Goal: Book appointment/travel/reservation

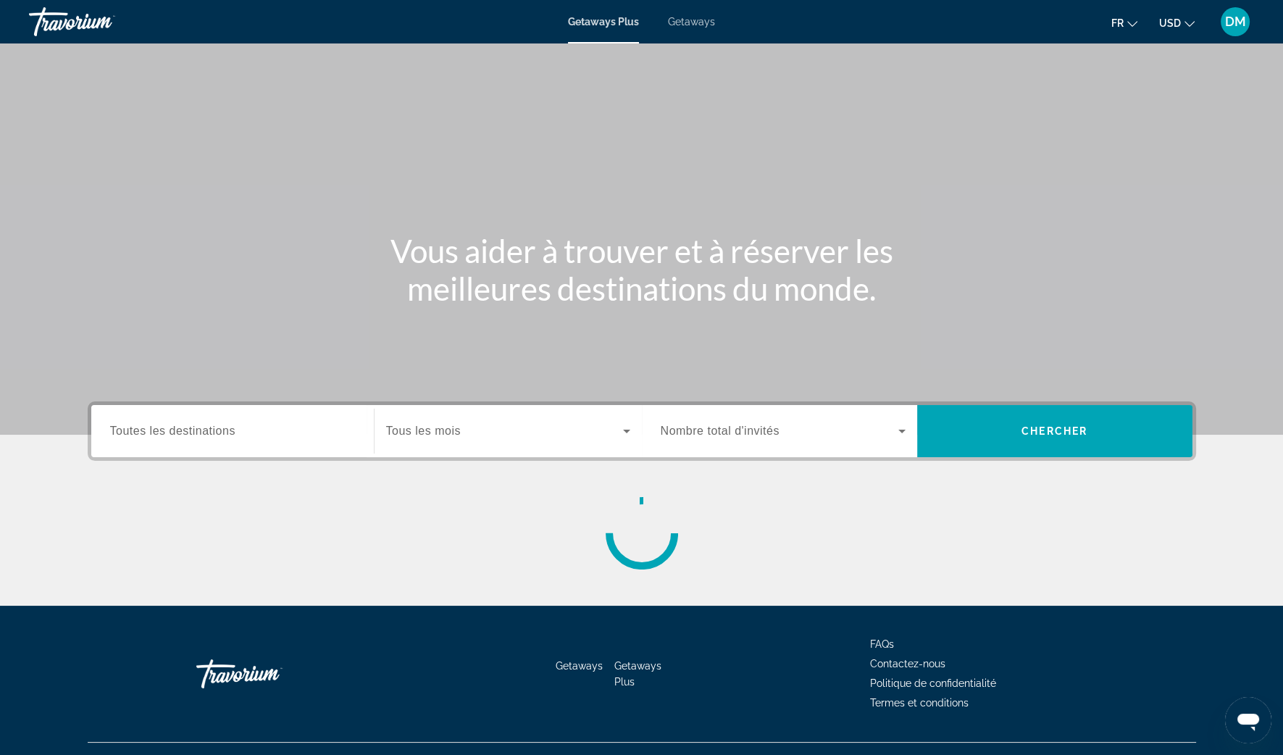
click at [1186, 21] on icon "Change currency" at bounding box center [1189, 24] width 10 height 10
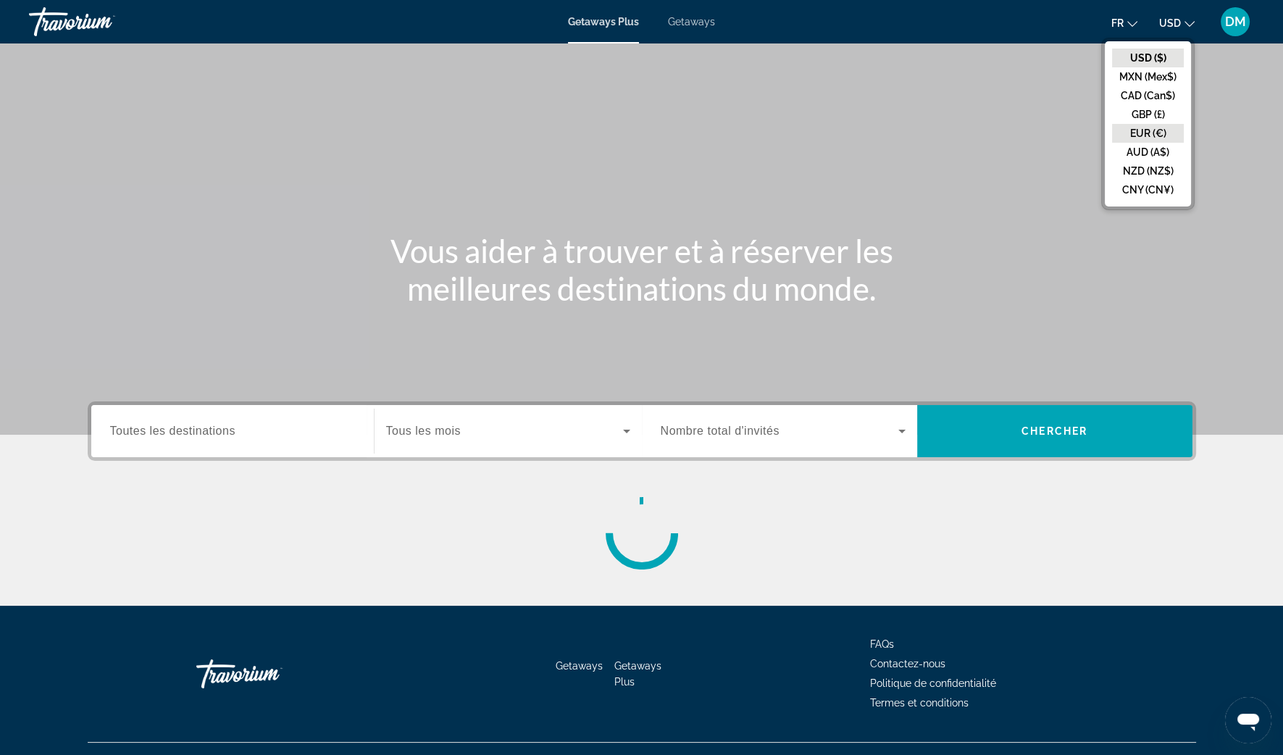
click at [1161, 124] on button "EUR (€)" at bounding box center [1148, 133] width 72 height 19
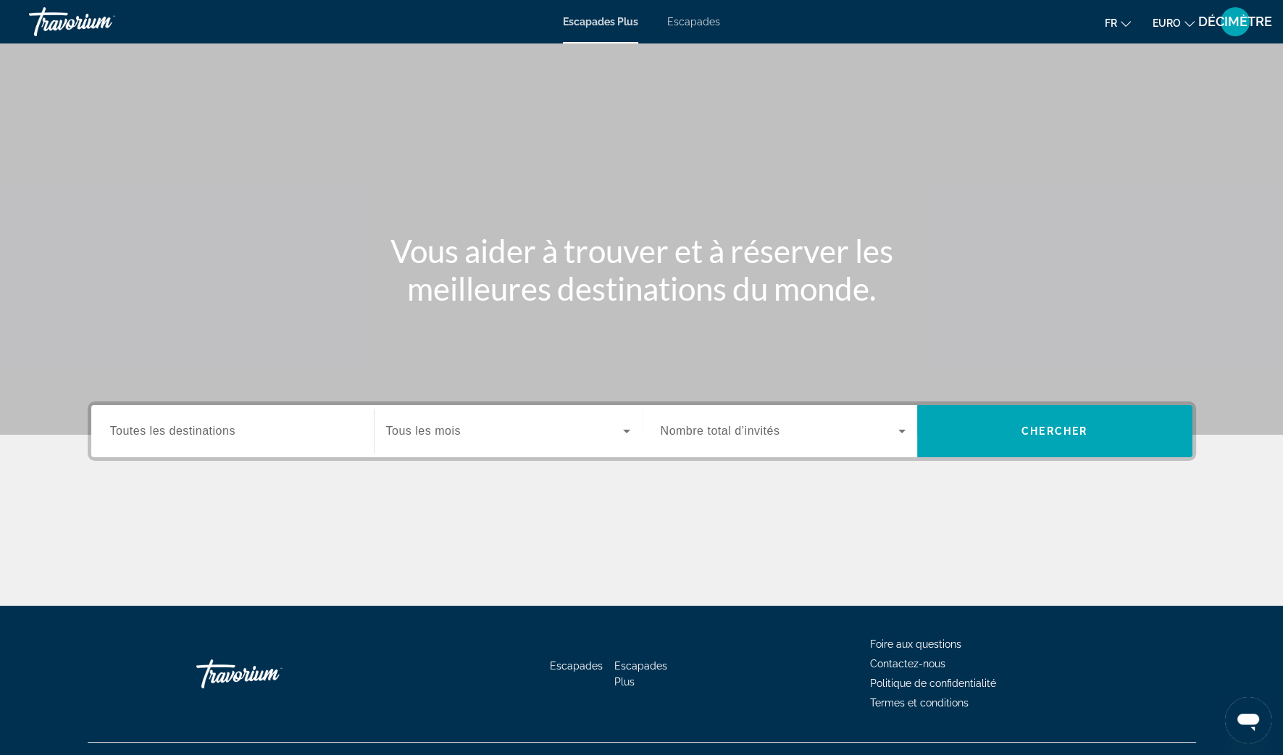
click at [190, 429] on span "Toutes les destinations" at bounding box center [172, 431] width 125 height 12
click at [190, 429] on input "Destination Toutes les destinations" at bounding box center [232, 431] width 245 height 17
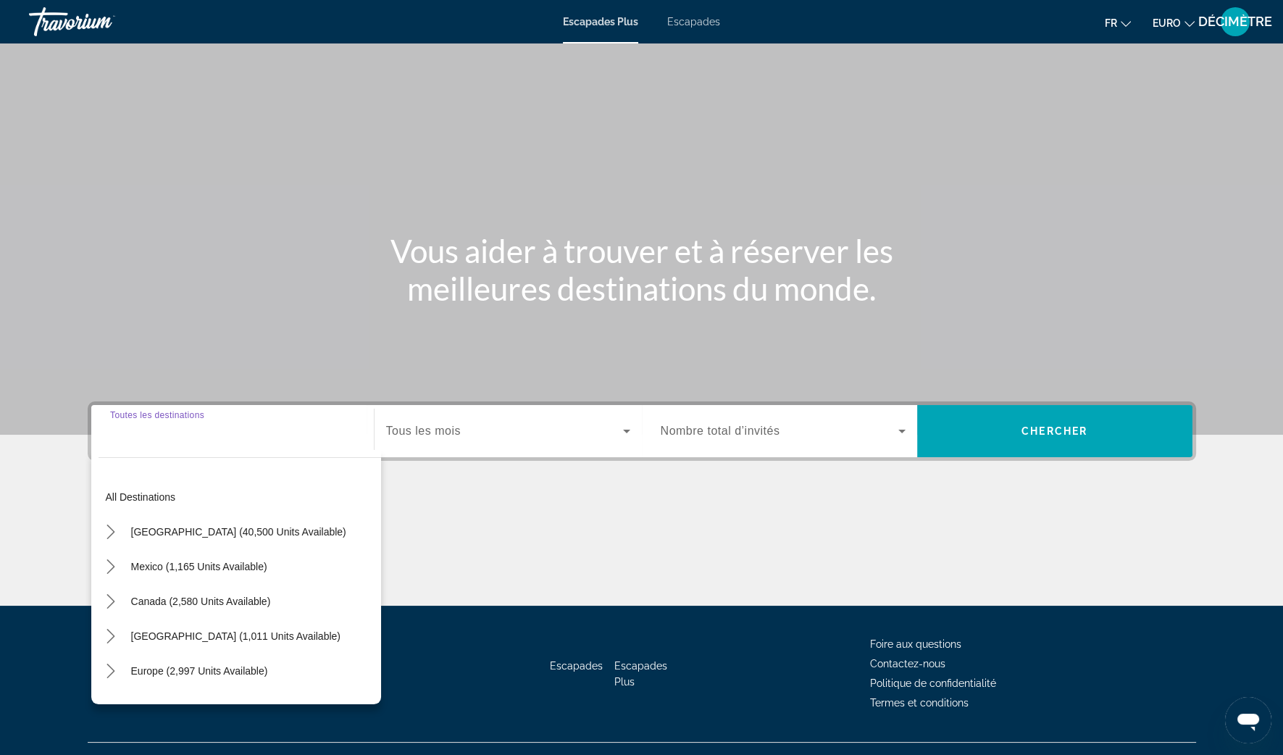
scroll to position [28, 0]
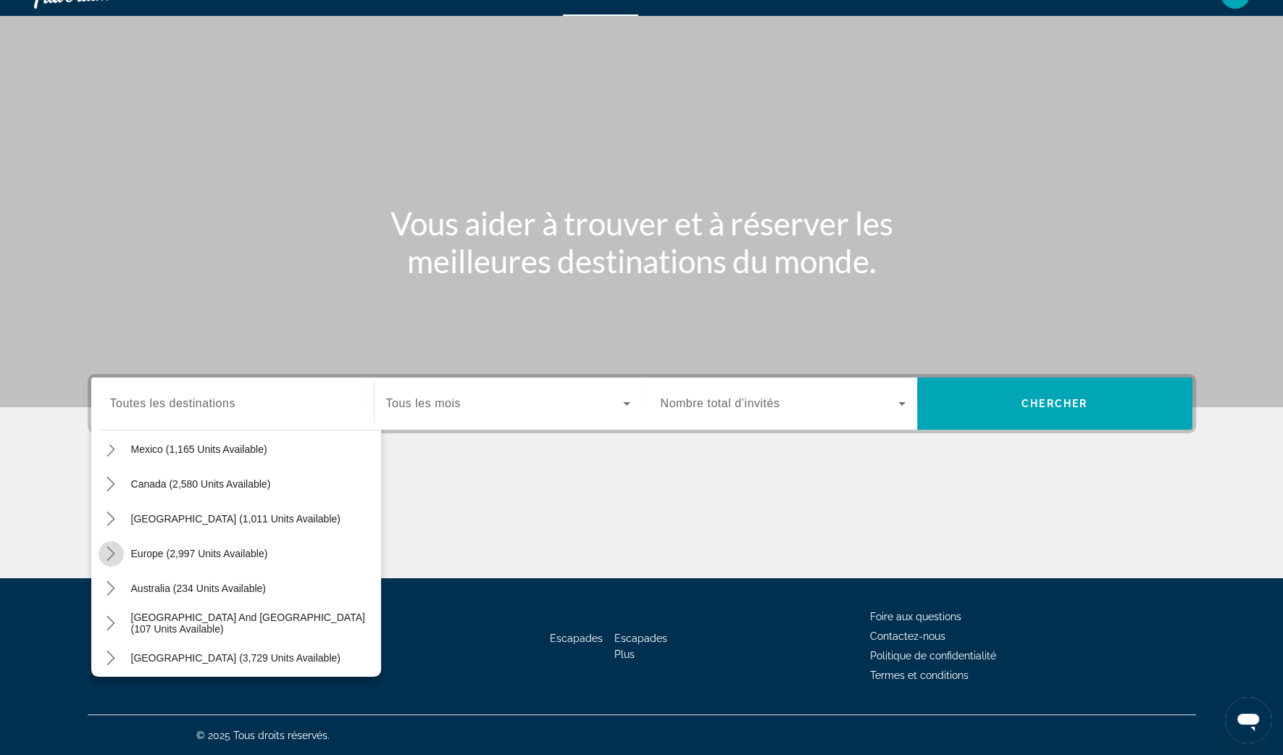
click at [114, 550] on icon "Toggle Europe (2,997 units available) submenu" at bounding box center [111, 553] width 14 height 14
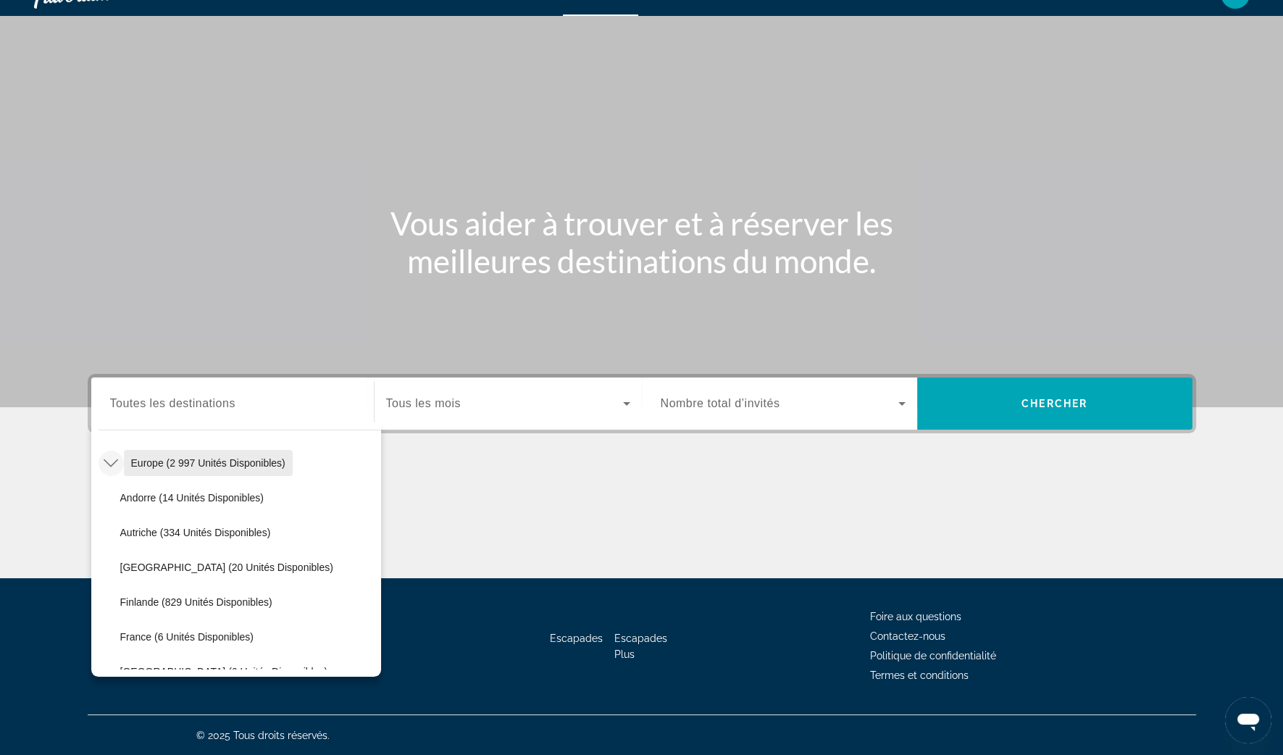
click at [150, 461] on span "Europe (2 997 unités disponibles)" at bounding box center [208, 463] width 154 height 12
type input "**********"
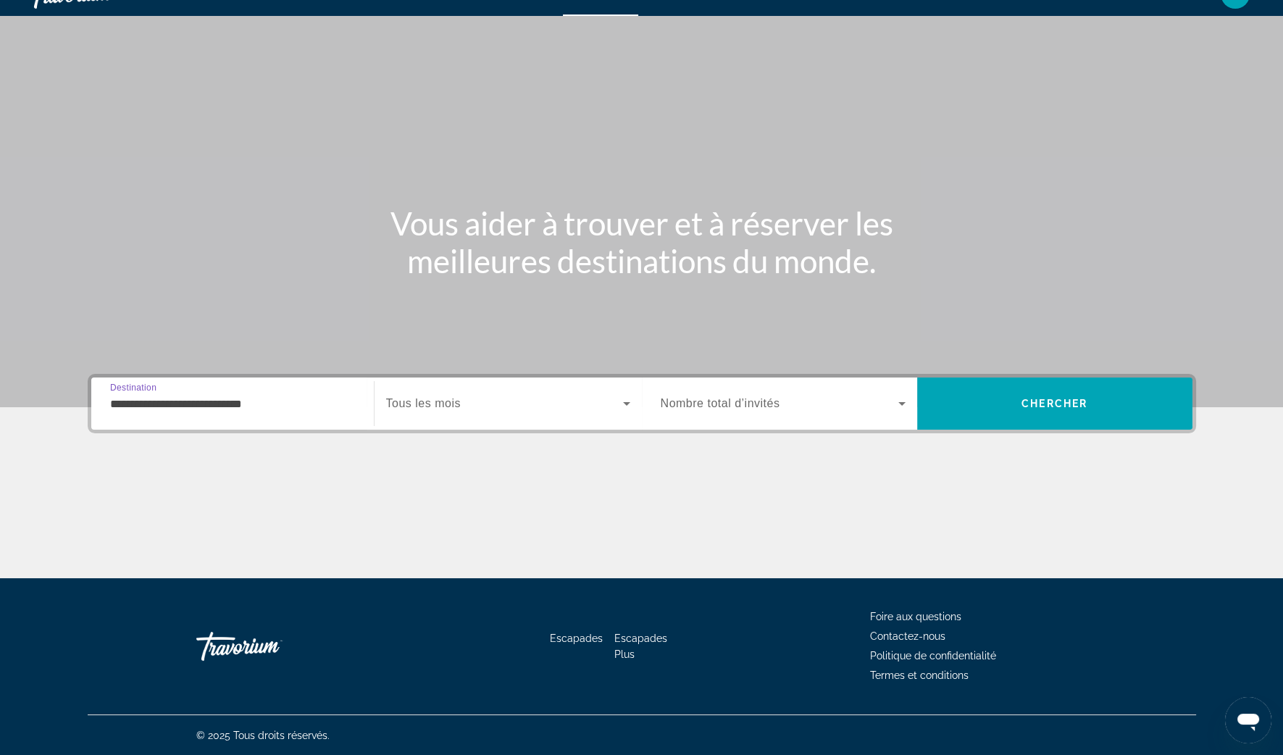
click at [614, 406] on span "Widget de recherche" at bounding box center [504, 403] width 237 height 17
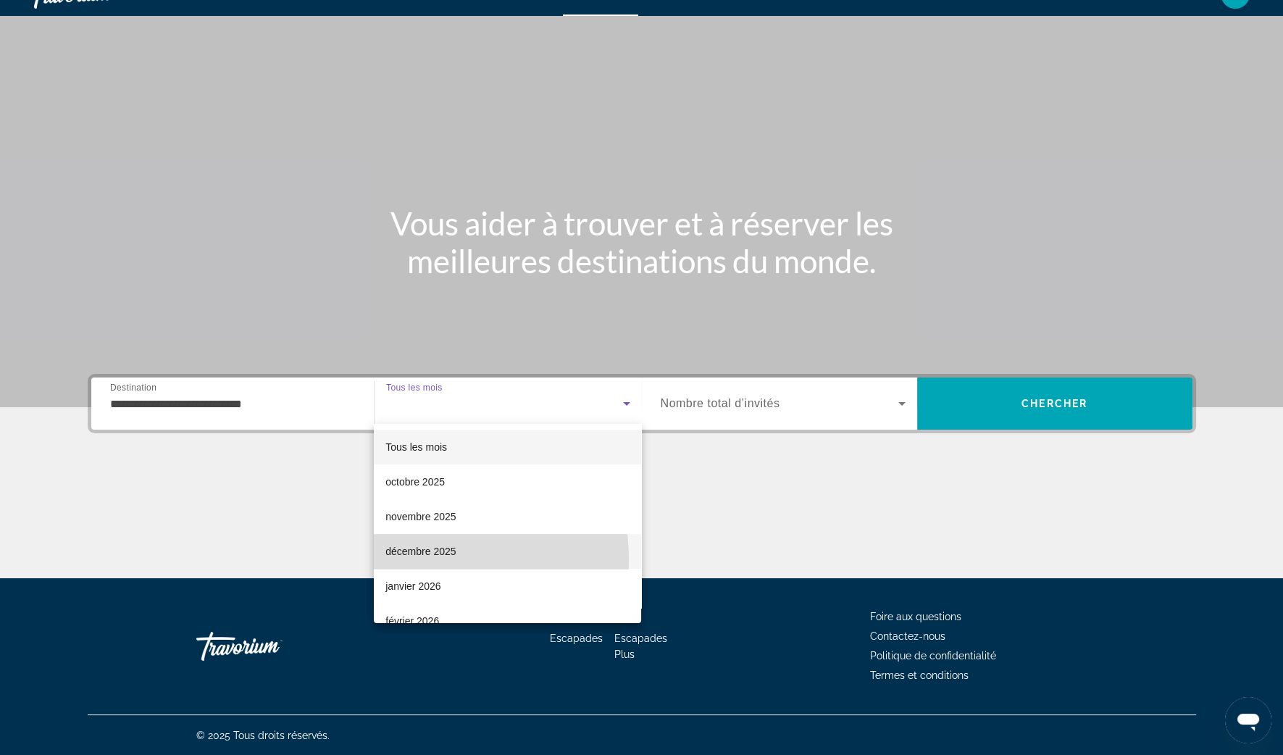
click at [391, 561] on mat-option "décembre 2025" at bounding box center [507, 551] width 267 height 35
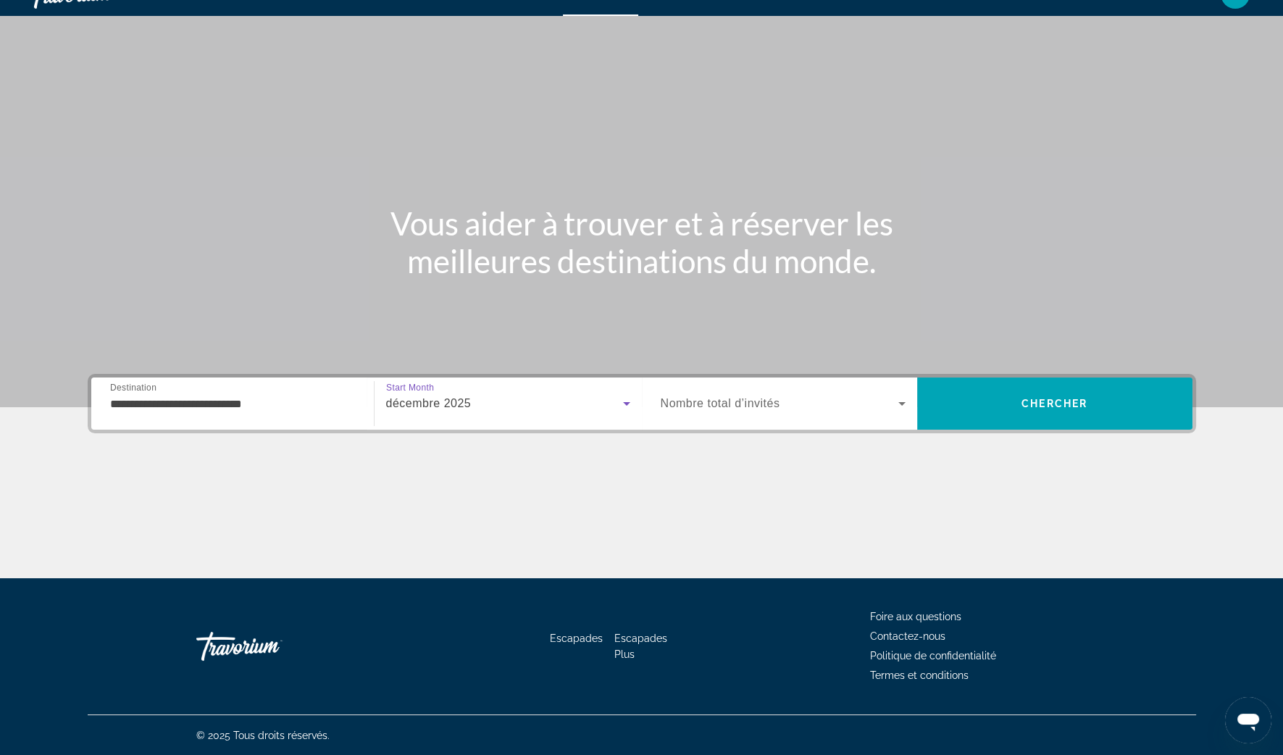
click at [906, 398] on icon "Widget de recherche" at bounding box center [901, 403] width 17 height 17
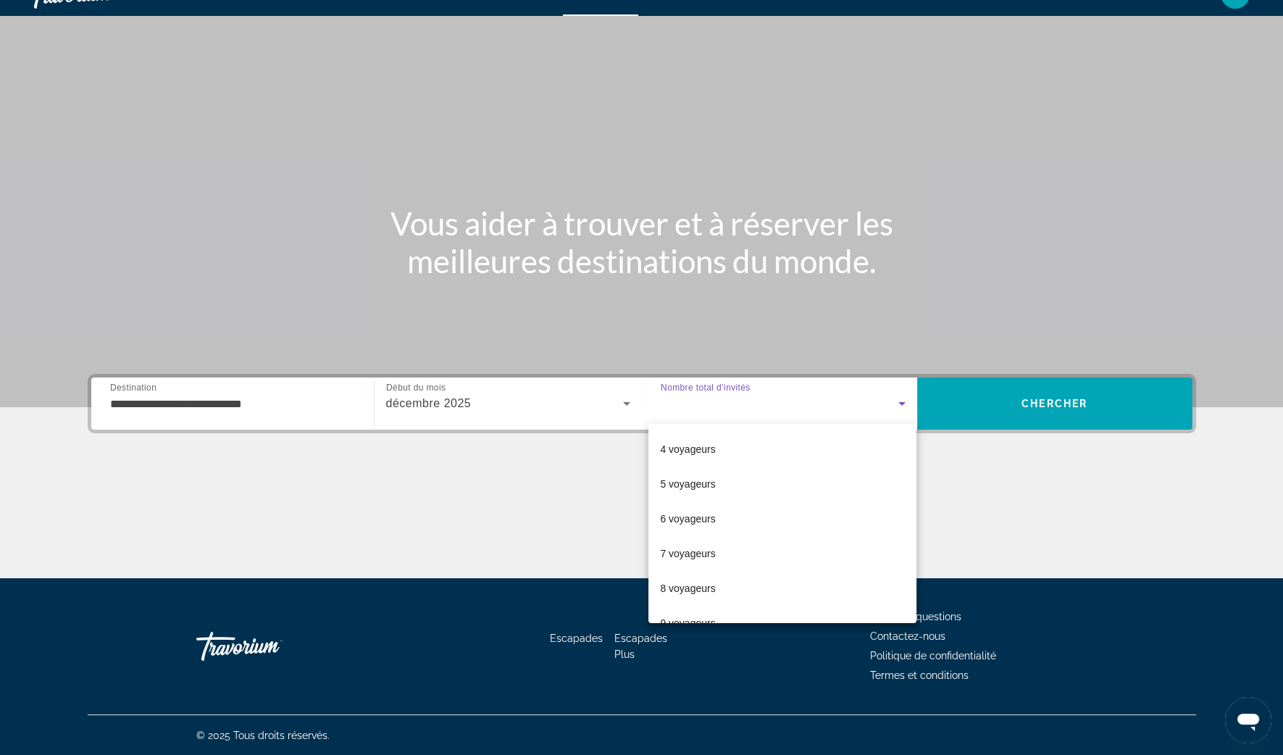
scroll to position [159, 0]
click at [677, 532] on font "8 voyageurs" at bounding box center [687, 531] width 55 height 12
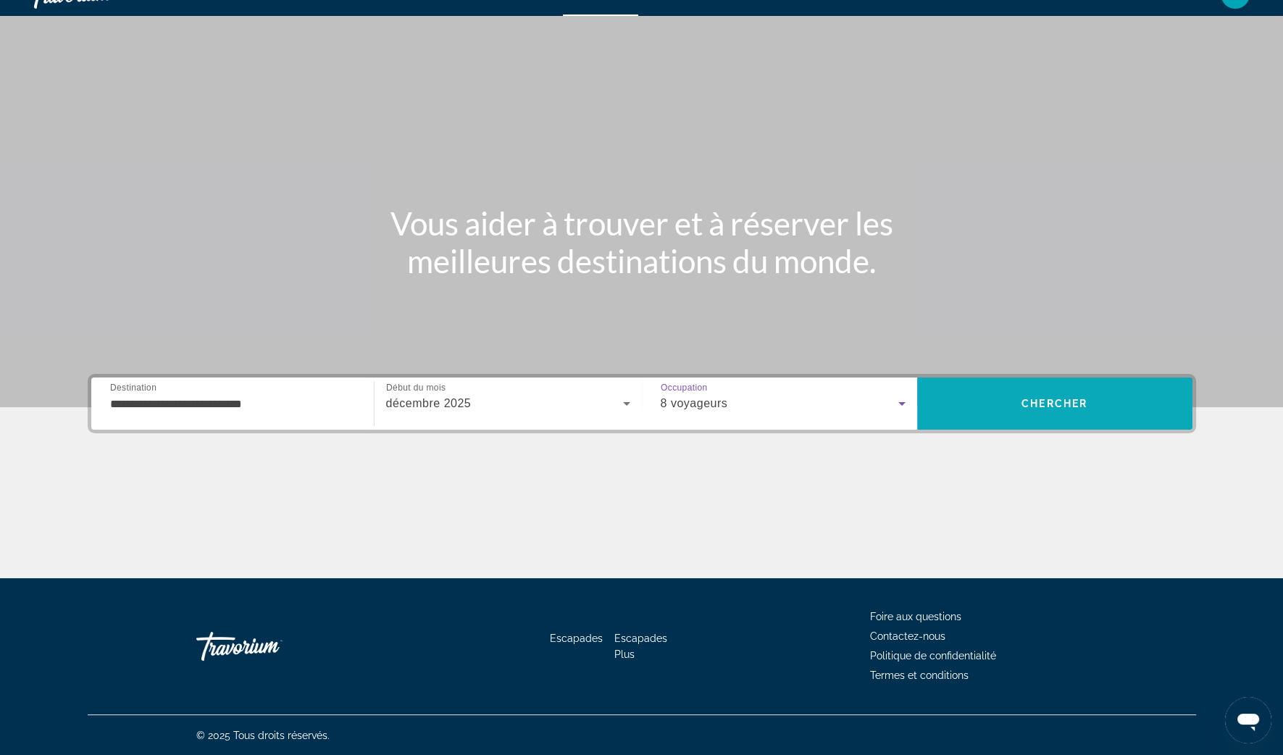
click at [1045, 401] on span "Chercher" at bounding box center [1054, 404] width 66 height 12
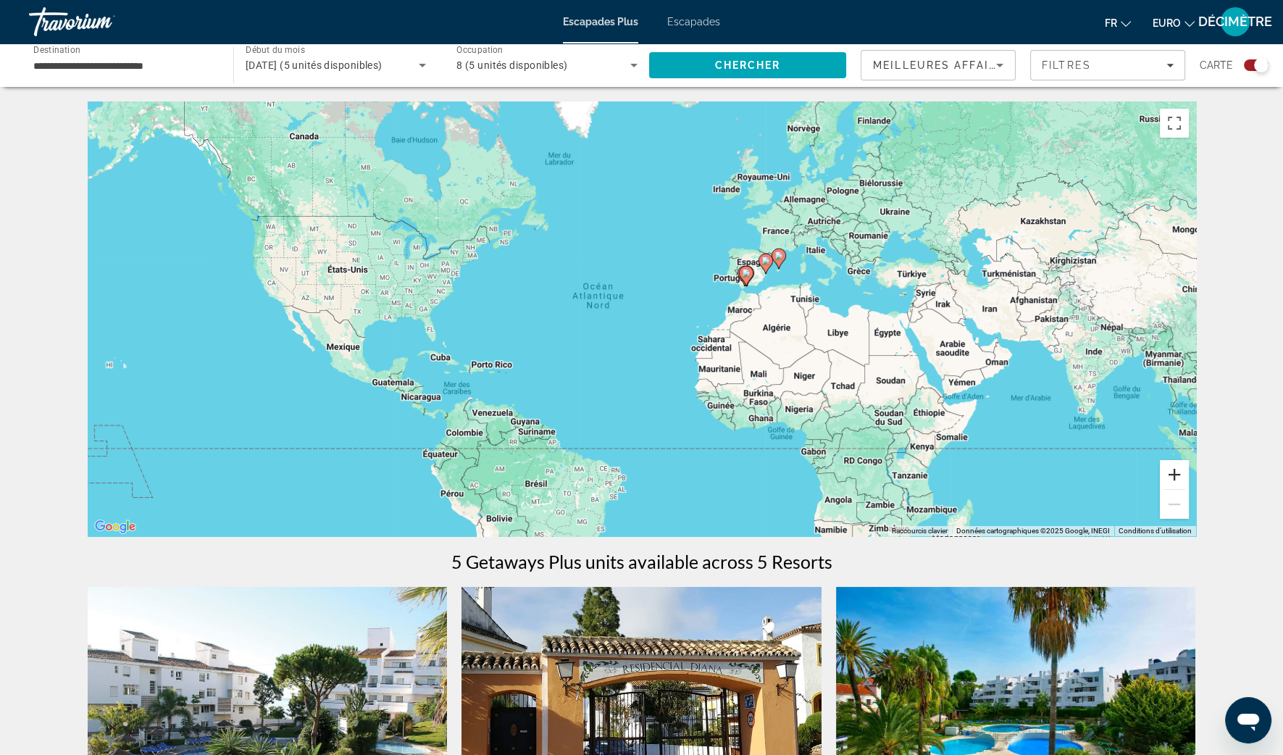
click at [1171, 471] on button "Zoom avant" at bounding box center [1174, 474] width 29 height 29
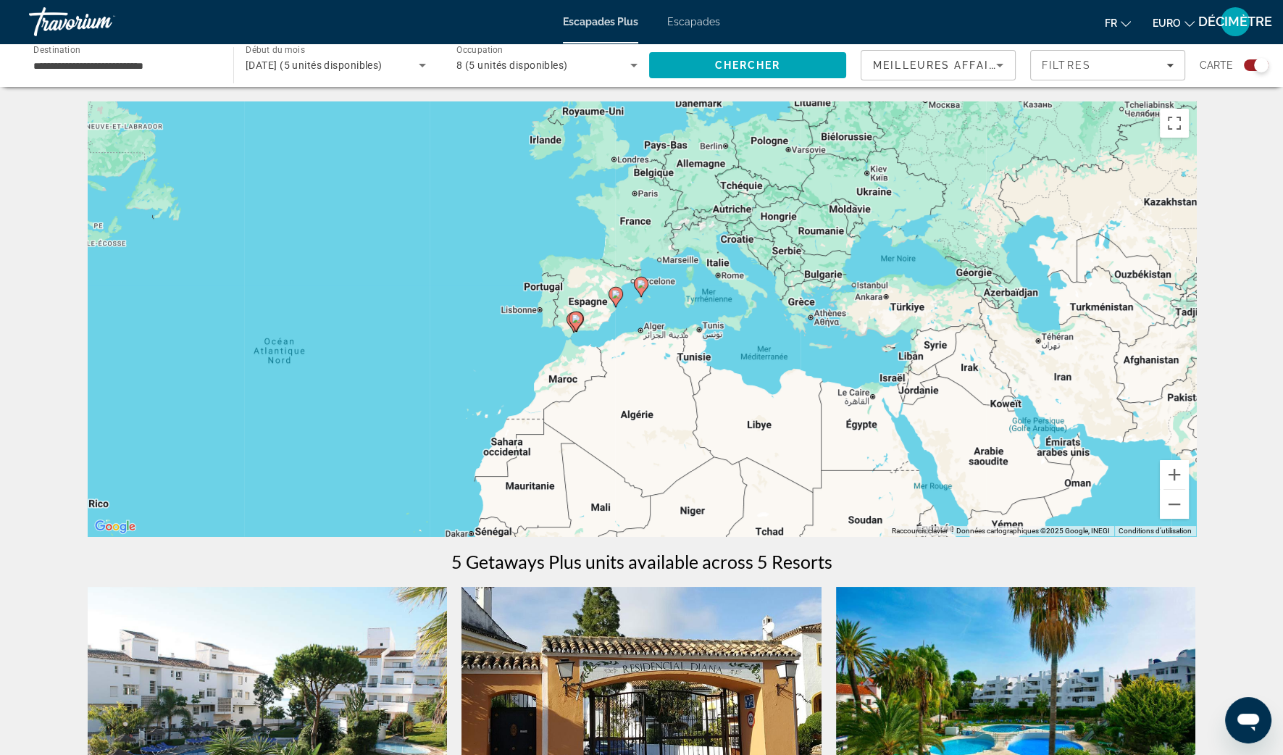
drag, startPoint x: 1070, startPoint y: 334, endPoint x: 800, endPoint y: 410, distance: 280.7
click at [800, 410] on div "Pour activer le glissement avec le clavier, appuyez sur Alt+Entrée. Une fois ce…" at bounding box center [642, 318] width 1108 height 435
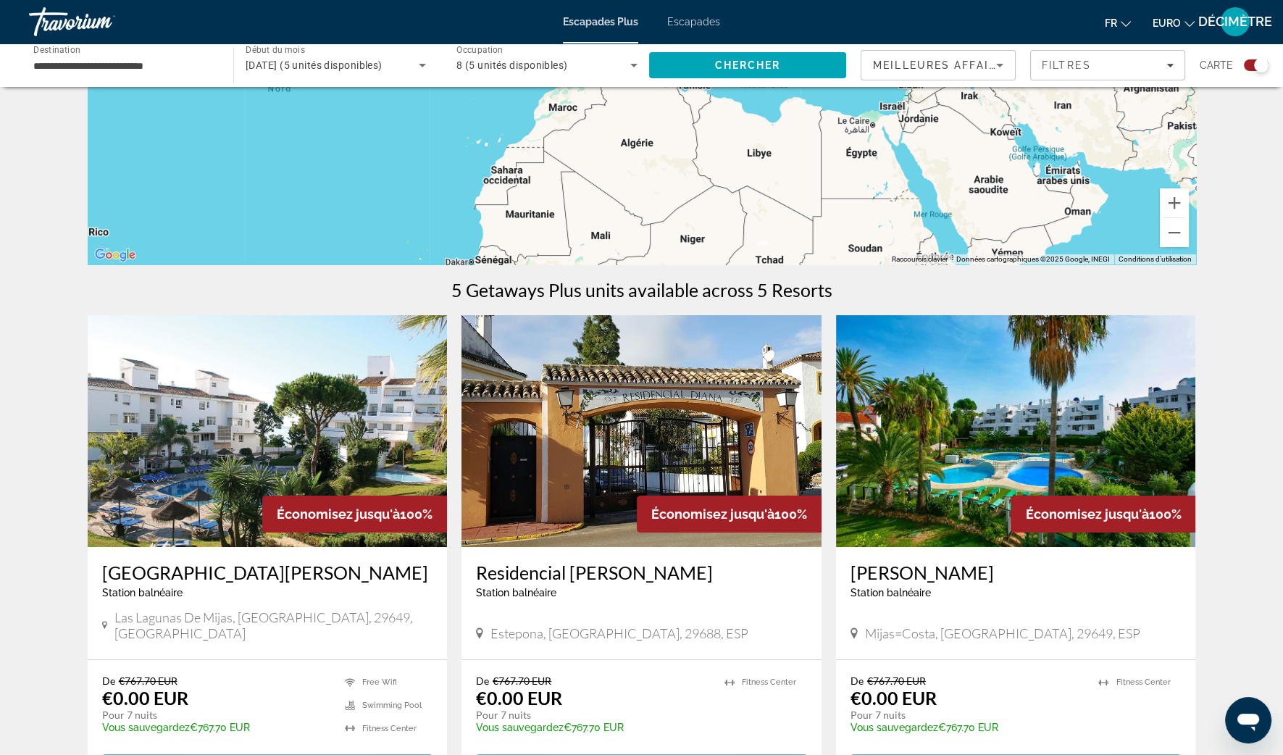
scroll to position [180, 0]
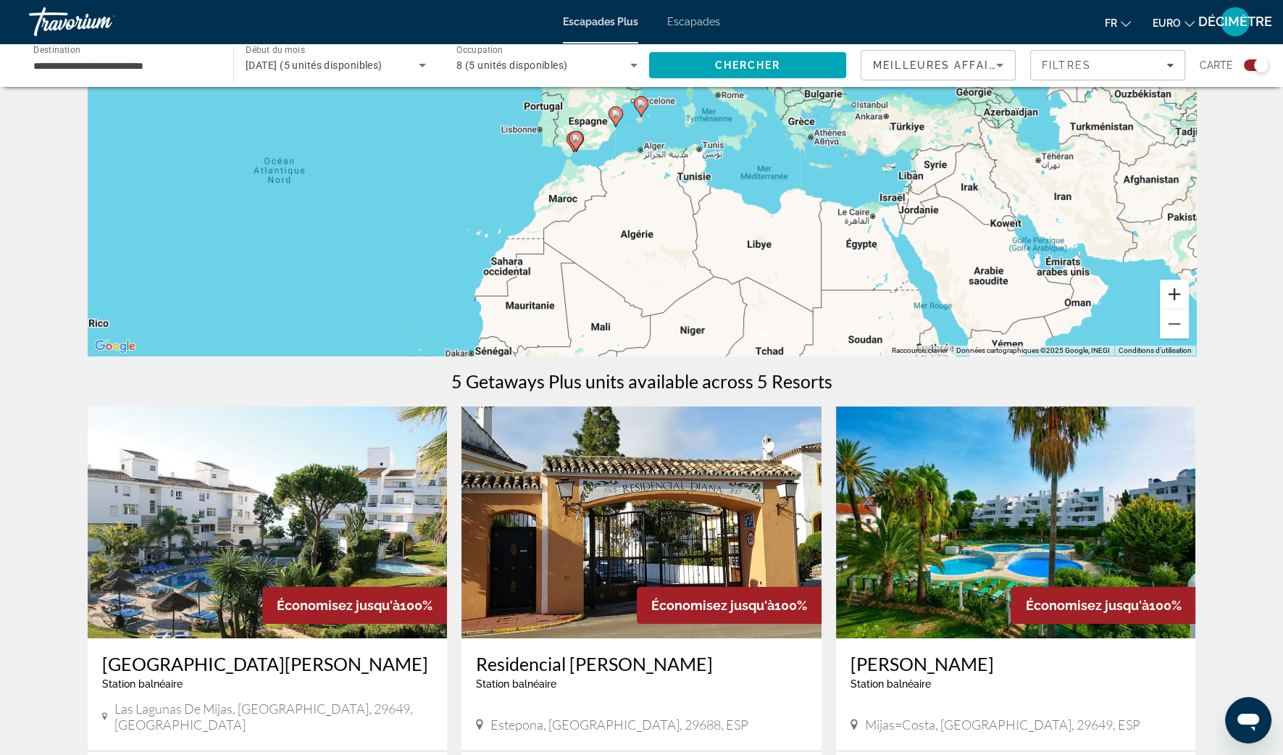
click at [1174, 297] on button "Zoom avant" at bounding box center [1174, 294] width 29 height 29
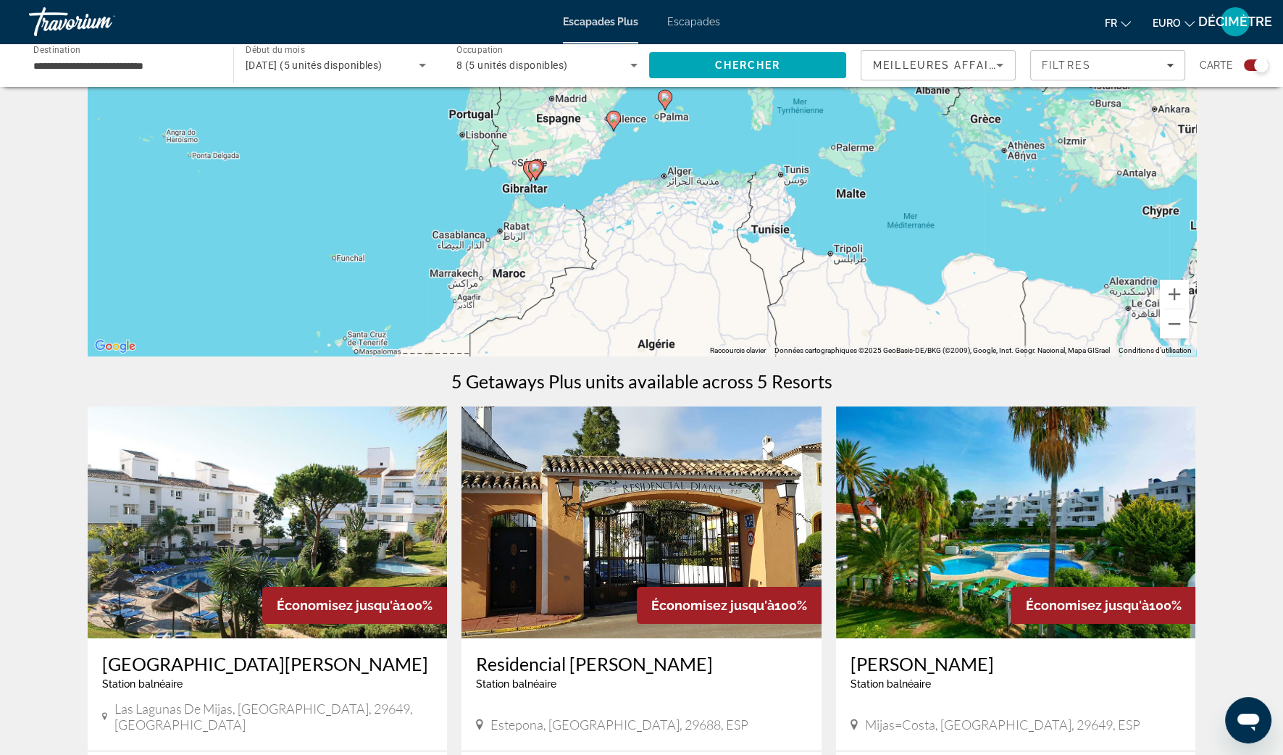
drag, startPoint x: 810, startPoint y: 206, endPoint x: 870, endPoint y: 240, distance: 68.7
click at [870, 240] on div "Pour activer le glissement avec le clavier, appuyez sur Alt+Entrée. Une fois ce…" at bounding box center [642, 138] width 1108 height 435
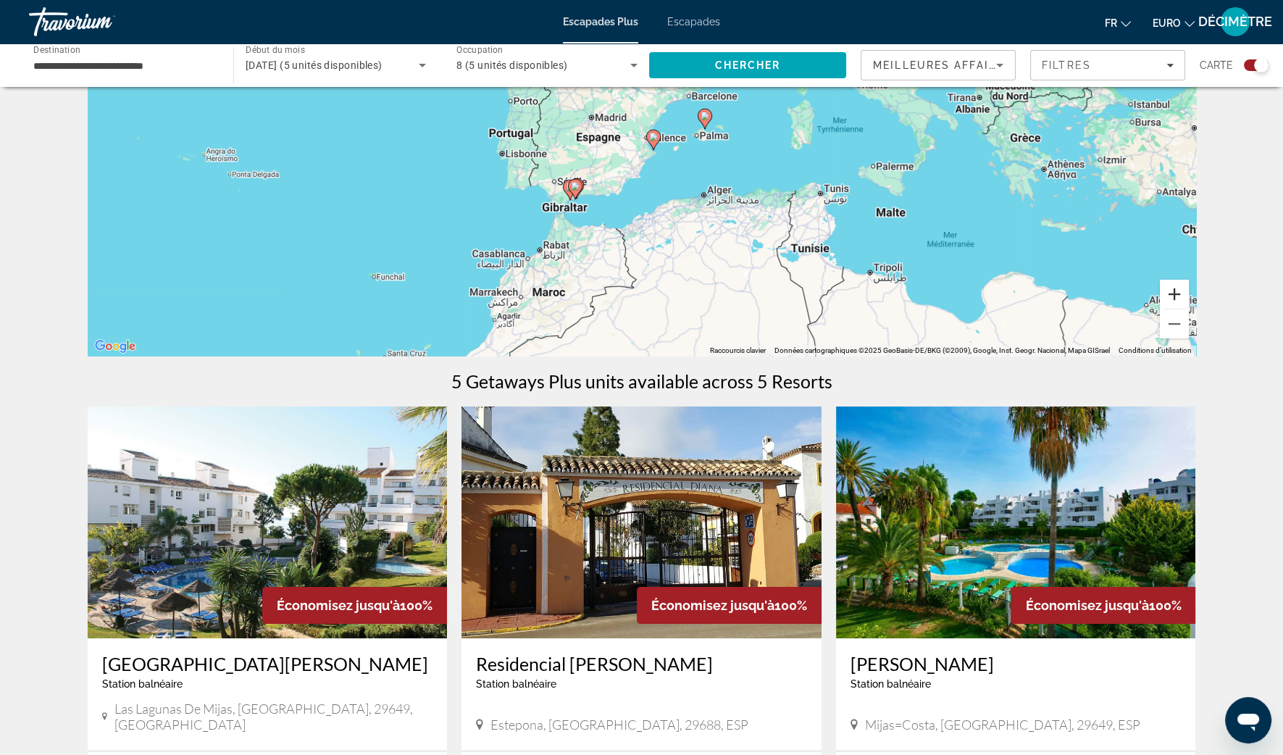
click at [1186, 298] on button "Zoom avant" at bounding box center [1174, 294] width 29 height 29
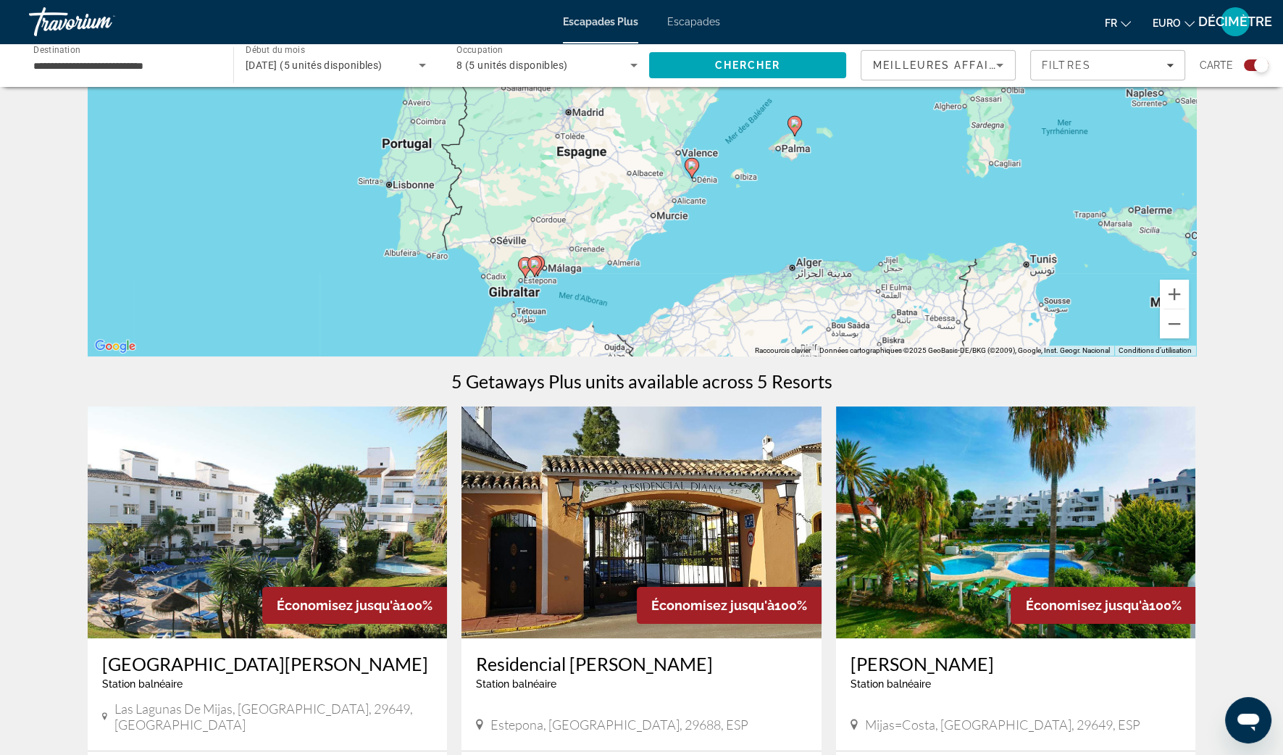
drag, startPoint x: 787, startPoint y: 237, endPoint x: 811, endPoint y: 233, distance: 24.3
click at [812, 231] on div "Pour activer le glissement avec le clavier, appuyez sur Alt+Entrée. Une fois ce…" at bounding box center [642, 138] width 1108 height 435
click at [690, 166] on image "Contenu principal" at bounding box center [691, 166] width 9 height 9
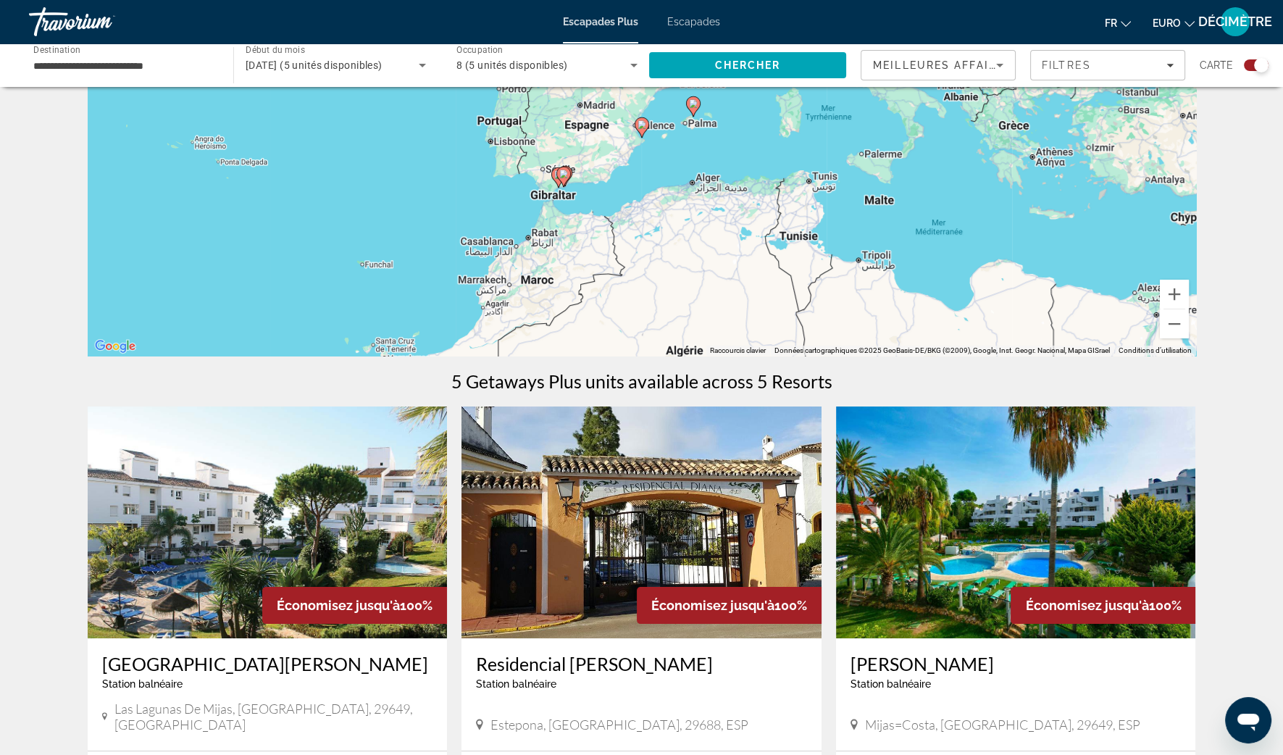
click at [641, 134] on icon "Contenu principal" at bounding box center [641, 127] width 13 height 19
type input "**********"
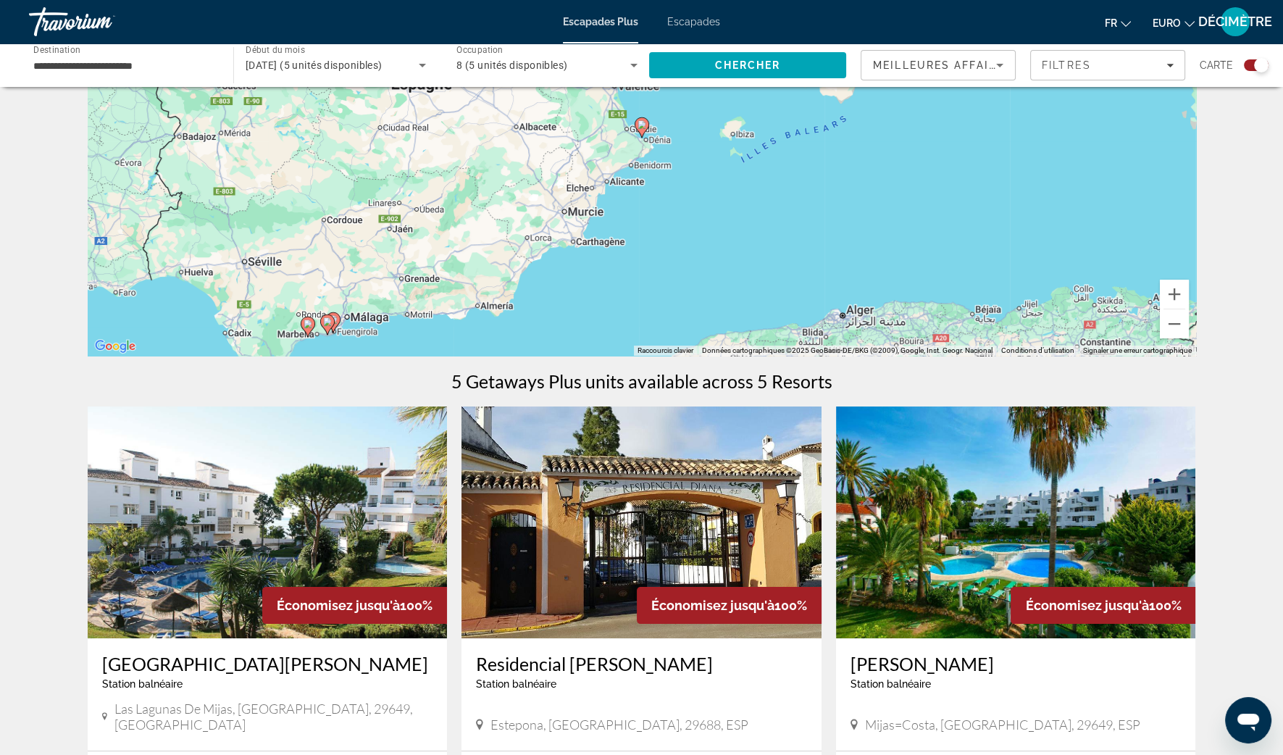
click at [641, 134] on icon "Contenu principal" at bounding box center [641, 127] width 13 height 19
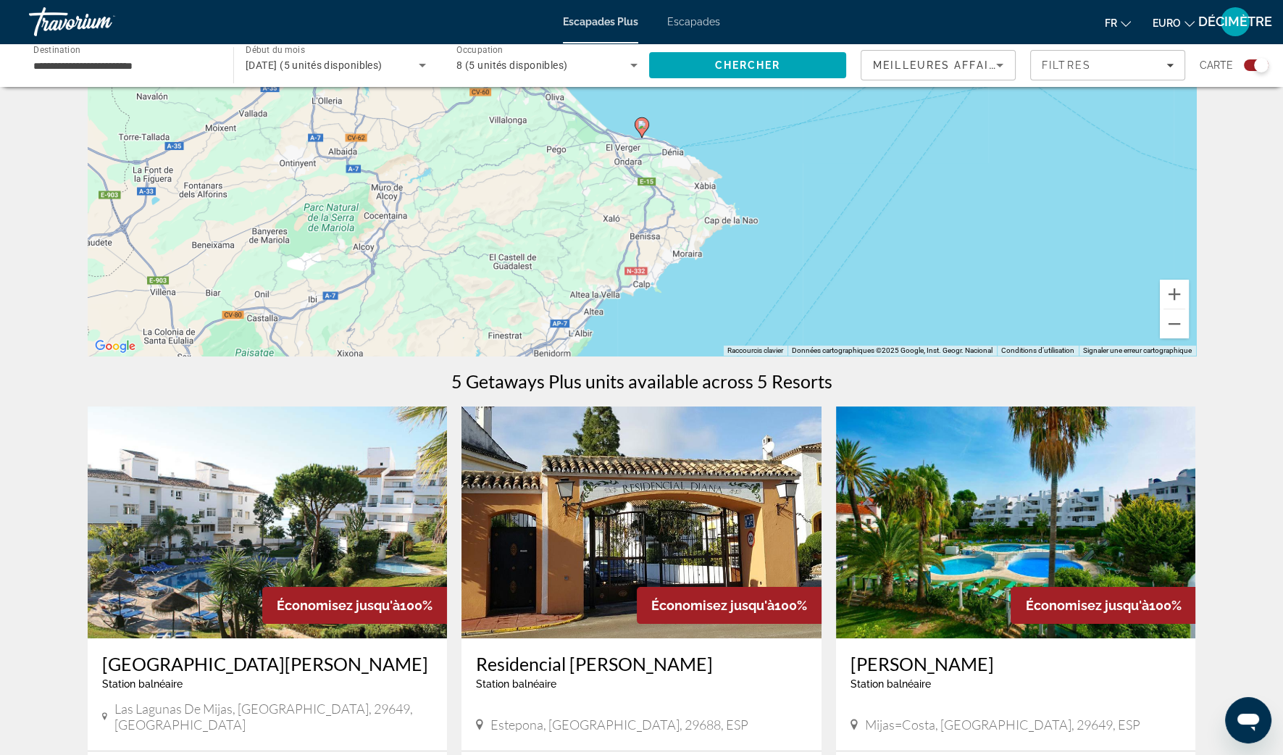
click at [641, 133] on icon "Contenu principal" at bounding box center [641, 127] width 13 height 19
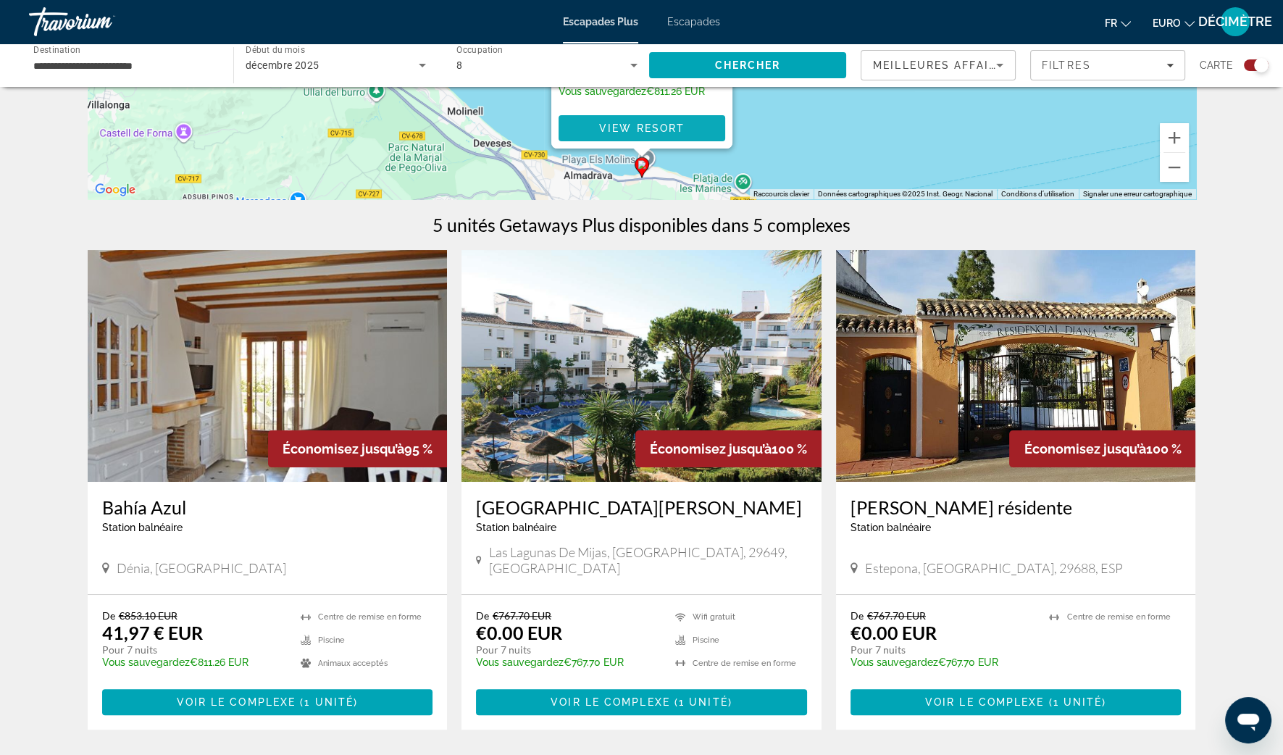
scroll to position [361, 0]
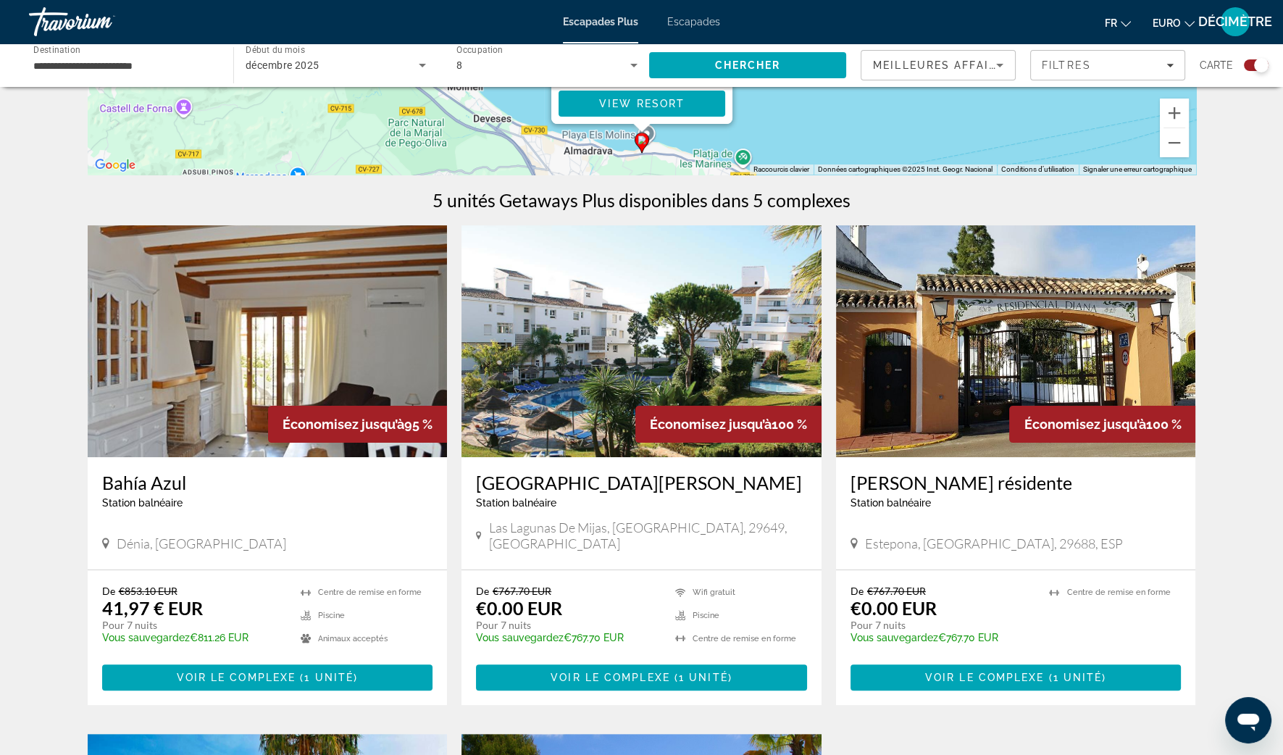
click at [311, 338] on img "Contenu principal" at bounding box center [268, 341] width 360 height 232
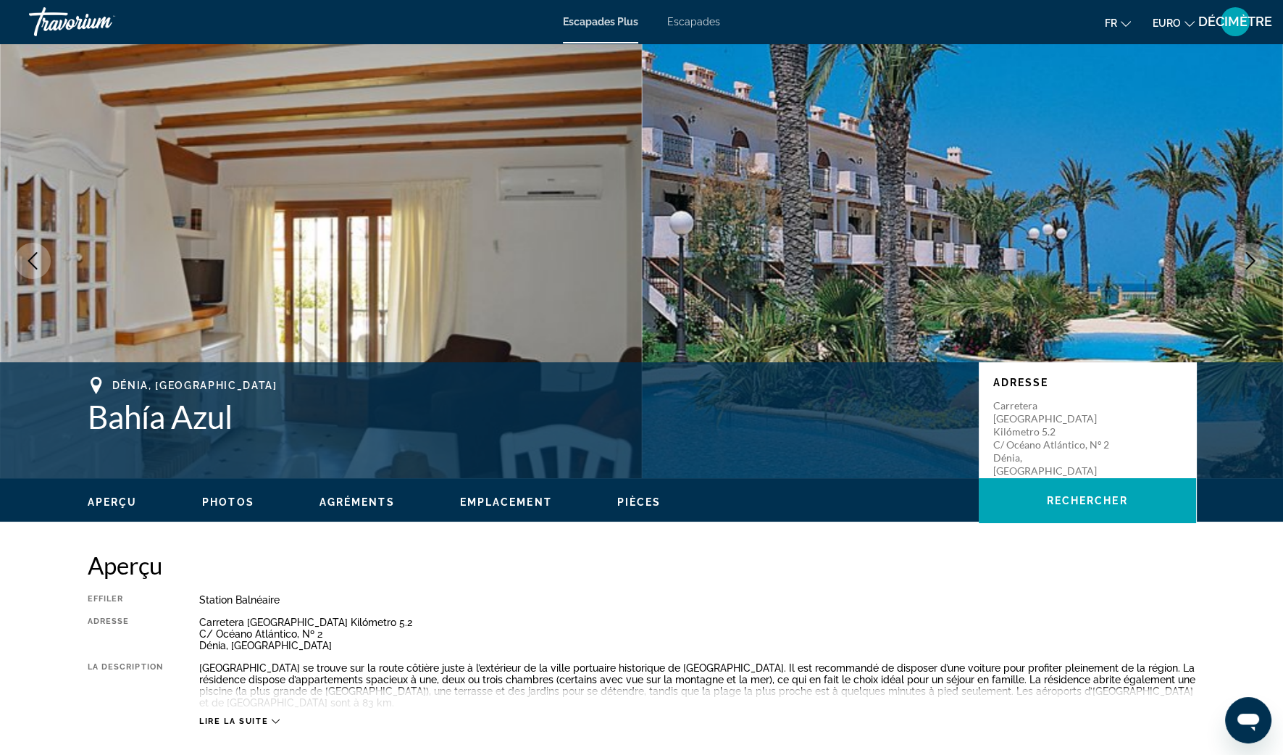
click at [1256, 260] on icon "Image suivante" at bounding box center [1250, 260] width 17 height 17
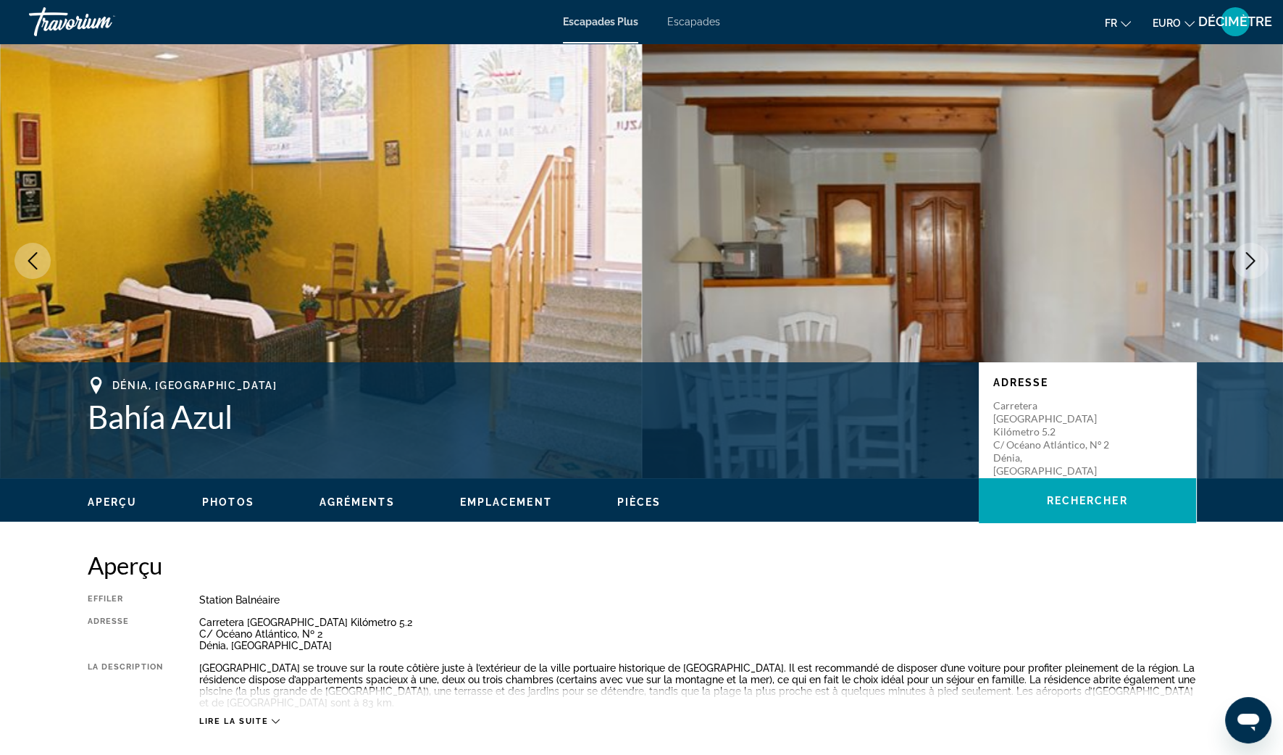
click at [1255, 260] on icon "Image suivante" at bounding box center [1250, 260] width 17 height 17
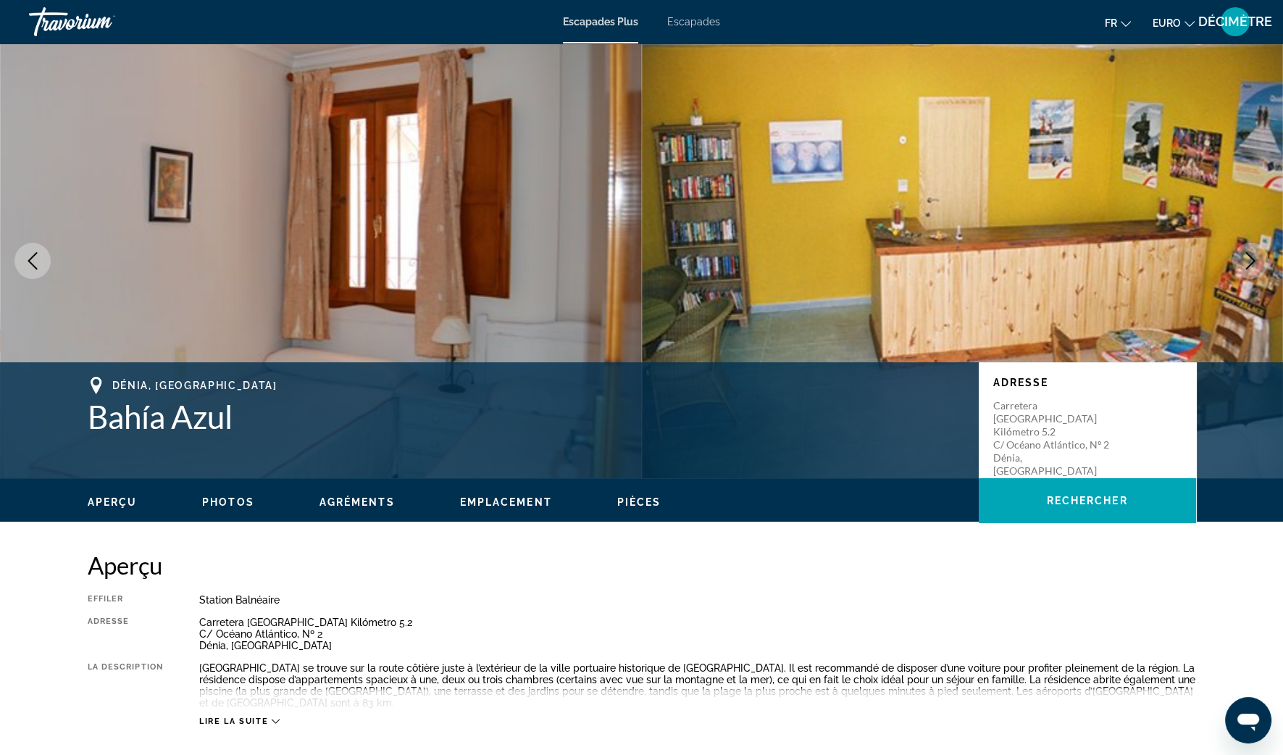
click at [1255, 260] on icon "Image suivante" at bounding box center [1250, 260] width 17 height 17
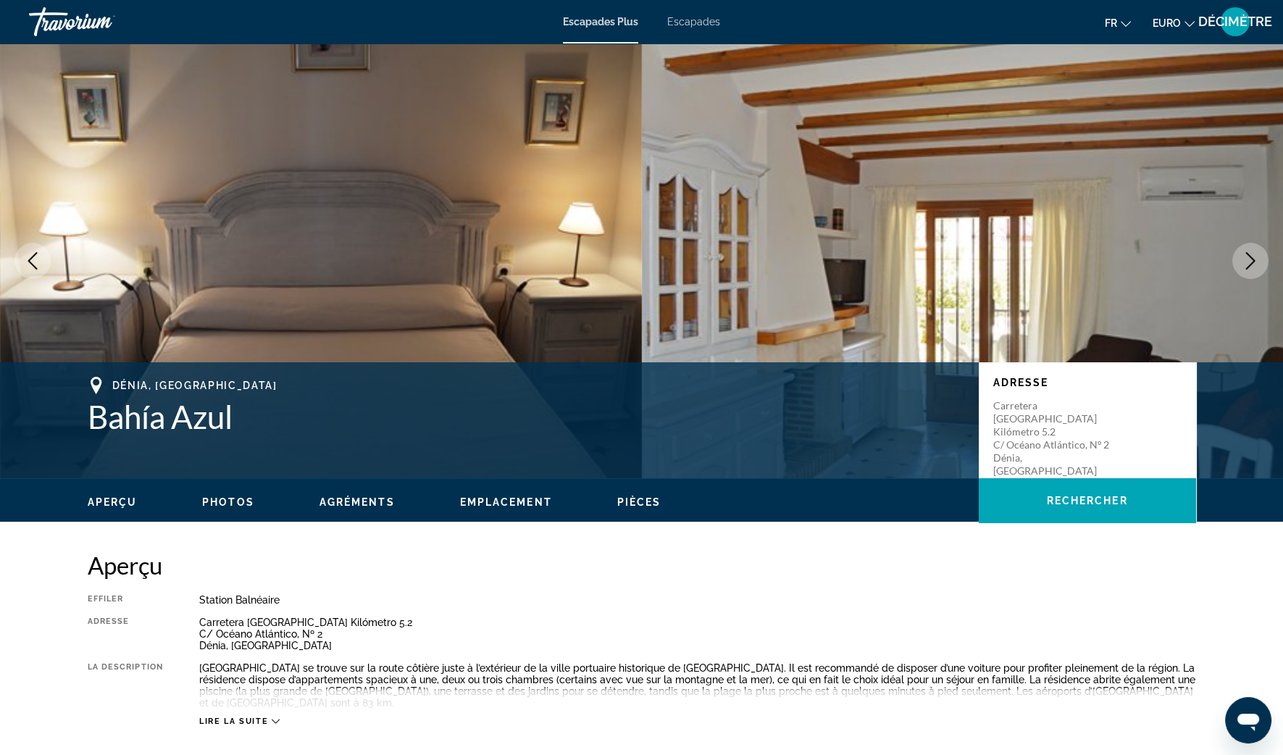
click at [1255, 260] on icon "Image suivante" at bounding box center [1250, 260] width 17 height 17
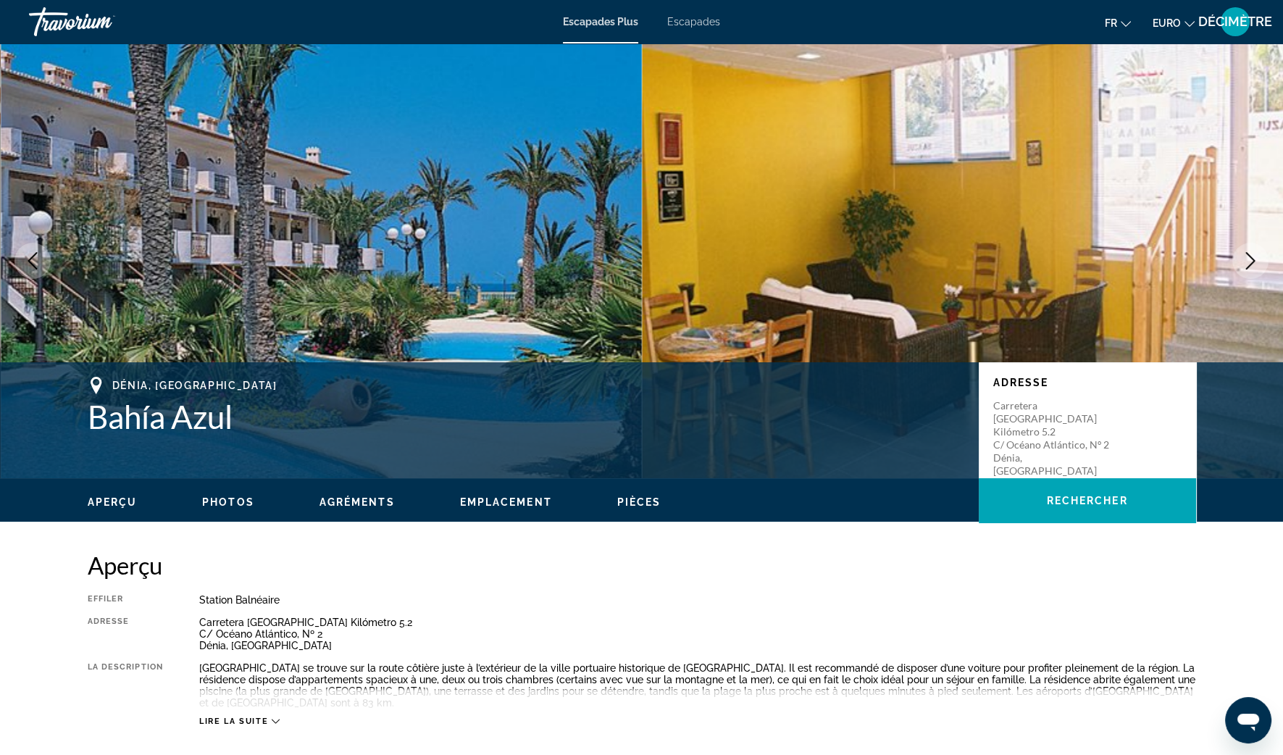
click at [1255, 260] on icon "Image suivante" at bounding box center [1250, 260] width 17 height 17
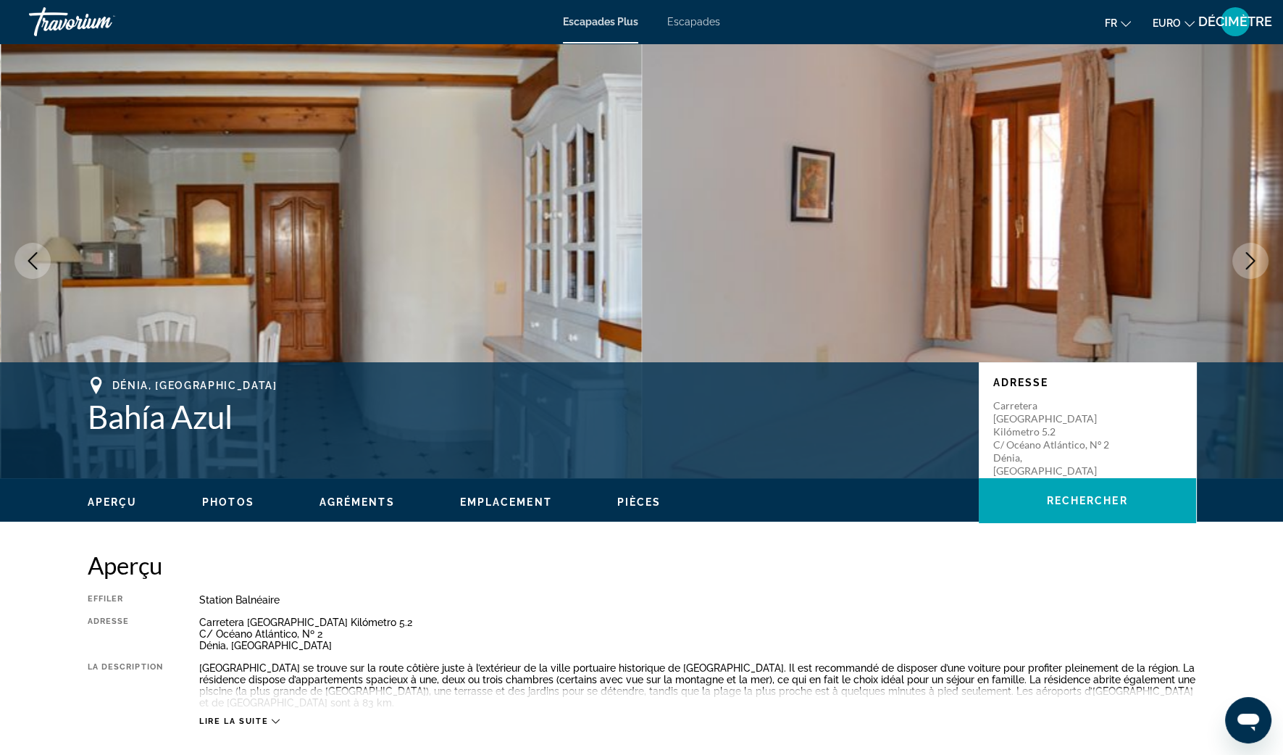
click at [1255, 260] on icon "Image suivante" at bounding box center [1250, 260] width 17 height 17
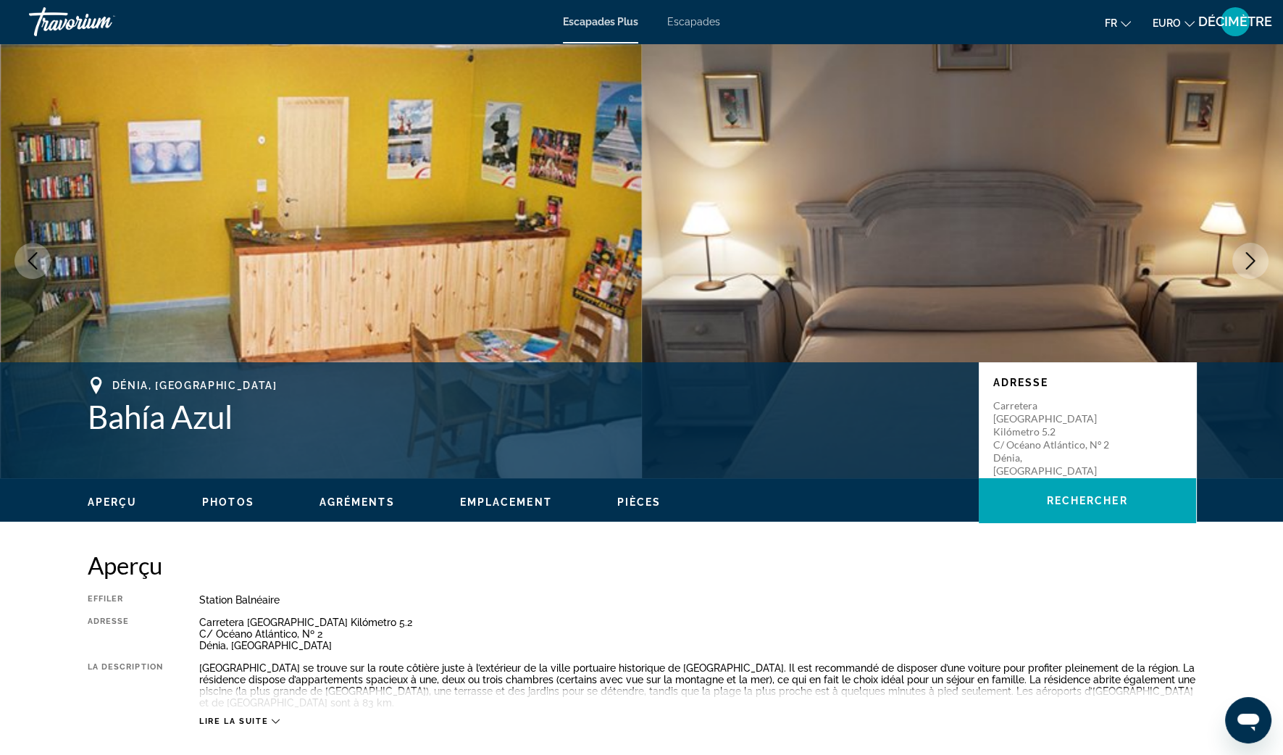
click at [1255, 260] on icon "Image suivante" at bounding box center [1250, 260] width 17 height 17
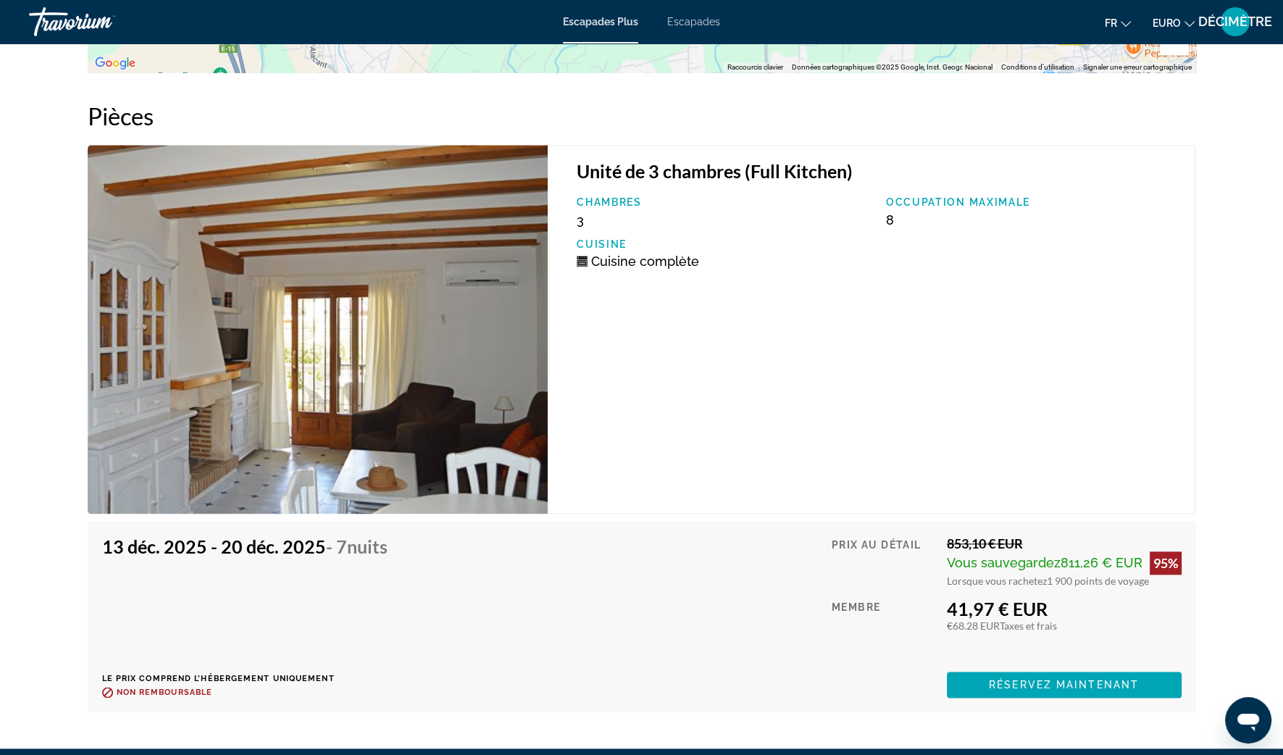
scroll to position [2354, 0]
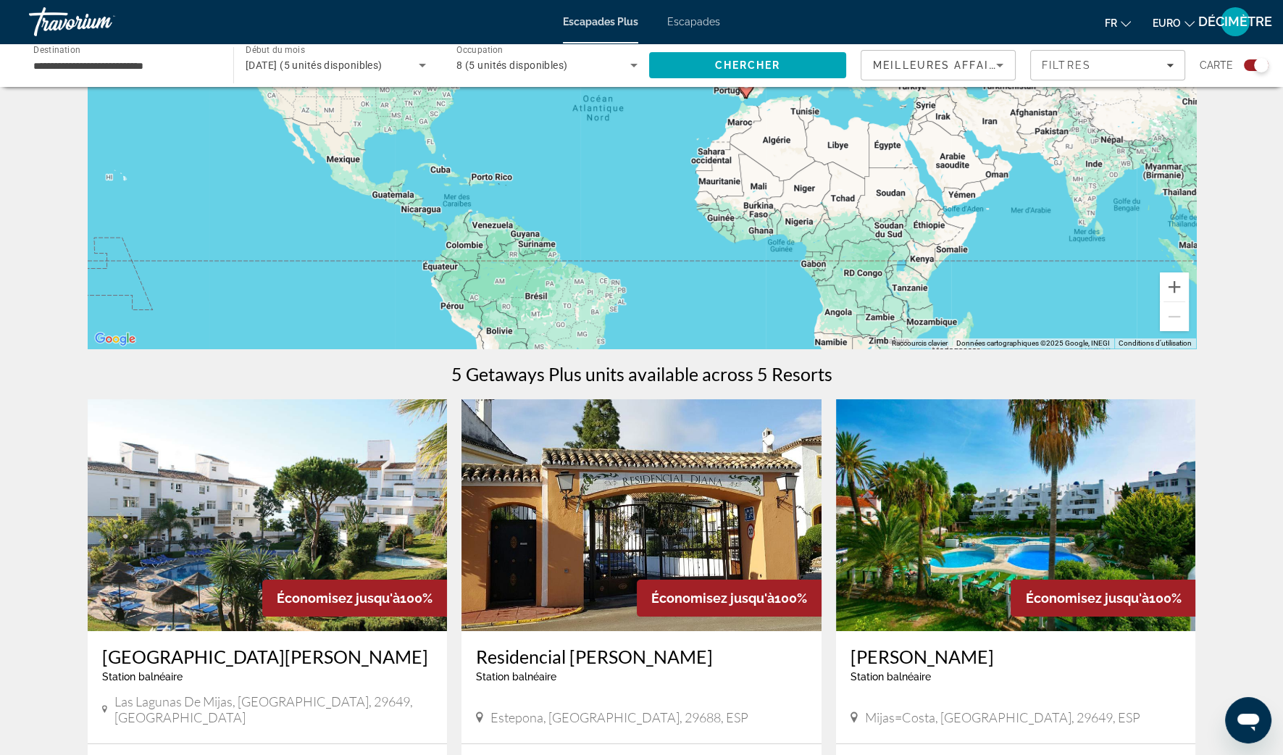
scroll to position [180, 0]
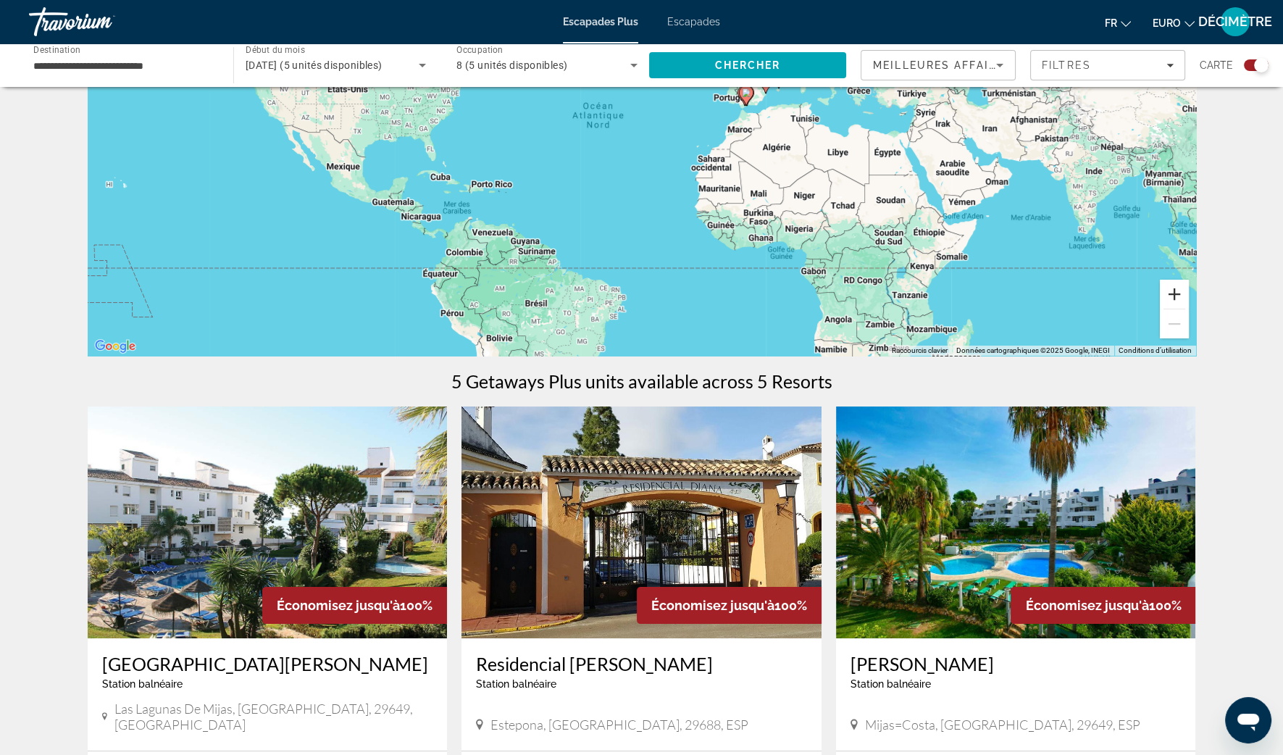
click at [1174, 292] on button "Zoom avant" at bounding box center [1174, 294] width 29 height 29
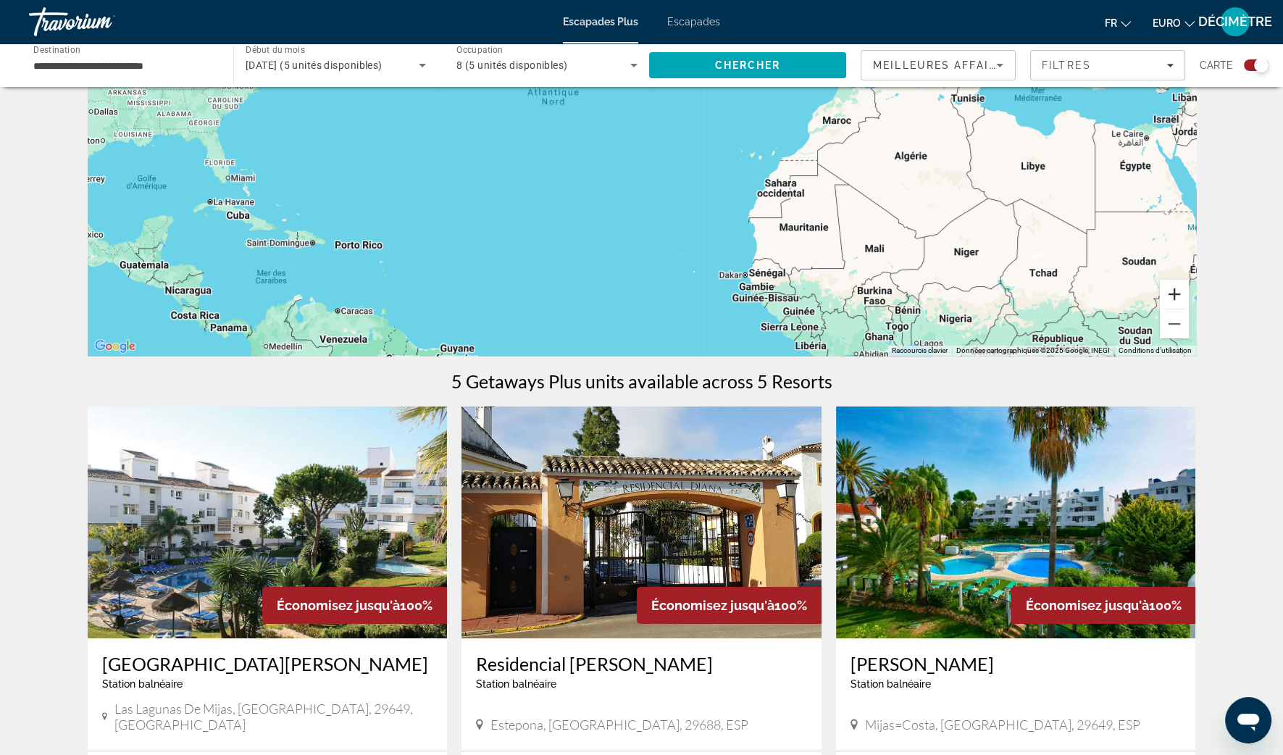
click at [1174, 292] on button "Zoom avant" at bounding box center [1174, 294] width 29 height 29
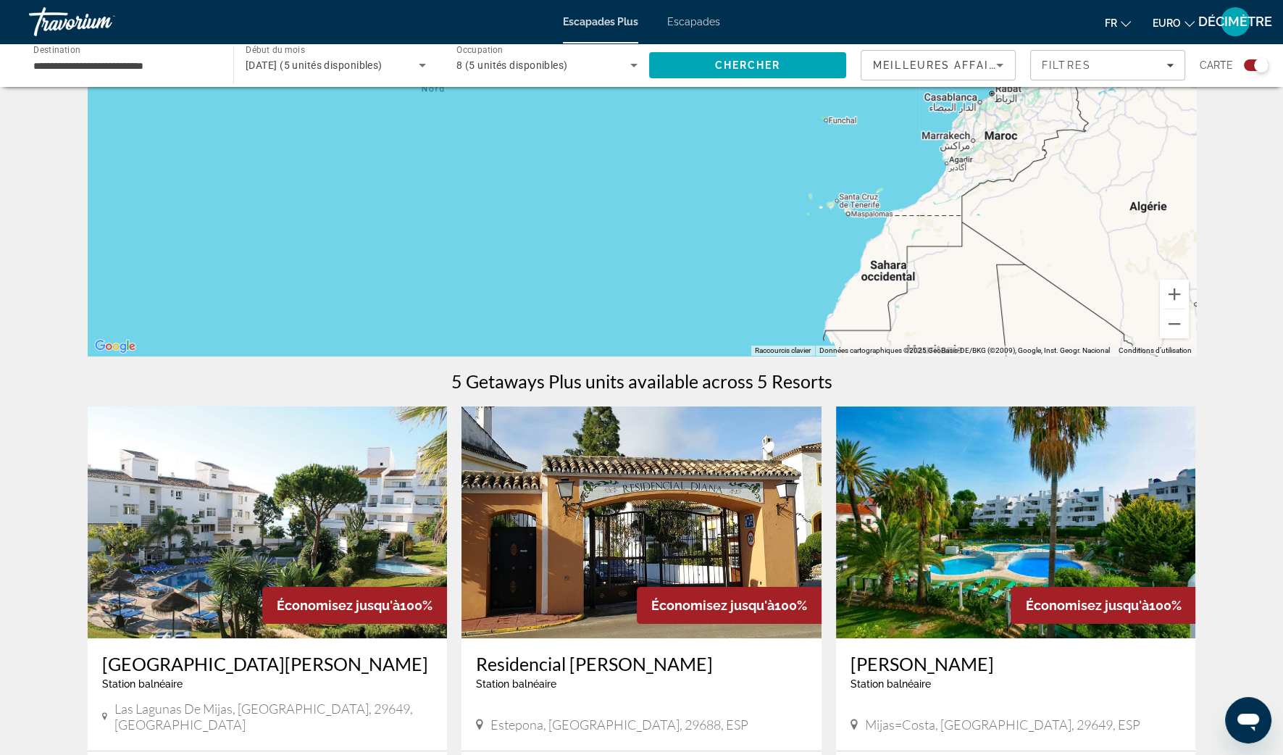
drag, startPoint x: 1014, startPoint y: 206, endPoint x: 682, endPoint y: 489, distance: 436.8
click at [682, 489] on div "← Déplacement vers la gauche → Déplacement vers la droite ↑ Déplacement vers le…" at bounding box center [642, 678] width 1166 height 1515
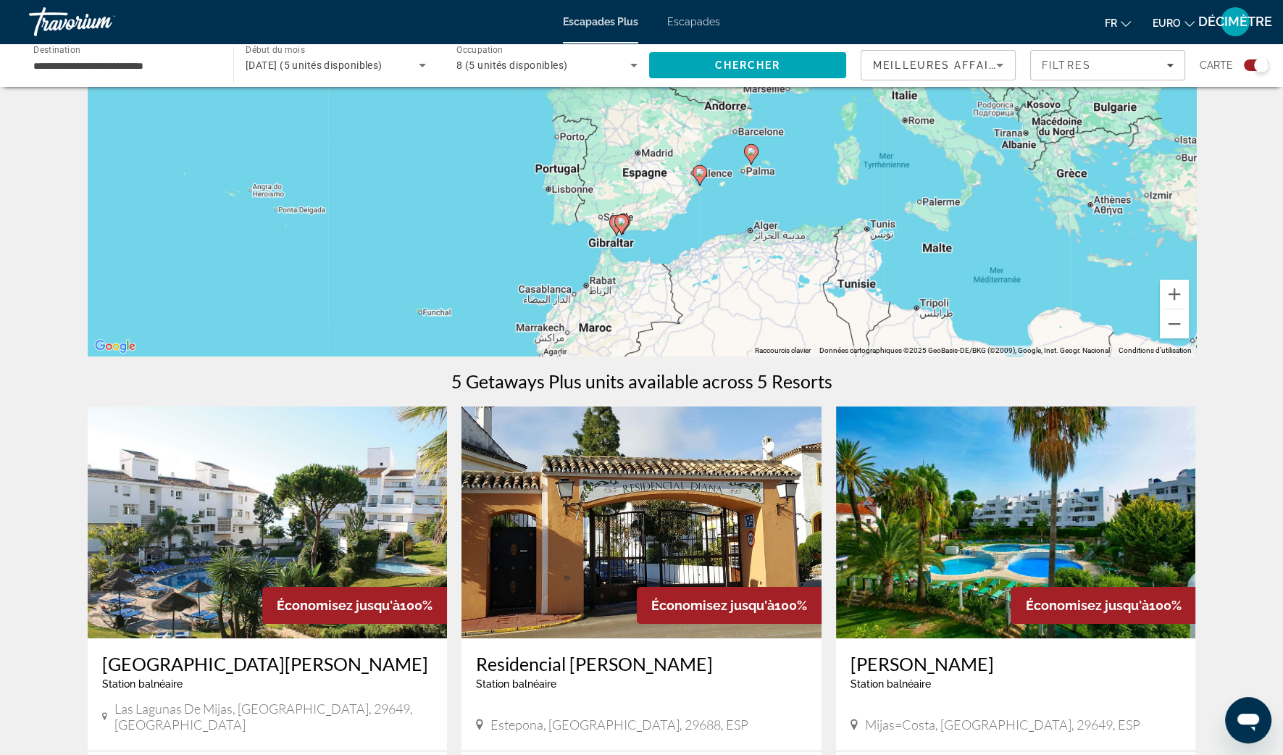
drag, startPoint x: 983, startPoint y: 307, endPoint x: 989, endPoint y: 153, distance: 154.4
click at [989, 154] on div "Pour activer le glissement avec le clavier, appuyez sur Alt+Entrée. Une fois ce…" at bounding box center [642, 138] width 1108 height 435
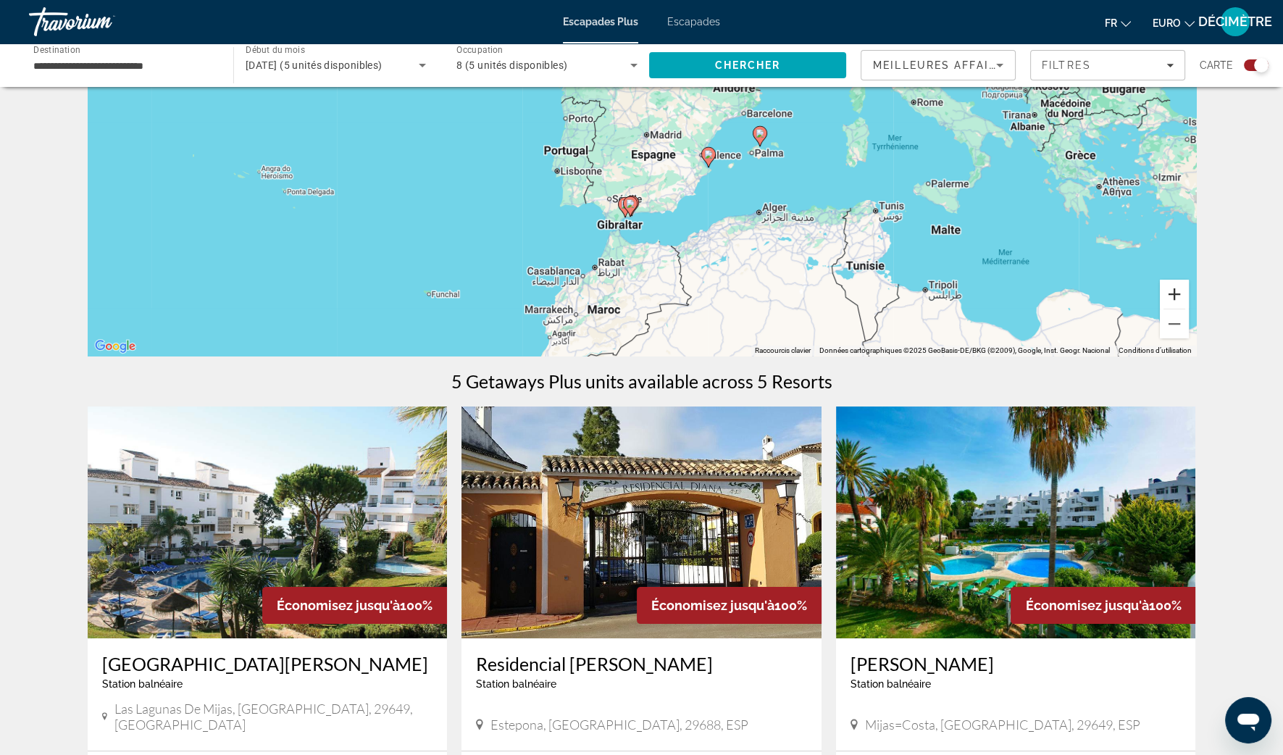
click at [1178, 291] on button "Zoom avant" at bounding box center [1174, 294] width 29 height 29
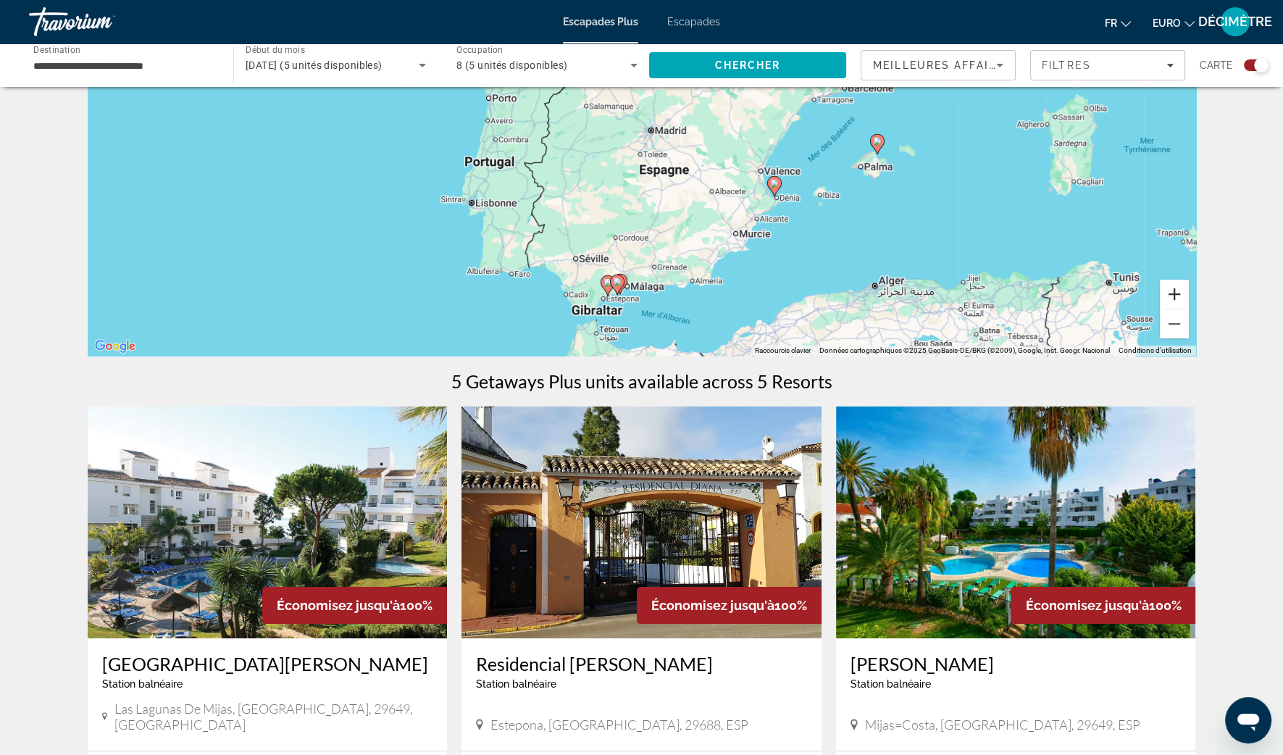
click at [1178, 290] on button "Zoom avant" at bounding box center [1174, 294] width 29 height 29
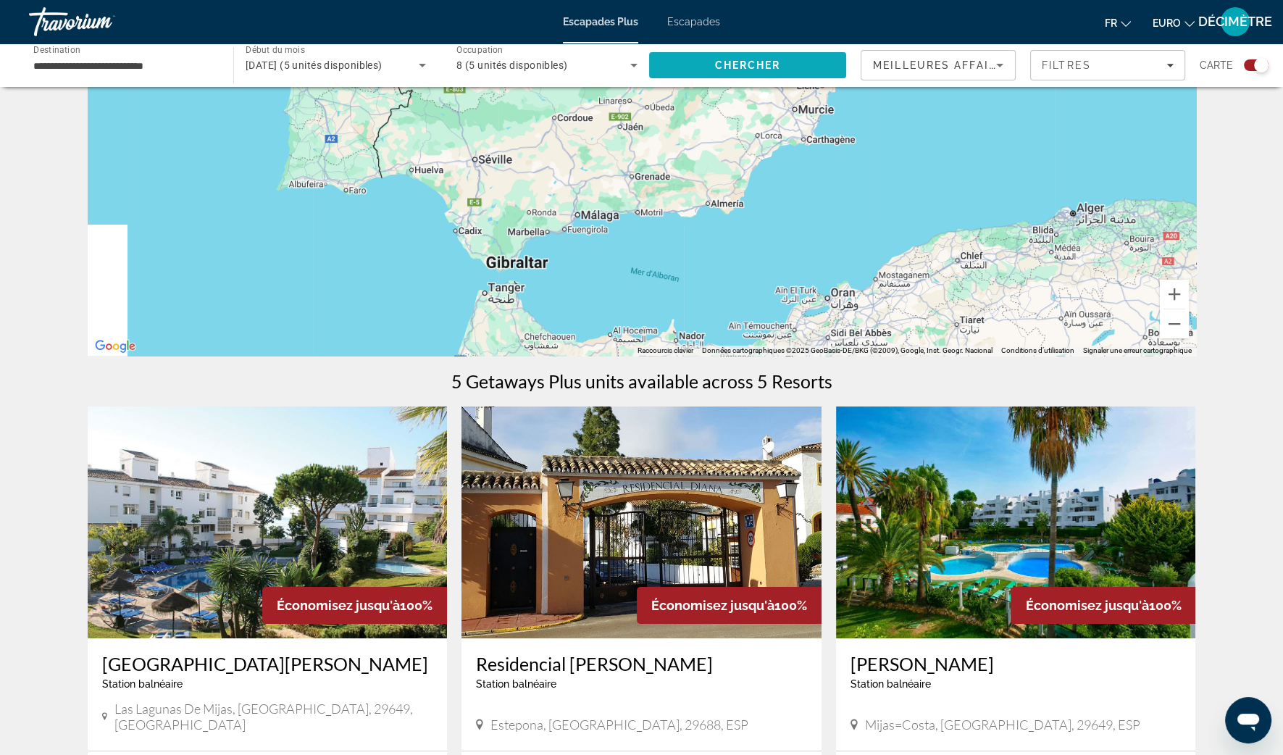
drag, startPoint x: 865, startPoint y: 283, endPoint x: 826, endPoint y: 59, distance: 227.9
click at [829, 60] on div "**********" at bounding box center [641, 744] width 1283 height 1646
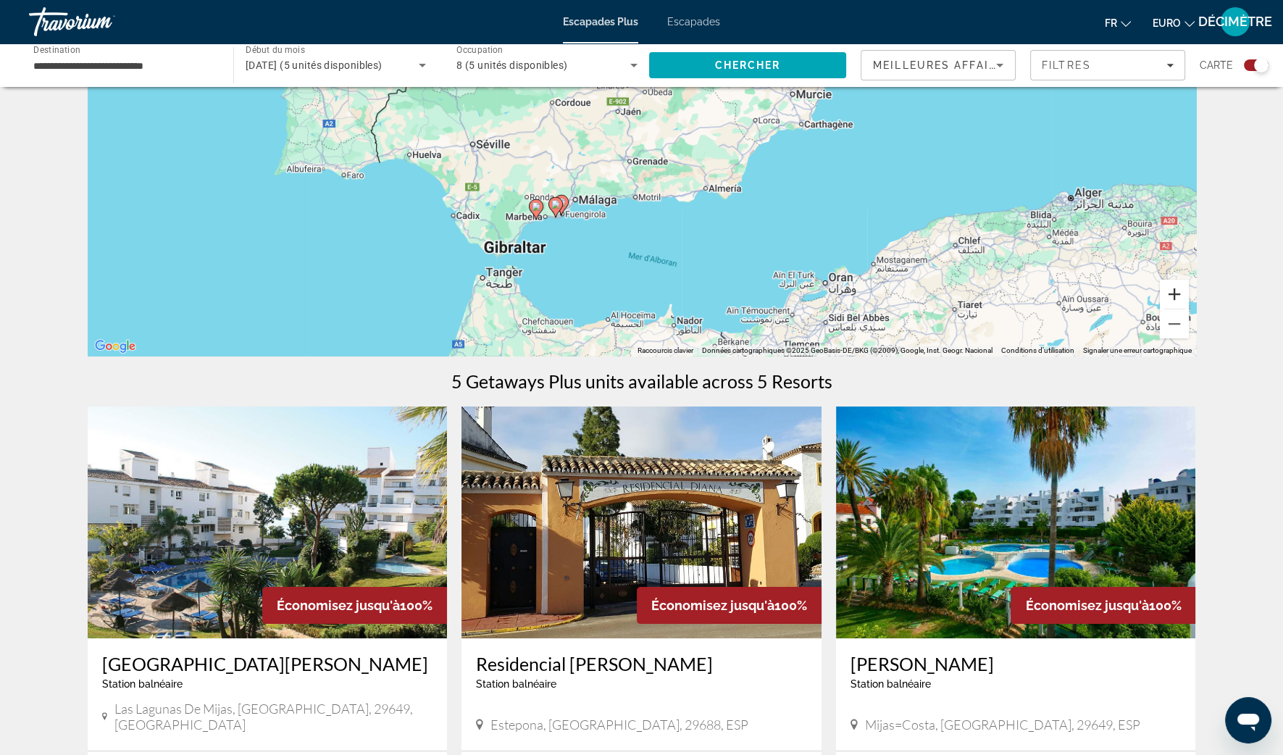
click at [1184, 290] on button "Zoom avant" at bounding box center [1174, 294] width 29 height 29
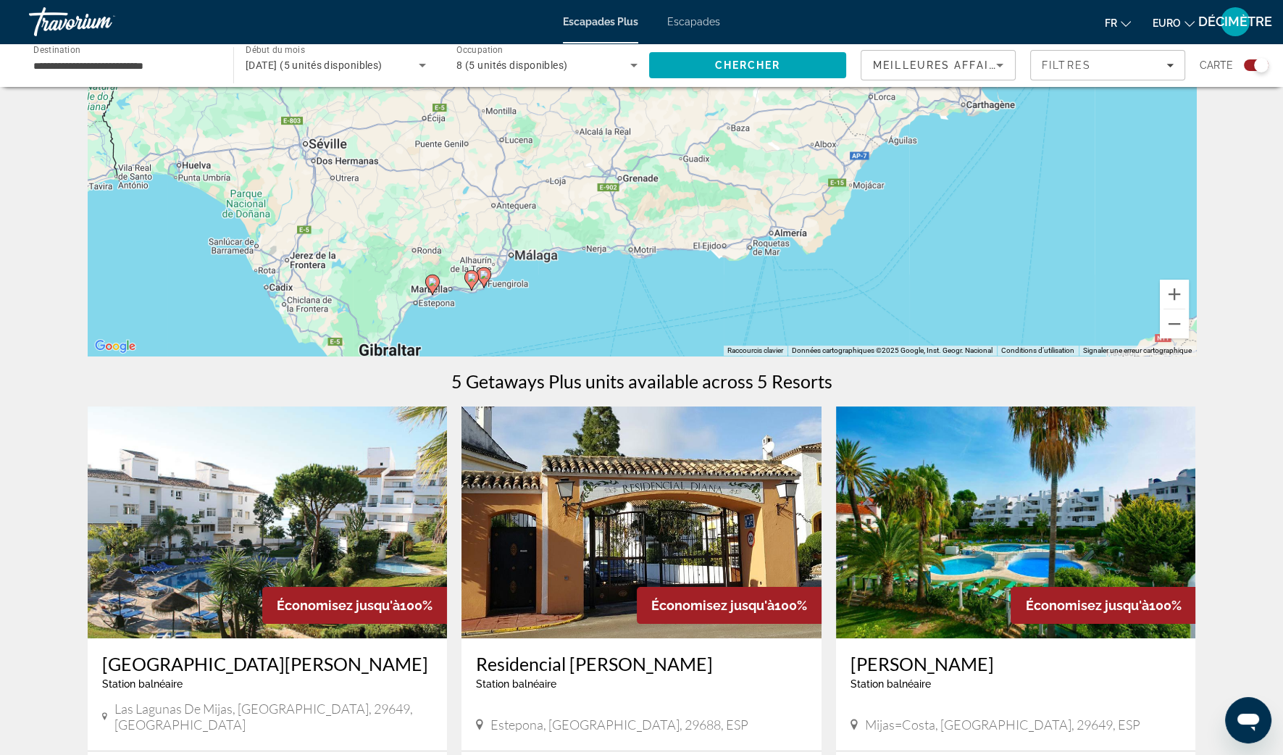
drag, startPoint x: 599, startPoint y: 214, endPoint x: 643, endPoint y: 177, distance: 56.6
click at [643, 177] on div "Pour activer le glissement avec le clavier, appuyez sur Alt+Entrée. Une fois ce…" at bounding box center [642, 138] width 1108 height 435
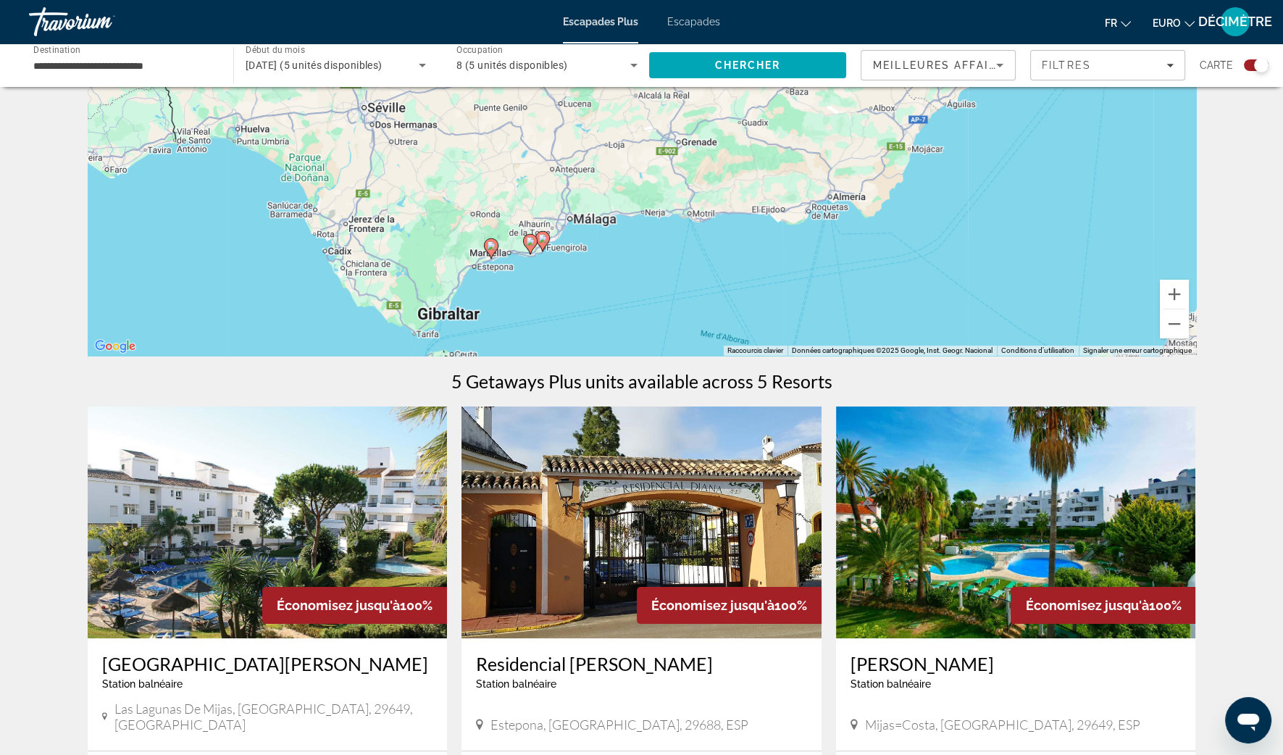
click at [545, 235] on image "Contenu principal" at bounding box center [542, 238] width 9 height 9
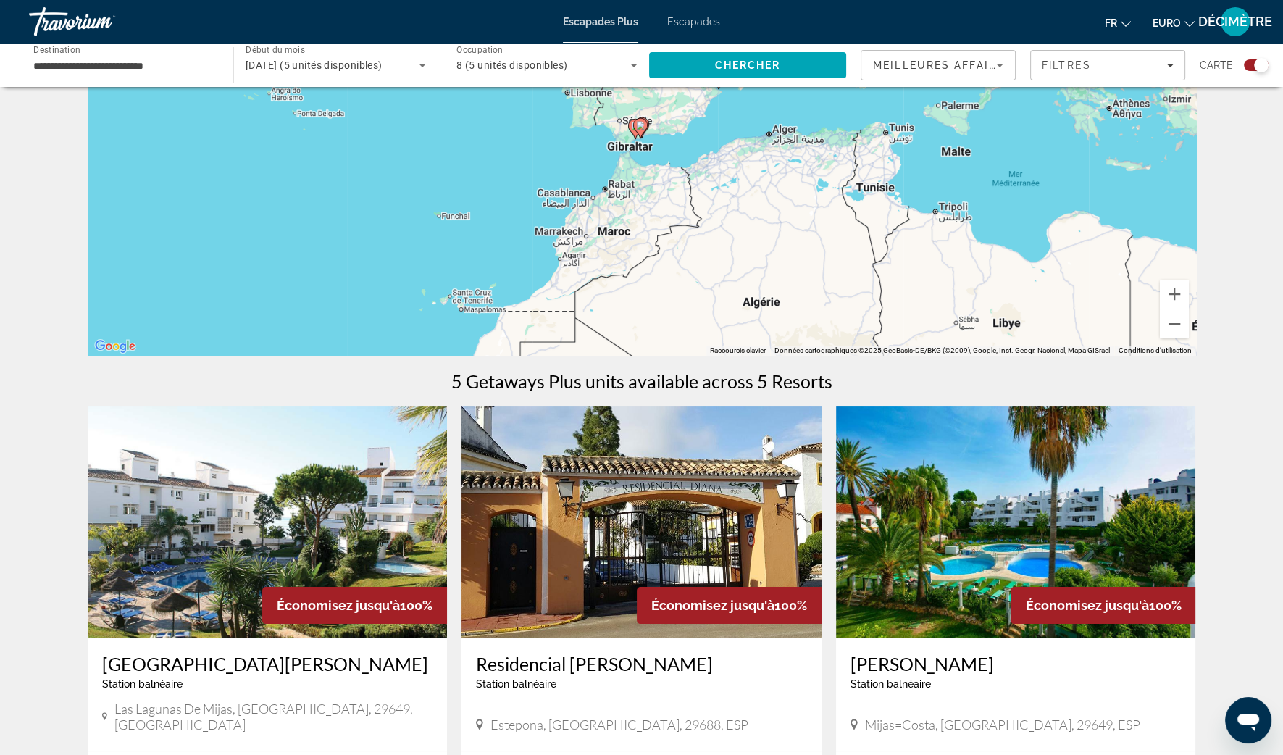
click at [1189, 291] on div "Pour naviguer, appuyez sur les touches fléchées. Pour activer le glissement ave…" at bounding box center [642, 138] width 1108 height 435
click at [1179, 295] on button "Zoom avant" at bounding box center [1174, 294] width 29 height 29
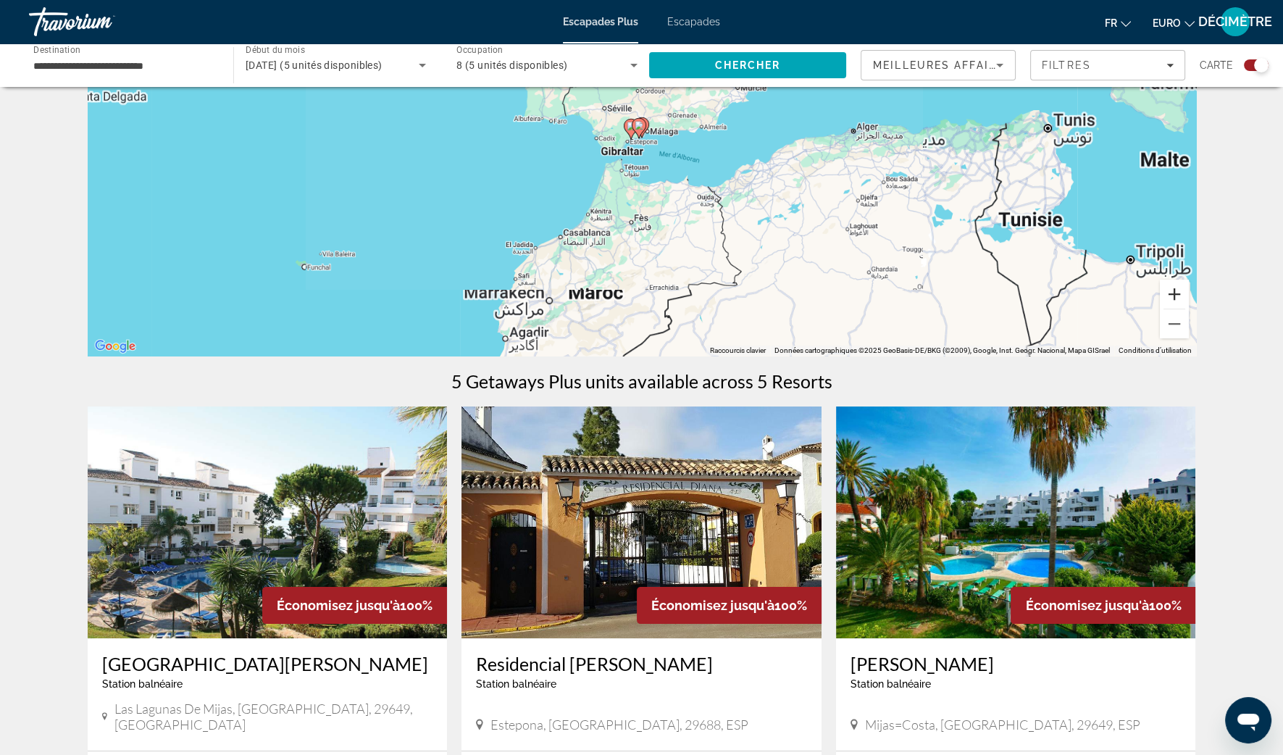
click at [1179, 295] on button "Zoom avant" at bounding box center [1174, 294] width 29 height 29
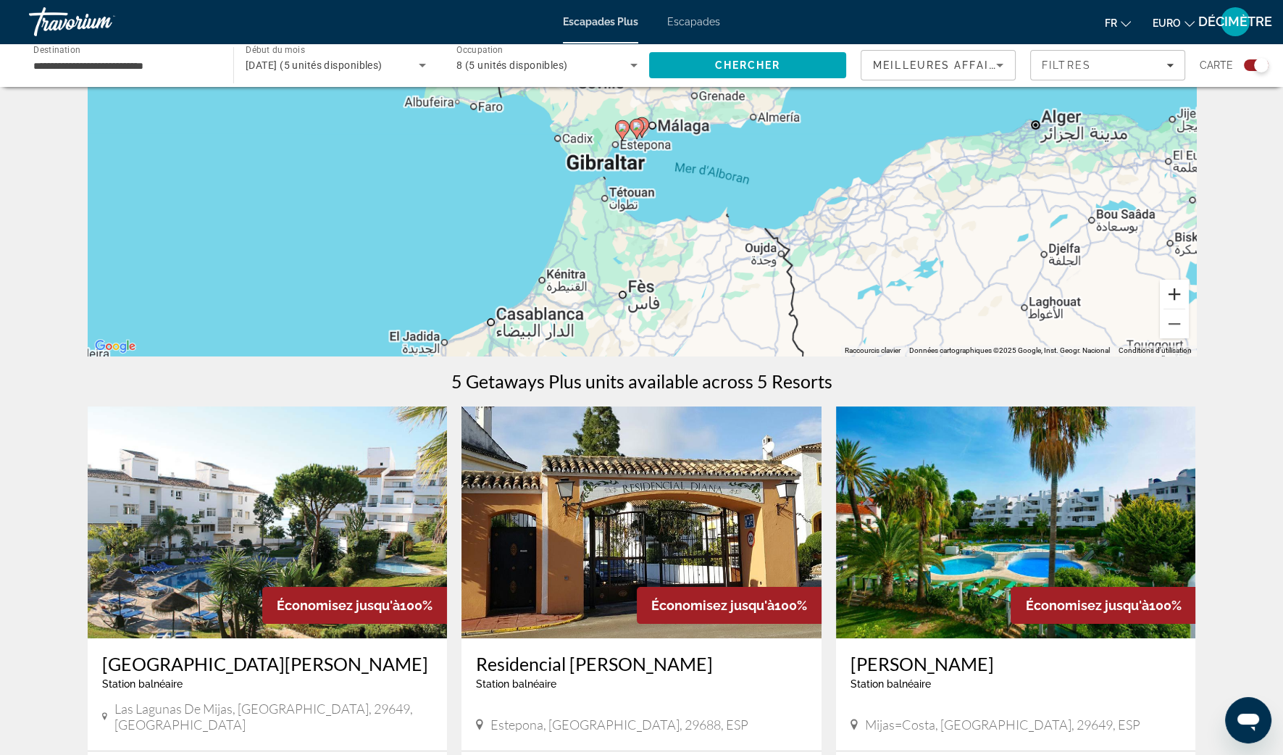
click at [1179, 295] on button "Zoom avant" at bounding box center [1174, 294] width 29 height 29
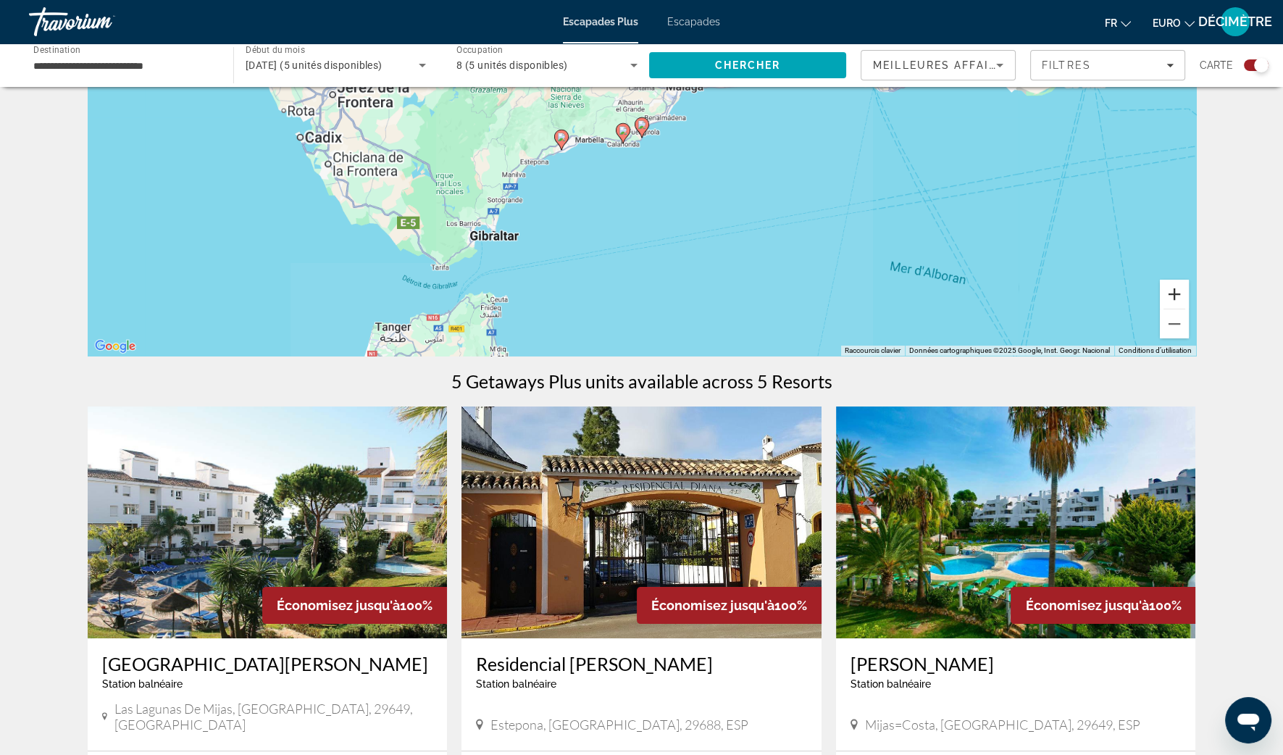
click at [1179, 295] on button "Zoom avant" at bounding box center [1174, 294] width 29 height 29
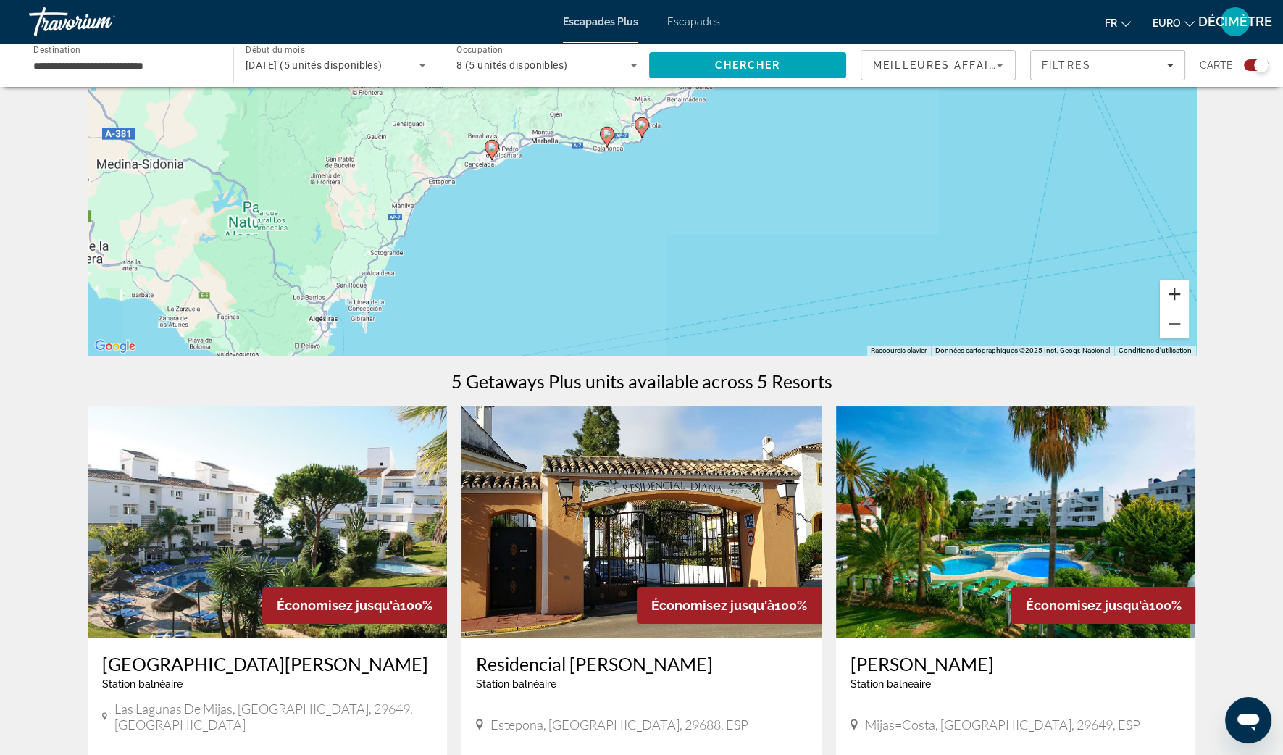
click at [1178, 295] on button "Zoom avant" at bounding box center [1174, 294] width 29 height 29
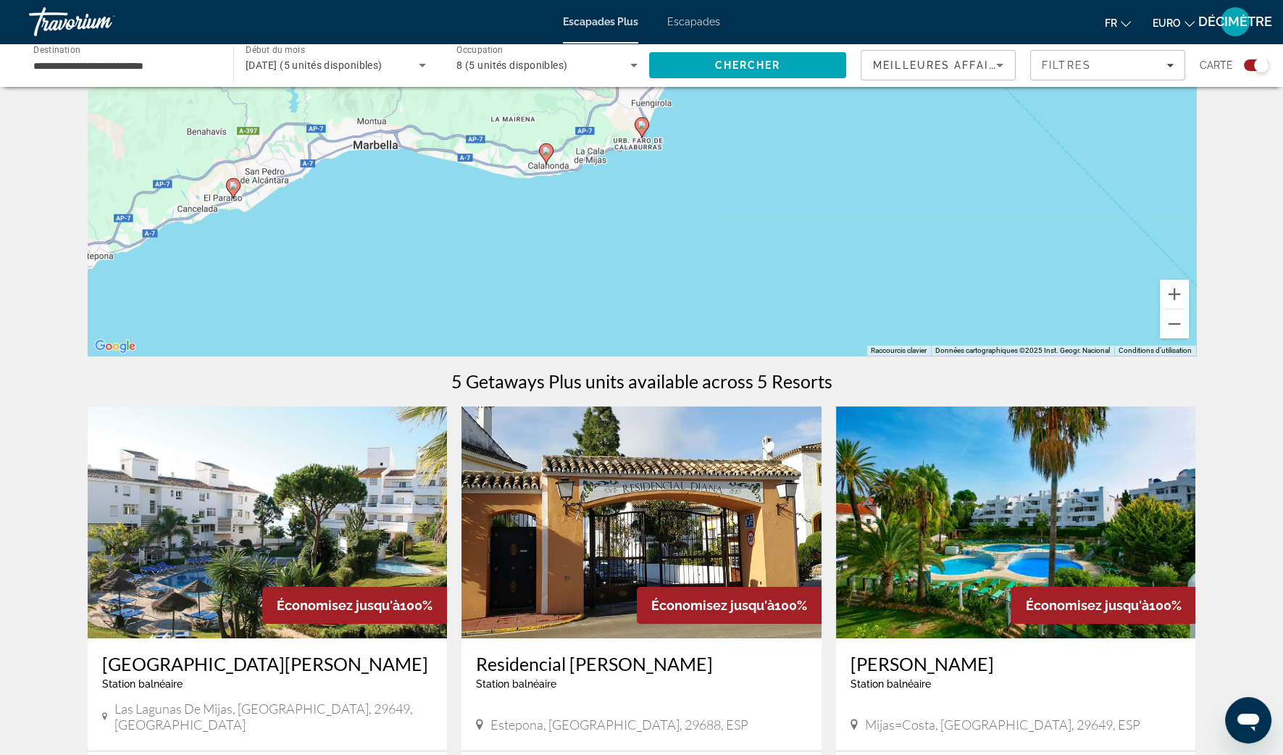
click at [642, 126] on image "Contenu principal" at bounding box center [641, 124] width 9 height 9
type input "**********"
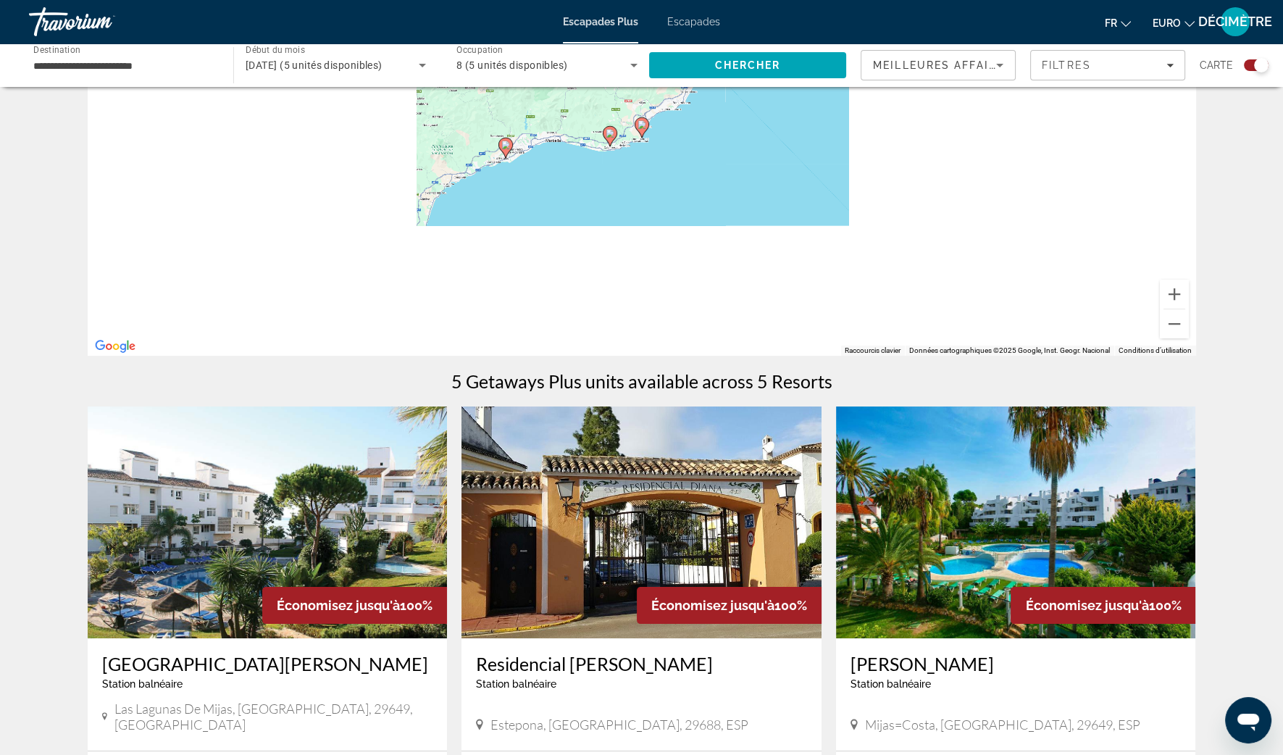
click at [642, 126] on image "Contenu principal" at bounding box center [641, 124] width 9 height 9
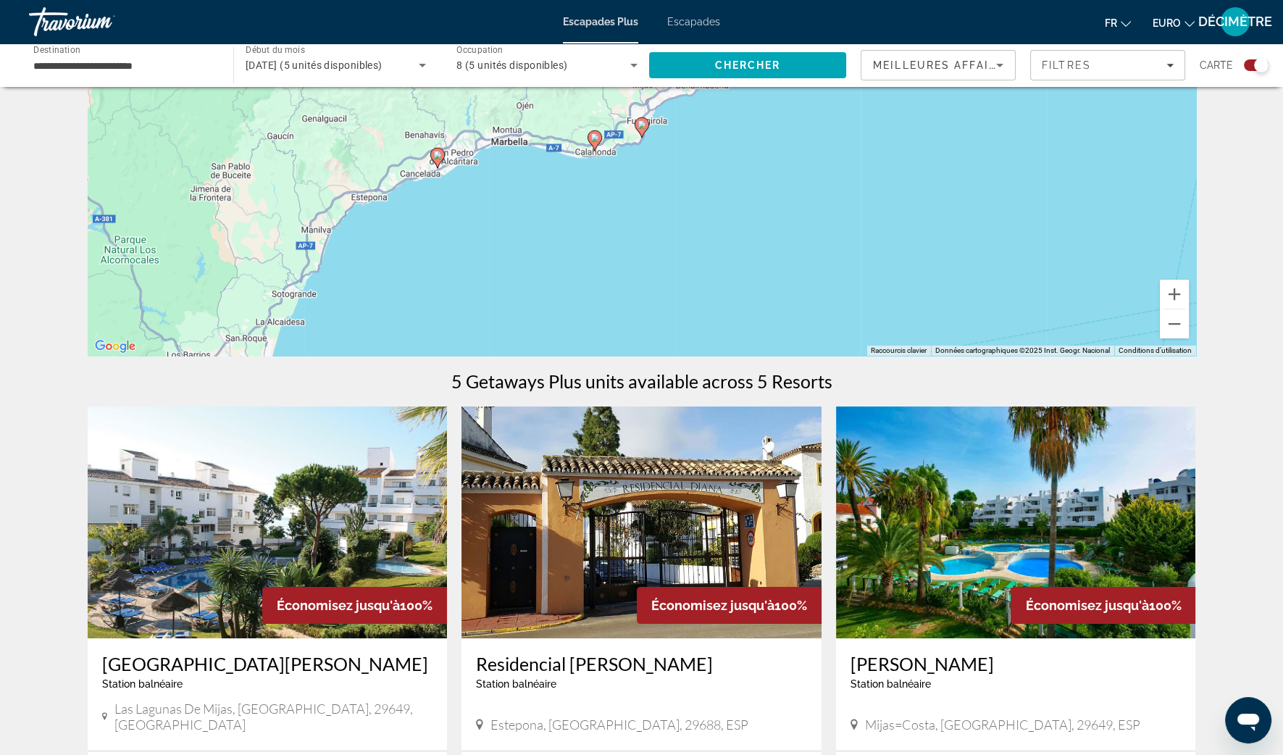
click at [642, 126] on image "Contenu principal" at bounding box center [641, 124] width 9 height 9
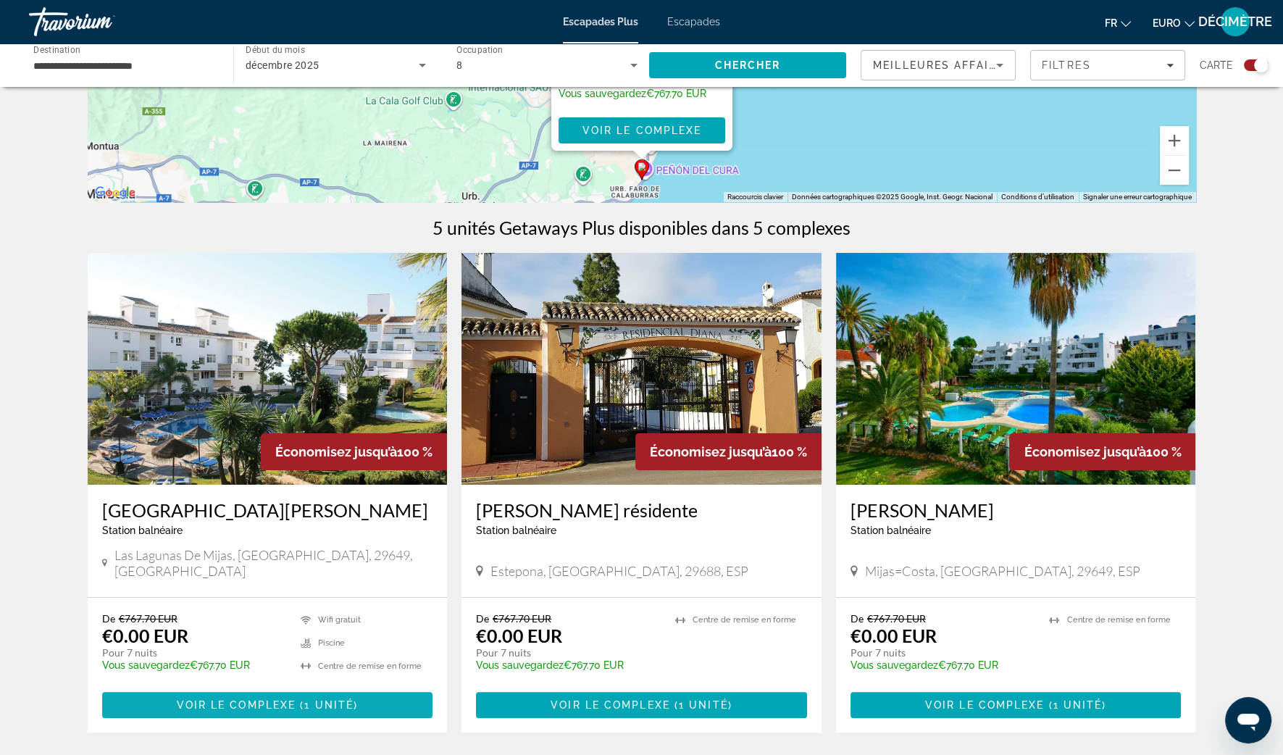
scroll to position [361, 0]
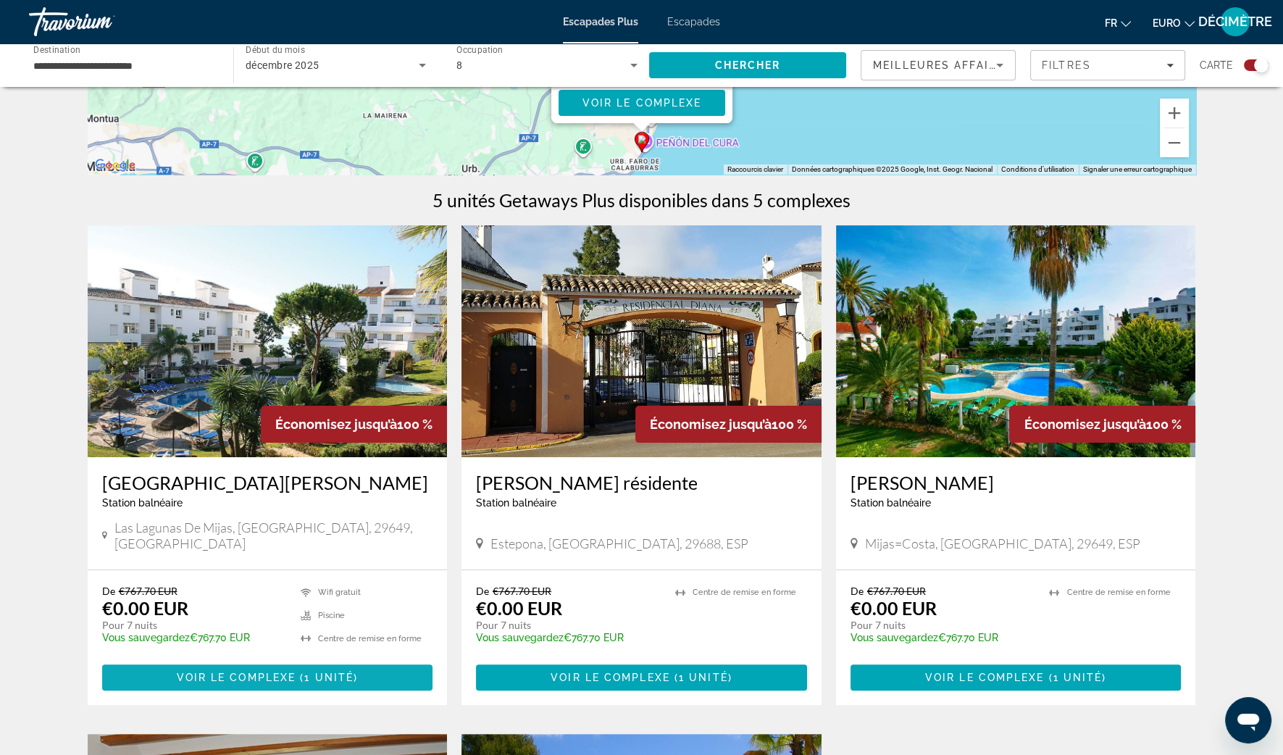
click at [292, 672] on span "Contenu principal" at bounding box center [267, 677] width 331 height 35
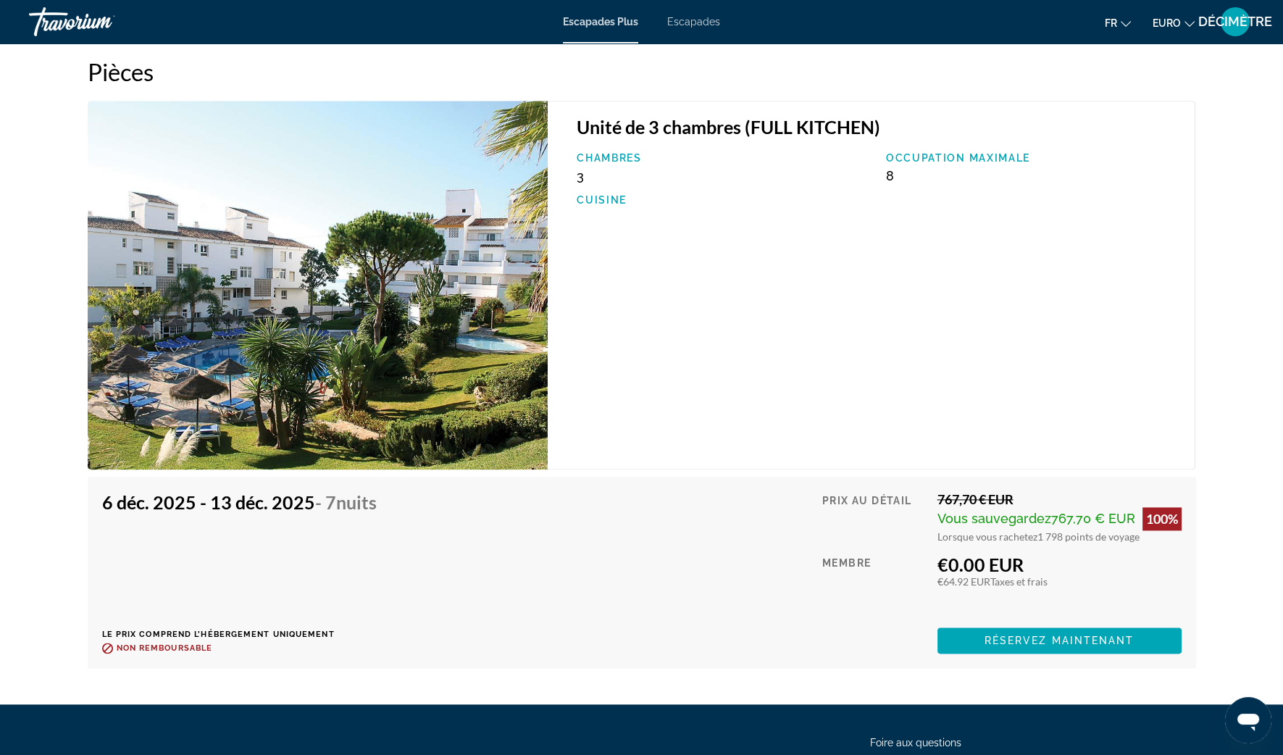
scroll to position [2409, 0]
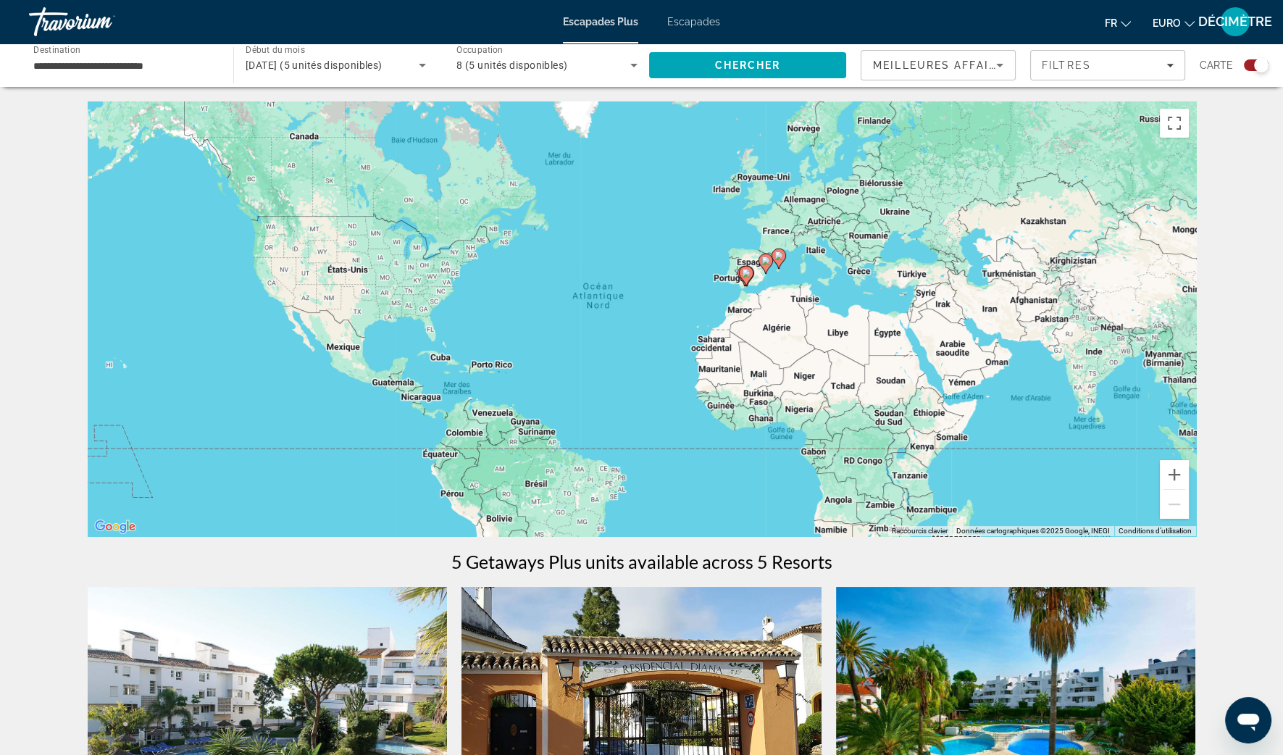
click at [739, 274] on icon "Contenu principal" at bounding box center [746, 276] width 14 height 20
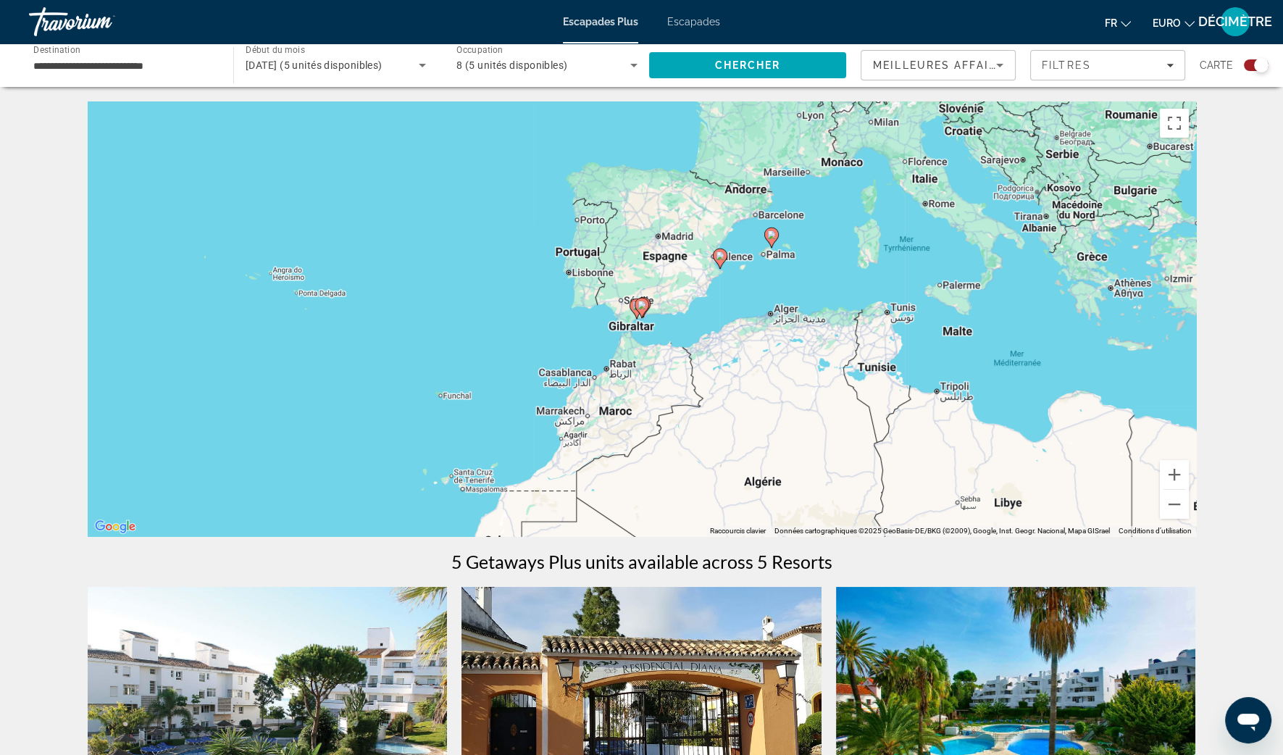
click at [635, 320] on div "Pour naviguer, appuyez sur les touches fléchées. Pour activer le glissement ave…" at bounding box center [642, 318] width 1108 height 435
click at [639, 318] on gmp-advanced-marker "Contenu principal" at bounding box center [642, 308] width 14 height 22
type input "**********"
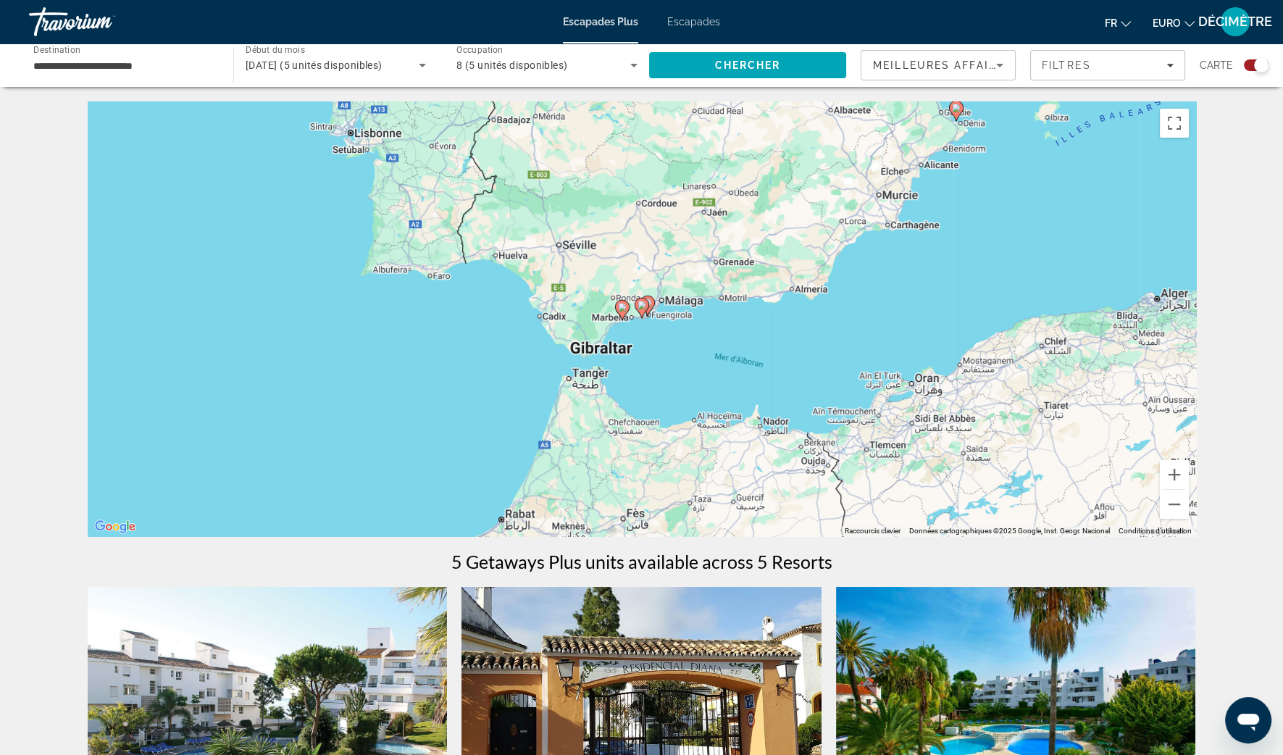
click at [640, 306] on image "Contenu principal" at bounding box center [641, 305] width 9 height 9
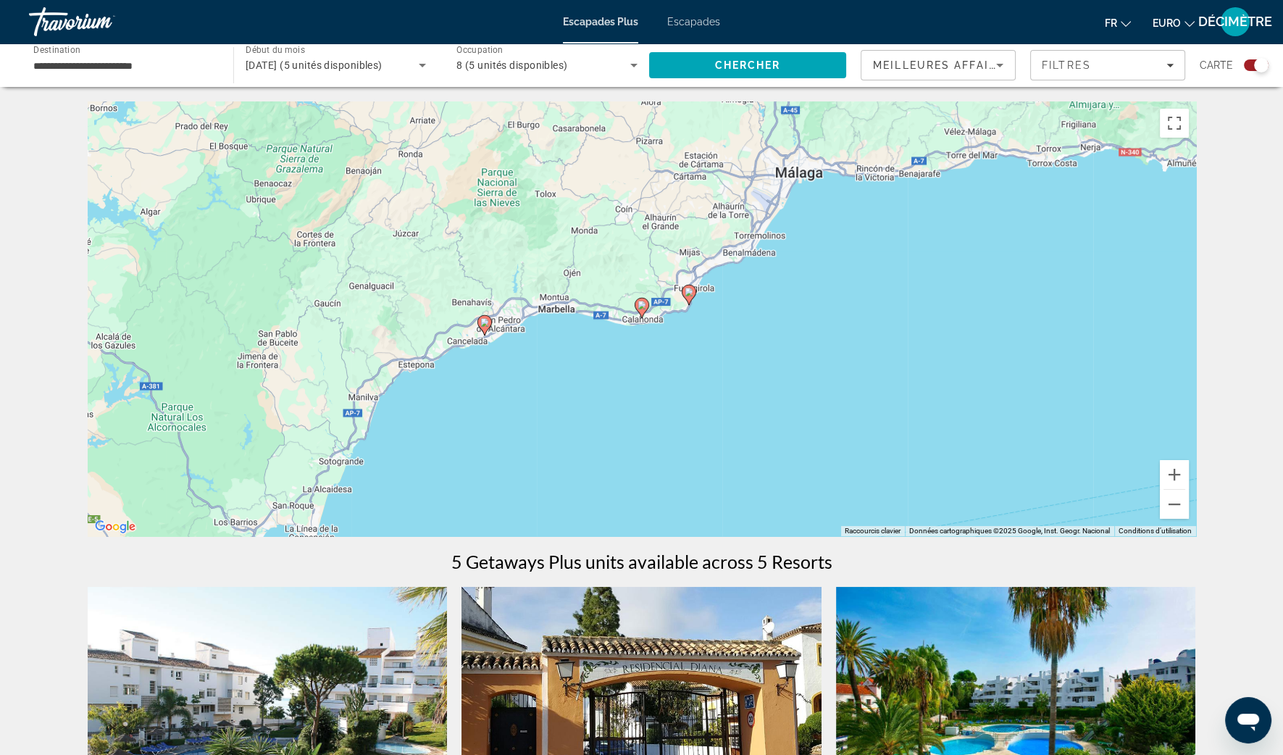
click at [641, 311] on icon "Contenu principal" at bounding box center [641, 307] width 13 height 19
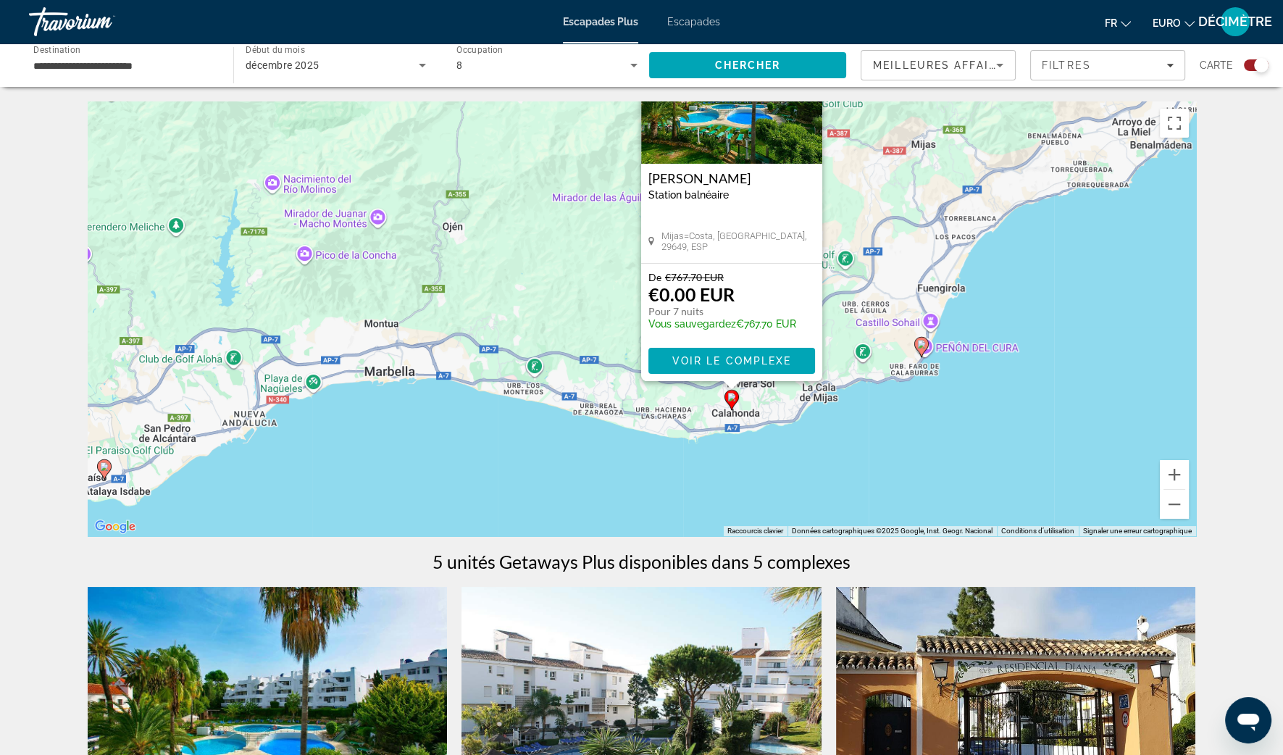
drag, startPoint x: 281, startPoint y: 435, endPoint x: 371, endPoint y: 332, distance: 137.1
click at [371, 332] on div "Pour activer le glissement avec le clavier, appuyez sur Alt+Entrée. Une fois ce…" at bounding box center [642, 318] width 1108 height 435
click at [104, 472] on icon "Contenu principal" at bounding box center [103, 469] width 13 height 19
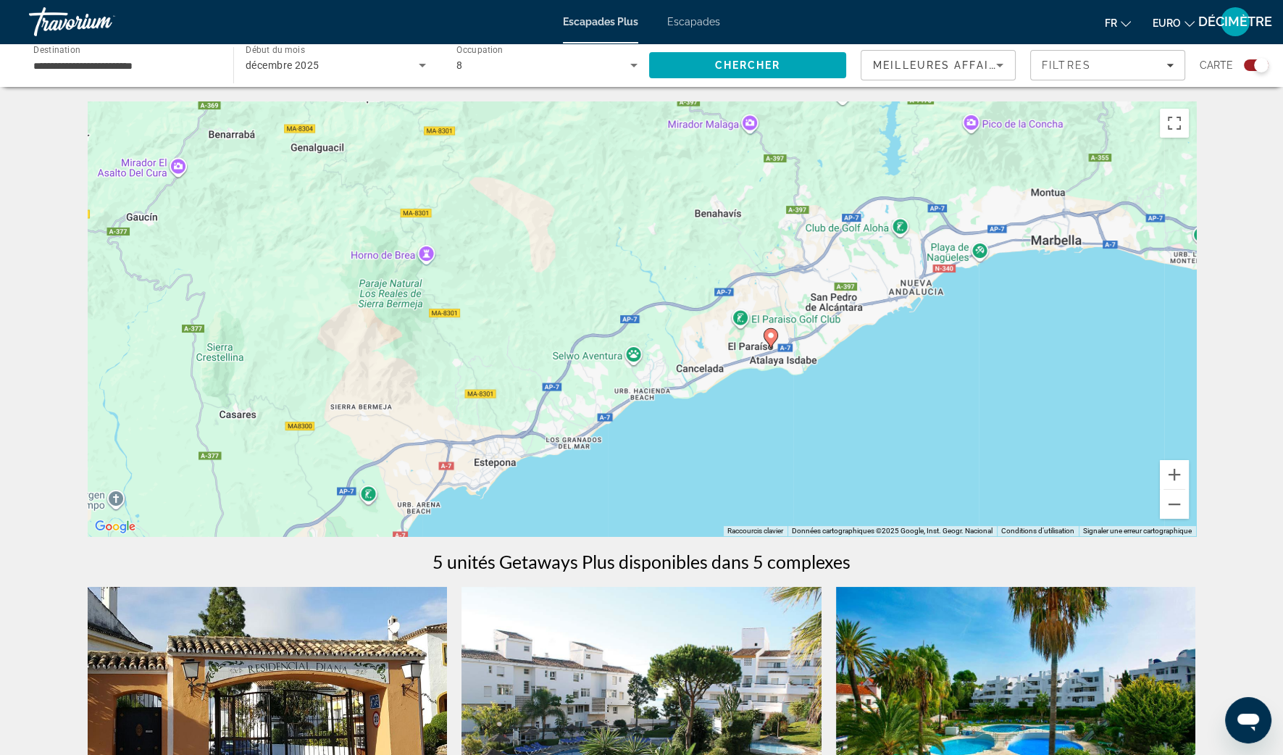
drag, startPoint x: 403, startPoint y: 457, endPoint x: 521, endPoint y: 290, distance: 203.8
click at [521, 290] on div "Pour naviguer, appuyez sur les touches fléchées. Pour activer le glissement ave…" at bounding box center [642, 318] width 1108 height 435
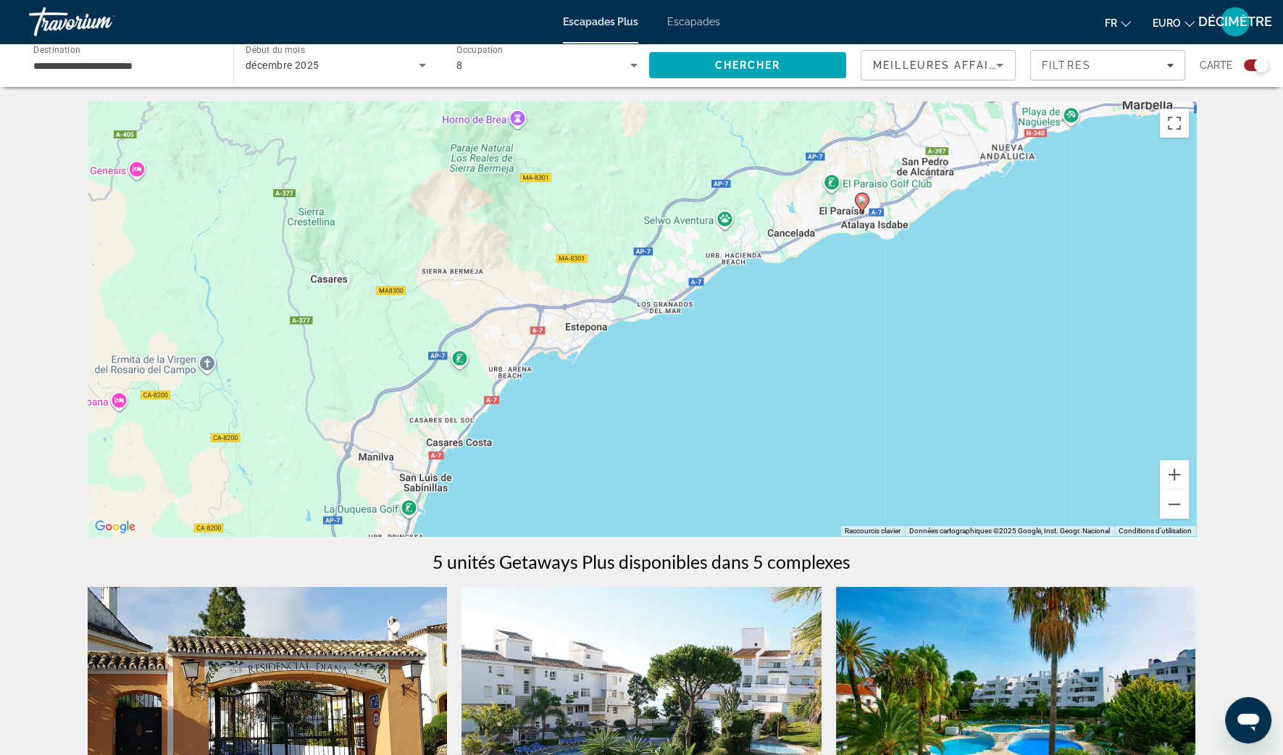
drag, startPoint x: 459, startPoint y: 329, endPoint x: 554, endPoint y: 192, distance: 167.0
click at [554, 192] on div "Pour naviguer, appuyez sur les touches fléchées. Pour activer le glissement ave…" at bounding box center [642, 318] width 1108 height 435
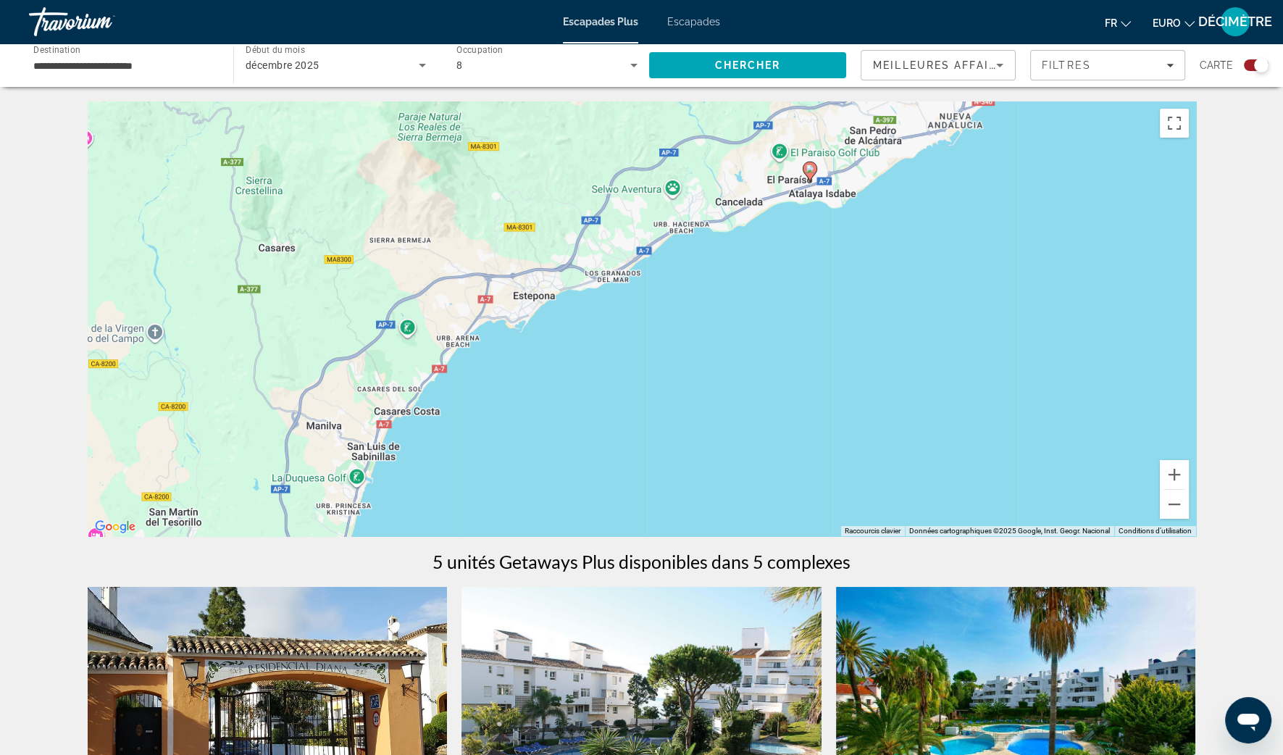
drag, startPoint x: 388, startPoint y: 369, endPoint x: 113, endPoint y: 588, distance: 351.6
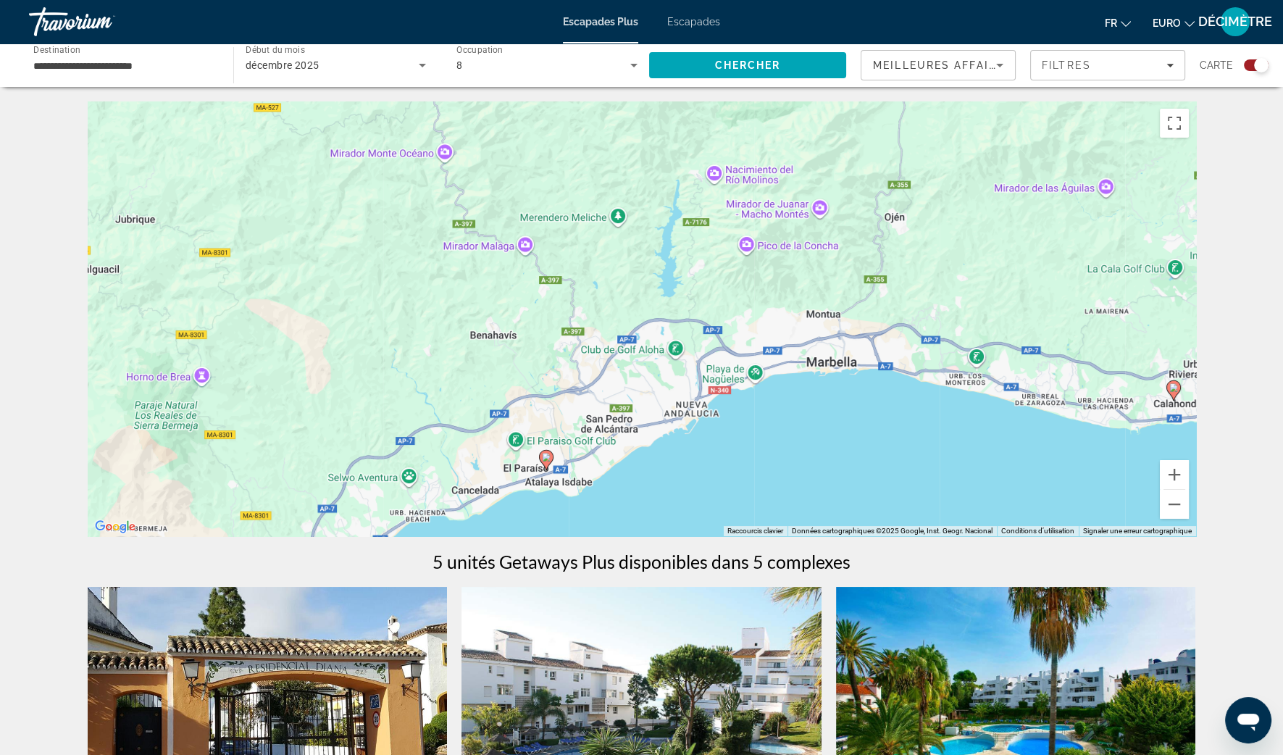
click at [548, 460] on image "Contenu principal" at bounding box center [546, 457] width 9 height 9
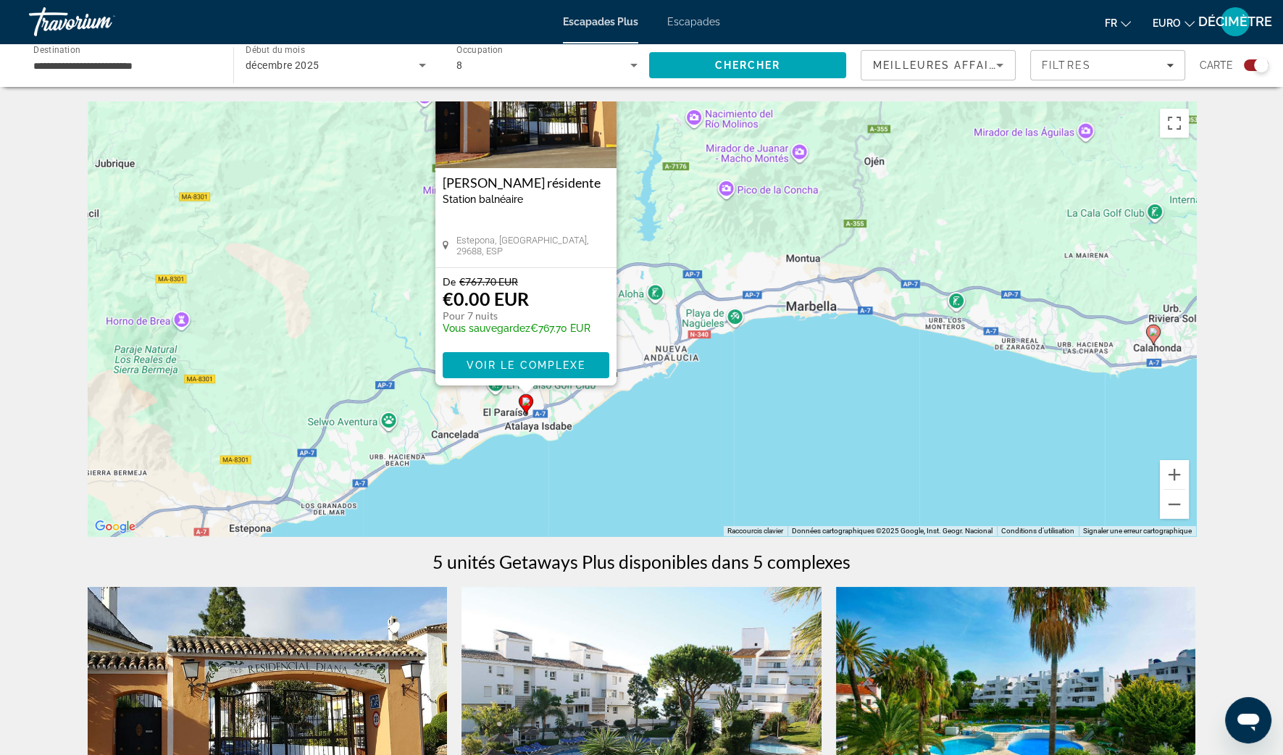
drag, startPoint x: 843, startPoint y: 422, endPoint x: 821, endPoint y: 322, distance: 102.5
click at [821, 322] on div "Pour activer le glissement avec le clavier, appuyez sur Alt+Entrée. Une fois ce…" at bounding box center [642, 318] width 1108 height 435
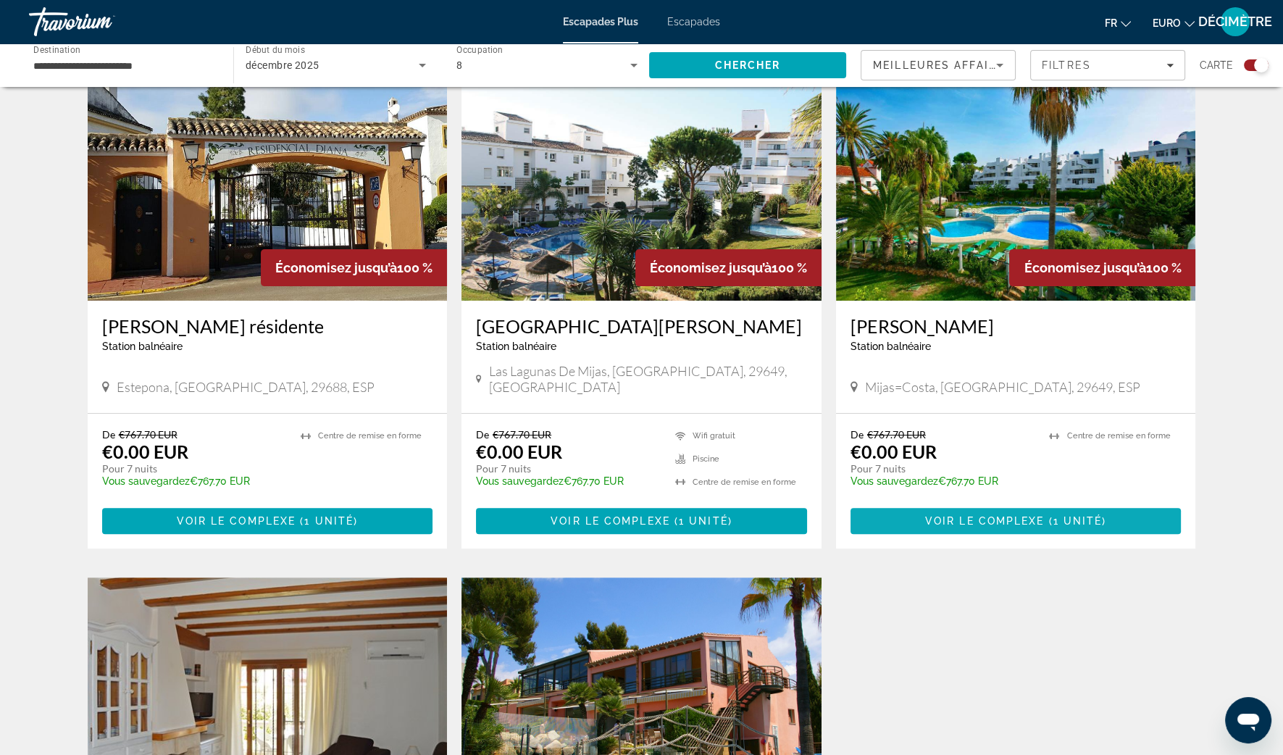
scroll to position [543, 0]
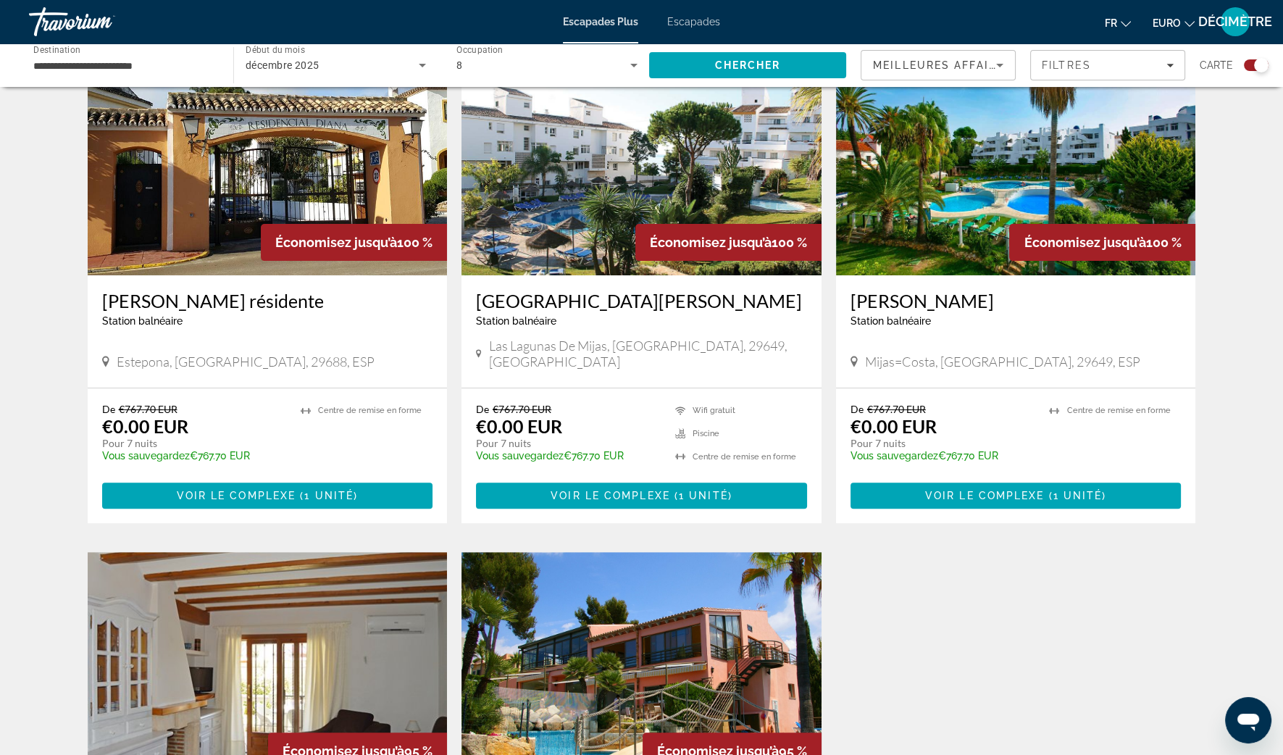
click at [943, 304] on h3 "[PERSON_NAME]" at bounding box center [1015, 301] width 331 height 22
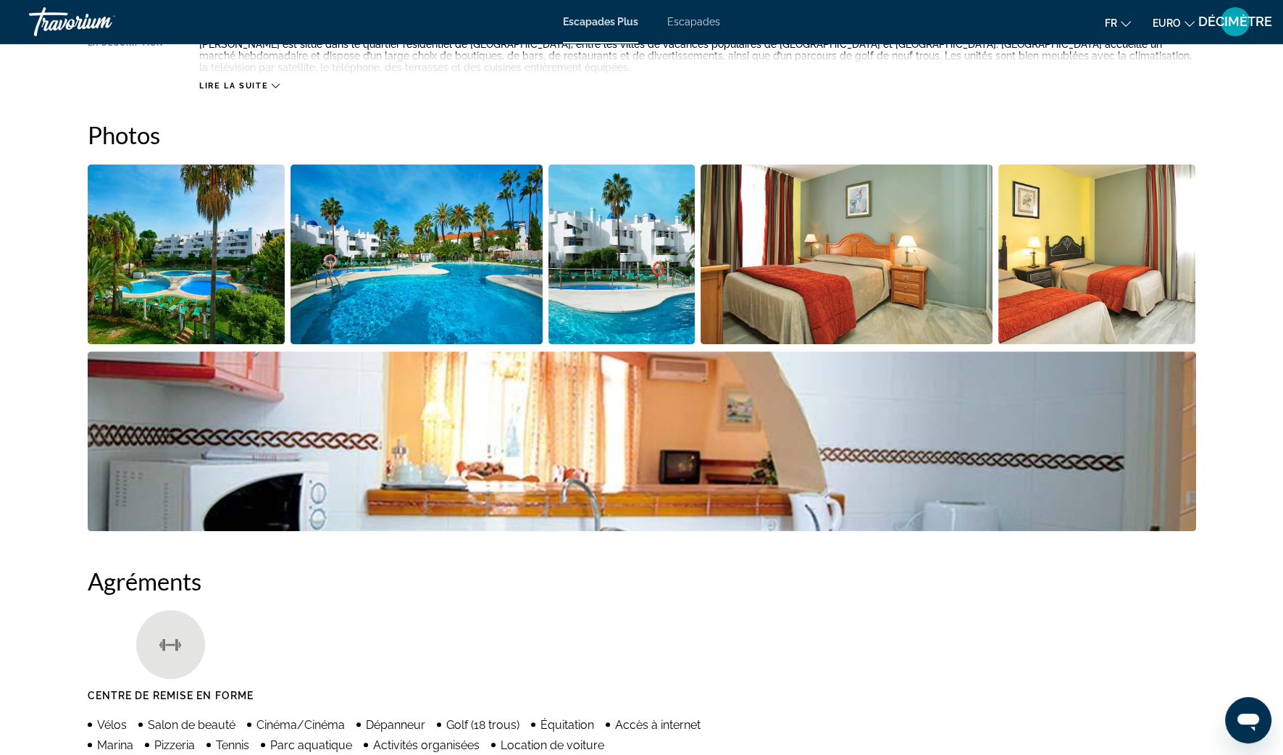
scroll to position [453, 0]
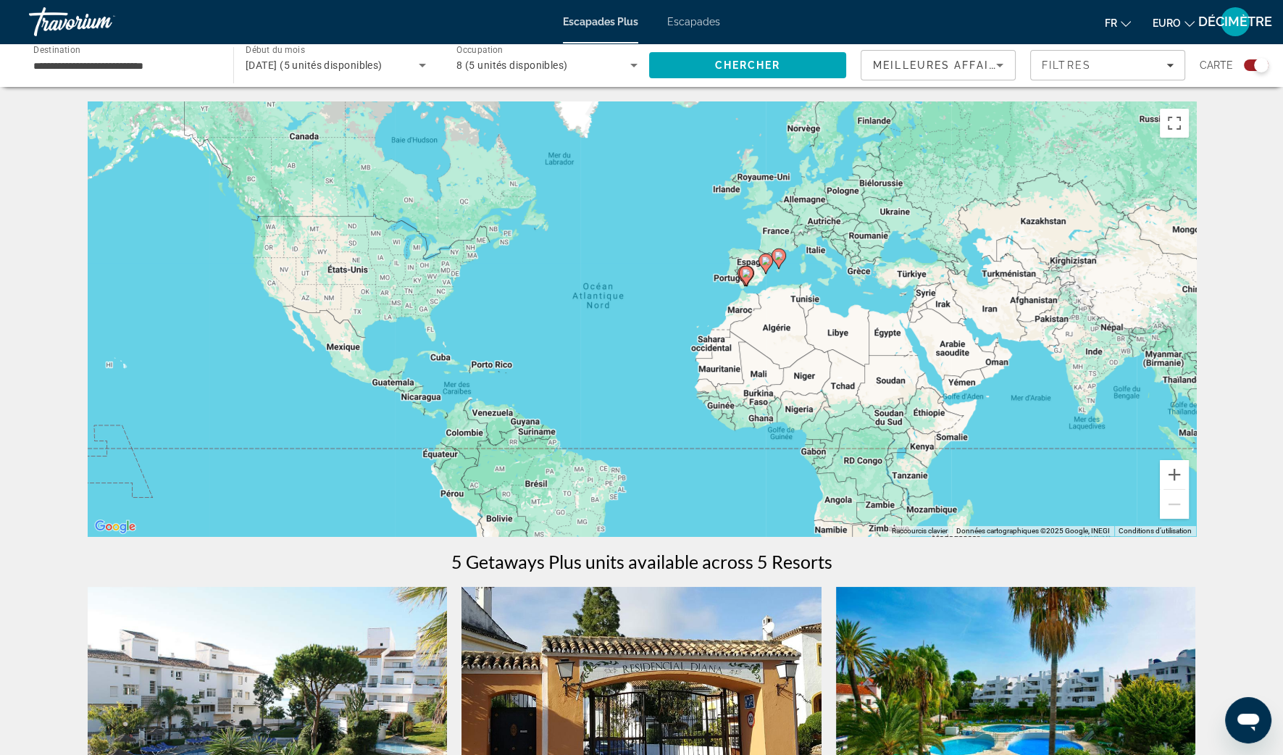
click at [748, 288] on div "Pour activer le glissement avec le clavier, appuyez sur Alt+Entrée. Une fois ce…" at bounding box center [642, 318] width 1108 height 435
click at [739, 298] on div "Pour activer le glissement avec le clavier, appuyez sur Alt+Entrée. Une fois ce…" at bounding box center [642, 318] width 1108 height 435
click at [750, 269] on icon "Contenu principal" at bounding box center [745, 276] width 13 height 19
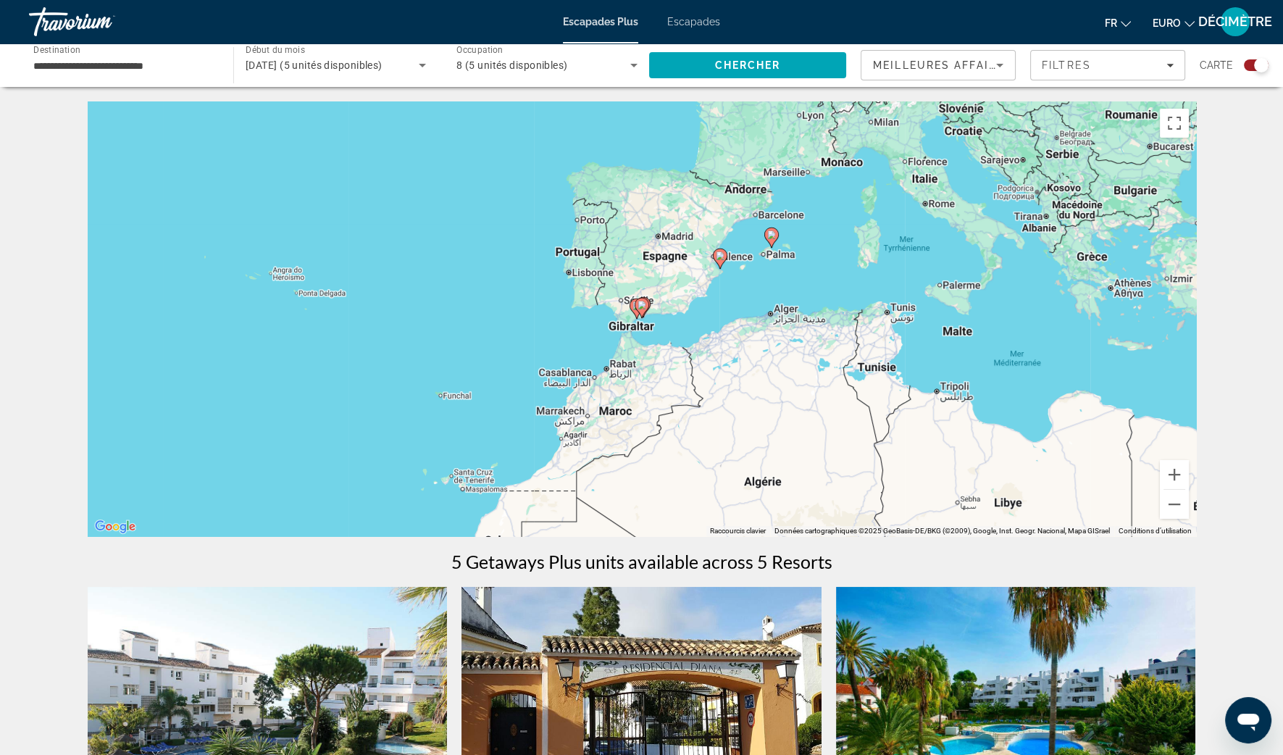
click at [638, 320] on div "Pour naviguer, appuyez sur les touches fléchées. Pour activer le glissement ave…" at bounding box center [642, 318] width 1108 height 435
click at [645, 311] on icon "Contenu principal" at bounding box center [642, 308] width 14 height 20
type input "**********"
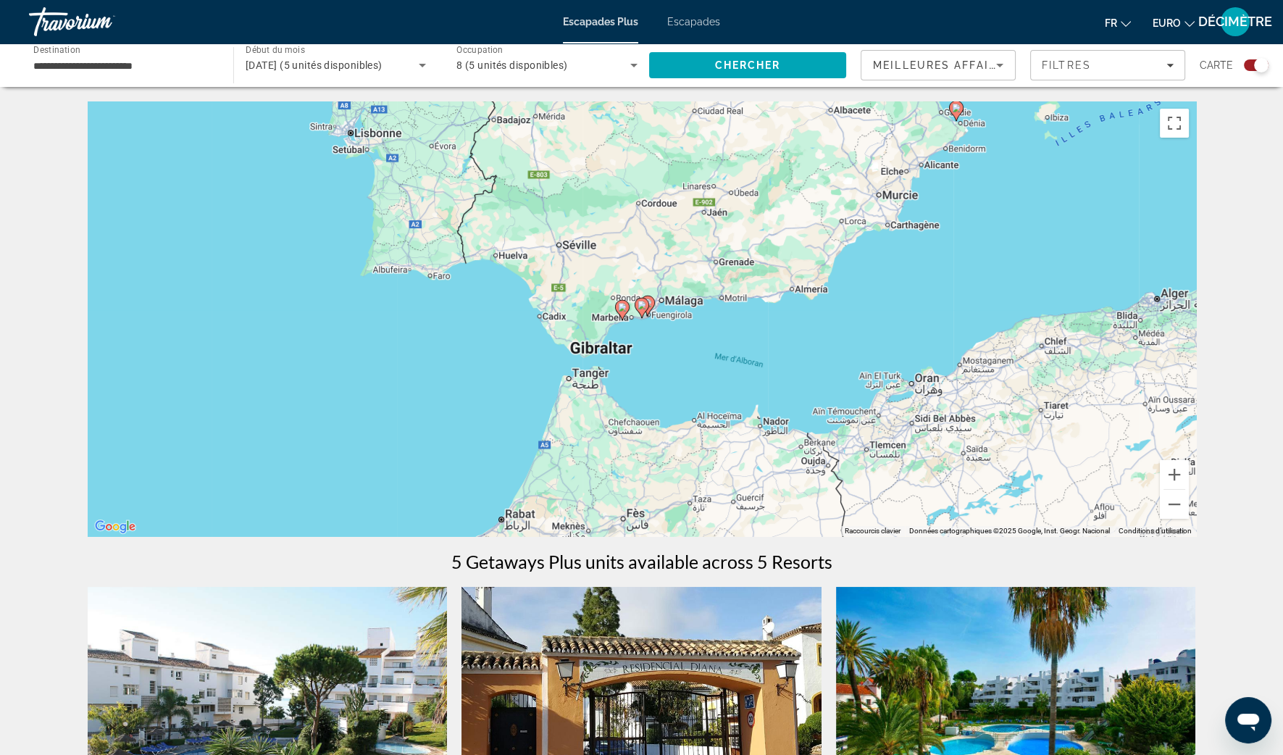
click at [645, 308] on image "Contenu principal" at bounding box center [641, 305] width 9 height 9
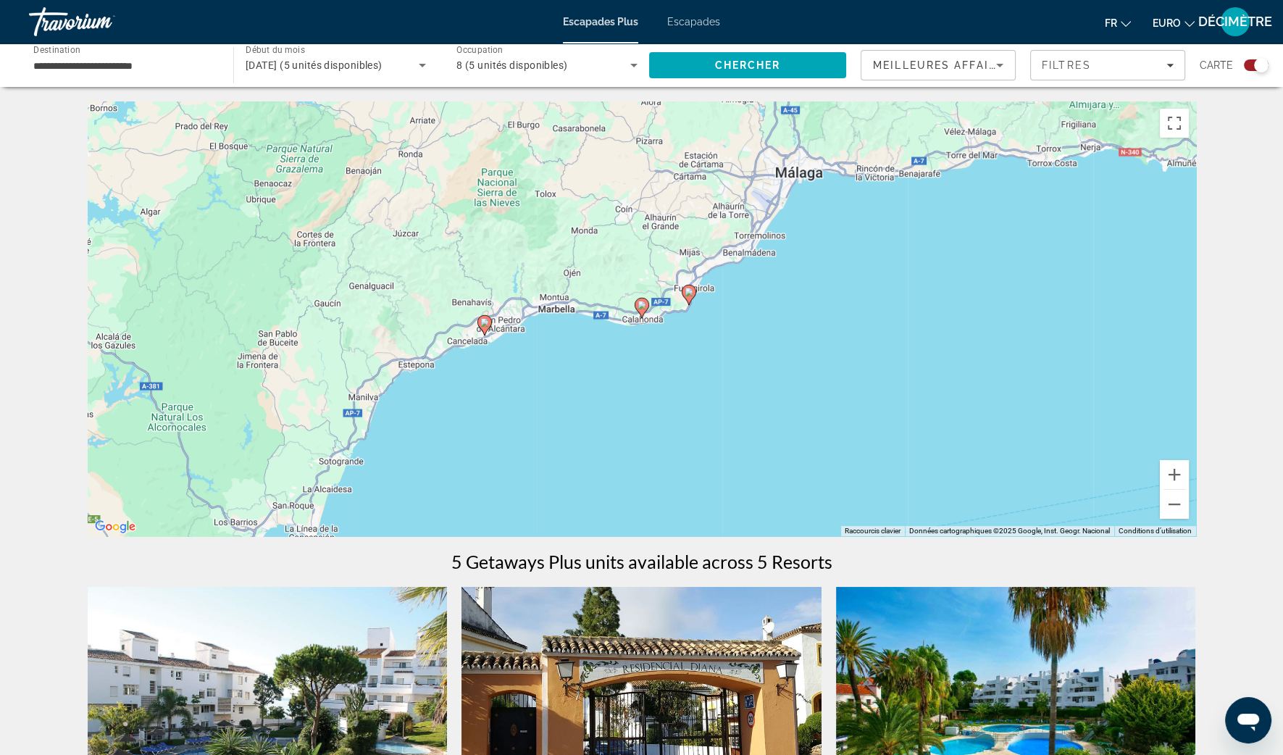
click at [641, 305] on image "Contenu principal" at bounding box center [641, 305] width 9 height 9
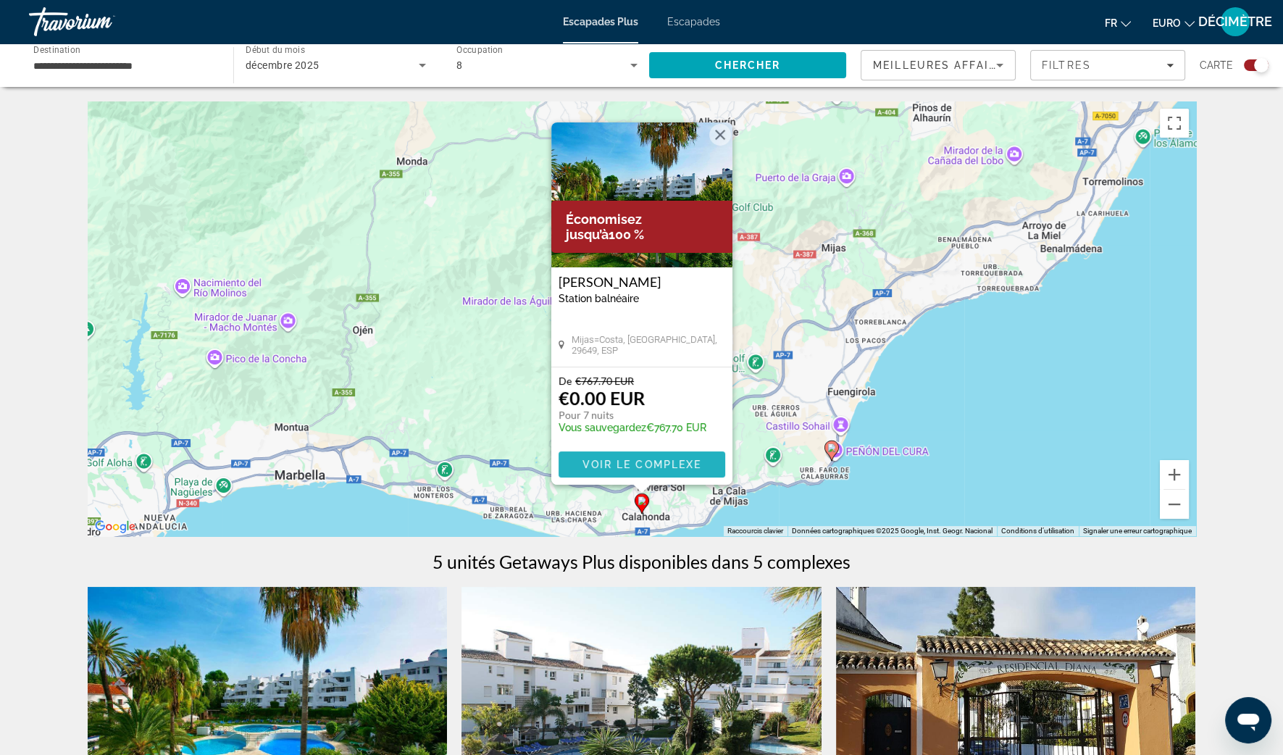
click at [653, 471] on span "Contenu principal" at bounding box center [642, 464] width 167 height 35
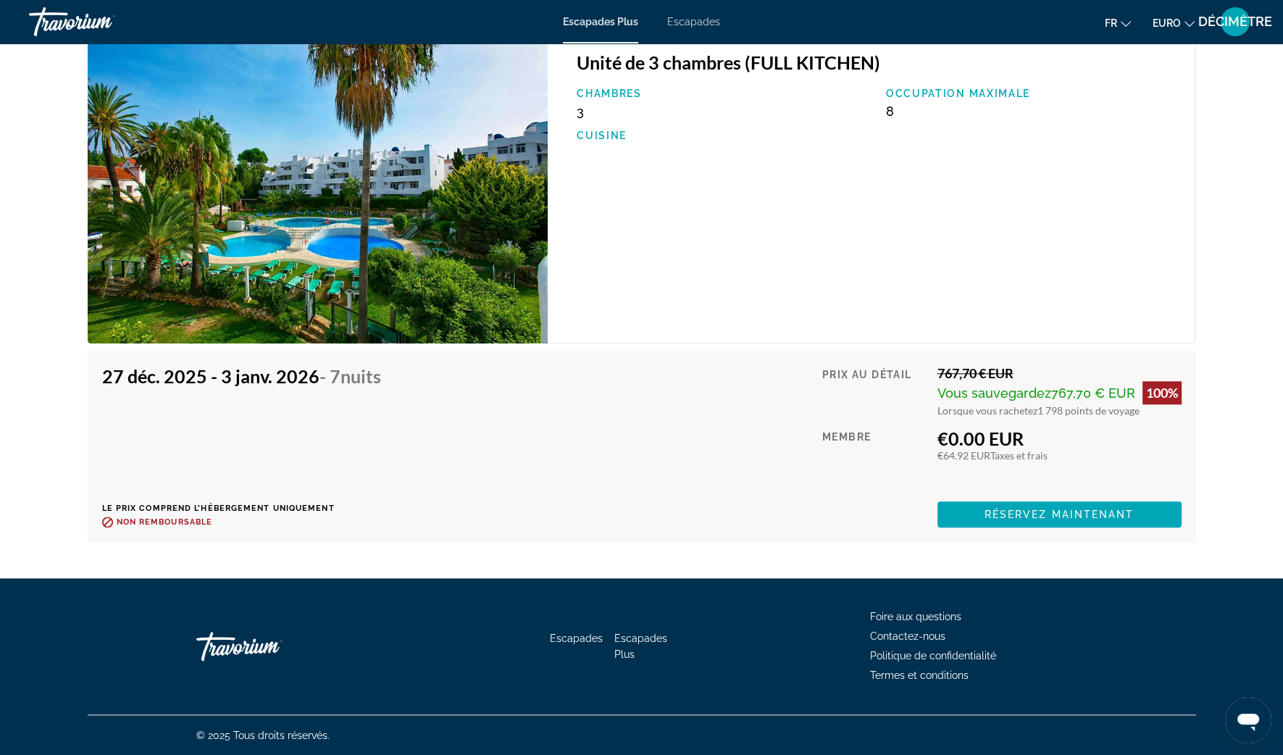
scroll to position [2146, 0]
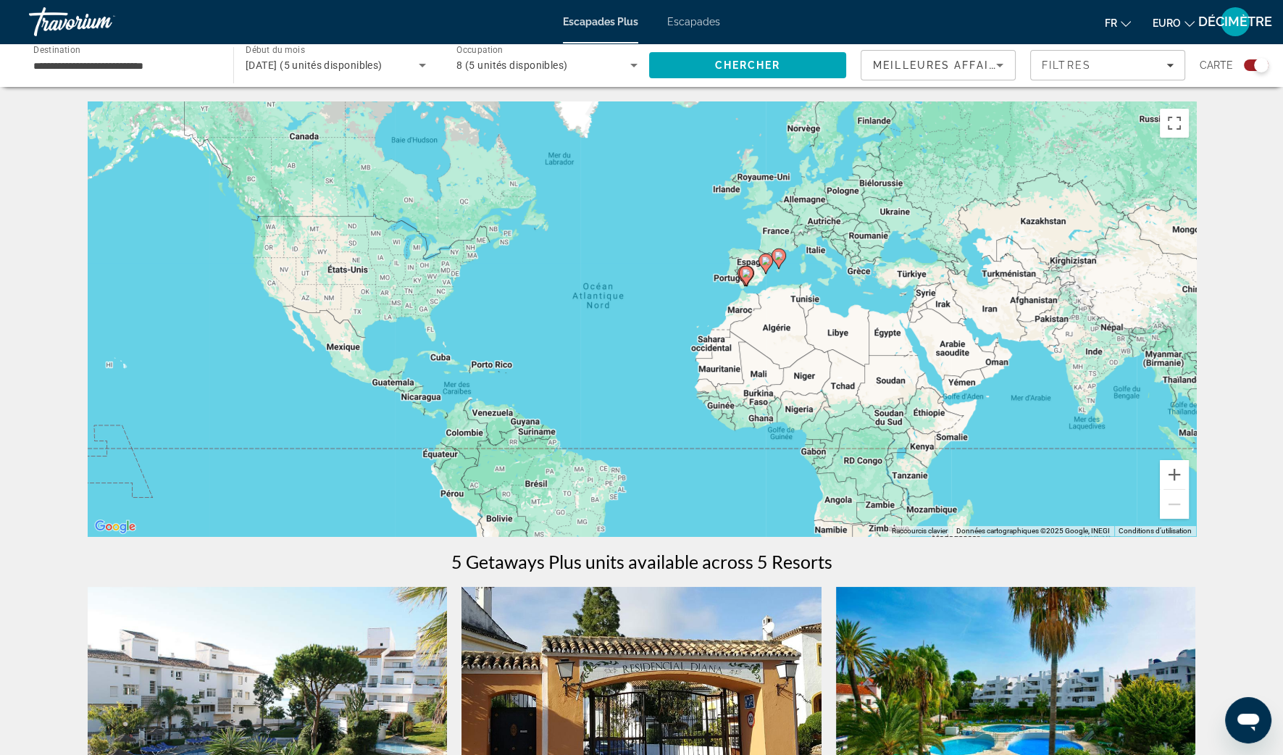
click at [753, 283] on gmp-advanced-marker "Contenu principal" at bounding box center [747, 276] width 14 height 22
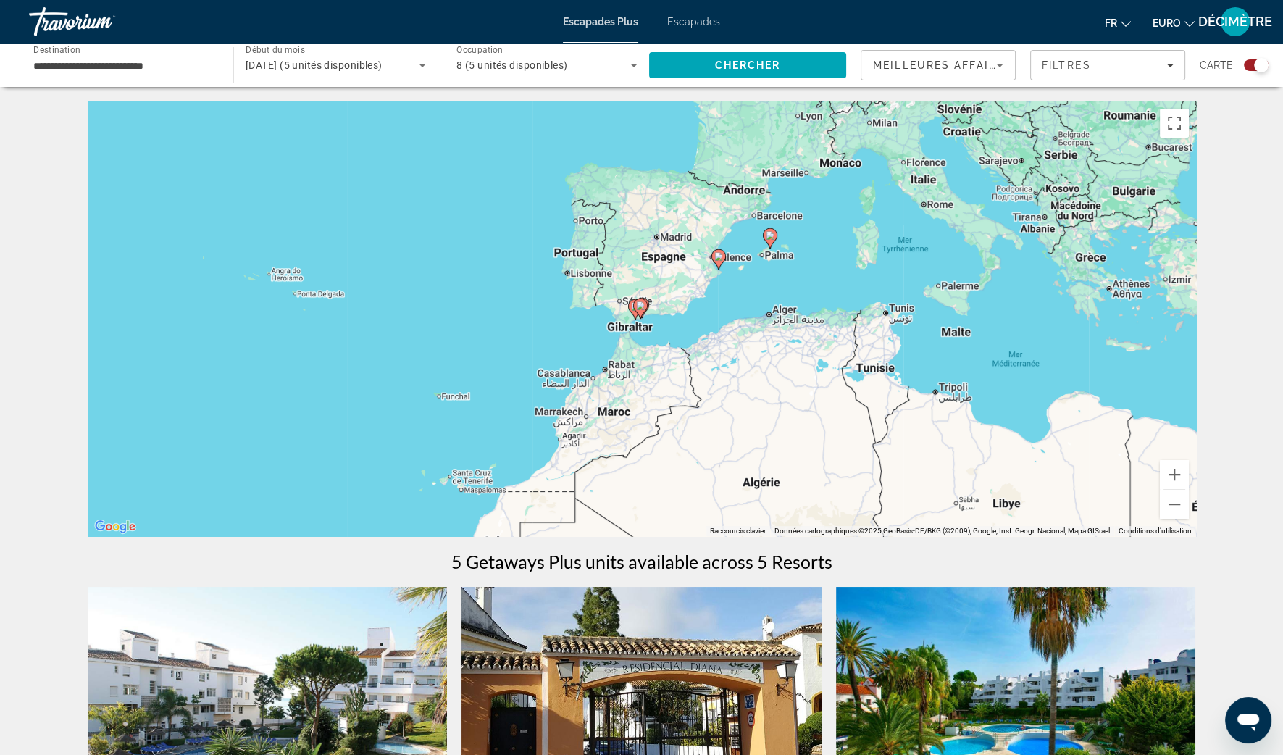
click at [633, 316] on gmp-advanced-marker "Contenu principal" at bounding box center [640, 309] width 14 height 22
type input "**********"
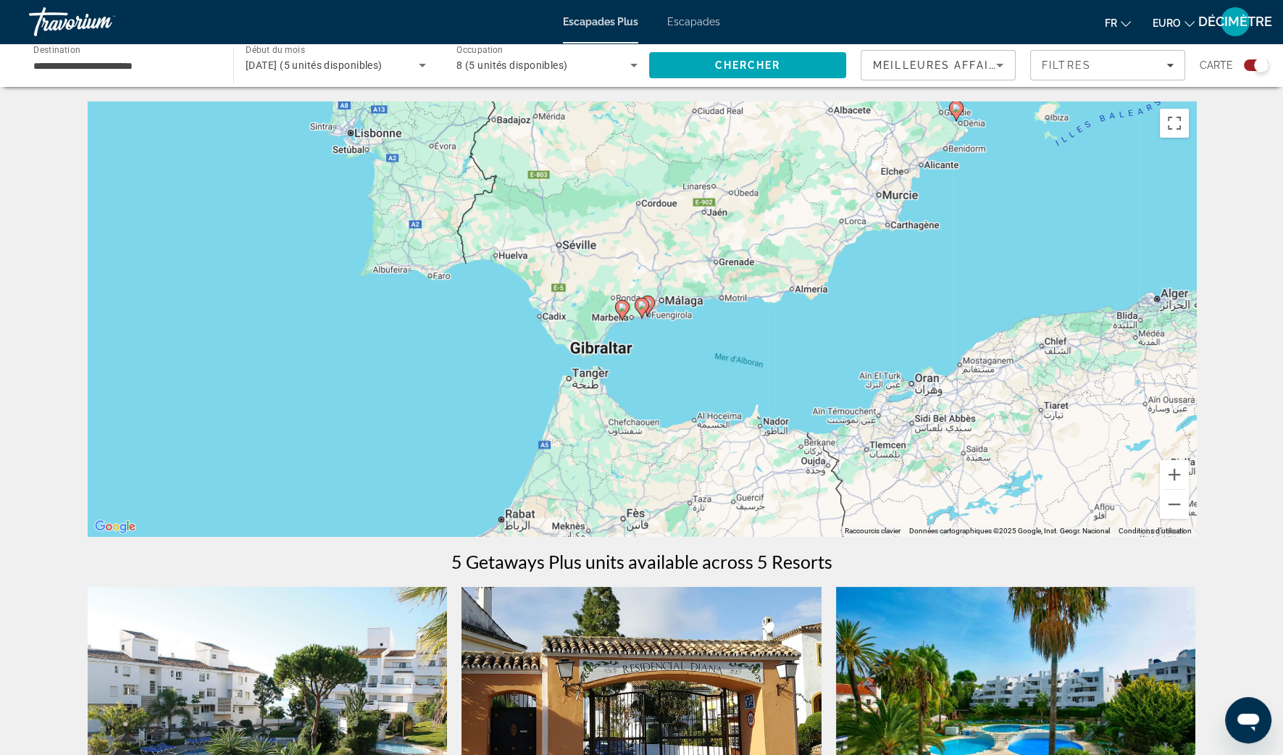
click at [617, 313] on gmp-advanced-marker "Contenu principal" at bounding box center [622, 310] width 14 height 22
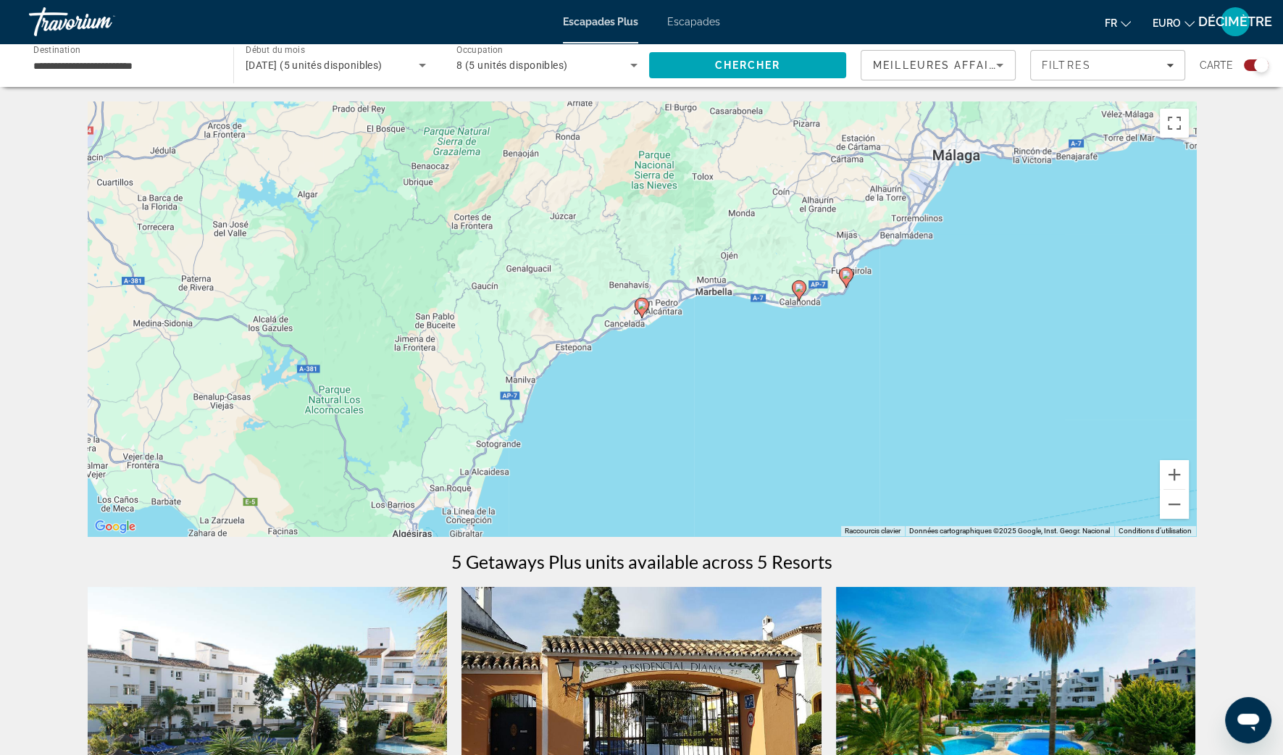
click at [643, 306] on image "Contenu principal" at bounding box center [641, 305] width 9 height 9
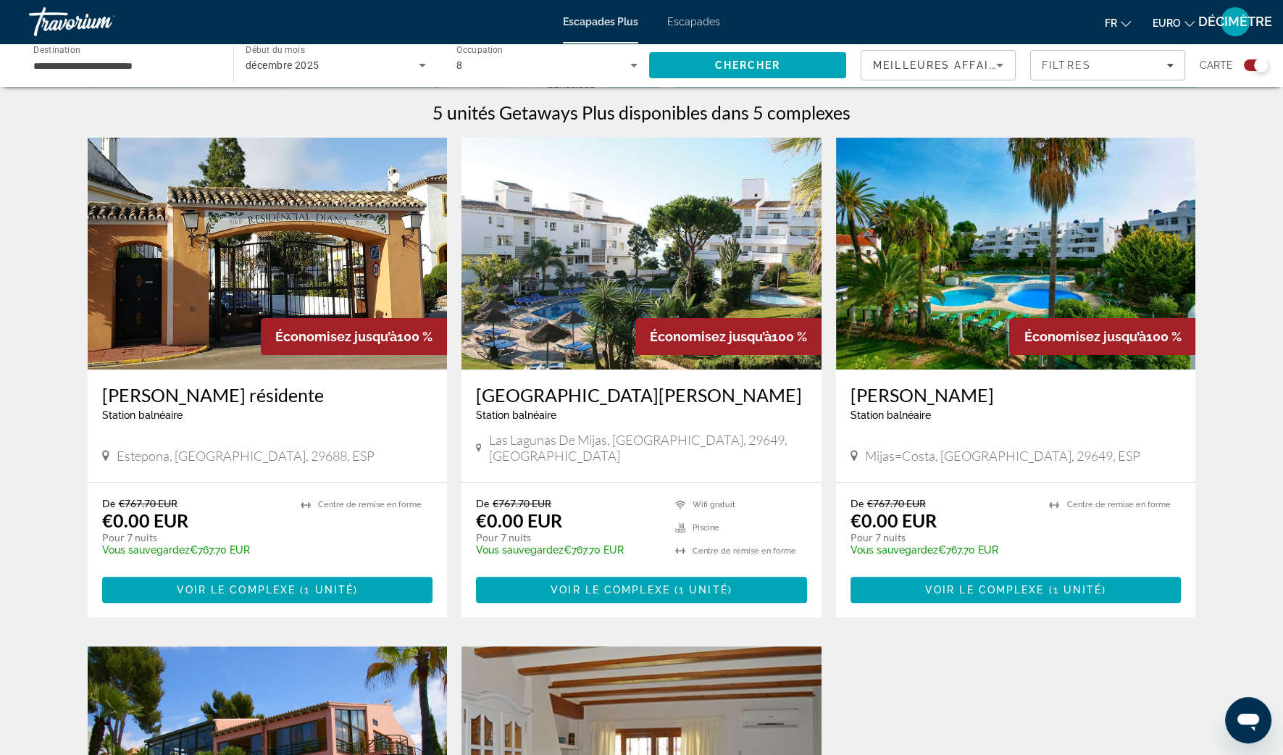
scroll to position [453, 0]
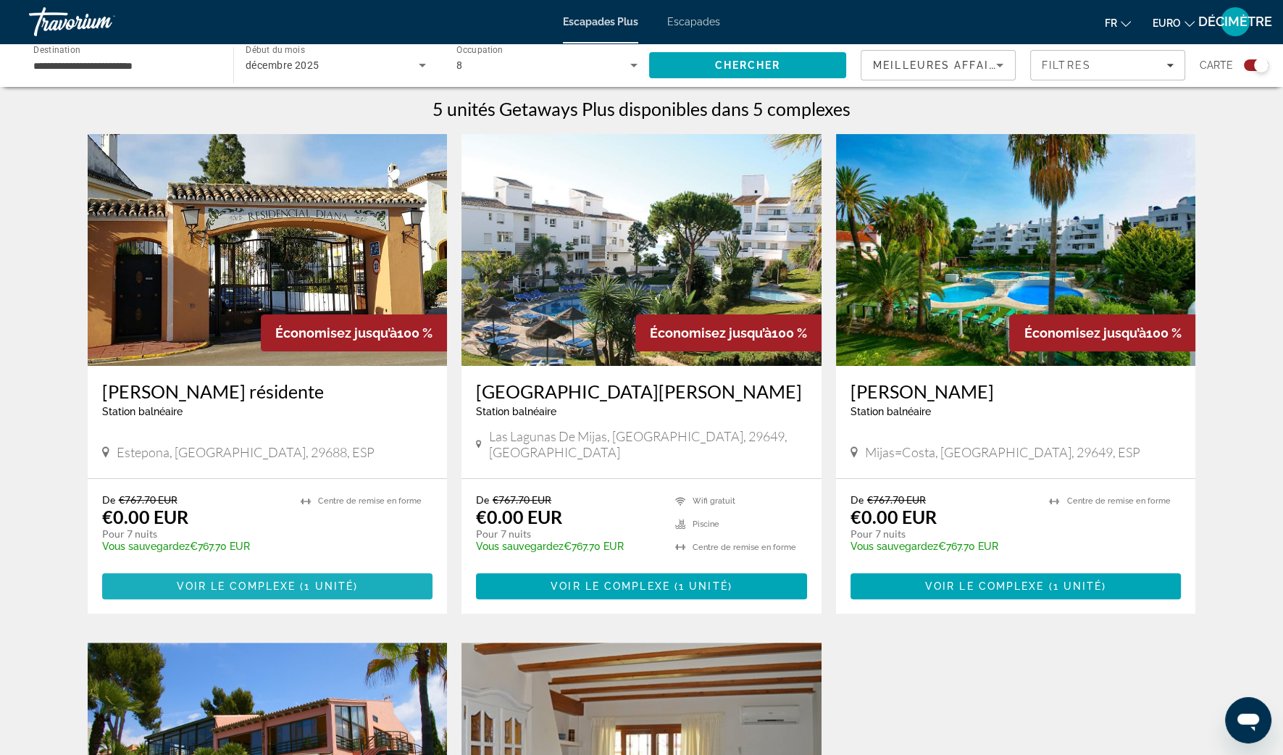
click at [304, 580] on span "( 1 unité )" at bounding box center [327, 586] width 62 height 12
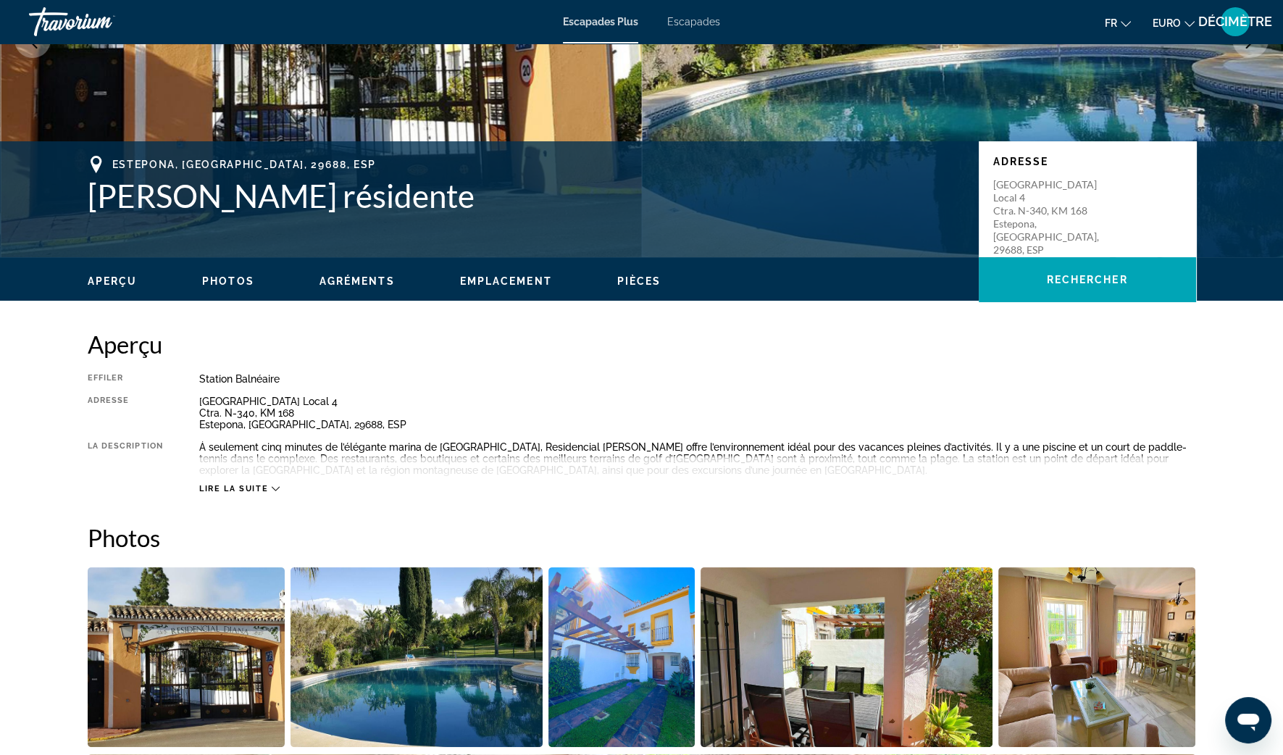
scroll to position [180, 0]
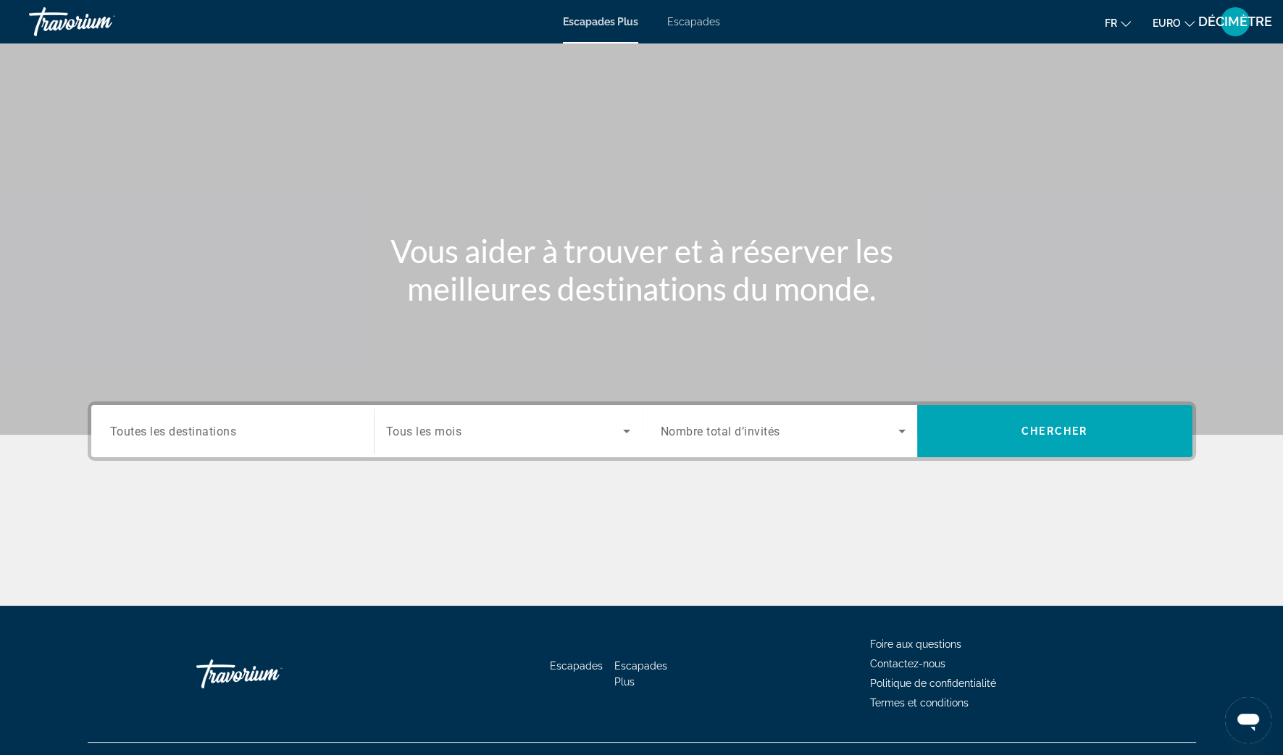
click at [819, 429] on span "Widget de recherche" at bounding box center [780, 430] width 238 height 17
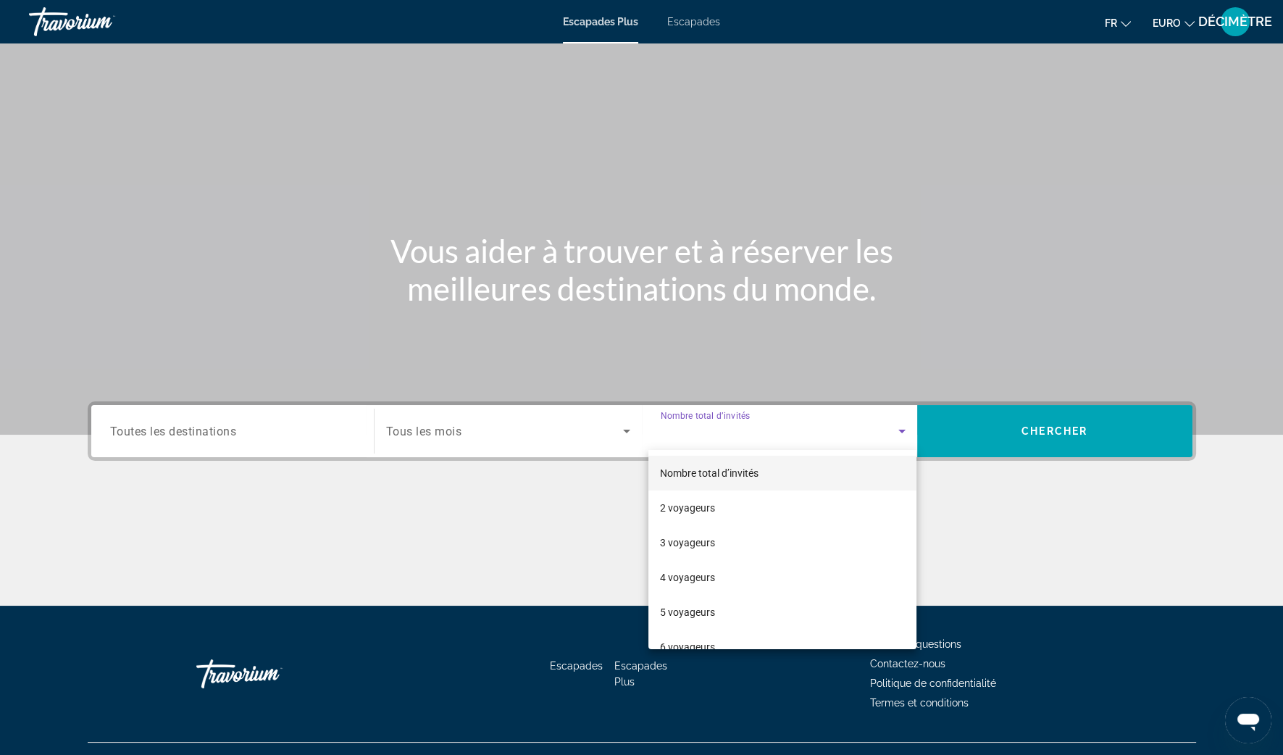
scroll to position [28, 0]
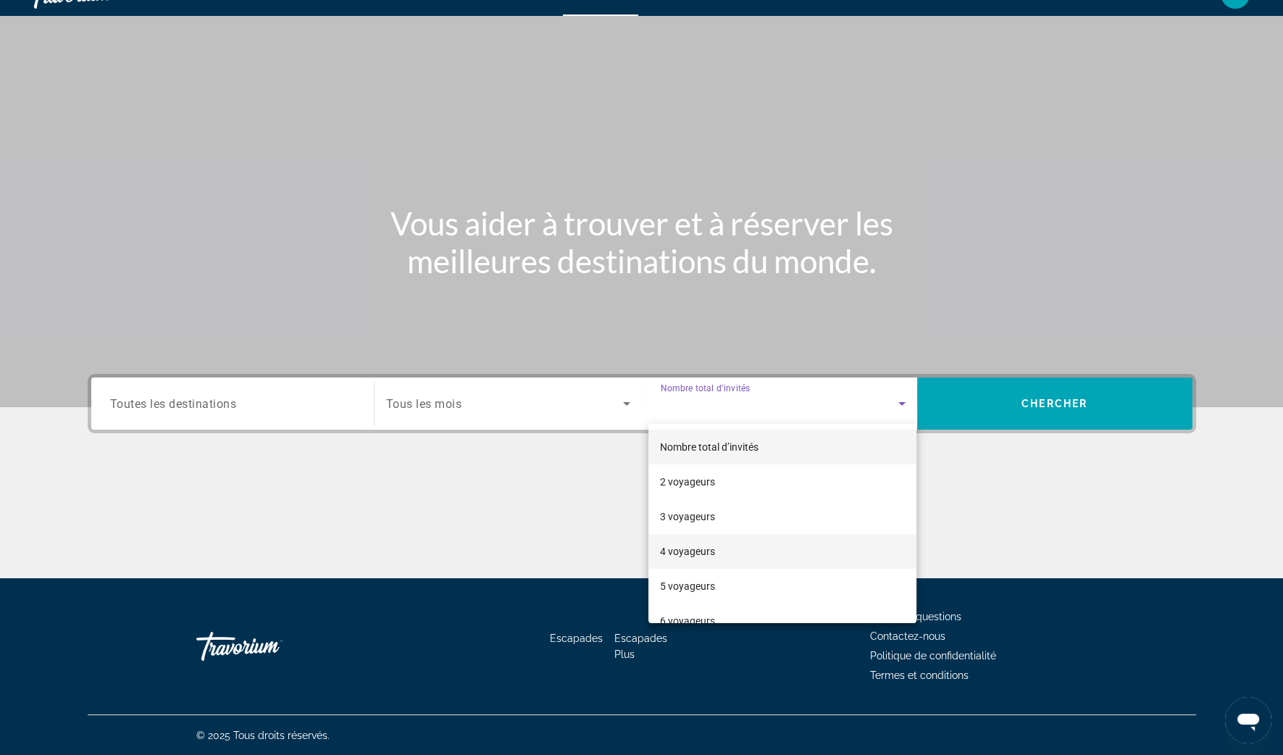
click at [766, 540] on mat-option "4 voyageurs" at bounding box center [782, 551] width 268 height 35
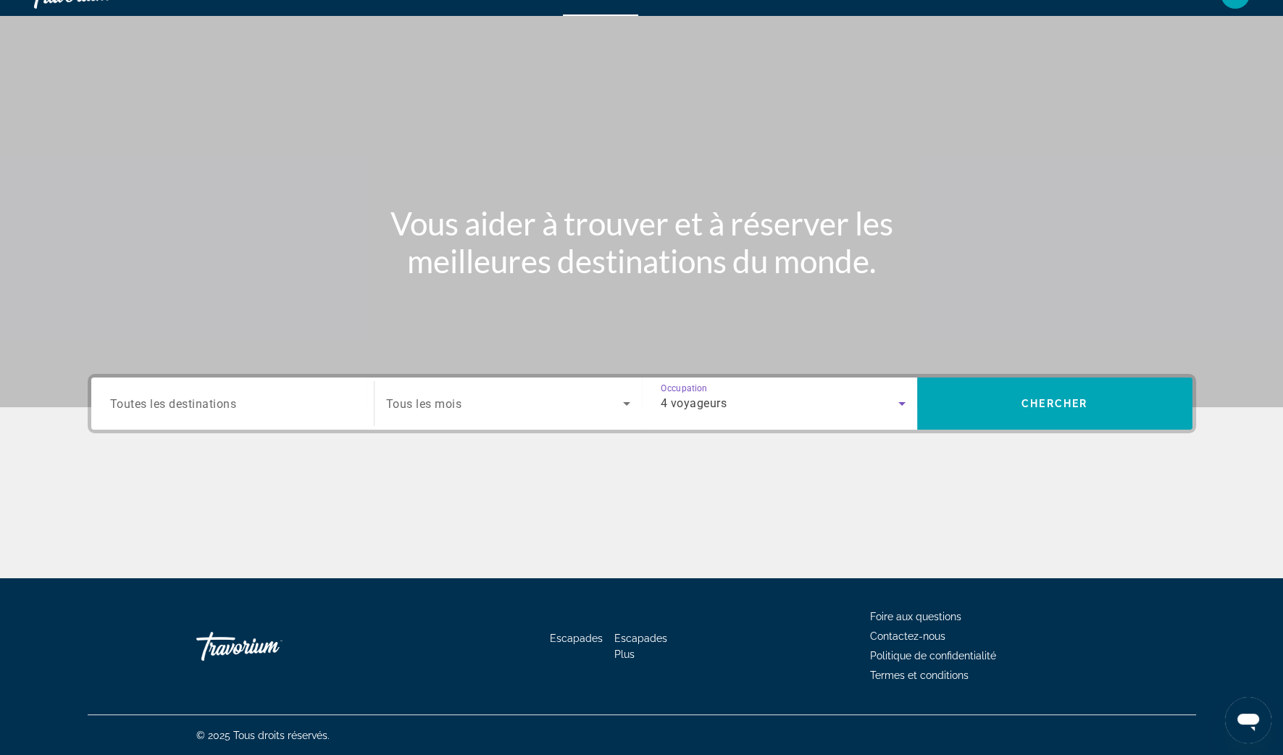
click at [531, 391] on div "Widget de recherche" at bounding box center [508, 403] width 244 height 41
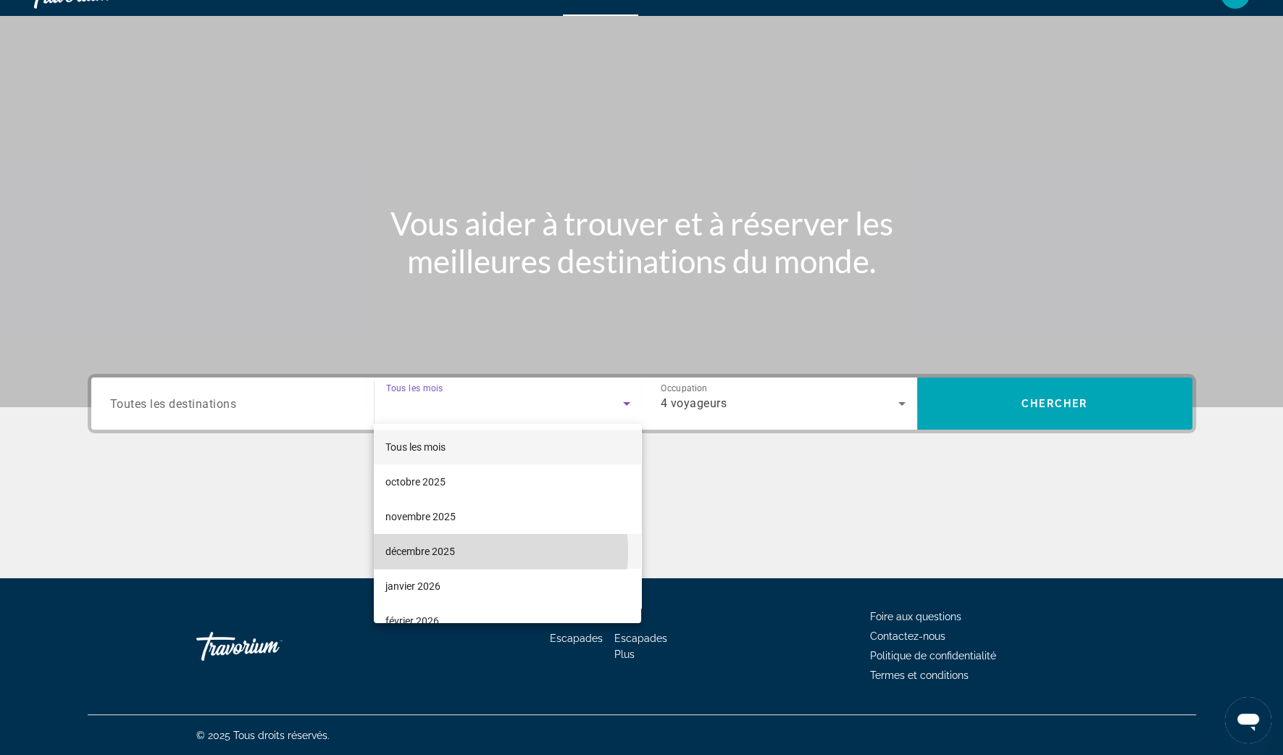
click at [470, 551] on mat-option "décembre 2025" at bounding box center [507, 551] width 267 height 35
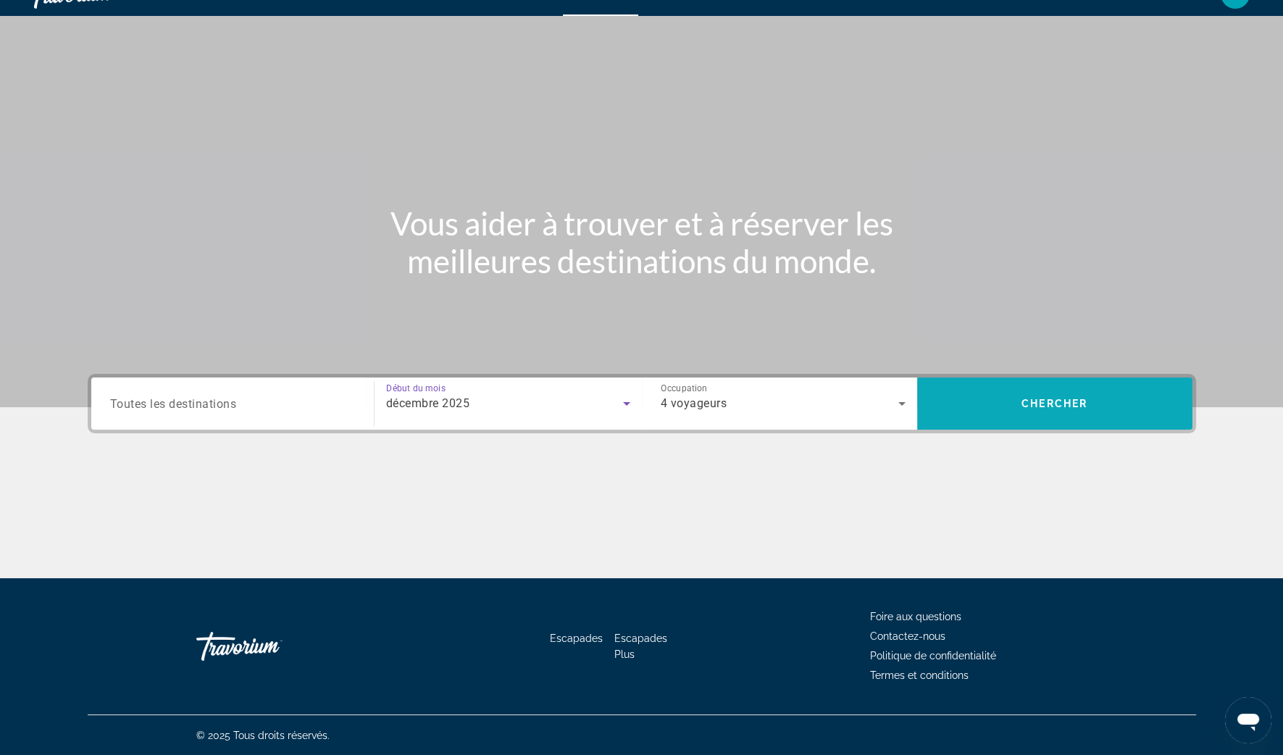
click at [1080, 396] on span "Rechercher" at bounding box center [1054, 403] width 275 height 35
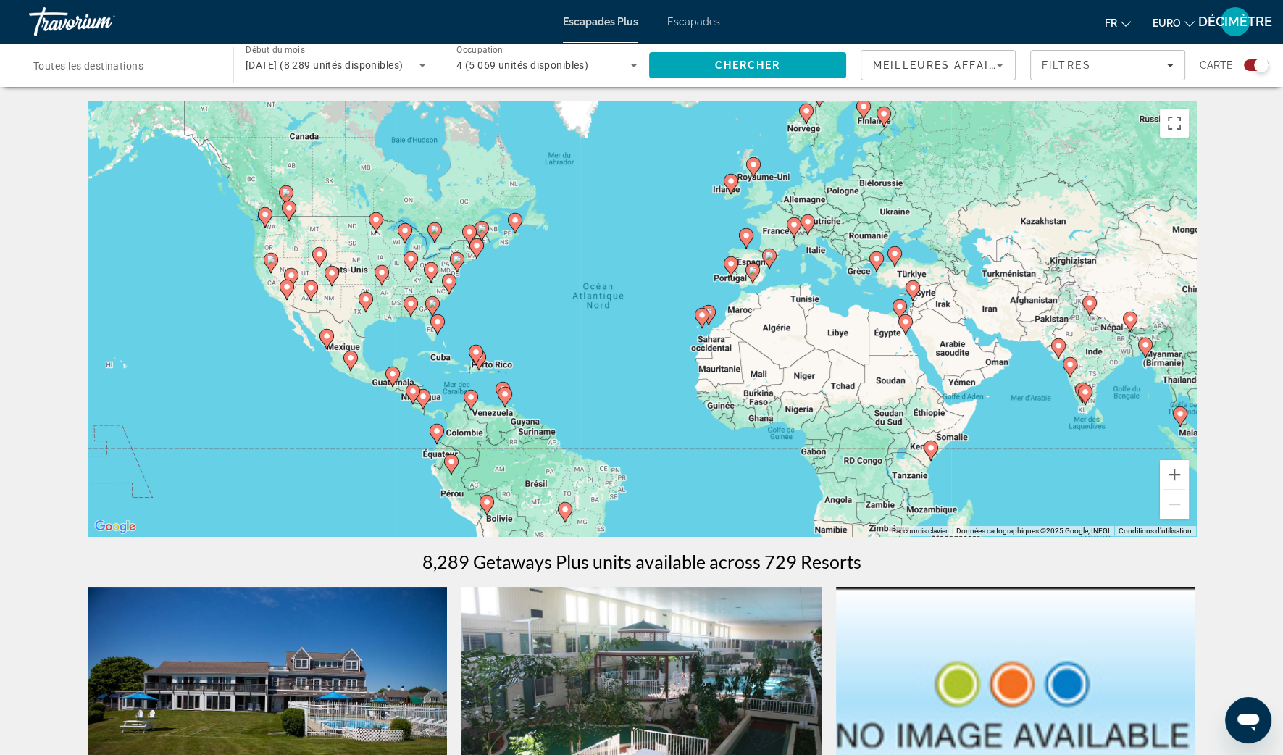
click at [99, 73] on input "Destination Toutes les destinations" at bounding box center [123, 65] width 181 height 17
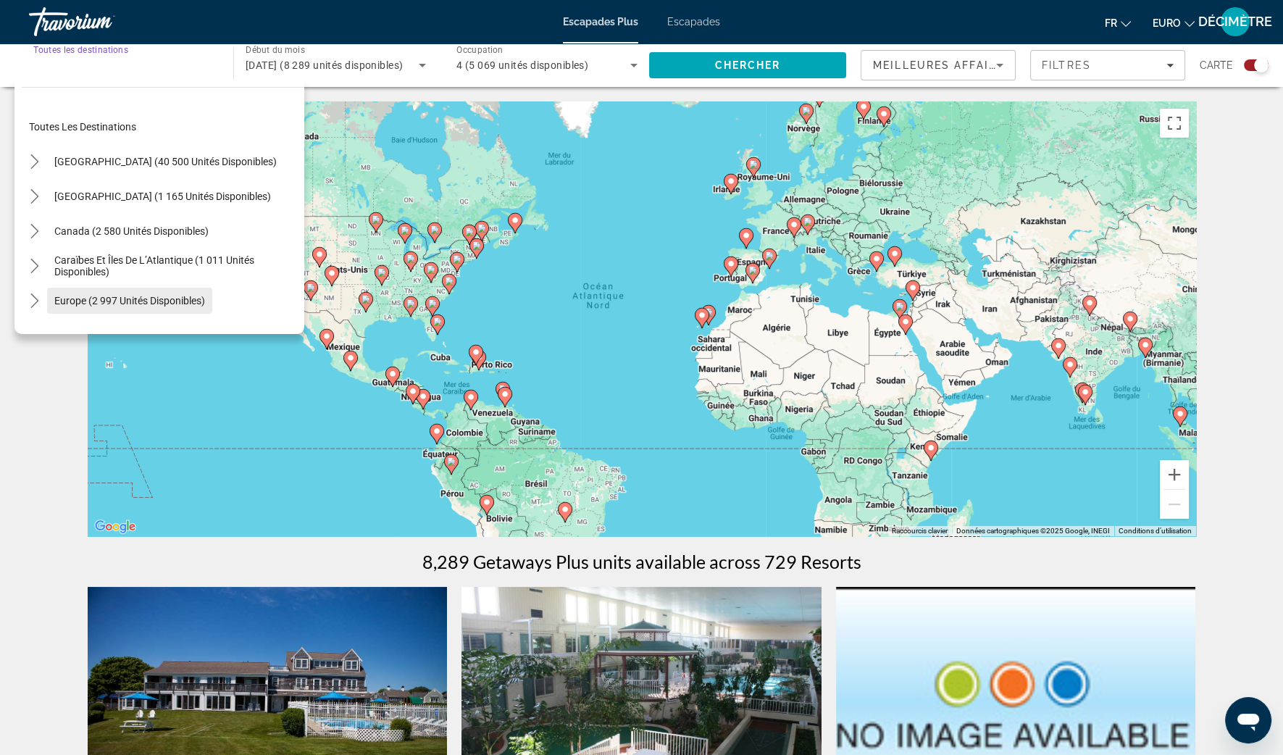
click at [97, 296] on span "Europe (2 997 unités disponibles)" at bounding box center [129, 301] width 151 height 12
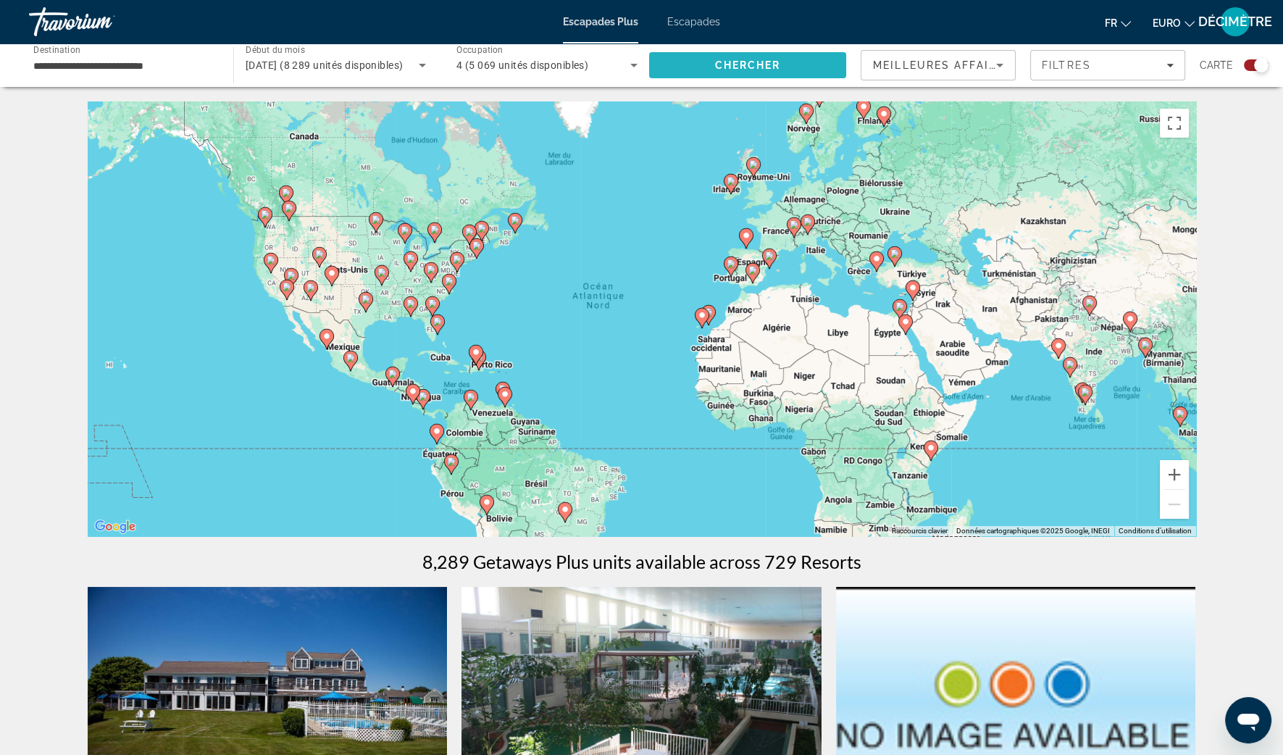
click at [768, 62] on span "Chercher" at bounding box center [748, 65] width 66 height 12
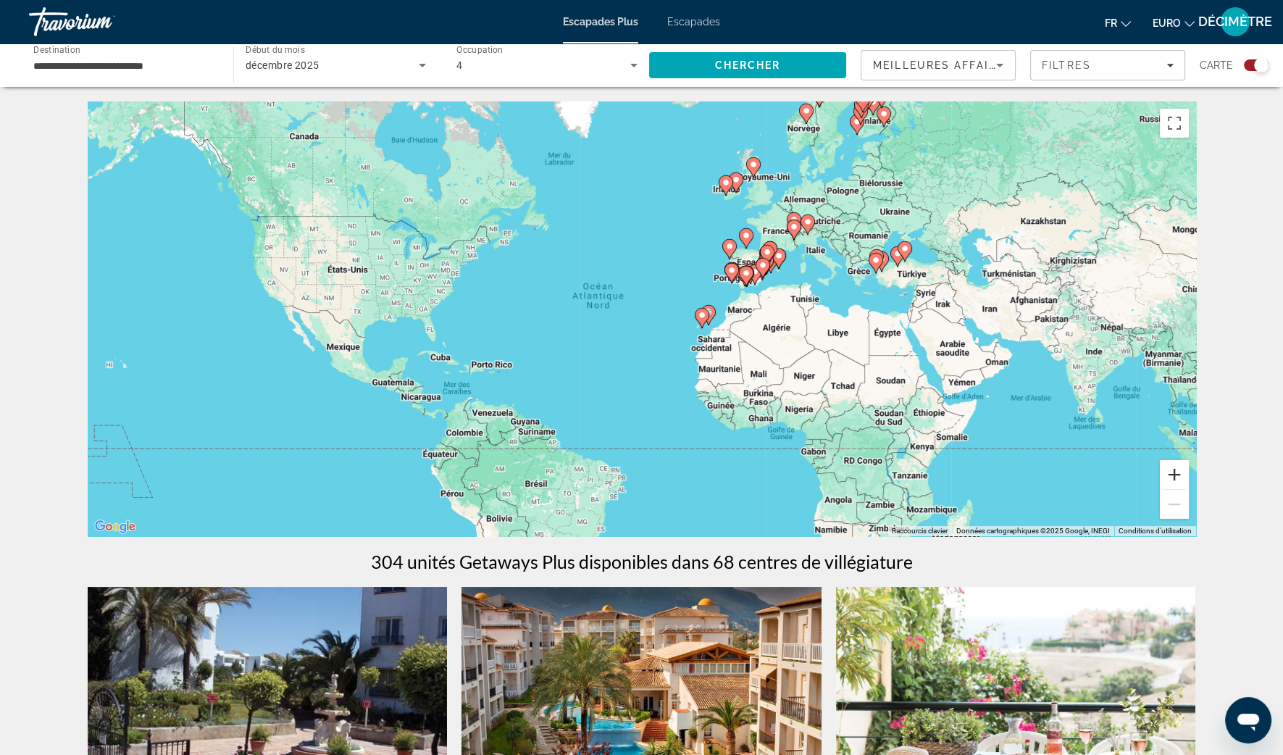
click at [1171, 482] on button "Zoom avant" at bounding box center [1174, 474] width 29 height 29
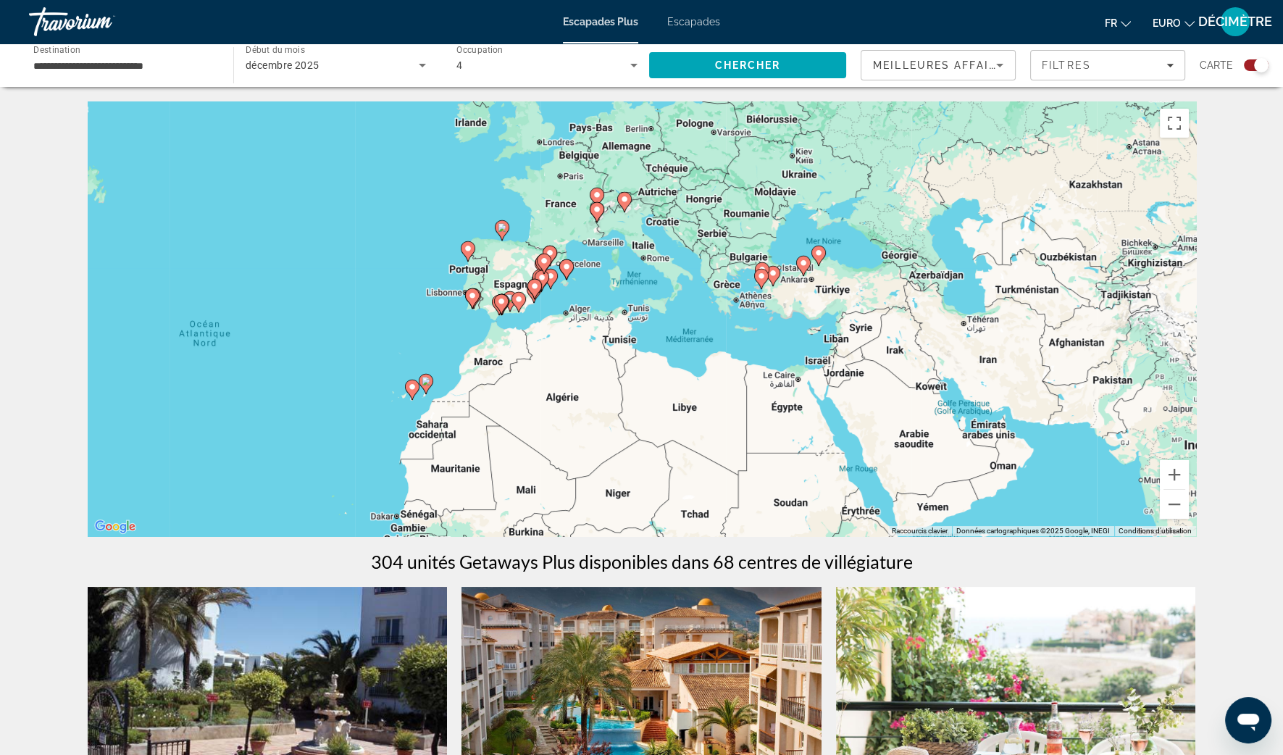
drag, startPoint x: 935, startPoint y: 250, endPoint x: 587, endPoint y: 310, distance: 352.9
click at [585, 309] on div "Pour activer le glissement avec le clavier, appuyez sur Alt+Entrée. Une fois ce…" at bounding box center [642, 318] width 1108 height 435
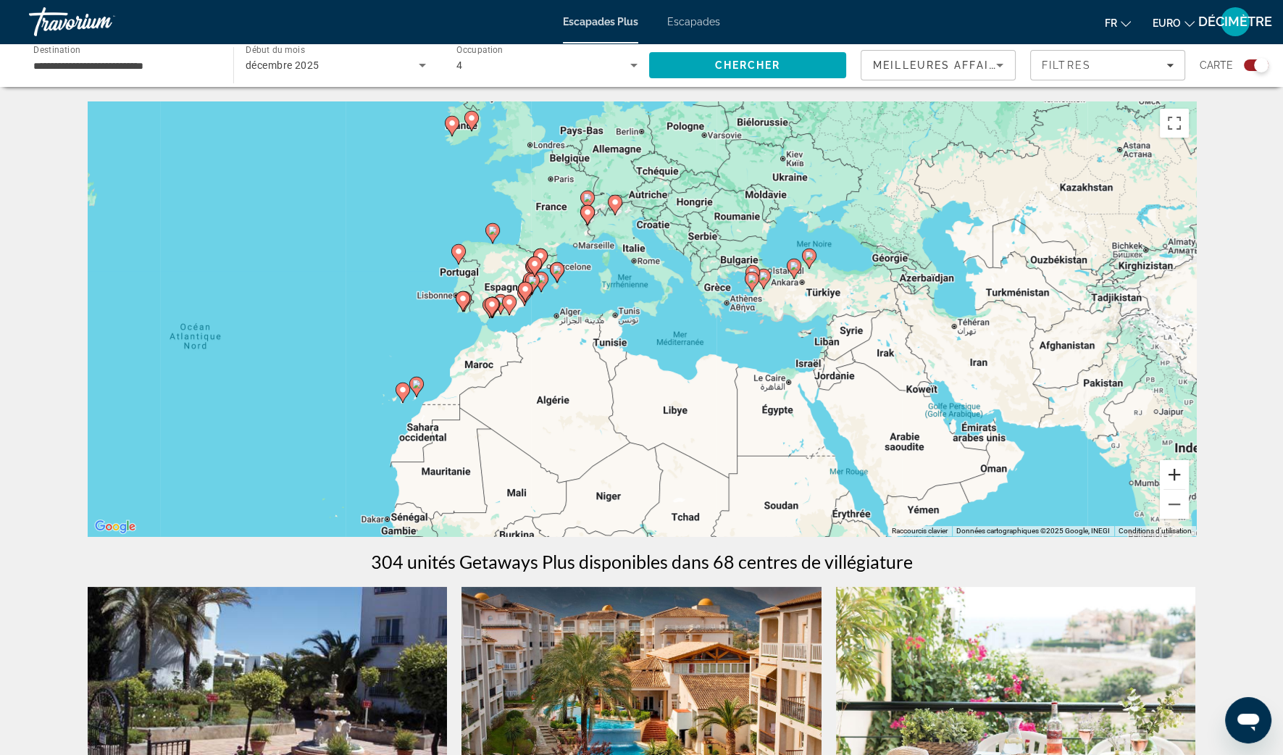
click at [1171, 477] on button "Zoom avant" at bounding box center [1174, 474] width 29 height 29
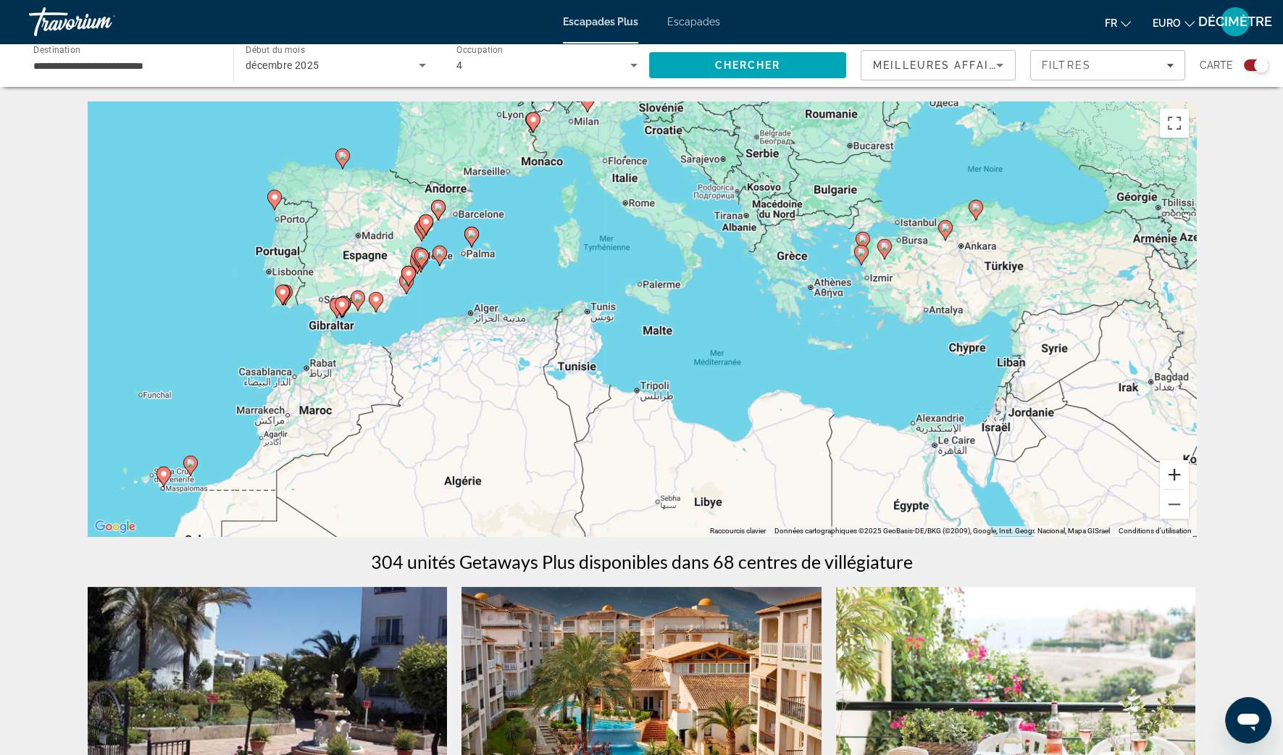
click at [1171, 477] on button "Zoom avant" at bounding box center [1174, 474] width 29 height 29
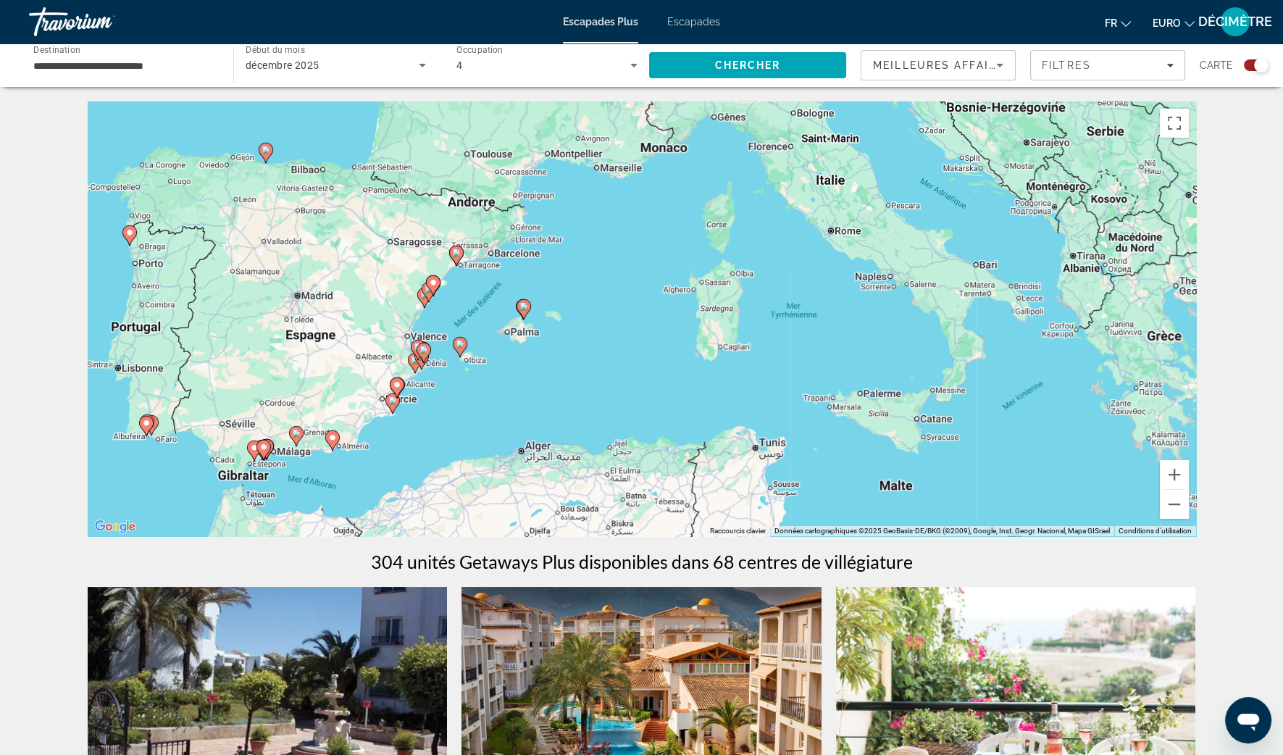
drag, startPoint x: 419, startPoint y: 228, endPoint x: 690, endPoint y: 377, distance: 309.6
click at [688, 380] on div "Pour activer le glissement avec le clavier, appuyez sur Alt+Entrée. Une fois ce…" at bounding box center [642, 318] width 1108 height 435
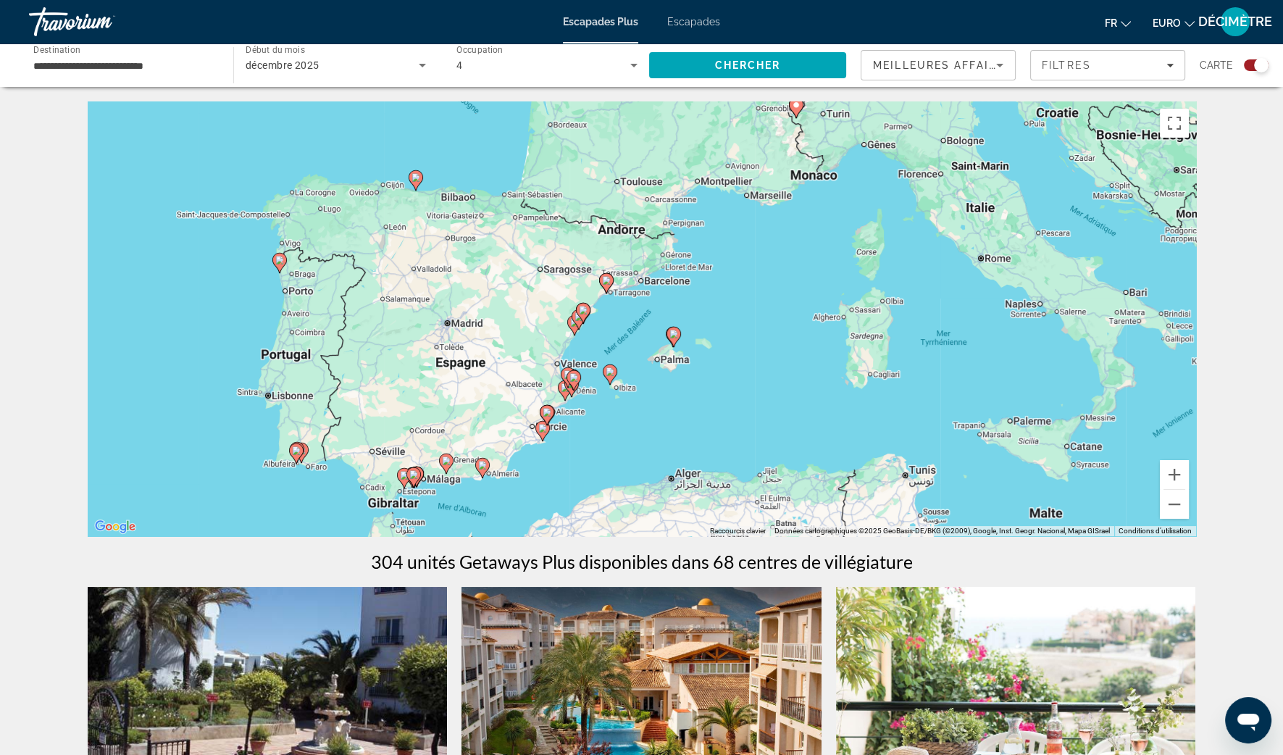
click at [414, 180] on image "Contenu principal" at bounding box center [415, 177] width 9 height 9
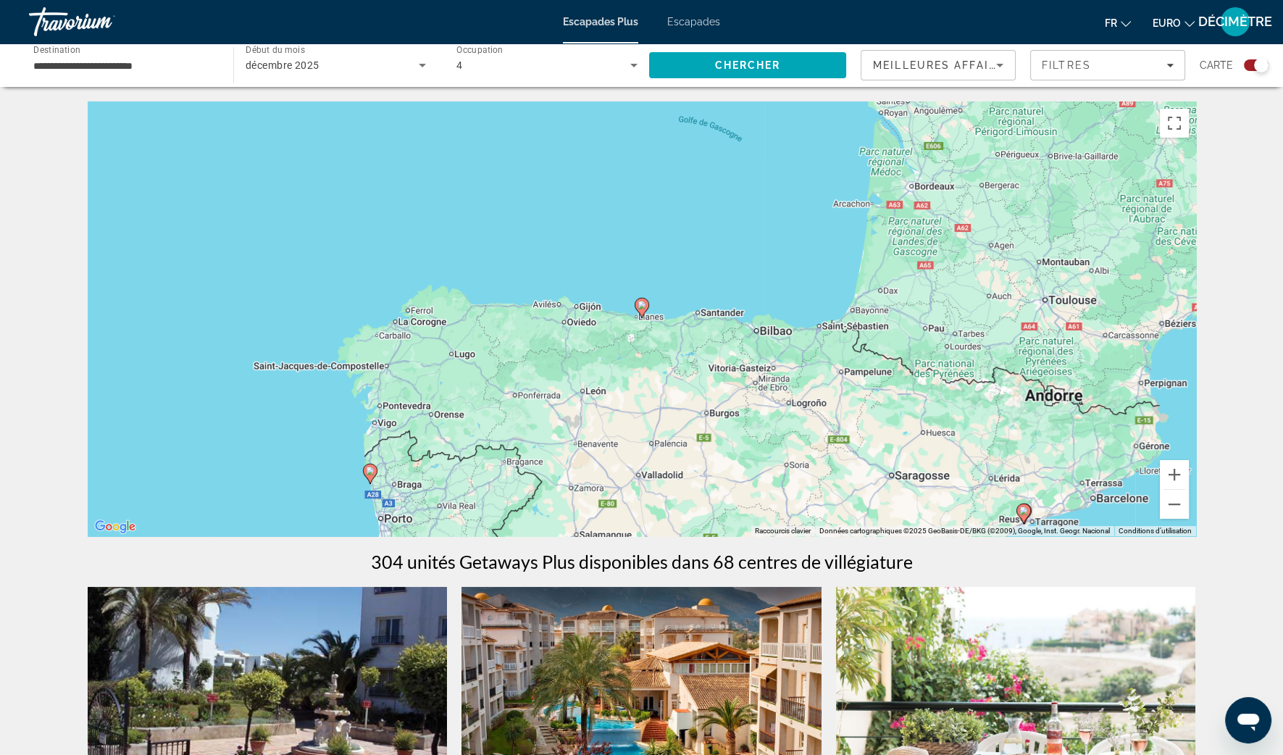
click at [645, 308] on image "Contenu principal" at bounding box center [641, 305] width 9 height 9
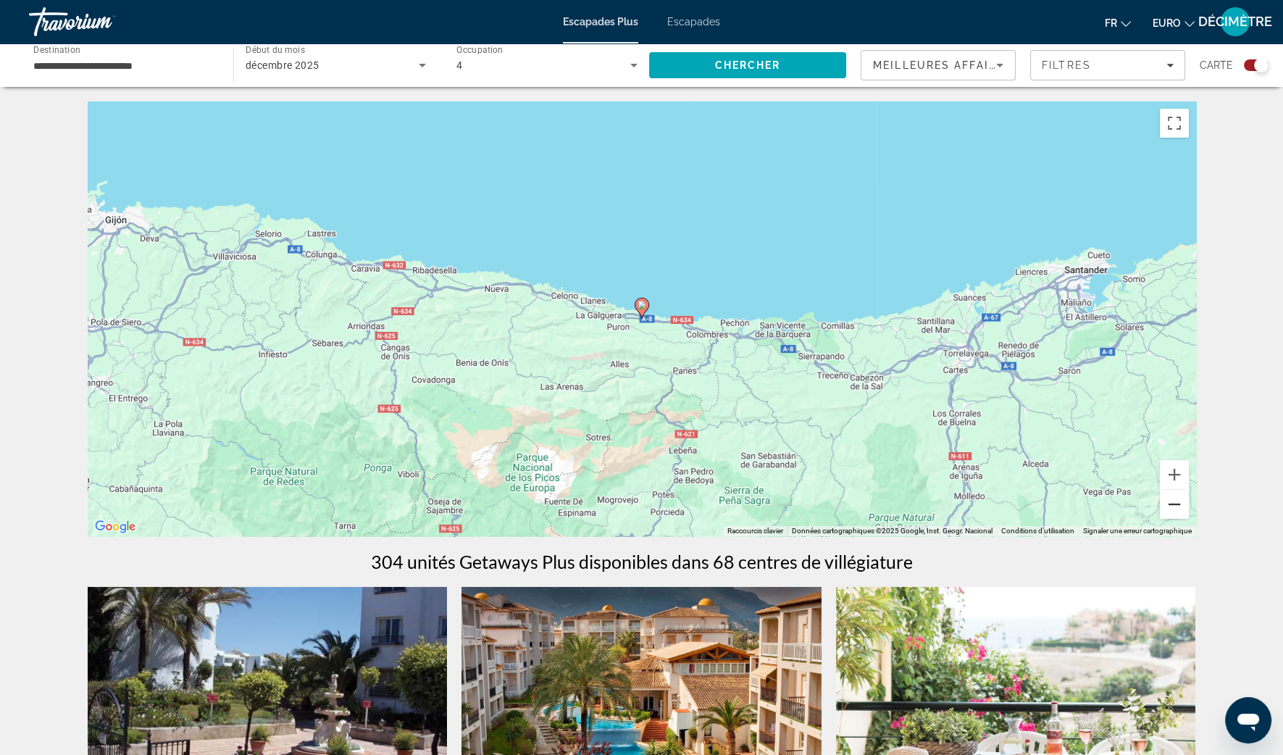
click at [1171, 507] on button "Zoom arrière" at bounding box center [1174, 504] width 29 height 29
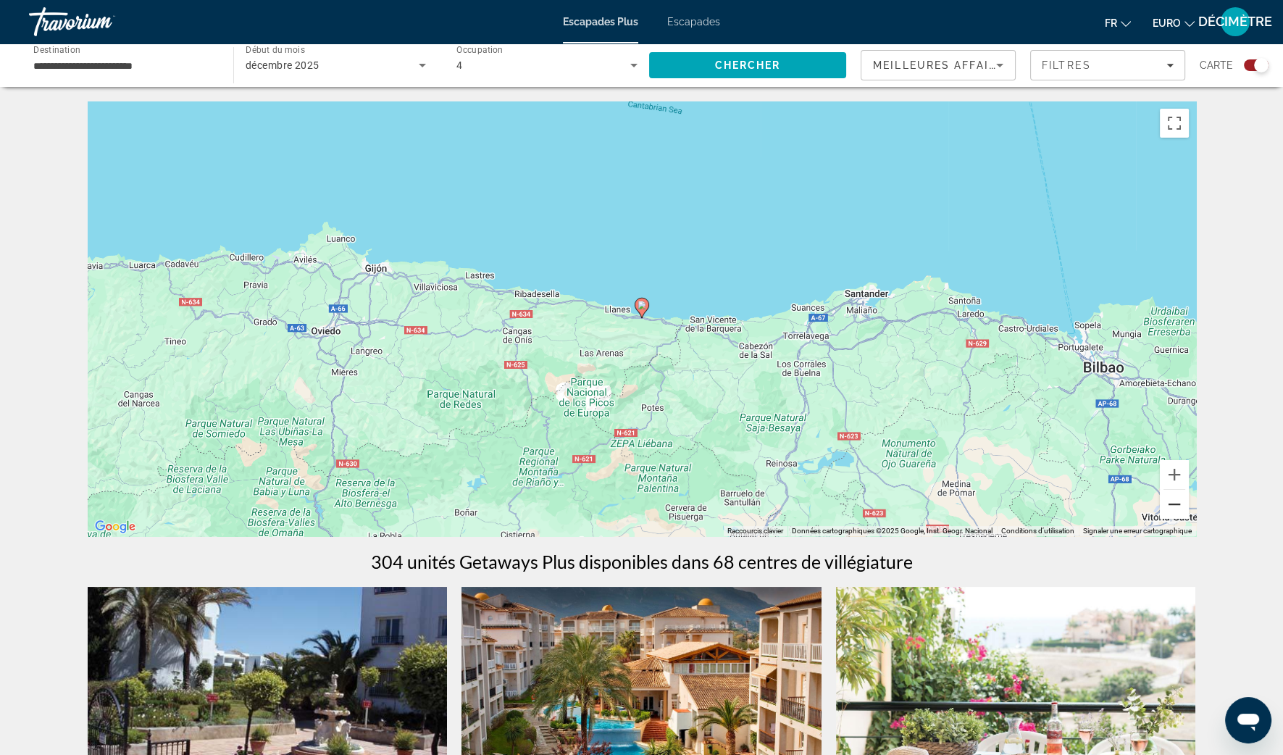
click at [1171, 504] on button "Zoom arrière" at bounding box center [1174, 504] width 29 height 29
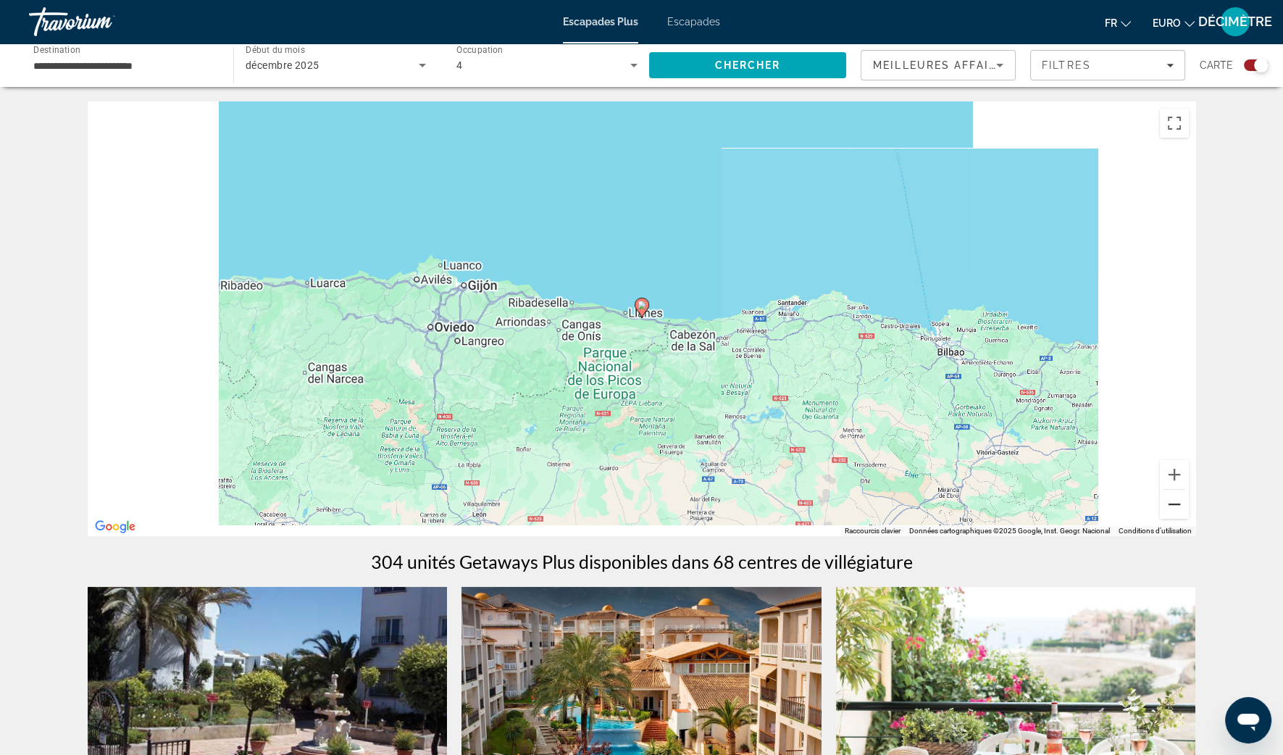
click at [1169, 503] on button "Zoom arrière" at bounding box center [1174, 504] width 29 height 29
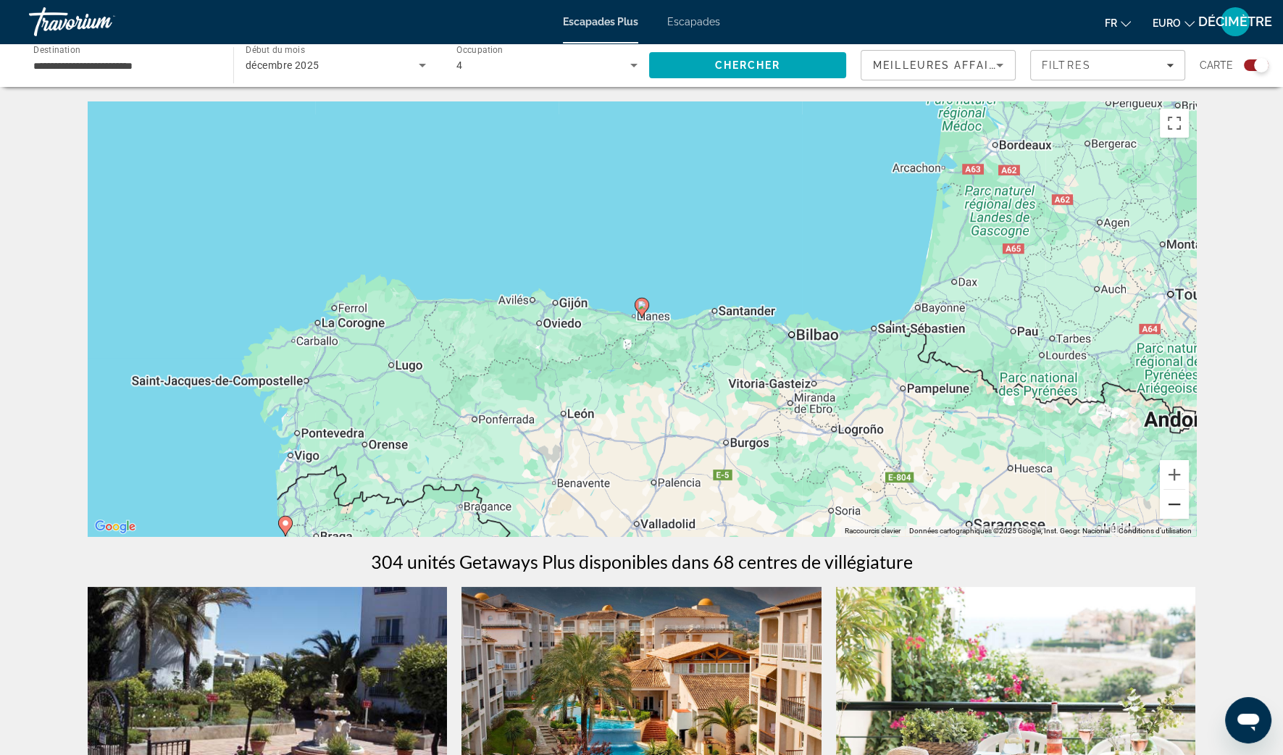
click at [1169, 502] on button "Zoom arrière" at bounding box center [1174, 504] width 29 height 29
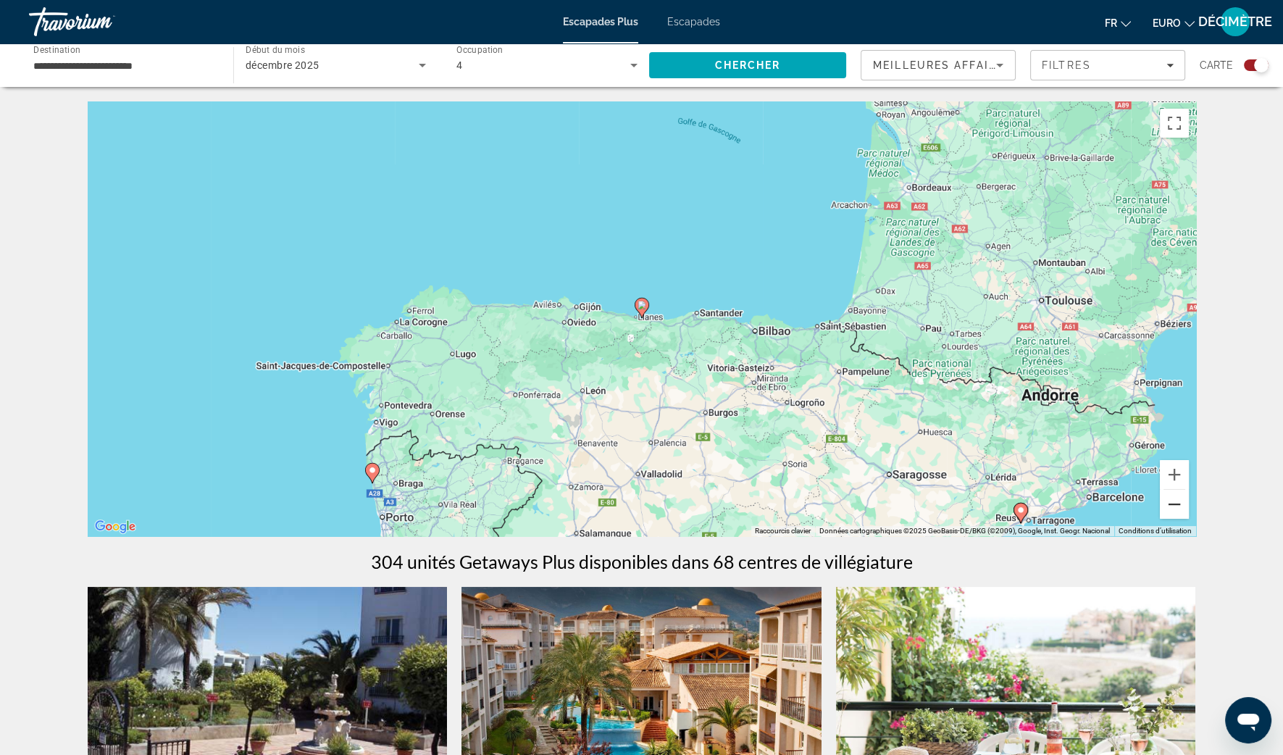
click at [1169, 502] on button "Zoom arrière" at bounding box center [1174, 504] width 29 height 29
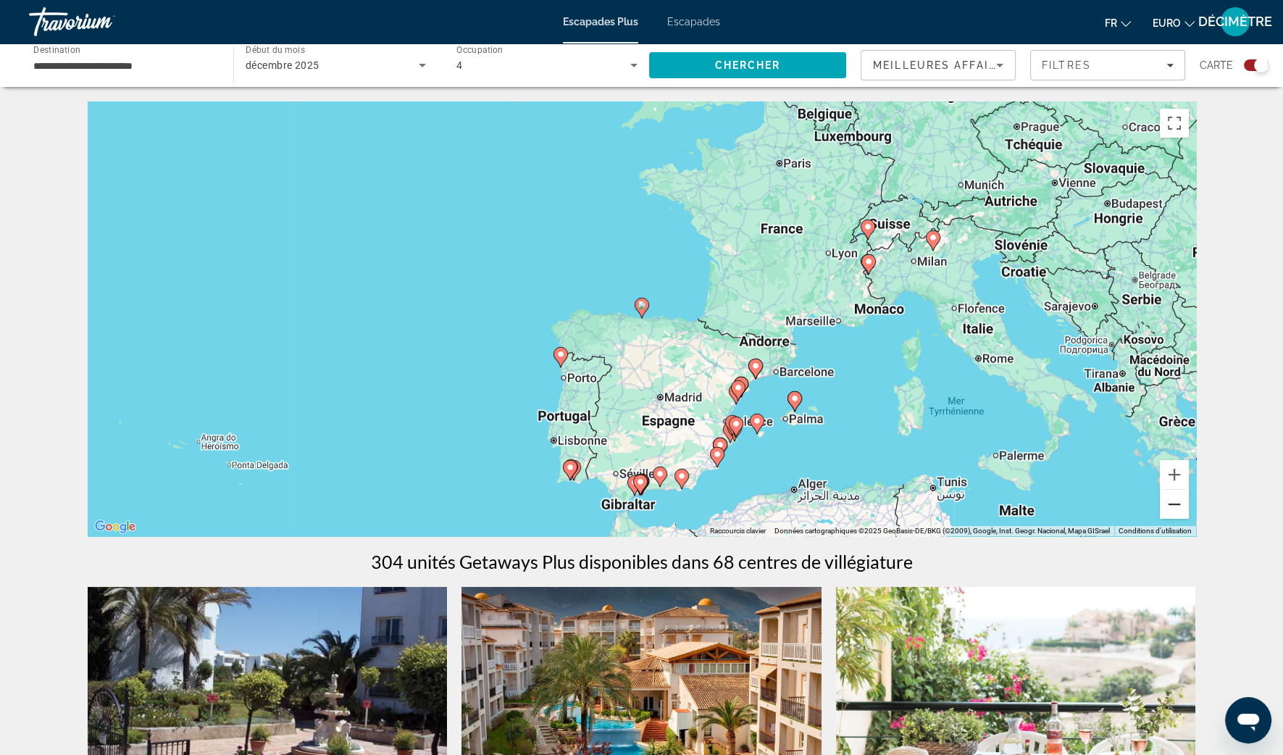
click at [1169, 502] on button "Zoom arrière" at bounding box center [1174, 504] width 29 height 29
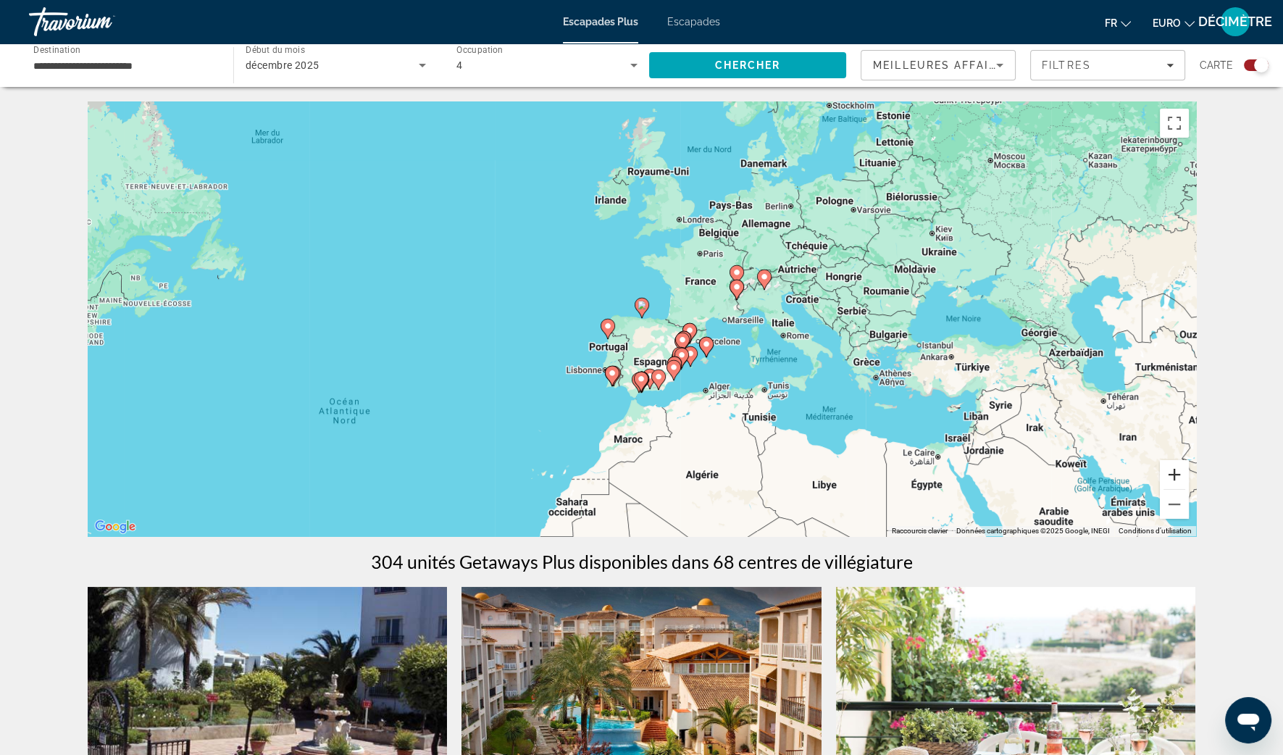
click at [1170, 474] on button "Zoom avant" at bounding box center [1174, 474] width 29 height 29
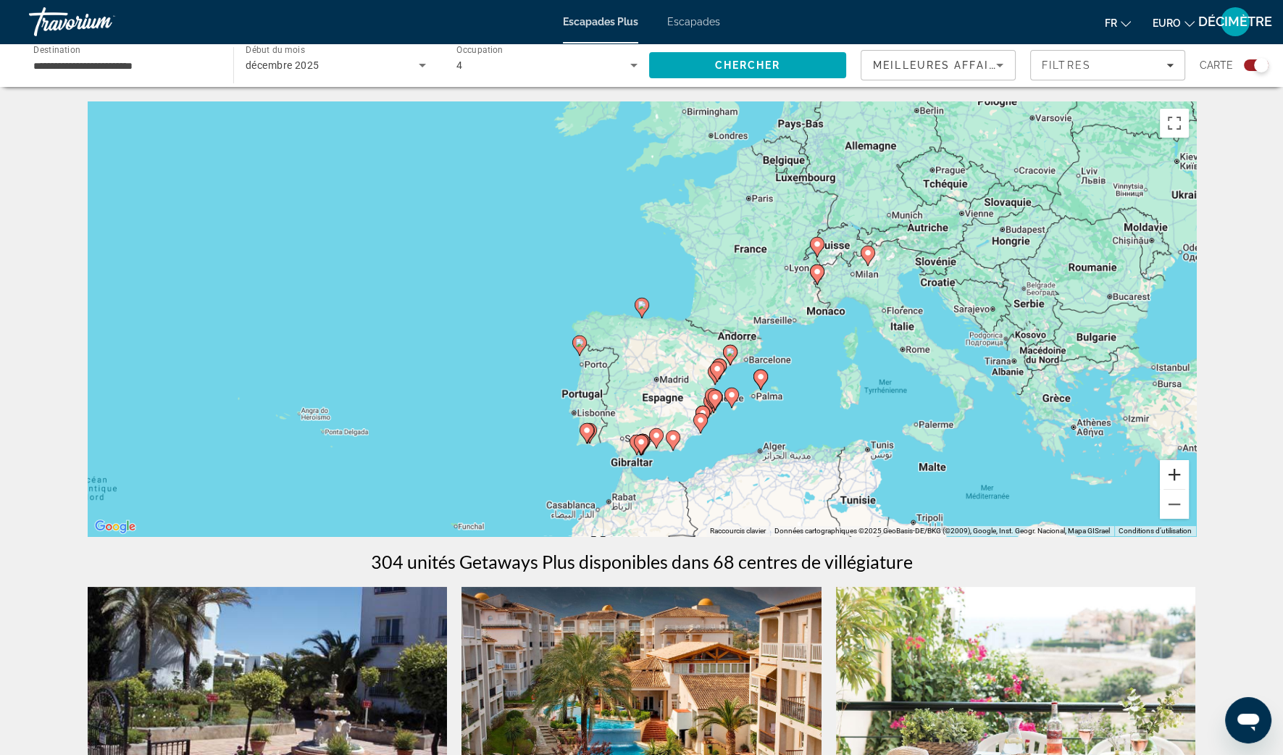
click at [1170, 474] on button "Zoom avant" at bounding box center [1174, 474] width 29 height 29
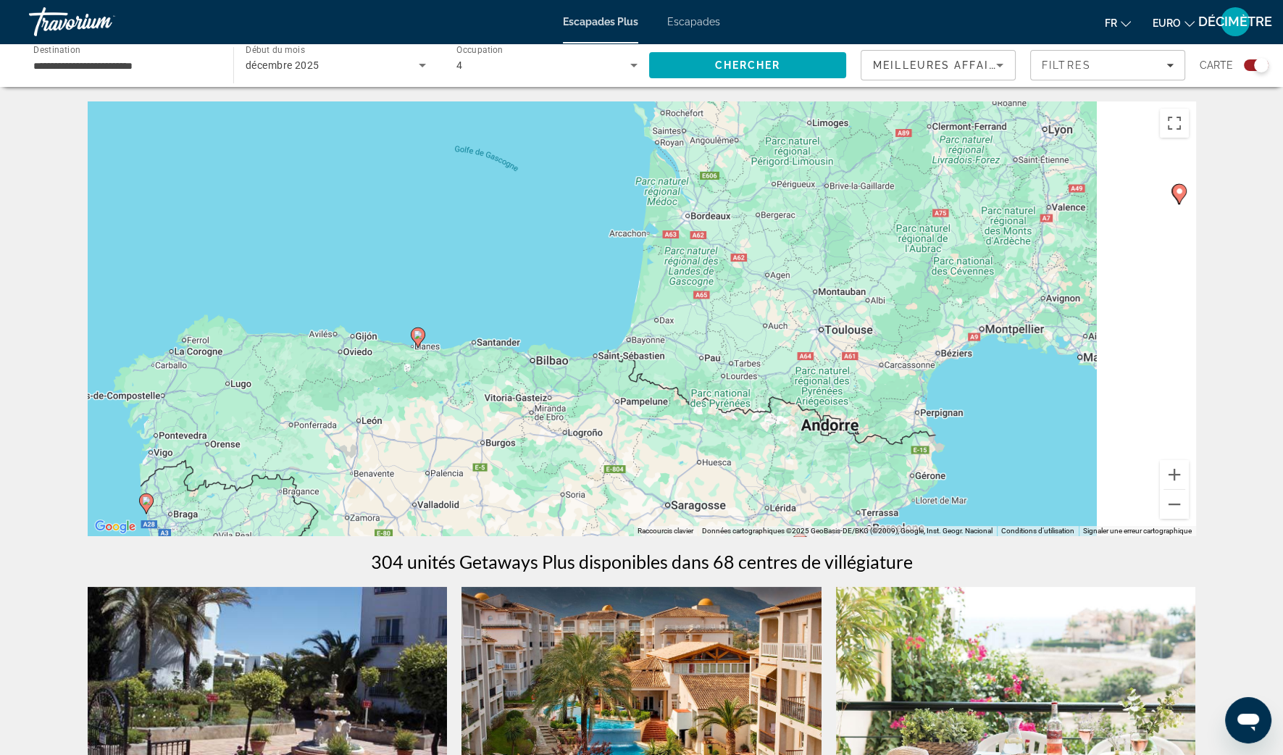
drag, startPoint x: 1090, startPoint y: 322, endPoint x: 449, endPoint y: 355, distance: 641.2
click at [449, 355] on div "Pour activer le glissement avec le clavier, appuyez sur Alt+Entrée. Une fois ce…" at bounding box center [642, 318] width 1108 height 435
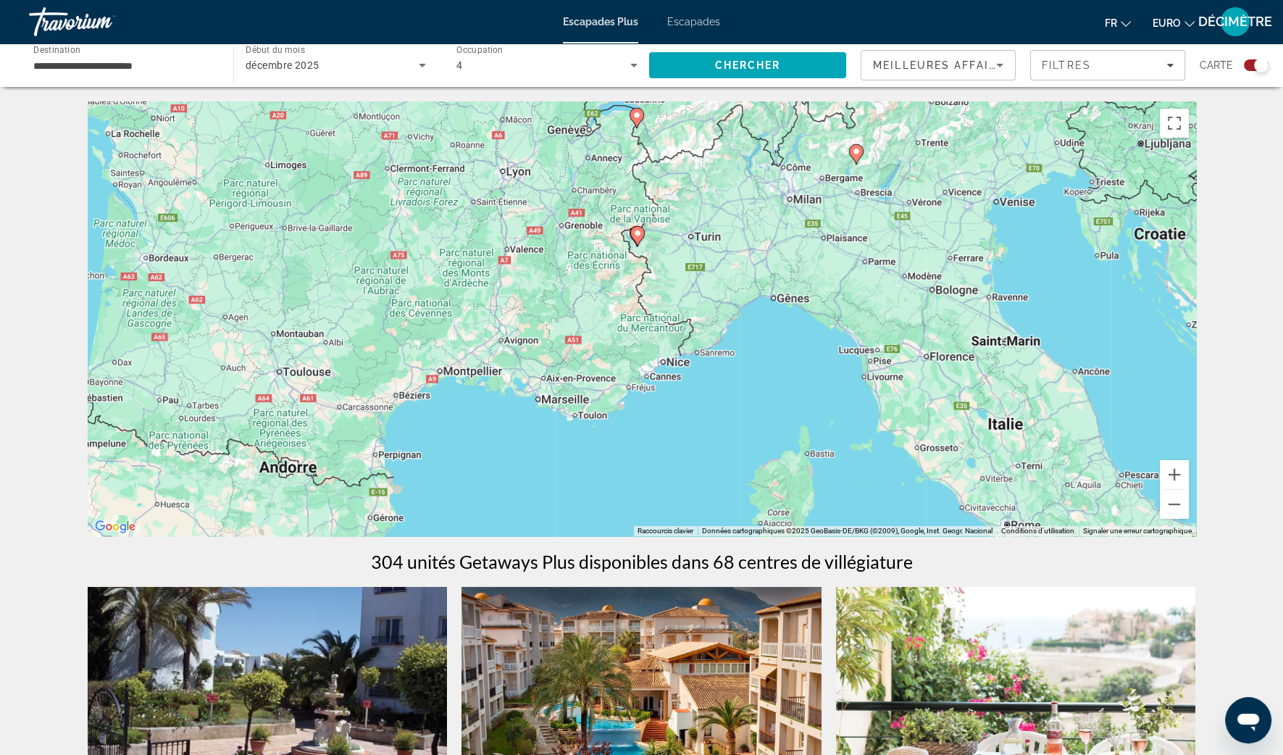
drag, startPoint x: 538, startPoint y: 264, endPoint x: 489, endPoint y: 356, distance: 104.0
click at [489, 356] on div "Pour activer le glissement avec le clavier, appuyez sur Alt+Entrée. Une fois ce…" at bounding box center [642, 318] width 1108 height 435
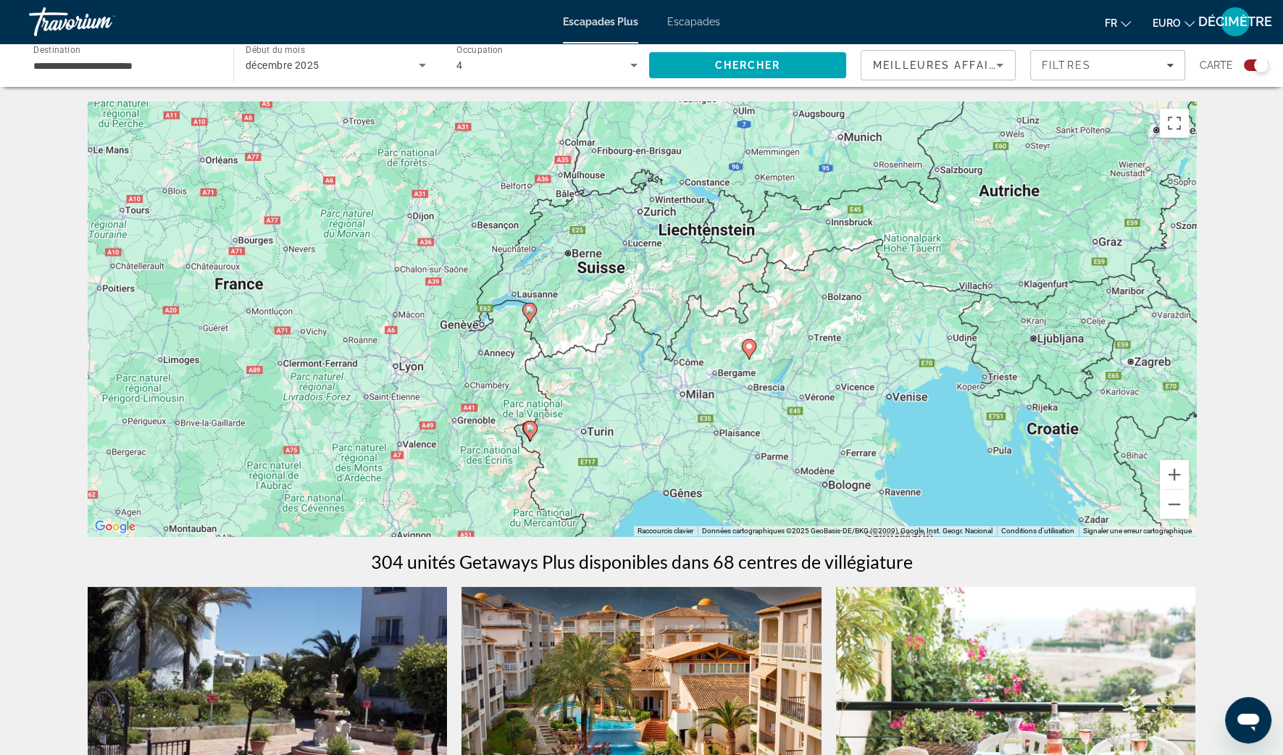
click at [524, 307] on icon "Contenu principal" at bounding box center [528, 313] width 13 height 19
type input "**********"
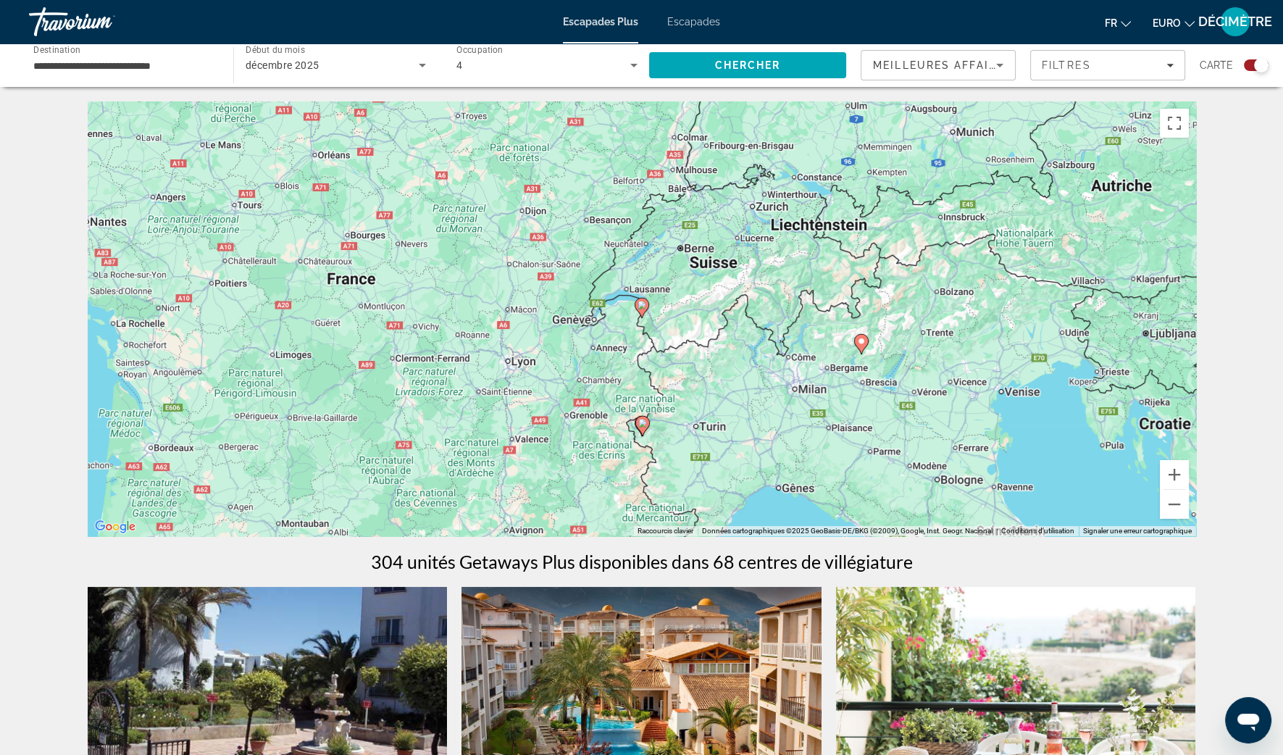
click at [648, 308] on div "Pour naviguer, appuyez sur les touches fléchées. Pour activer le glissement ave…" at bounding box center [642, 318] width 1108 height 435
click at [644, 309] on icon "Contenu principal" at bounding box center [641, 307] width 13 height 19
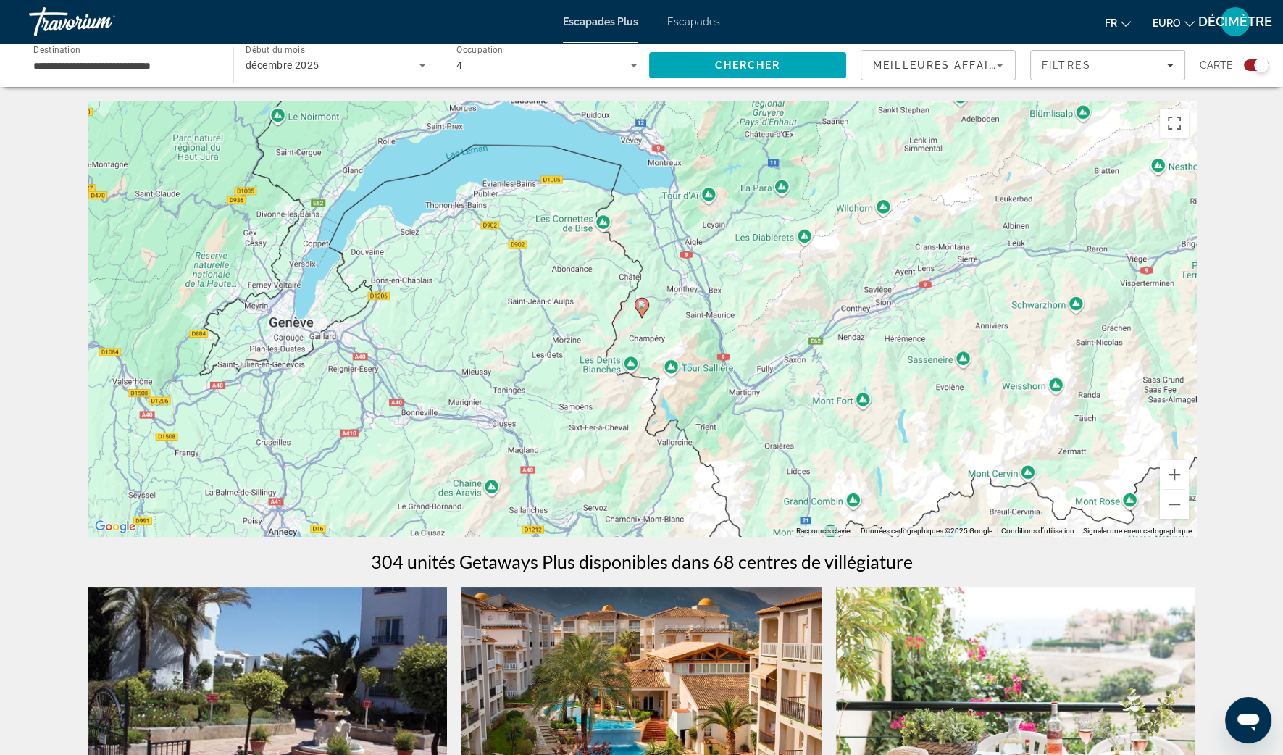
click at [644, 309] on icon "Contenu principal" at bounding box center [641, 307] width 13 height 19
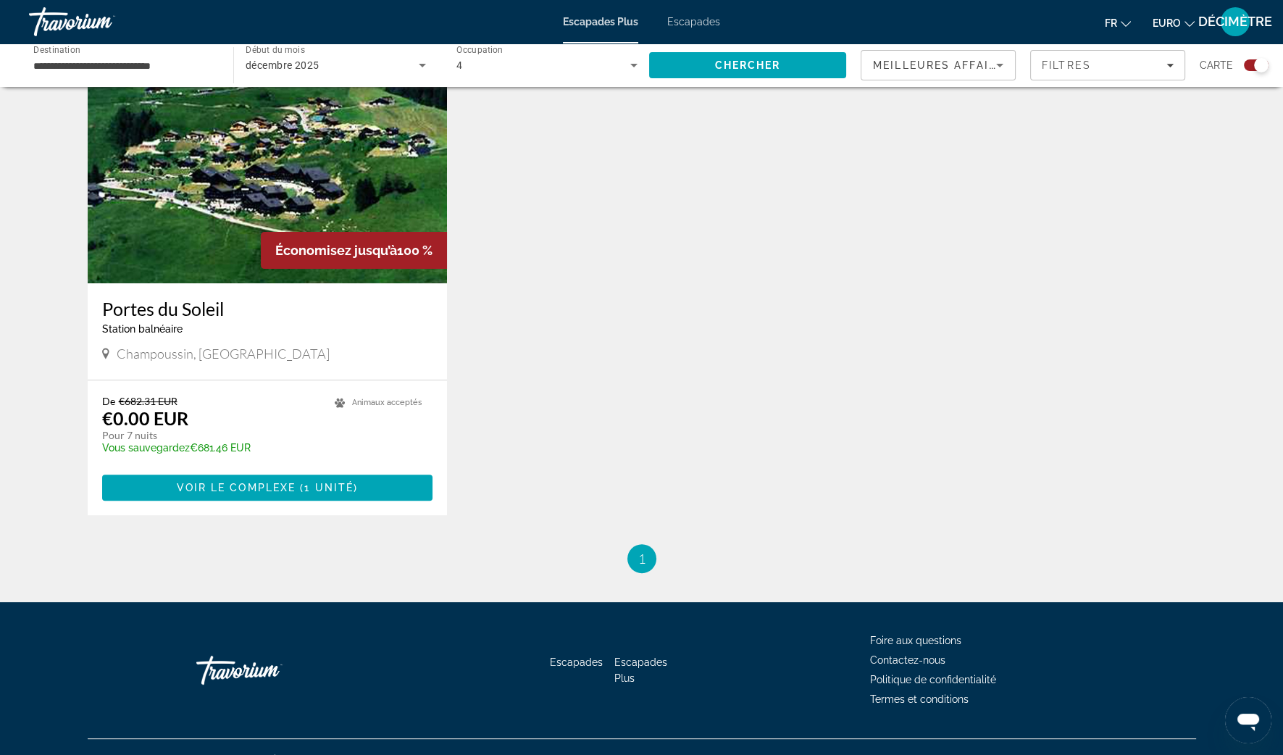
scroll to position [543, 0]
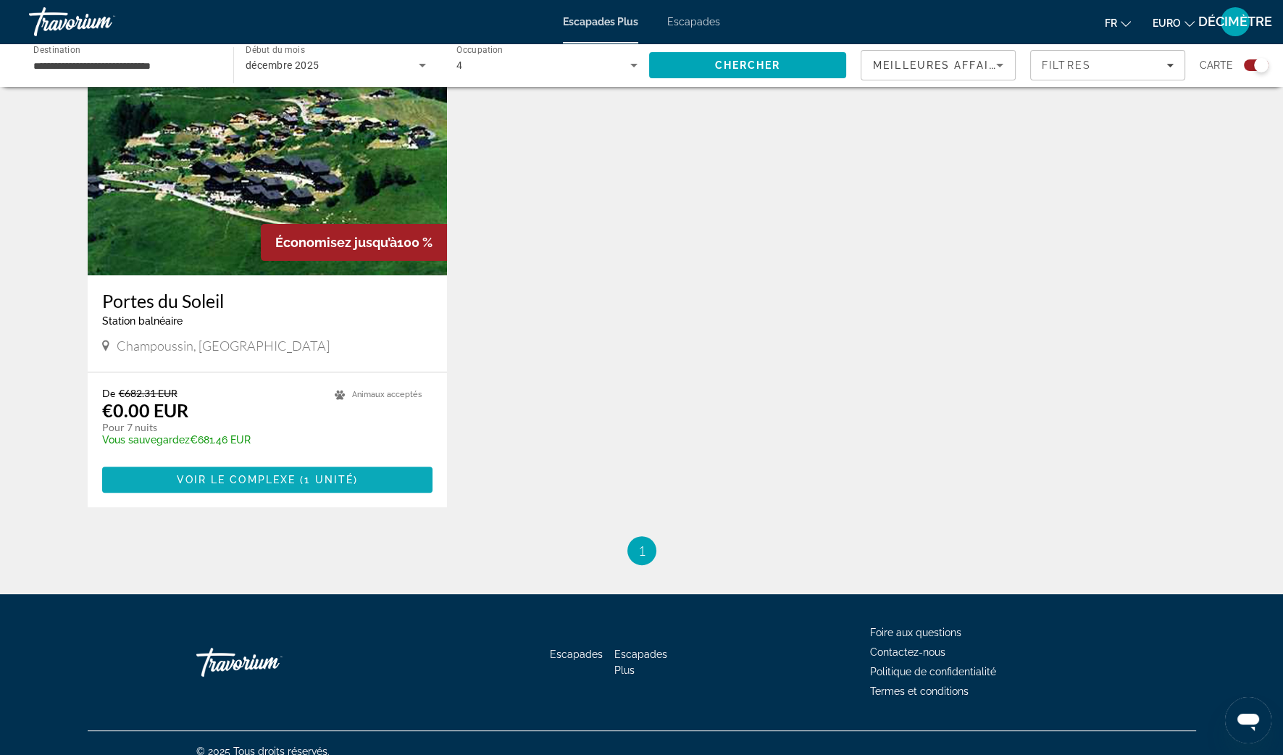
click at [241, 475] on span "Voir le complexe" at bounding box center [237, 480] width 120 height 12
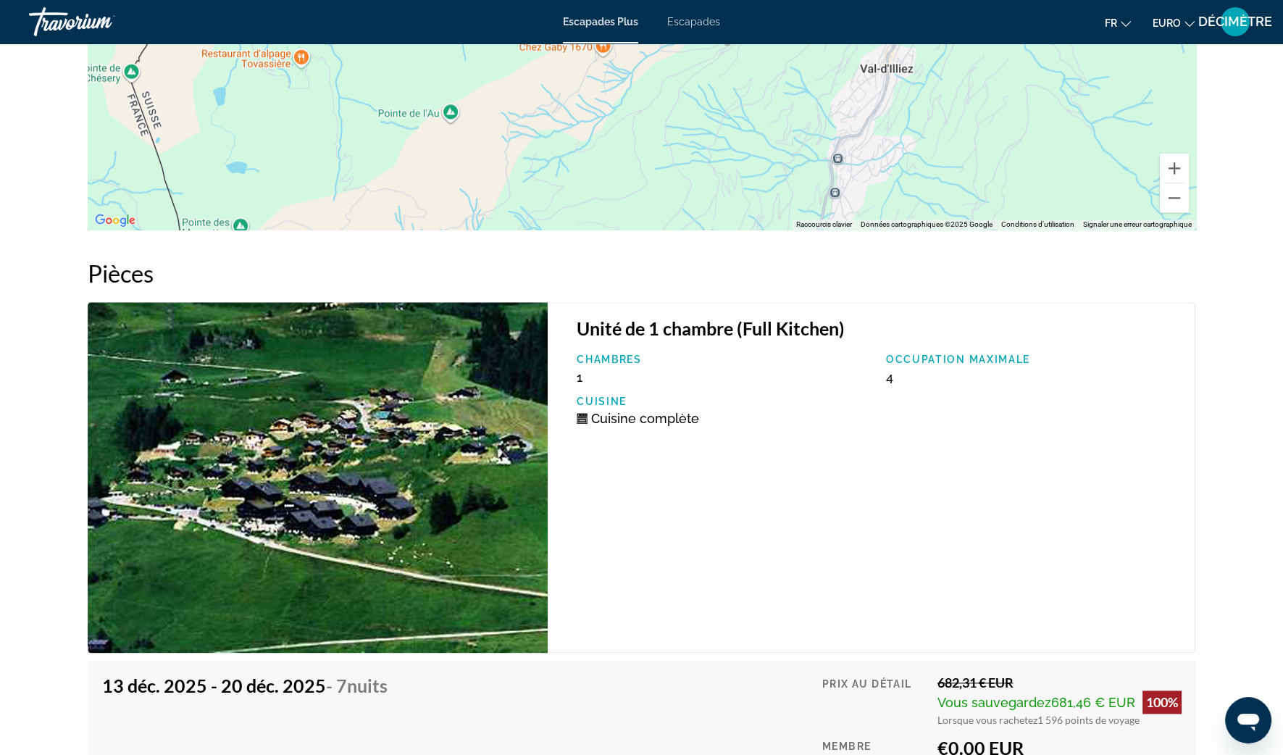
scroll to position [2535, 0]
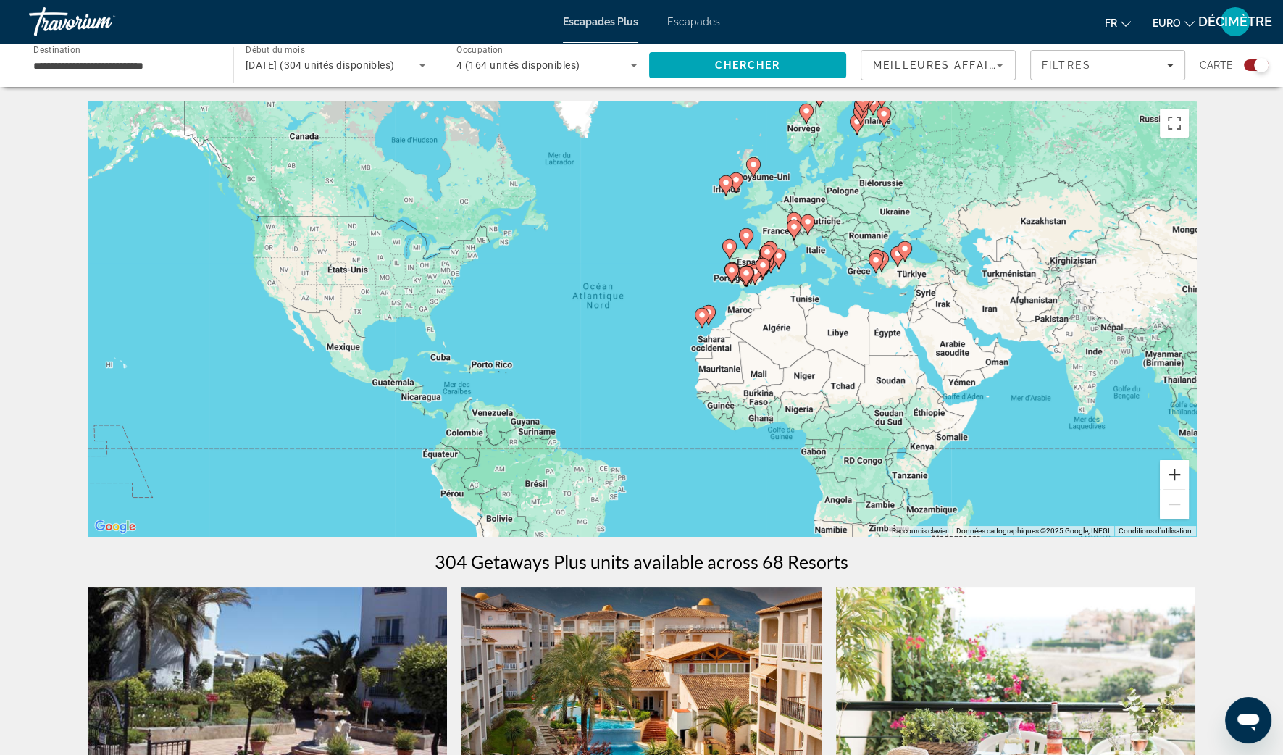
click at [1173, 477] on button "Zoom avant" at bounding box center [1174, 474] width 29 height 29
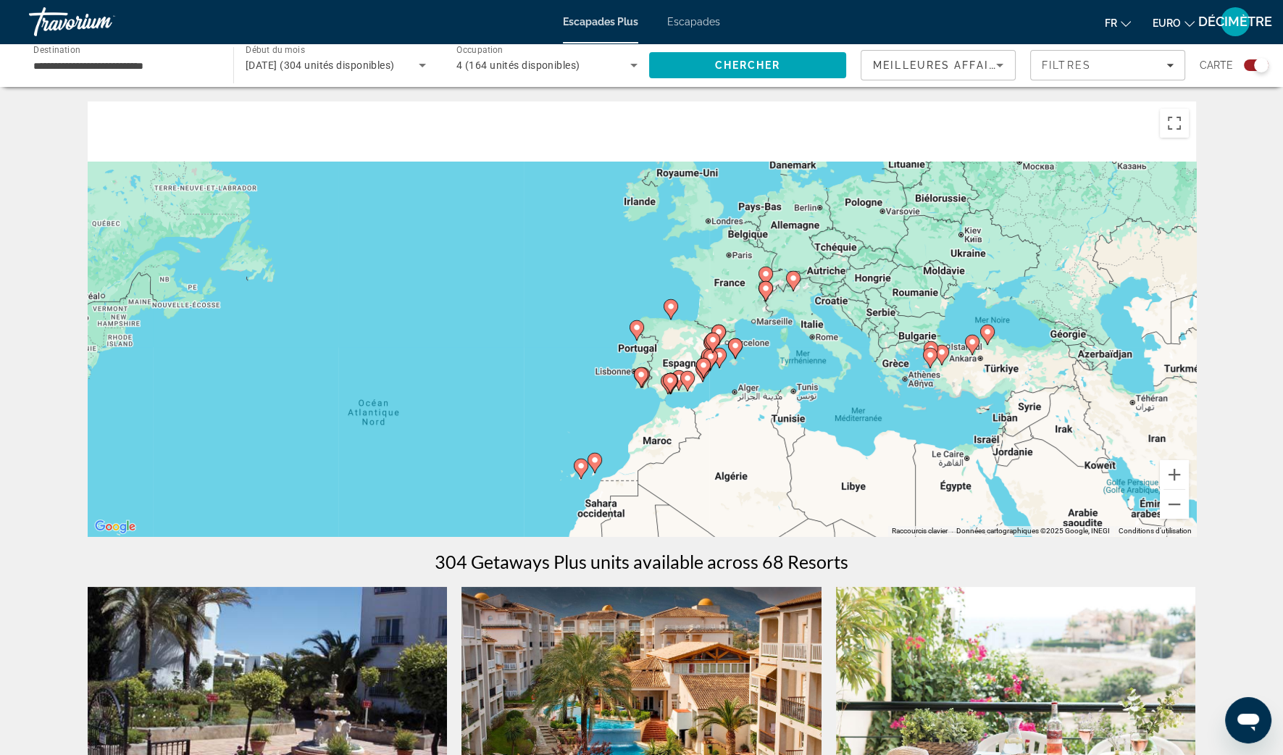
drag, startPoint x: 1097, startPoint y: 335, endPoint x: 895, endPoint y: 495, distance: 257.8
click at [895, 495] on div "Pour activer le glissement avec le clavier, appuyez sur Alt+Entrée. Une fois ce…" at bounding box center [642, 318] width 1108 height 435
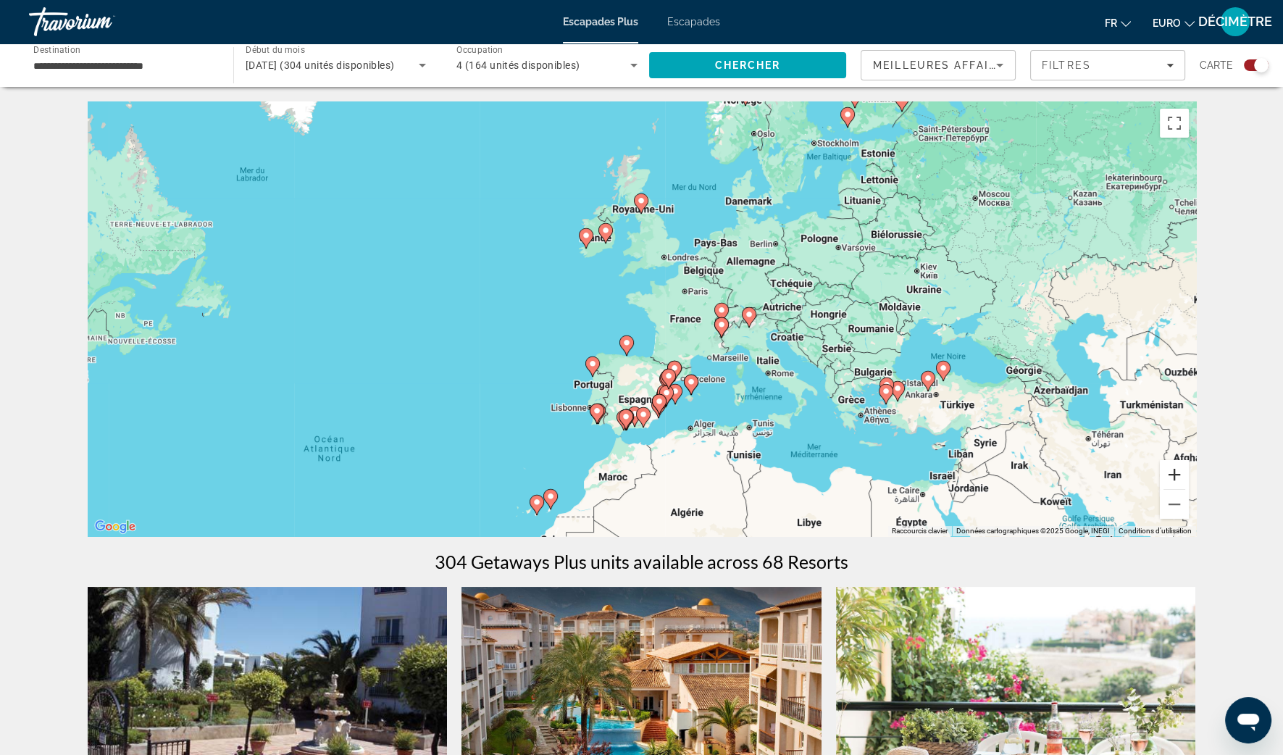
click at [1177, 479] on button "Zoom avant" at bounding box center [1174, 474] width 29 height 29
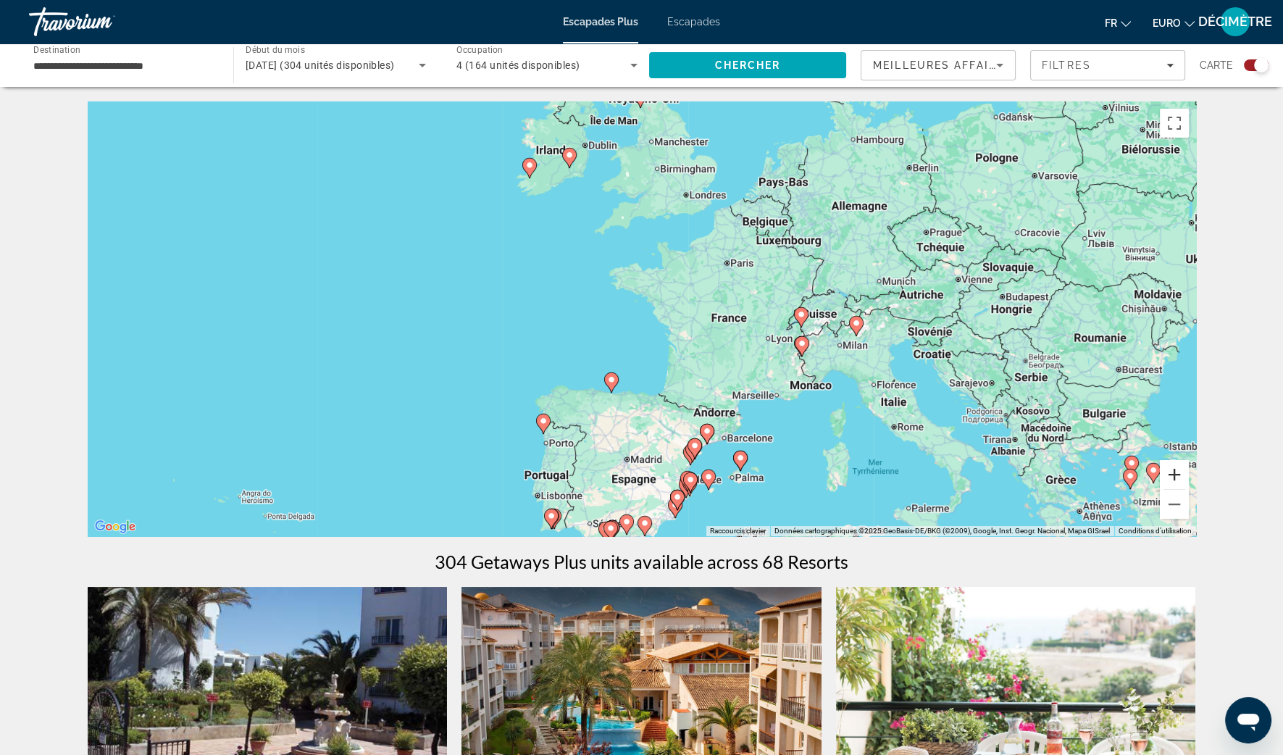
click at [1177, 479] on button "Zoom avant" at bounding box center [1174, 474] width 29 height 29
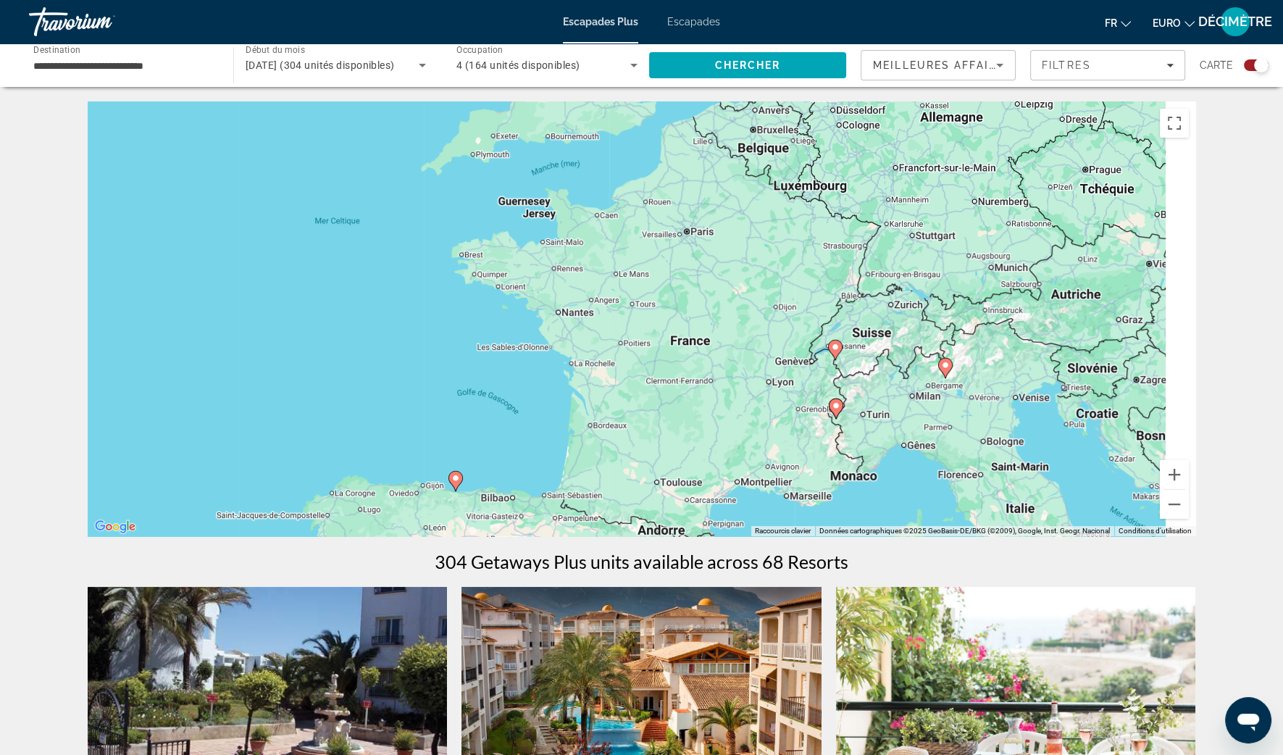
drag, startPoint x: 971, startPoint y: 434, endPoint x: 804, endPoint y: 453, distance: 167.7
click at [812, 459] on div "Pour activer le glissement avec le clavier, appuyez sur Alt+Entrée. Une fois ce…" at bounding box center [642, 318] width 1108 height 435
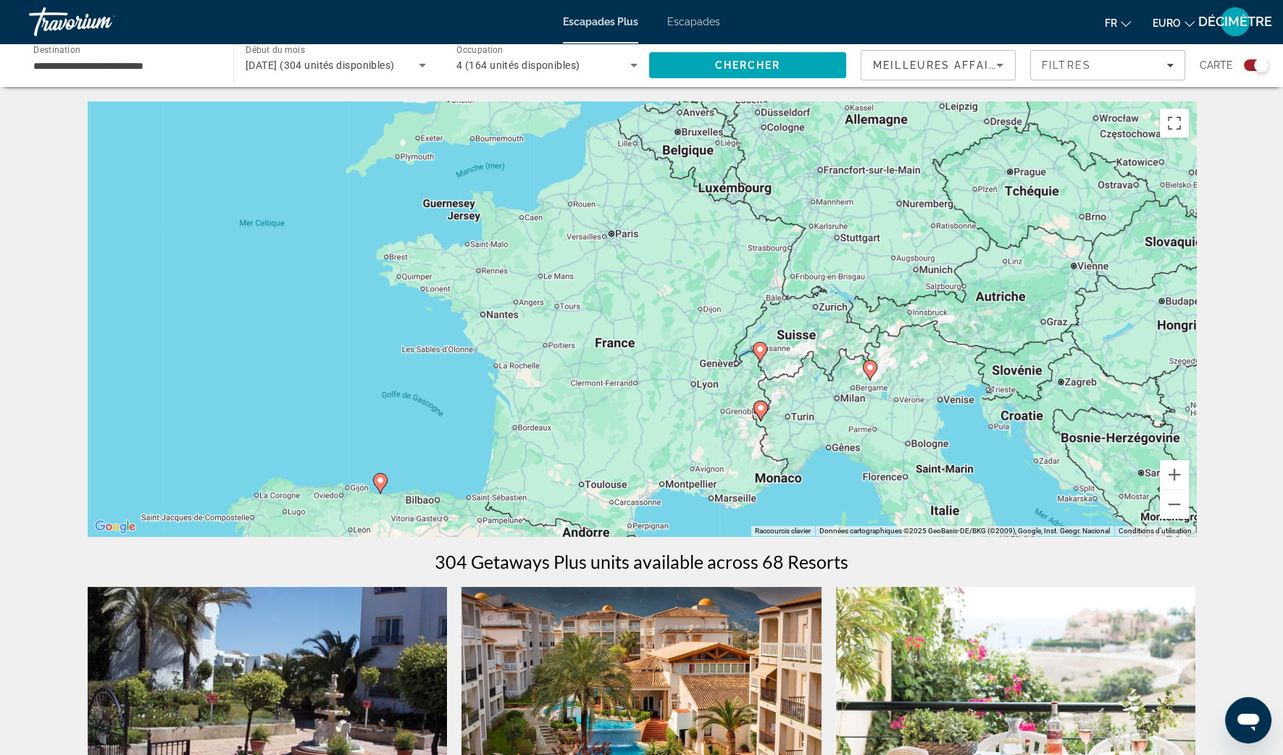
click at [758, 422] on div "Pour activer le glissement avec le clavier, appuyez sur Alt+Entrée. Une fois ce…" at bounding box center [642, 318] width 1108 height 435
click at [778, 417] on div "Pour activer le glissement avec le clavier, appuyez sur Alt+Entrée. Une fois ce…" at bounding box center [642, 318] width 1108 height 435
click at [760, 410] on image "Contenu principal" at bounding box center [760, 407] width 9 height 9
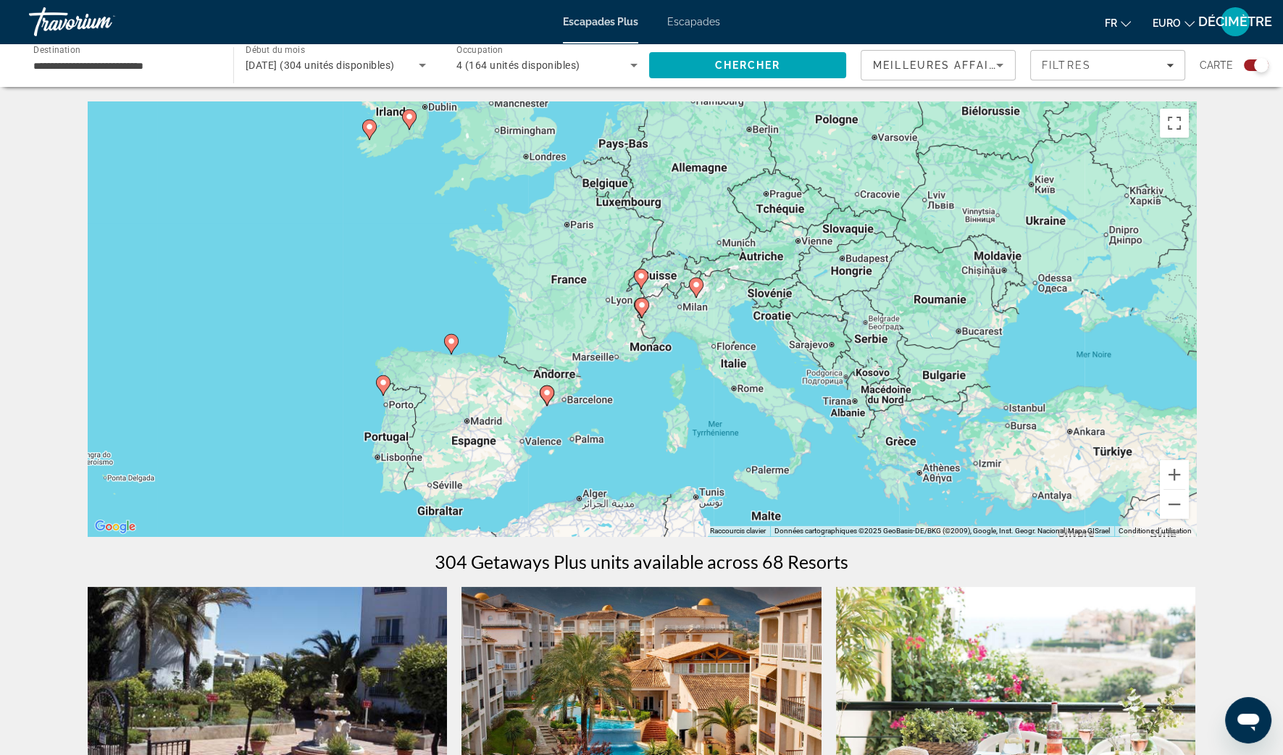
click at [645, 311] on icon "Contenu principal" at bounding box center [641, 307] width 13 height 19
type input "**********"
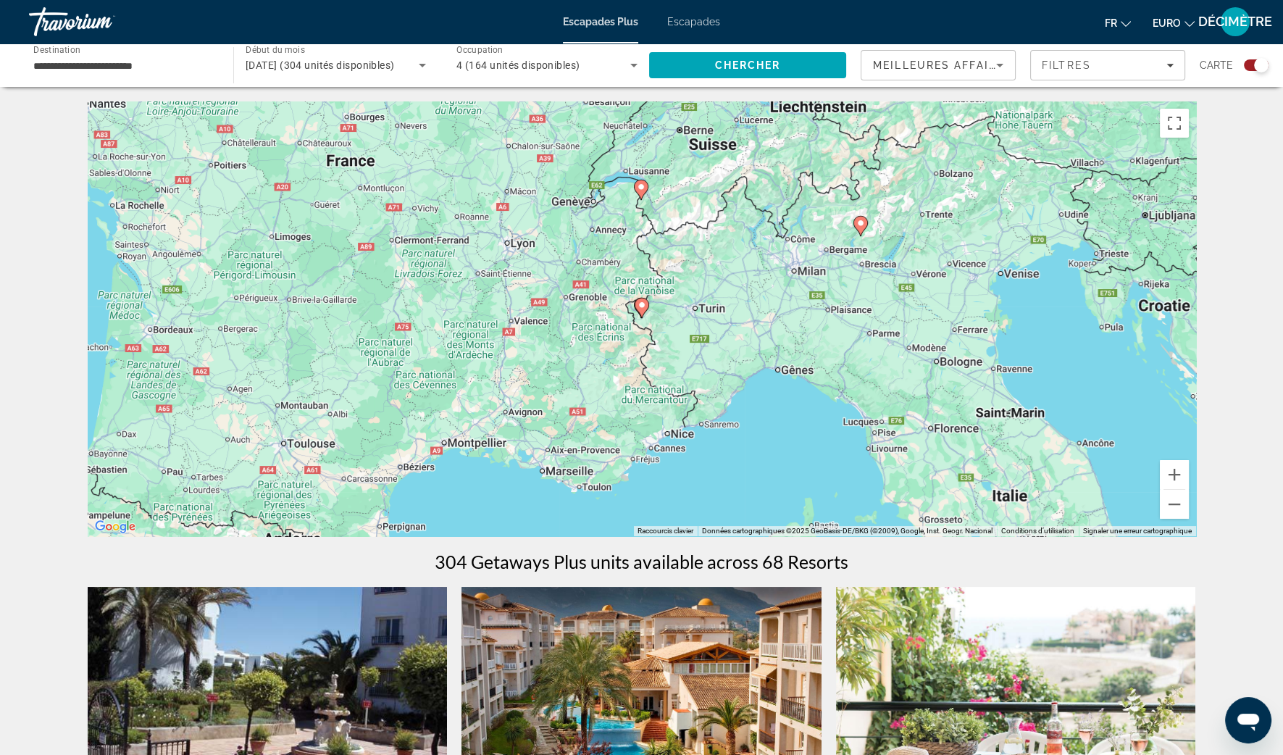
click at [644, 311] on icon "Contenu principal" at bounding box center [641, 307] width 13 height 19
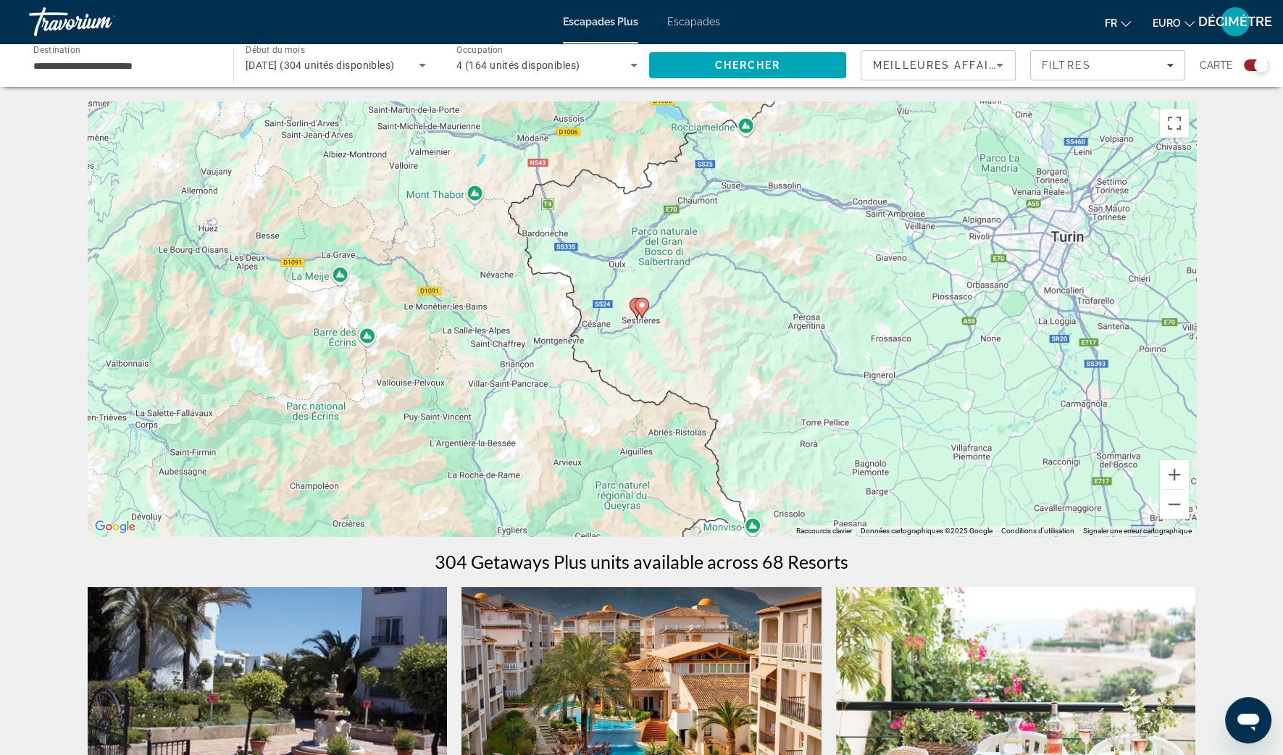
click at [640, 307] on image "Contenu principal" at bounding box center [641, 305] width 9 height 9
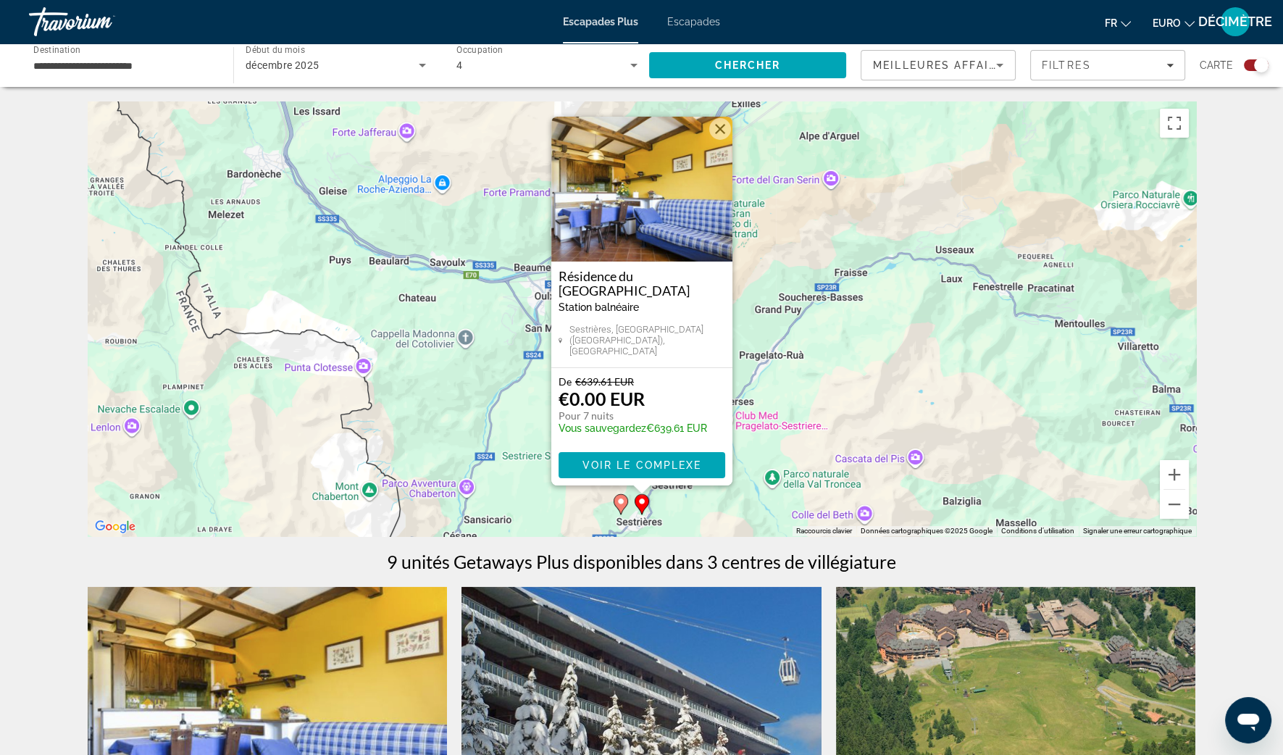
click at [761, 375] on div "Pour activer le glissement avec le clavier, appuyez sur Alt+Entrée. Une fois ce…" at bounding box center [642, 318] width 1108 height 435
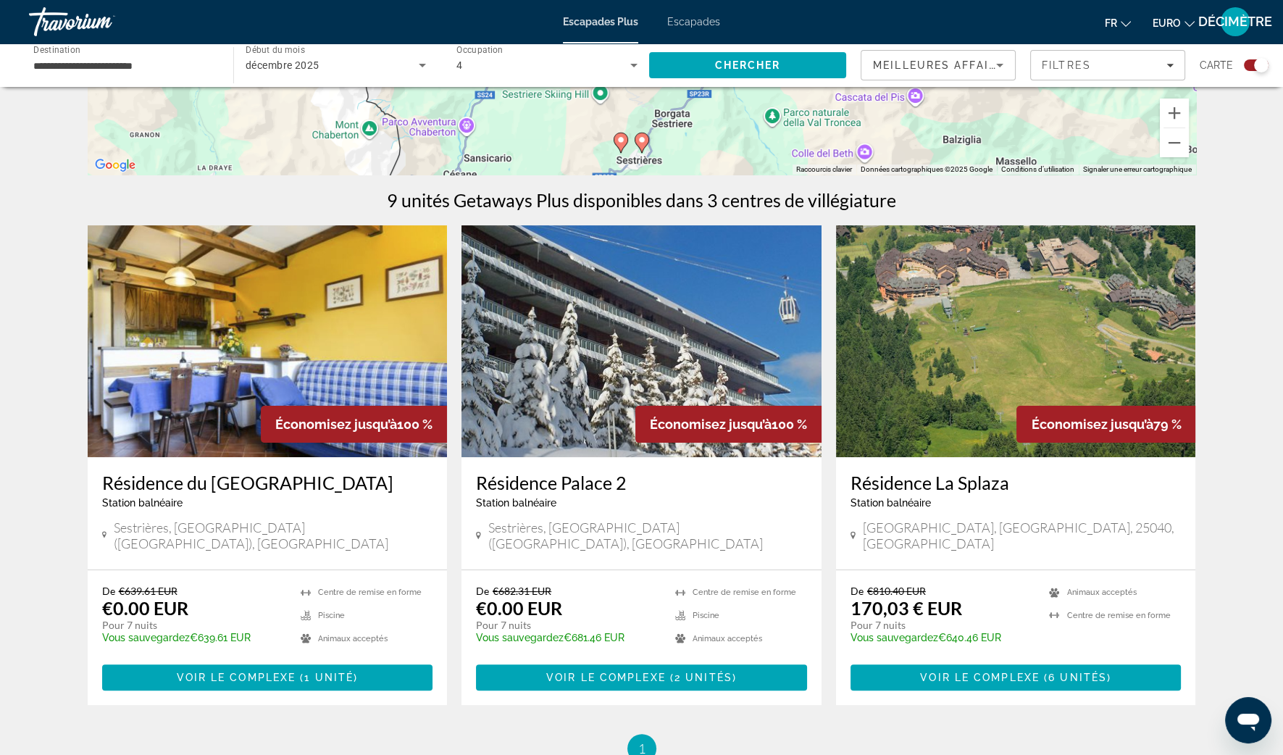
scroll to position [272, 0]
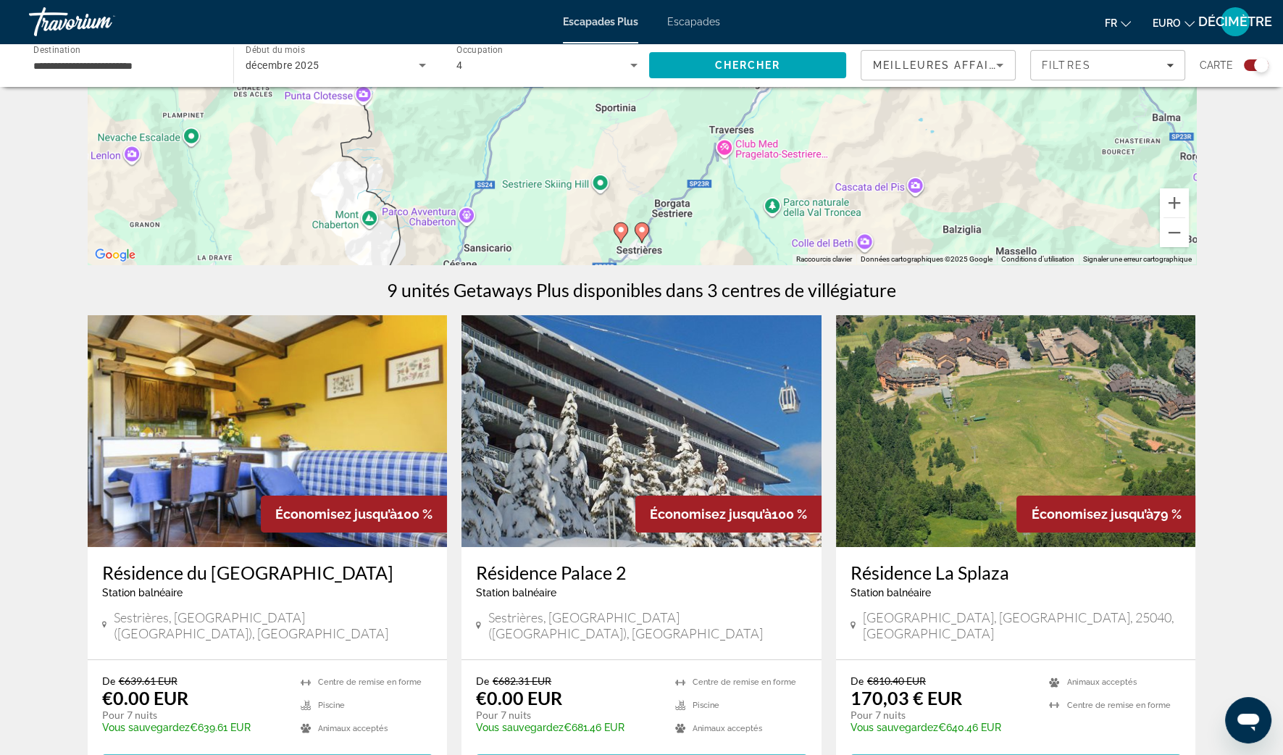
click at [623, 241] on gmp-advanced-marker "Contenu principal" at bounding box center [621, 233] width 14 height 22
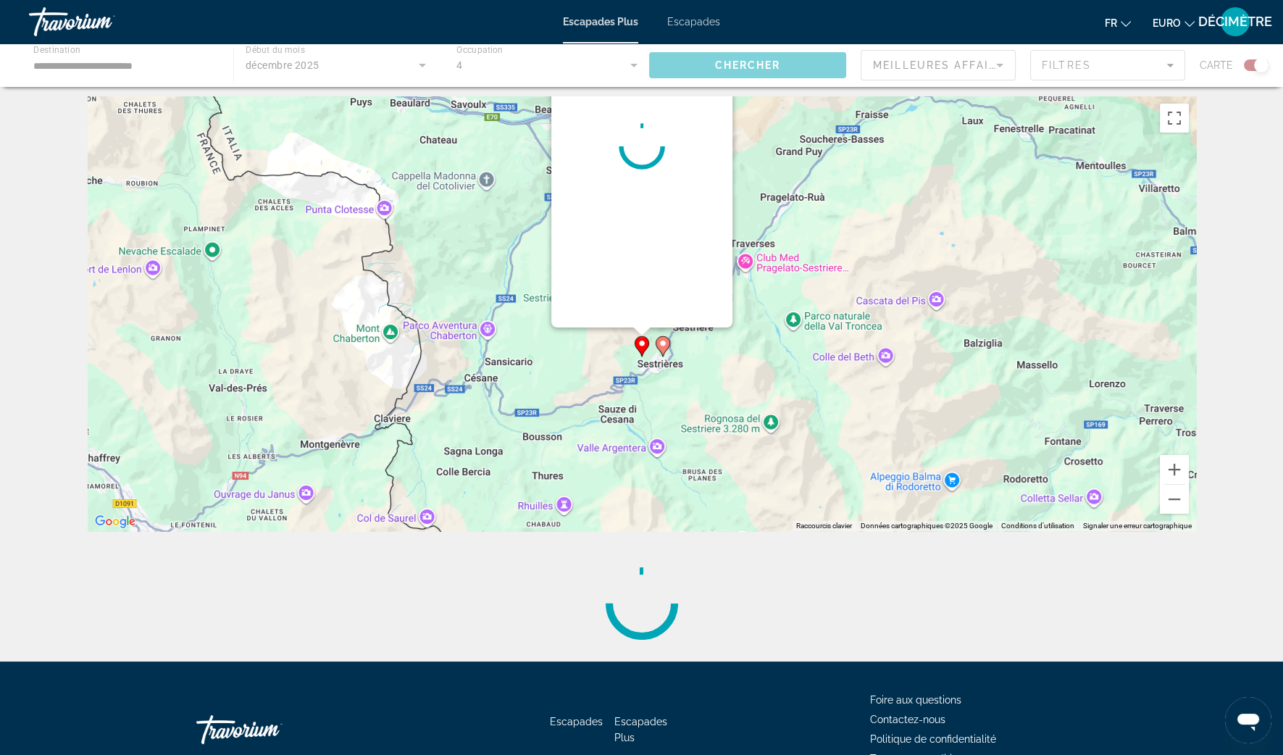
scroll to position [0, 0]
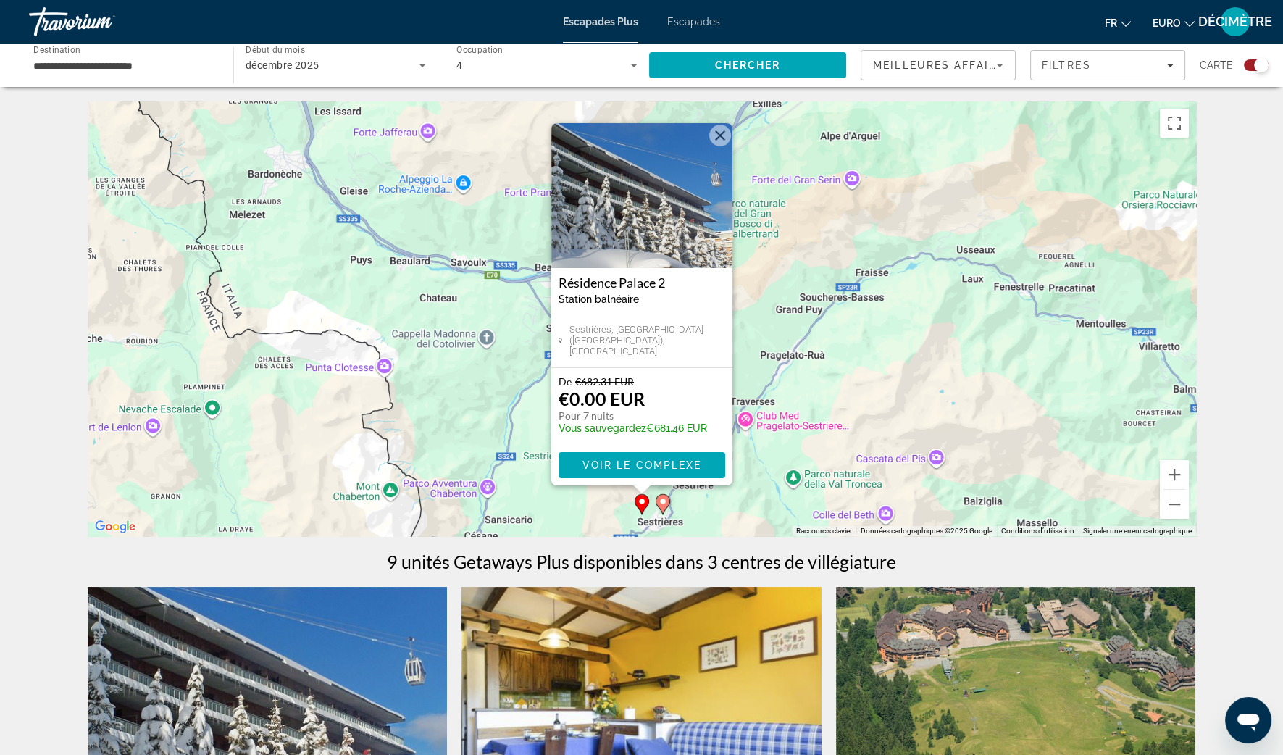
click at [719, 139] on button "Fermer" at bounding box center [720, 136] width 22 height 22
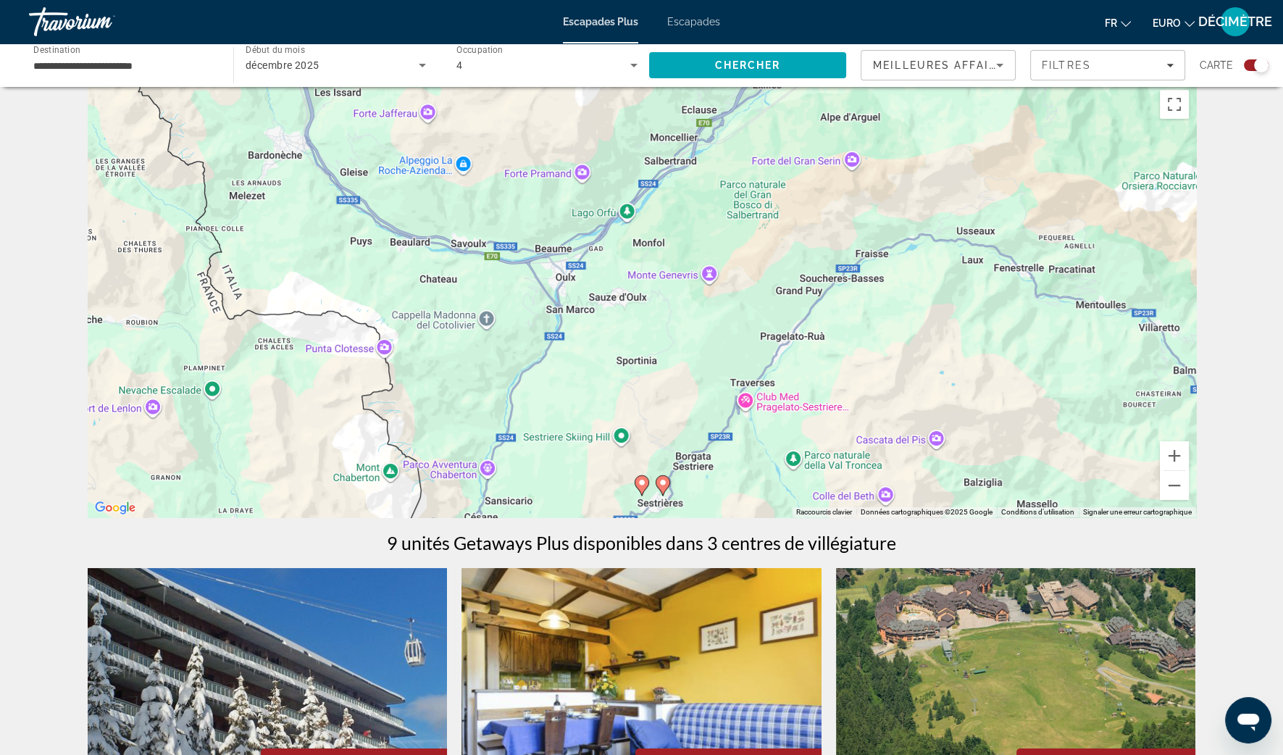
scroll to position [361, 0]
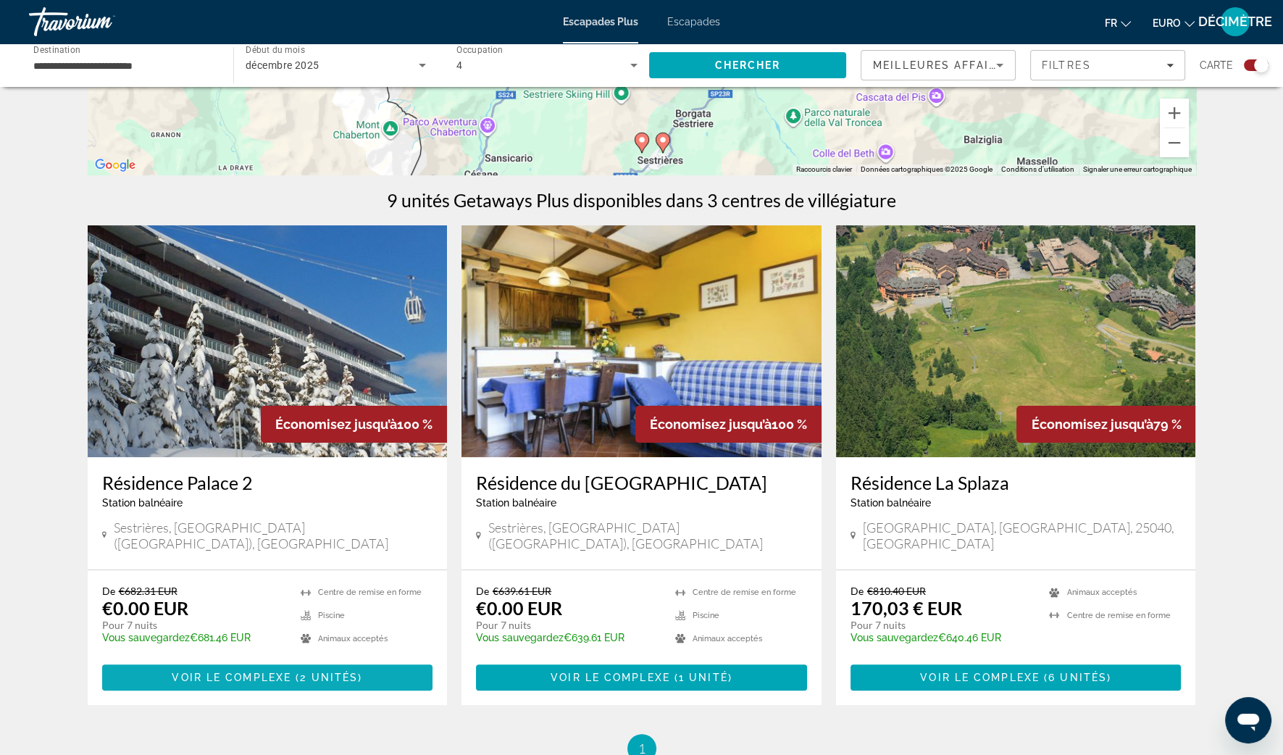
click at [298, 672] on span "( 2 unités )" at bounding box center [326, 678] width 71 height 12
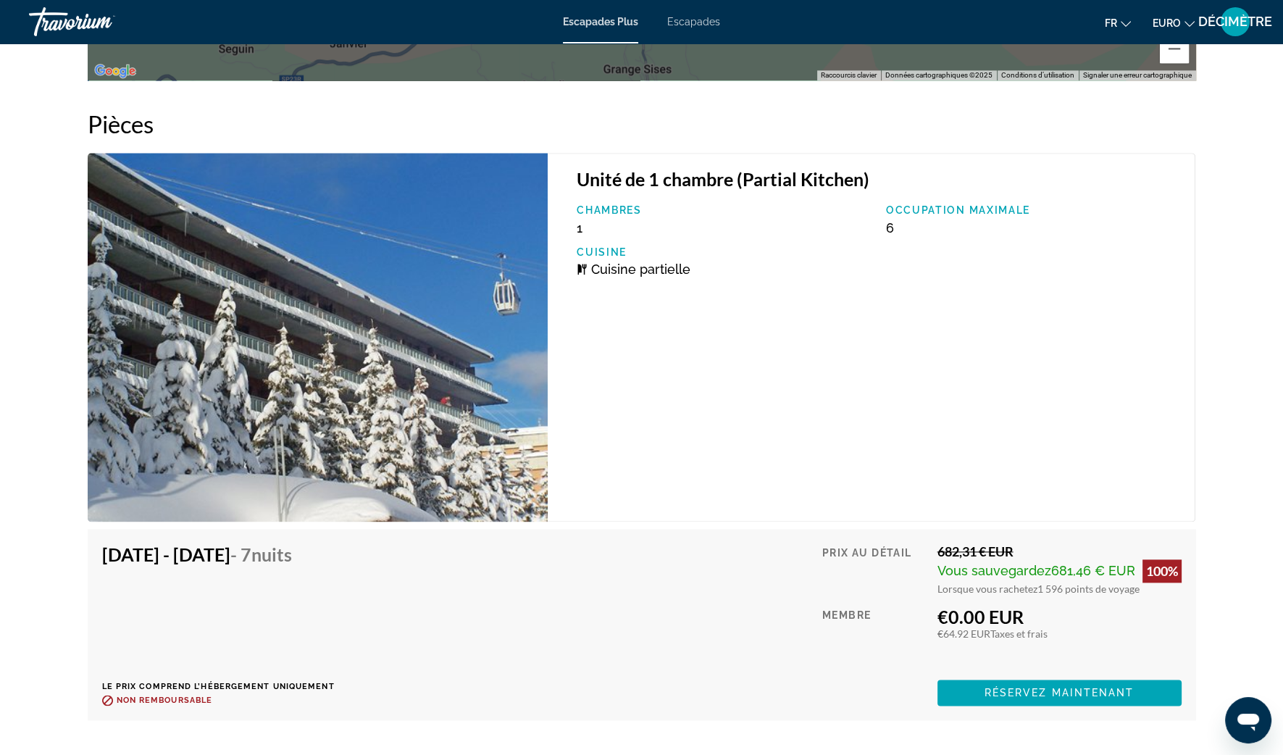
scroll to position [2535, 0]
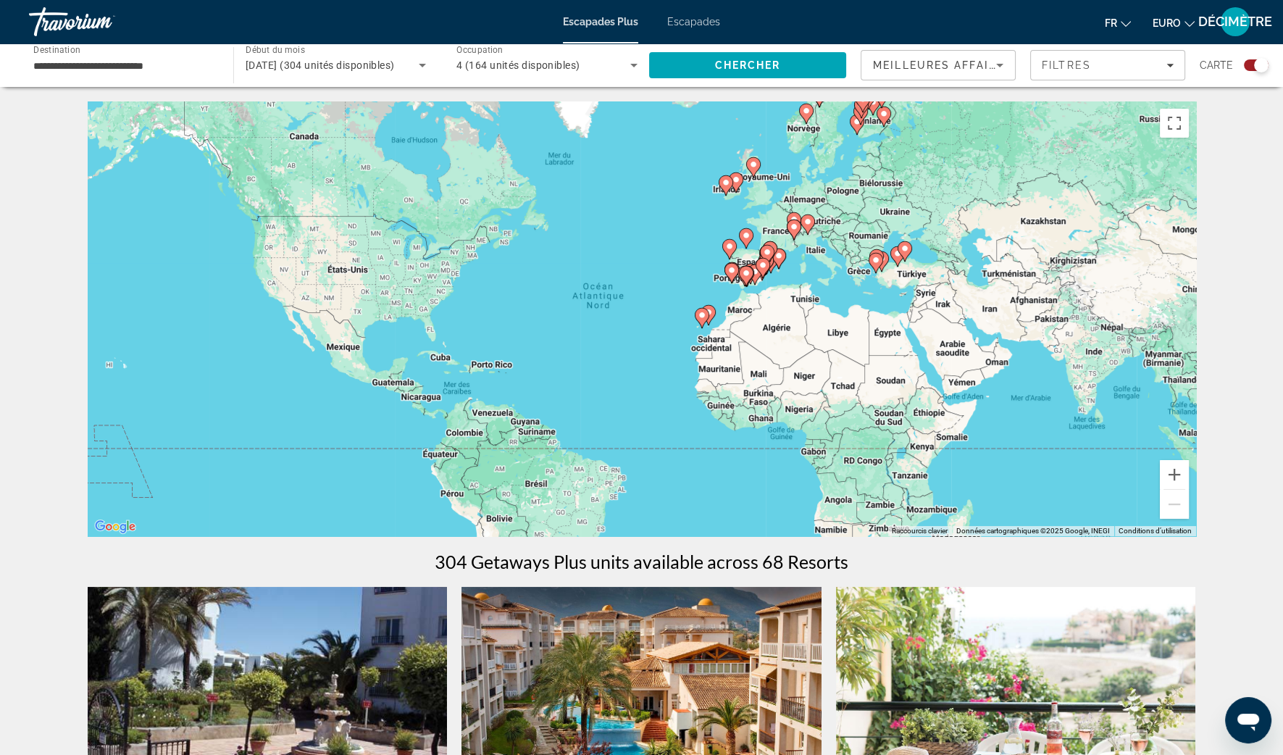
click at [811, 246] on div "Pour activer le glissement avec le clavier, appuyez sur Alt+Entrée. Une fois ce…" at bounding box center [642, 318] width 1108 height 435
click at [1172, 474] on button "Zoom avant" at bounding box center [1174, 474] width 29 height 29
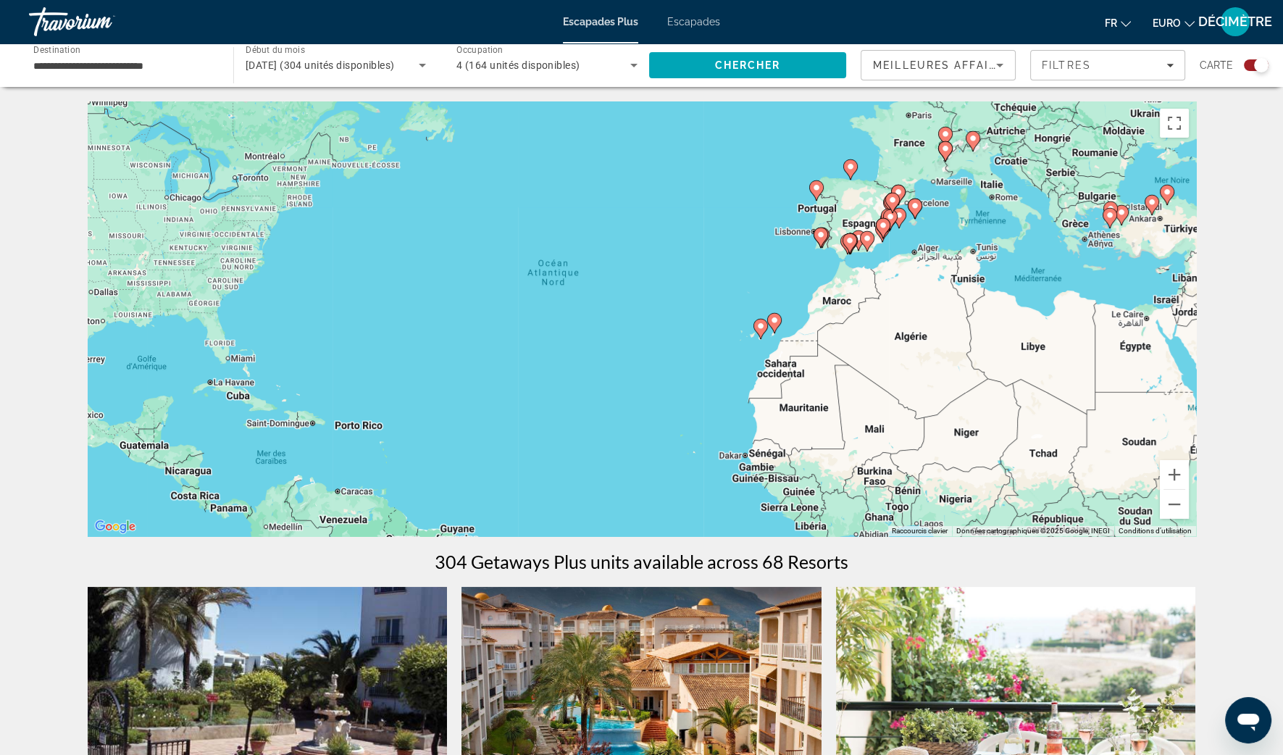
click at [942, 148] on image "Contenu principal" at bounding box center [945, 148] width 9 height 9
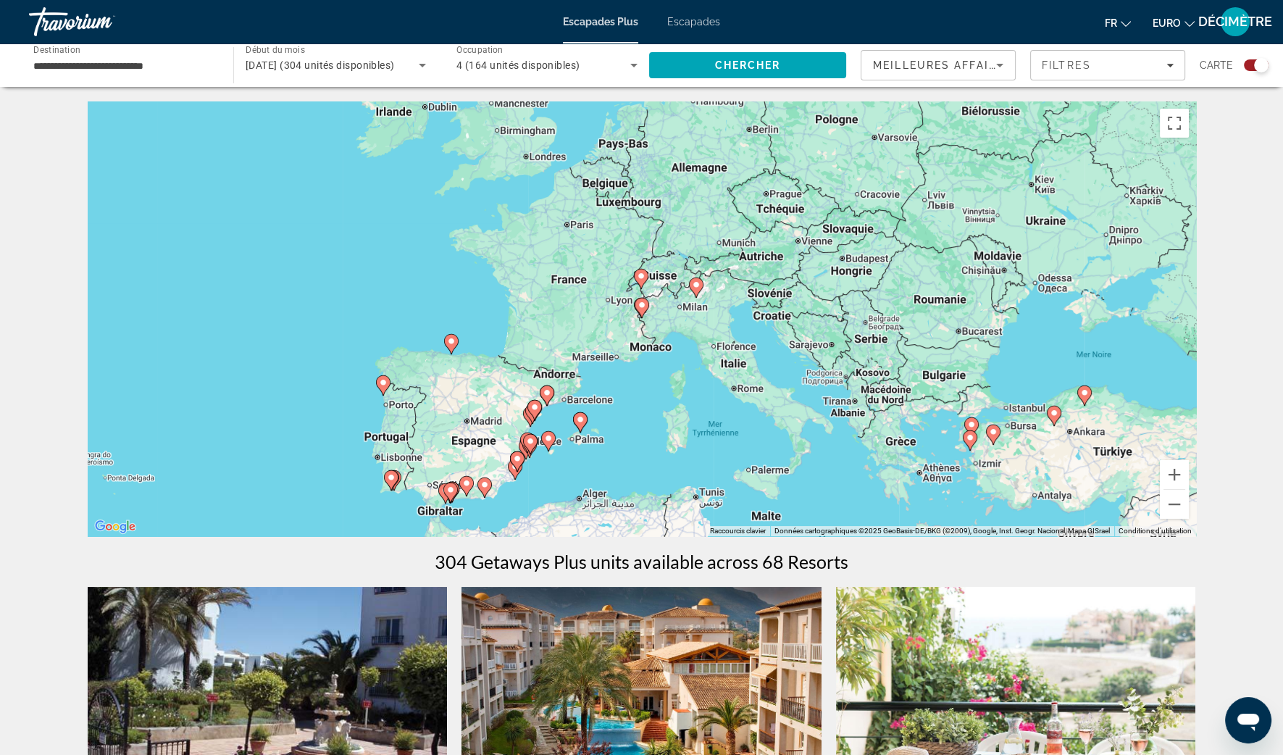
click at [645, 303] on image "Contenu principal" at bounding box center [641, 305] width 9 height 9
type input "**********"
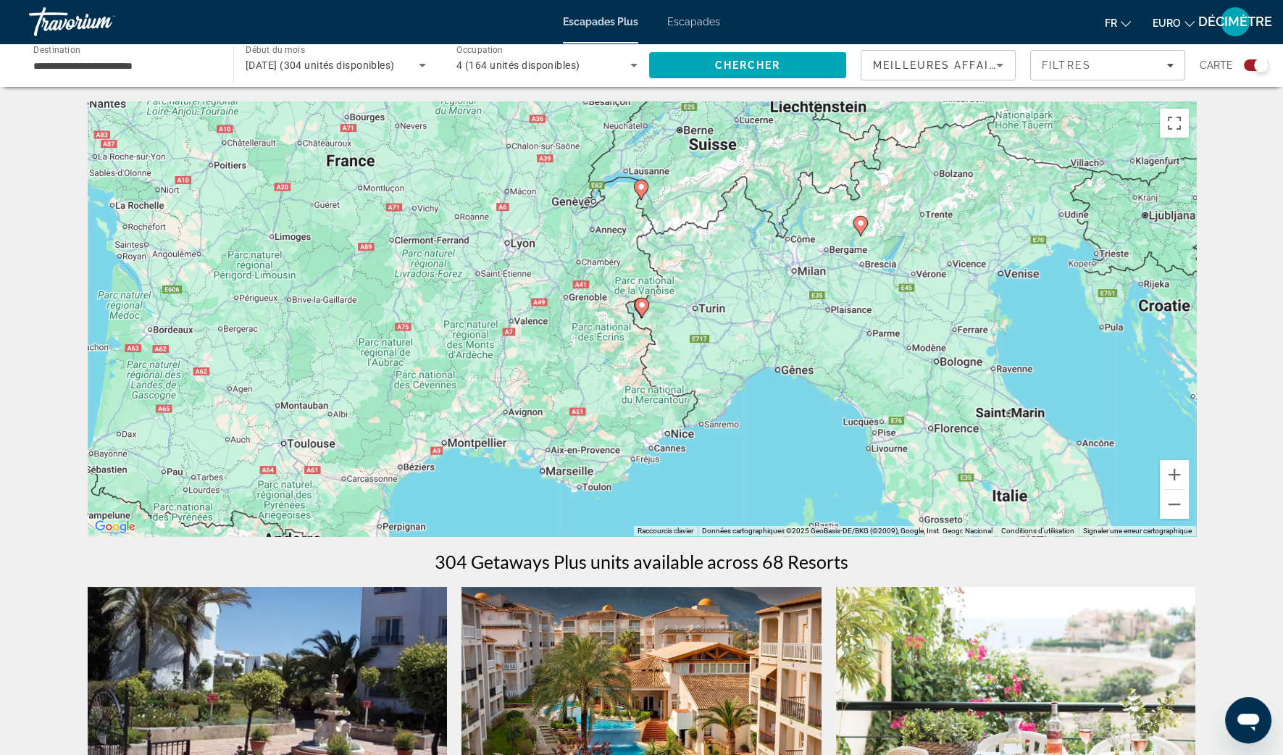
click at [647, 309] on icon "Contenu principal" at bounding box center [642, 308] width 14 height 20
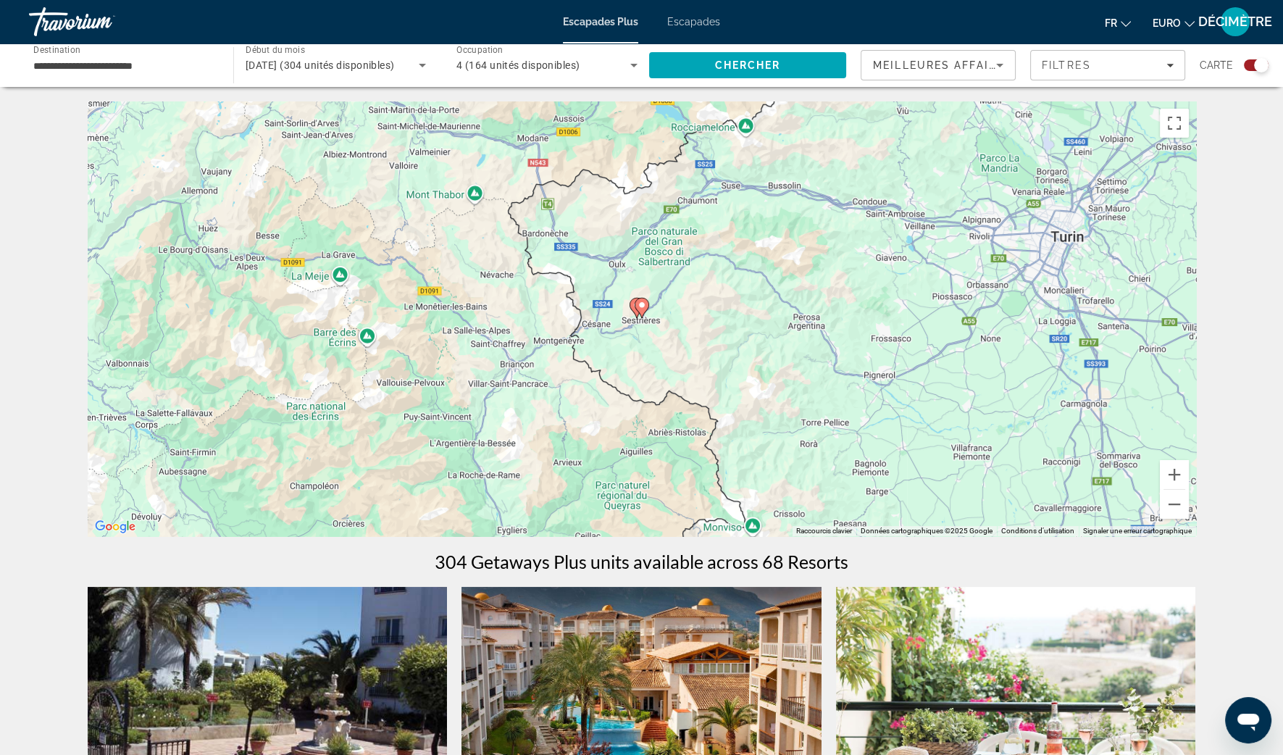
click at [648, 309] on gmp-advanced-marker "Contenu principal" at bounding box center [642, 308] width 14 height 22
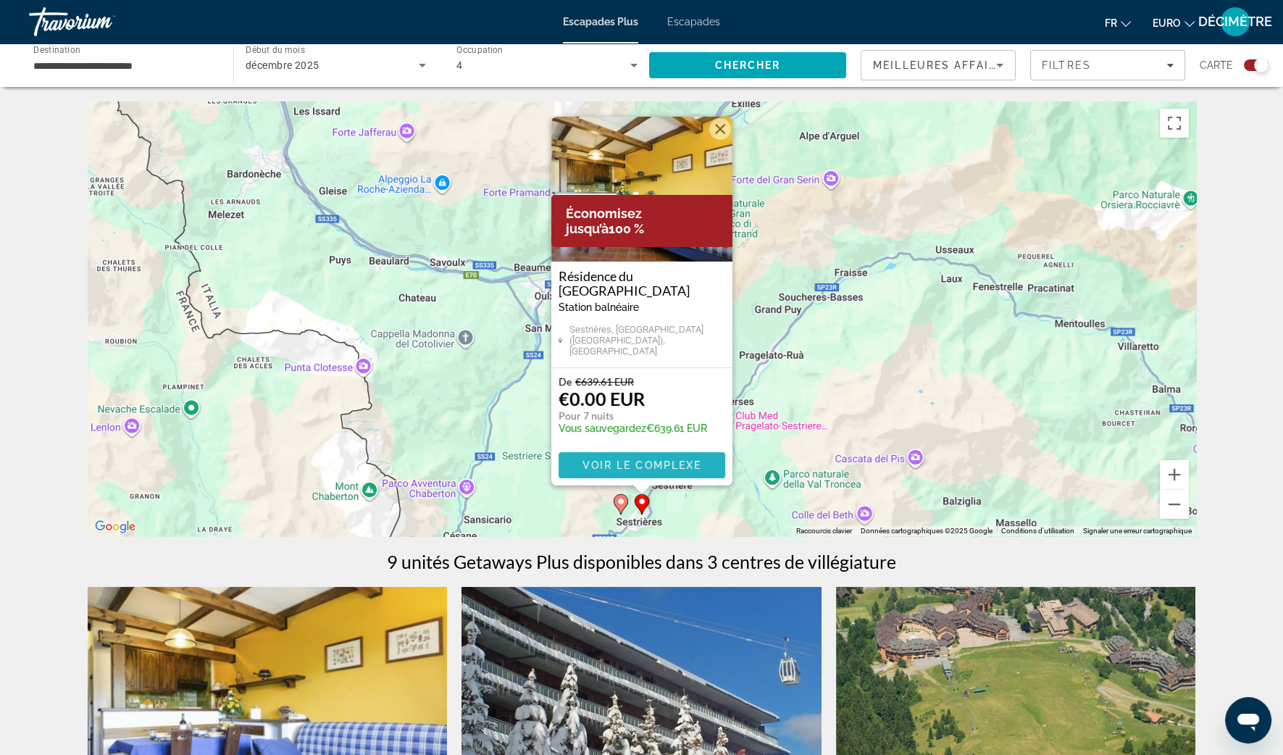
click at [659, 461] on span "Voir le complexe" at bounding box center [642, 465] width 120 height 12
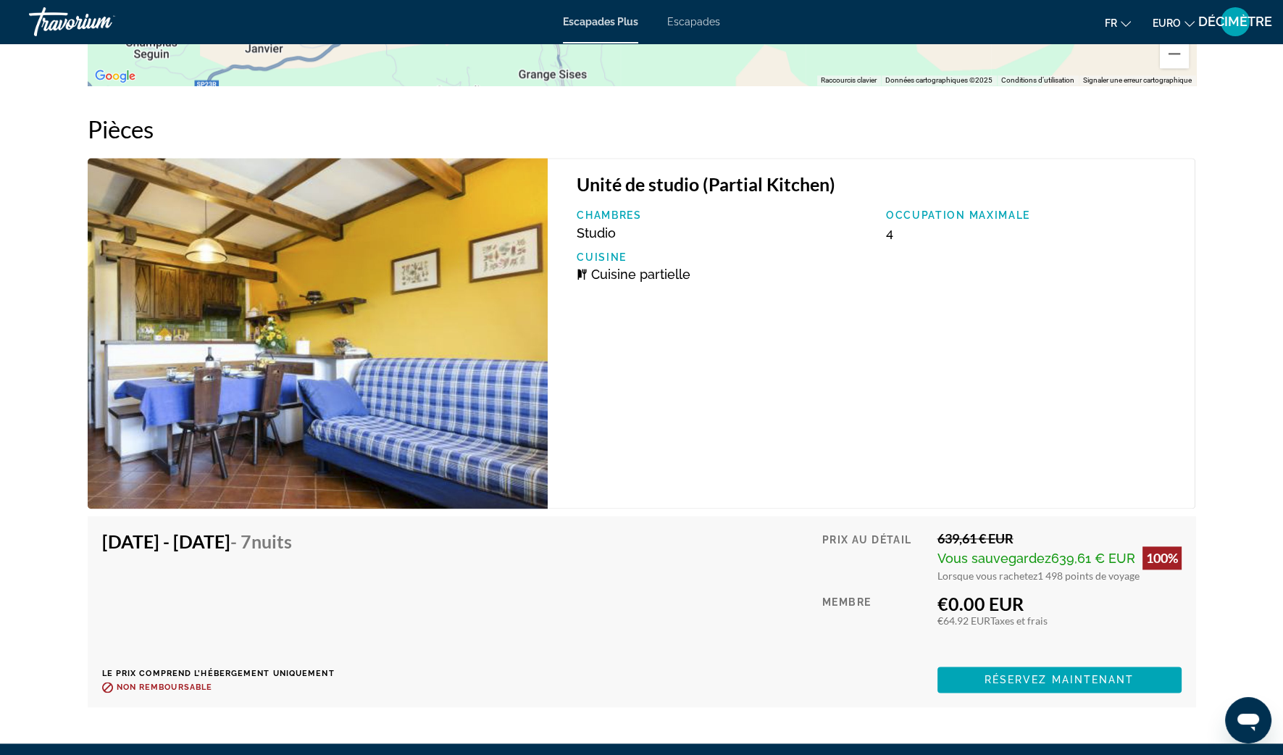
scroll to position [2444, 0]
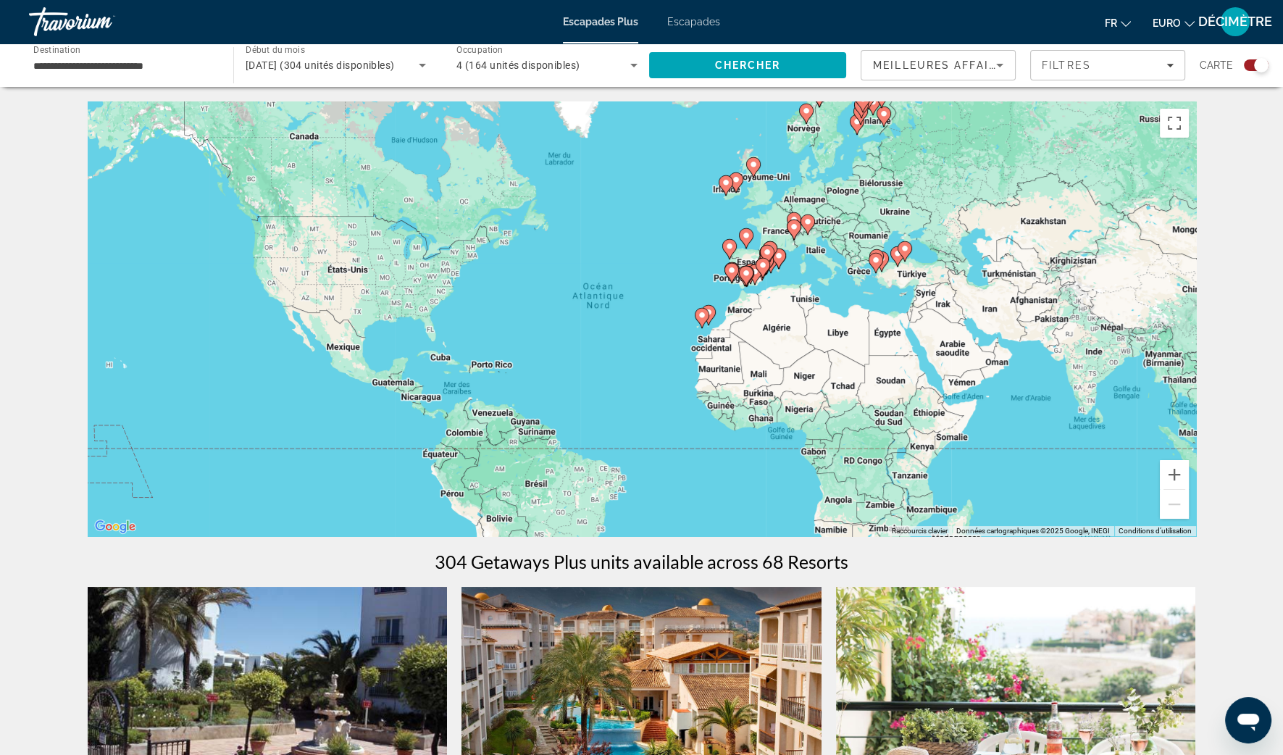
click at [806, 225] on image "Contenu principal" at bounding box center [807, 221] width 9 height 9
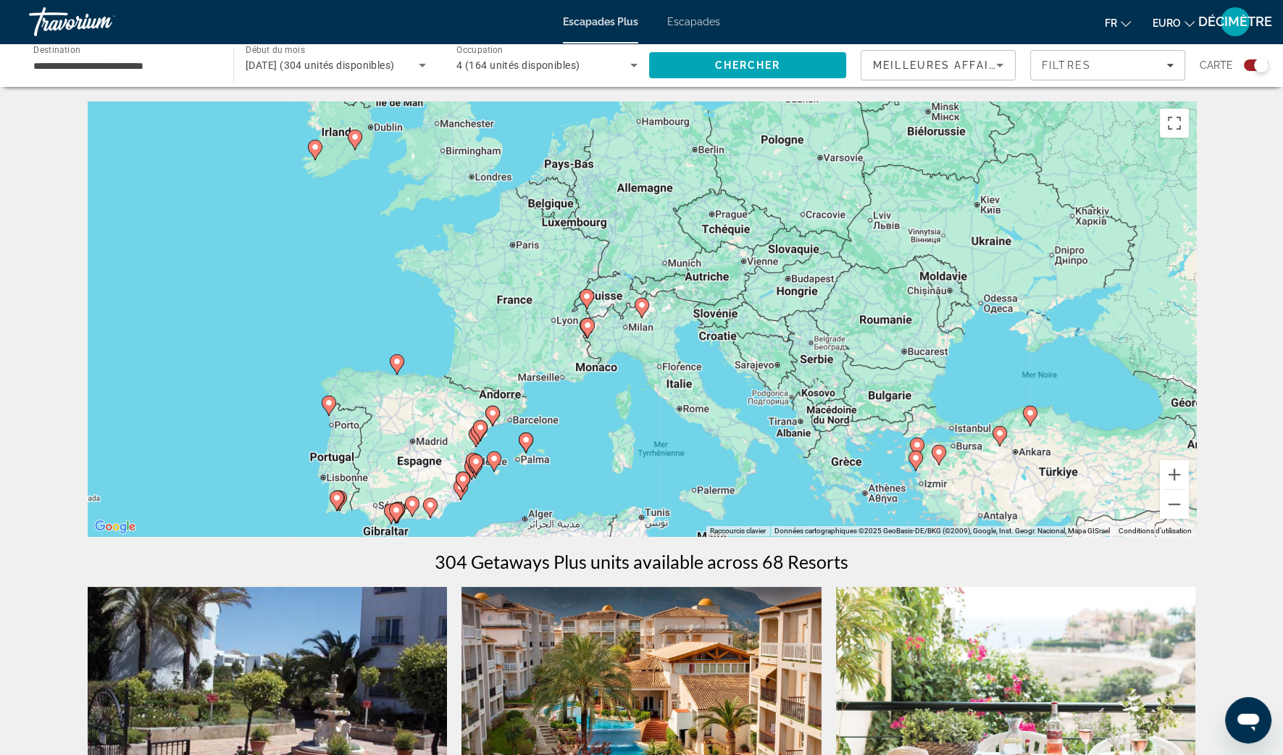
click at [637, 312] on gmp-advanced-marker "Contenu principal" at bounding box center [642, 308] width 14 height 22
type input "**********"
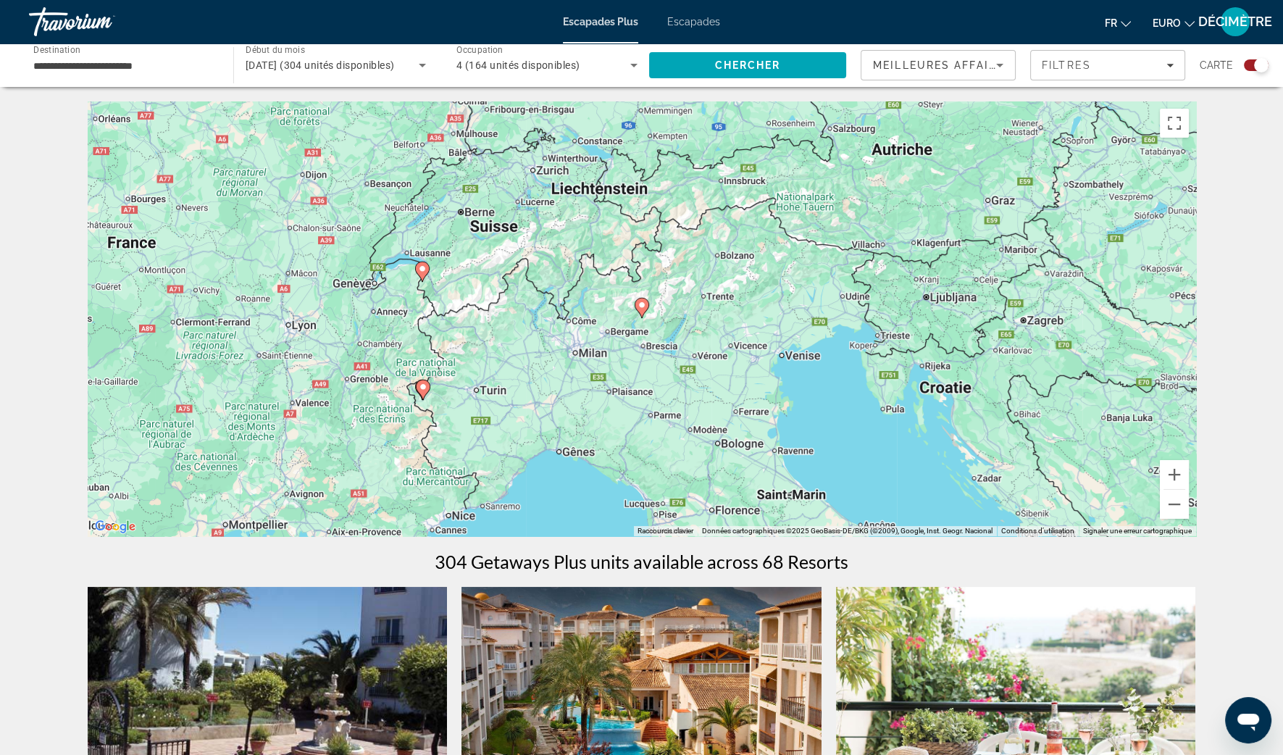
click at [637, 314] on gmp-advanced-marker "Contenu principal" at bounding box center [642, 308] width 14 height 22
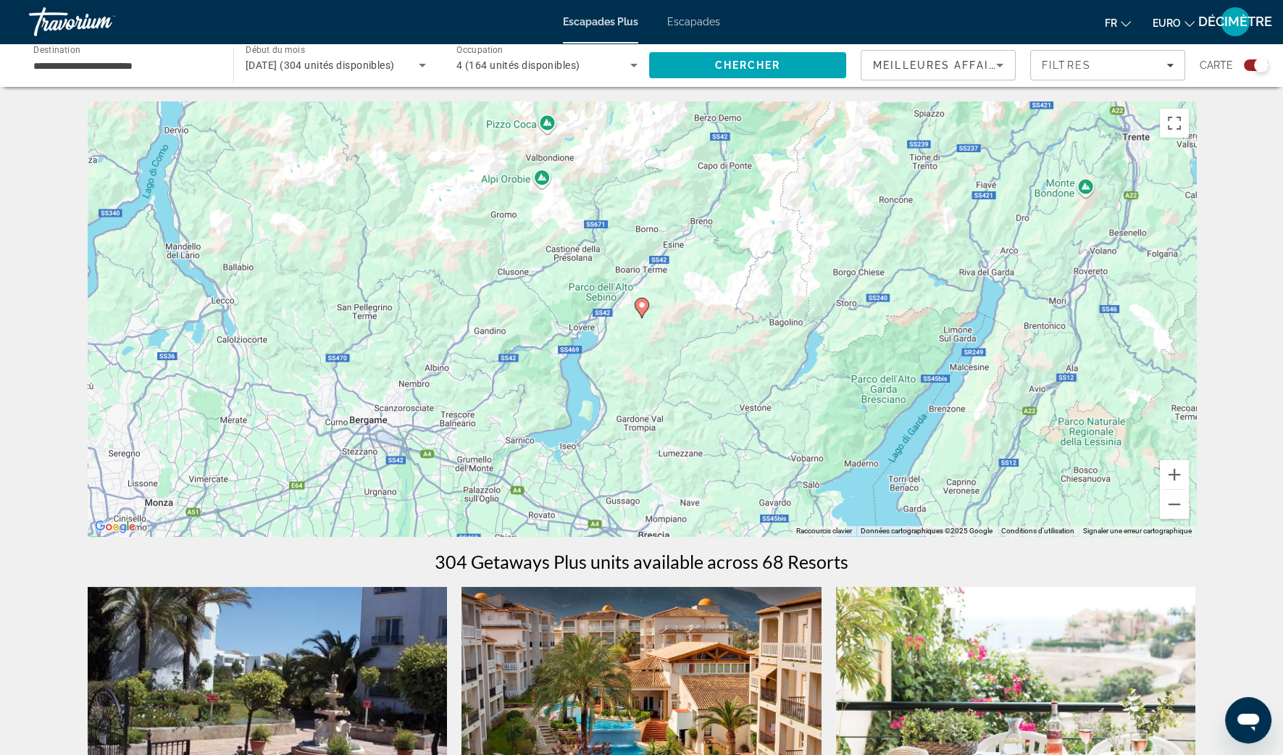
click at [642, 309] on image "Contenu principal" at bounding box center [641, 305] width 9 height 9
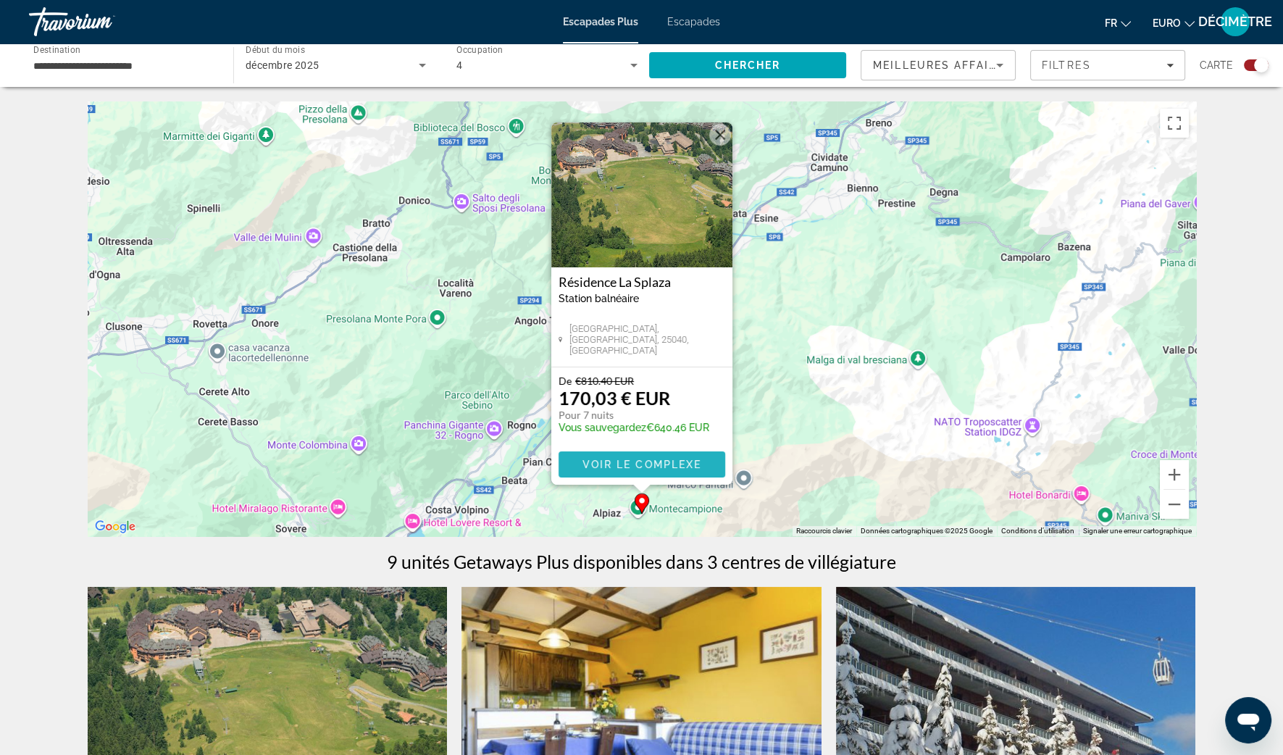
click at [639, 467] on span "Voir le complexe" at bounding box center [642, 465] width 120 height 12
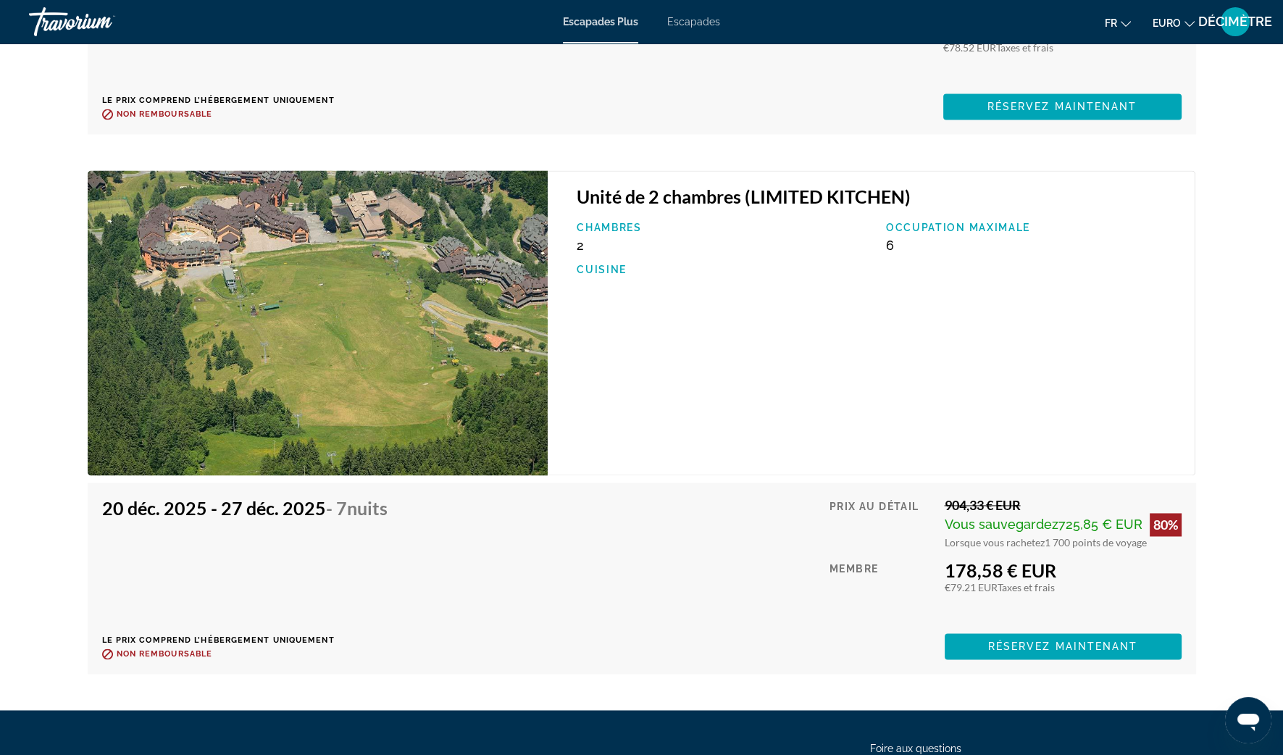
scroll to position [2988, 0]
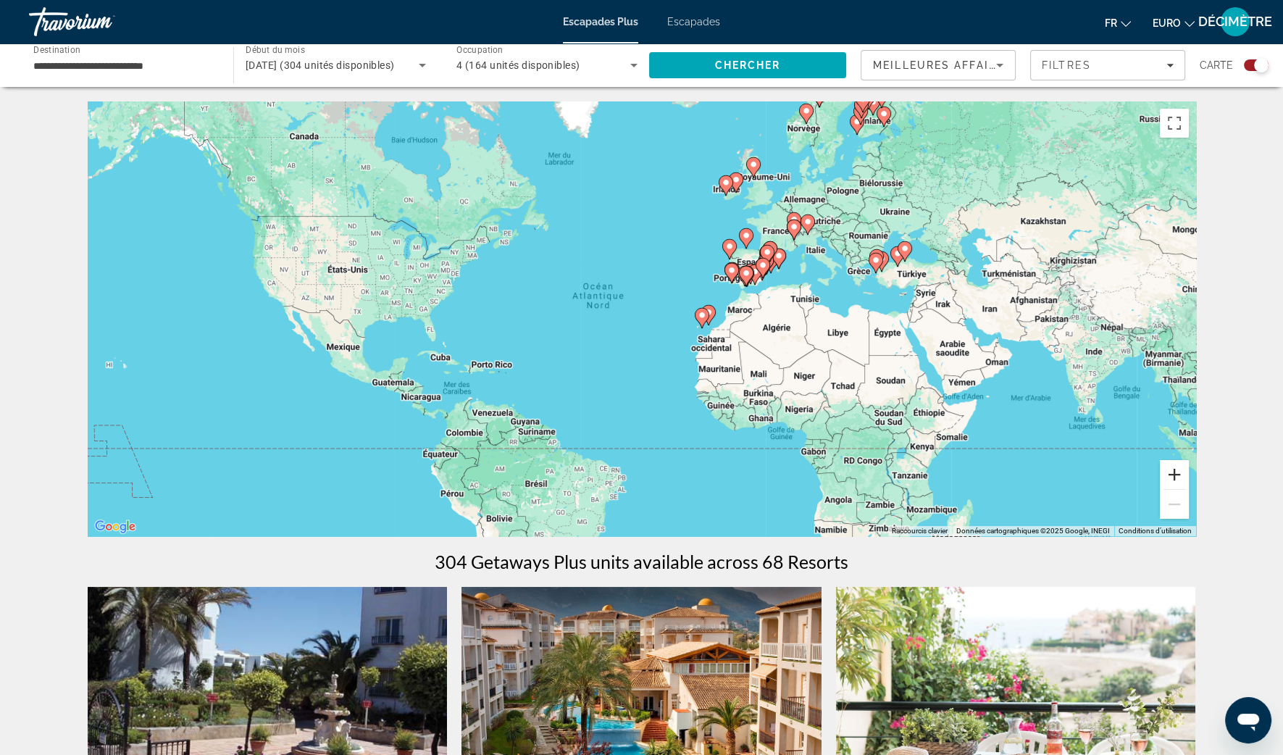
click at [1174, 469] on button "Zoom avant" at bounding box center [1174, 474] width 29 height 29
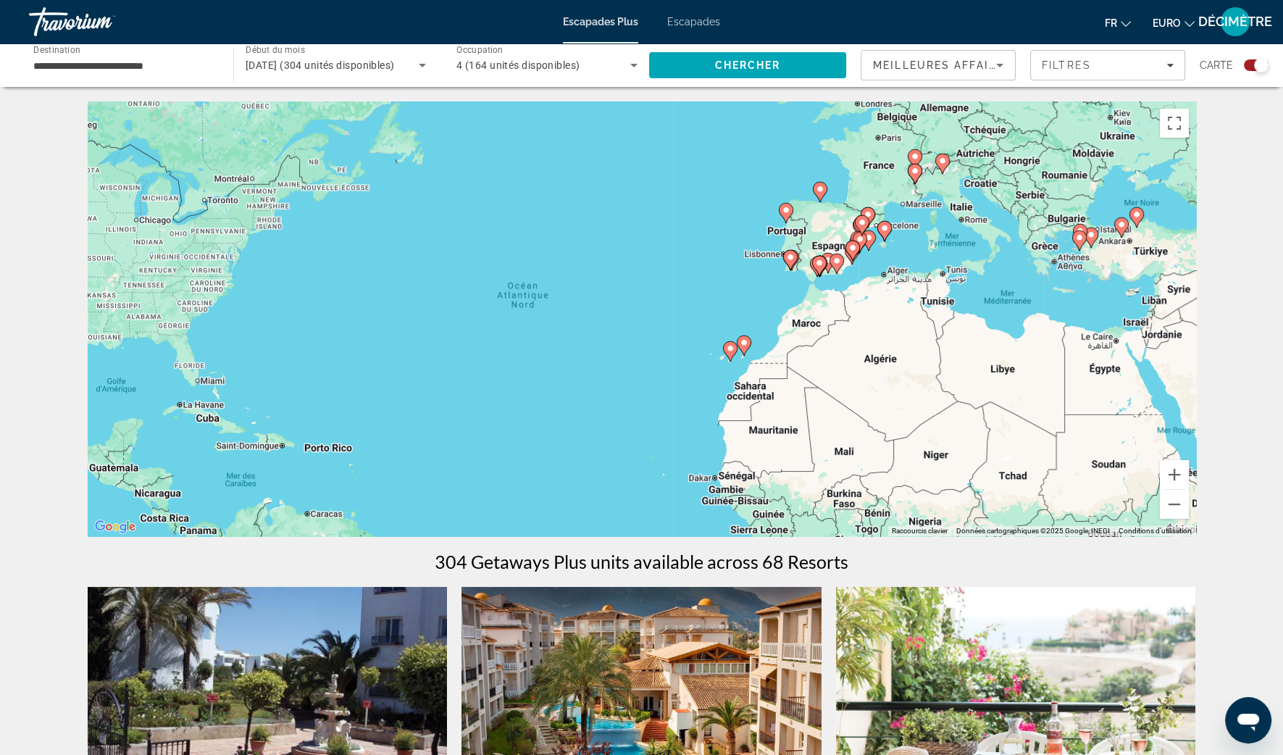
drag, startPoint x: 1048, startPoint y: 346, endPoint x: 790, endPoint y: 429, distance: 271.7
click at [793, 429] on div "Pour activer le glissement avec le clavier, appuyez sur Alt+Entrée. Une fois ce…" at bounding box center [642, 318] width 1108 height 435
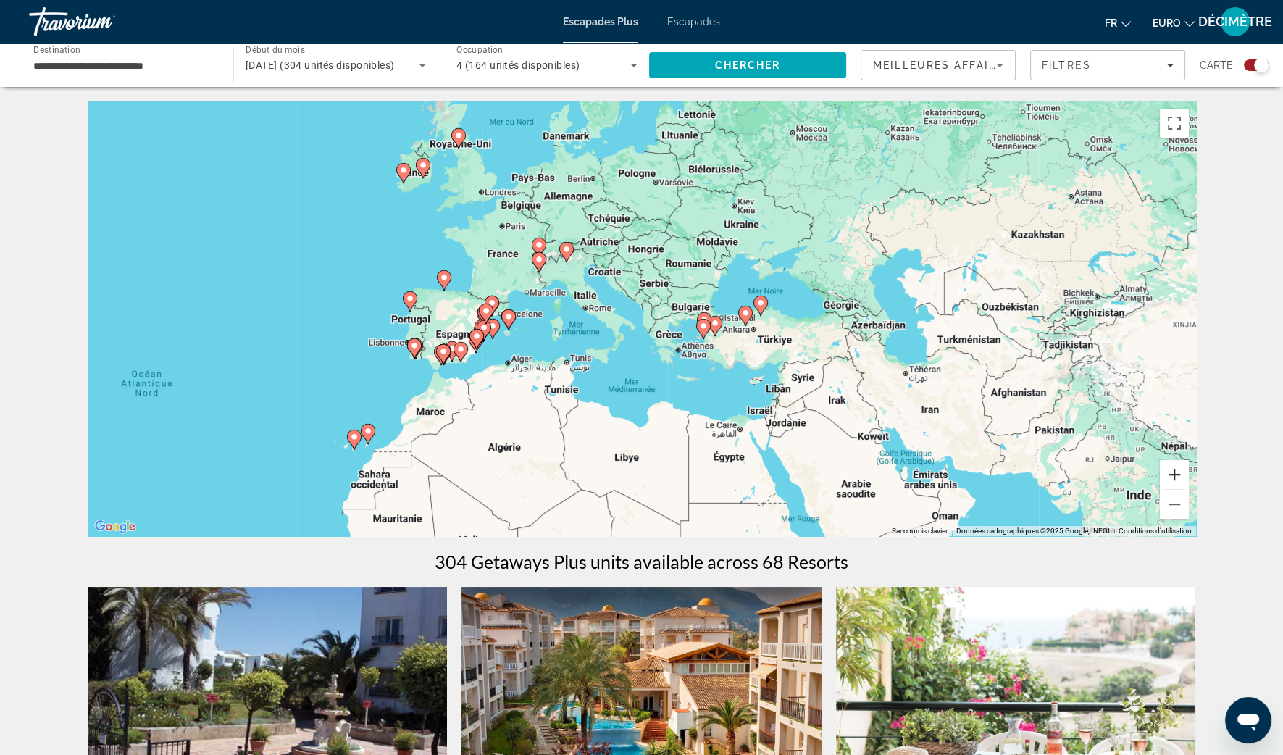
click at [1182, 465] on button "Zoom avant" at bounding box center [1174, 474] width 29 height 29
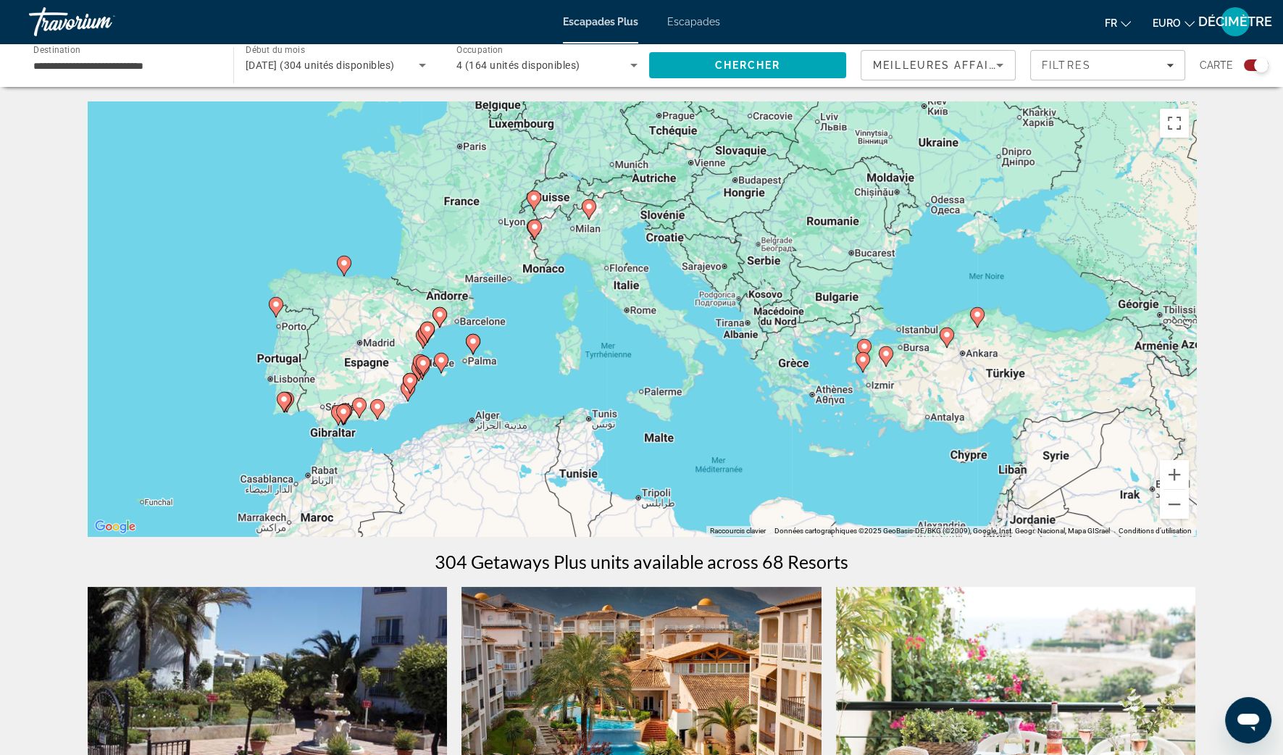
drag, startPoint x: 333, startPoint y: 307, endPoint x: 559, endPoint y: 319, distance: 226.4
click at [559, 319] on div "Pour activer le glissement avec le clavier, appuyez sur Alt+Entrée. Une fois ce…" at bounding box center [642, 318] width 1108 height 435
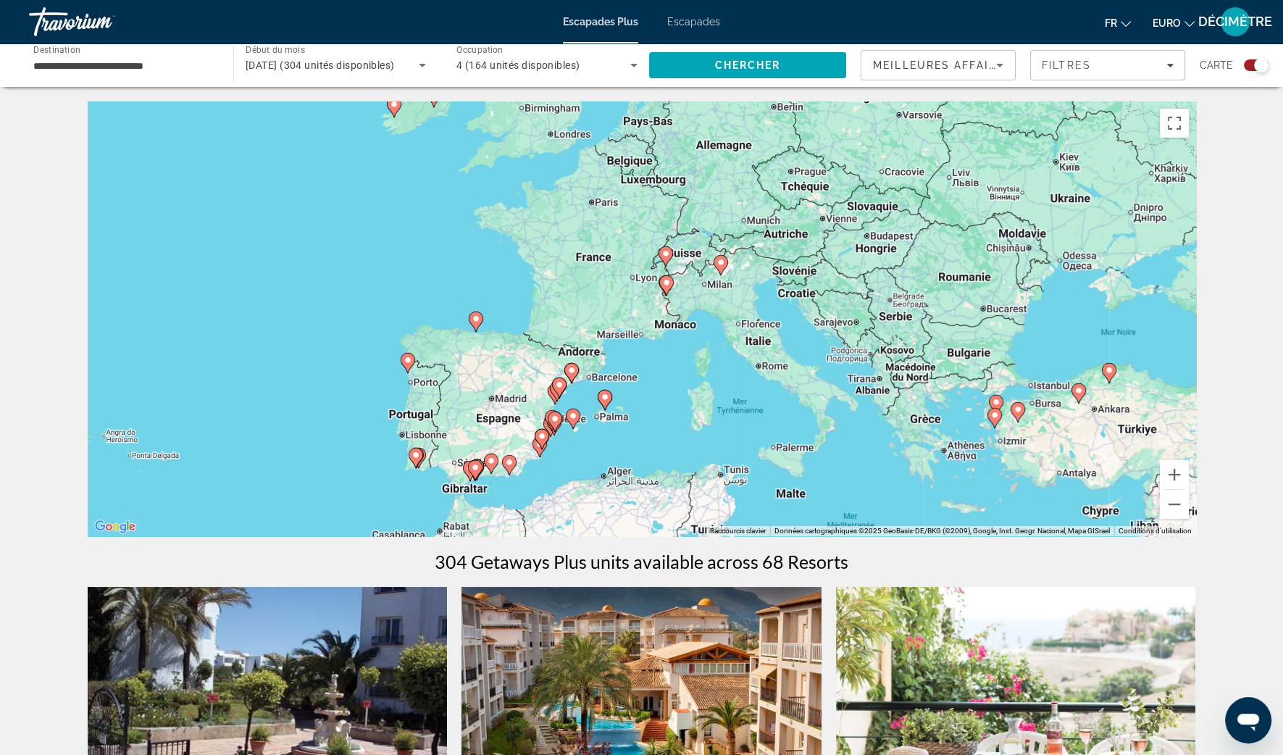
drag, startPoint x: 596, startPoint y: 254, endPoint x: 597, endPoint y: 313, distance: 58.7
click at [597, 313] on div "Pour activer le glissement avec le clavier, appuyez sur Alt+Entrée. Une fois ce…" at bounding box center [642, 318] width 1108 height 435
click at [196, 60] on input "**********" at bounding box center [123, 65] width 181 height 17
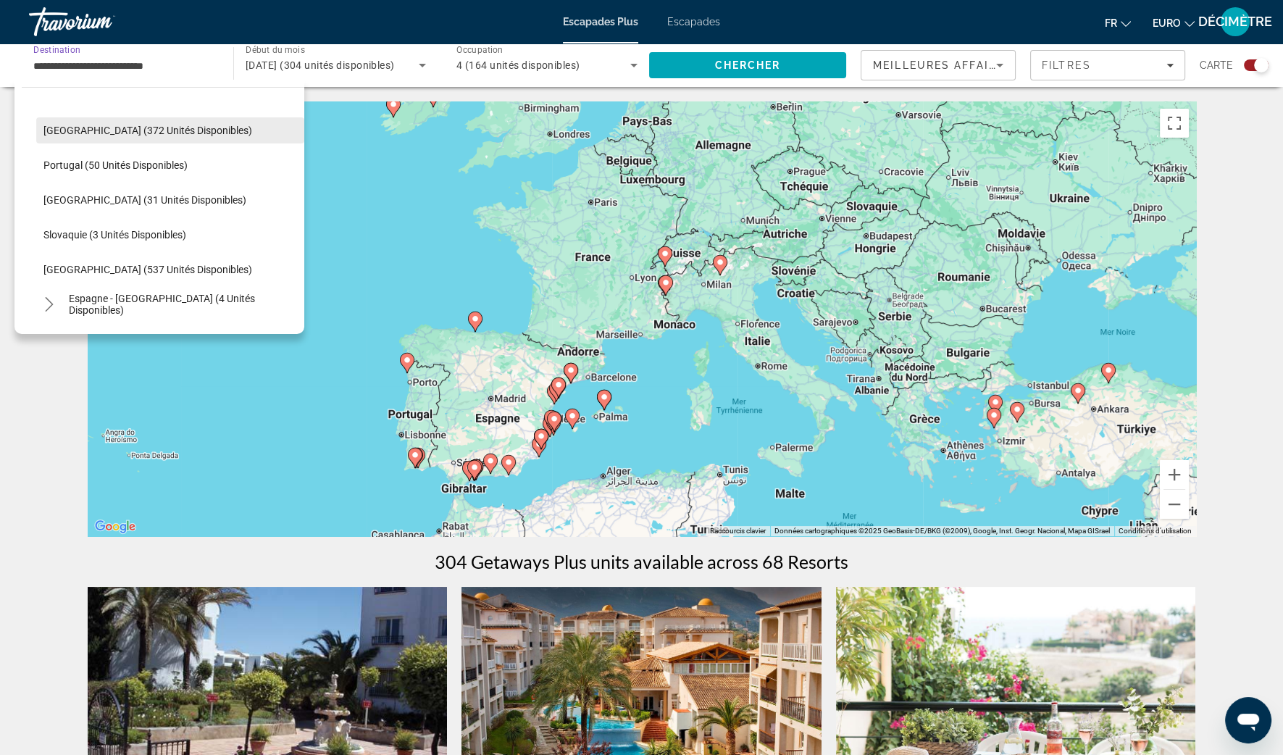
scroll to position [539, 0]
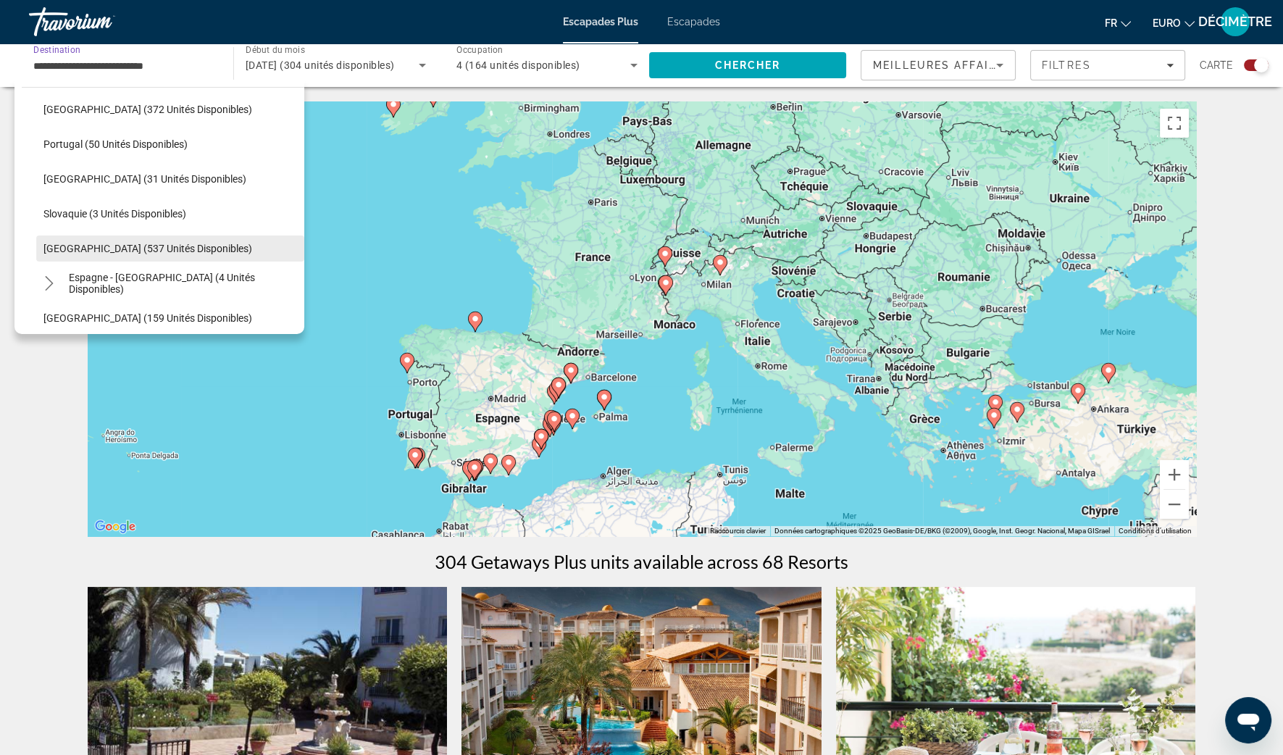
click at [93, 243] on span "Espagne (537 unités disponibles)" at bounding box center [147, 249] width 209 height 12
type input "**********"
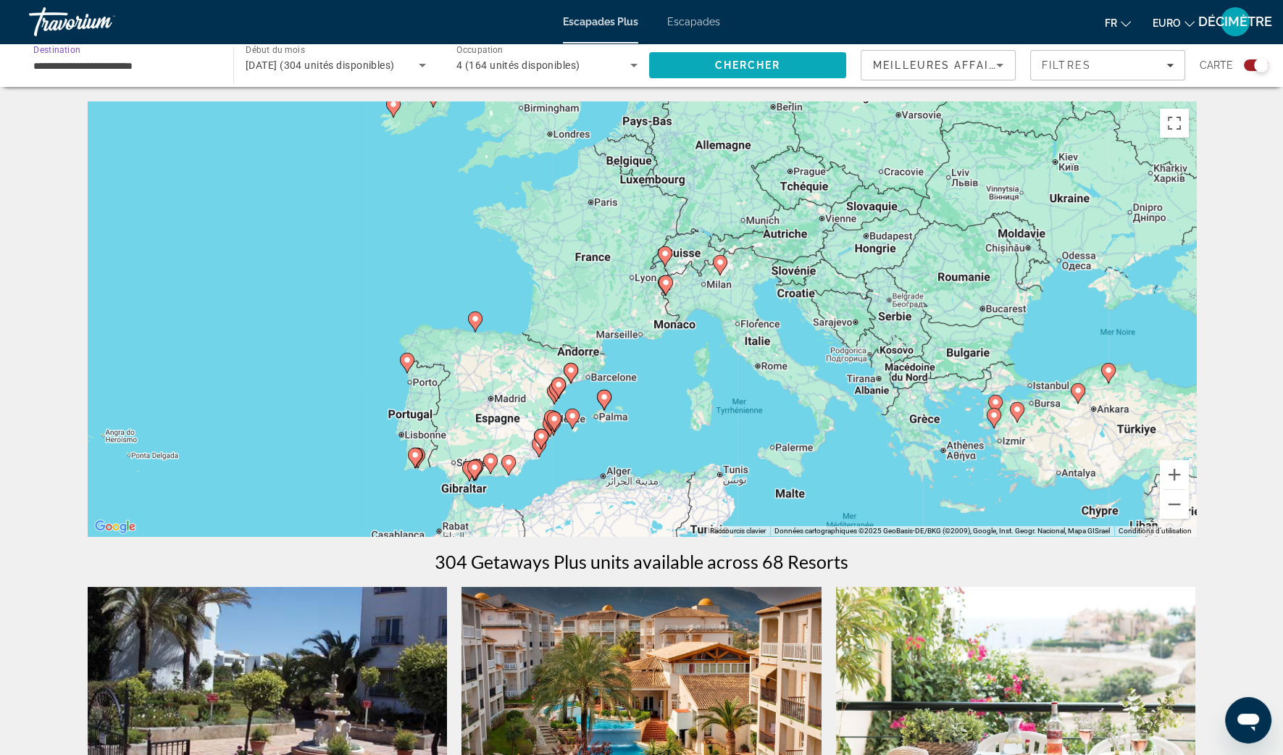
click at [770, 55] on span "Rechercher" at bounding box center [747, 65] width 197 height 35
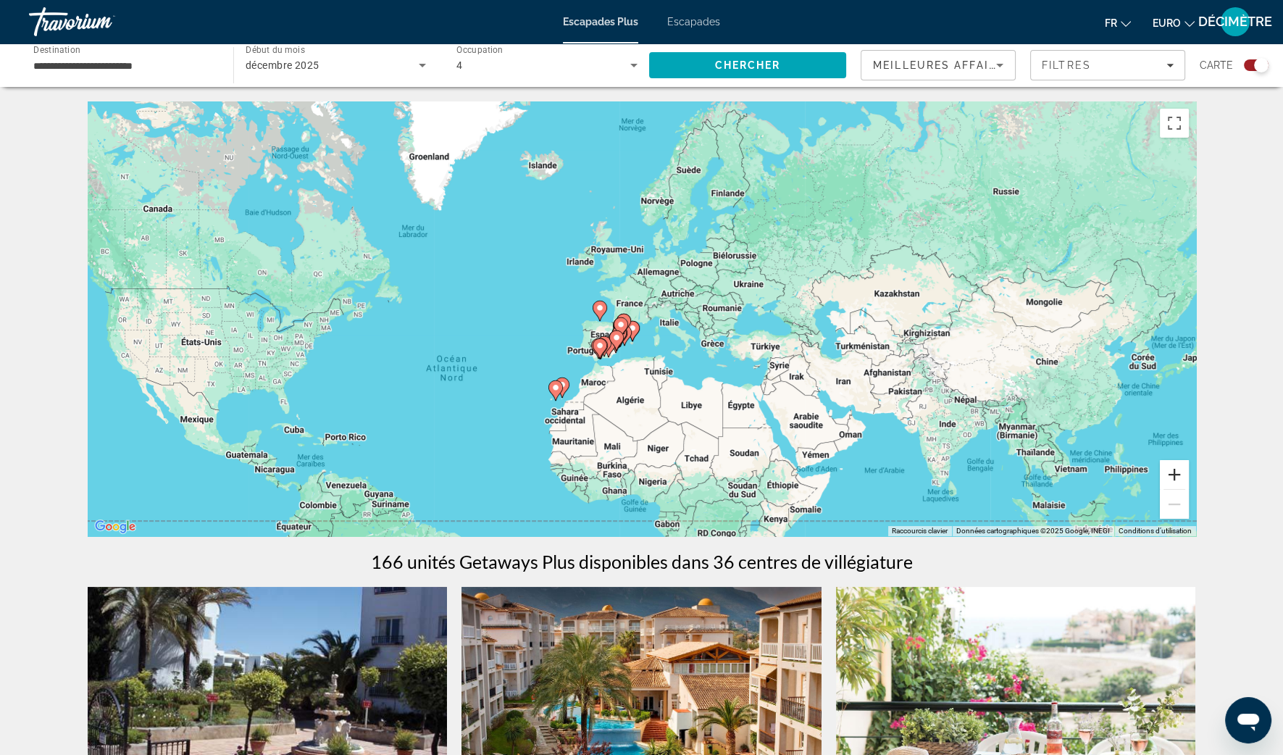
click at [1178, 473] on button "Zoom avant" at bounding box center [1174, 474] width 29 height 29
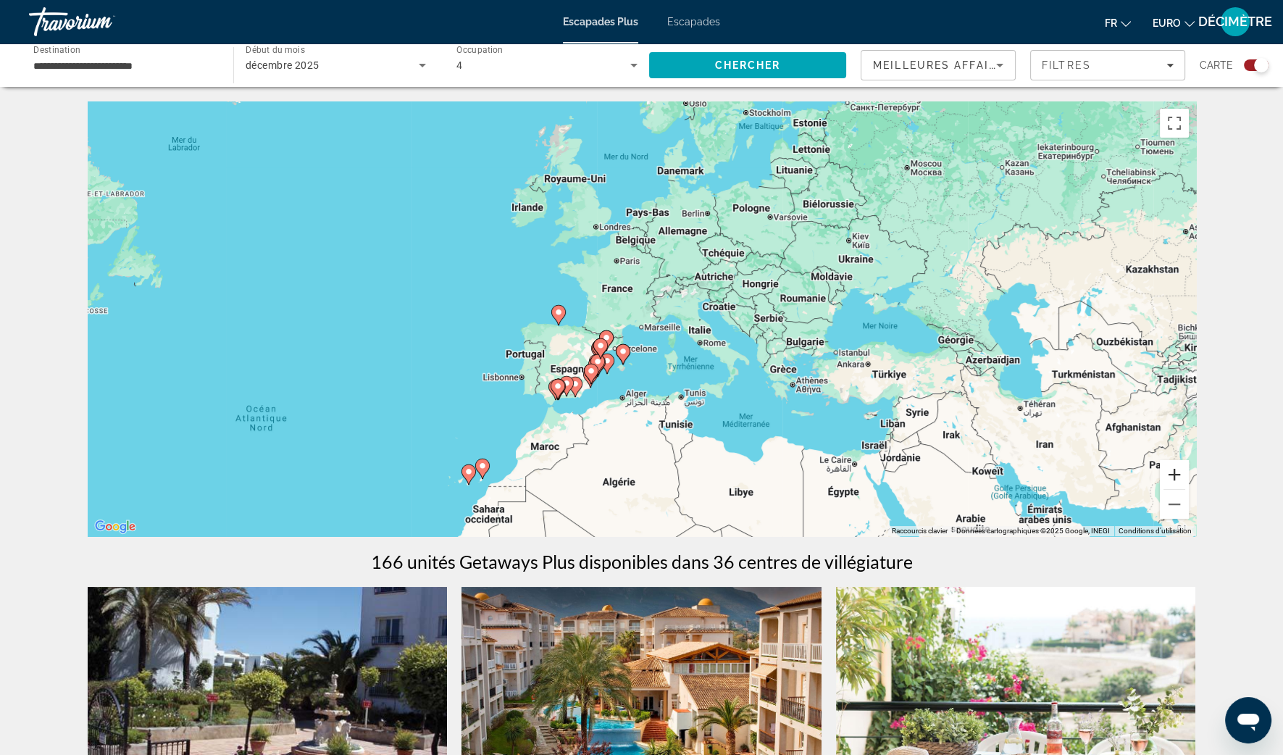
click at [1178, 473] on button "Zoom avant" at bounding box center [1174, 474] width 29 height 29
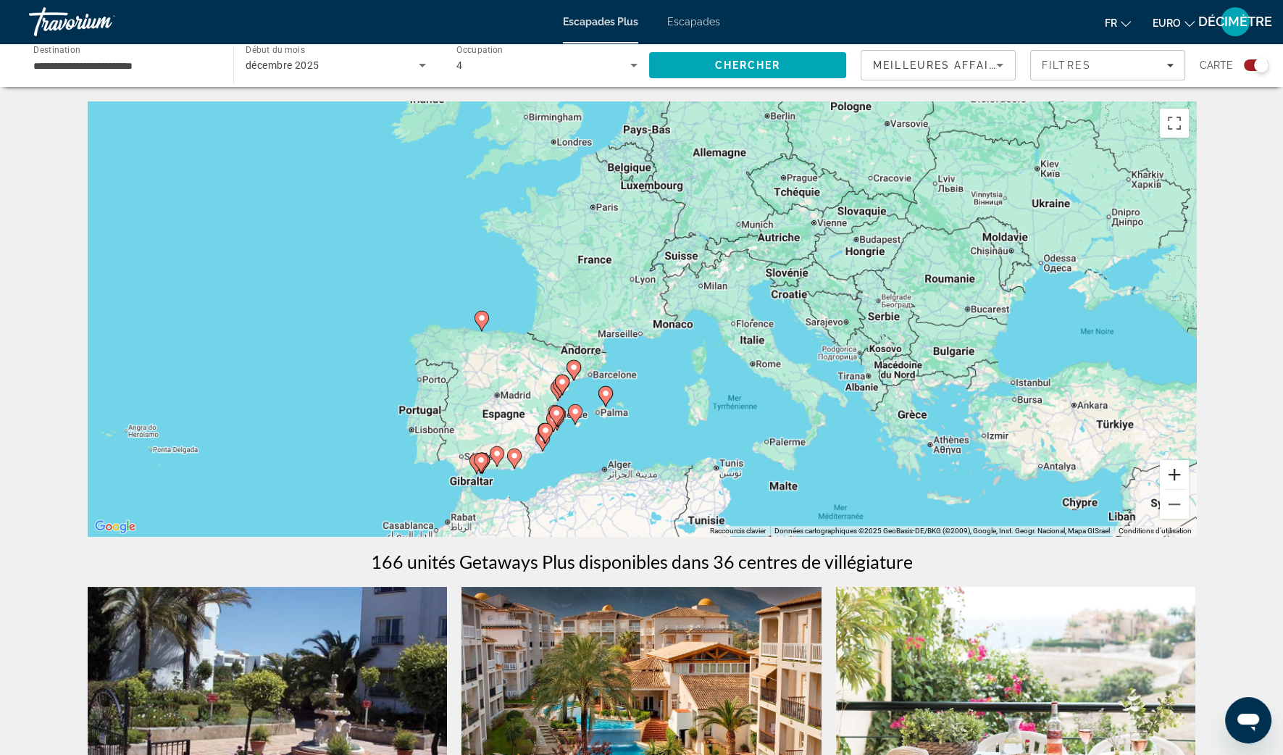
click at [1178, 473] on button "Zoom avant" at bounding box center [1174, 474] width 29 height 29
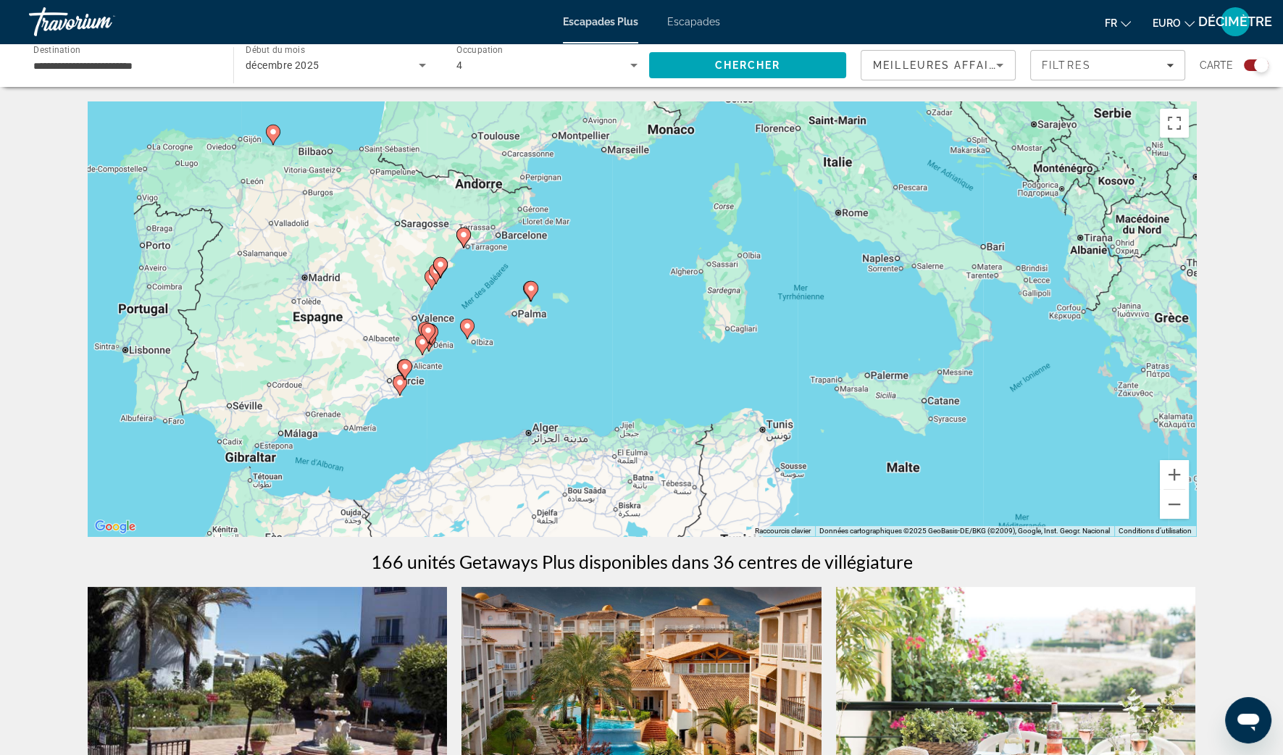
drag, startPoint x: 634, startPoint y: 452, endPoint x: 598, endPoint y: 243, distance: 211.8
click at [598, 244] on div "Pour activer le glissement avec le clavier, appuyez sur Alt+Entrée. Une fois ce…" at bounding box center [642, 318] width 1108 height 435
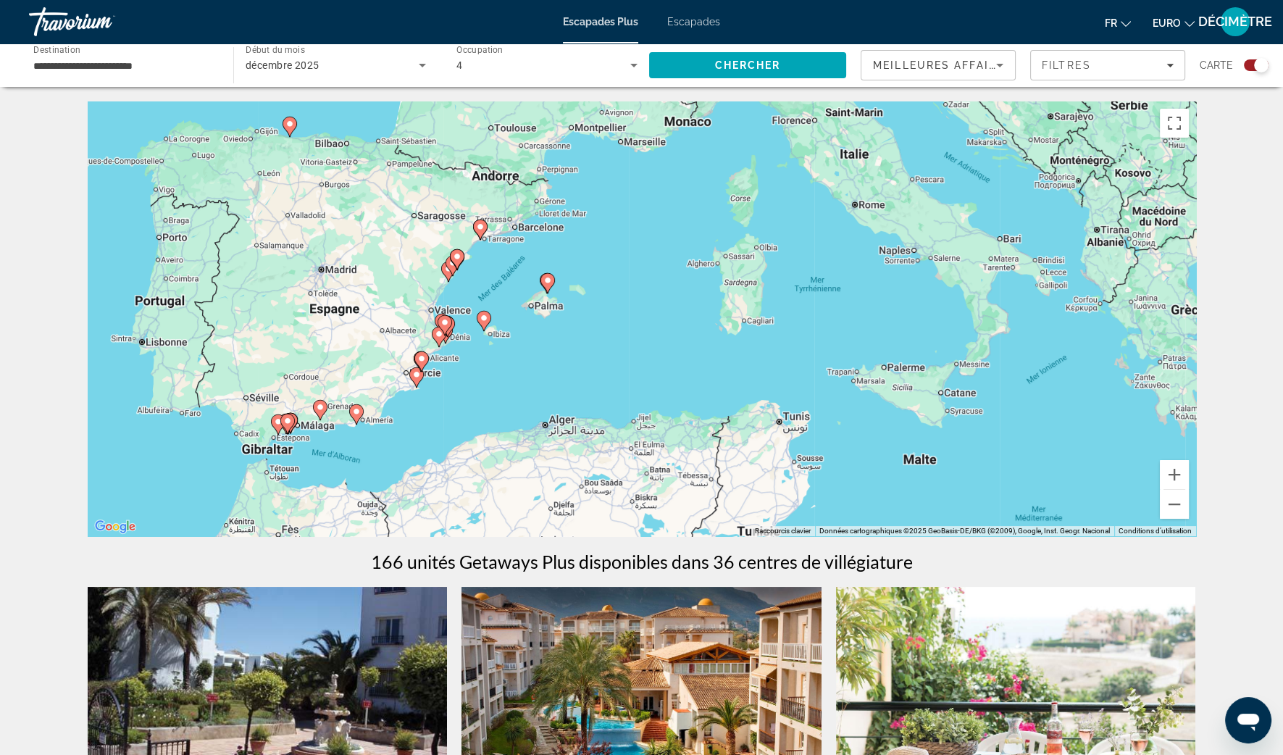
drag, startPoint x: 603, startPoint y: 269, endPoint x: 651, endPoint y: 296, distance: 54.5
click at [651, 296] on div "Pour activer le glissement avec le clavier, appuyez sur Alt+Entrée. Une fois ce…" at bounding box center [642, 318] width 1108 height 435
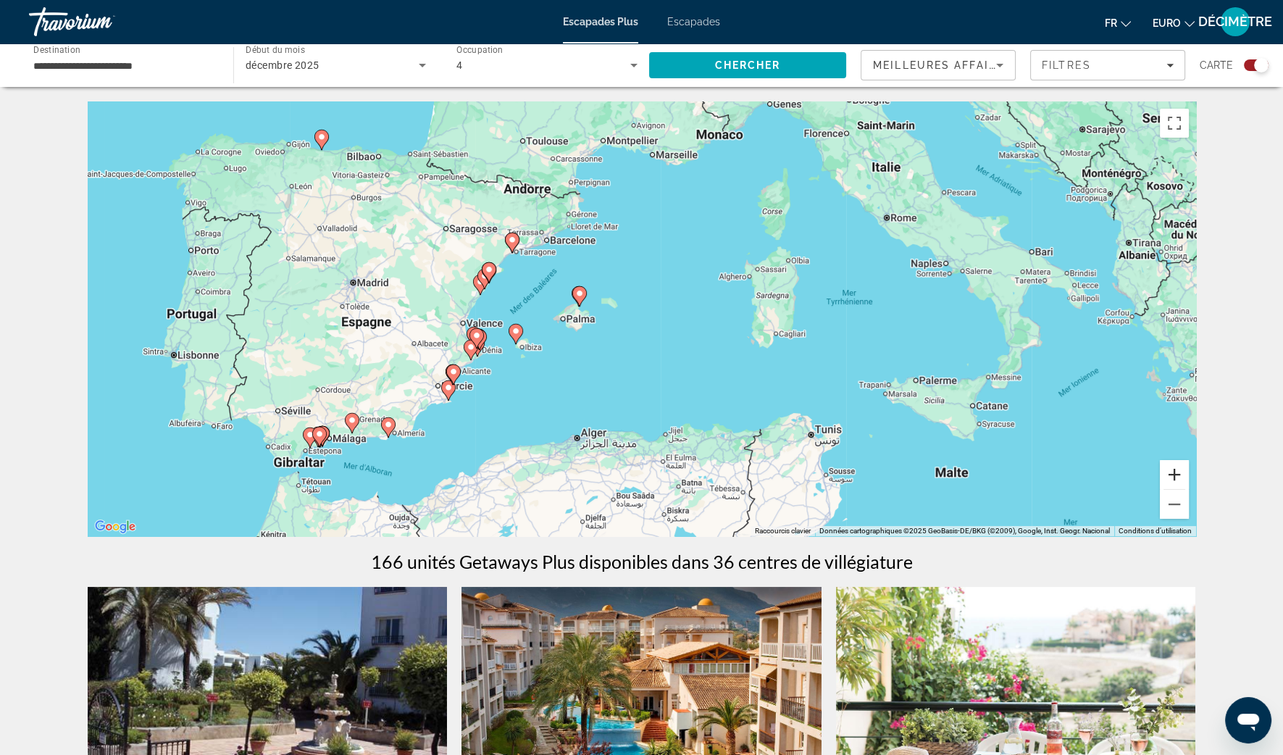
click at [1173, 469] on button "Zoom avant" at bounding box center [1174, 474] width 29 height 29
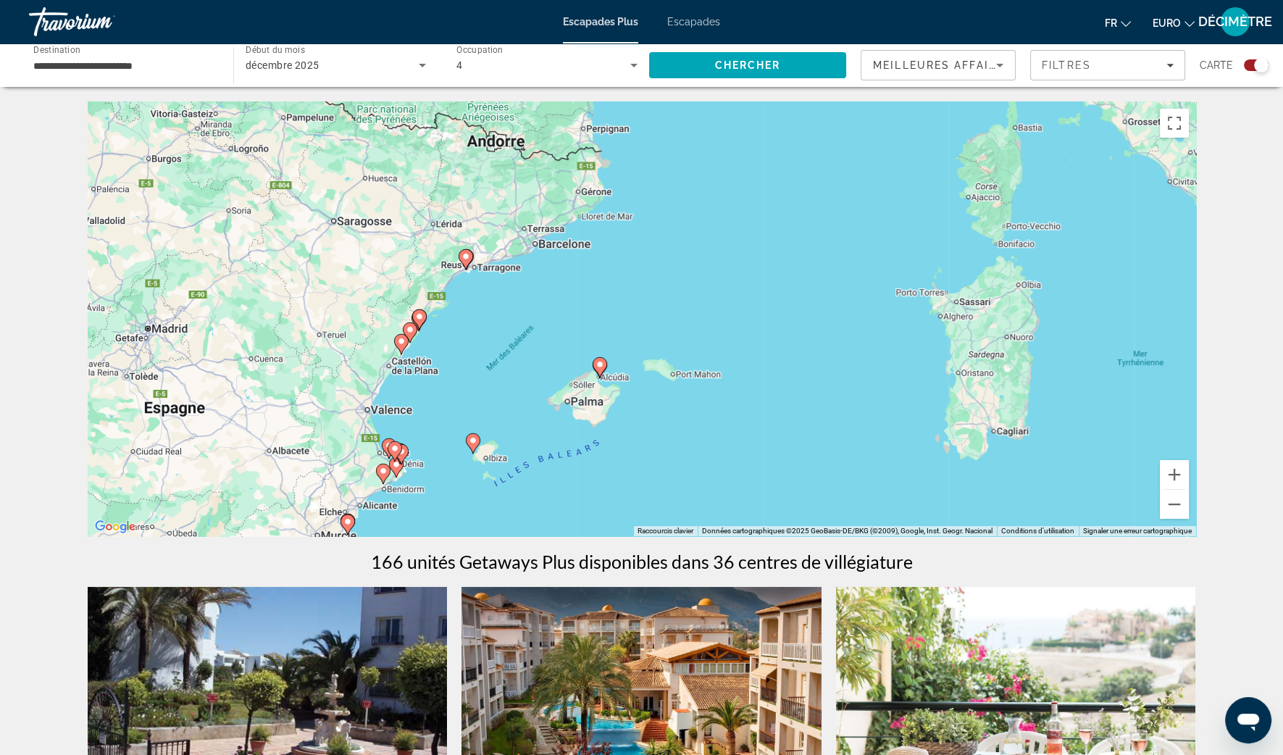
drag, startPoint x: 438, startPoint y: 224, endPoint x: 524, endPoint y: 308, distance: 120.4
click at [524, 308] on div "Pour activer le glissement avec le clavier, appuyez sur Alt+Entrée. Une fois ce…" at bounding box center [642, 318] width 1108 height 435
click at [469, 262] on g "Contenu principal" at bounding box center [466, 259] width 14 height 20
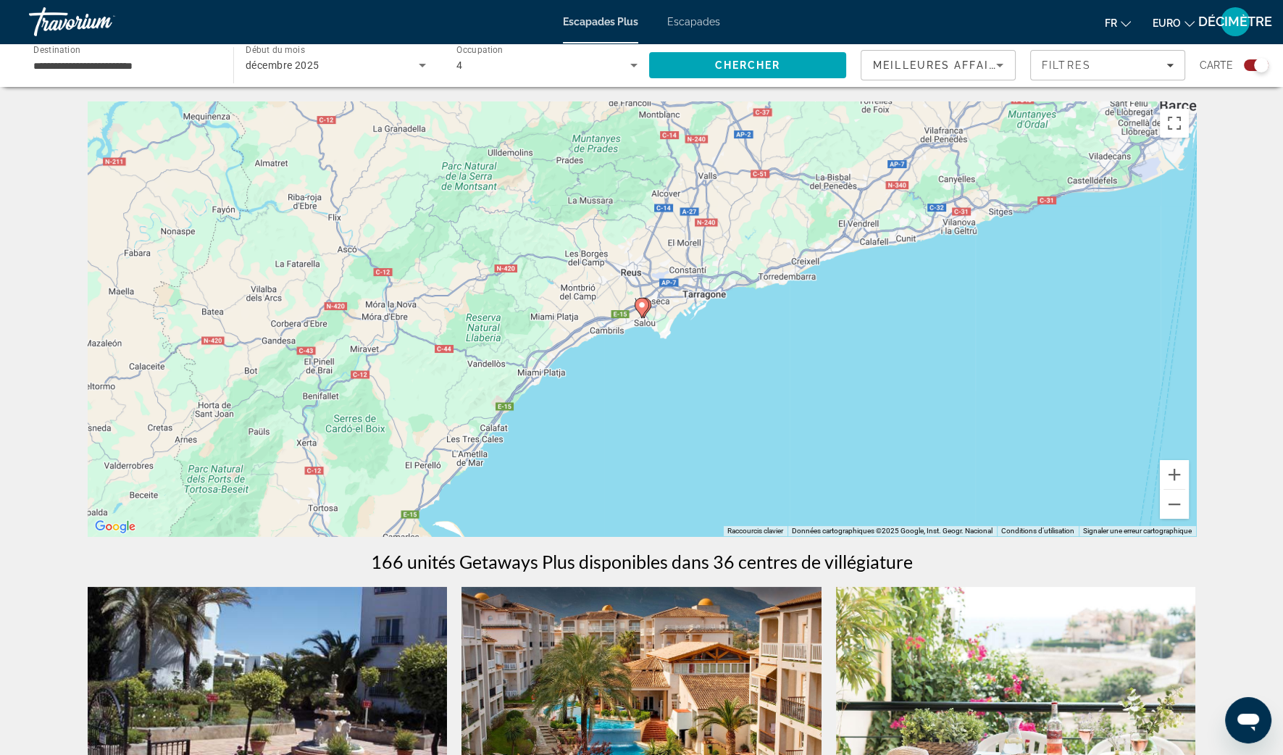
click at [645, 309] on icon "Contenu principal" at bounding box center [641, 307] width 13 height 19
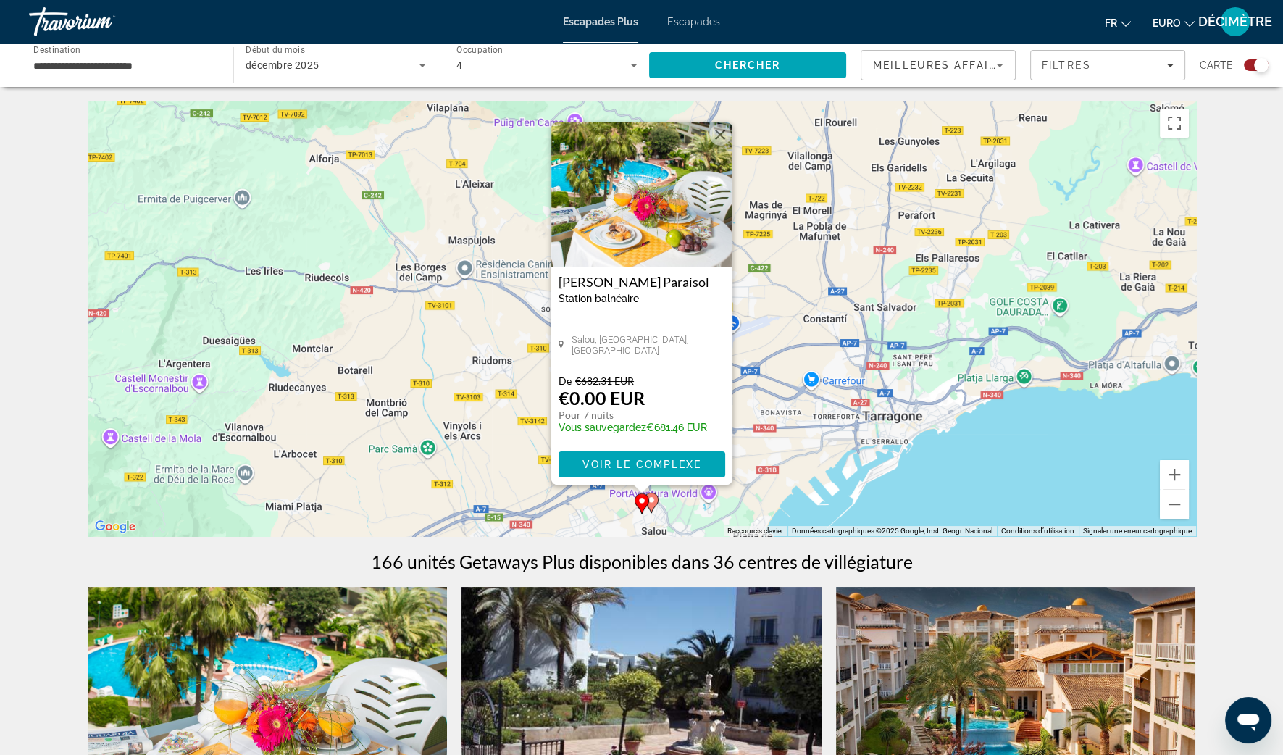
click at [719, 144] on button "Fermer" at bounding box center [720, 135] width 22 height 22
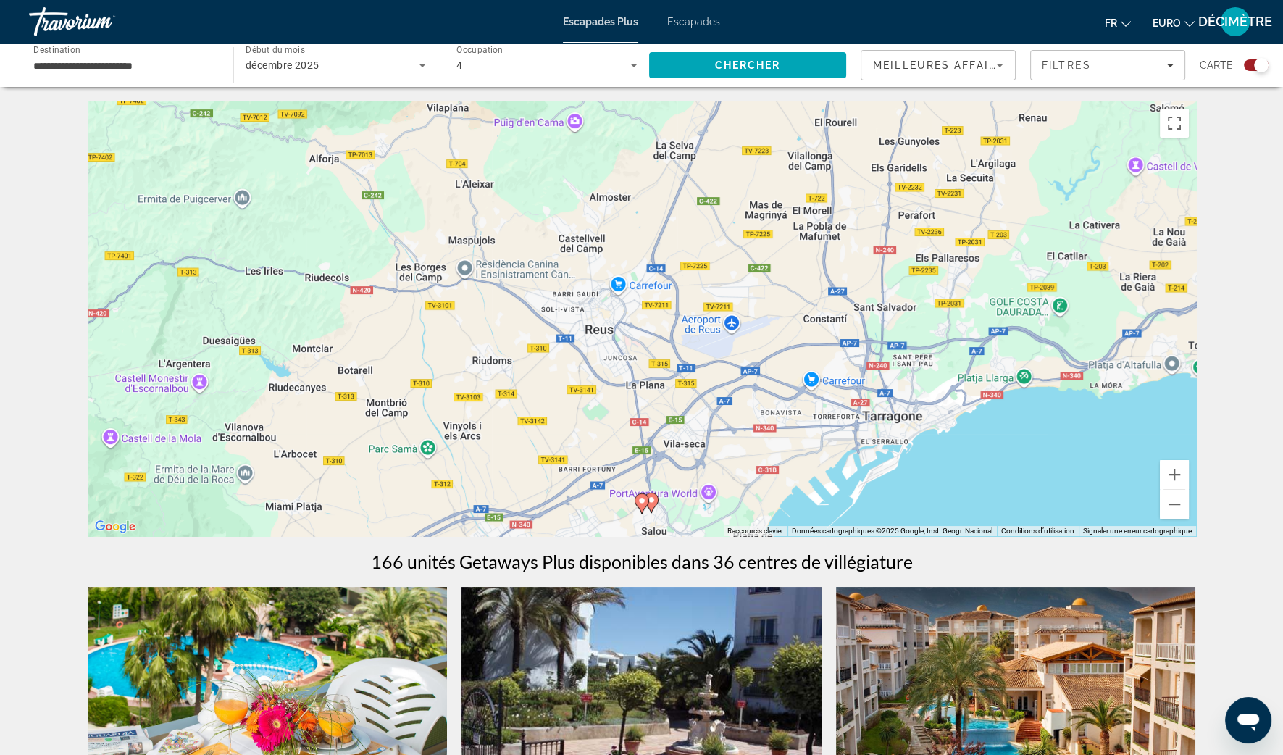
click at [651, 501] on image "Contenu principal" at bounding box center [651, 499] width 9 height 9
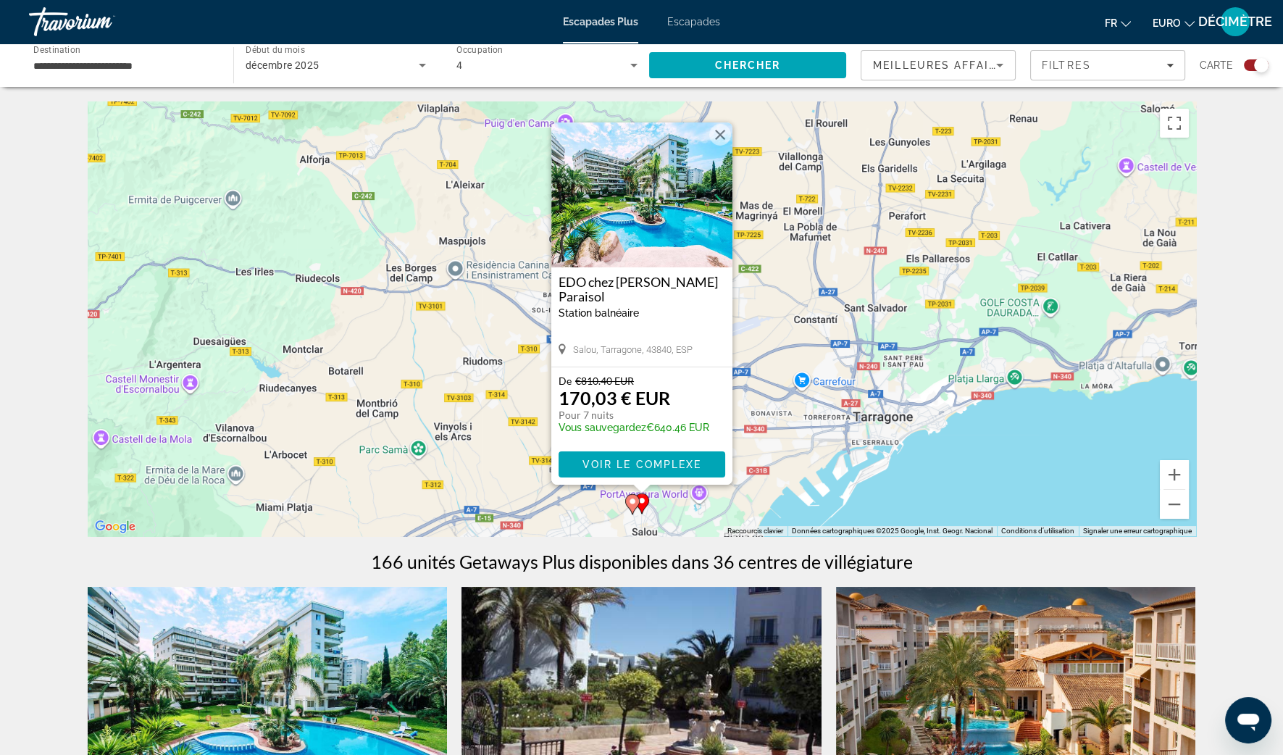
click at [714, 133] on button "Fermer" at bounding box center [720, 135] width 22 height 22
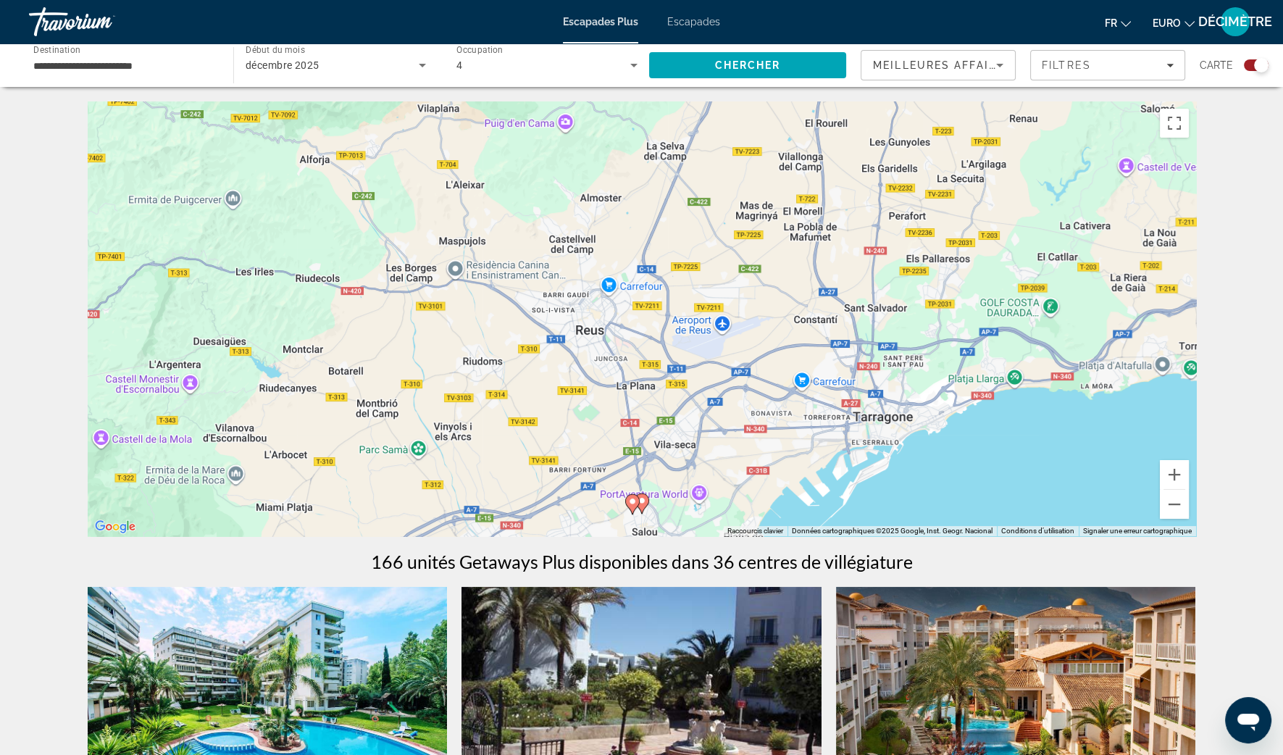
click at [631, 507] on icon "Contenu principal" at bounding box center [631, 504] width 13 height 19
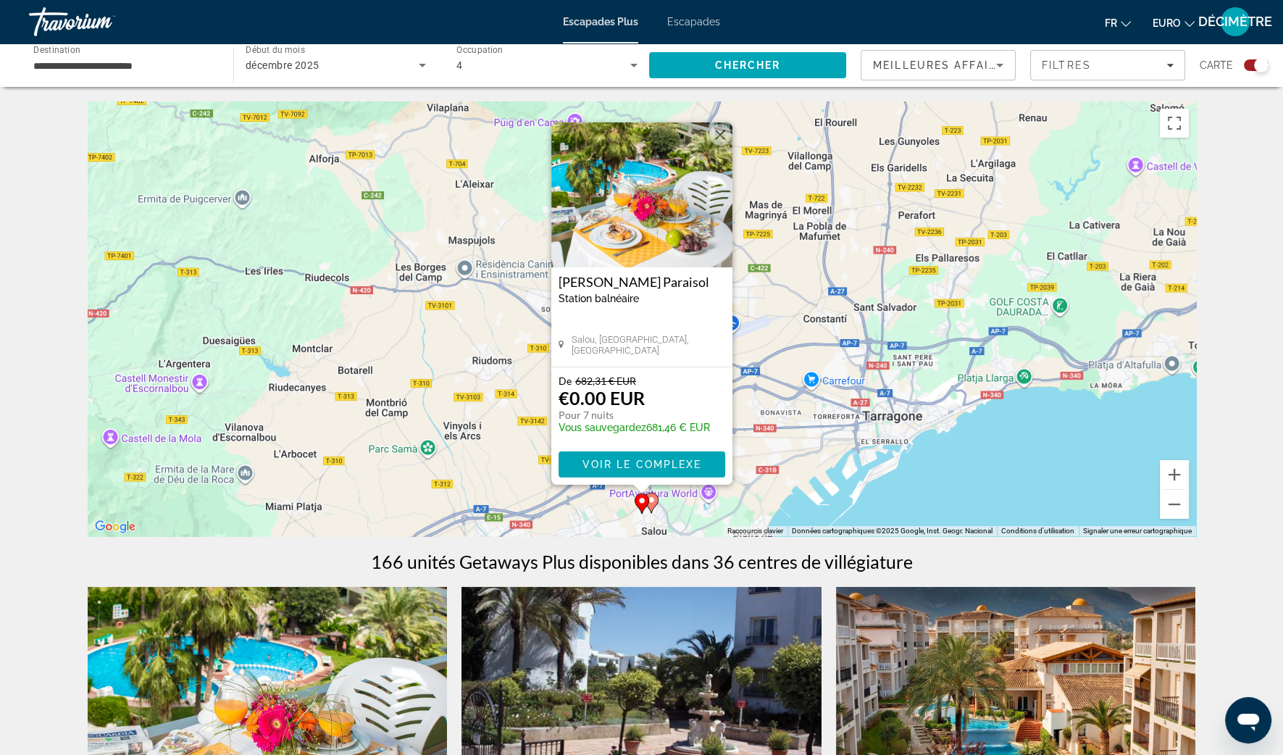
click at [713, 137] on button "Fermer" at bounding box center [720, 135] width 22 height 22
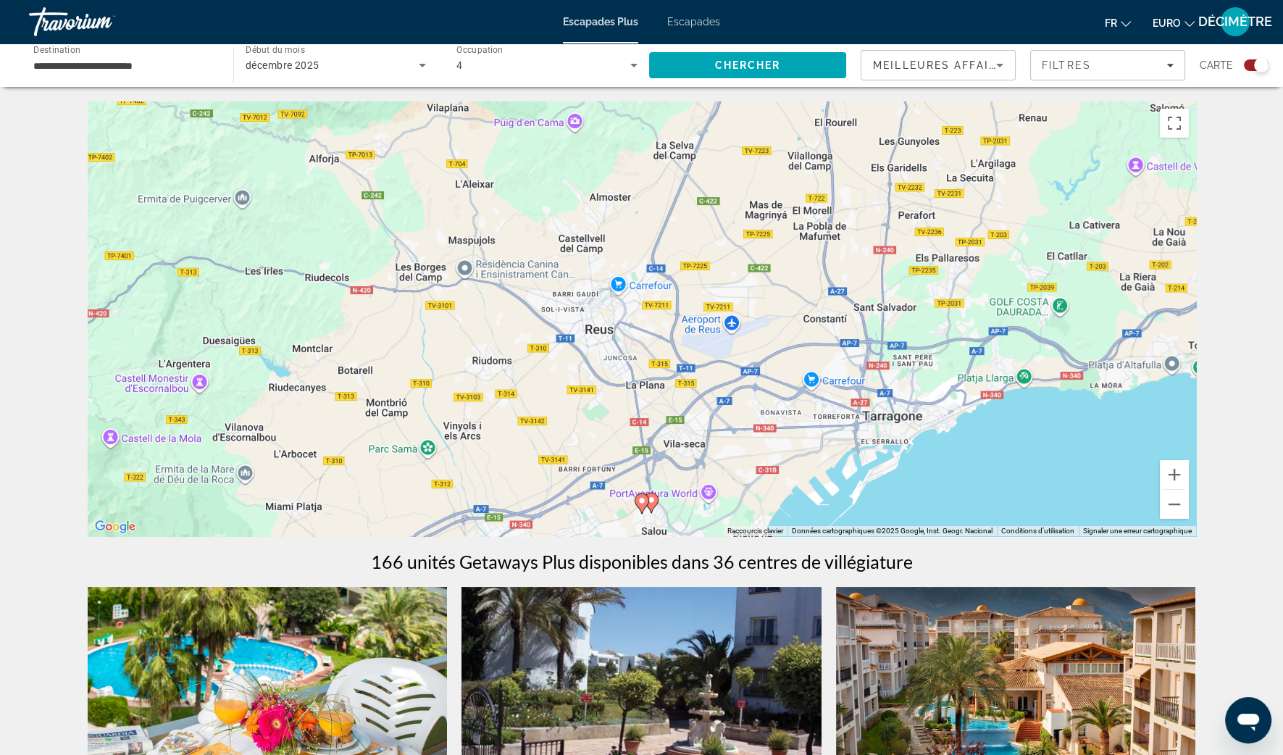
click at [655, 505] on icon "Contenu principal" at bounding box center [650, 502] width 13 height 19
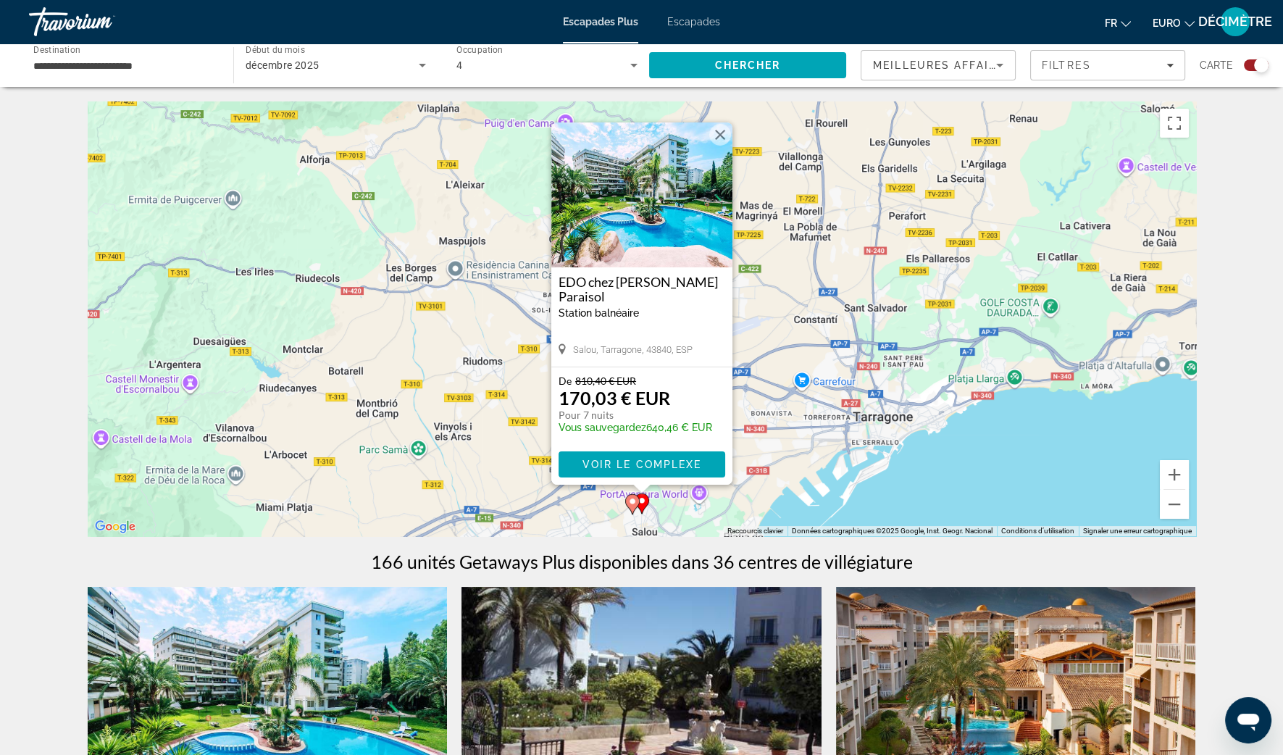
click at [723, 124] on button "Fermer" at bounding box center [720, 135] width 22 height 22
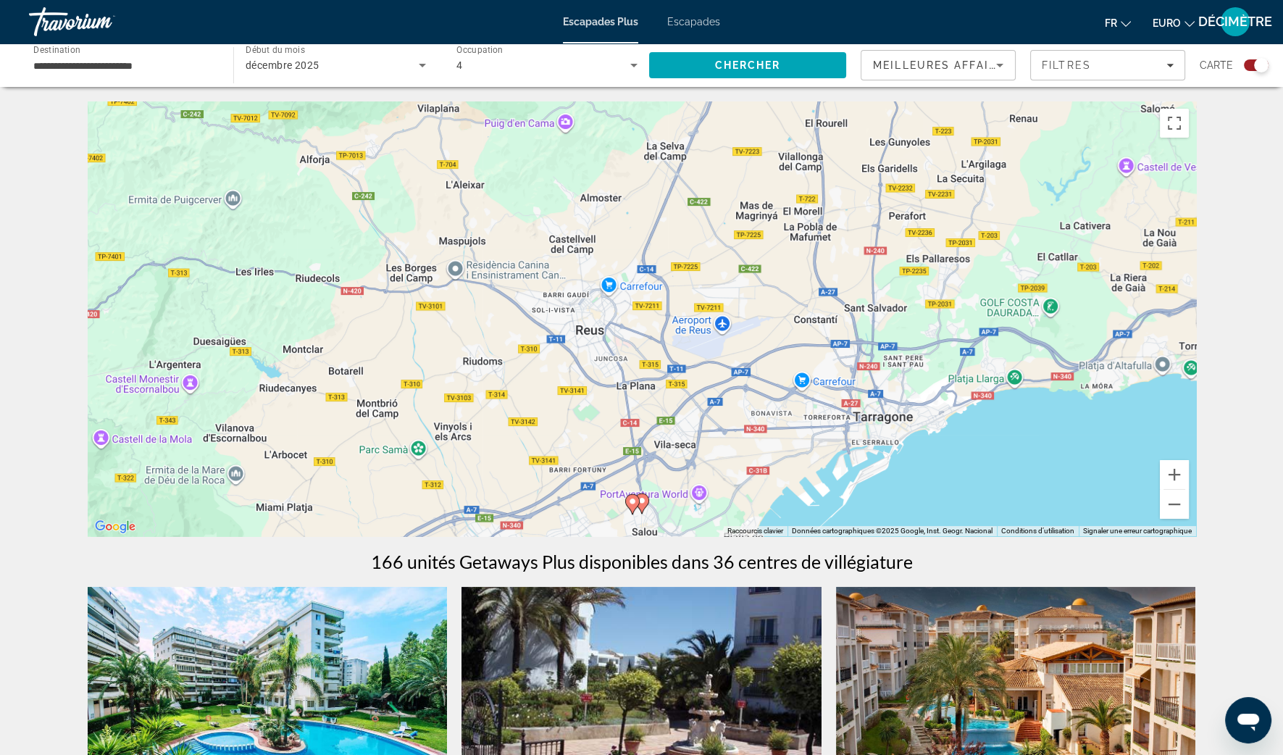
click at [631, 505] on image "Contenu principal" at bounding box center [632, 501] width 9 height 9
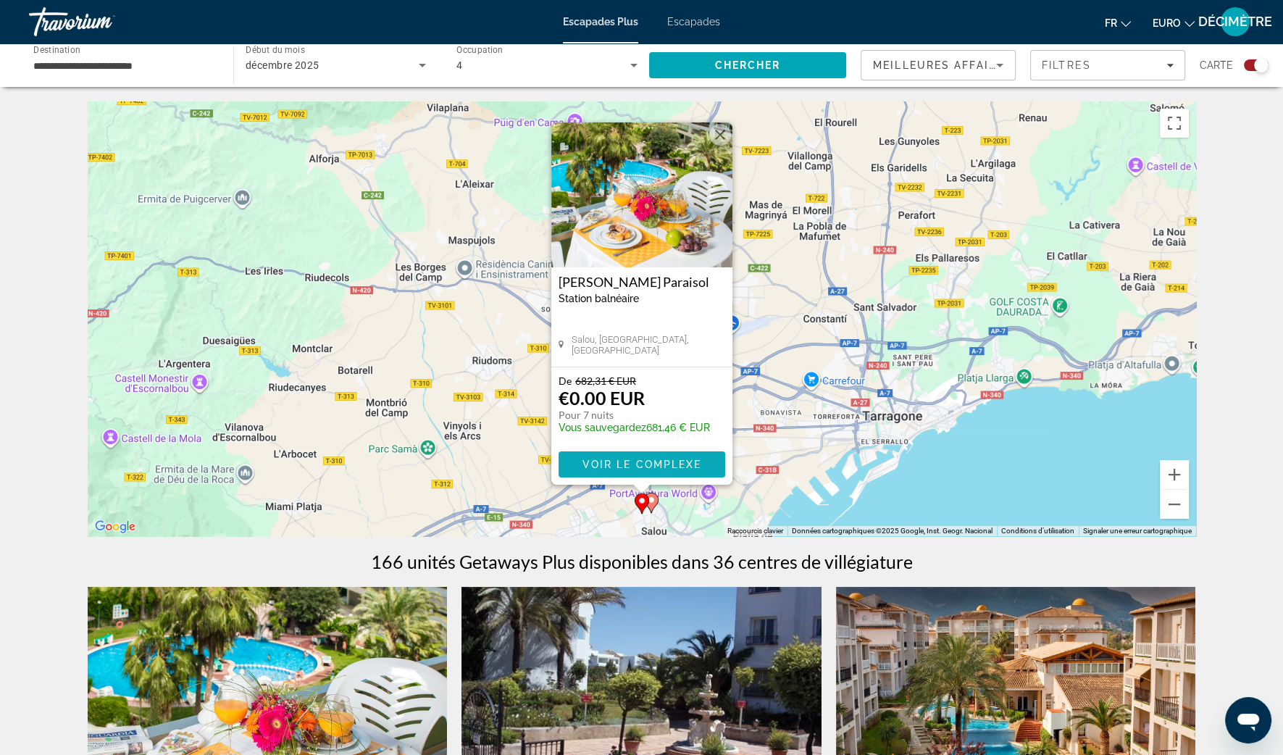
click at [614, 466] on span "Voir le complexe" at bounding box center [642, 465] width 120 height 12
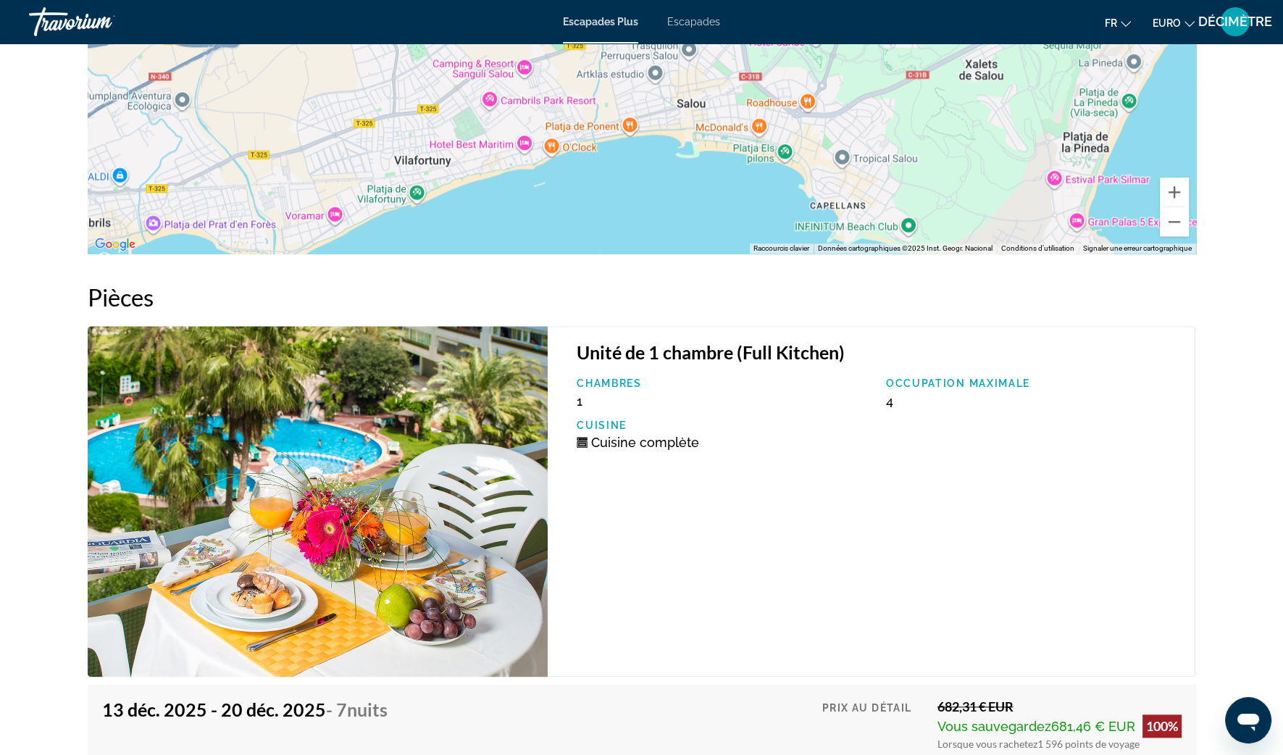
scroll to position [2444, 0]
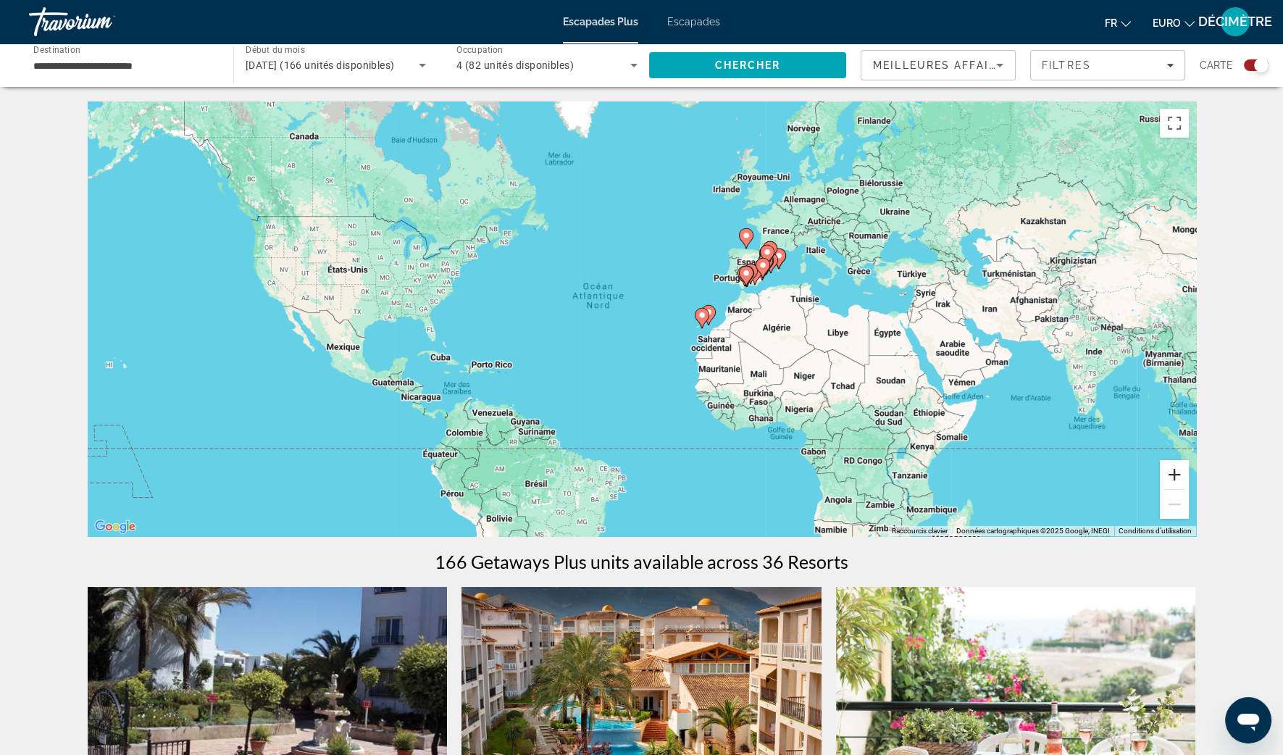
click at [1168, 464] on button "Zoom avant" at bounding box center [1174, 474] width 29 height 29
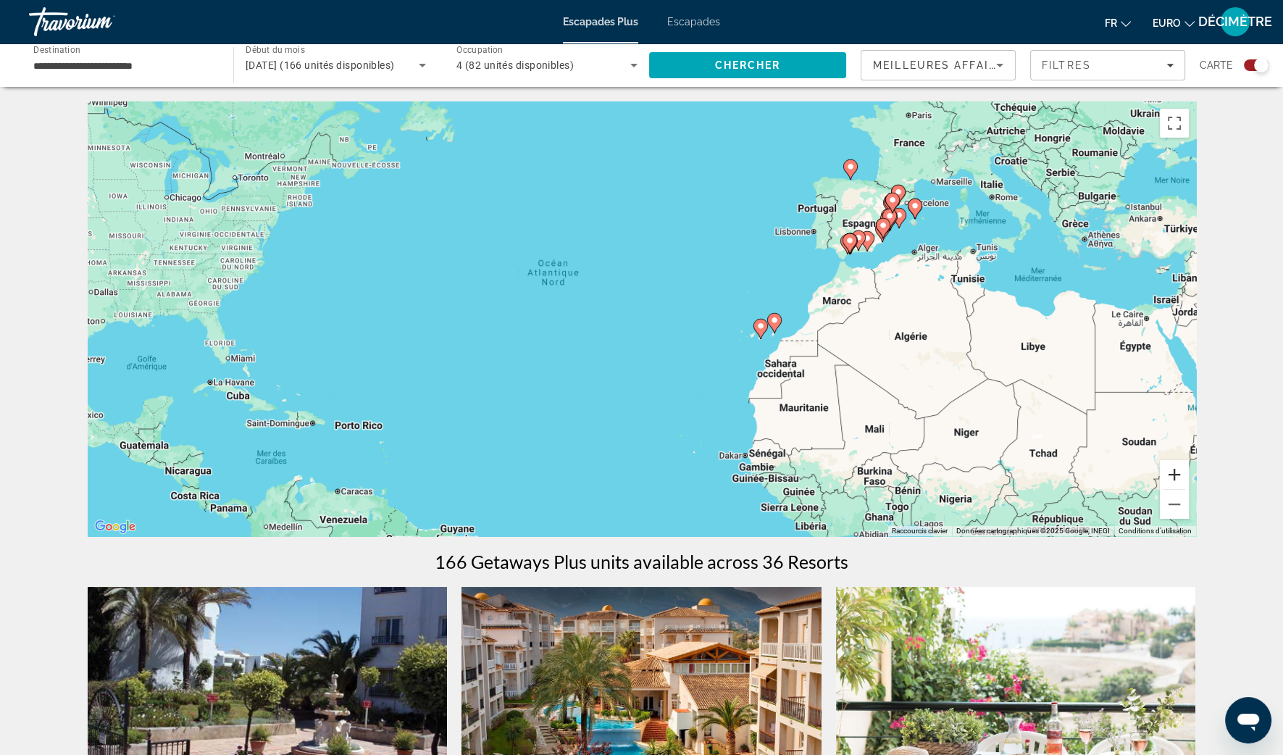
click at [1172, 471] on button "Zoom avant" at bounding box center [1174, 474] width 29 height 29
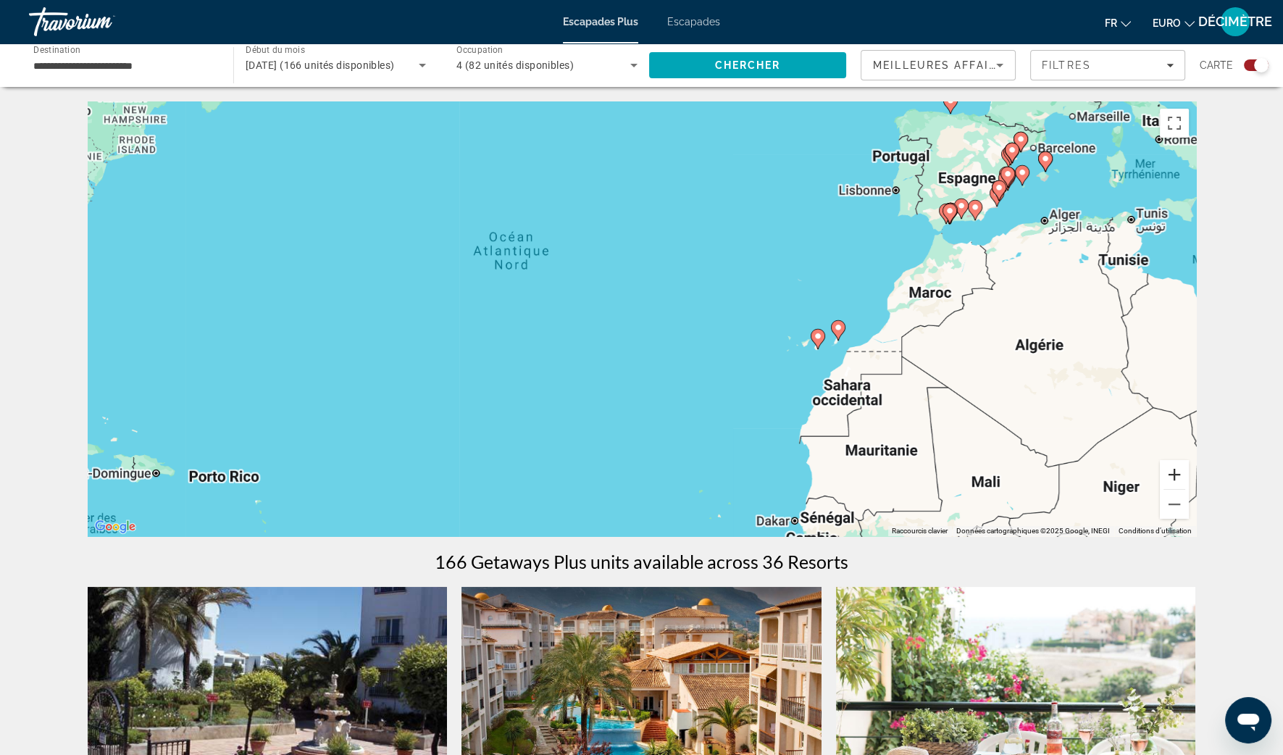
click at [1172, 471] on button "Zoom avant" at bounding box center [1174, 474] width 29 height 29
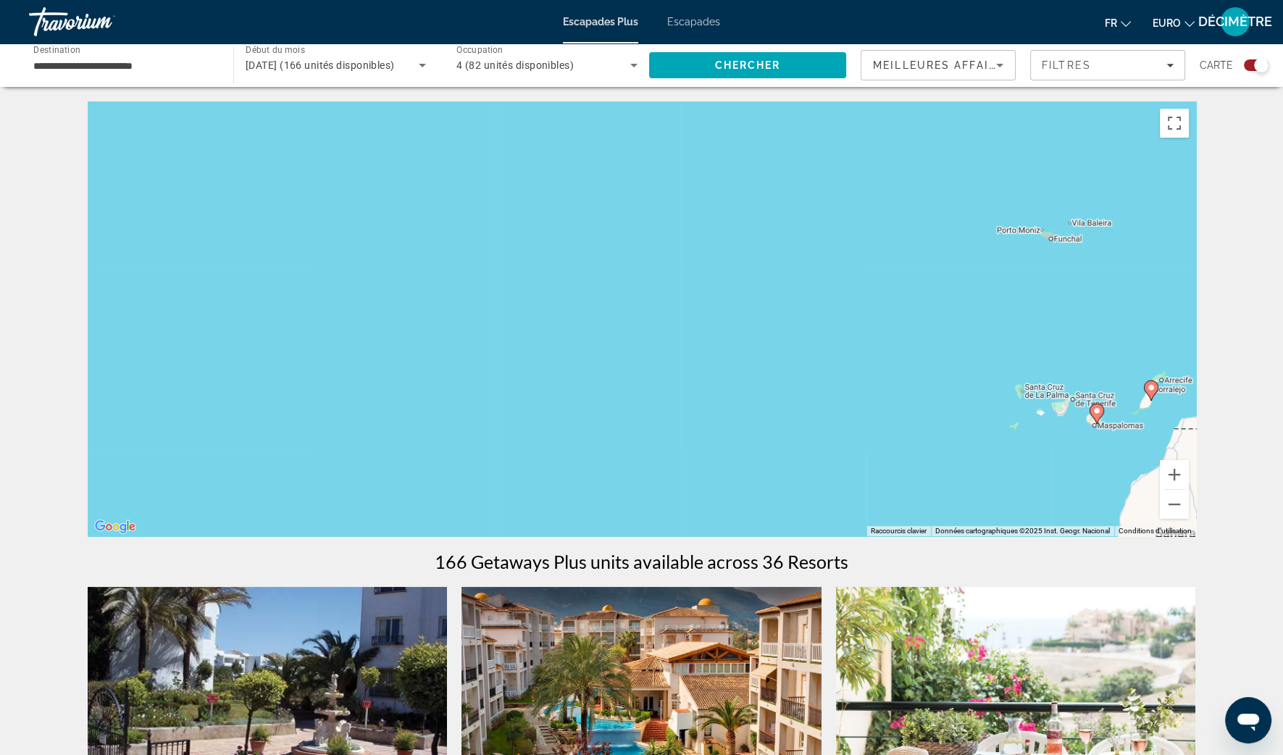
drag, startPoint x: 1068, startPoint y: 319, endPoint x: 198, endPoint y: 669, distance: 937.1
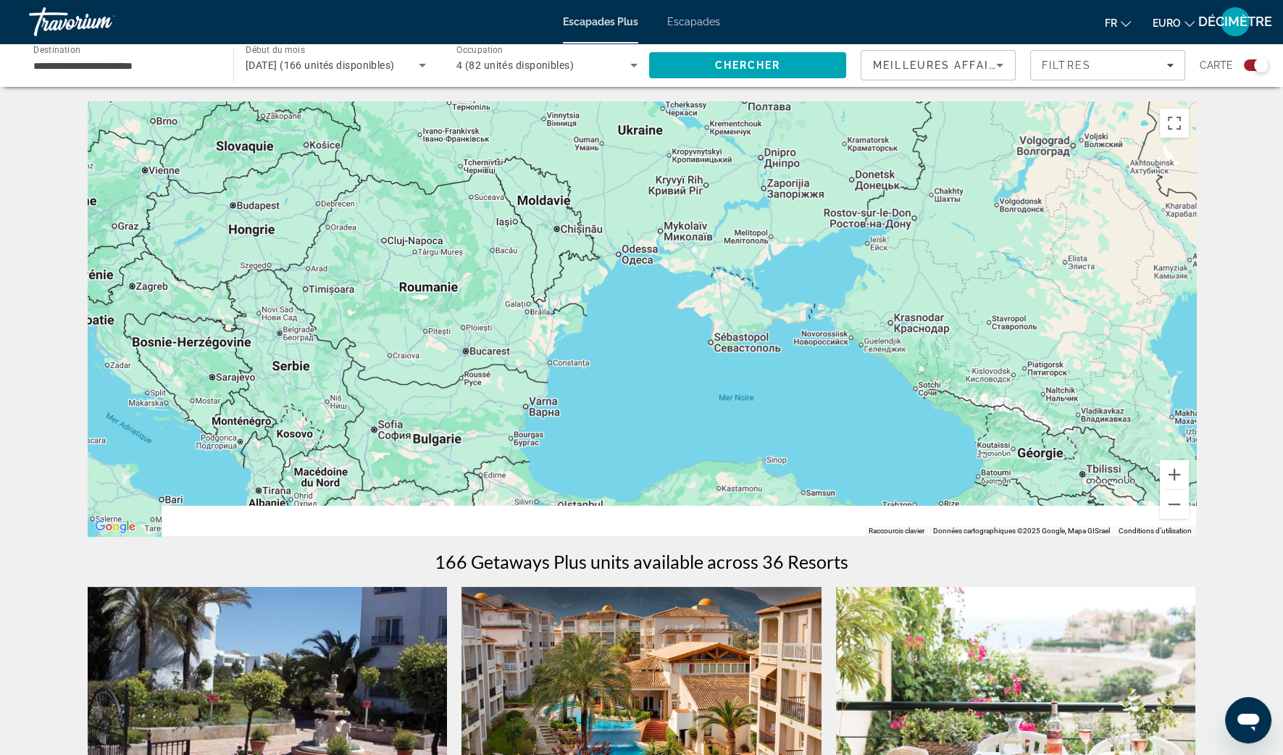
drag, startPoint x: 485, startPoint y: 418, endPoint x: 849, endPoint y: 150, distance: 451.8
click at [849, 150] on div "Contenu principal" at bounding box center [642, 318] width 1108 height 435
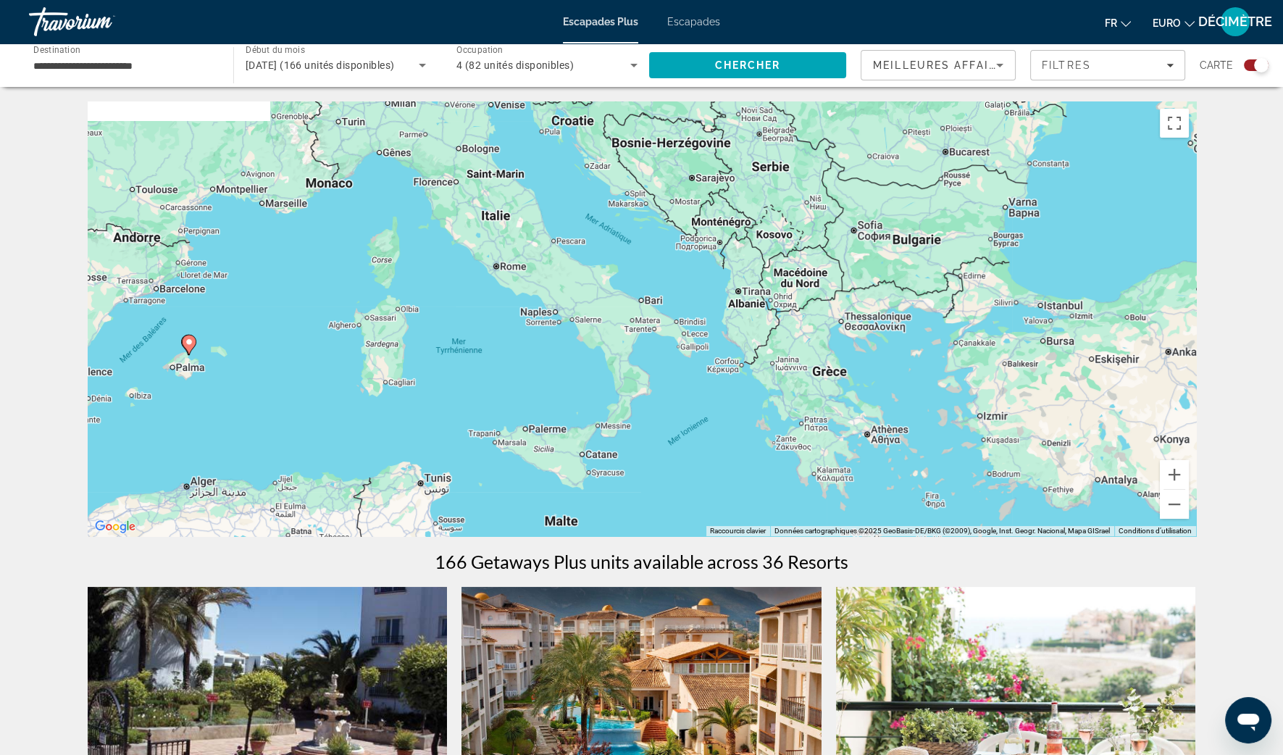
drag, startPoint x: 645, startPoint y: 241, endPoint x: 1058, endPoint y: 362, distance: 430.5
click at [1063, 366] on div "Pour activer le glissement avec le clavier, appuyez sur Alt+Entrée. Une fois ce…" at bounding box center [642, 318] width 1108 height 435
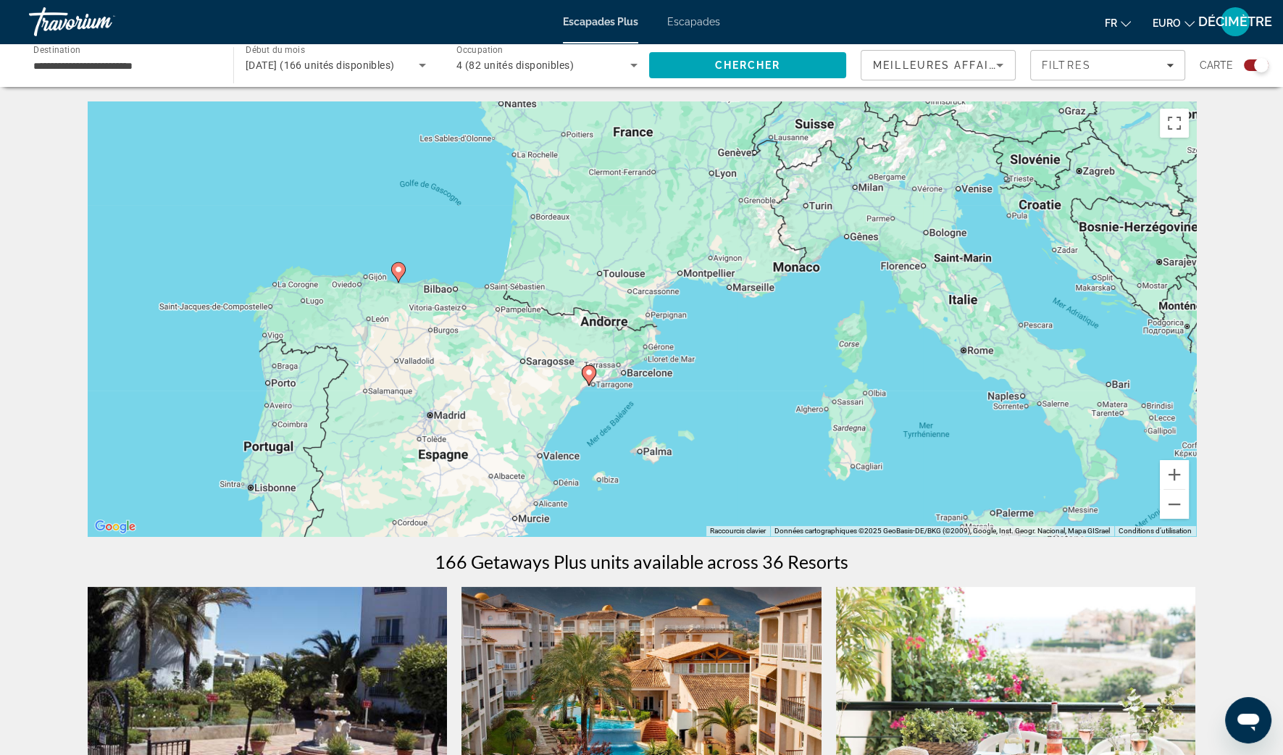
drag, startPoint x: 588, startPoint y: 333, endPoint x: 829, endPoint y: 109, distance: 329.6
click at [829, 114] on div "Pour activer le glissement avec le clavier, appuyez sur Alt+Entrée. Une fois ce…" at bounding box center [642, 318] width 1108 height 435
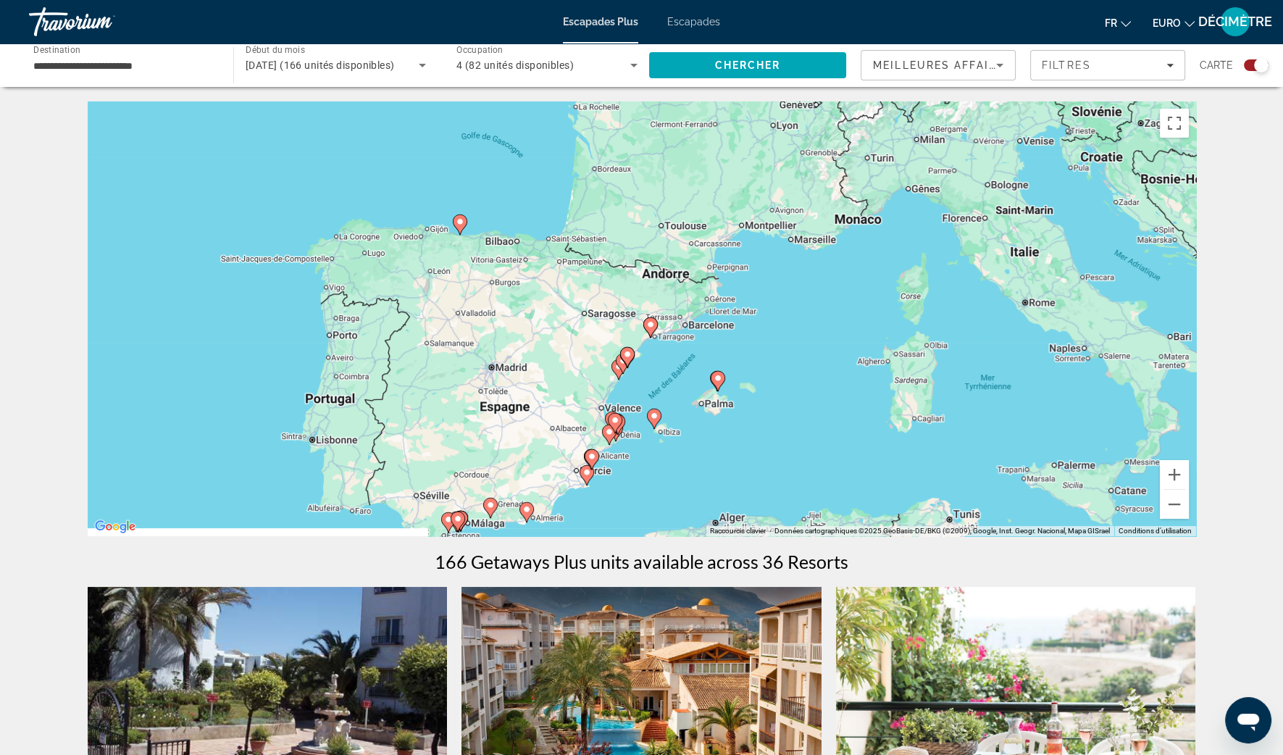
drag, startPoint x: 593, startPoint y: 286, endPoint x: 703, endPoint y: 199, distance: 139.7
click at [703, 199] on div "Pour activer le glissement avec le clavier, appuyez sur Alt+Entrée. Une fois ce…" at bounding box center [642, 318] width 1108 height 435
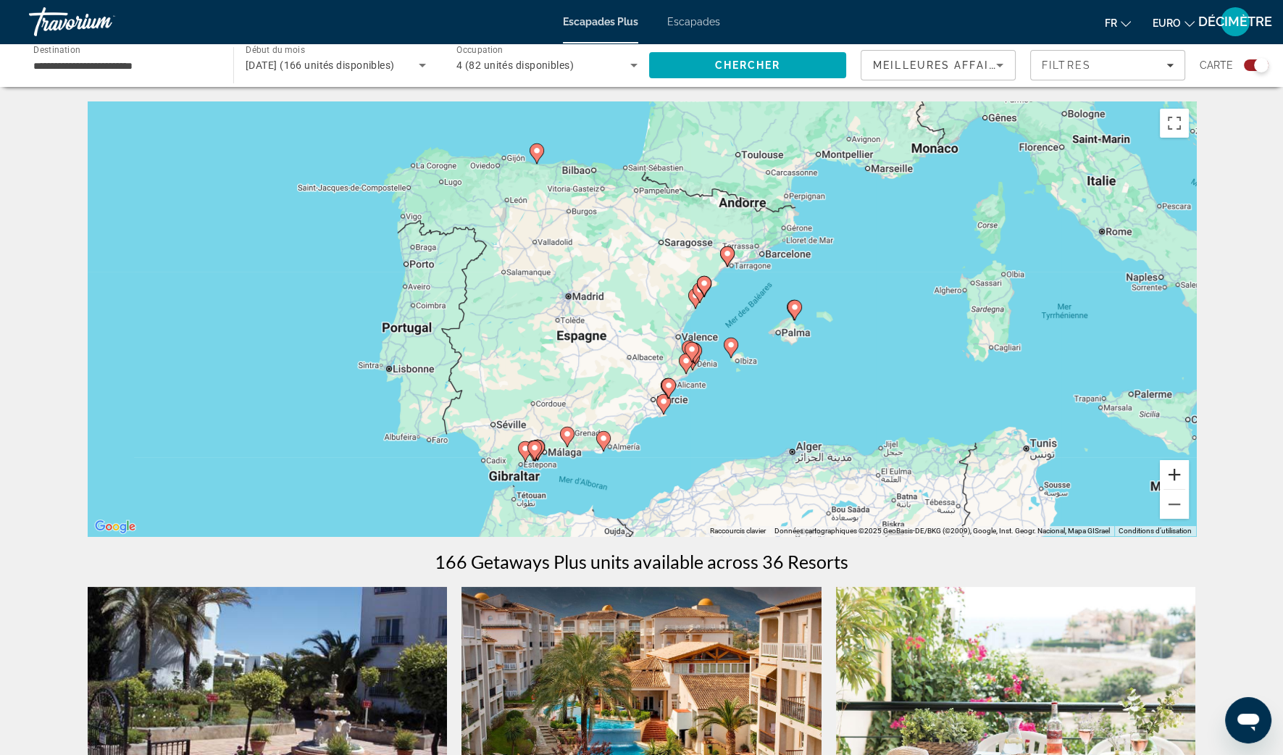
click at [1171, 478] on button "Zoom avant" at bounding box center [1174, 474] width 29 height 29
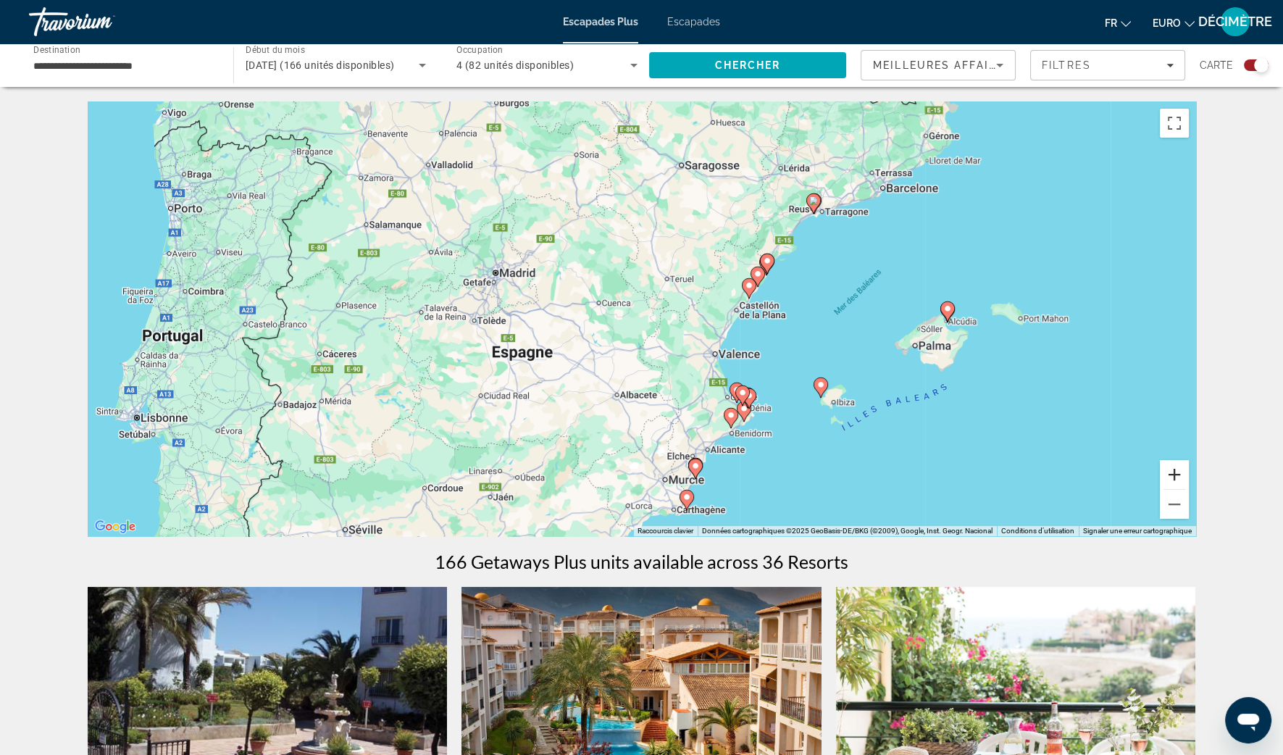
click at [1171, 478] on button "Zoom avant" at bounding box center [1174, 474] width 29 height 29
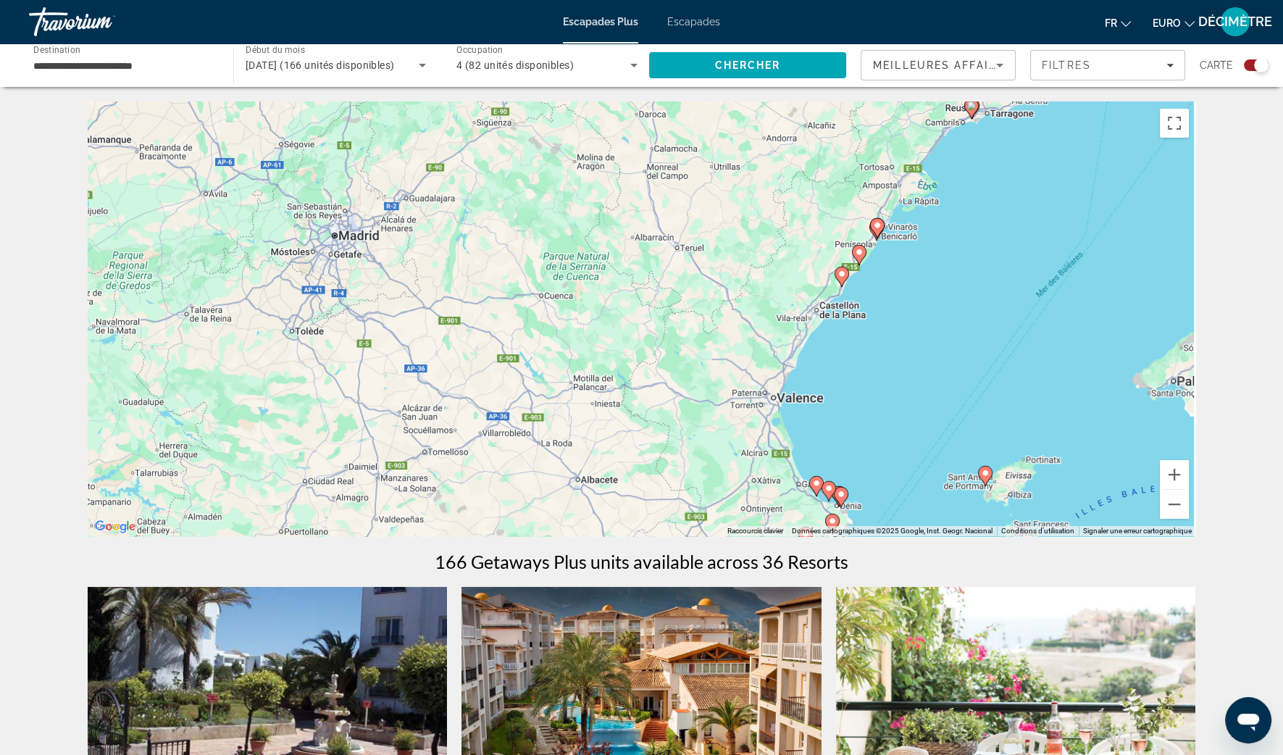
drag, startPoint x: 1024, startPoint y: 283, endPoint x: 769, endPoint y: 398, distance: 278.8
click at [769, 398] on div "Pour activer le glissement avec le clavier, appuyez sur Alt+Entrée. Une fois ce…" at bounding box center [642, 318] width 1108 height 435
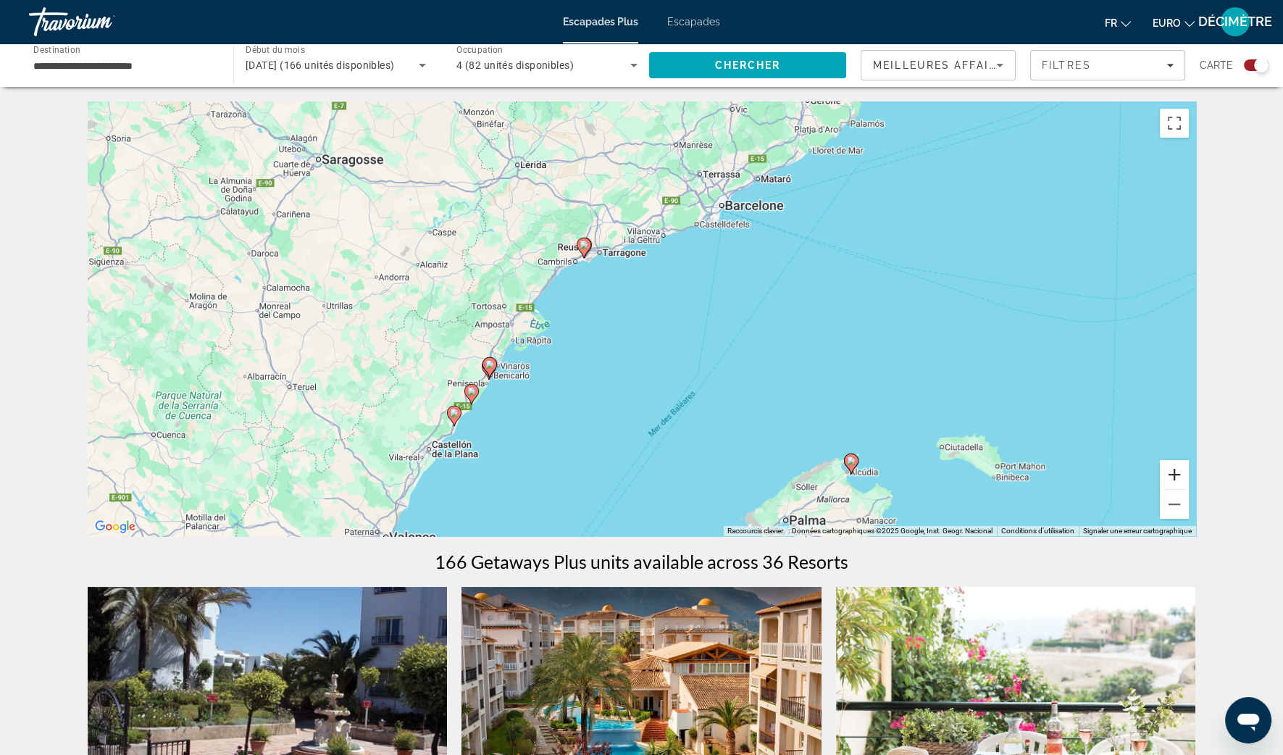
click at [1166, 474] on button "Zoom avant" at bounding box center [1174, 474] width 29 height 29
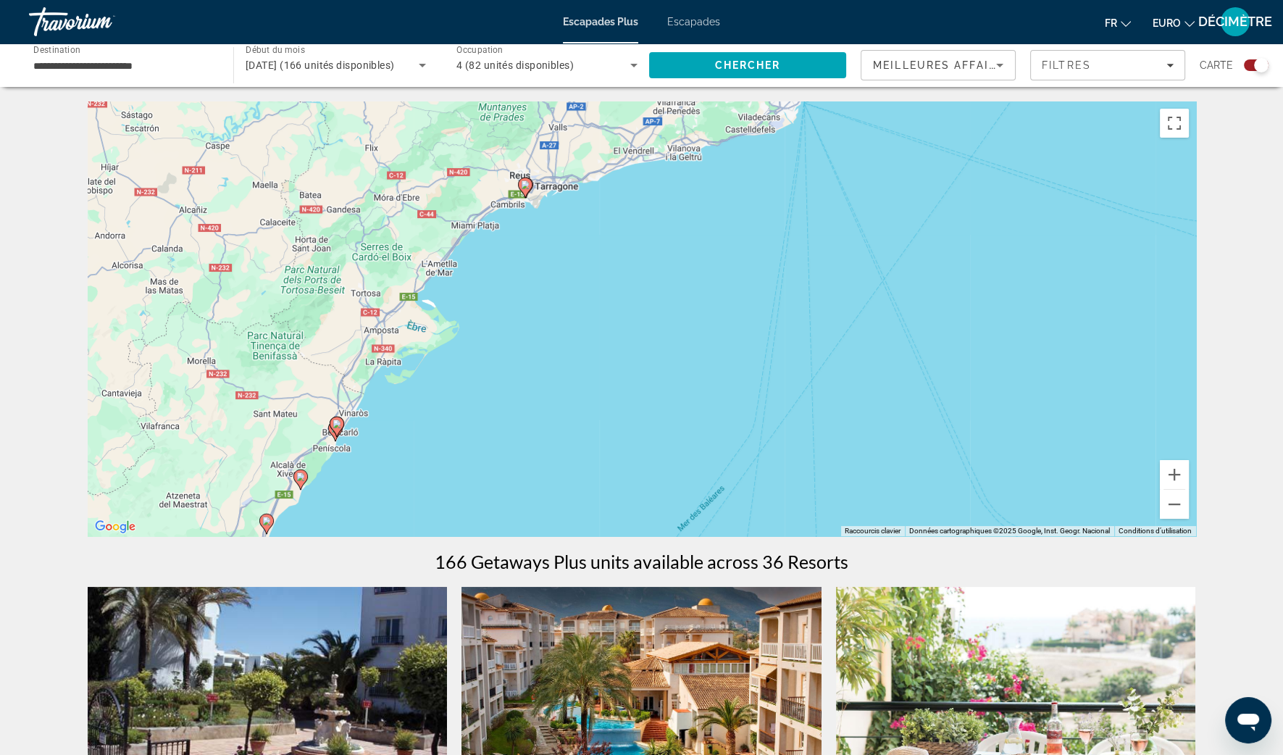
click at [528, 191] on icon "Contenu principal" at bounding box center [524, 187] width 13 height 19
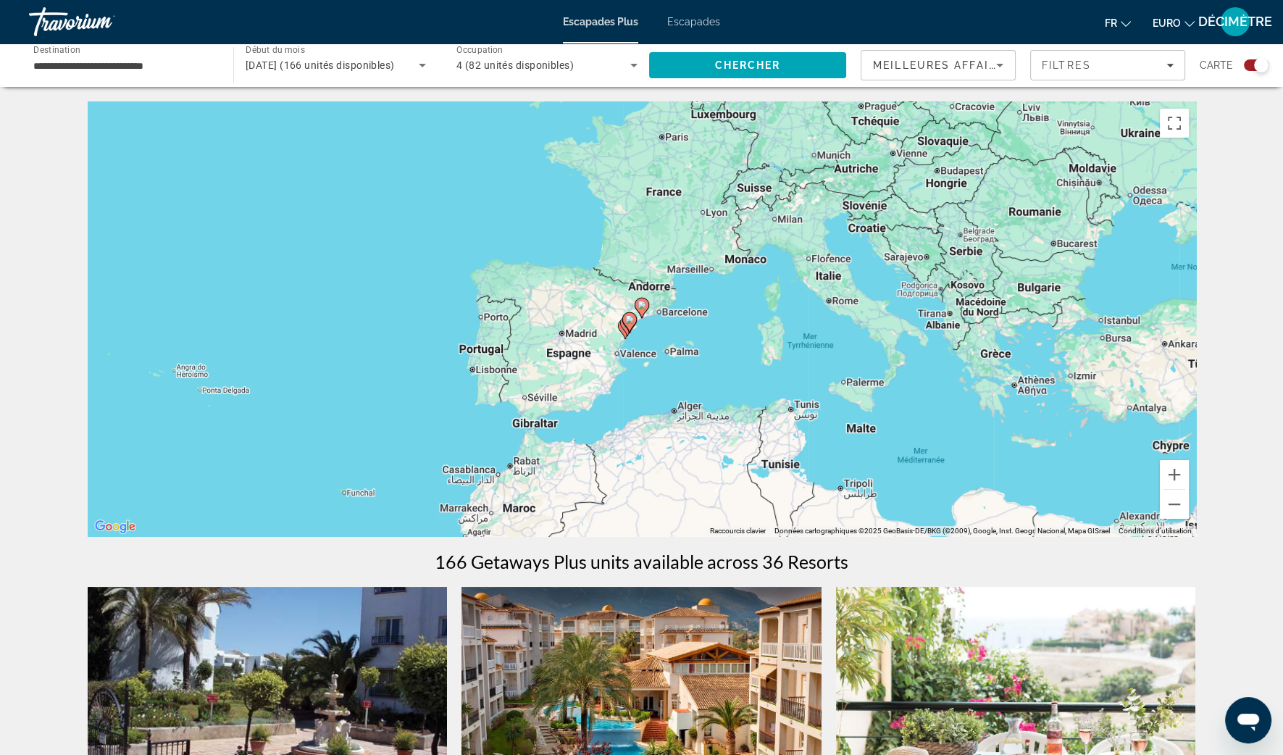
click at [642, 307] on image "Contenu principal" at bounding box center [641, 305] width 9 height 9
type input "**********"
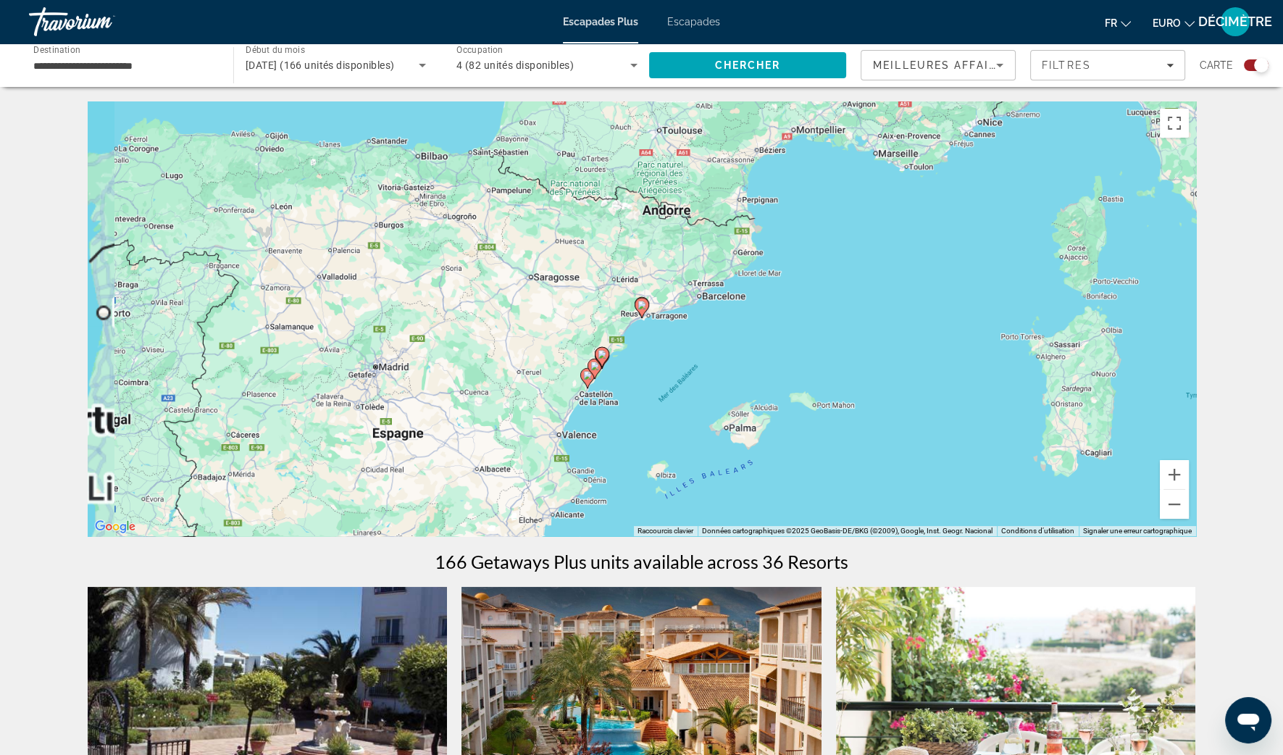
click at [642, 307] on image "Contenu principal" at bounding box center [641, 305] width 9 height 9
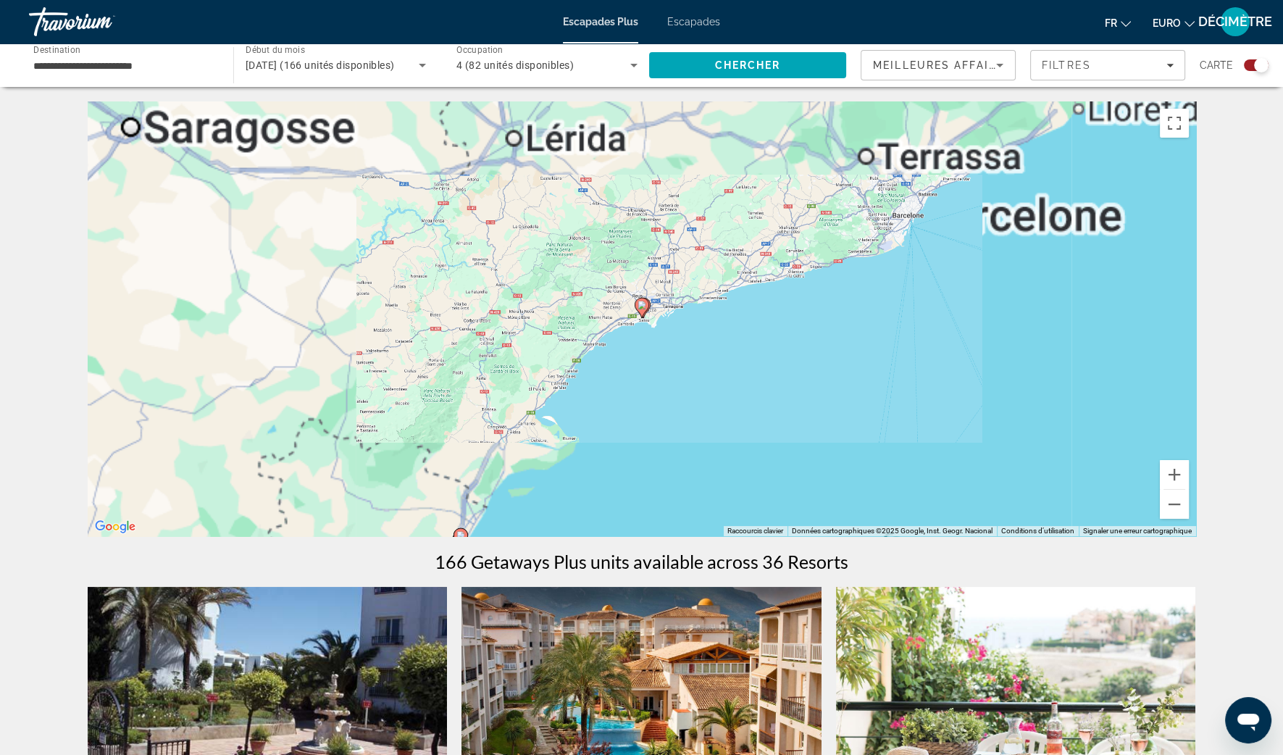
click at [642, 307] on image "Contenu principal" at bounding box center [641, 305] width 9 height 9
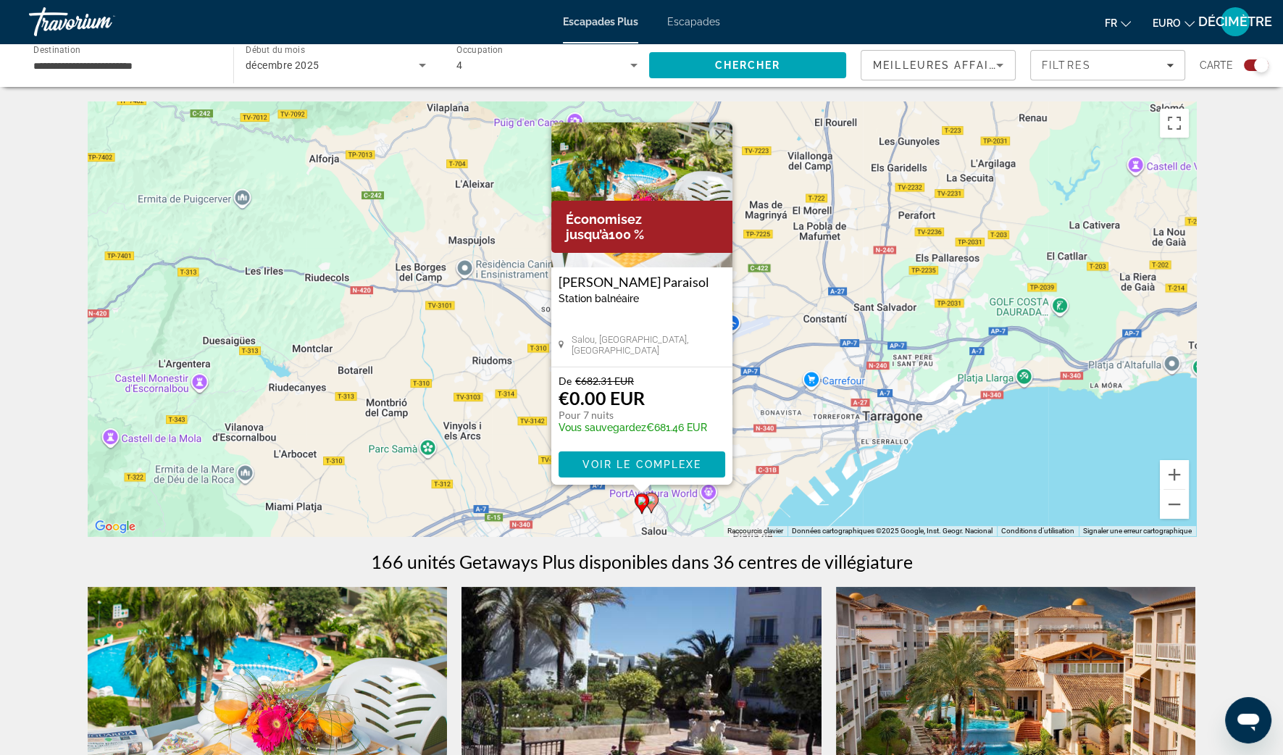
click at [657, 501] on icon "Contenu principal" at bounding box center [650, 502] width 13 height 19
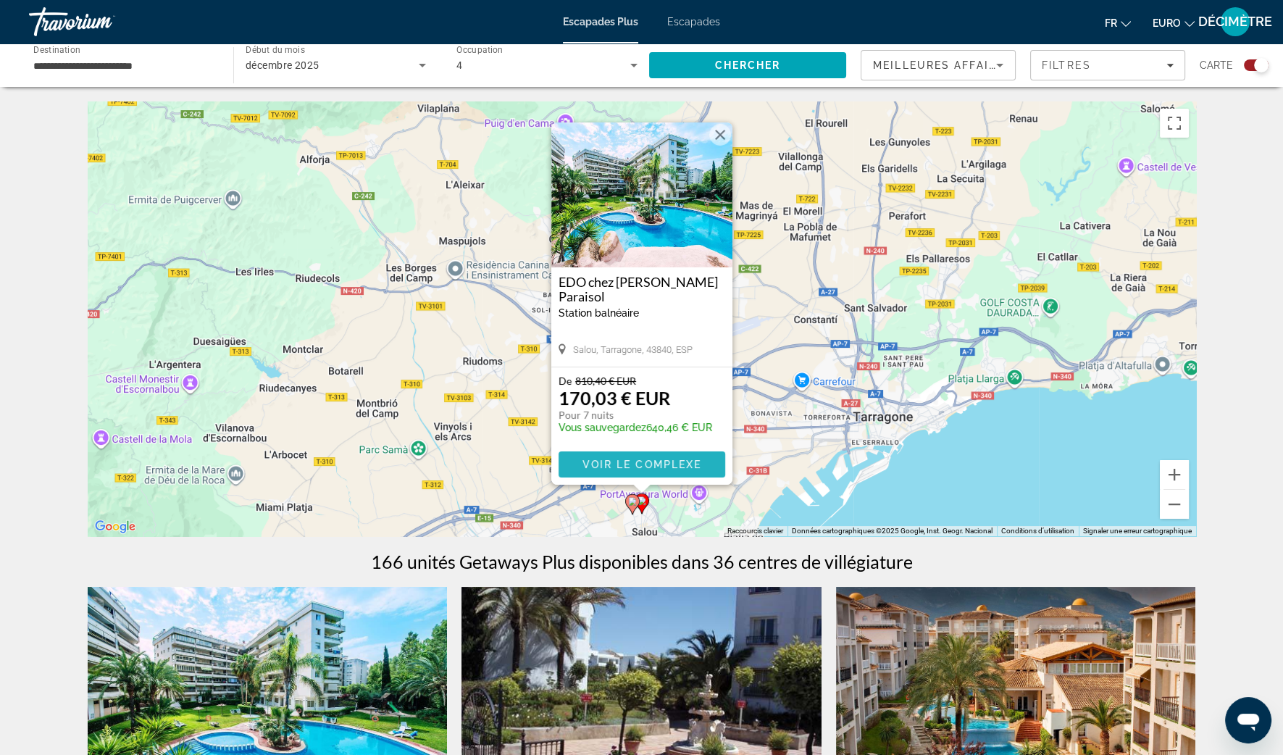
click at [632, 461] on span "Voir le complexe" at bounding box center [642, 465] width 120 height 12
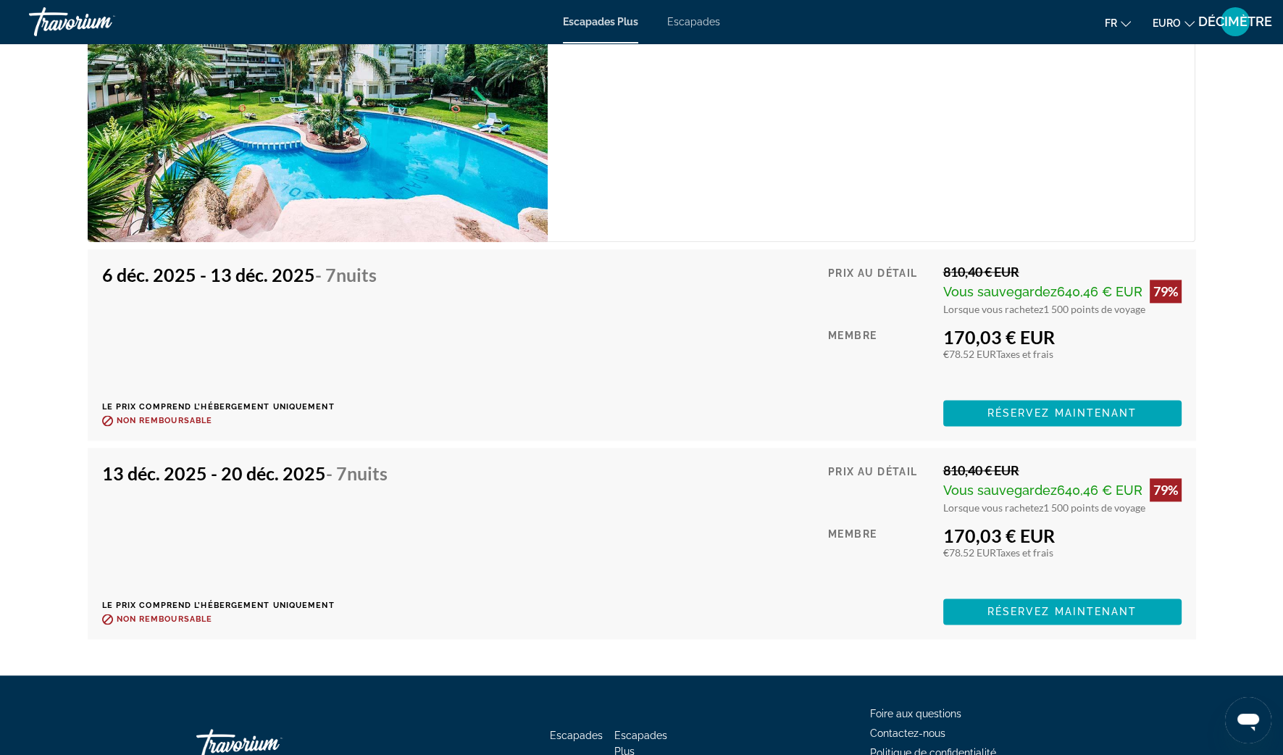
scroll to position [2610, 0]
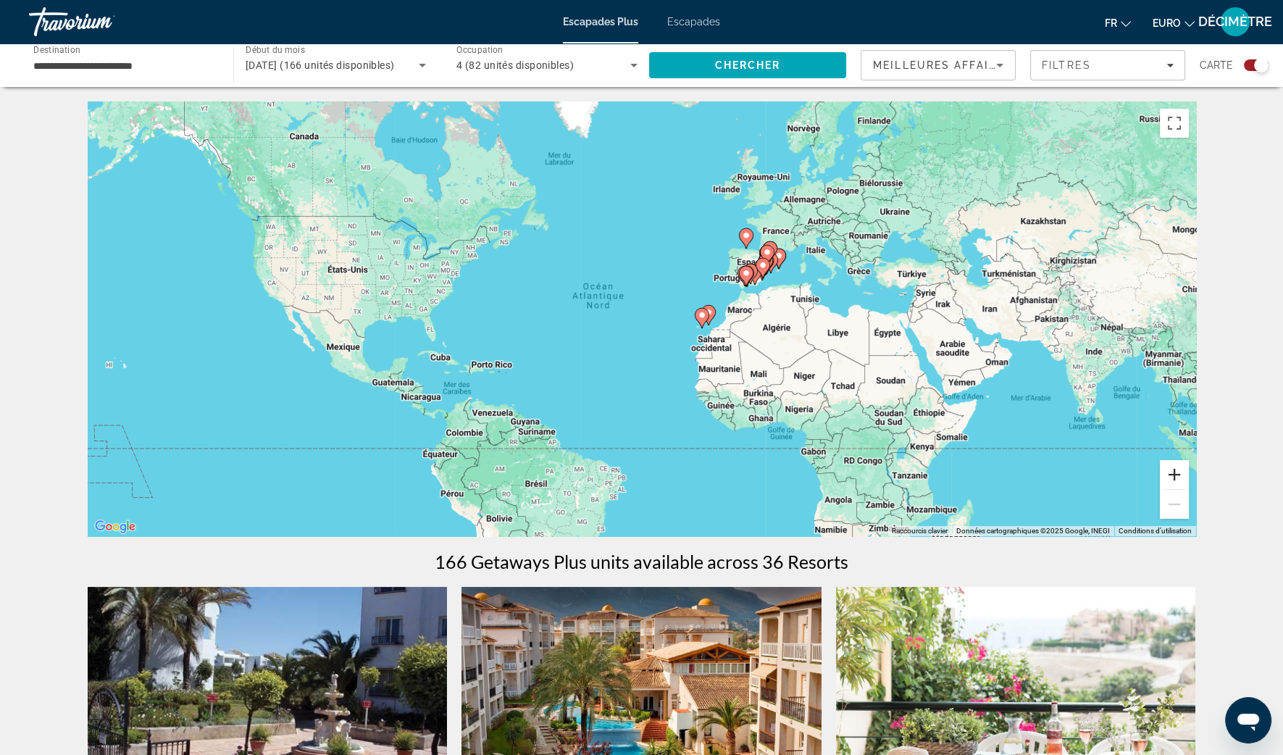
click at [1167, 472] on button "Zoom avant" at bounding box center [1174, 474] width 29 height 29
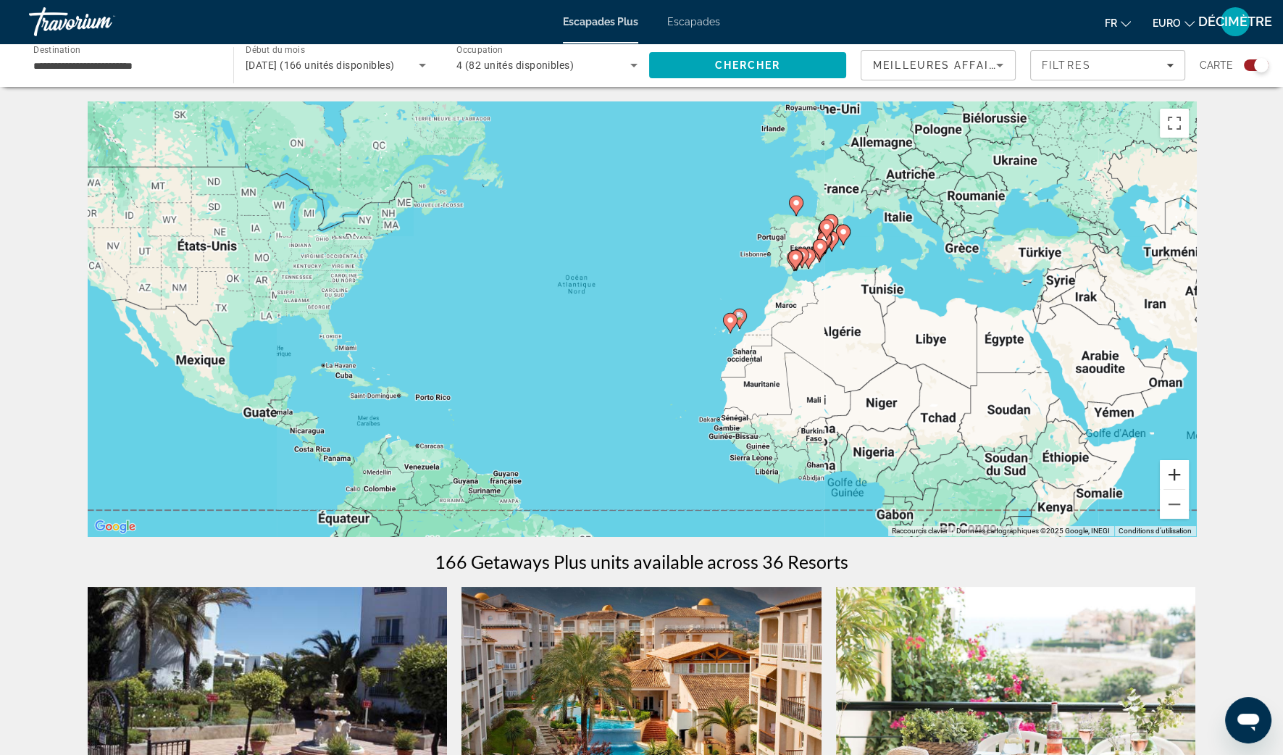
click at [1167, 471] on button "Zoom avant" at bounding box center [1174, 474] width 29 height 29
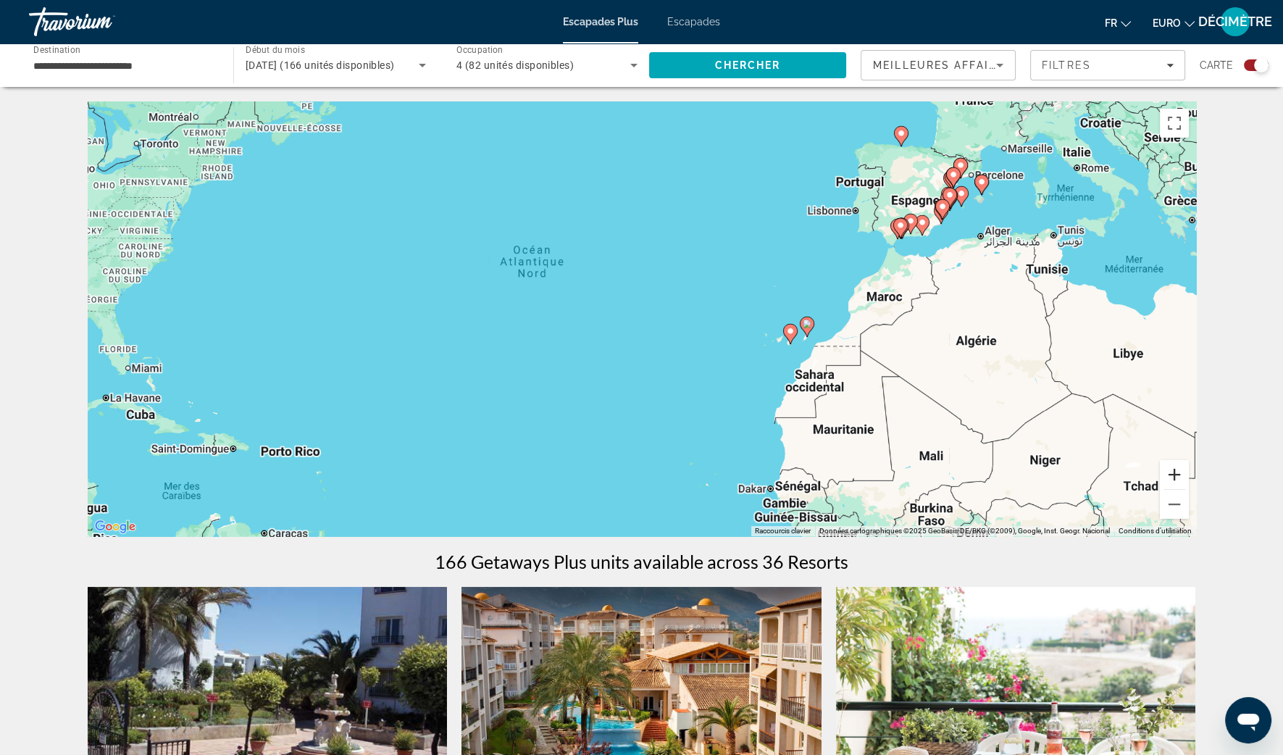
click at [1167, 471] on button "Zoom avant" at bounding box center [1174, 474] width 29 height 29
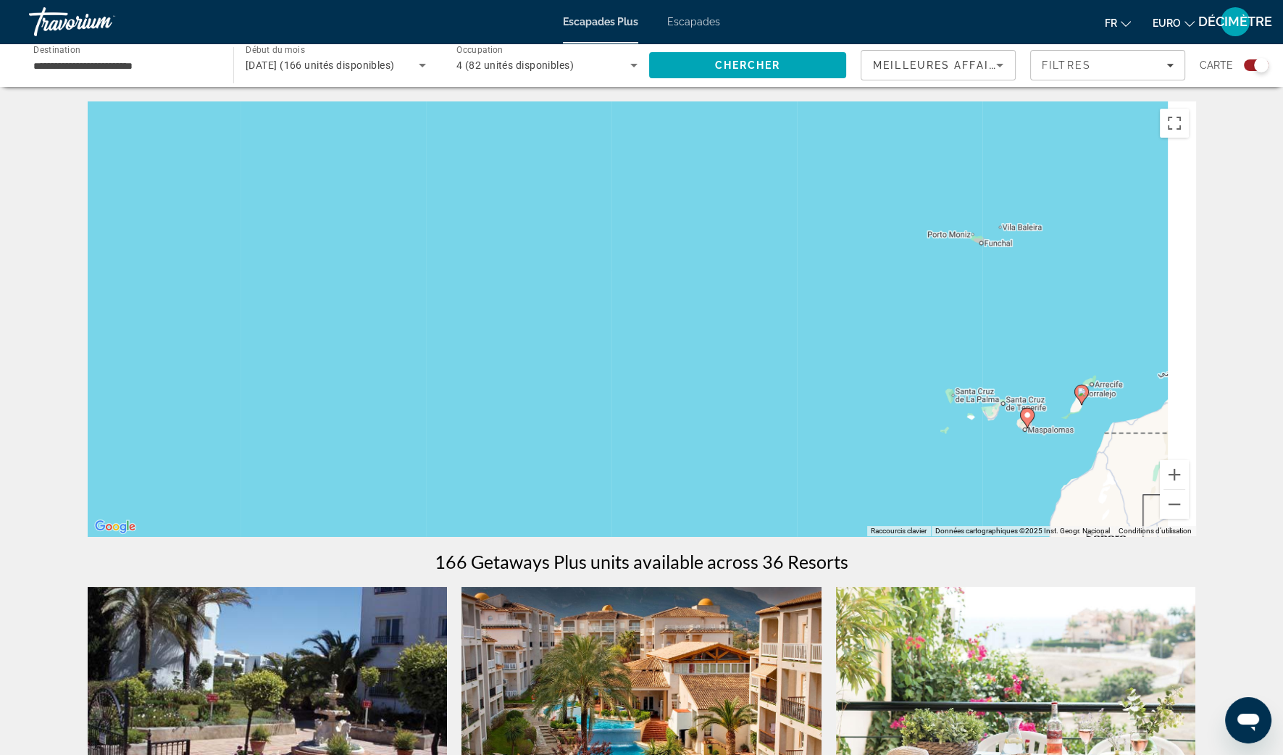
drag, startPoint x: 1097, startPoint y: 292, endPoint x: 353, endPoint y: 482, distance: 767.8
click at [382, 482] on div "Pour activer le glissement avec le clavier, appuyez sur Alt+Entrée. Une fois ce…" at bounding box center [642, 318] width 1108 height 435
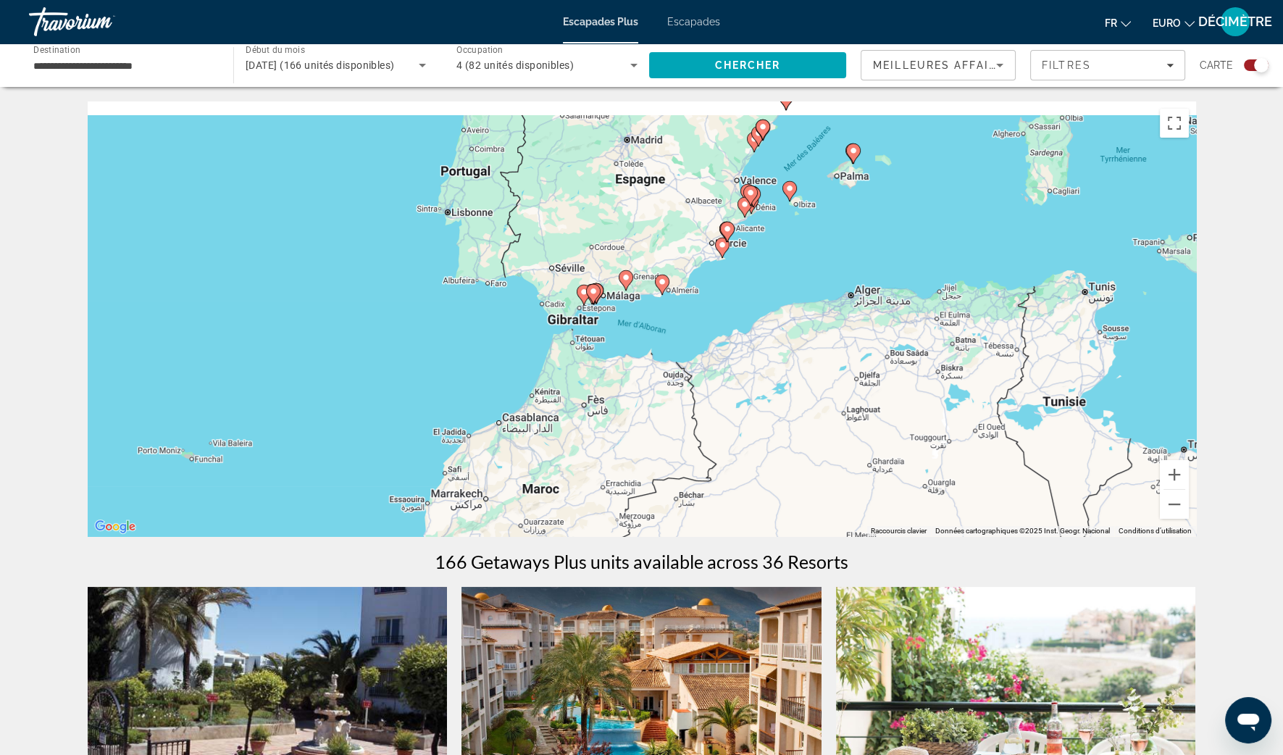
drag, startPoint x: 545, startPoint y: 243, endPoint x: 355, endPoint y: 484, distance: 307.4
click at [355, 484] on div "Pour activer le glissement avec le clavier, appuyez sur Alt+Entrée. Une fois ce…" at bounding box center [642, 318] width 1108 height 435
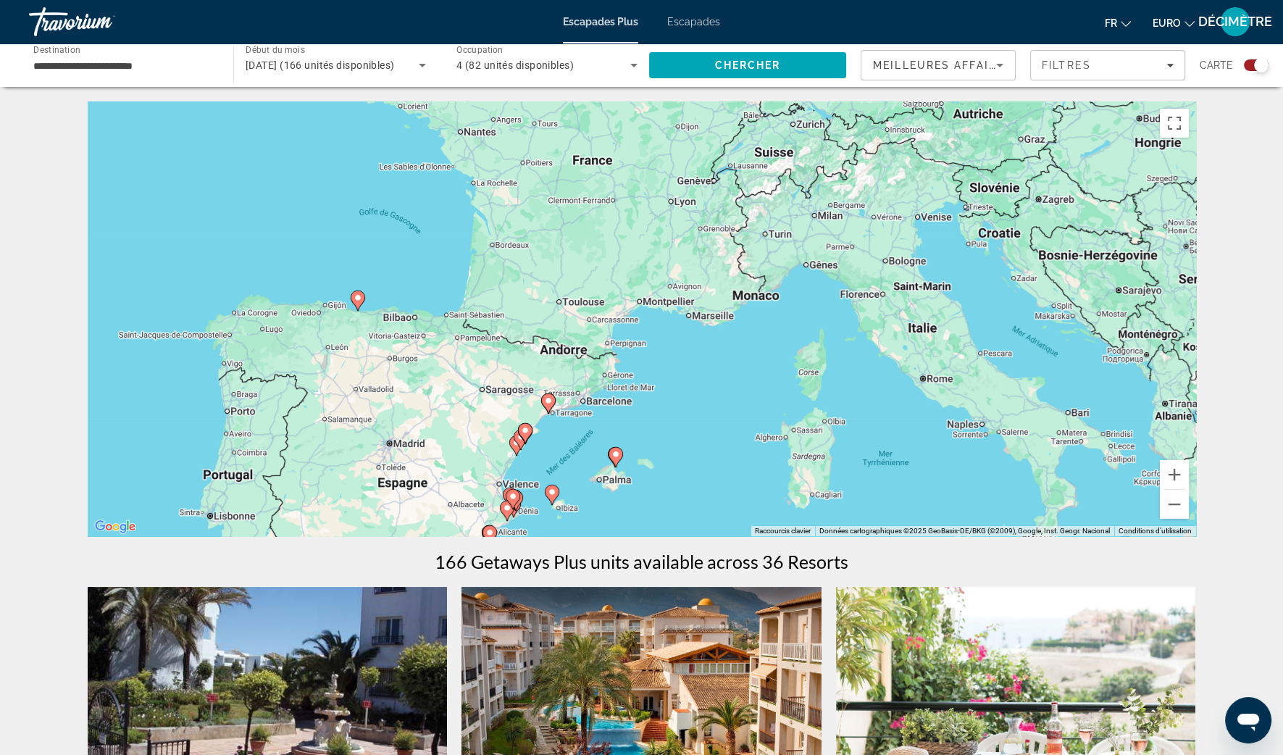
drag, startPoint x: 456, startPoint y: 367, endPoint x: 490, endPoint y: 342, distance: 42.6
click at [490, 342] on div "Pour activer le glissement avec le clavier, appuyez sur Alt+Entrée. Une fois ce…" at bounding box center [642, 318] width 1108 height 435
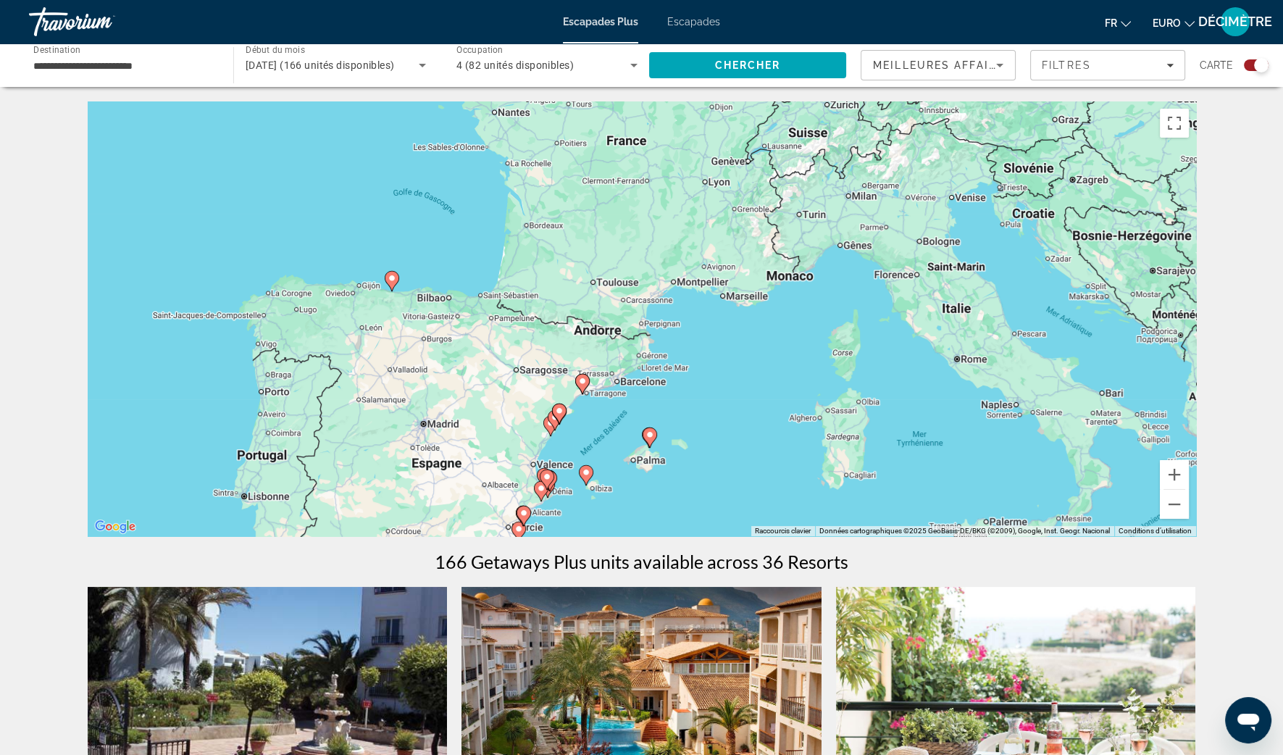
click at [396, 285] on gmp-advanced-marker "Contenu principal" at bounding box center [392, 281] width 14 height 22
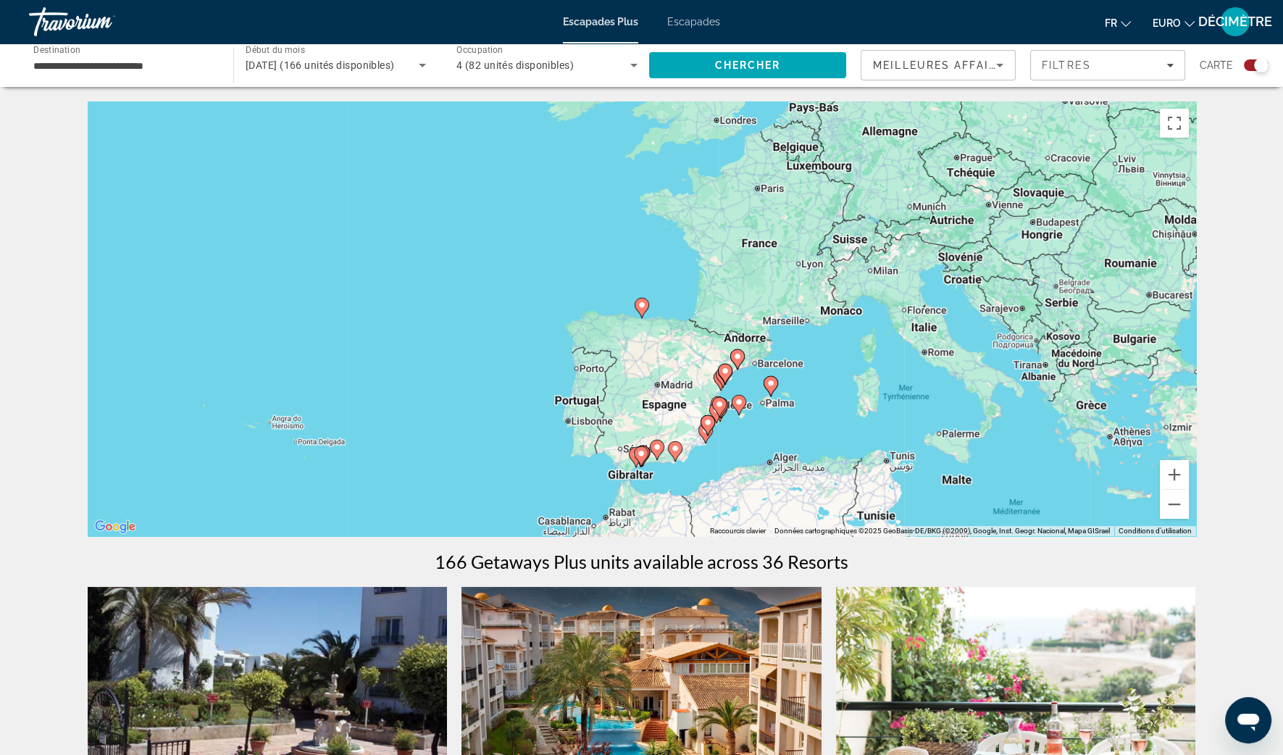
click at [652, 311] on div "Pour naviguer, appuyez sur les touches fléchées. Pour activer le glissement ave…" at bounding box center [642, 318] width 1108 height 435
click at [642, 311] on icon "Contenu principal" at bounding box center [641, 307] width 13 height 19
type input "**********"
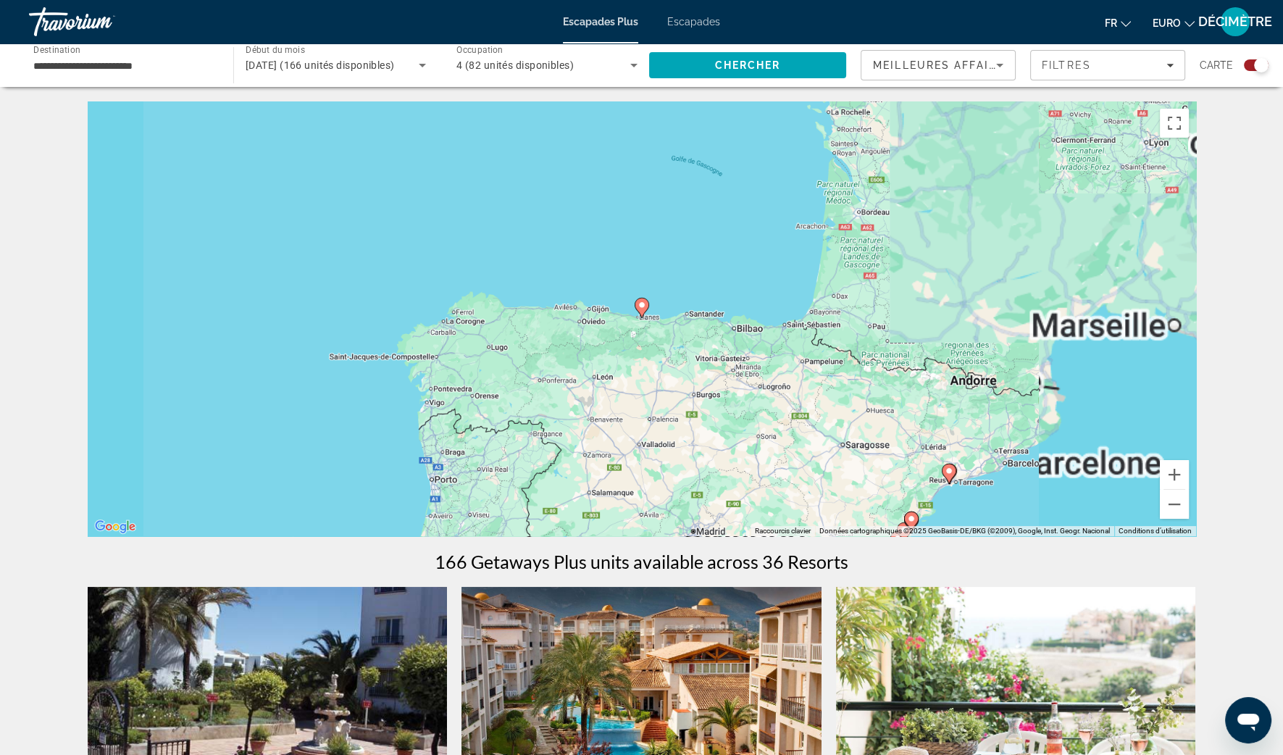
click at [642, 311] on icon "Contenu principal" at bounding box center [641, 307] width 13 height 19
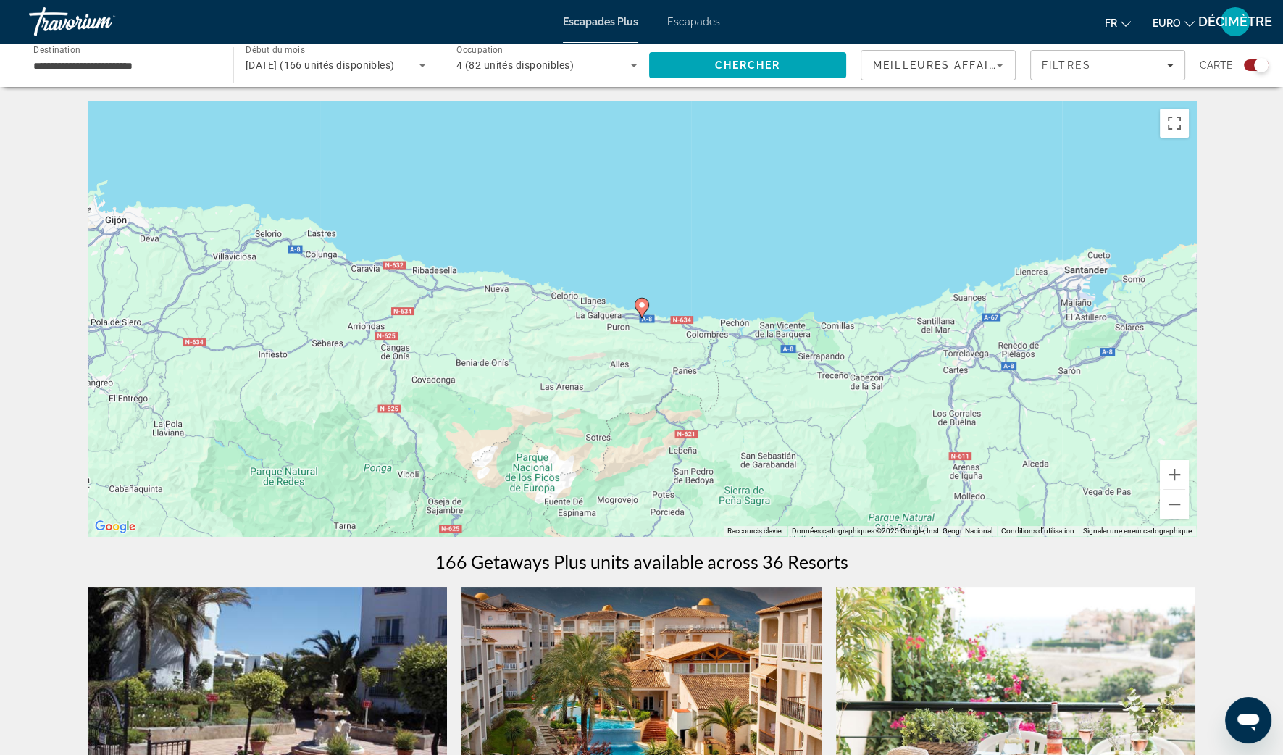
click at [642, 311] on icon "Contenu principal" at bounding box center [641, 307] width 13 height 19
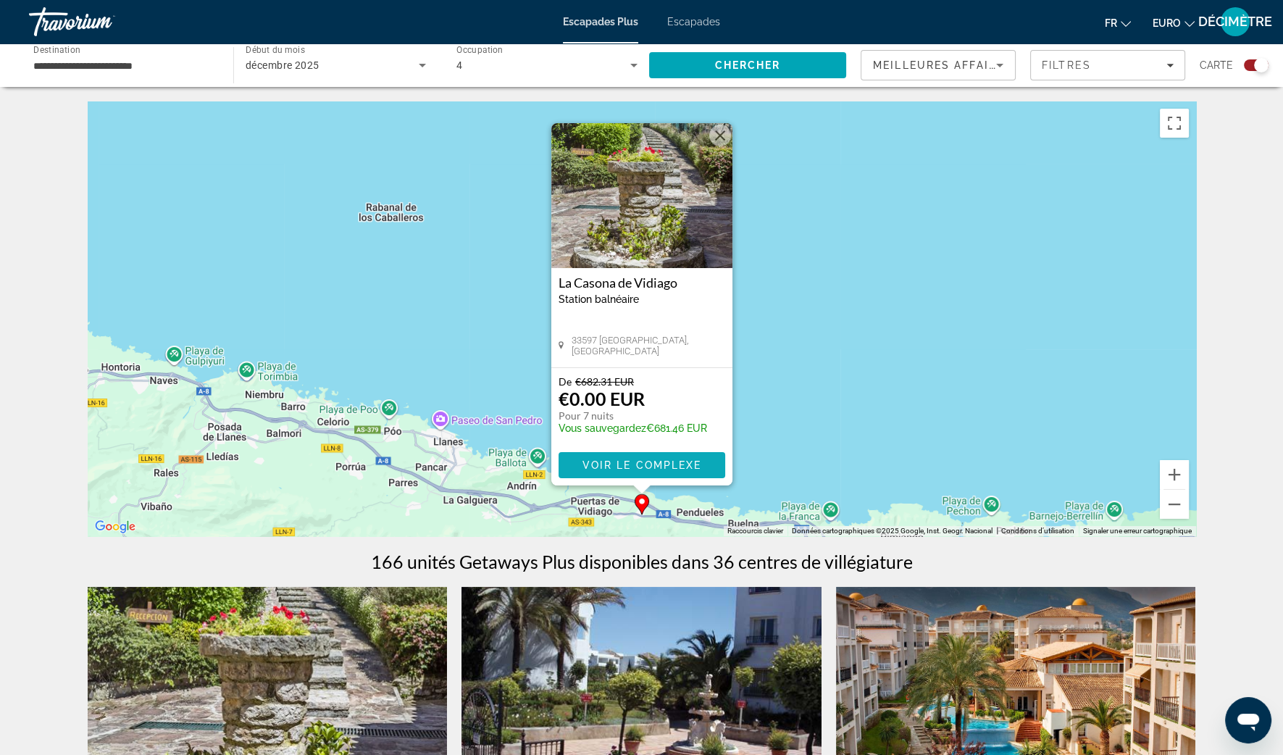
click at [659, 474] on span "Contenu principal" at bounding box center [642, 465] width 167 height 35
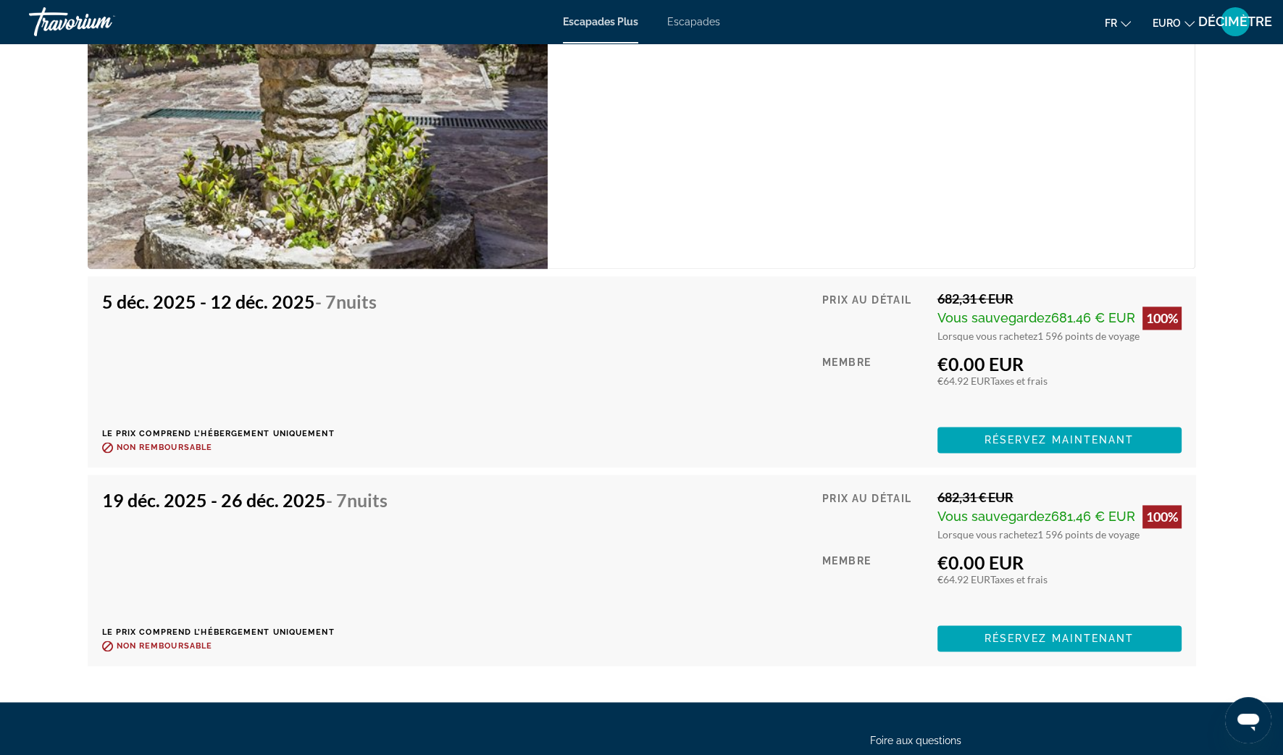
scroll to position [2789, 0]
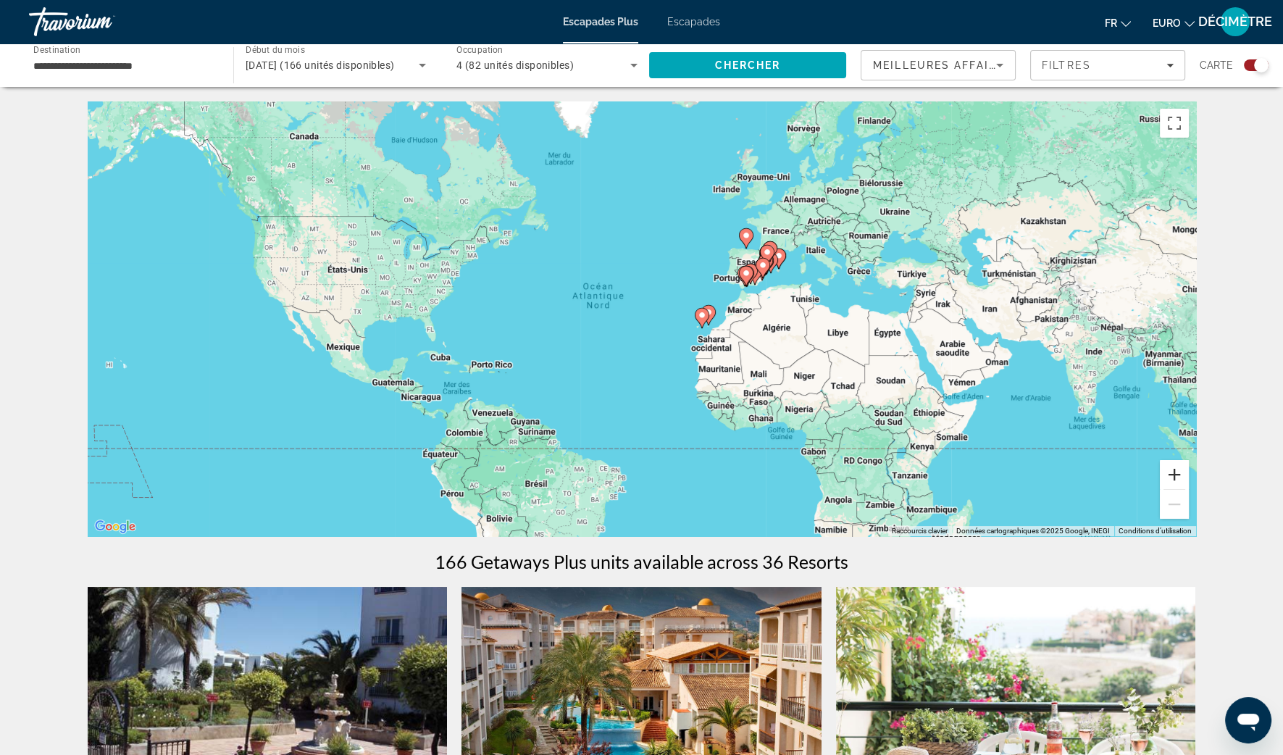
click at [1181, 480] on button "Zoom avant" at bounding box center [1174, 474] width 29 height 29
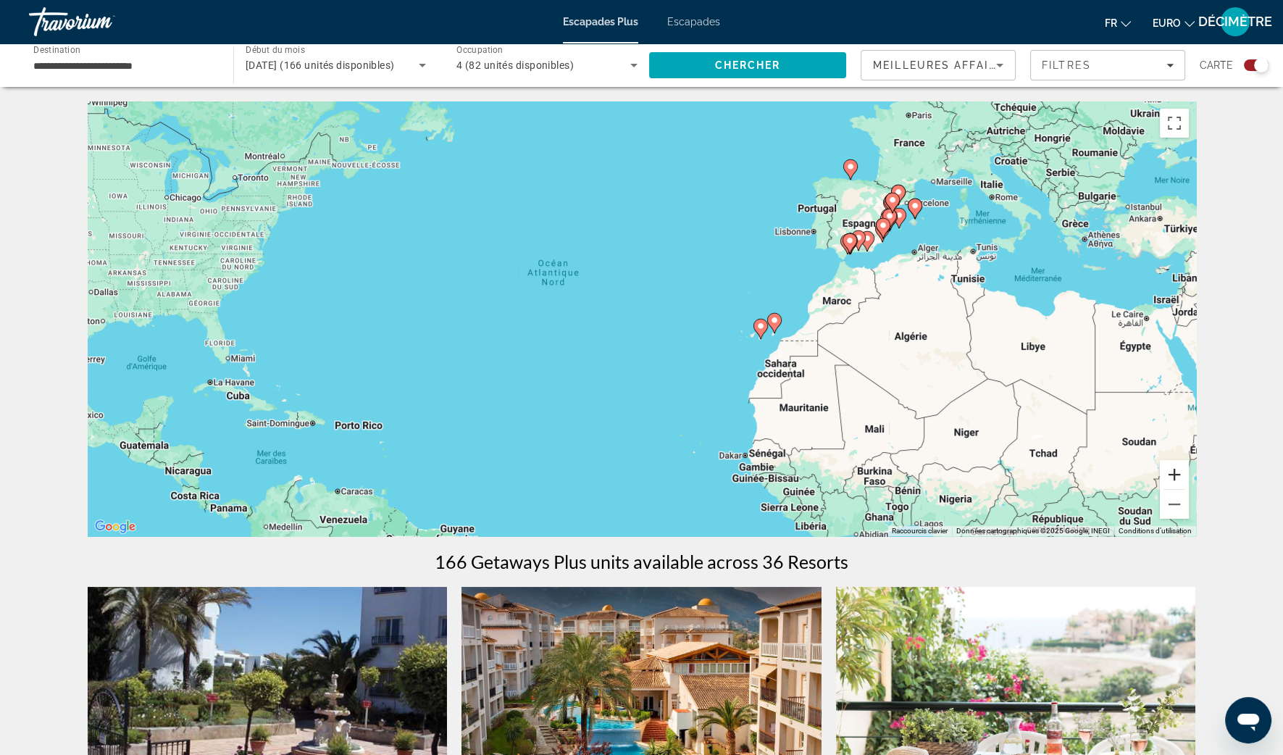
click at [1181, 480] on button "Zoom avant" at bounding box center [1174, 474] width 29 height 29
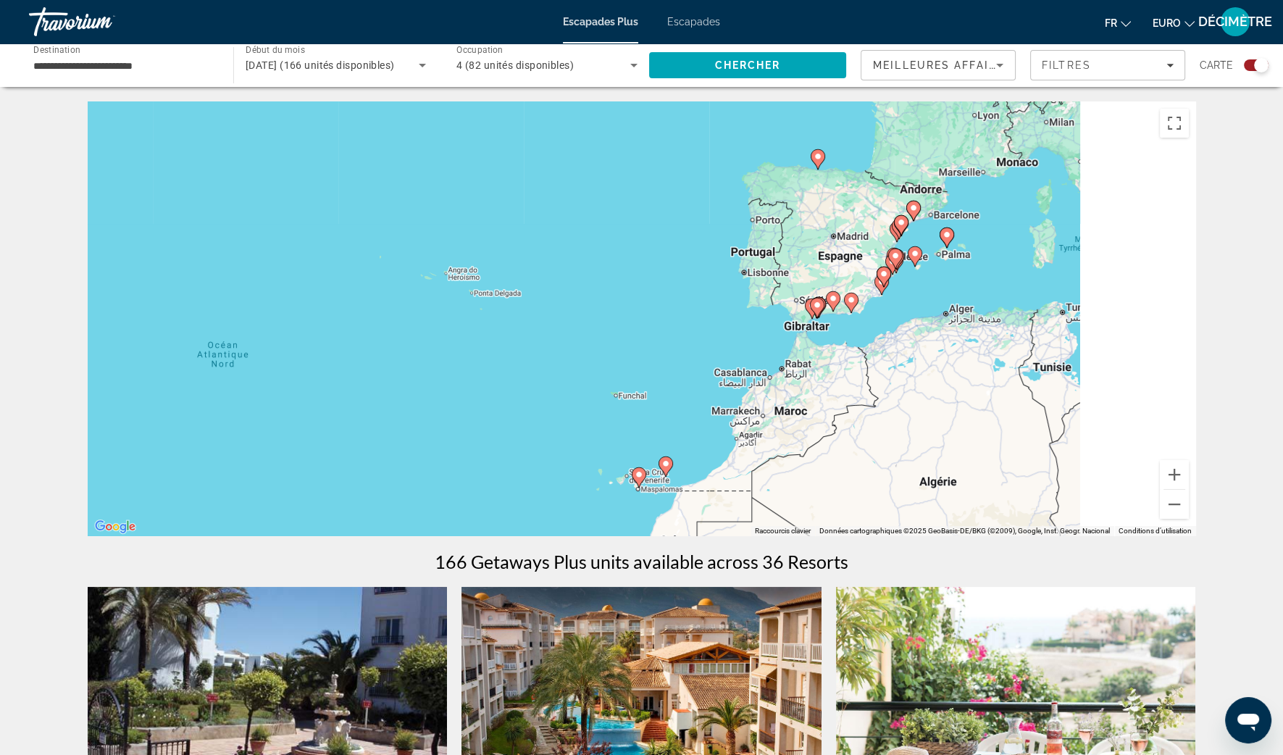
drag, startPoint x: 1107, startPoint y: 296, endPoint x: 684, endPoint y: 511, distance: 474.6
click at [686, 510] on div "Pour activer le glissement avec le clavier, appuyez sur Alt+Entrée. Une fois ce…" at bounding box center [642, 318] width 1108 height 435
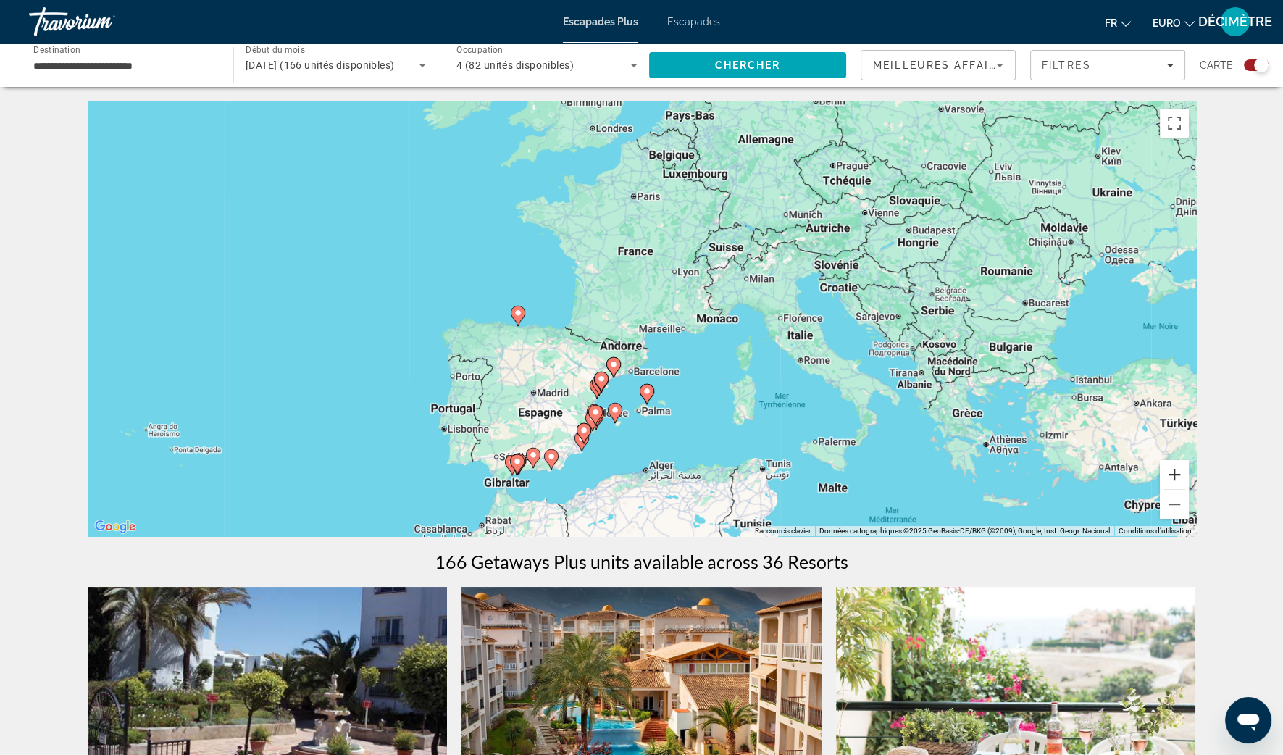
click at [1180, 468] on button "Zoom avant" at bounding box center [1174, 474] width 29 height 29
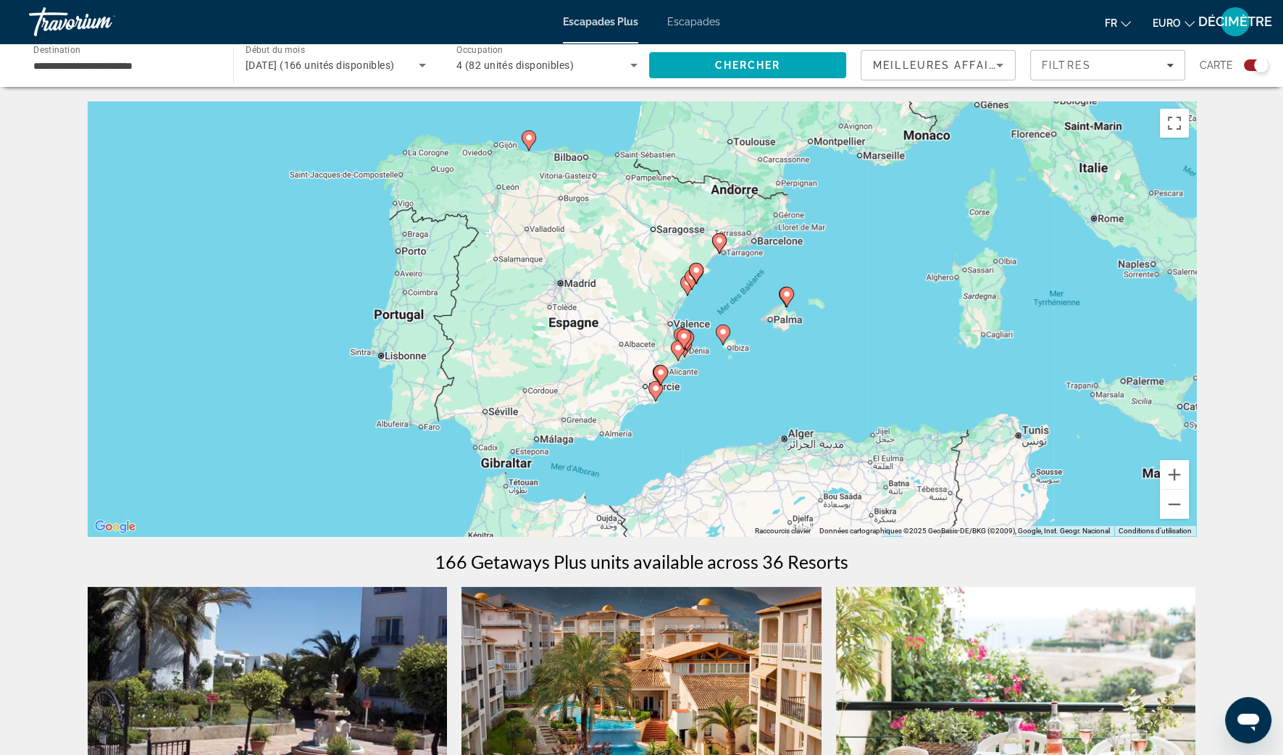
drag, startPoint x: 829, startPoint y: 406, endPoint x: 966, endPoint y: 207, distance: 241.7
click at [966, 207] on div "Pour activer le glissement avec le clavier, appuyez sur Alt+Entrée. Une fois ce…" at bounding box center [642, 318] width 1108 height 435
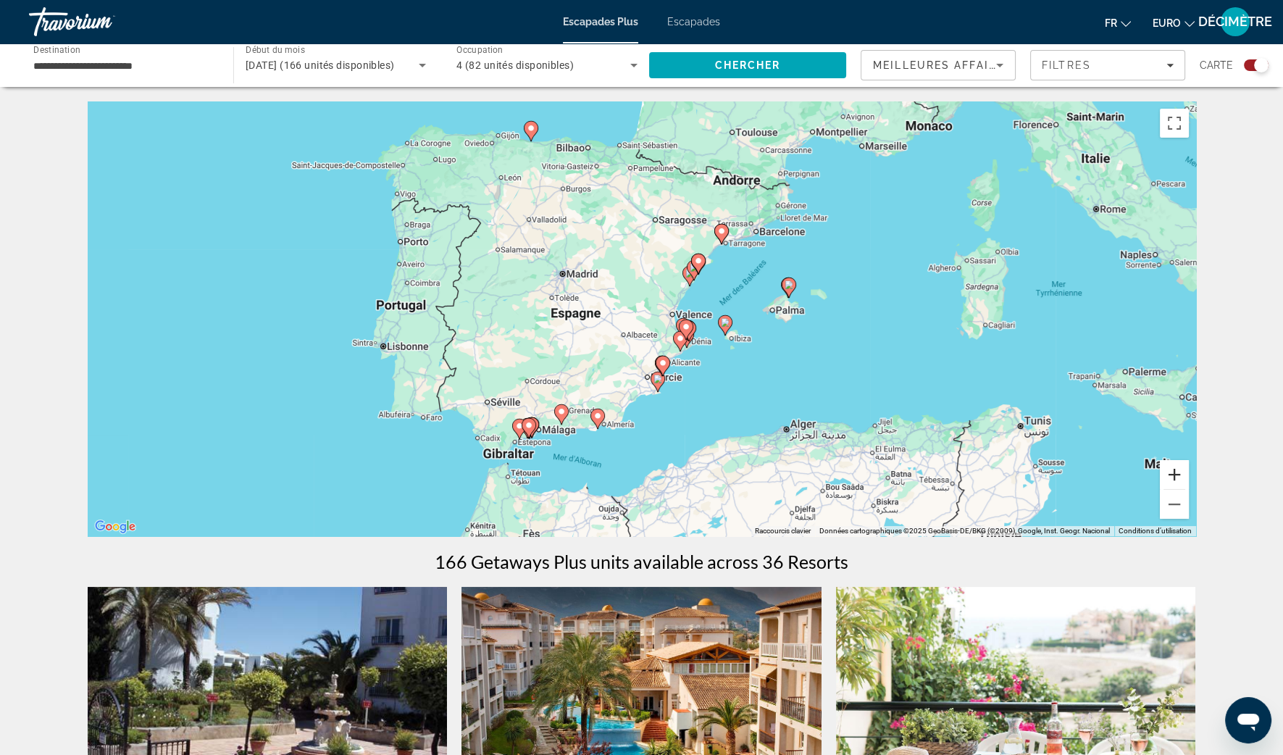
click at [1177, 476] on button "Zoom avant" at bounding box center [1174, 474] width 29 height 29
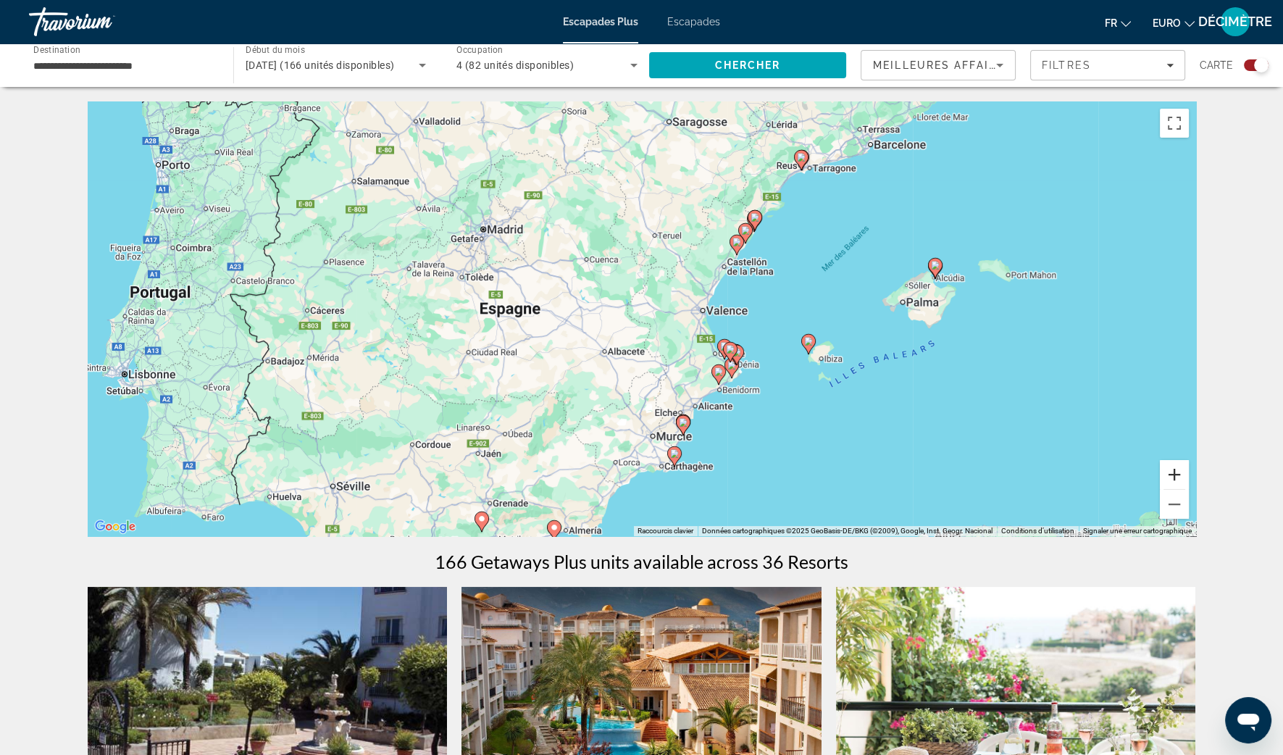
click at [1173, 478] on button "Zoom avant" at bounding box center [1174, 474] width 29 height 29
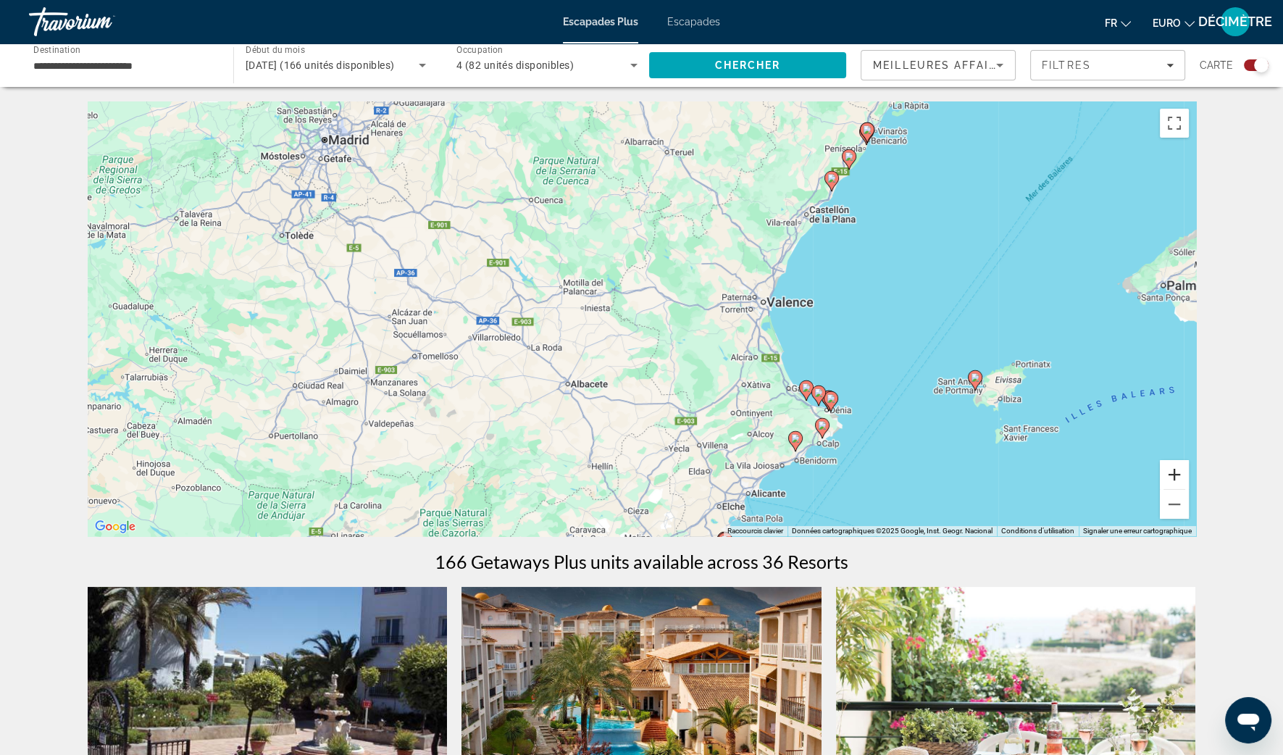
click at [1171, 478] on button "Zoom avant" at bounding box center [1174, 474] width 29 height 29
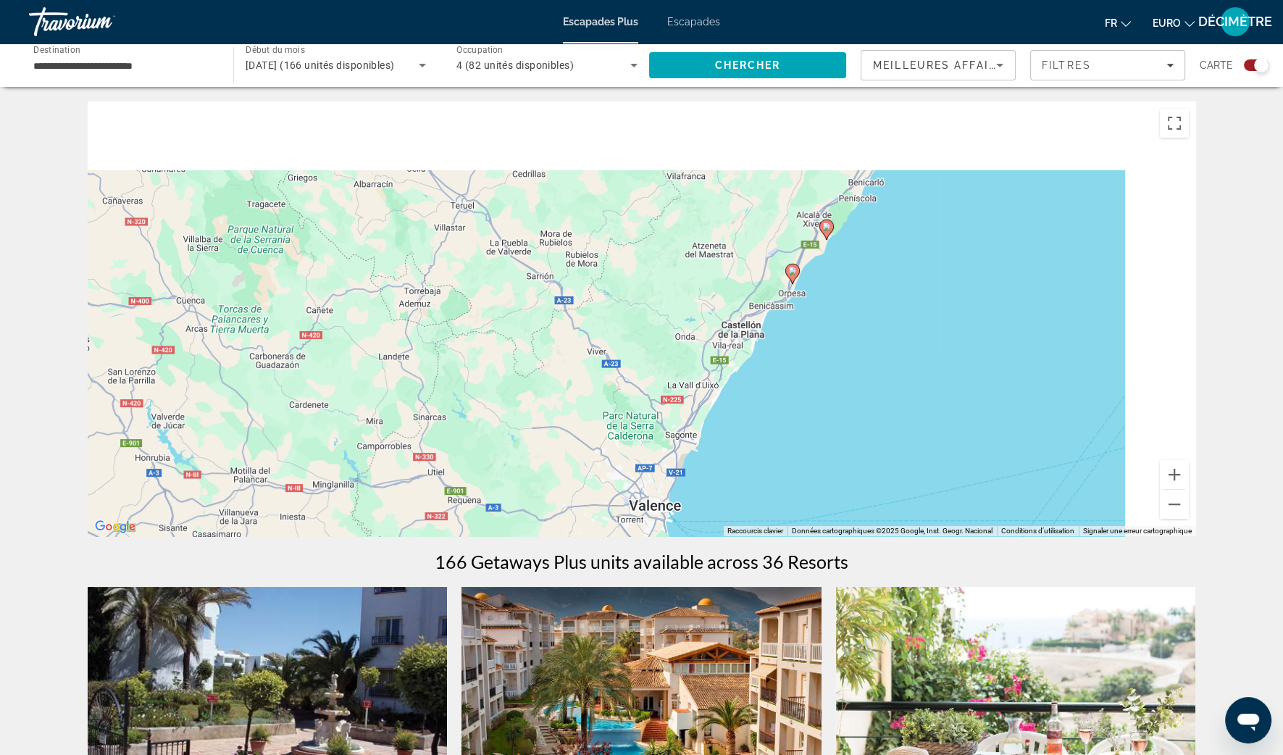
drag, startPoint x: 1010, startPoint y: 285, endPoint x: 708, endPoint y: 558, distance: 406.7
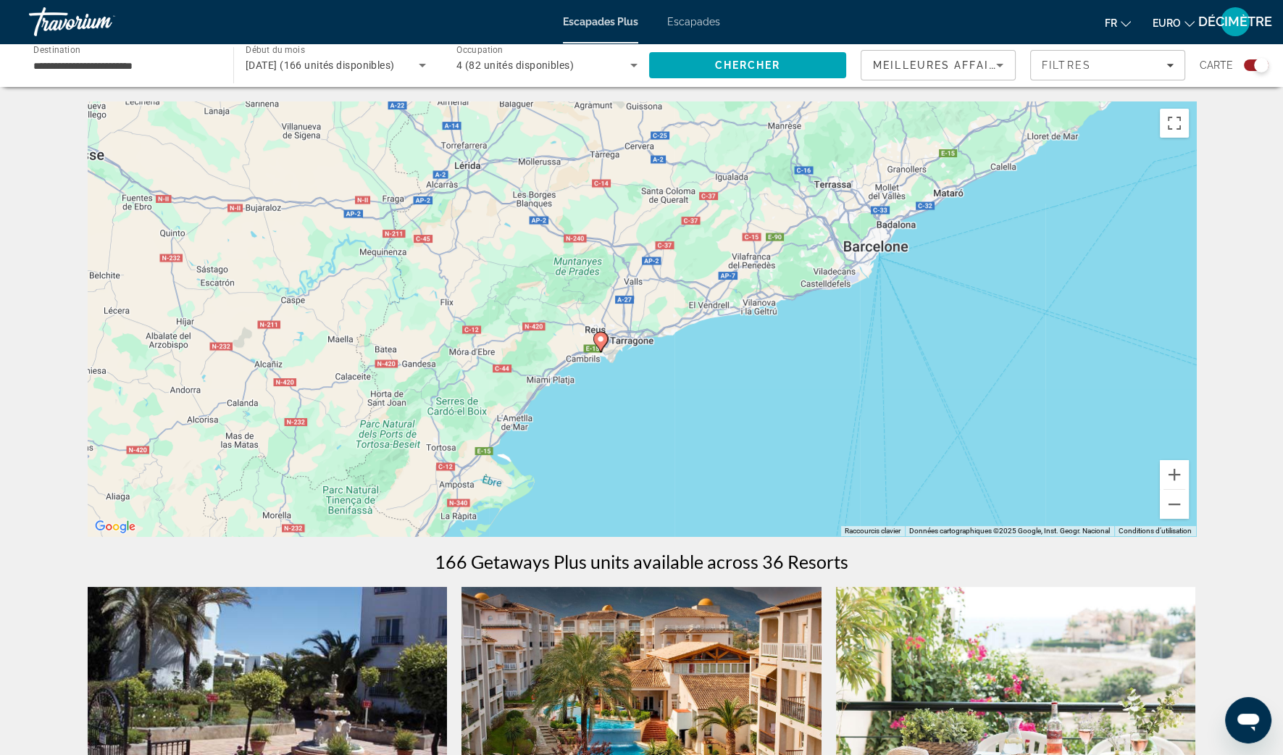
drag, startPoint x: 656, startPoint y: 474, endPoint x: 813, endPoint y: 270, distance: 257.3
click at [812, 272] on div "Pour activer le glissement avec le clavier, appuyez sur Alt+Entrée. Une fois ce…" at bounding box center [642, 318] width 1108 height 435
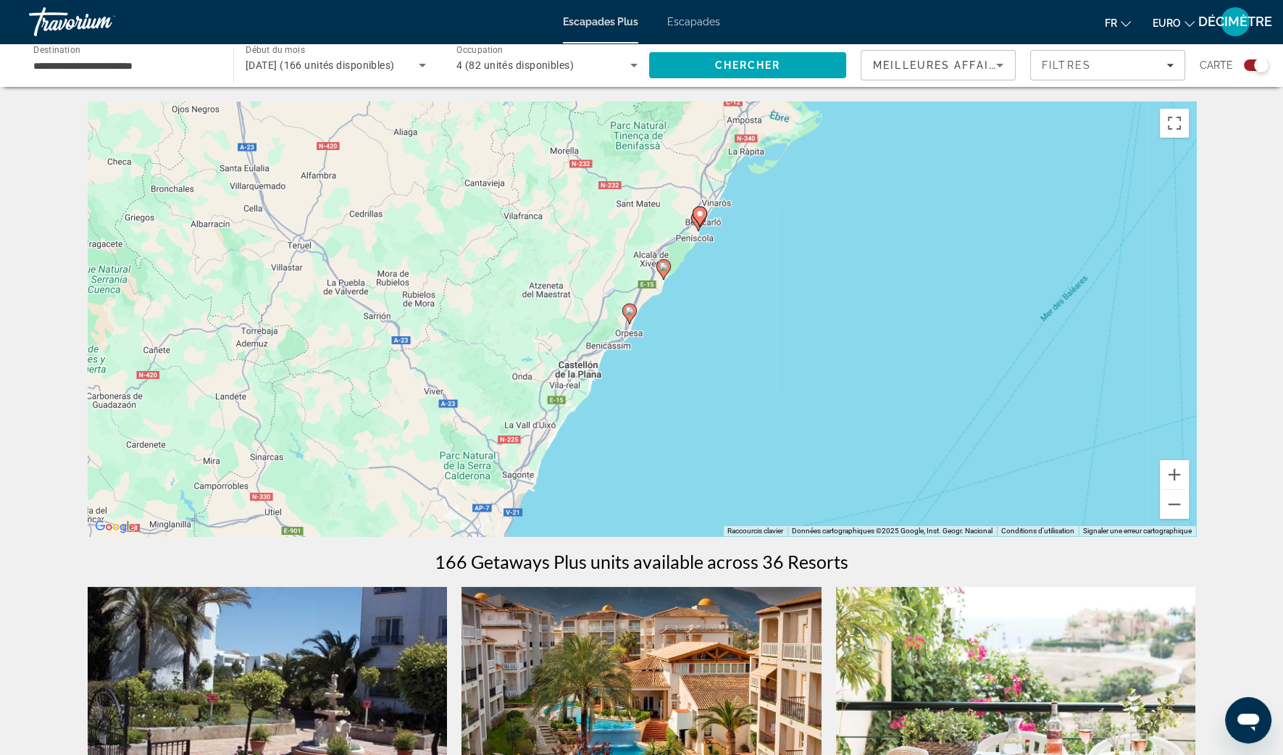
drag, startPoint x: 601, startPoint y: 395, endPoint x: 708, endPoint y: 260, distance: 172.2
click at [708, 261] on div "Pour activer le glissement avec le clavier, appuyez sur Alt+Entrée. Une fois ce…" at bounding box center [642, 318] width 1108 height 435
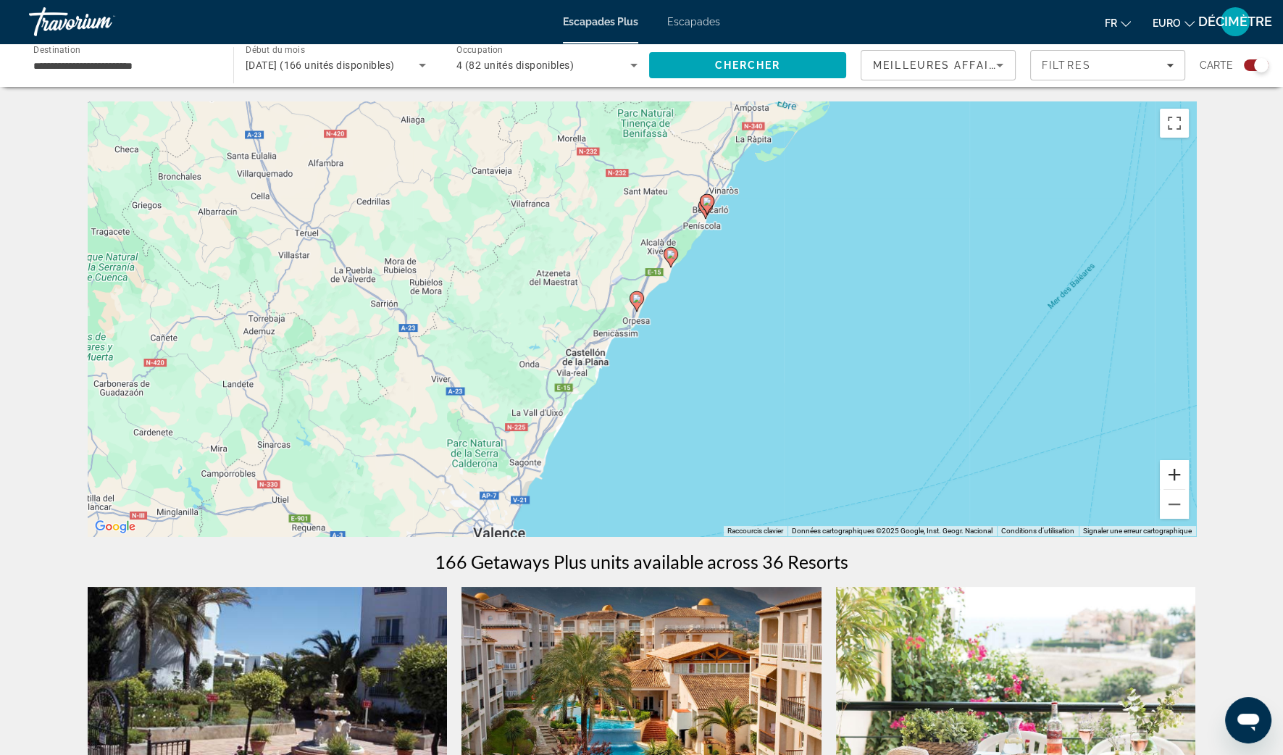
click at [1170, 473] on button "Zoom avant" at bounding box center [1174, 474] width 29 height 29
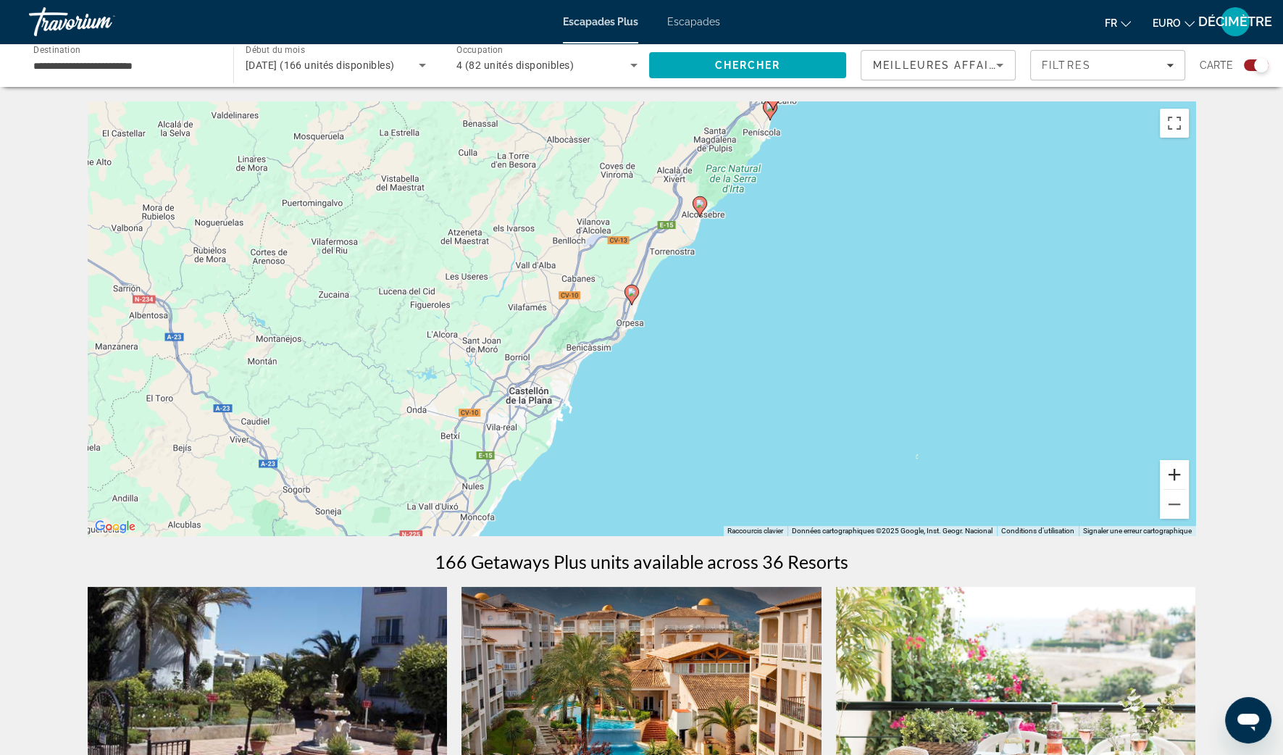
click at [1167, 470] on button "Zoom avant" at bounding box center [1174, 474] width 29 height 29
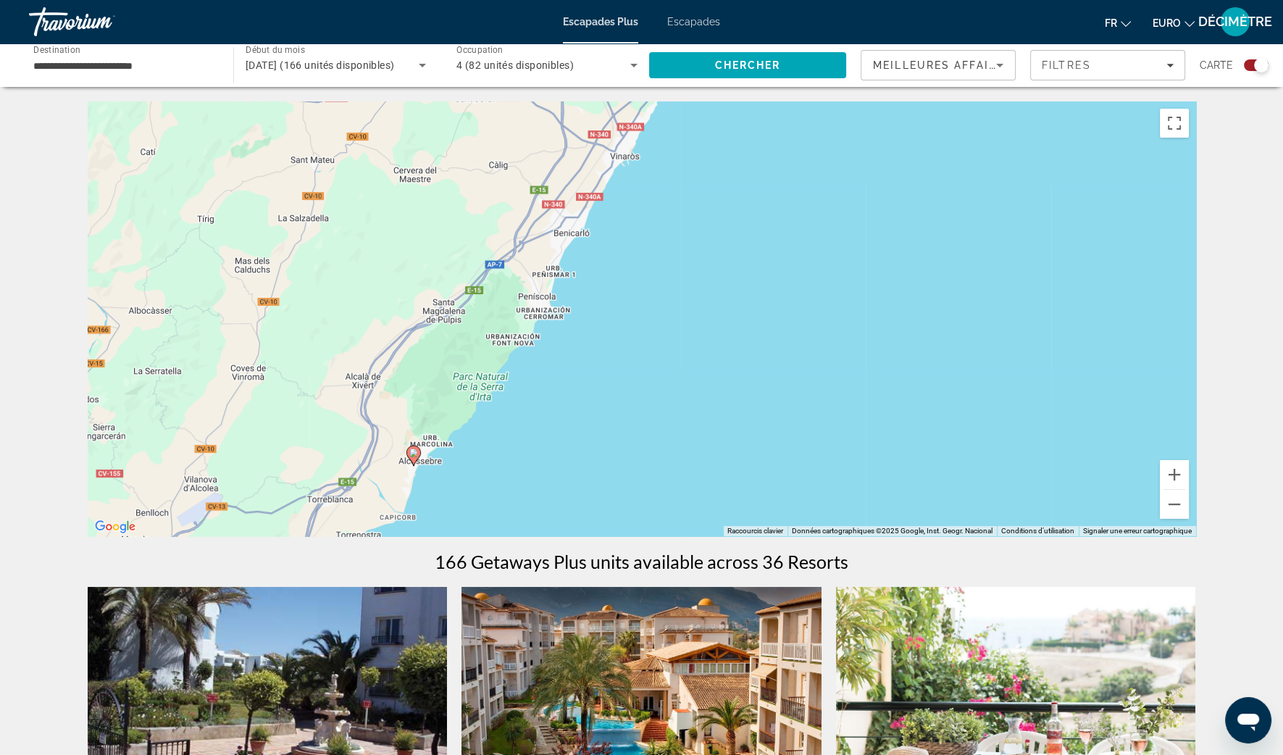
drag, startPoint x: 866, startPoint y: 139, endPoint x: 469, endPoint y: 511, distance: 543.8
click at [469, 511] on div "Pour activer le glissement avec le clavier, appuyez sur Alt+Entrée. Une fois ce…" at bounding box center [642, 318] width 1108 height 435
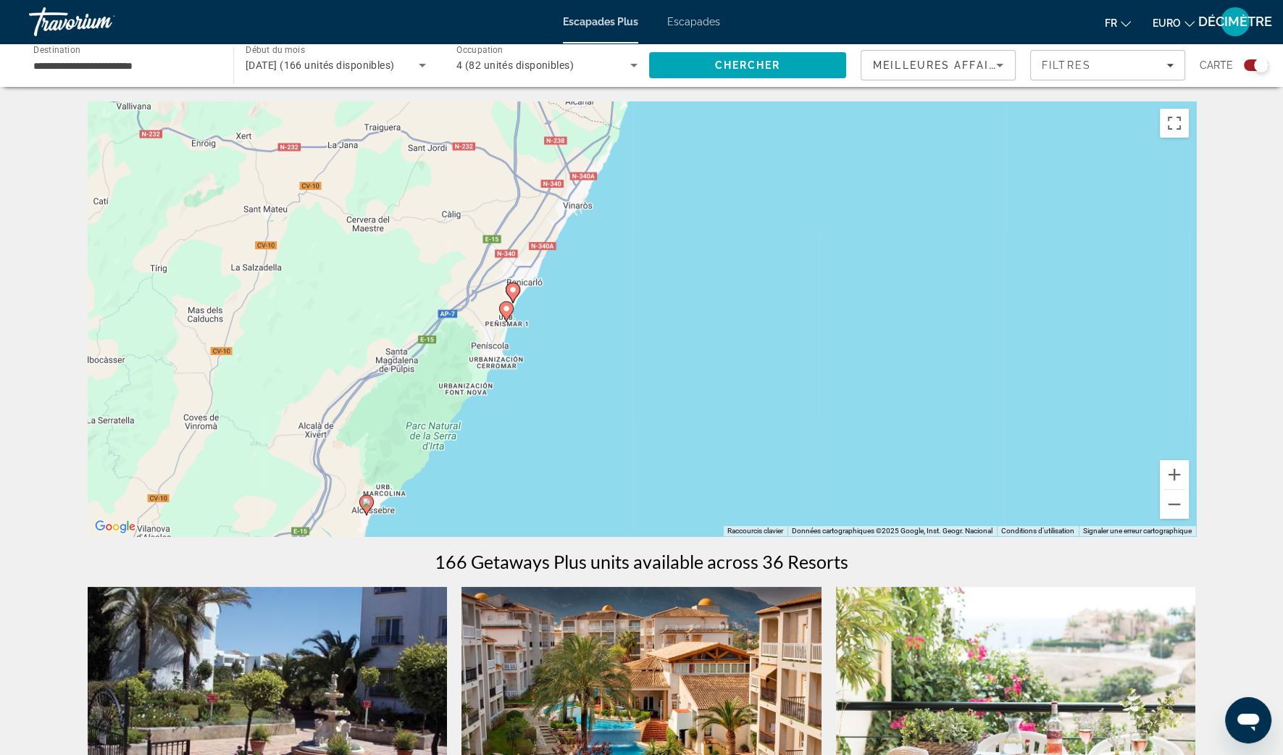
drag, startPoint x: 469, startPoint y: 285, endPoint x: 532, endPoint y: 225, distance: 88.1
click at [532, 225] on div "Pour activer le glissement avec le clavier, appuyez sur Alt+Entrée. Une fois ce…" at bounding box center [642, 318] width 1108 height 435
click at [1185, 478] on button "Zoom avant" at bounding box center [1174, 474] width 29 height 29
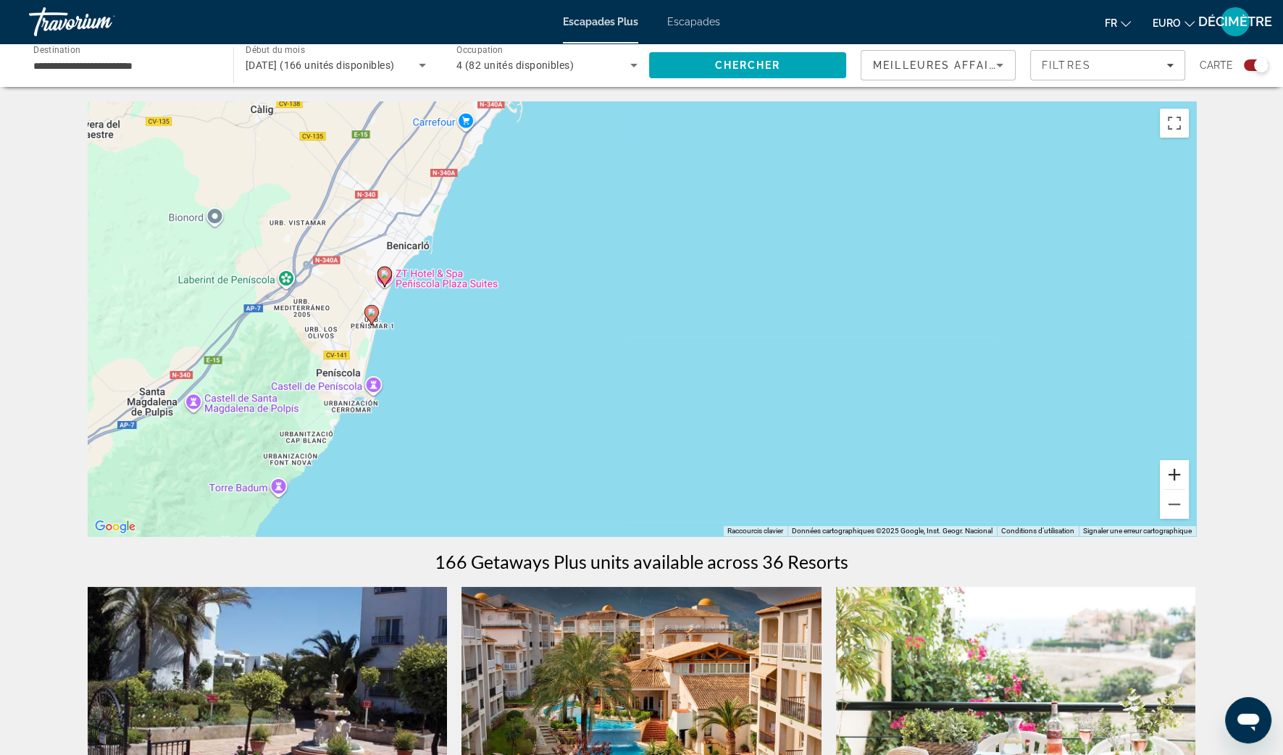
click at [1184, 477] on button "Zoom avant" at bounding box center [1174, 474] width 29 height 29
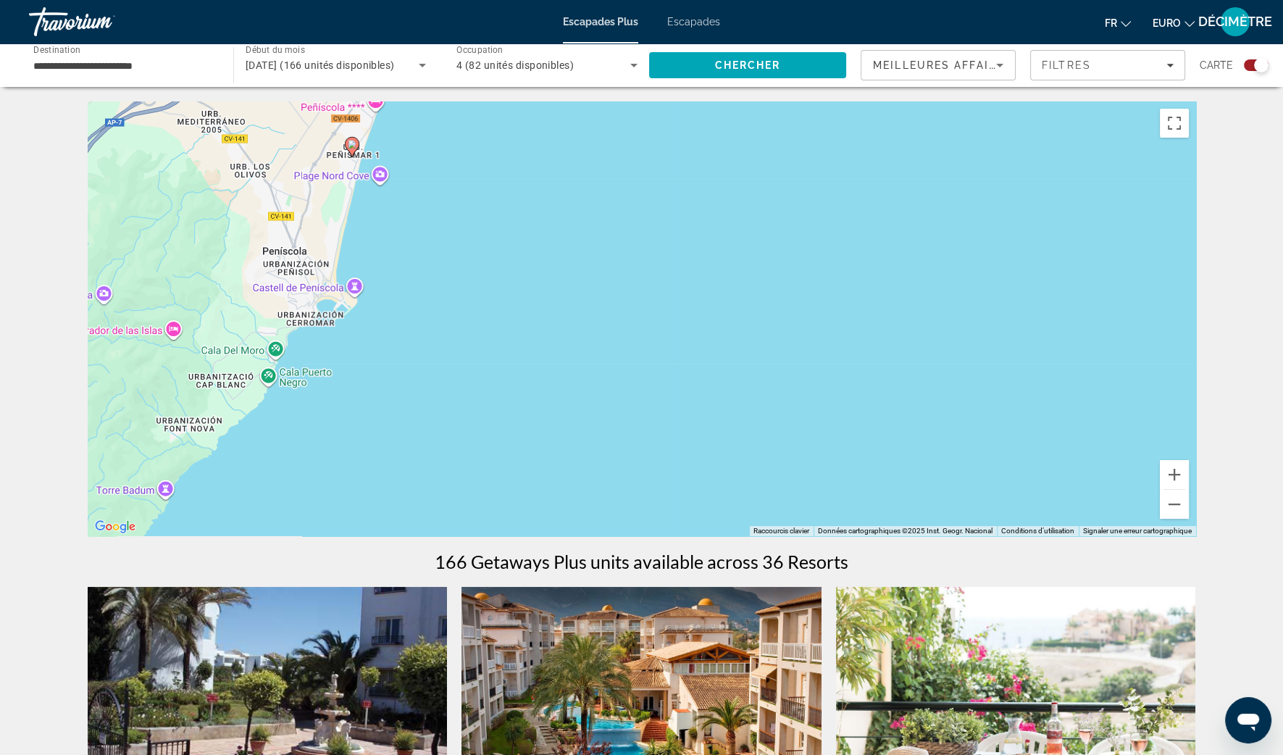
drag, startPoint x: 213, startPoint y: 270, endPoint x: 470, endPoint y: 94, distance: 311.6
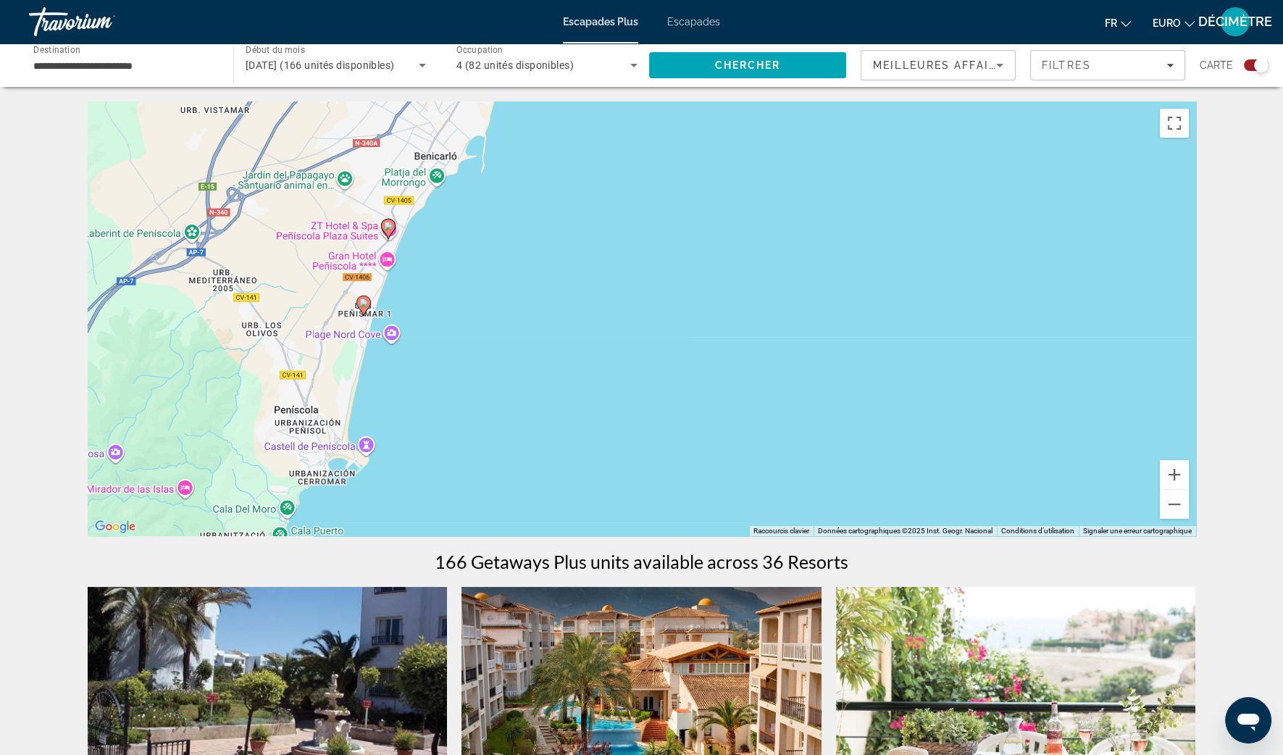
drag, startPoint x: 403, startPoint y: 178, endPoint x: 414, endPoint y: 338, distance: 159.8
click at [415, 340] on div "Pour activer le glissement avec le clavier, appuyez sur Alt+Entrée. Une fois ce…" at bounding box center [642, 318] width 1108 height 435
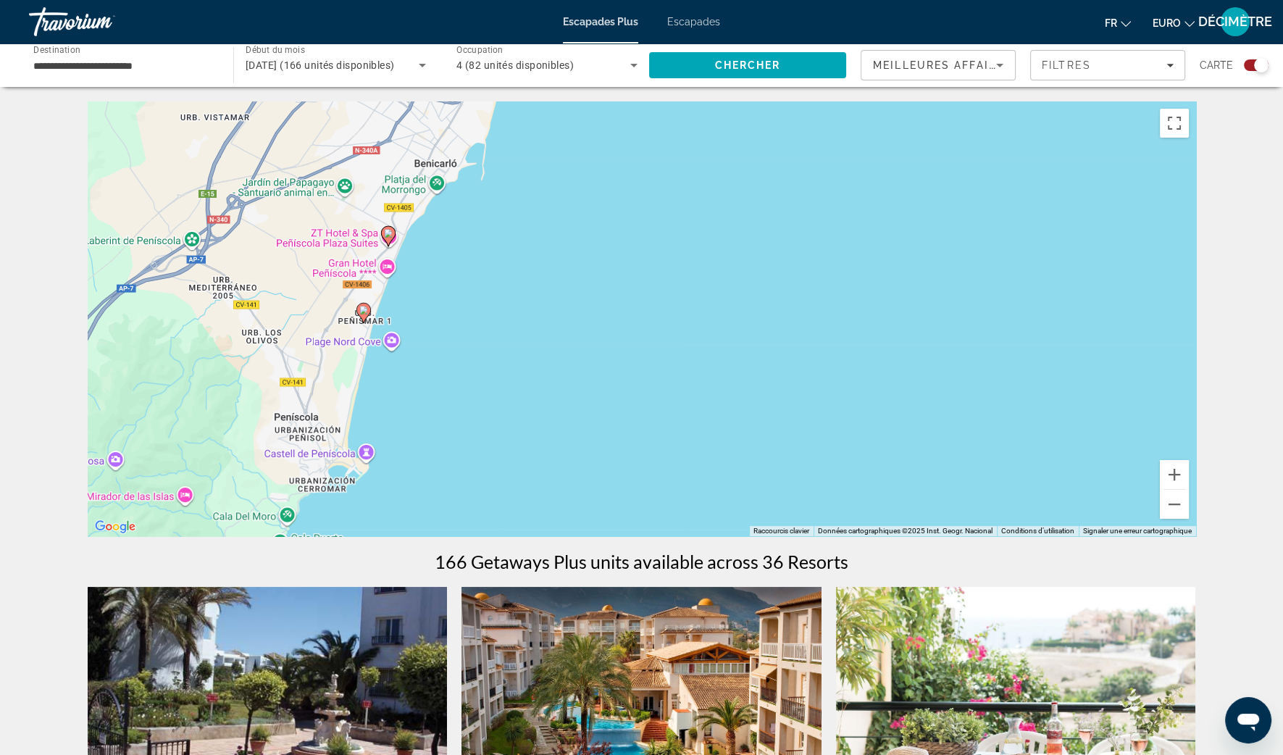
click at [391, 239] on icon "Contenu principal" at bounding box center [387, 236] width 13 height 19
click at [388, 233] on image "Contenu principal" at bounding box center [388, 233] width 9 height 9
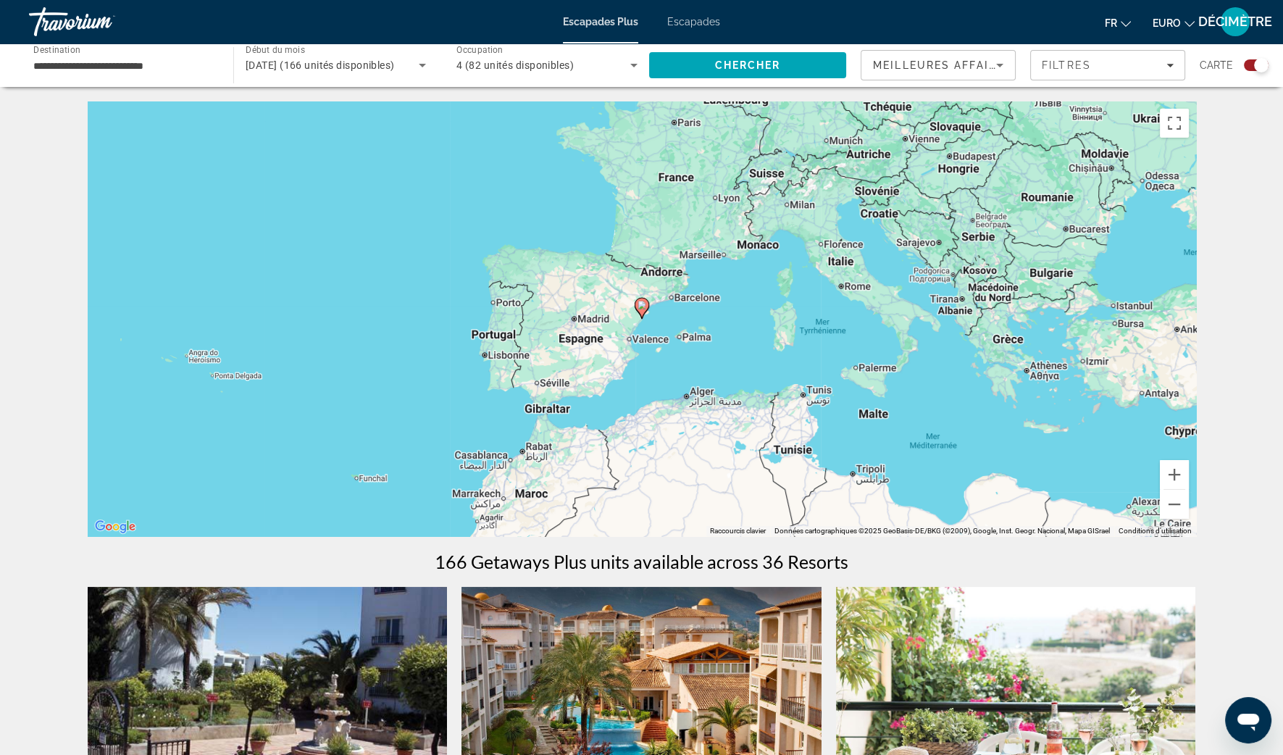
click at [641, 311] on icon "Contenu principal" at bounding box center [641, 307] width 13 height 19
type input "**********"
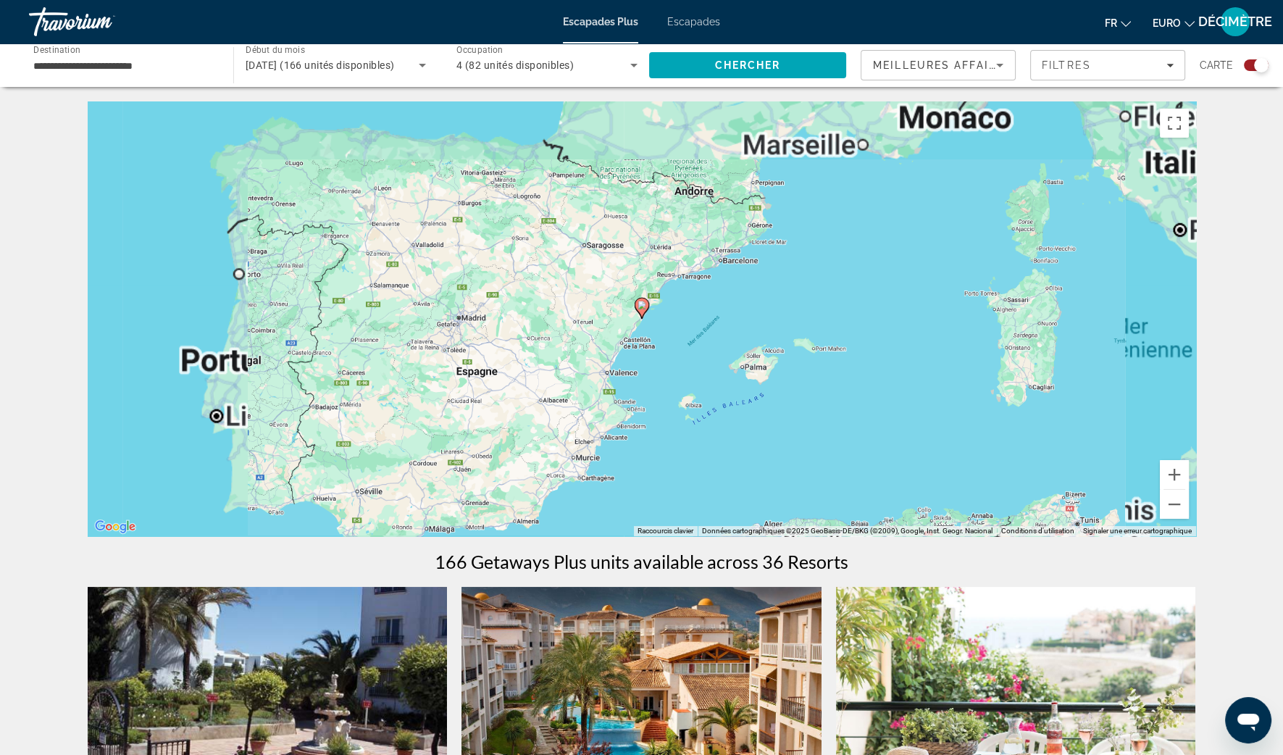
click at [641, 311] on icon "Contenu principal" at bounding box center [641, 307] width 13 height 19
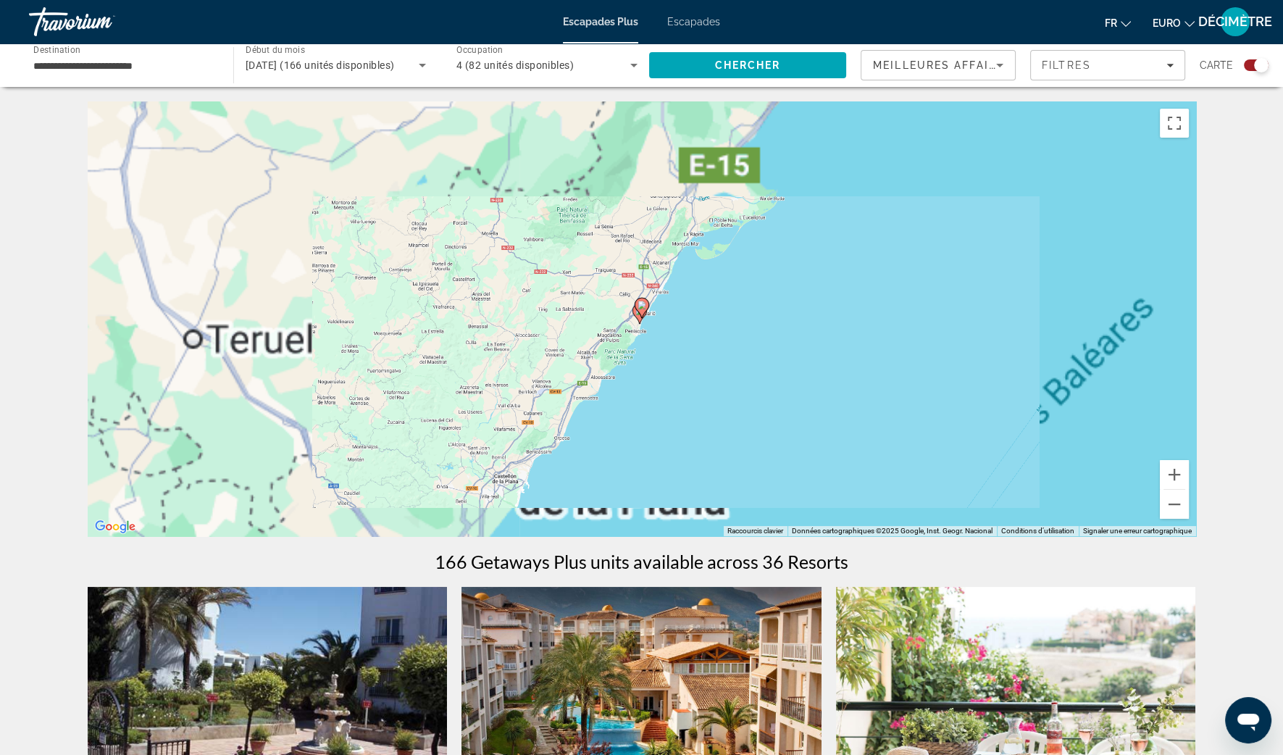
click at [641, 311] on icon "Contenu principal" at bounding box center [641, 307] width 13 height 19
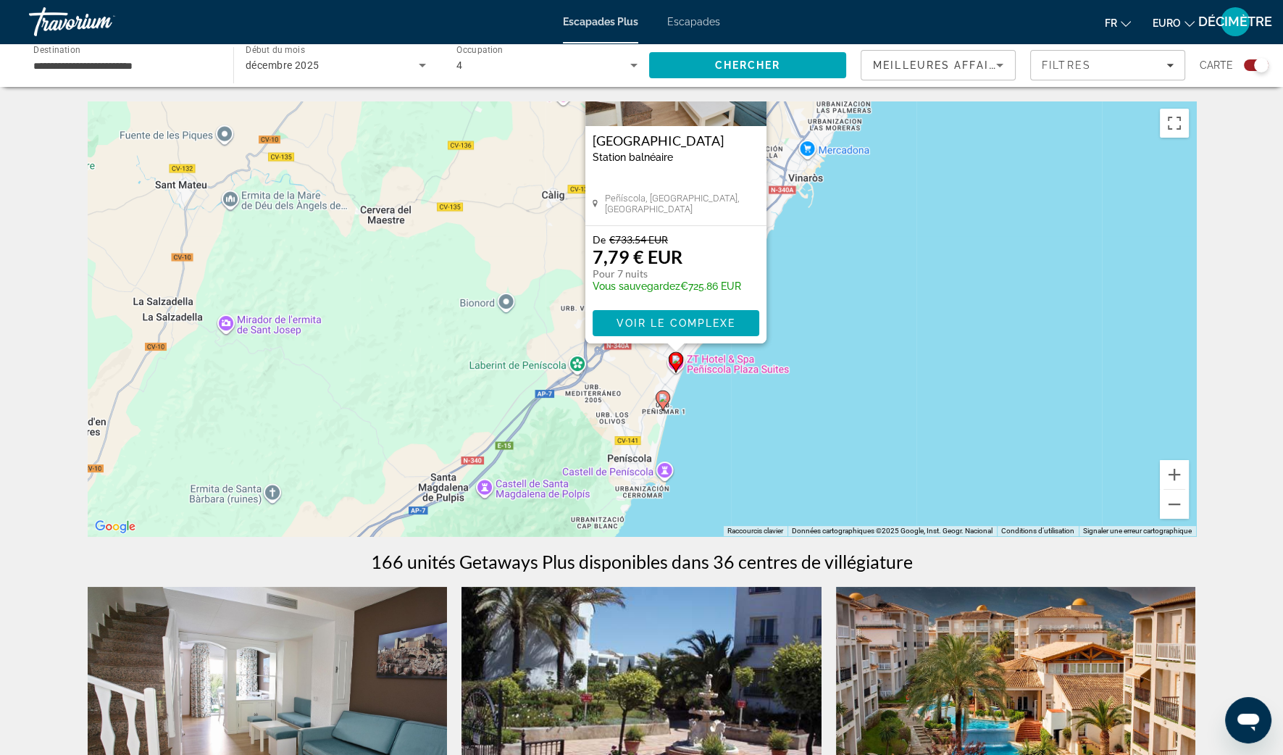
drag, startPoint x: 766, startPoint y: 423, endPoint x: 800, endPoint y: 280, distance: 146.9
click at [800, 280] on div "Pour activer le glissement avec le clavier, appuyez sur Alt+Entrée. Une fois ce…" at bounding box center [642, 318] width 1108 height 435
click at [661, 396] on image "Contenu principal" at bounding box center [662, 397] width 9 height 9
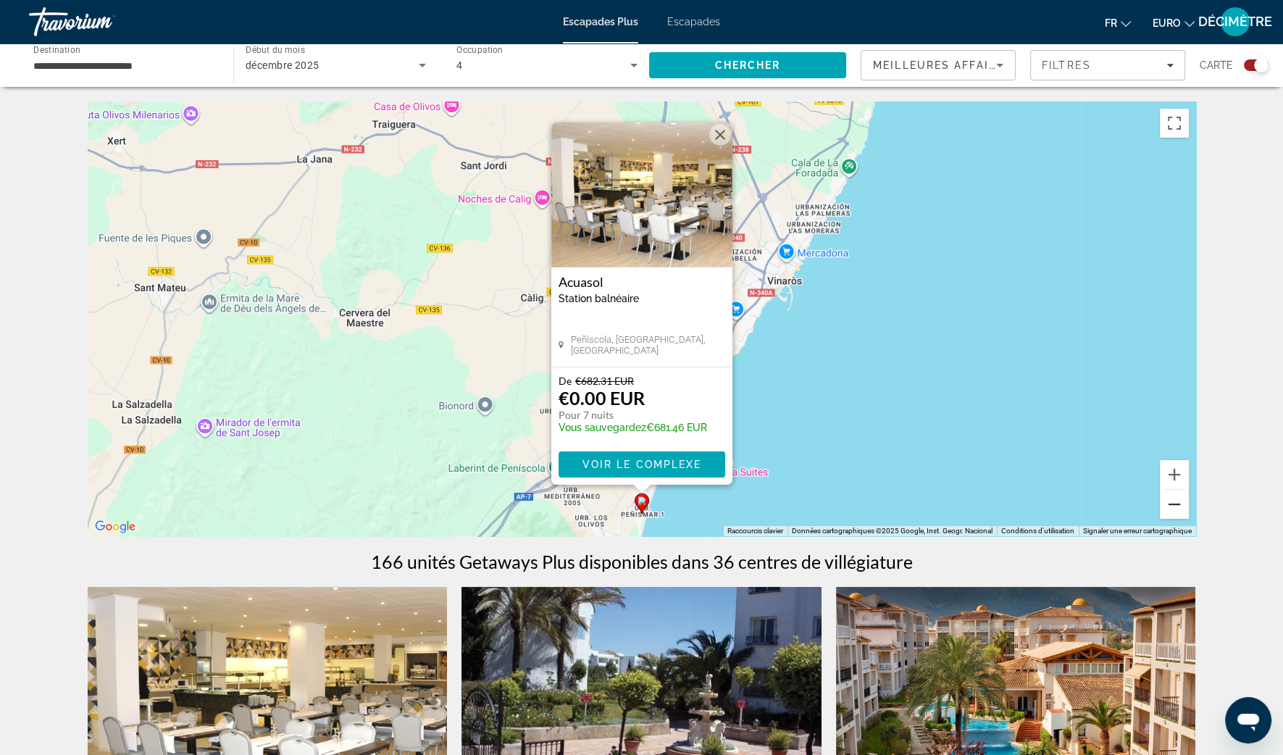
click at [1174, 507] on button "Zoom arrière" at bounding box center [1174, 504] width 29 height 29
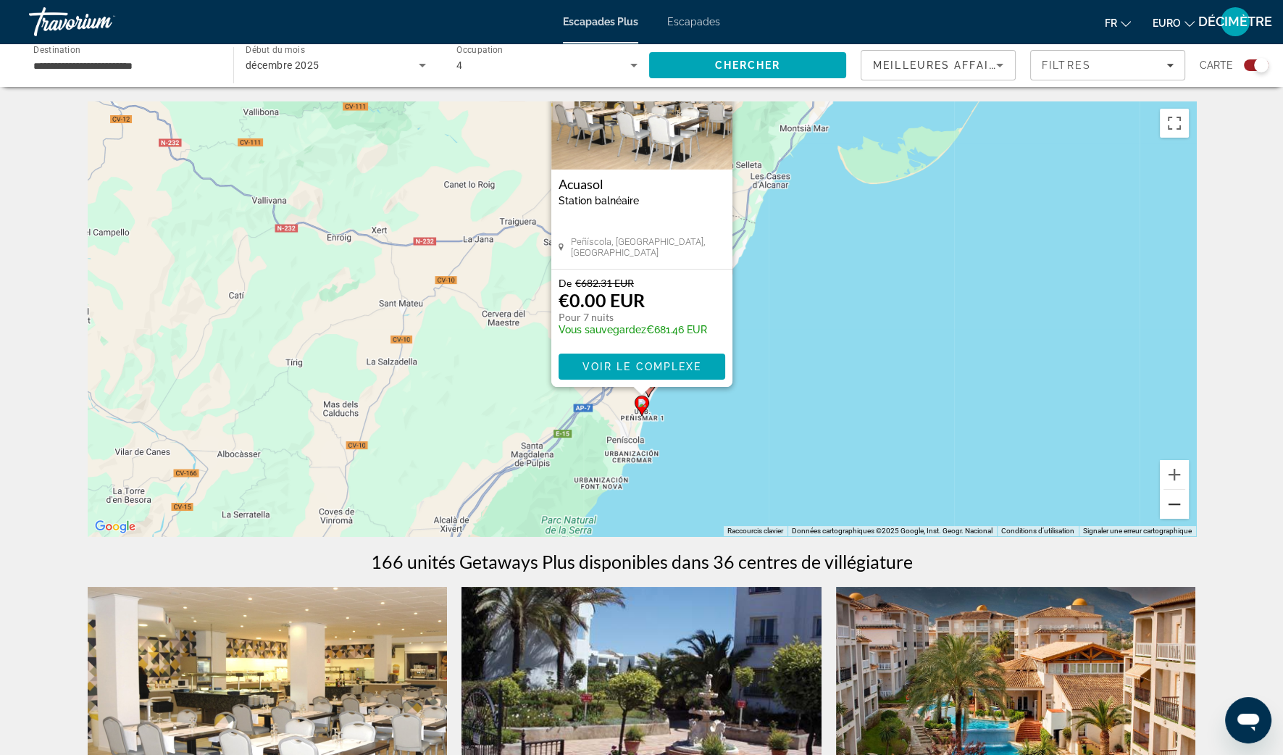
click at [1173, 507] on button "Zoom arrière" at bounding box center [1174, 504] width 29 height 29
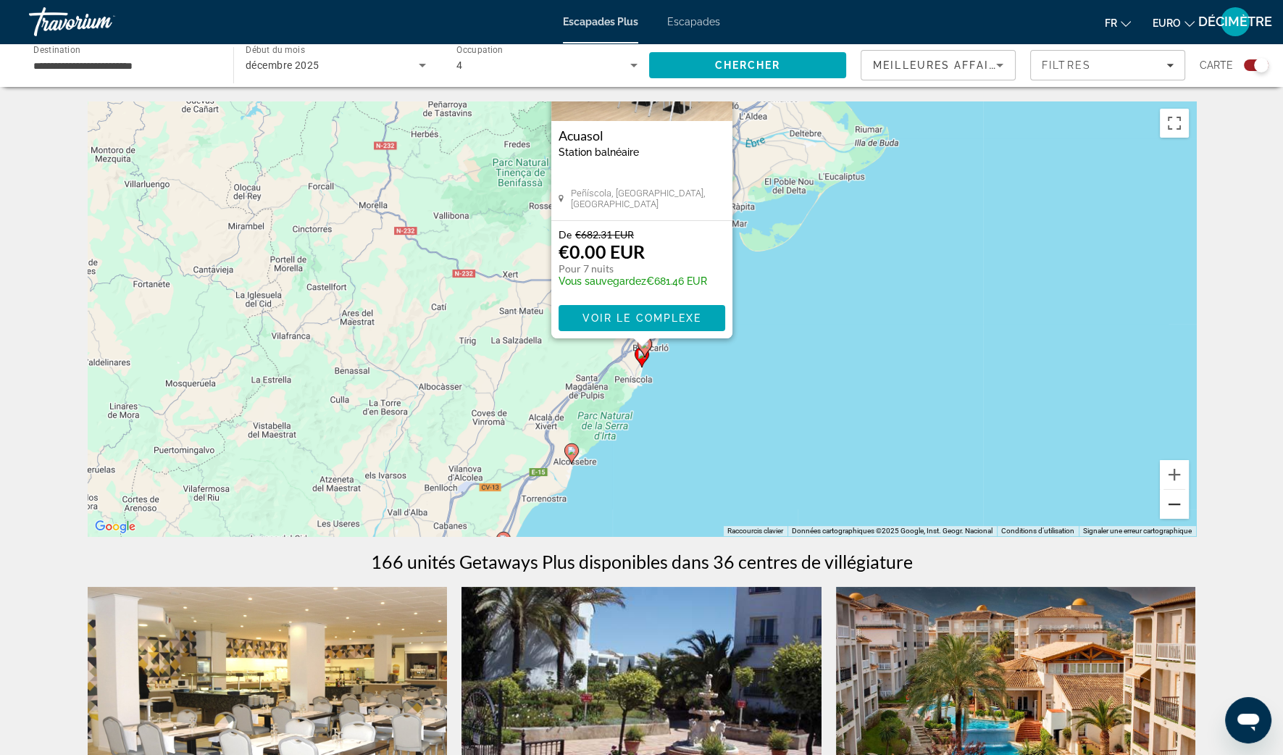
click at [1173, 507] on button "Zoom arrière" at bounding box center [1174, 504] width 29 height 29
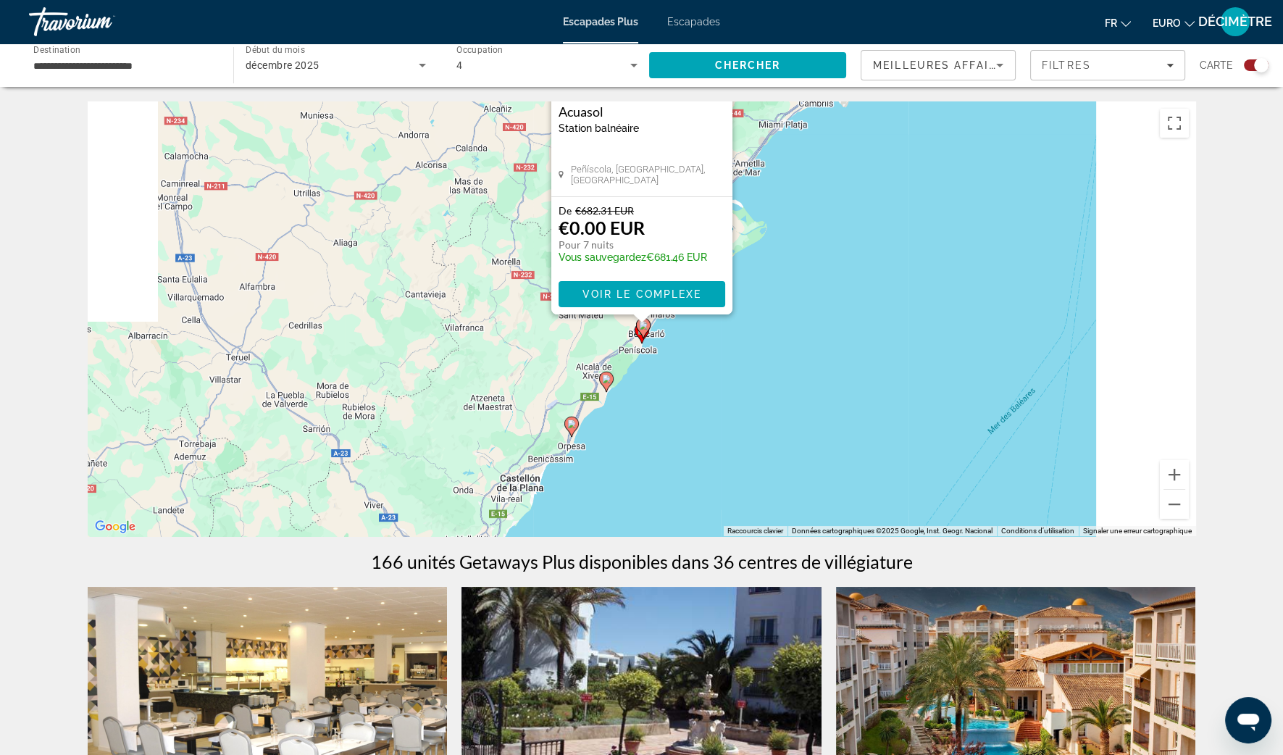
click at [887, 328] on div "Pour activer le glissement avec le clavier, appuyez sur Alt+Entrée. Une fois ce…" at bounding box center [642, 318] width 1108 height 435
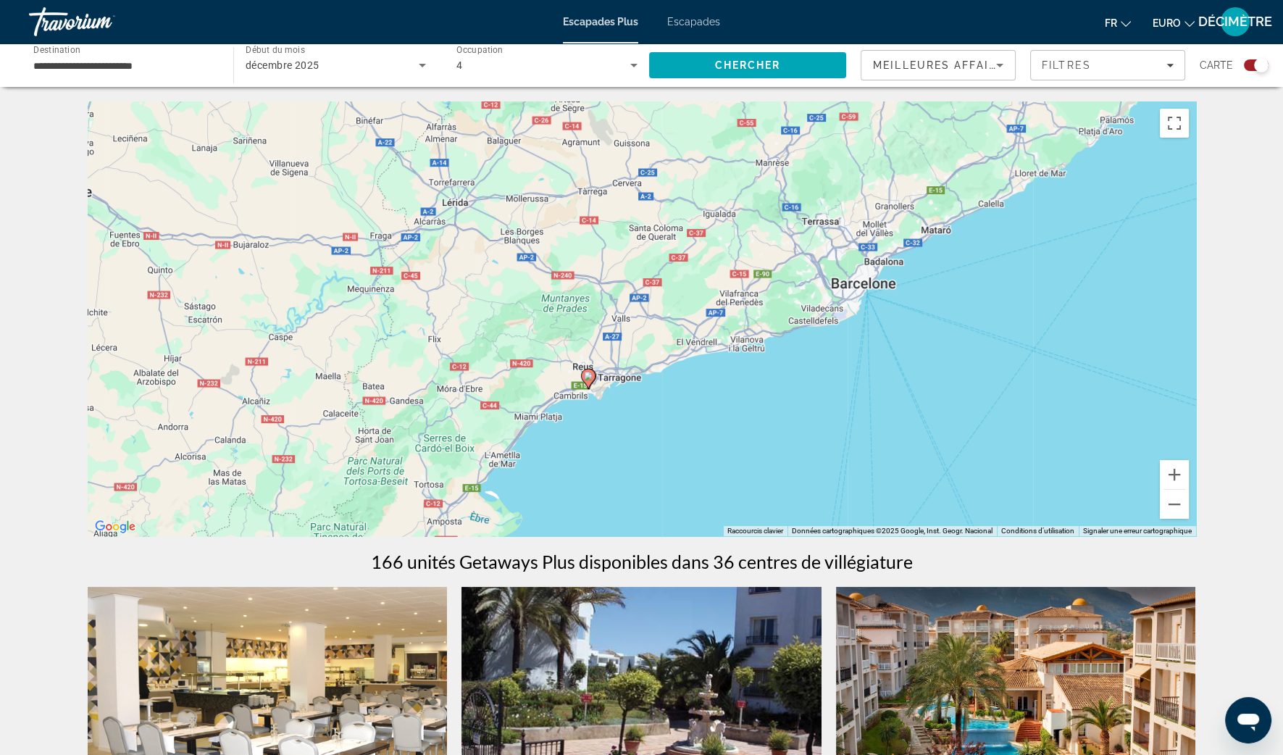
drag, startPoint x: 674, startPoint y: 242, endPoint x: 430, endPoint y: 533, distance: 379.5
click at [430, 533] on div "Pour activer le glissement avec le clavier, appuyez sur Alt+Entrée. Une fois ce…" at bounding box center [642, 318] width 1108 height 435
click at [1177, 517] on button "Zoom arrière" at bounding box center [1174, 504] width 29 height 29
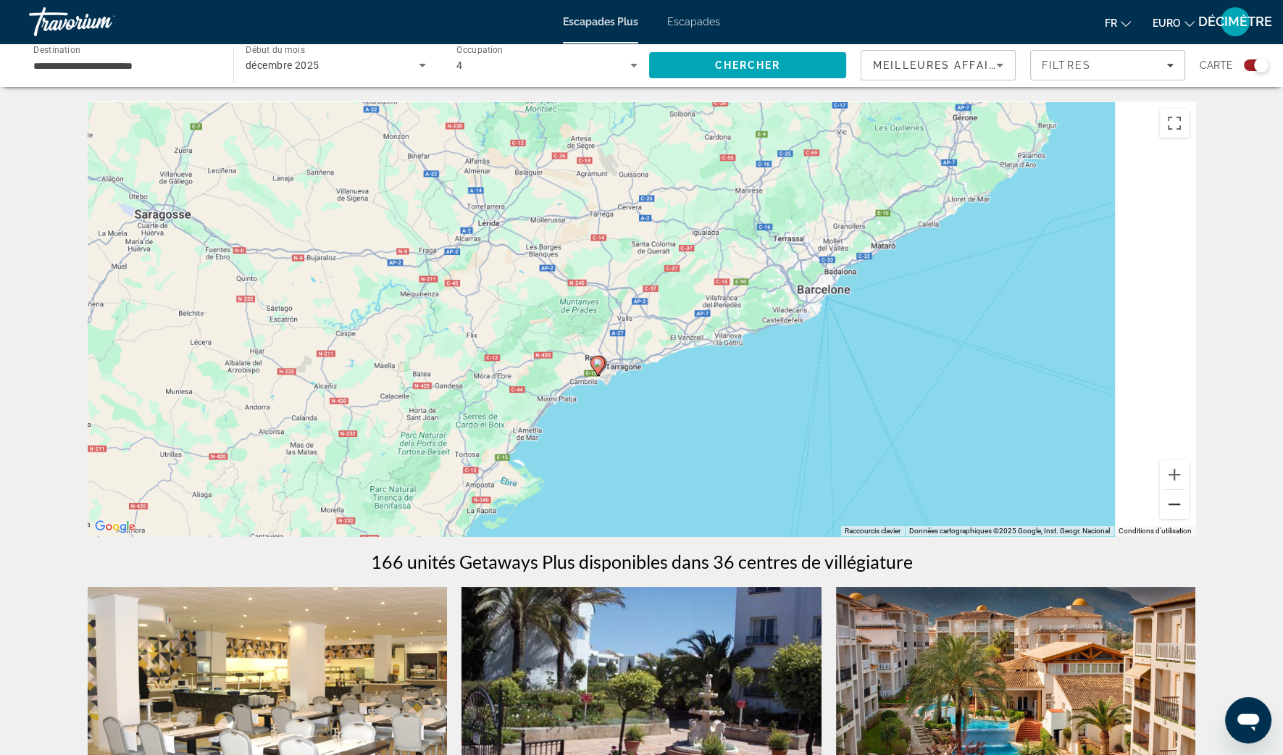
click at [1177, 517] on button "Zoom arrière" at bounding box center [1174, 504] width 29 height 29
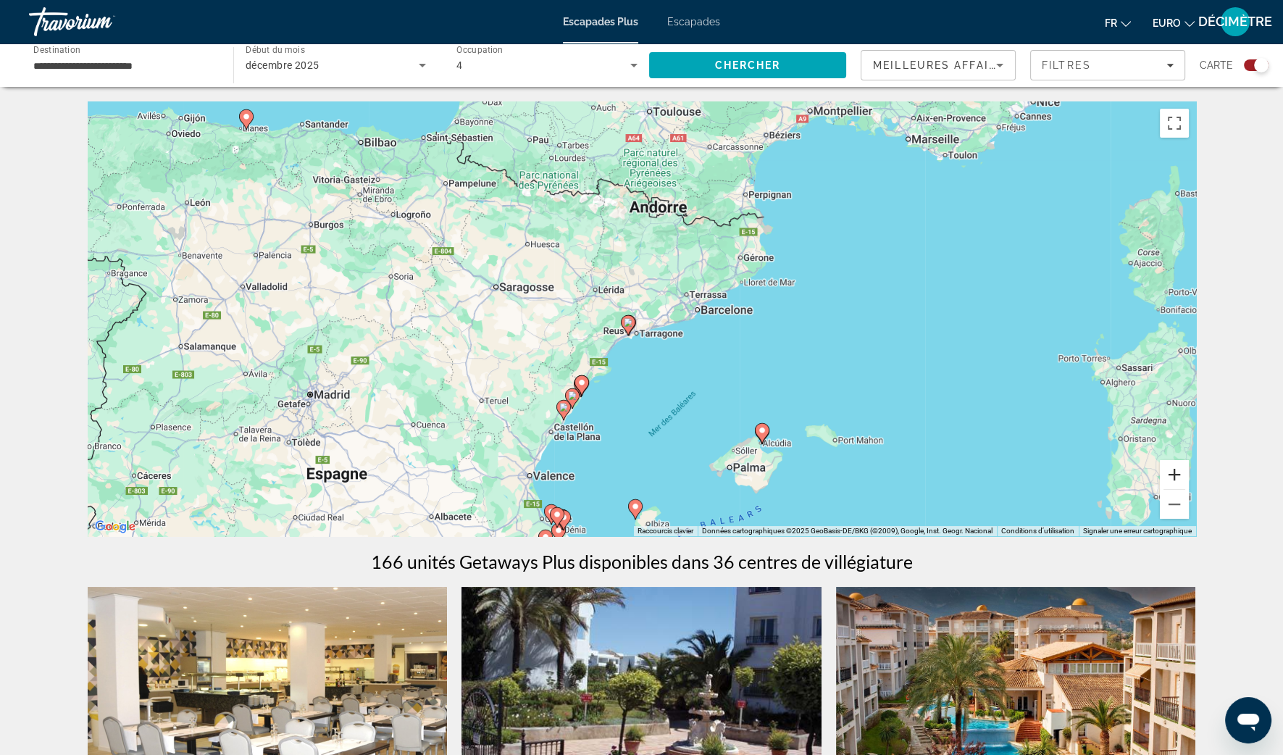
click at [1169, 473] on button "Zoom avant" at bounding box center [1174, 474] width 29 height 29
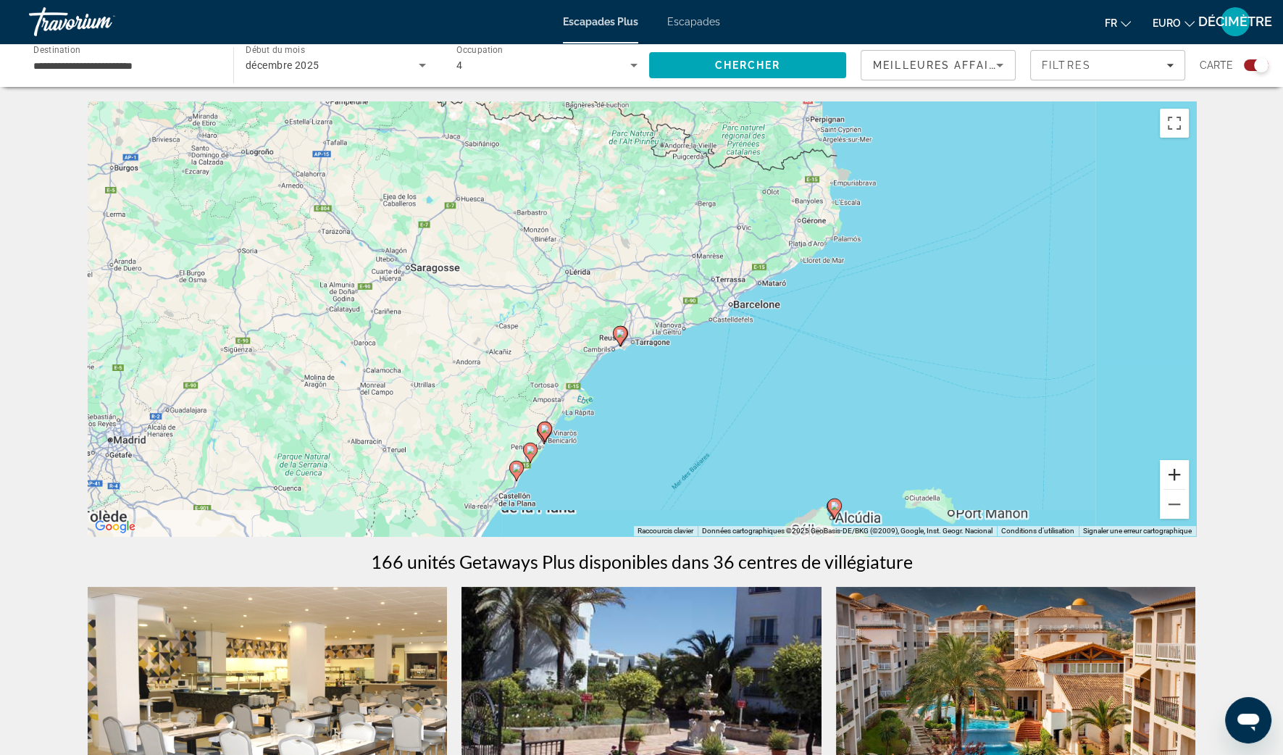
click at [1169, 472] on button "Zoom avant" at bounding box center [1174, 474] width 29 height 29
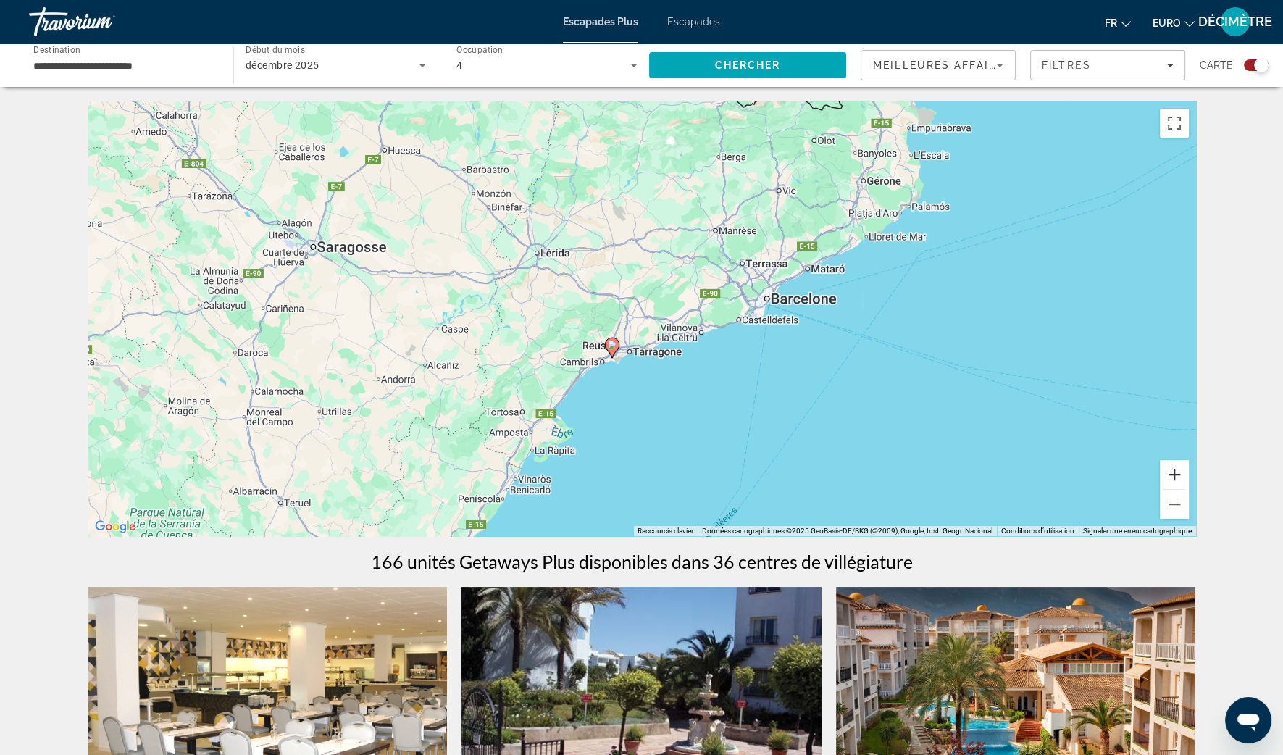
click at [1169, 472] on button "Zoom avant" at bounding box center [1174, 474] width 29 height 29
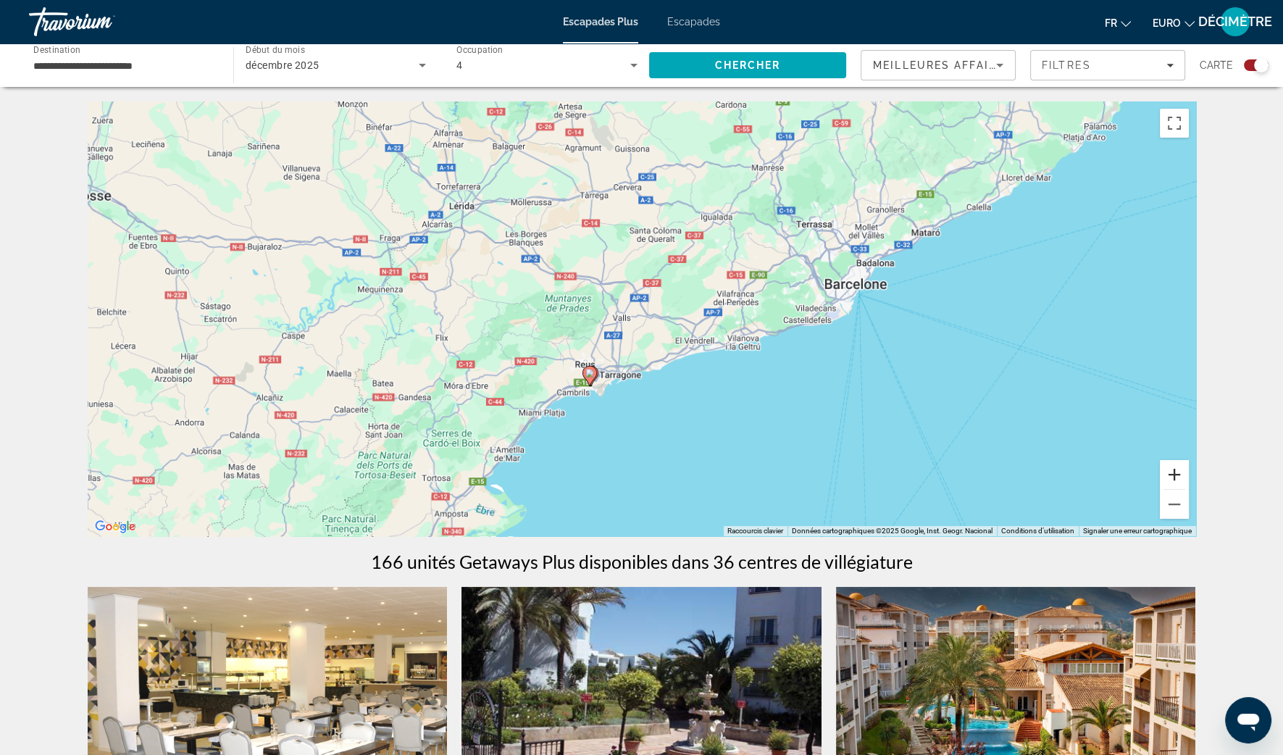
click at [1169, 472] on button "Zoom avant" at bounding box center [1174, 474] width 29 height 29
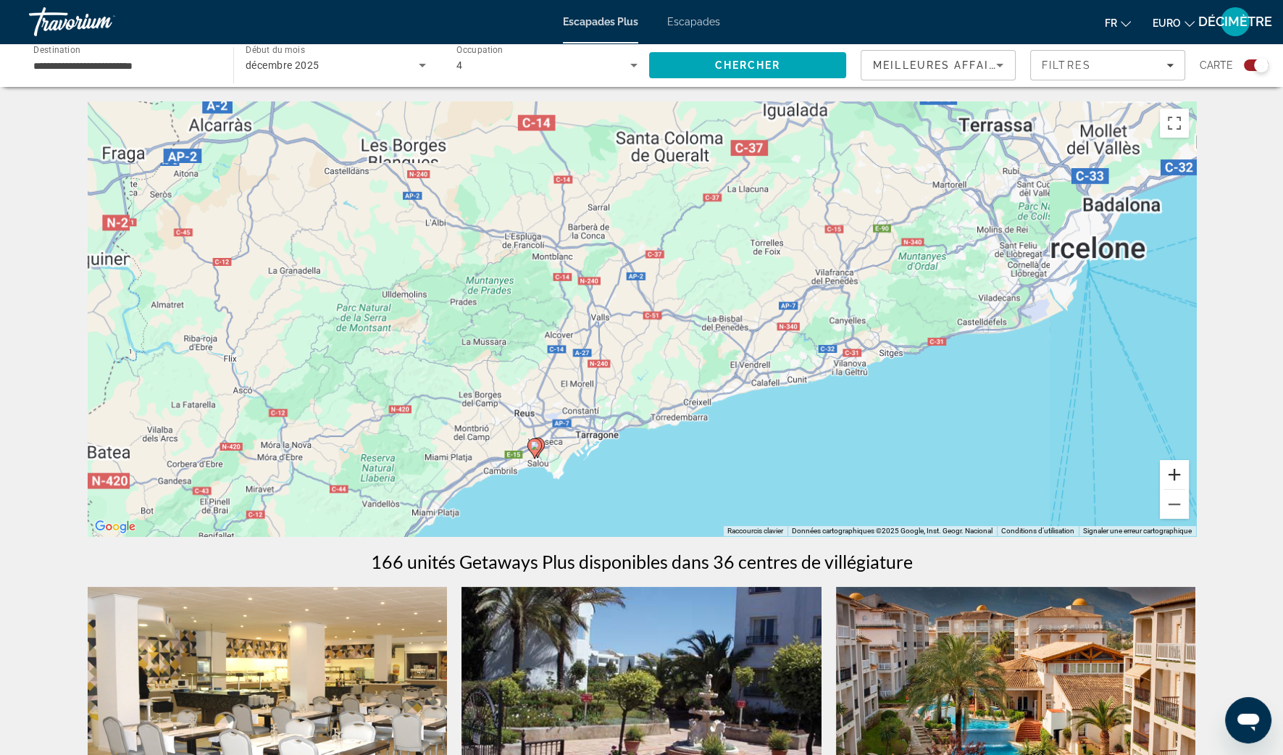
click at [1168, 471] on button "Zoom avant" at bounding box center [1174, 474] width 29 height 29
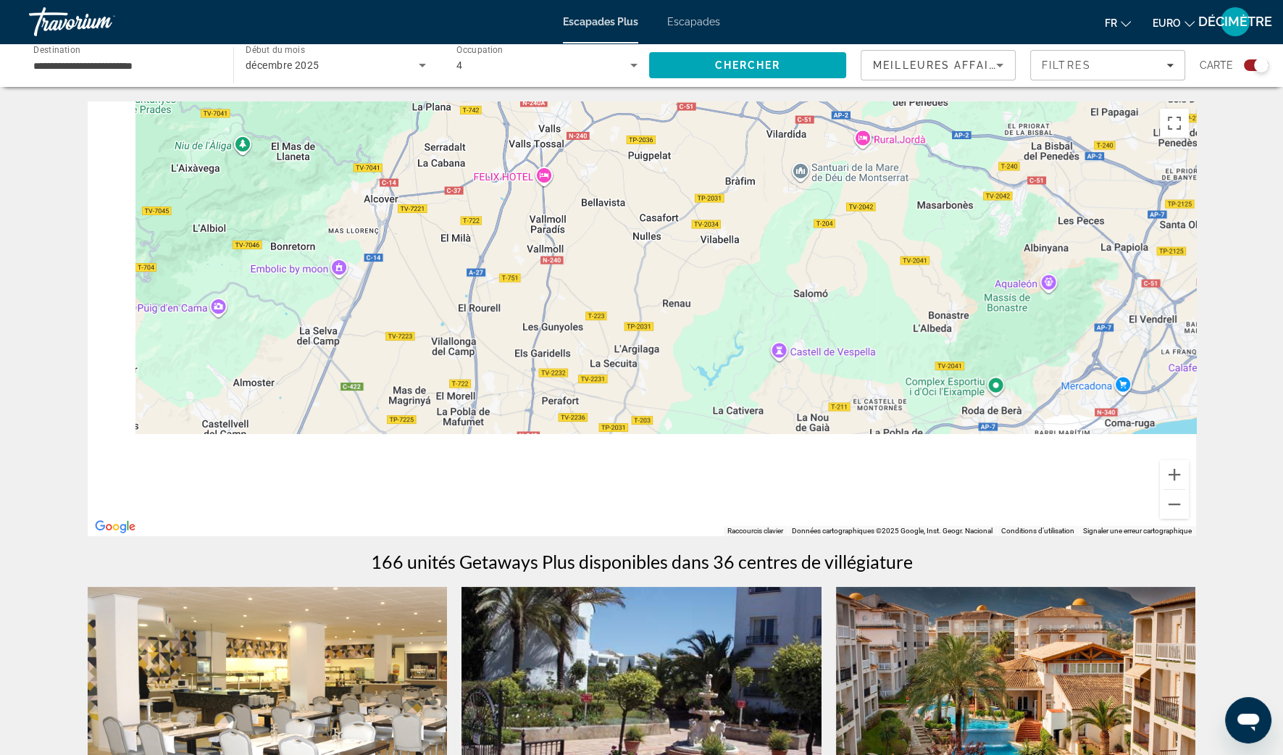
drag, startPoint x: 741, startPoint y: 396, endPoint x: 845, endPoint y: 20, distance: 390.7
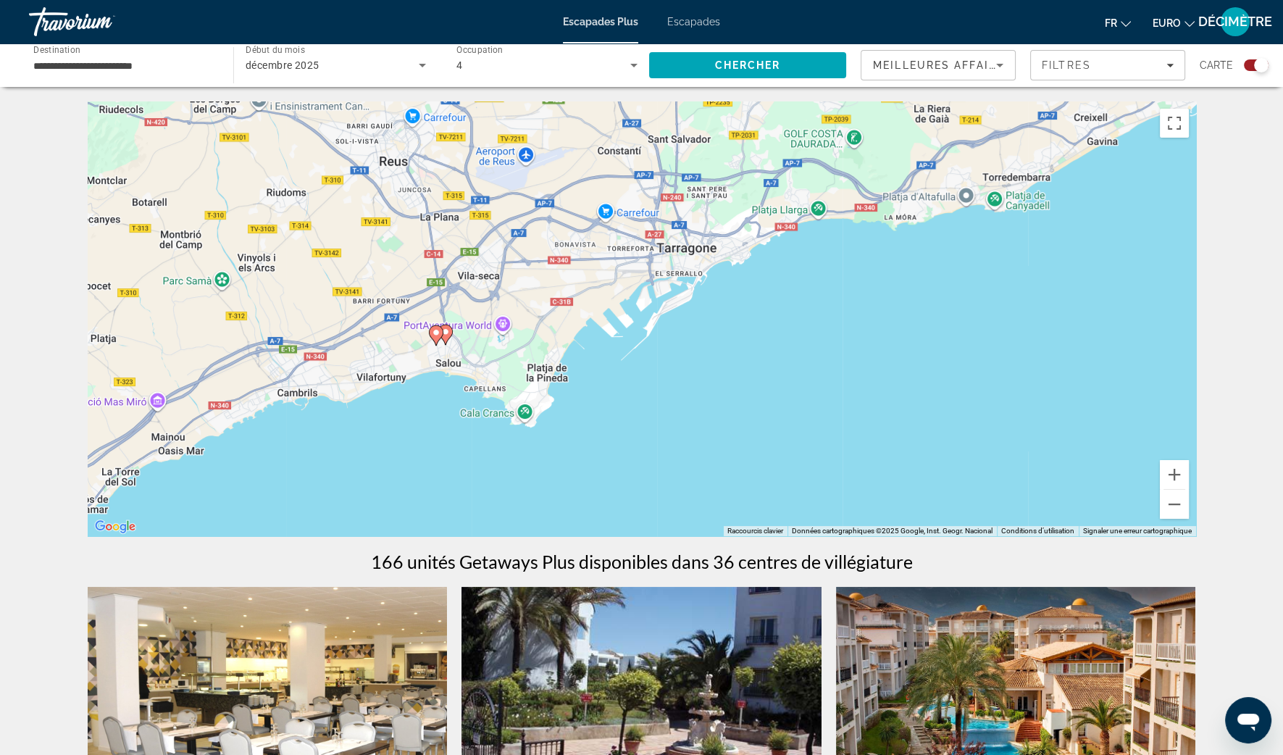
drag, startPoint x: 597, startPoint y: 330, endPoint x: 702, endPoint y: 301, distance: 109.0
click at [702, 301] on div "Pour activer le glissement avec le clavier, appuyez sur Alt+Entrée. Une fois ce…" at bounding box center [642, 318] width 1108 height 435
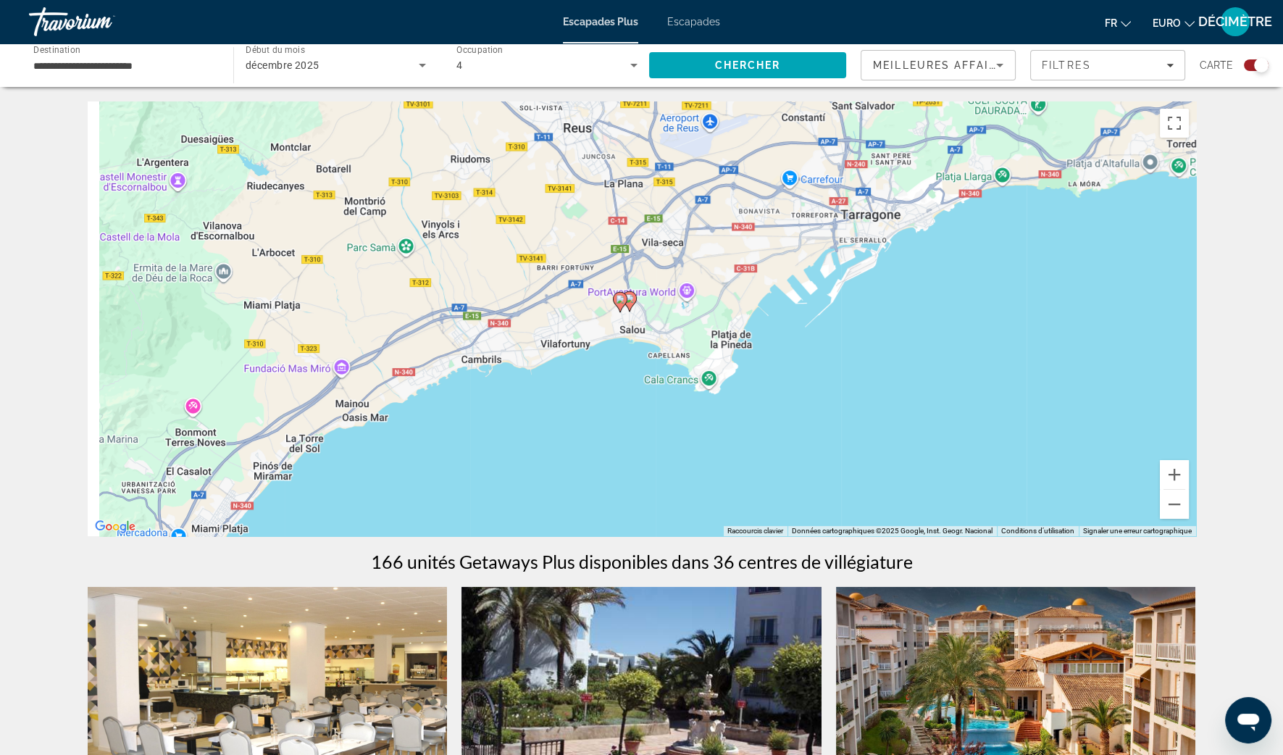
drag, startPoint x: 536, startPoint y: 330, endPoint x: 727, endPoint y: 286, distance: 196.1
click at [727, 286] on div "Pour activer le glissement avec le clavier, appuyez sur Alt+Entrée. Une fois ce…" at bounding box center [642, 318] width 1108 height 435
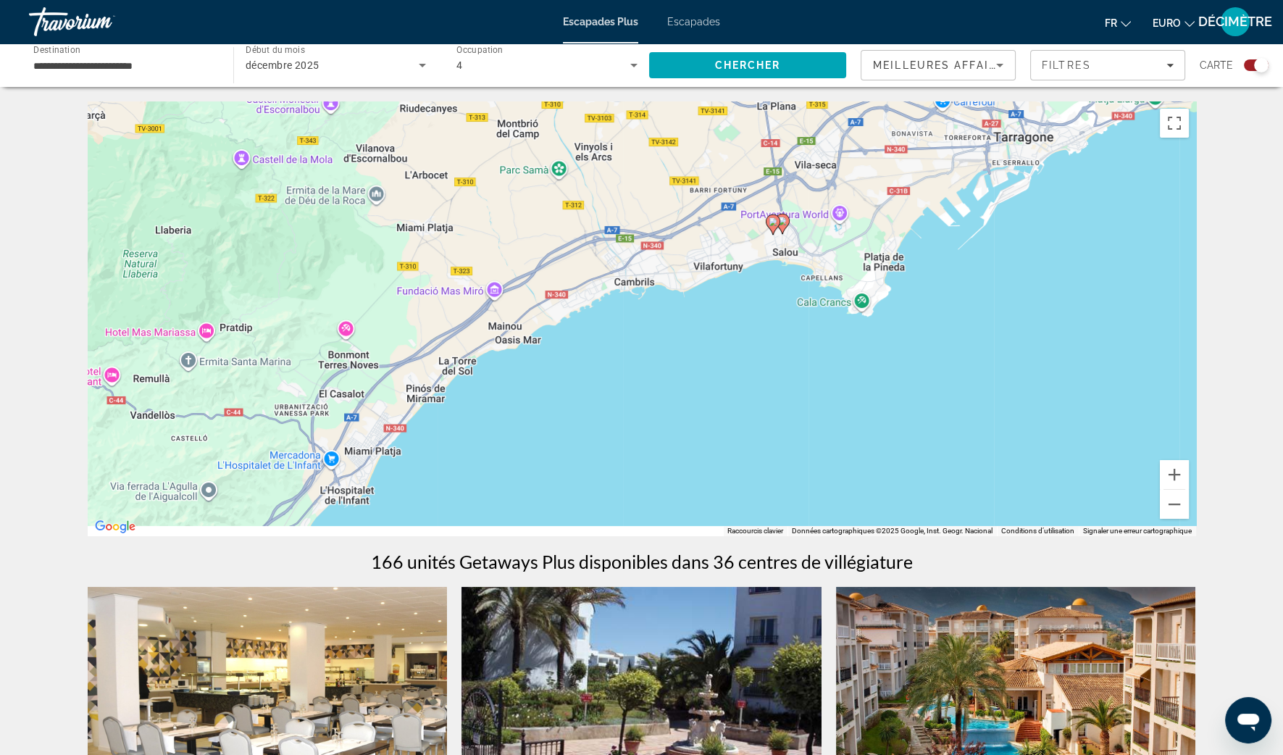
drag, startPoint x: 625, startPoint y: 322, endPoint x: 808, endPoint y: 189, distance: 226.6
click at [806, 199] on div "Pour activer le glissement avec le clavier, appuyez sur Alt+Entrée. Une fois ce…" at bounding box center [642, 318] width 1108 height 435
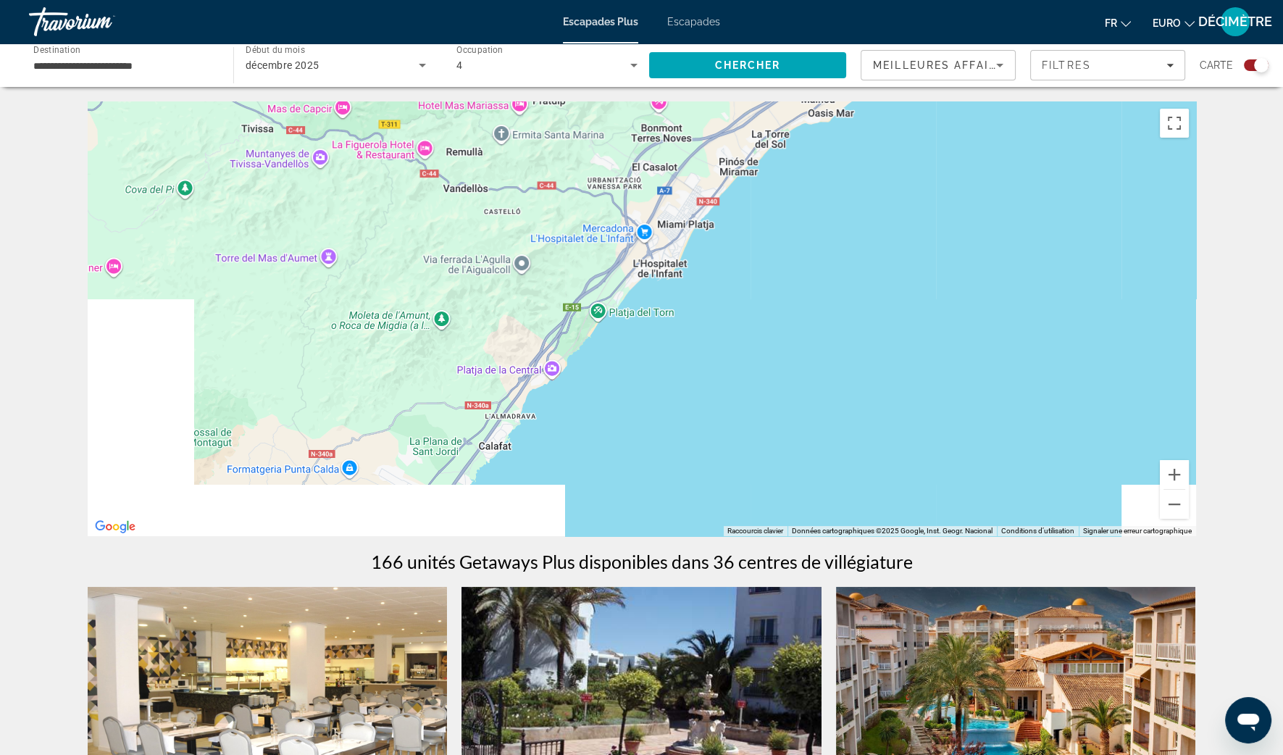
drag, startPoint x: 500, startPoint y: 380, endPoint x: 703, endPoint y: 293, distance: 220.4
click at [703, 293] on div "Pour activer le glissement avec le clavier, appuyez sur Alt+Entrée. Une fois ce…" at bounding box center [642, 318] width 1108 height 435
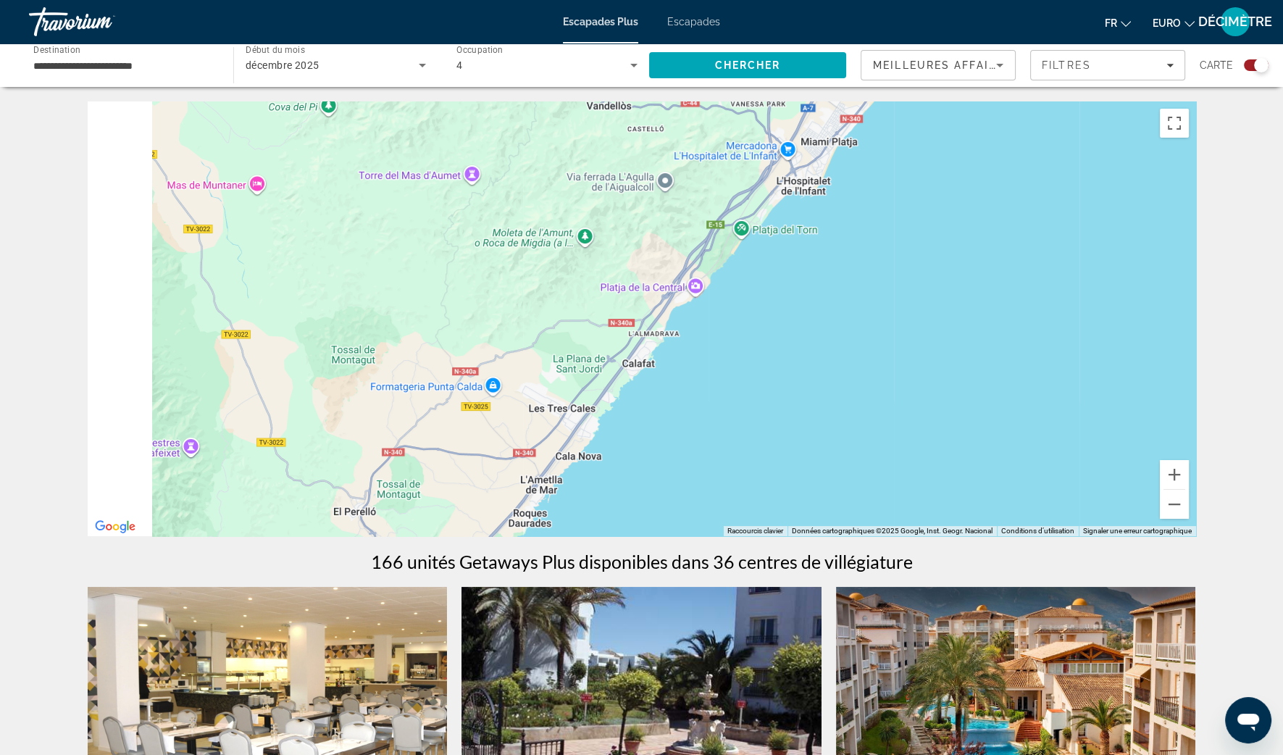
drag, startPoint x: 525, startPoint y: 429, endPoint x: 748, endPoint y: 191, distance: 326.0
click at [748, 206] on div "Pour activer le glissement avec le clavier, appuyez sur Alt+Entrée. Une fois ce…" at bounding box center [642, 318] width 1108 height 435
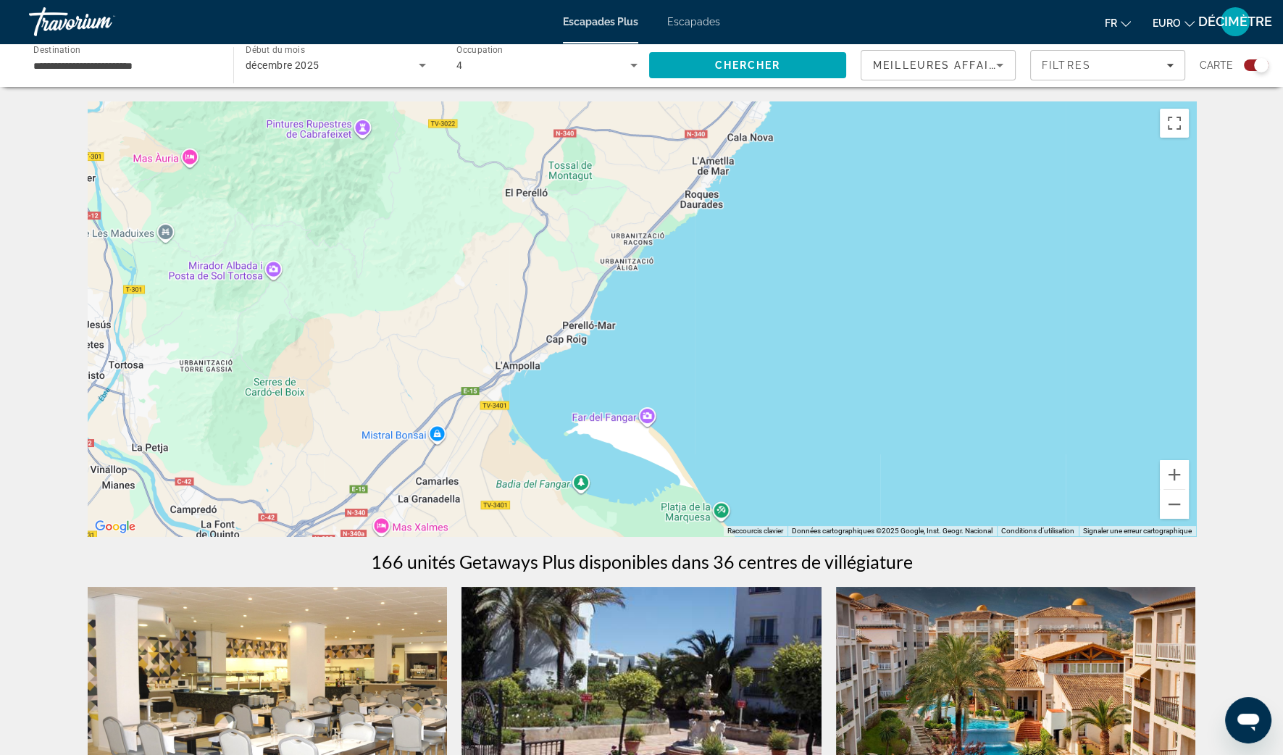
drag, startPoint x: 669, startPoint y: 317, endPoint x: 782, endPoint y: 152, distance: 199.5
click at [782, 153] on div "Contenu principal" at bounding box center [642, 318] width 1108 height 435
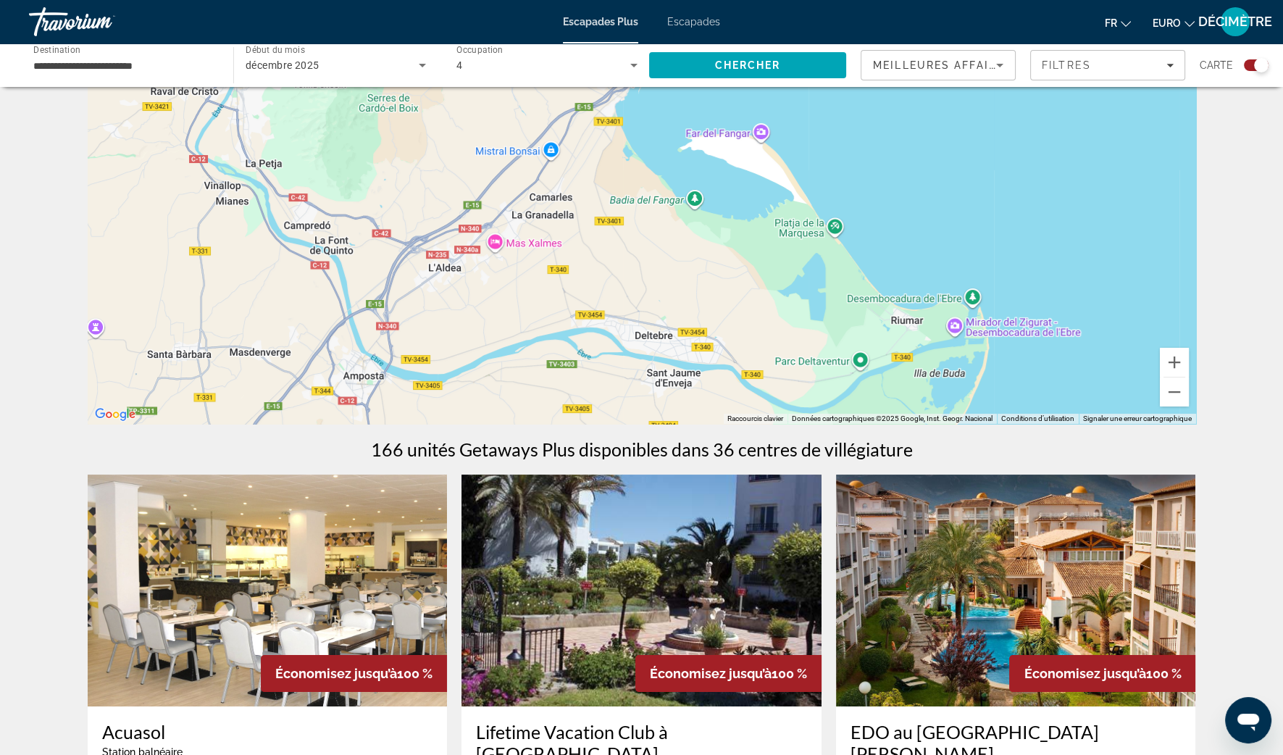
scroll to position [180, 0]
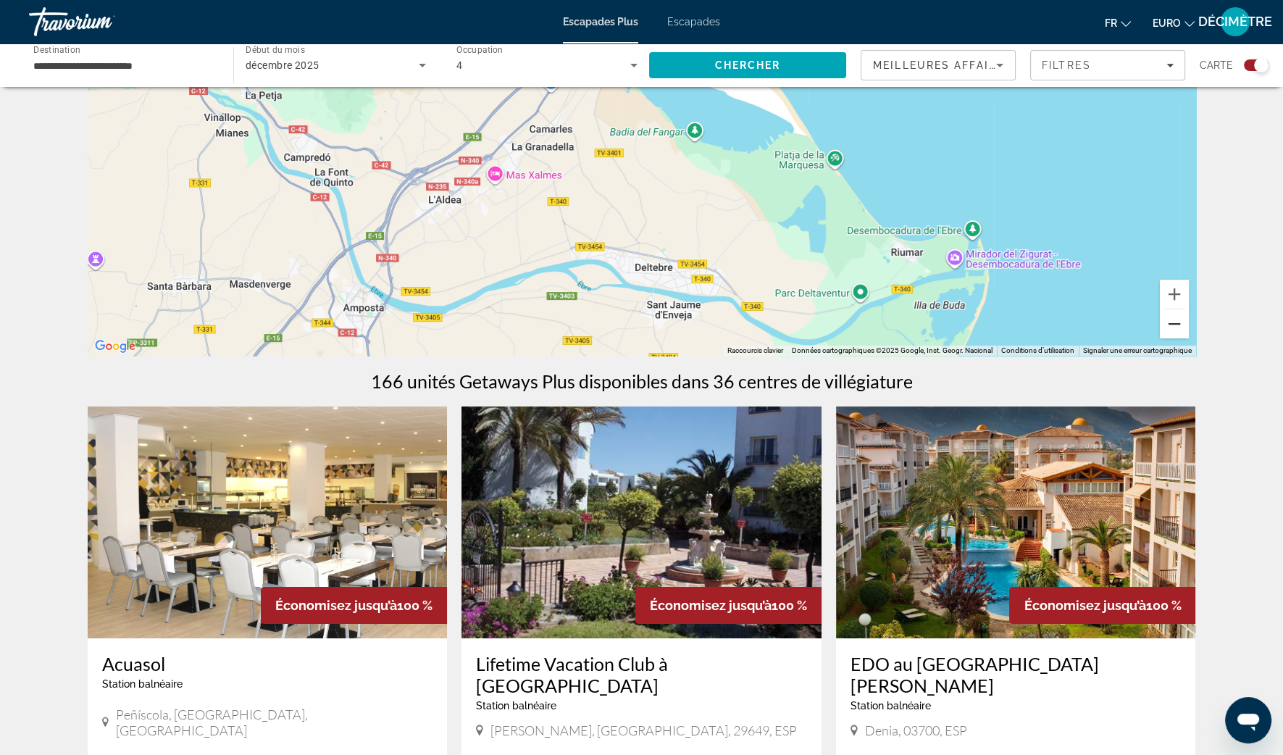
click at [1176, 326] on button "Zoom arrière" at bounding box center [1174, 323] width 29 height 29
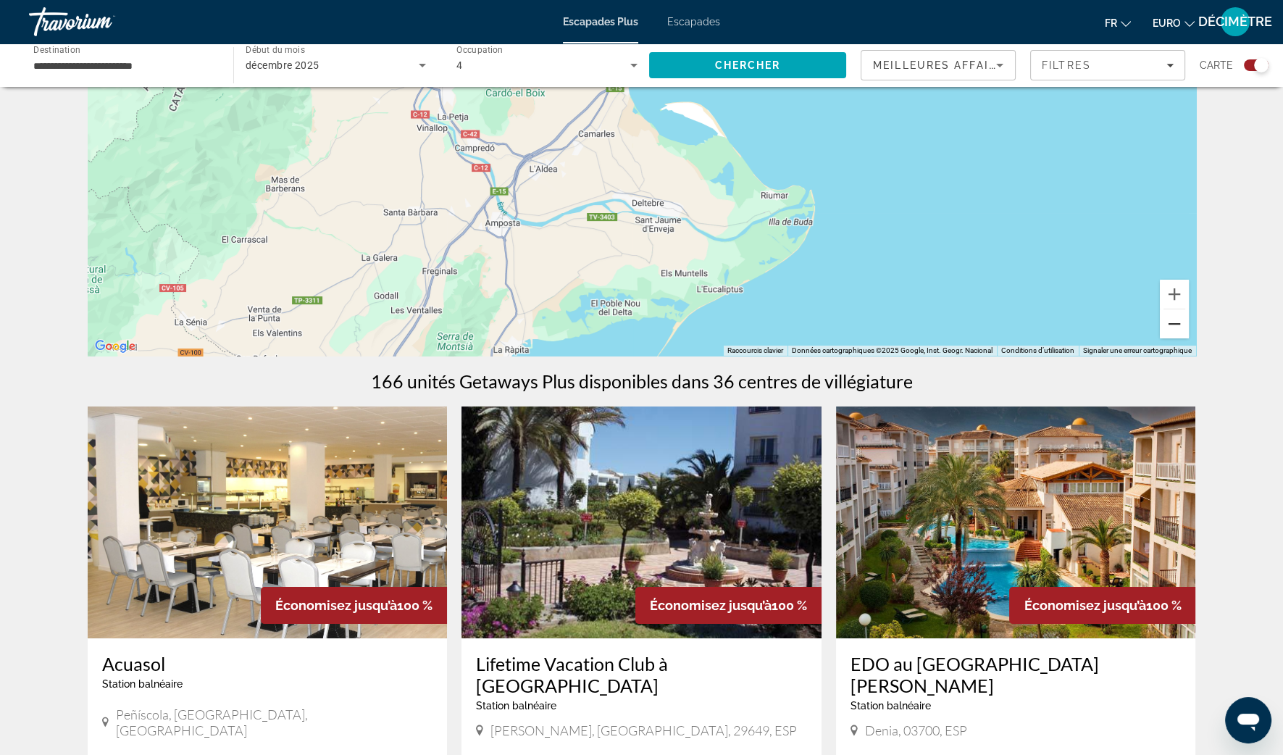
click at [1174, 323] on button "Zoom arrière" at bounding box center [1174, 323] width 29 height 29
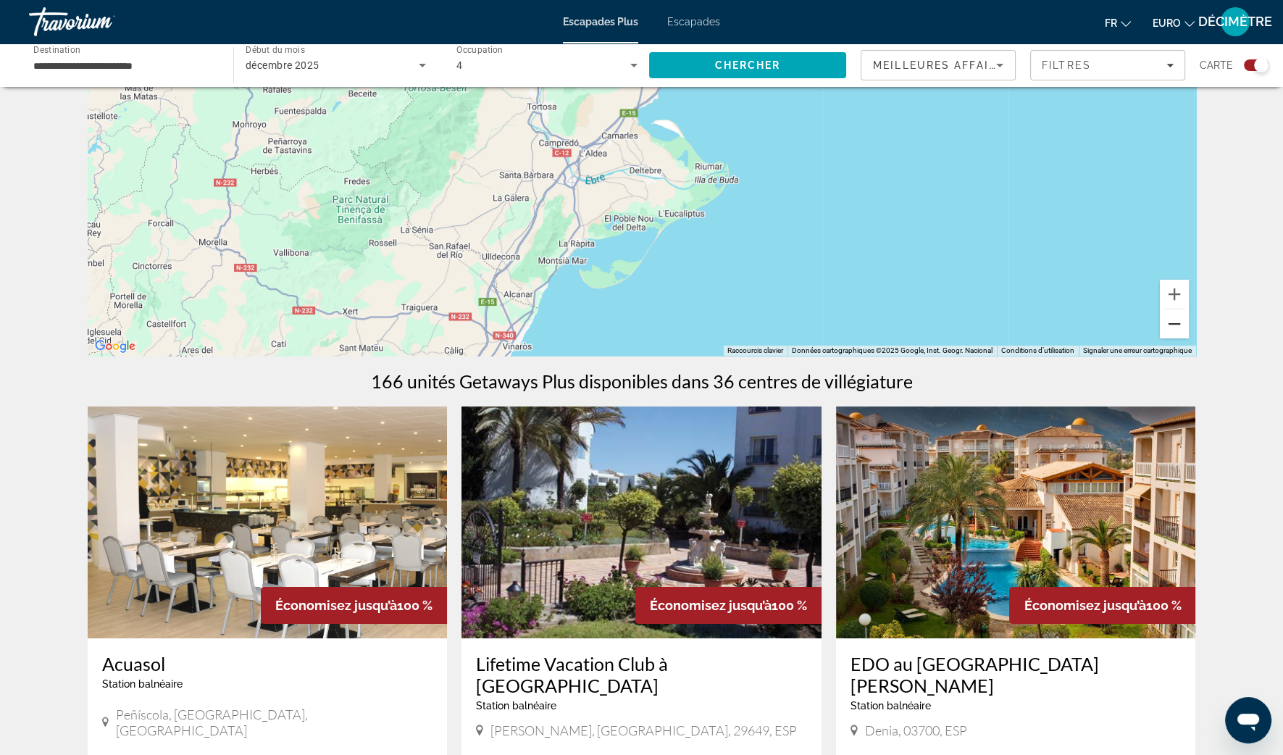
click at [1174, 323] on button "Zoom arrière" at bounding box center [1174, 323] width 29 height 29
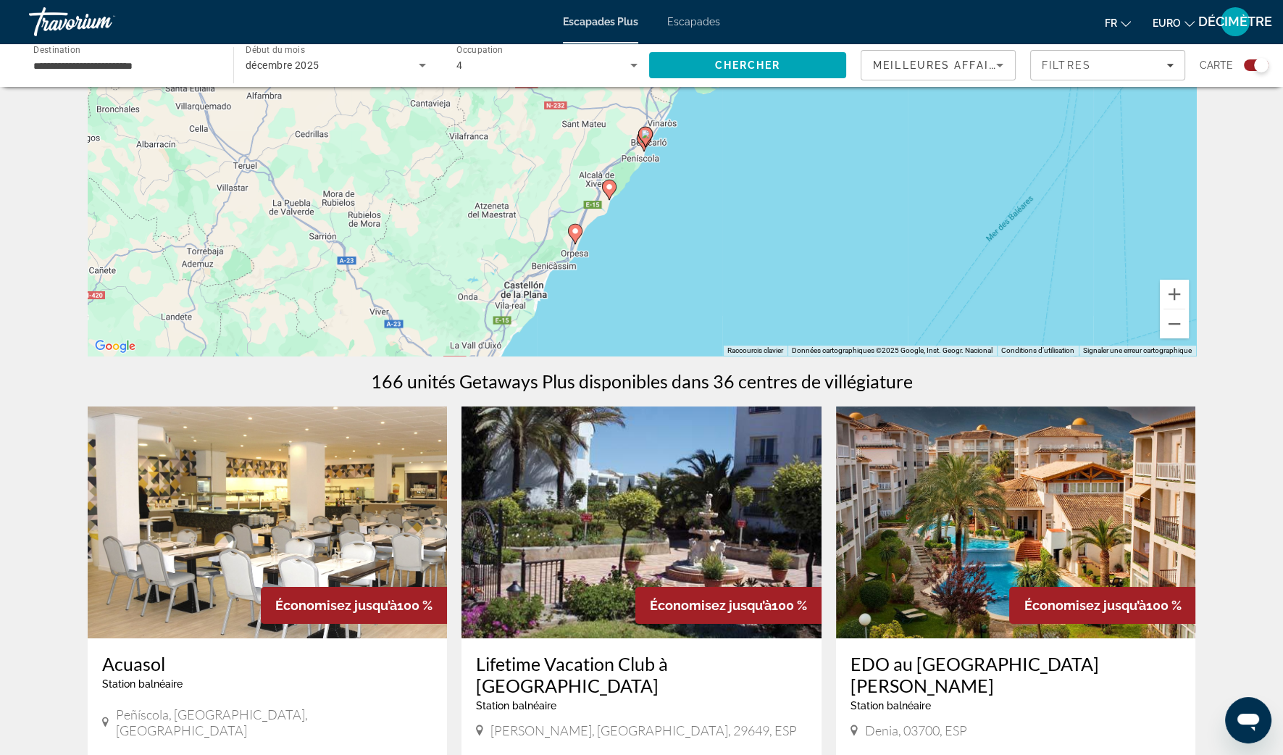
drag, startPoint x: 874, startPoint y: 277, endPoint x: 961, endPoint y: 148, distance: 155.9
click at [962, 149] on div "Pour activer le glissement avec le clavier, appuyez sur Alt+Entrée. Une fois ce…" at bounding box center [642, 138] width 1108 height 435
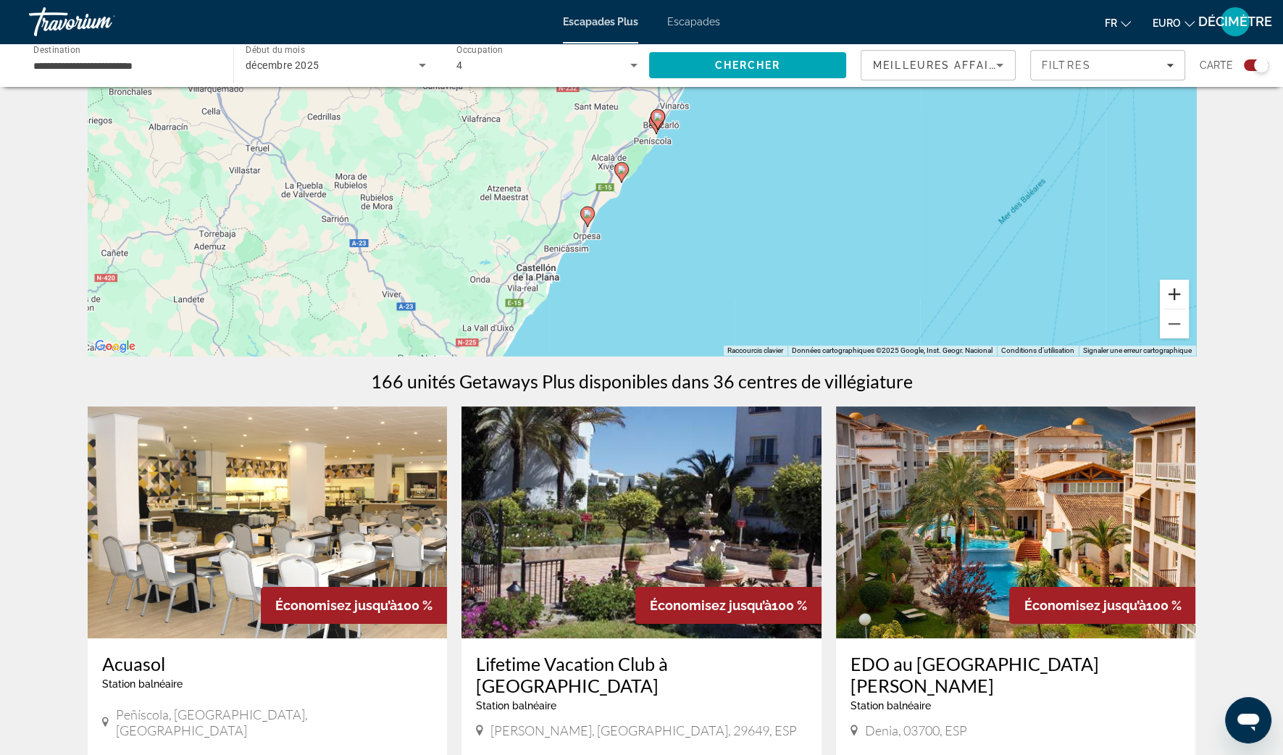
click at [1165, 293] on button "Zoom avant" at bounding box center [1174, 294] width 29 height 29
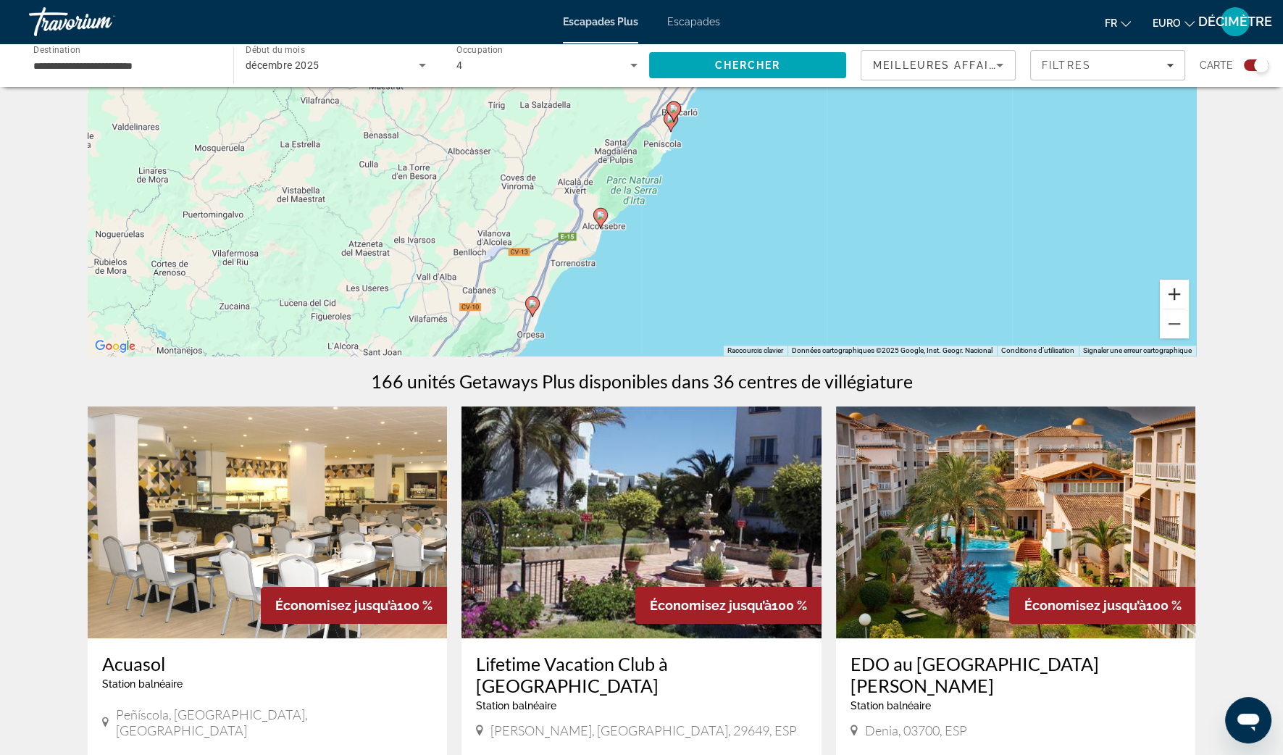
click at [1165, 293] on button "Zoom avant" at bounding box center [1174, 294] width 29 height 29
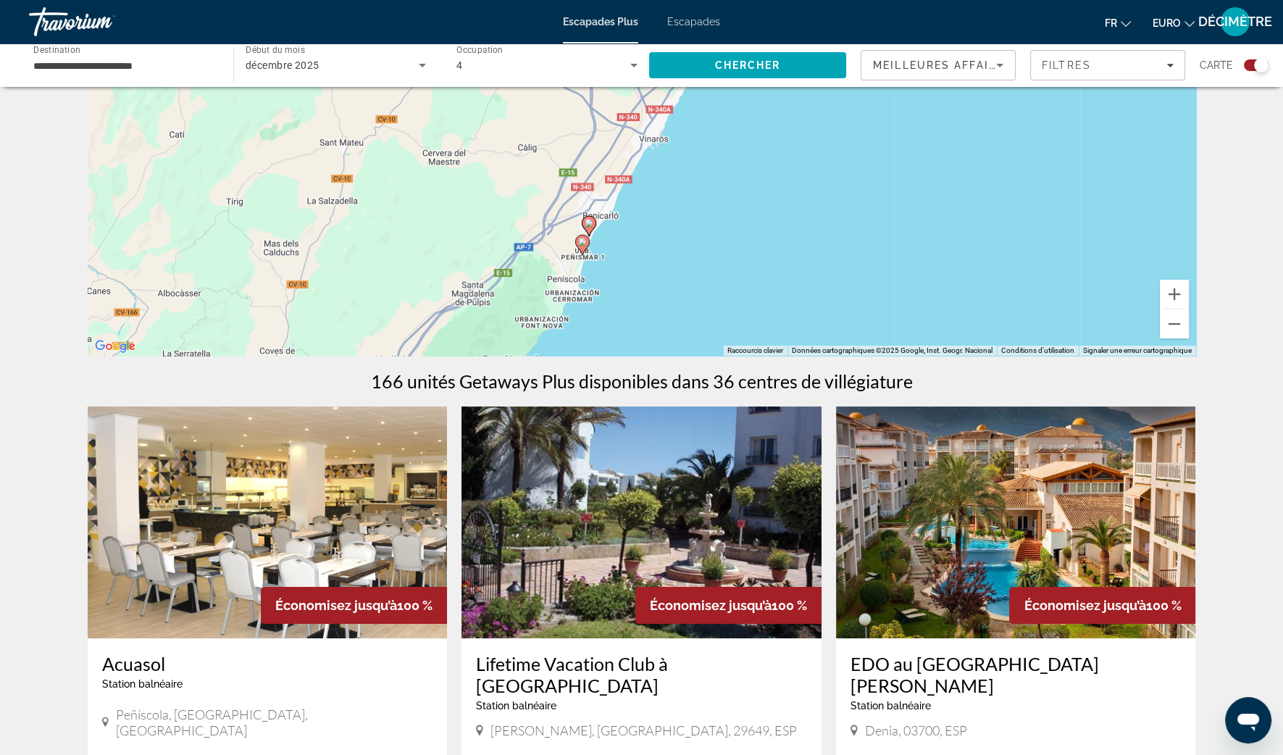
drag, startPoint x: 794, startPoint y: 159, endPoint x: 675, endPoint y: 290, distance: 176.9
click at [675, 290] on div "Pour activer le glissement avec le clavier, appuyez sur Alt+Entrée. Une fois ce…" at bounding box center [642, 138] width 1108 height 435
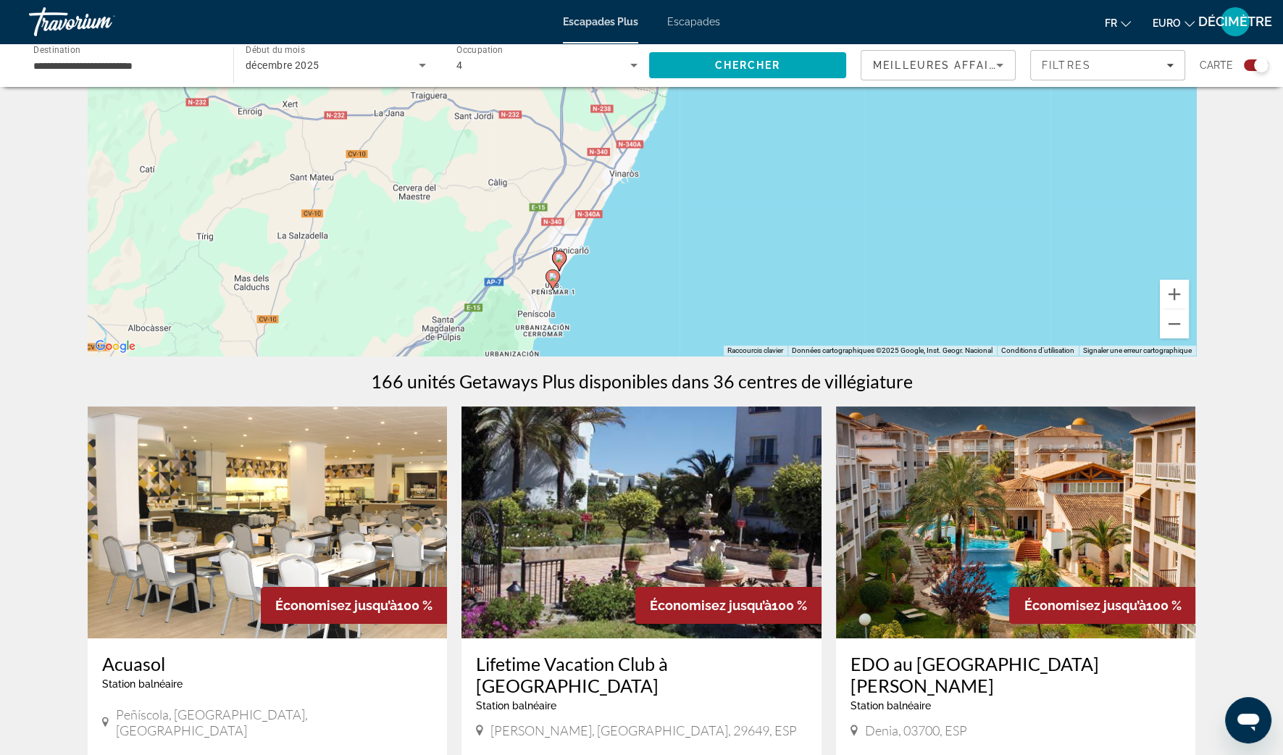
click at [559, 260] on image "Contenu principal" at bounding box center [559, 258] width 9 height 9
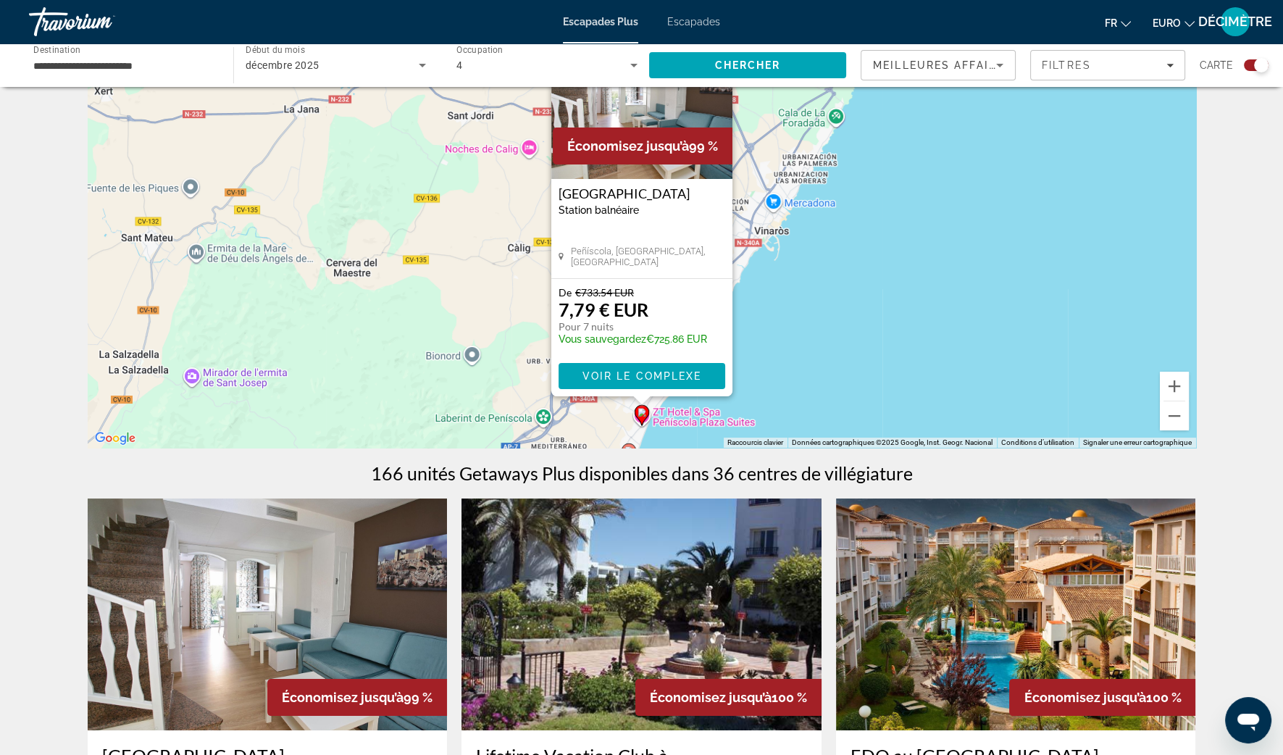
scroll to position [0, 0]
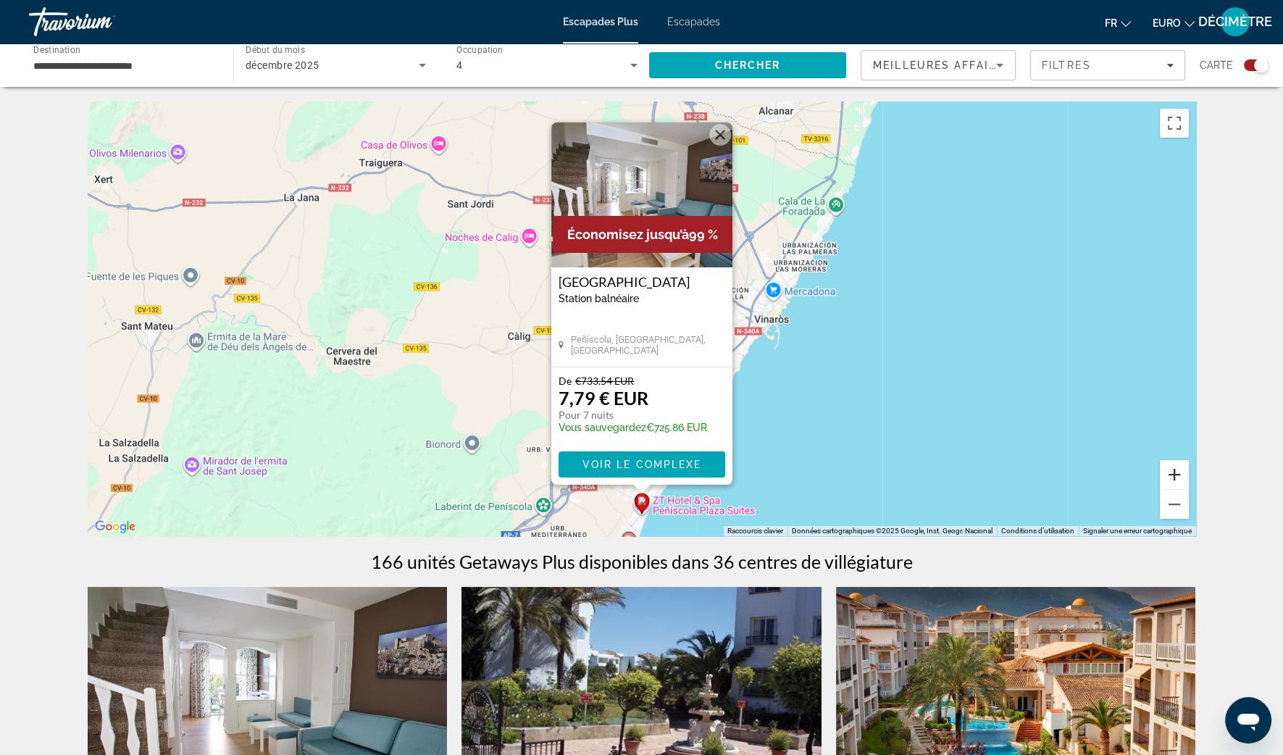
click at [1177, 476] on button "Zoom avant" at bounding box center [1174, 474] width 29 height 29
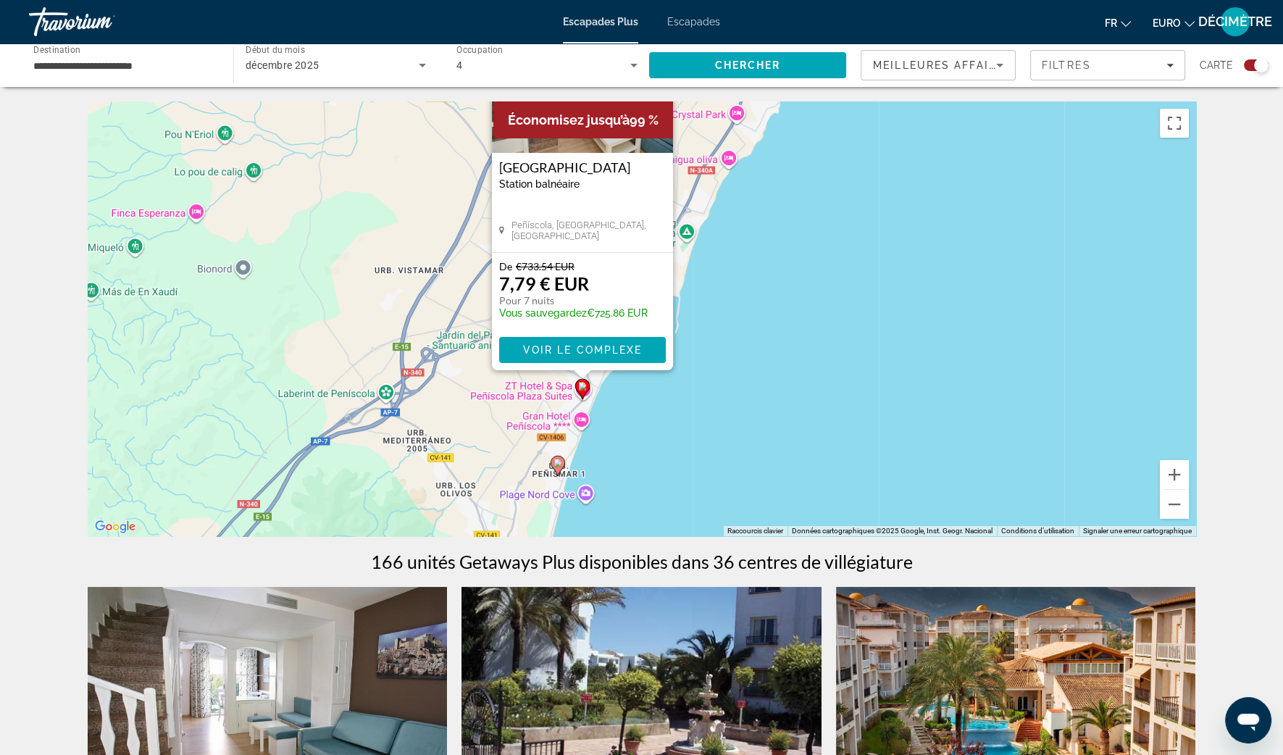
drag, startPoint x: 956, startPoint y: 417, endPoint x: 895, endPoint y: 91, distance: 331.0
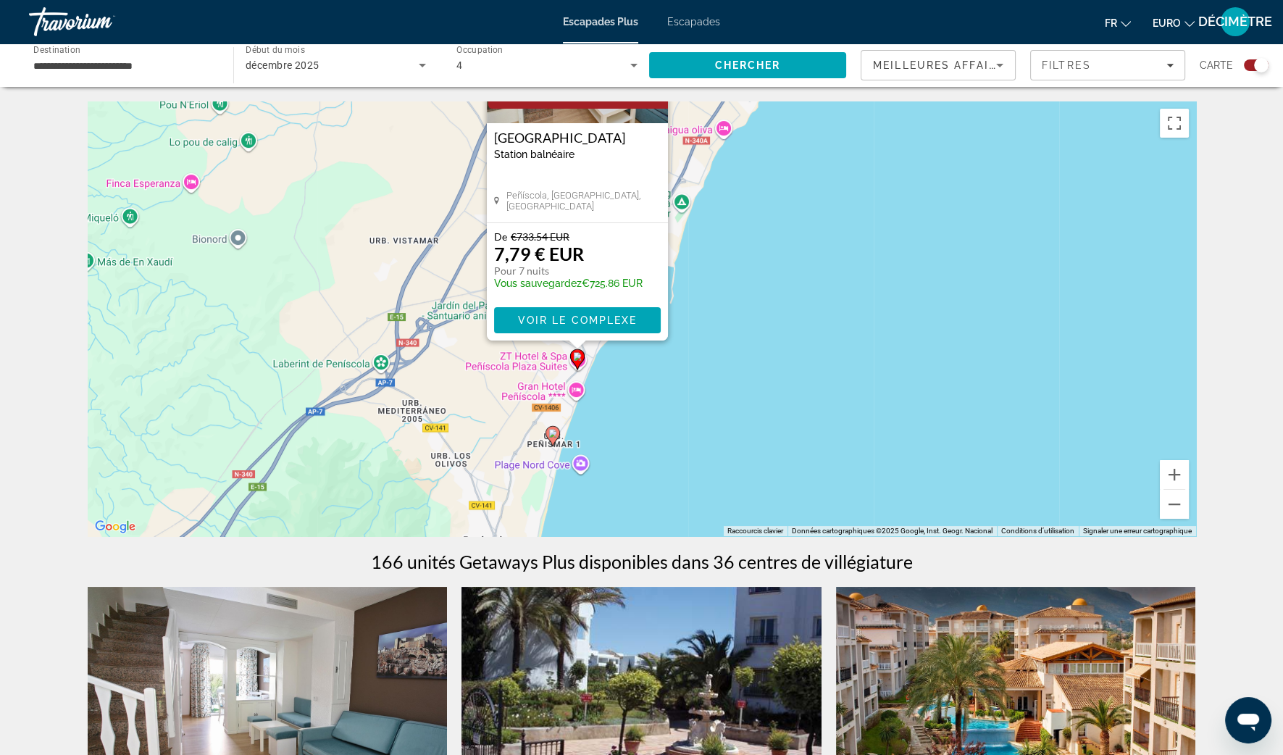
click at [711, 333] on div "Pour activer le glissement avec le clavier, appuyez sur Alt+Entrée. Une fois ce…" at bounding box center [642, 318] width 1108 height 435
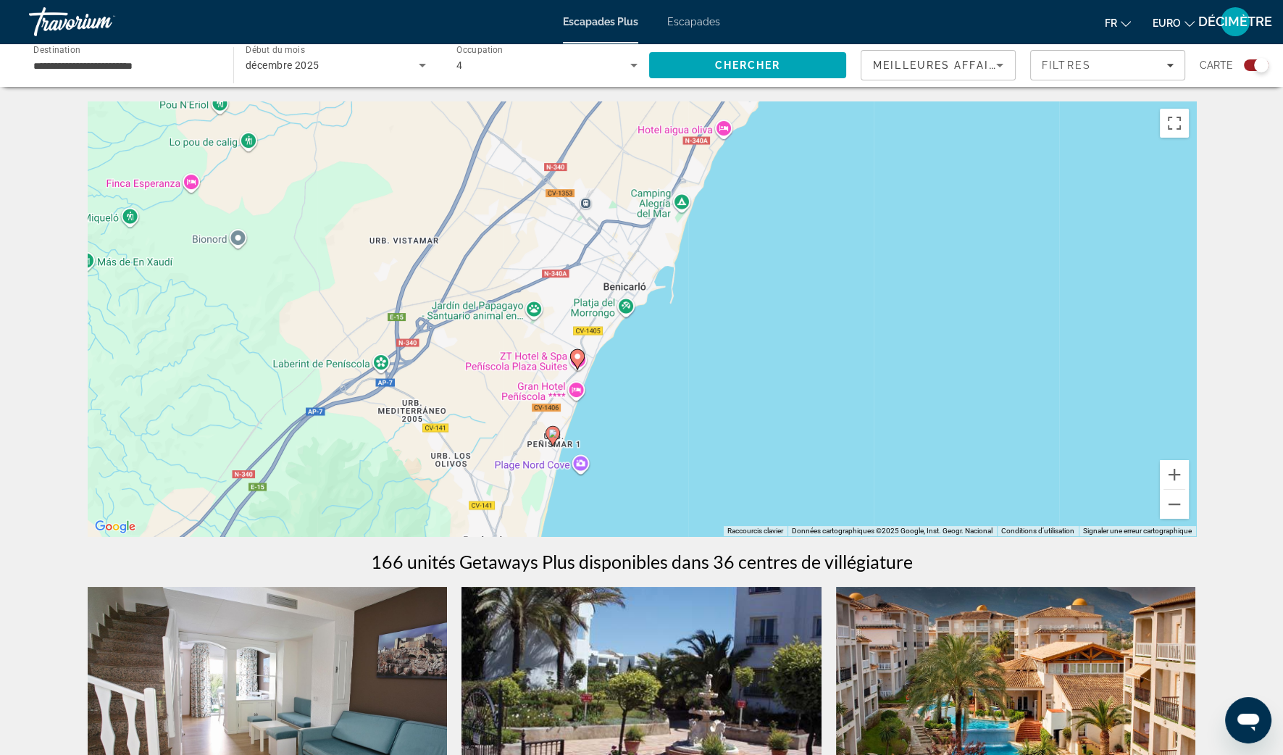
click at [554, 432] on image "Contenu principal" at bounding box center [552, 433] width 9 height 9
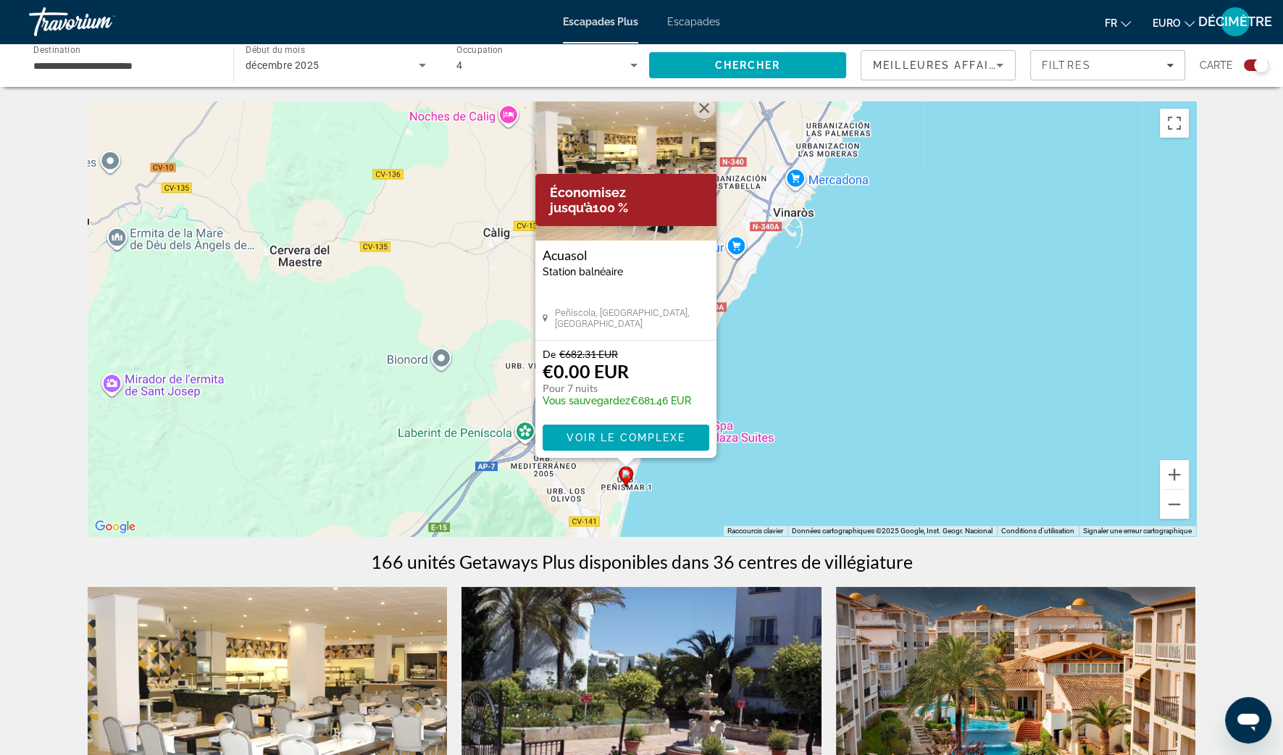
click at [779, 330] on div "Pour activer le glissement avec le clavier, appuyez sur Alt+Entrée. Une fois ce…" at bounding box center [642, 318] width 1108 height 435
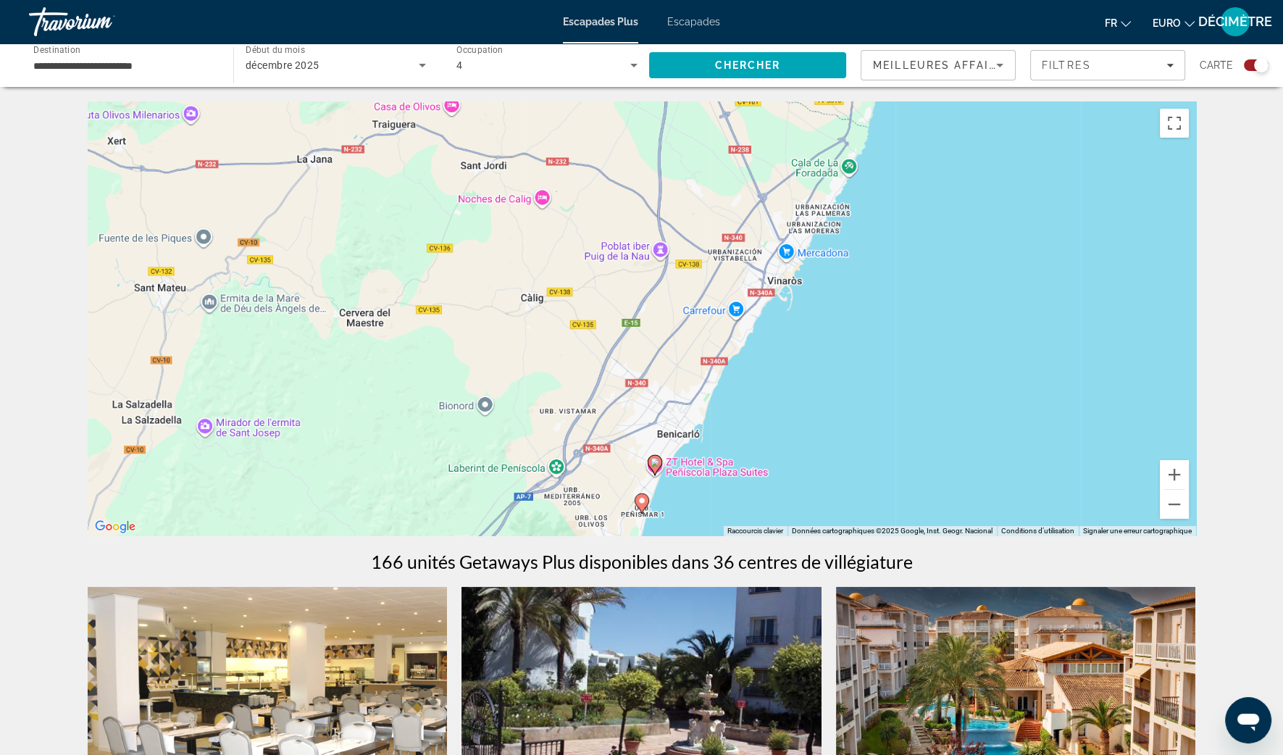
click at [652, 460] on image "Contenu principal" at bounding box center [655, 462] width 9 height 9
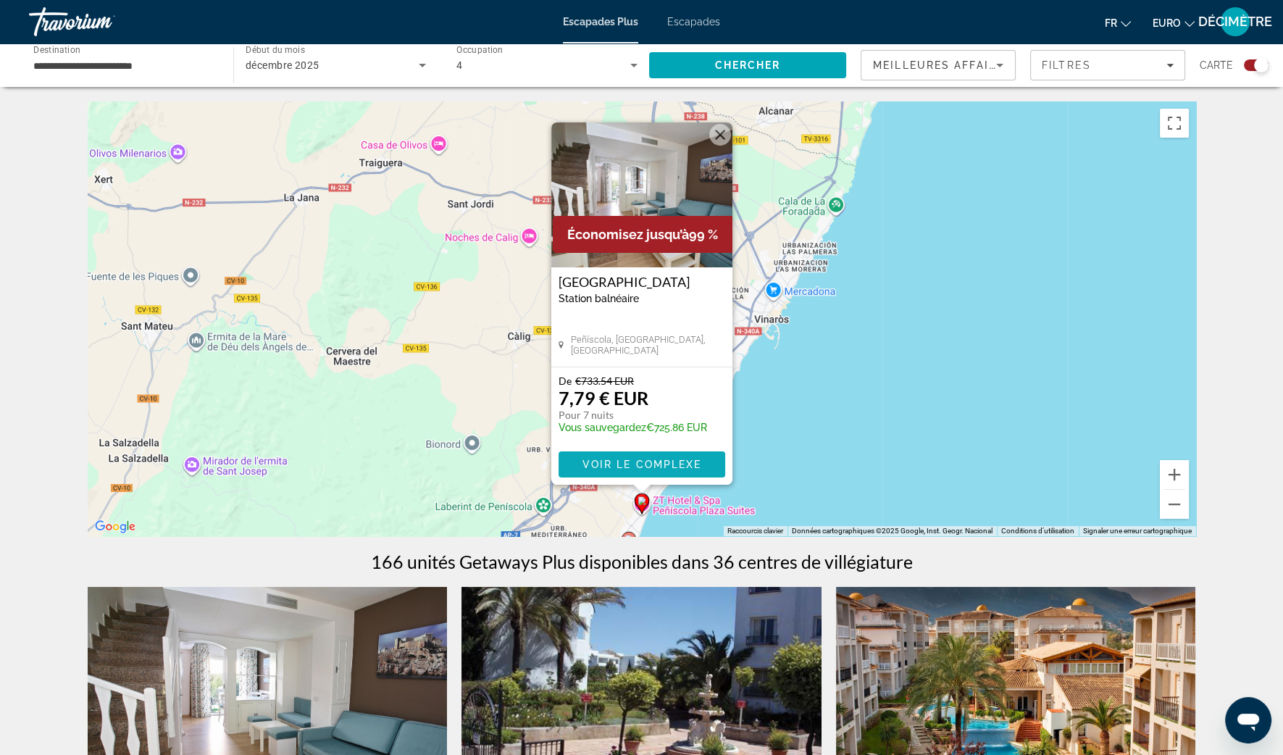
click at [645, 467] on span "Voir le complexe" at bounding box center [642, 465] width 120 height 12
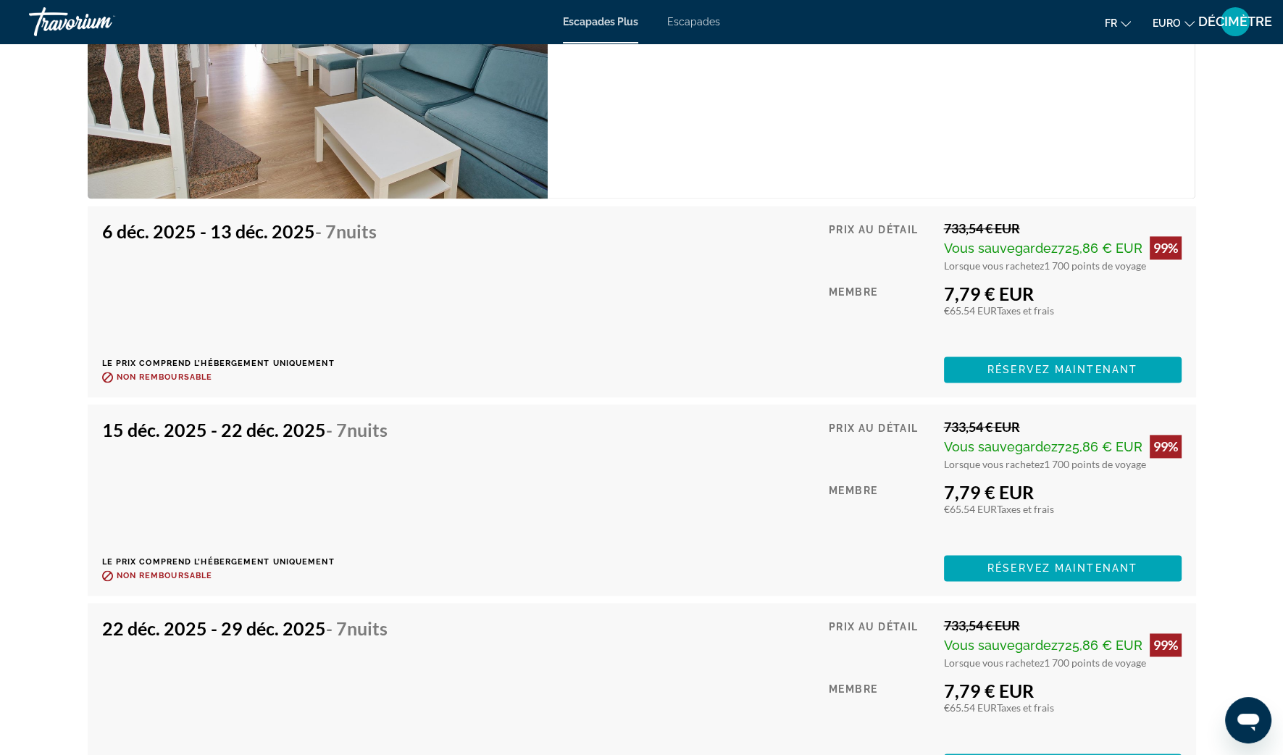
scroll to position [2806, 0]
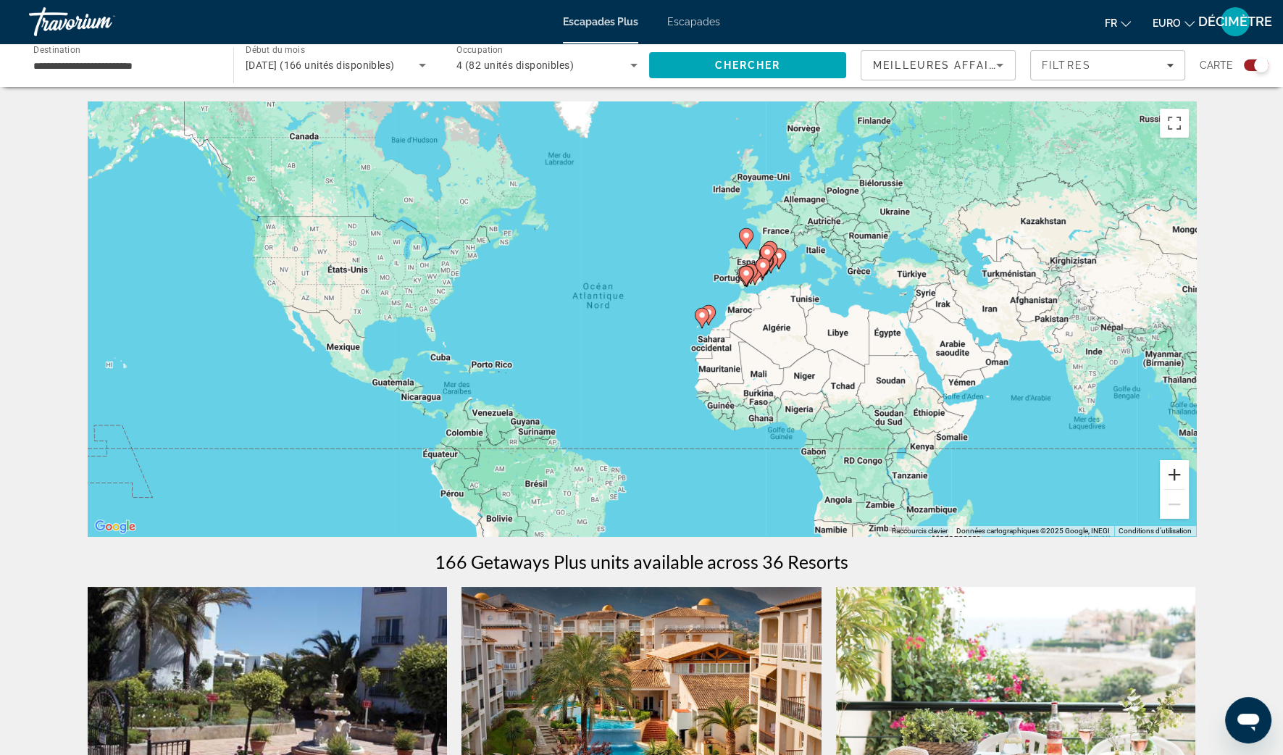
click at [1175, 472] on button "Zoom avant" at bounding box center [1174, 474] width 29 height 29
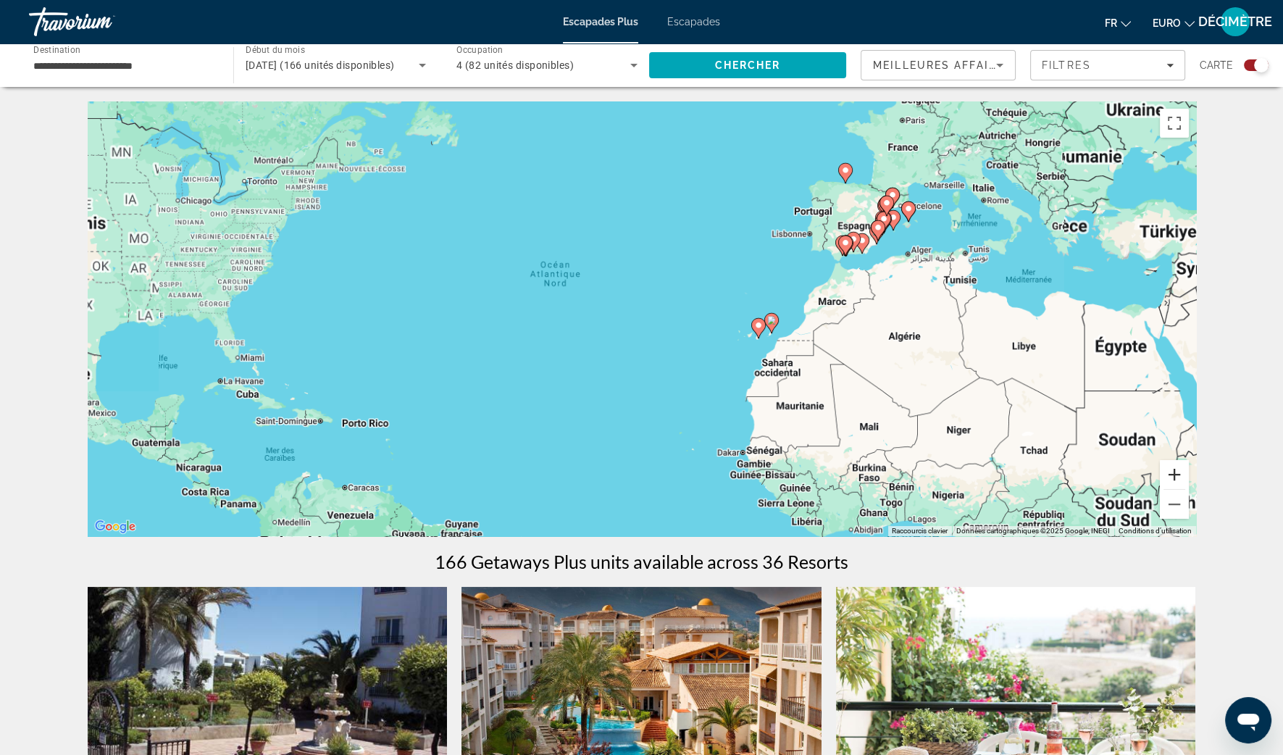
click at [1175, 472] on button "Zoom avant" at bounding box center [1174, 474] width 29 height 29
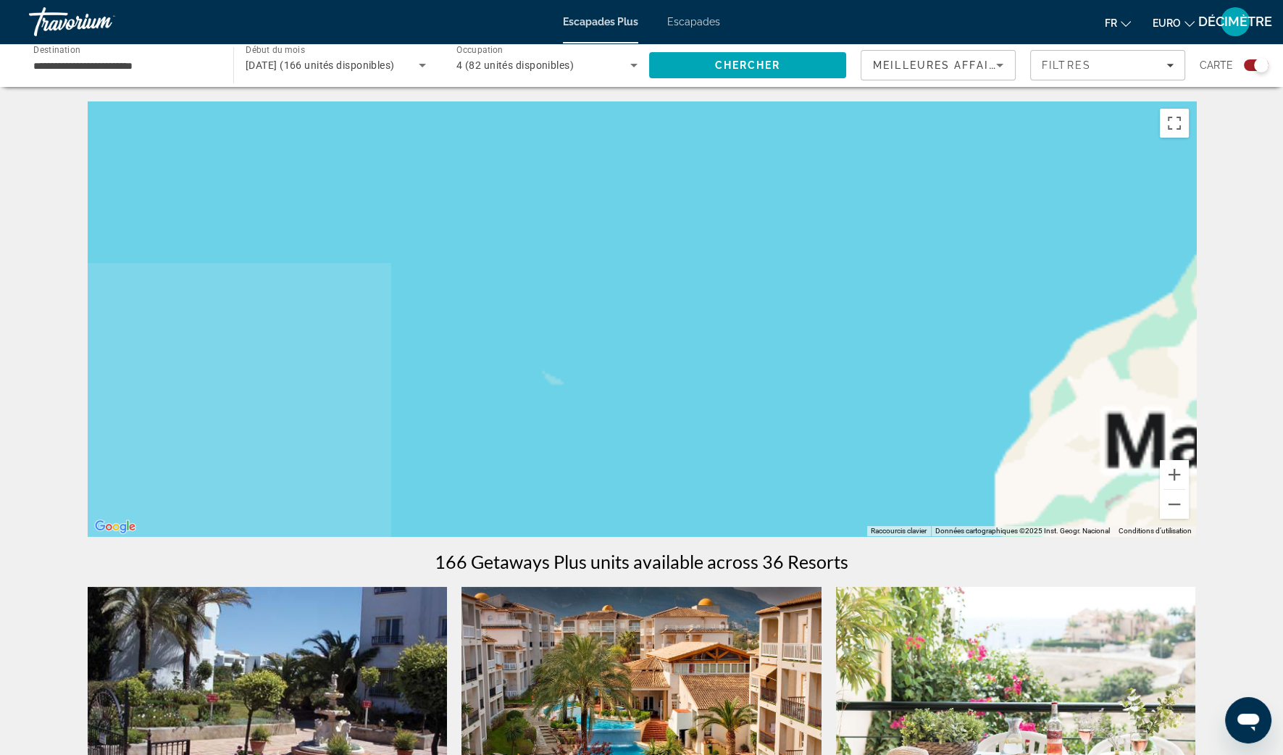
drag, startPoint x: 1114, startPoint y: 311, endPoint x: 130, endPoint y: 601, distance: 1026.4
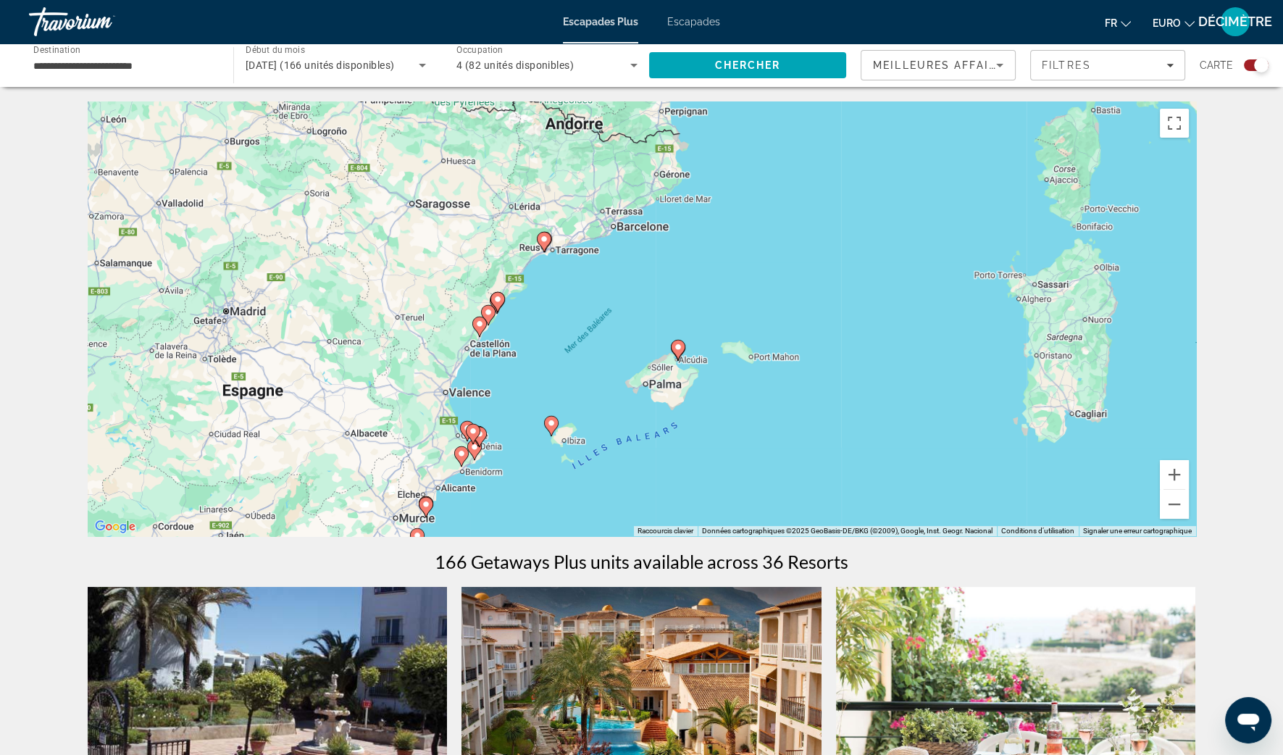
drag, startPoint x: 323, startPoint y: 268, endPoint x: 681, endPoint y: 383, distance: 375.9
click at [681, 383] on div "Pour activer le glissement avec le clavier, appuyez sur Alt+Entrée. Une fois ce…" at bounding box center [642, 318] width 1108 height 435
click at [1166, 478] on button "Zoom avant" at bounding box center [1174, 474] width 29 height 29
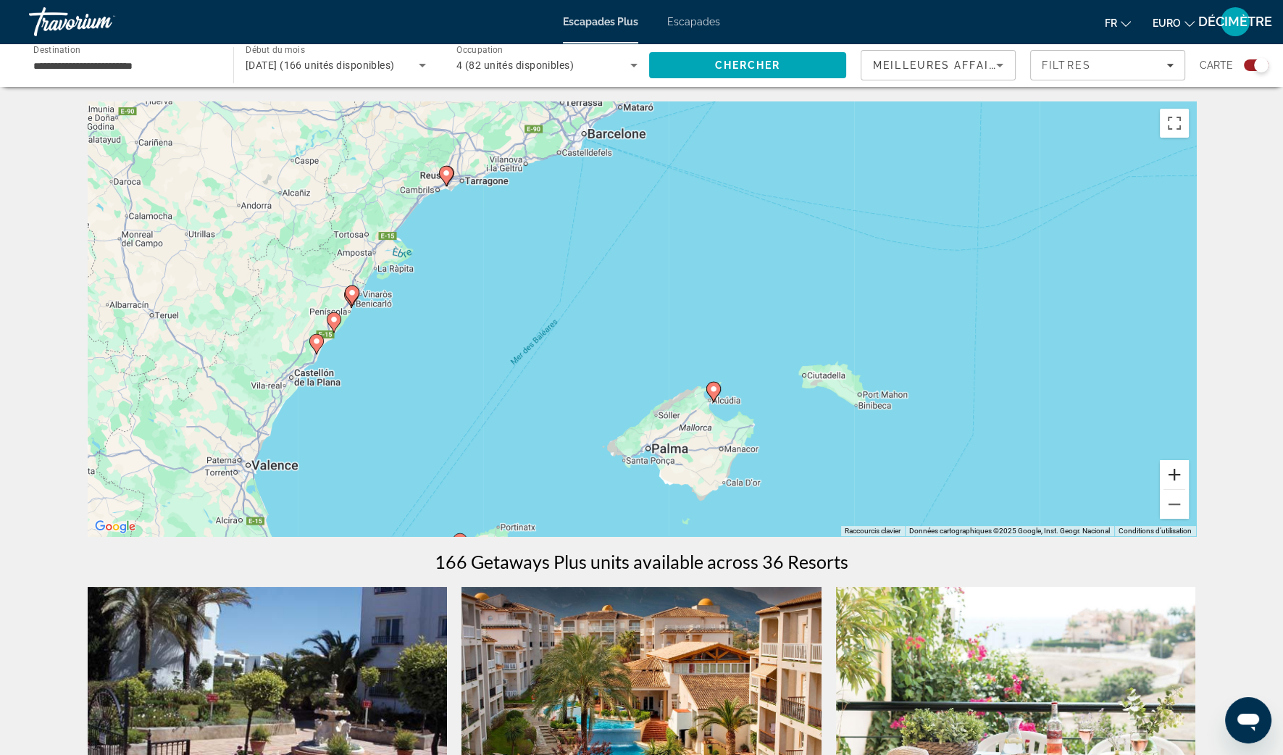
click at [1166, 478] on button "Zoom avant" at bounding box center [1174, 474] width 29 height 29
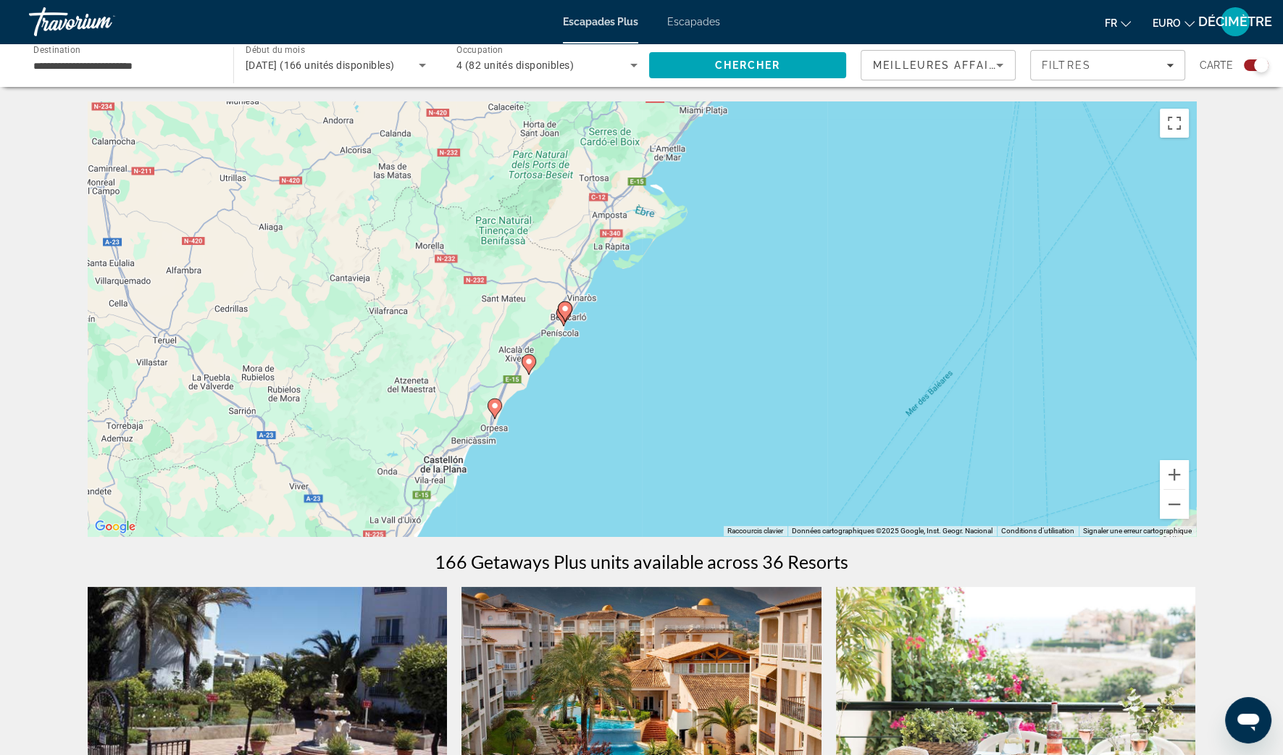
drag, startPoint x: 188, startPoint y: 266, endPoint x: 693, endPoint y: 290, distance: 506.2
click at [689, 293] on div "Pour activer le glissement avec le clavier, appuyez sur Alt+Entrée. Une fois ce…" at bounding box center [642, 318] width 1108 height 435
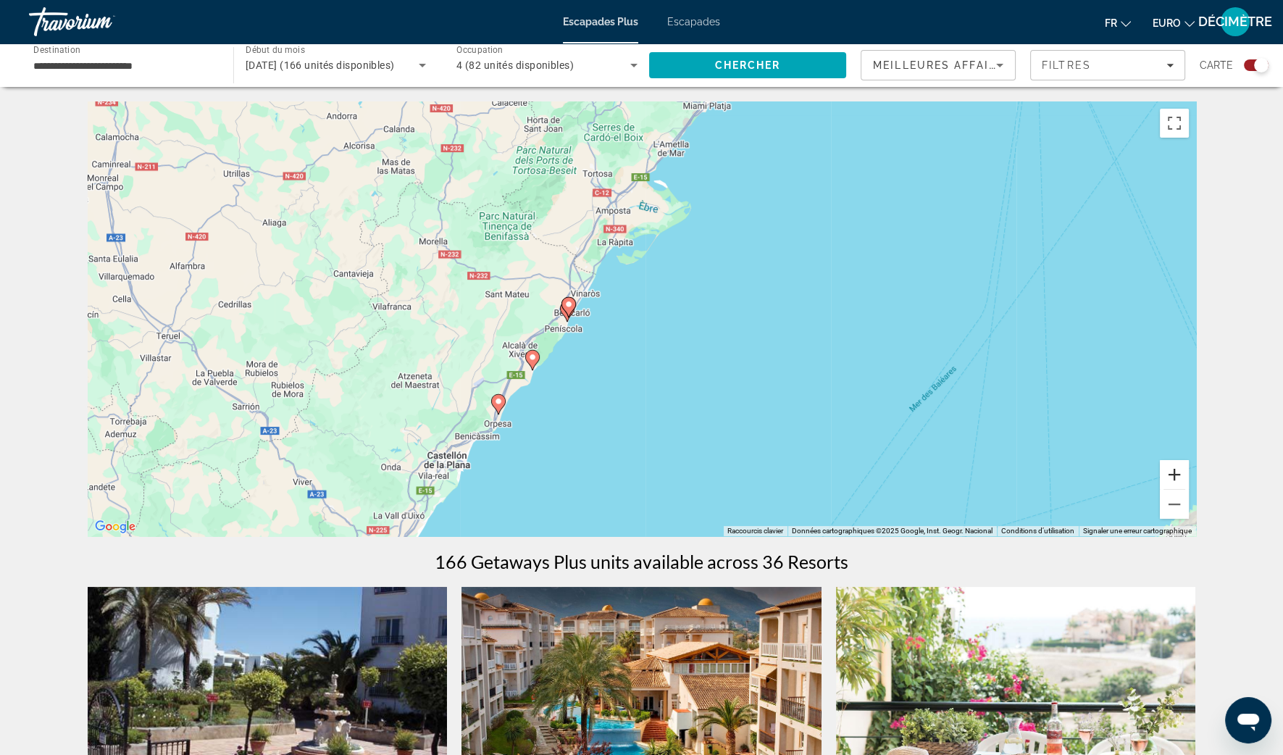
click at [1181, 471] on button "Zoom avant" at bounding box center [1174, 474] width 29 height 29
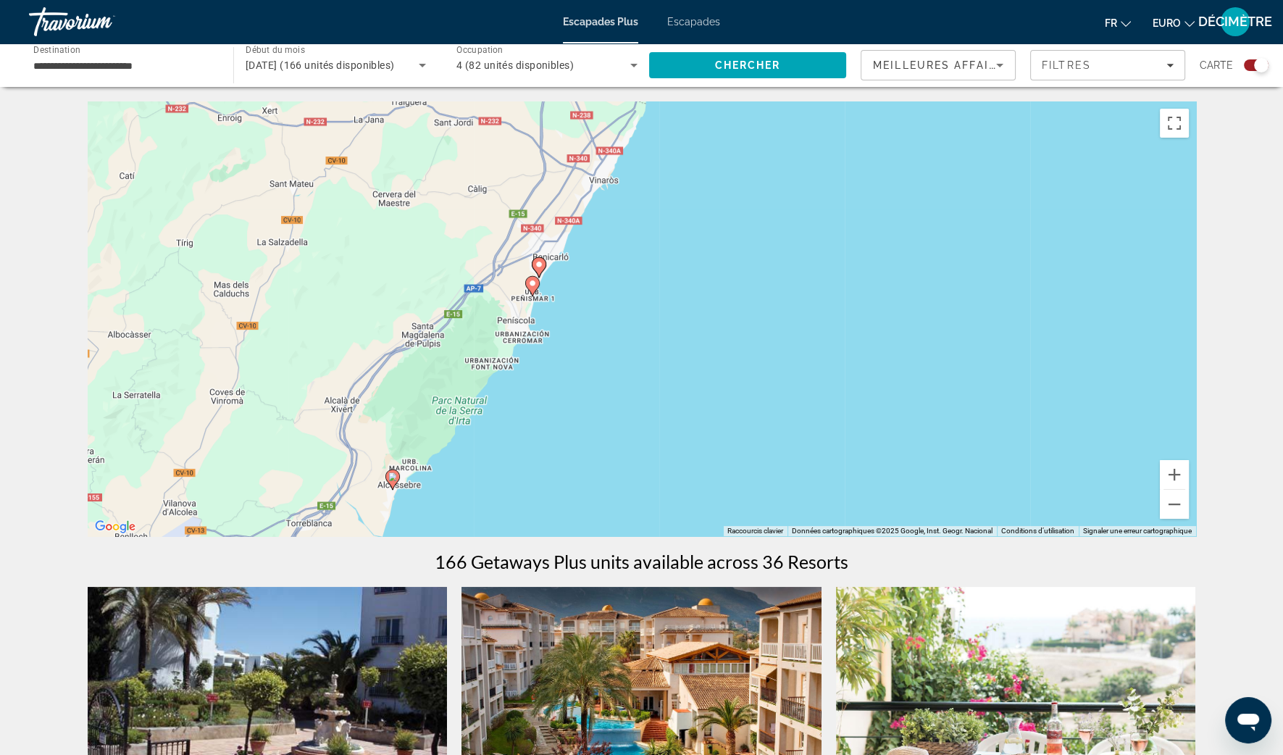
drag, startPoint x: 590, startPoint y: 366, endPoint x: 740, endPoint y: 296, distance: 164.9
click at [779, 327] on div "Pour activer le glissement avec le clavier, appuyez sur Alt+Entrée. Une fois ce…" at bounding box center [642, 318] width 1108 height 435
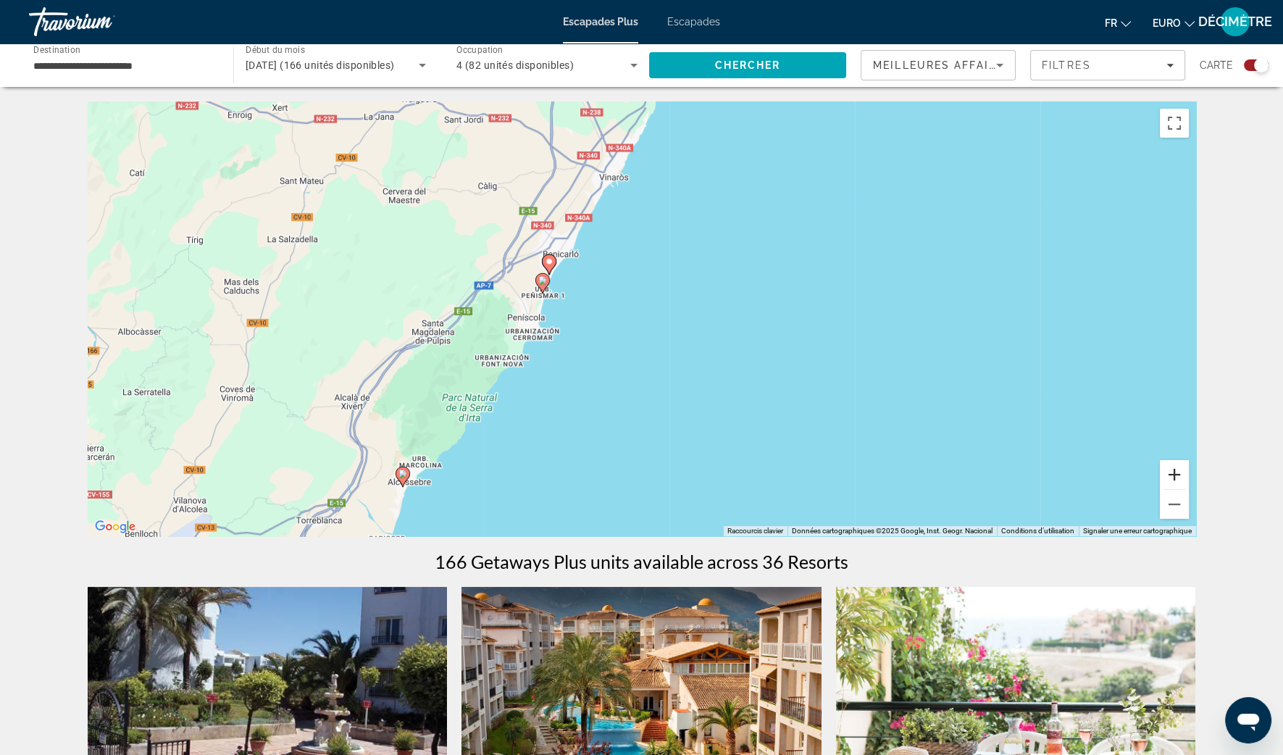
click at [1175, 467] on button "Zoom avant" at bounding box center [1174, 474] width 29 height 29
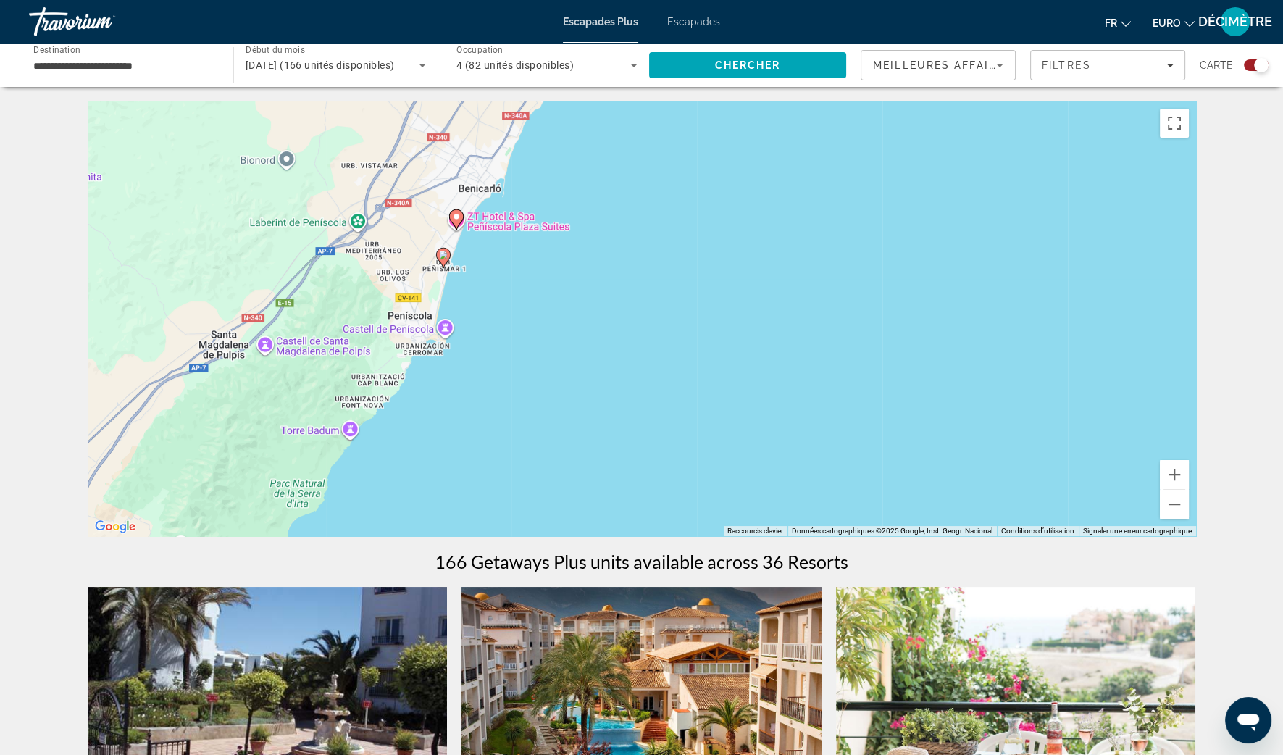
click at [460, 220] on image "Contenu principal" at bounding box center [456, 216] width 9 height 9
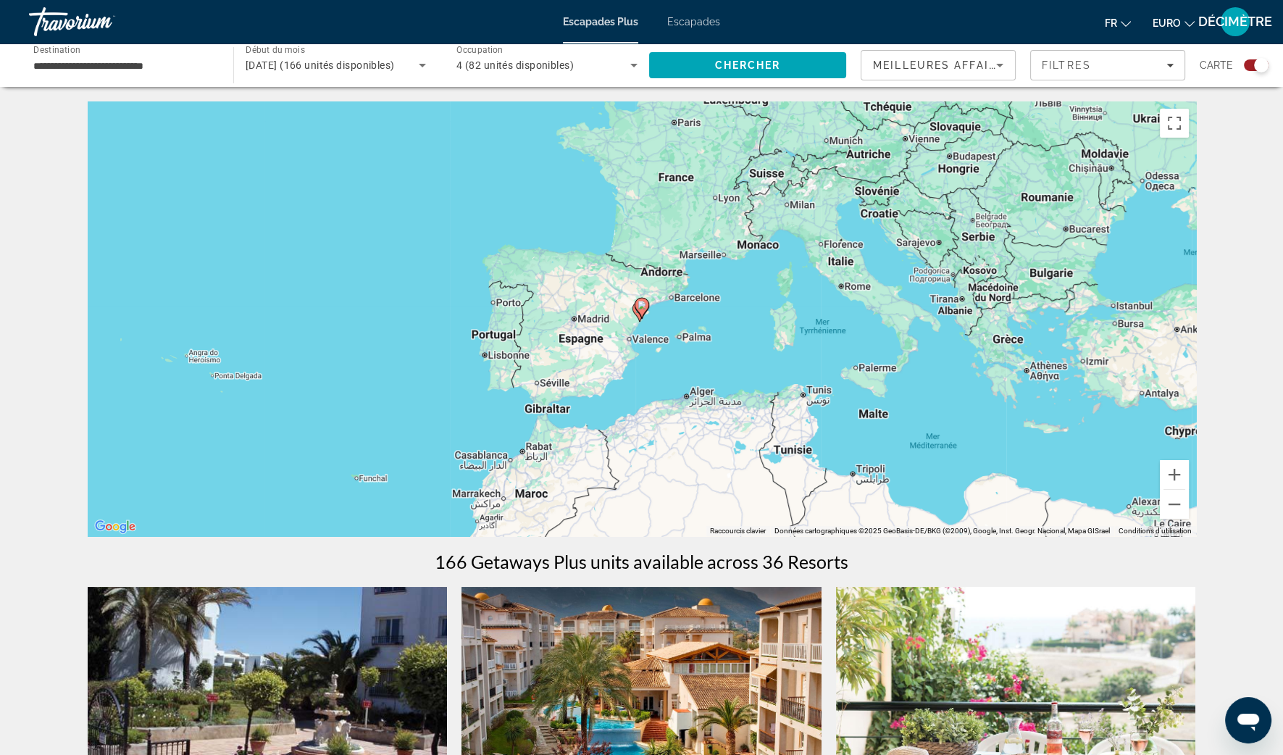
click at [640, 317] on gmp-advanced-marker "Contenu principal" at bounding box center [642, 308] width 14 height 22
click at [637, 308] on icon "Contenu principal" at bounding box center [641, 307] width 13 height 19
type input "**********"
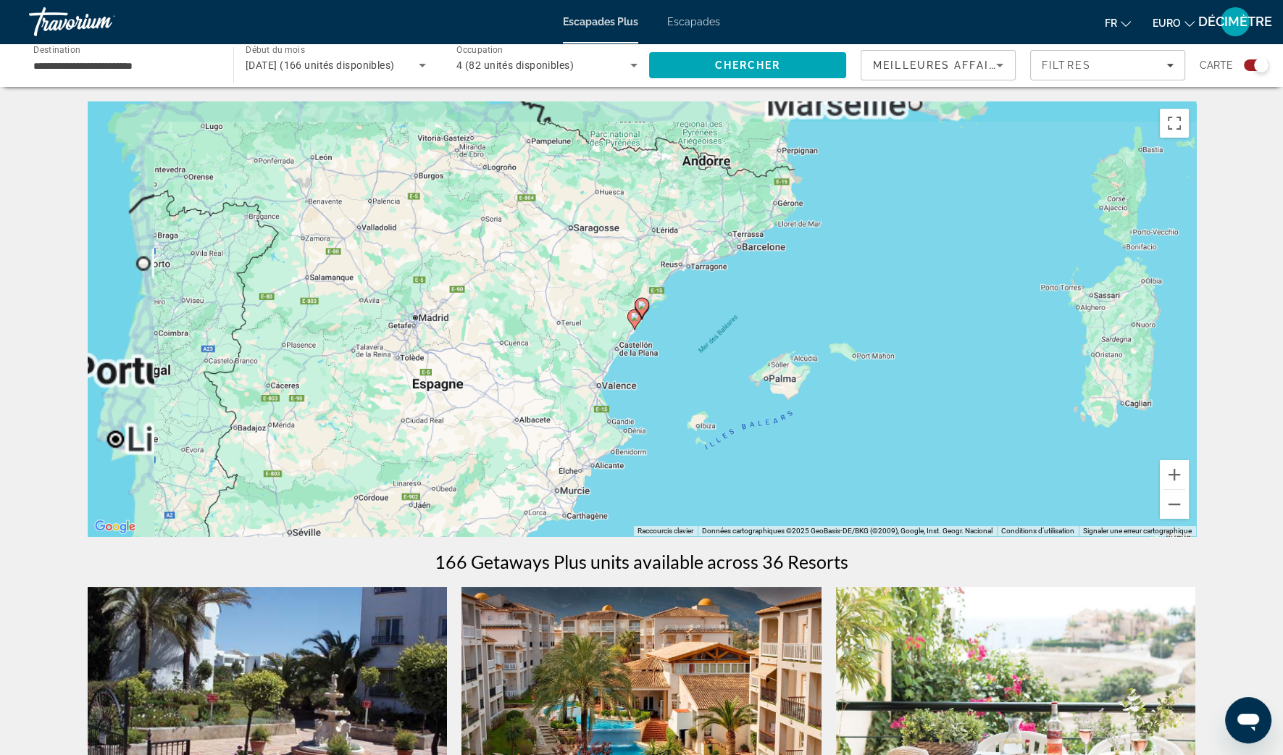
click at [637, 308] on icon "Contenu principal" at bounding box center [641, 307] width 13 height 19
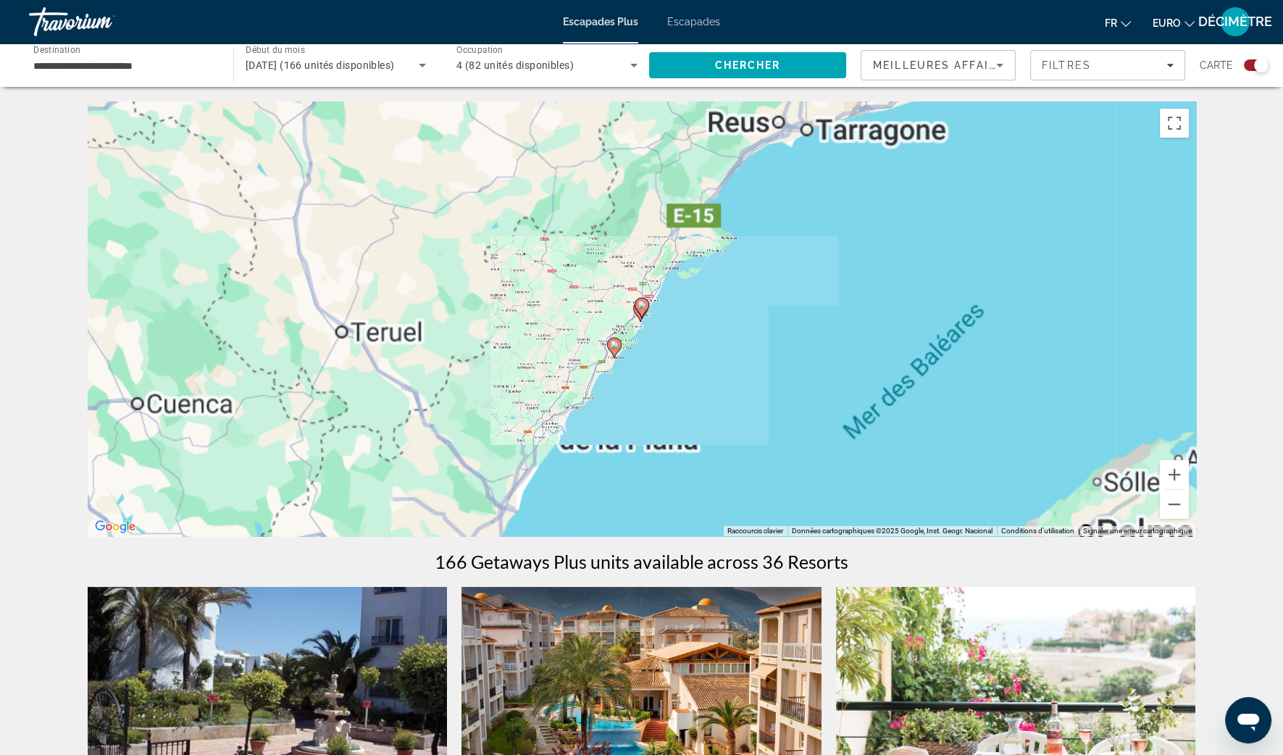
click at [639, 309] on g "Contenu principal" at bounding box center [642, 308] width 14 height 20
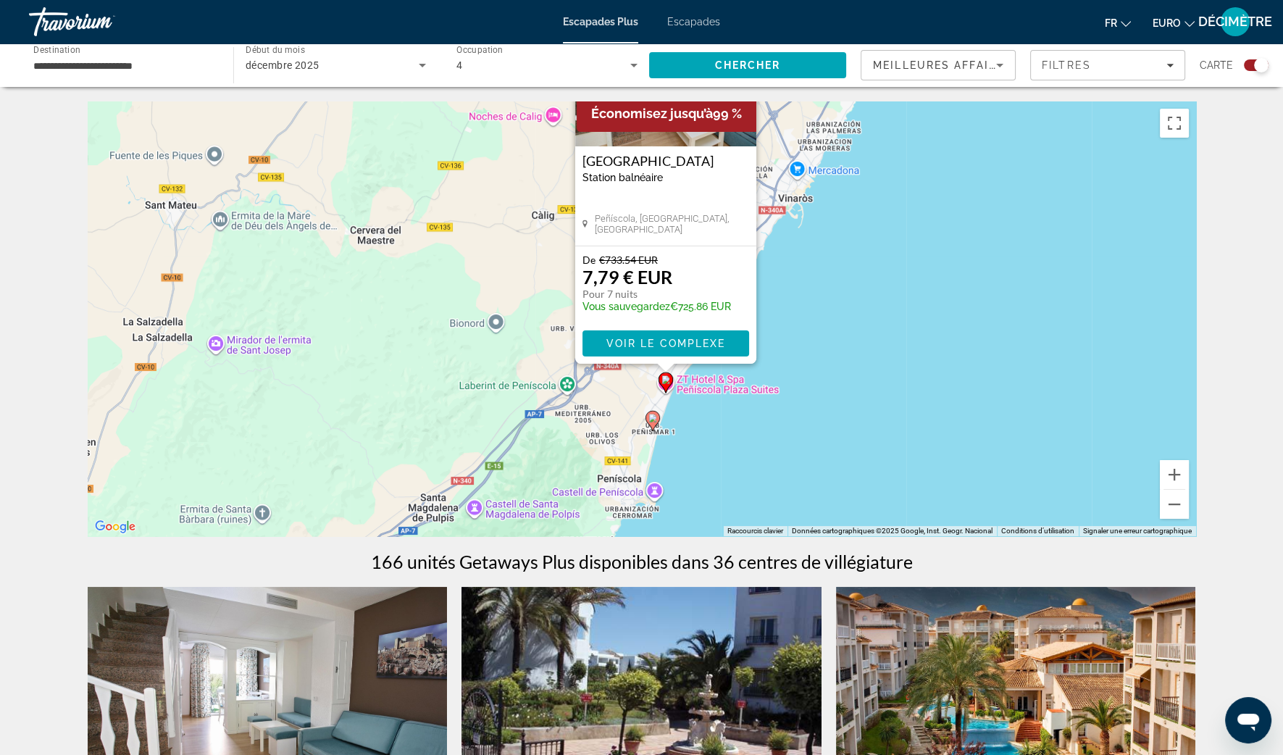
drag, startPoint x: 755, startPoint y: 494, endPoint x: 782, endPoint y: 314, distance: 181.8
click at [787, 319] on div "Pour activer le glissement avec le clavier, appuyez sur Alt+Entrée. Une fois ce…" at bounding box center [642, 318] width 1108 height 435
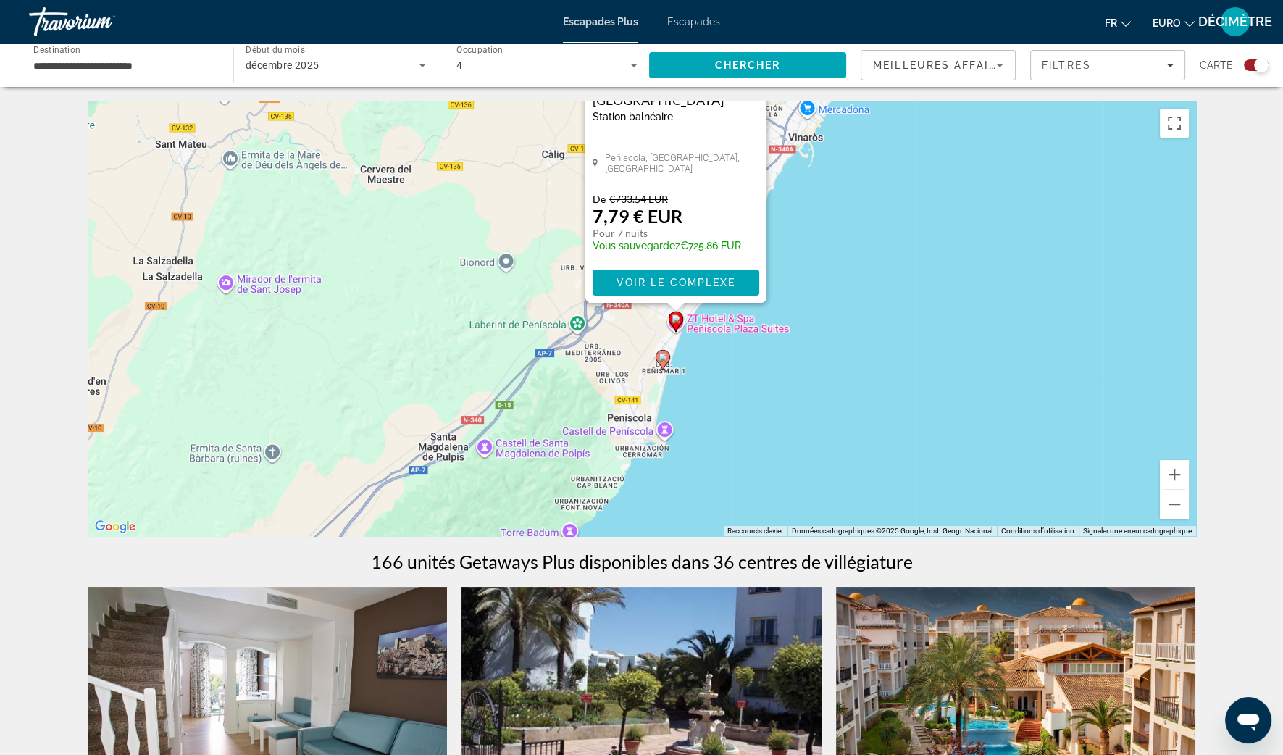
click at [658, 362] on icon "Contenu principal" at bounding box center [663, 360] width 14 height 20
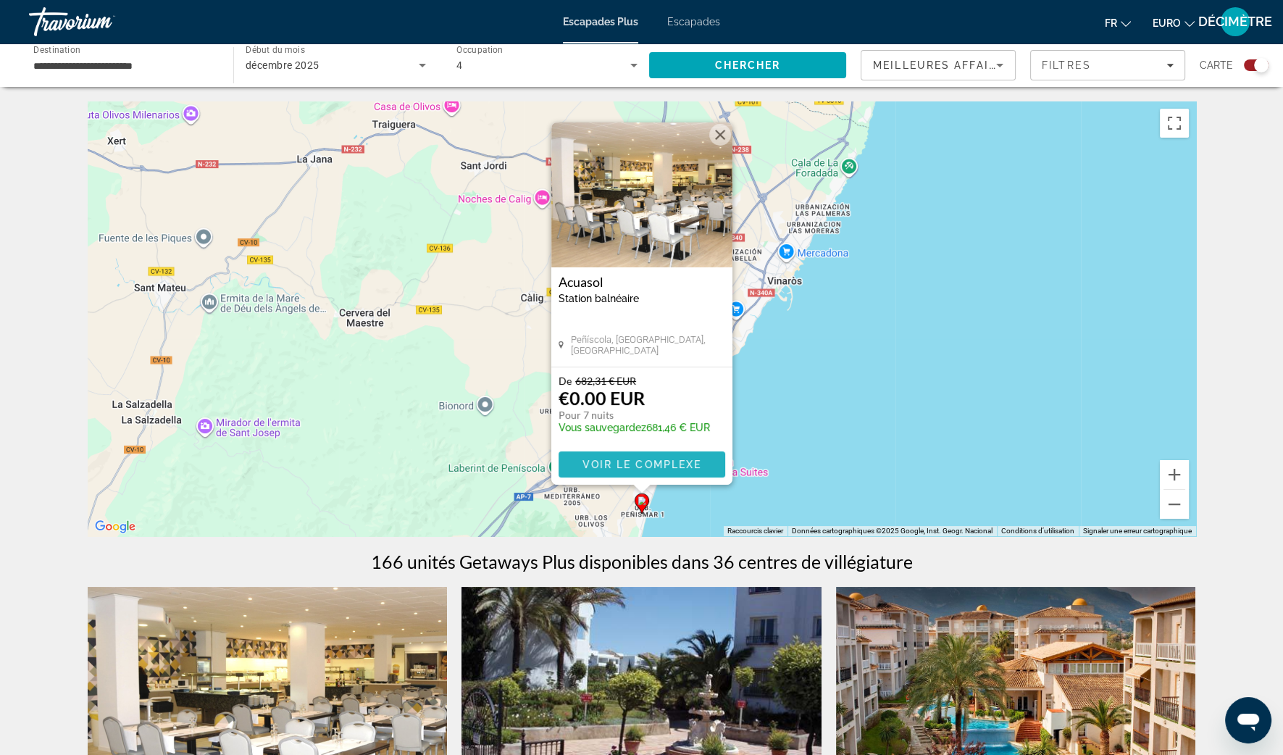
click at [648, 466] on span "Voir le complexe" at bounding box center [642, 465] width 120 height 12
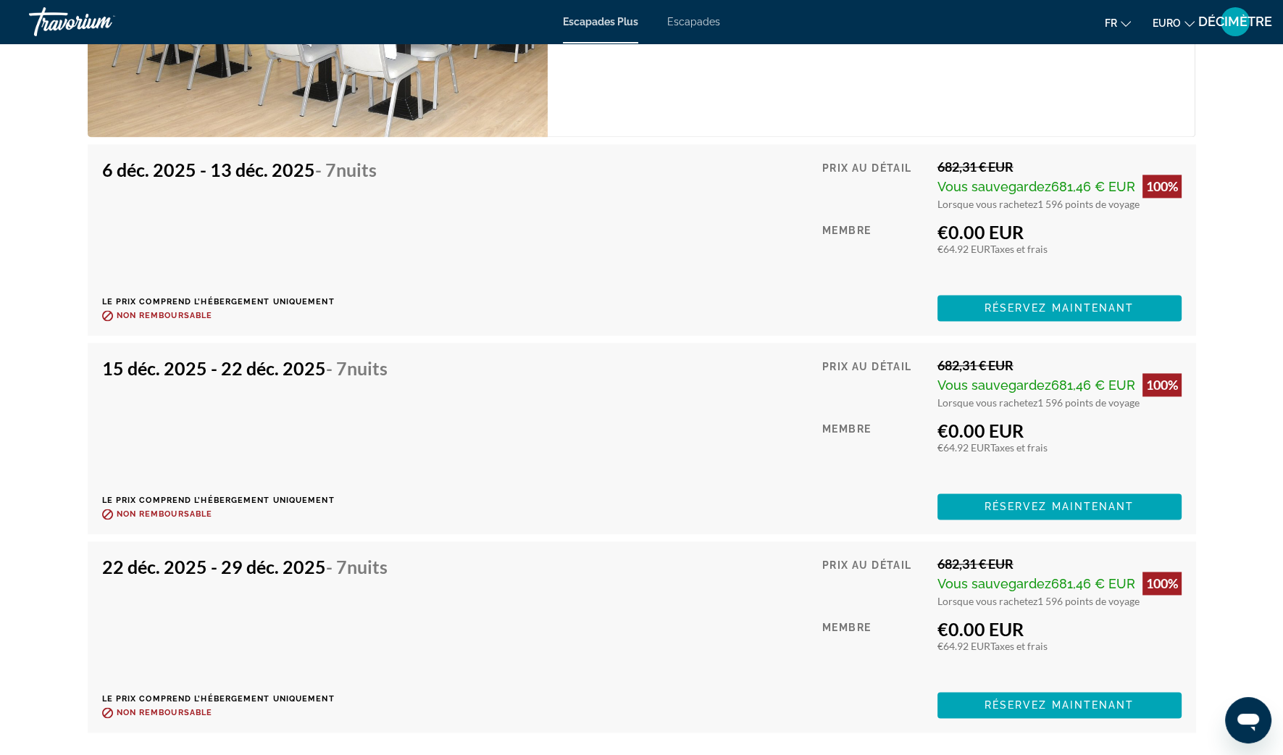
scroll to position [2806, 0]
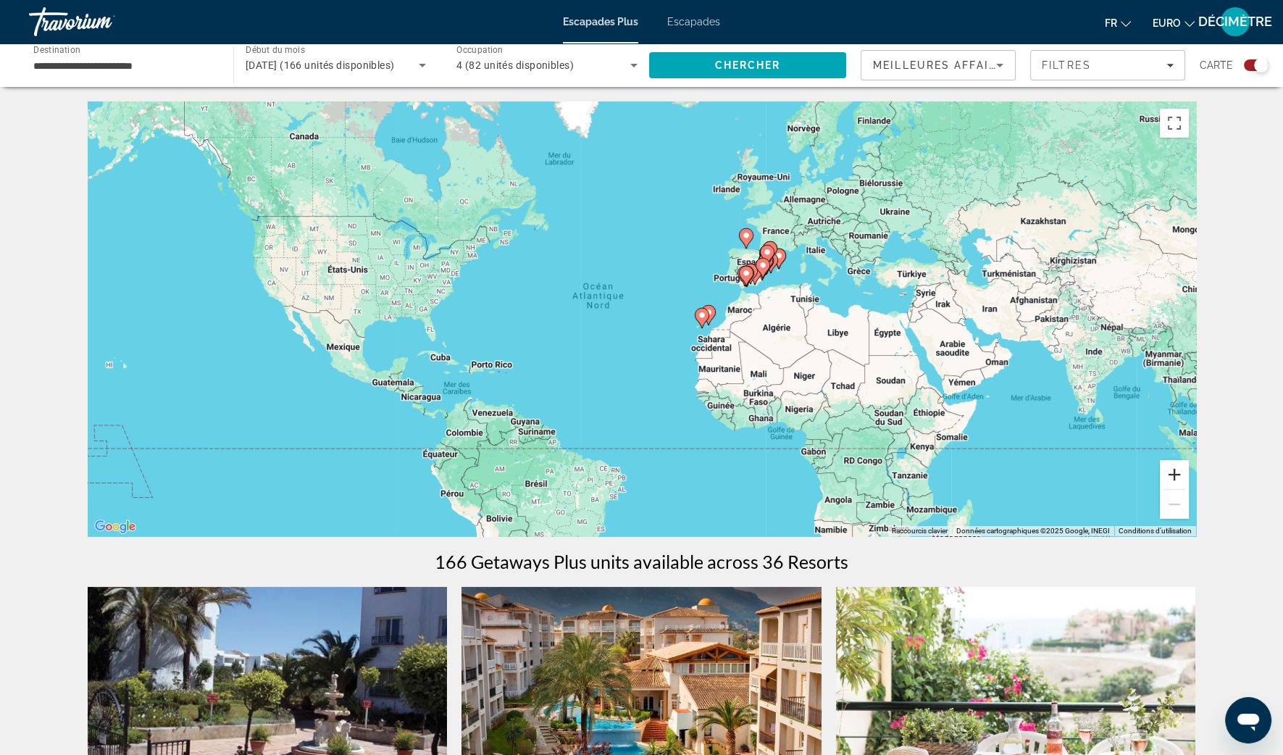
click at [1174, 472] on button "Zoom avant" at bounding box center [1174, 474] width 29 height 29
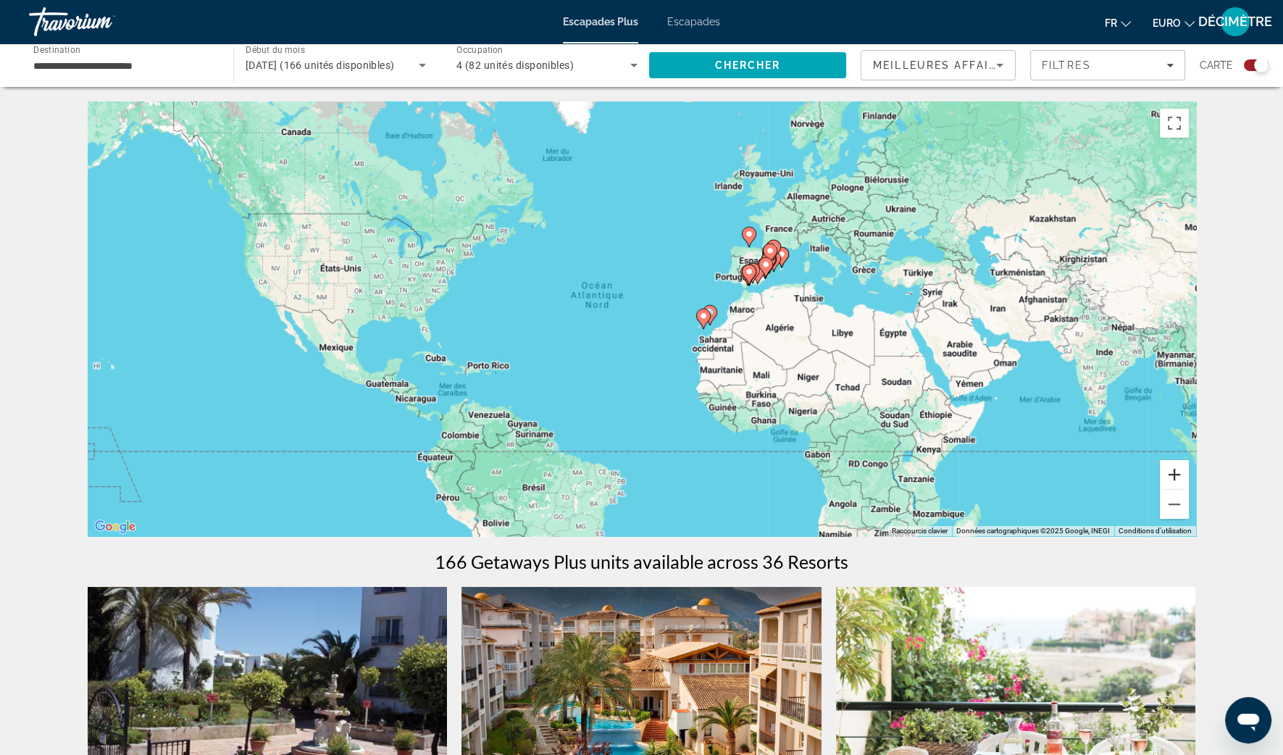
click at [1174, 472] on button "Zoom avant" at bounding box center [1174, 474] width 29 height 29
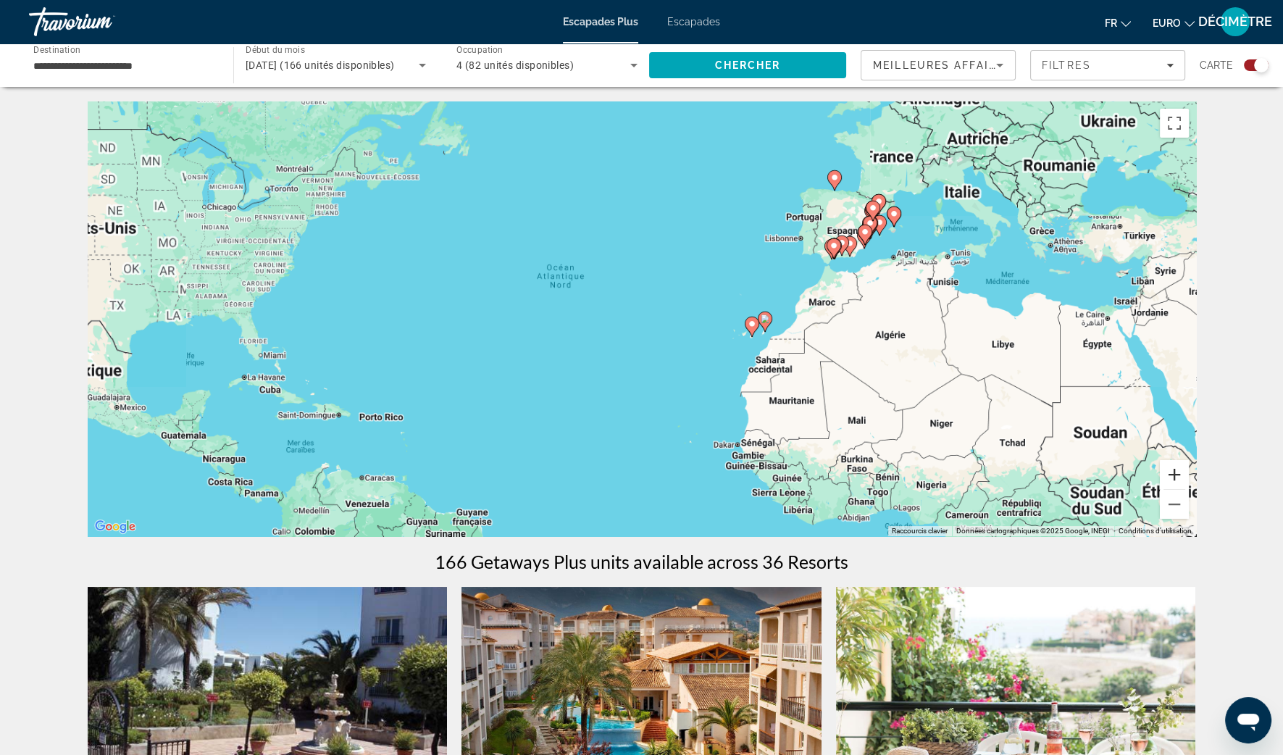
click at [1174, 472] on button "Zoom avant" at bounding box center [1174, 474] width 29 height 29
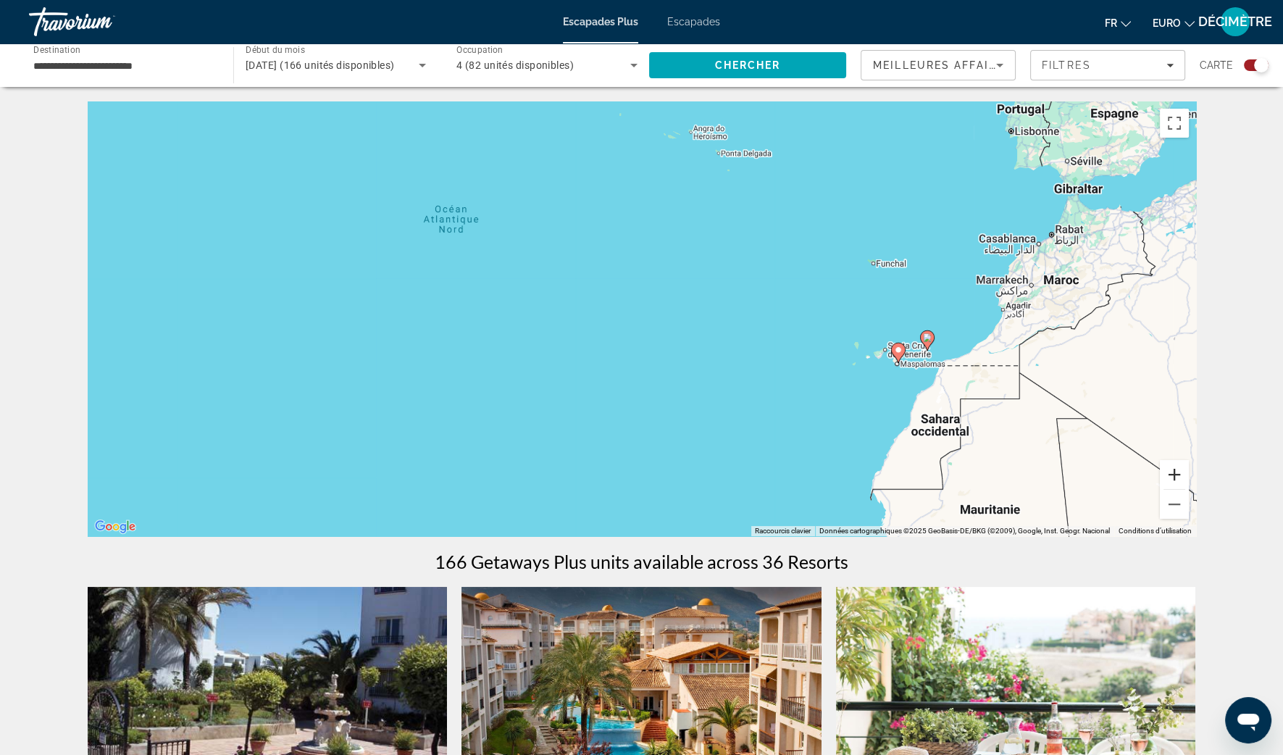
click at [1174, 472] on button "Zoom avant" at bounding box center [1174, 474] width 29 height 29
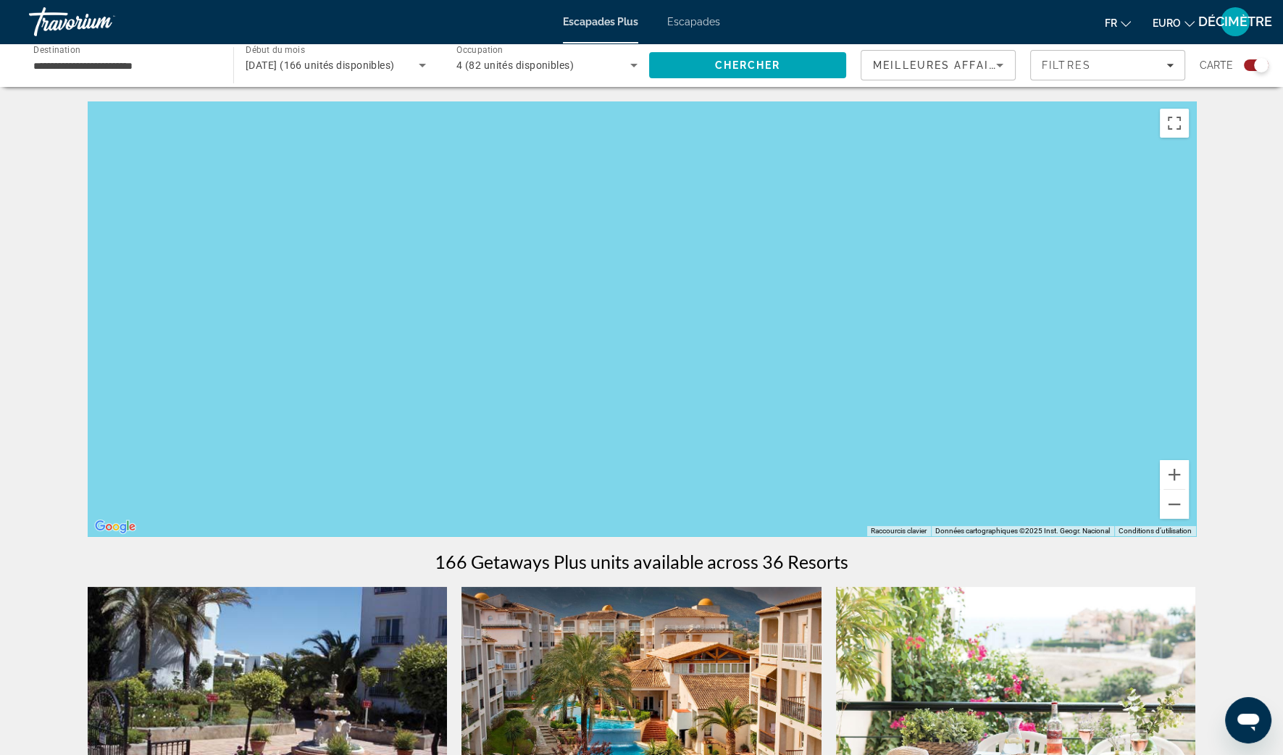
drag, startPoint x: 1103, startPoint y: 268, endPoint x: 340, endPoint y: 489, distance: 794.2
click at [340, 489] on div "Contenu principal" at bounding box center [642, 318] width 1108 height 435
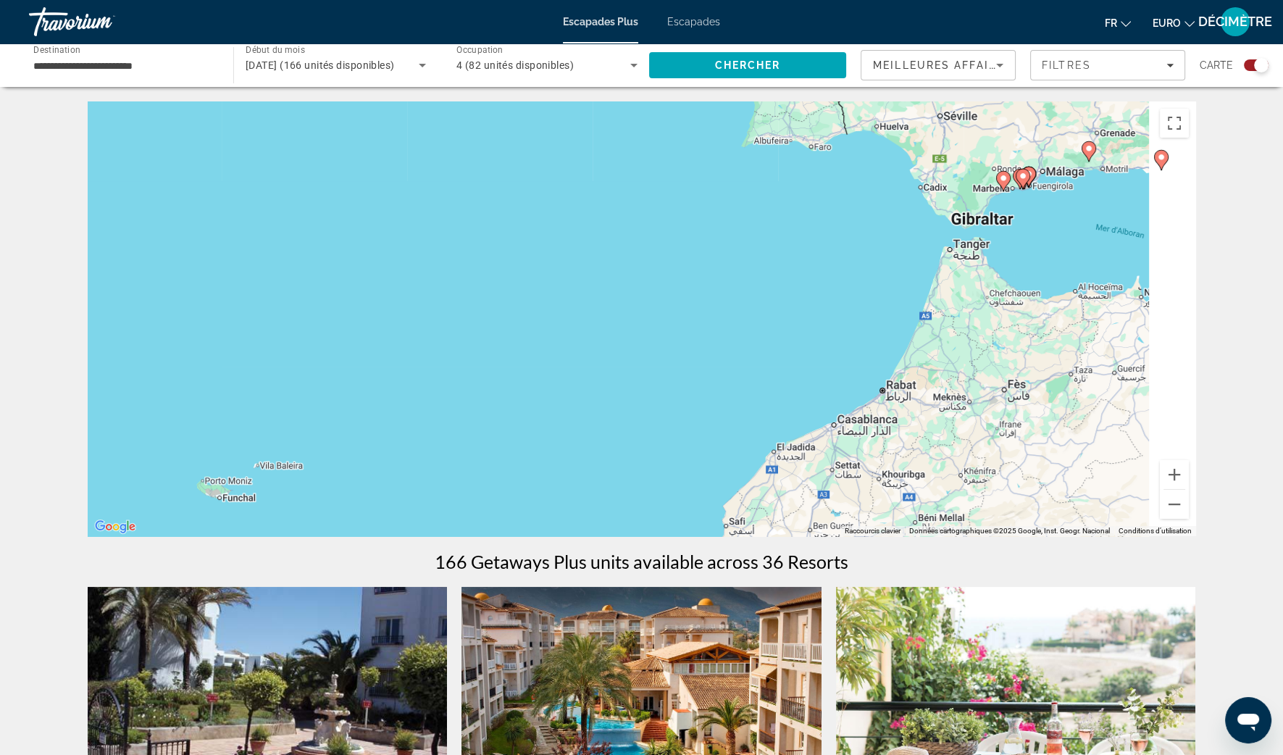
drag, startPoint x: 835, startPoint y: 327, endPoint x: 548, endPoint y: 475, distance: 322.7
click at [549, 478] on div "Pour activer le glissement avec le clavier, appuyez sur Alt+Entrée. Une fois ce…" at bounding box center [642, 318] width 1108 height 435
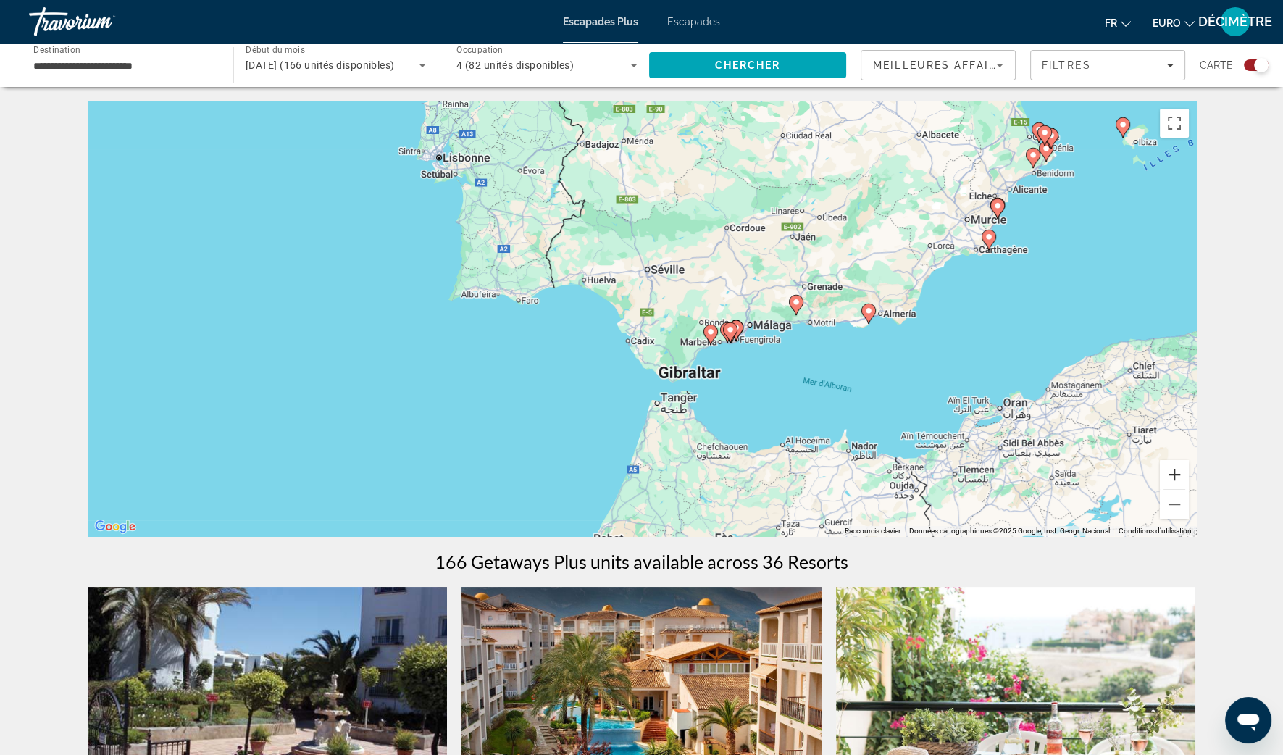
click at [1168, 473] on button "Zoom avant" at bounding box center [1174, 474] width 29 height 29
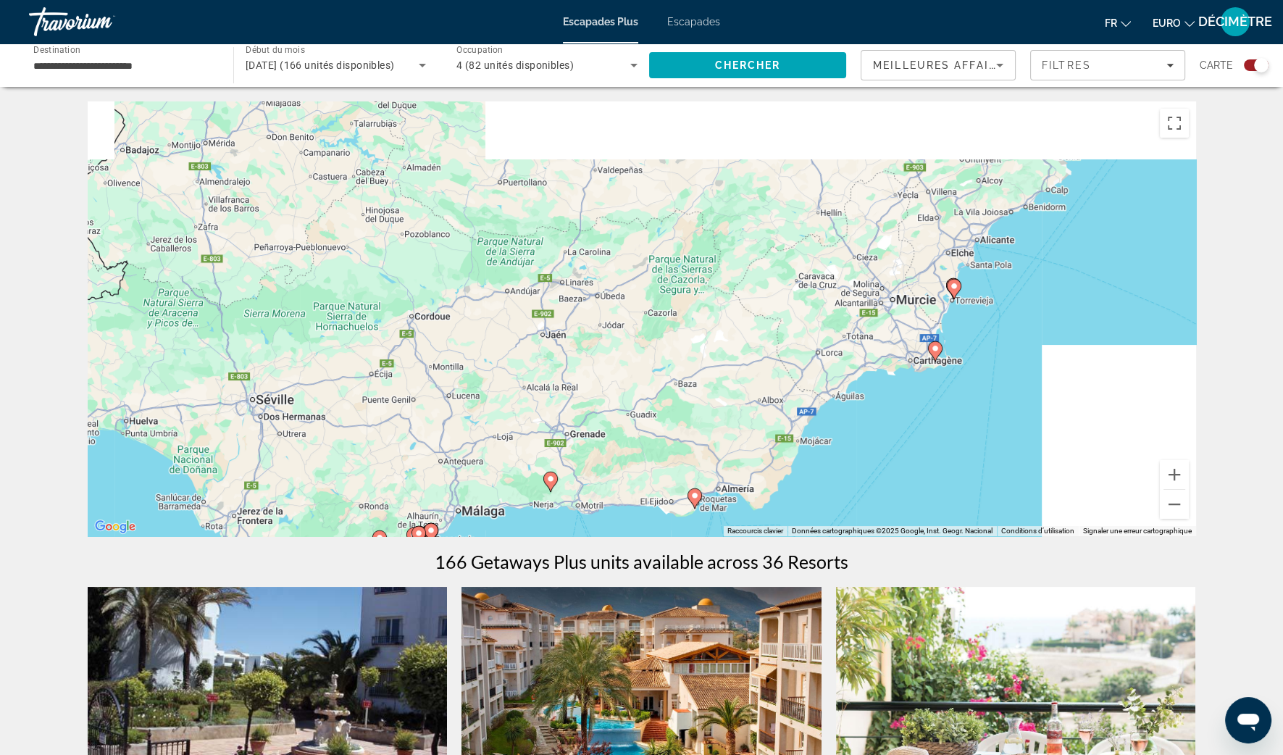
drag, startPoint x: 1011, startPoint y: 345, endPoint x: 593, endPoint y: 533, distance: 458.5
click at [601, 532] on div "Pour activer le glissement avec le clavier, appuyez sur Alt+Entrée. Une fois ce…" at bounding box center [642, 318] width 1108 height 435
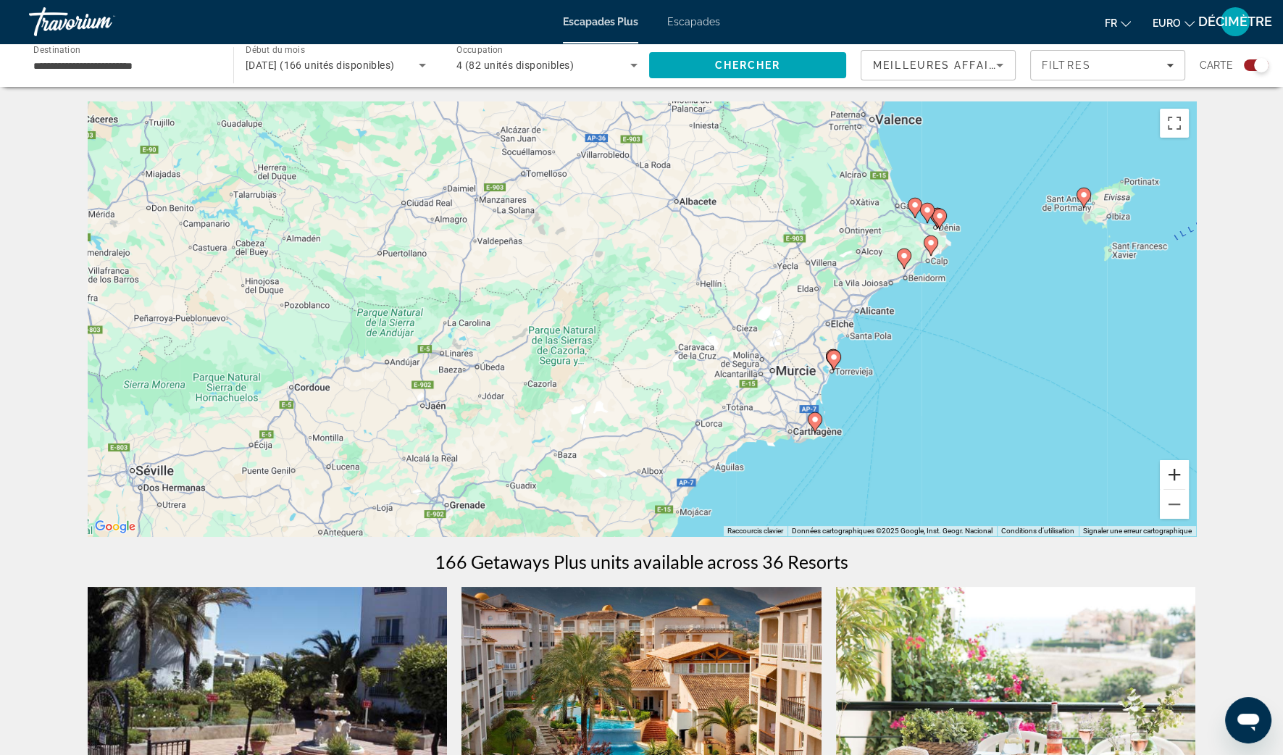
click at [1176, 477] on button "Zoom avant" at bounding box center [1174, 474] width 29 height 29
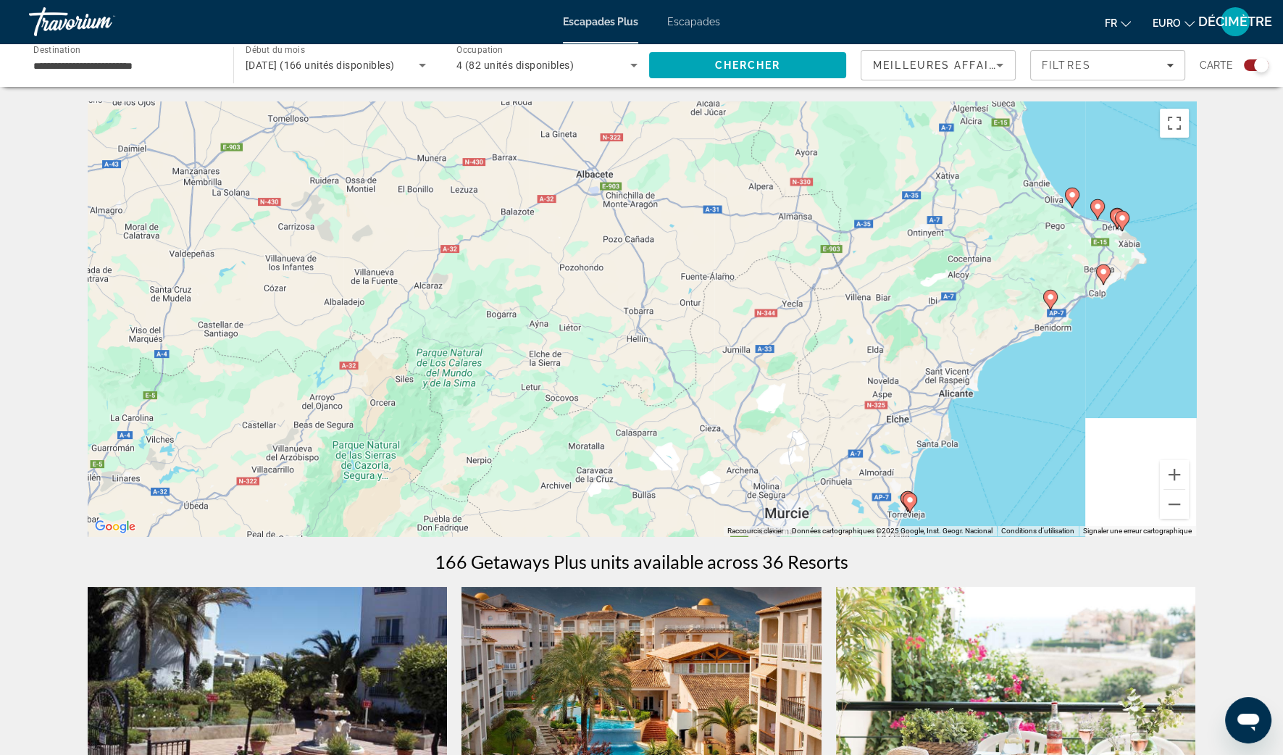
drag, startPoint x: 1042, startPoint y: 303, endPoint x: 774, endPoint y: 494, distance: 328.7
click at [774, 494] on div "Pour activer le glissement avec le clavier, appuyez sur Alt+Entrée. Une fois ce…" at bounding box center [642, 318] width 1108 height 435
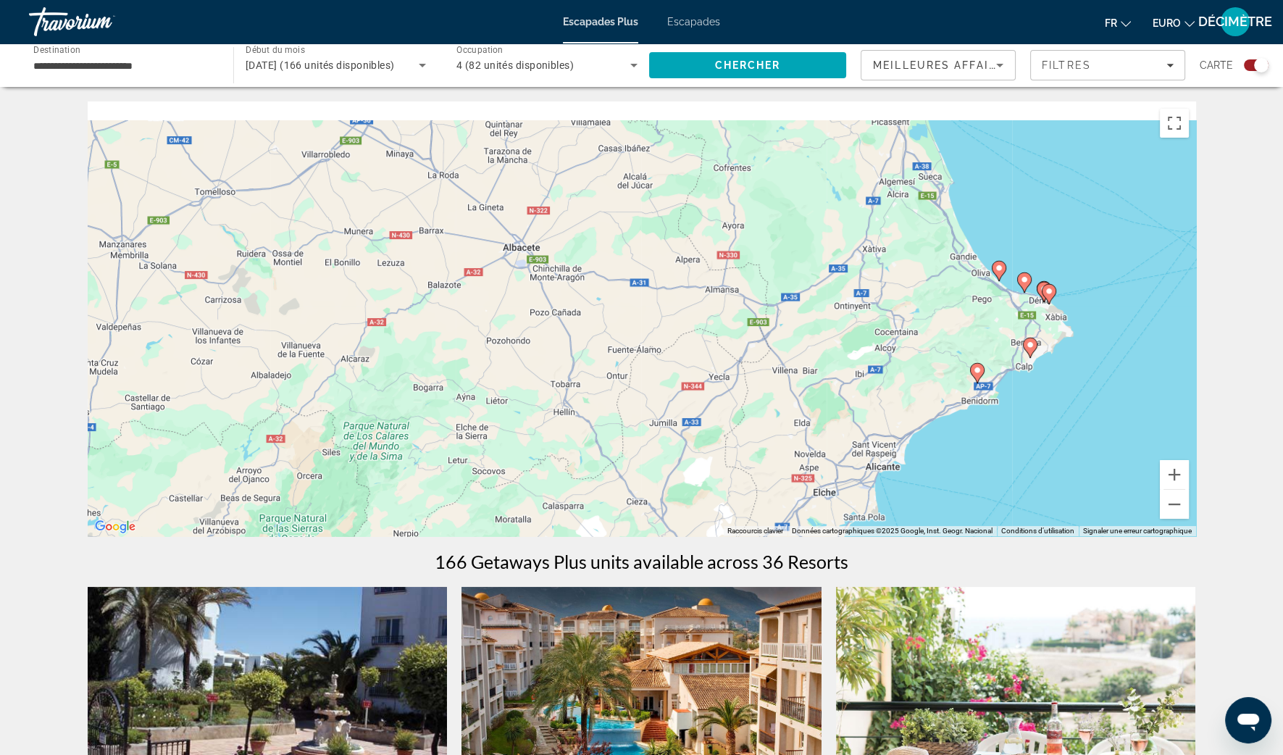
drag, startPoint x: 1050, startPoint y: 234, endPoint x: 893, endPoint y: 478, distance: 290.0
click at [893, 478] on div "Pour activer le glissement avec le clavier, appuyez sur Alt+Entrée. Une fois ce…" at bounding box center [642, 318] width 1108 height 435
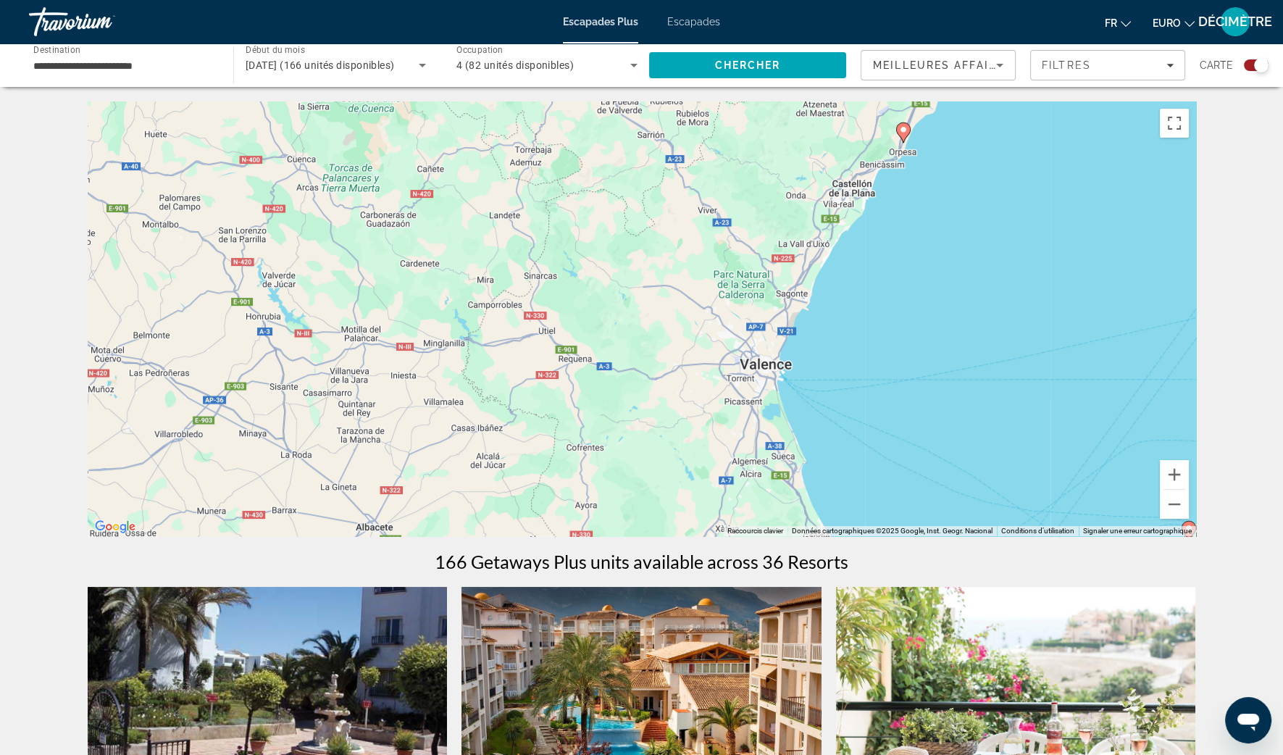
drag, startPoint x: 941, startPoint y: 343, endPoint x: 815, endPoint y: 506, distance: 206.6
click at [816, 506] on div "Pour activer le glissement avec le clavier, appuyez sur Alt+Entrée. Une fois ce…" at bounding box center [642, 318] width 1108 height 435
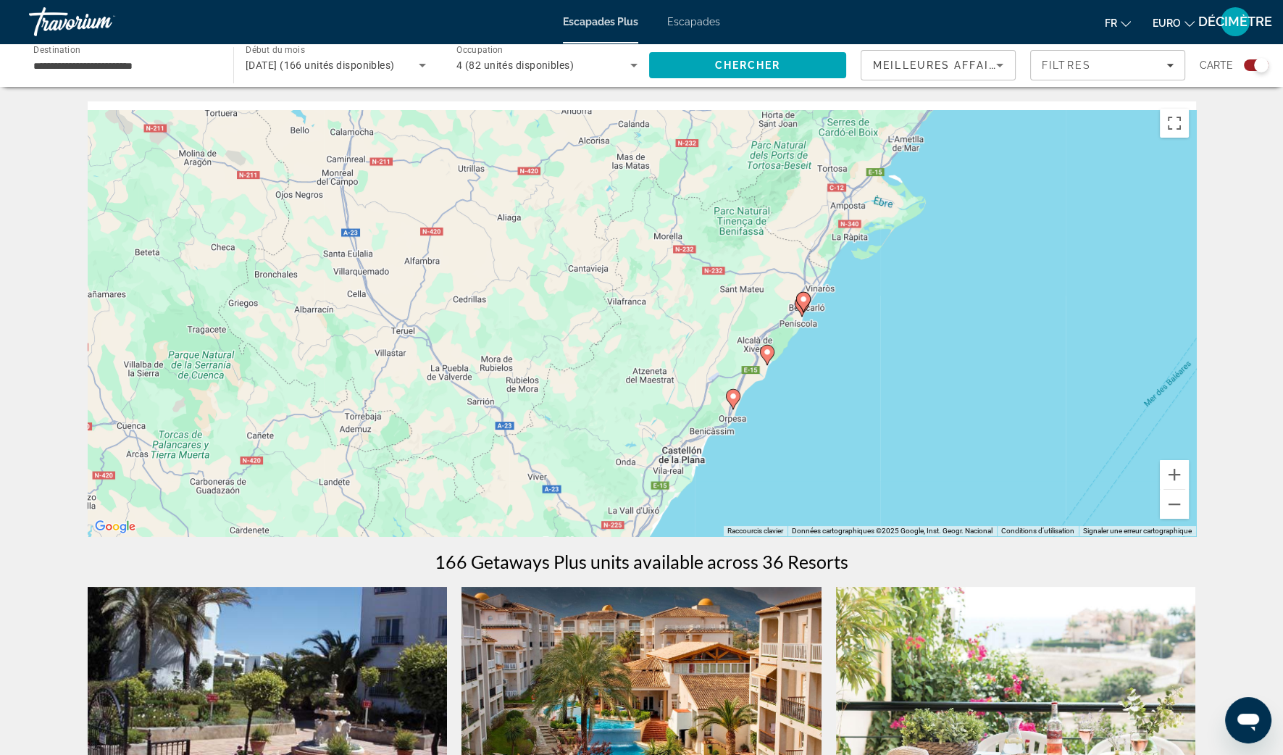
drag, startPoint x: 870, startPoint y: 305, endPoint x: 845, endPoint y: 390, distance: 88.3
click at [845, 390] on div "Pour activer le glissement avec le clavier, appuyez sur Alt+Entrée. Une fois ce…" at bounding box center [642, 318] width 1108 height 435
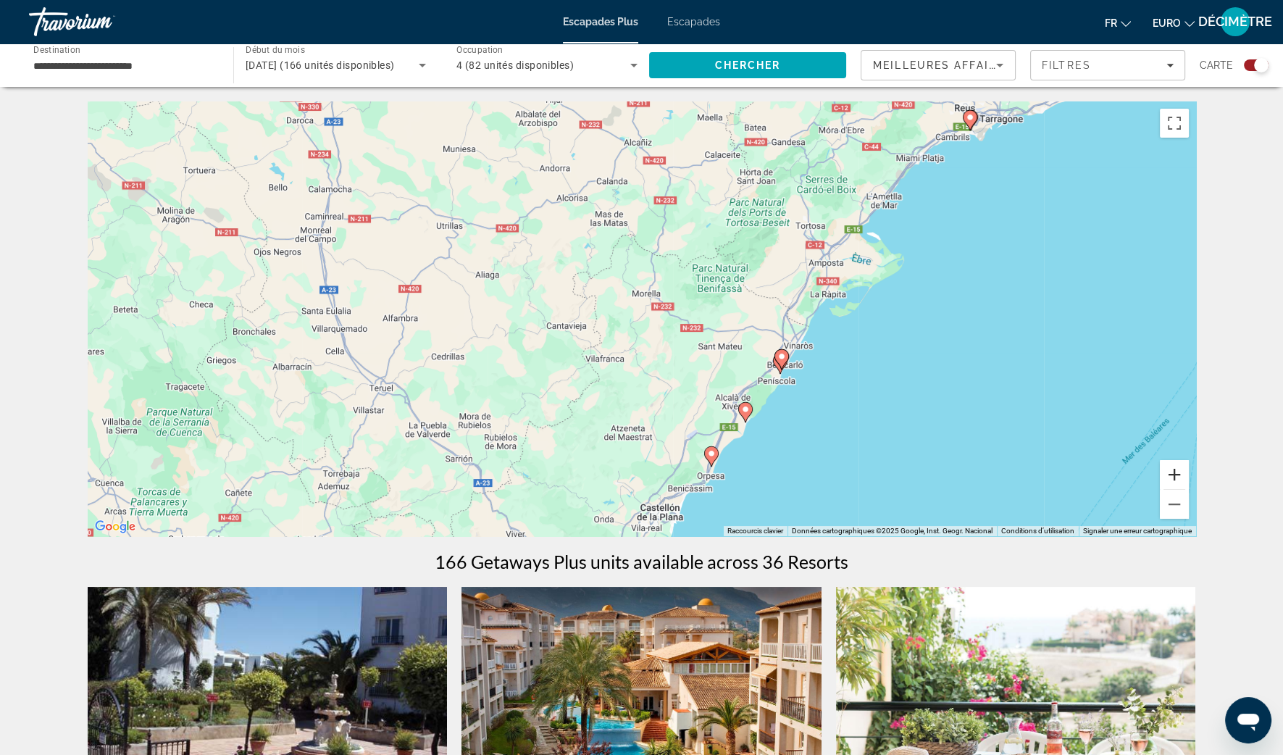
click at [1168, 477] on button "Zoom avant" at bounding box center [1174, 474] width 29 height 29
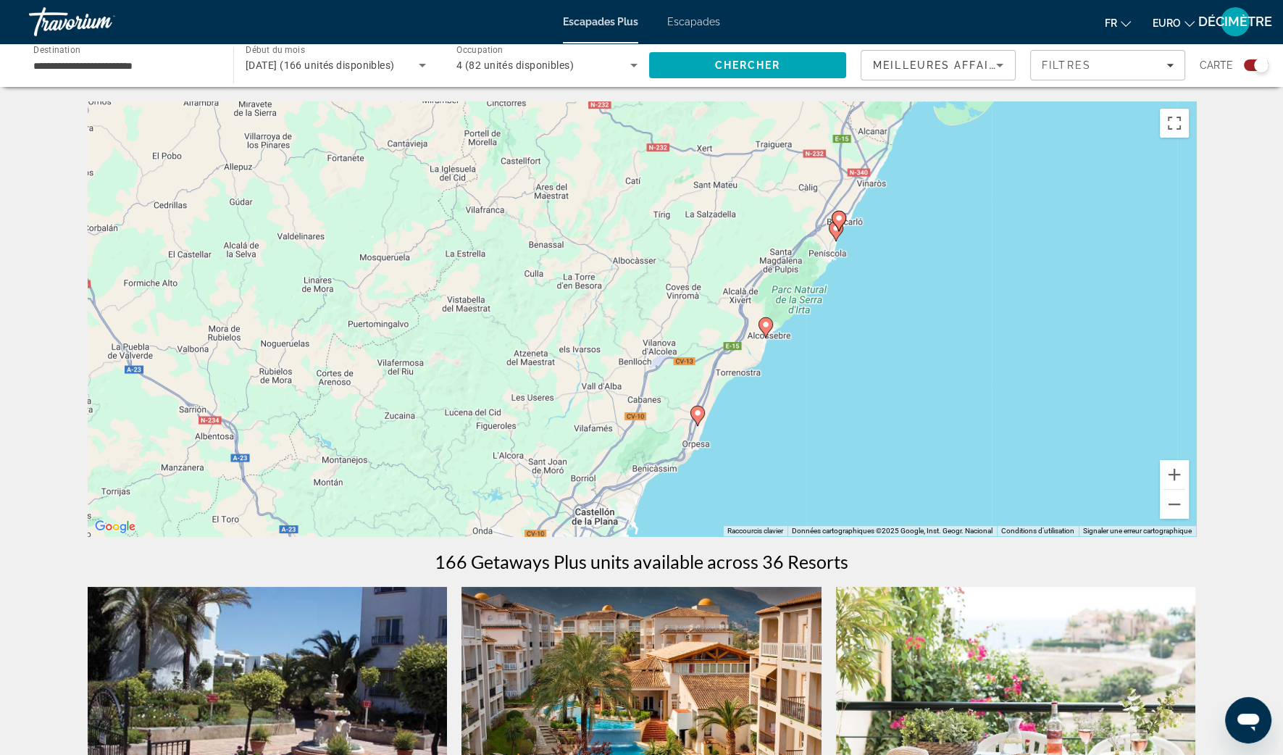
drag, startPoint x: 905, startPoint y: 446, endPoint x: 819, endPoint y: 251, distance: 212.4
click at [819, 251] on div "Pour activer le glissement avec le clavier, appuyez sur Alt+Entrée. Une fois ce…" at bounding box center [642, 318] width 1108 height 435
click at [1176, 473] on button "Zoom avant" at bounding box center [1174, 474] width 29 height 29
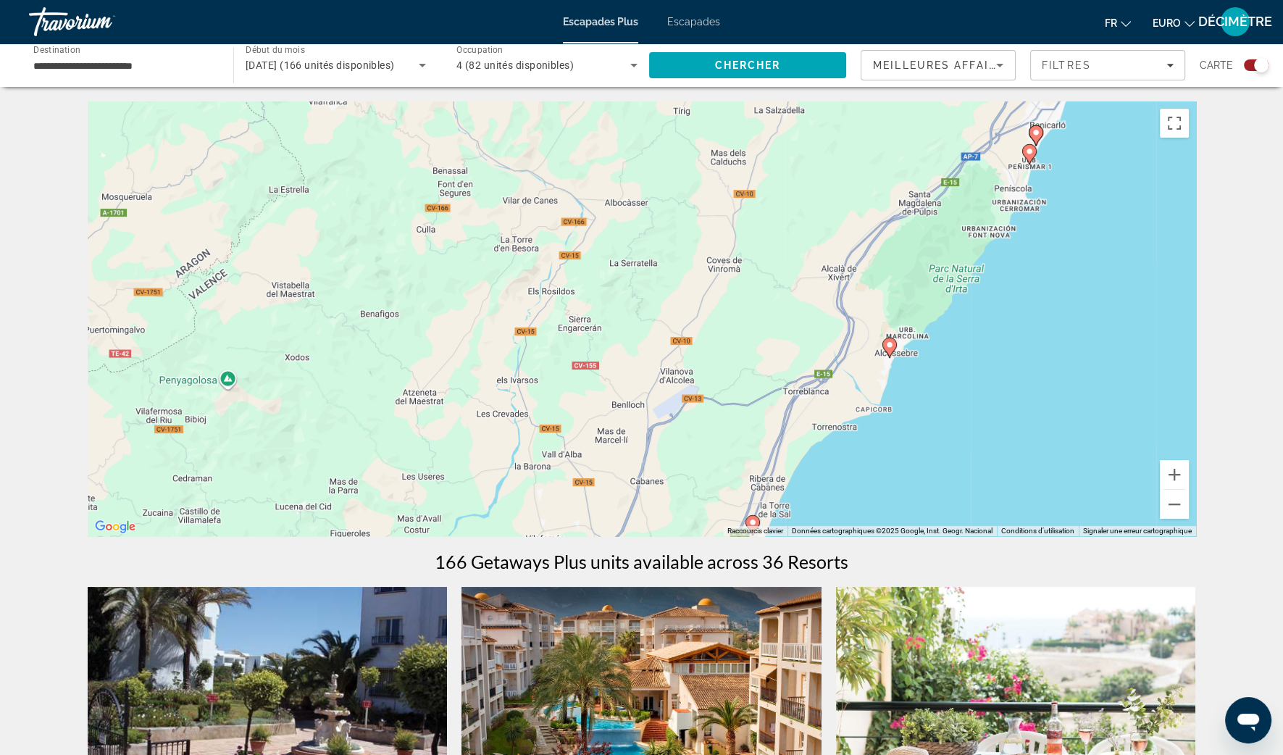
click at [887, 348] on image "Contenu principal" at bounding box center [889, 344] width 9 height 9
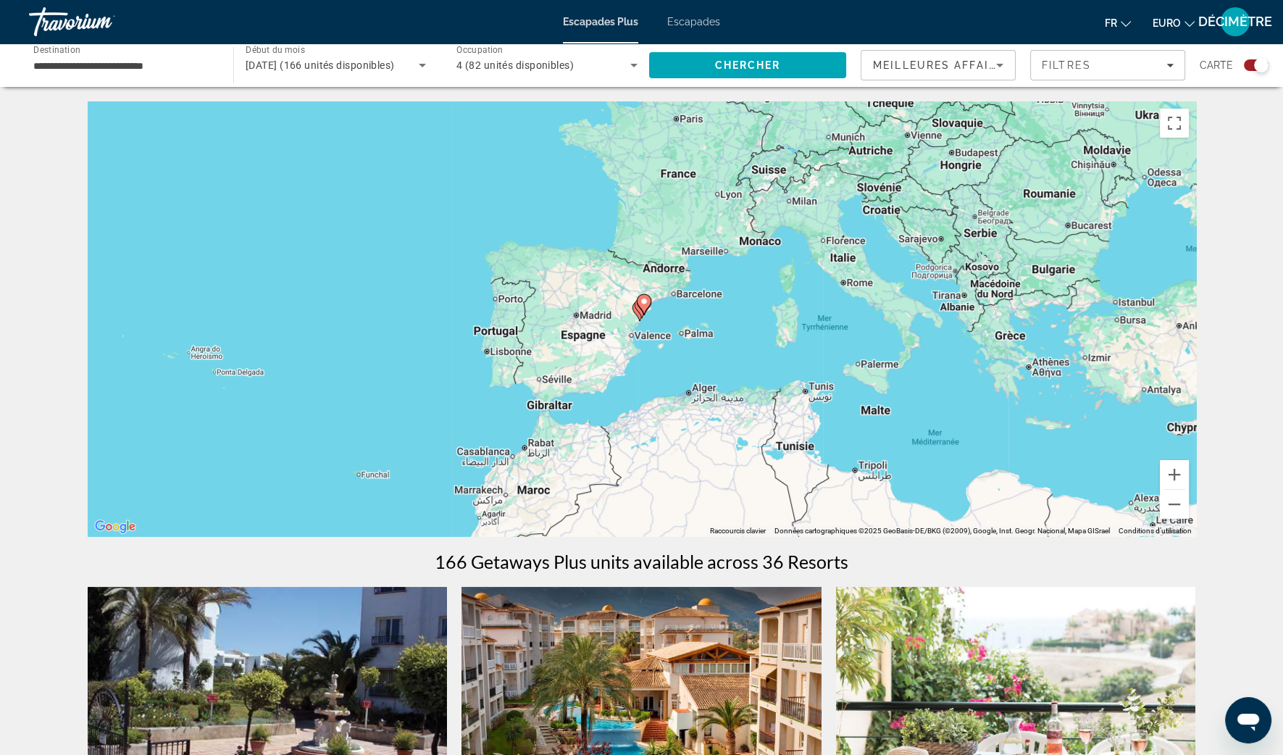
click at [635, 314] on gmp-advanced-marker "Contenu principal" at bounding box center [642, 308] width 14 height 22
type input "**********"
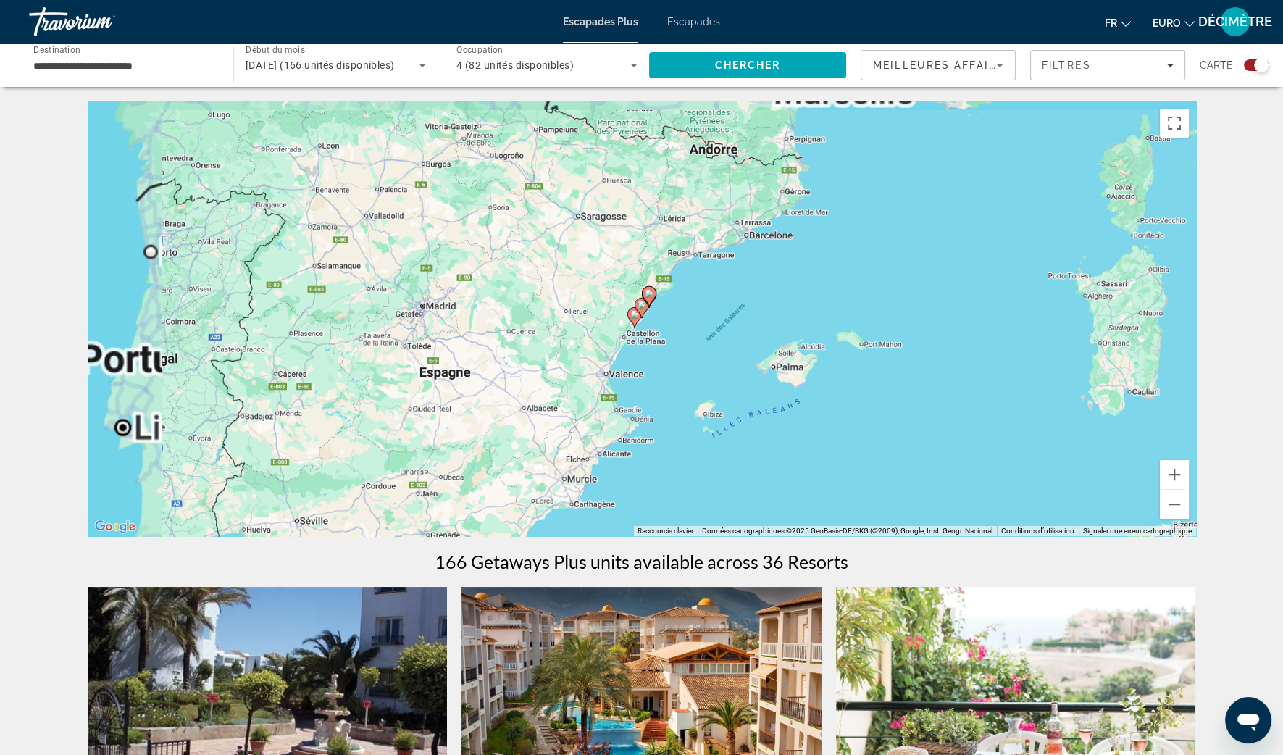
click at [635, 315] on gmp-advanced-marker "Contenu principal" at bounding box center [642, 308] width 14 height 22
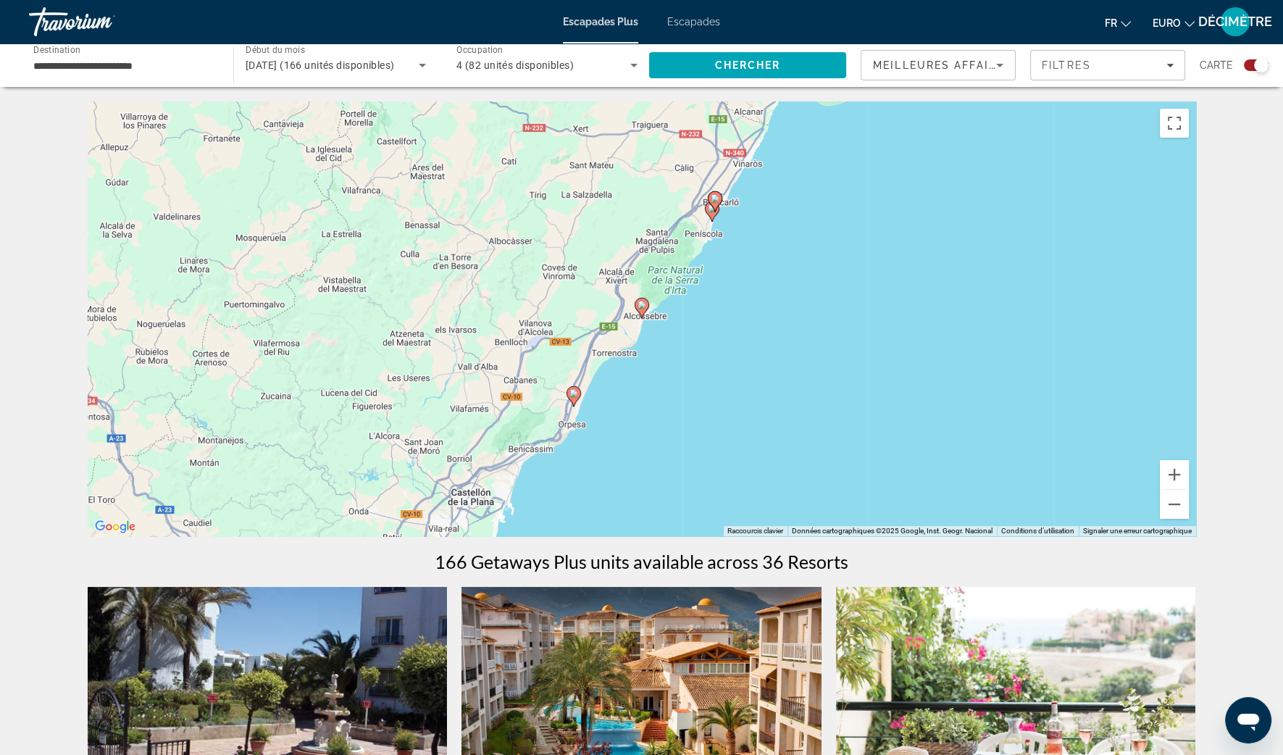
click at [637, 311] on icon "Contenu principal" at bounding box center [641, 307] width 13 height 19
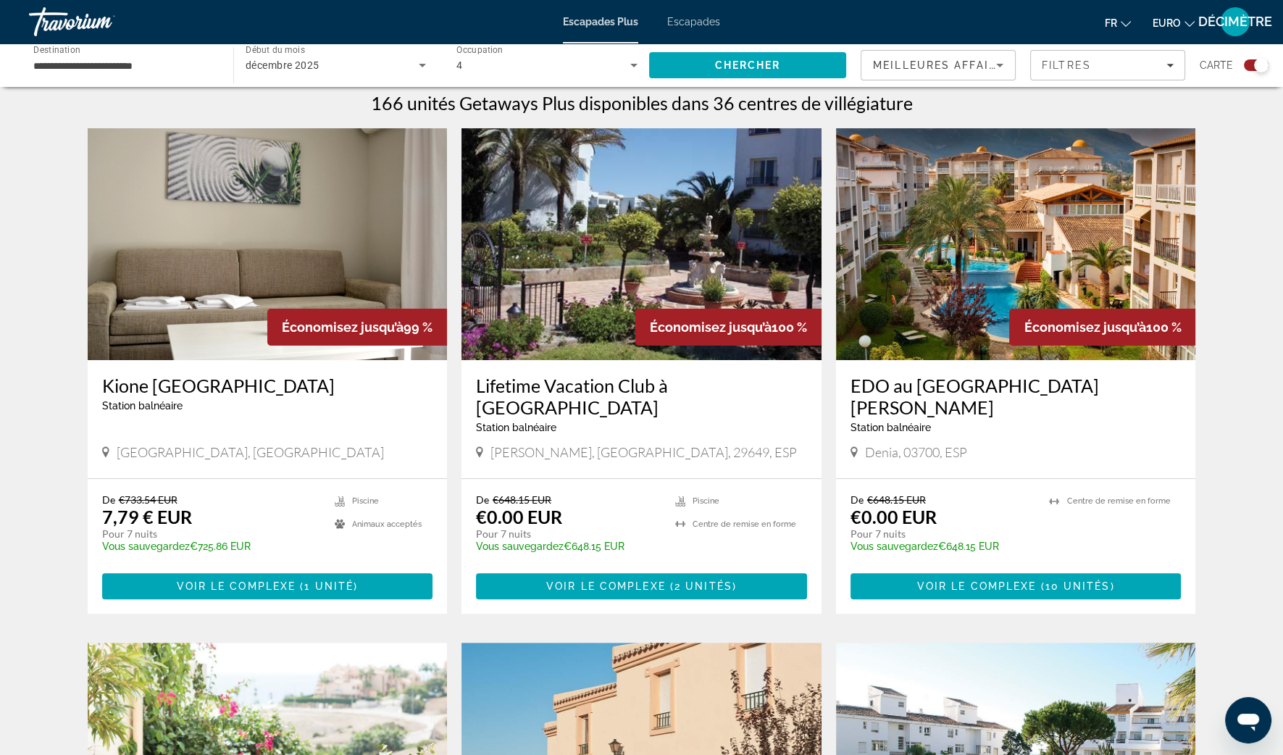
scroll to position [453, 0]
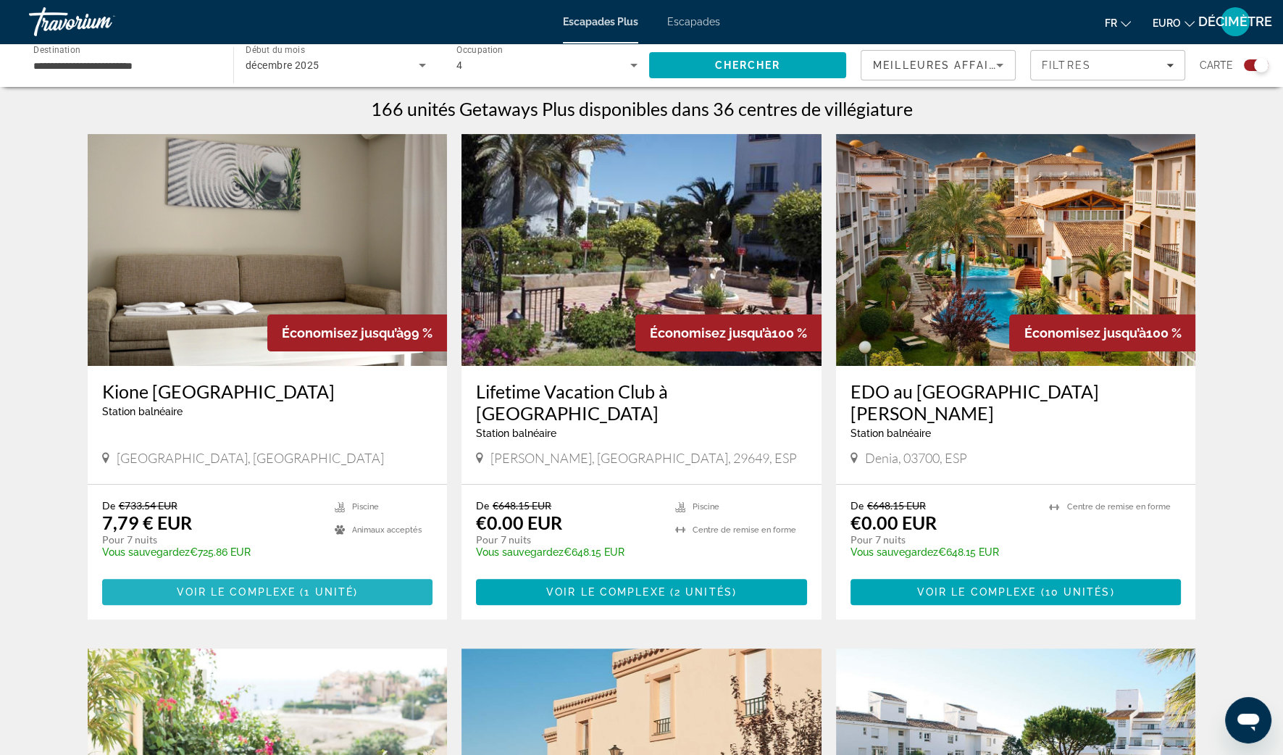
click at [263, 576] on span "Contenu principal" at bounding box center [267, 591] width 331 height 35
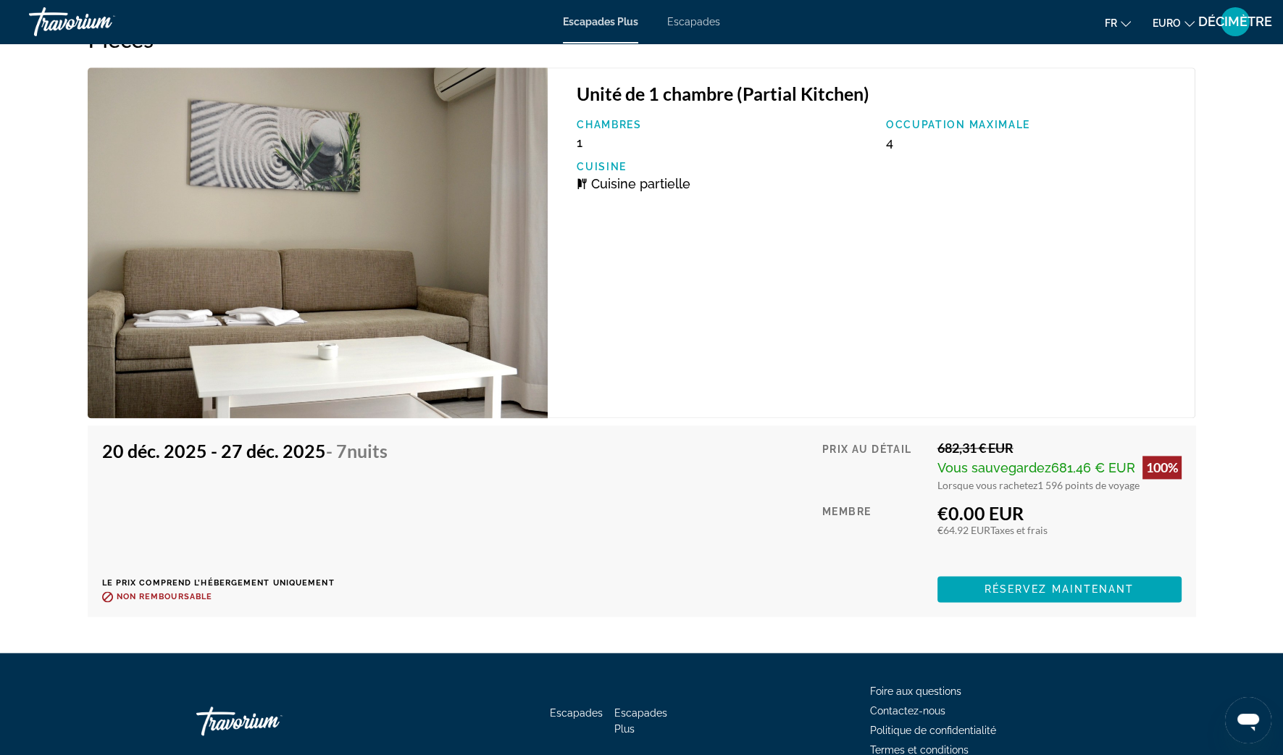
scroll to position [2711, 0]
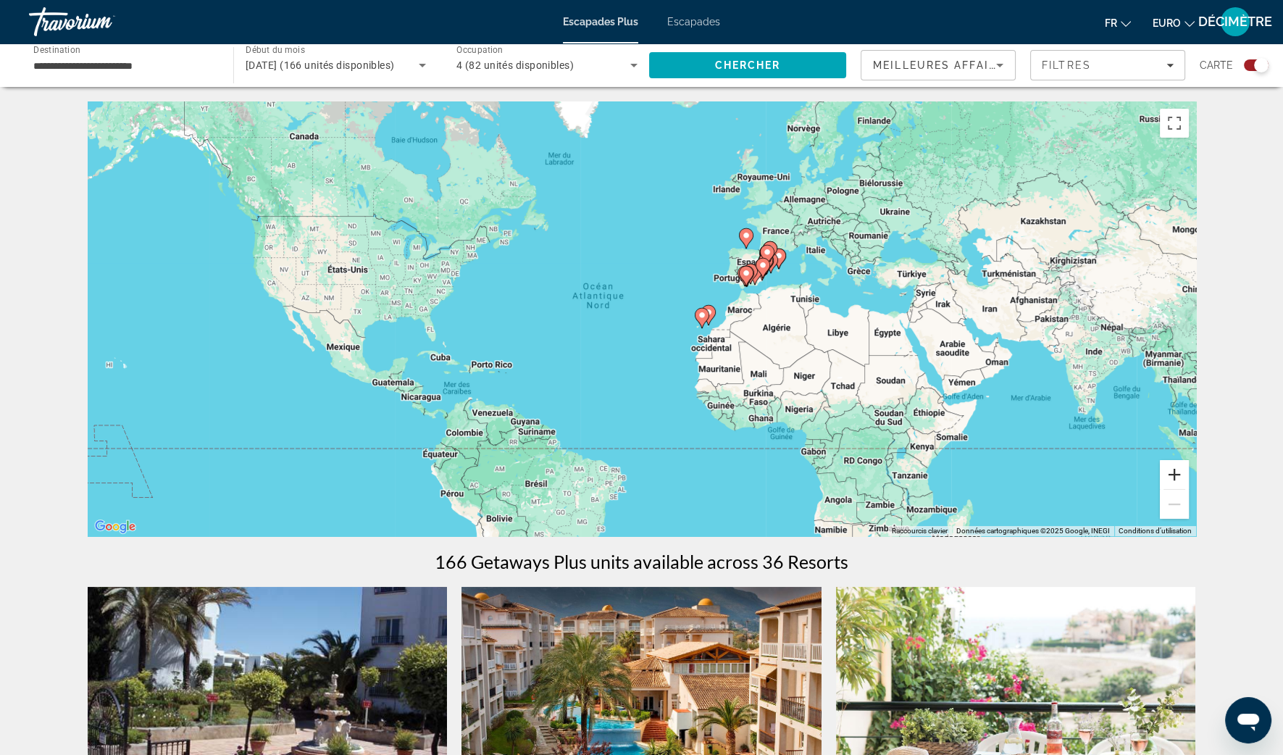
click at [1168, 464] on button "Zoom avant" at bounding box center [1174, 474] width 29 height 29
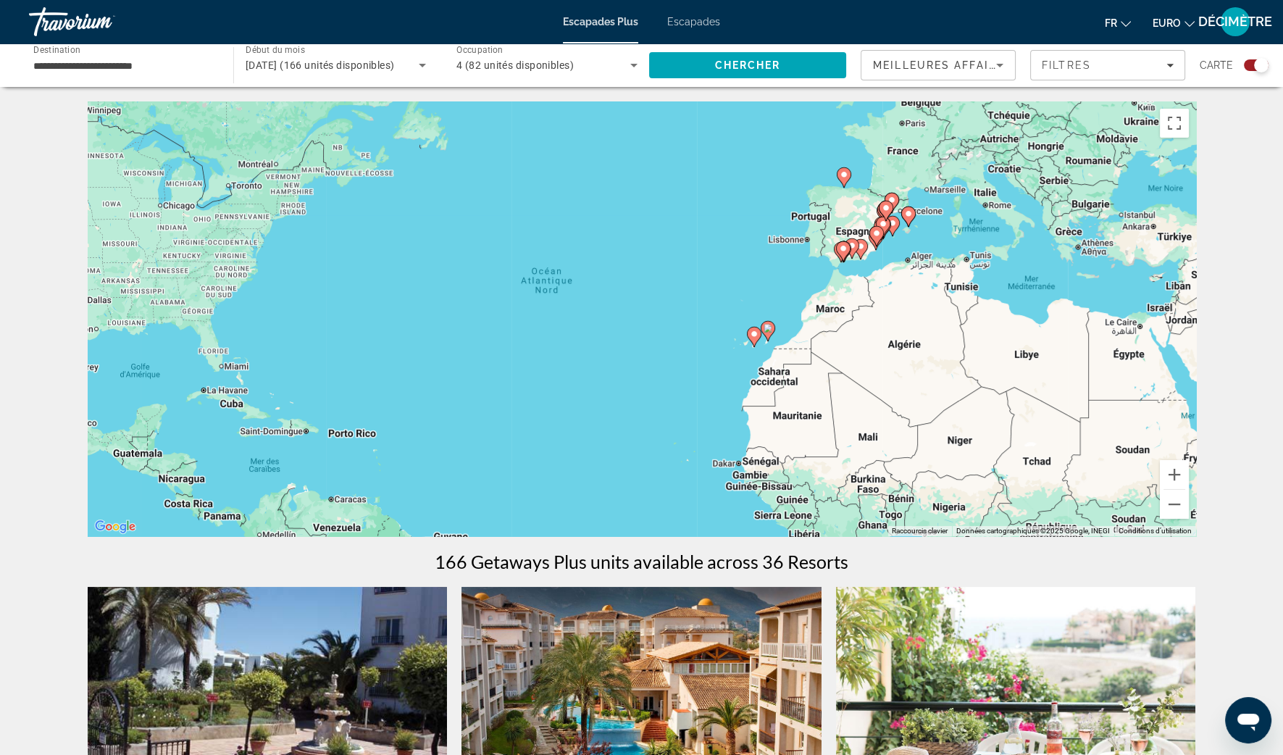
drag, startPoint x: 1097, startPoint y: 320, endPoint x: 967, endPoint y: 396, distance: 150.0
click at [967, 396] on div "Pour activer le glissement avec le clavier, appuyez sur Alt+Entrée. Une fois ce…" at bounding box center [642, 318] width 1108 height 435
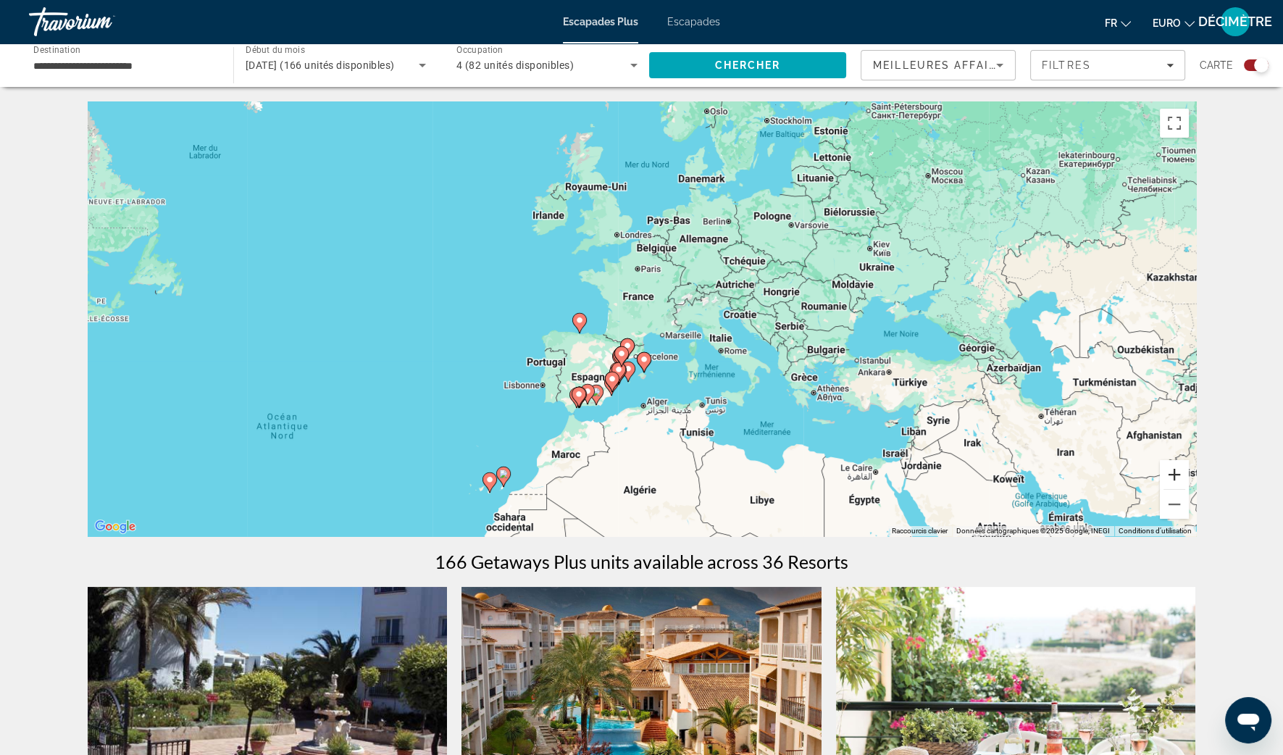
click at [1176, 477] on button "Zoom avant" at bounding box center [1174, 474] width 29 height 29
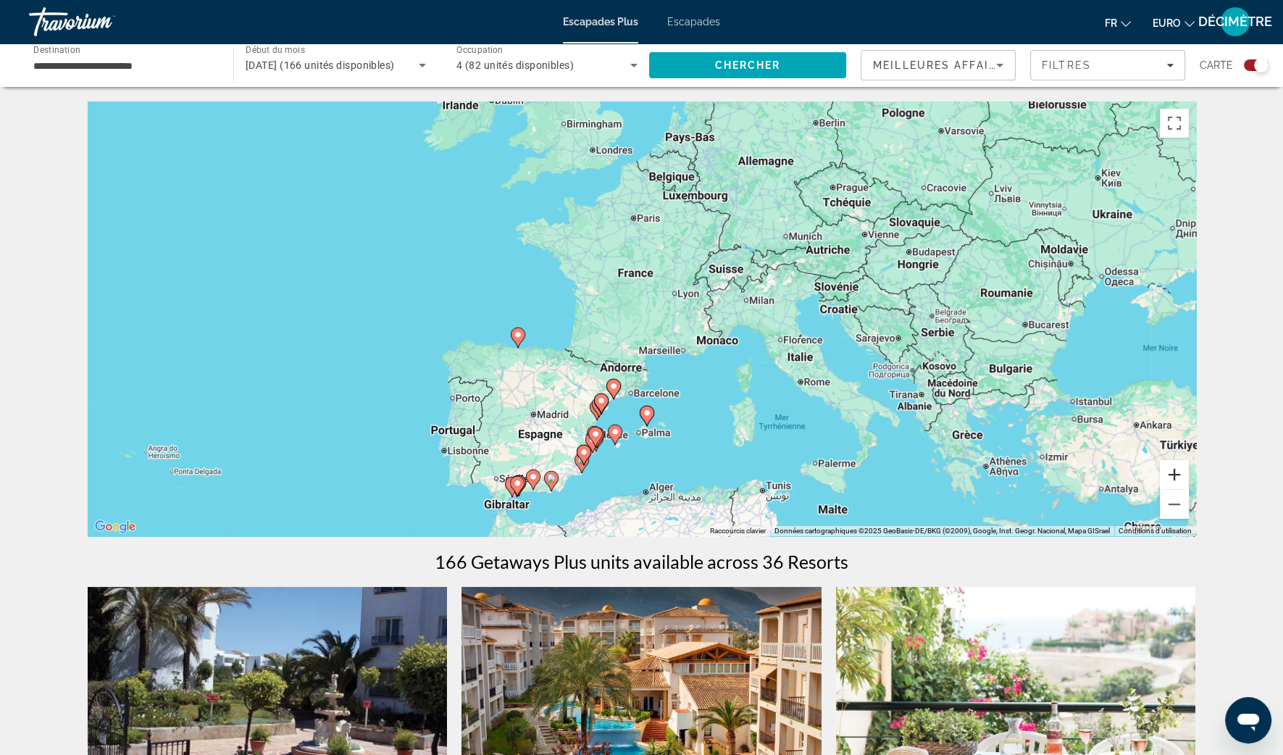
click at [1176, 477] on button "Zoom avant" at bounding box center [1174, 474] width 29 height 29
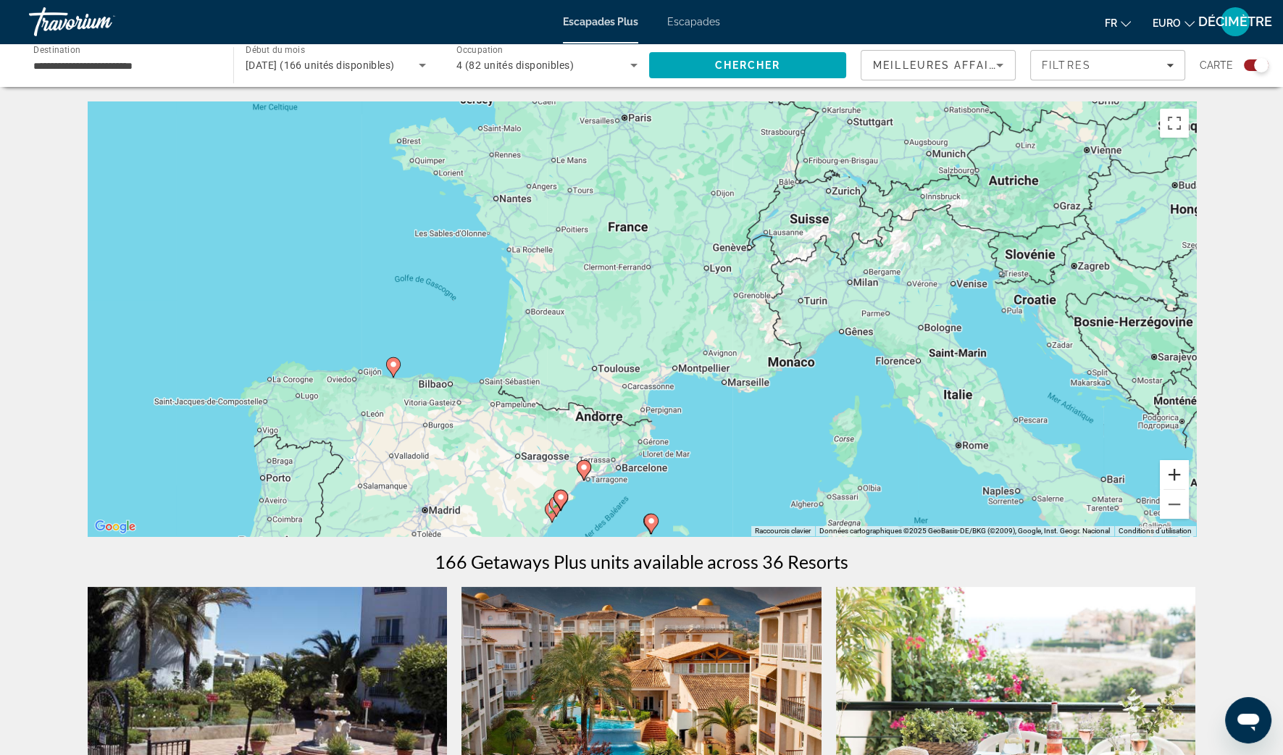
click at [1176, 477] on button "Zoom avant" at bounding box center [1174, 474] width 29 height 29
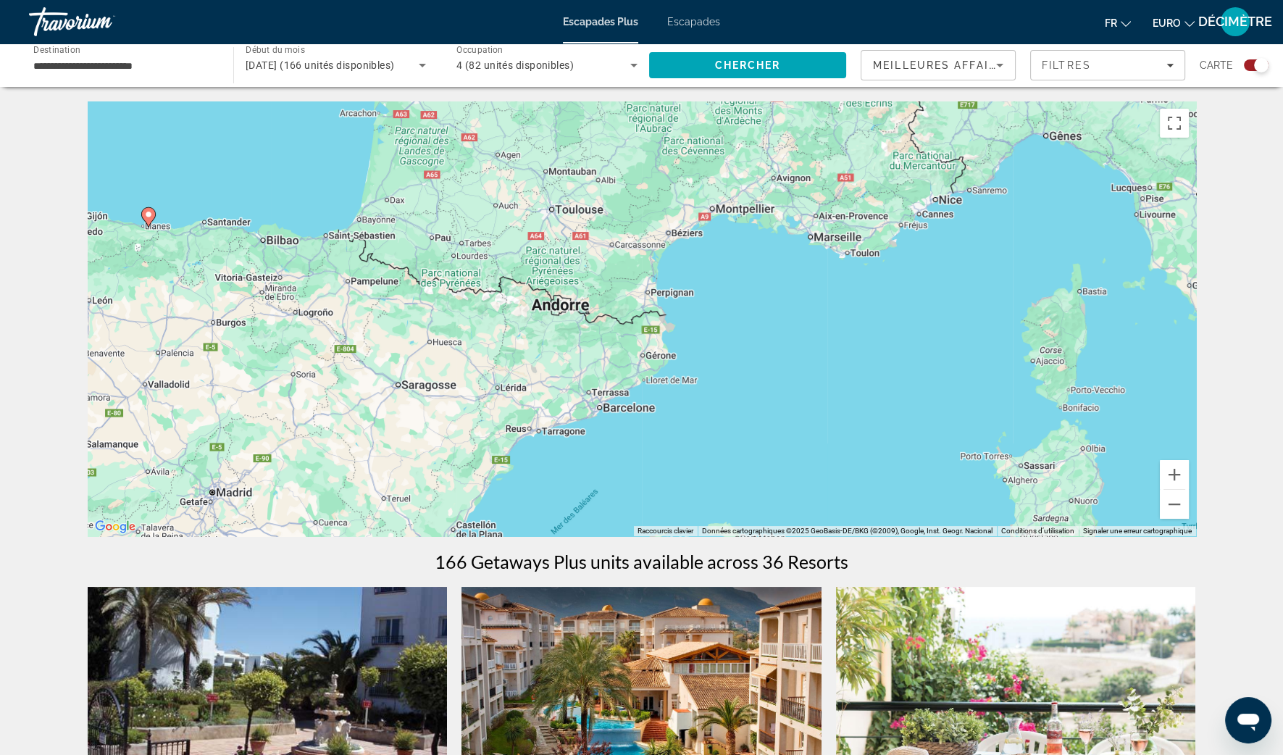
drag, startPoint x: 842, startPoint y: 458, endPoint x: 847, endPoint y: 202, distance: 255.8
click at [848, 204] on div "Pour activer le glissement avec le clavier, appuyez sur Alt+Entrée. Une fois ce…" at bounding box center [642, 318] width 1108 height 435
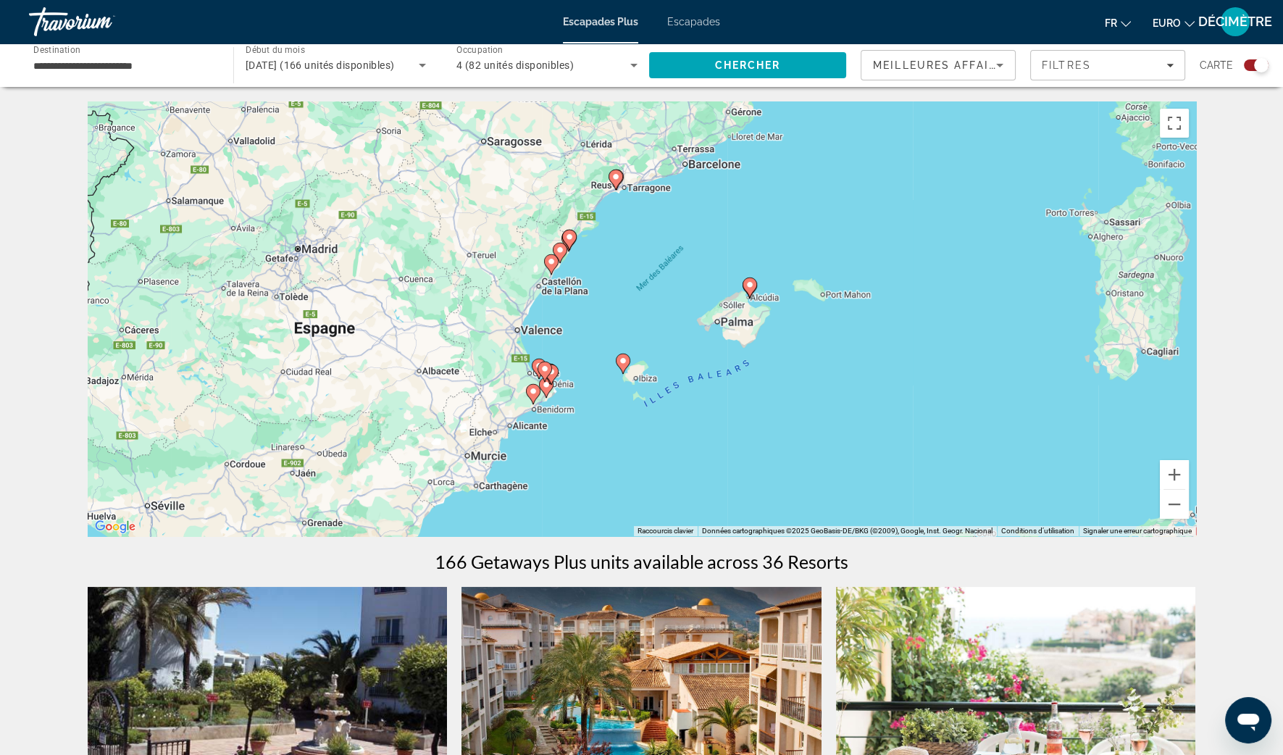
drag, startPoint x: 714, startPoint y: 388, endPoint x: 796, endPoint y: 206, distance: 199.4
click at [796, 206] on div "Pour activer le glissement avec le clavier, appuyez sur Alt+Entrée. Une fois ce…" at bounding box center [642, 318] width 1108 height 435
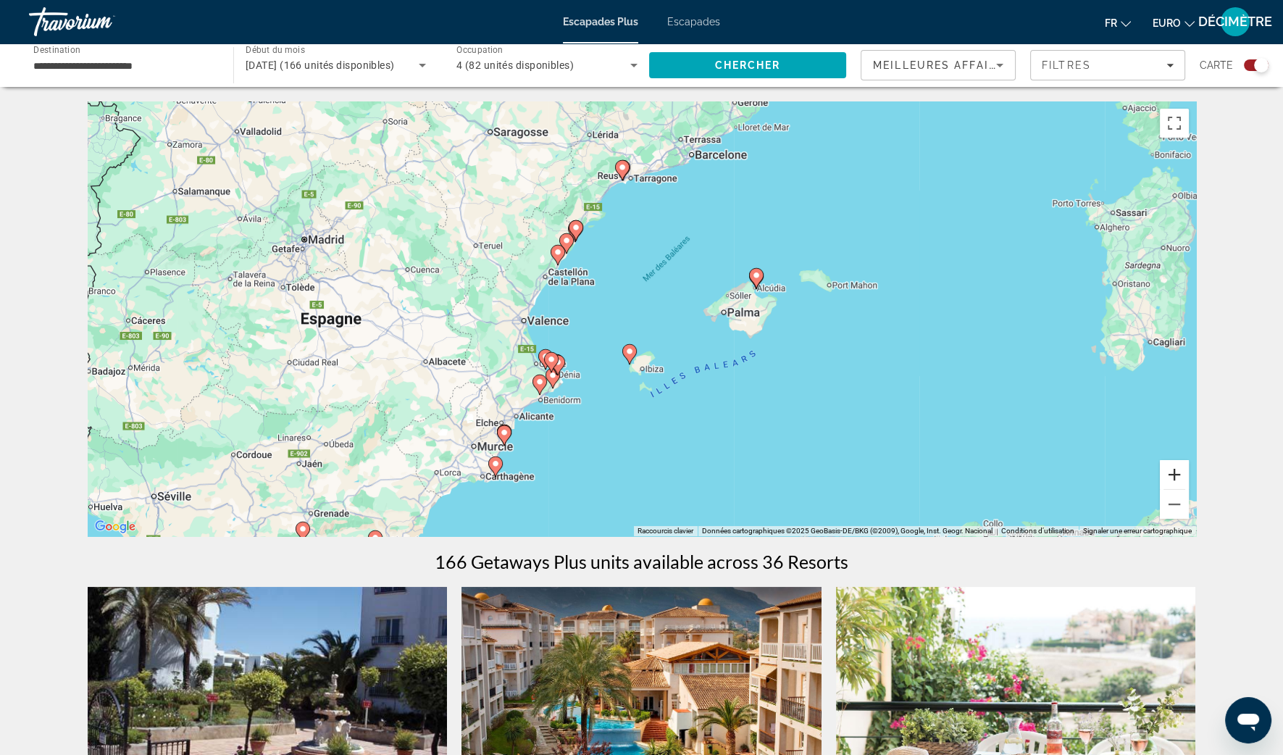
click at [1173, 476] on button "Zoom avant" at bounding box center [1174, 474] width 29 height 29
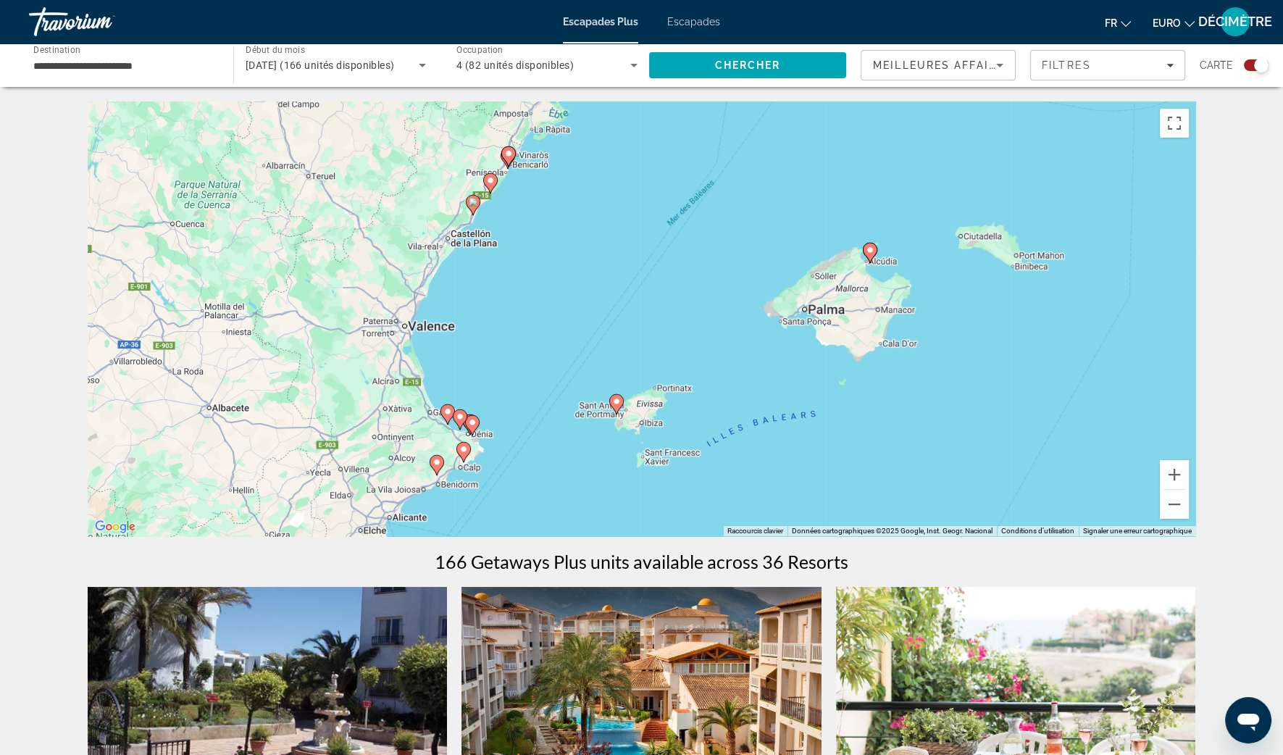
drag, startPoint x: 480, startPoint y: 239, endPoint x: 472, endPoint y: 313, distance: 74.2
click at [472, 313] on div "Pour activer le glissement avec le clavier, appuyez sur Alt+Entrée. Une fois ce…" at bounding box center [642, 318] width 1108 height 435
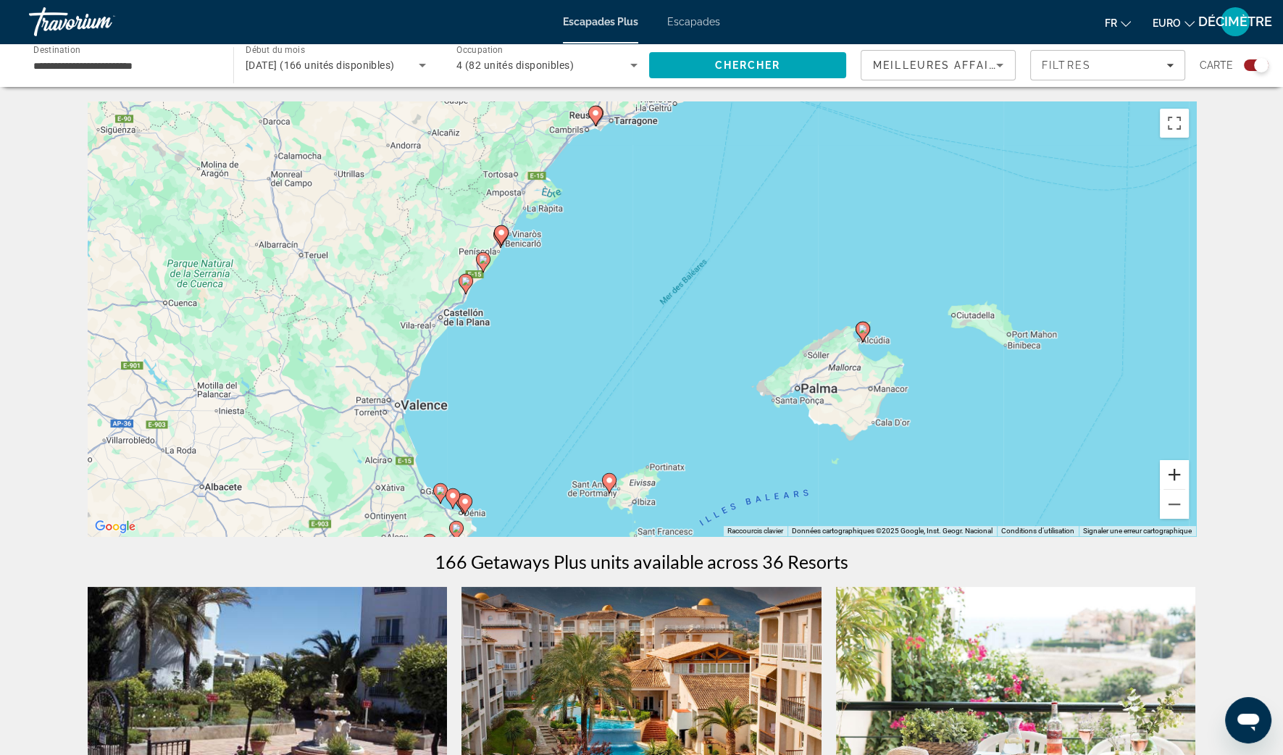
click at [1177, 473] on button "Zoom avant" at bounding box center [1174, 474] width 29 height 29
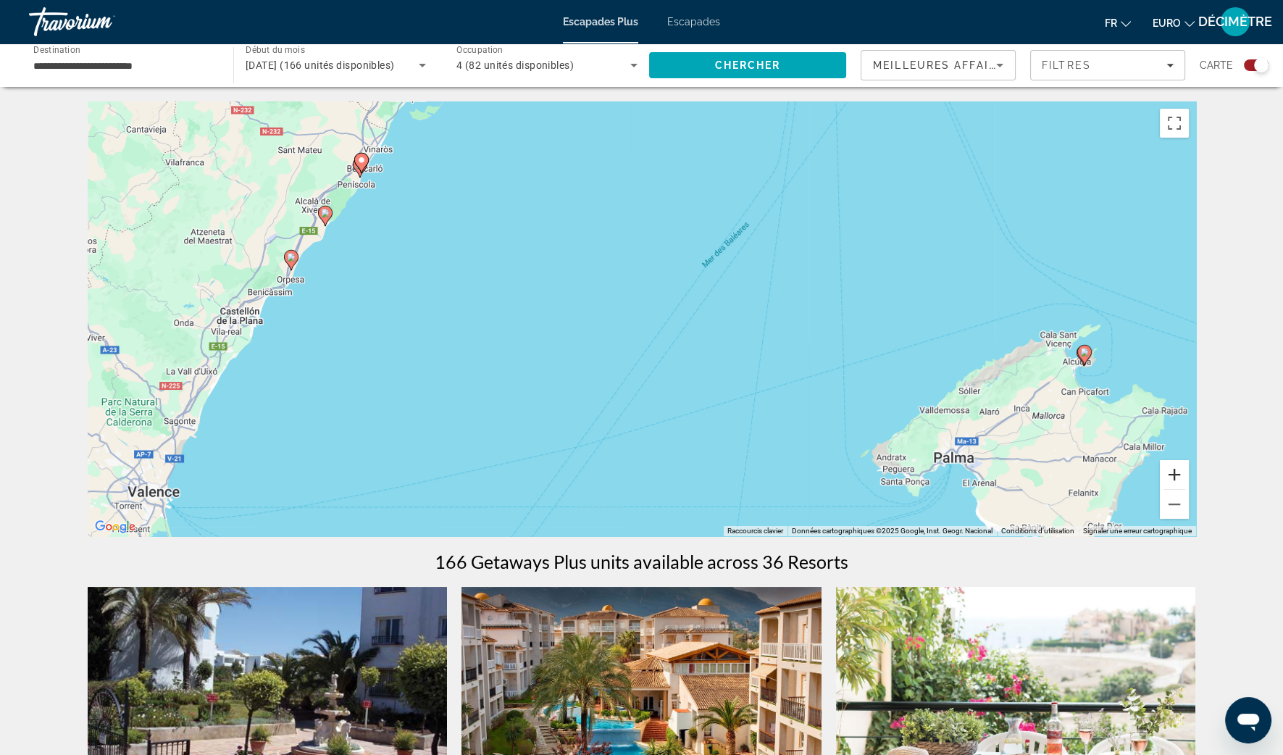
click at [1176, 472] on button "Zoom avant" at bounding box center [1174, 474] width 29 height 29
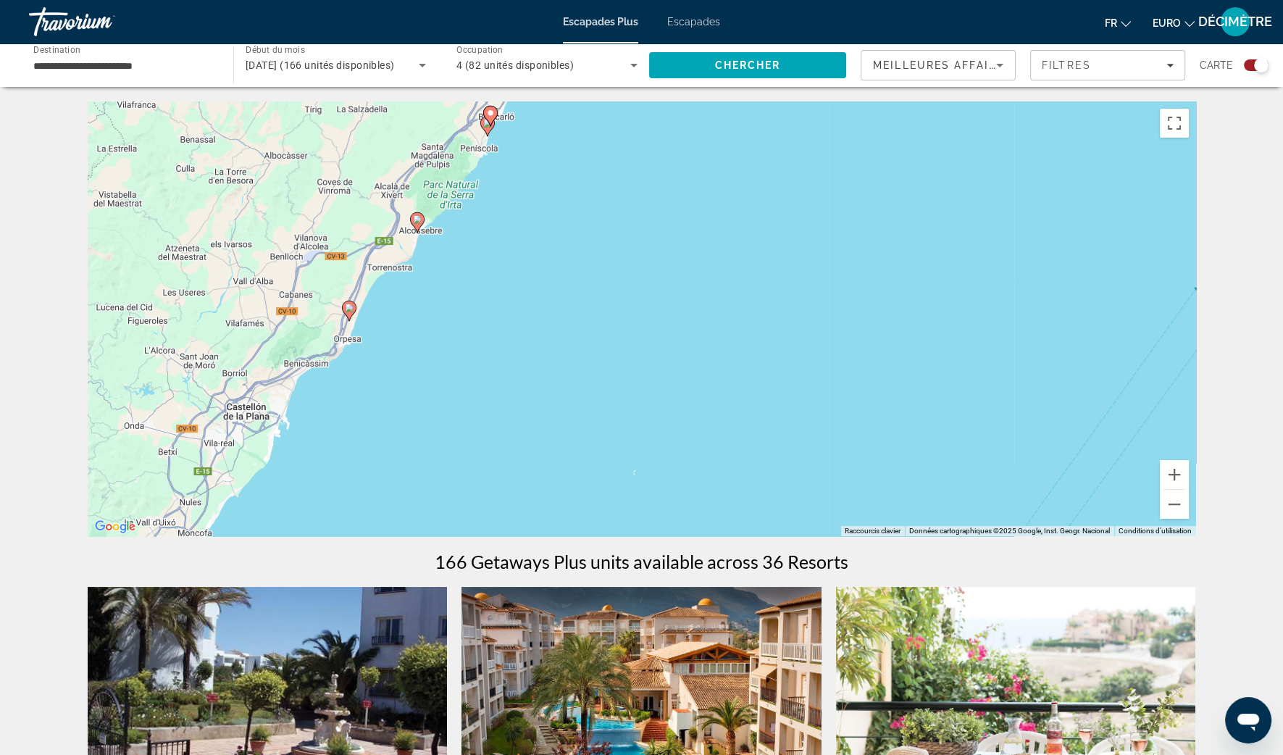
drag, startPoint x: 290, startPoint y: 246, endPoint x: 819, endPoint y: 364, distance: 541.8
click at [819, 364] on div "Pour activer le glissement avec le clavier, appuyez sur Alt+Entrée. Une fois ce…" at bounding box center [642, 318] width 1108 height 435
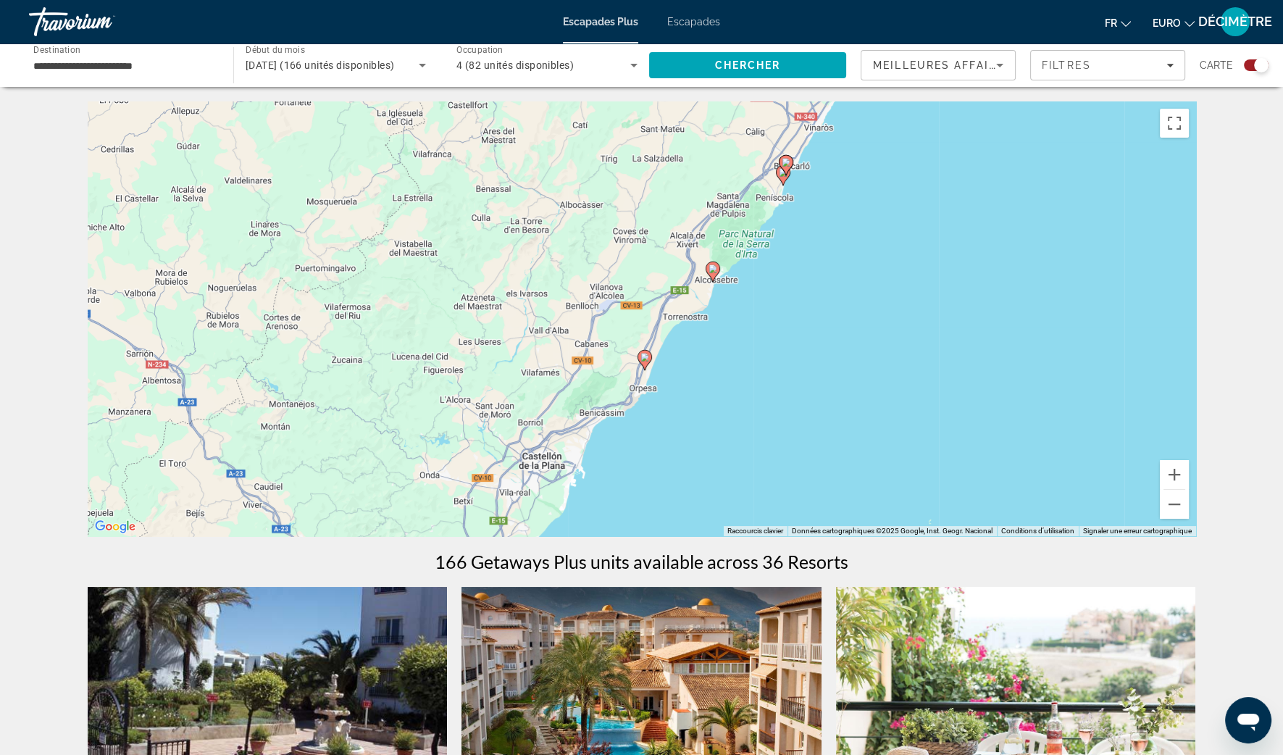
drag, startPoint x: 738, startPoint y: 316, endPoint x: 734, endPoint y: 329, distance: 13.7
click at [734, 329] on div "Pour activer le glissement avec le clavier, appuyez sur Alt+Entrée. Une fois ce…" at bounding box center [642, 318] width 1108 height 435
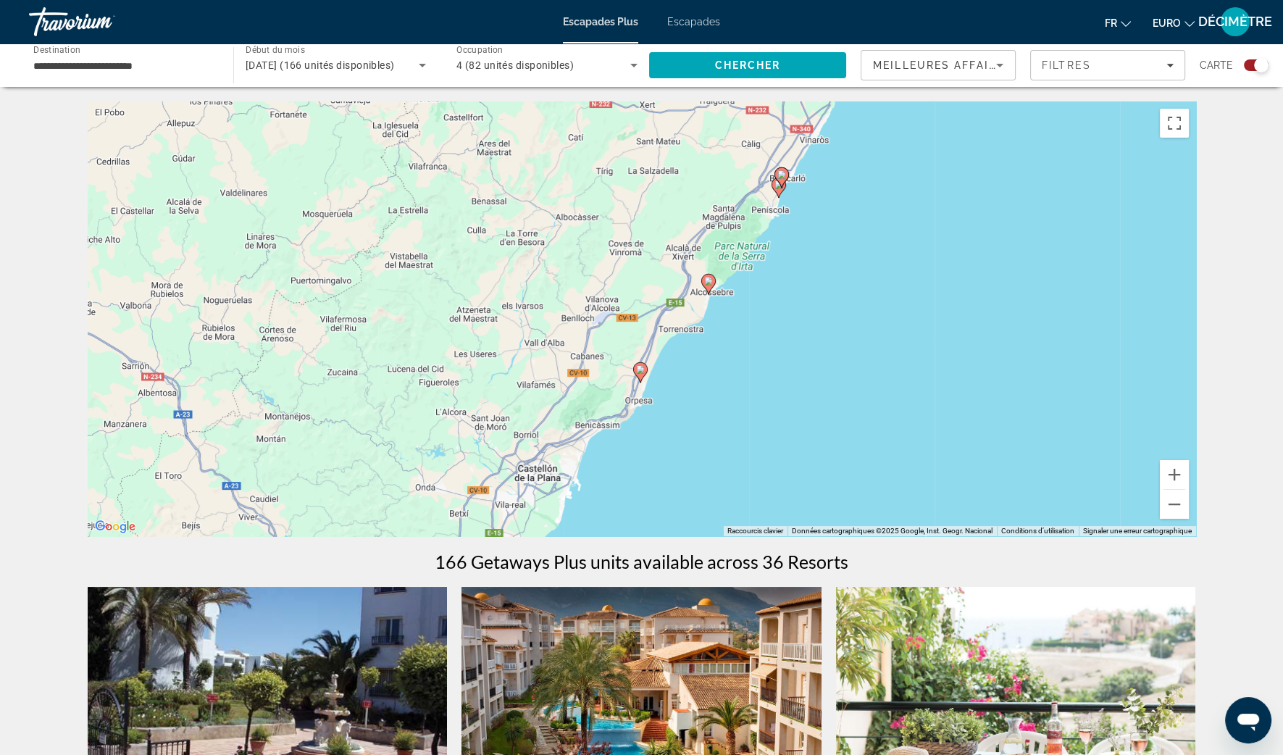
click at [637, 375] on icon "Contenu principal" at bounding box center [639, 372] width 13 height 19
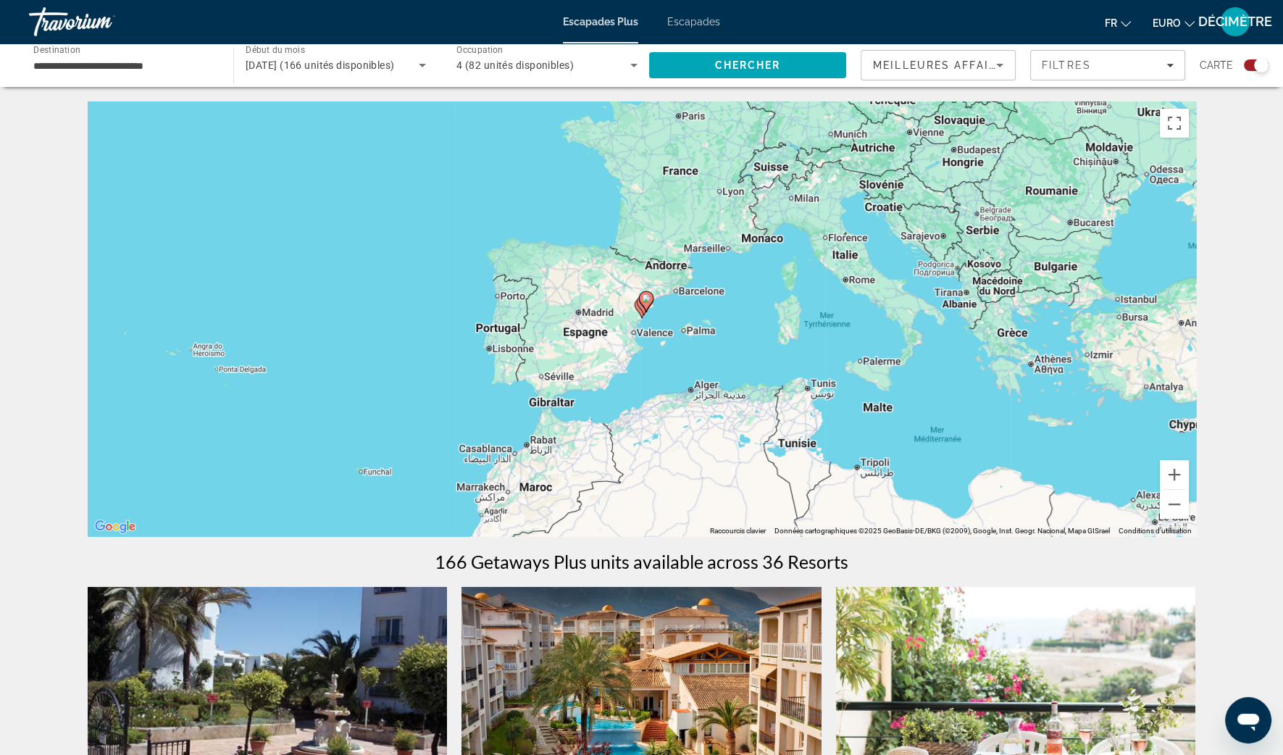
click at [645, 307] on icon "Contenu principal" at bounding box center [645, 301] width 13 height 19
type input "**********"
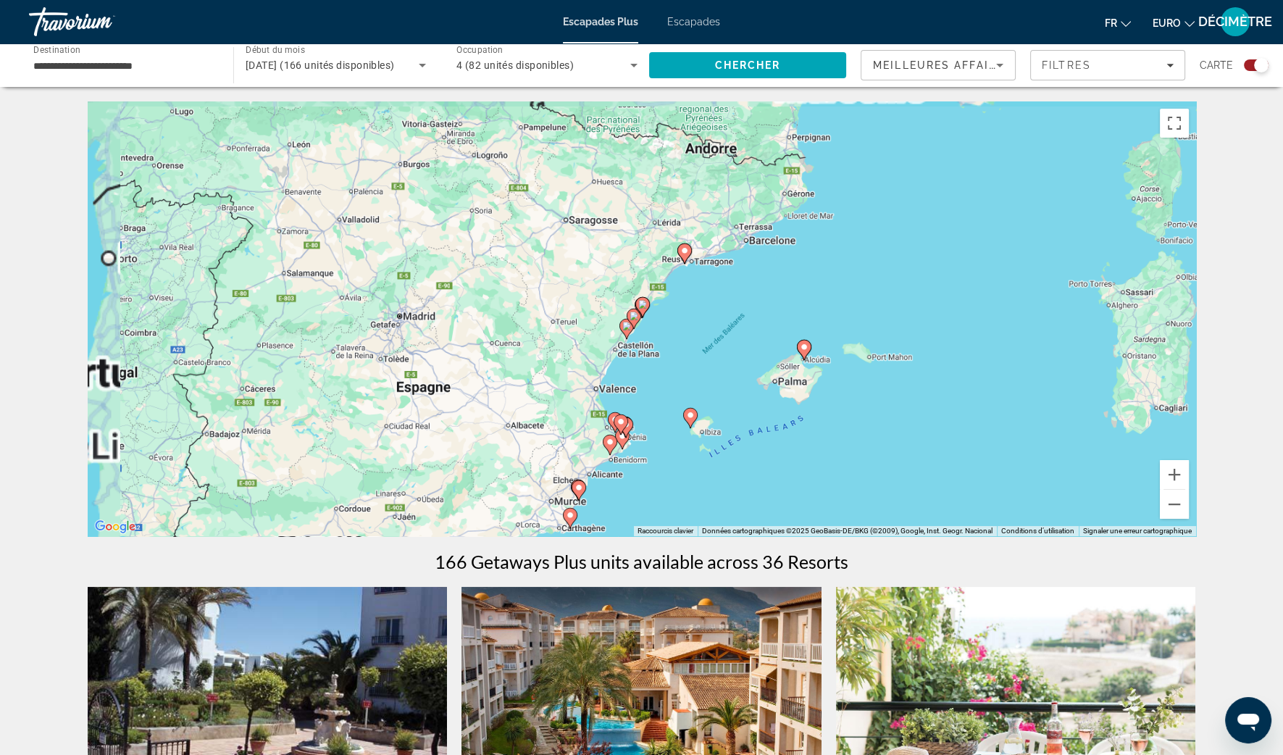
click at [631, 335] on div "Pour naviguer, appuyez sur les touches fléchées. Pour activer le glissement ave…" at bounding box center [642, 318] width 1108 height 435
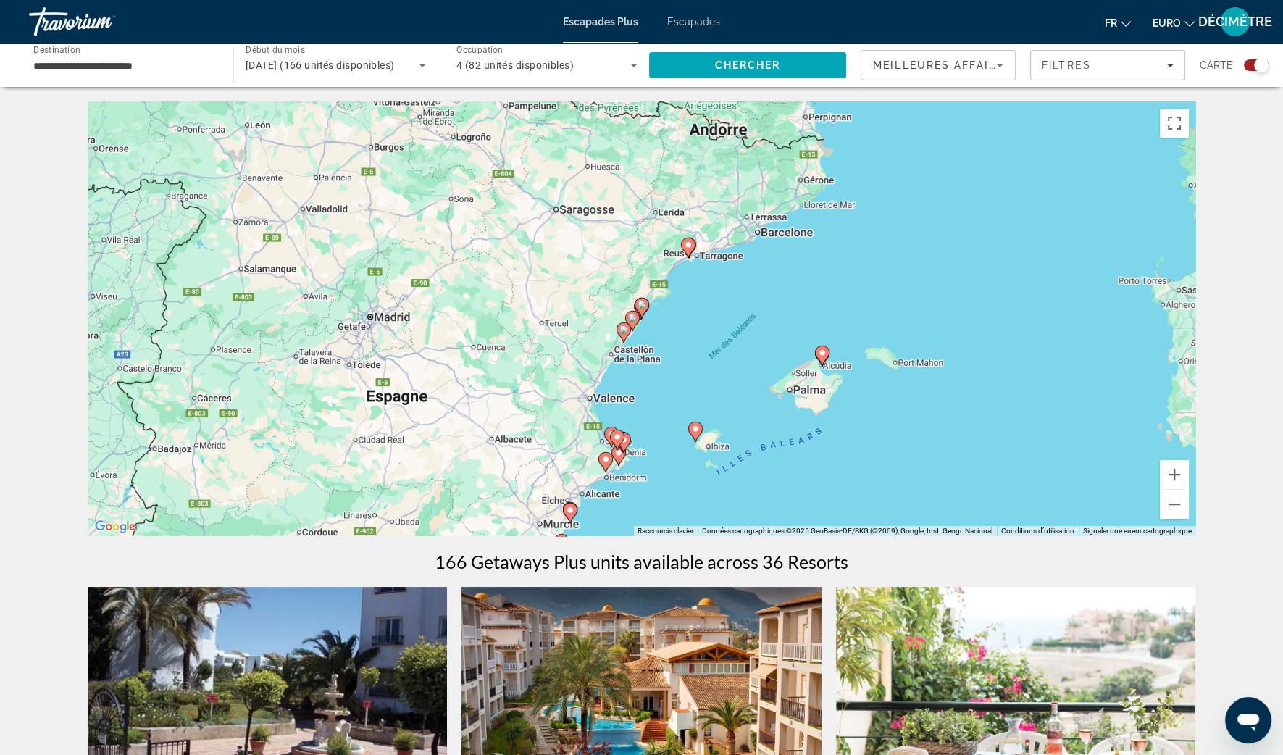
click at [624, 330] on image "Contenu principal" at bounding box center [623, 329] width 9 height 9
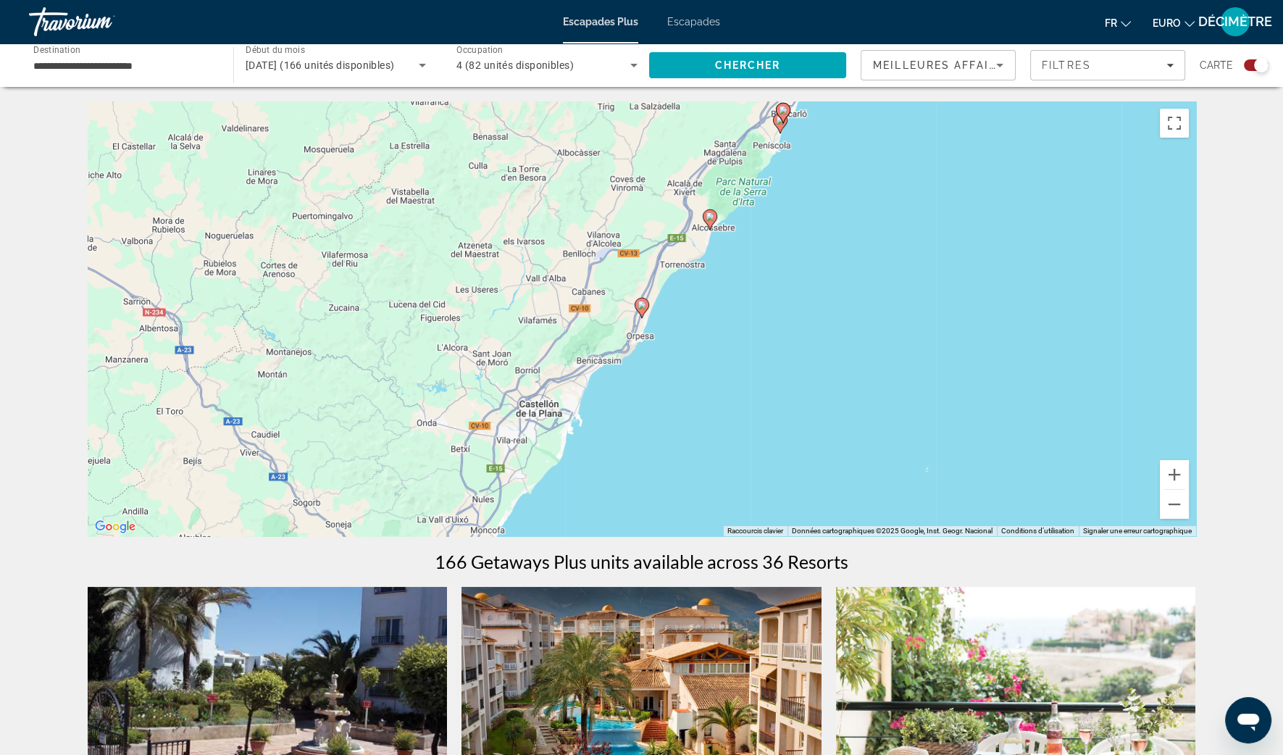
click at [645, 313] on gmp-advanced-marker "Contenu principal" at bounding box center [642, 308] width 14 height 22
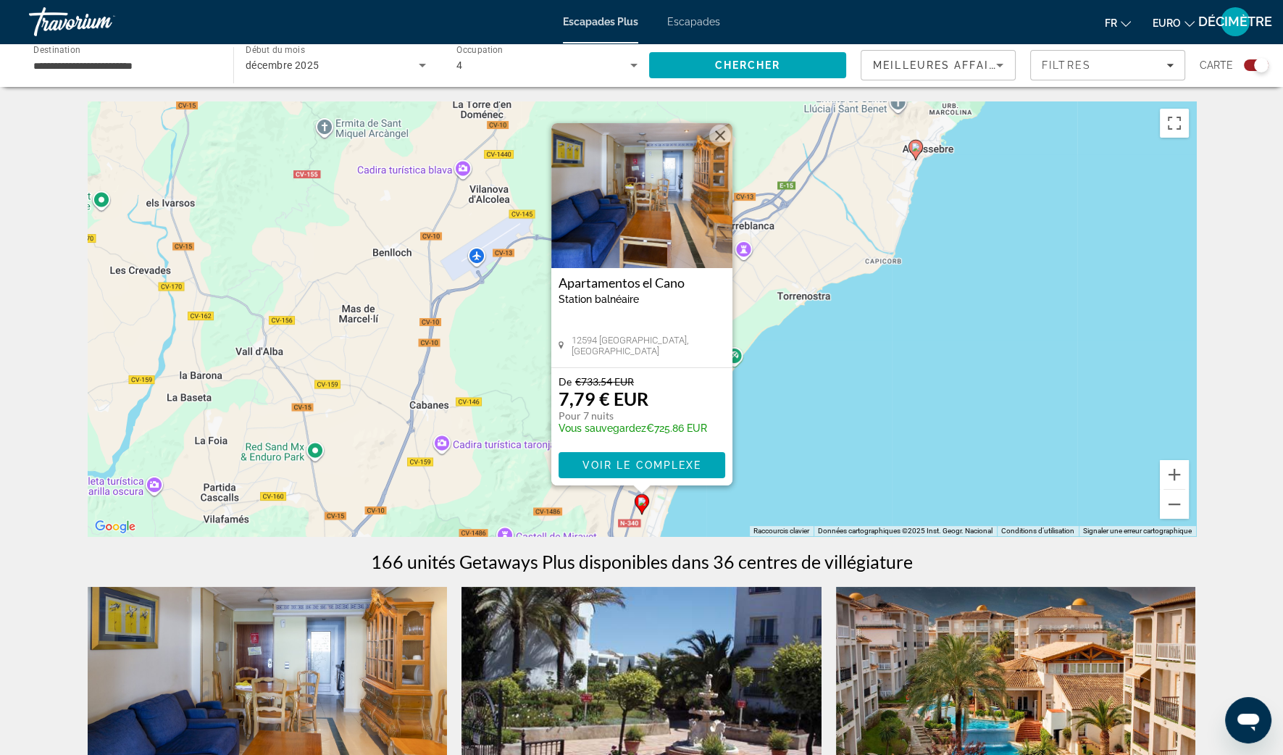
click at [919, 146] on image "Contenu principal" at bounding box center [915, 147] width 9 height 9
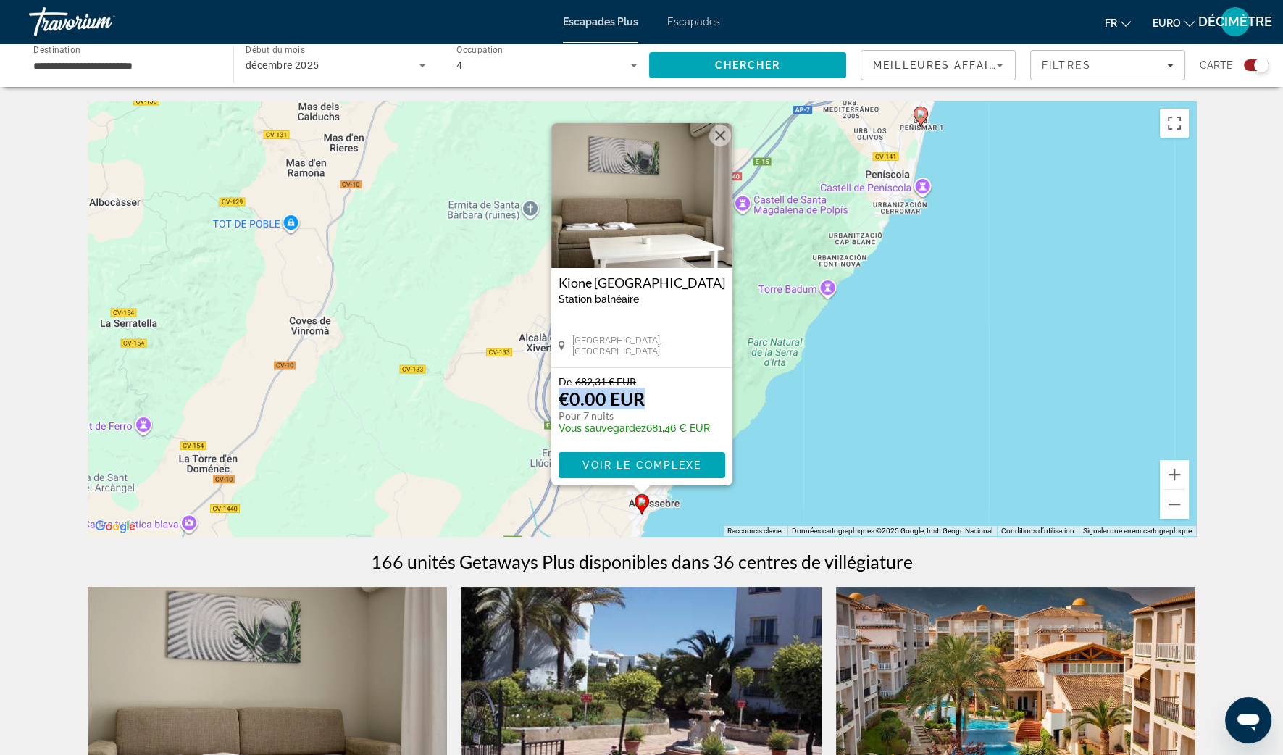
drag, startPoint x: 721, startPoint y: 384, endPoint x: 722, endPoint y: 392, distance: 8.0
click at [722, 392] on div "De 682,31 € EUR €0.00 EUR Pour 7 nuits Vous sauvegardez 681,46 € EUR" at bounding box center [642, 408] width 167 height 66
drag, startPoint x: 722, startPoint y: 392, endPoint x: 725, endPoint y: 133, distance: 259.4
click at [725, 133] on button "Fermer" at bounding box center [720, 136] width 22 height 22
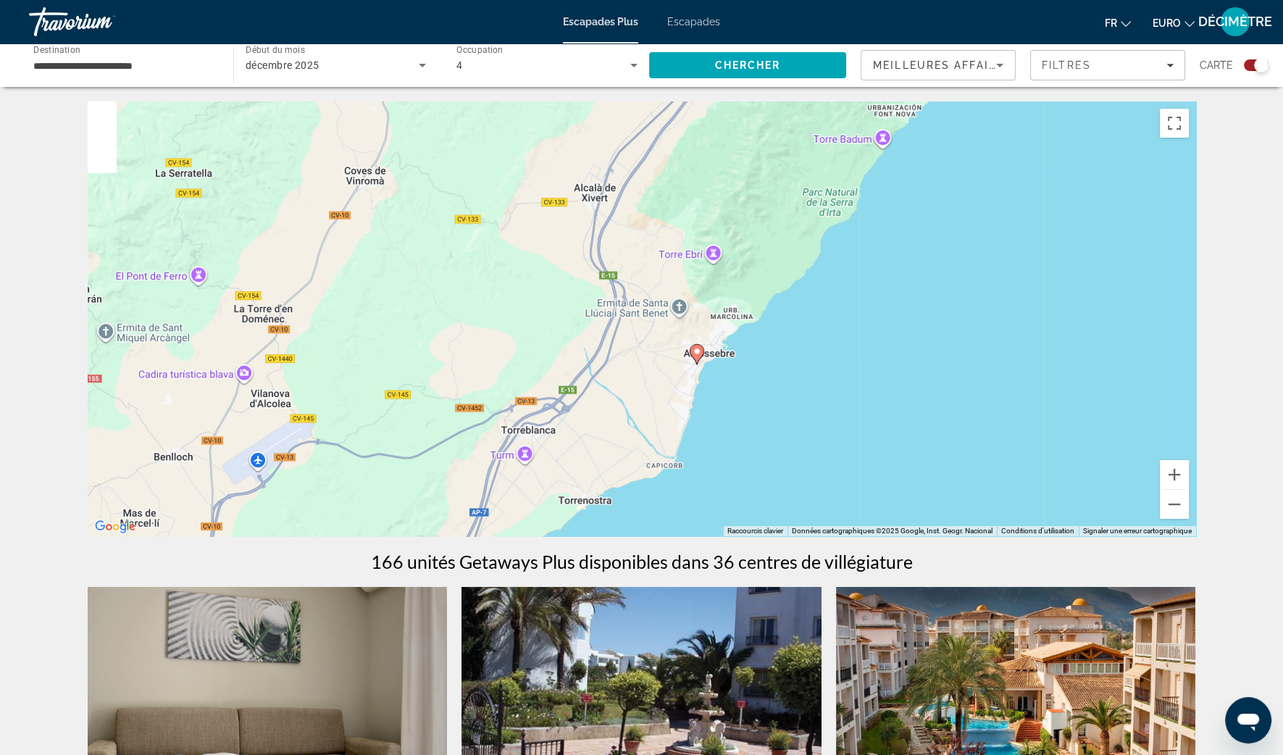
drag, startPoint x: 729, startPoint y: 438, endPoint x: 784, endPoint y: 286, distance: 161.1
click at [784, 286] on div "Pour activer le glissement avec le clavier, appuyez sur Alt+Entrée. Une fois ce…" at bounding box center [642, 318] width 1108 height 435
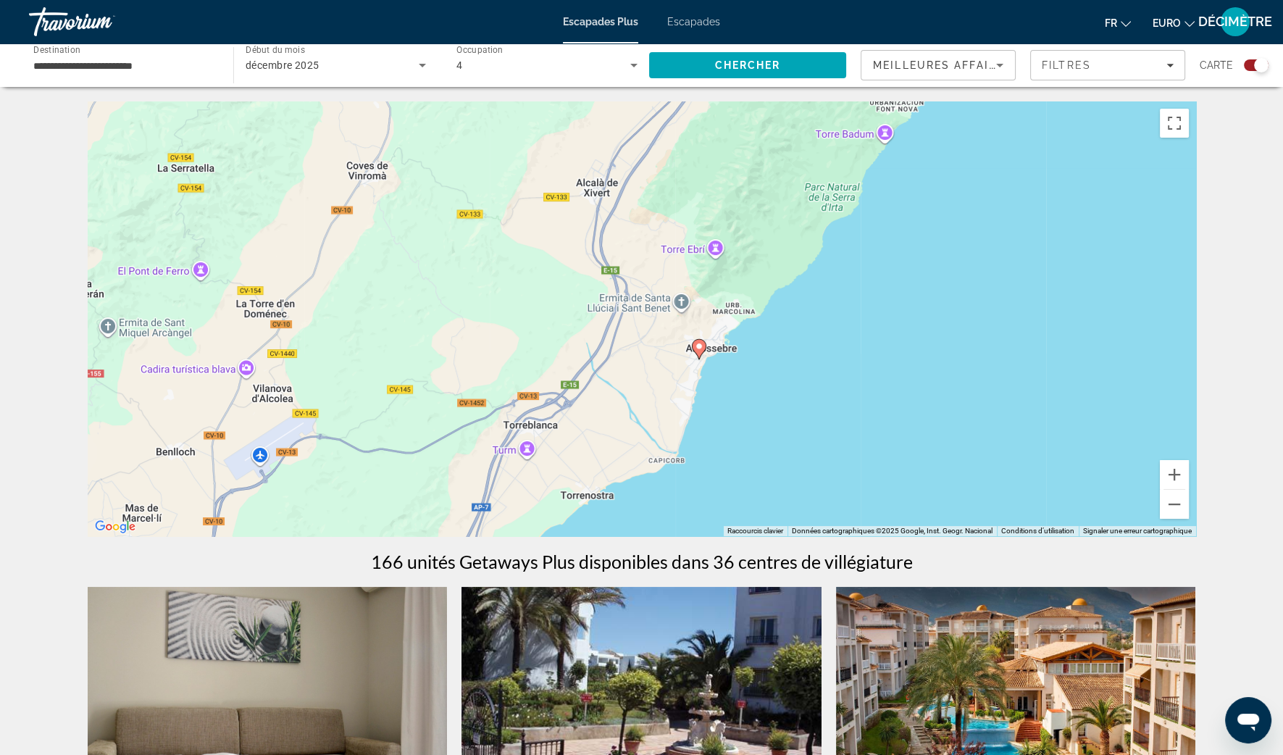
click at [700, 358] on gmp-advanced-marker "Contenu principal" at bounding box center [699, 349] width 14 height 22
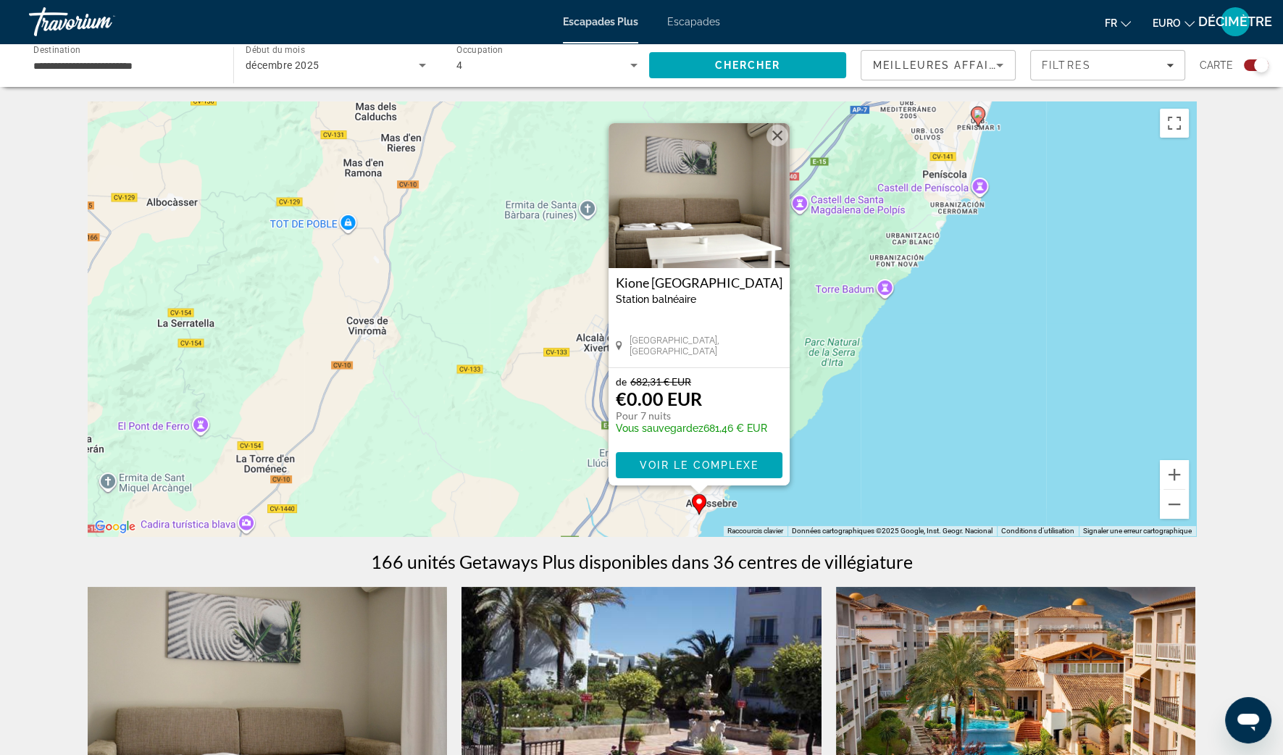
click at [866, 358] on div "Pour activer le glissement avec le clavier, appuyez sur Alt+Entrée. Une fois ce…" at bounding box center [642, 318] width 1108 height 435
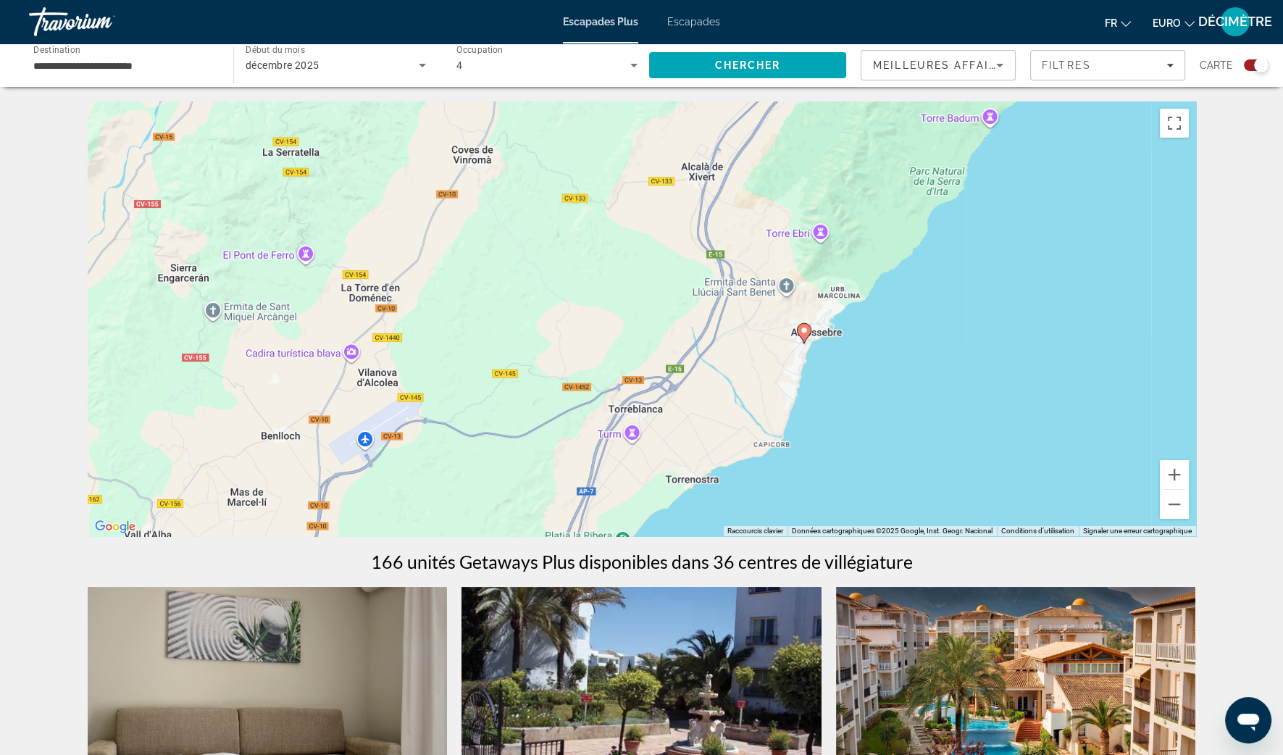
drag, startPoint x: 862, startPoint y: 354, endPoint x: 971, endPoint y: 93, distance: 282.1
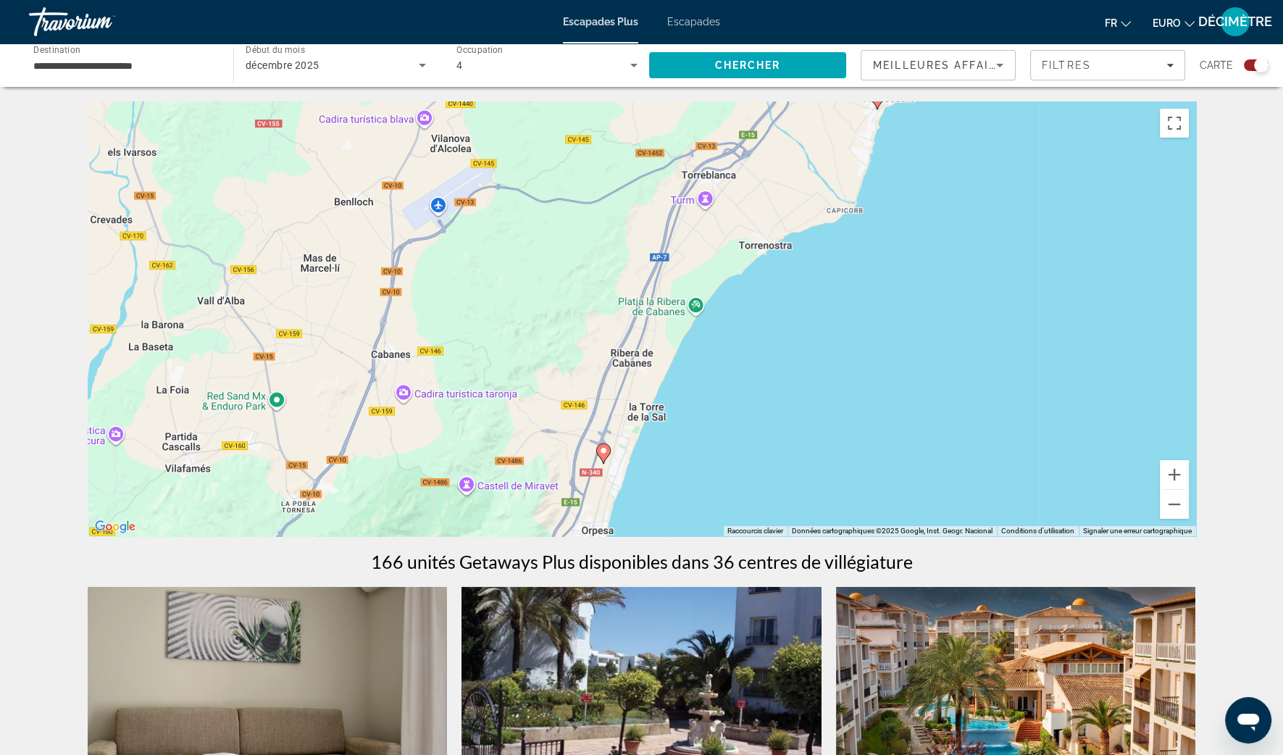
drag, startPoint x: 813, startPoint y: 306, endPoint x: 900, endPoint y: 150, distance: 179.0
click at [900, 150] on div "Pour activer le glissement avec le clavier, appuyez sur Alt+Entrée. Une fois ce…" at bounding box center [642, 318] width 1108 height 435
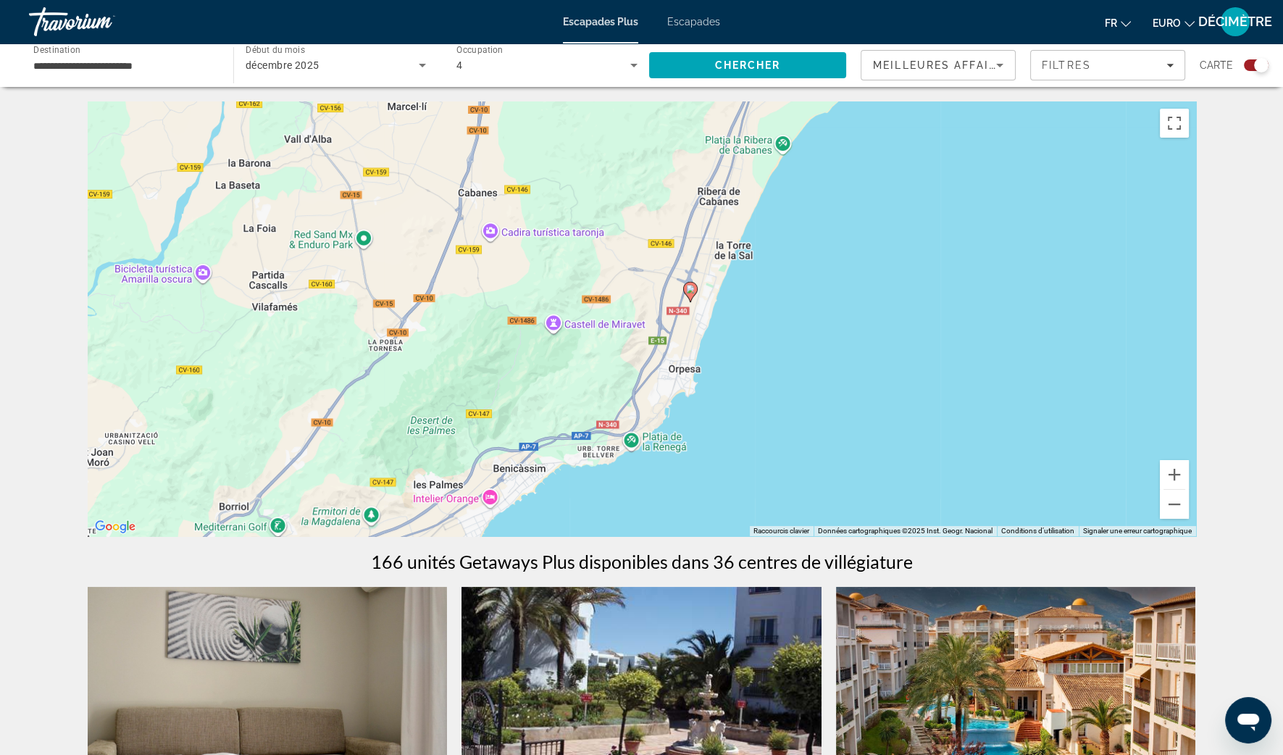
click at [689, 290] on image "Contenu principal" at bounding box center [690, 289] width 9 height 9
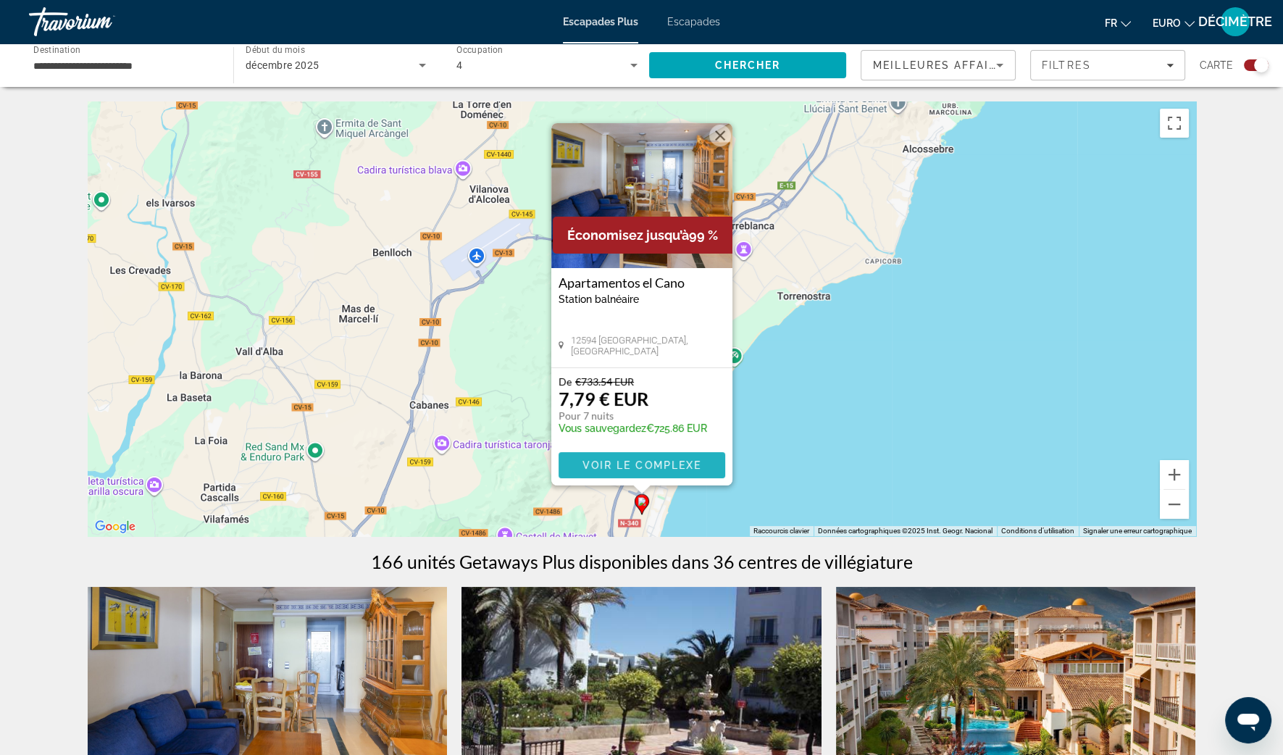
click at [654, 471] on span "Contenu principal" at bounding box center [642, 465] width 167 height 35
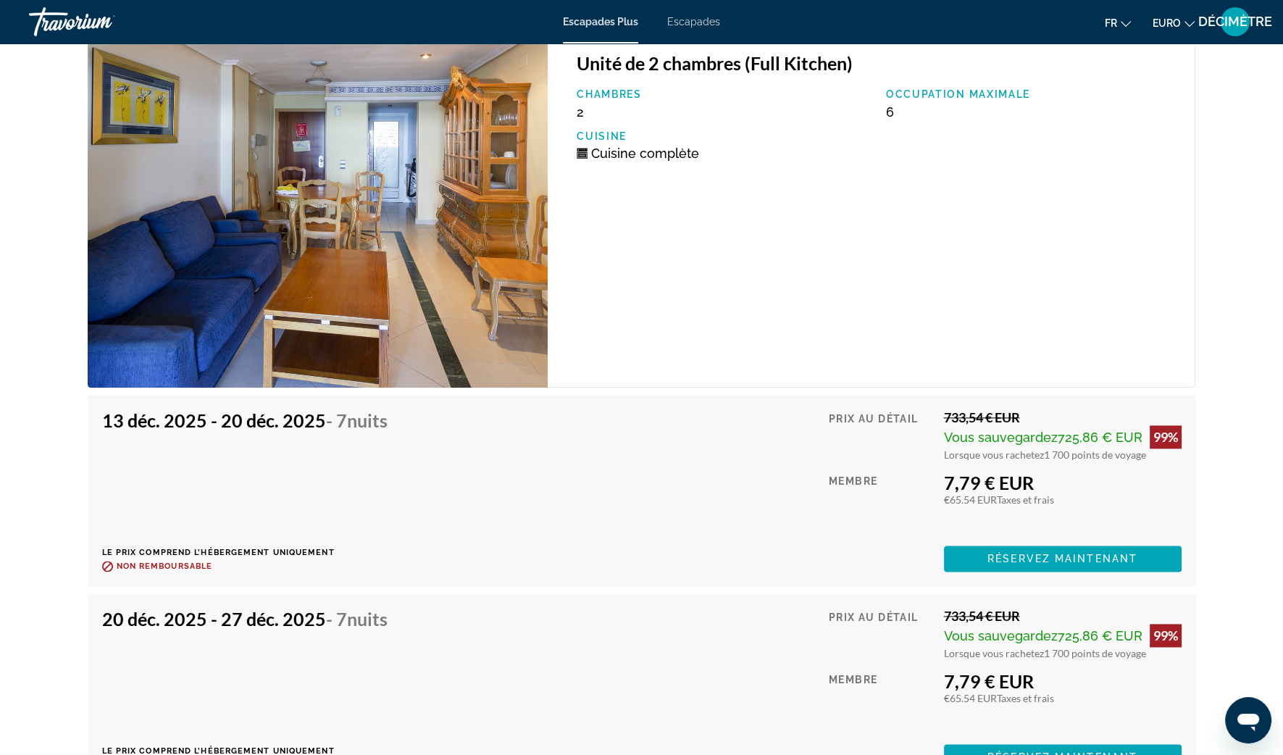
scroll to position [2682, 0]
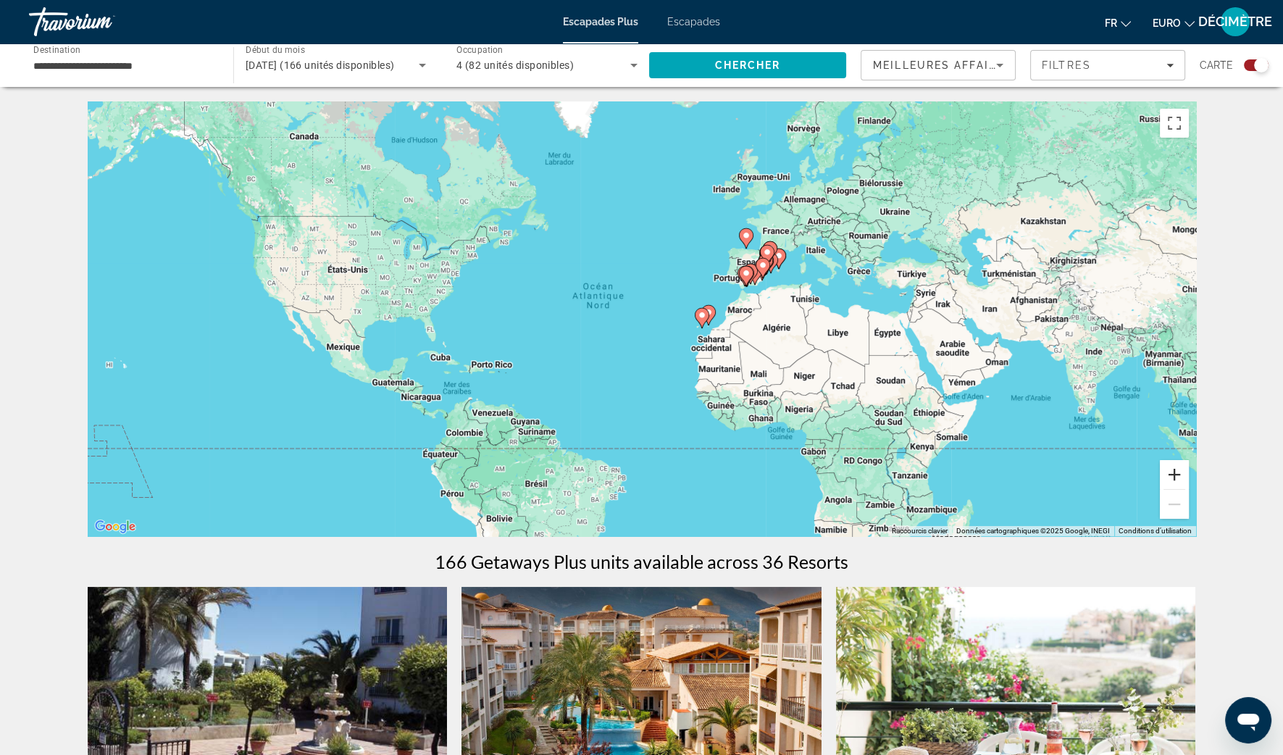
click at [1170, 475] on button "Zoom avant" at bounding box center [1174, 474] width 29 height 29
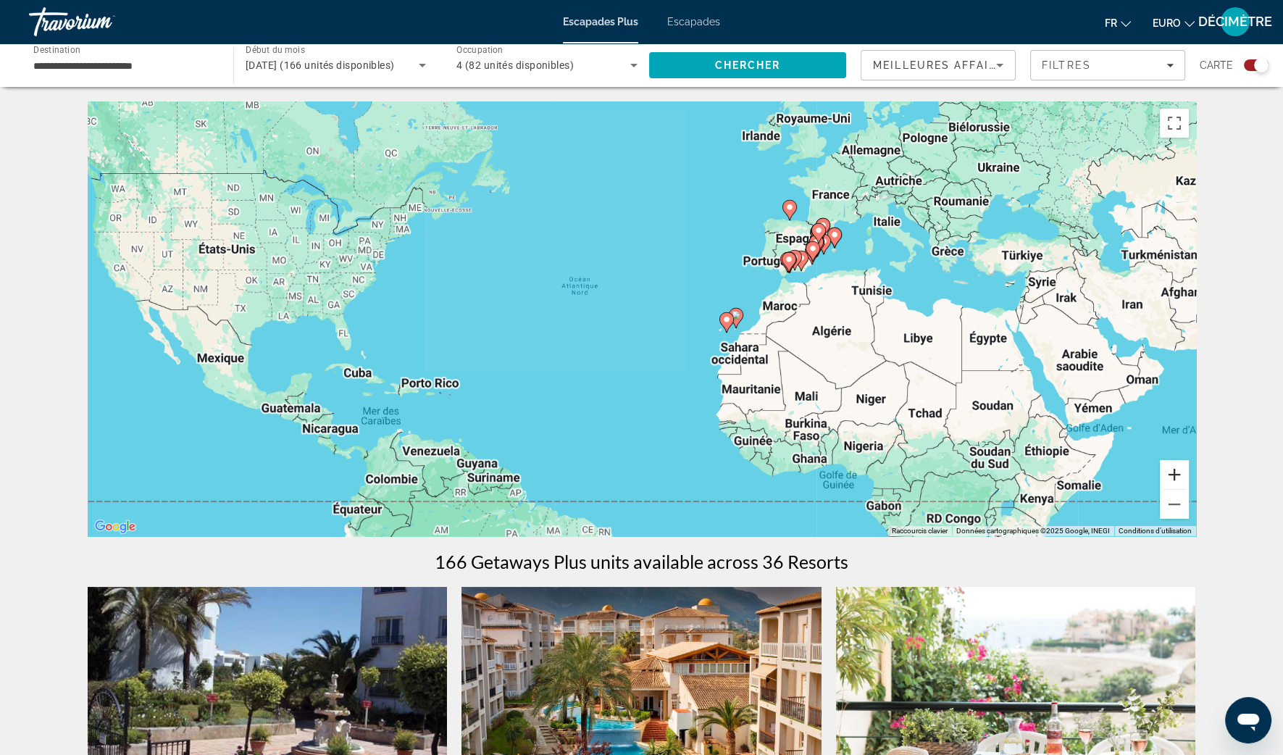
click at [1170, 475] on button "Zoom avant" at bounding box center [1174, 474] width 29 height 29
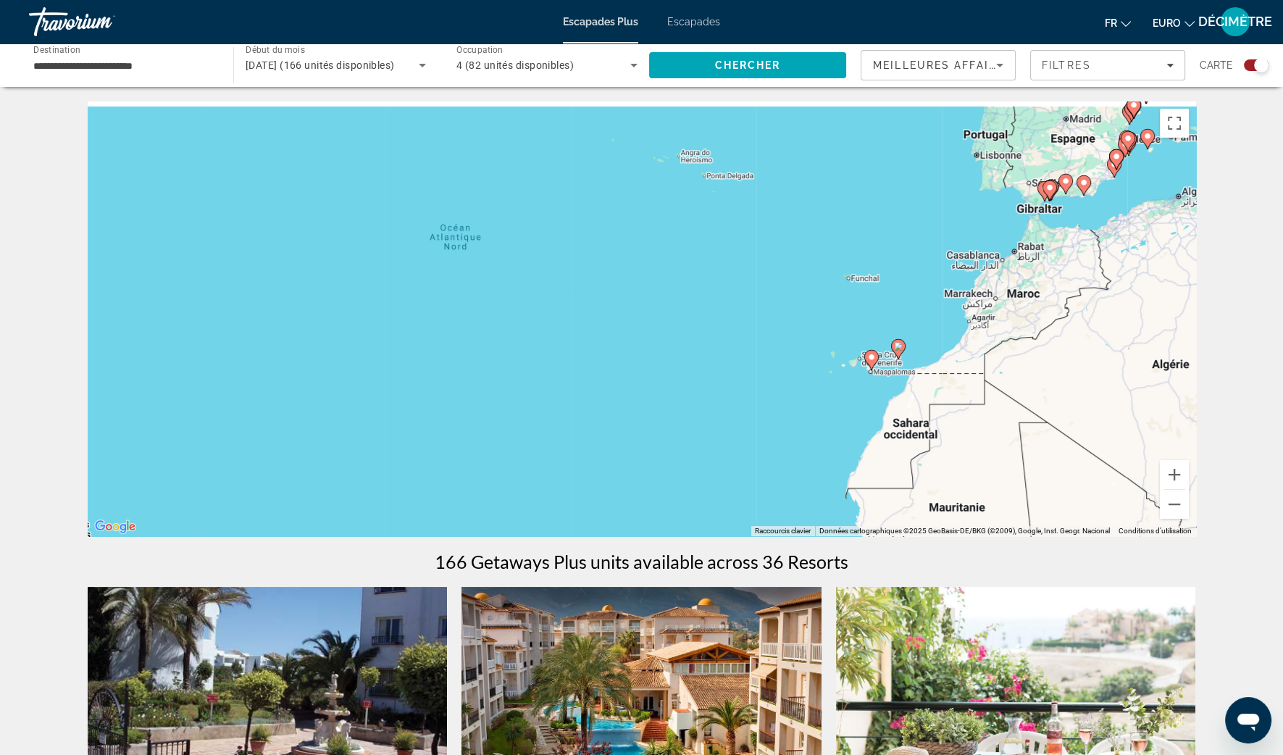
drag, startPoint x: 1093, startPoint y: 354, endPoint x: 735, endPoint y: 481, distance: 380.3
click at [736, 481] on div "Pour activer le glissement avec le clavier, appuyez sur Alt+Entrée. Une fois ce…" at bounding box center [642, 318] width 1108 height 435
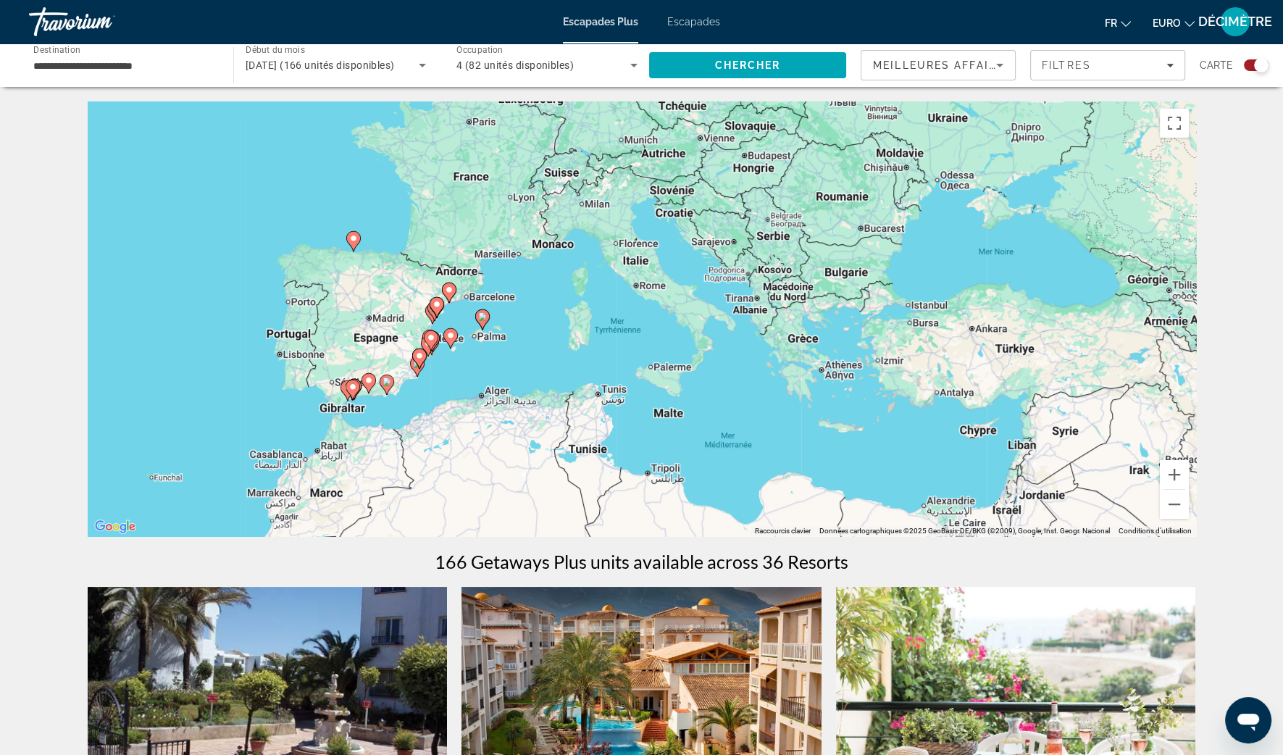
drag, startPoint x: 593, startPoint y: 433, endPoint x: 782, endPoint y: 319, distance: 221.0
click at [782, 319] on div "Pour activer le glissement avec le clavier, appuyez sur Alt+Entrée. Une fois ce…" at bounding box center [642, 318] width 1108 height 435
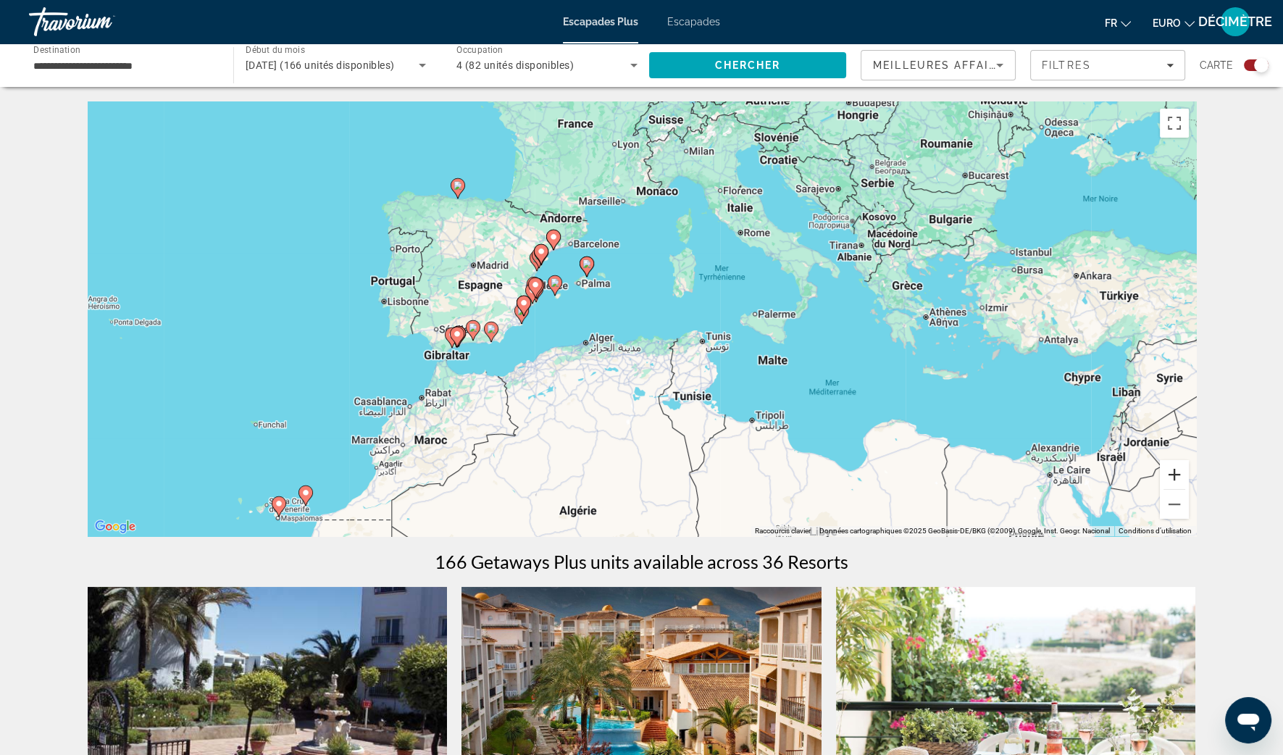
click at [1176, 482] on button "Zoom avant" at bounding box center [1174, 474] width 29 height 29
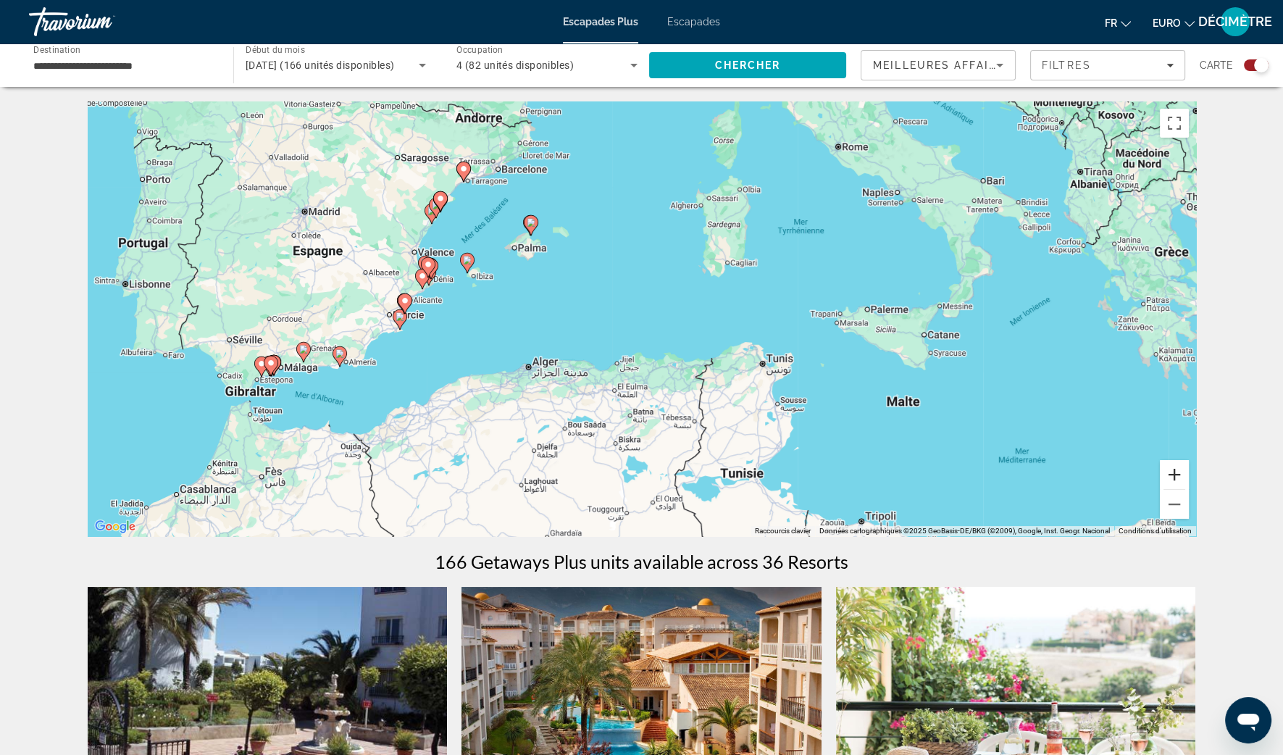
click at [1176, 482] on button "Zoom avant" at bounding box center [1174, 474] width 29 height 29
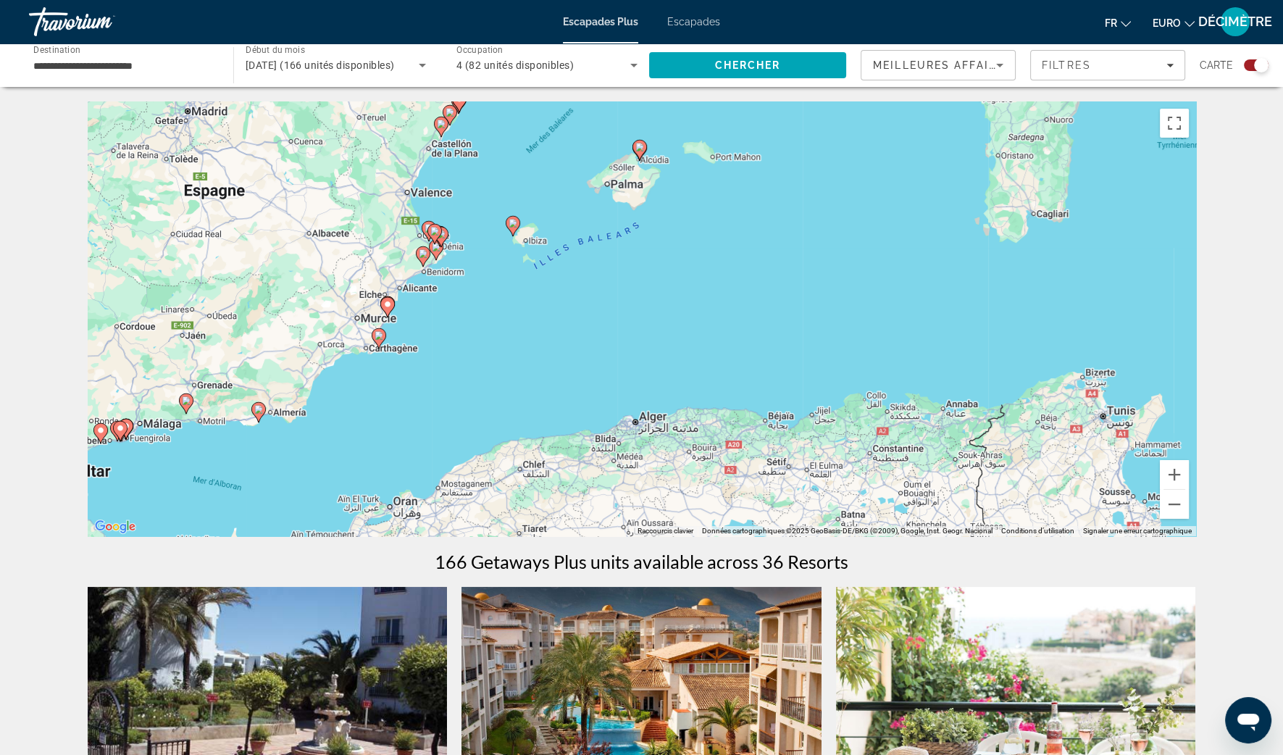
drag, startPoint x: 462, startPoint y: 357, endPoint x: 683, endPoint y: 364, distance: 221.1
click at [683, 364] on div "Pour activer le glissement avec le clavier, appuyez sur Alt+Entrée. Une fois ce…" at bounding box center [642, 318] width 1108 height 435
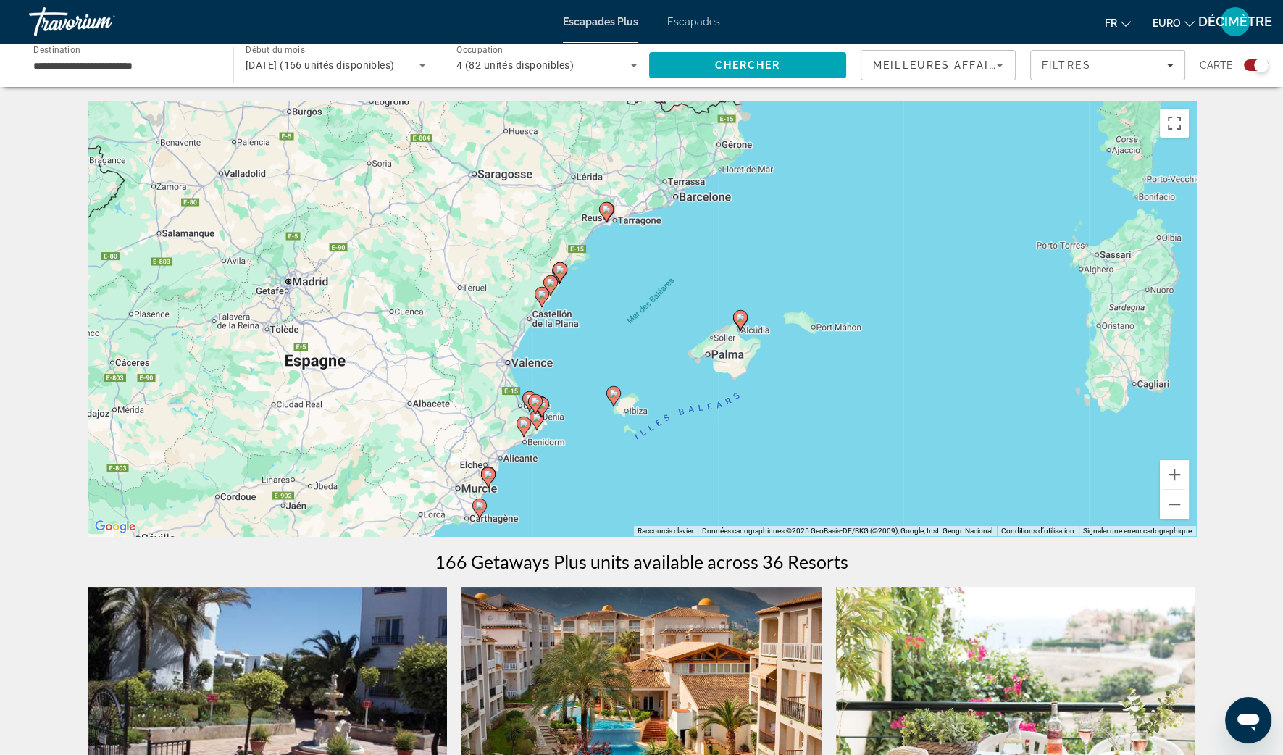
drag, startPoint x: 605, startPoint y: 210, endPoint x: 698, endPoint y: 355, distance: 172.4
click at [698, 355] on div "Pour activer le glissement avec le clavier, appuyez sur Alt+Entrée. Une fois ce…" at bounding box center [642, 318] width 1108 height 435
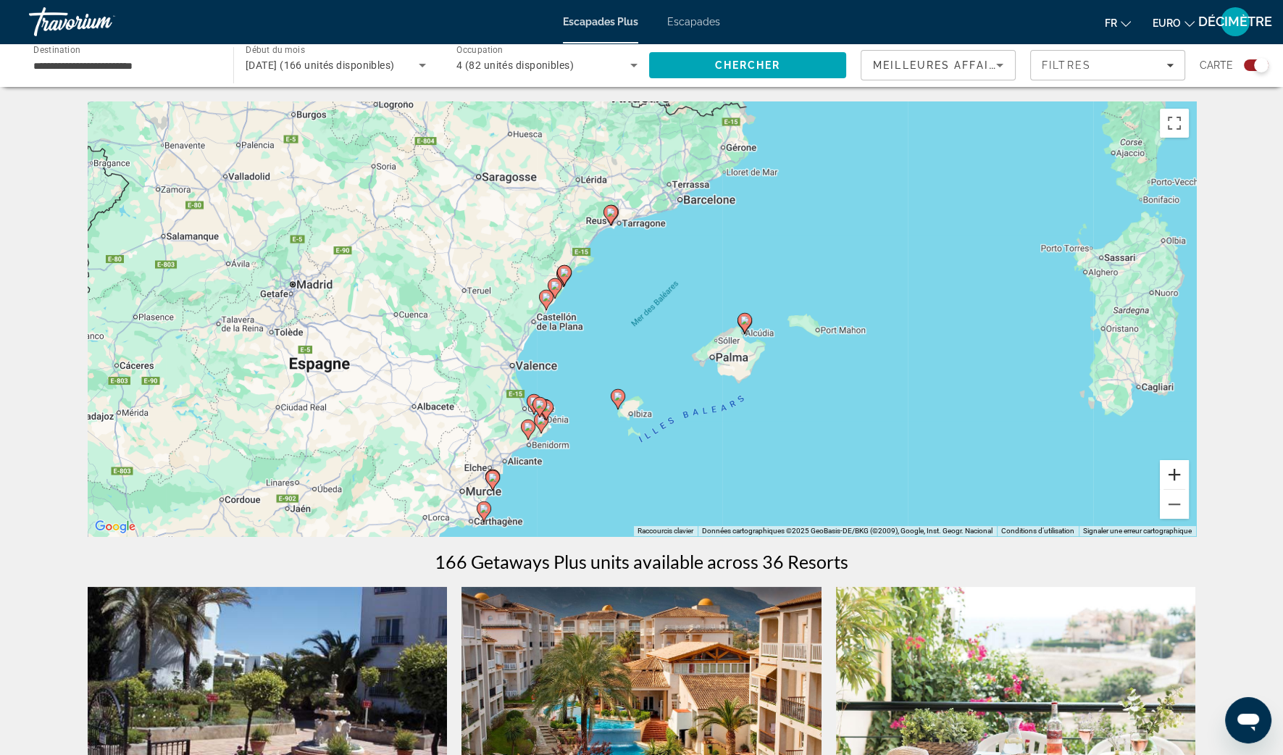
click at [1172, 479] on button "Zoom avant" at bounding box center [1174, 474] width 29 height 29
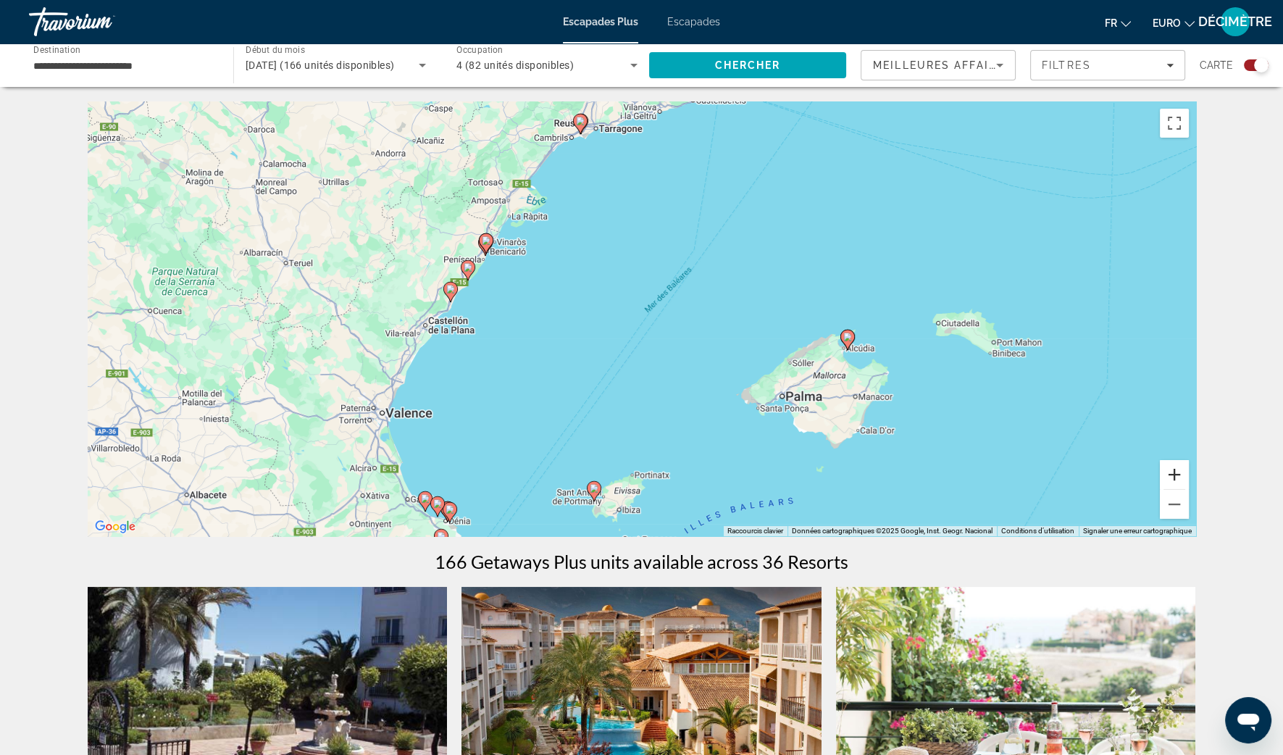
click at [1169, 478] on button "Zoom avant" at bounding box center [1174, 474] width 29 height 29
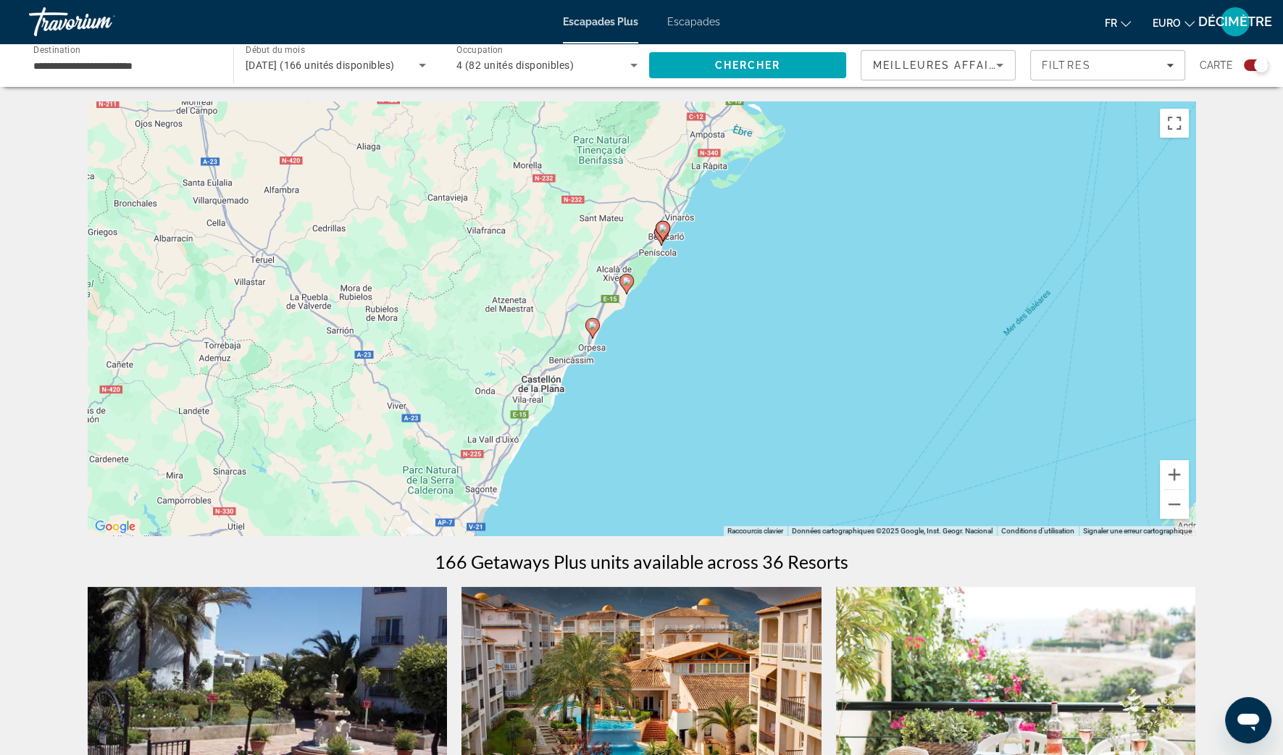
click at [589, 325] on image "Contenu principal" at bounding box center [592, 325] width 9 height 9
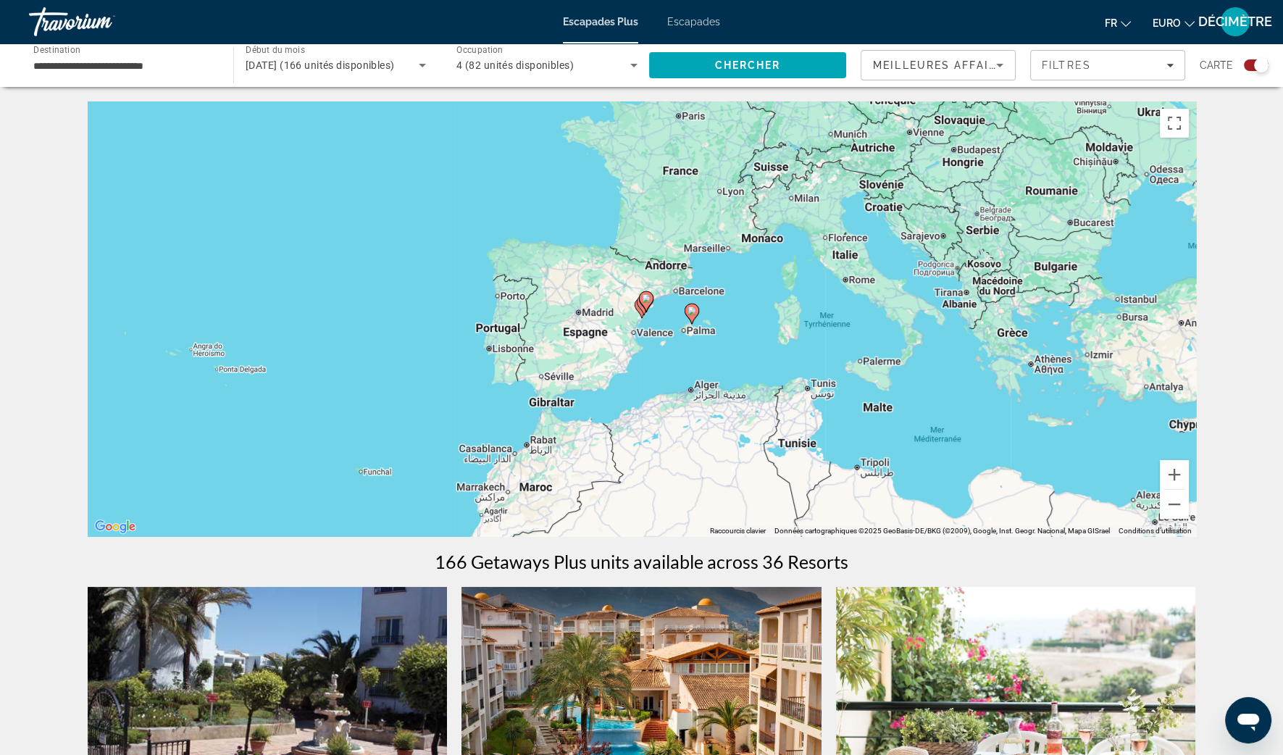
click at [627, 311] on div "Pour naviguer, appuyez sur les touches fléchées. Pour activer le glissement ave…" at bounding box center [642, 318] width 1108 height 435
click at [643, 321] on div "Pour activer le glissement avec le clavier, appuyez sur Alt+Entrée. Une fois ce…" at bounding box center [642, 318] width 1108 height 435
click at [635, 306] on gmp-advanced-marker "Contenu principal" at bounding box center [642, 308] width 14 height 22
type input "**********"
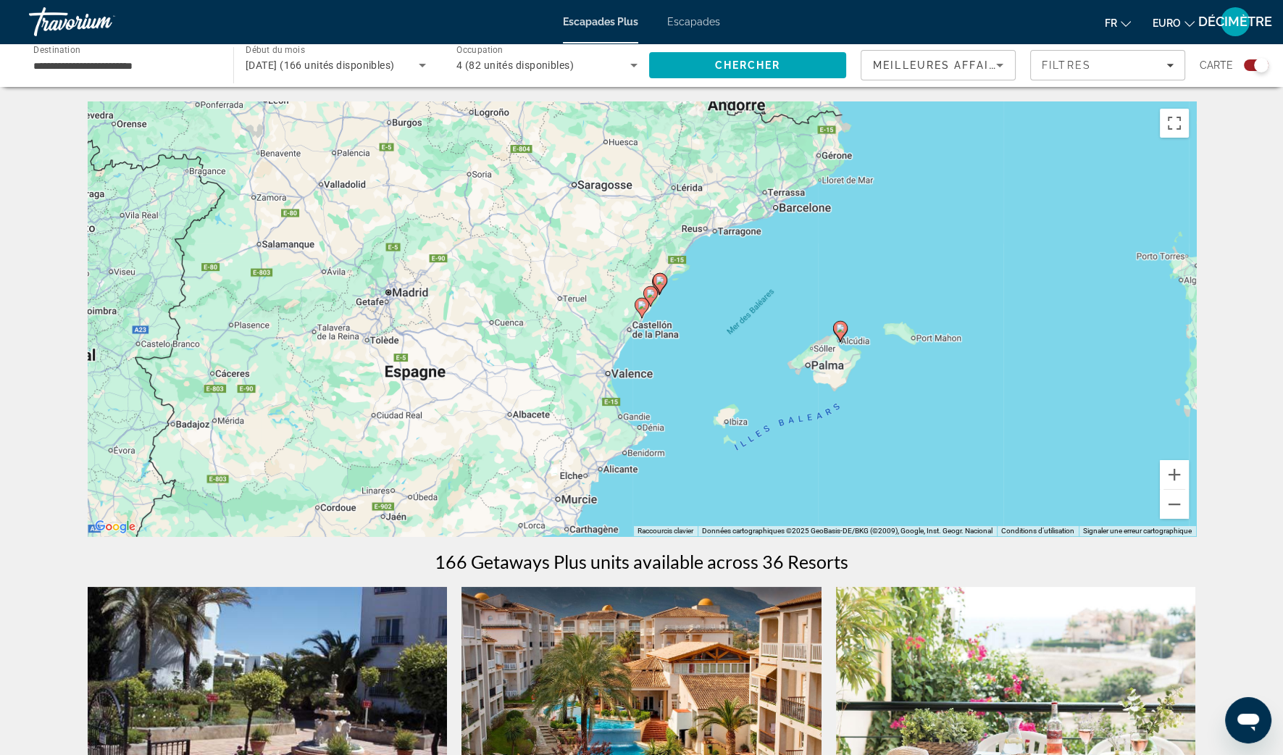
click at [640, 307] on image "Contenu principal" at bounding box center [641, 305] width 9 height 9
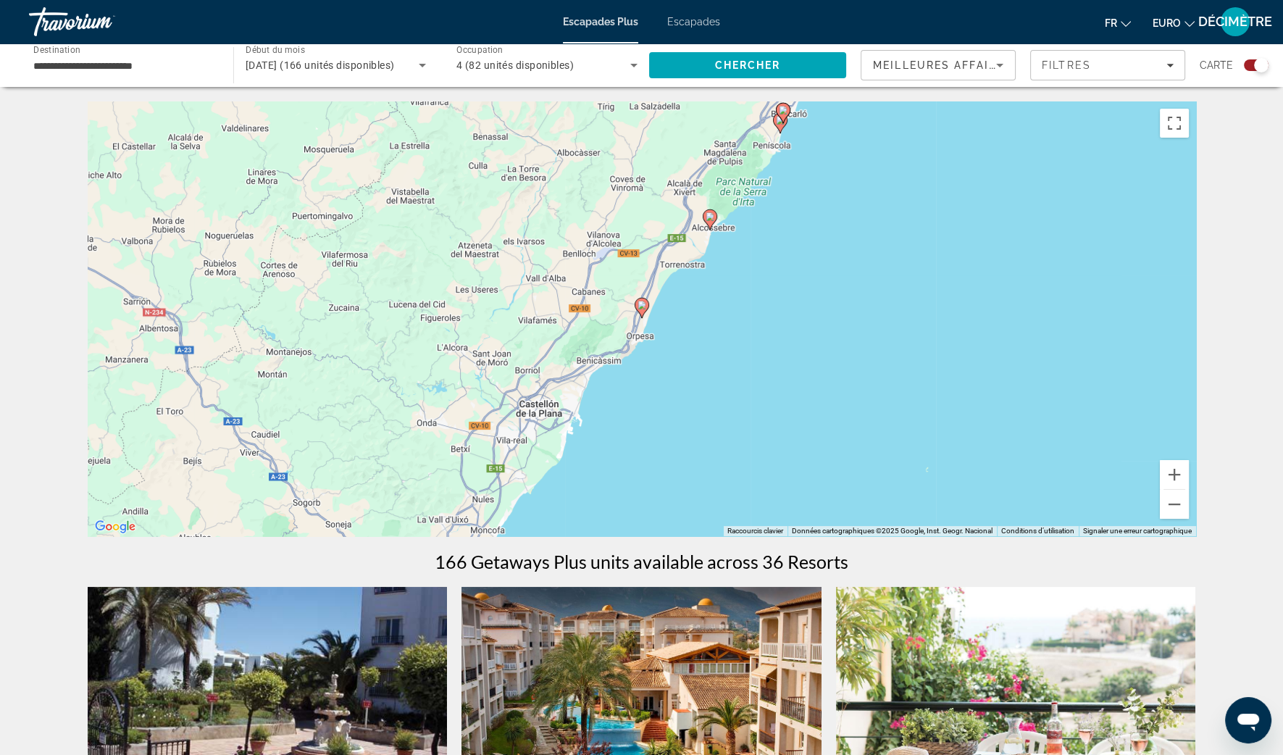
click at [641, 309] on g "Contenu principal" at bounding box center [642, 308] width 14 height 20
click at [641, 309] on icon "Contenu principal" at bounding box center [641, 307] width 13 height 19
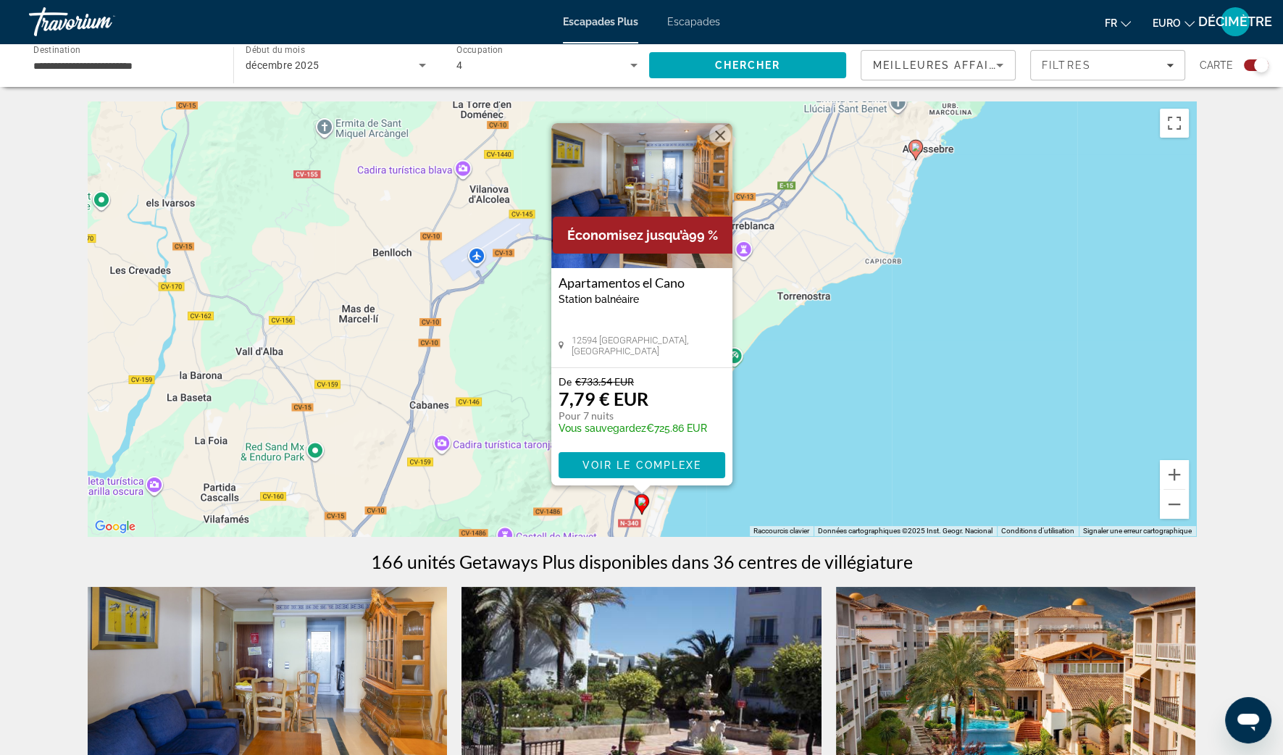
click at [717, 135] on button "Fermer" at bounding box center [720, 136] width 22 height 22
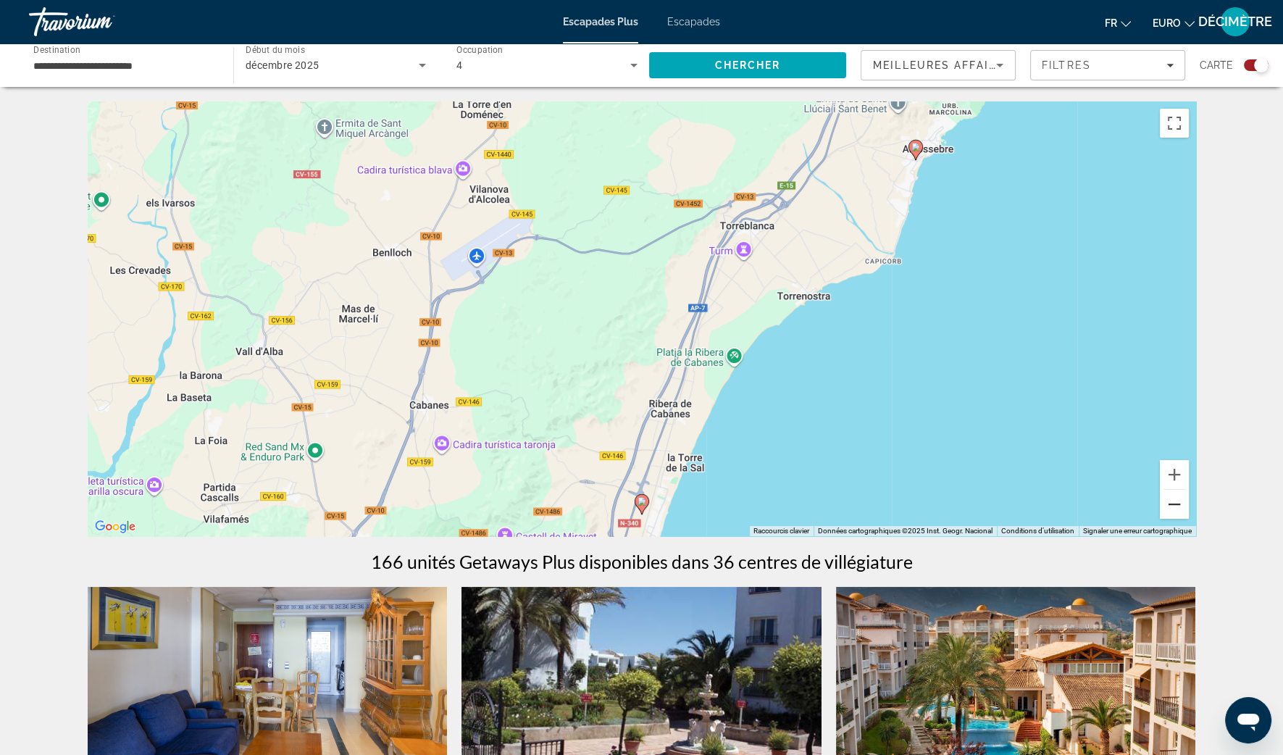
click at [1177, 501] on button "Zoom arrière" at bounding box center [1174, 504] width 29 height 29
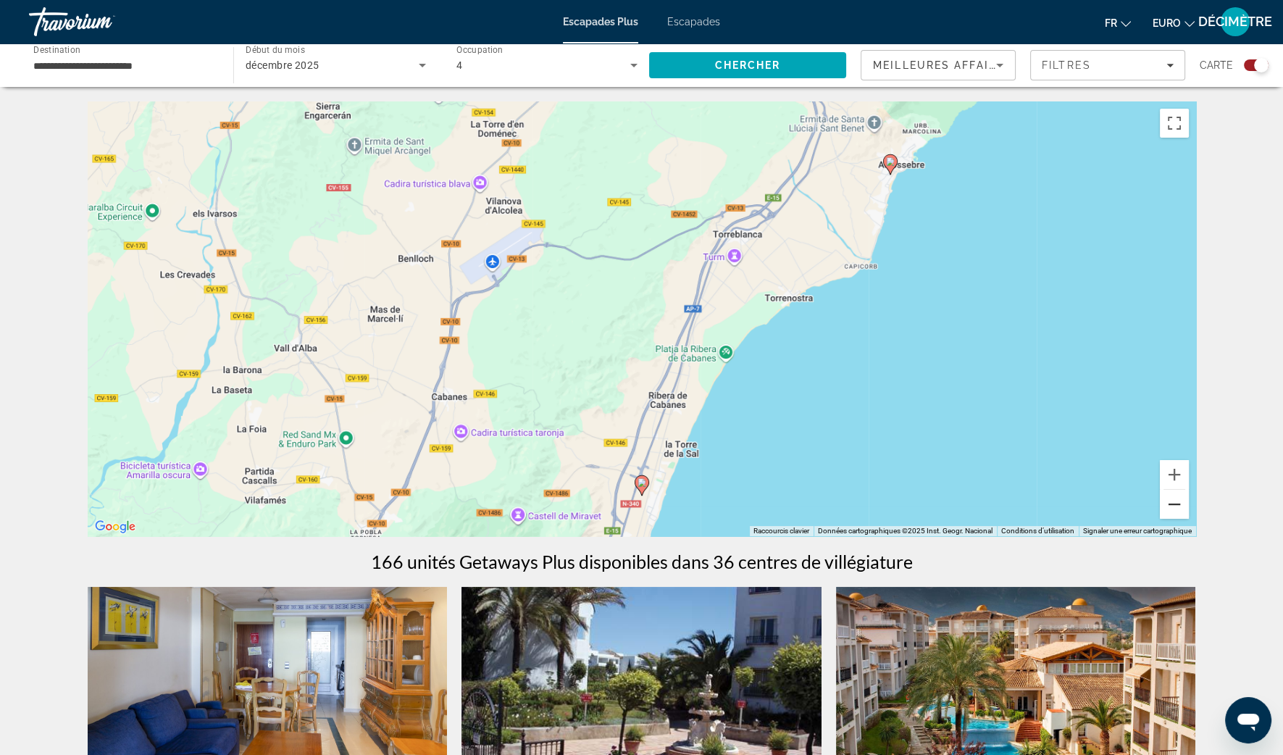
click at [1177, 501] on button "Zoom arrière" at bounding box center [1174, 504] width 29 height 29
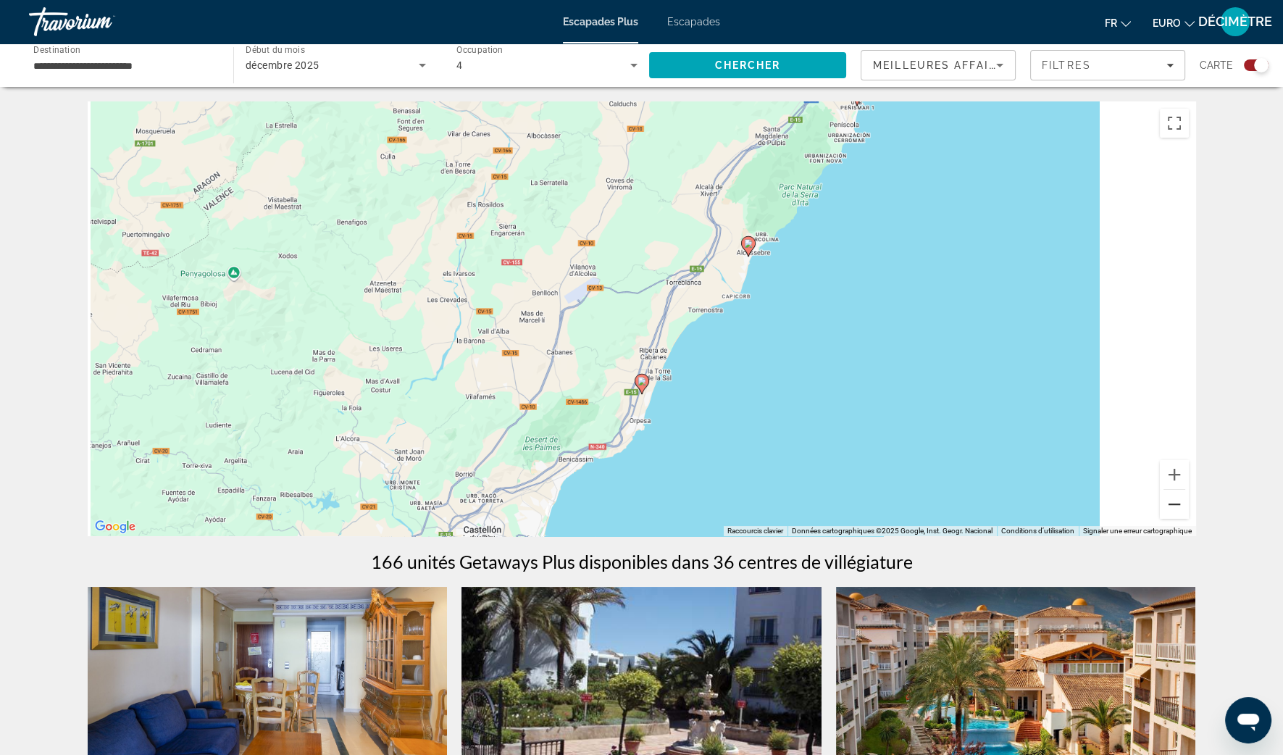
click at [1177, 501] on button "Zoom arrière" at bounding box center [1174, 504] width 29 height 29
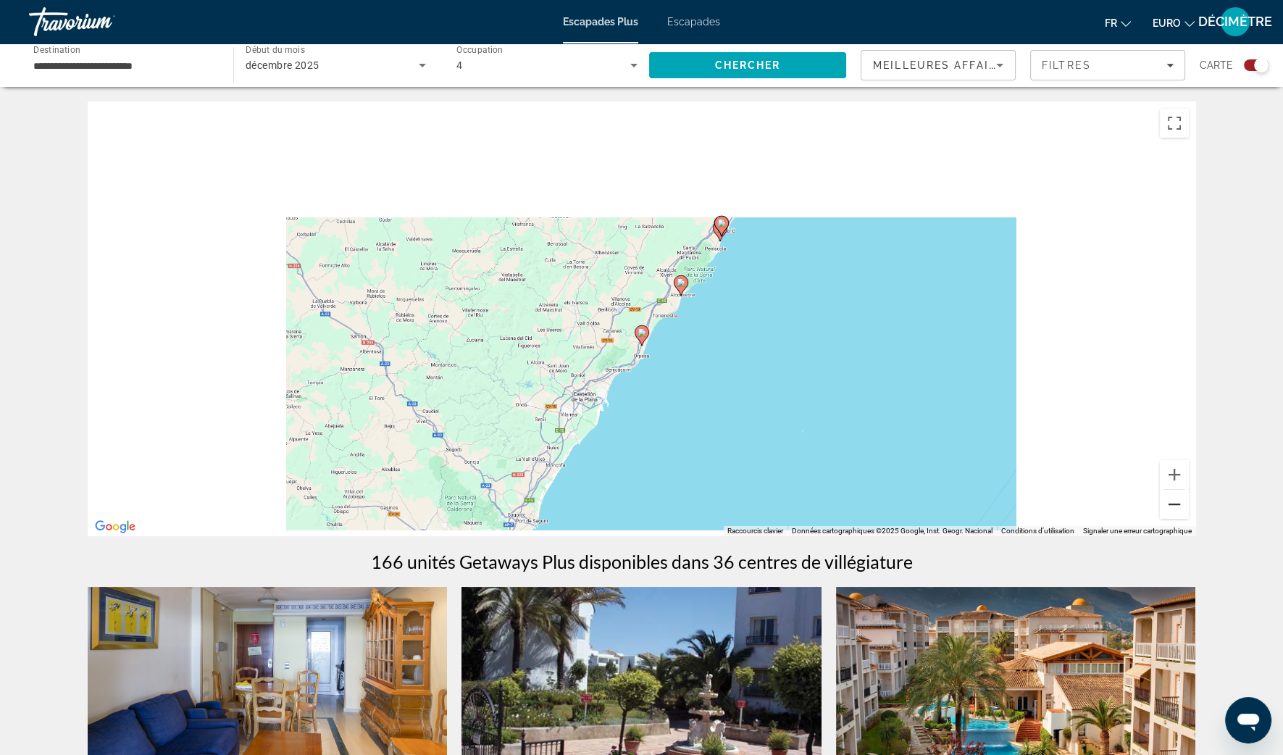
click at [1177, 501] on button "Zoom arrière" at bounding box center [1174, 504] width 29 height 29
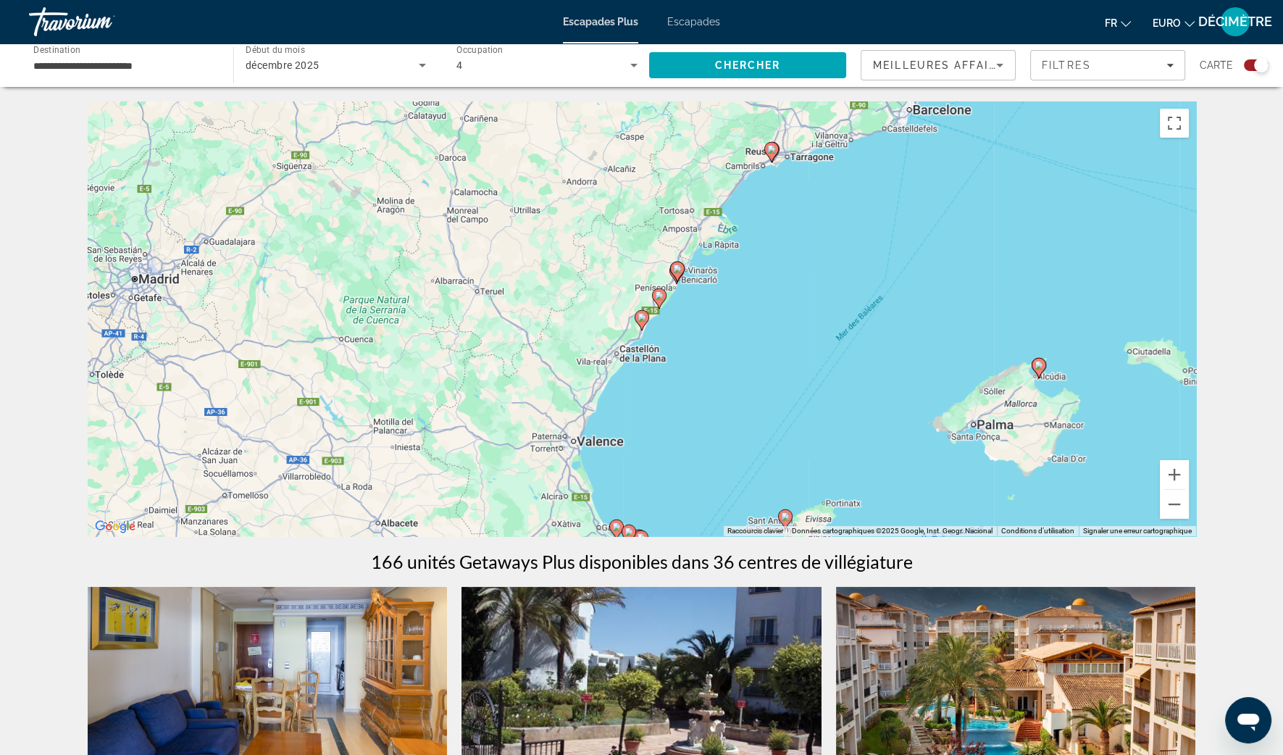
click at [1150, 490] on div "Pour activer le glissement avec le clavier, appuyez sur Alt+Entrée. Une fois ce…" at bounding box center [642, 318] width 1108 height 435
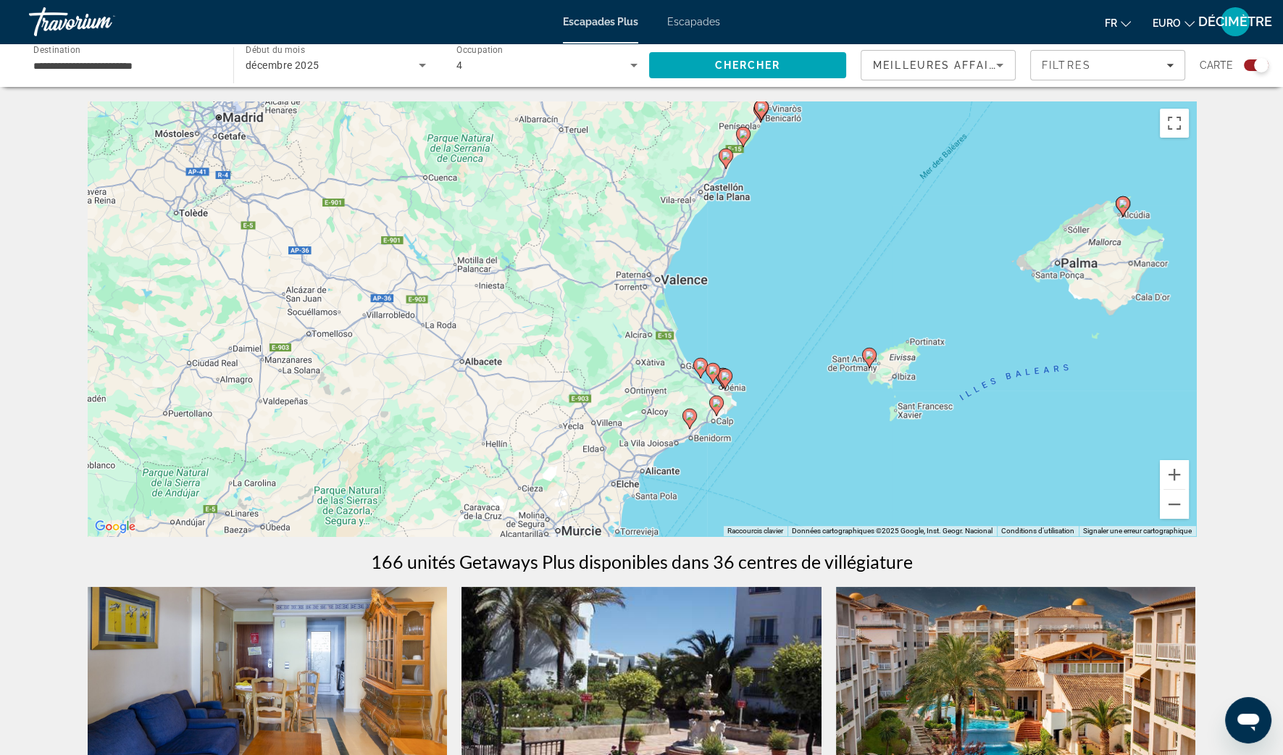
drag, startPoint x: 690, startPoint y: 427, endPoint x: 774, endPoint y: 264, distance: 183.4
click at [774, 264] on div "Pour activer le glissement avec le clavier, appuyez sur Alt+Entrée. Une fois ce…" at bounding box center [642, 318] width 1108 height 435
click at [1166, 503] on button "Zoom arrière" at bounding box center [1174, 504] width 29 height 29
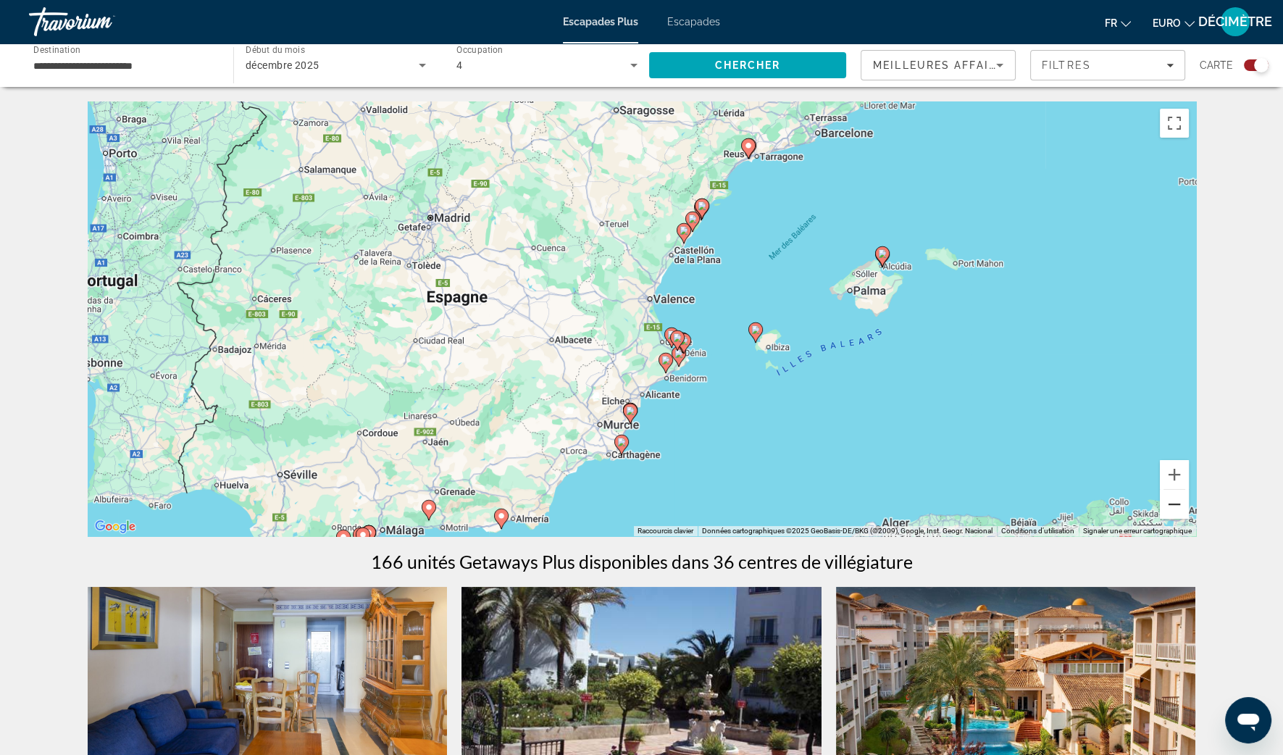
click at [1166, 503] on button "Zoom arrière" at bounding box center [1174, 504] width 29 height 29
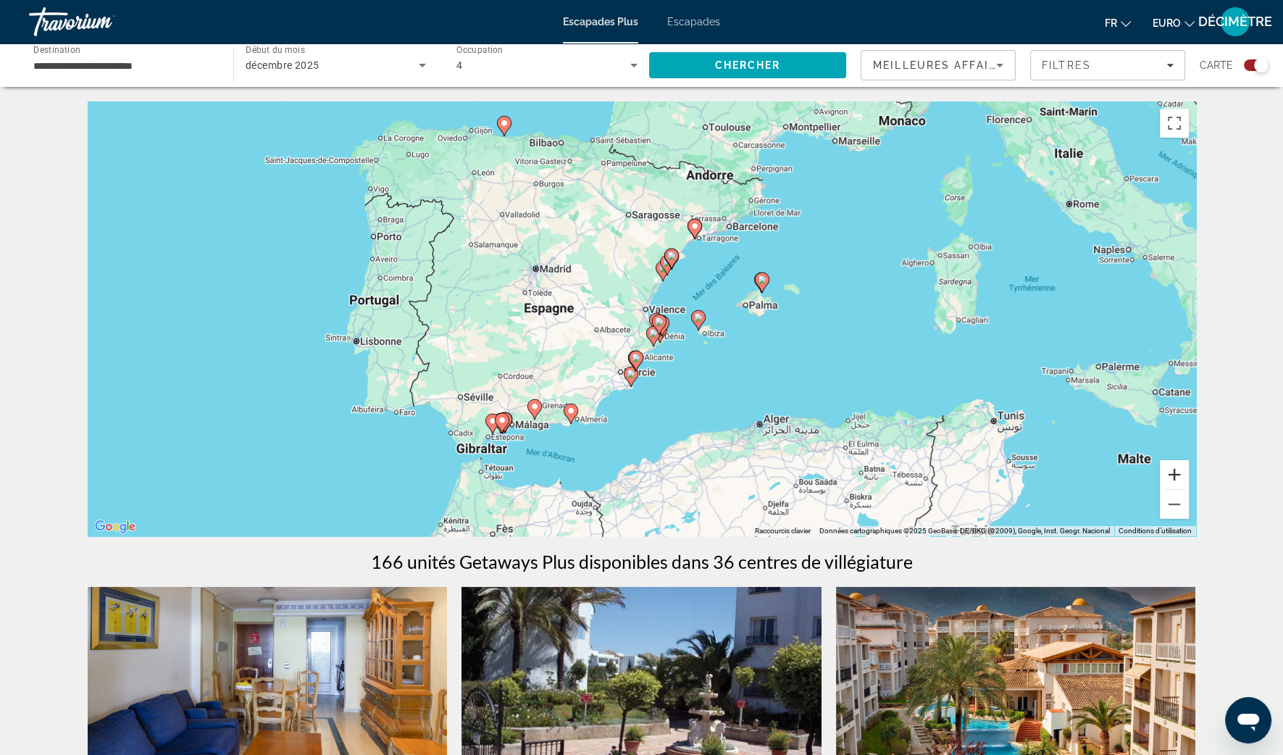
click at [1172, 480] on button "Zoom avant" at bounding box center [1174, 474] width 29 height 29
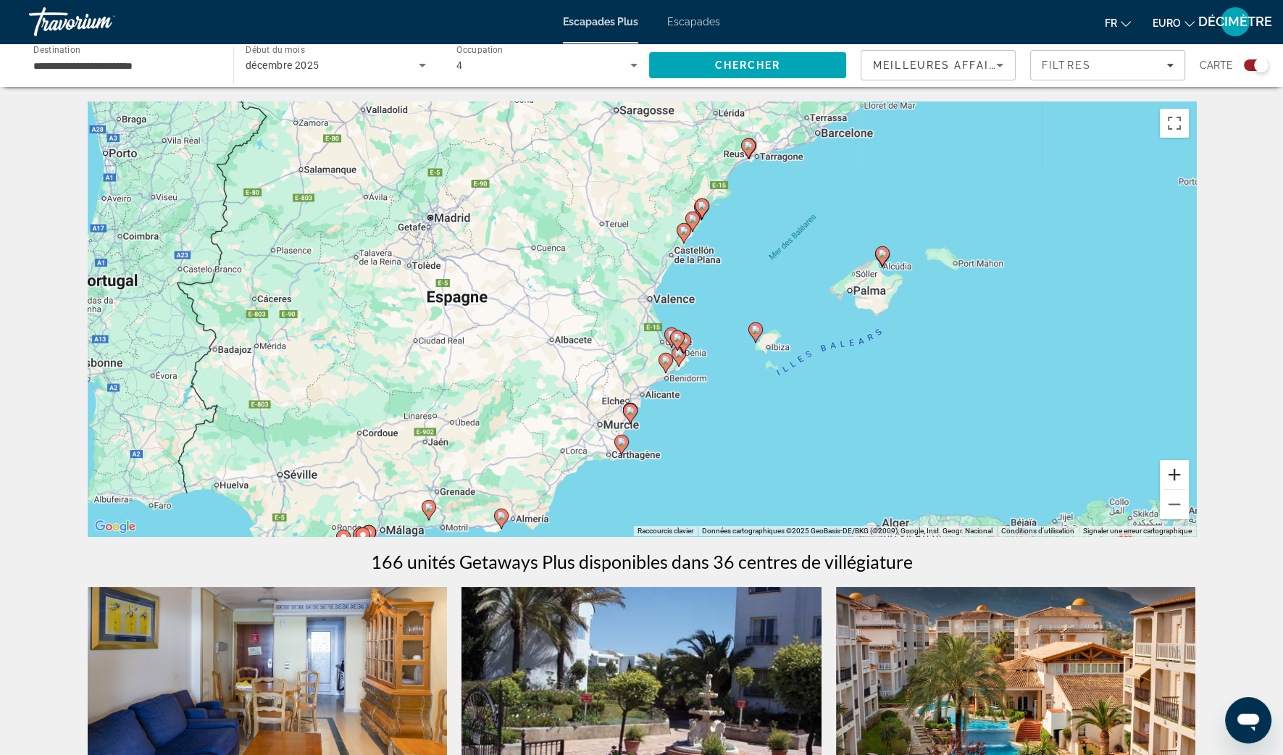
click at [1172, 478] on button "Zoom avant" at bounding box center [1174, 474] width 29 height 29
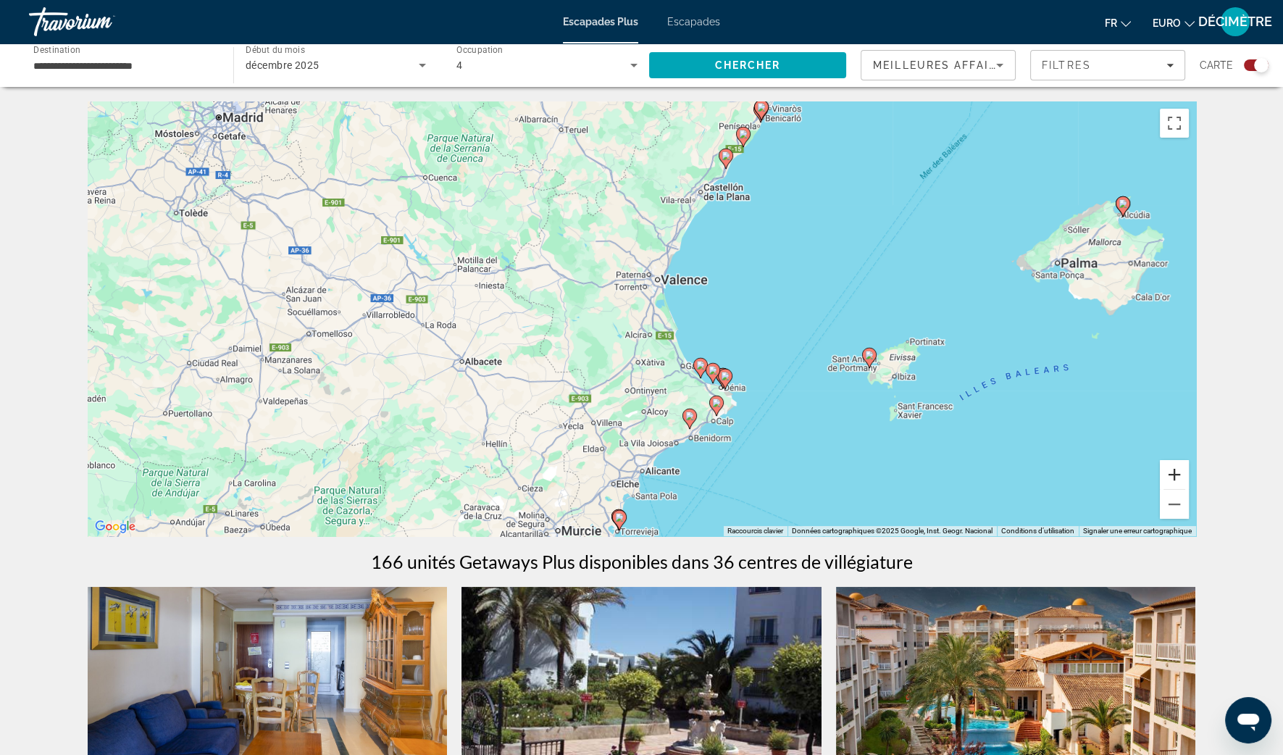
click at [1171, 476] on button "Zoom avant" at bounding box center [1174, 474] width 29 height 29
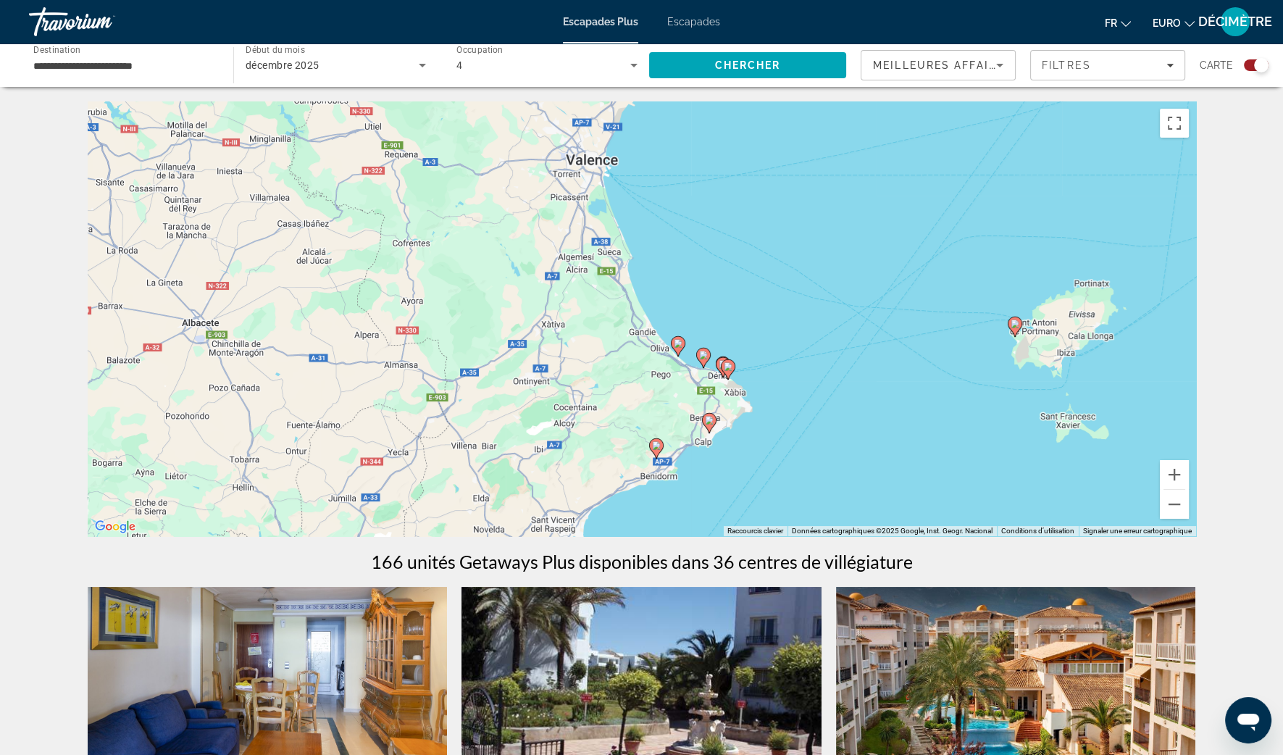
drag, startPoint x: 911, startPoint y: 420, endPoint x: 785, endPoint y: 272, distance: 194.3
click at [786, 272] on div "Pour activer le glissement avec le clavier, appuyez sur Alt+Entrée. Une fois ce…" at bounding box center [642, 318] width 1108 height 435
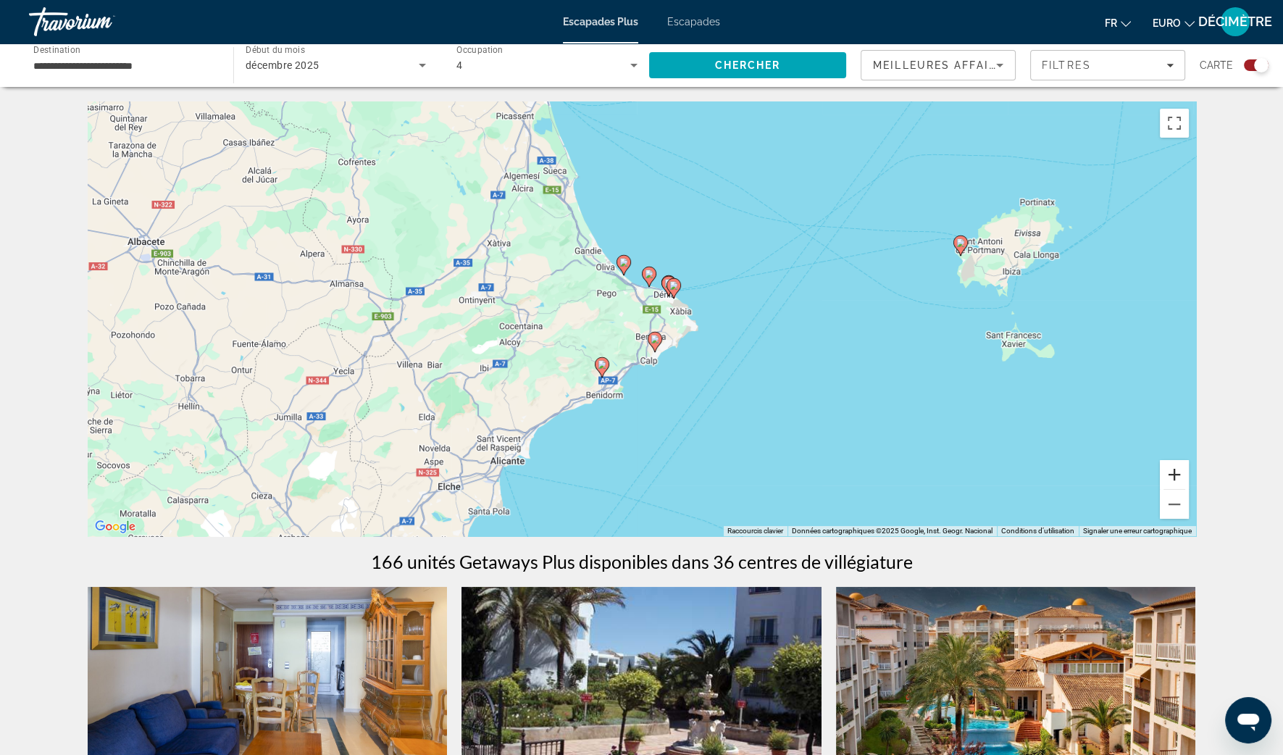
click at [1165, 472] on button "Zoom avant" at bounding box center [1174, 474] width 29 height 29
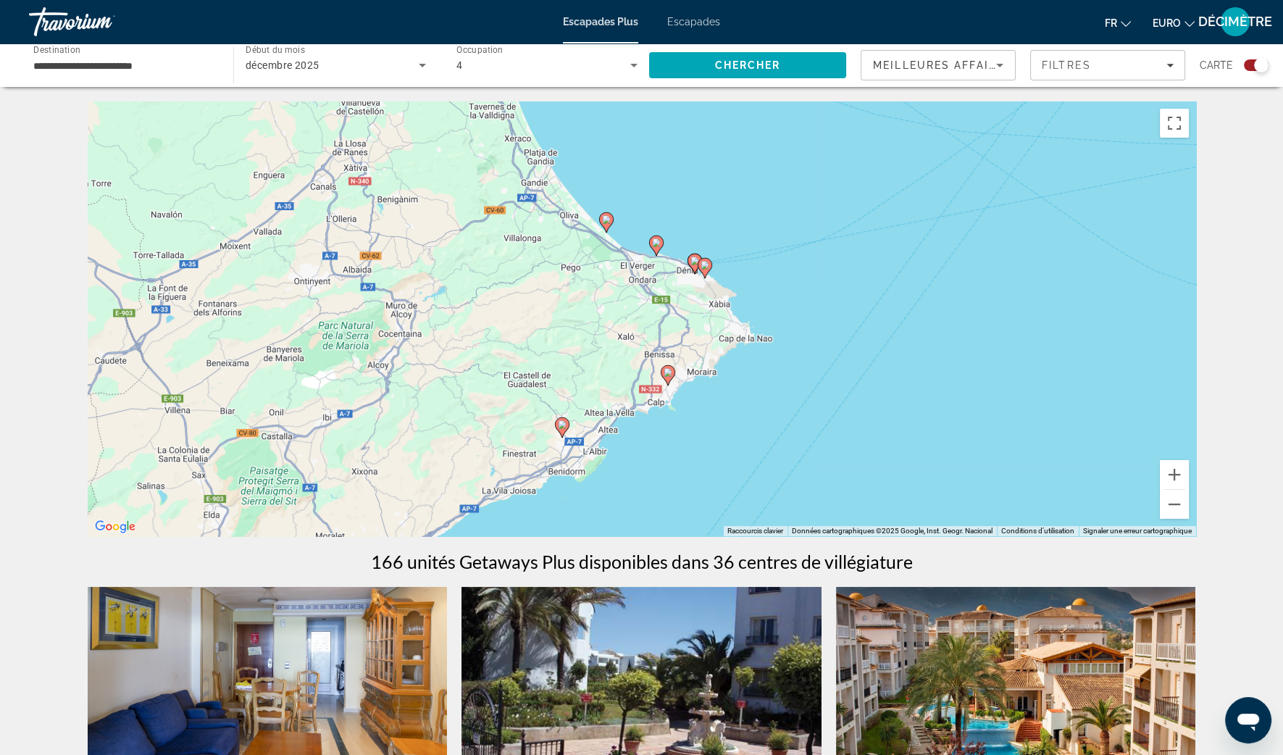
click at [1150, 461] on div "Pour activer le glissement avec le clavier, appuyez sur Alt+Entrée. Une fois ce…" at bounding box center [642, 318] width 1108 height 435
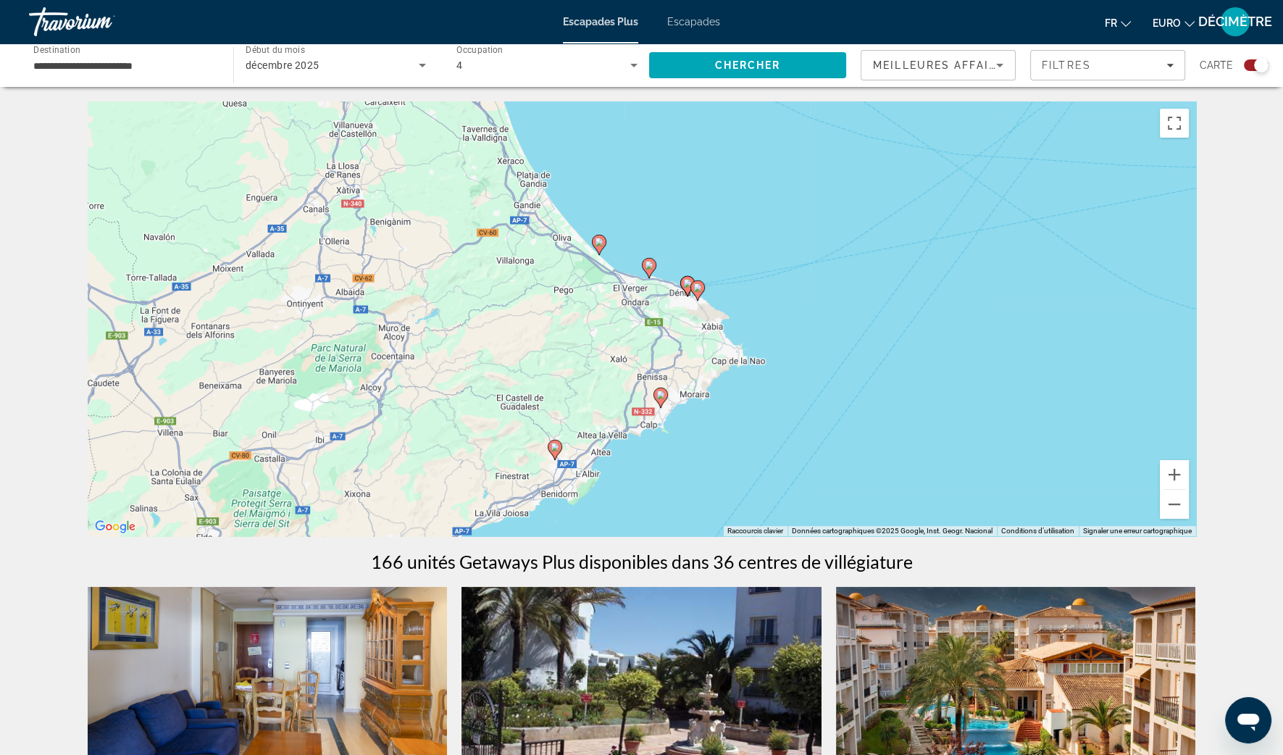
drag, startPoint x: 666, startPoint y: 215, endPoint x: 648, endPoint y: 239, distance: 30.4
click at [658, 241] on div "Pour activer le glissement avec le clavier, appuyez sur Alt+Entrée. Une fois ce…" at bounding box center [642, 318] width 1108 height 435
click at [601, 241] on image "Contenu principal" at bounding box center [598, 242] width 9 height 9
click at [601, 243] on image "Contenu principal" at bounding box center [598, 242] width 9 height 9
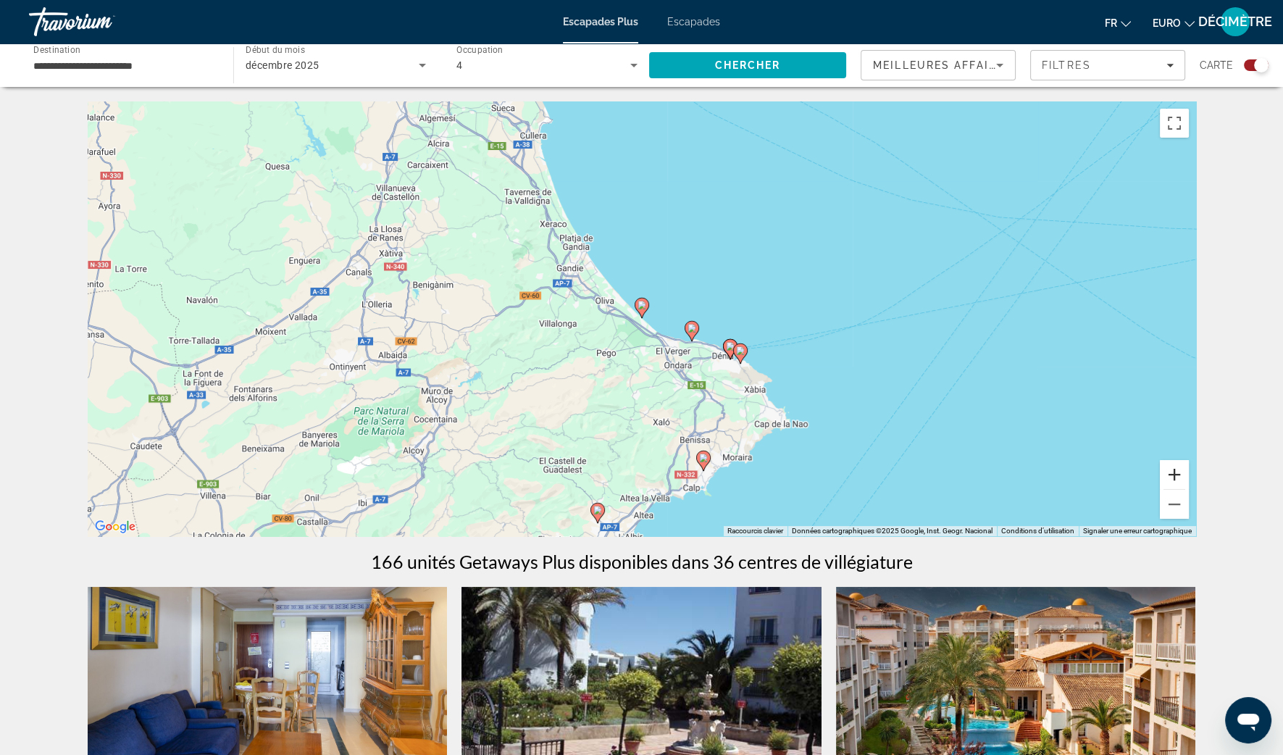
click at [1176, 480] on button "Zoom avant" at bounding box center [1174, 474] width 29 height 29
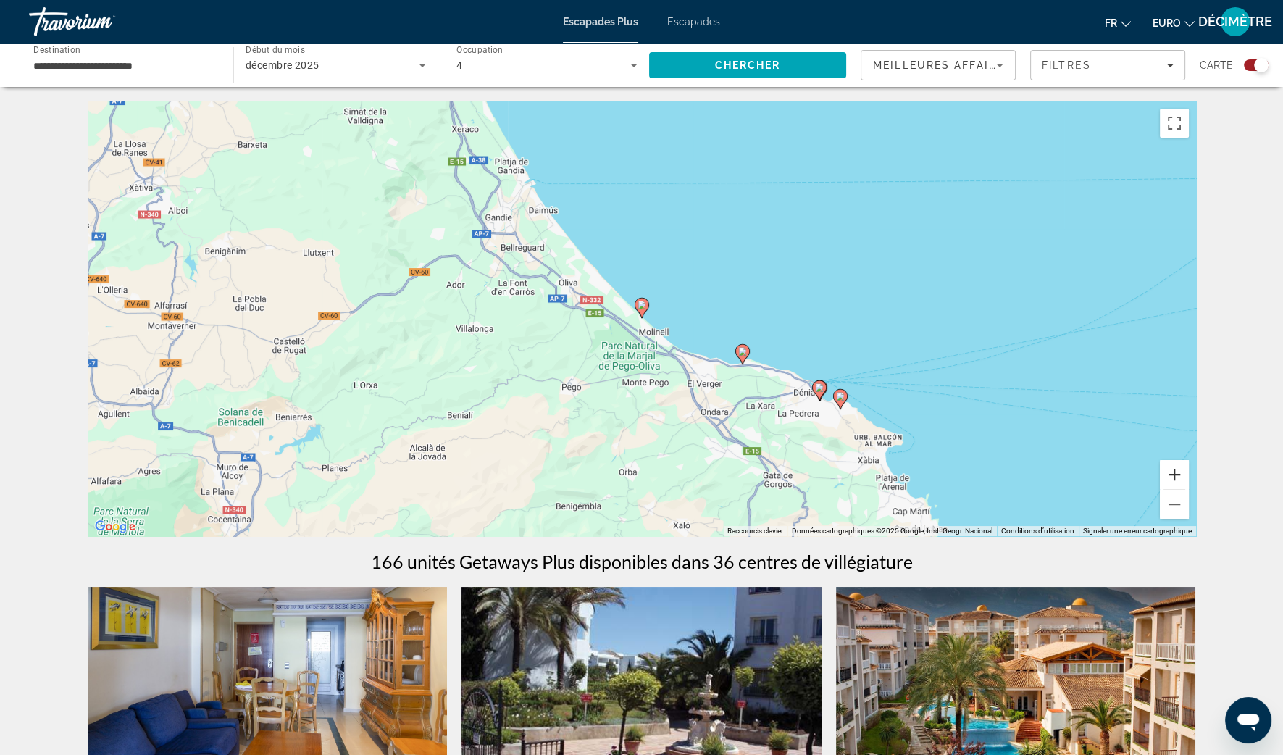
click at [1176, 480] on button "Zoom avant" at bounding box center [1174, 474] width 29 height 29
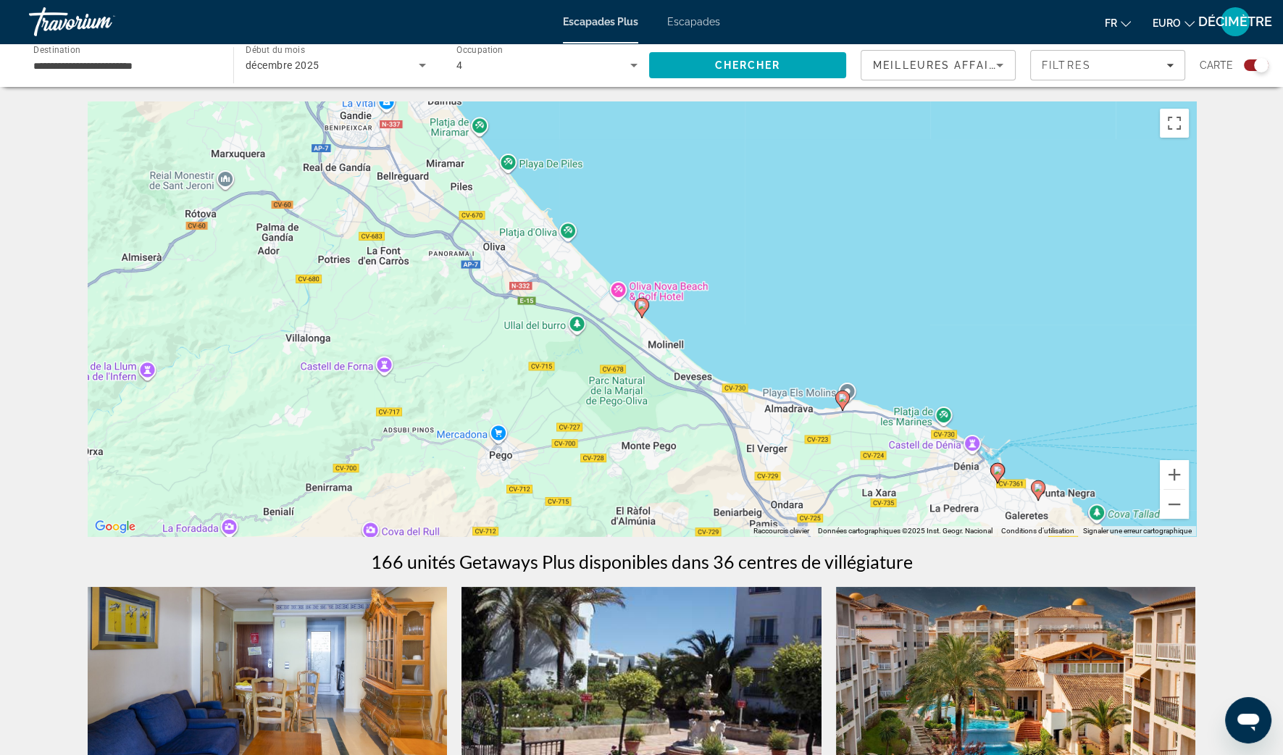
click at [643, 309] on icon "Contenu principal" at bounding box center [641, 307] width 13 height 19
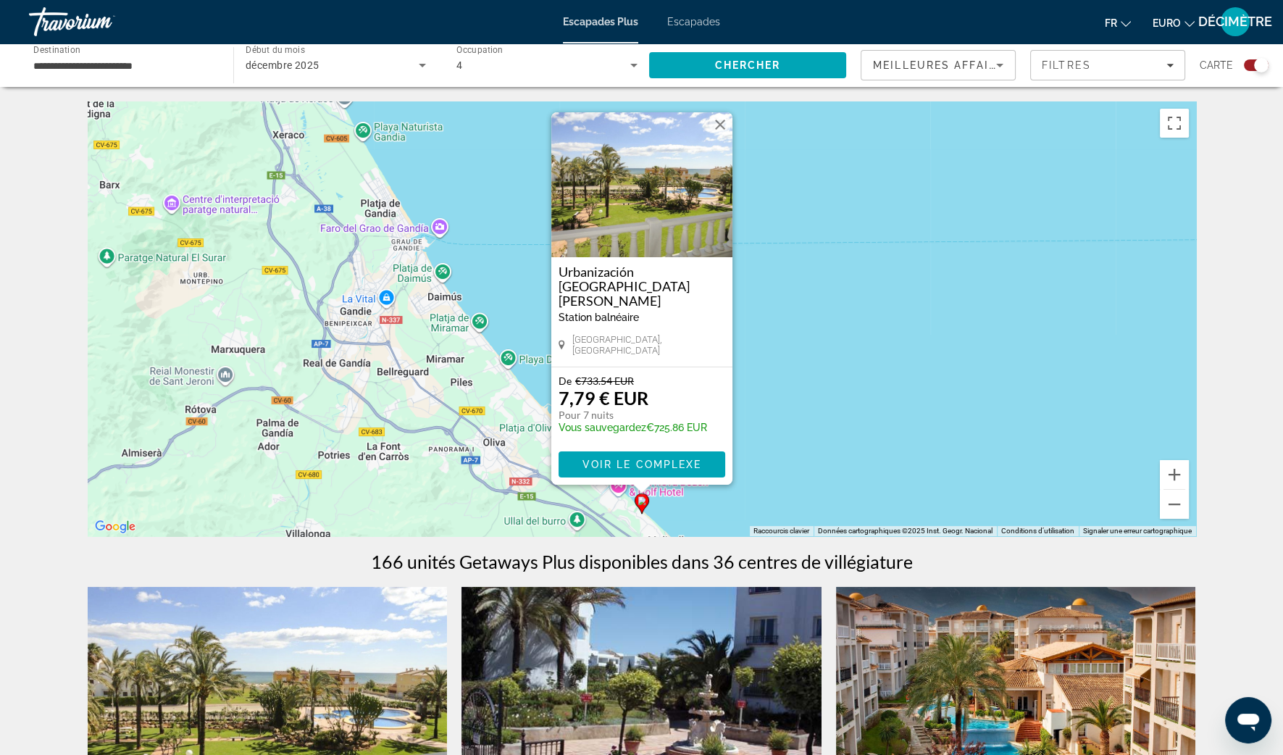
click at [857, 354] on div "Pour activer le glissement avec le clavier, appuyez sur Alt+Entrée. Une fois ce…" at bounding box center [642, 318] width 1108 height 435
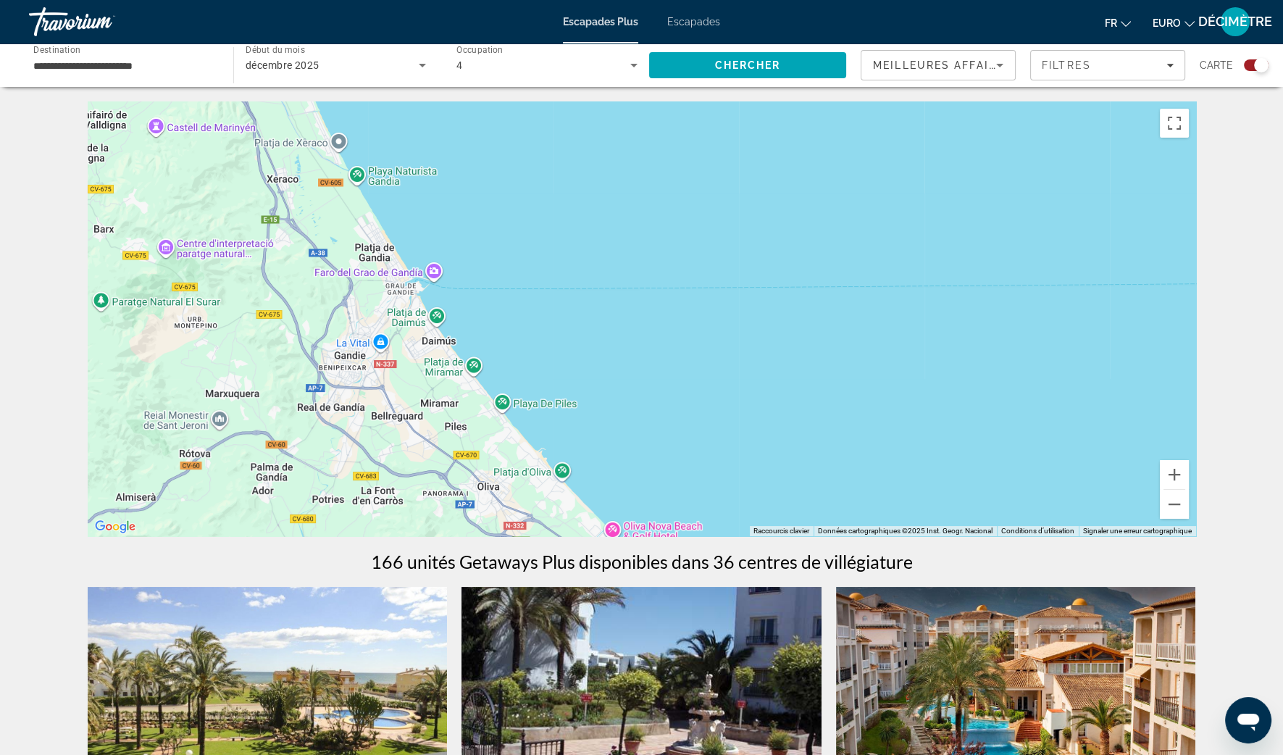
drag, startPoint x: 754, startPoint y: 402, endPoint x: 746, endPoint y: 445, distance: 43.5
click at [748, 448] on div "Pour activer le glissement avec le clavier, appuyez sur Alt+Entrée. Une fois ce…" at bounding box center [642, 318] width 1108 height 435
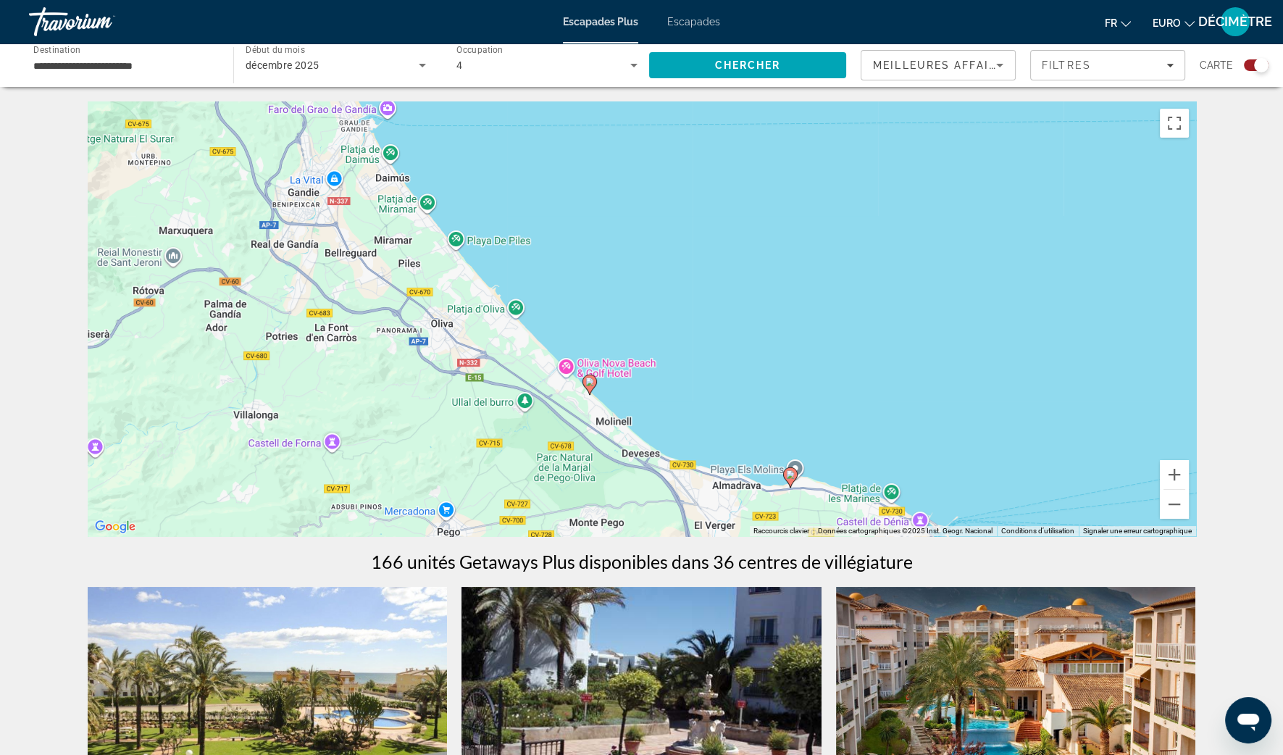
drag, startPoint x: 799, startPoint y: 411, endPoint x: 746, endPoint y: 227, distance: 190.8
click at [748, 230] on div "Pour activer le glissement avec le clavier, appuyez sur Alt+Entrée. Une fois ce…" at bounding box center [642, 318] width 1108 height 435
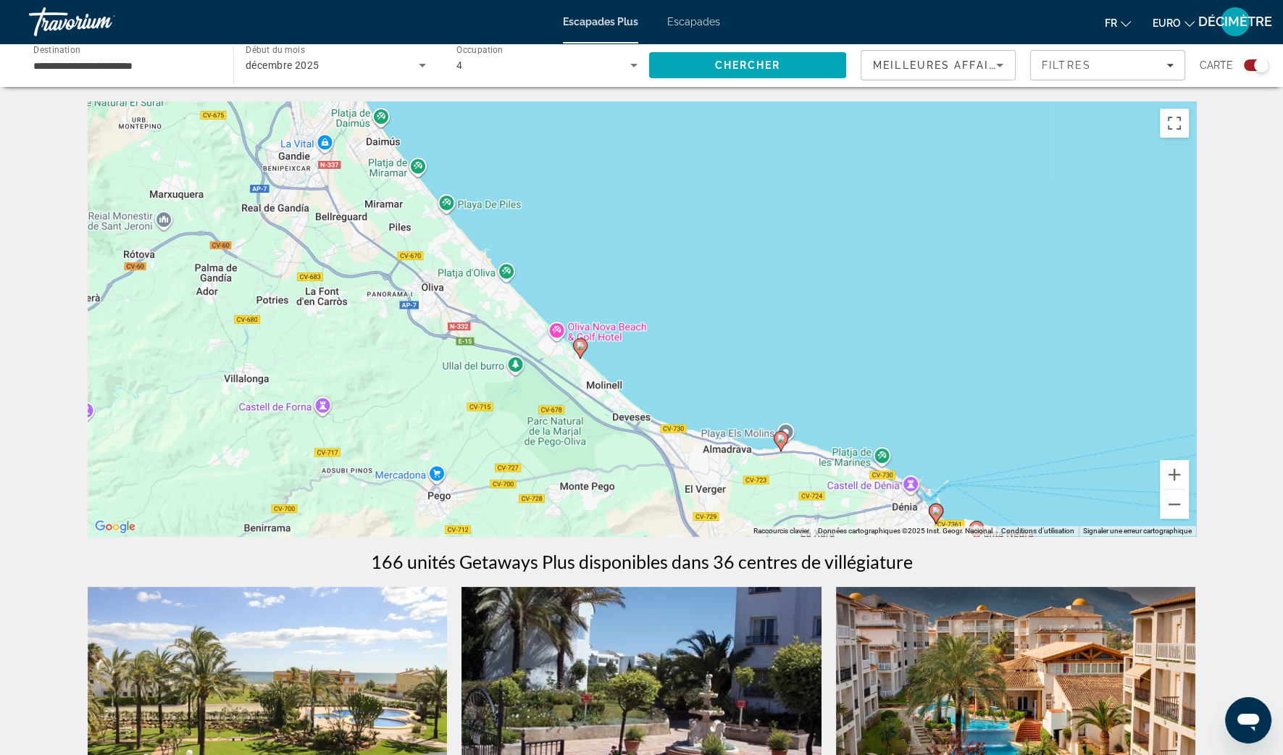
click at [578, 351] on icon "Contenu principal" at bounding box center [579, 348] width 13 height 19
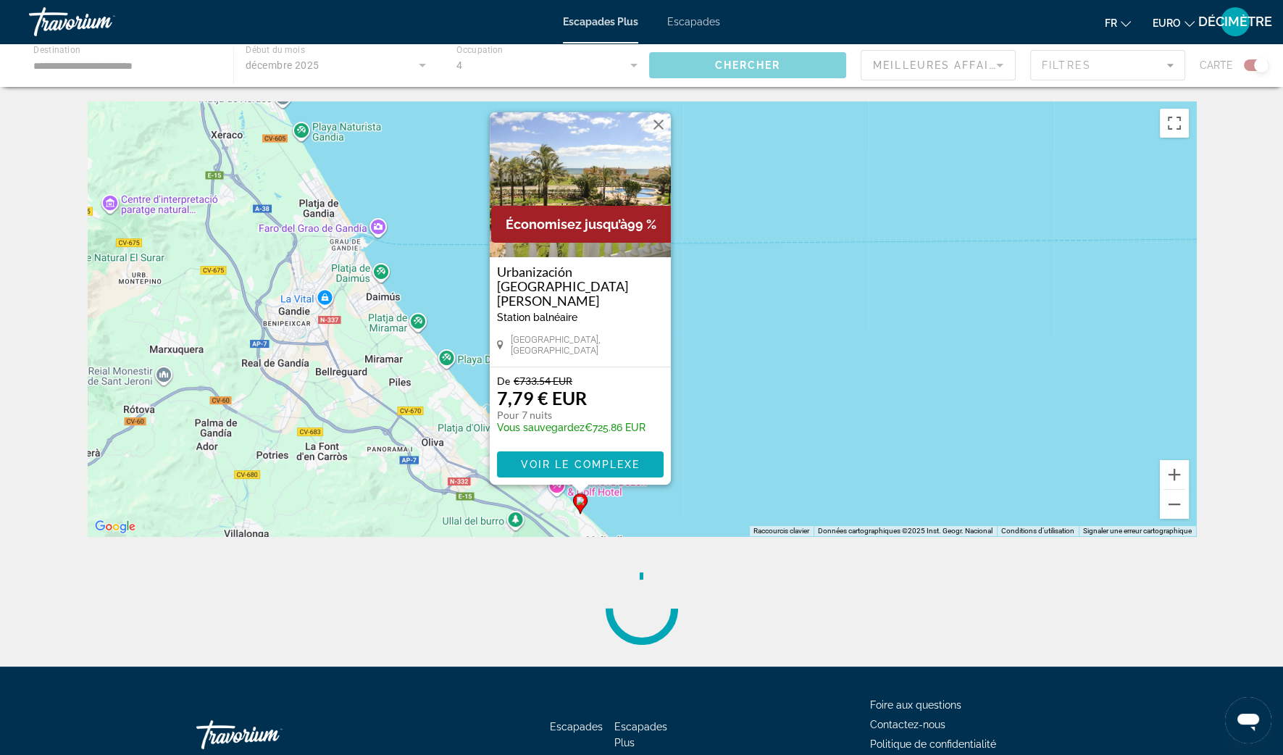
click at [611, 465] on span "Voir le complexe" at bounding box center [580, 465] width 120 height 12
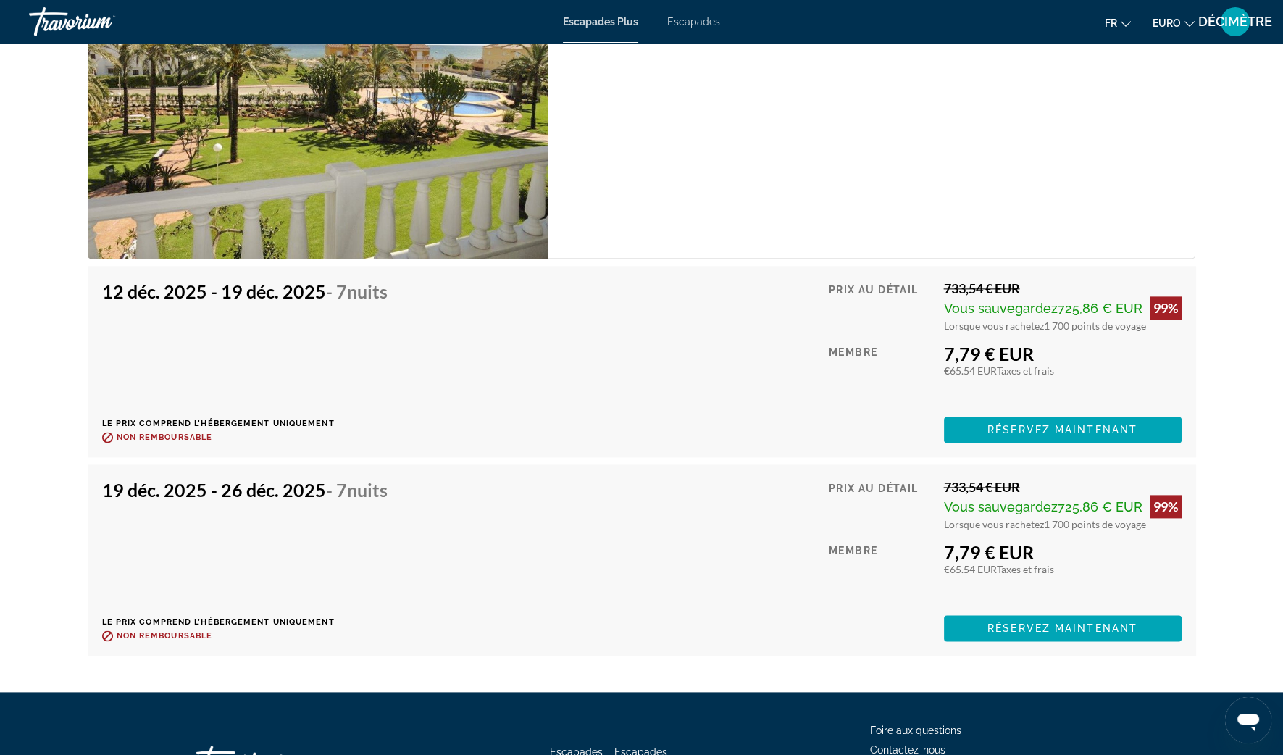
scroll to position [2625, 0]
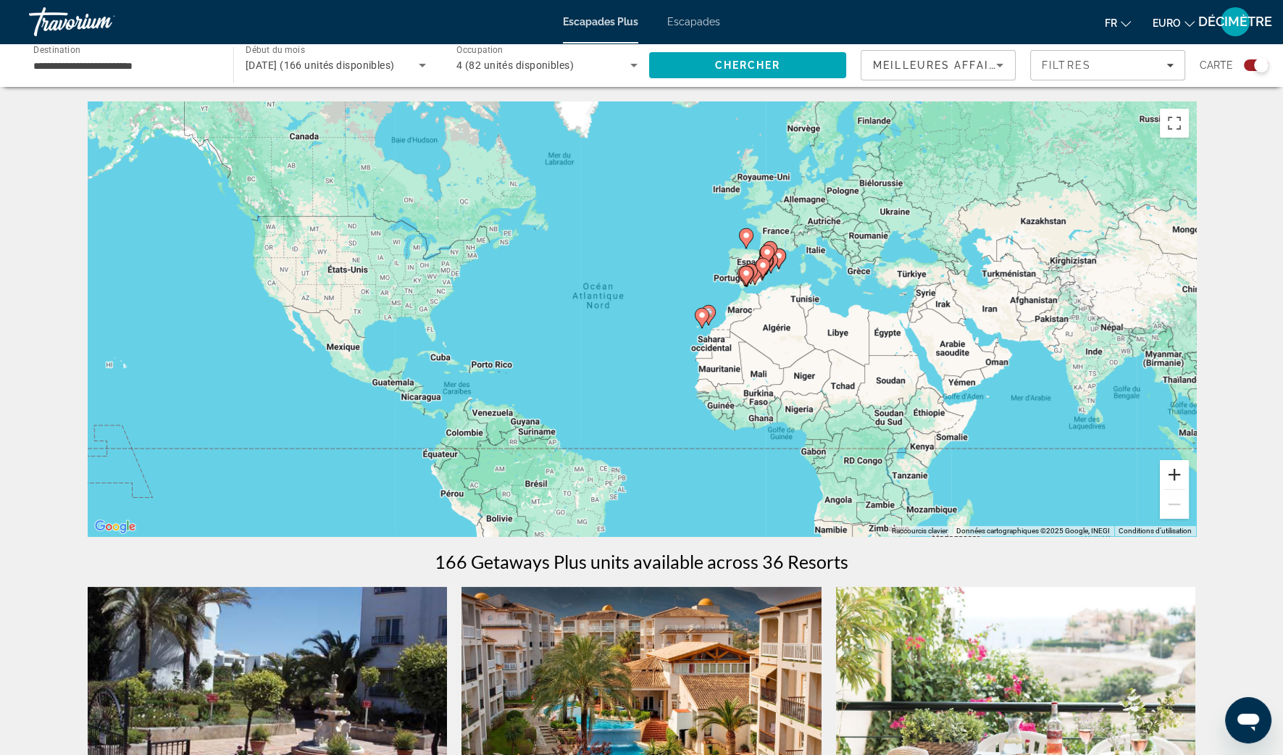
click at [1172, 477] on button "Zoom avant" at bounding box center [1174, 474] width 29 height 29
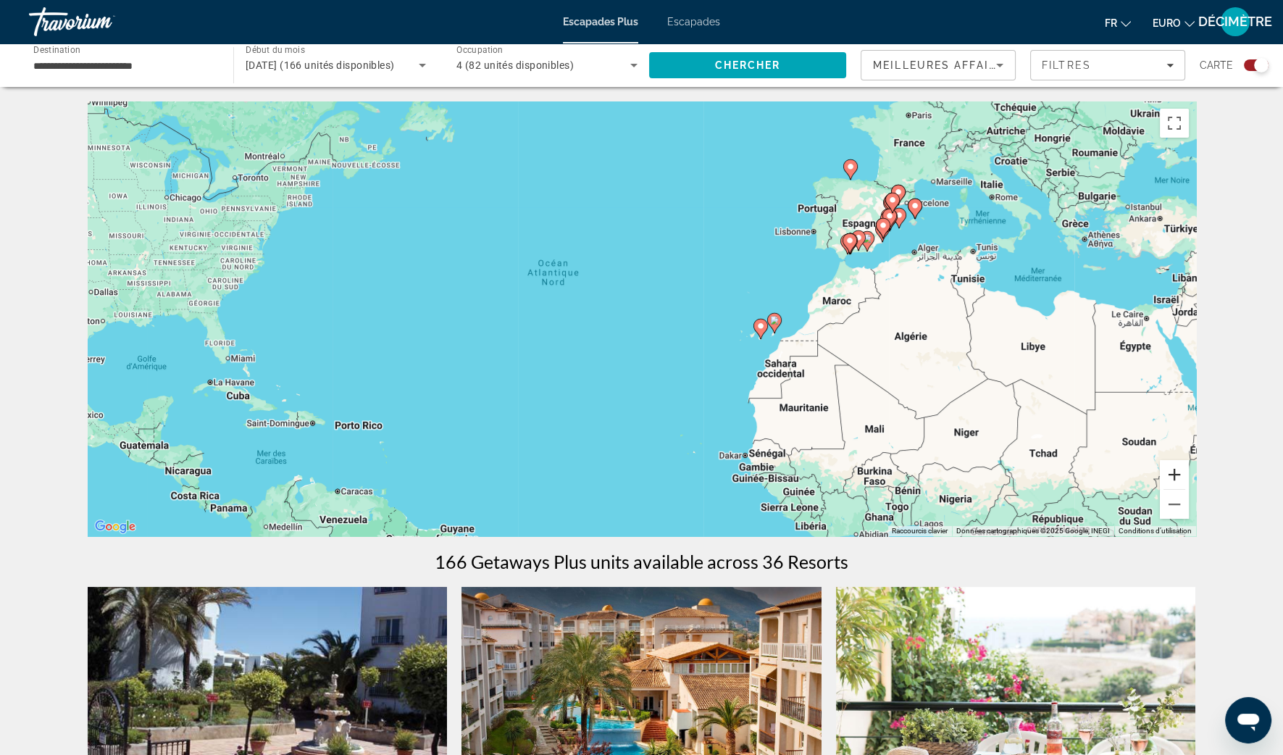
click at [1172, 477] on button "Zoom avant" at bounding box center [1174, 474] width 29 height 29
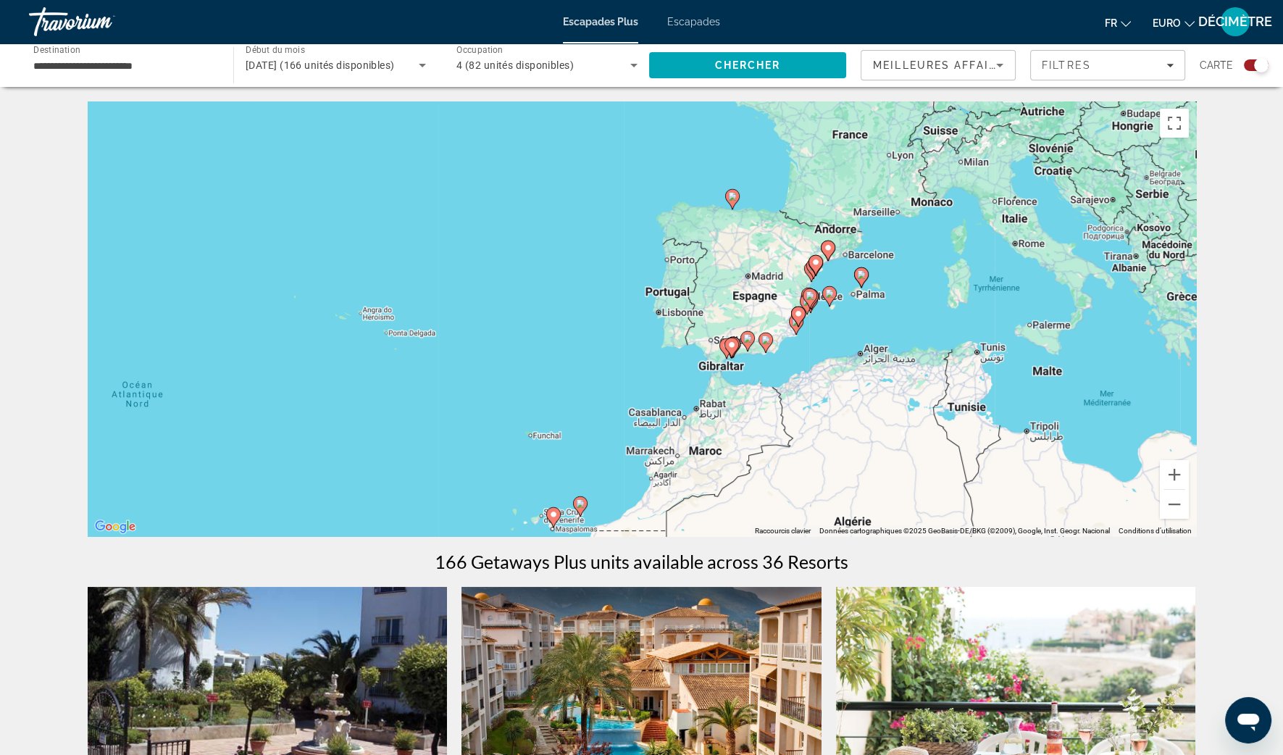
drag, startPoint x: 1079, startPoint y: 298, endPoint x: 751, endPoint y: 467, distance: 368.7
click at [751, 467] on div "Pour activer le glissement avec le clavier, appuyez sur Alt+Entrée. Une fois ce…" at bounding box center [642, 318] width 1108 height 435
click at [1188, 472] on div "Pour activer le glissement avec le clavier, appuyez sur Alt+Entrée. Une fois ce…" at bounding box center [642, 318] width 1108 height 435
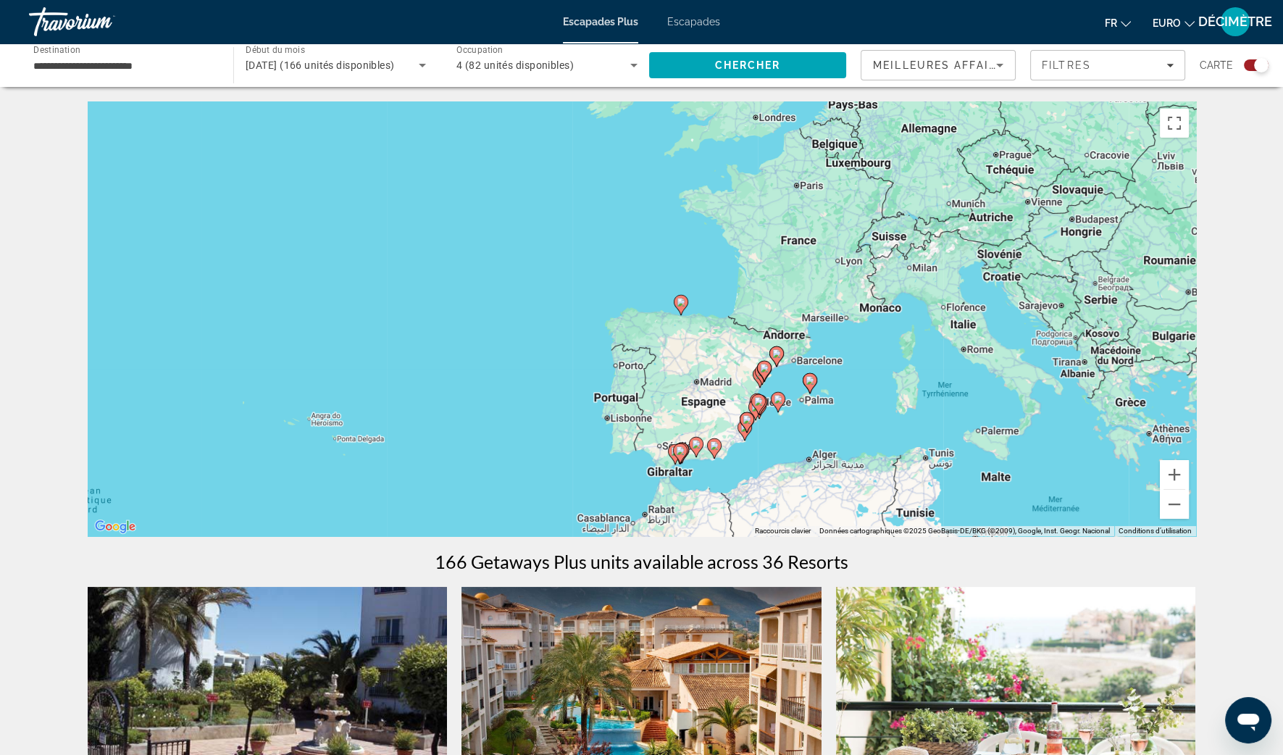
drag, startPoint x: 1079, startPoint y: 274, endPoint x: 1020, endPoint y: 391, distance: 131.2
click at [1020, 391] on div "Pour activer le glissement avec le clavier, appuyez sur Alt+Entrée. Une fois ce…" at bounding box center [642, 318] width 1108 height 435
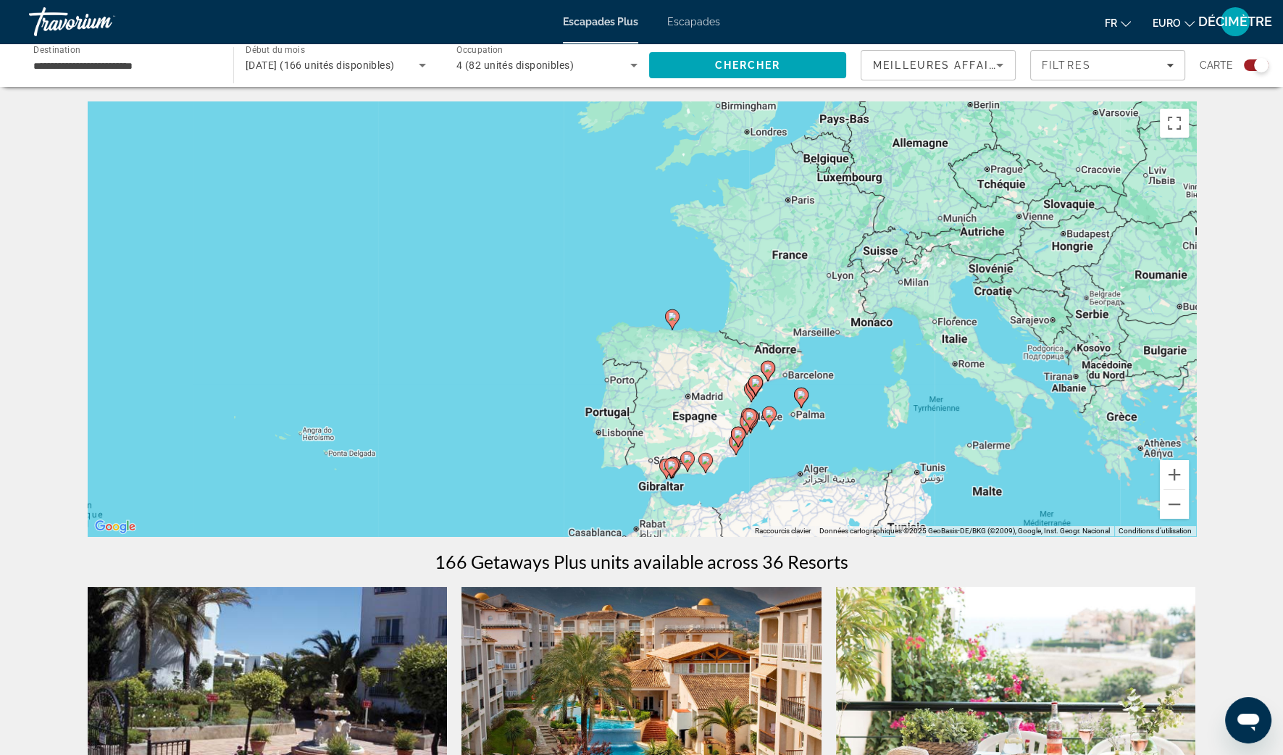
click at [112, 59] on input "**********" at bounding box center [123, 65] width 181 height 17
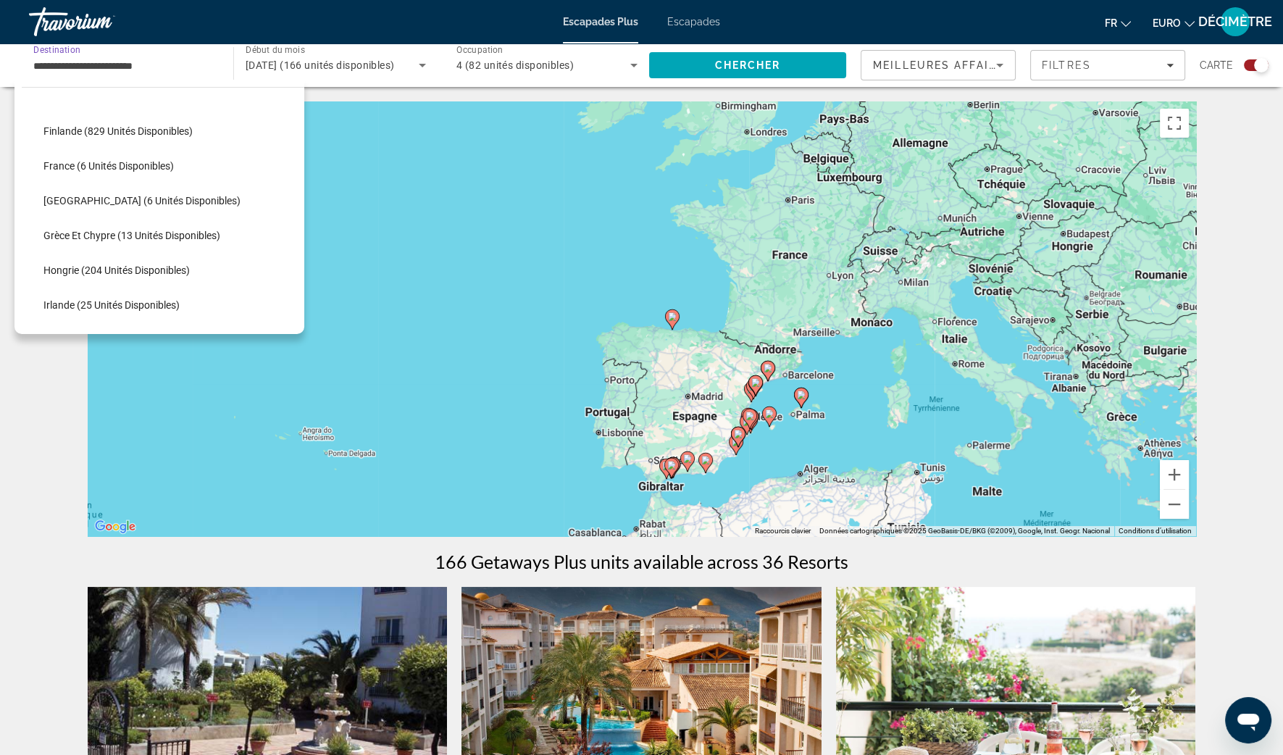
scroll to position [301, 0]
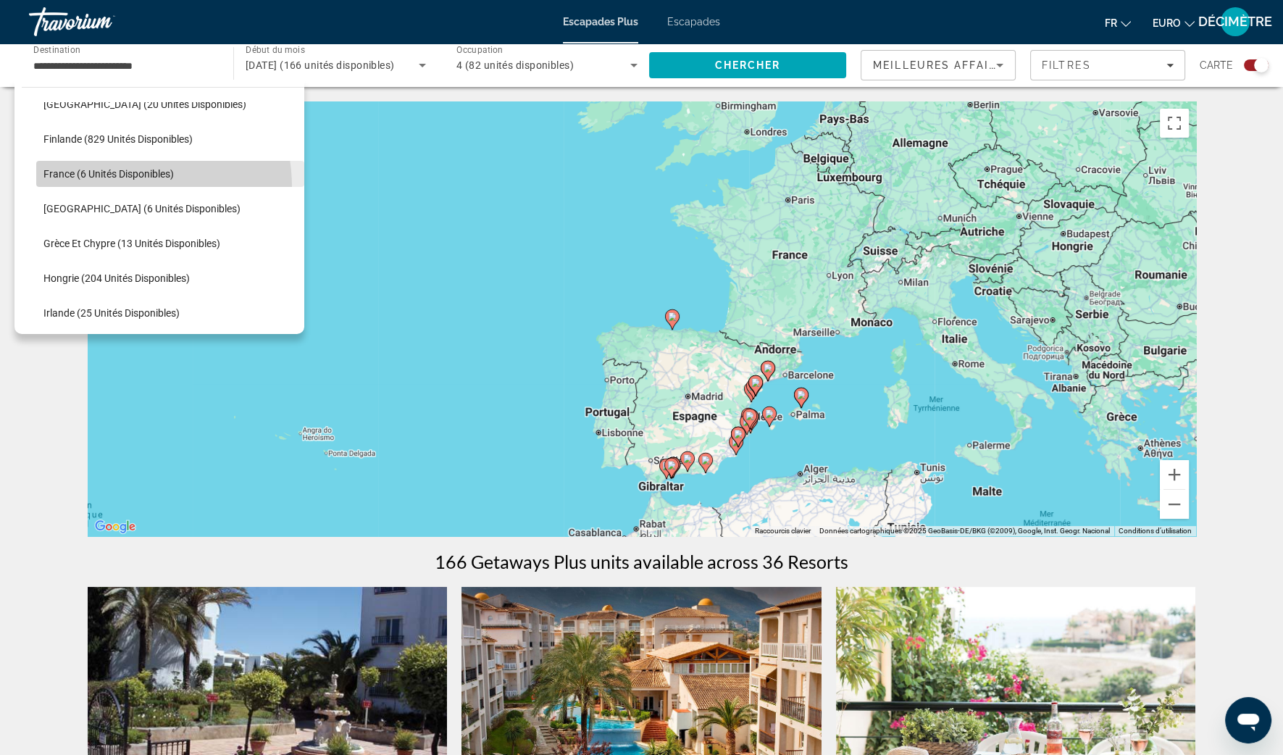
click at [112, 186] on span "Sélectionnez la destination : France (6 unités disponibles)" at bounding box center [170, 173] width 268 height 35
type input "**********"
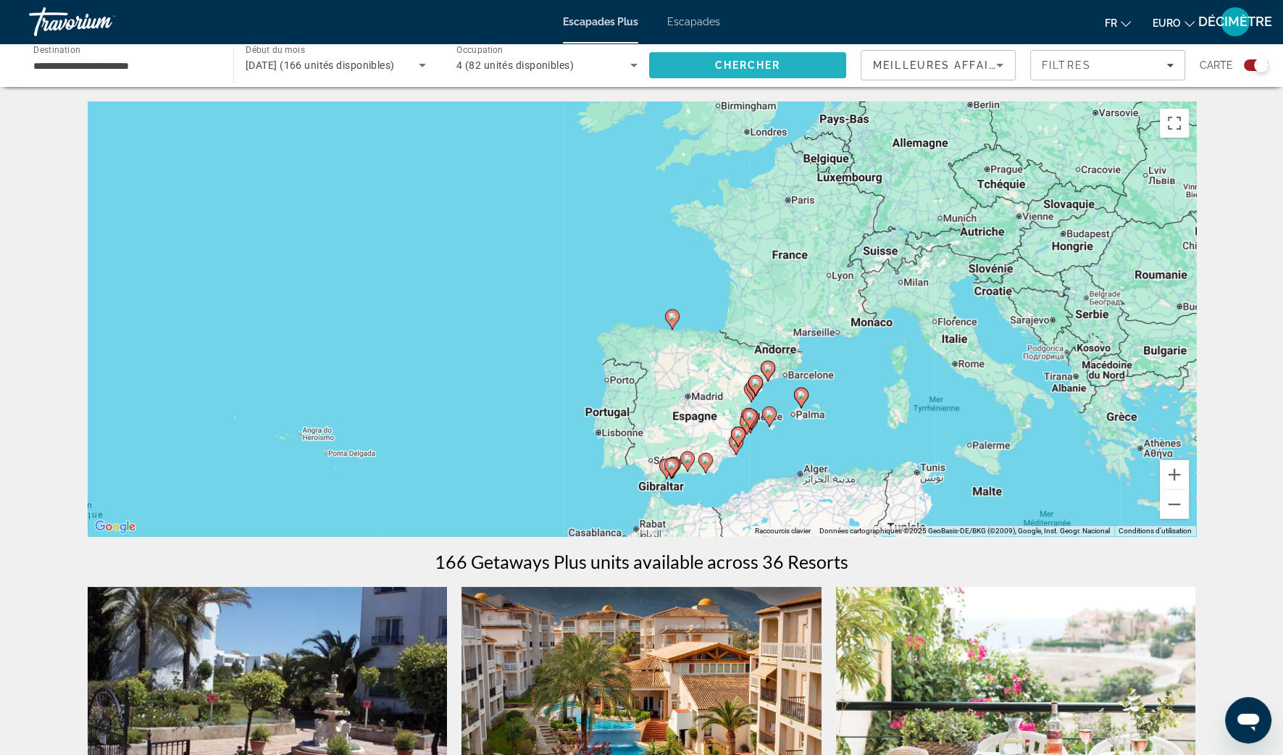
click at [753, 63] on span "Chercher" at bounding box center [748, 65] width 66 height 12
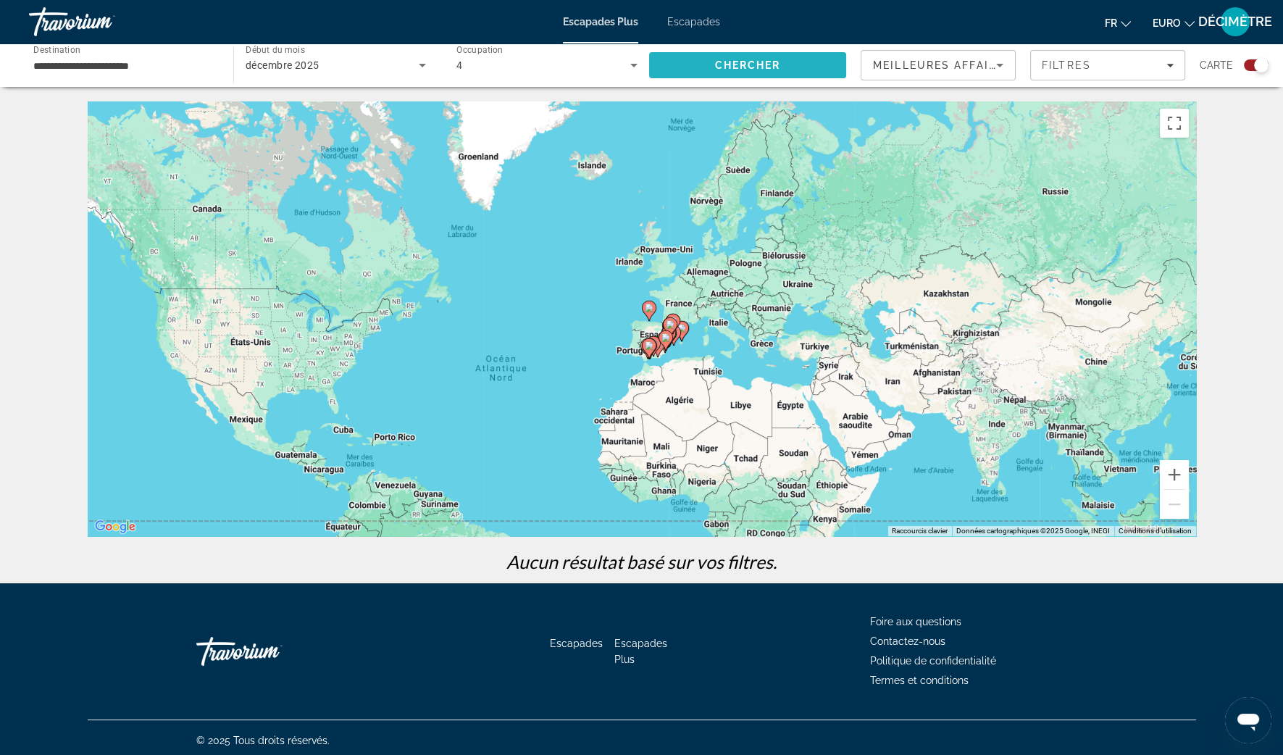
click at [777, 72] on span "Rechercher" at bounding box center [747, 65] width 197 height 35
click at [776, 72] on span "Rechercher" at bounding box center [747, 65] width 197 height 35
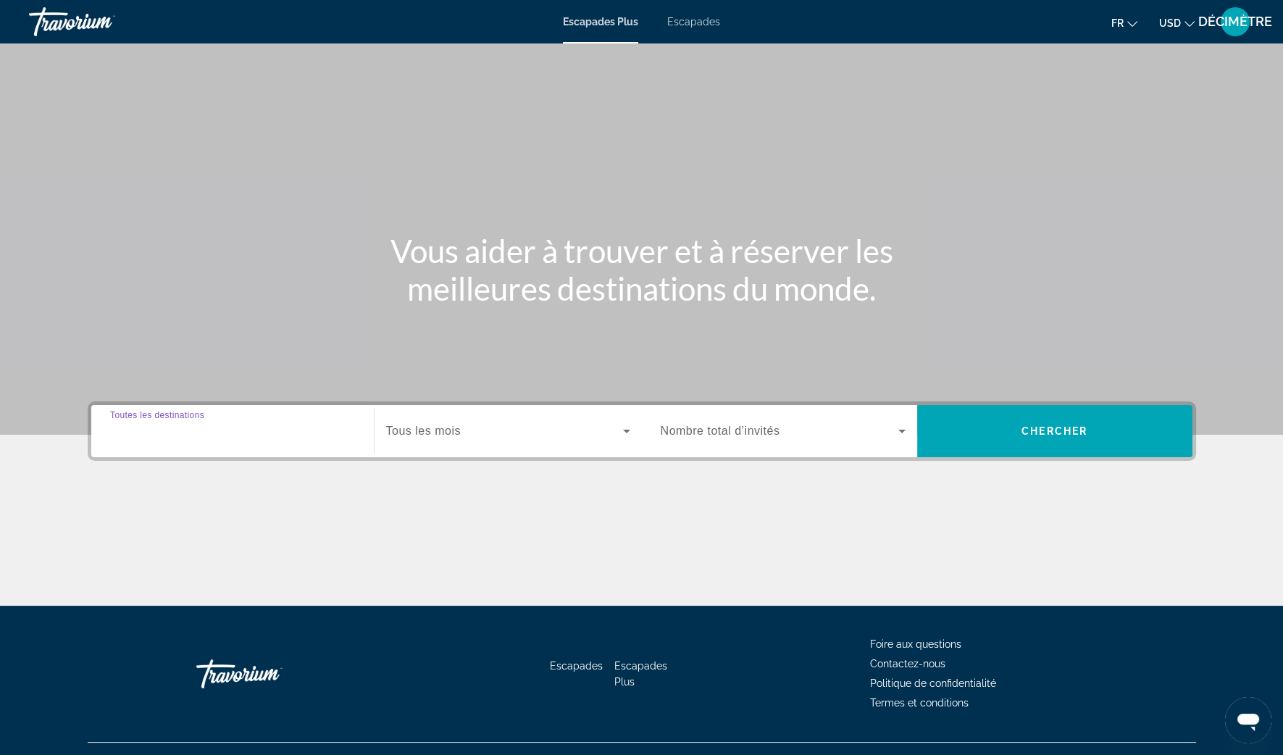
click at [241, 428] on input "Destination Toutes les destinations" at bounding box center [232, 431] width 245 height 17
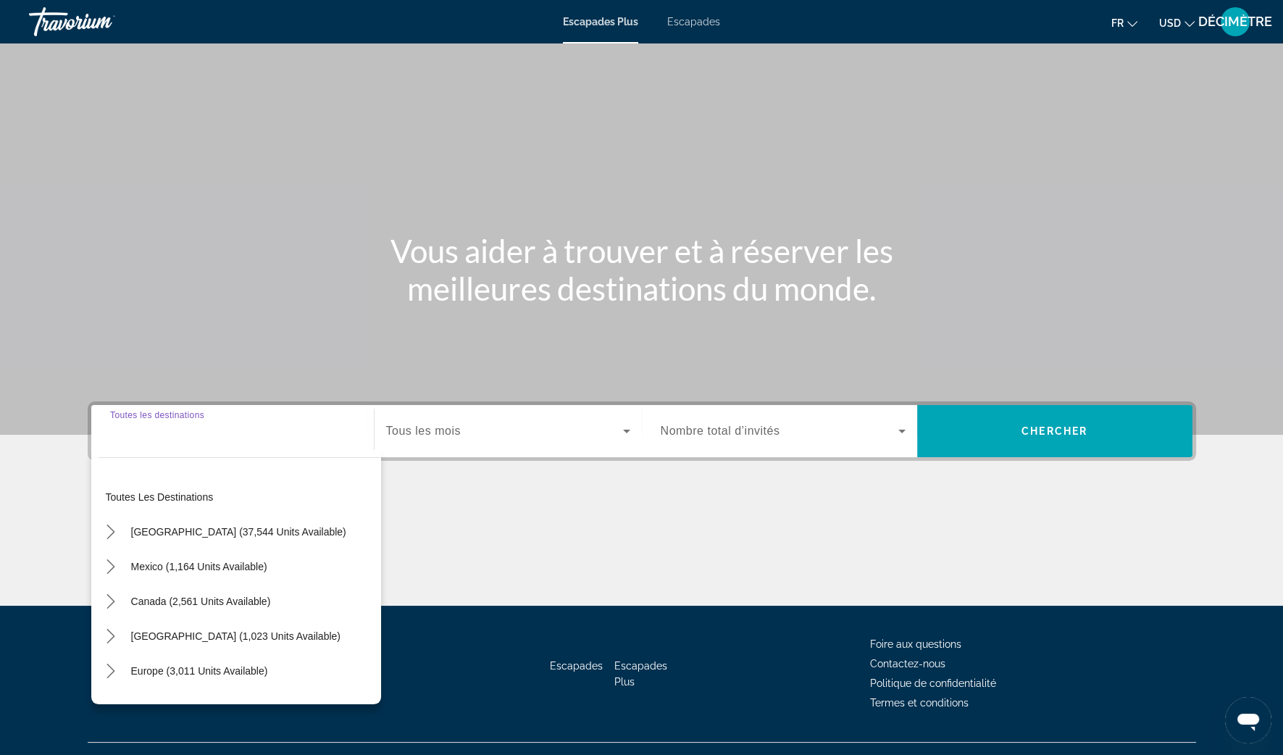
scroll to position [28, 0]
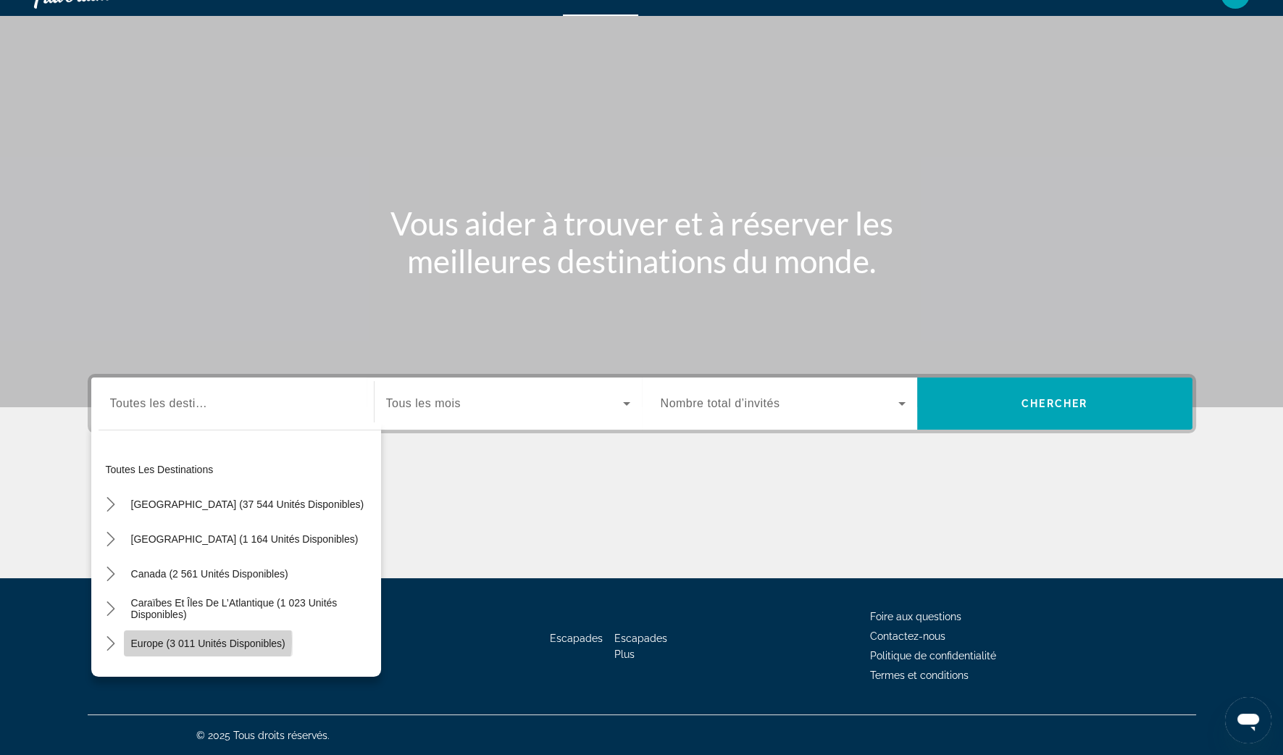
click at [184, 641] on span "Europe (3 011 unités disponibles)" at bounding box center [208, 643] width 154 height 12
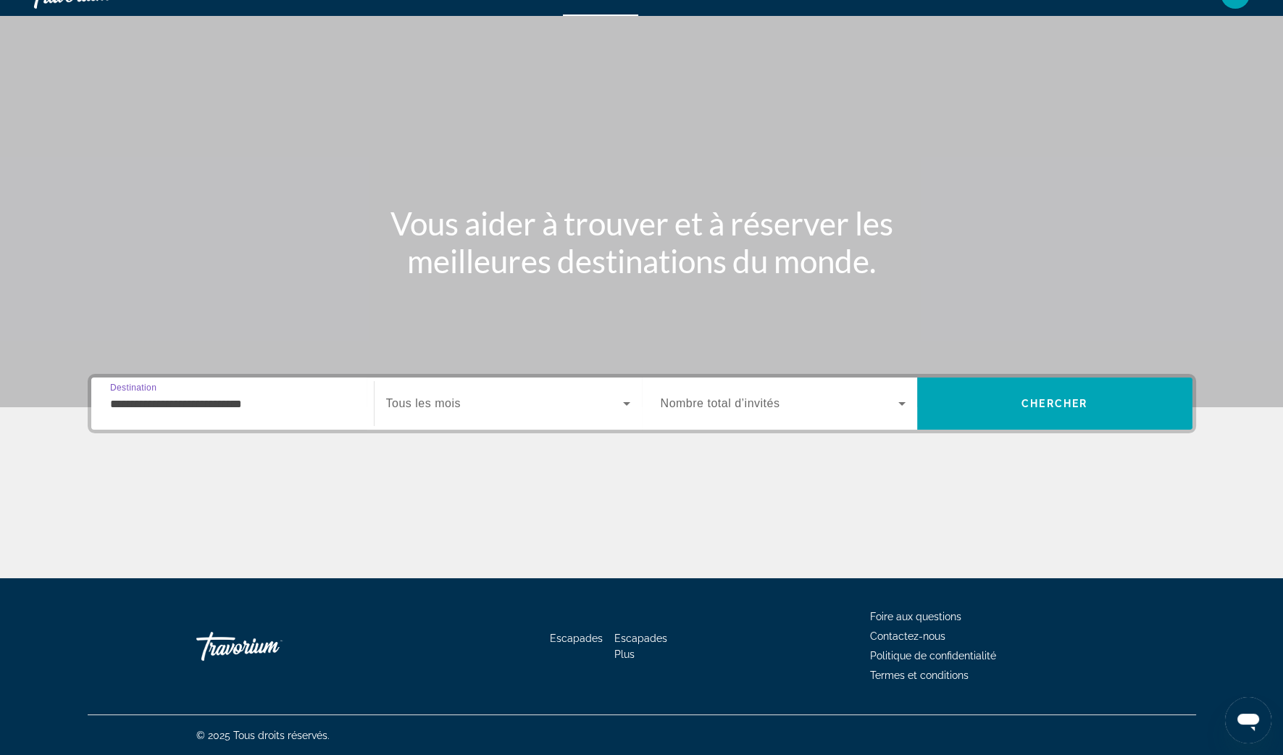
click at [274, 413] on div "**********" at bounding box center [232, 403] width 245 height 41
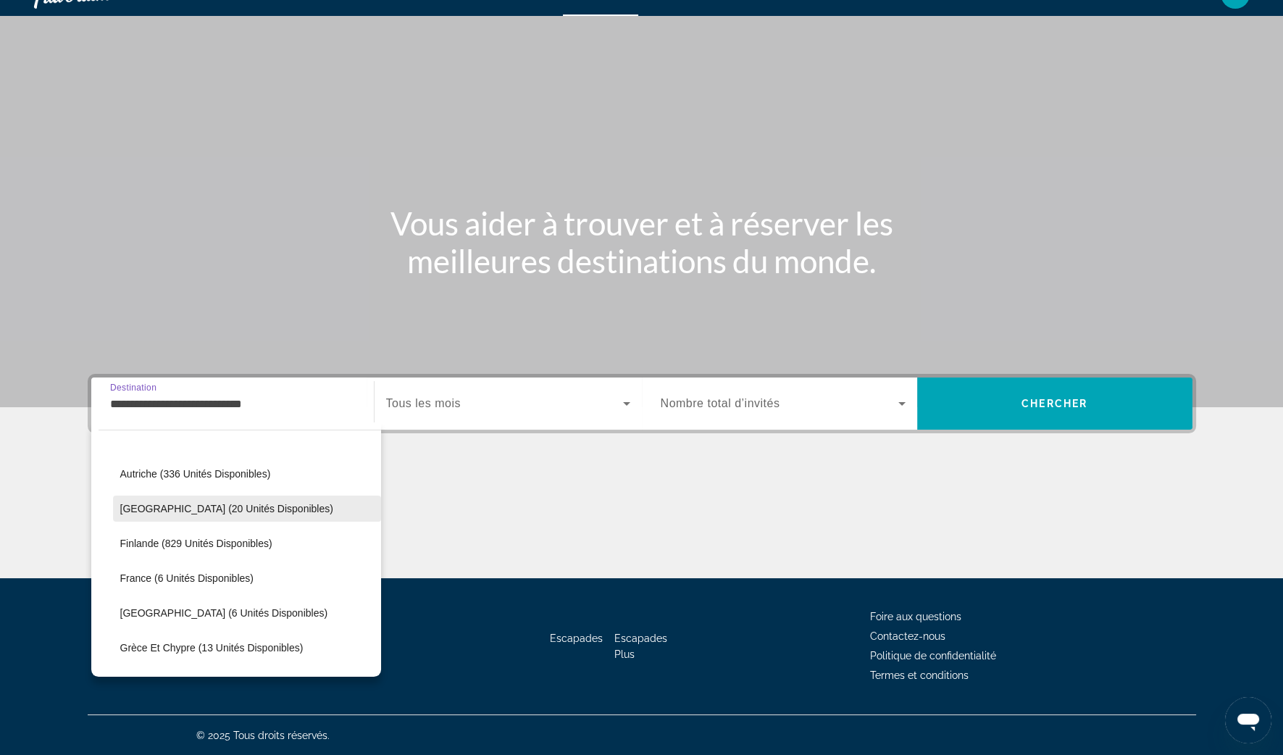
scroll to position [267, 0]
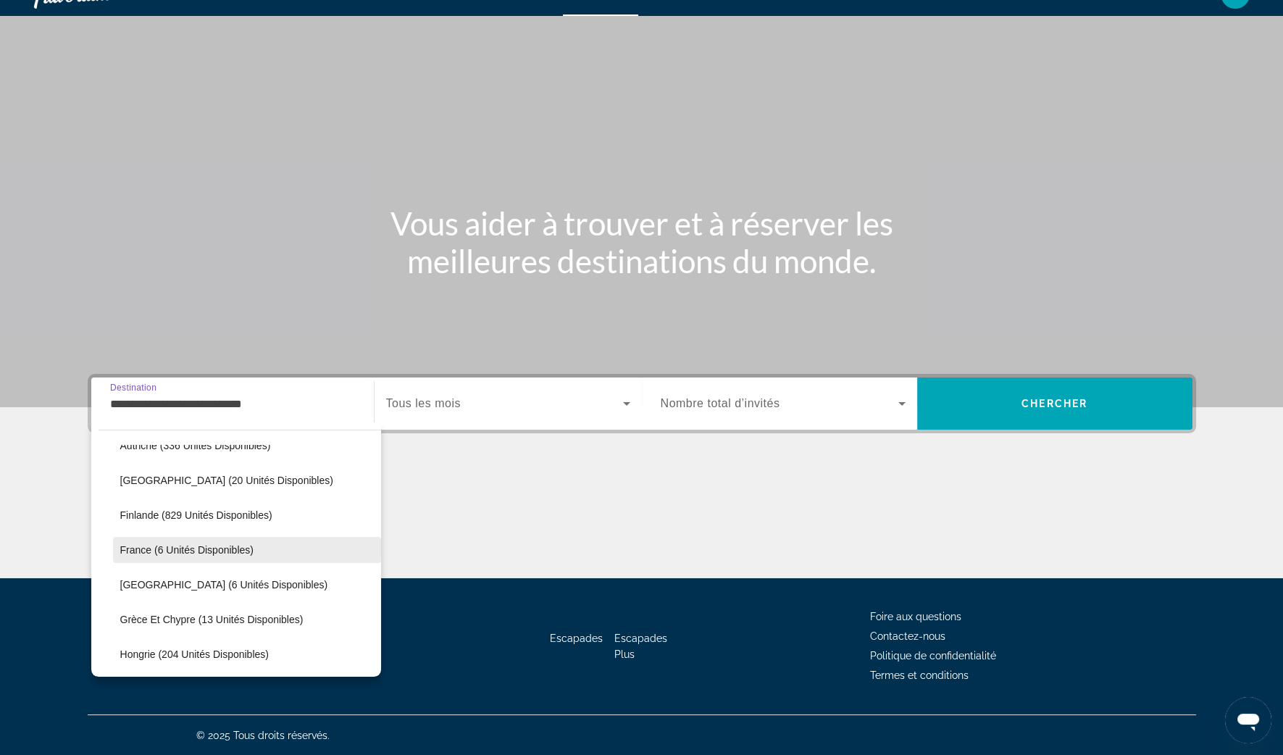
click at [151, 551] on span "France (6 unités disponibles)" at bounding box center [186, 550] width 133 height 12
type input "**********"
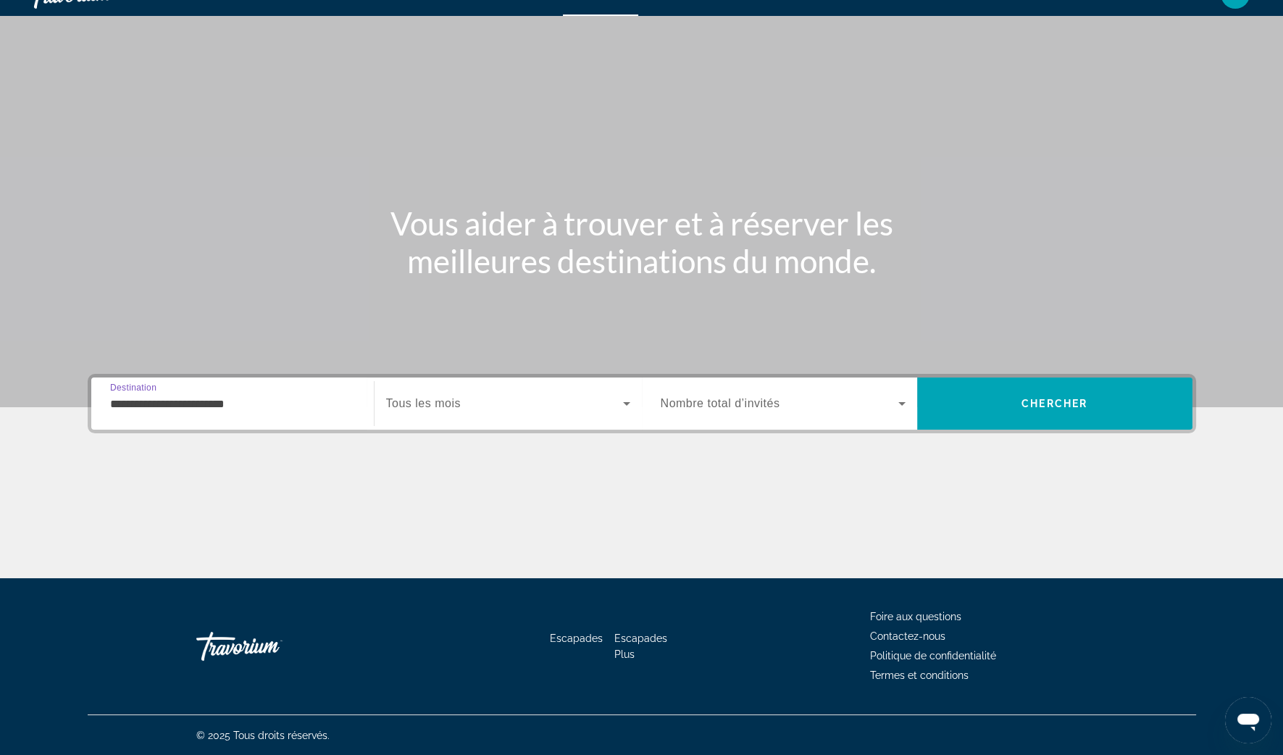
click at [576, 398] on span "Widget de recherche" at bounding box center [504, 403] width 237 height 17
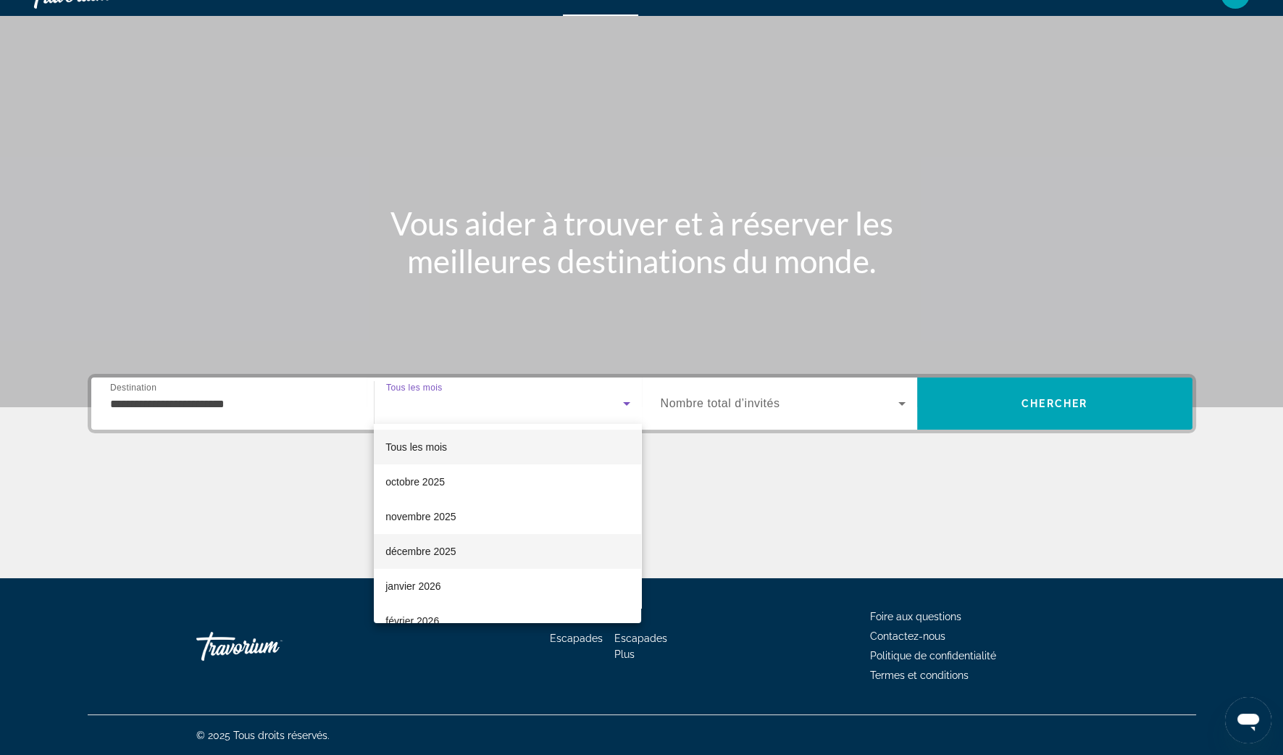
click at [485, 543] on mat-option "décembre 2025" at bounding box center [507, 551] width 267 height 35
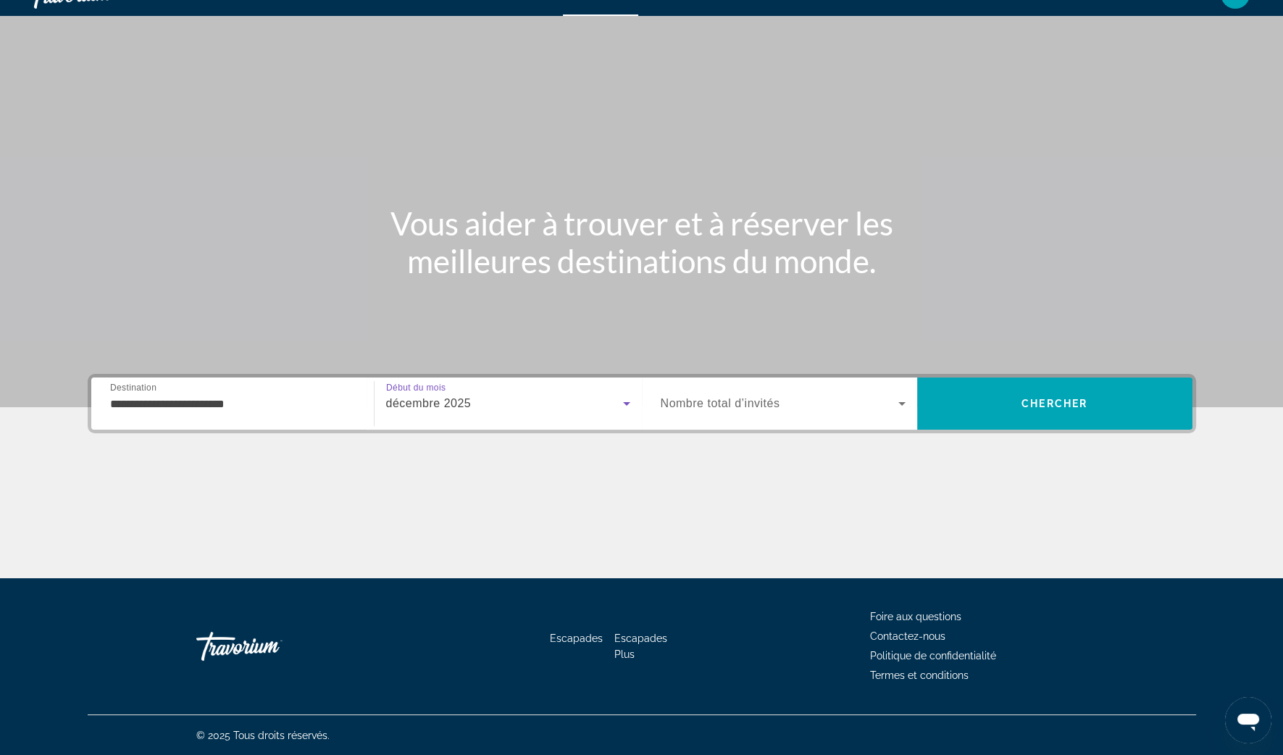
click at [891, 398] on span "Widget de recherche" at bounding box center [780, 403] width 238 height 17
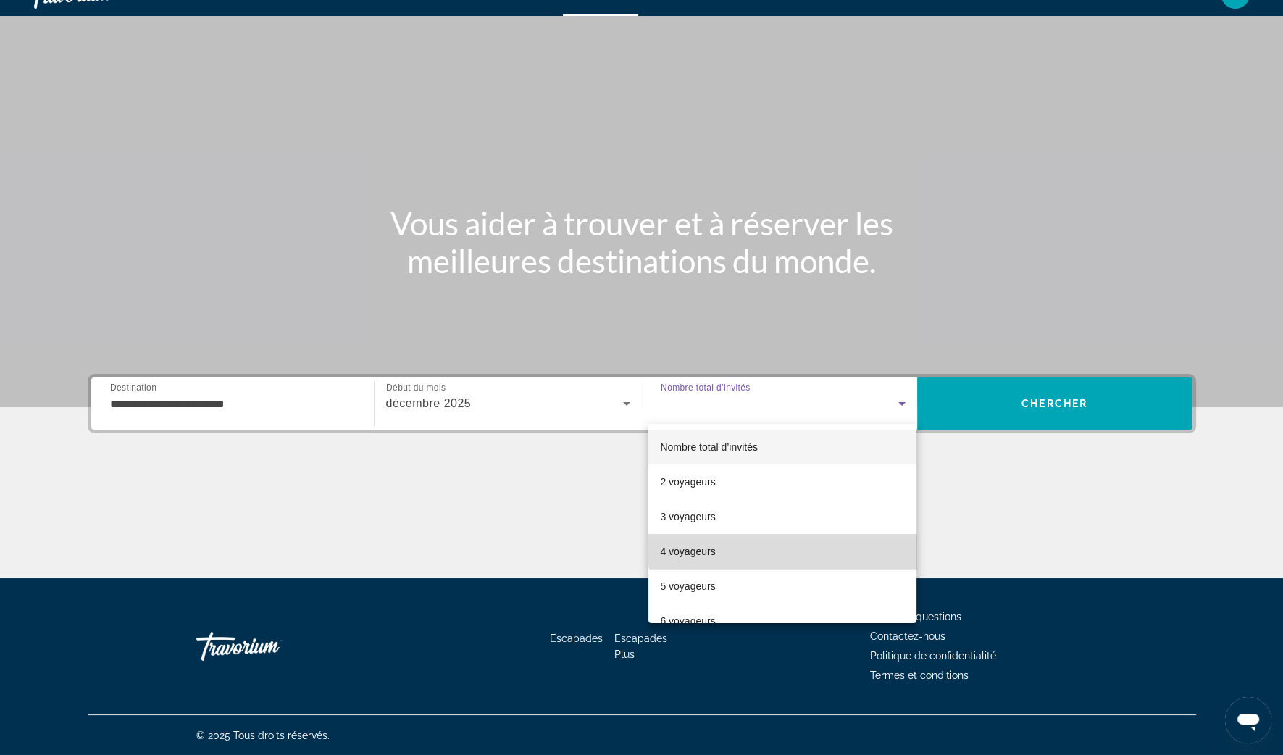
click at [790, 549] on mat-option "4 voyageurs" at bounding box center [782, 551] width 268 height 35
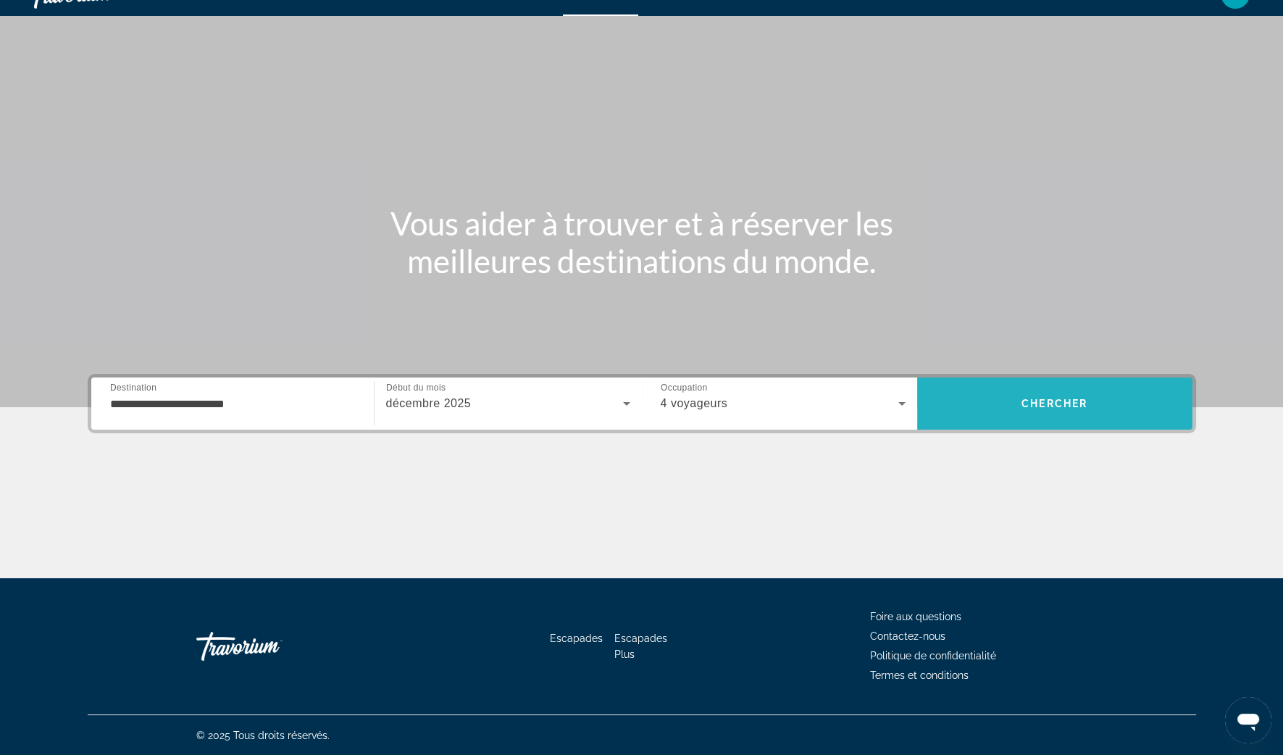
click at [1066, 393] on span "Rechercher" at bounding box center [1054, 403] width 275 height 35
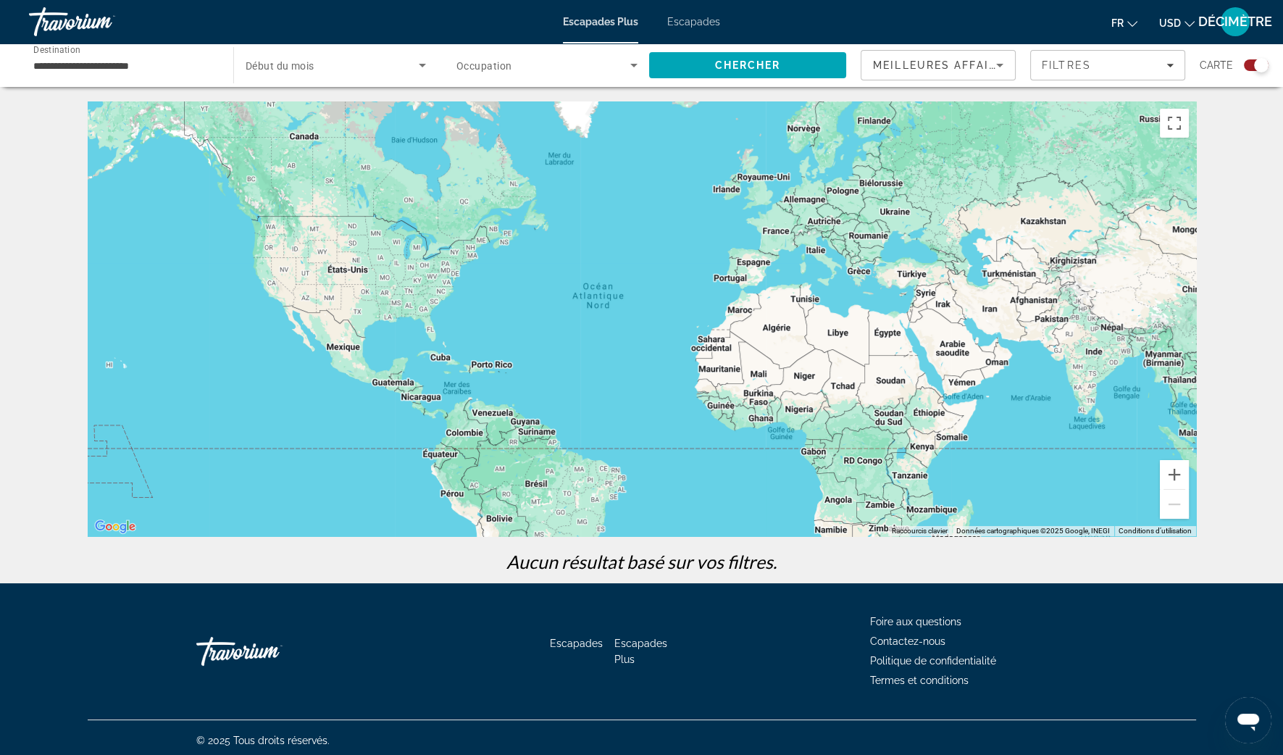
click at [300, 60] on span "Début du mois" at bounding box center [280, 66] width 69 height 12
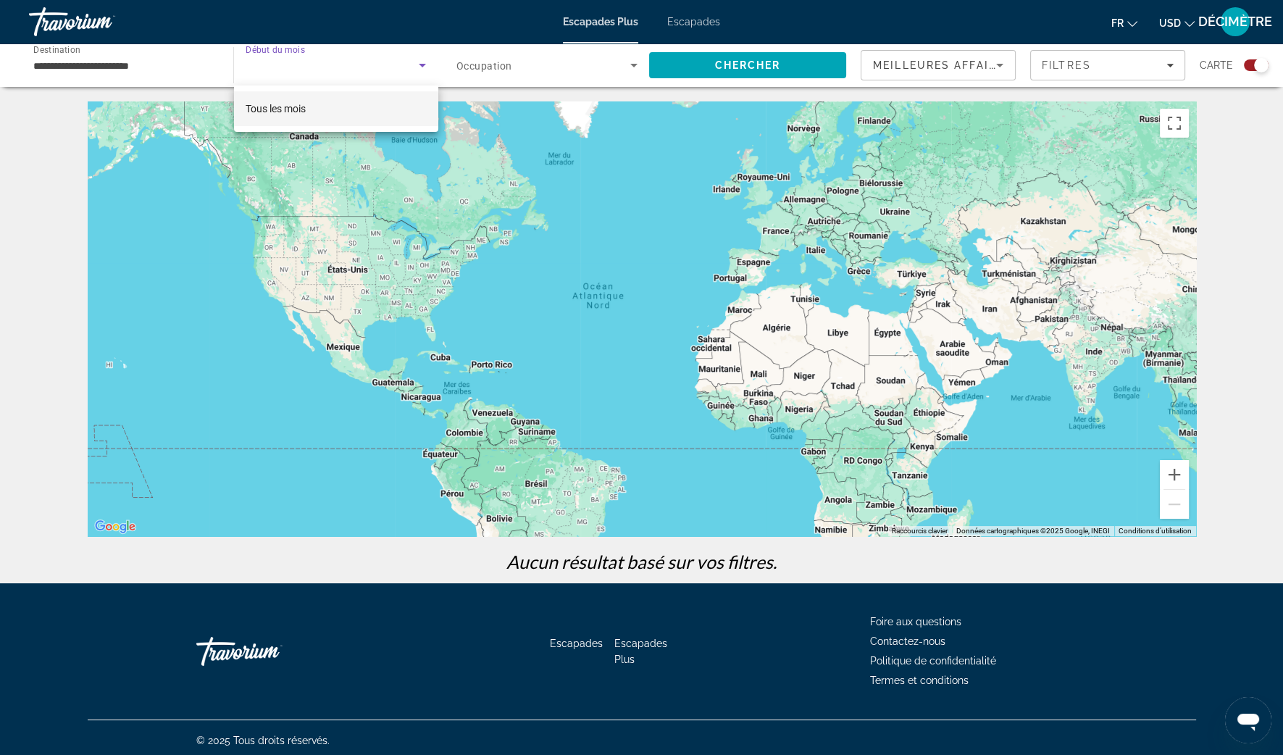
drag, startPoint x: 300, startPoint y: 109, endPoint x: 311, endPoint y: 103, distance: 13.3
click at [300, 111] on span "Tous les mois" at bounding box center [276, 109] width 60 height 12
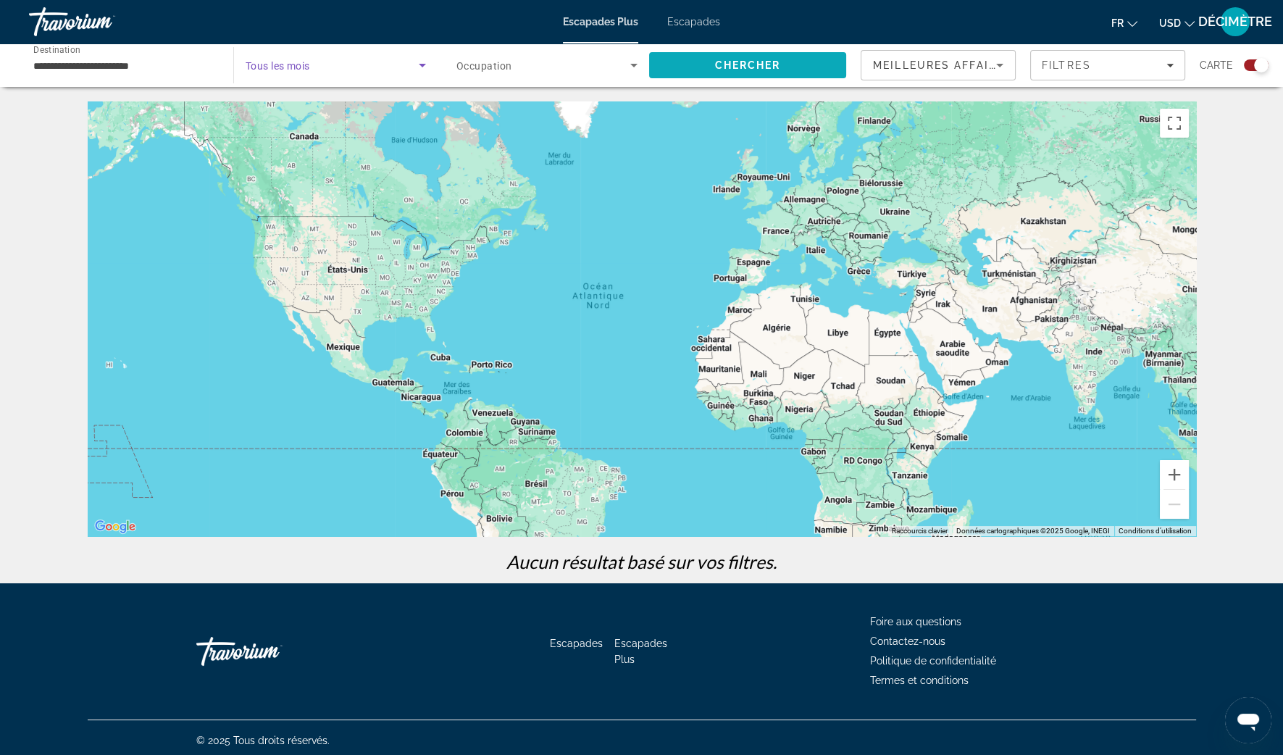
click at [800, 63] on span "Rechercher" at bounding box center [747, 65] width 197 height 35
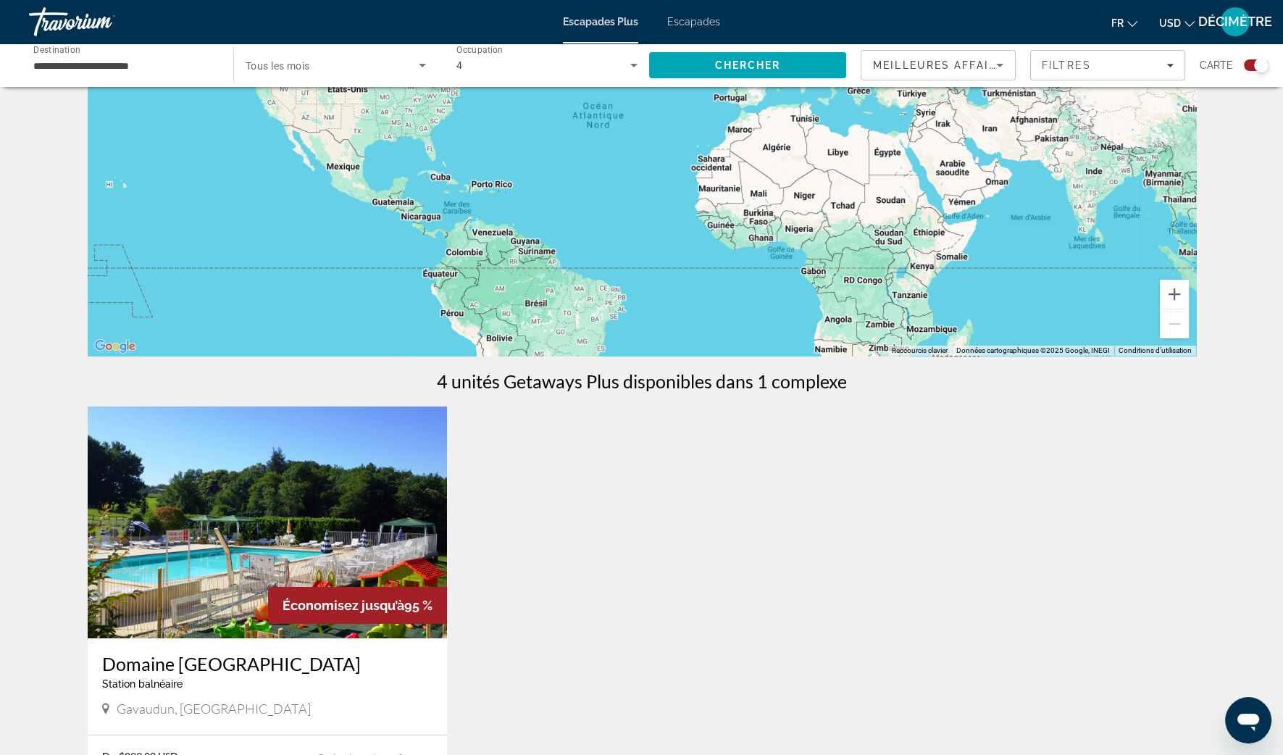
scroll to position [453, 0]
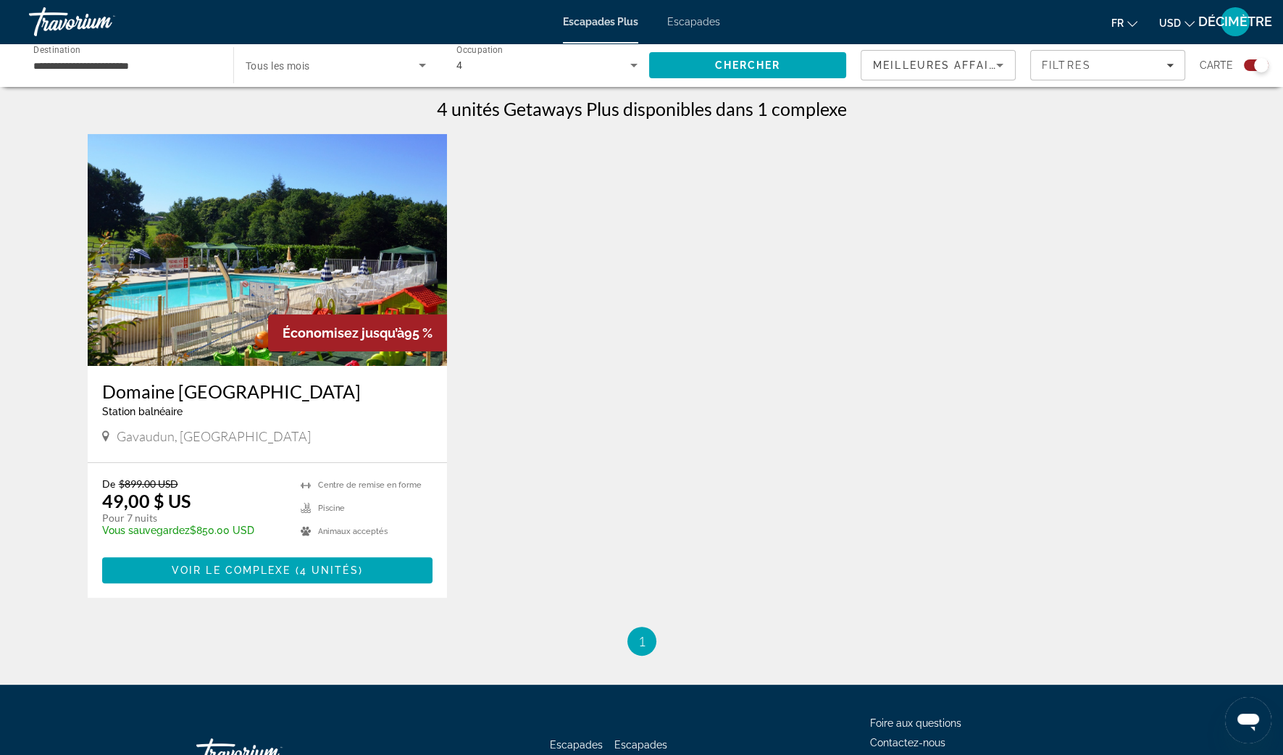
click at [198, 393] on h3 "Domaine [GEOGRAPHIC_DATA]" at bounding box center [267, 391] width 331 height 22
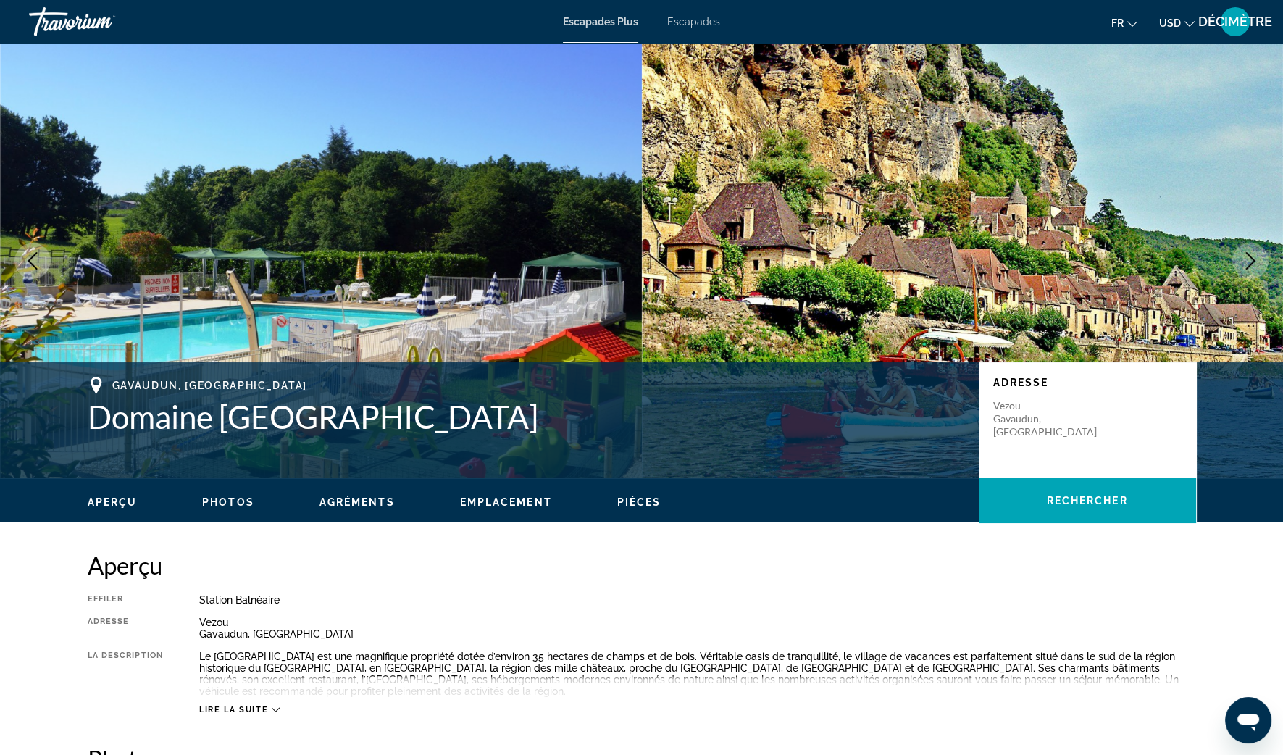
click at [1188, 25] on icon "Changer de devise" at bounding box center [1189, 24] width 10 height 6
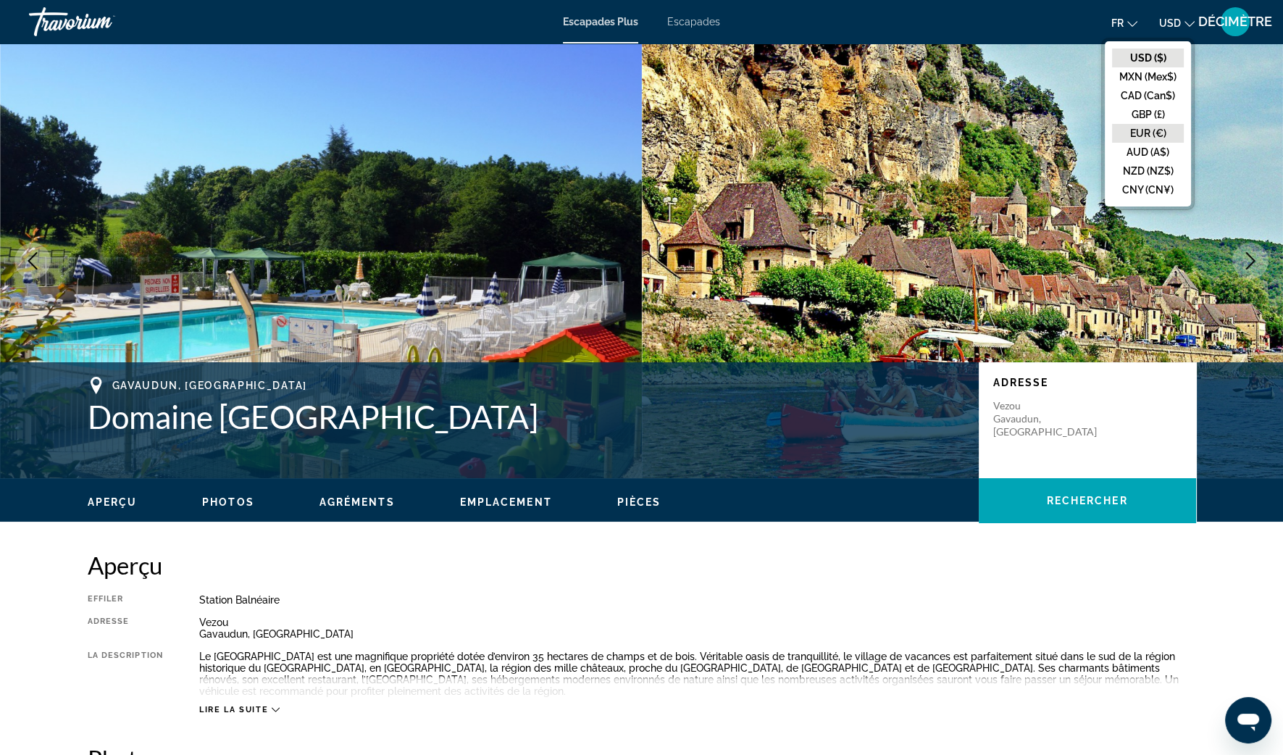
click at [1171, 131] on button "EUR (€)" at bounding box center [1148, 133] width 72 height 19
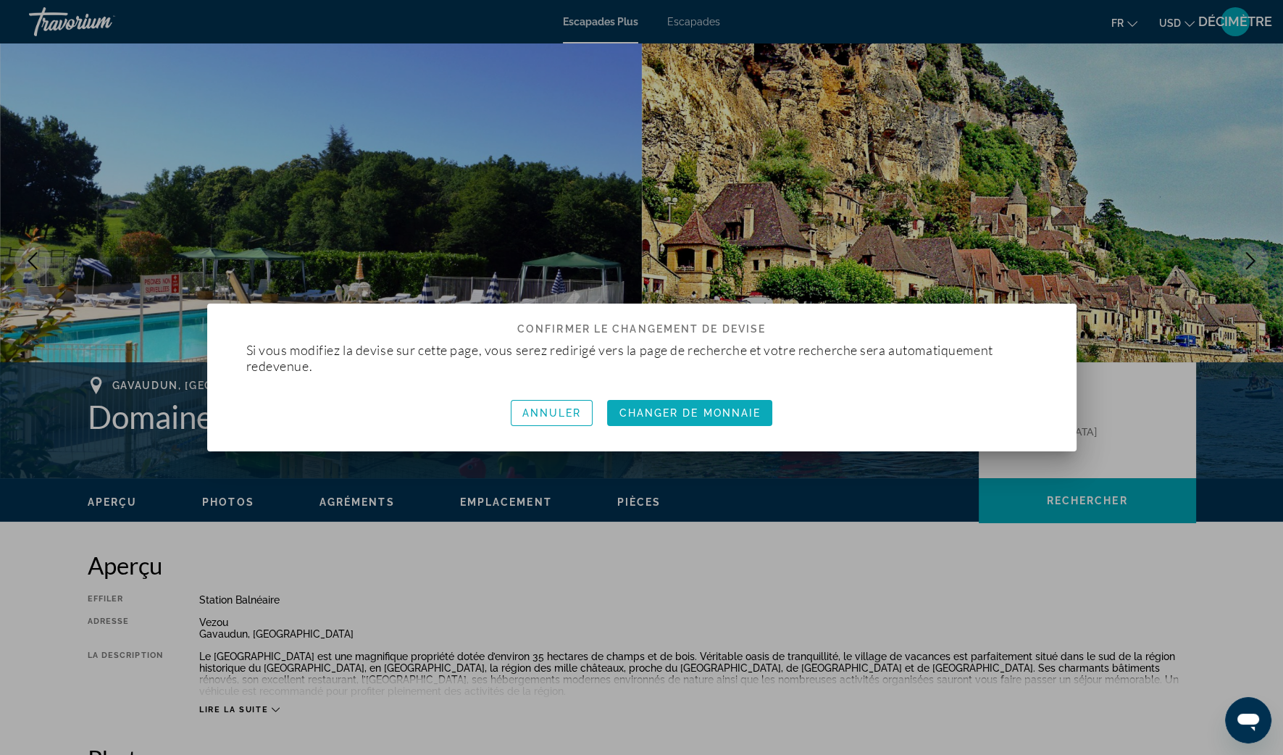
click at [695, 413] on span "Changer de monnaie" at bounding box center [690, 413] width 142 height 12
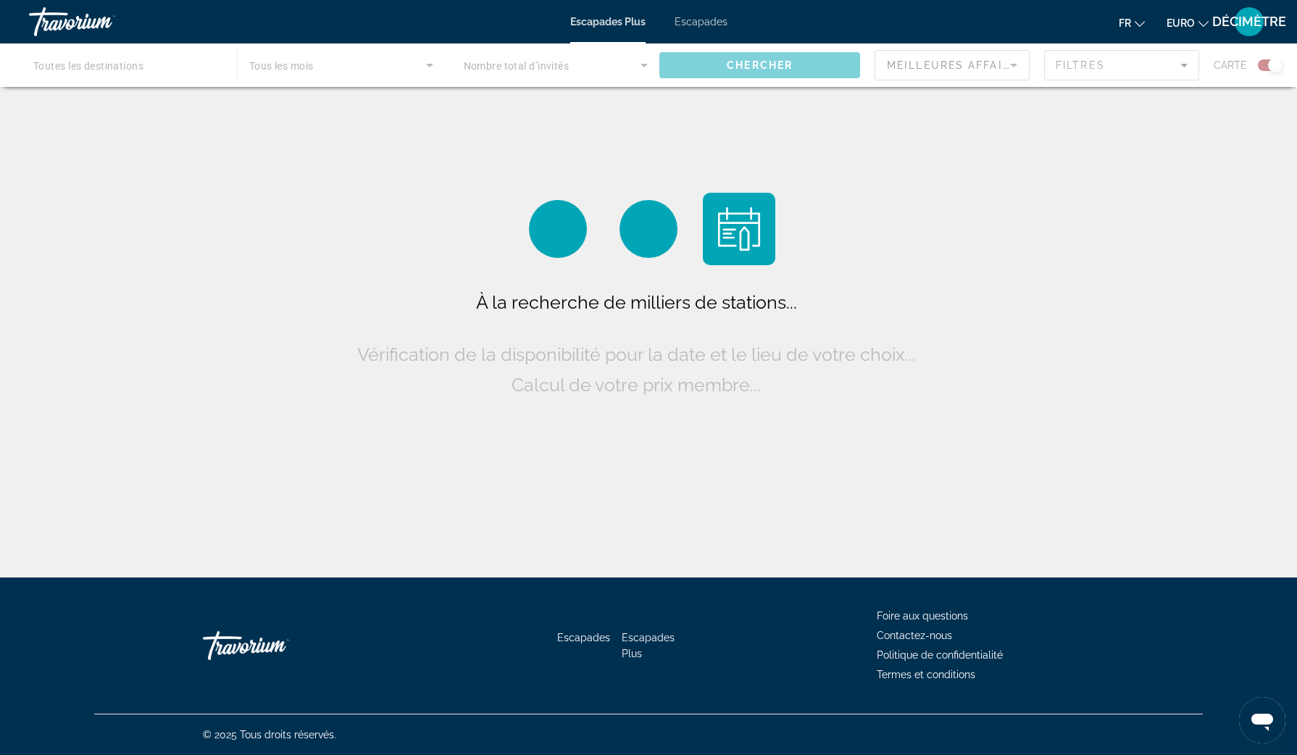
click at [712, 20] on span "Escapades" at bounding box center [700, 22] width 53 height 12
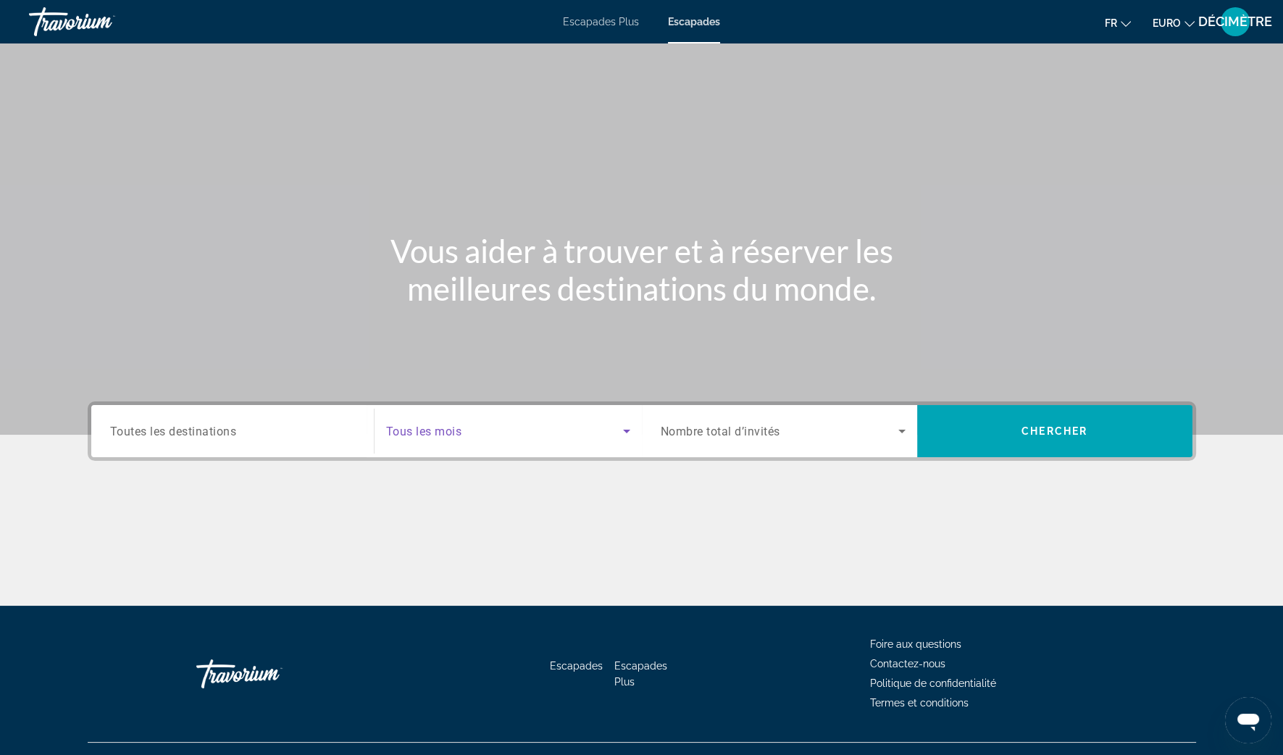
click at [569, 435] on span "Widget de recherche" at bounding box center [504, 430] width 237 height 17
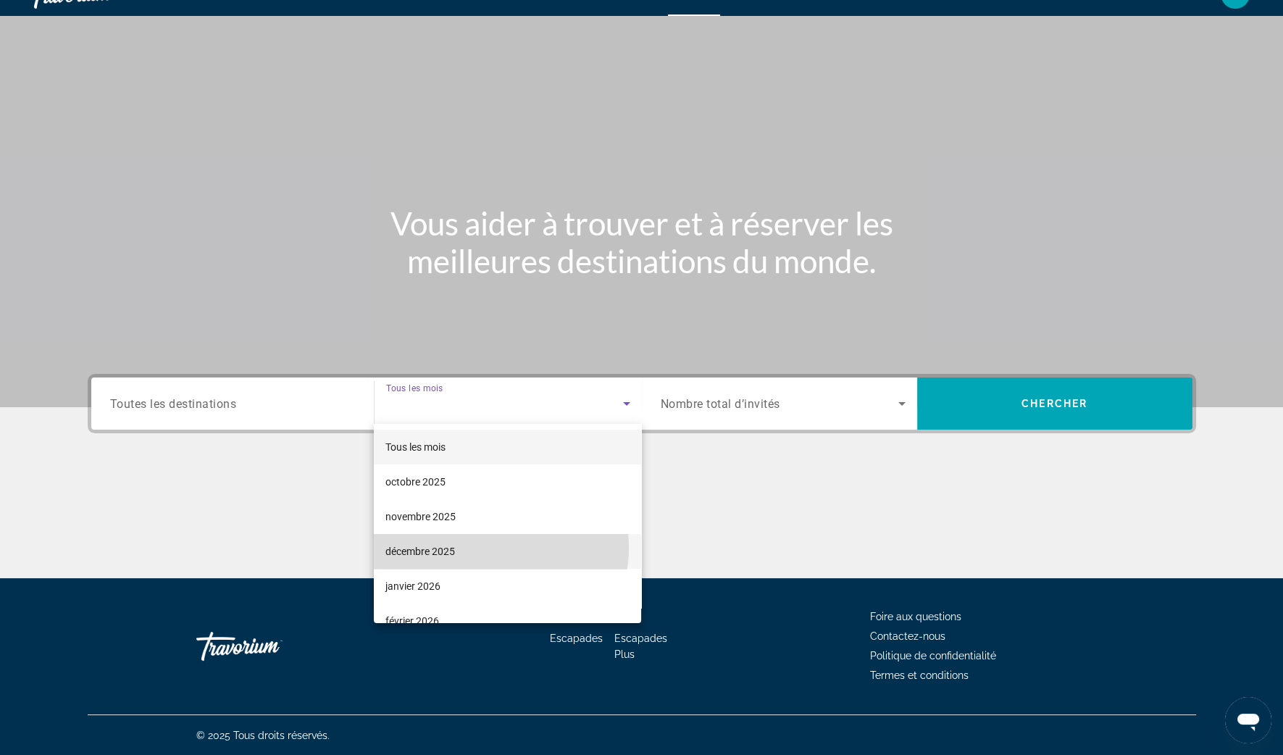
click at [486, 548] on mat-option "décembre 2025" at bounding box center [507, 551] width 267 height 35
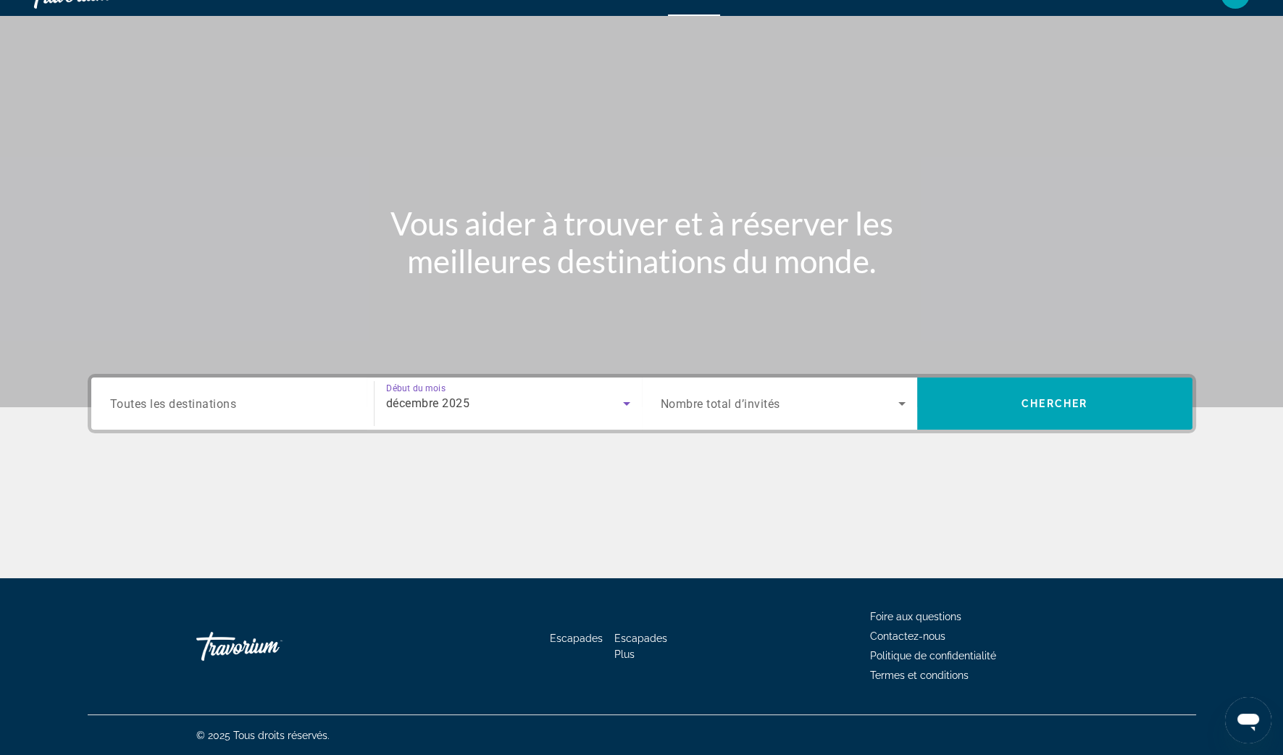
click at [290, 406] on input "Destination Toutes les destinations" at bounding box center [232, 404] width 245 height 17
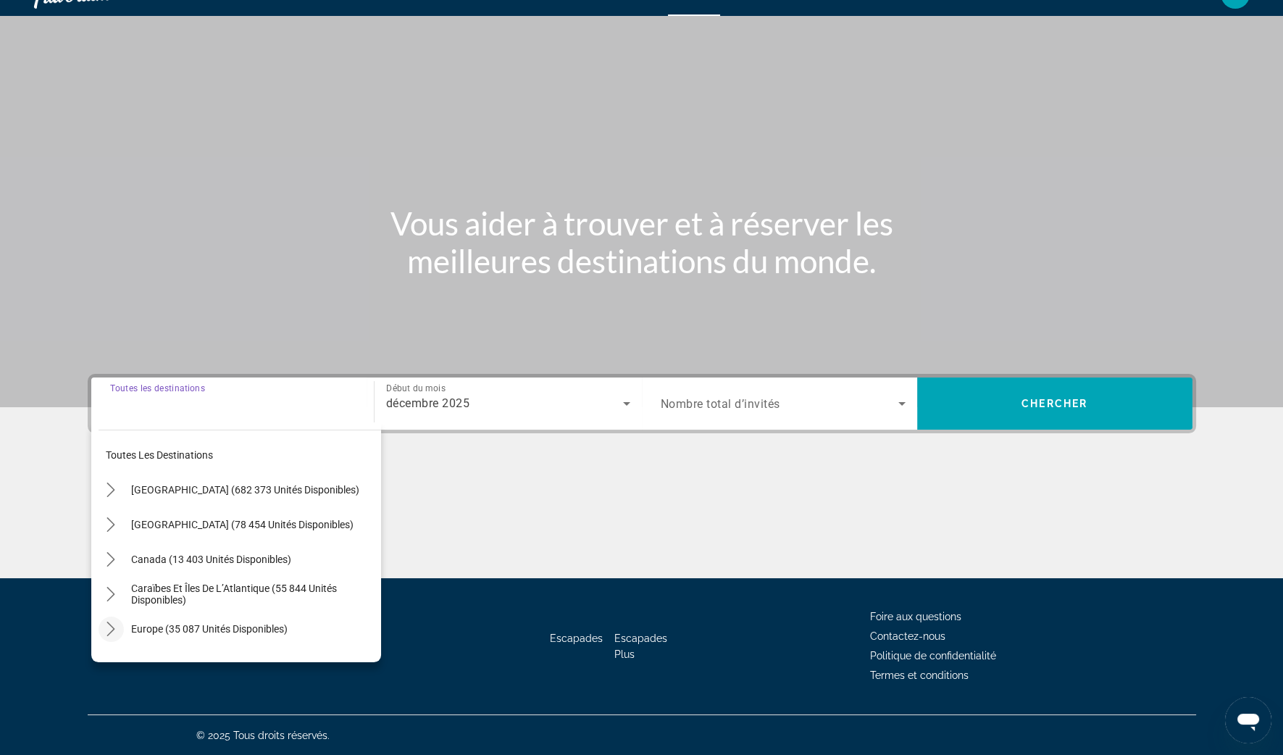
click at [109, 629] on icon "Toggle Europe (35 087 unités disponibles) sous-menu" at bounding box center [111, 629] width 14 height 14
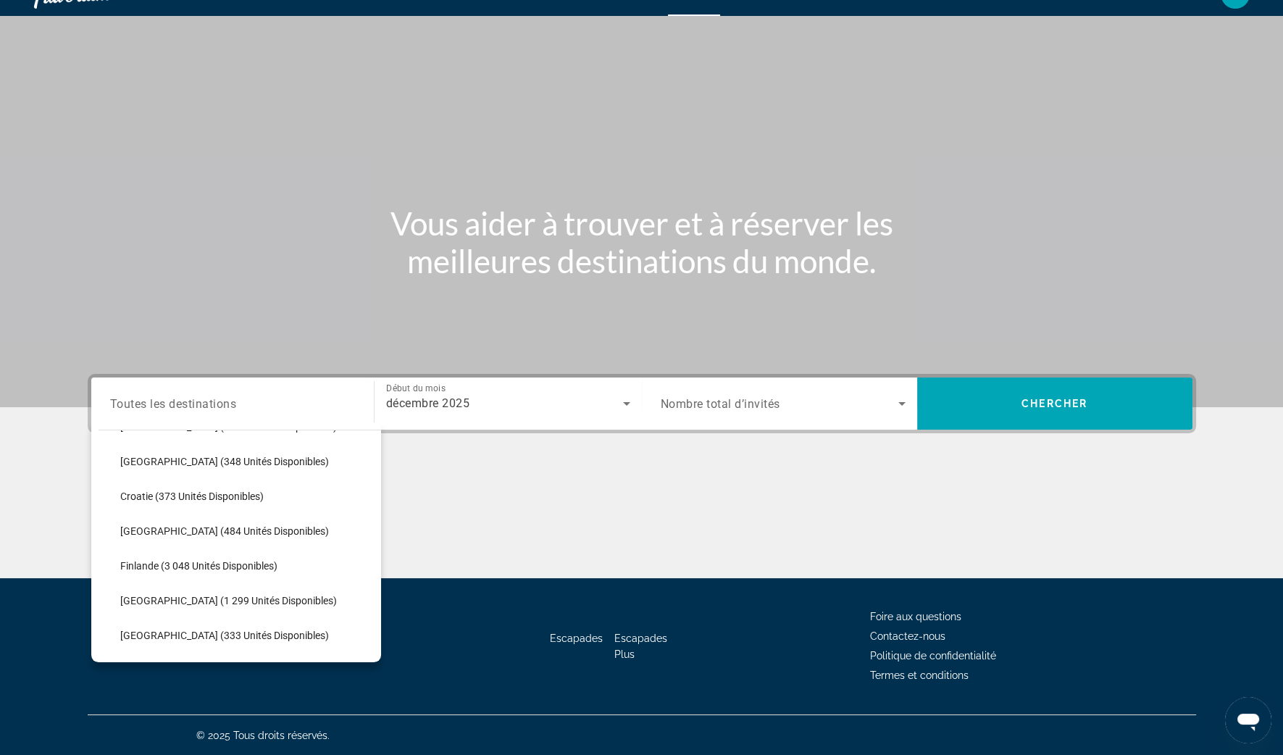
scroll to position [361, 0]
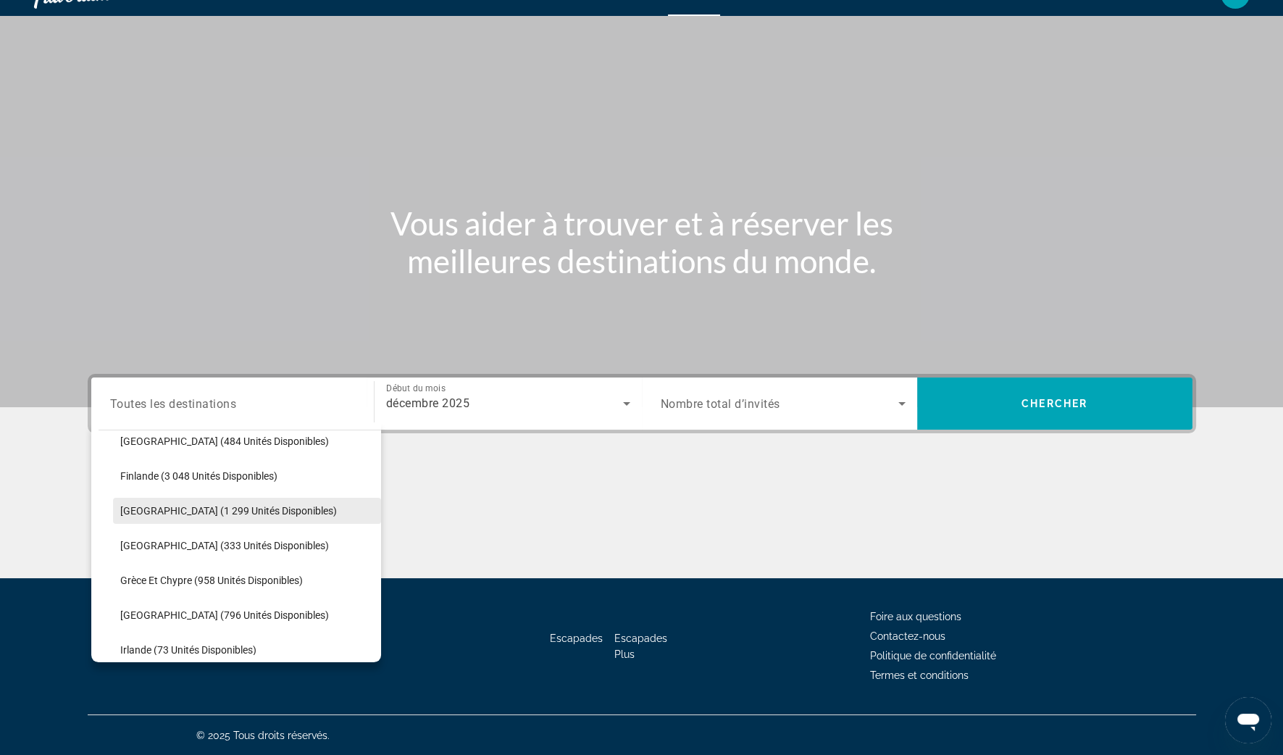
click at [163, 511] on span "[GEOGRAPHIC_DATA] (1 299 unités disponibles)" at bounding box center [228, 511] width 217 height 12
type input "**********"
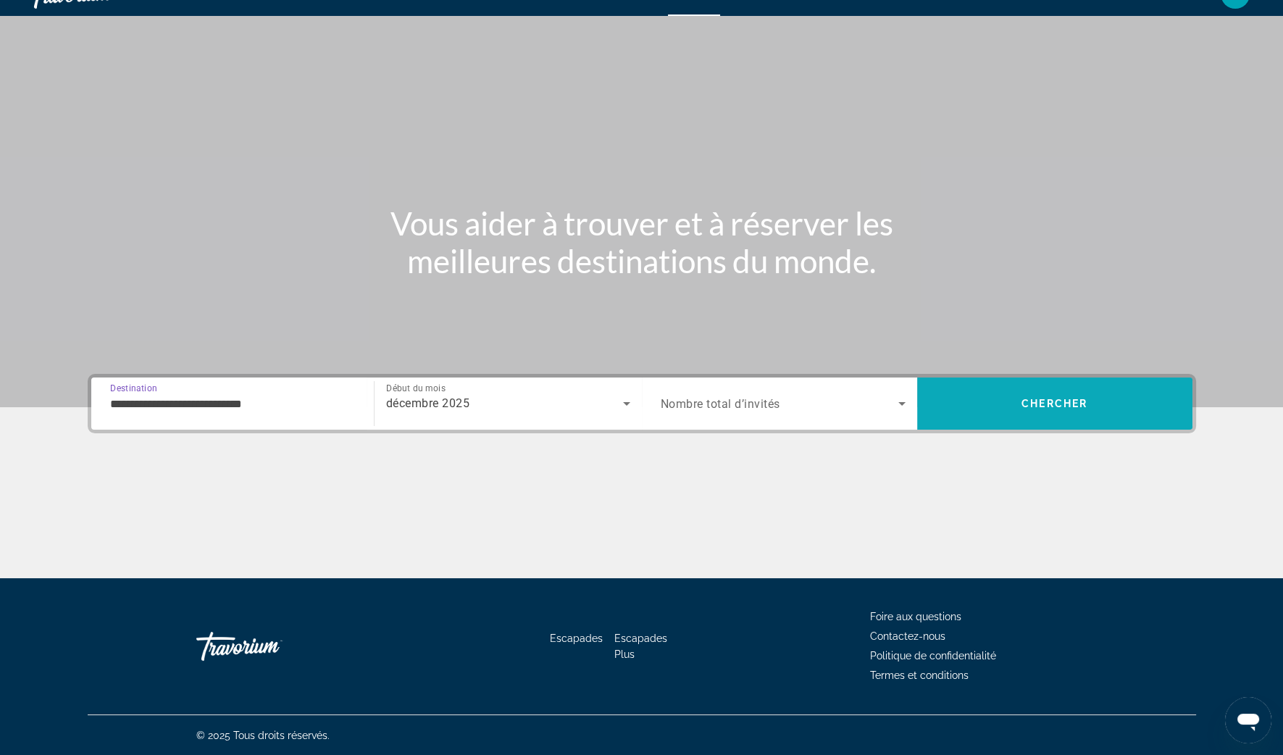
click at [1018, 409] on span "Rechercher" at bounding box center [1054, 403] width 275 height 35
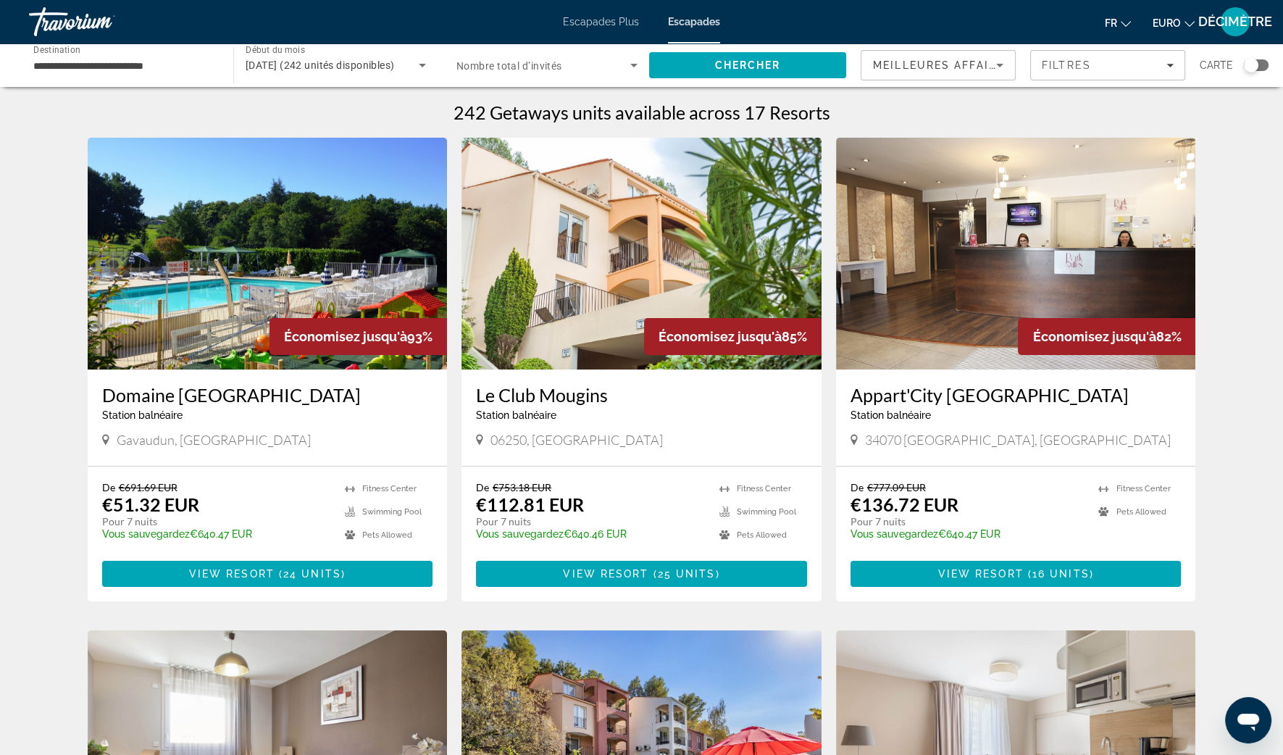
click at [1254, 67] on div "Widget de recherche" at bounding box center [1251, 65] width 14 height 14
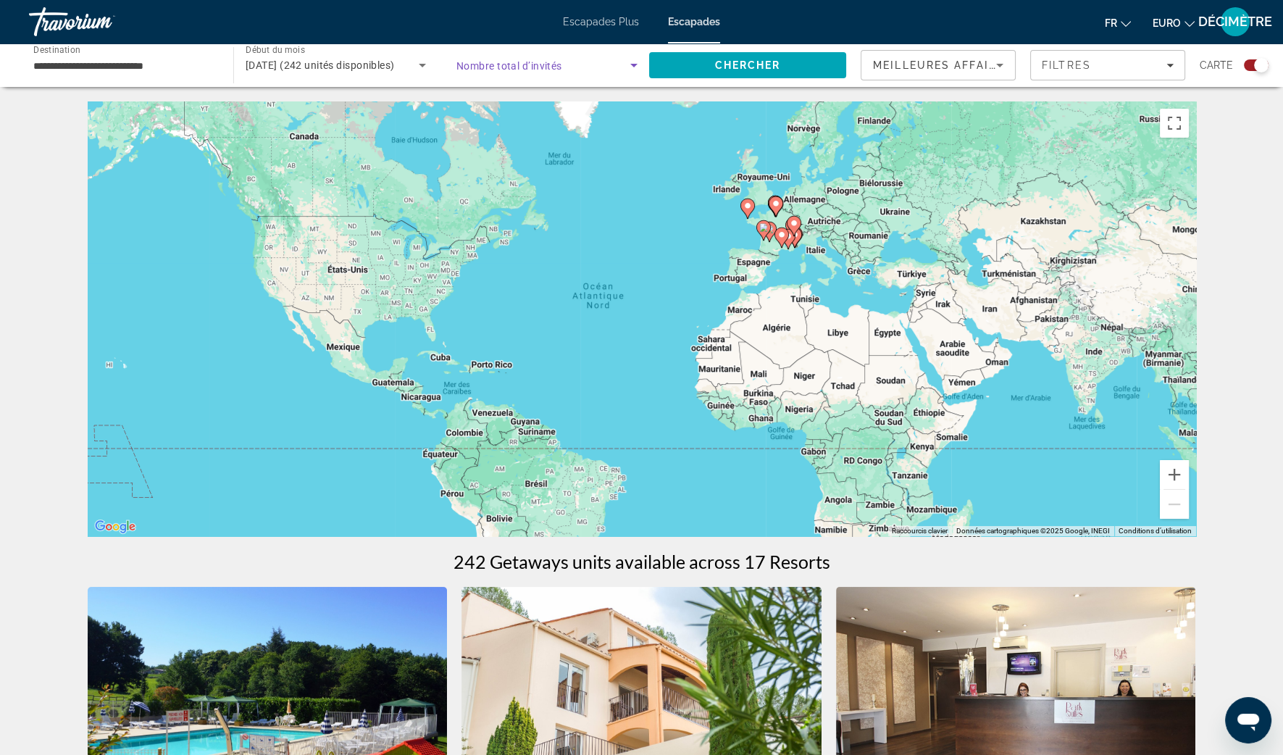
click at [578, 70] on span "Widget de recherche" at bounding box center [543, 65] width 174 height 17
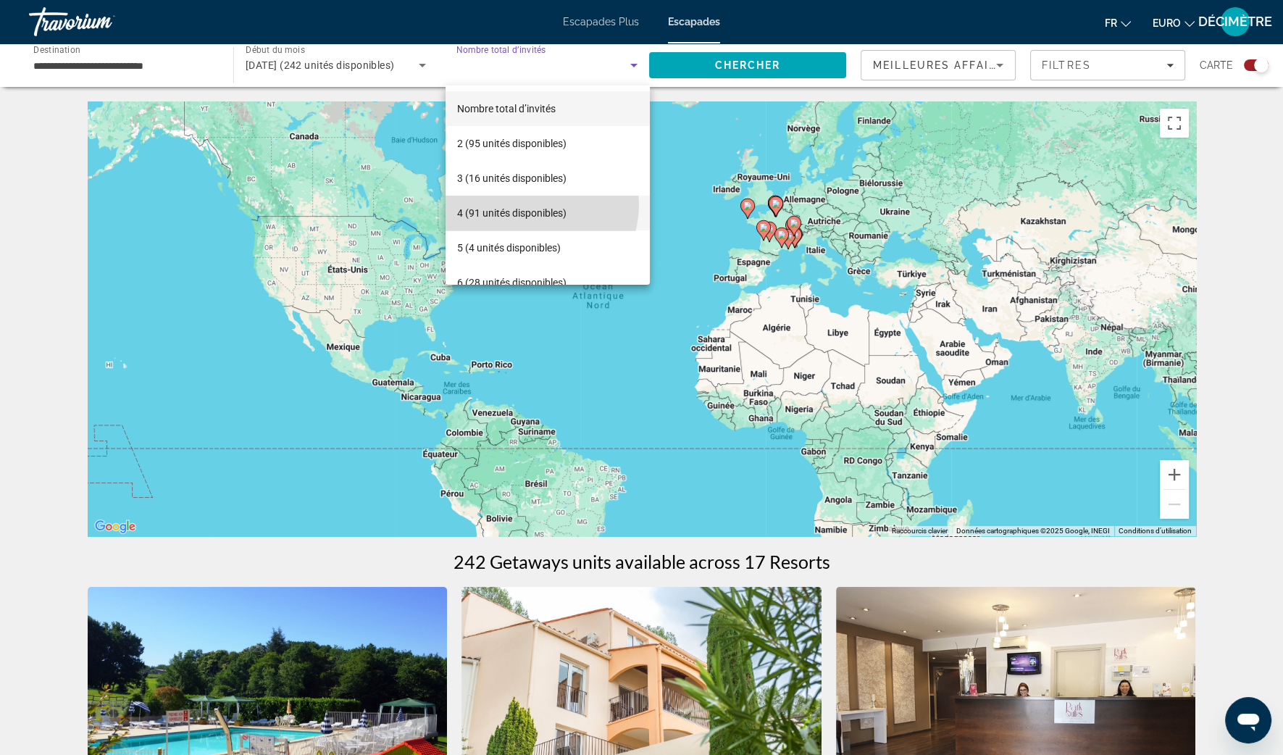
click at [527, 204] on span "4 (91 unités disponibles)" at bounding box center [511, 212] width 109 height 17
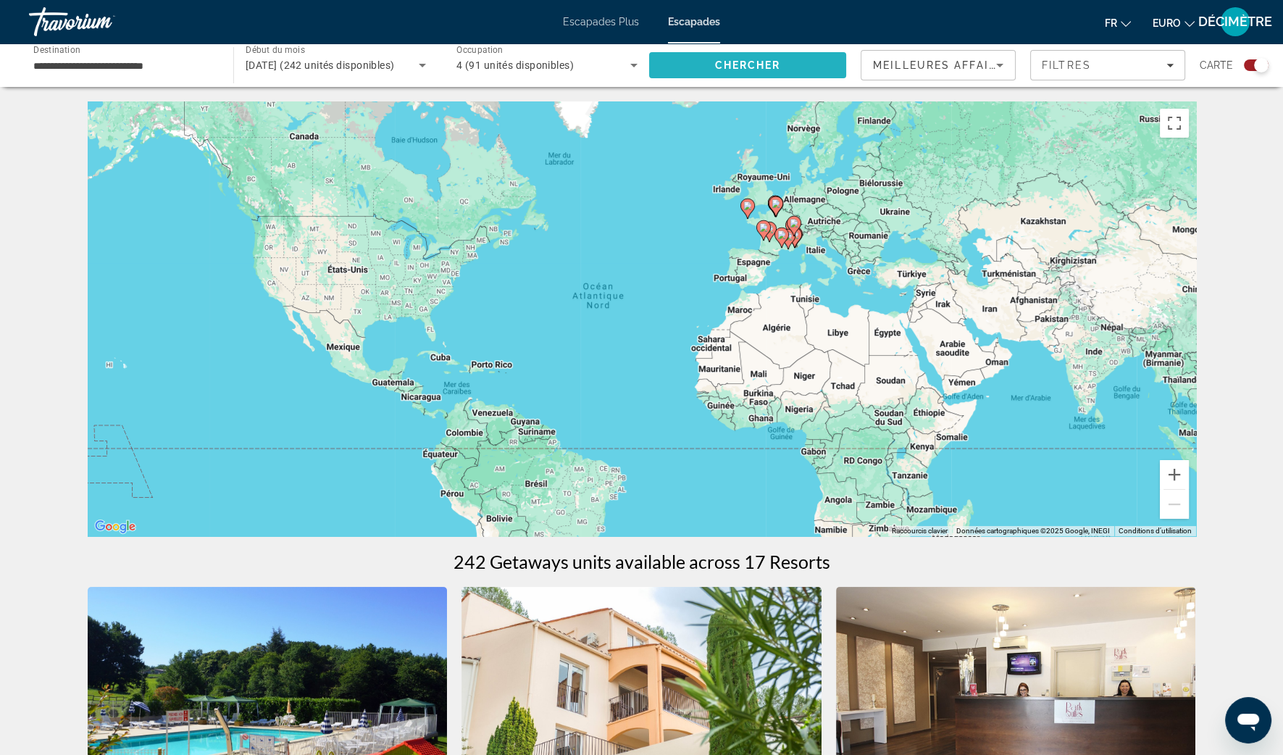
click at [763, 73] on span "Rechercher" at bounding box center [747, 65] width 197 height 35
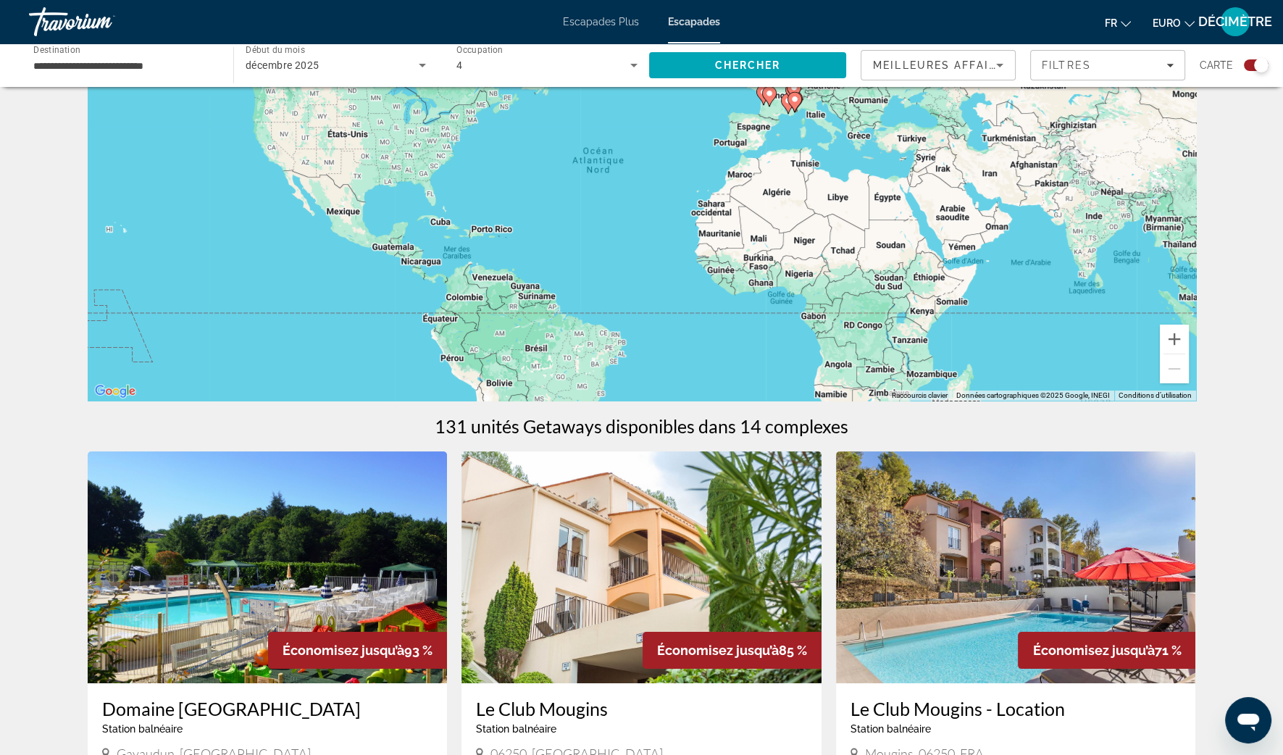
scroll to position [45, 0]
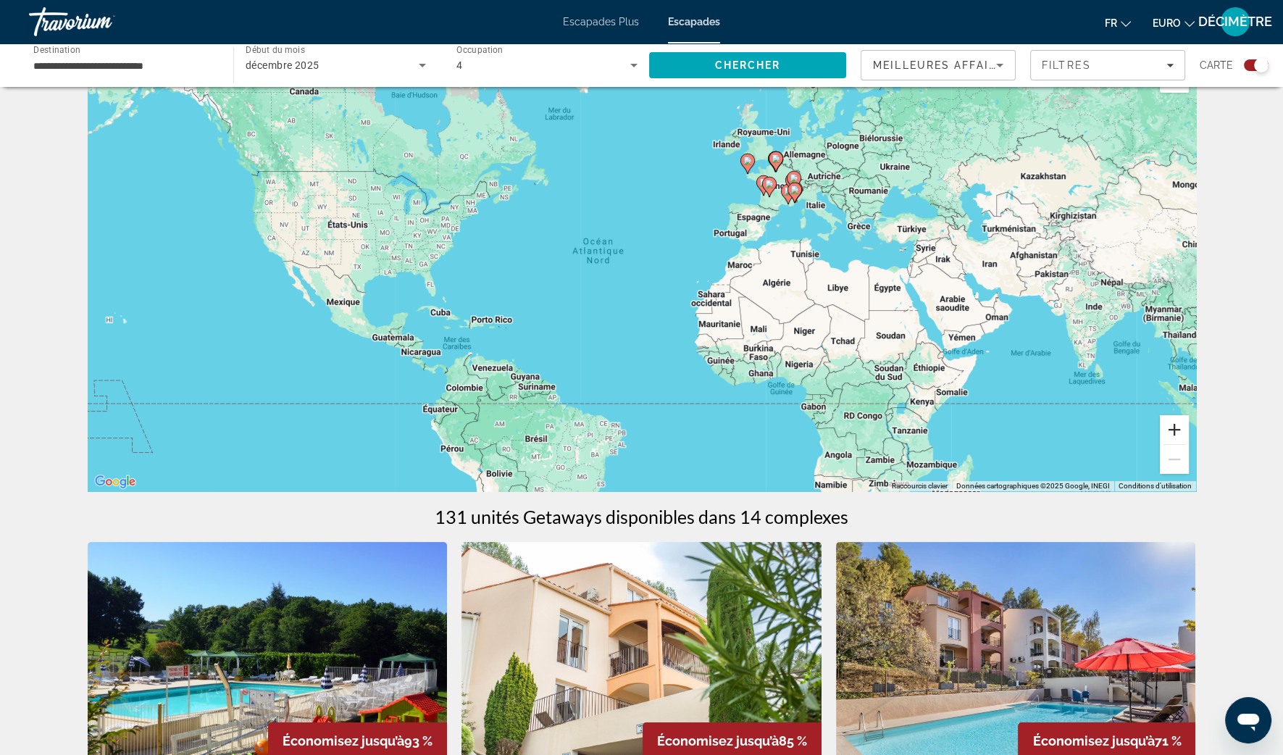
click at [1172, 427] on button "Zoom avant" at bounding box center [1174, 429] width 29 height 29
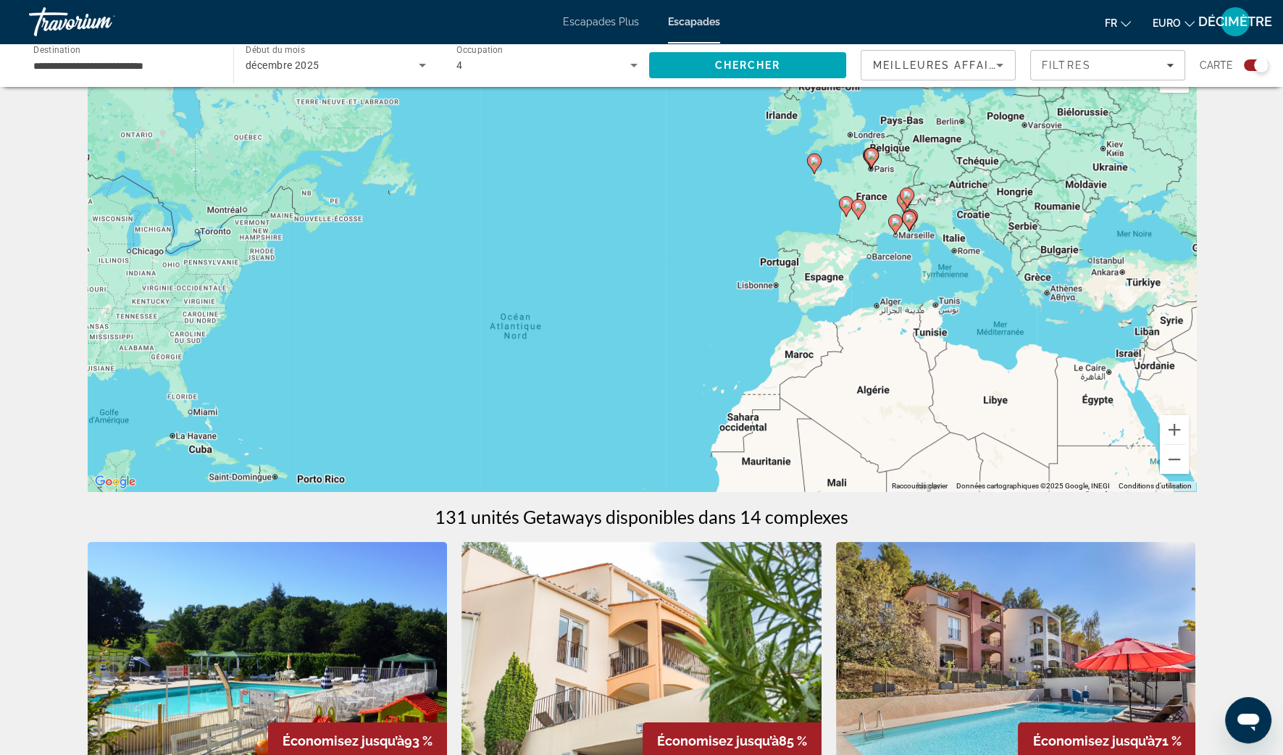
drag, startPoint x: 1001, startPoint y: 226, endPoint x: 963, endPoint y: 326, distance: 106.8
click at [963, 326] on div "Pour activer le glissement avec le clavier, appuyez sur Alt+Entrée. Une fois ce…" at bounding box center [642, 274] width 1108 height 435
click at [1168, 430] on button "Zoom avant" at bounding box center [1174, 429] width 29 height 29
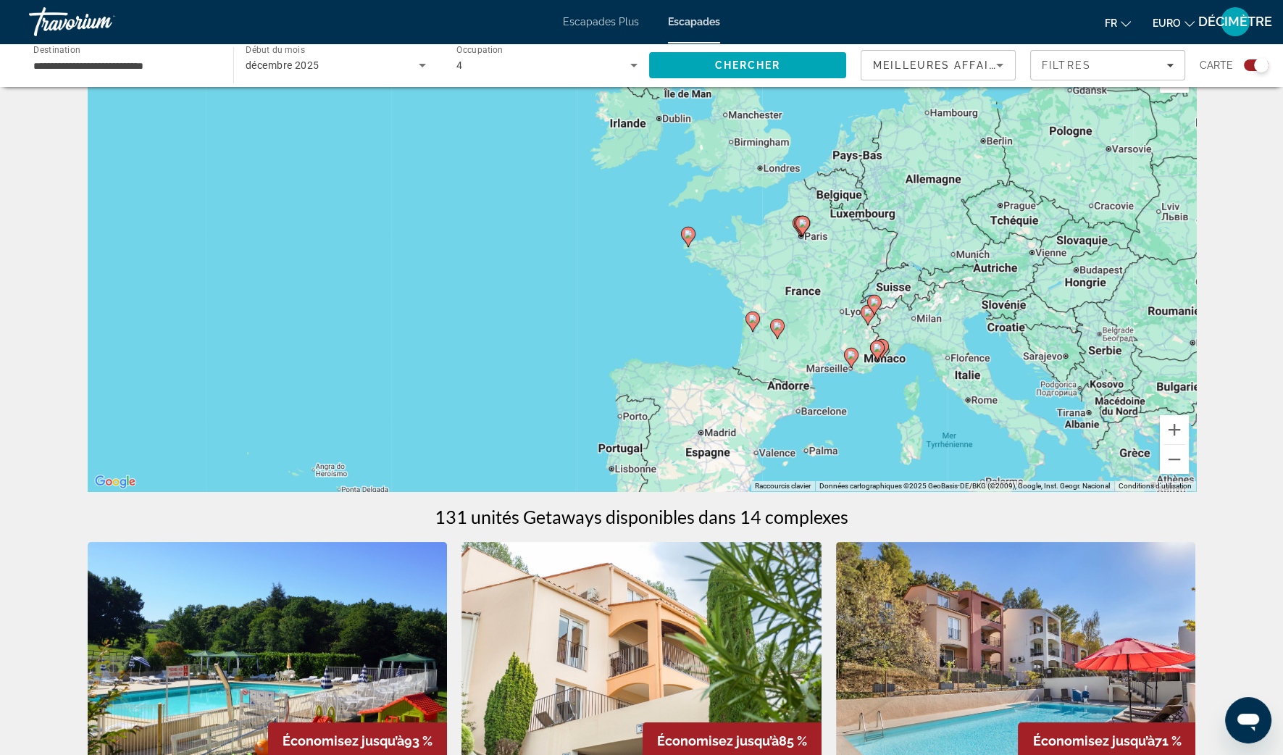
drag, startPoint x: 1112, startPoint y: 267, endPoint x: 827, endPoint y: 422, distance: 324.8
click at [827, 422] on div "Pour activer le glissement avec le clavier, appuyez sur Alt+Entrée. Une fois ce…" at bounding box center [642, 274] width 1108 height 435
click at [1169, 429] on button "Zoom avant" at bounding box center [1174, 429] width 29 height 29
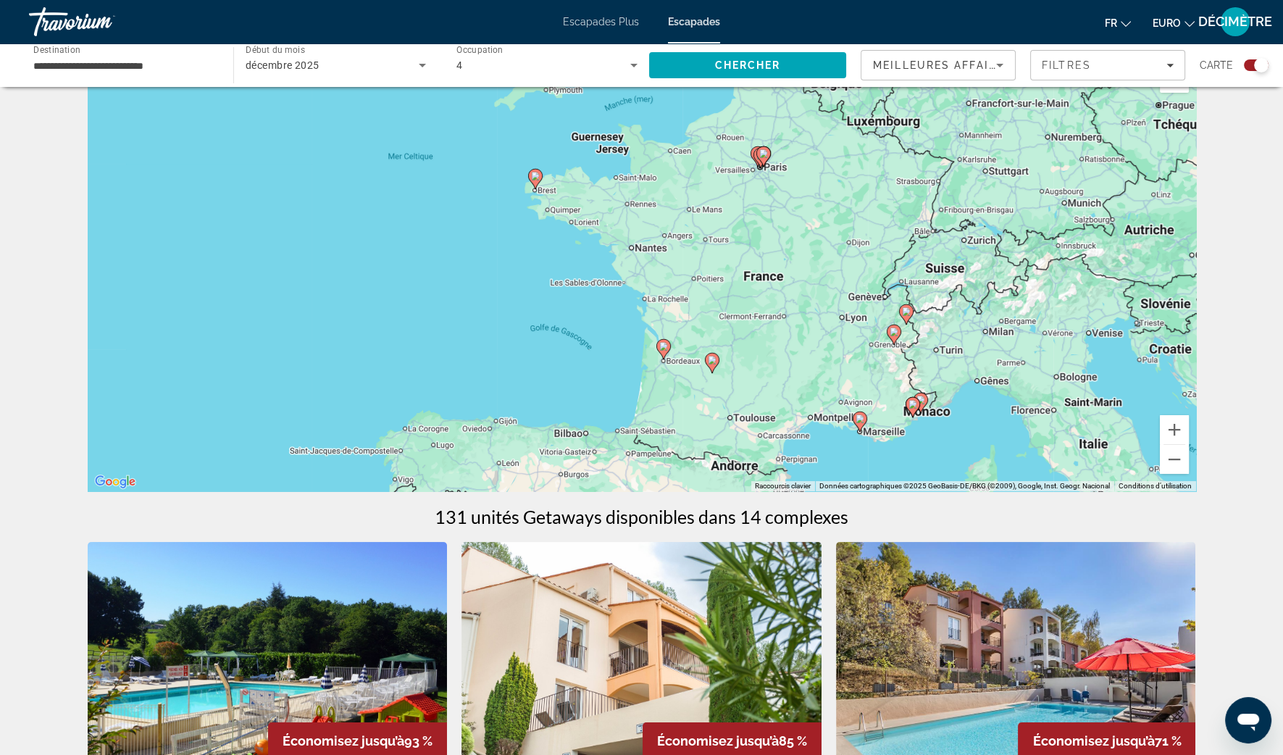
drag, startPoint x: 1123, startPoint y: 362, endPoint x: 921, endPoint y: 332, distance: 203.7
click at [921, 332] on div "Pour activer le glissement avec le clavier, appuyez sur Alt+Entrée. Une fois ce…" at bounding box center [642, 274] width 1108 height 435
click at [1170, 423] on button "Zoom avant" at bounding box center [1174, 429] width 29 height 29
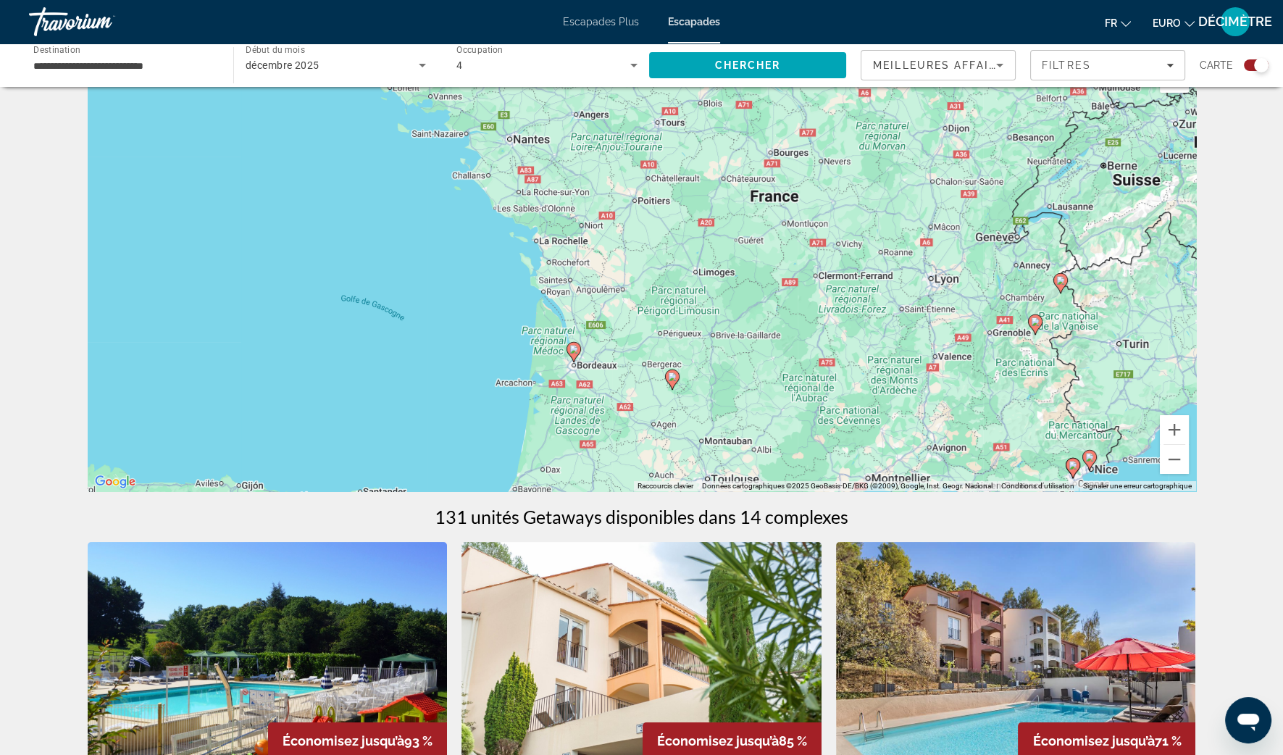
drag, startPoint x: 1083, startPoint y: 414, endPoint x: 972, endPoint y: 333, distance: 137.4
click at [972, 333] on div "Pour activer le glissement avec le clavier, appuyez sur Alt+Entrée. Une fois ce…" at bounding box center [642, 274] width 1108 height 435
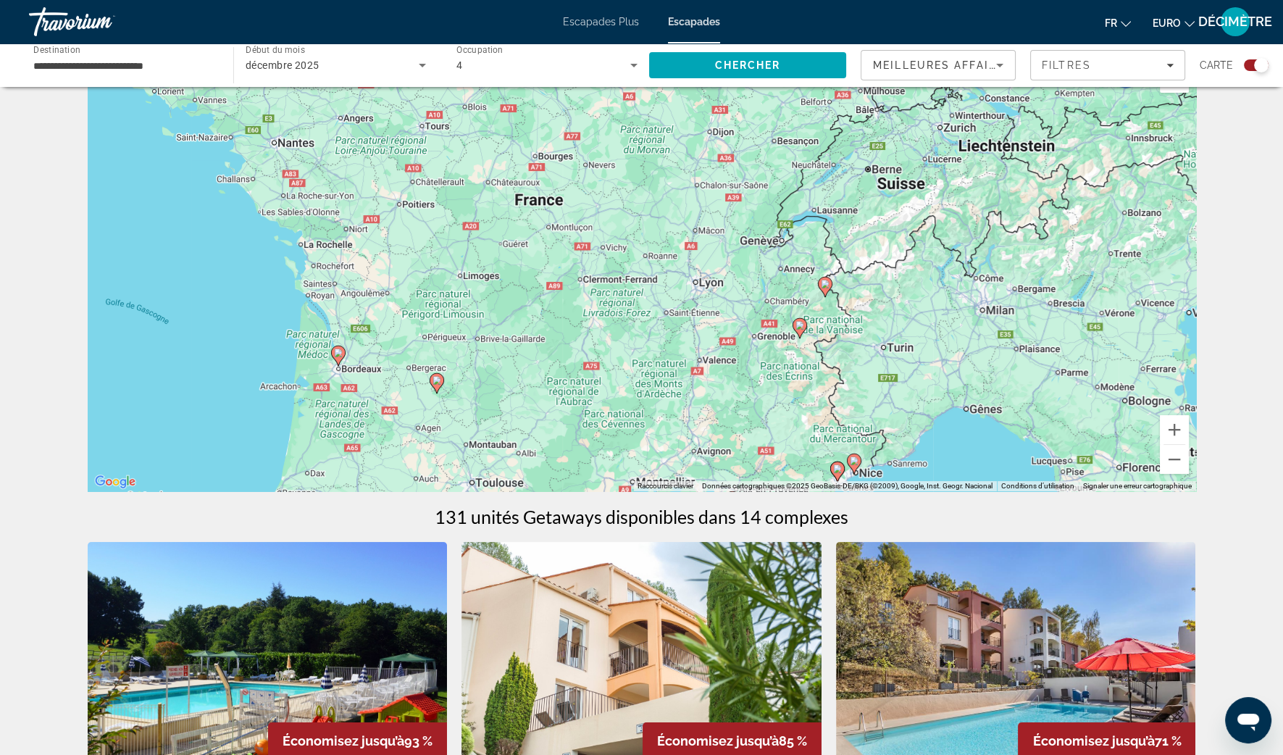
drag, startPoint x: 951, startPoint y: 314, endPoint x: 712, endPoint y: 309, distance: 239.1
click at [715, 316] on div "Pour activer le glissement avec le clavier, appuyez sur Alt+Entrée. Une fois ce…" at bounding box center [642, 274] width 1108 height 435
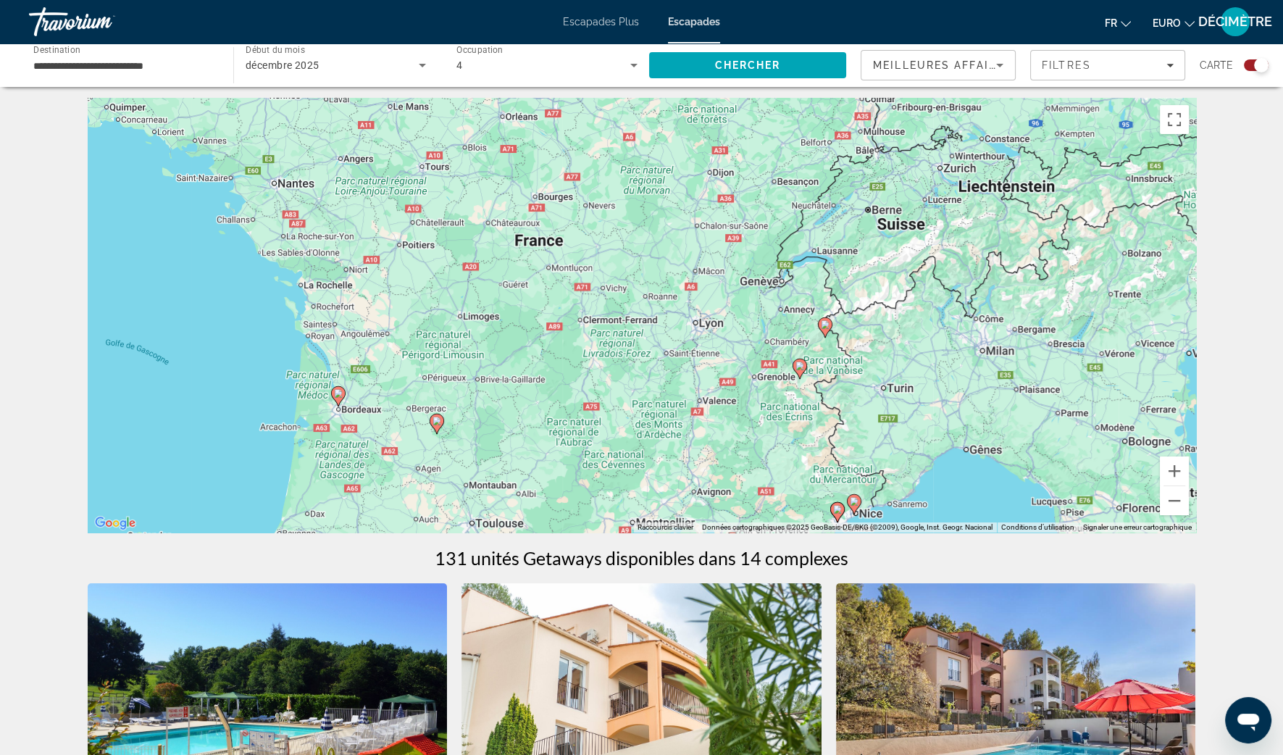
scroll to position [0, 0]
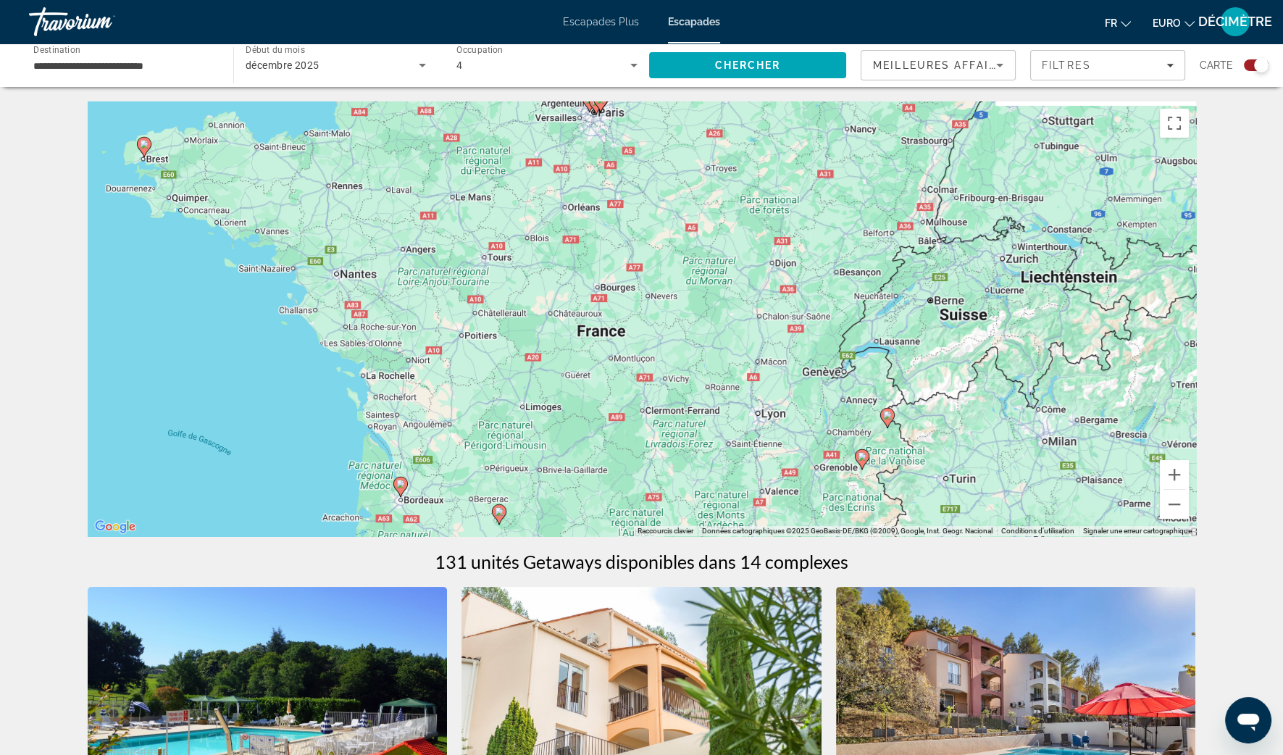
drag, startPoint x: 477, startPoint y: 281, endPoint x: 636, endPoint y: 379, distance: 186.4
click at [636, 379] on div "Pour activer le glissement avec le clavier, appuyez sur Alt+Entrée. Une fois ce…" at bounding box center [642, 318] width 1108 height 435
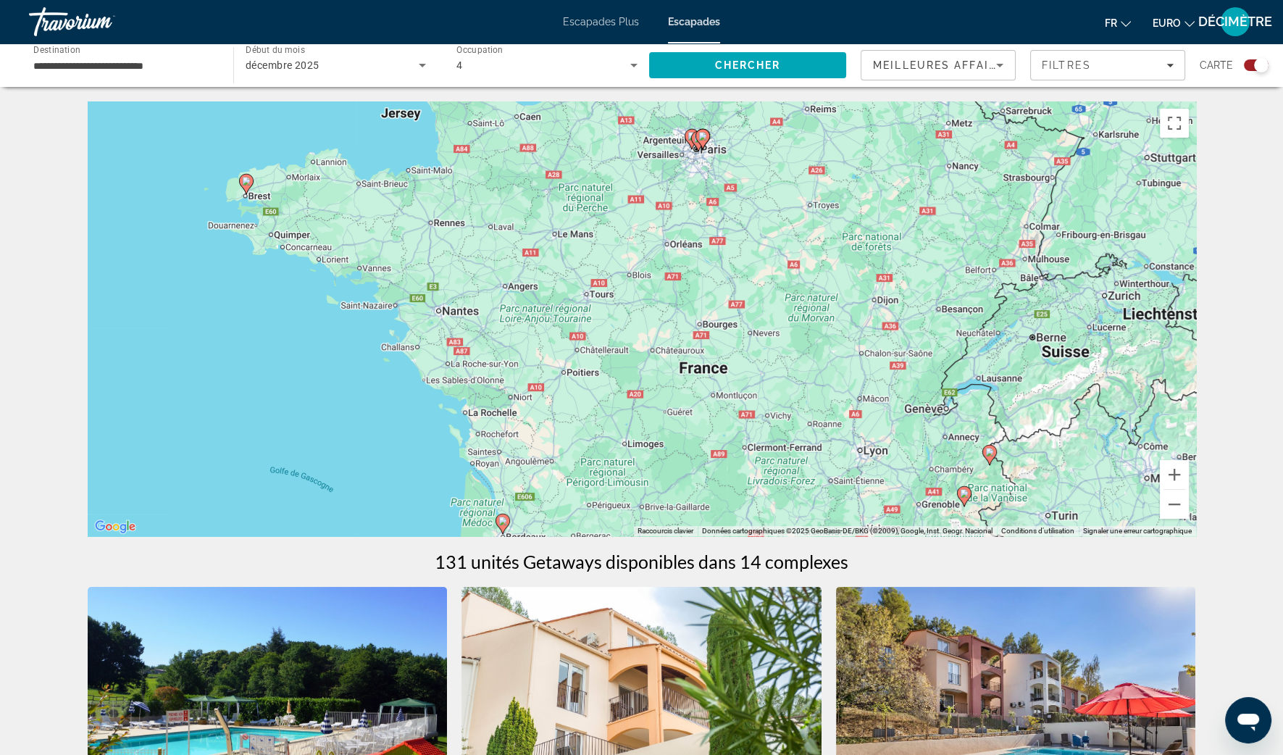
click at [248, 191] on gmp-advanced-marker "Contenu principal" at bounding box center [246, 184] width 14 height 22
click at [246, 180] on image "Contenu principal" at bounding box center [246, 181] width 9 height 9
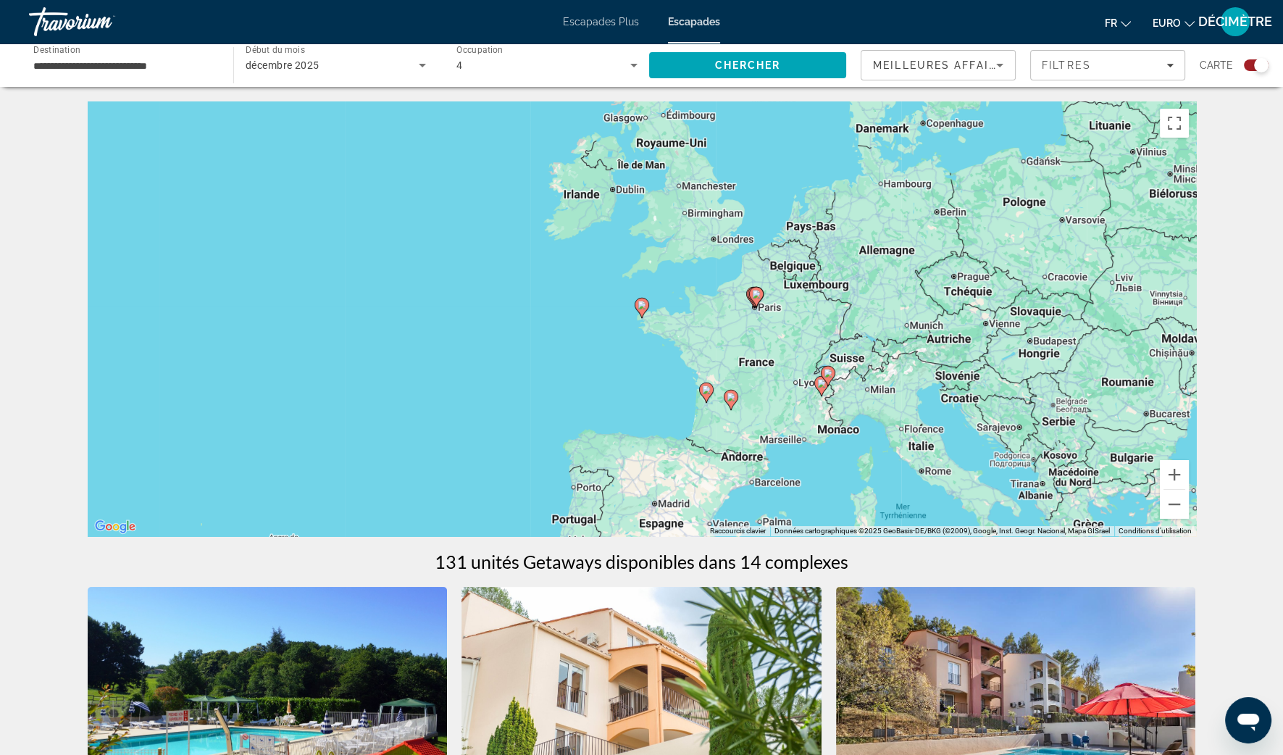
click at [641, 302] on image "Contenu principal" at bounding box center [641, 305] width 9 height 9
type input "**********"
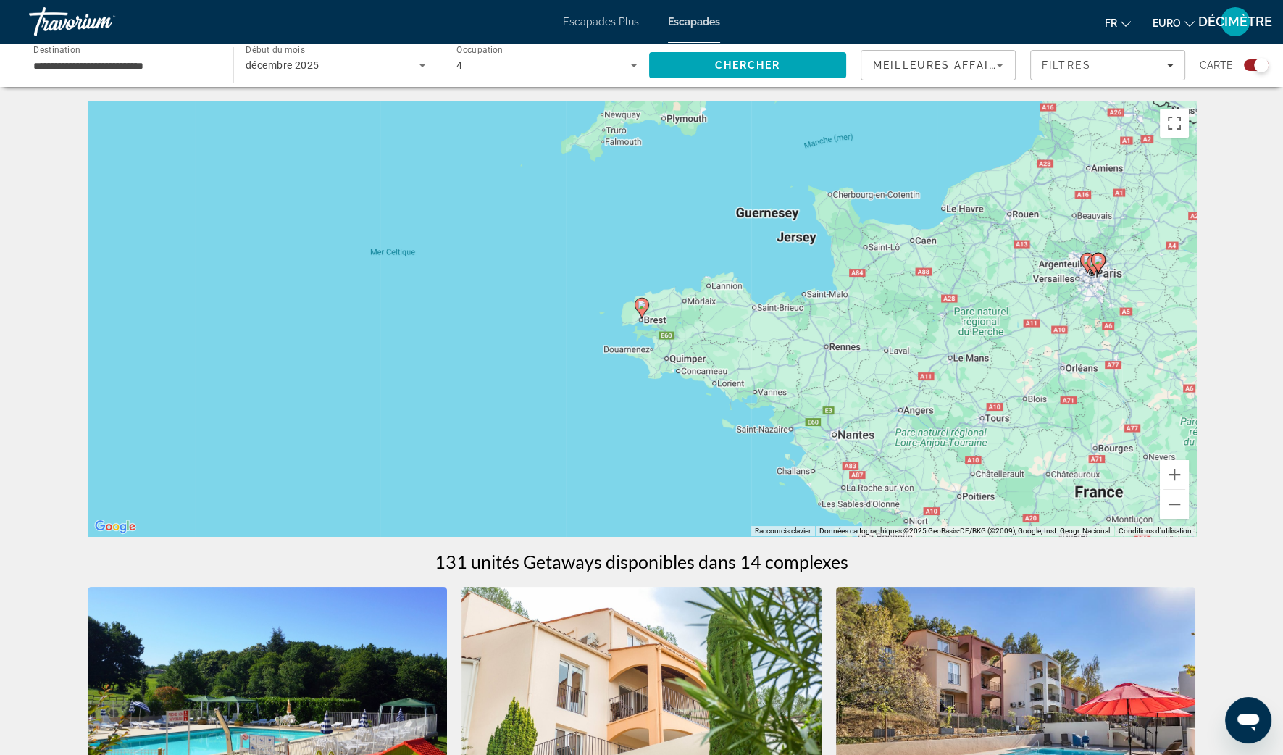
click at [641, 311] on icon "Contenu principal" at bounding box center [641, 307] width 13 height 19
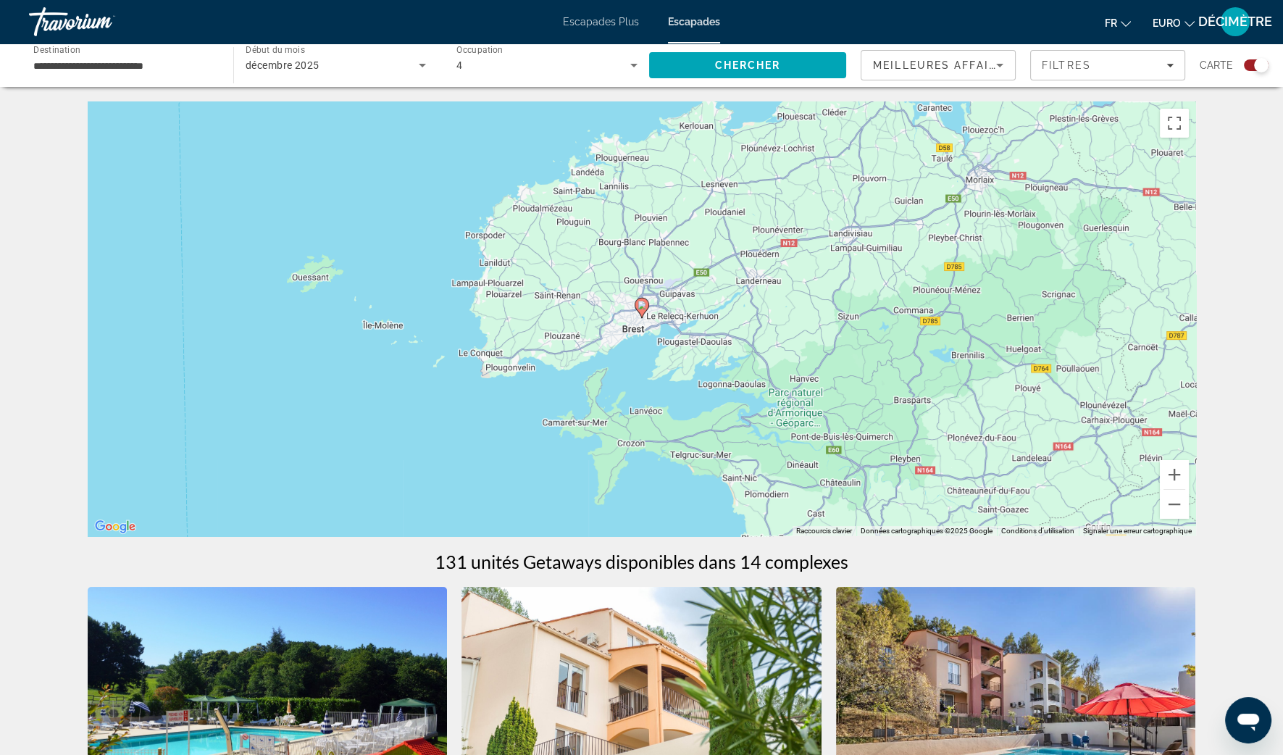
click at [641, 311] on icon "Contenu principal" at bounding box center [641, 307] width 13 height 19
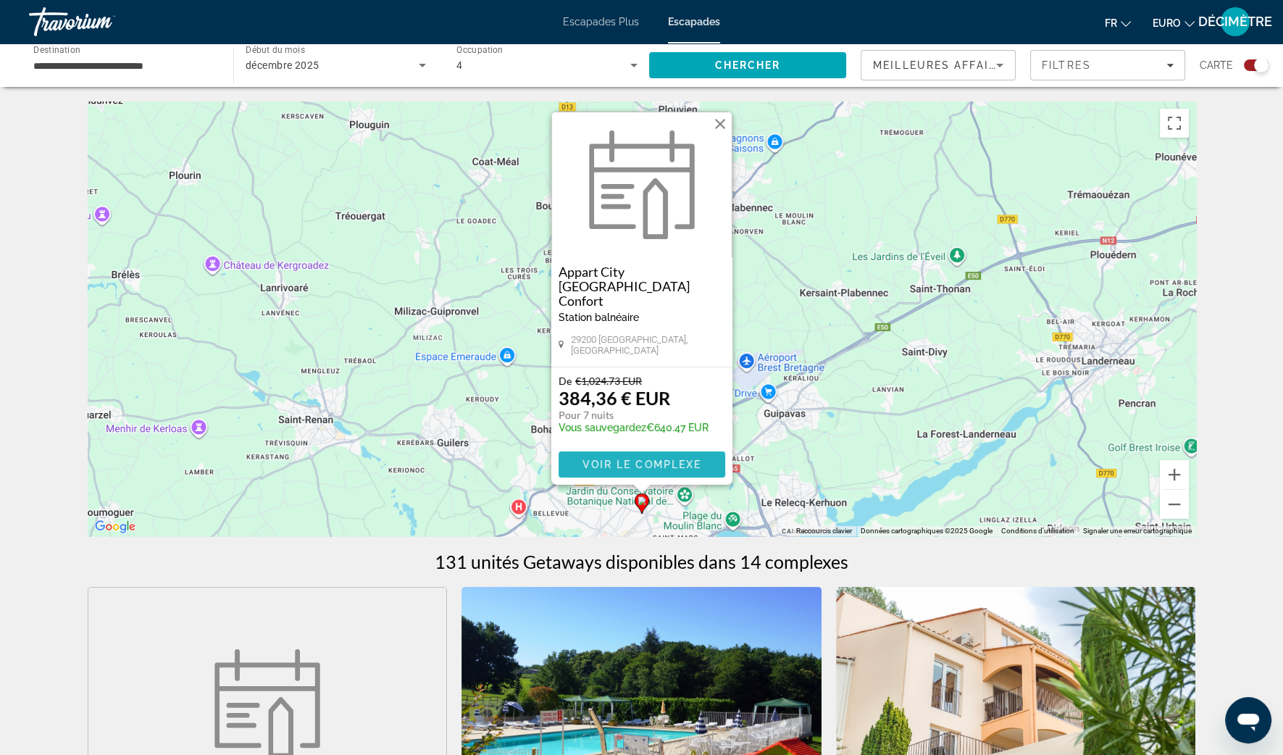
click at [641, 465] on span "Voir le complexe" at bounding box center [642, 465] width 120 height 12
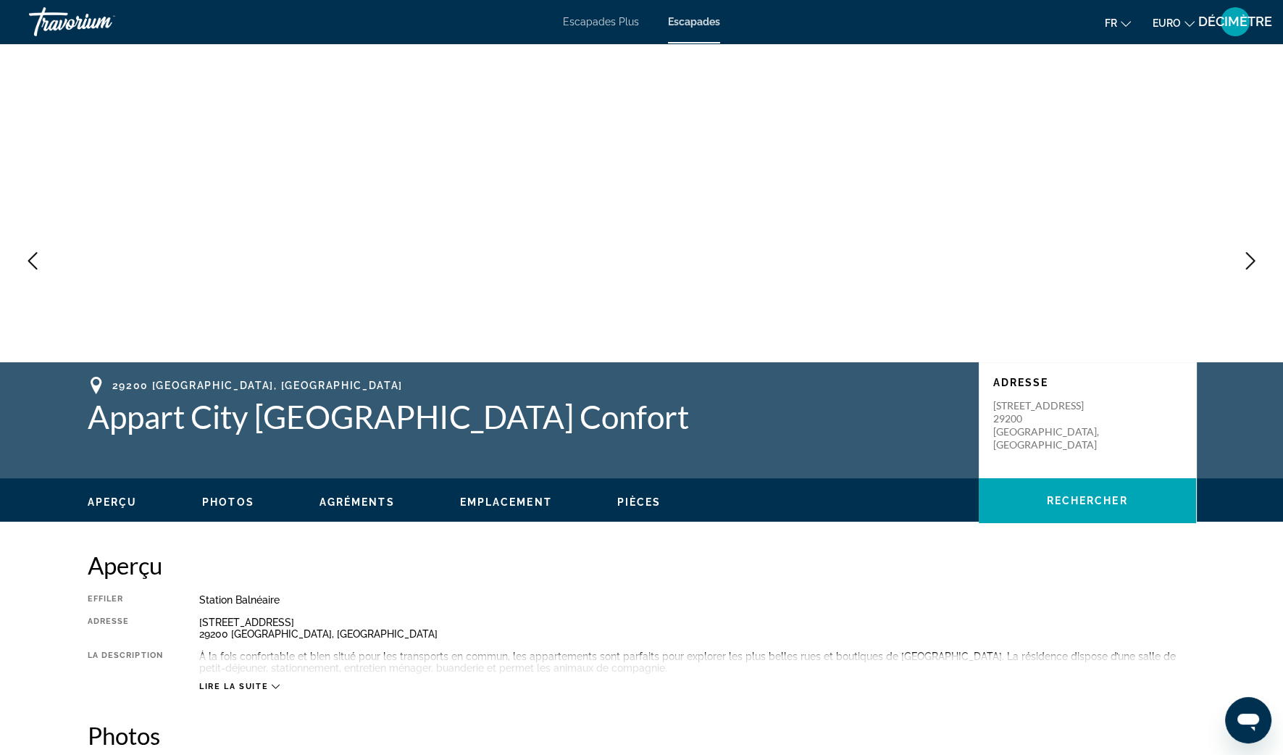
scroll to position [453, 0]
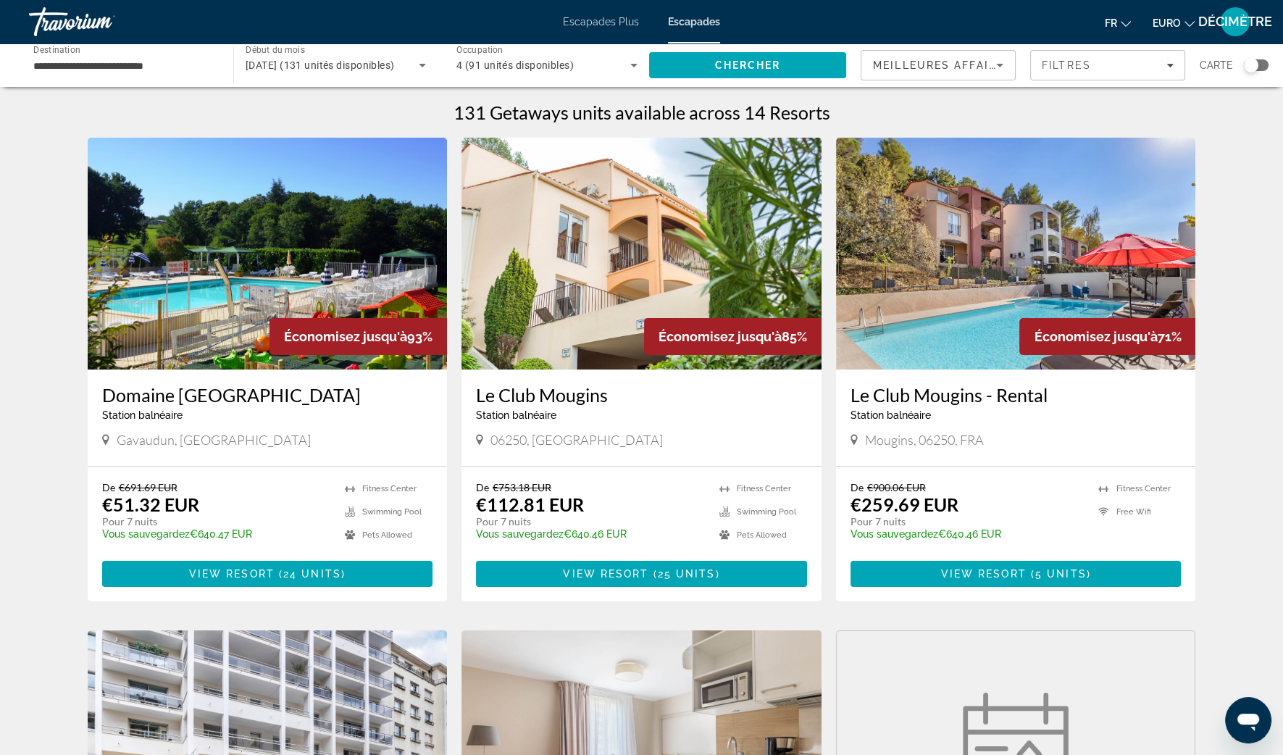
click at [1252, 72] on div "Carte" at bounding box center [1234, 65] width 69 height 30
click at [1250, 60] on div "Widget de recherche" at bounding box center [1251, 65] width 14 height 14
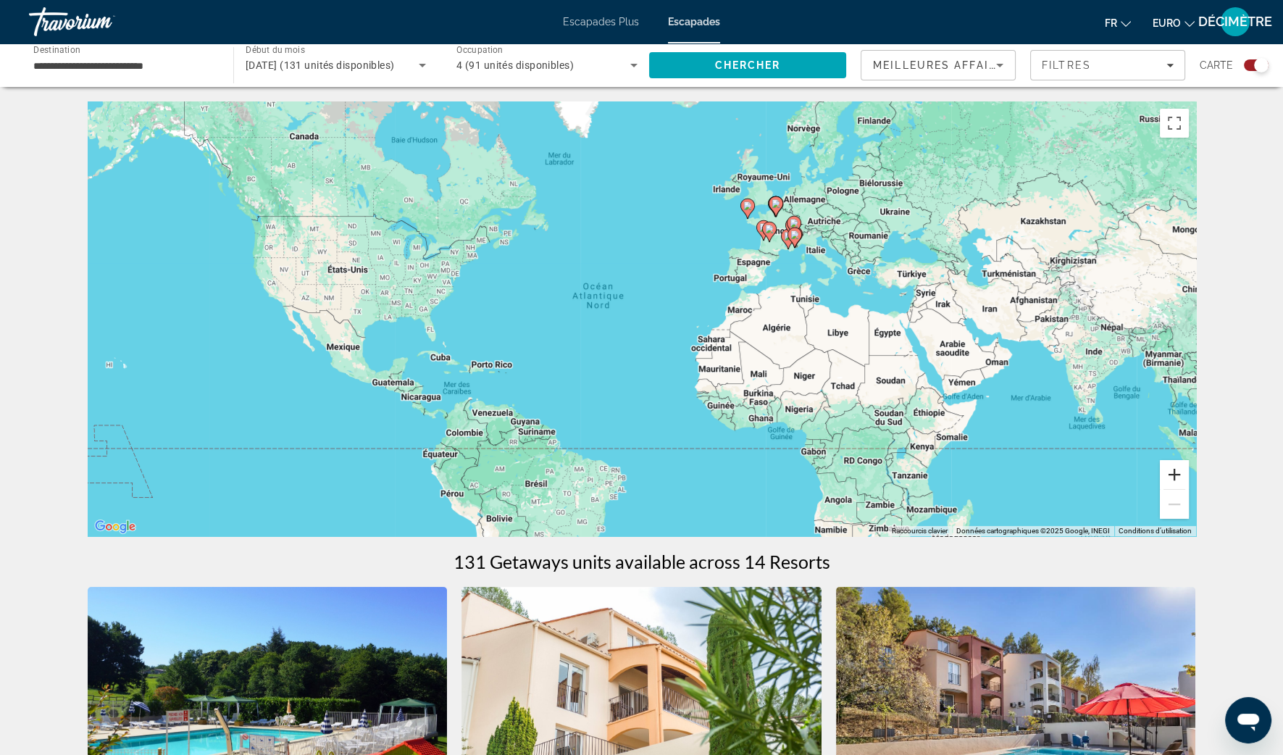
click at [1176, 485] on button "Zoom avant" at bounding box center [1174, 474] width 29 height 29
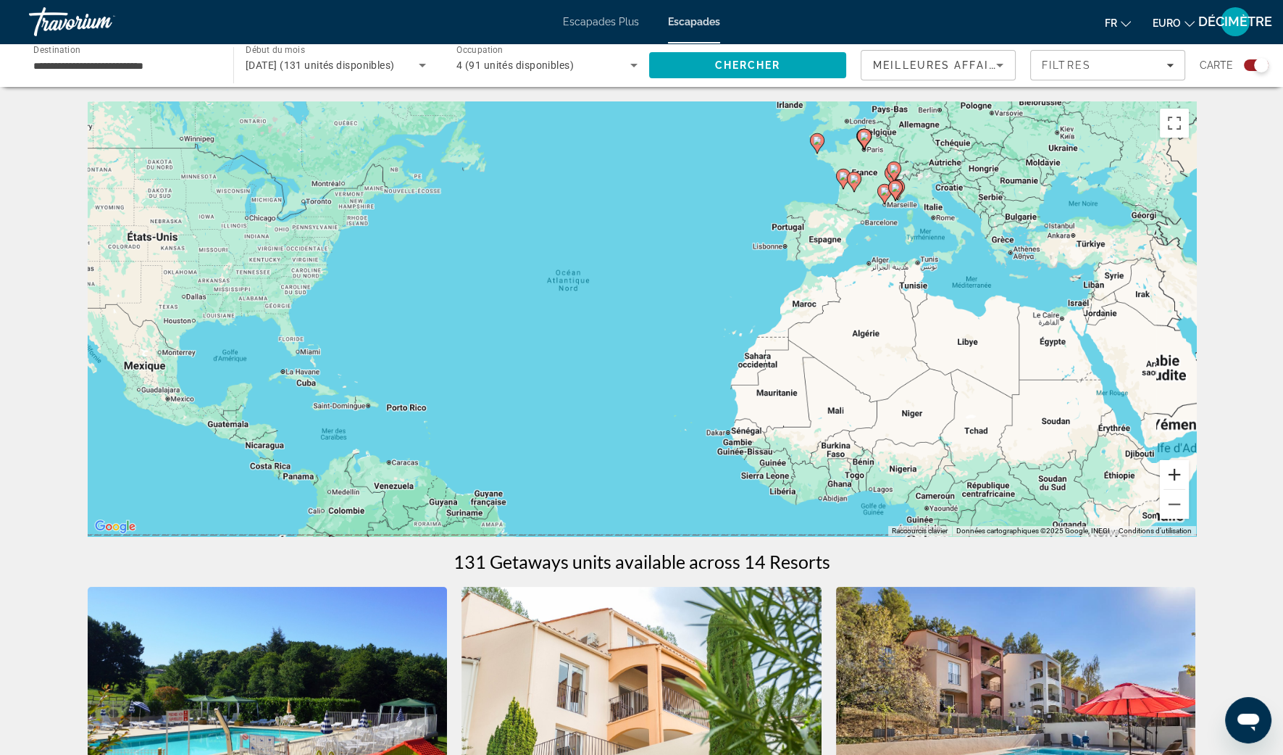
click at [1174, 483] on button "Zoom avant" at bounding box center [1174, 474] width 29 height 29
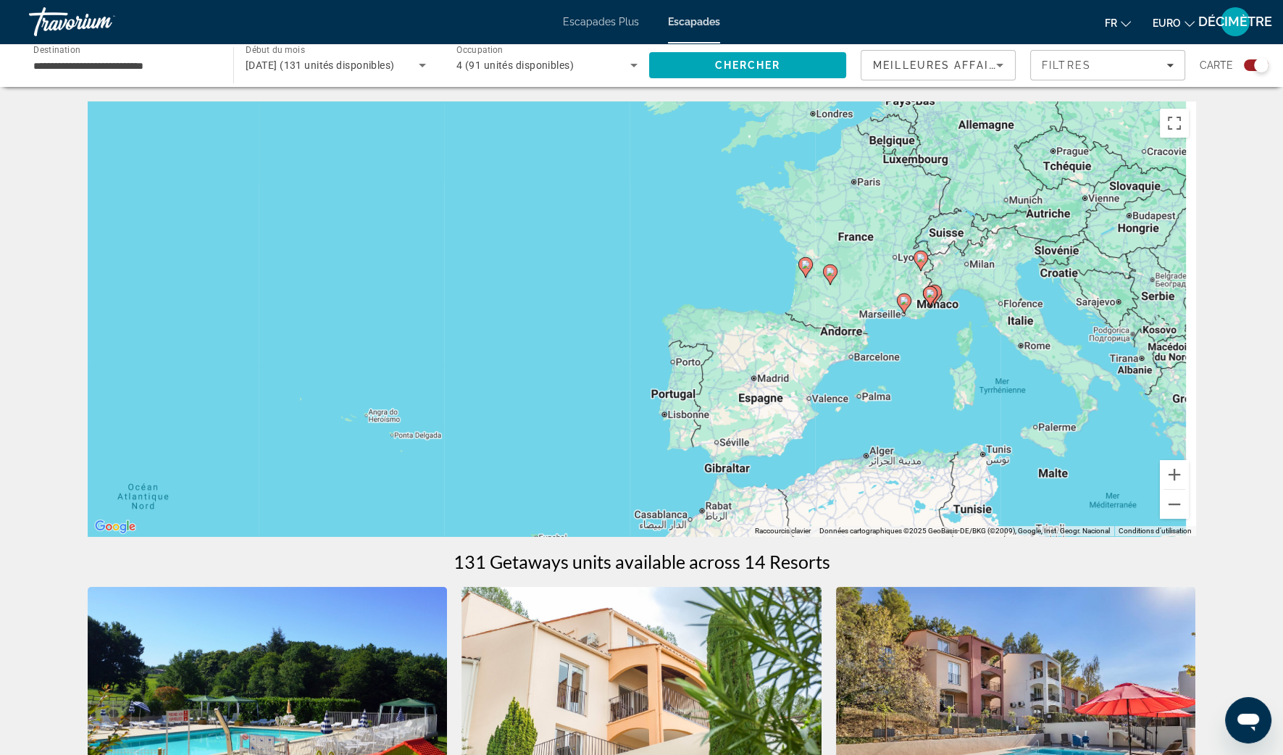
drag, startPoint x: 1076, startPoint y: 254, endPoint x: 753, endPoint y: 531, distance: 425.9
click at [753, 532] on div "Pour activer le glissement avec le clavier, appuyez sur Alt+Entrée. Une fois ce…" at bounding box center [642, 318] width 1108 height 435
click at [755, 531] on button "Raccourcis clavier" at bounding box center [783, 531] width 56 height 10
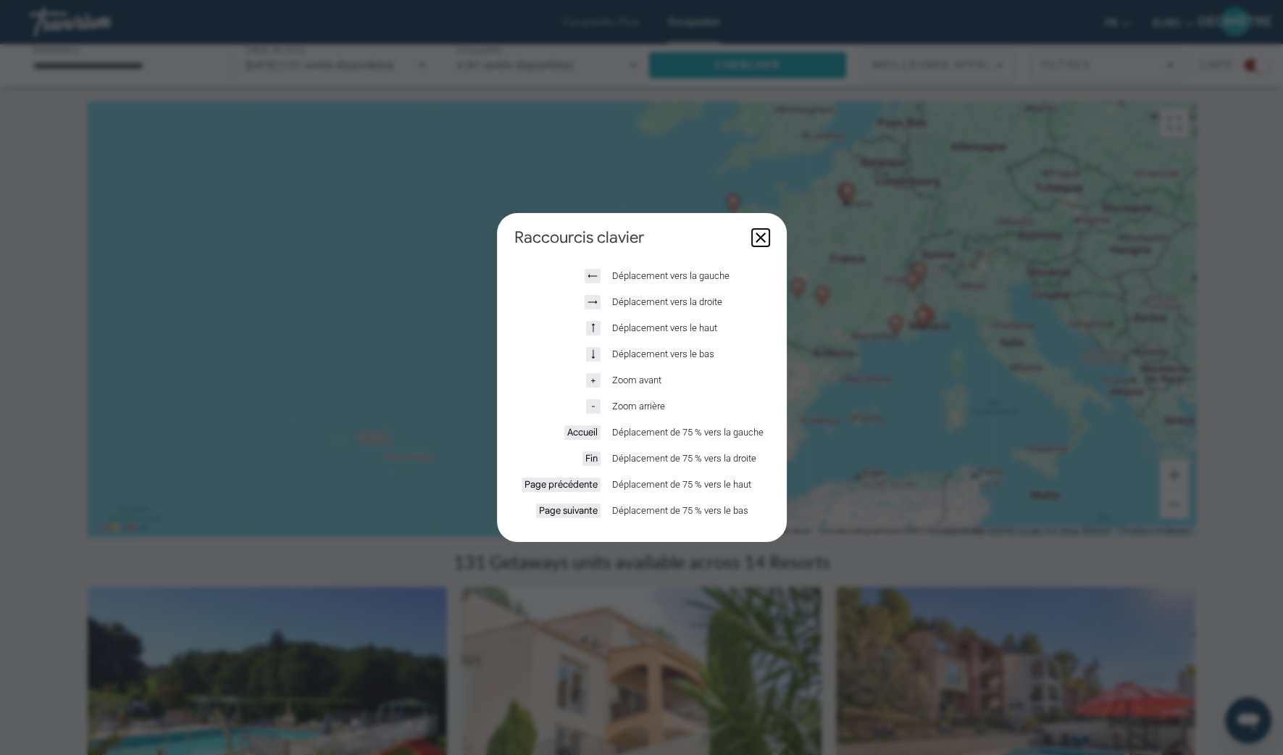
click at [756, 240] on button "Fermer la boîte de dialogue" at bounding box center [760, 237] width 17 height 17
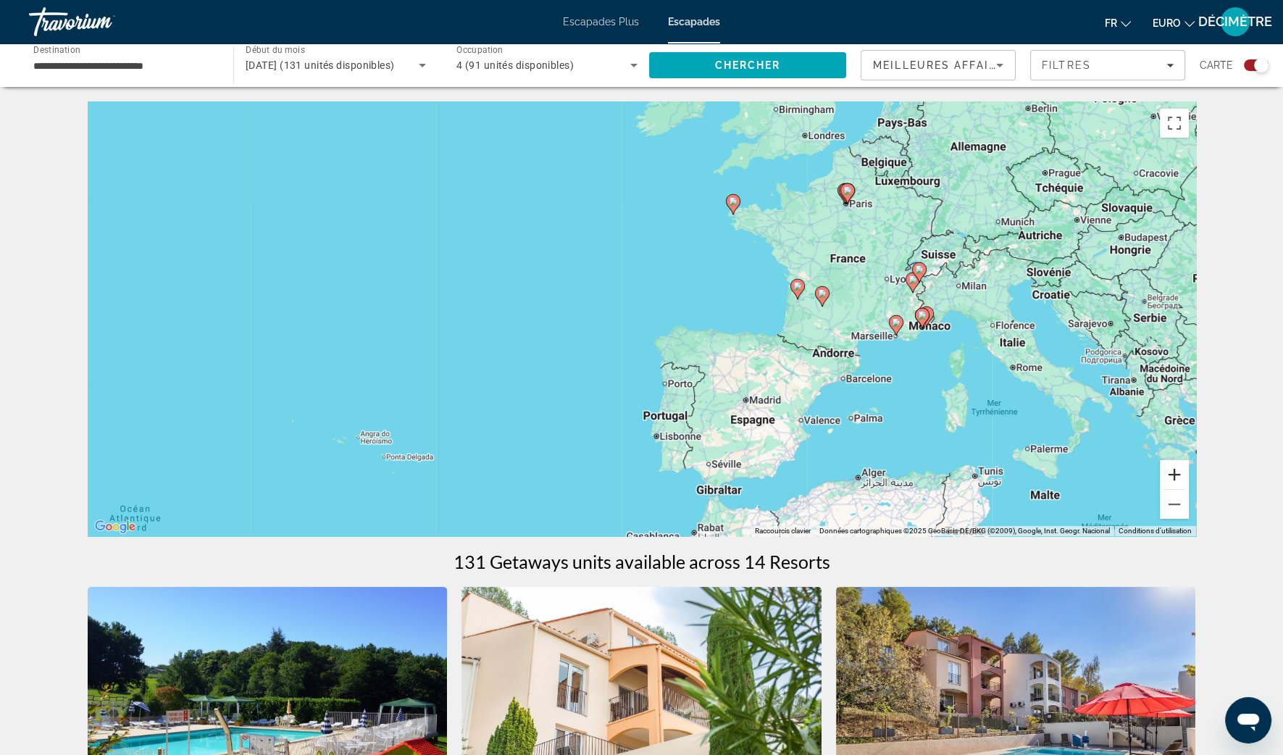
click at [1174, 477] on button "Zoom avant" at bounding box center [1174, 474] width 29 height 29
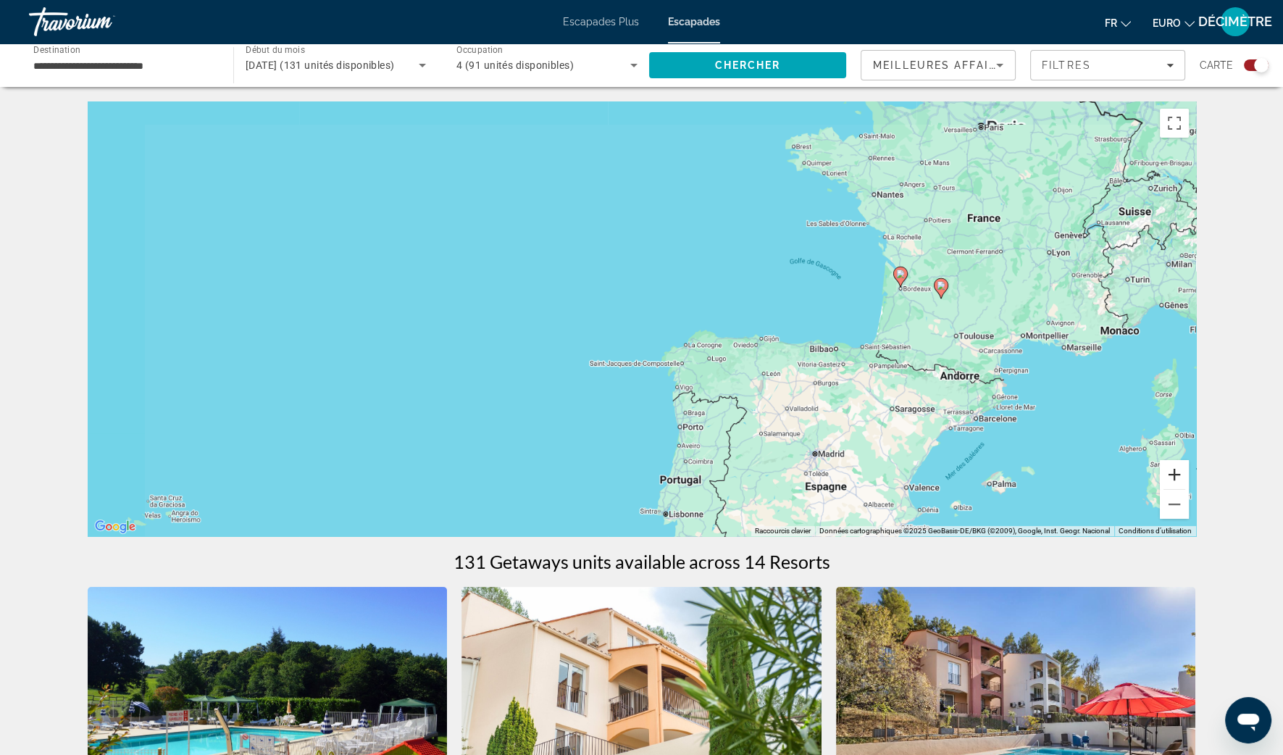
click at [1174, 477] on button "Zoom avant" at bounding box center [1174, 474] width 29 height 29
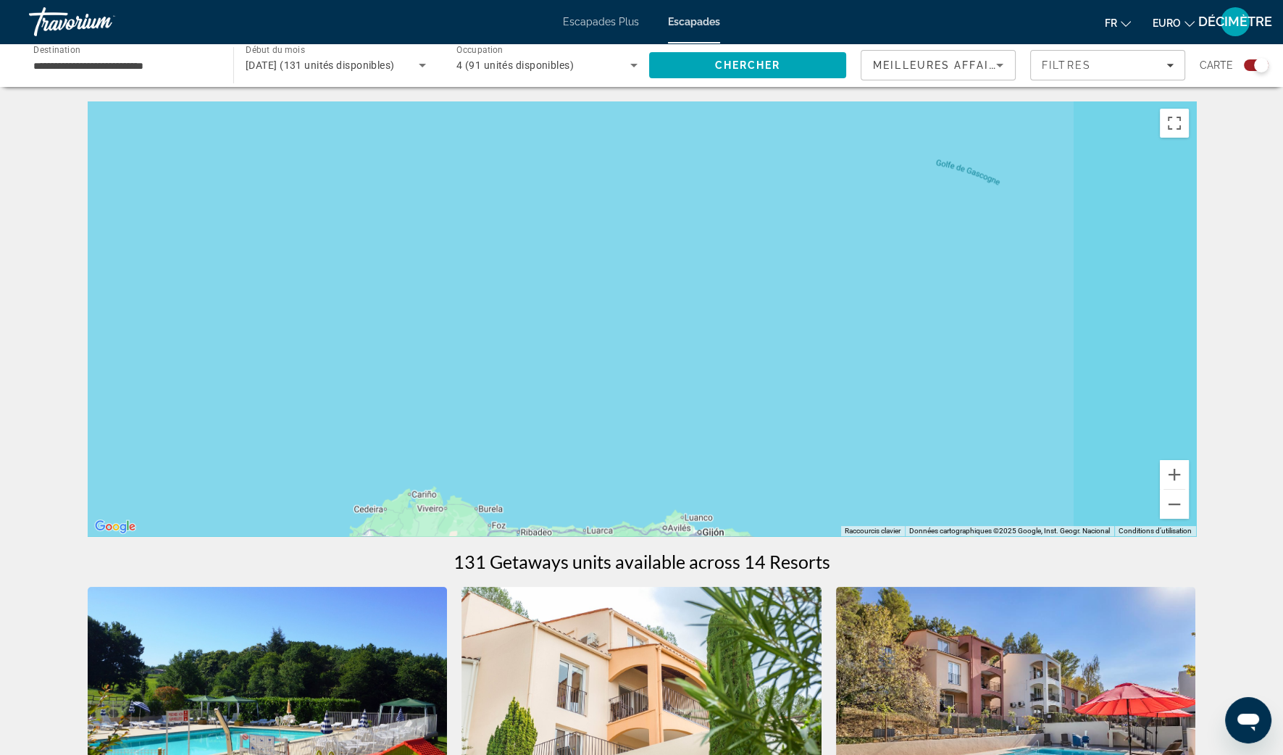
drag, startPoint x: 1089, startPoint y: 346, endPoint x: 551, endPoint y: 471, distance: 551.8
click at [551, 471] on div "Contenu principal" at bounding box center [642, 318] width 1108 height 435
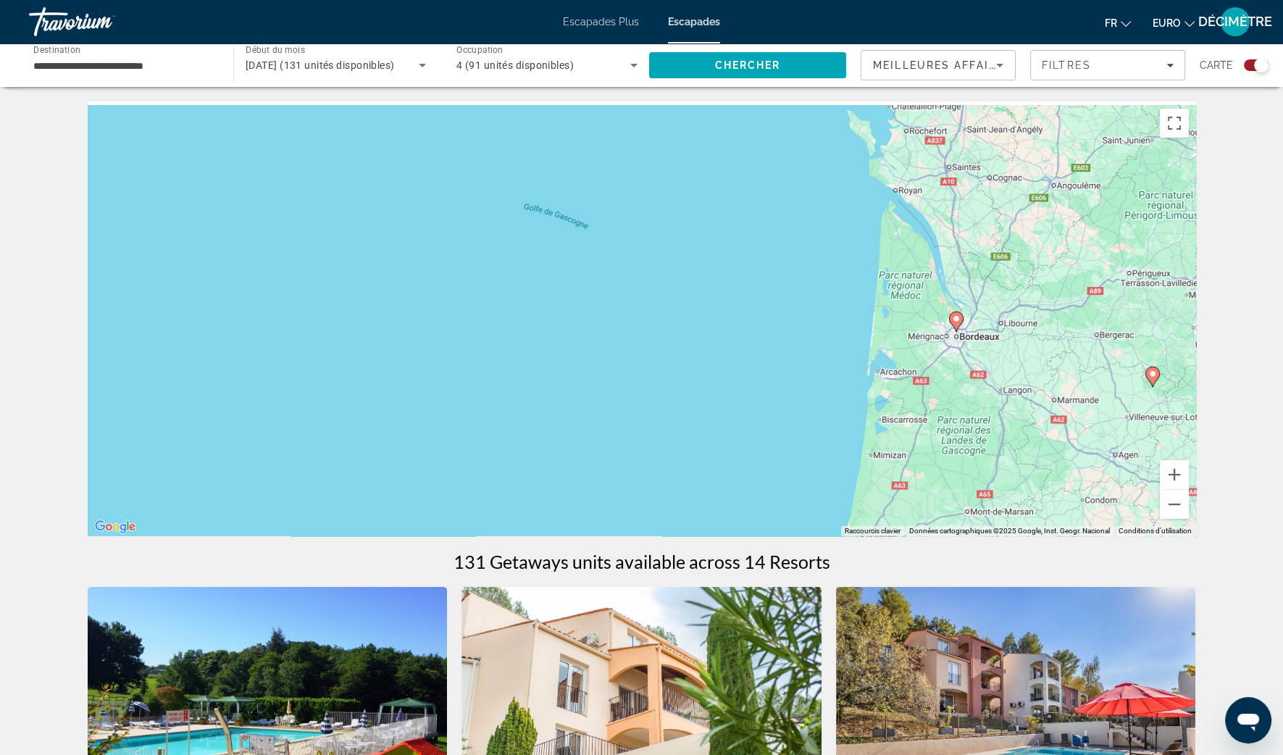
drag, startPoint x: 1000, startPoint y: 330, endPoint x: 769, endPoint y: 336, distance: 231.9
click at [769, 336] on div "Pour activer le glissement avec le clavier, appuyez sur Alt+Entrée. Une fois ce…" at bounding box center [642, 318] width 1108 height 435
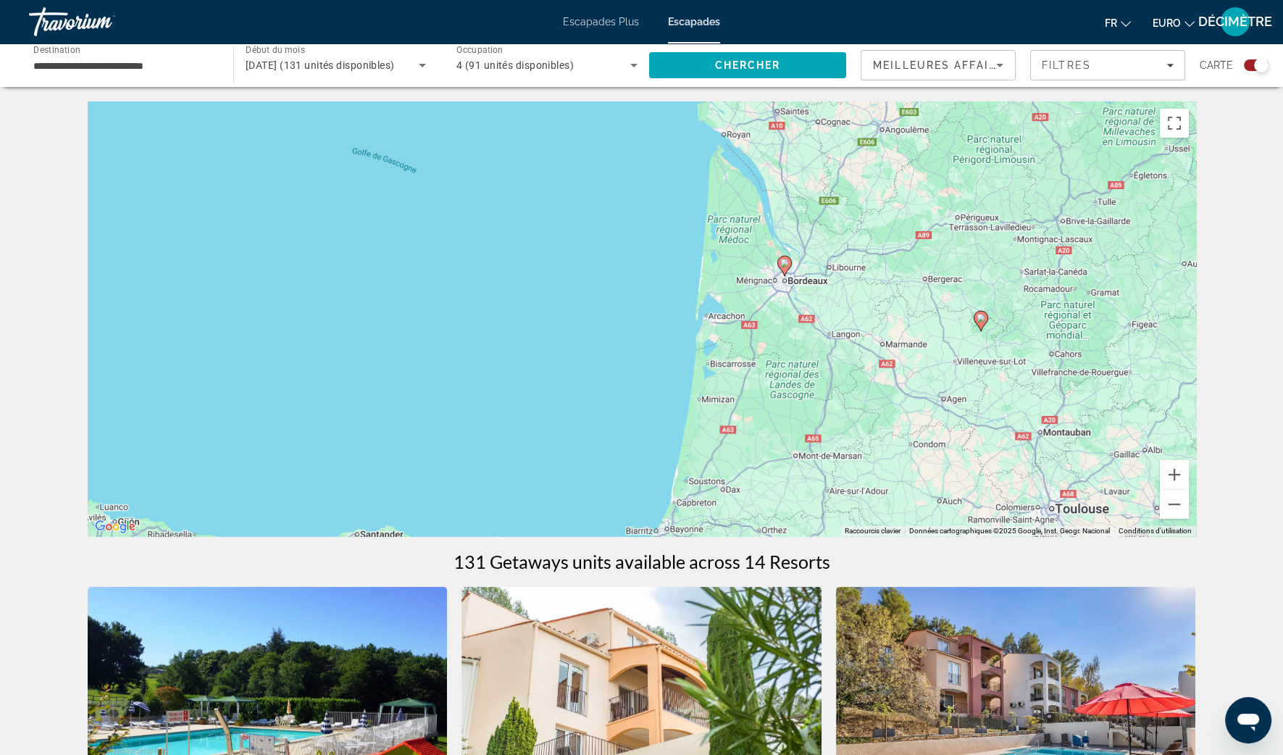
drag, startPoint x: 1003, startPoint y: 367, endPoint x: 848, endPoint y: 308, distance: 166.4
click at [848, 308] on div "Pour activer le glissement avec le clavier, appuyez sur Alt+Entrée. Une fois ce…" at bounding box center [642, 318] width 1108 height 435
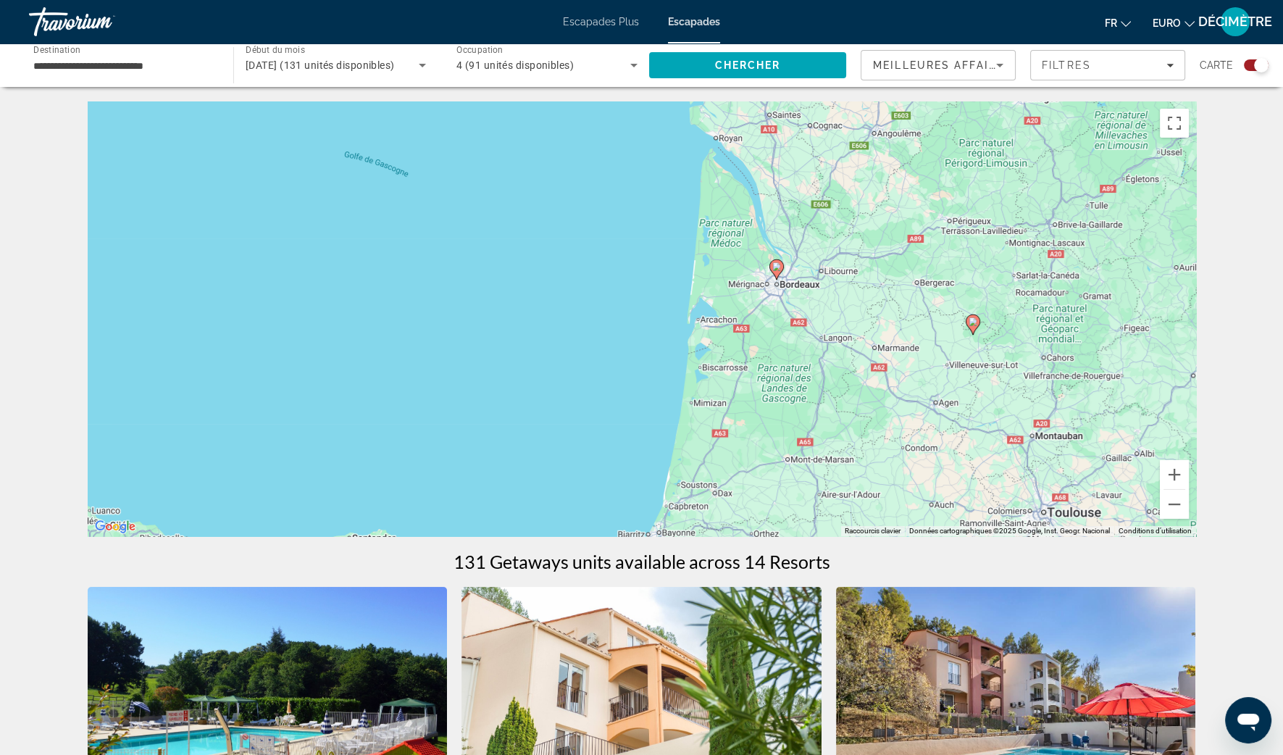
click at [777, 274] on icon "Contenu principal" at bounding box center [775, 269] width 13 height 19
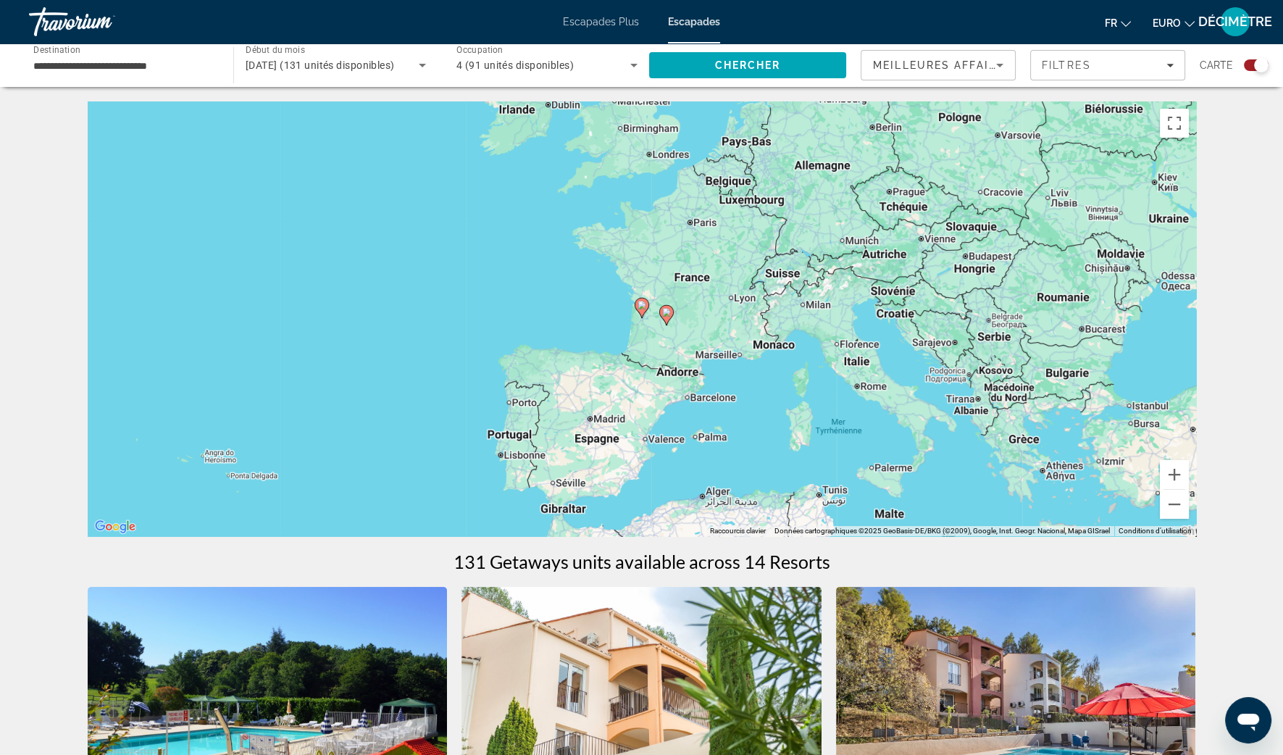
click at [648, 318] on div "Pour naviguer, appuyez sur les touches fléchées. Pour activer le glissement ave…" at bounding box center [642, 318] width 1108 height 435
click at [642, 308] on g "Contenu principal" at bounding box center [642, 308] width 14 height 20
click at [642, 309] on image "Contenu principal" at bounding box center [641, 305] width 9 height 9
type input "**********"
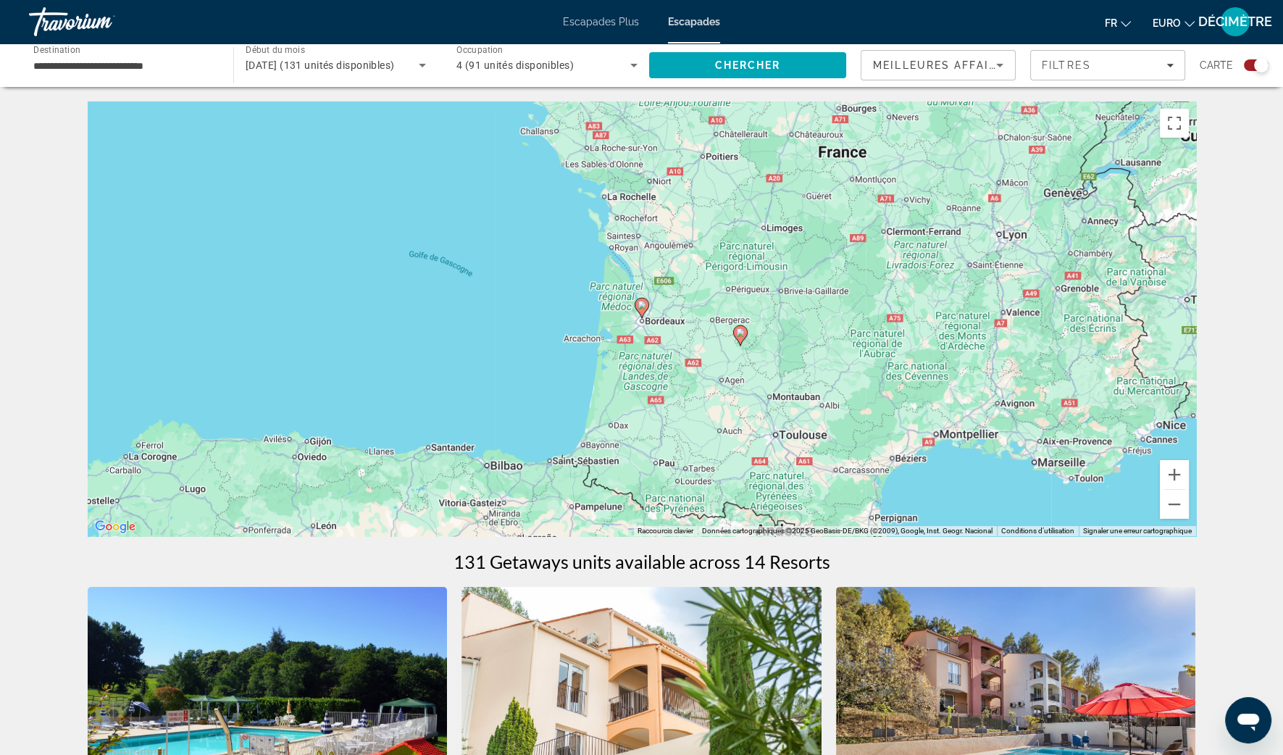
click at [642, 309] on image "Contenu principal" at bounding box center [641, 305] width 9 height 9
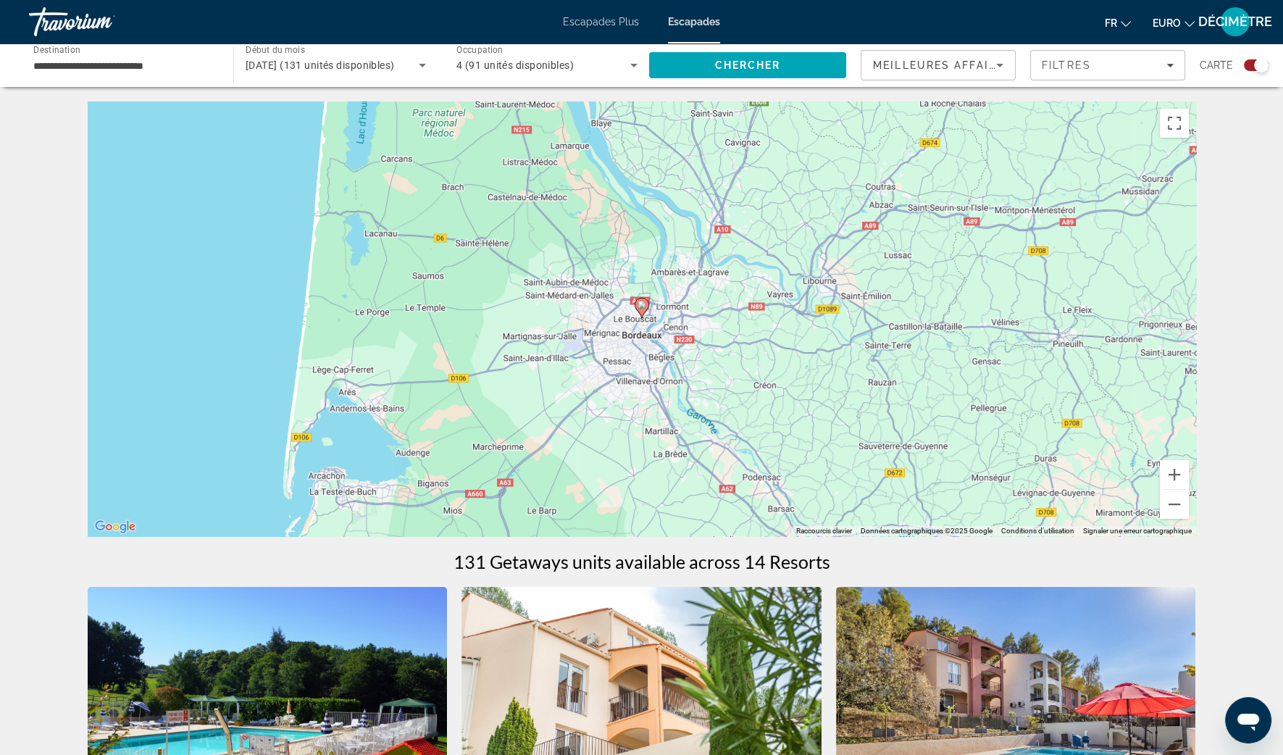
click at [635, 304] on icon "Contenu principal" at bounding box center [641, 307] width 13 height 19
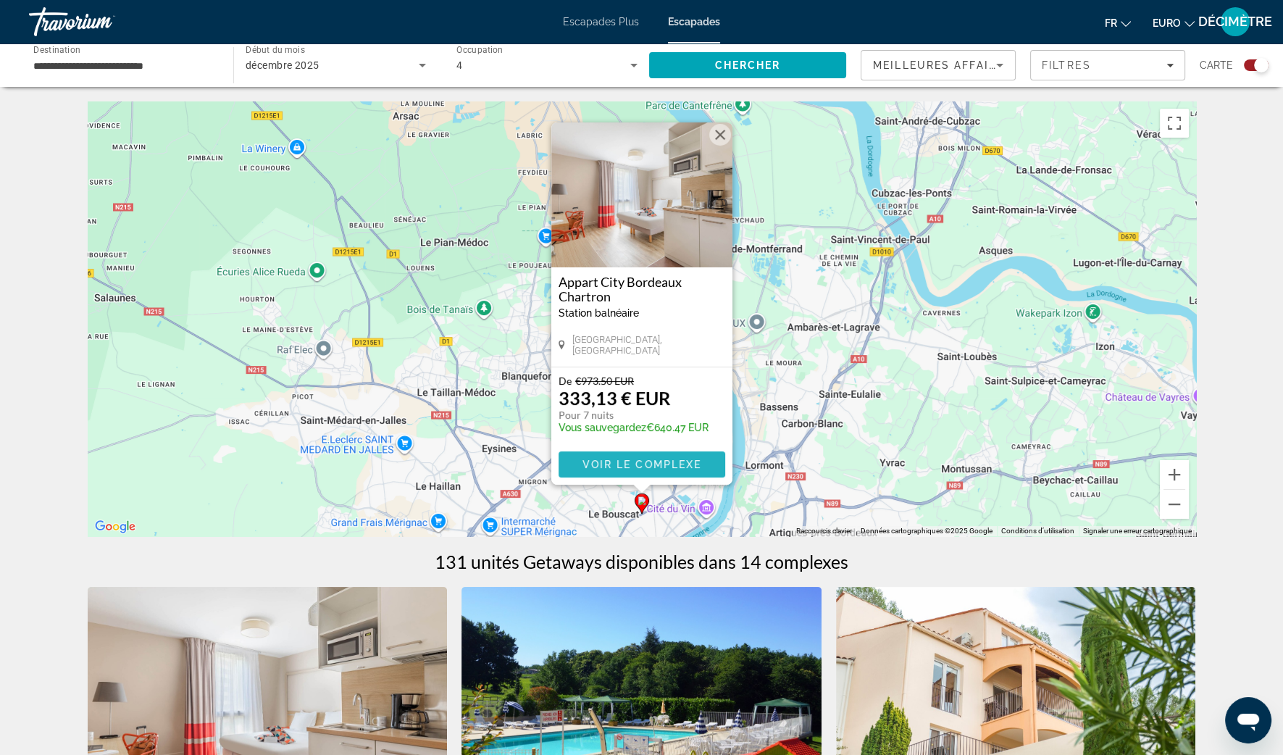
click at [658, 470] on span "Contenu principal" at bounding box center [642, 464] width 167 height 35
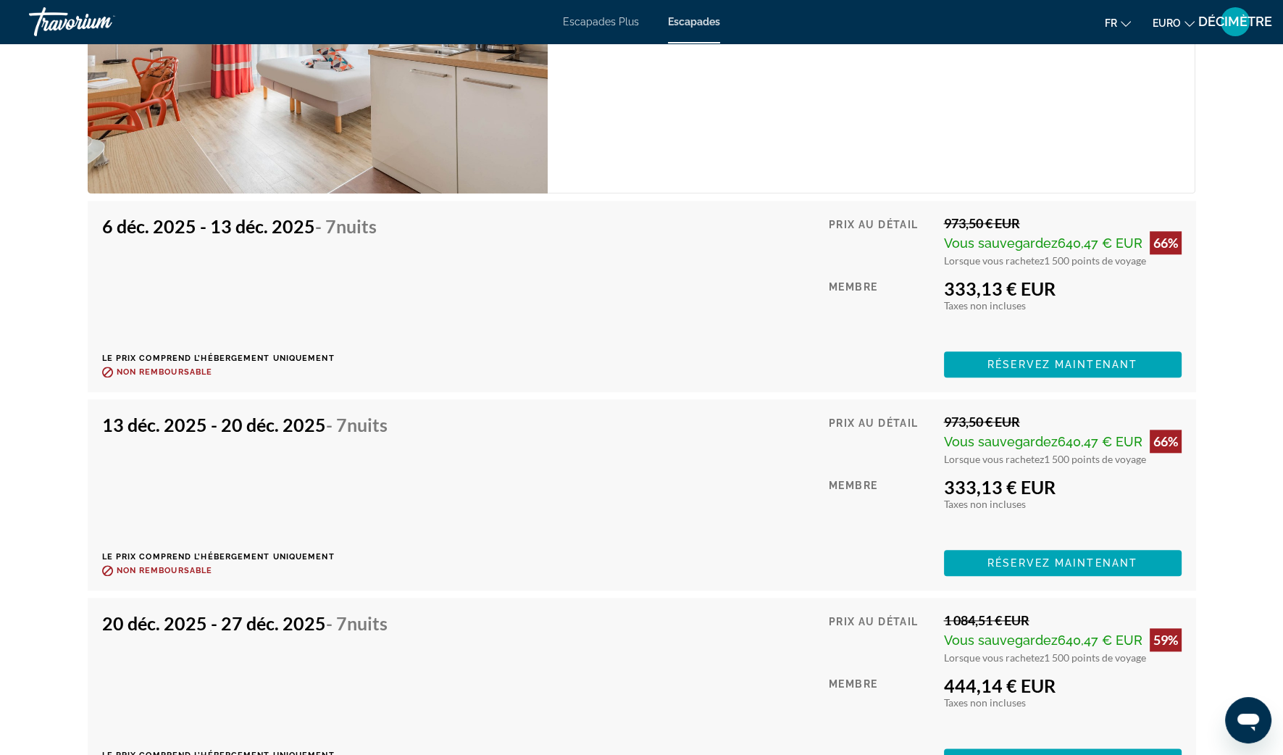
scroll to position [2419, 0]
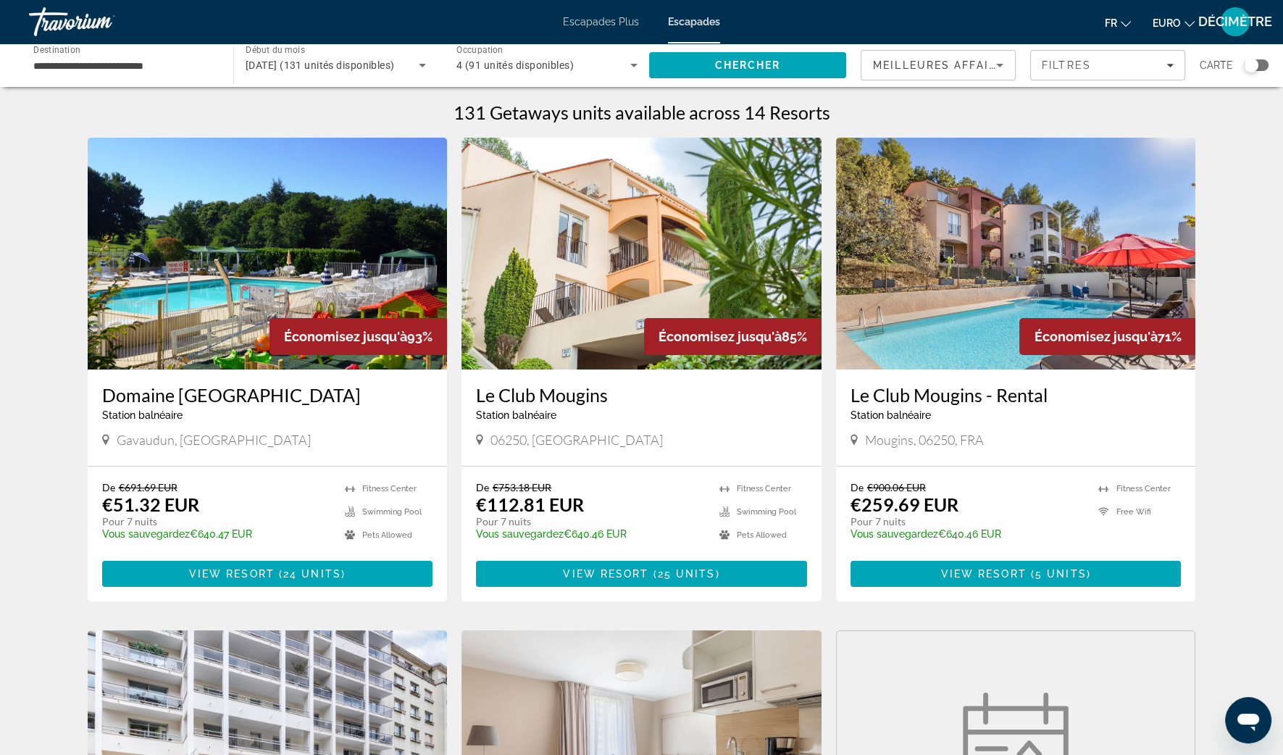
click at [1253, 67] on div "Widget de recherche" at bounding box center [1251, 65] width 14 height 14
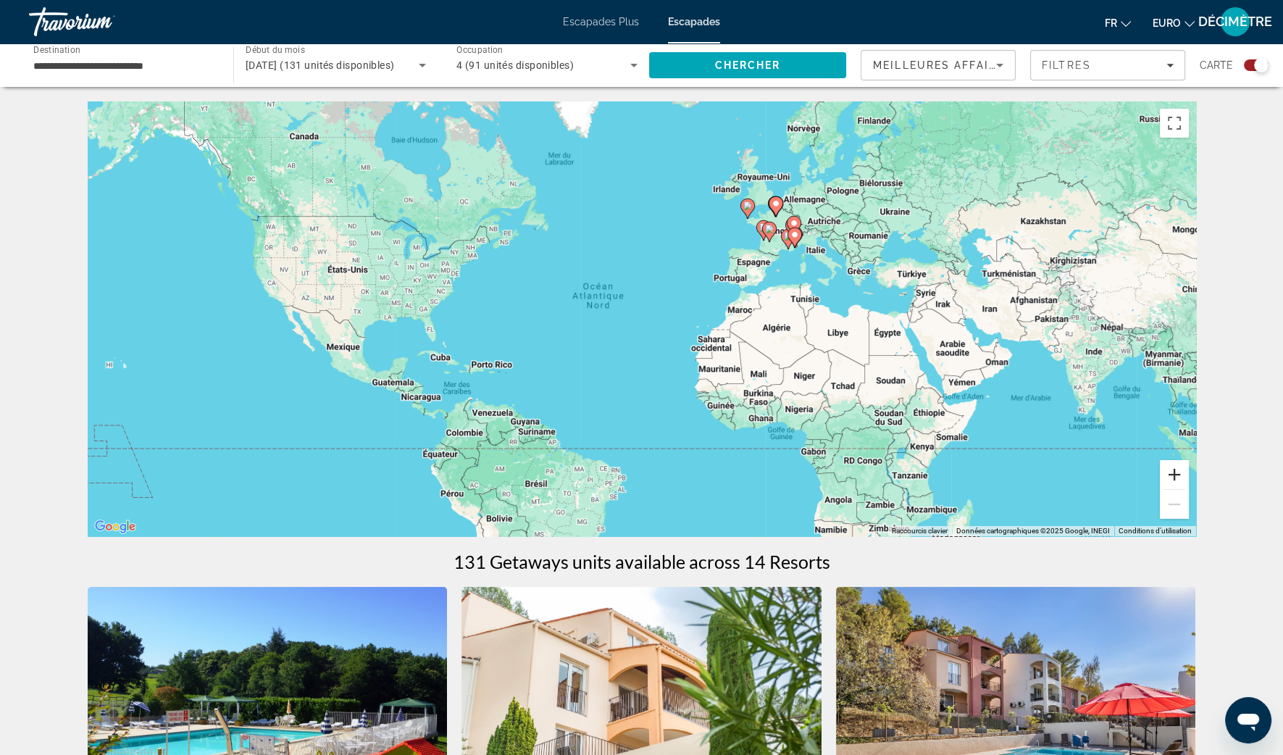
click at [1184, 473] on button "Zoom avant" at bounding box center [1174, 474] width 29 height 29
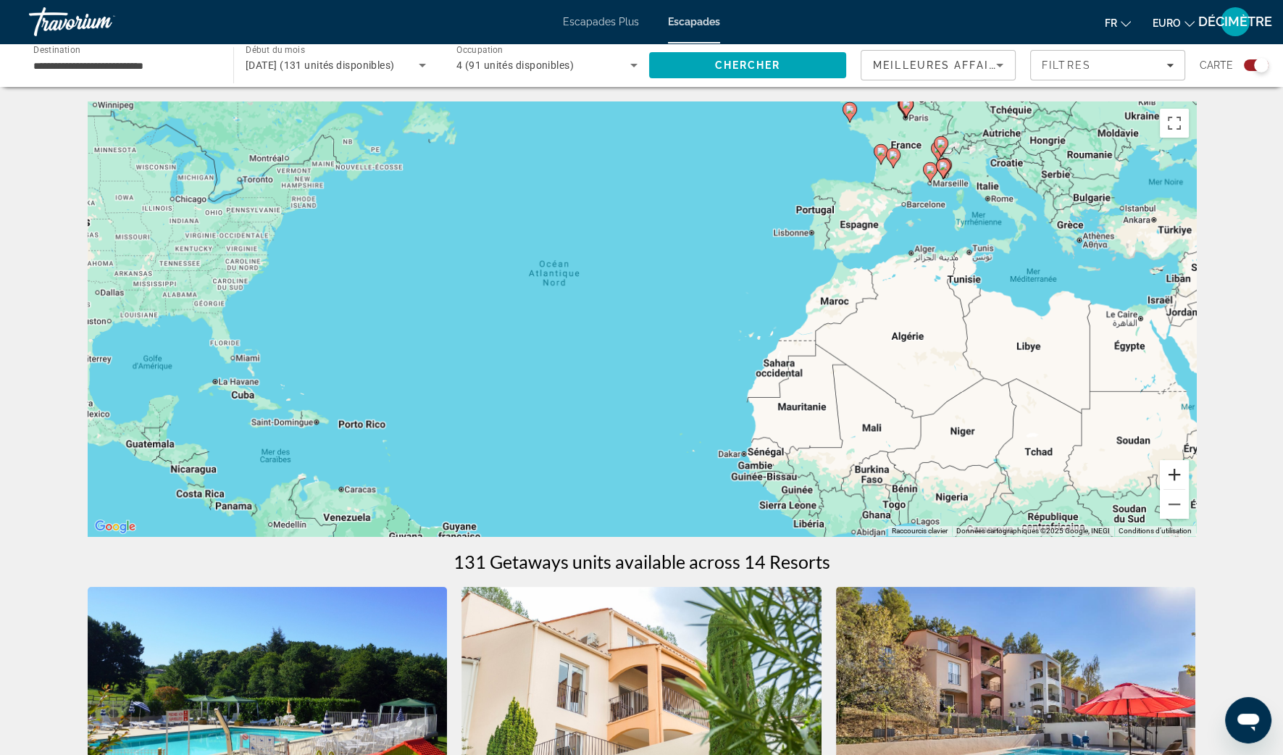
click at [1184, 472] on button "Zoom avant" at bounding box center [1174, 474] width 29 height 29
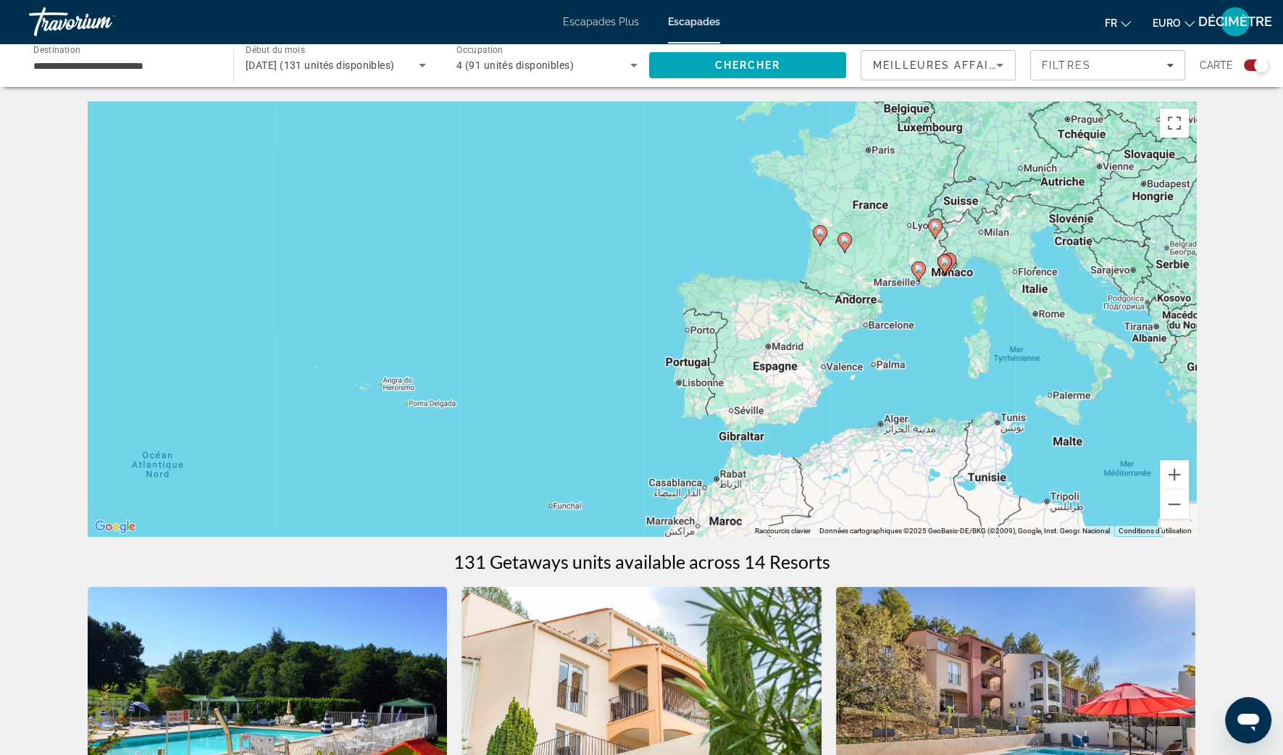
drag, startPoint x: 1105, startPoint y: 255, endPoint x: 796, endPoint y: 495, distance: 391.2
click at [796, 495] on div "Pour activer le glissement avec le clavier, appuyez sur Alt+Entrée. Une fois ce…" at bounding box center [642, 318] width 1108 height 435
click at [1157, 475] on div "Pour activer le glissement avec le clavier, appuyez sur Alt+Entrée. Une fois ce…" at bounding box center [642, 318] width 1108 height 435
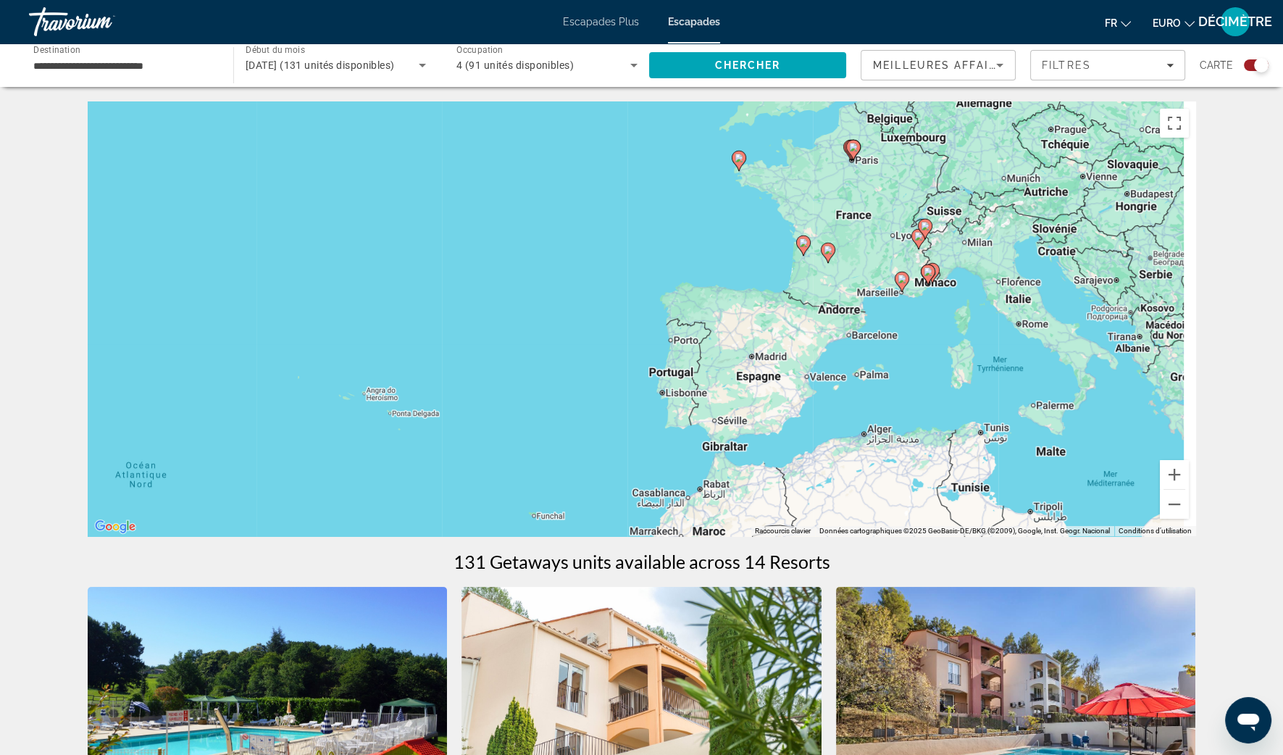
drag, startPoint x: 1108, startPoint y: 363, endPoint x: 946, endPoint y: 459, distance: 188.3
click at [946, 459] on div "Pour activer le glissement avec le clavier, appuyez sur Alt+Entrée. Une fois ce…" at bounding box center [642, 318] width 1108 height 435
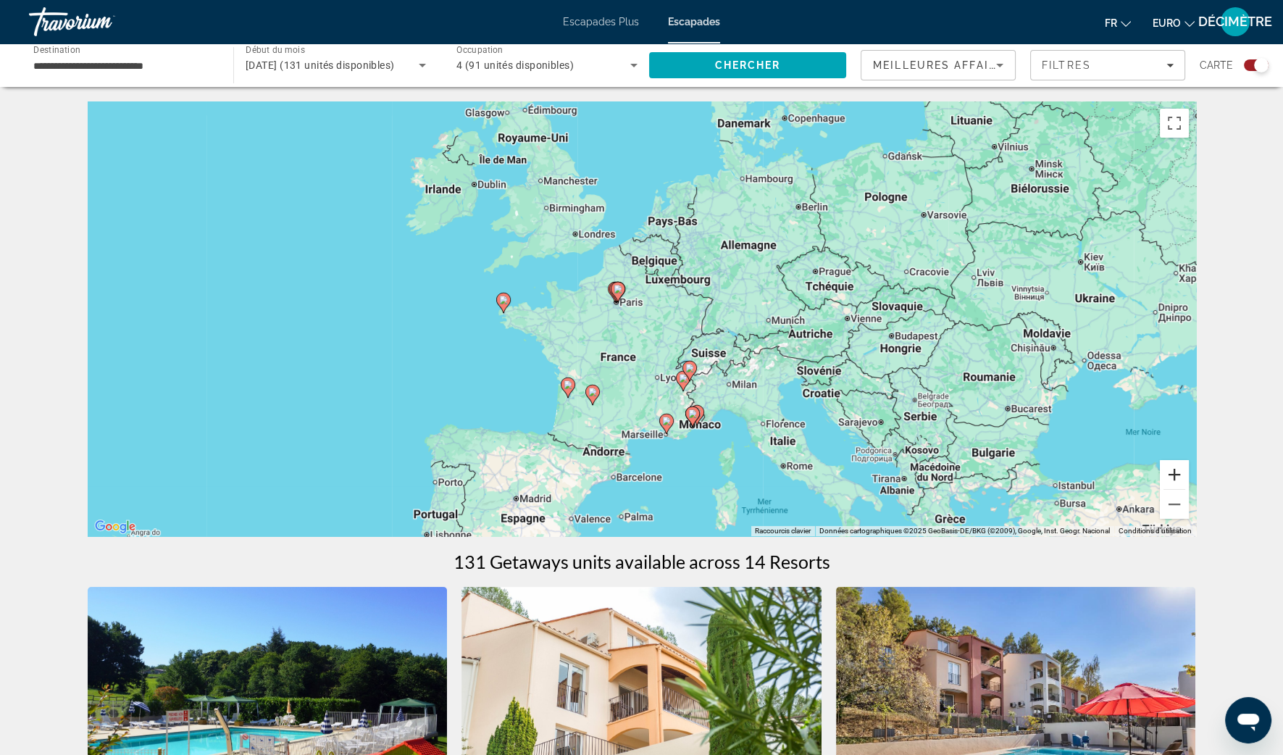
click at [1179, 474] on button "Zoom avant" at bounding box center [1174, 474] width 29 height 29
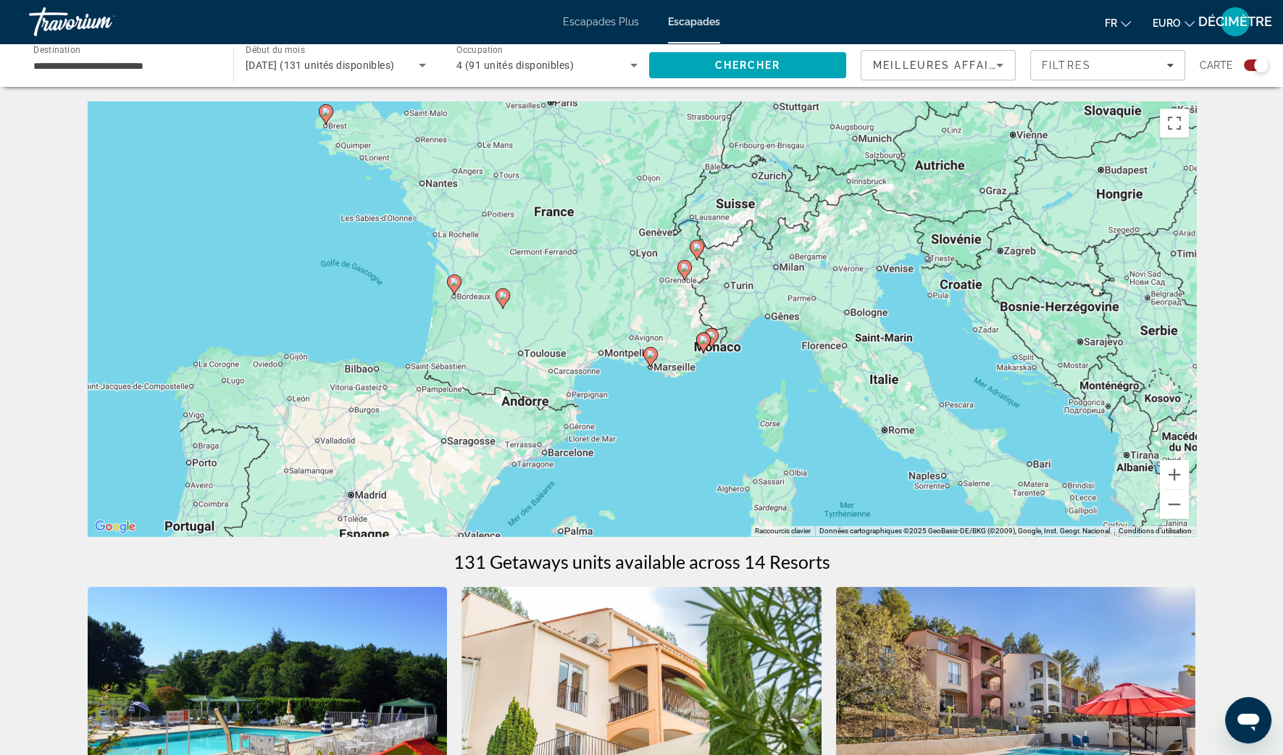
drag, startPoint x: 1015, startPoint y: 489, endPoint x: 972, endPoint y: 293, distance: 200.2
click at [972, 293] on div "Pour activer le glissement avec le clavier, appuyez sur Alt+Entrée. Une fois ce…" at bounding box center [642, 318] width 1108 height 435
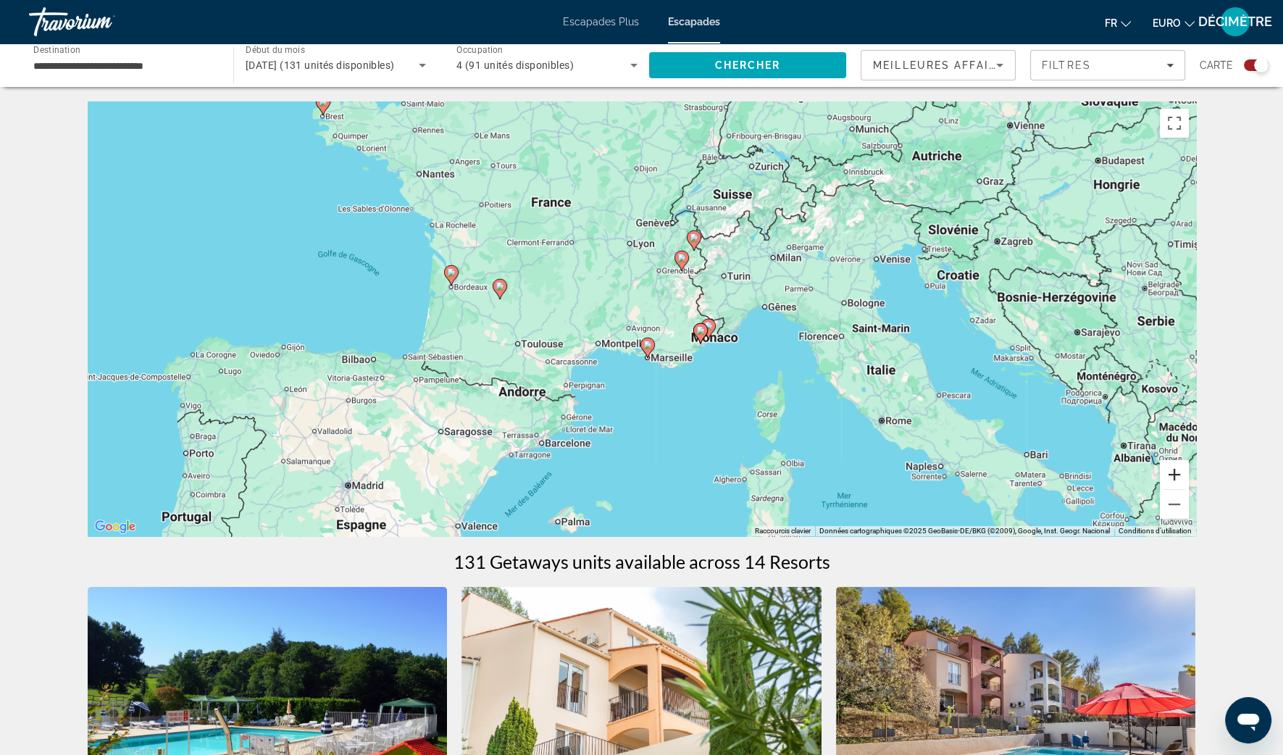
click at [1170, 482] on button "Zoom avant" at bounding box center [1174, 474] width 29 height 29
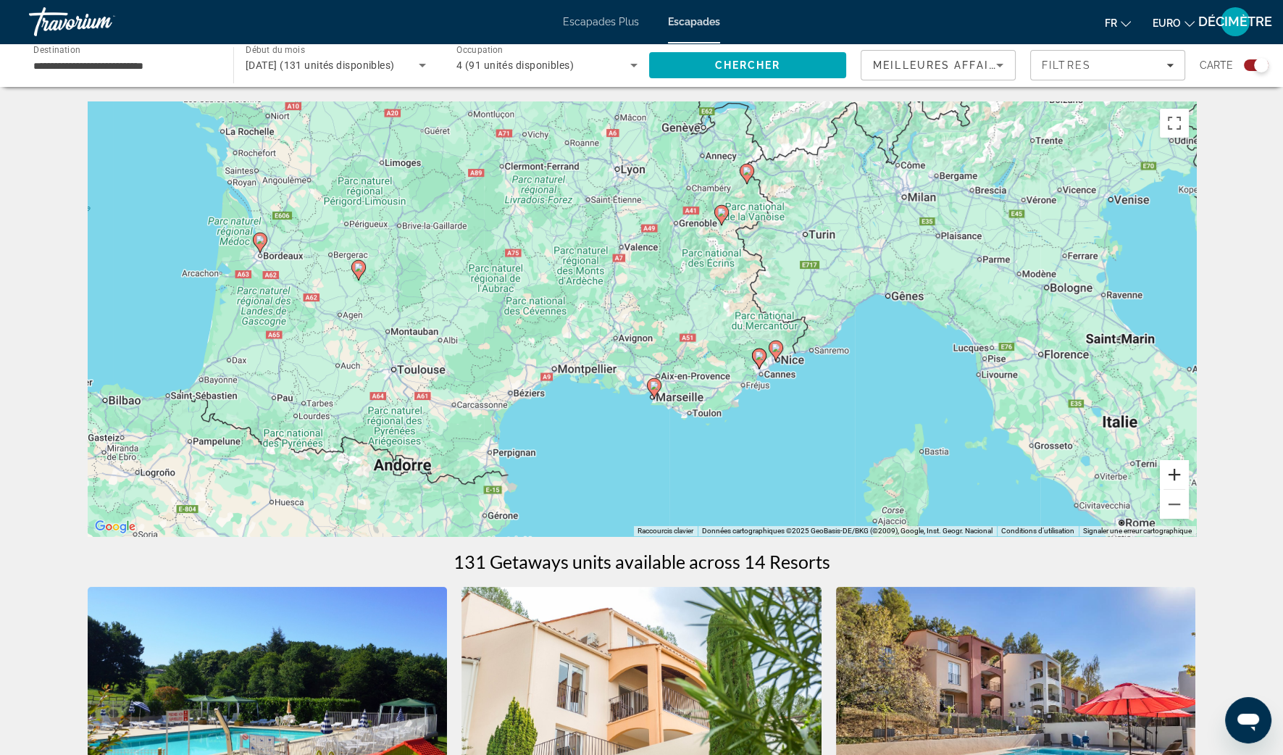
click at [1171, 482] on button "Zoom avant" at bounding box center [1174, 474] width 29 height 29
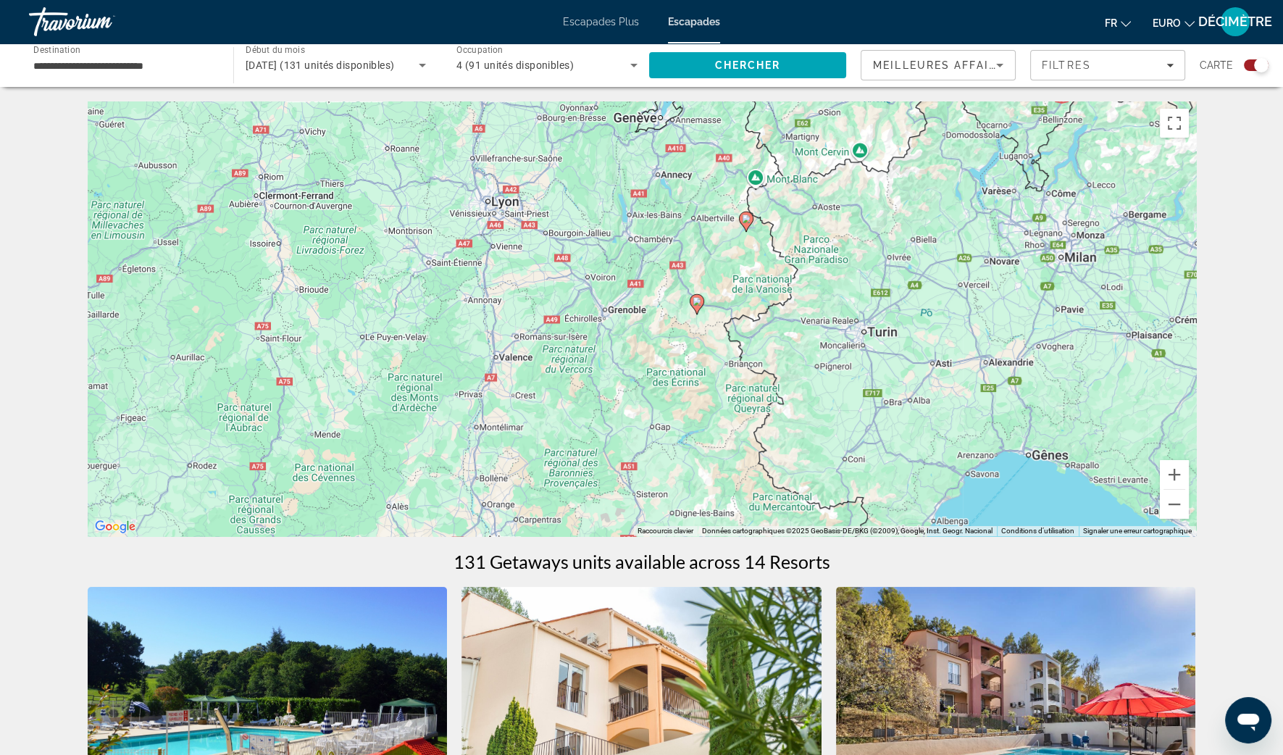
drag, startPoint x: 921, startPoint y: 328, endPoint x: 790, endPoint y: 485, distance: 204.7
click at [809, 518] on div "Pour activer le glissement avec le clavier, appuyez sur Alt+Entrée. Une fois ce…" at bounding box center [642, 318] width 1108 height 435
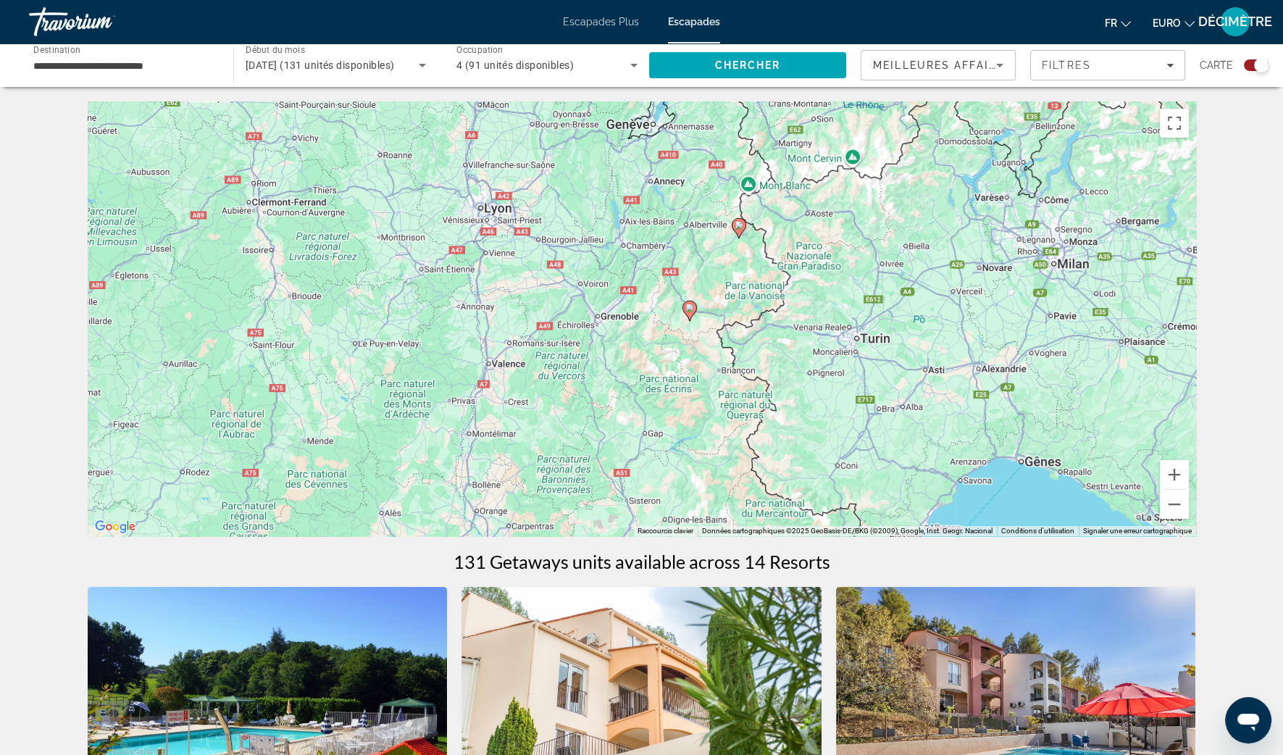
click at [742, 232] on icon "Contenu principal" at bounding box center [738, 228] width 13 height 19
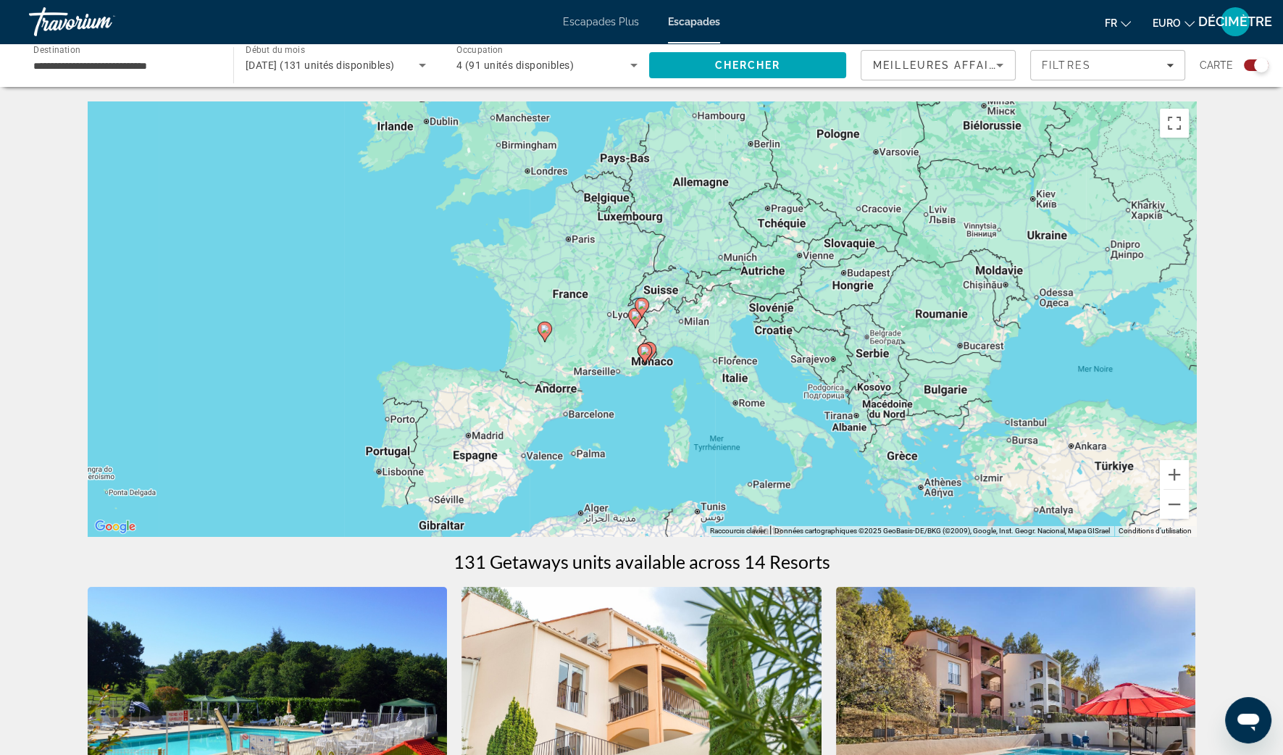
click at [641, 304] on image "Contenu principal" at bounding box center [641, 305] width 9 height 9
type input "**********"
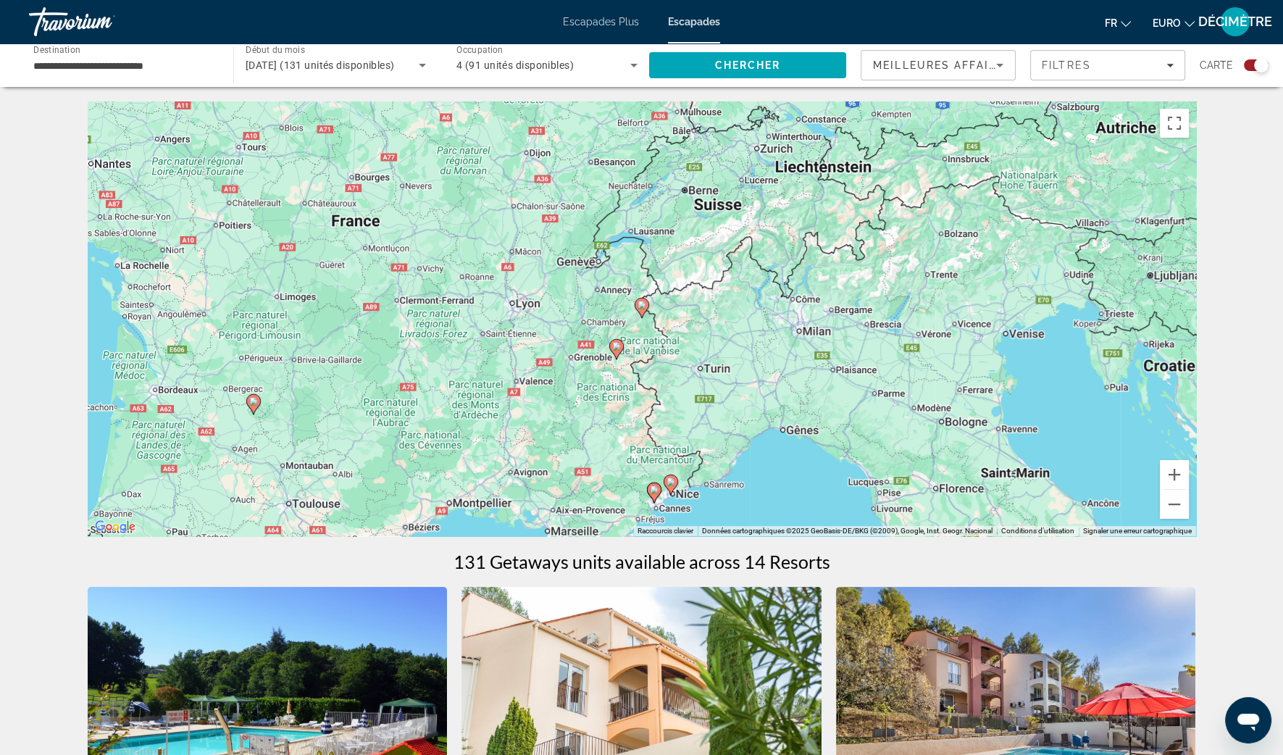
click at [642, 308] on image "Contenu principal" at bounding box center [641, 305] width 9 height 9
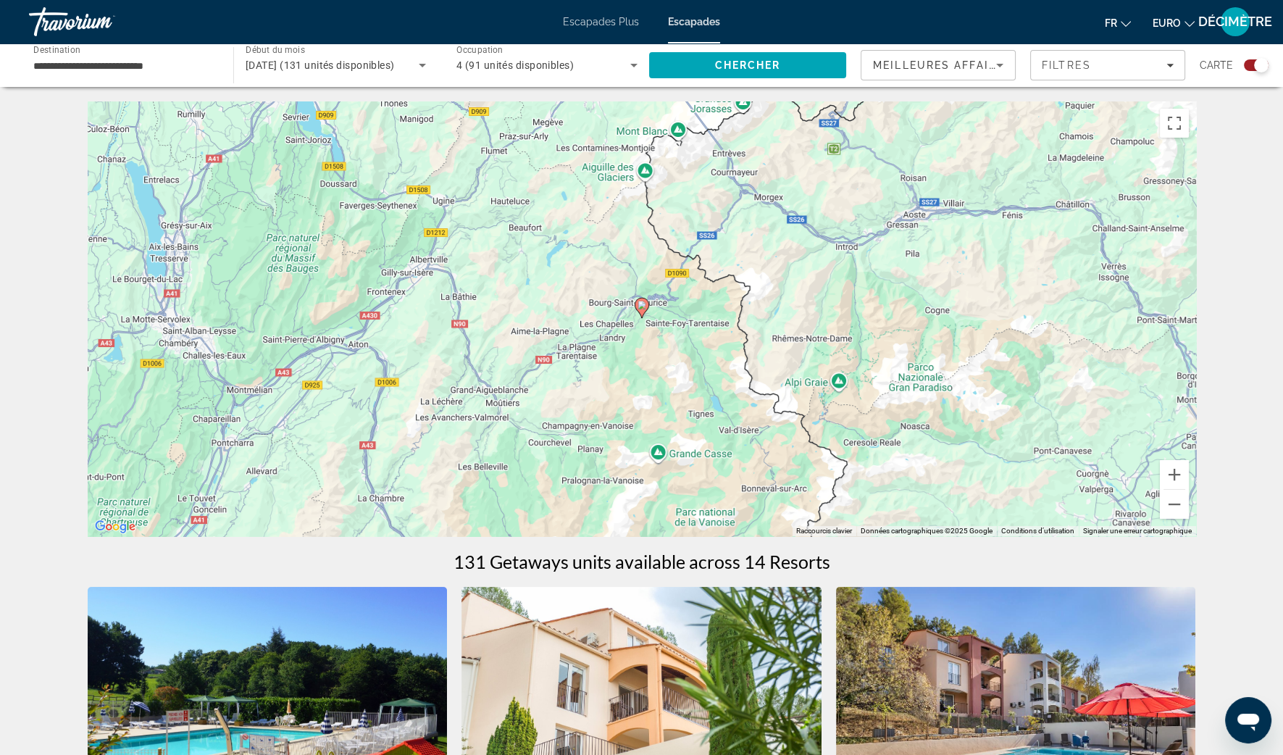
click at [642, 308] on image "Contenu principal" at bounding box center [641, 305] width 9 height 9
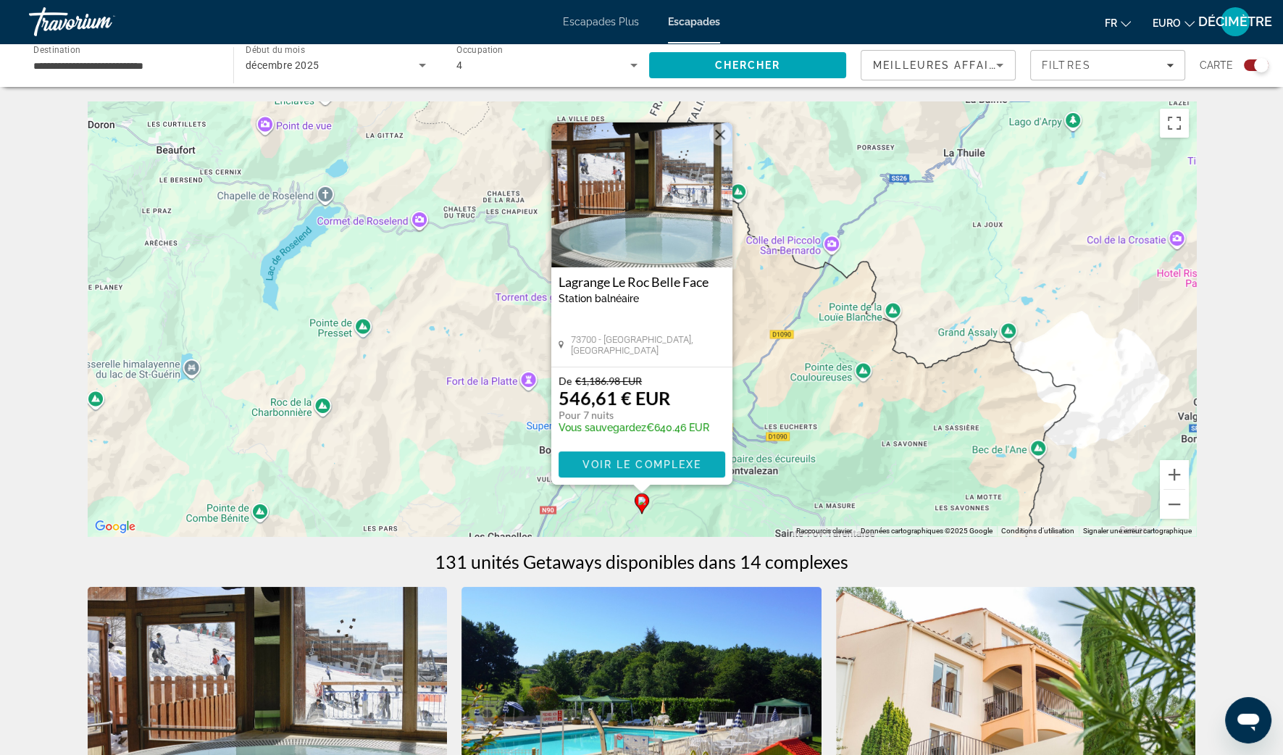
click at [621, 469] on span "Voir le complexe" at bounding box center [642, 465] width 120 height 12
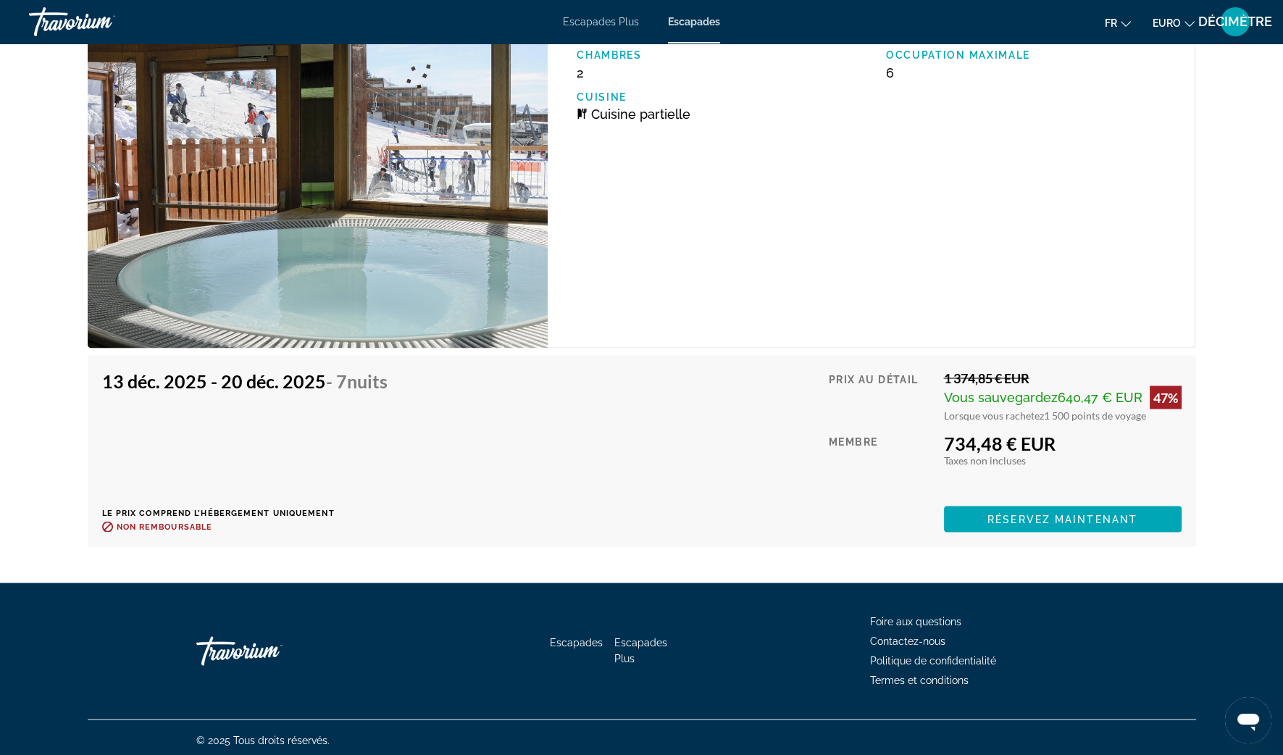
scroll to position [3839, 0]
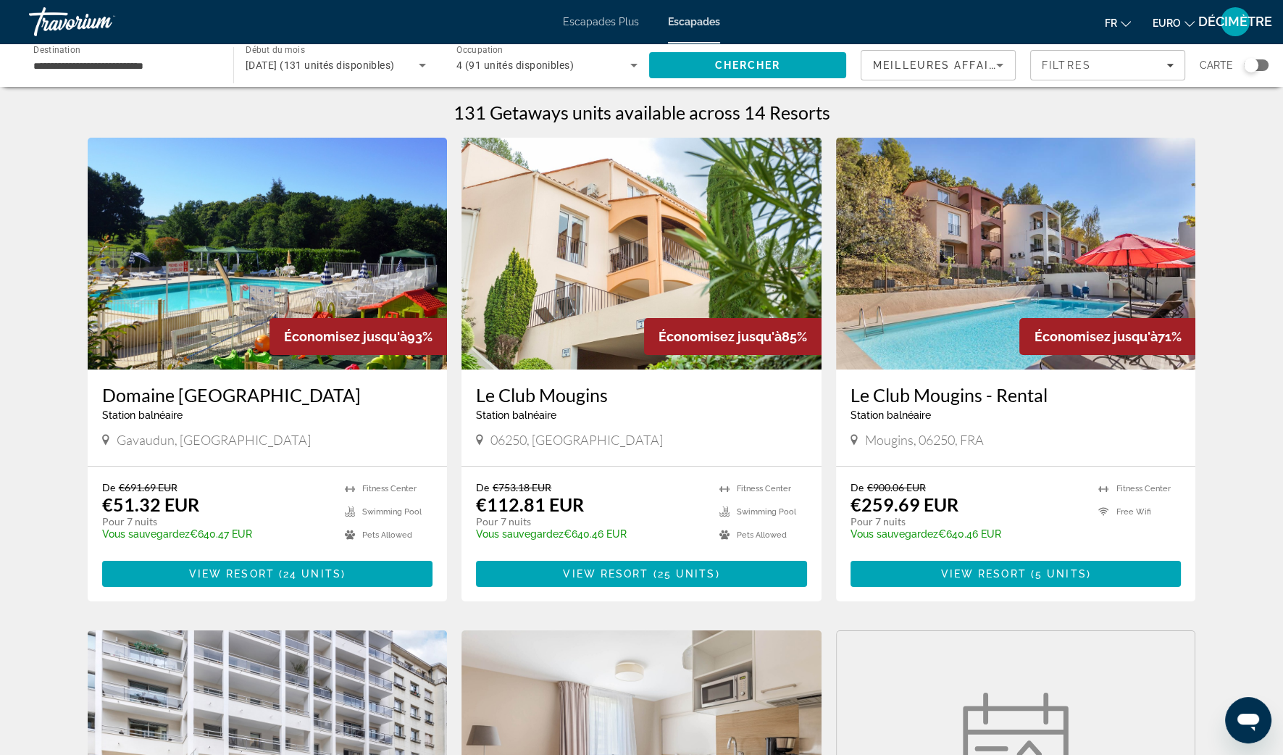
click at [1258, 64] on div "Widget de recherche" at bounding box center [1251, 65] width 14 height 14
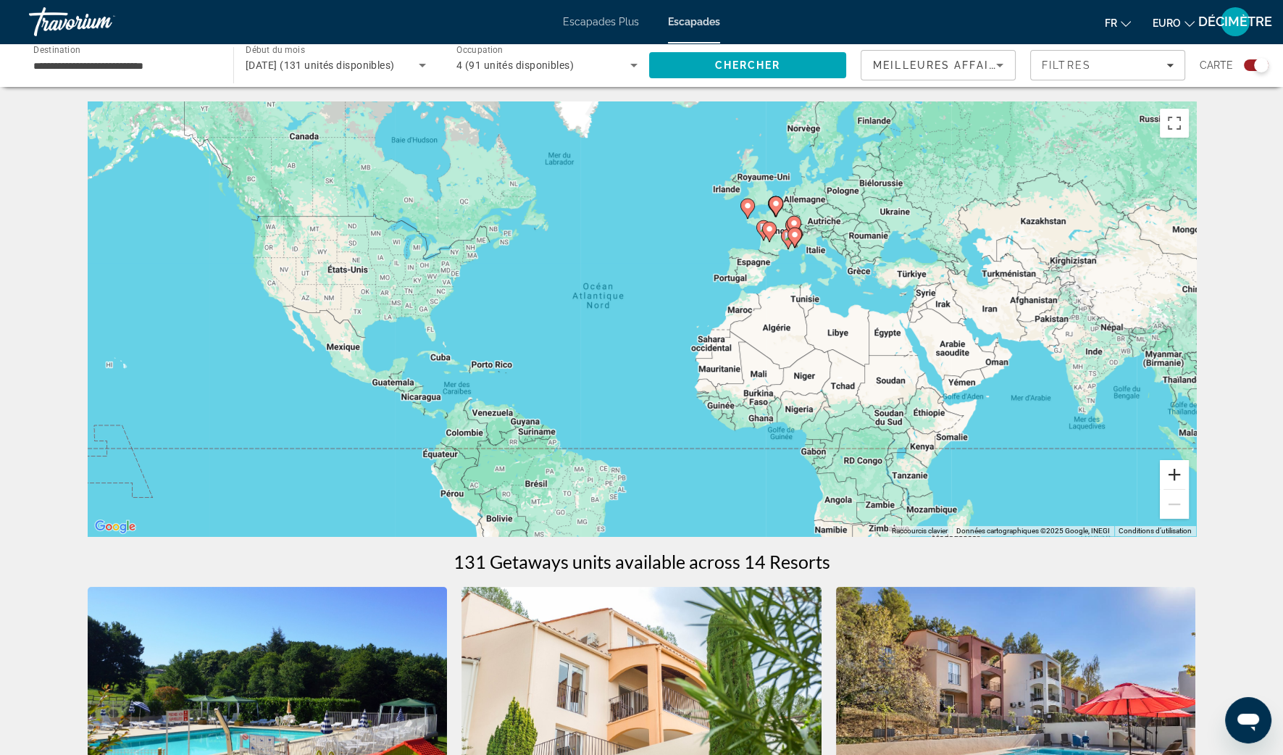
click at [1169, 472] on button "Zoom avant" at bounding box center [1174, 474] width 29 height 29
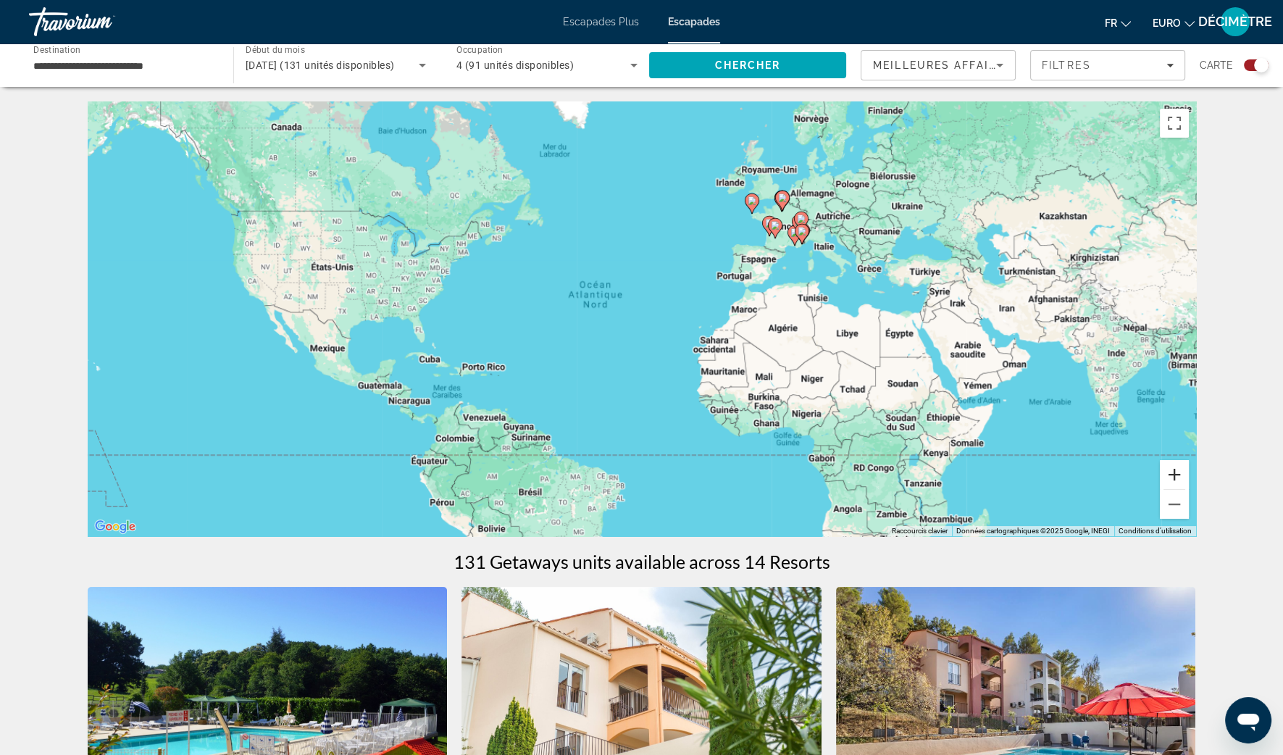
click at [1169, 471] on button "Zoom avant" at bounding box center [1174, 474] width 29 height 29
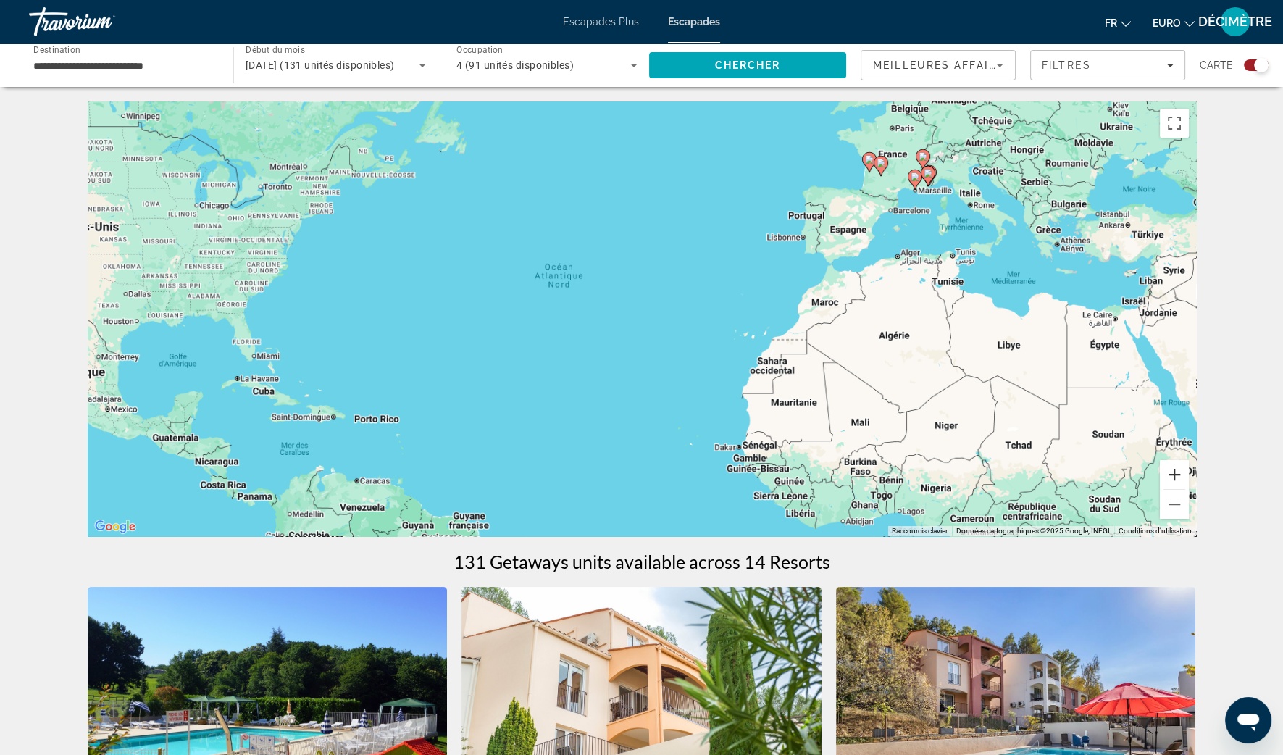
click at [1169, 471] on button "Zoom avant" at bounding box center [1174, 474] width 29 height 29
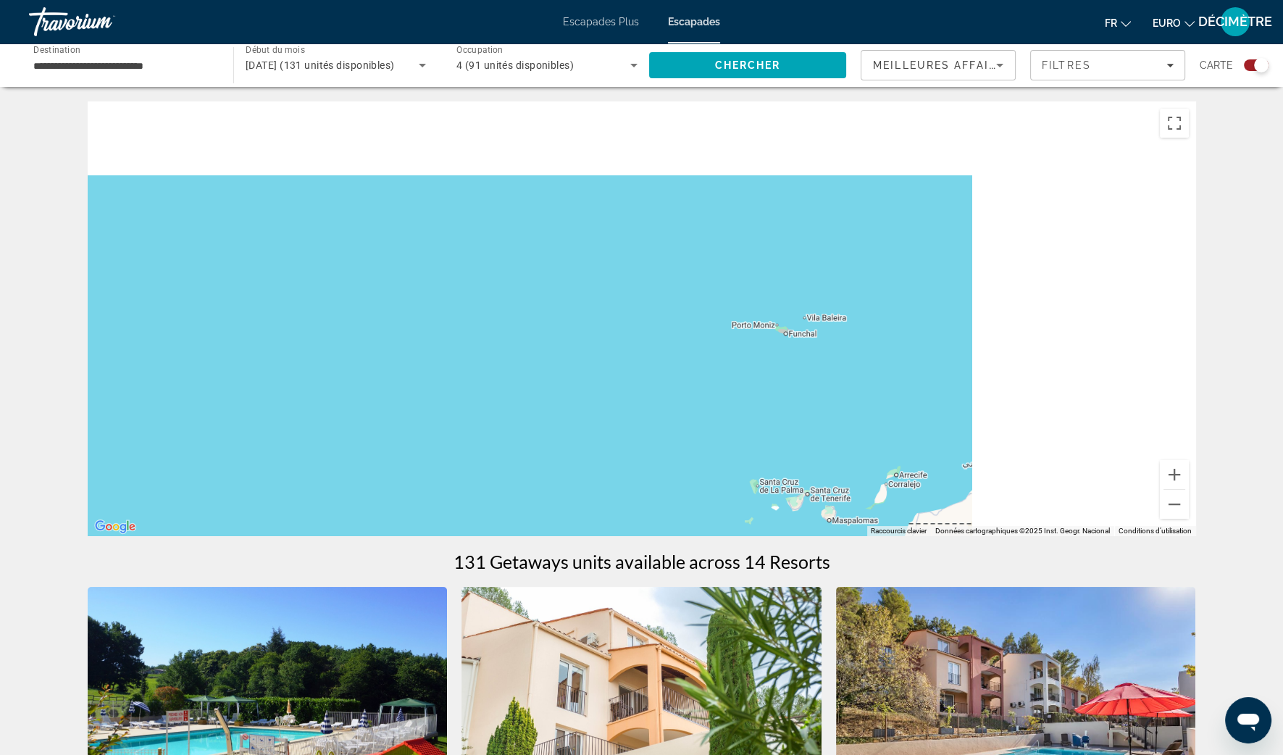
drag, startPoint x: 1029, startPoint y: 270, endPoint x: 149, endPoint y: 617, distance: 946.1
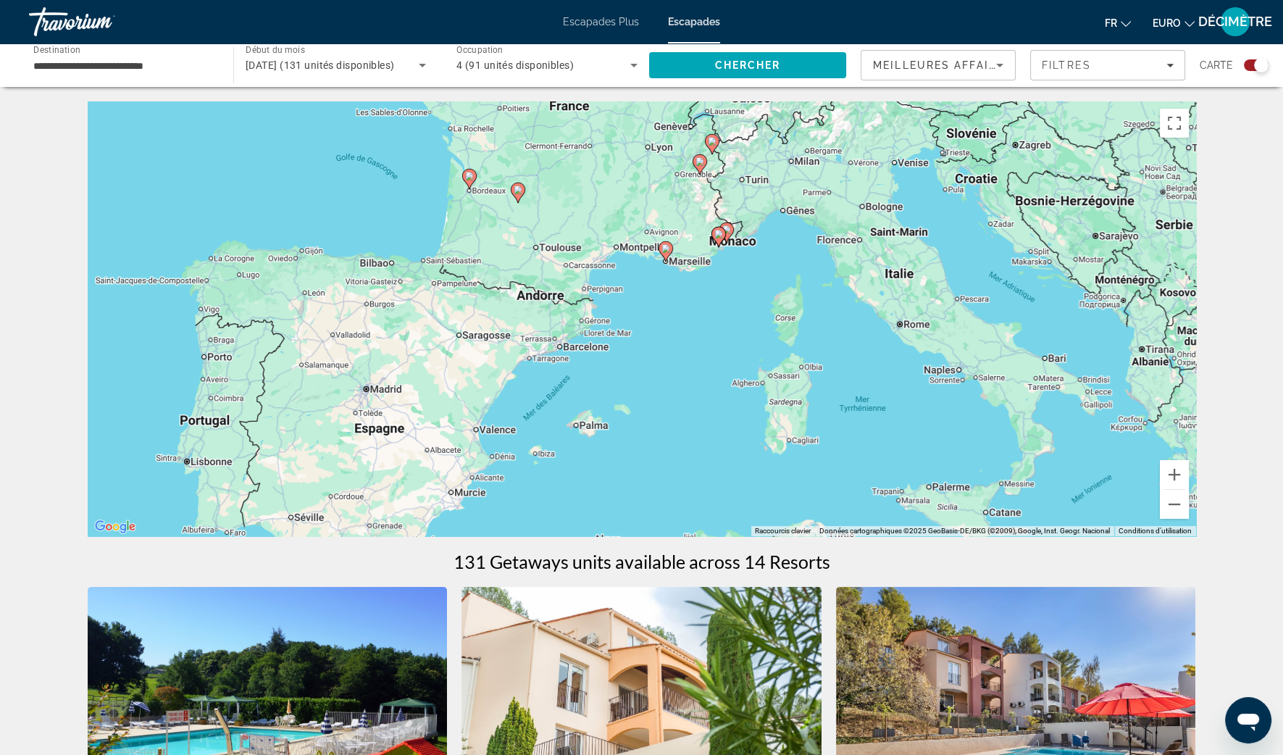
drag, startPoint x: 674, startPoint y: 268, endPoint x: 645, endPoint y: 376, distance: 111.8
click at [645, 376] on div "Pour activer le glissement avec le clavier, appuyez sur Alt+Entrée. Une fois ce…" at bounding box center [642, 318] width 1108 height 435
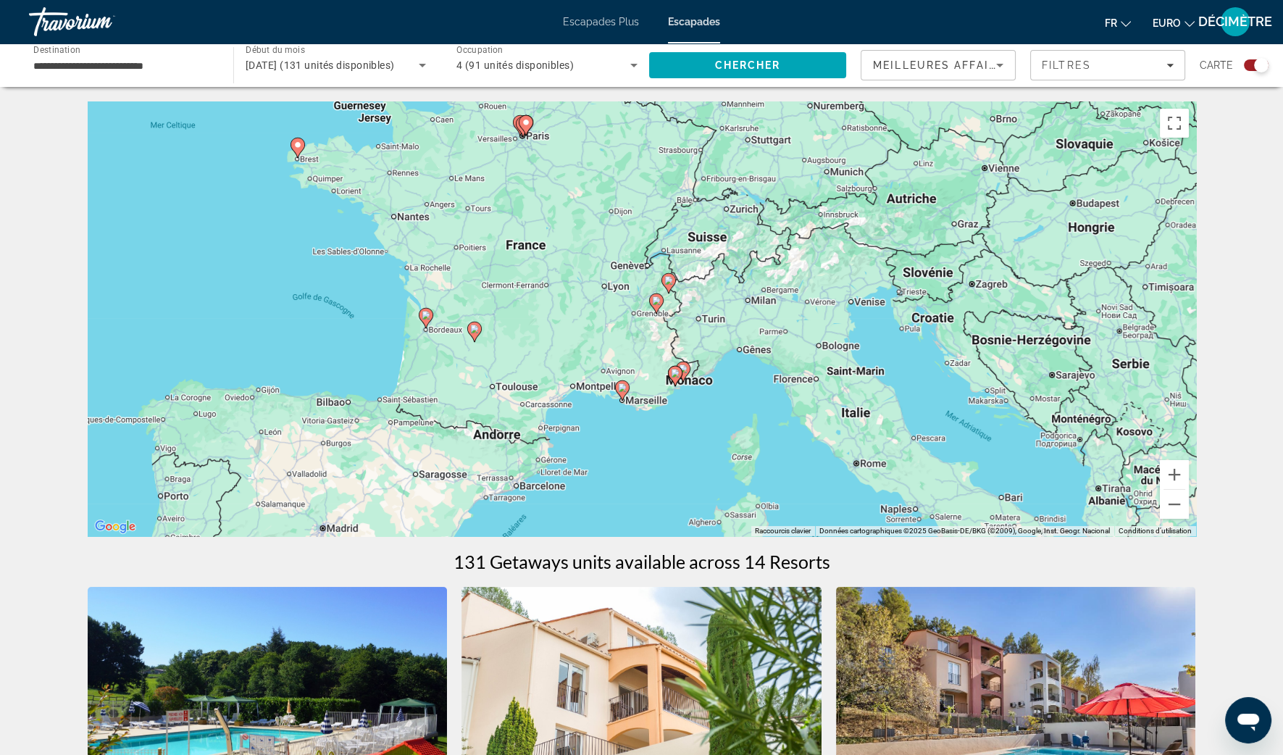
click at [654, 311] on gmp-advanced-marker "Contenu principal" at bounding box center [656, 304] width 14 height 22
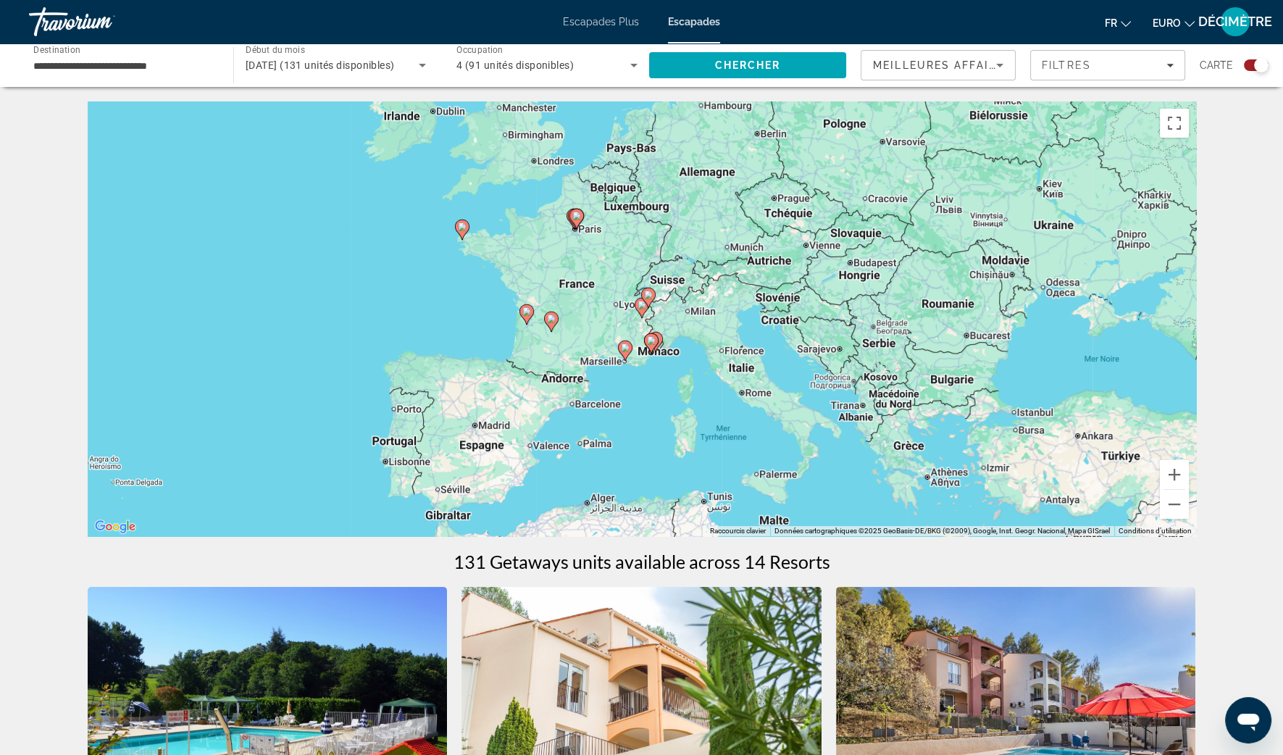
click at [643, 314] on icon "Contenu principal" at bounding box center [642, 308] width 14 height 20
type input "**********"
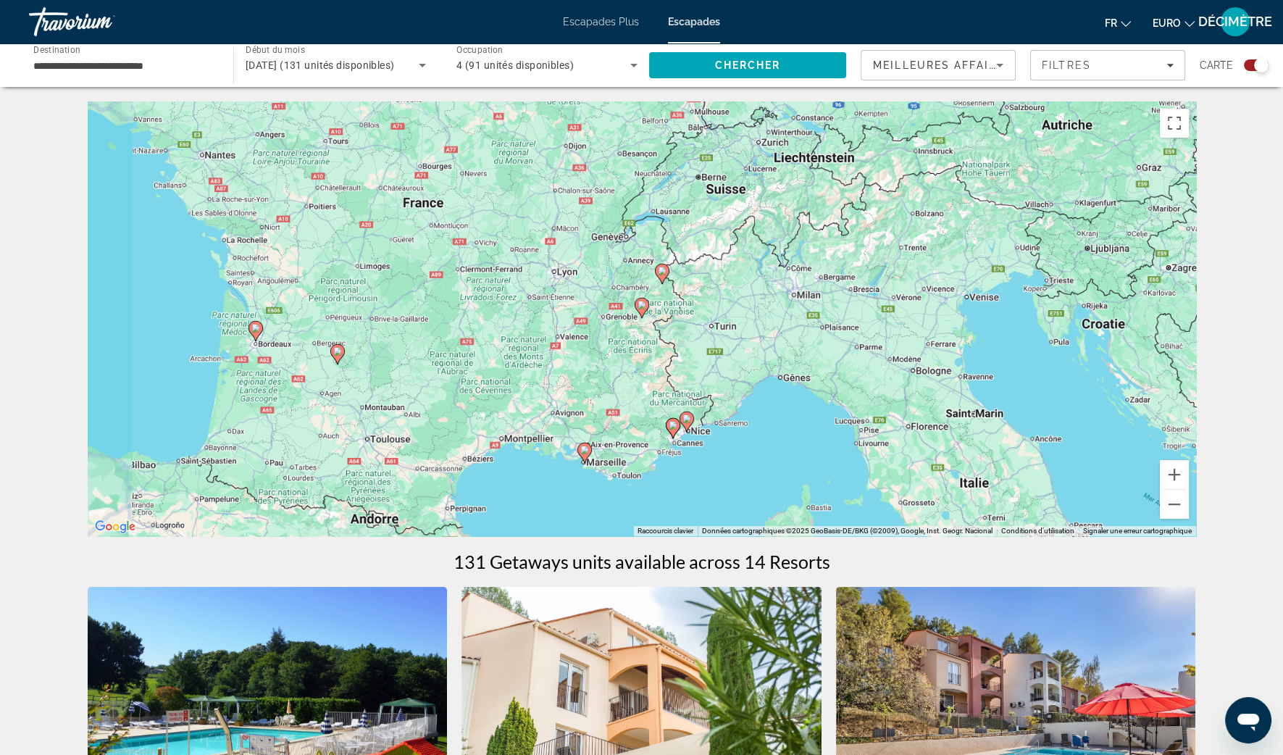
click at [643, 314] on icon "Contenu principal" at bounding box center [642, 308] width 14 height 20
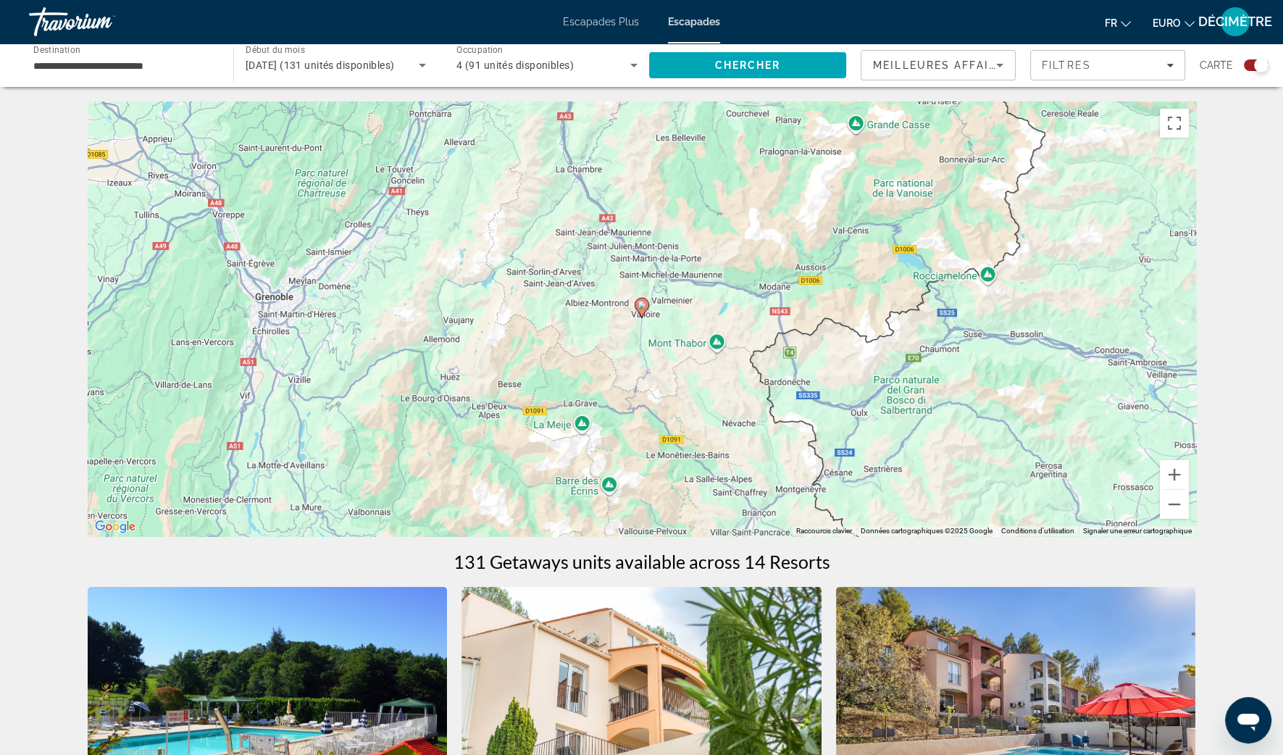
click at [643, 314] on icon "Contenu principal" at bounding box center [642, 308] width 14 height 20
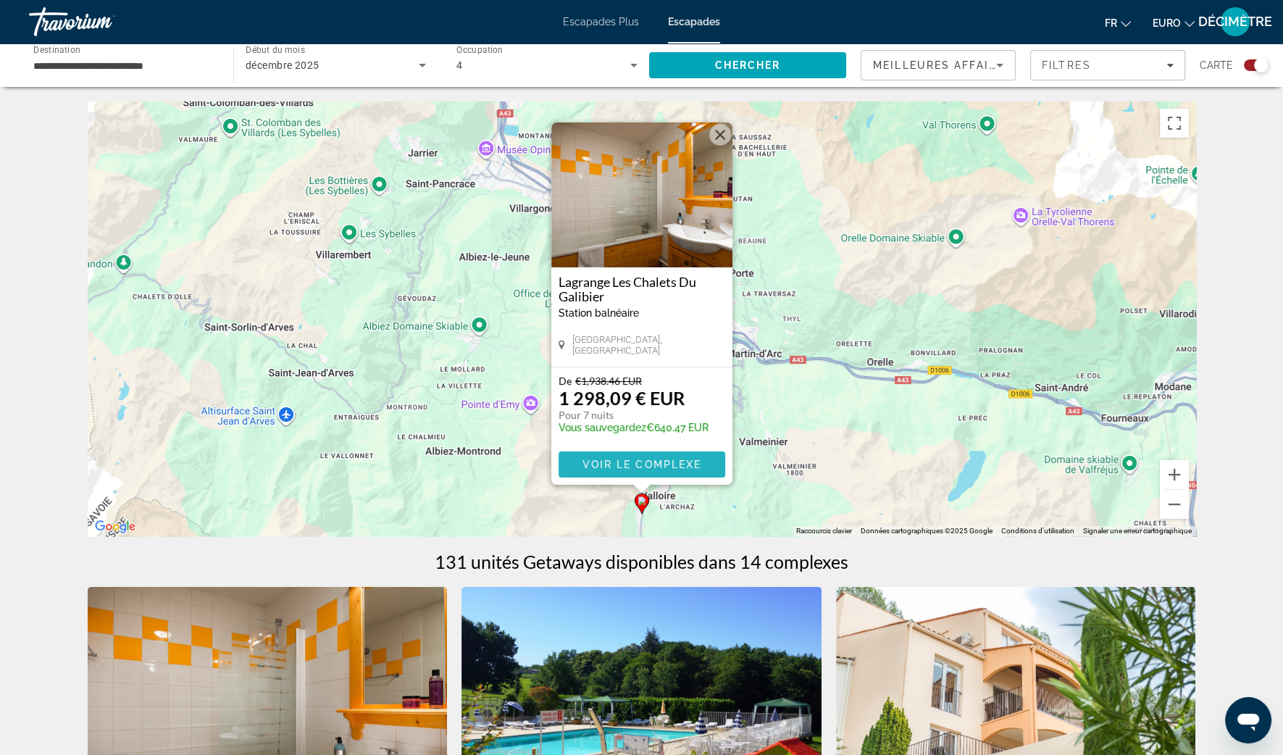
click at [644, 476] on span "Contenu principal" at bounding box center [642, 464] width 167 height 35
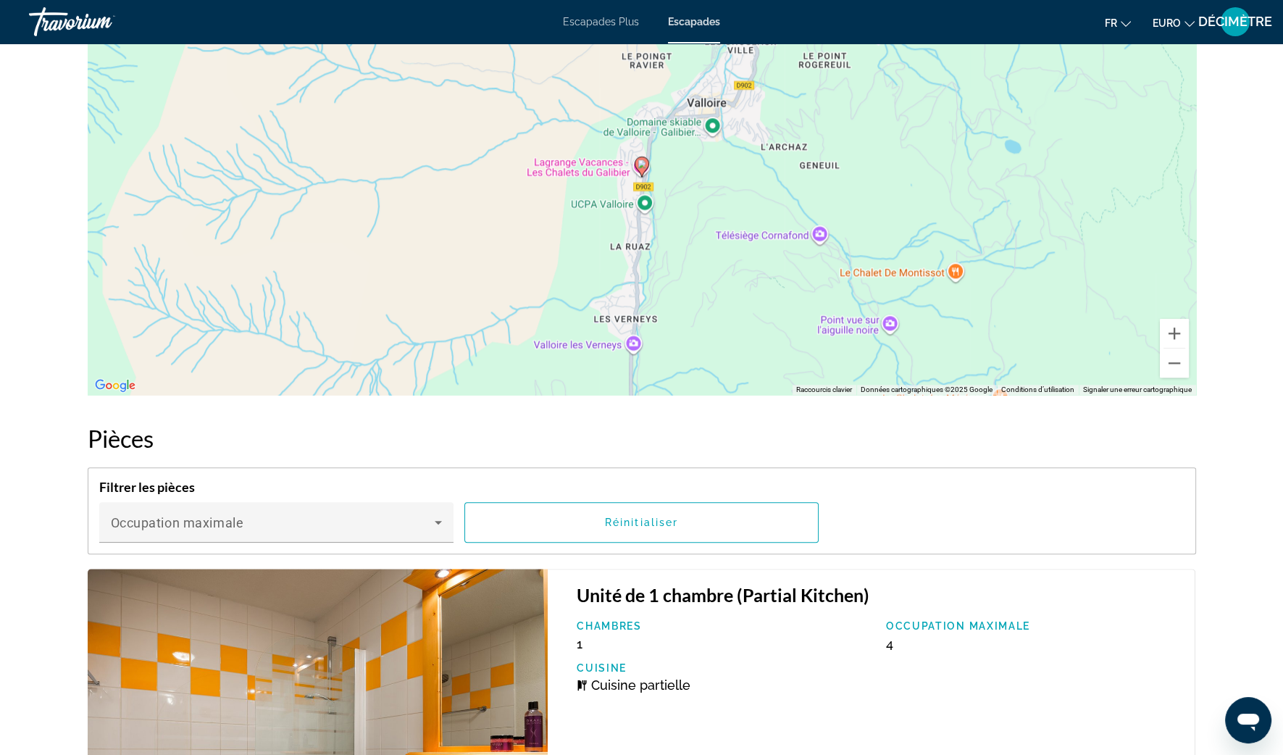
scroll to position [2535, 0]
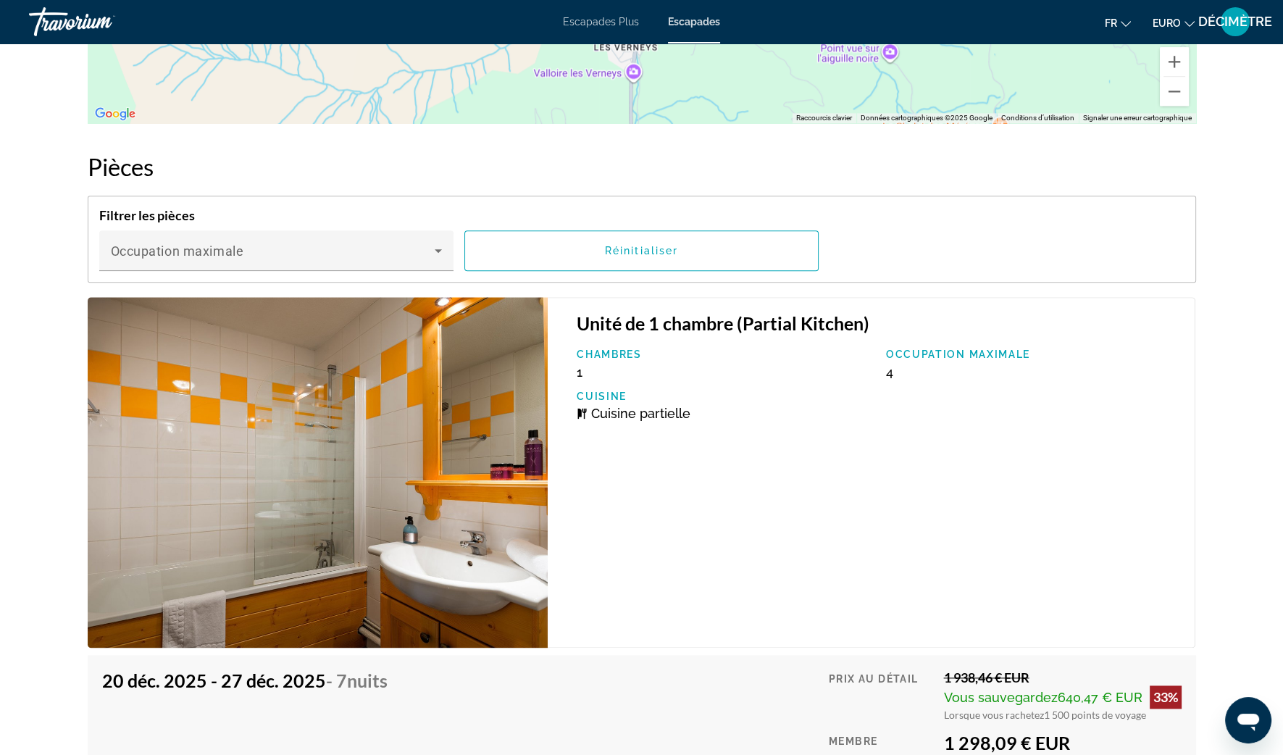
click at [400, 474] on img "Contenu principal" at bounding box center [318, 472] width 461 height 351
click at [446, 414] on img "Contenu principal" at bounding box center [318, 472] width 461 height 351
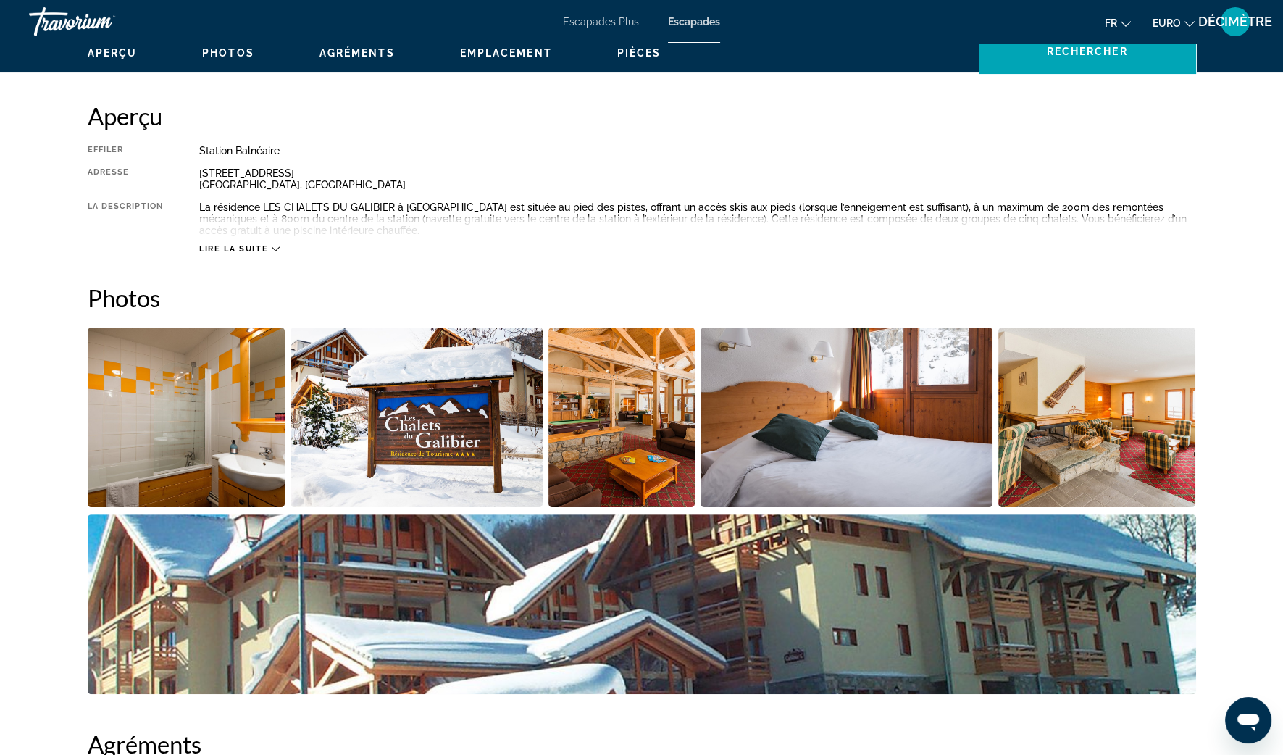
scroll to position [543, 0]
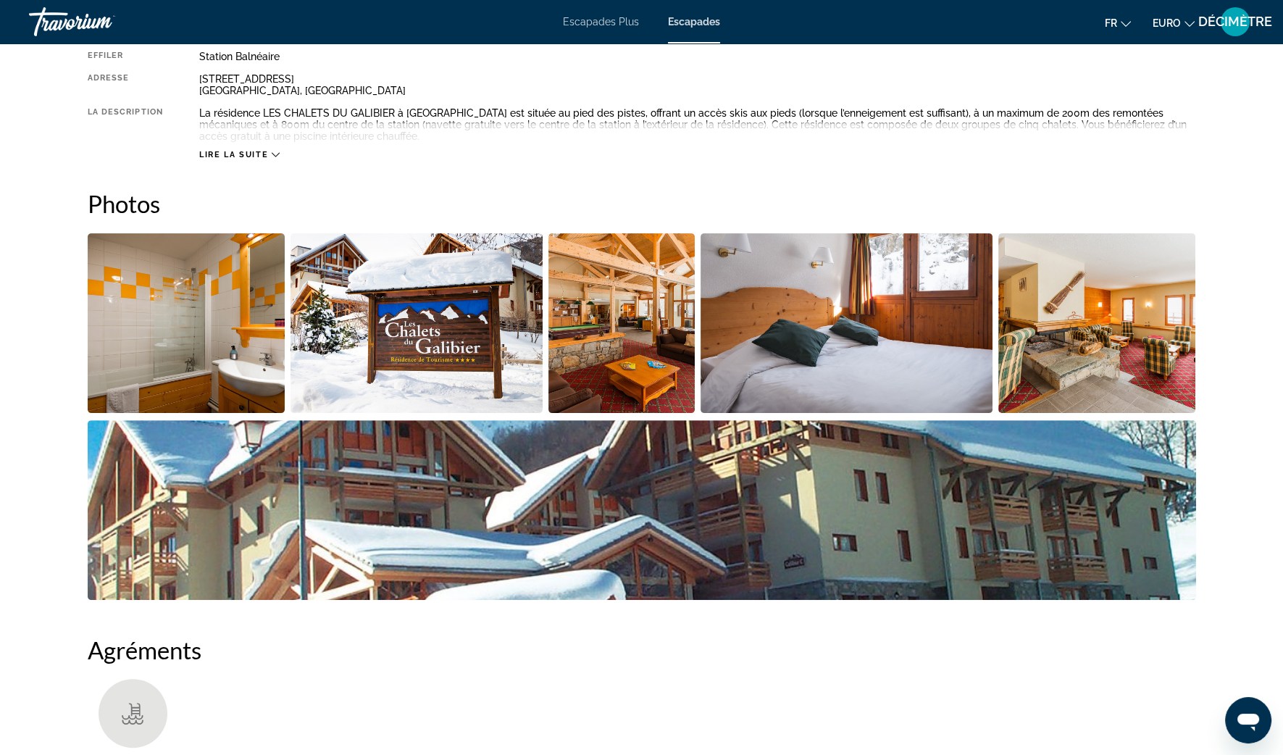
click at [232, 150] on span "Lire la suite" at bounding box center [233, 154] width 69 height 9
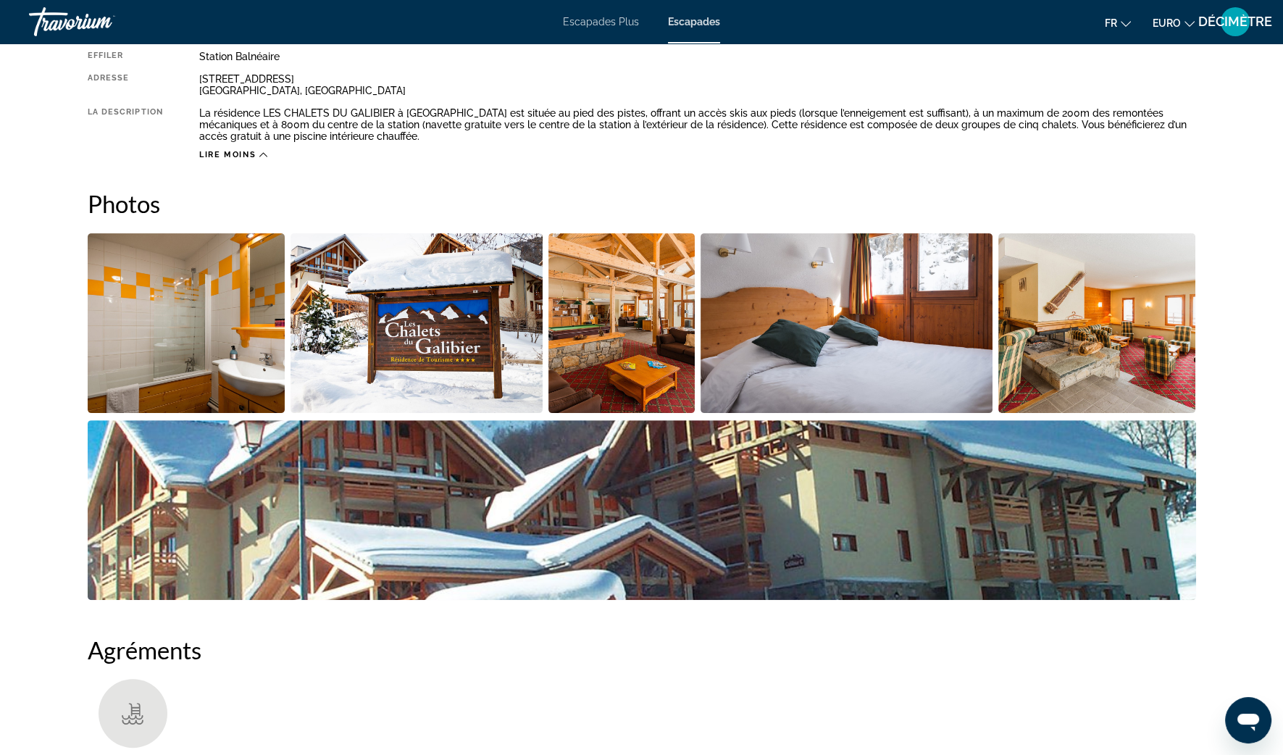
click at [230, 311] on img "Ouvrir le curseur d’image en plein écran" at bounding box center [187, 323] width 198 height 180
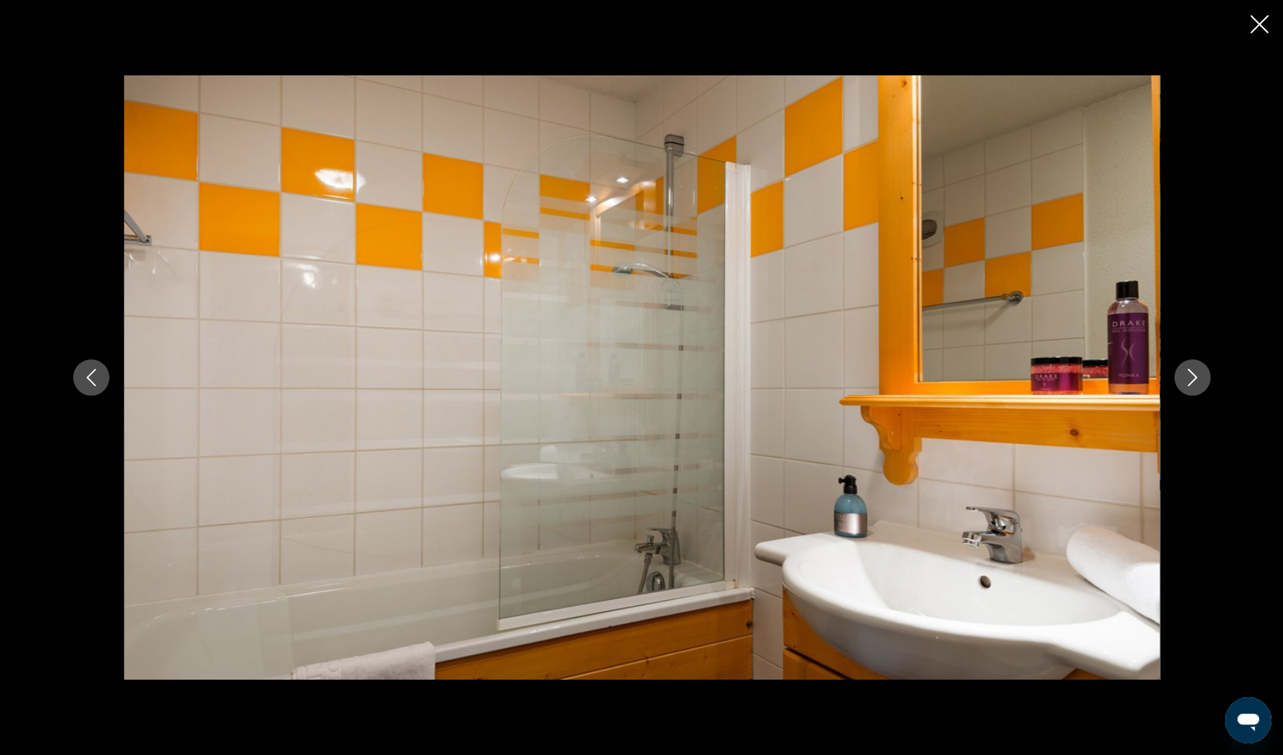
click at [1177, 377] on button "Image suivante" at bounding box center [1192, 377] width 36 height 36
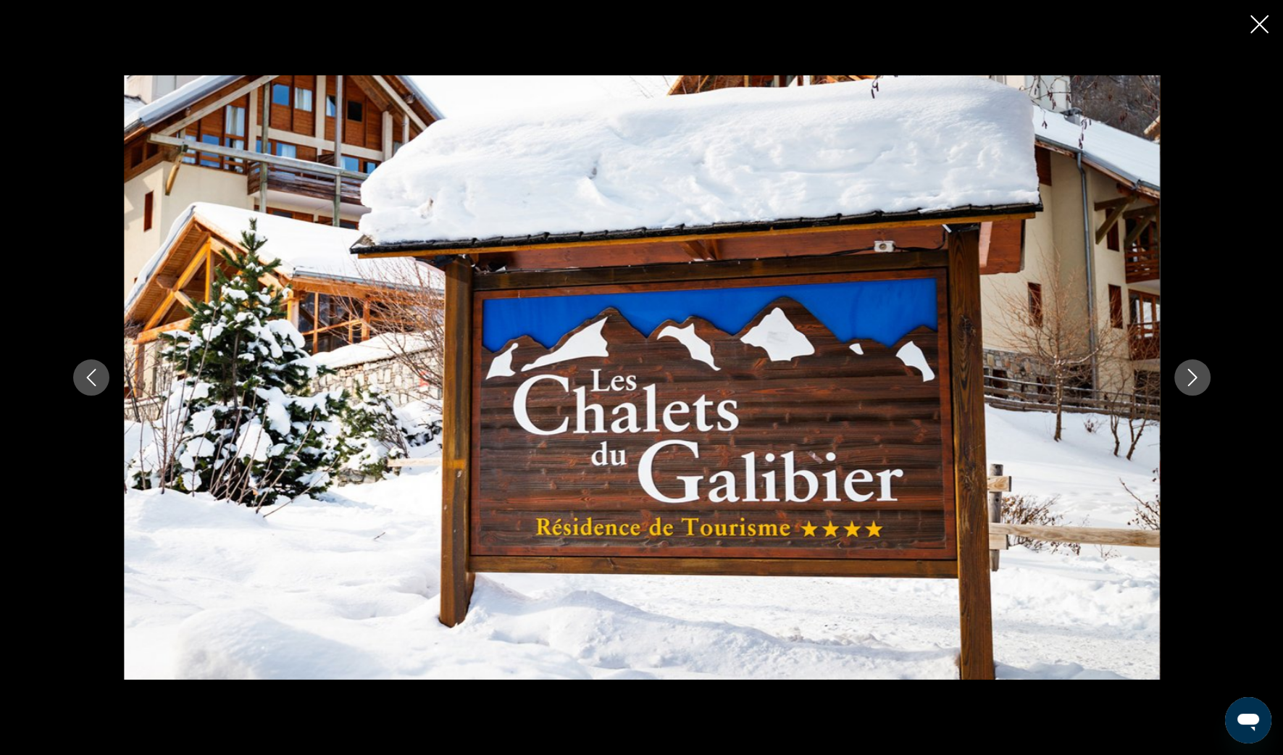
click at [1177, 377] on button "Image suivante" at bounding box center [1192, 377] width 36 height 36
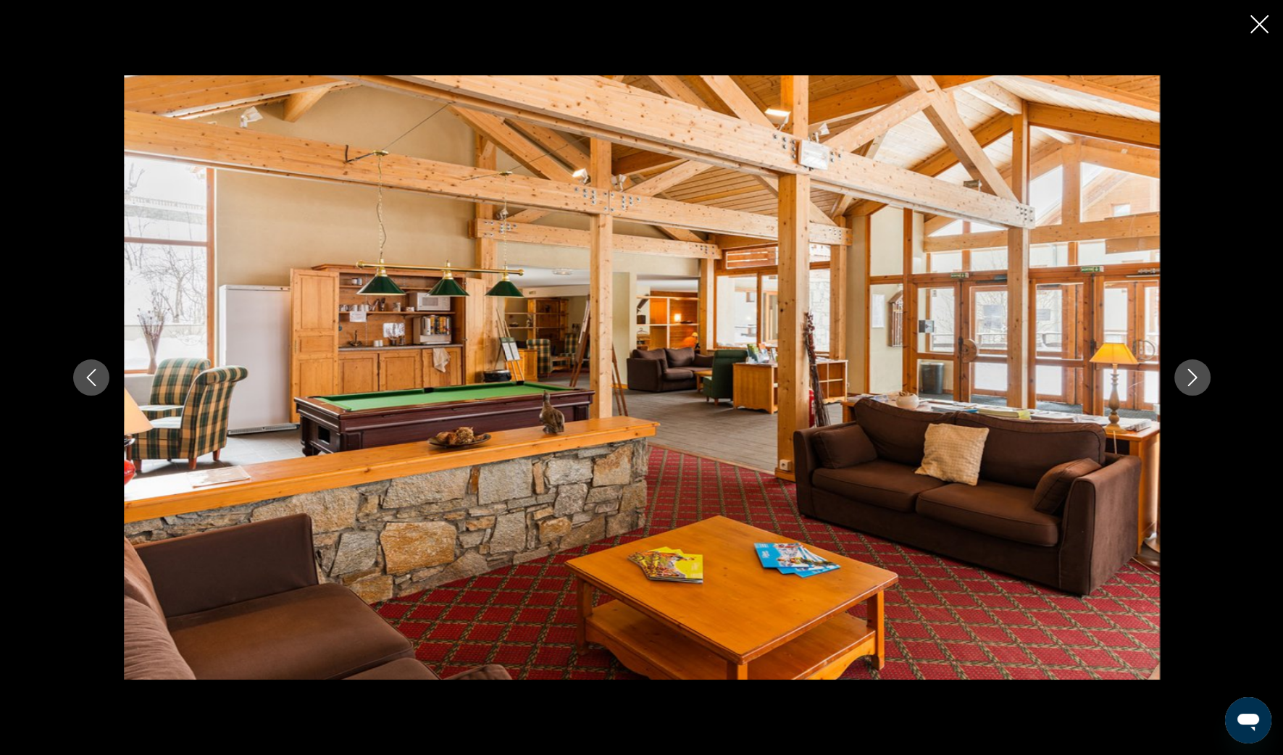
click at [1177, 377] on button "Image suivante" at bounding box center [1192, 377] width 36 height 36
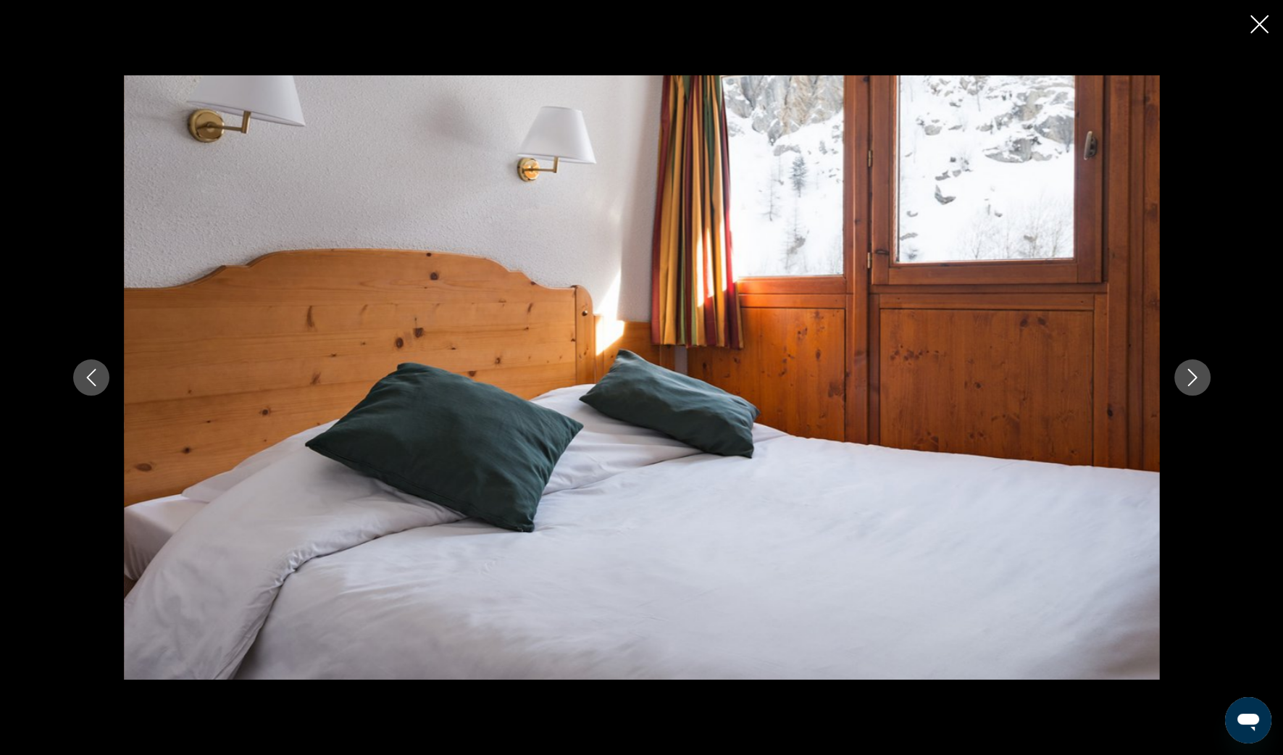
click at [1177, 377] on button "Image suivante" at bounding box center [1192, 377] width 36 height 36
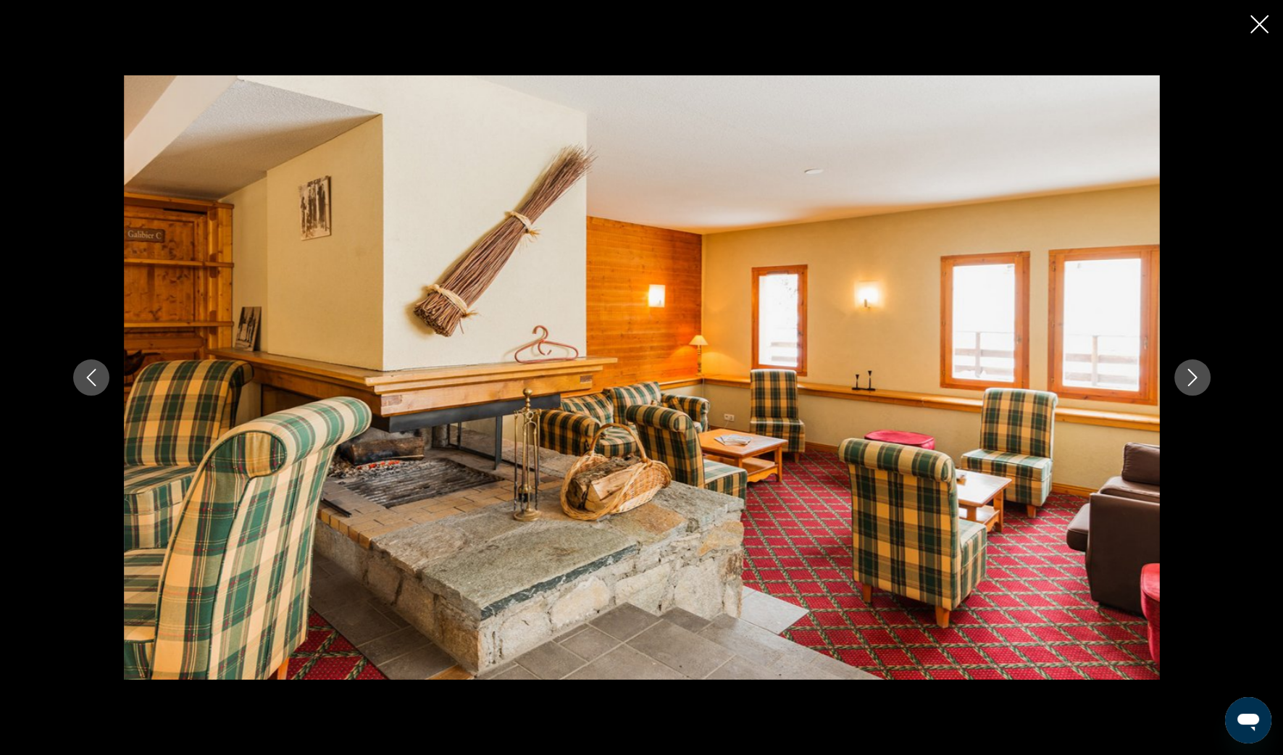
click at [1177, 376] on button "Image suivante" at bounding box center [1192, 377] width 36 height 36
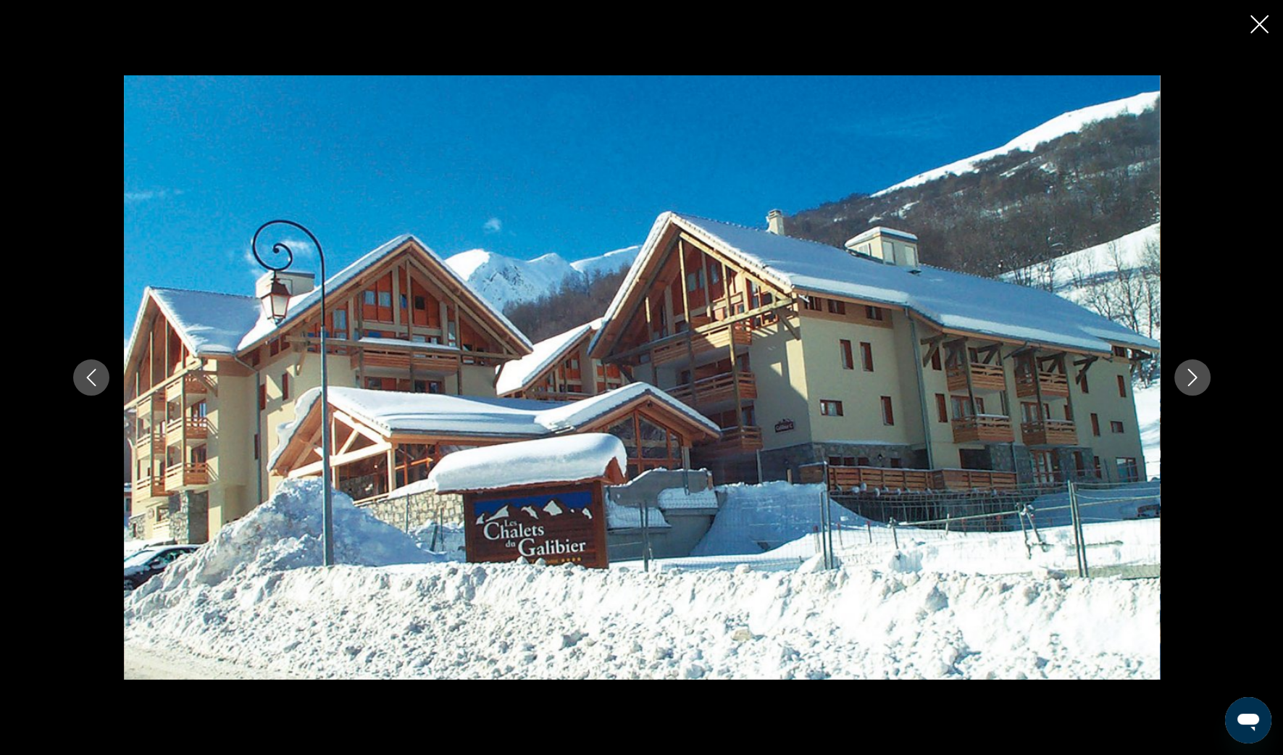
click at [1177, 376] on button "Image suivante" at bounding box center [1192, 377] width 36 height 36
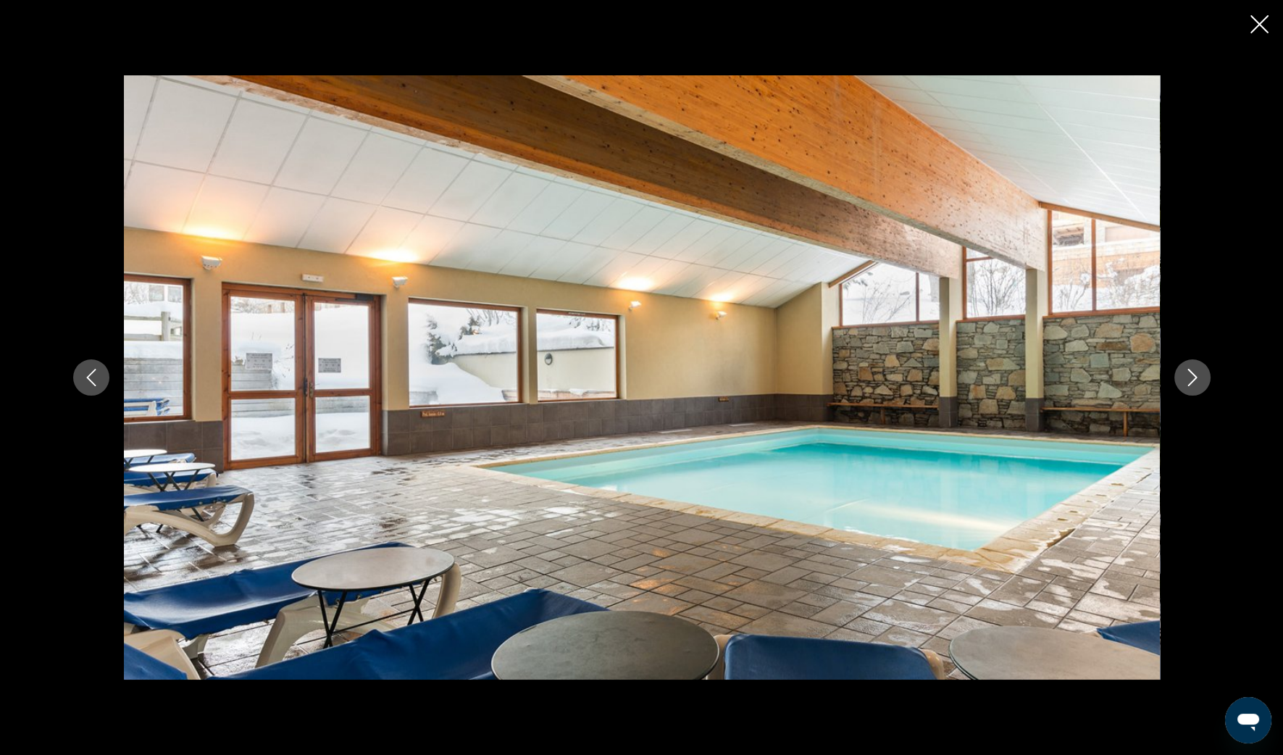
click at [1176, 375] on button "Image suivante" at bounding box center [1192, 377] width 36 height 36
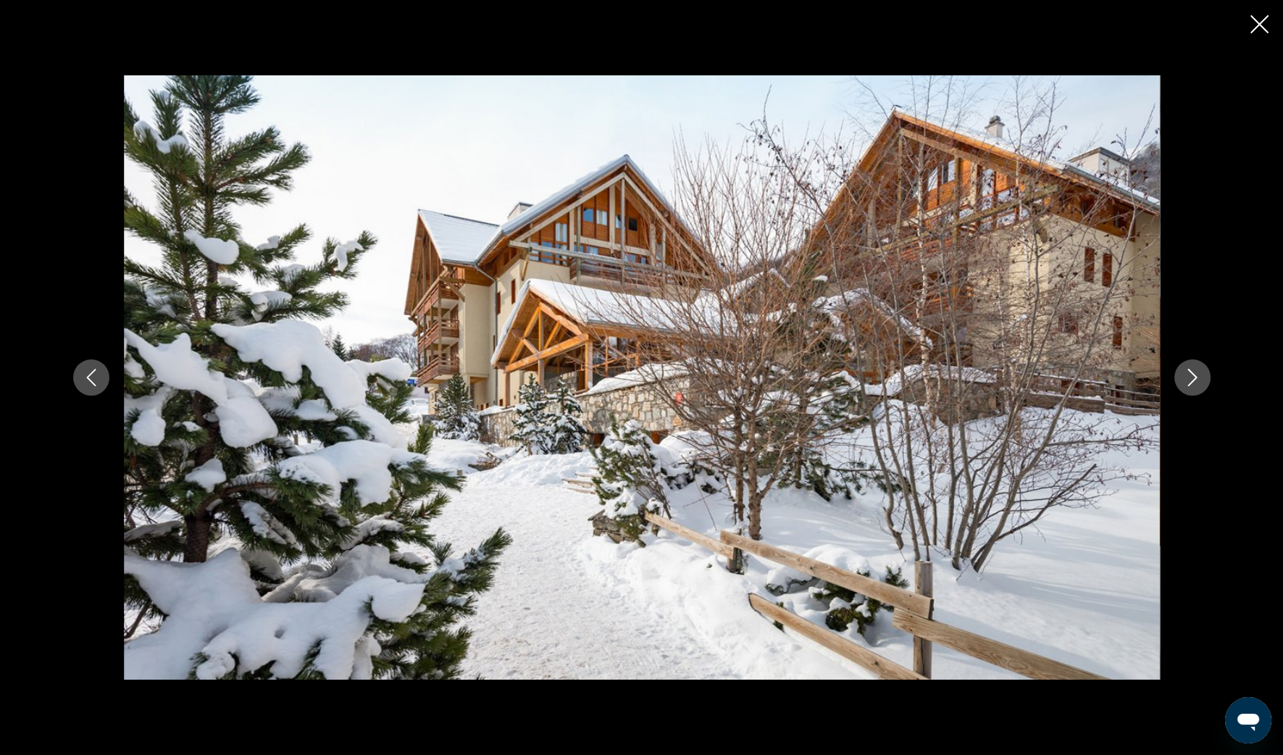
click at [1176, 375] on button "Image suivante" at bounding box center [1192, 377] width 36 height 36
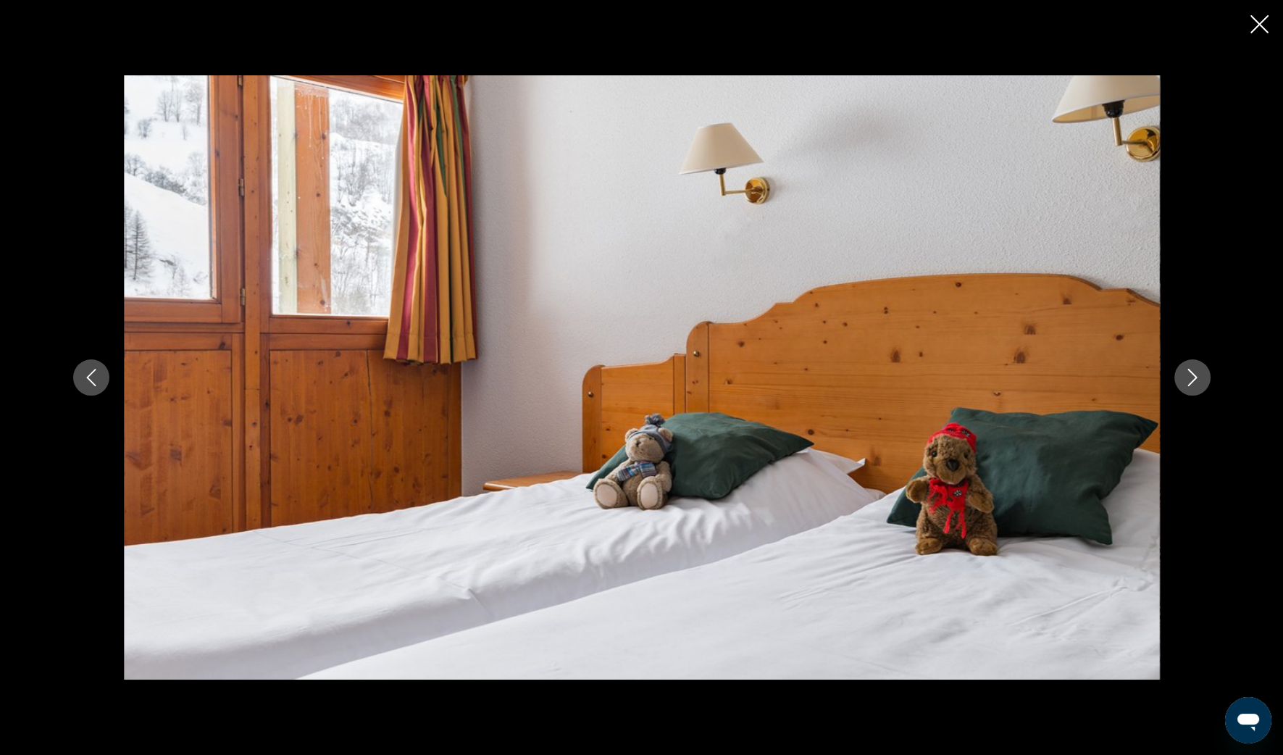
click at [1176, 375] on button "Image suivante" at bounding box center [1192, 377] width 36 height 36
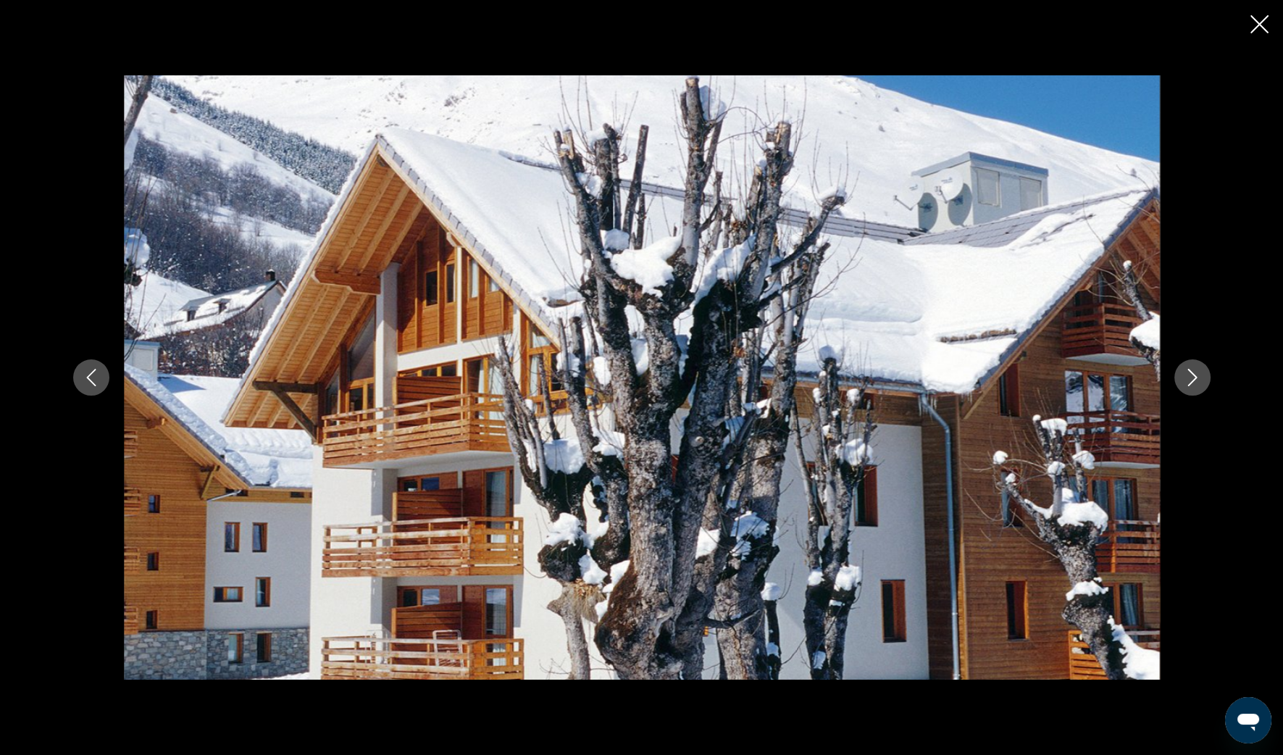
click at [1255, 22] on icon "Fermer le diaporama" at bounding box center [1259, 24] width 18 height 18
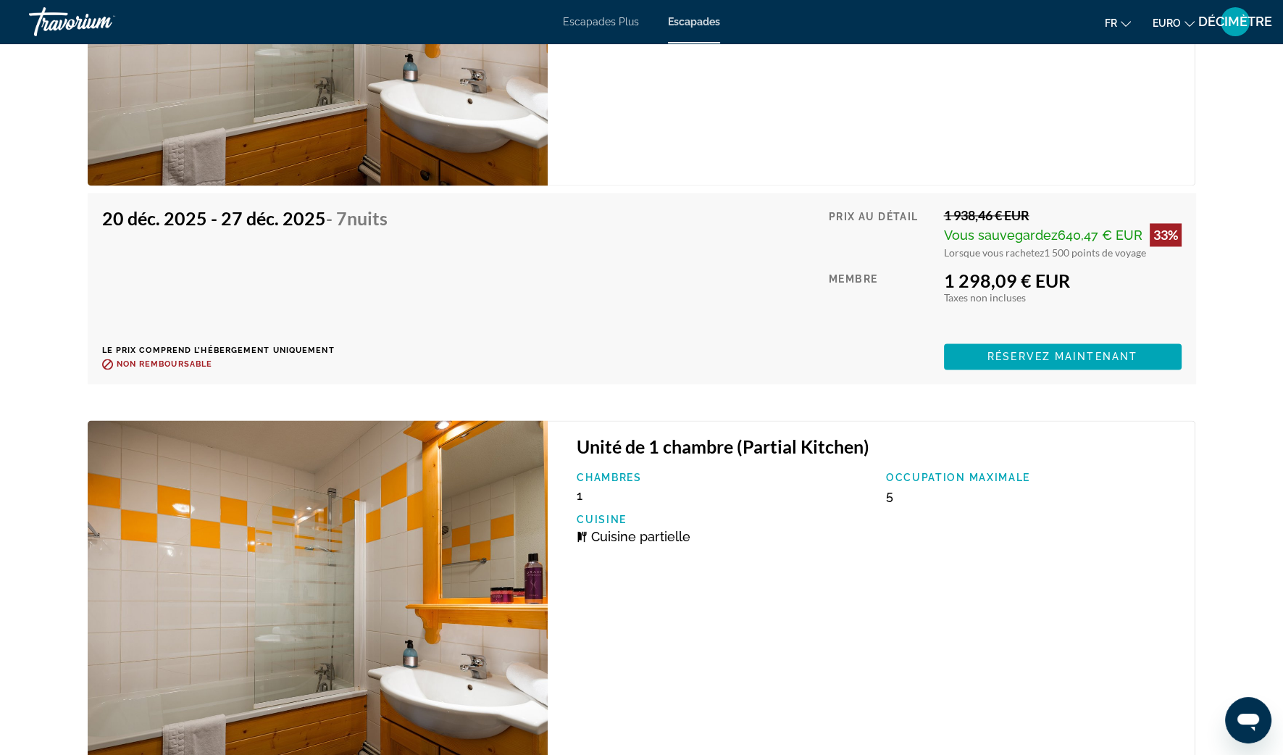
scroll to position [2806, 0]
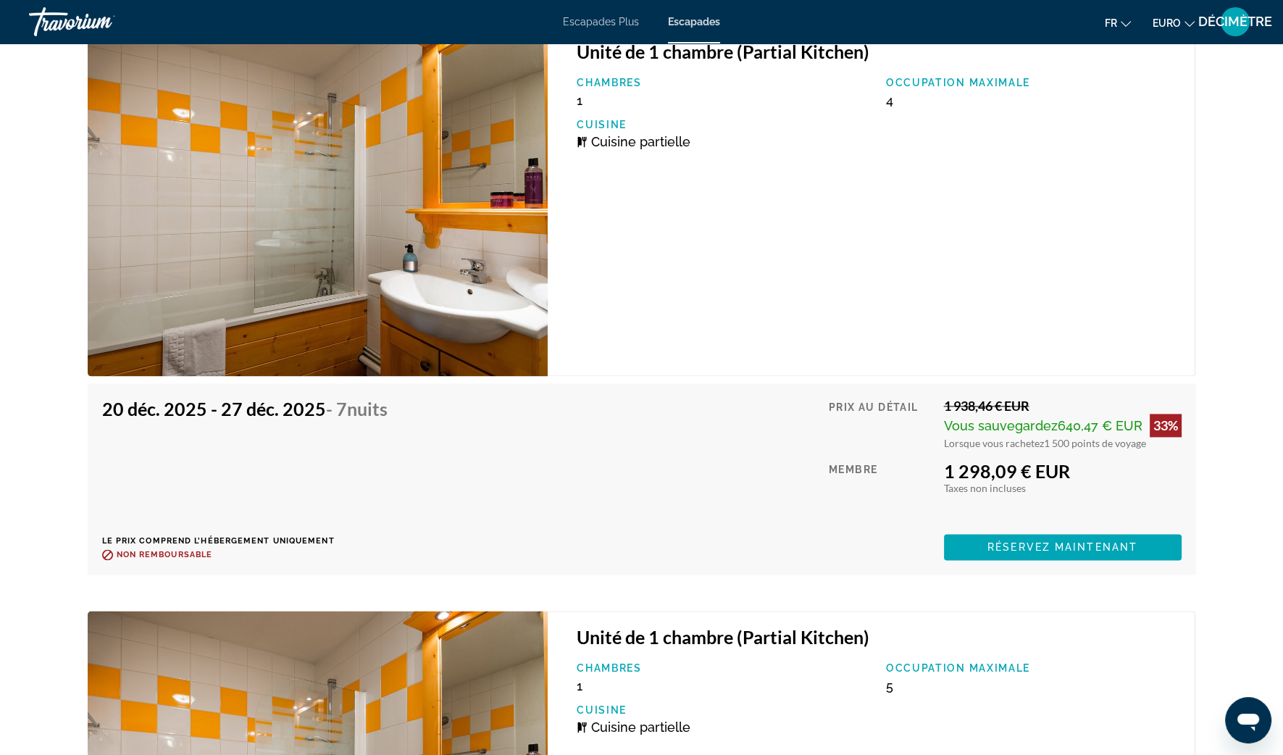
click at [378, 266] on img "Contenu principal" at bounding box center [318, 200] width 461 height 351
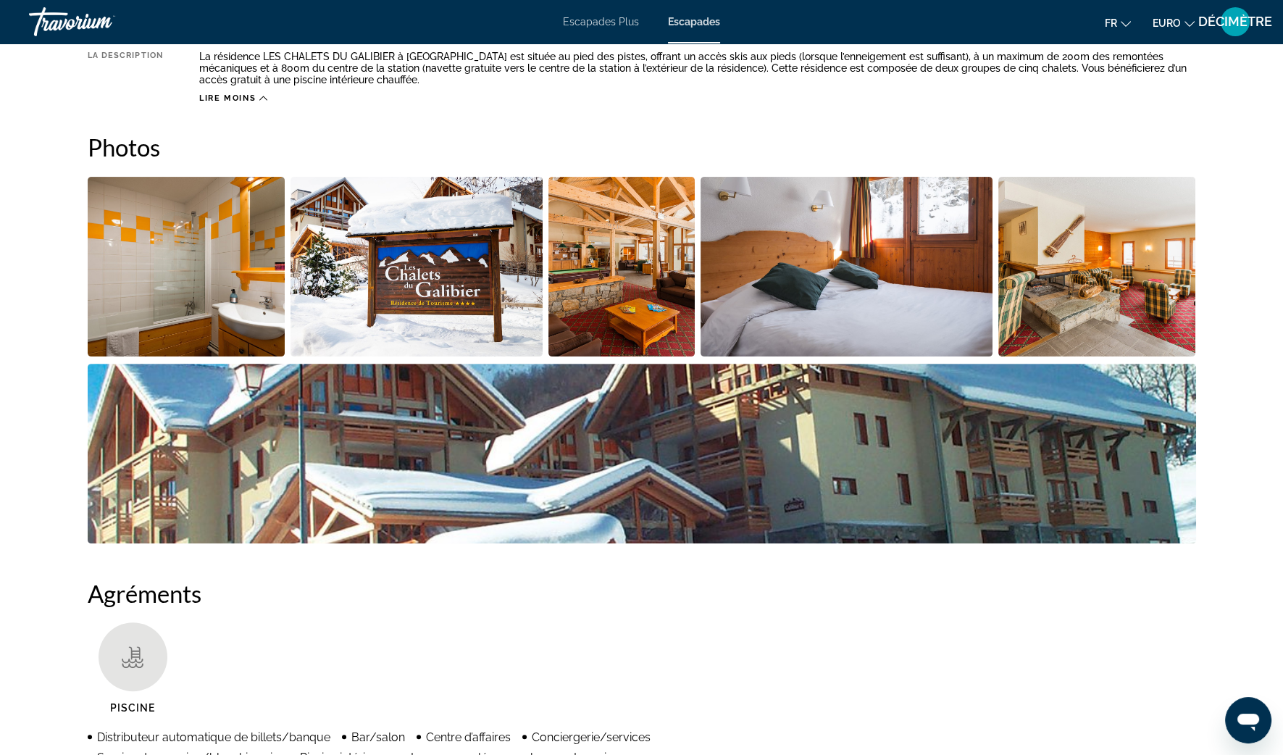
scroll to position [724, 0]
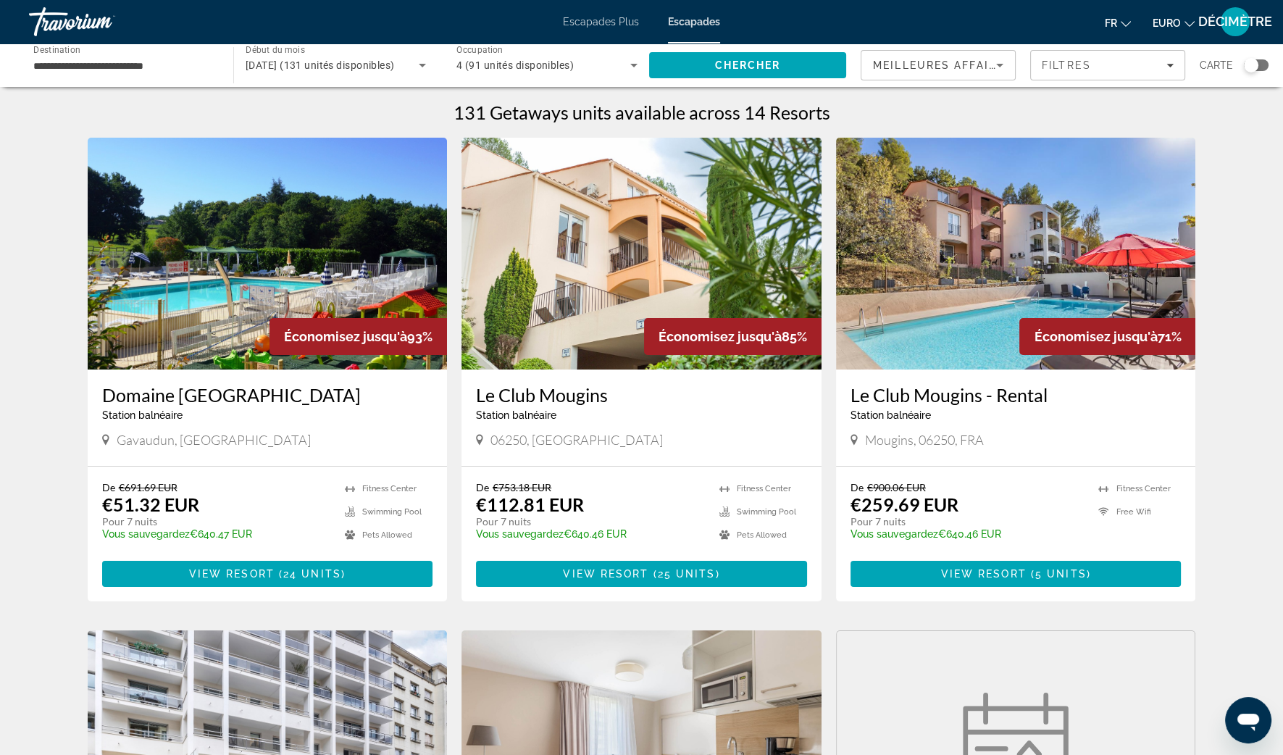
click at [1252, 65] on div "Widget de recherche" at bounding box center [1251, 65] width 14 height 14
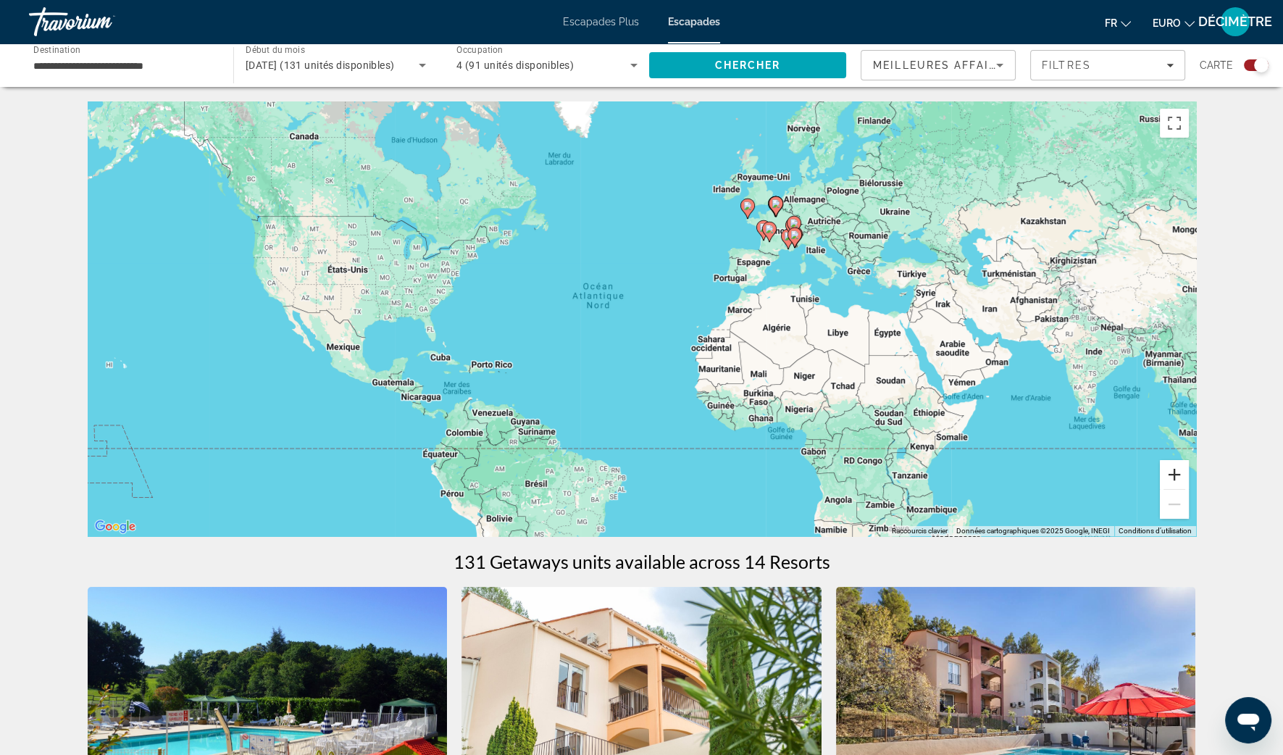
click at [1170, 478] on button "Zoom avant" at bounding box center [1174, 474] width 29 height 29
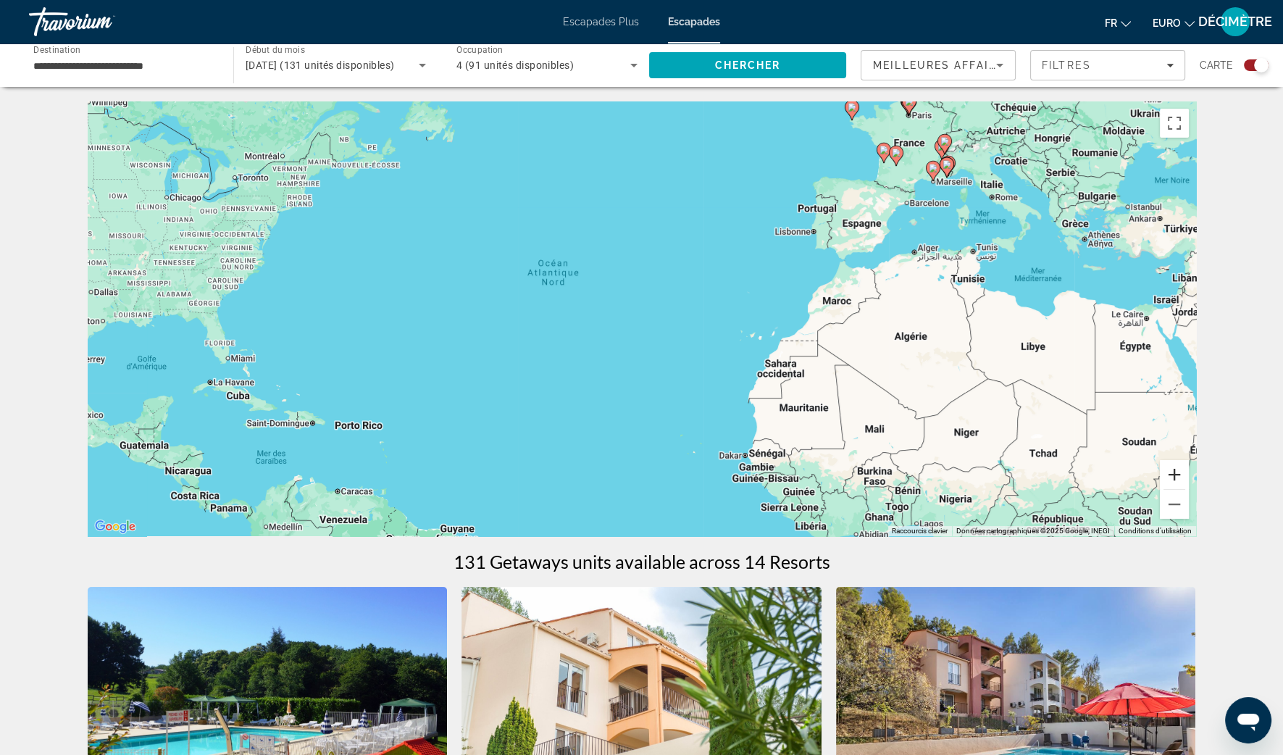
click at [1169, 474] on button "Zoom avant" at bounding box center [1174, 474] width 29 height 29
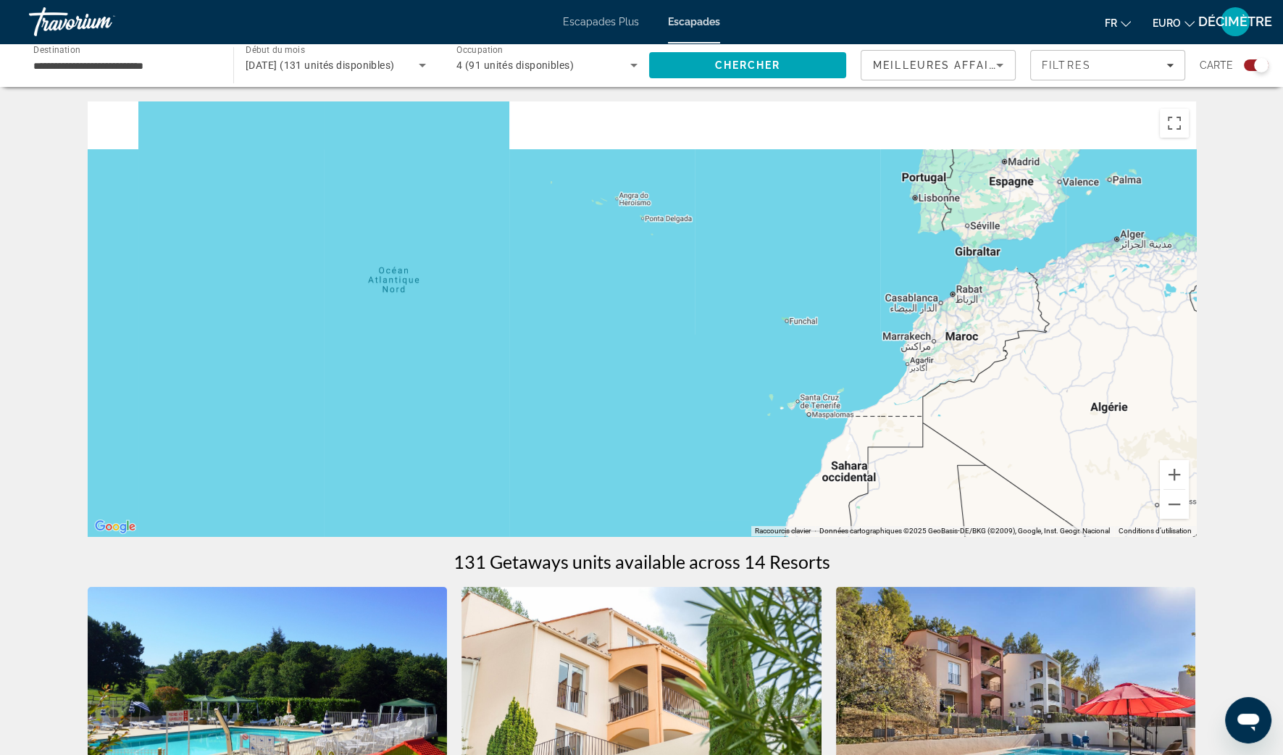
drag, startPoint x: 1112, startPoint y: 232, endPoint x: 722, endPoint y: 506, distance: 476.3
click at [724, 504] on div "Pour activer le glissement avec le clavier, appuyez sur Alt+Entrée. Une fois ce…" at bounding box center [642, 318] width 1108 height 435
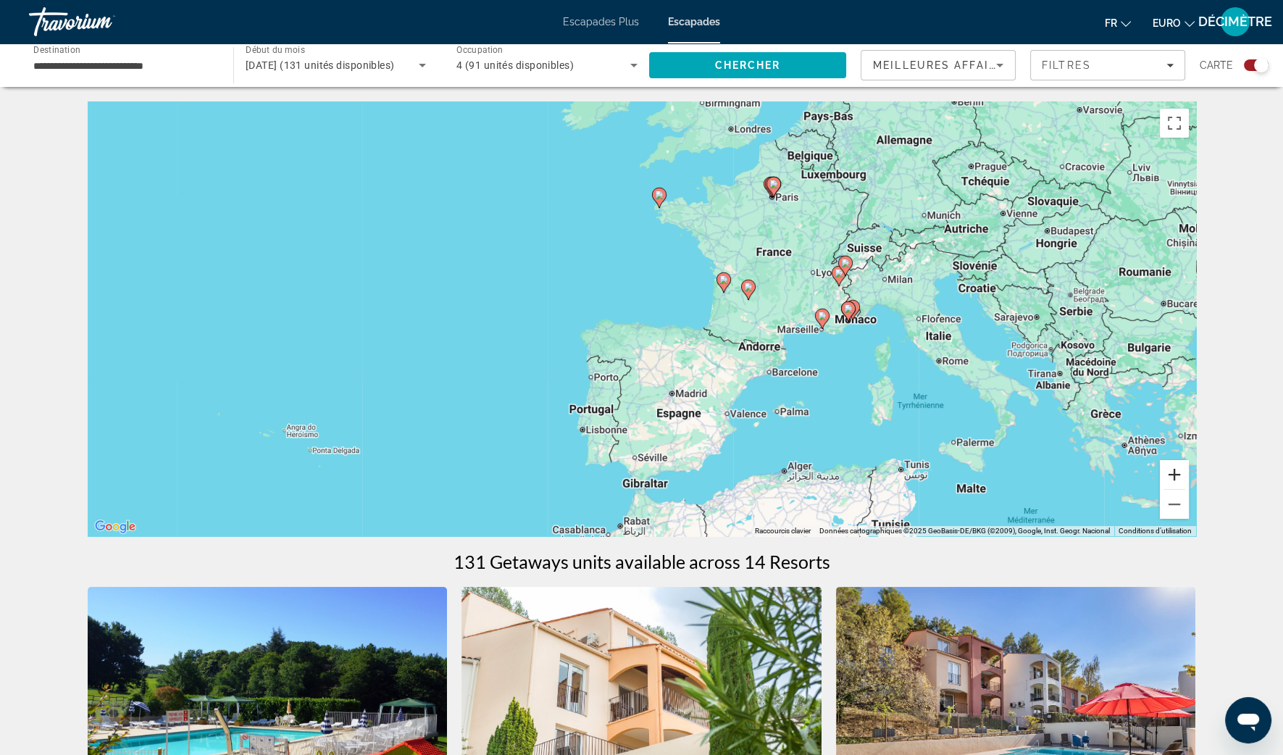
click at [1176, 471] on button "Zoom avant" at bounding box center [1174, 474] width 29 height 29
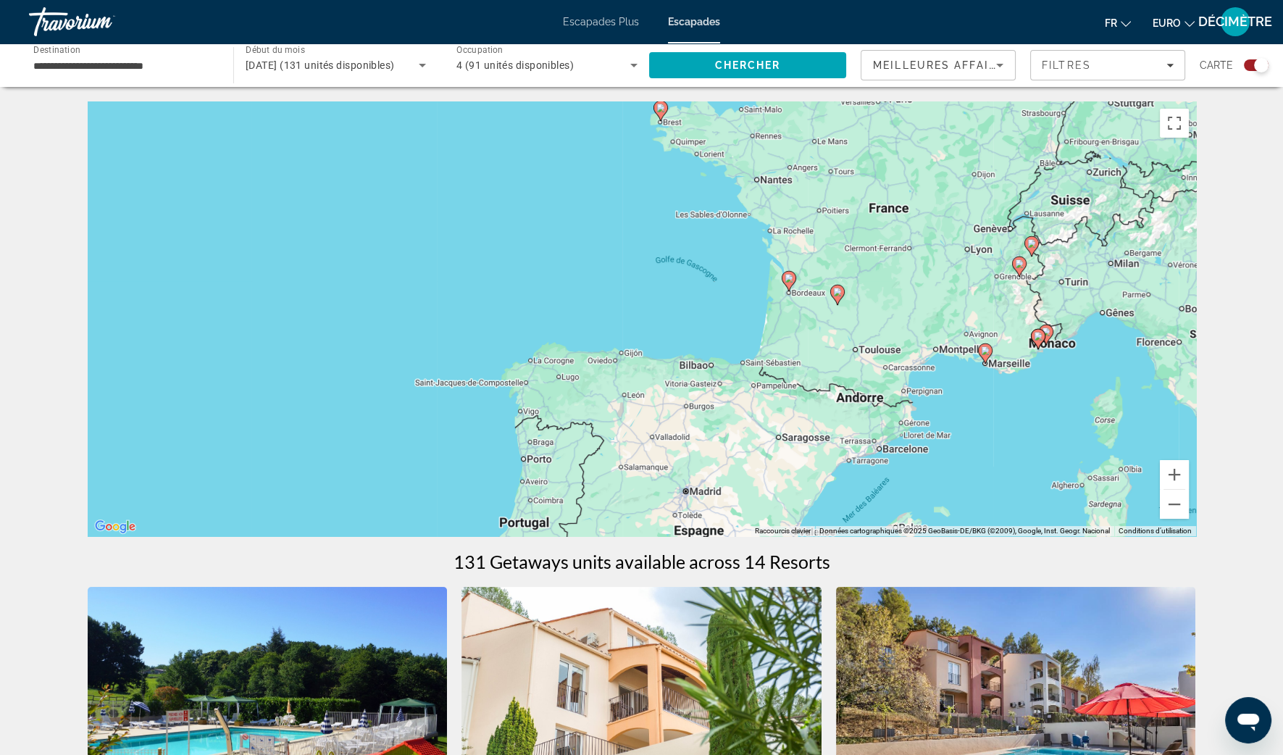
drag, startPoint x: 1066, startPoint y: 264, endPoint x: 960, endPoint y: 374, distance: 152.7
click at [960, 374] on div "Pour activer le glissement avec le clavier, appuyez sur Alt+Entrée. Une fois ce…" at bounding box center [642, 318] width 1108 height 435
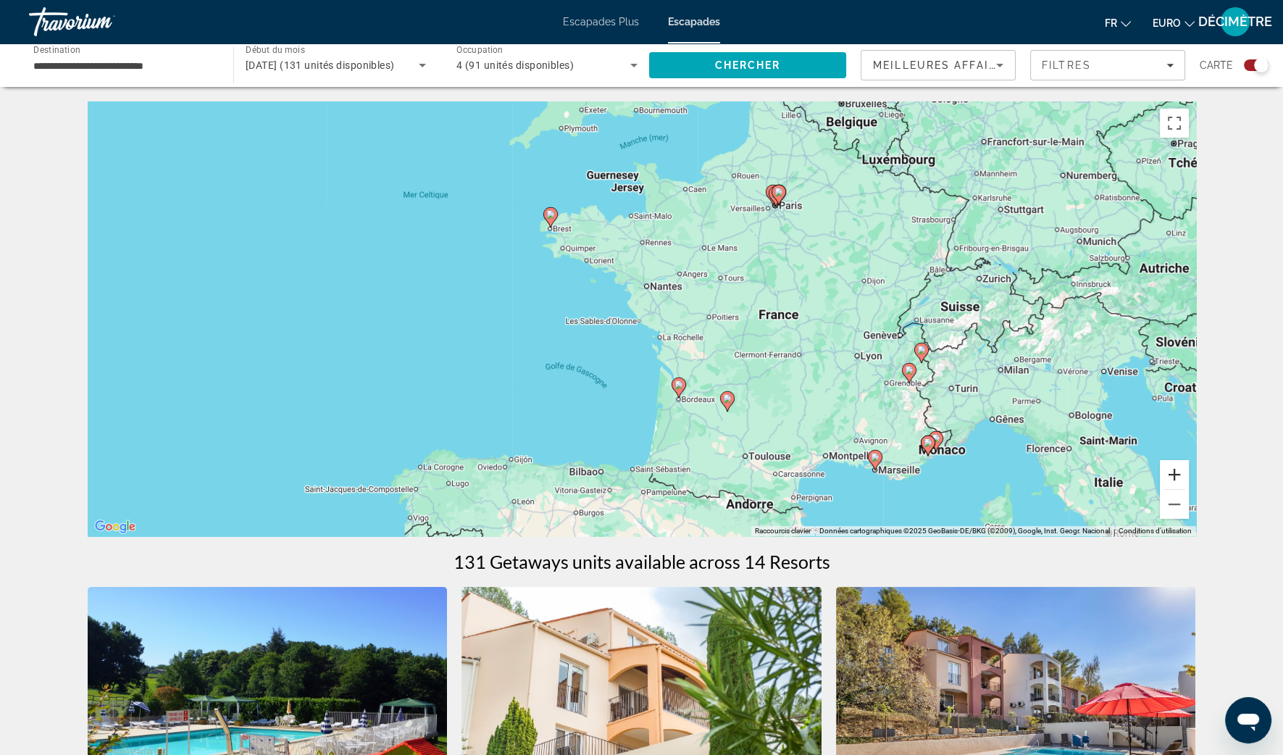
click at [1186, 471] on button "Zoom avant" at bounding box center [1174, 474] width 29 height 29
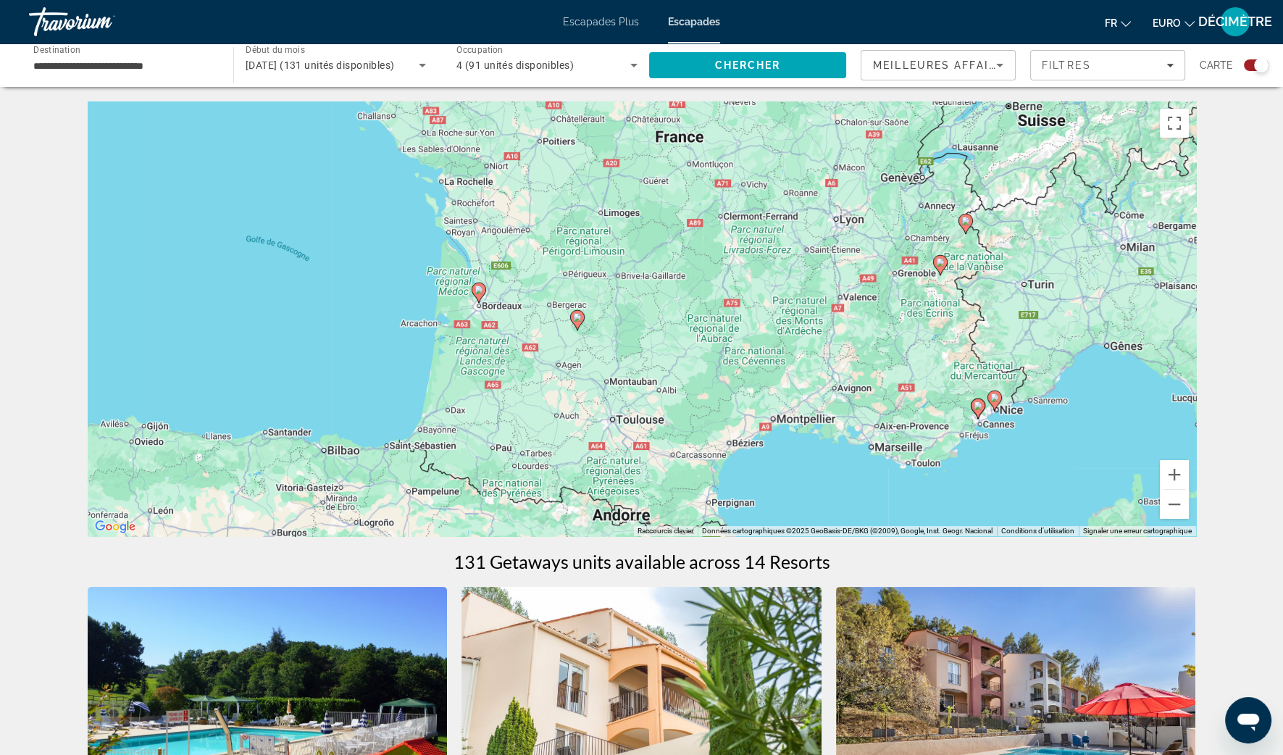
drag, startPoint x: 998, startPoint y: 449, endPoint x: 763, endPoint y: 274, distance: 293.5
click at [763, 274] on div "Pour activer le glissement avec le clavier, appuyez sur Alt+Entrée. Une fois ce…" at bounding box center [642, 318] width 1108 height 435
click at [1169, 469] on button "Zoom avant" at bounding box center [1174, 474] width 29 height 29
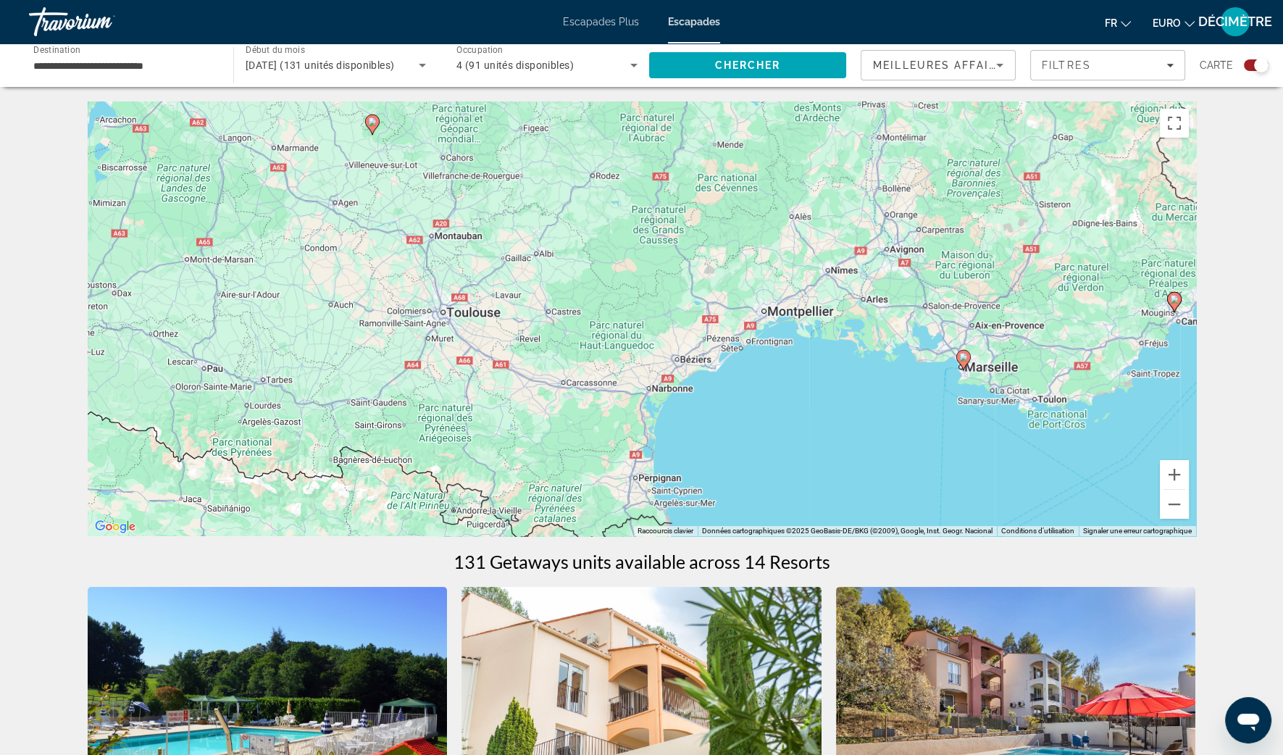
drag, startPoint x: 961, startPoint y: 419, endPoint x: 819, endPoint y: 209, distance: 253.6
click at [819, 209] on div "Pour activer le glissement avec le clavier, appuyez sur Alt+Entrée. Une fois ce…" at bounding box center [642, 318] width 1108 height 435
click at [958, 363] on gmp-advanced-marker "Contenu principal" at bounding box center [963, 360] width 14 height 22
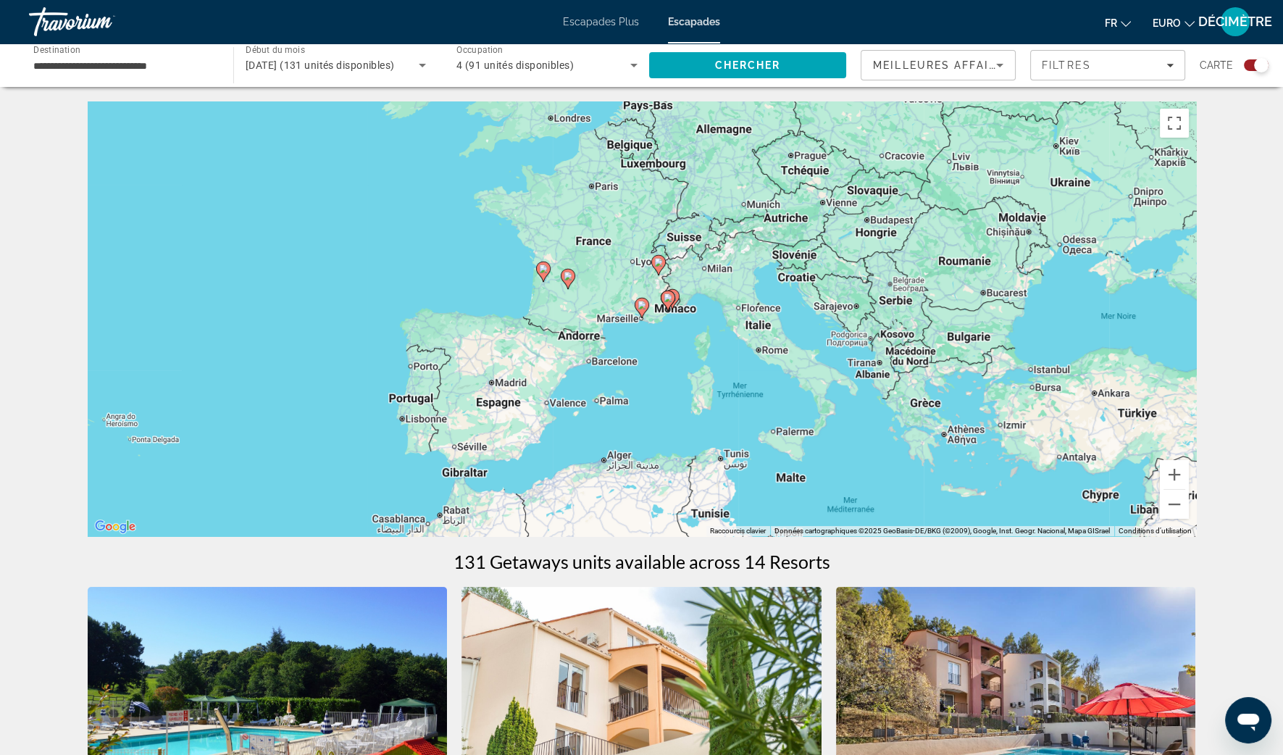
click at [645, 311] on icon "Contenu principal" at bounding box center [642, 308] width 14 height 20
type input "**********"
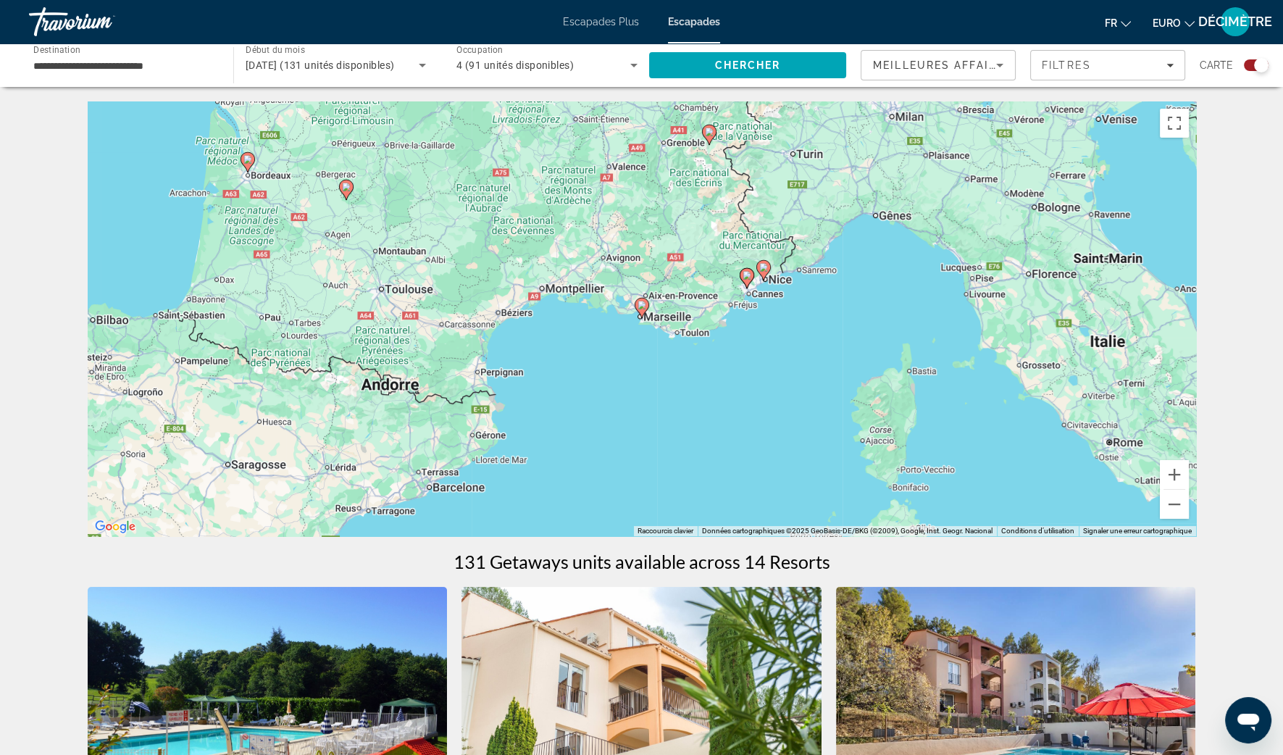
click at [641, 303] on image "Contenu principal" at bounding box center [641, 305] width 9 height 9
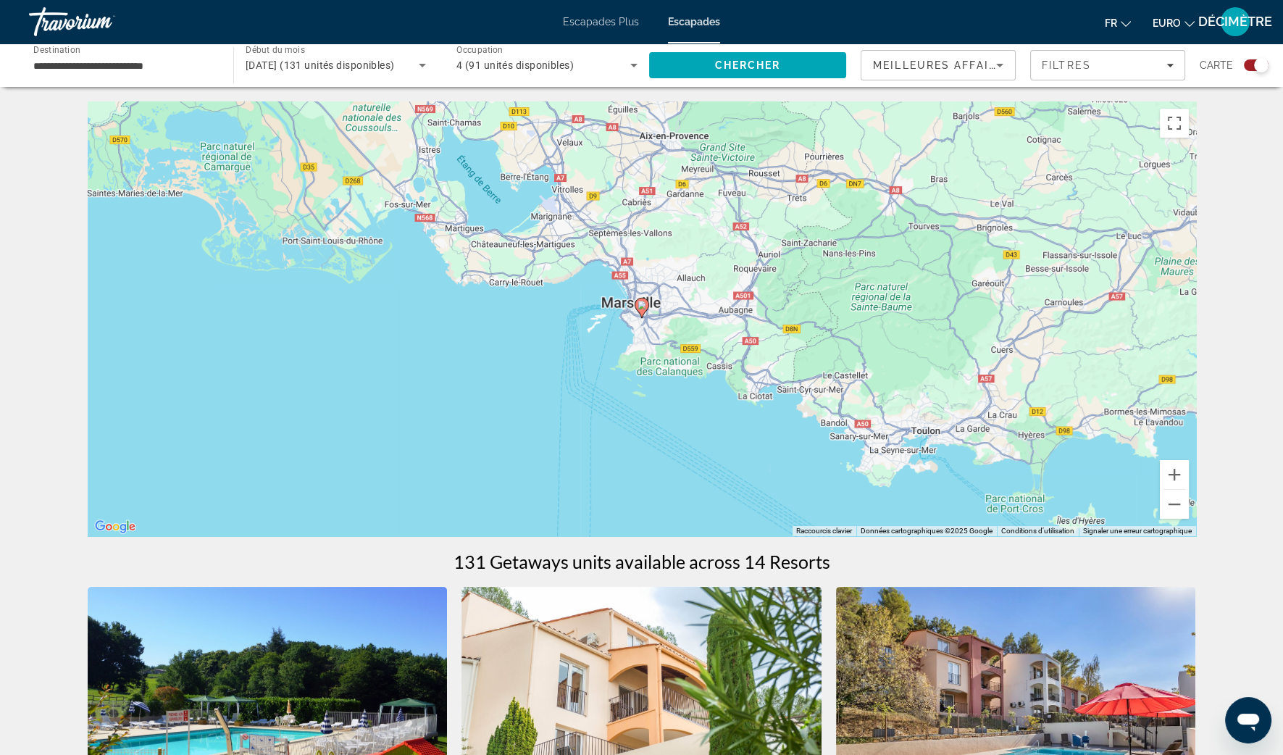
click at [643, 309] on image "Contenu principal" at bounding box center [641, 305] width 9 height 9
click at [643, 305] on image "Contenu principal" at bounding box center [641, 305] width 9 height 9
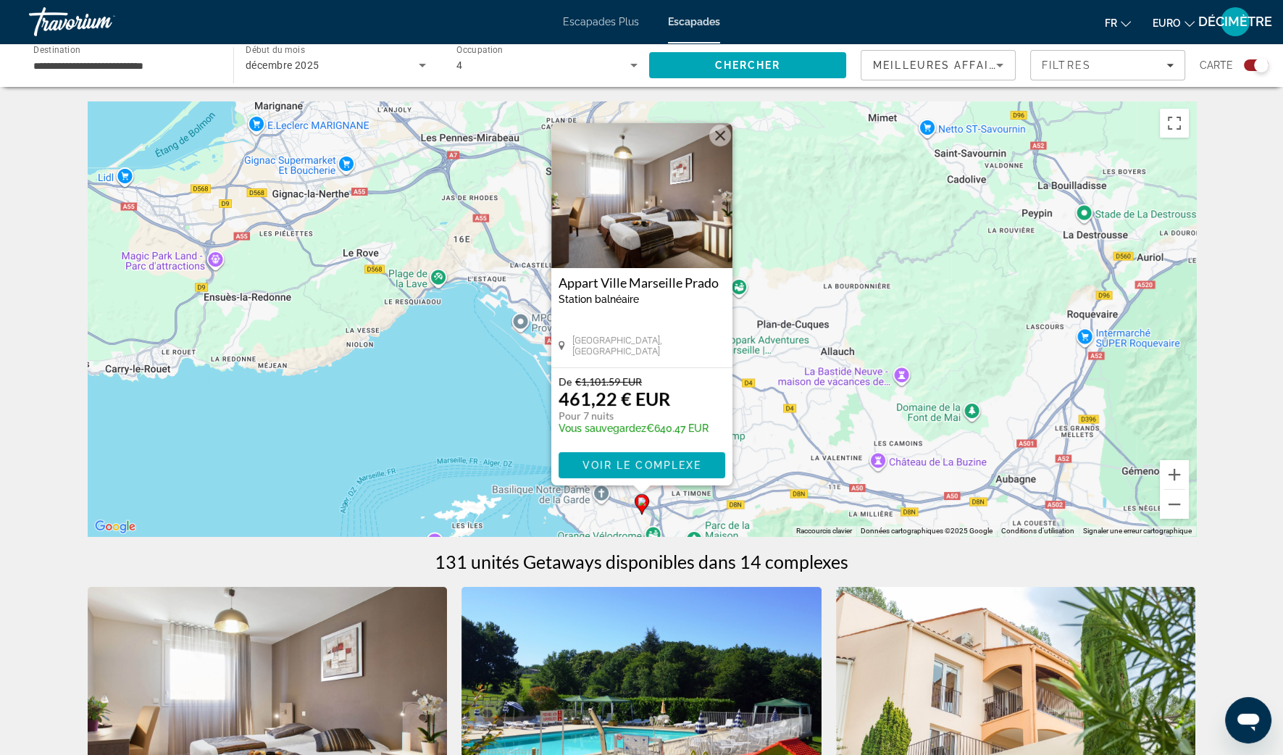
click at [721, 140] on button "Fermer" at bounding box center [720, 136] width 22 height 22
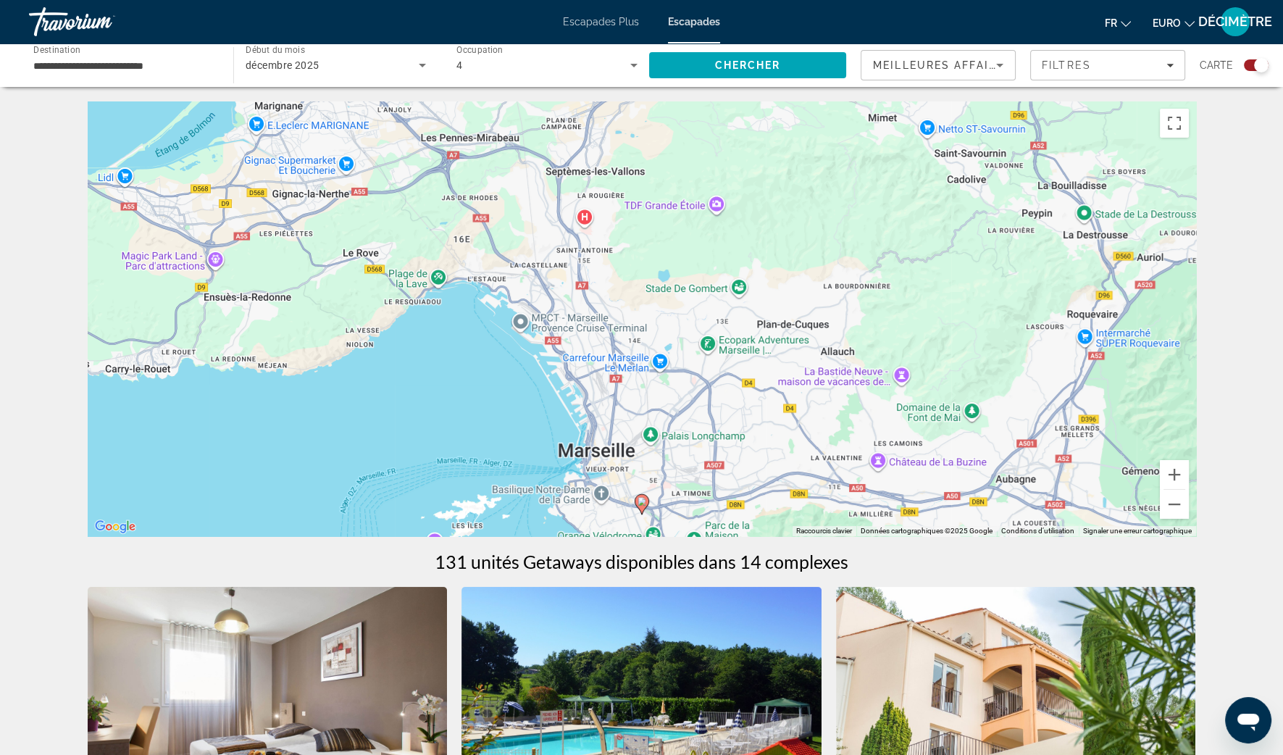
click at [1041, 239] on div "Pour naviguer, appuyez sur les touches fléchées. Pour activer le glissement ave…" at bounding box center [642, 318] width 1108 height 435
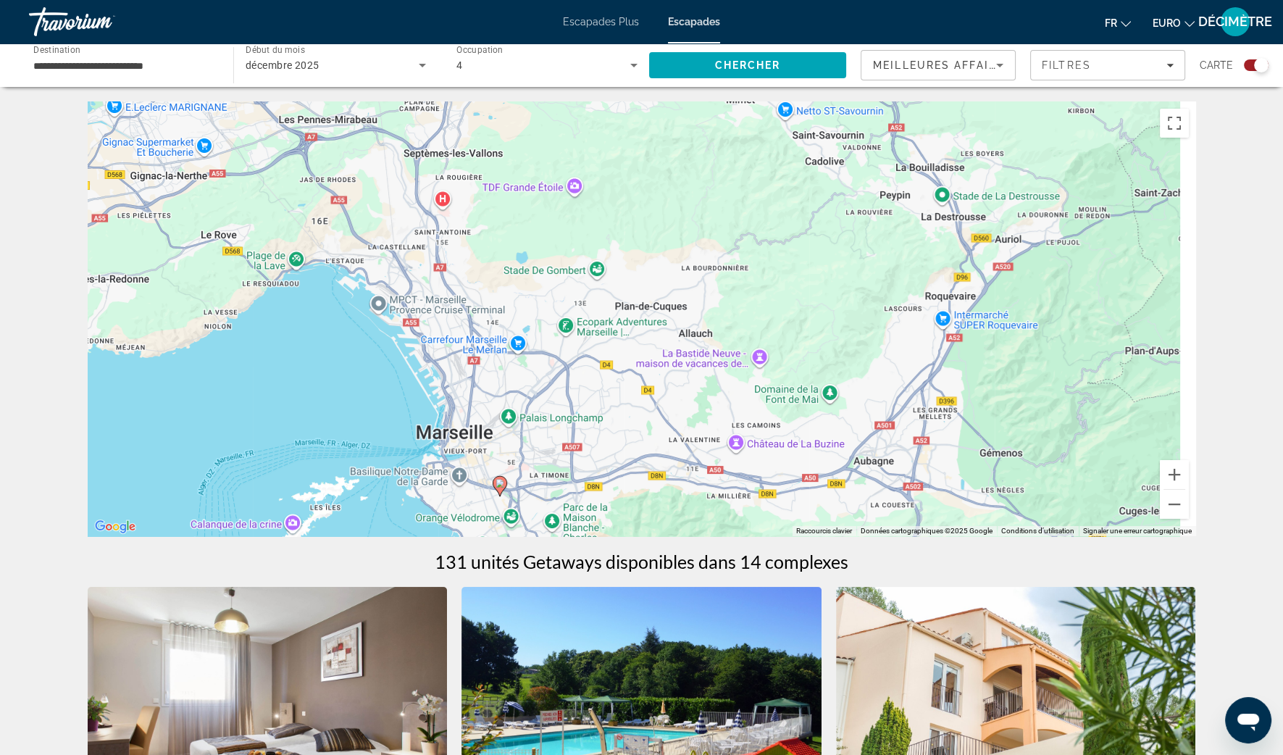
drag, startPoint x: 873, startPoint y: 221, endPoint x: 771, endPoint y: 214, distance: 101.7
click at [771, 214] on div "Pour activer le glissement avec le clavier, appuyez sur Alt+Entrée. Une fois ce…" at bounding box center [642, 318] width 1108 height 435
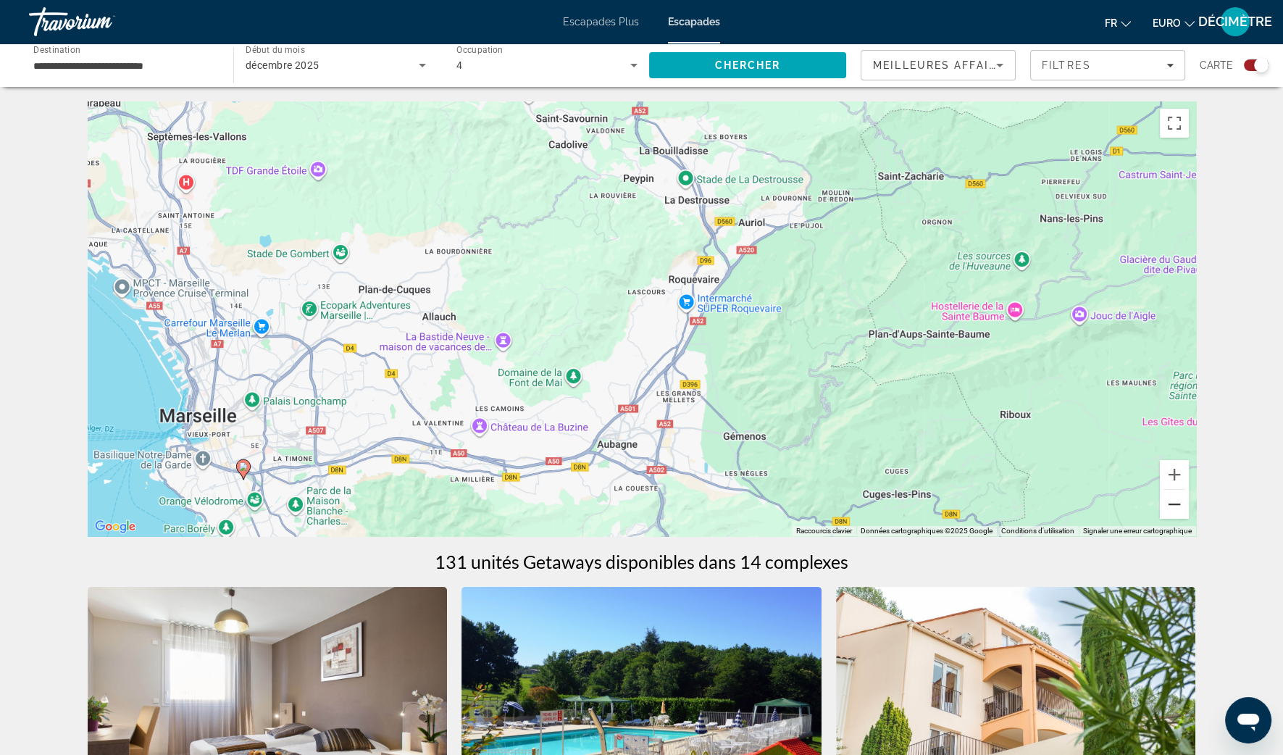
click at [1169, 511] on button "Zoom arrière" at bounding box center [1174, 504] width 29 height 29
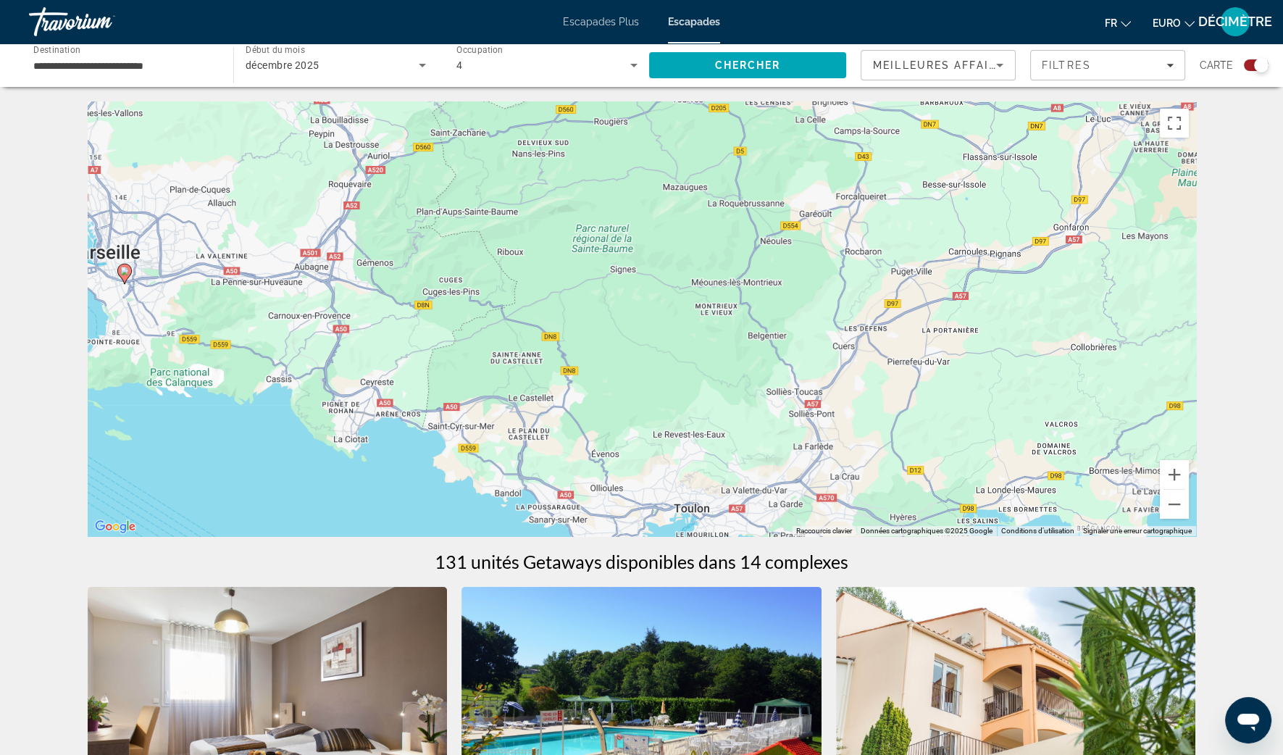
drag, startPoint x: 1032, startPoint y: 364, endPoint x: 701, endPoint y: 222, distance: 359.3
click at [701, 222] on div "Pour activer le glissement avec le clavier, appuyez sur Alt+Entrée. Une fois ce…" at bounding box center [642, 318] width 1108 height 435
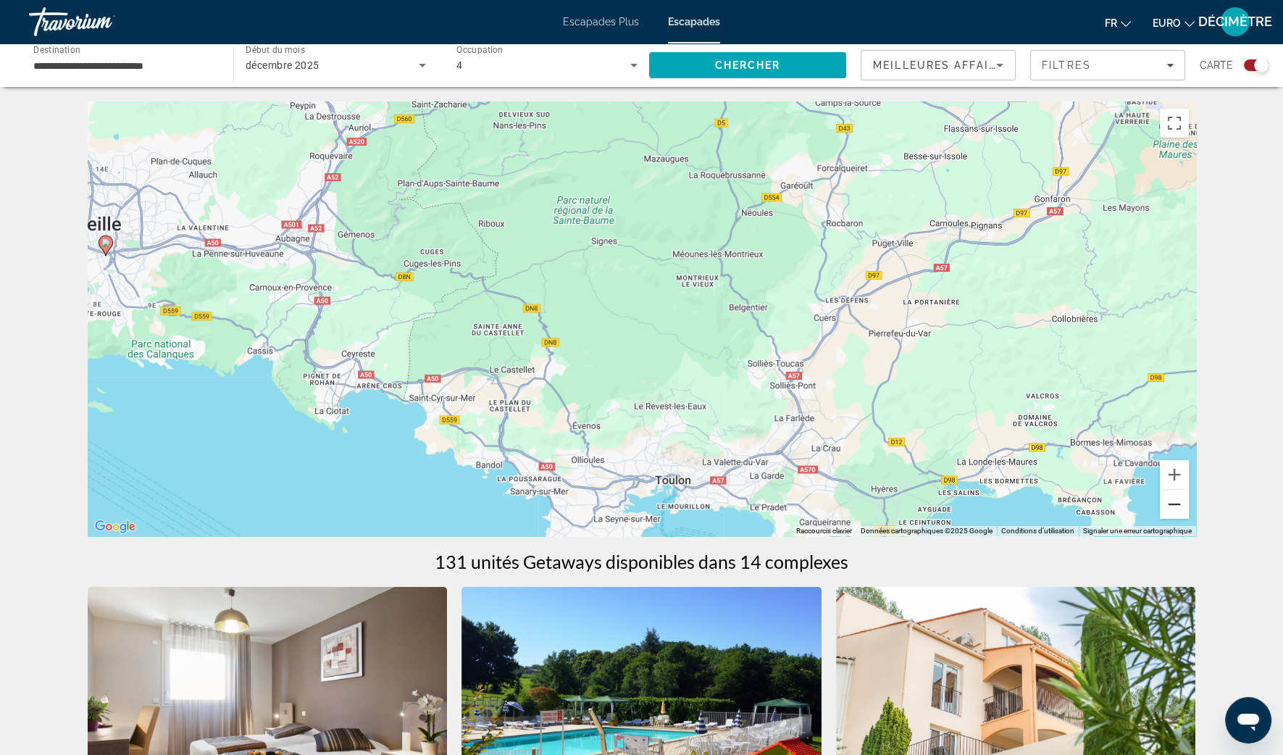
click at [1181, 515] on button "Zoom arrière" at bounding box center [1174, 504] width 29 height 29
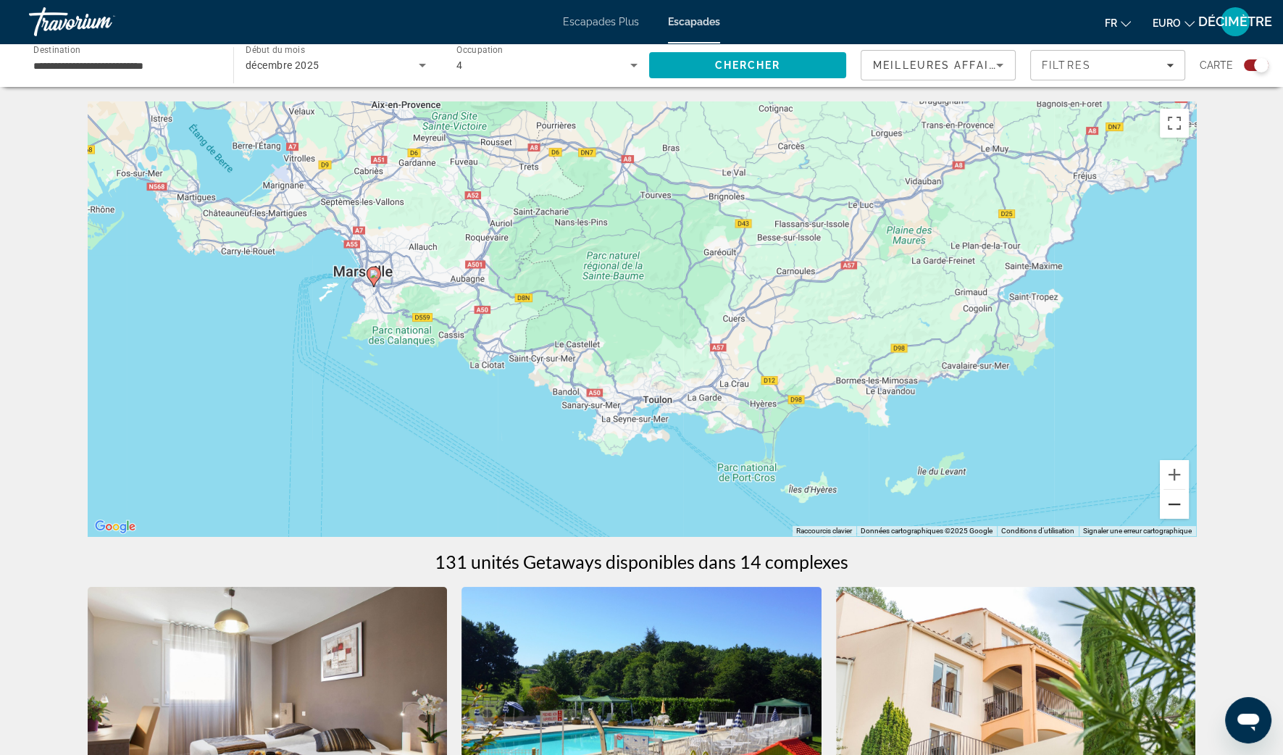
click at [1181, 514] on button "Zoom arrière" at bounding box center [1174, 504] width 29 height 29
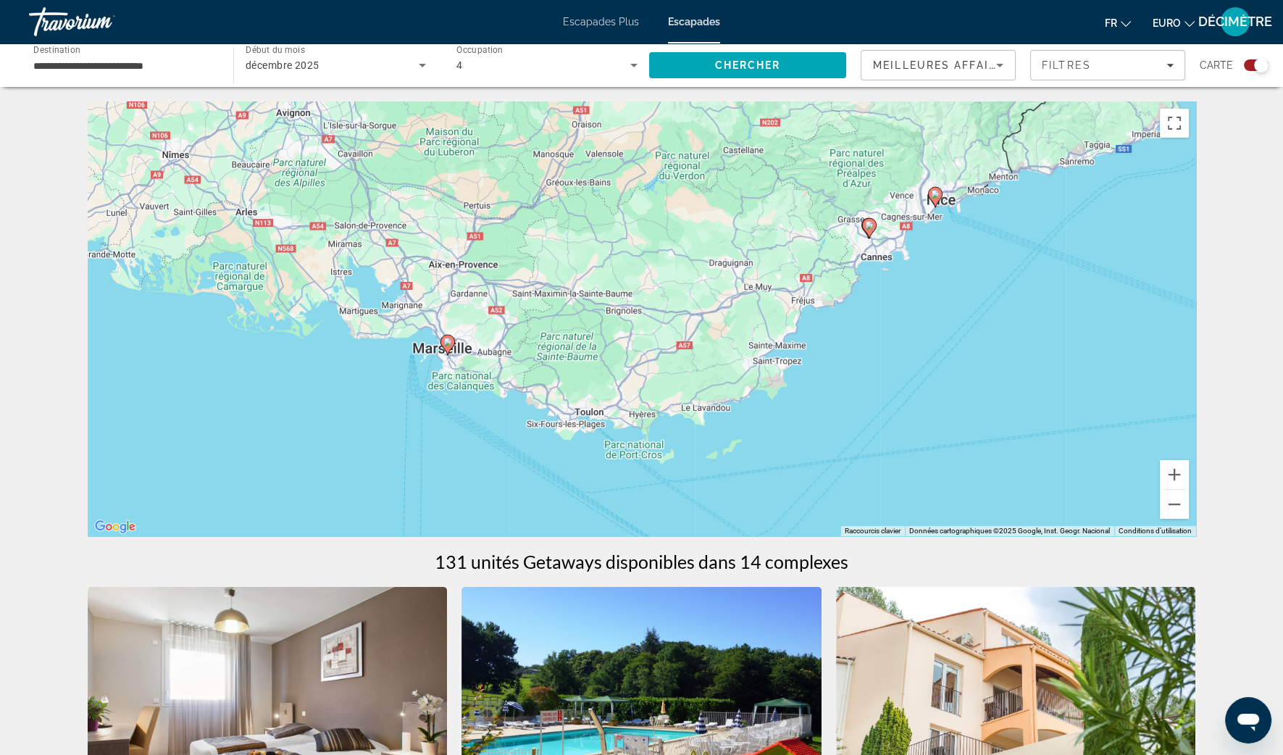
drag, startPoint x: 1037, startPoint y: 354, endPoint x: 837, endPoint y: 530, distance: 265.9
click at [851, 522] on div "Pour activer le glissement avec le clavier, appuyez sur Alt+Entrée. Une fois ce…" at bounding box center [642, 318] width 1108 height 435
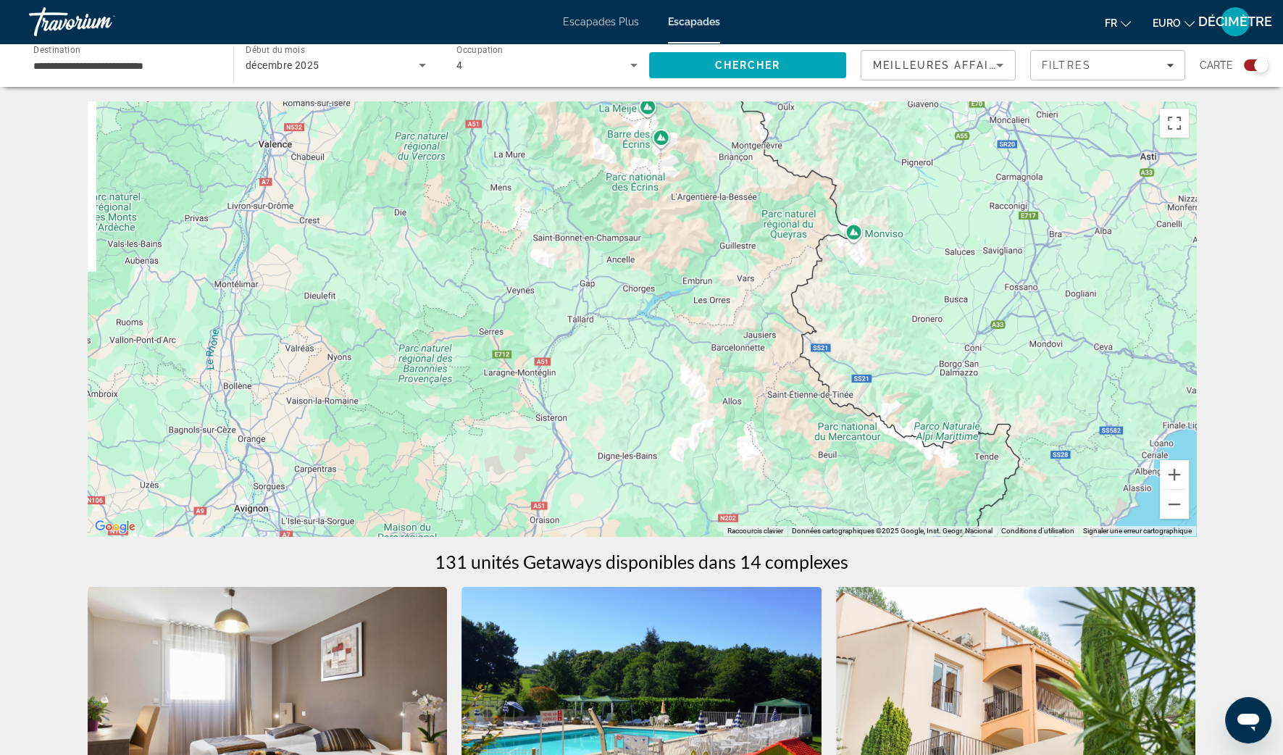
drag, startPoint x: 444, startPoint y: 267, endPoint x: 750, endPoint y: 411, distance: 338.3
click at [750, 411] on div "Pour activer le glissement avec le clavier, appuyez sur Alt+Entrée. Une fois ce…" at bounding box center [642, 318] width 1108 height 435
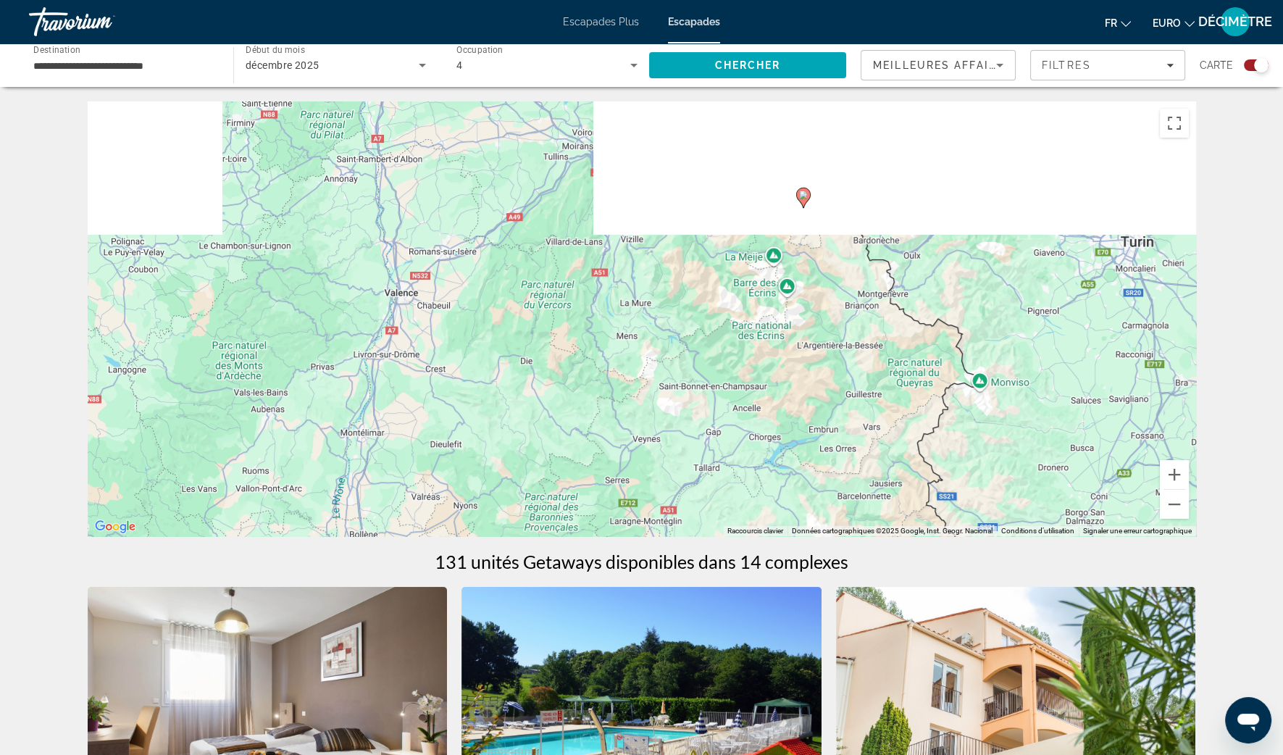
drag, startPoint x: 660, startPoint y: 227, endPoint x: 748, endPoint y: 423, distance: 214.3
click at [748, 423] on div "Pour activer le glissement avec le clavier, appuyez sur Alt+Entrée. Une fois ce…" at bounding box center [642, 318] width 1108 height 435
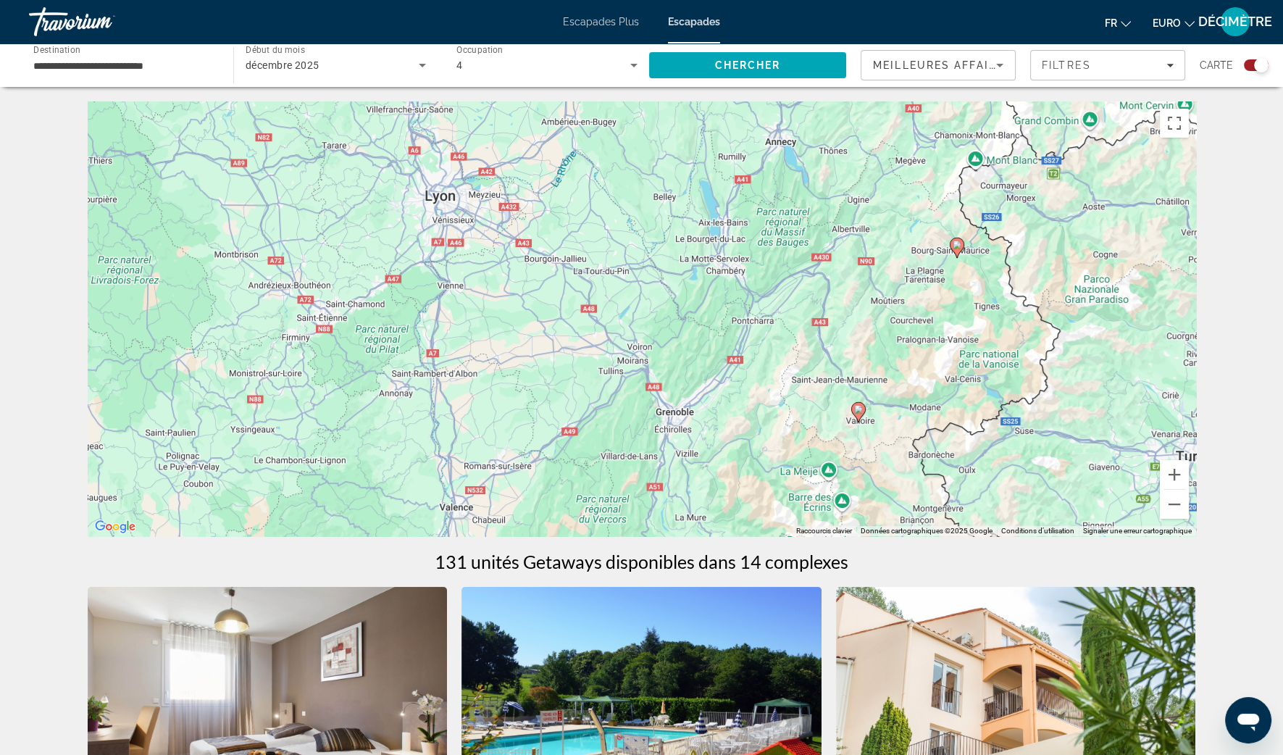
drag, startPoint x: 726, startPoint y: 333, endPoint x: 706, endPoint y: 394, distance: 63.9
click at [706, 394] on div "Pour activer le glissement avec le clavier, appuyez sur Alt+Entrée. Une fois ce…" at bounding box center [642, 318] width 1108 height 435
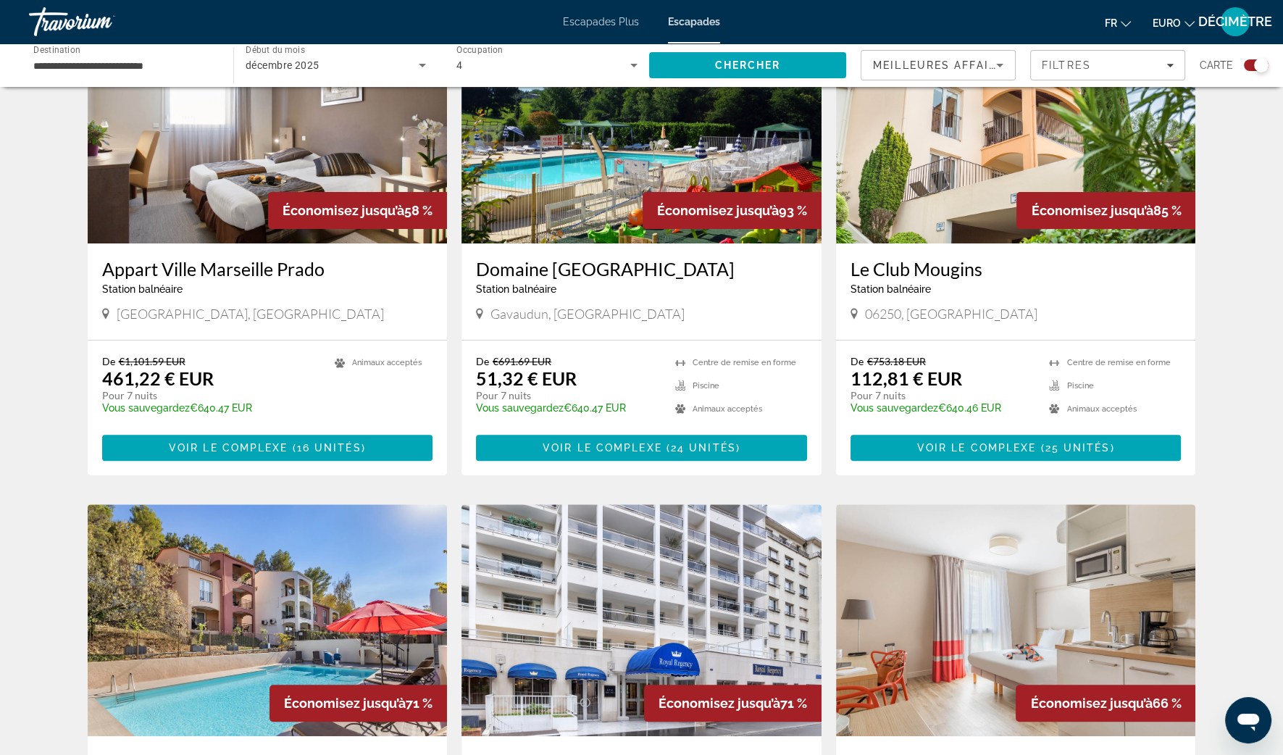
scroll to position [633, 0]
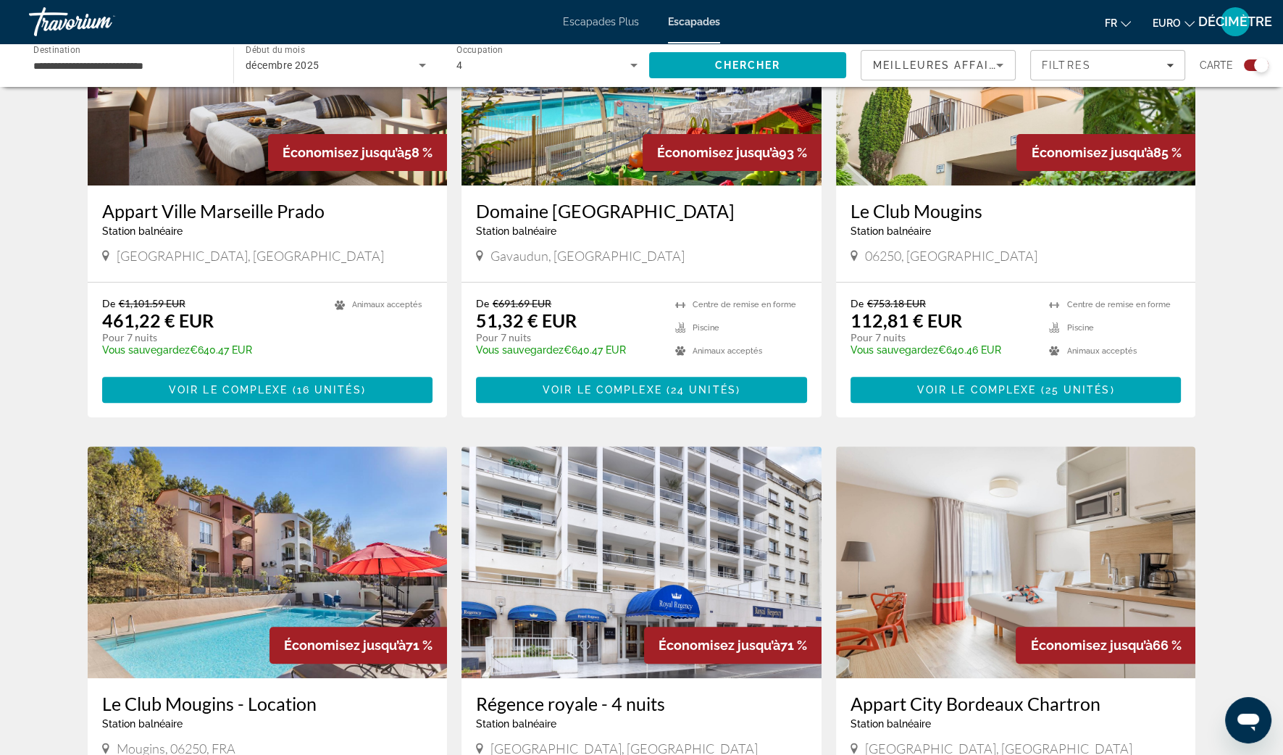
click at [526, 212] on h3 "Domaine [GEOGRAPHIC_DATA]" at bounding box center [641, 211] width 331 height 22
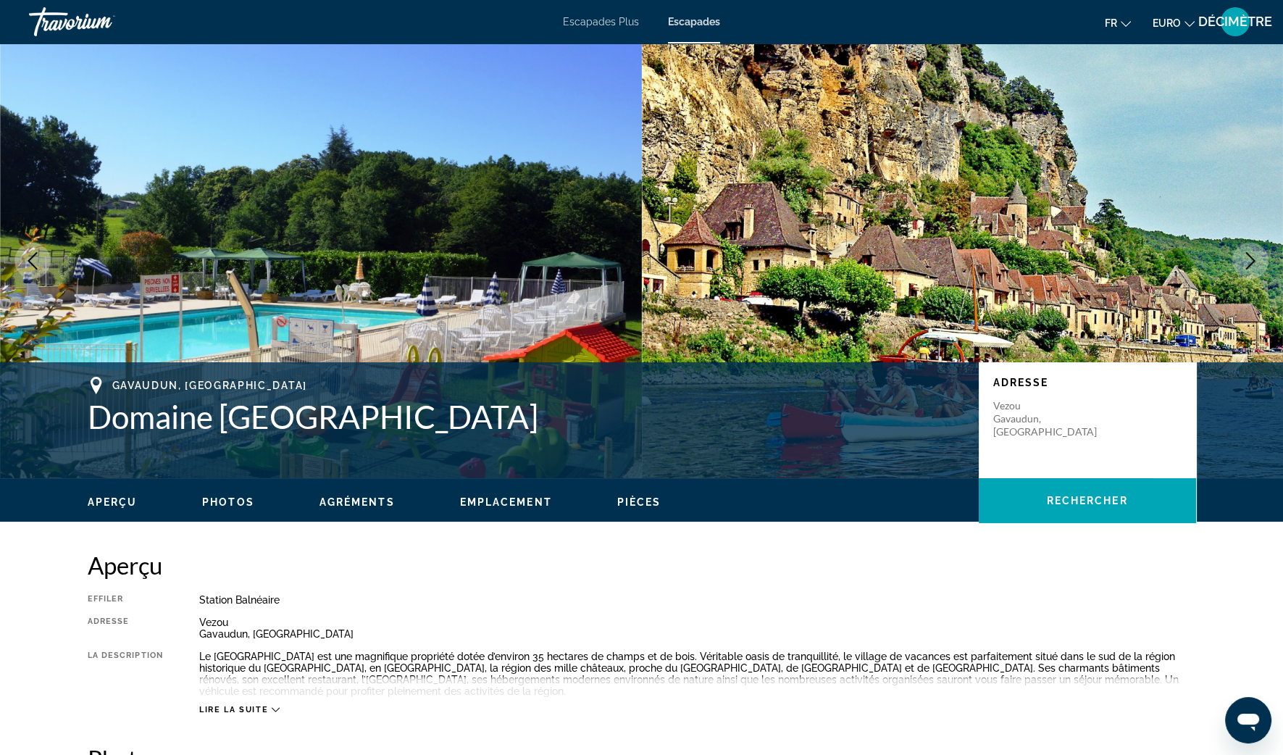
click at [493, 269] on img "Contenu principal" at bounding box center [321, 260] width 642 height 435
click at [232, 713] on span "Lire la suite" at bounding box center [233, 709] width 69 height 9
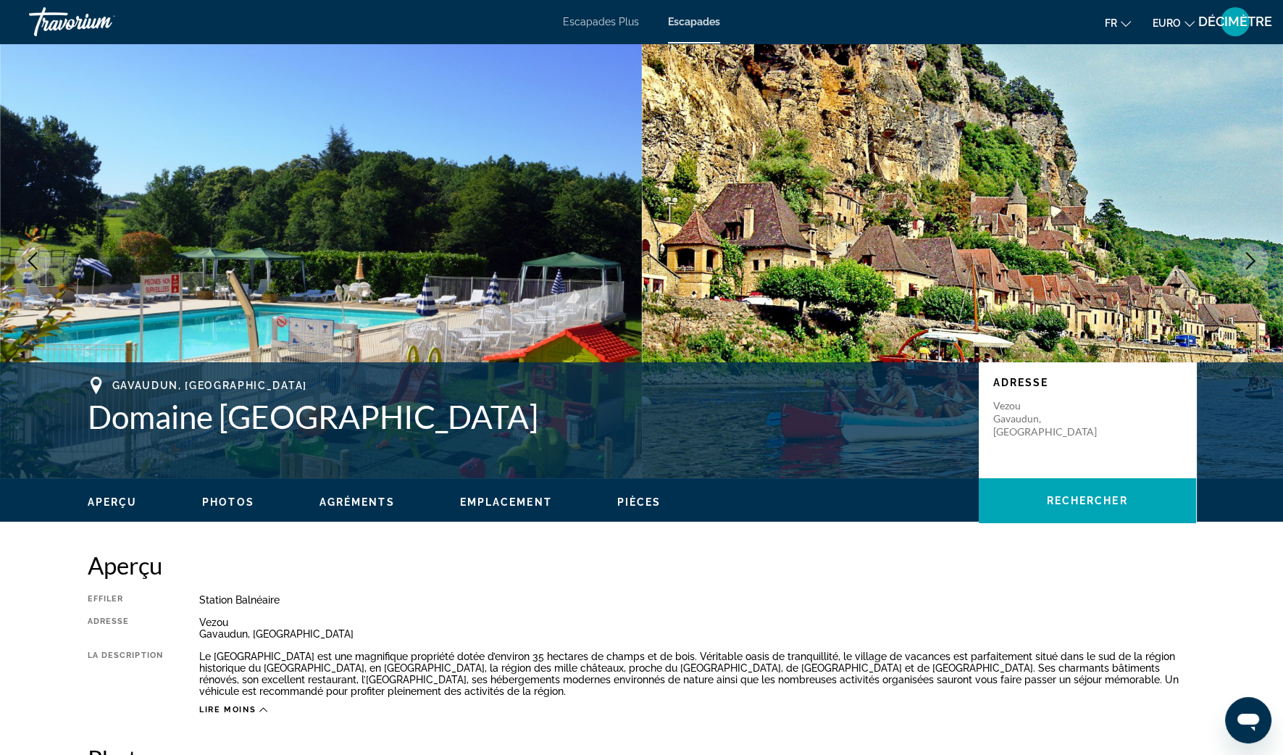
click at [1253, 257] on icon "Image suivante" at bounding box center [1250, 260] width 17 height 17
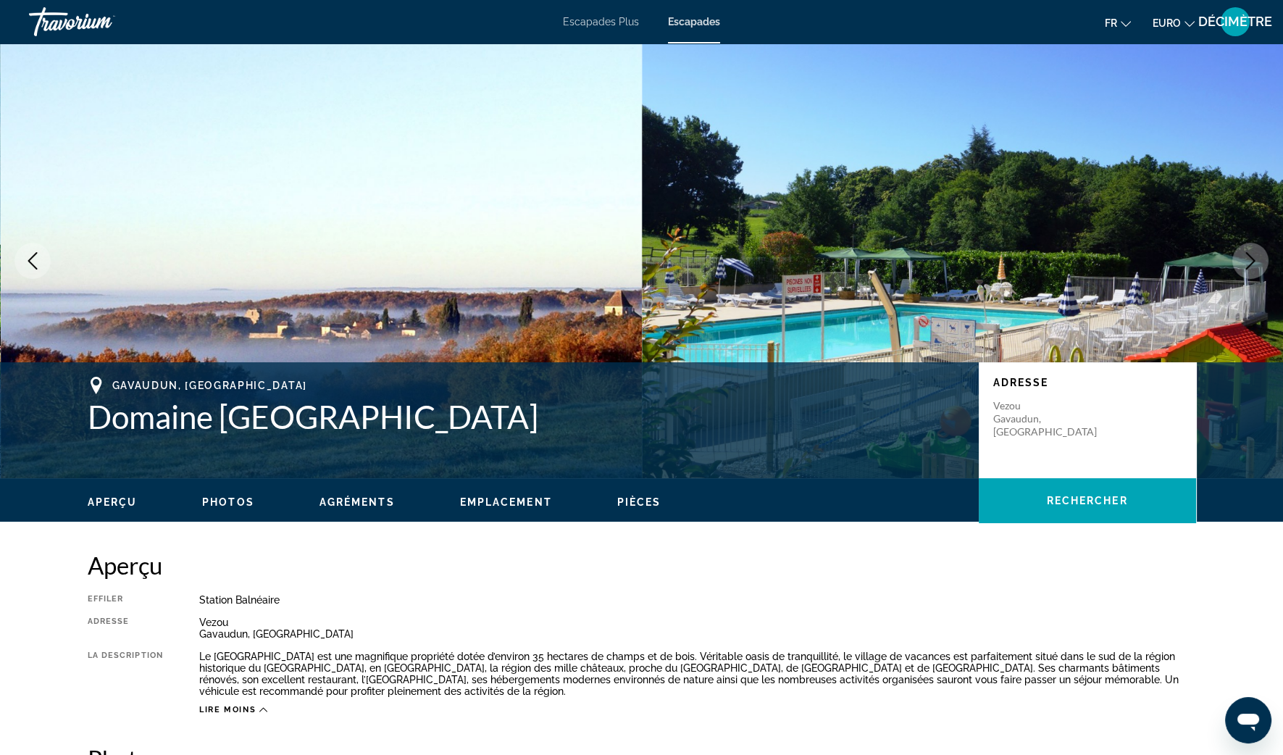
click at [1253, 258] on icon "Image suivante" at bounding box center [1250, 260] width 17 height 17
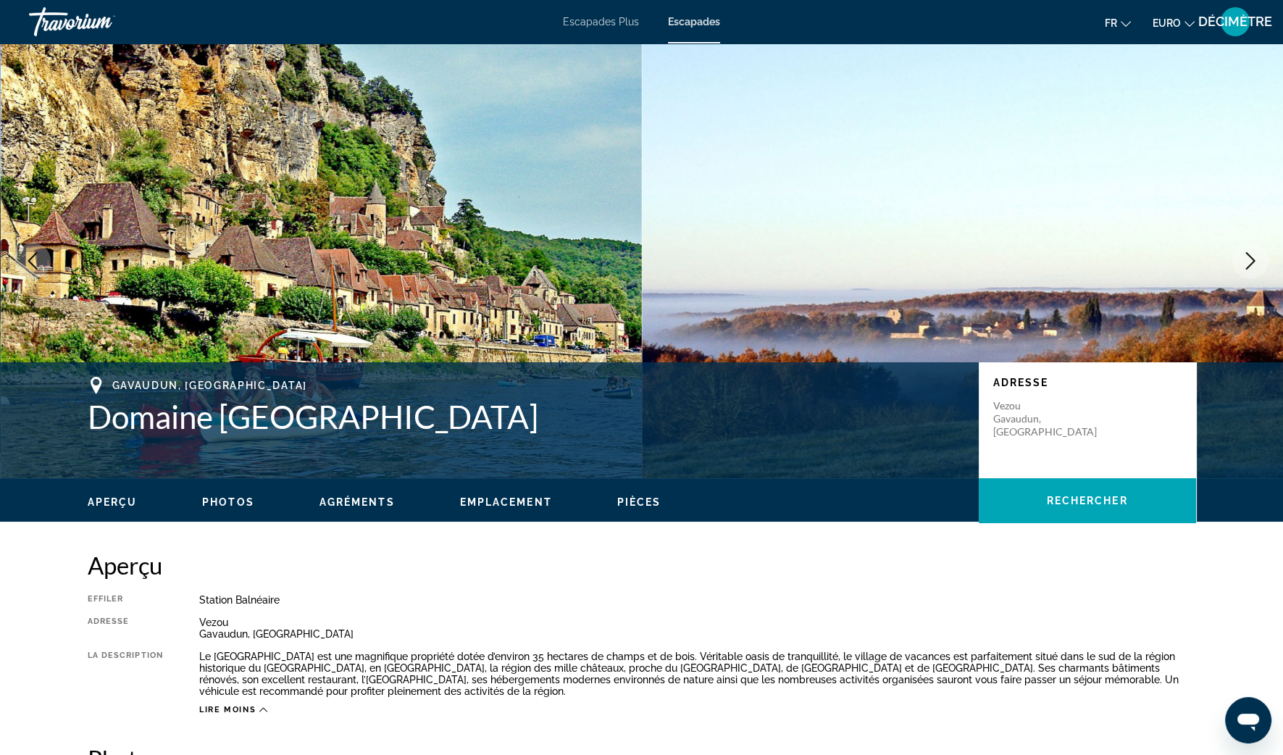
click at [1253, 258] on icon "Image suivante" at bounding box center [1250, 260] width 17 height 17
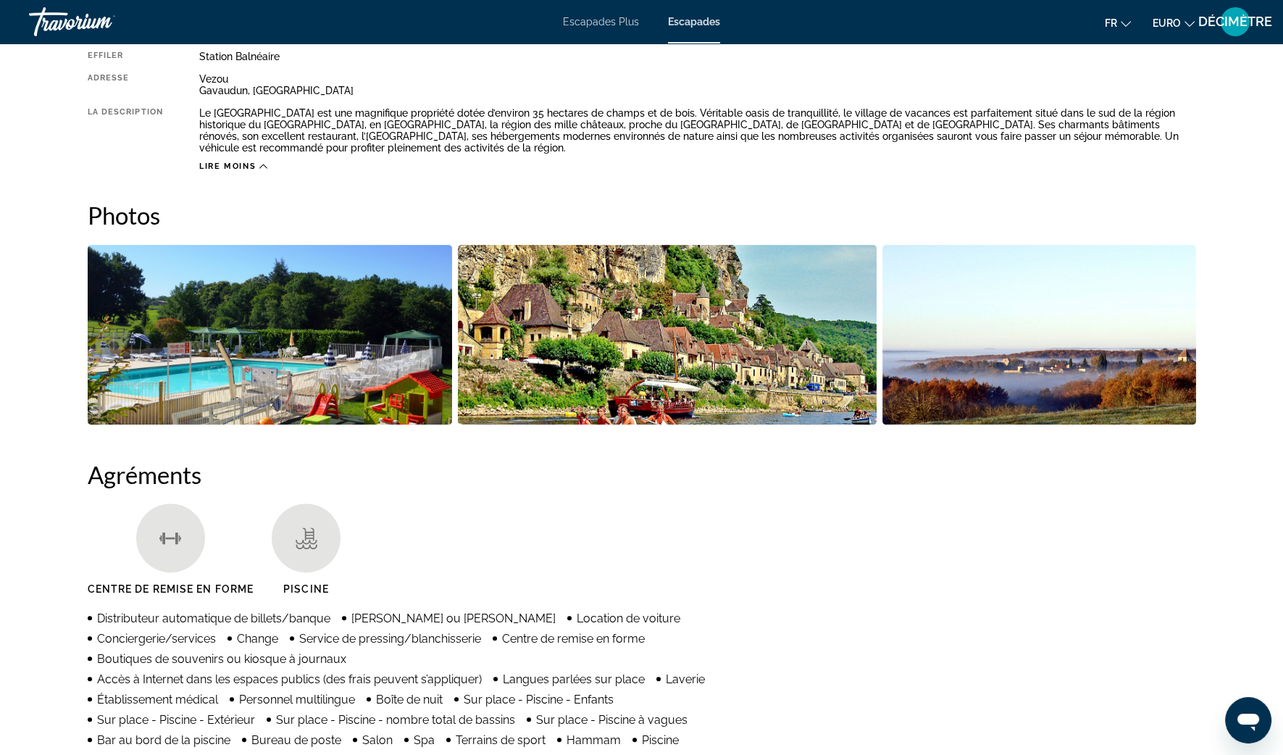
scroll to position [180, 0]
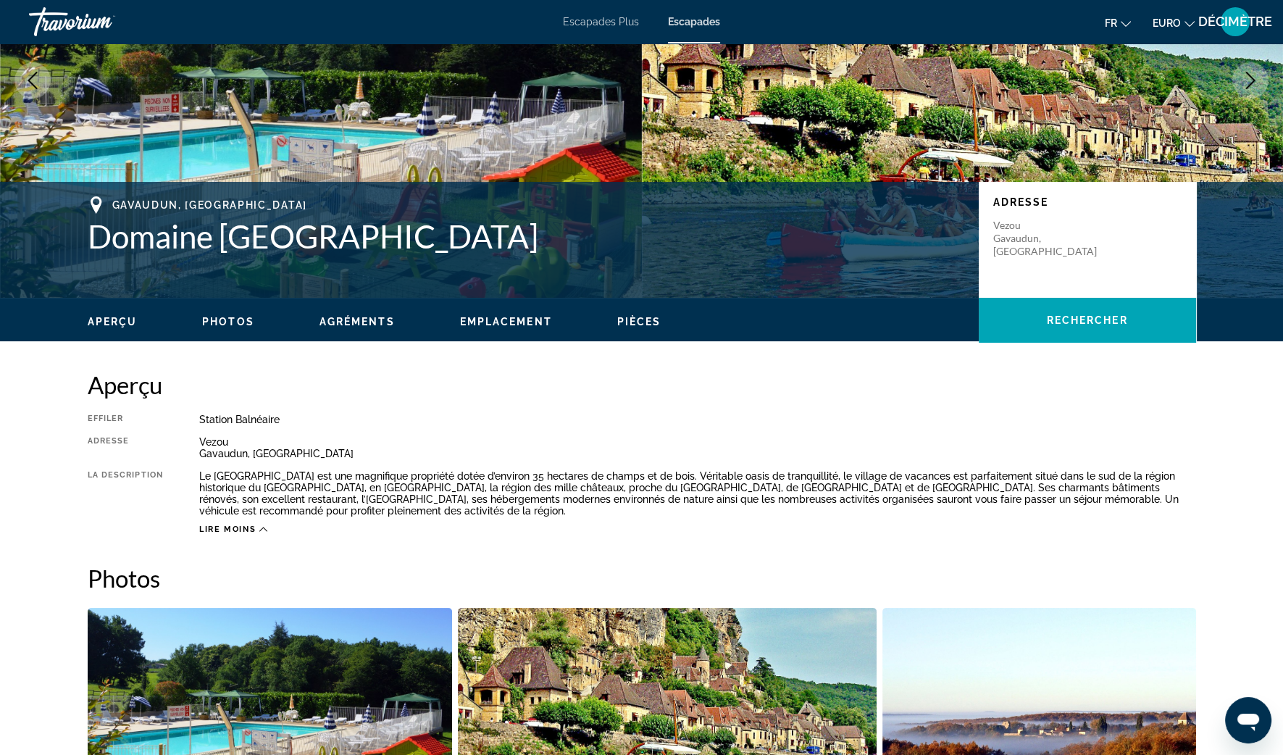
click at [264, 689] on img "Ouvrir le curseur d’image en plein écran" at bounding box center [270, 698] width 364 height 180
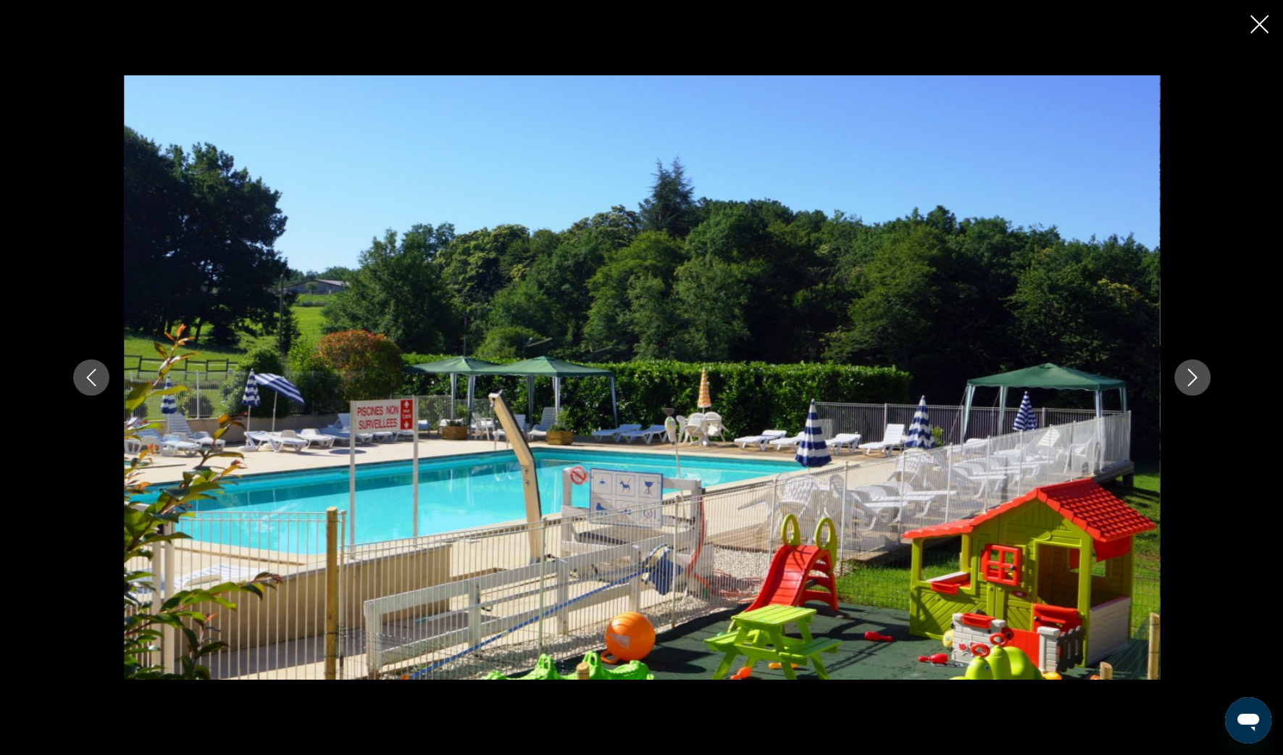
click at [1195, 375] on icon "Image suivante" at bounding box center [1192, 377] width 17 height 17
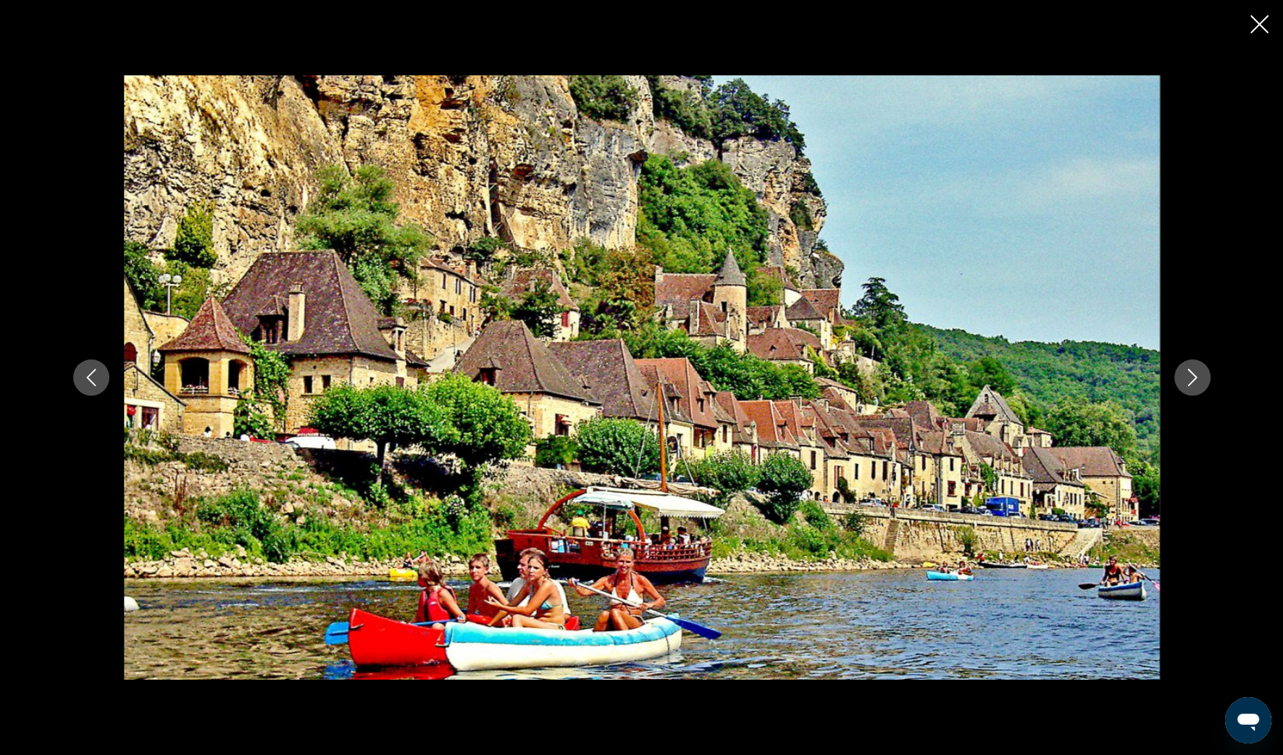
click at [1195, 375] on icon "Image suivante" at bounding box center [1192, 377] width 17 height 17
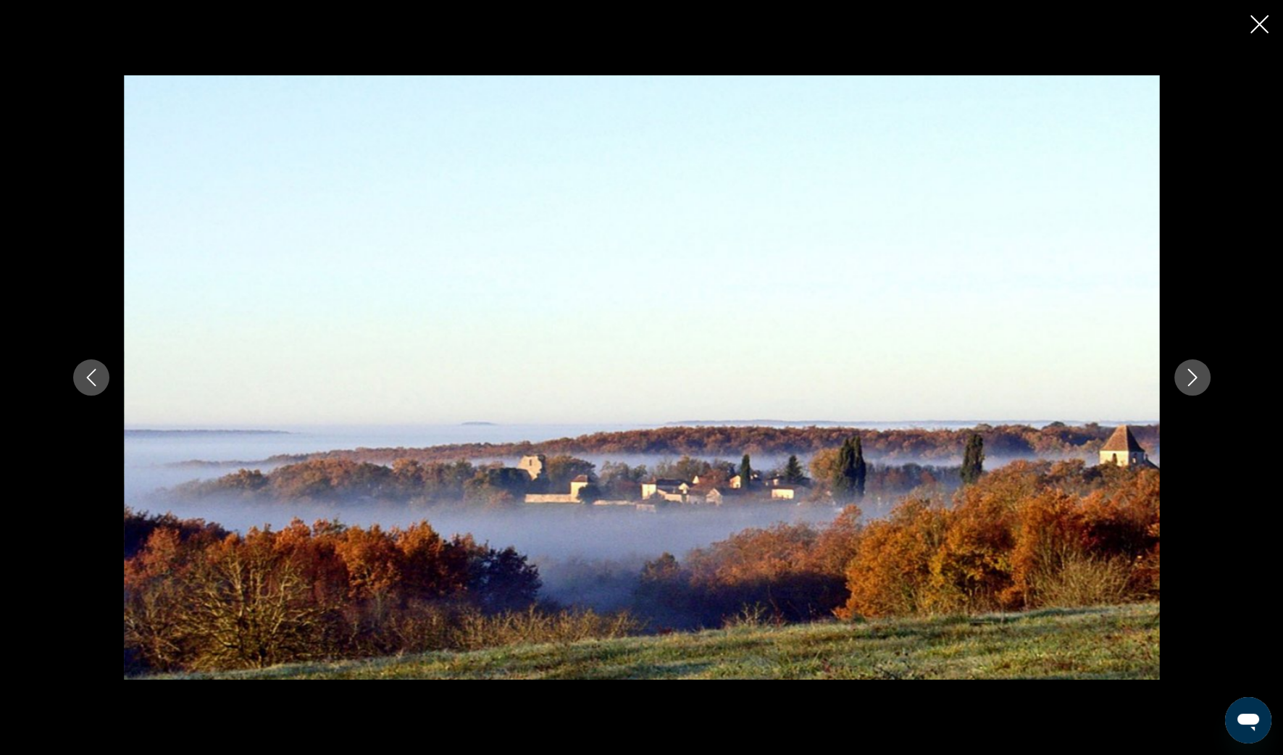
click at [1195, 375] on icon "Image suivante" at bounding box center [1192, 377] width 17 height 17
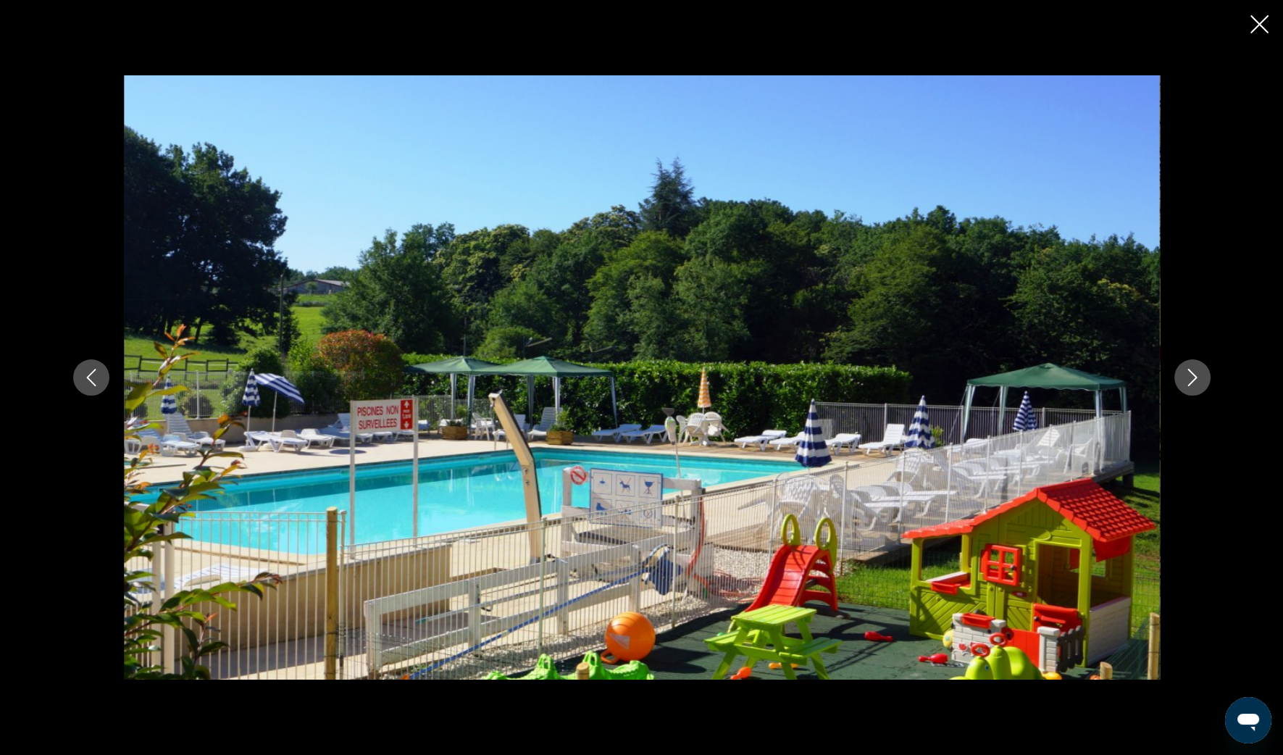
click at [1195, 375] on icon "Image suivante" at bounding box center [1192, 377] width 17 height 17
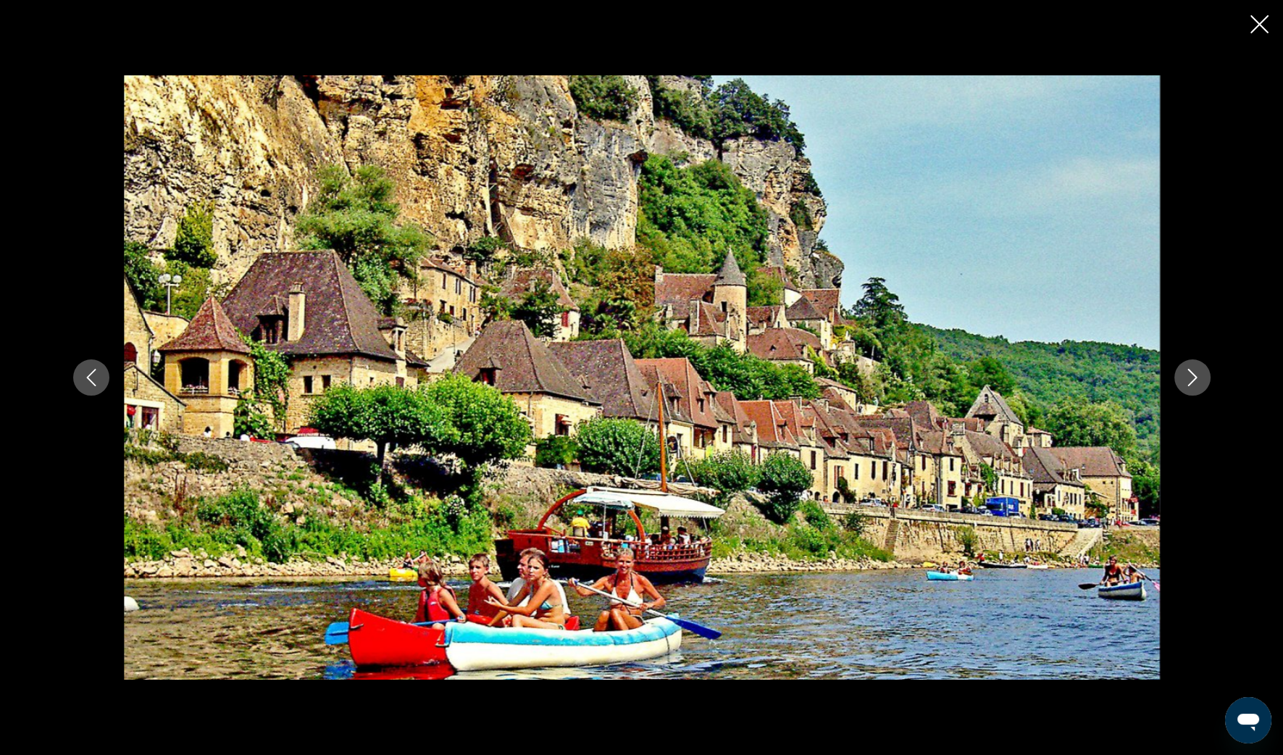
click at [1195, 375] on icon "Image suivante" at bounding box center [1192, 377] width 17 height 17
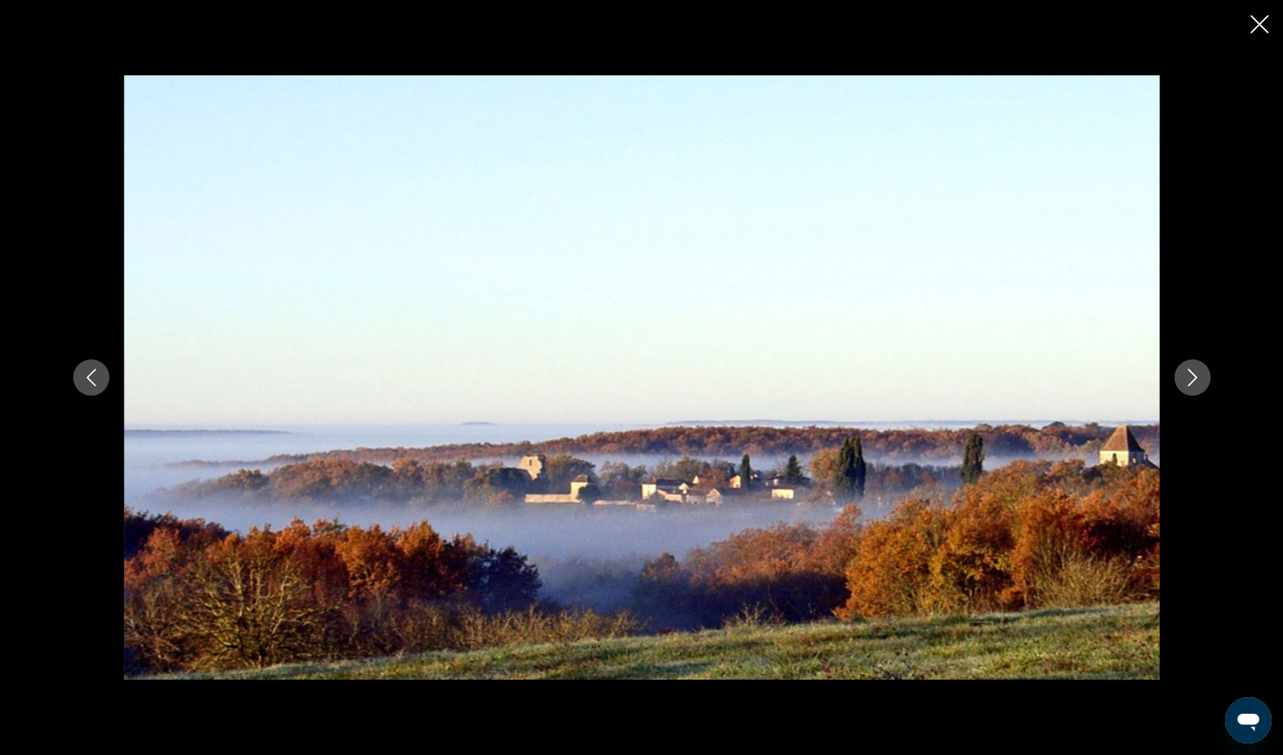
click at [1195, 376] on icon "Image suivante" at bounding box center [1192, 377] width 17 height 17
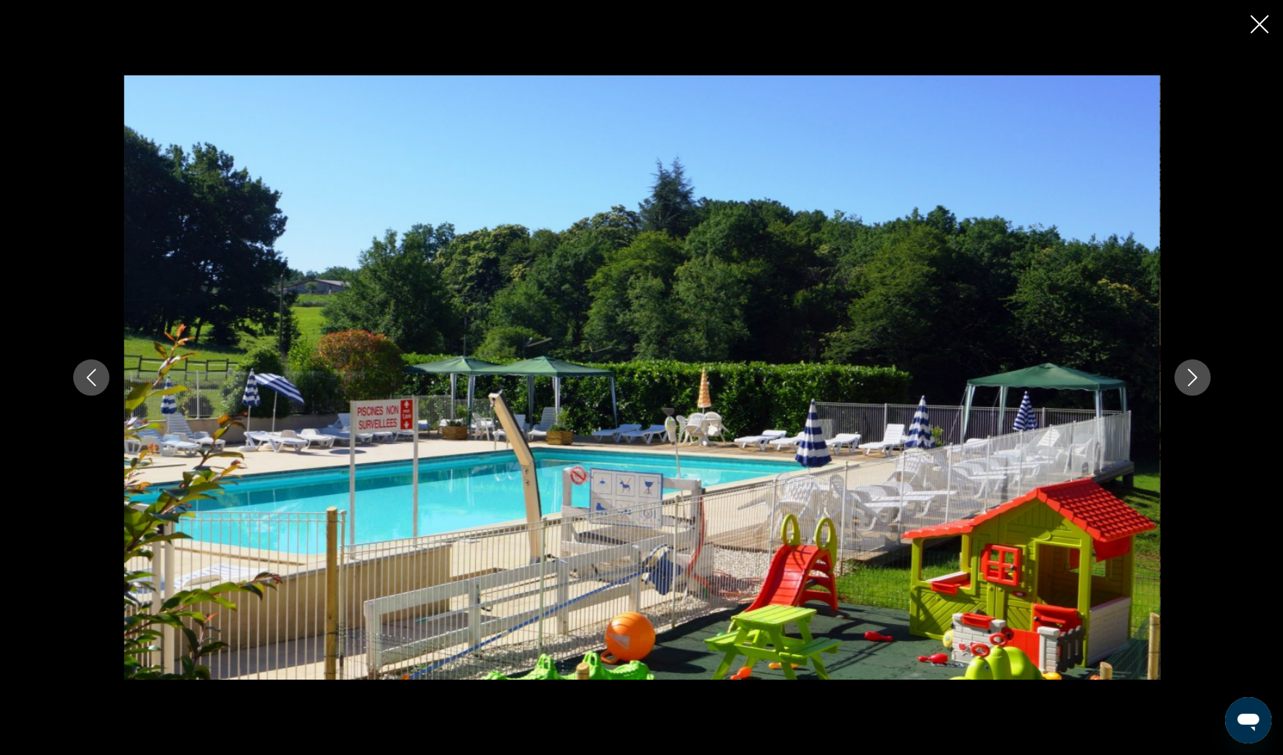
click at [1195, 376] on icon "Image suivante" at bounding box center [1192, 377] width 17 height 17
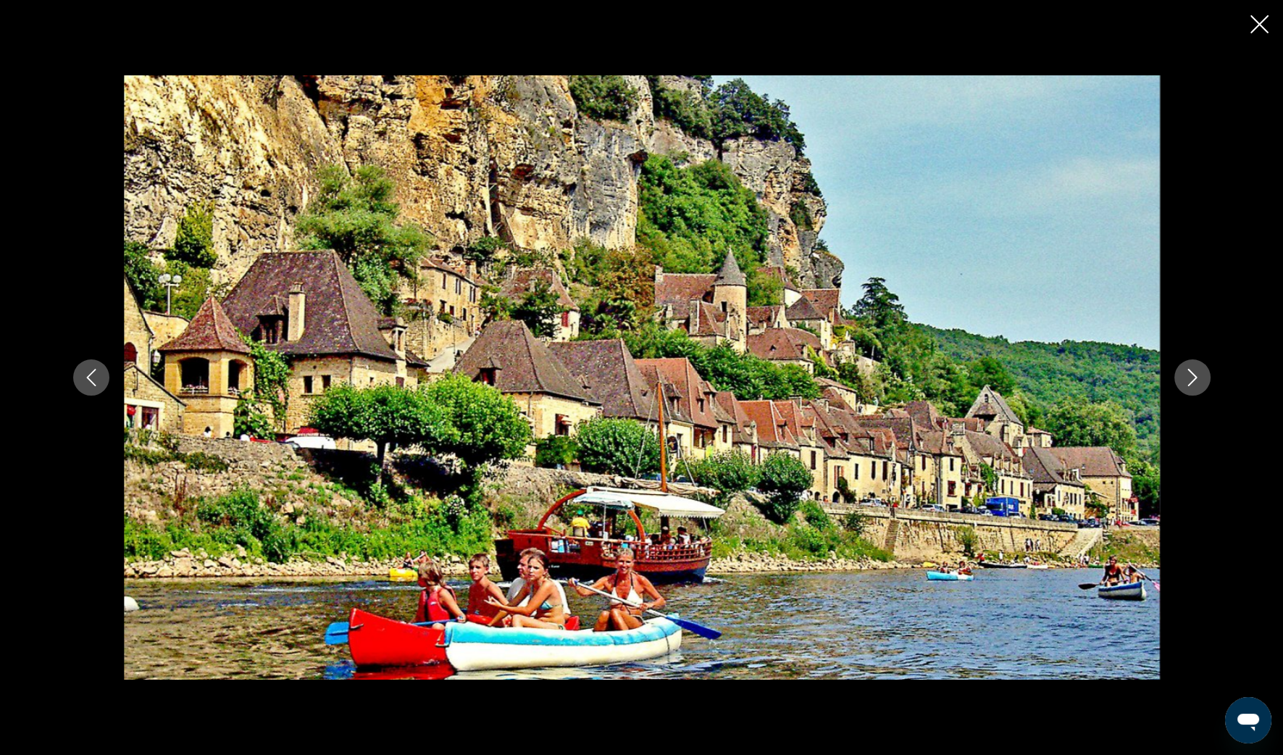
click at [1254, 30] on icon "Fermer le diaporama" at bounding box center [1259, 24] width 18 height 18
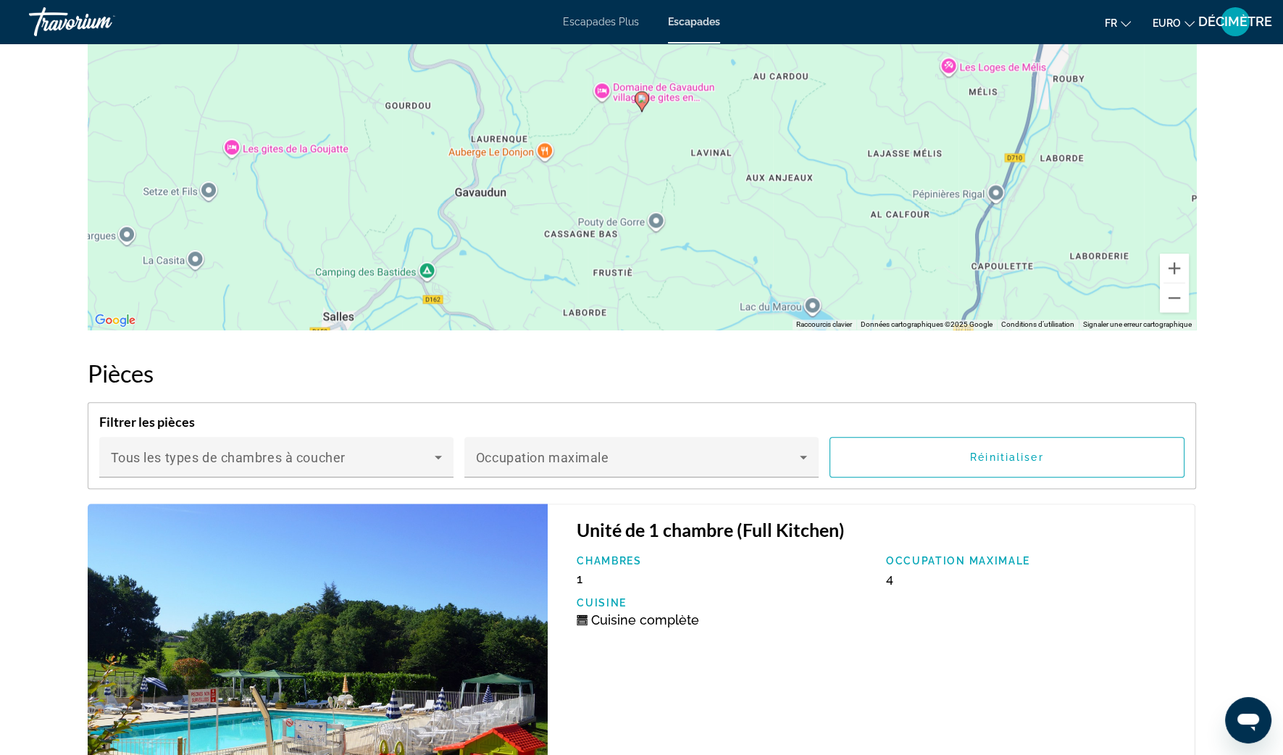
scroll to position [2173, 0]
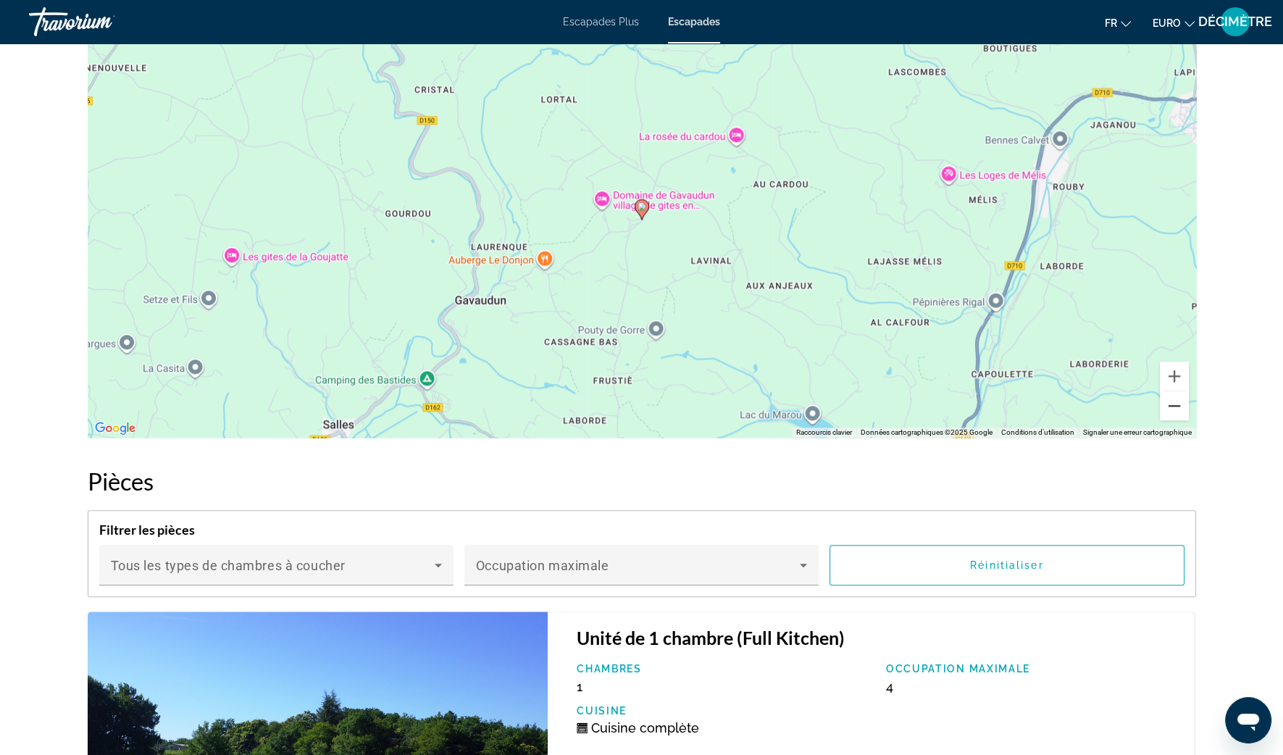
click at [1177, 411] on button "Zoom arrière" at bounding box center [1174, 405] width 29 height 29
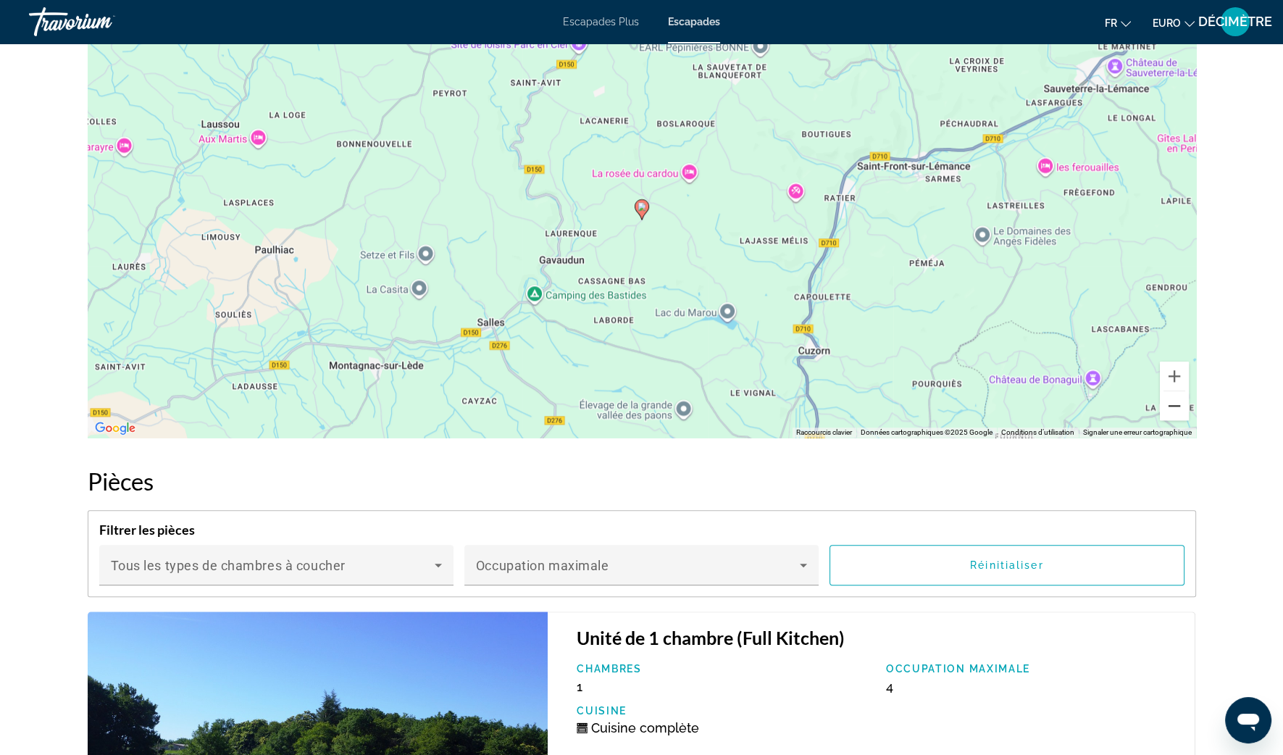
click at [1177, 411] on button "Zoom arrière" at bounding box center [1174, 405] width 29 height 29
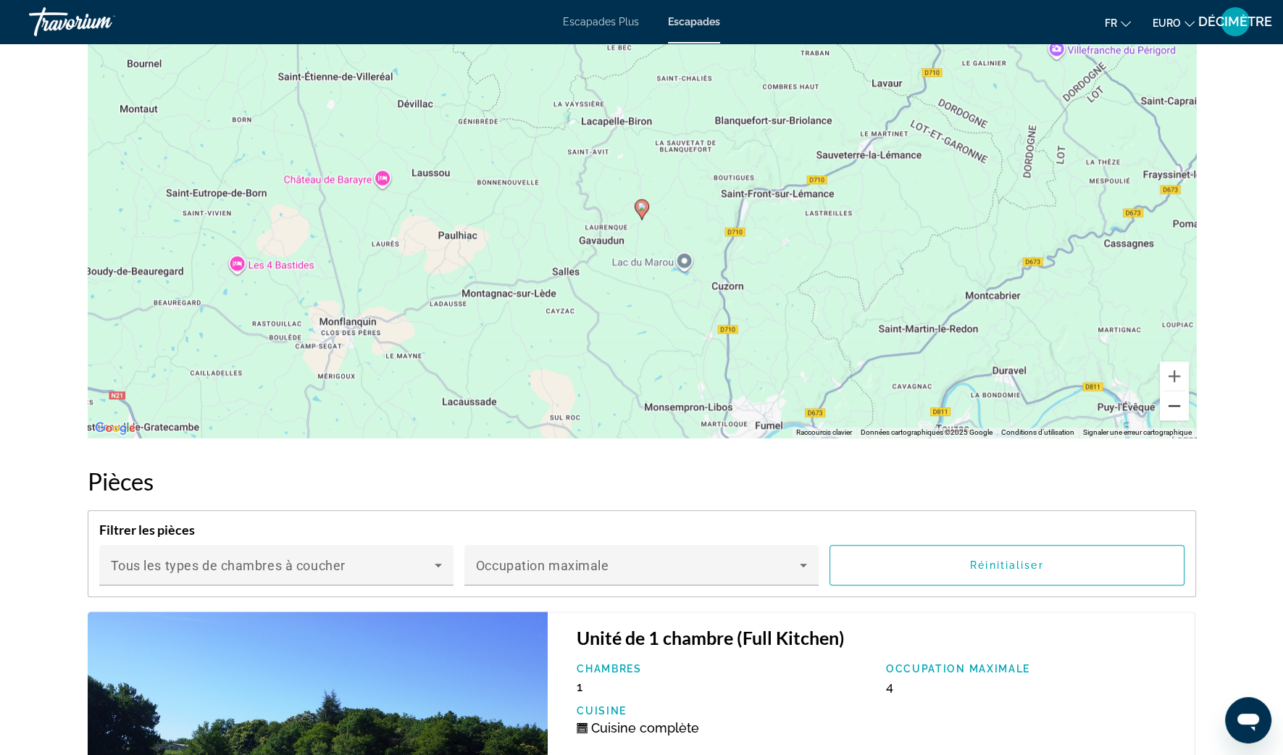
click at [1177, 411] on button "Zoom arrière" at bounding box center [1174, 405] width 29 height 29
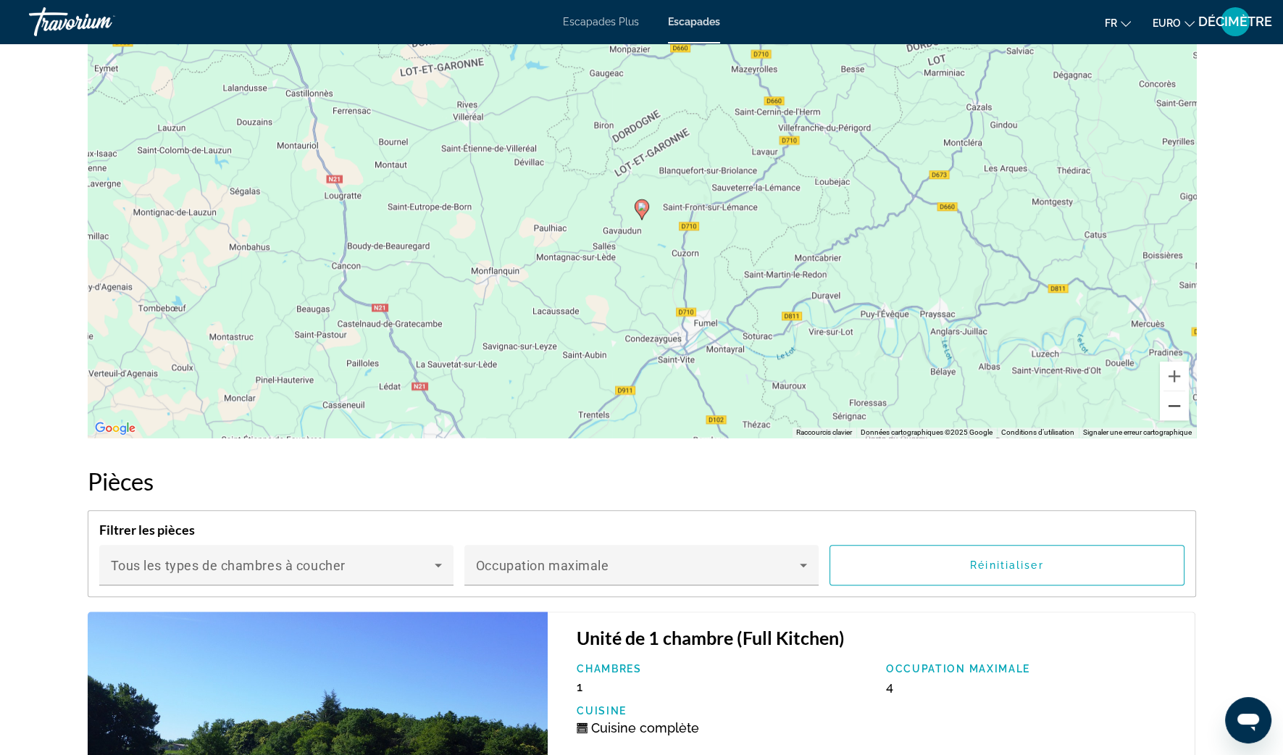
click at [1178, 408] on button "Zoom arrière" at bounding box center [1174, 405] width 29 height 29
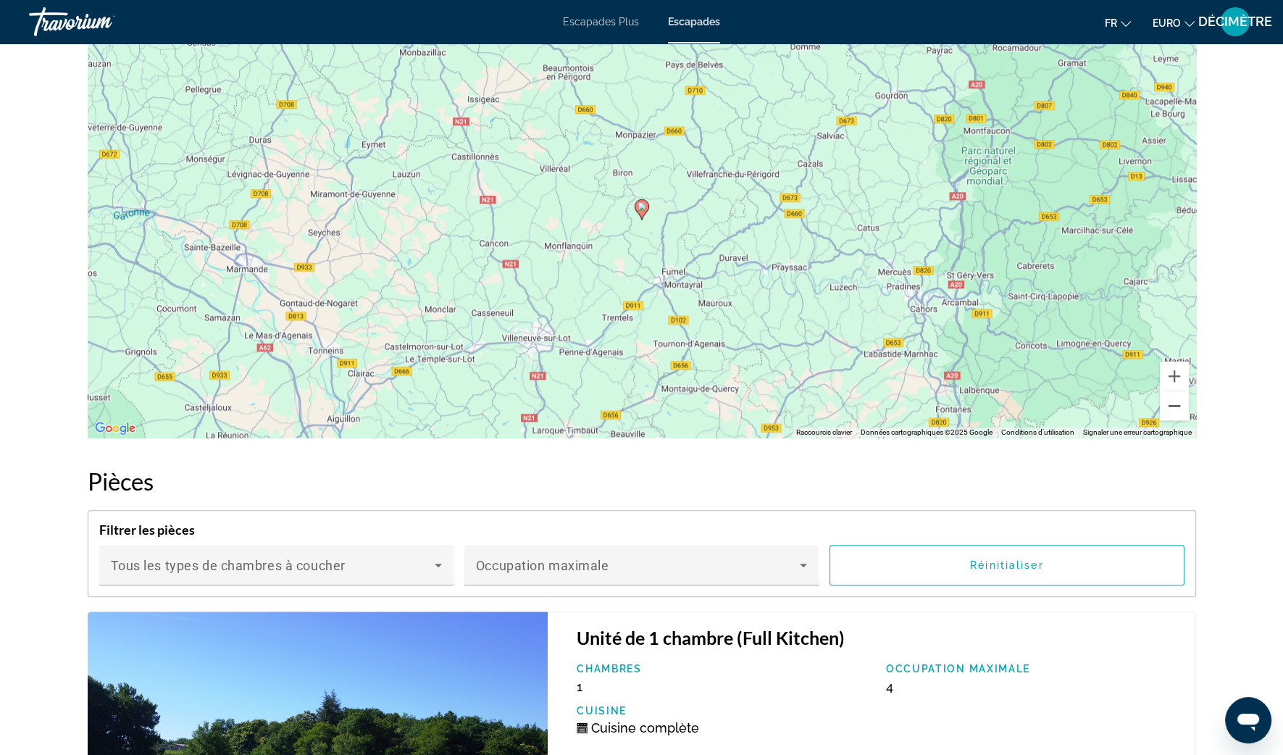
click at [1178, 406] on button "Zoom arrière" at bounding box center [1174, 405] width 29 height 29
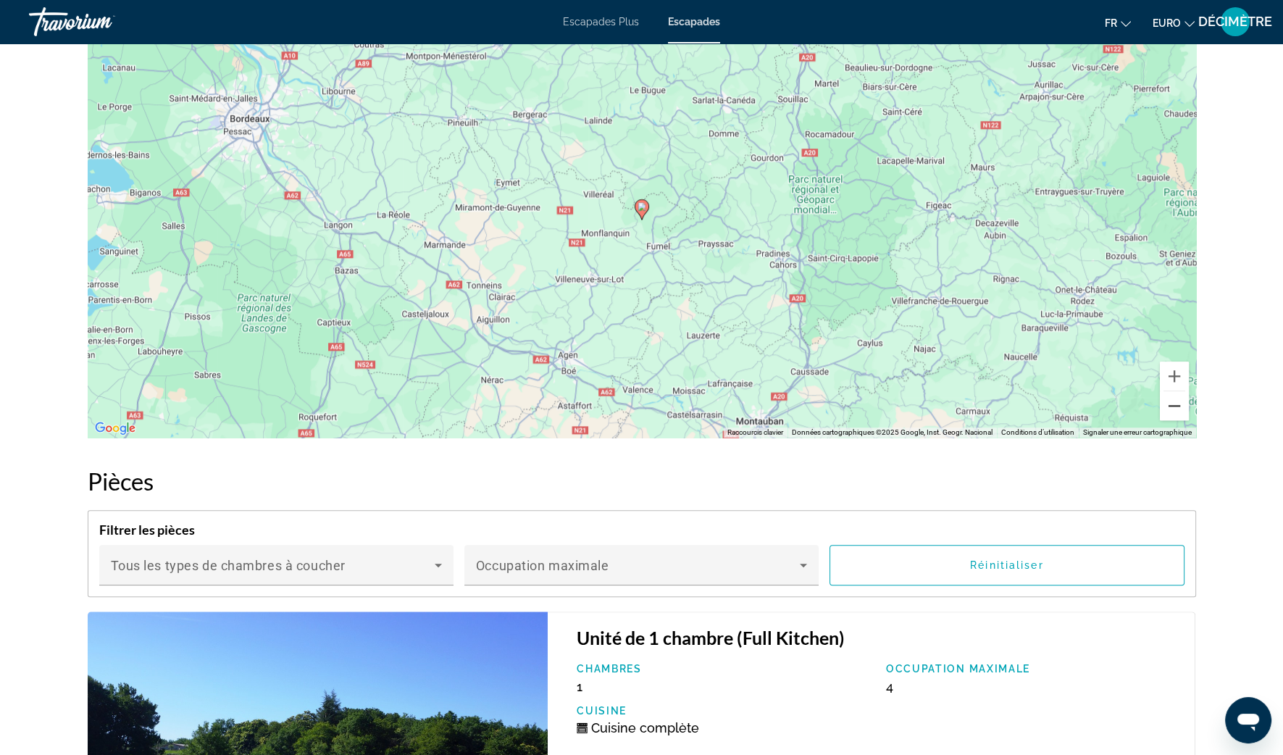
click at [1178, 406] on button "Zoom arrière" at bounding box center [1174, 405] width 29 height 29
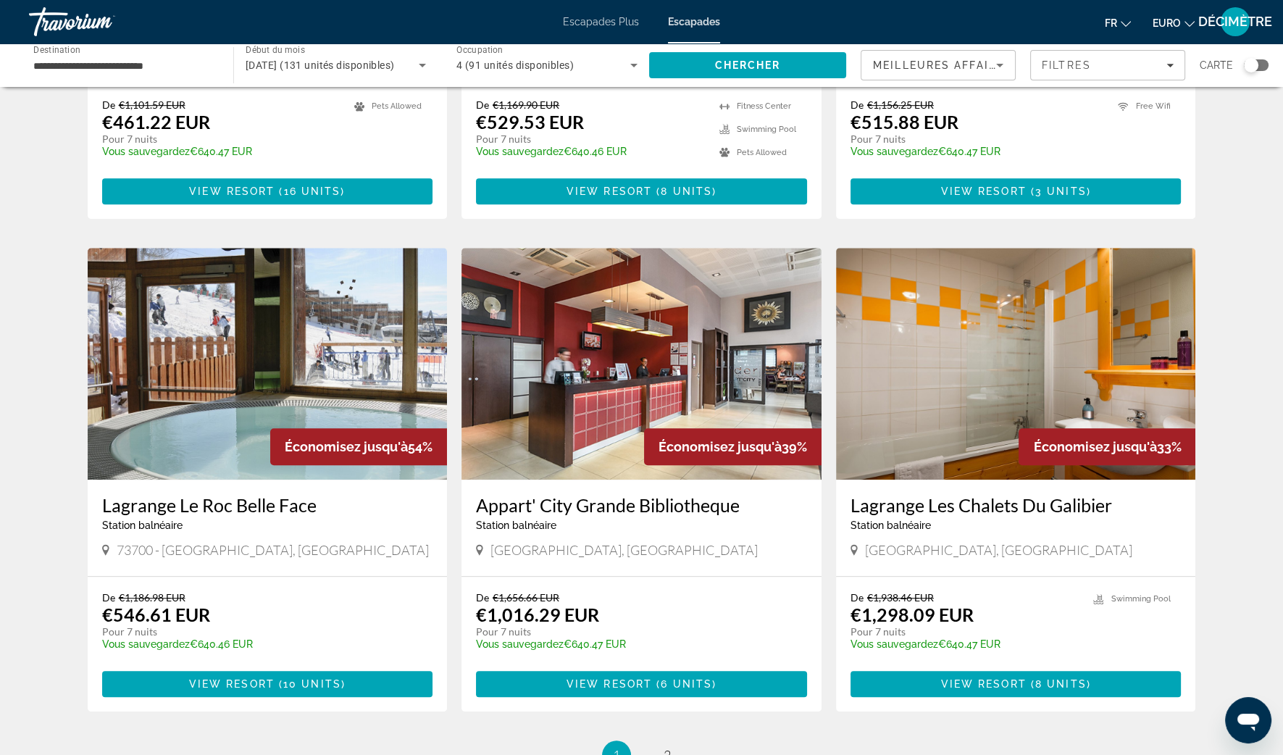
scroll to position [1448, 0]
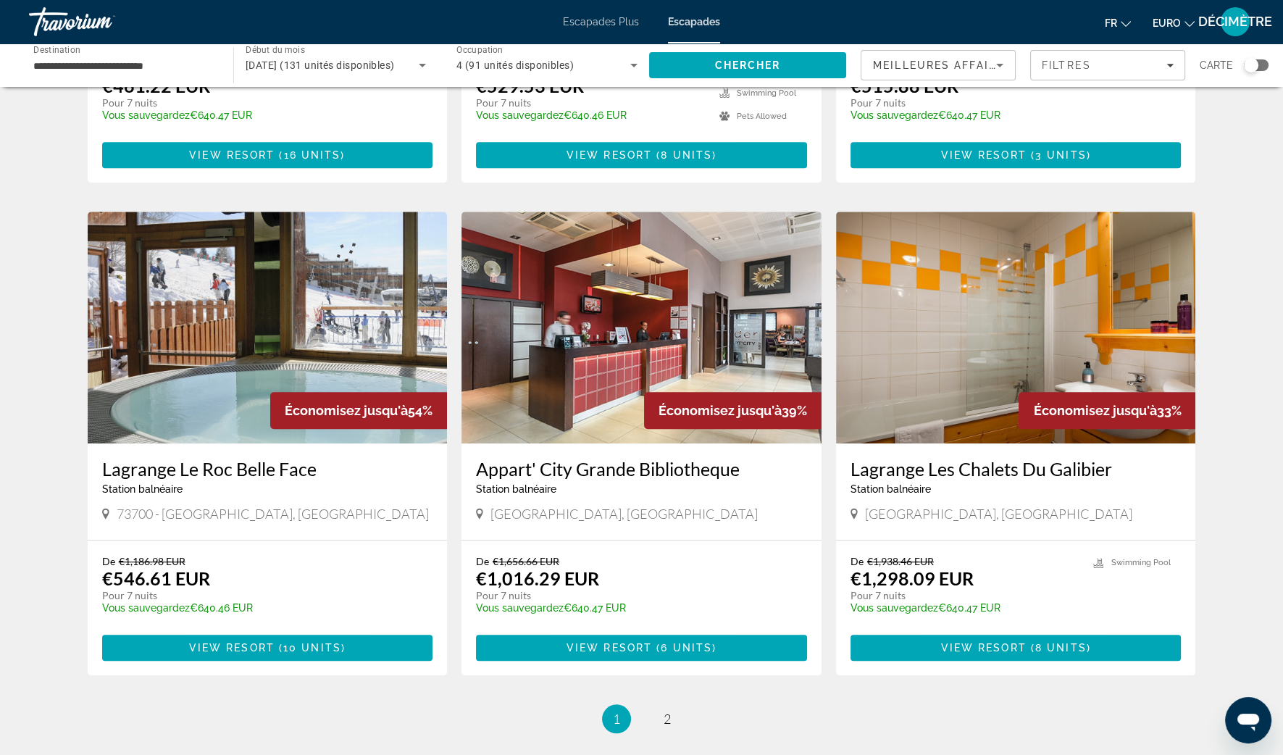
click at [215, 458] on h3 "Lagrange Le Roc Belle Face" at bounding box center [267, 469] width 331 height 22
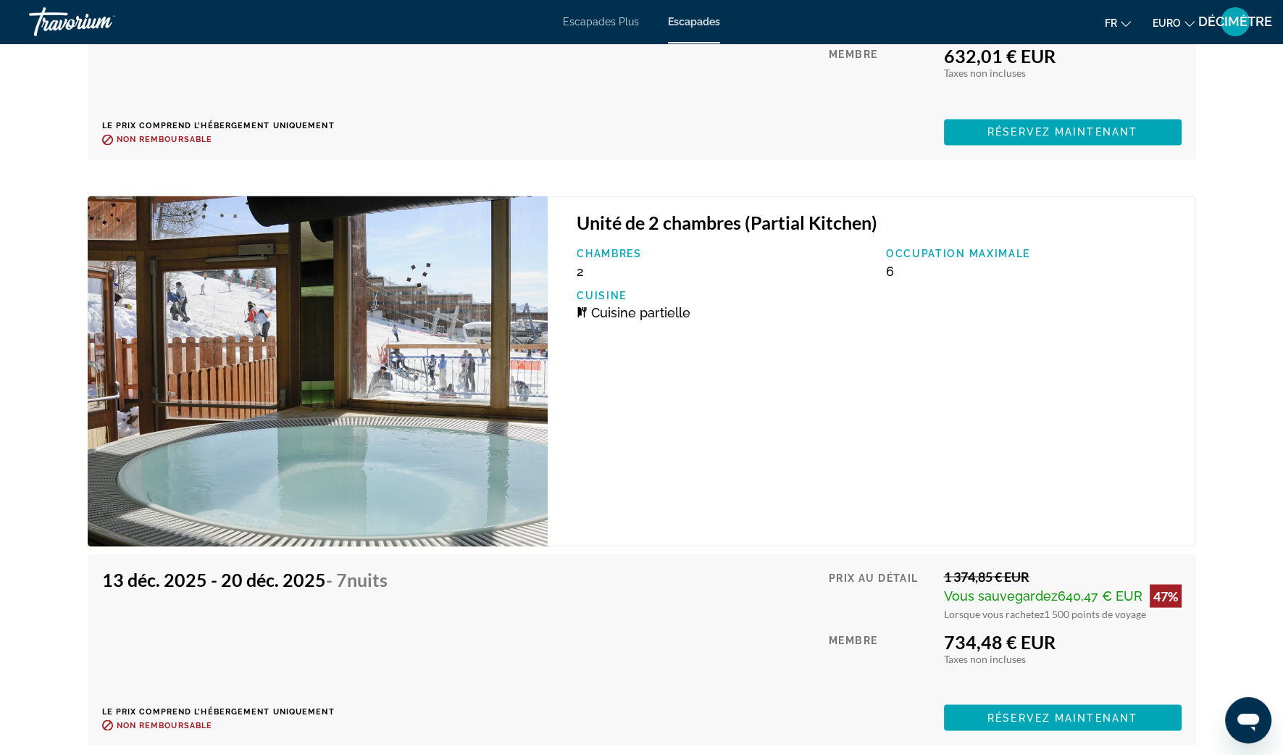
scroll to position [3839, 0]
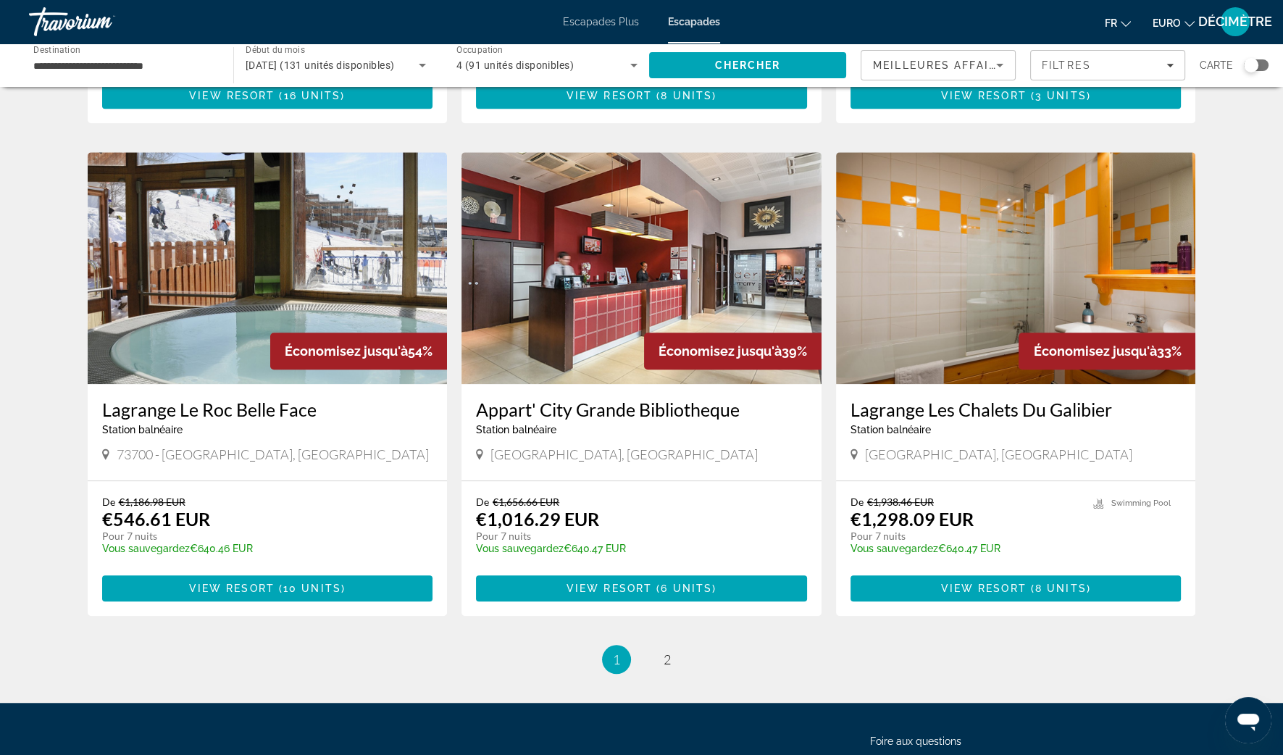
scroll to position [1539, 0]
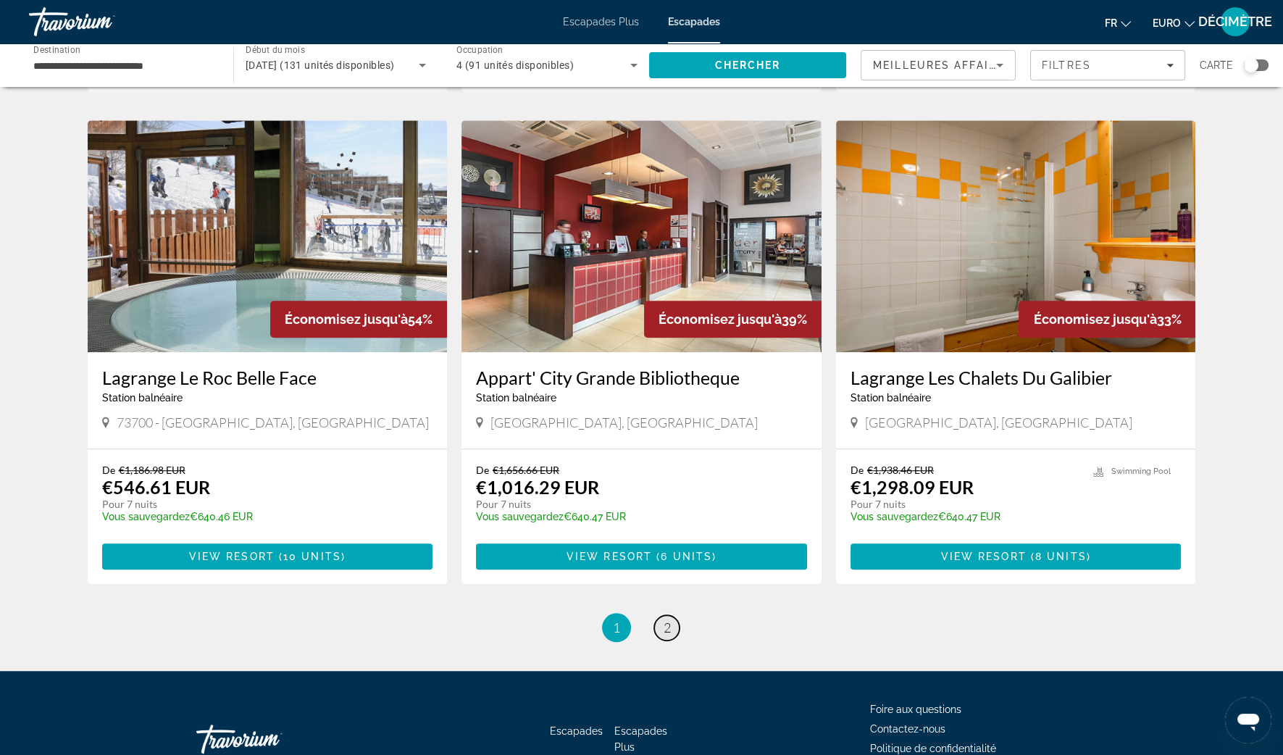
click at [670, 615] on link "page 2" at bounding box center [666, 627] width 25 height 25
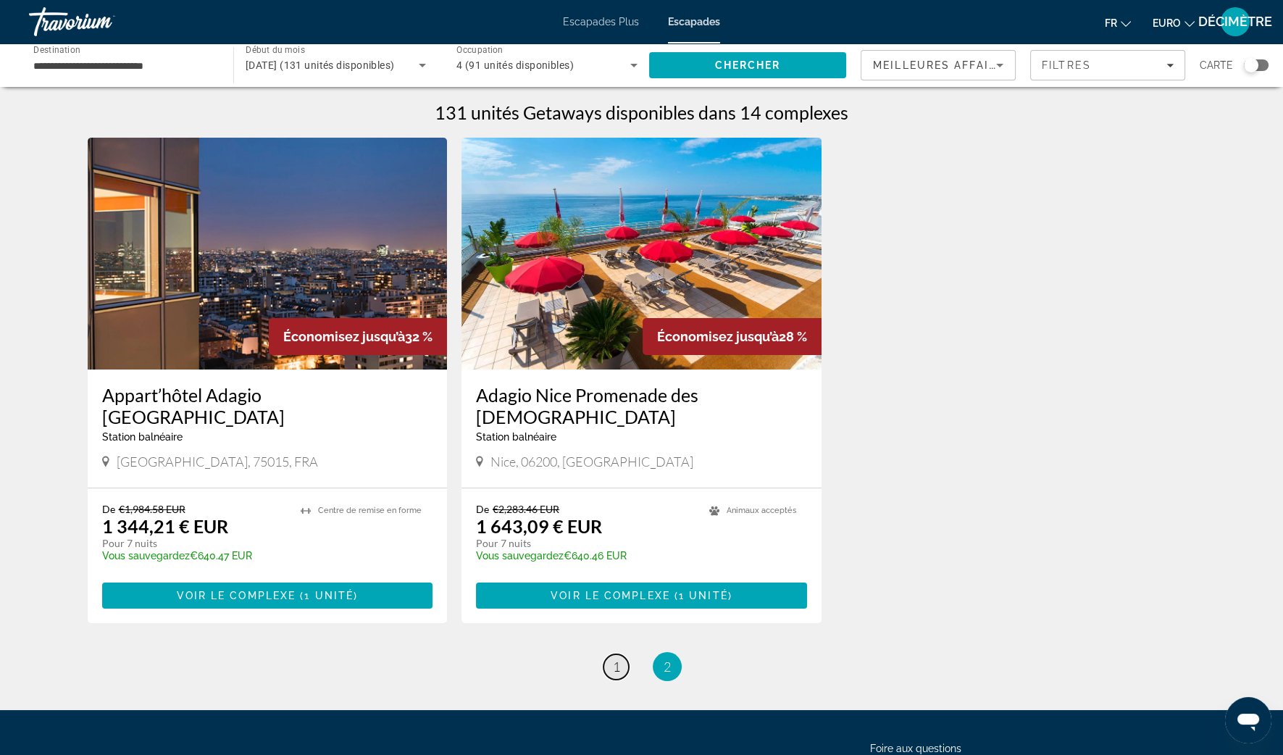
click at [618, 658] on span "1" at bounding box center [616, 666] width 7 height 16
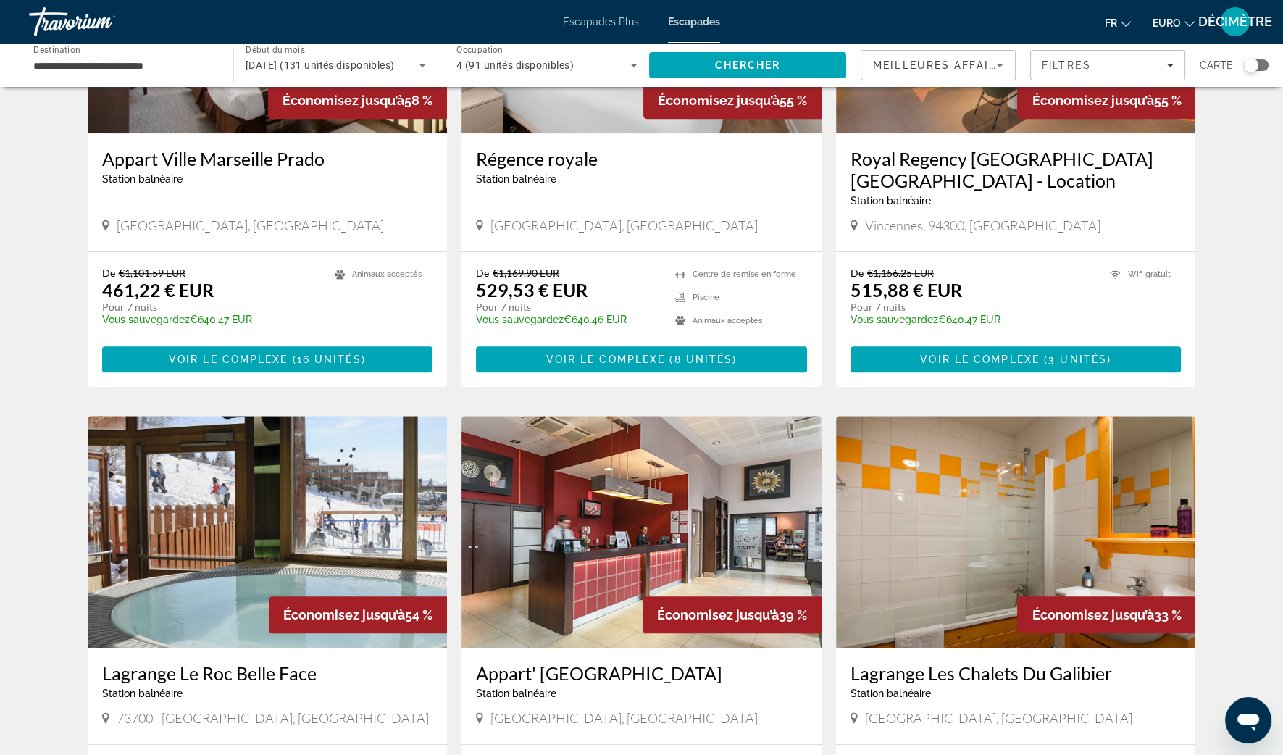
scroll to position [1448, 0]
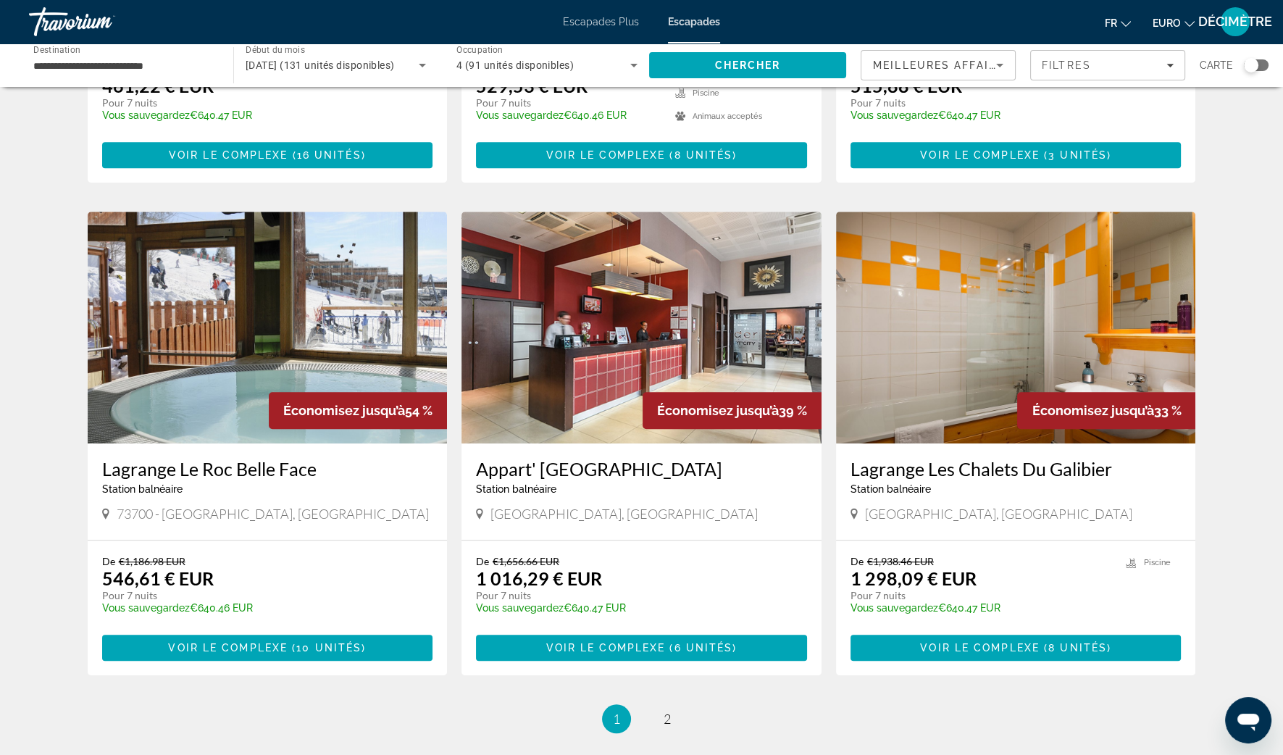
click at [961, 458] on h3 "Lagrange Les Chalets Du Galibier" at bounding box center [1015, 469] width 331 height 22
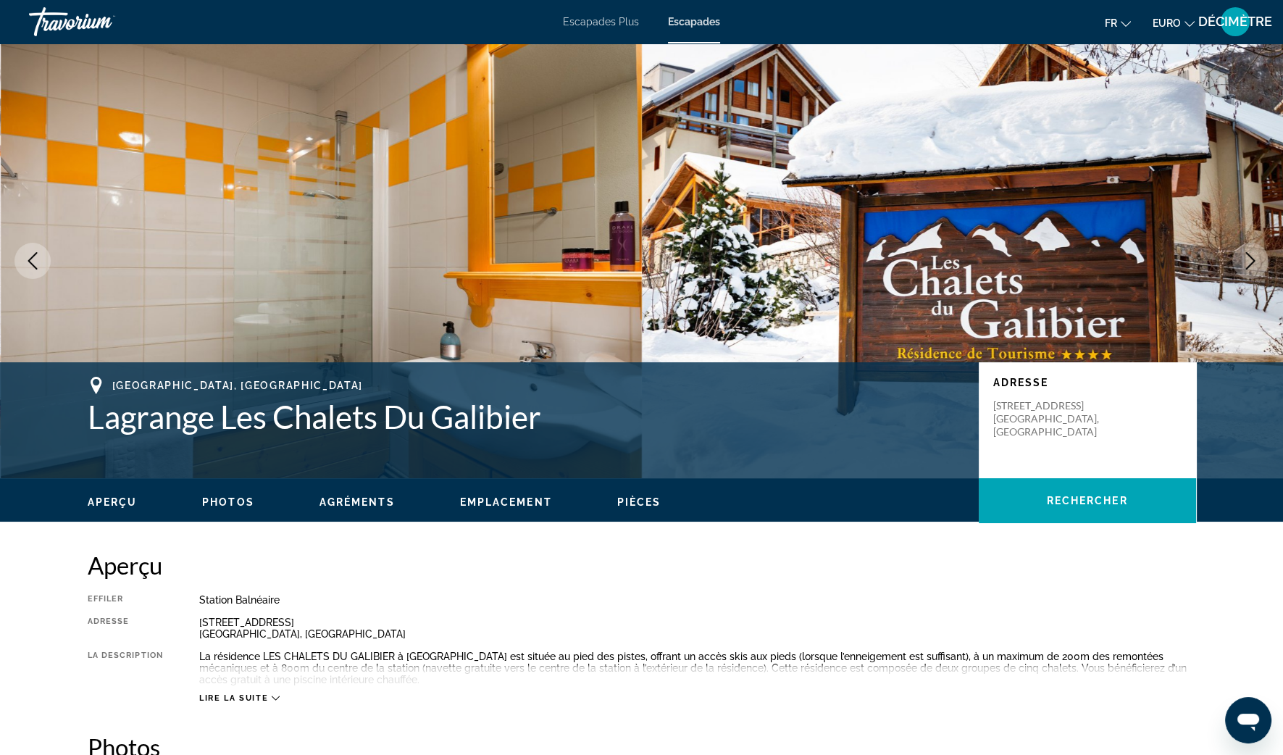
scroll to position [361, 0]
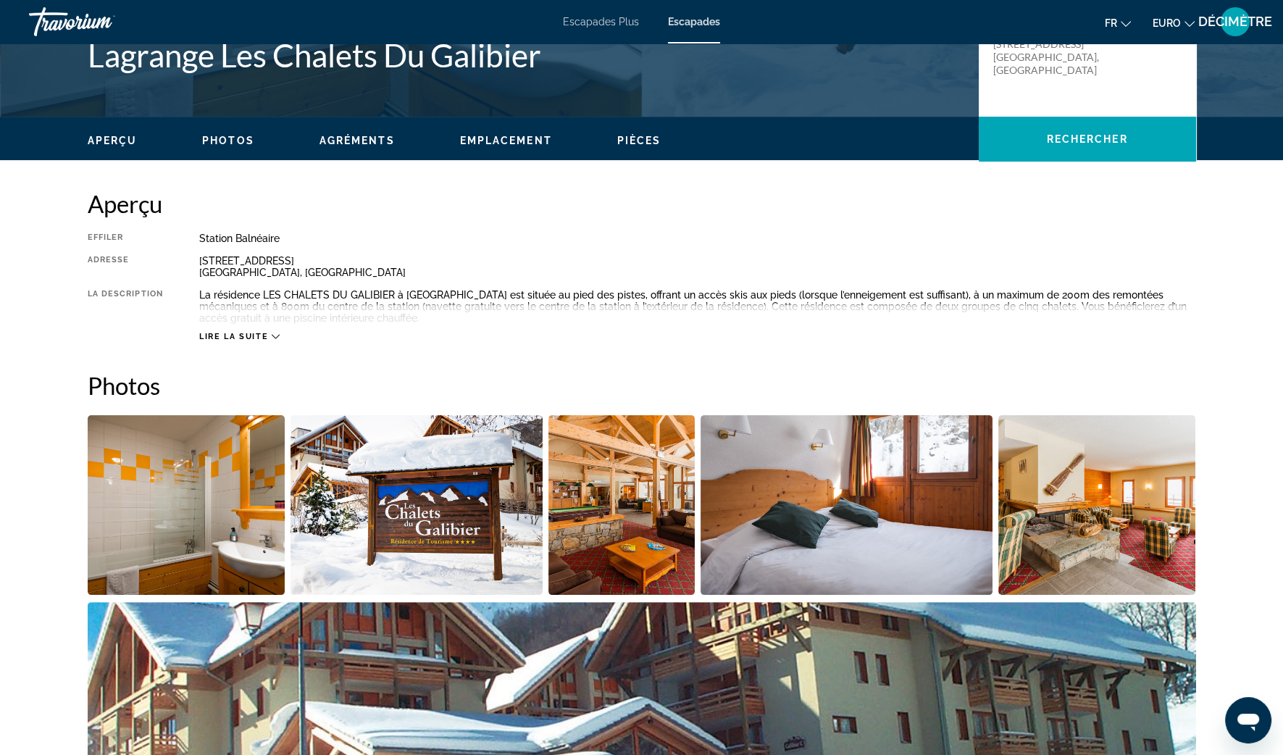
click at [234, 322] on div "Lire la suite" at bounding box center [697, 322] width 997 height 40
click at [227, 340] on span "Lire la suite" at bounding box center [233, 336] width 69 height 9
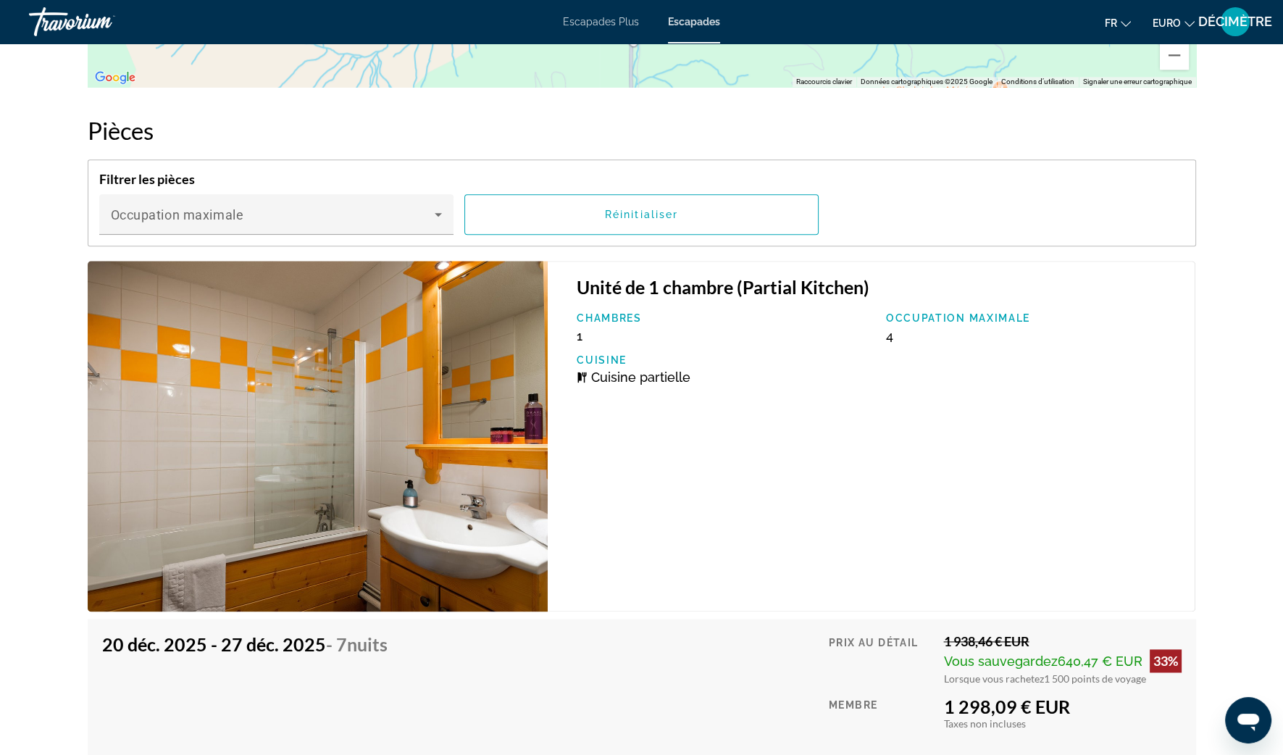
scroll to position [2535, 0]
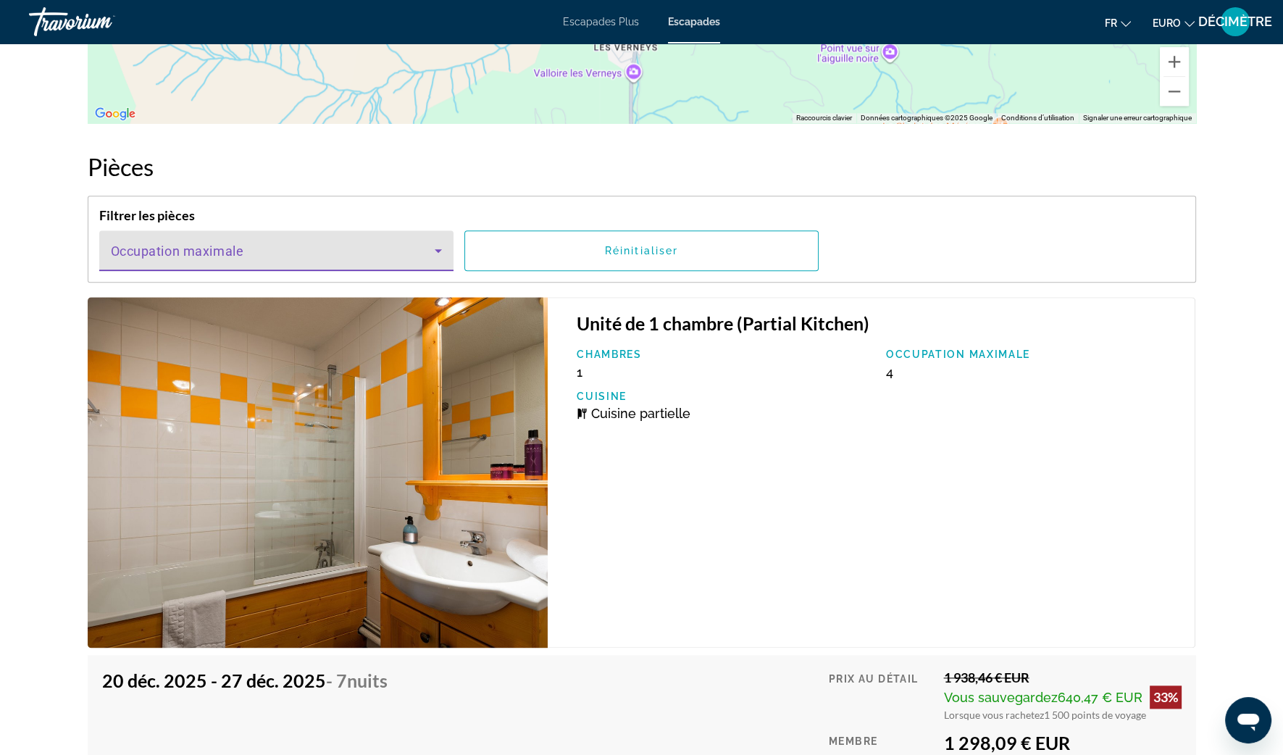
click at [315, 251] on span "Contenu principal" at bounding box center [273, 256] width 324 height 17
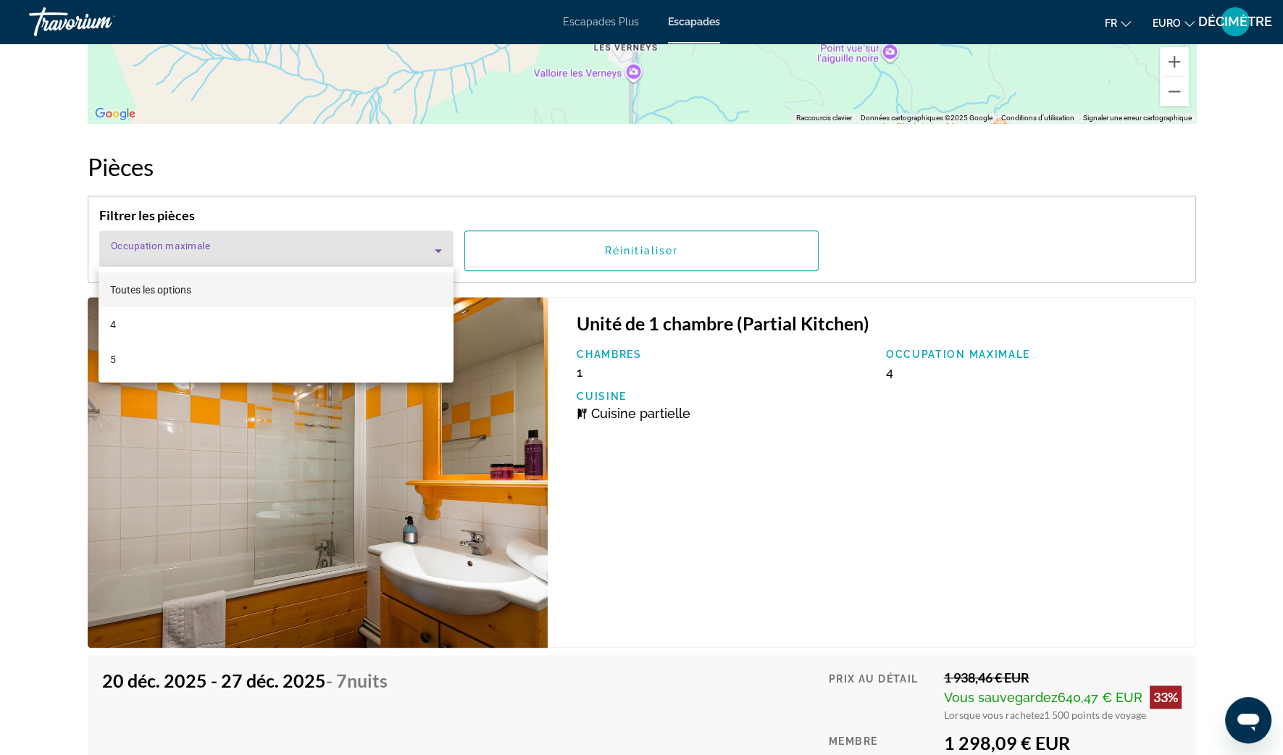
click at [315, 251] on div at bounding box center [641, 377] width 1283 height 755
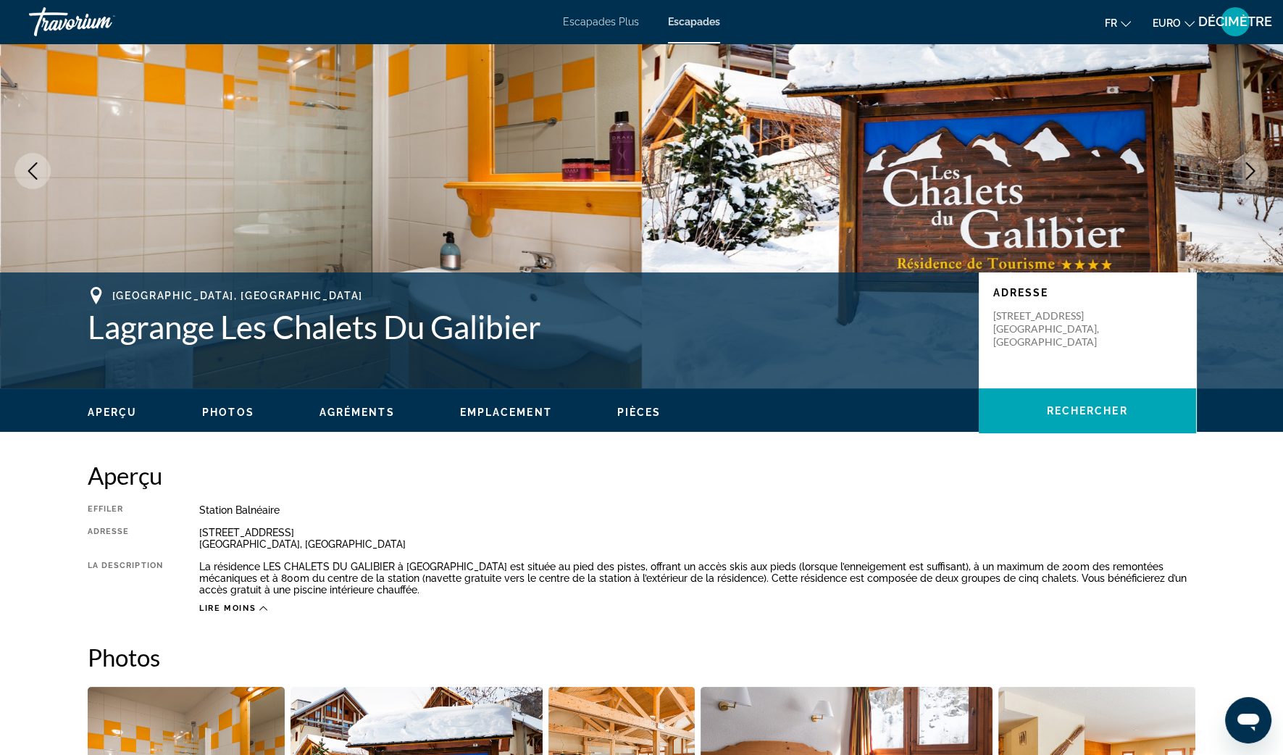
scroll to position [0, 0]
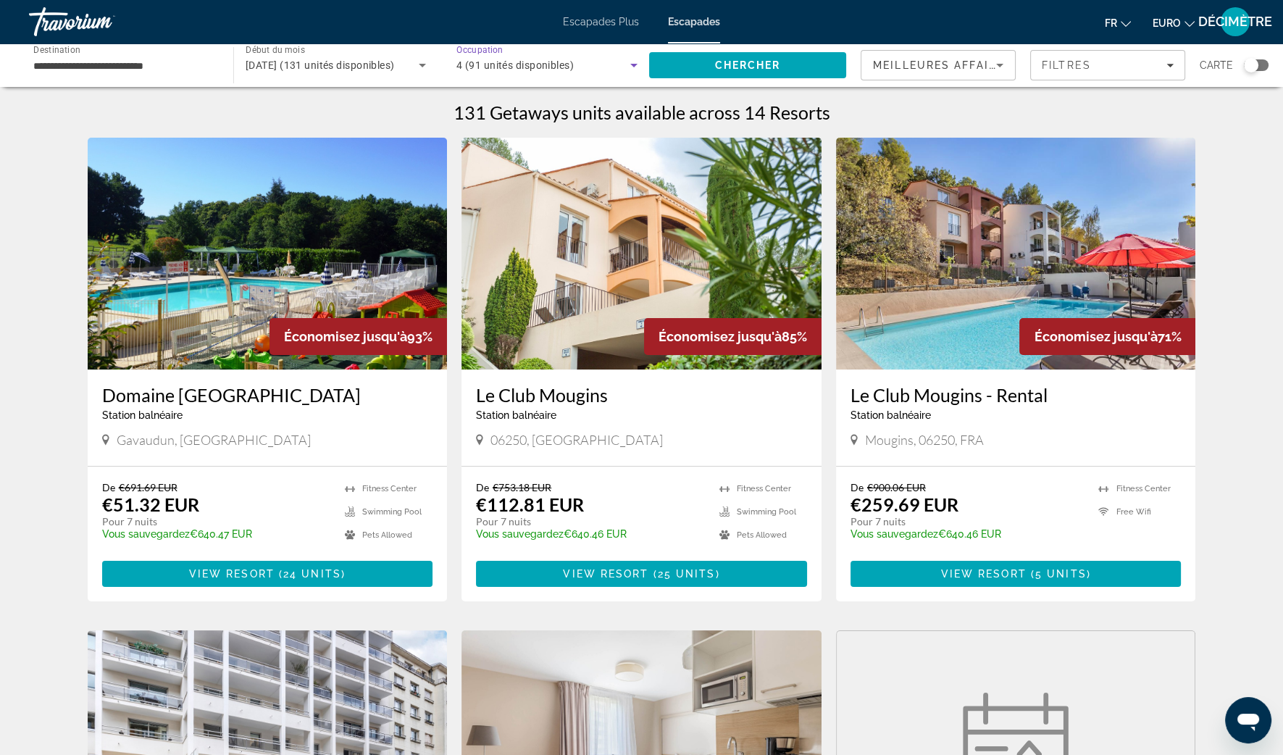
click at [539, 69] on span "4 (91 unités disponibles)" at bounding box center [514, 65] width 117 height 12
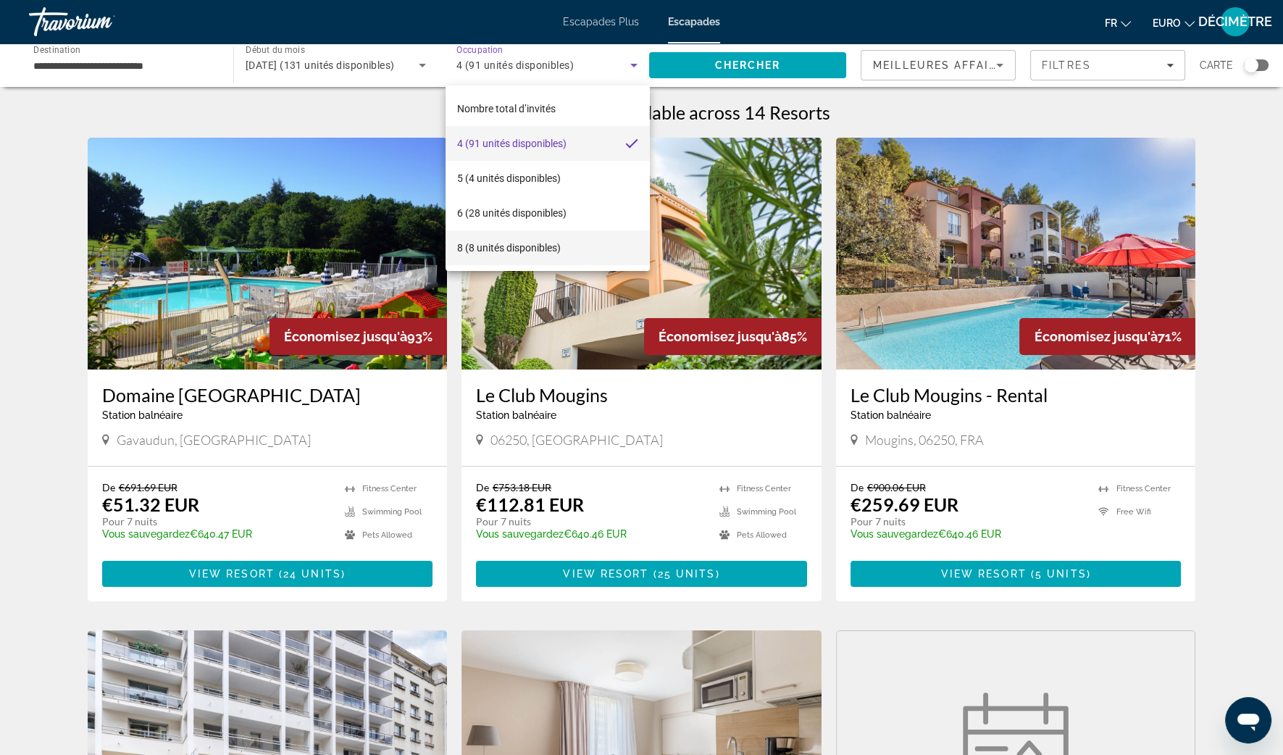
click at [529, 242] on font "8 (8 unités disponibles)" at bounding box center [509, 248] width 104 height 12
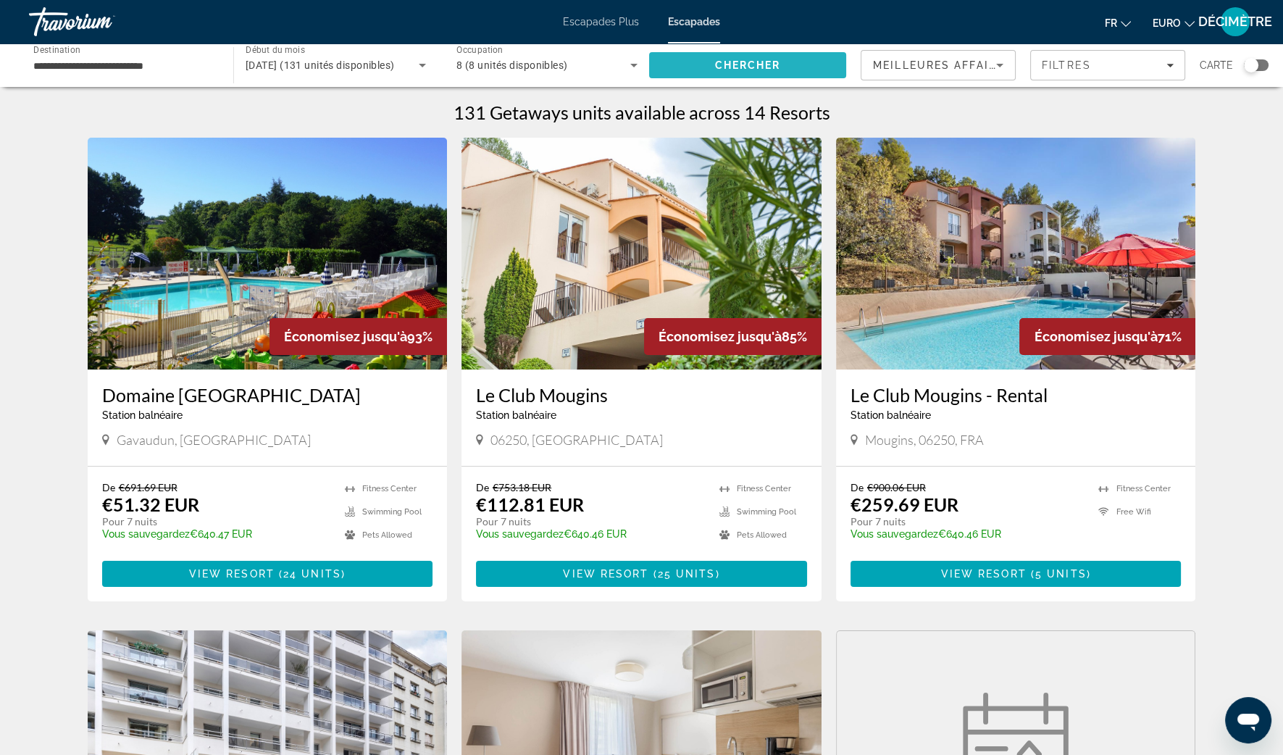
click at [743, 62] on span "Chercher" at bounding box center [748, 65] width 66 height 12
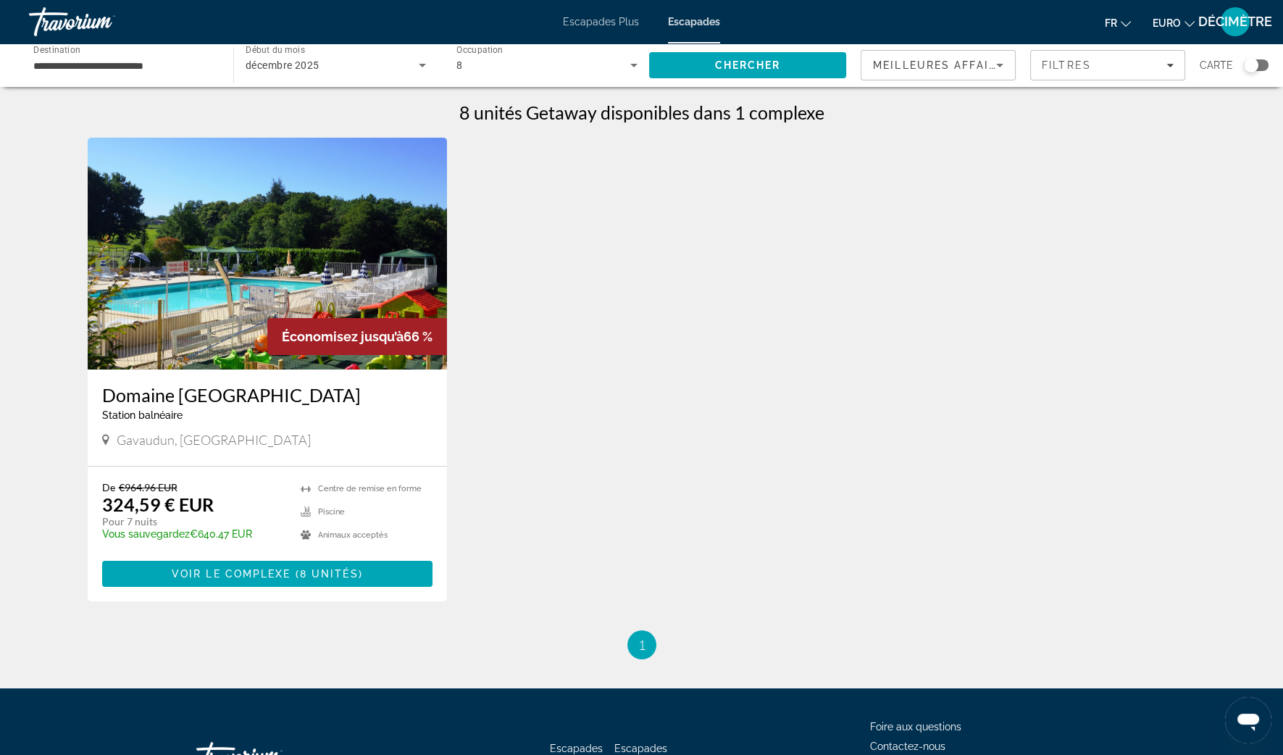
click at [80, 55] on div "**********" at bounding box center [123, 65] width 181 height 41
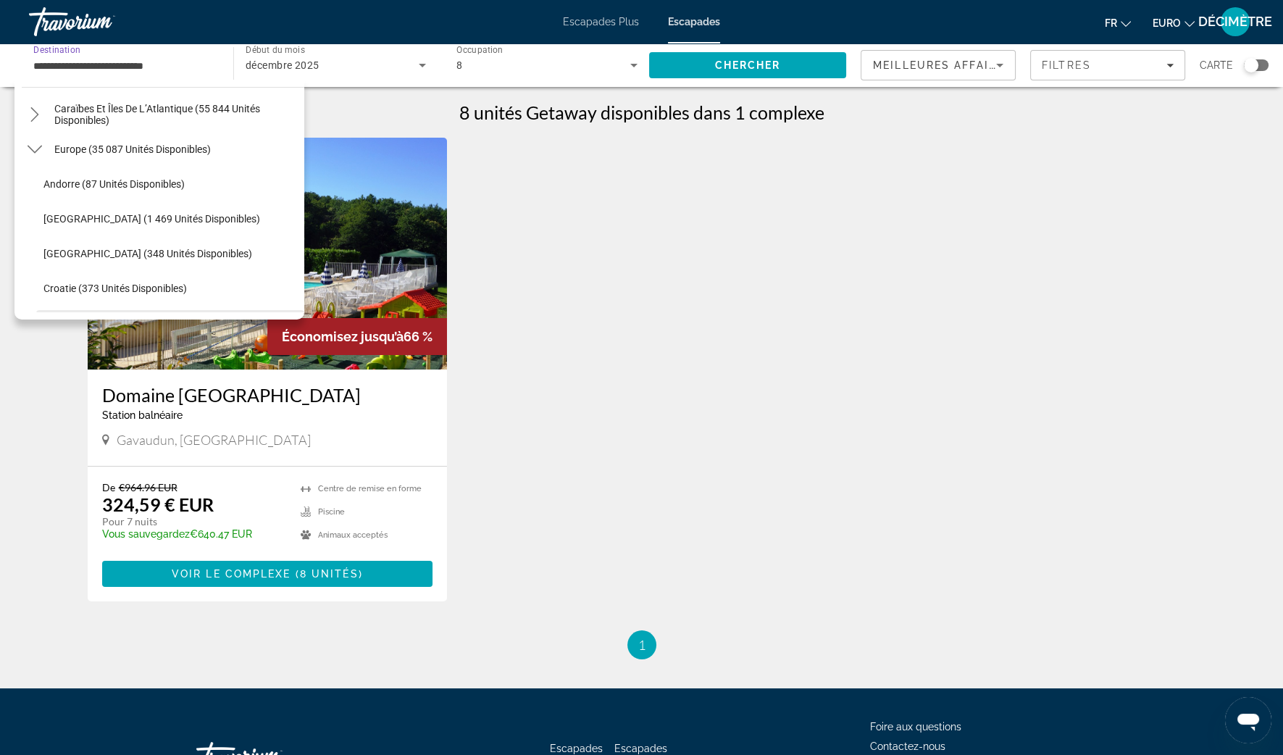
scroll to position [58, 0]
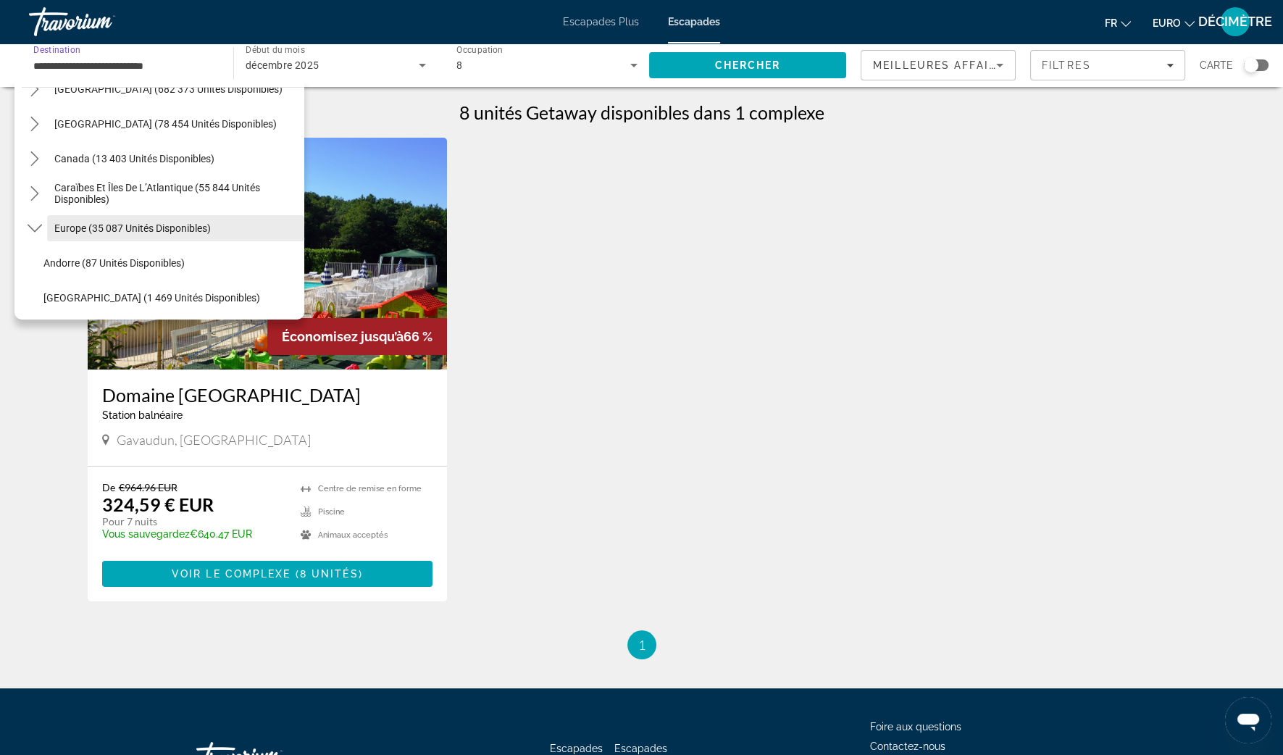
click at [91, 214] on span "Sélectionnez la destination : Europe (35 087 unités disponibles)" at bounding box center [175, 228] width 257 height 35
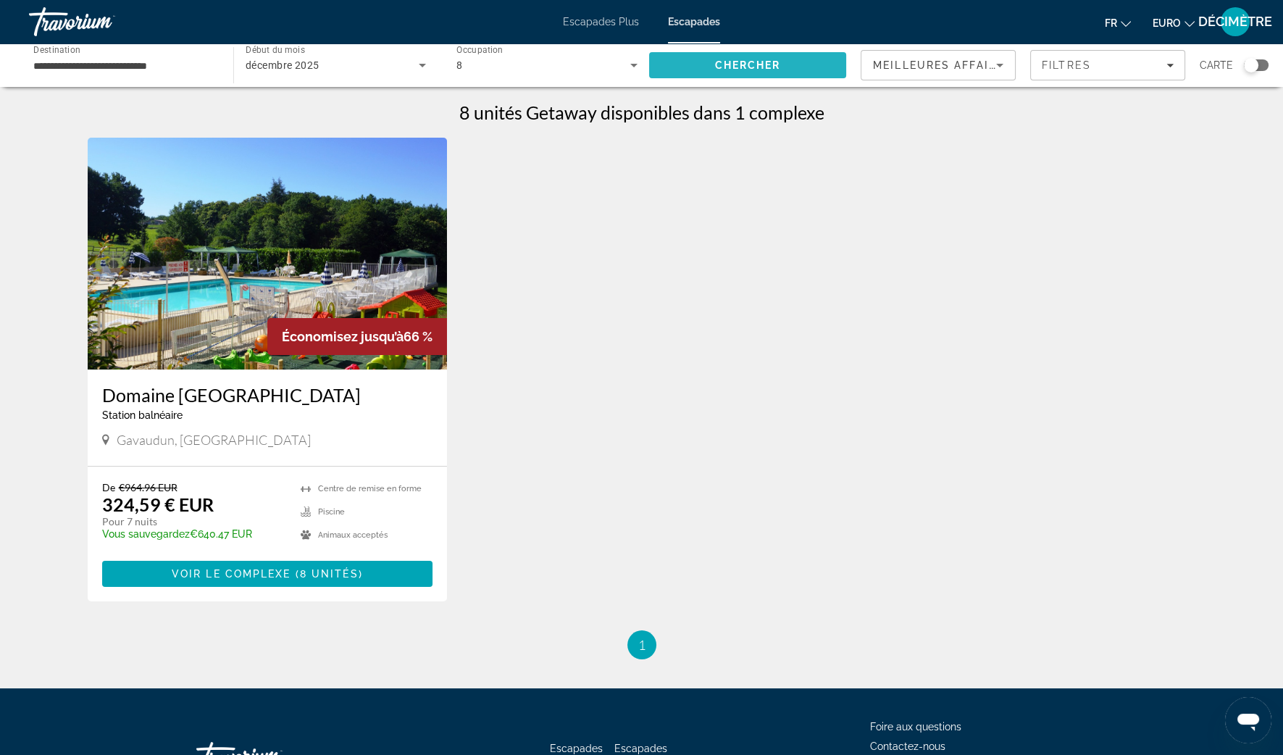
click at [785, 67] on span "Rechercher" at bounding box center [747, 65] width 197 height 35
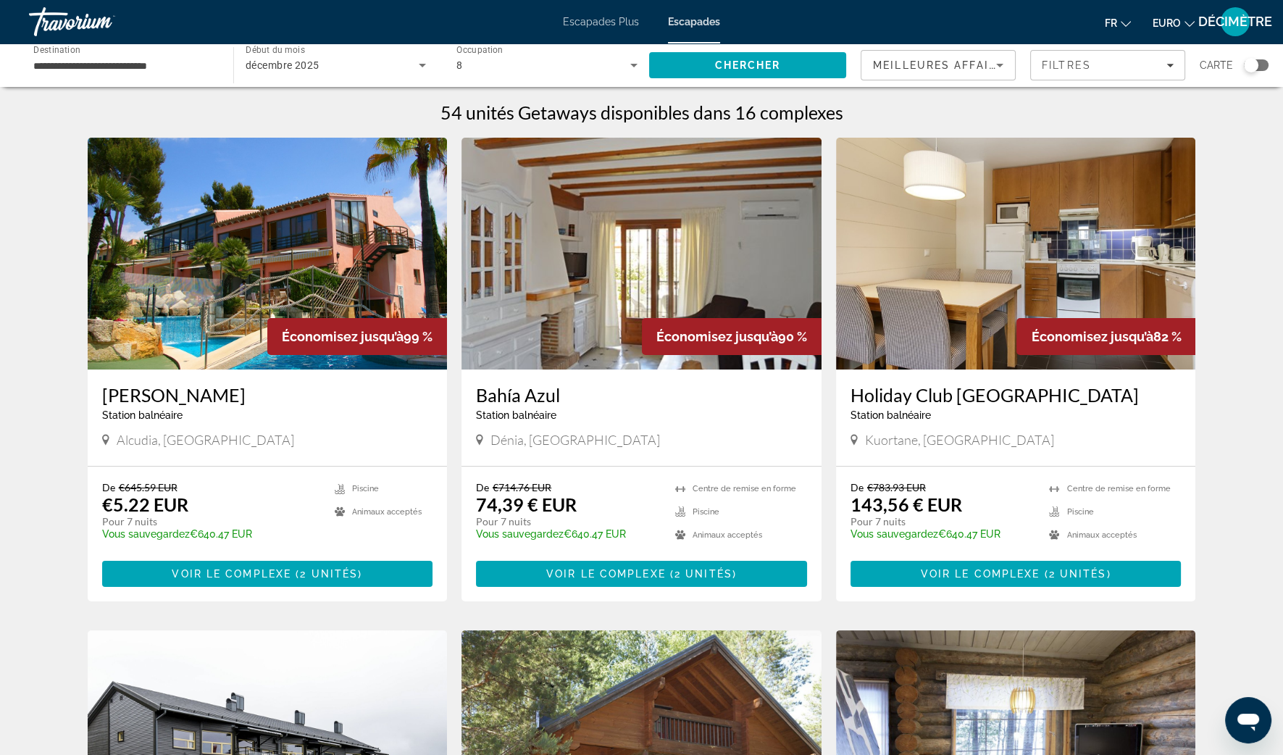
click at [608, 62] on div "8" at bounding box center [543, 65] width 174 height 17
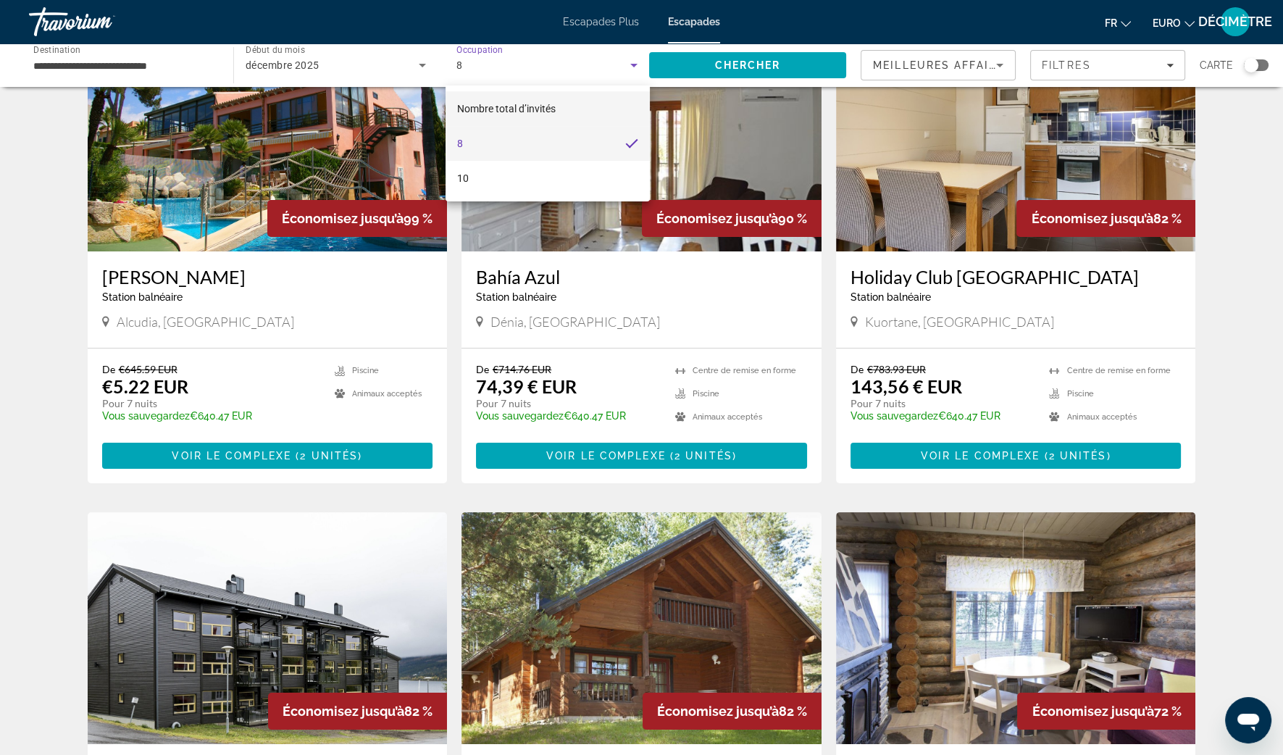
scroll to position [90, 0]
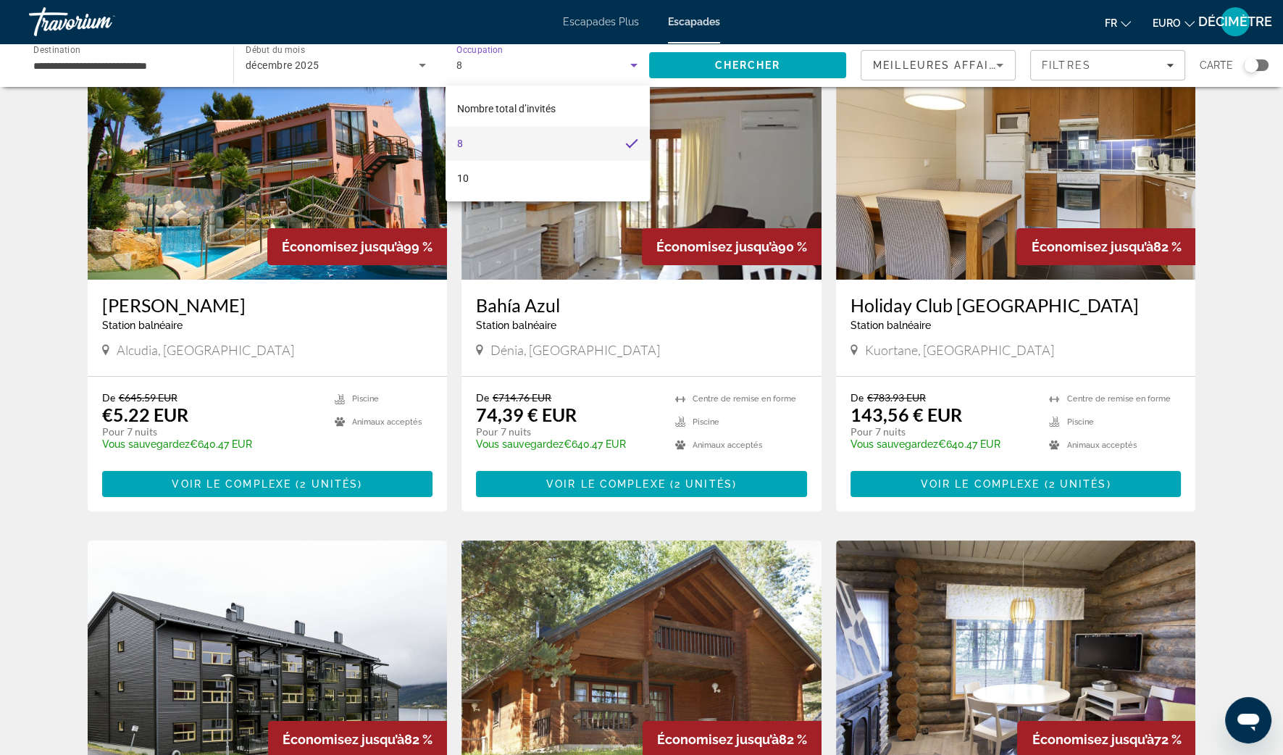
click at [619, 55] on div at bounding box center [641, 377] width 1283 height 755
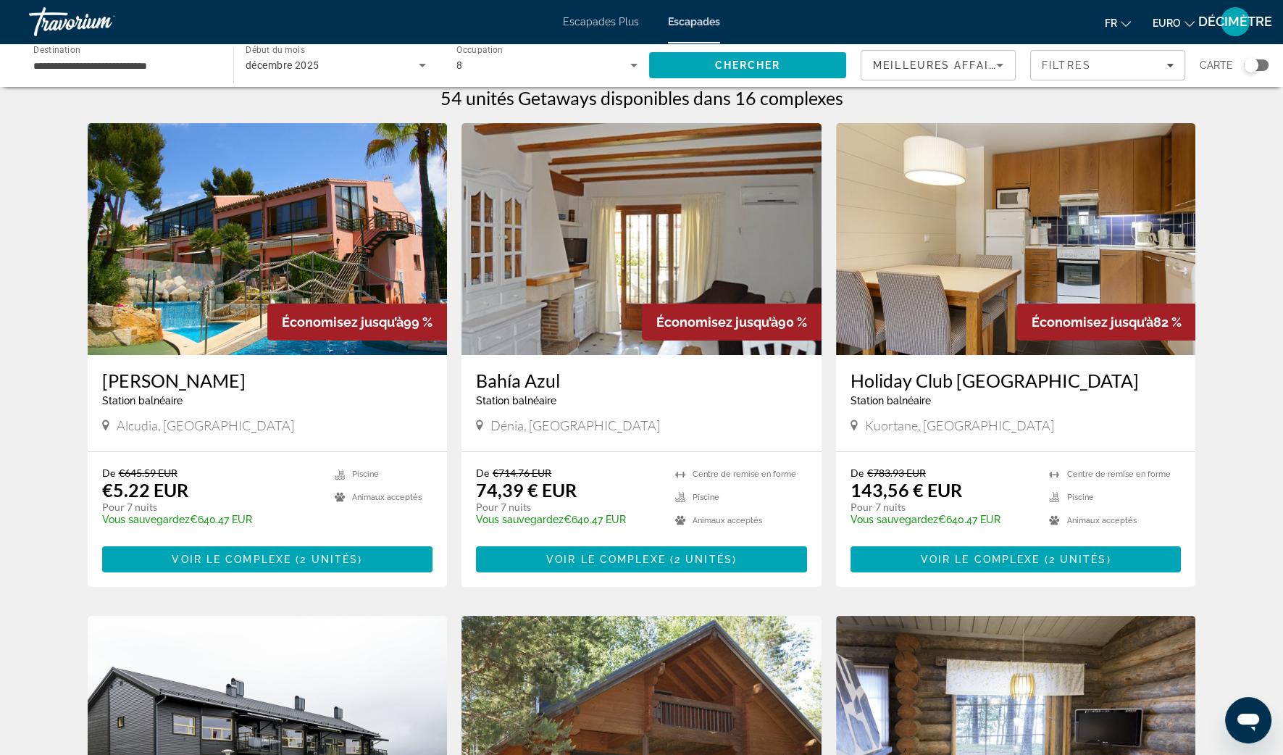
scroll to position [0, 0]
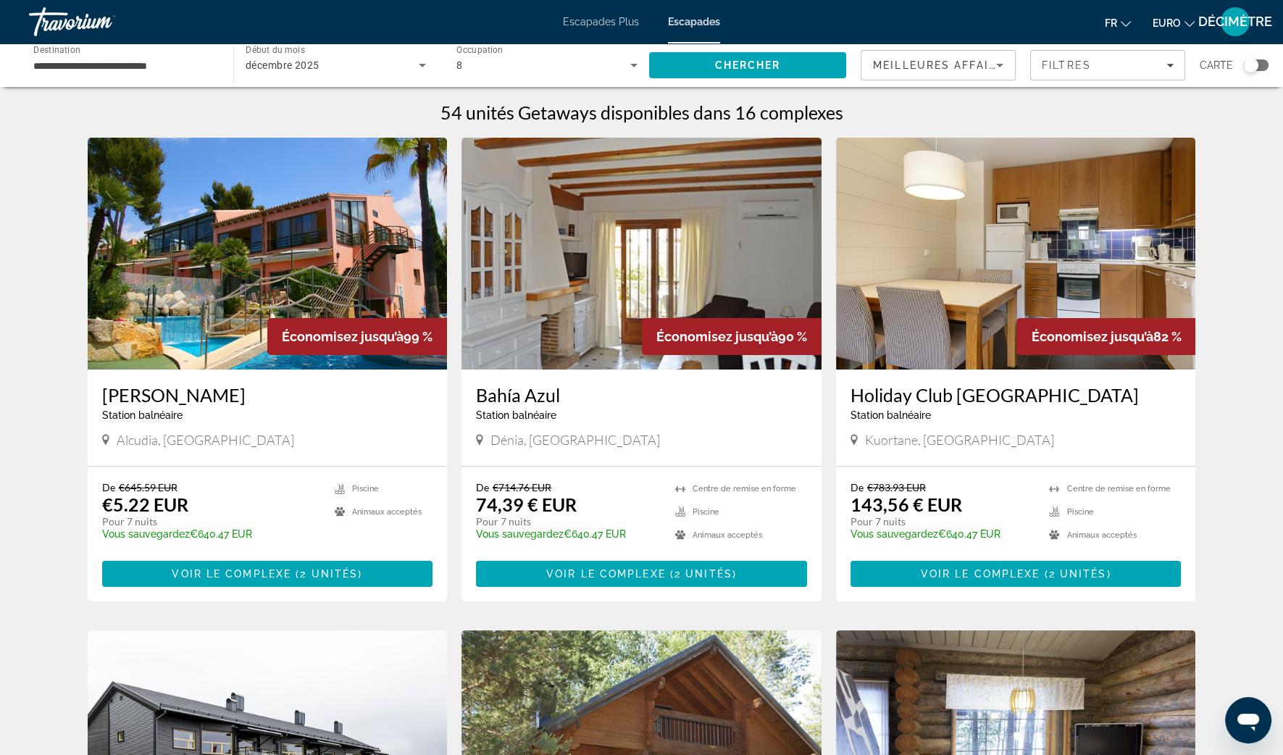
click at [1253, 72] on div "Carte" at bounding box center [1234, 65] width 69 height 30
click at [1250, 67] on div "Widget de recherche" at bounding box center [1251, 65] width 14 height 14
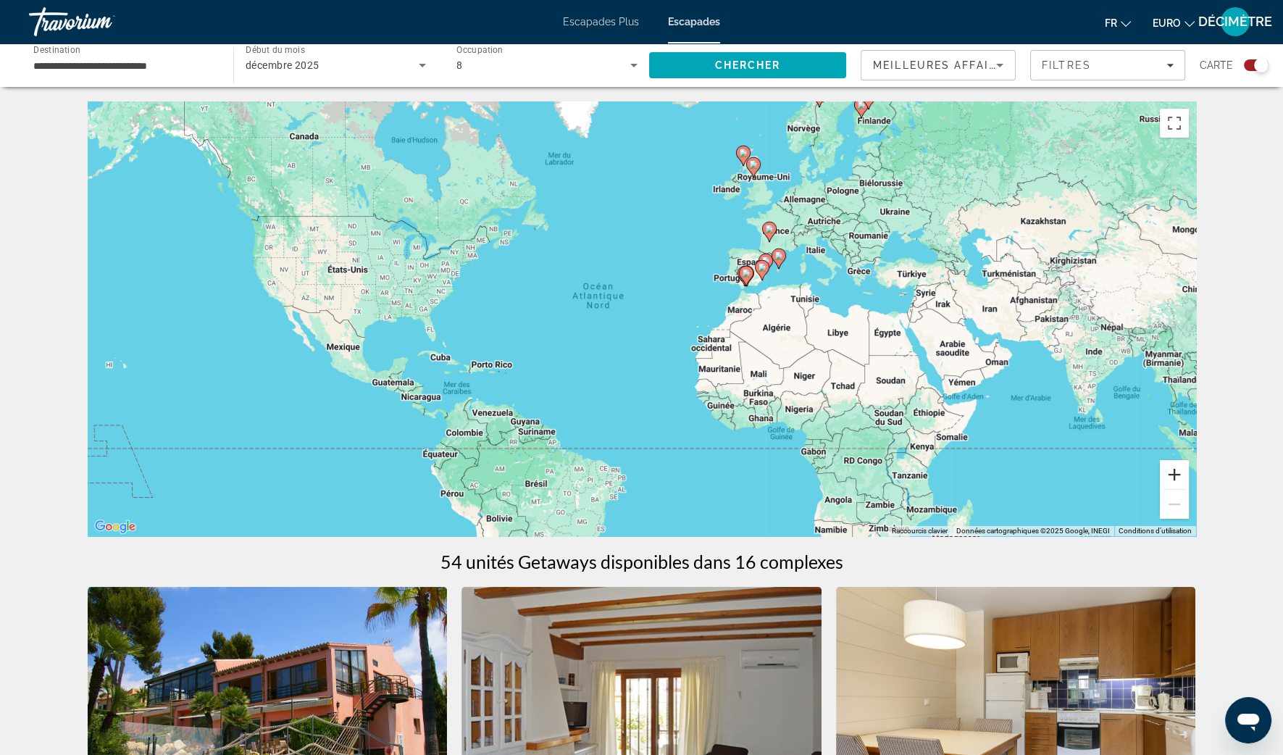
click at [1177, 473] on button "Zoom avant" at bounding box center [1174, 474] width 29 height 29
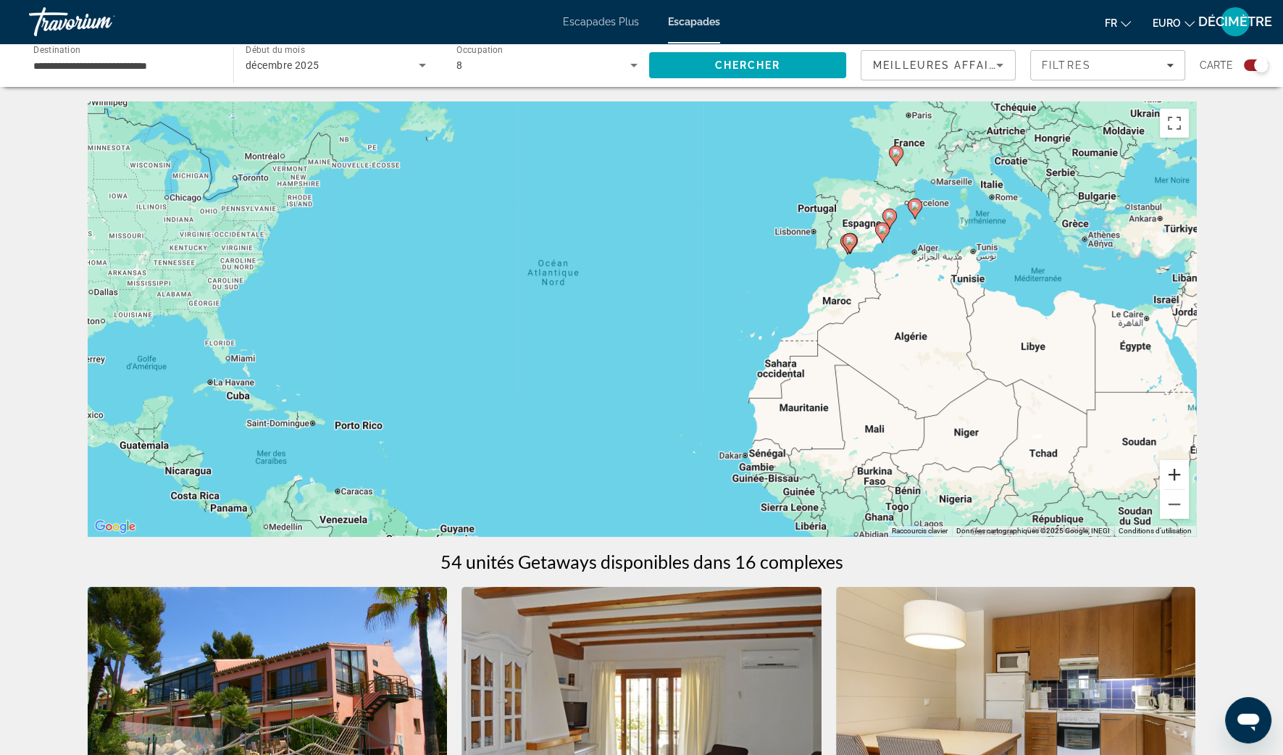
click at [1177, 472] on button "Zoom avant" at bounding box center [1174, 474] width 29 height 29
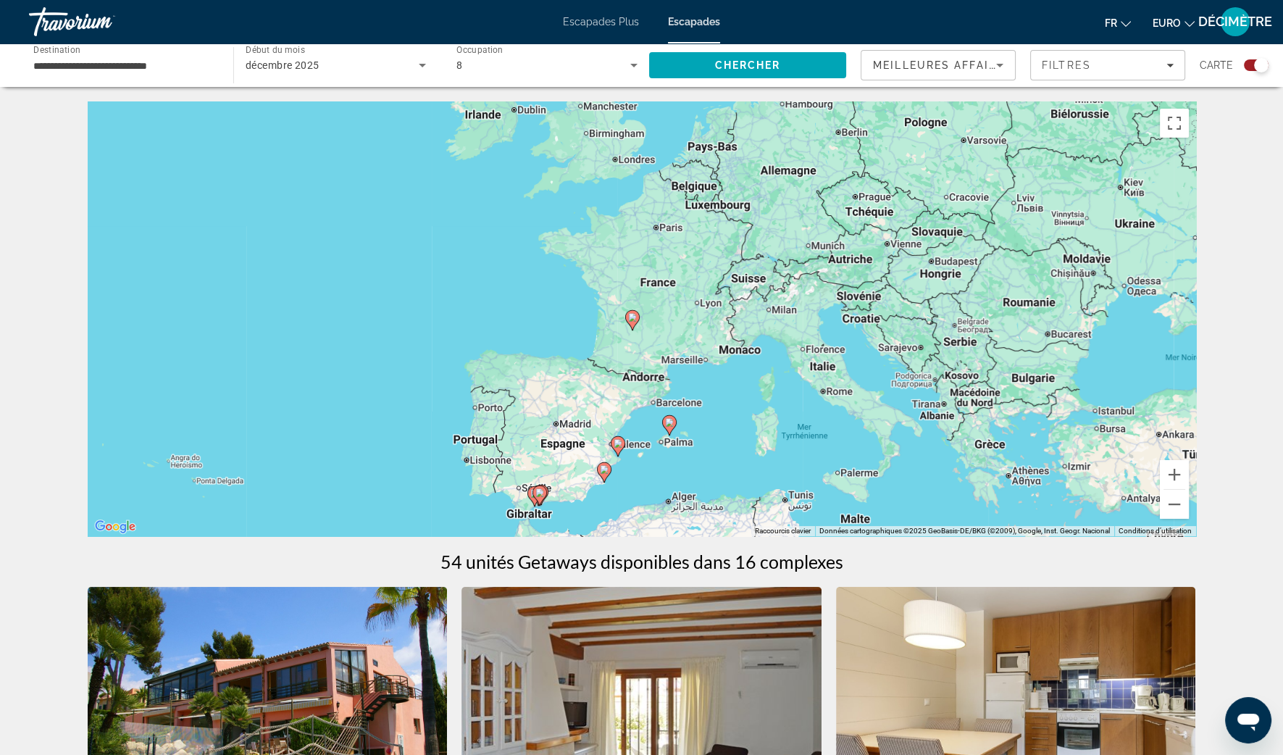
drag, startPoint x: 1090, startPoint y: 290, endPoint x: 589, endPoint y: 489, distance: 538.8
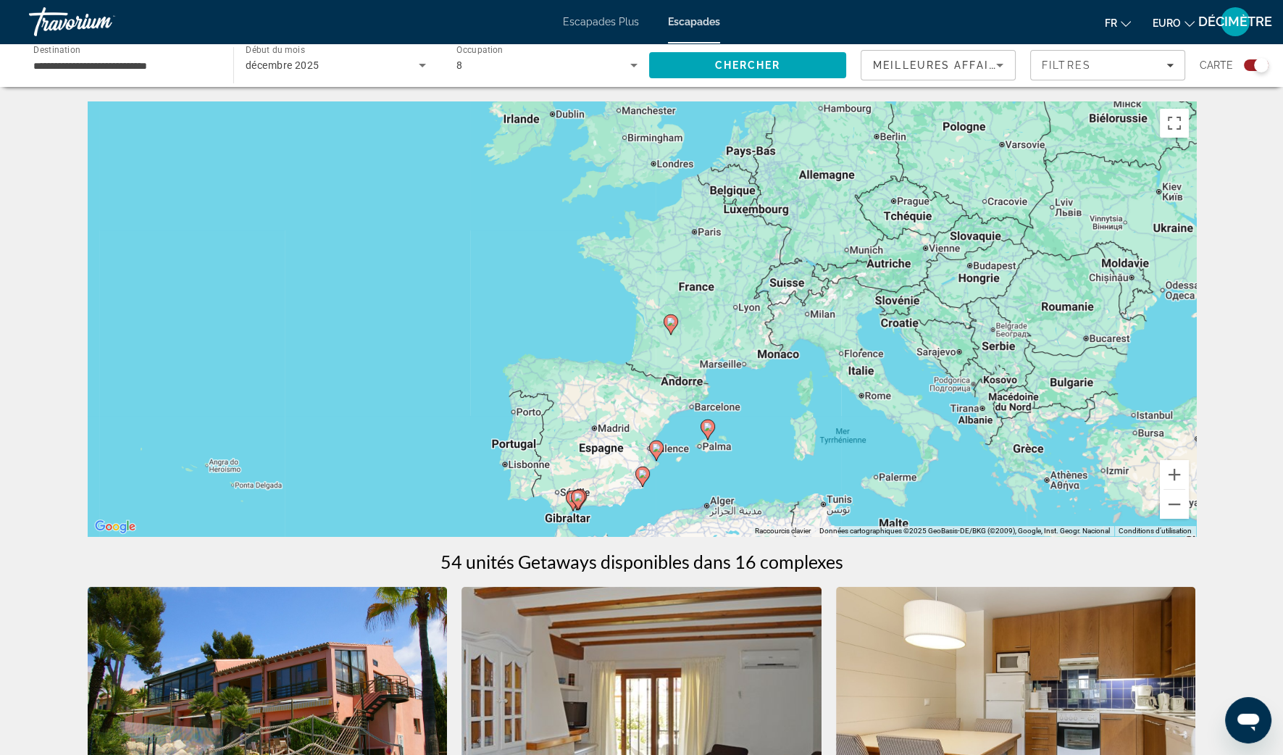
drag, startPoint x: 645, startPoint y: 322, endPoint x: 690, endPoint y: 335, distance: 46.8
click at [688, 337] on div "Pour activer le glissement avec le clavier, appuyez sur Alt+Entrée. Une fois ce…" at bounding box center [642, 318] width 1108 height 435
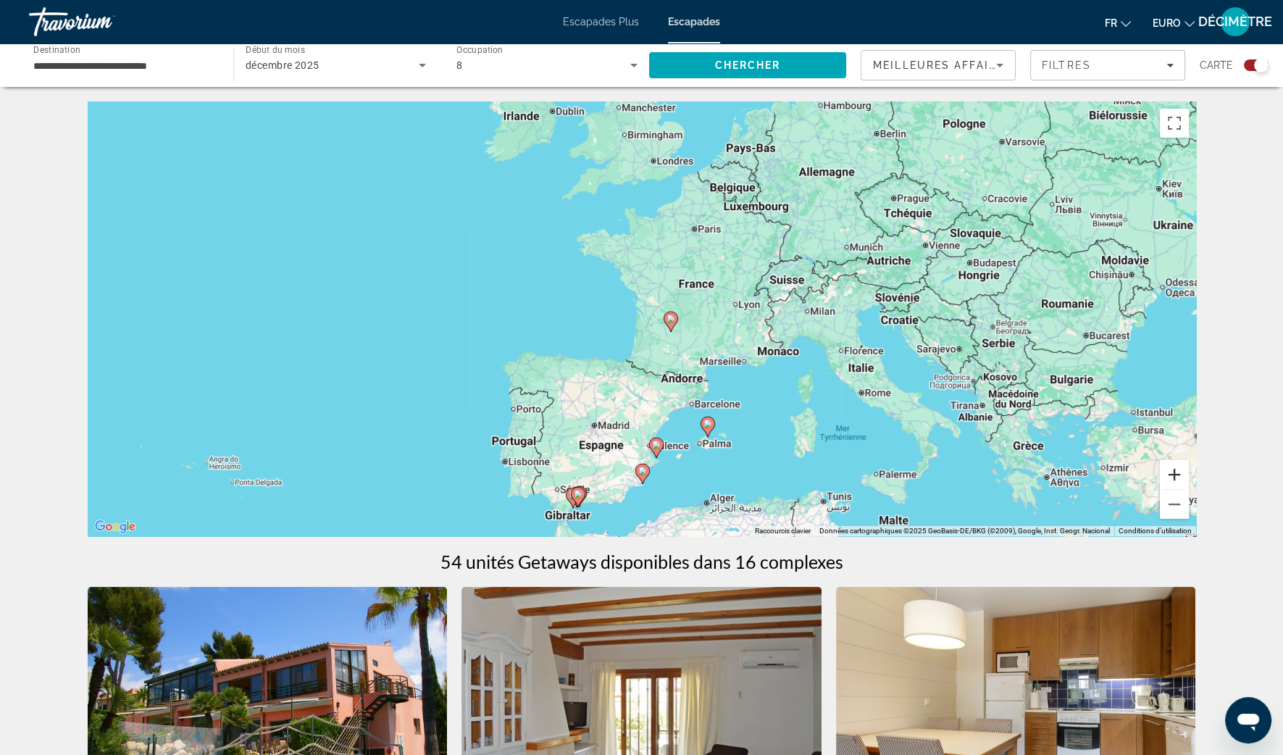
click at [1174, 474] on button "Zoom avant" at bounding box center [1174, 474] width 29 height 29
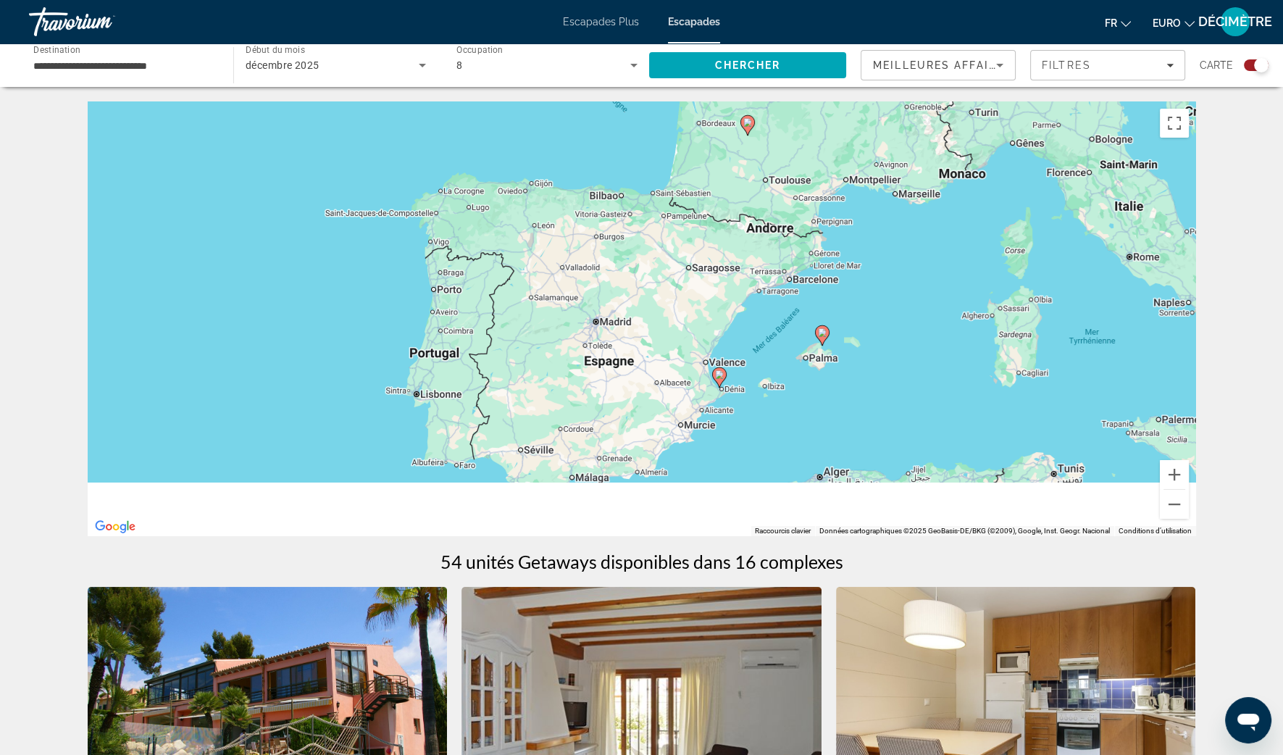
drag, startPoint x: 601, startPoint y: 344, endPoint x: 671, endPoint y: 25, distance: 326.9
click at [671, 28] on div "**********" at bounding box center [641, 377] width 1283 height 755
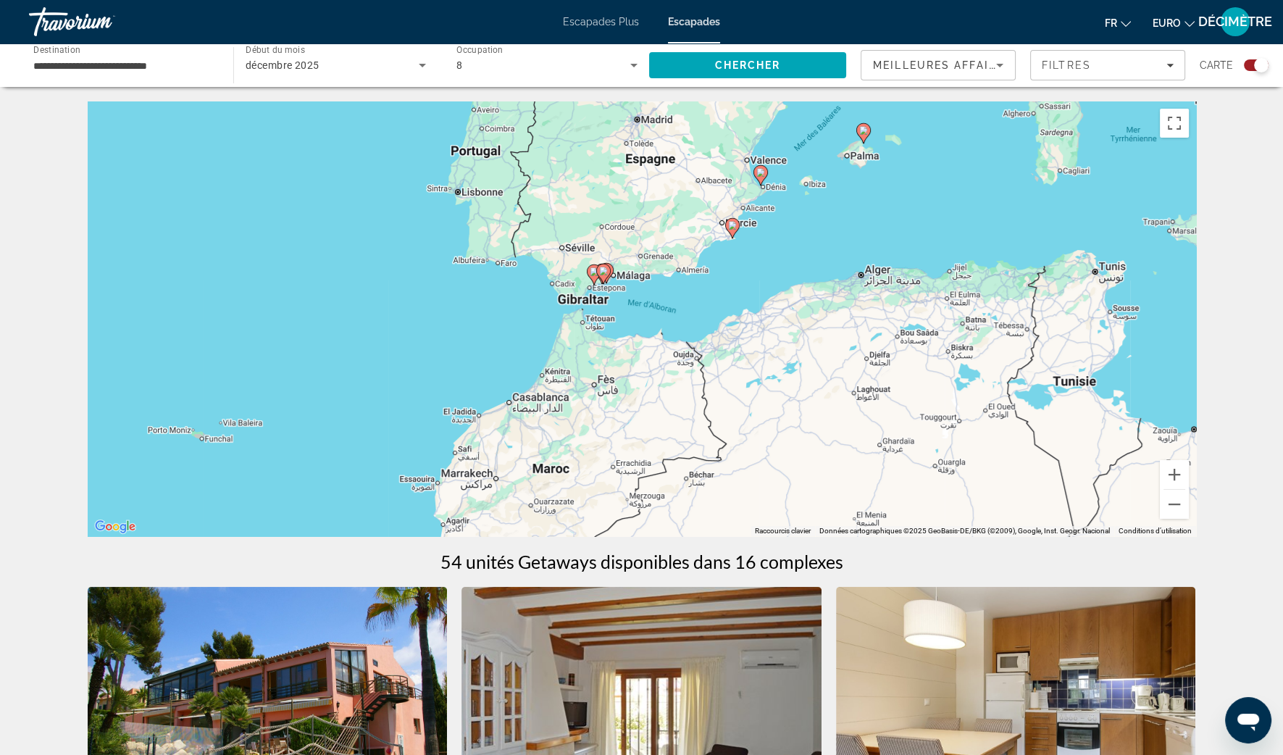
drag, startPoint x: 724, startPoint y: 199, endPoint x: 710, endPoint y: 269, distance: 71.7
click at [709, 277] on div "Pour activer le glissement avec le clavier, appuyez sur Alt+Entrée. Une fois ce…" at bounding box center [642, 318] width 1108 height 435
drag, startPoint x: 1170, startPoint y: 477, endPoint x: 1029, endPoint y: 420, distance: 152.1
click at [1170, 476] on button "Zoom avant" at bounding box center [1174, 474] width 29 height 29
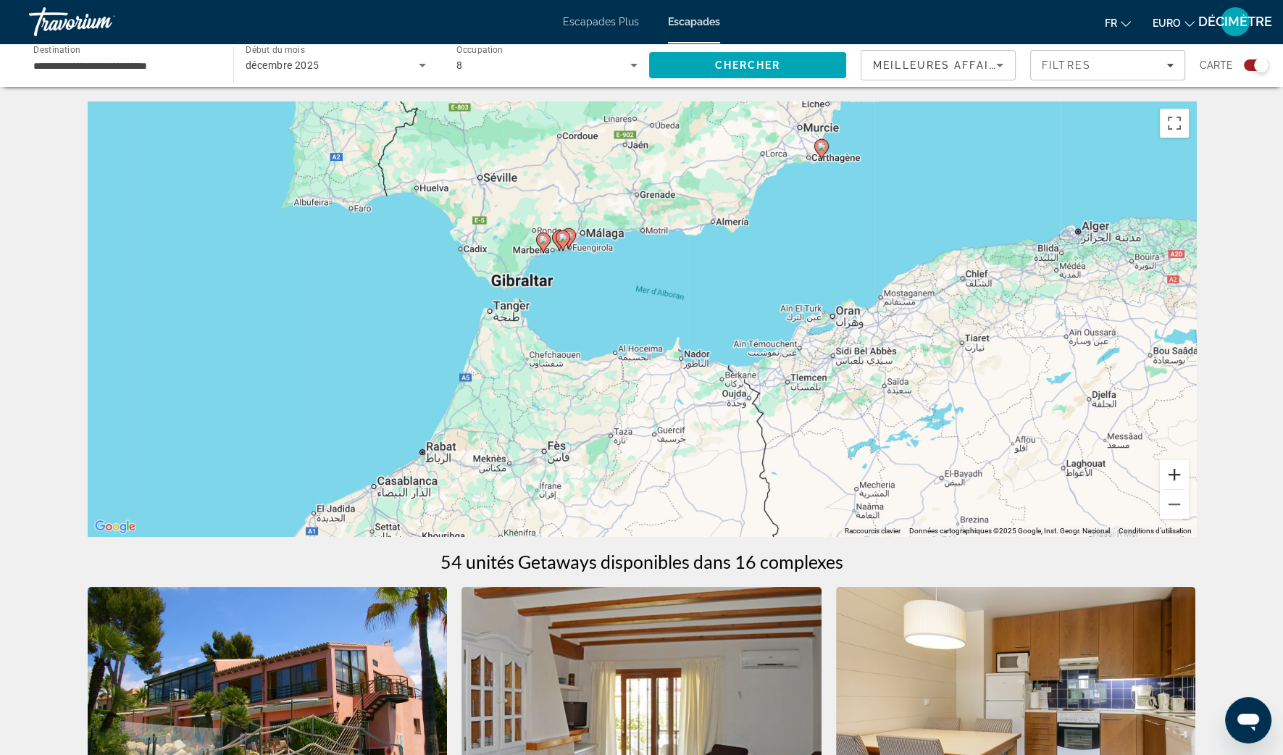
click at [1178, 474] on button "Zoom avant" at bounding box center [1174, 474] width 29 height 29
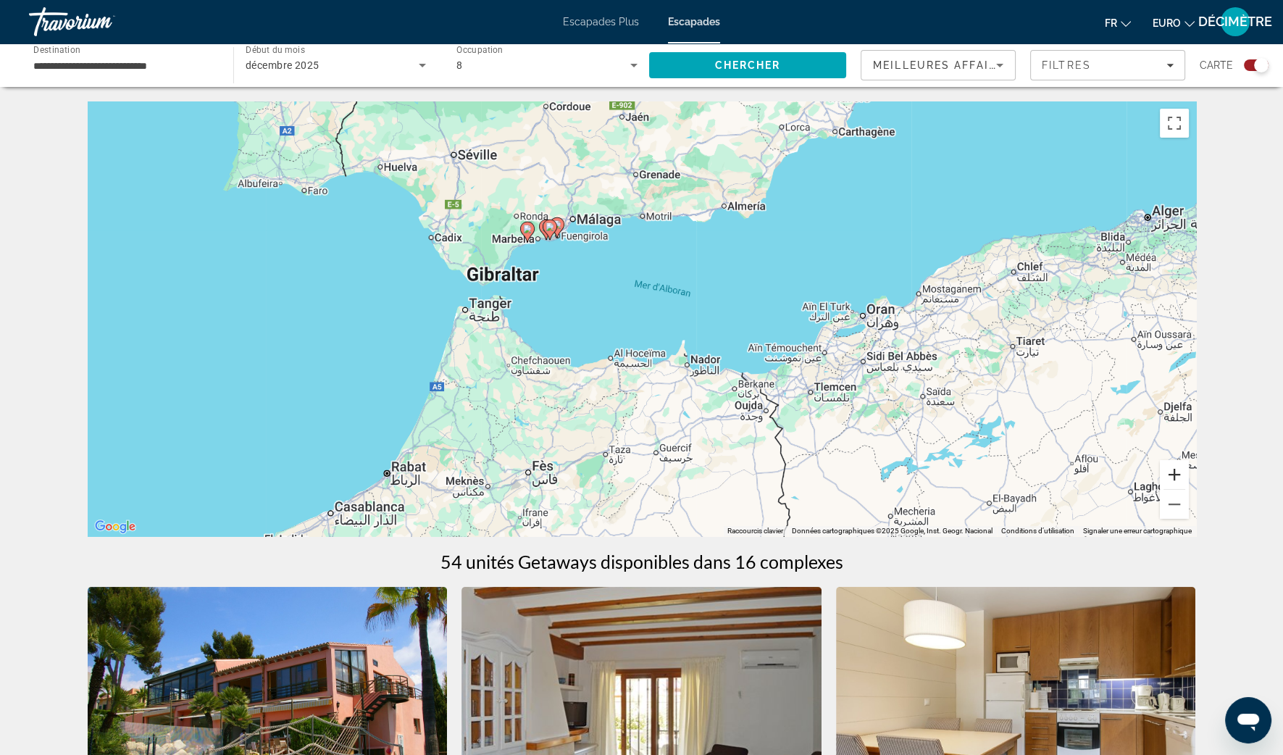
click at [1178, 474] on button "Zoom avant" at bounding box center [1174, 474] width 29 height 29
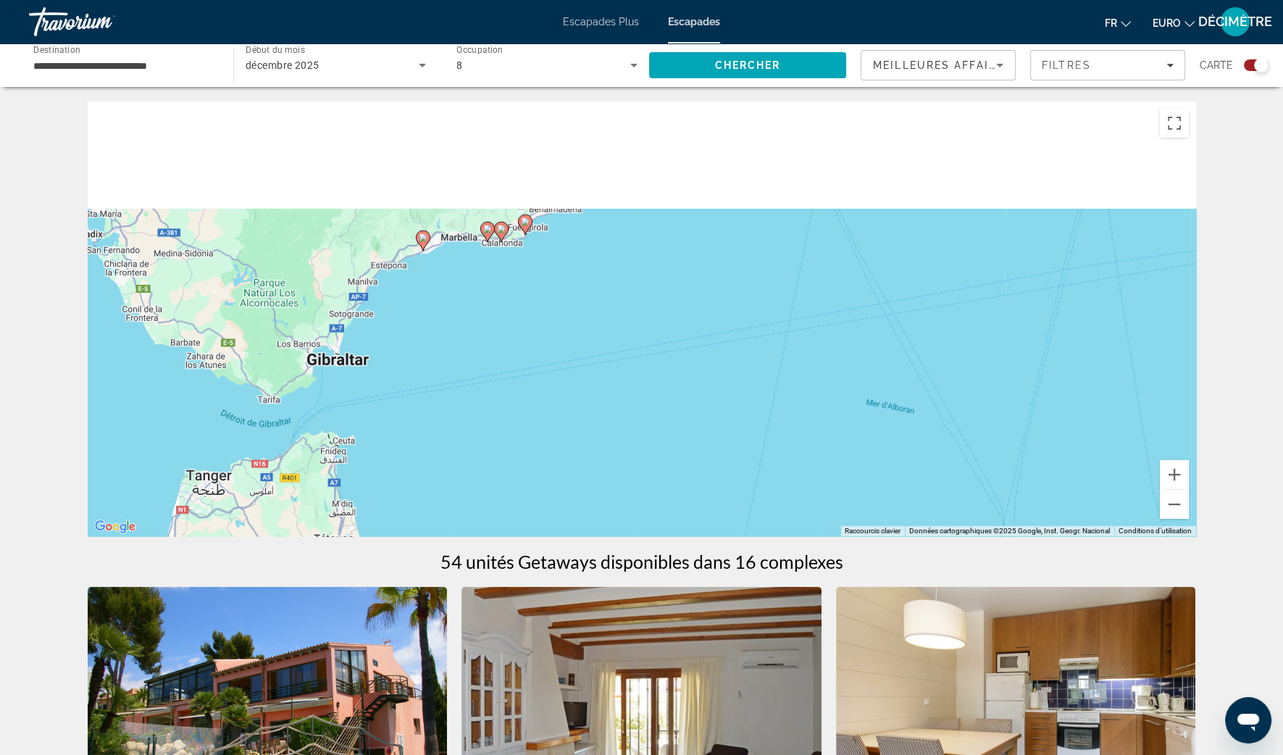
drag, startPoint x: 598, startPoint y: 317, endPoint x: 826, endPoint y: 485, distance: 283.2
click at [859, 535] on div "Pour activer le glissement avec le clavier, appuyez sur Alt+Entrée. Une fois ce…" at bounding box center [642, 318] width 1108 height 435
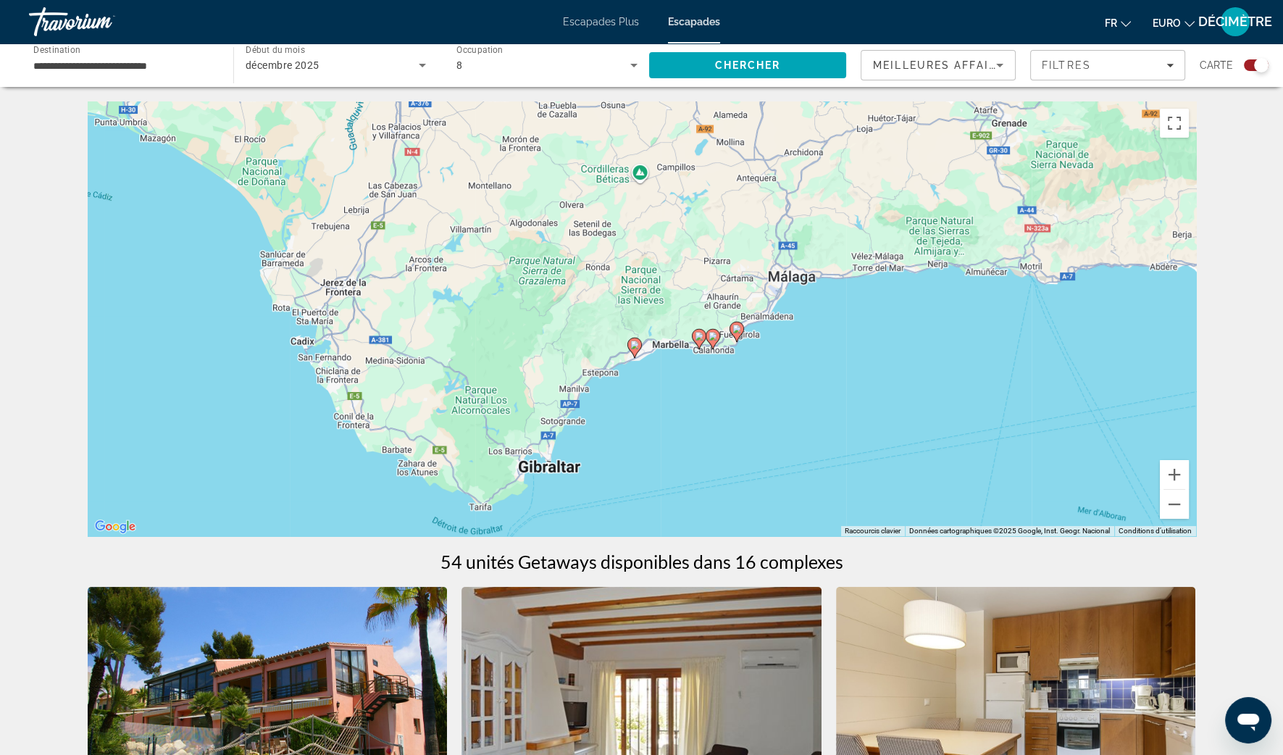
click at [739, 330] on image "Contenu principal" at bounding box center [736, 329] width 9 height 9
type input "**********"
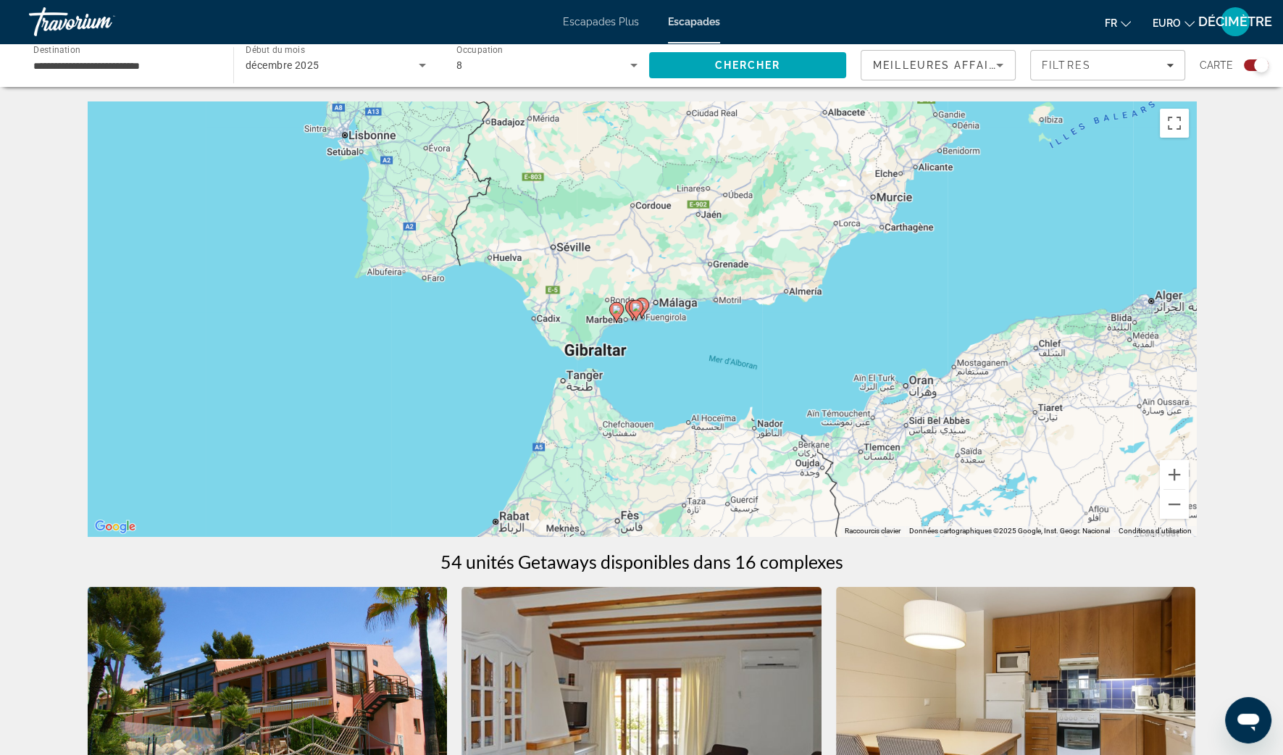
click at [648, 314] on div "Pour naviguer, appuyez sur les touches fléchées. Pour activer le glissement ave…" at bounding box center [642, 318] width 1108 height 435
click at [646, 310] on icon "Contenu principal" at bounding box center [642, 308] width 14 height 20
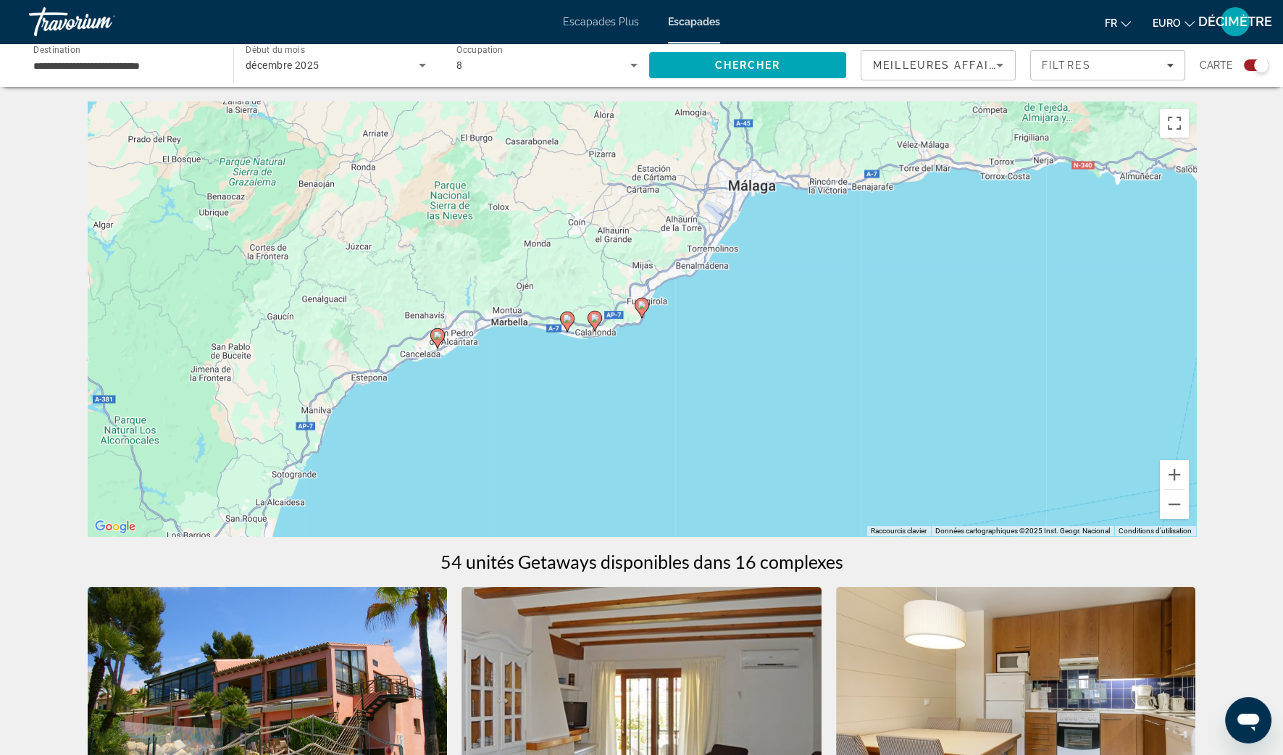
click at [639, 303] on image "Contenu principal" at bounding box center [641, 305] width 9 height 9
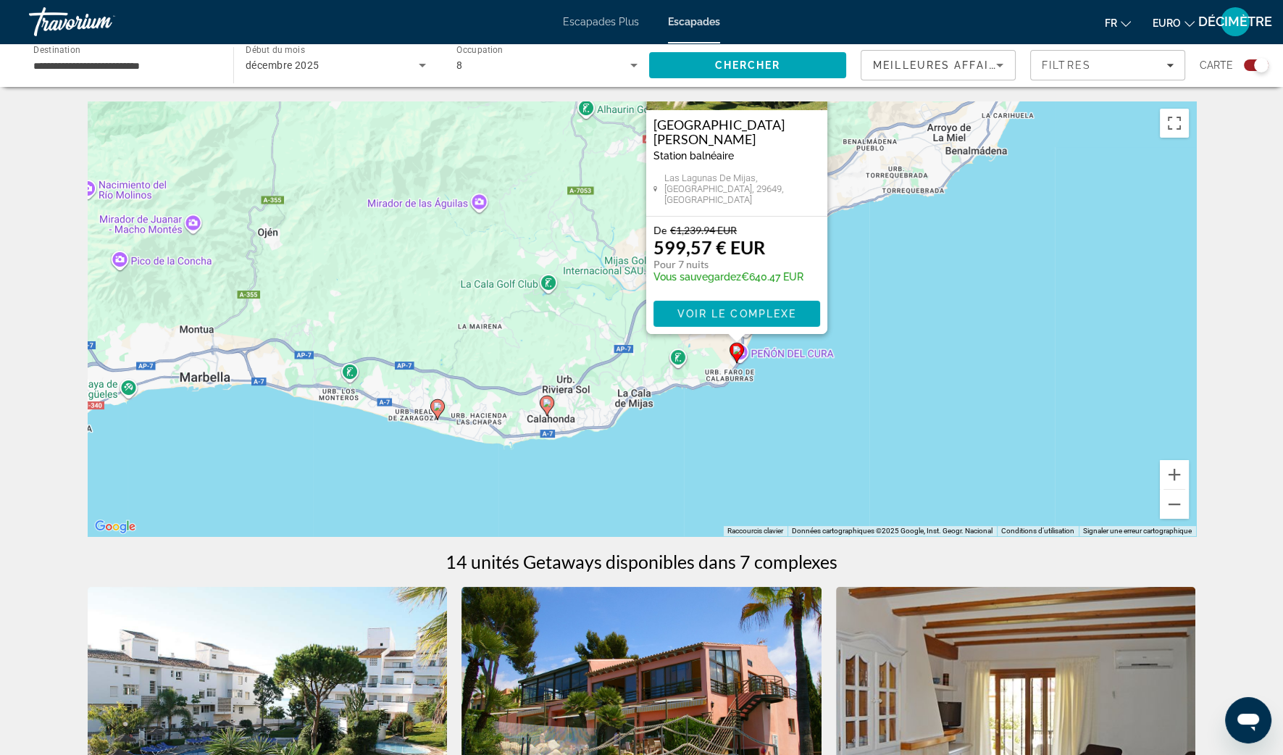
drag, startPoint x: 362, startPoint y: 337, endPoint x: 479, endPoint y: 136, distance: 232.1
click at [479, 136] on div "Pour activer le glissement avec le clavier, appuyez sur Alt+Entrée. Une fois ce…" at bounding box center [642, 318] width 1108 height 435
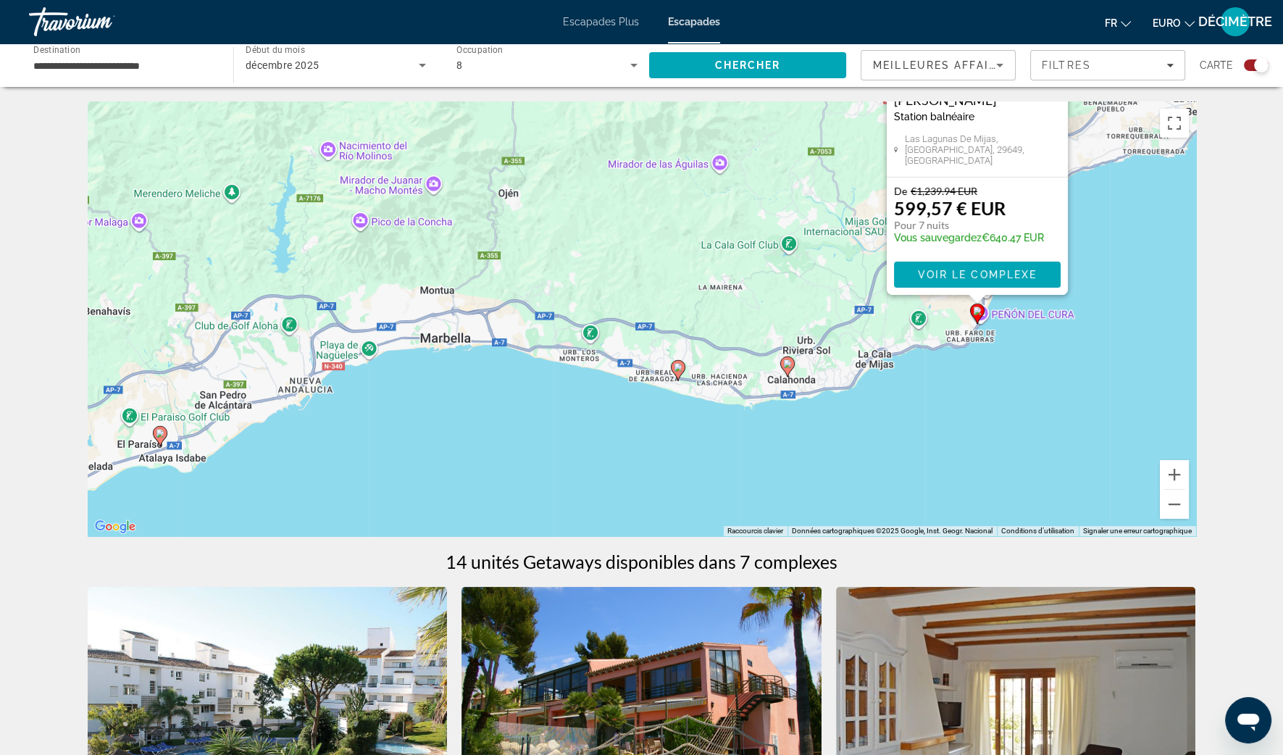
drag, startPoint x: 450, startPoint y: 280, endPoint x: 234, endPoint y: 356, distance: 229.1
click at [649, 261] on div "Pour activer le glissement avec le clavier, appuyez sur Alt+Entrée. Une fois ce…" at bounding box center [642, 318] width 1108 height 435
click at [786, 367] on image "Contenu principal" at bounding box center [786, 363] width 9 height 9
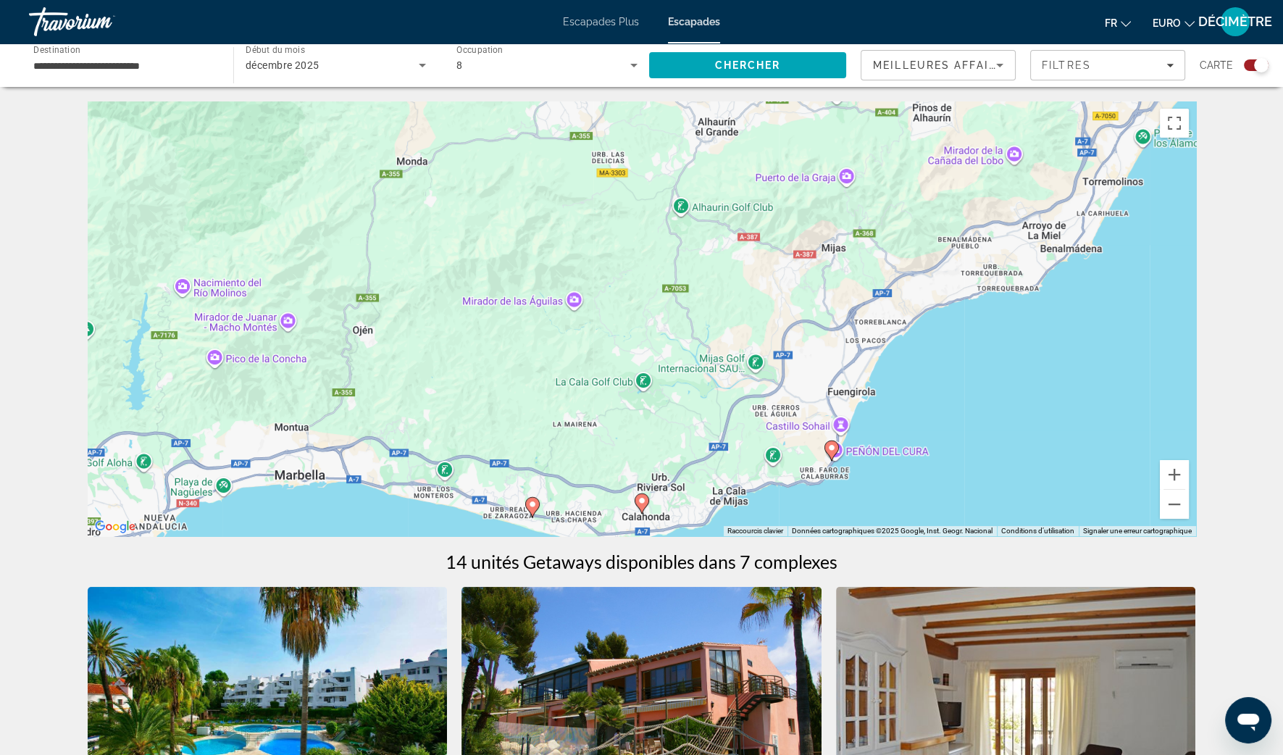
click at [637, 496] on icon "Contenu principal" at bounding box center [641, 503] width 13 height 19
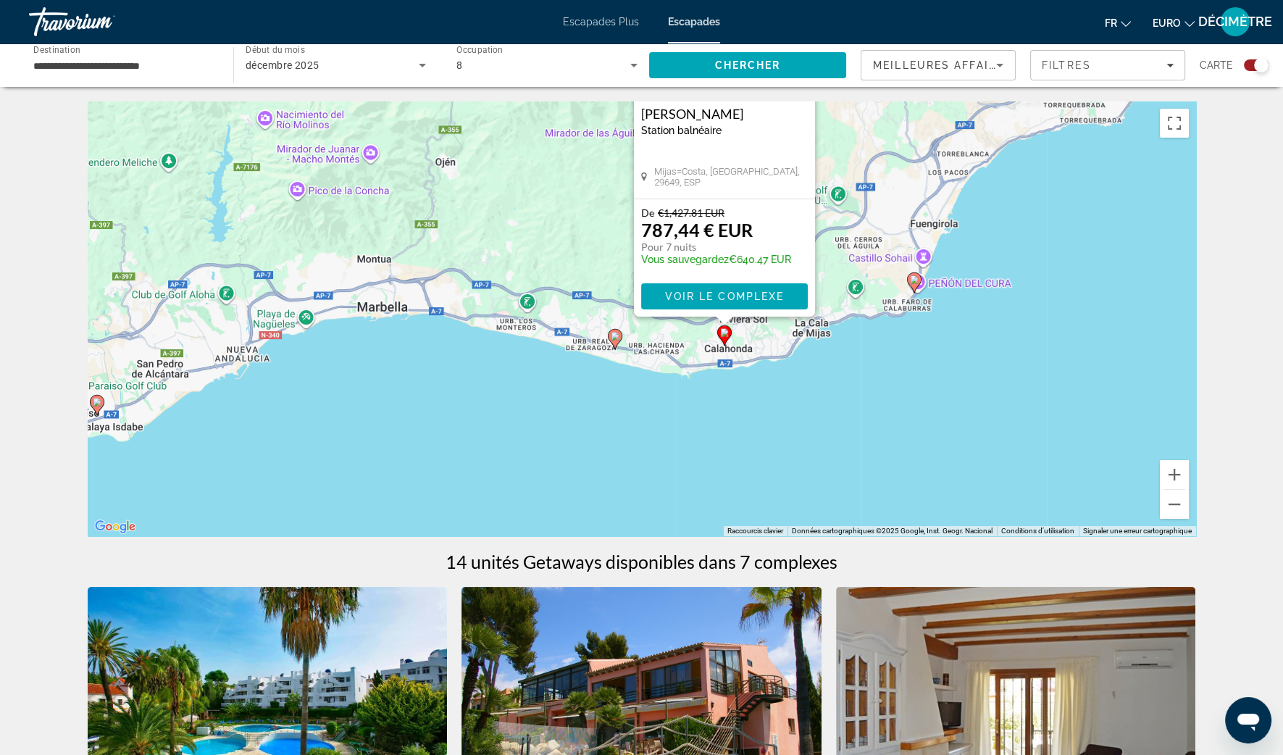
drag, startPoint x: 459, startPoint y: 419, endPoint x: 543, endPoint y: 248, distance: 190.5
click at [543, 248] on div "Pour activer le glissement avec le clavier, appuyez sur Alt+Entrée. Une fois ce…" at bounding box center [642, 318] width 1108 height 435
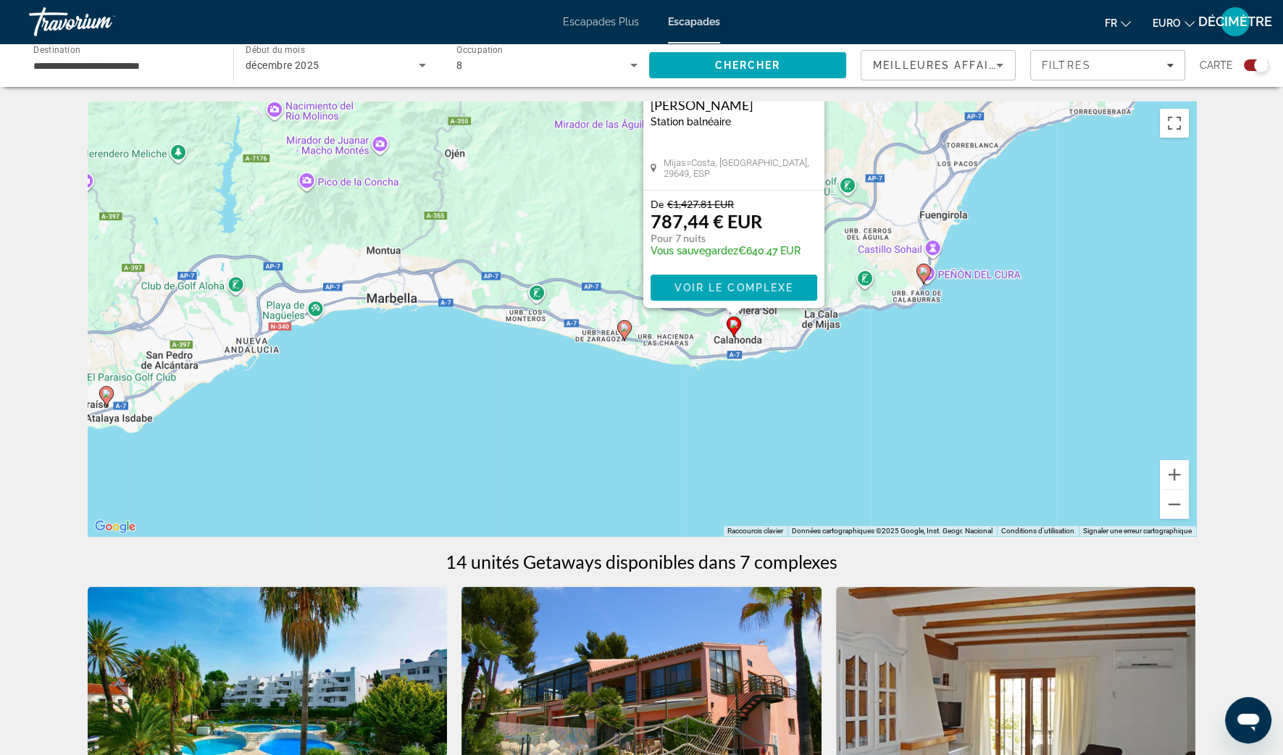
click at [617, 328] on gmp-advanced-marker "Contenu principal" at bounding box center [624, 330] width 14 height 22
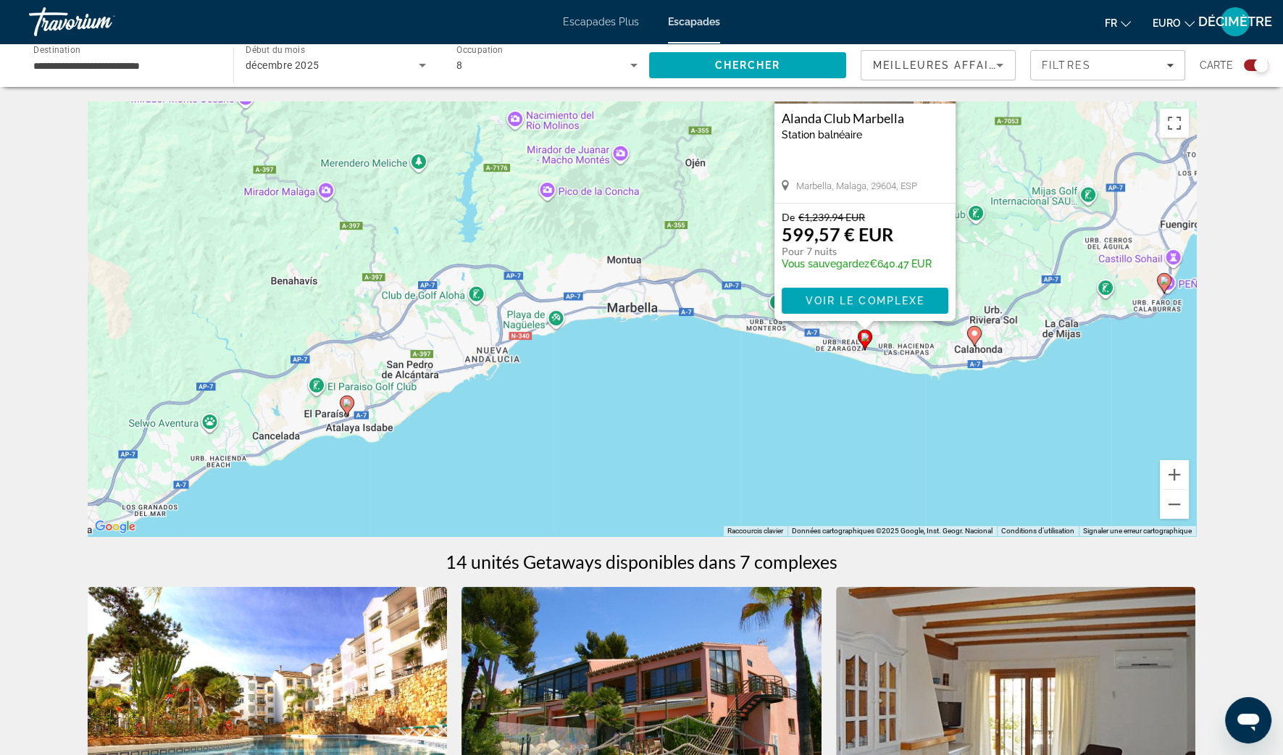
drag, startPoint x: 369, startPoint y: 442, endPoint x: 616, endPoint y: 269, distance: 301.2
click at [616, 269] on div "Pour activer le glissement avec le clavier, appuyez sur Alt+Entrée. Une fois ce…" at bounding box center [642, 318] width 1108 height 435
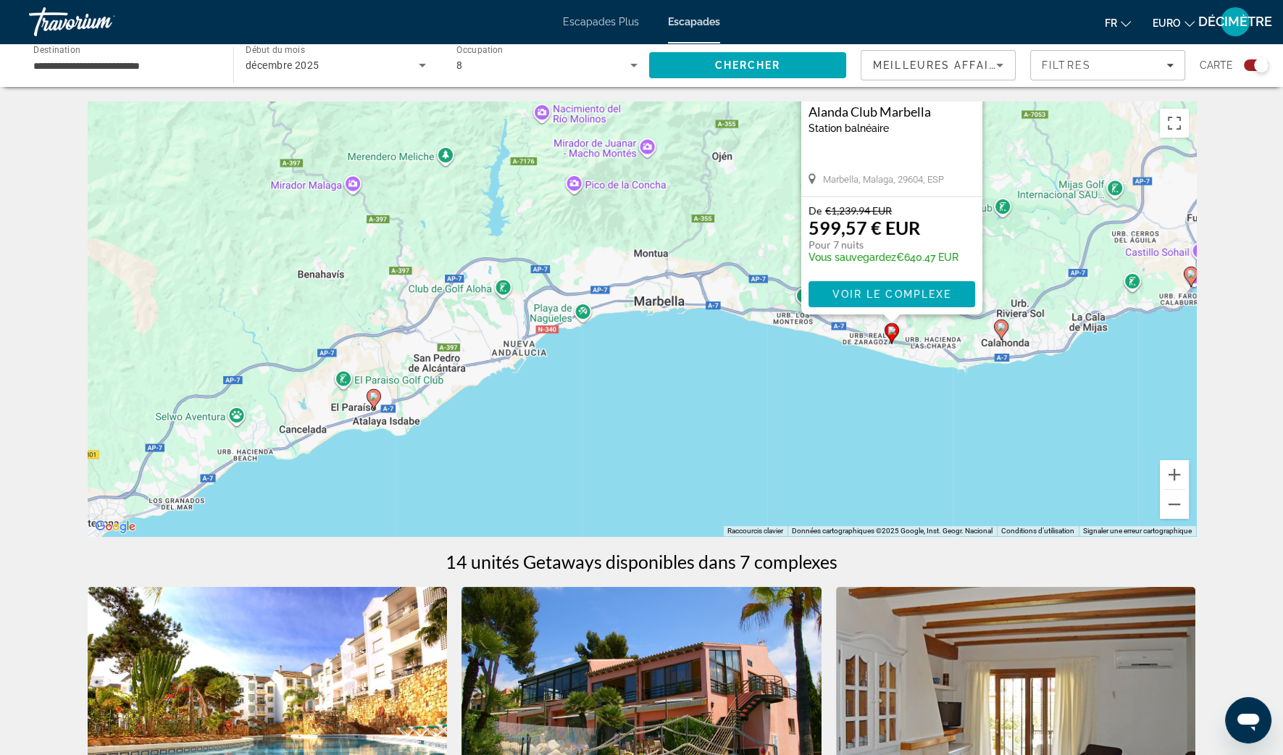
click at [376, 400] on image "Contenu principal" at bounding box center [373, 396] width 9 height 9
click at [372, 395] on image "Contenu principal" at bounding box center [373, 395] width 9 height 9
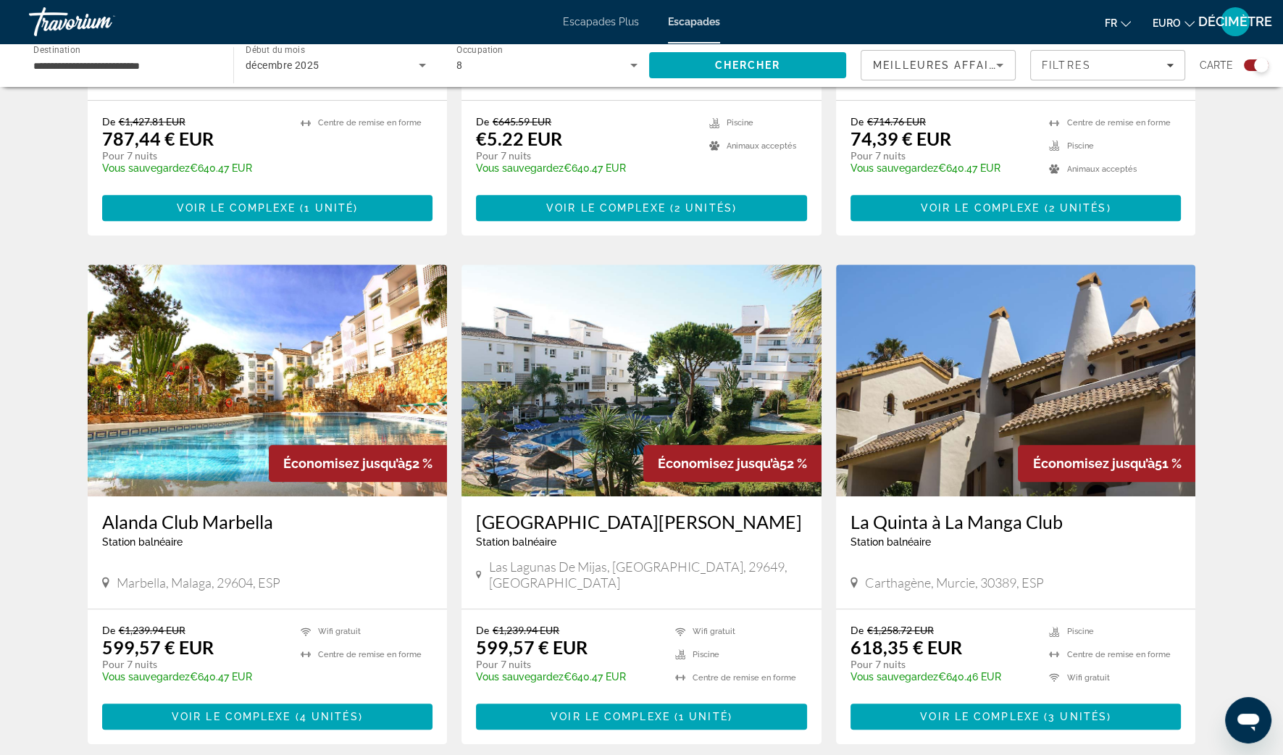
scroll to position [361, 0]
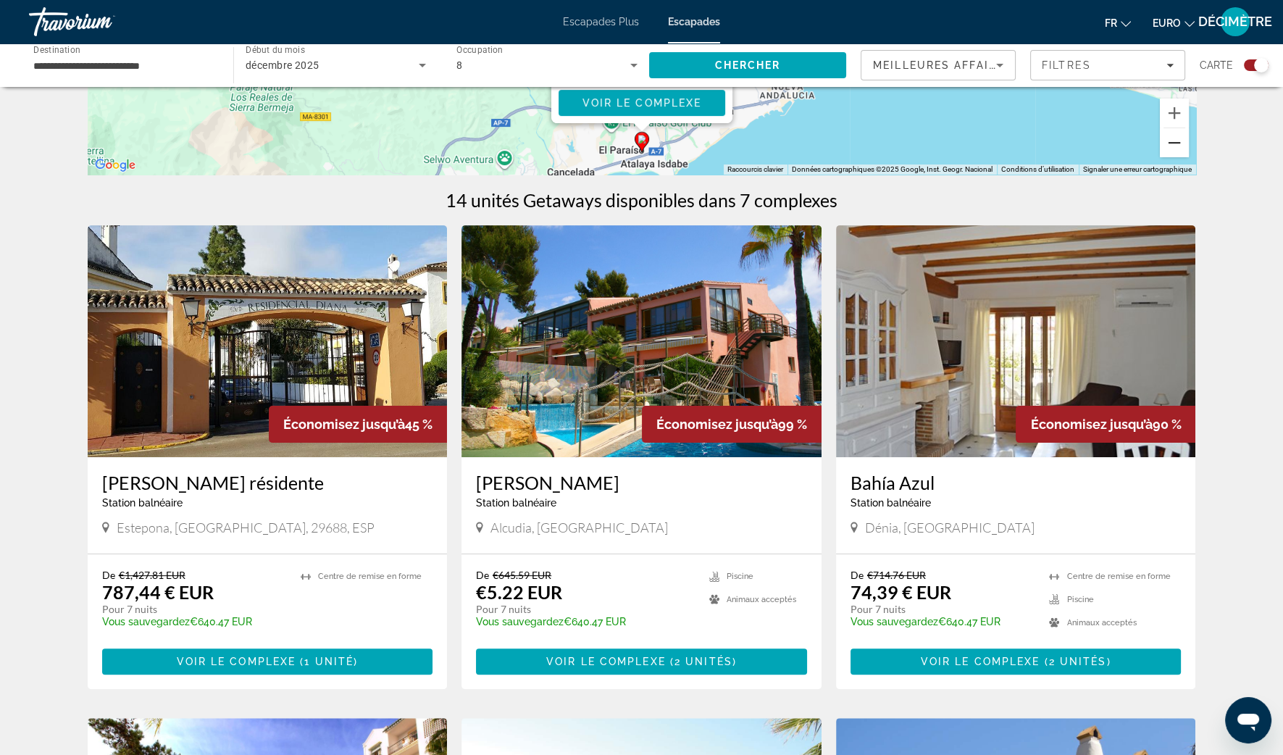
click at [1171, 150] on button "Zoom arrière" at bounding box center [1174, 142] width 29 height 29
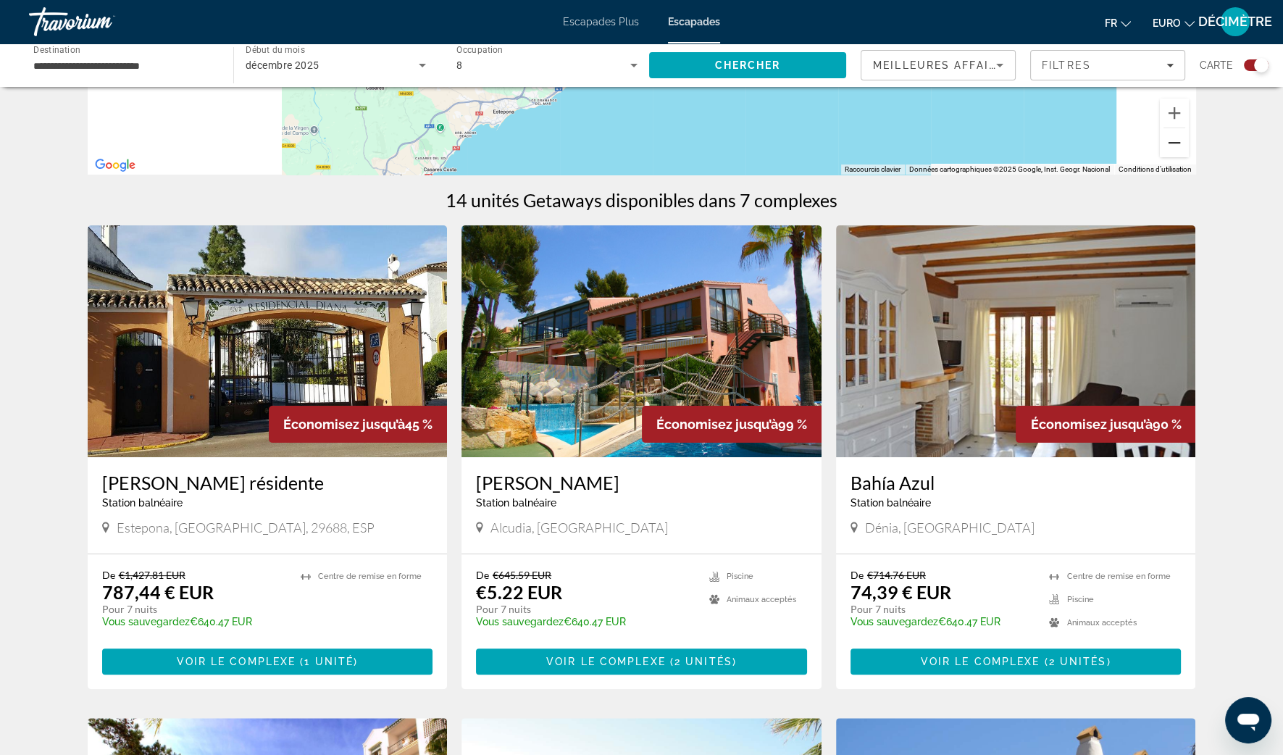
click at [1171, 149] on button "Zoom arrière" at bounding box center [1174, 142] width 29 height 29
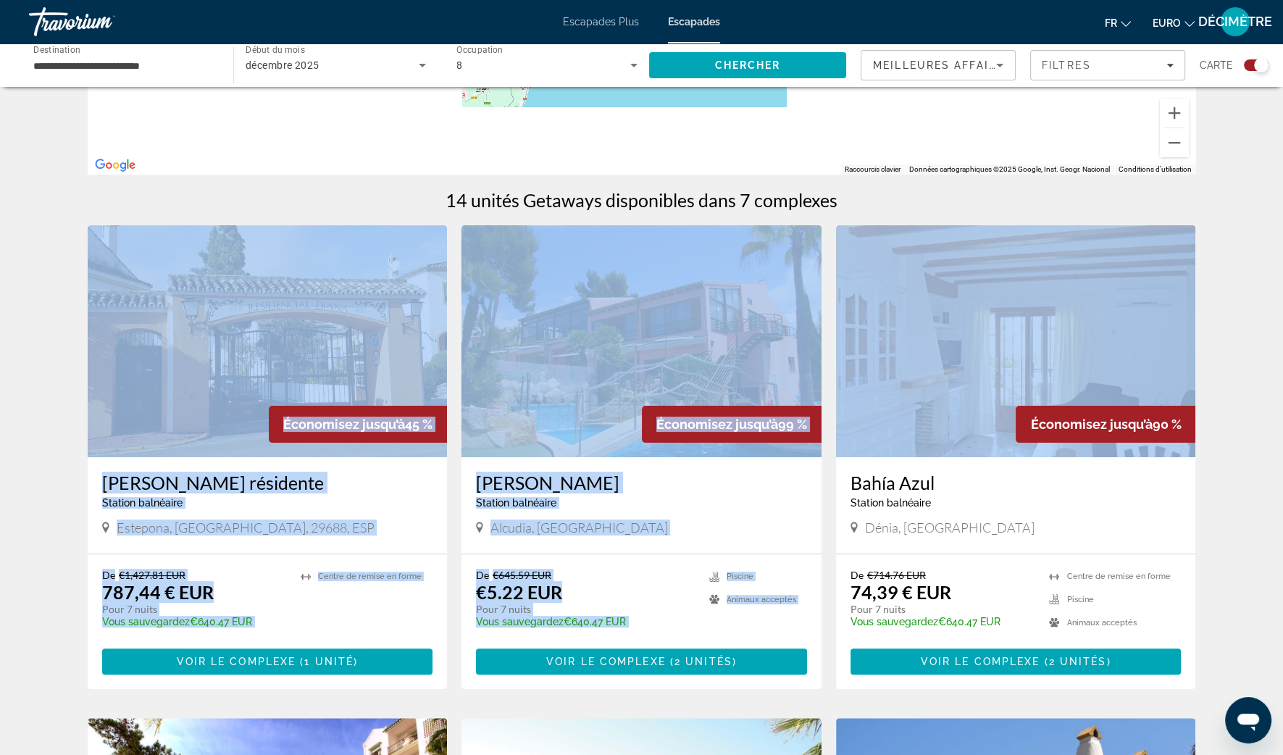
drag, startPoint x: 1199, startPoint y: 180, endPoint x: 1239, endPoint y: 387, distance: 210.4
click at [1239, 387] on div "← Déplacement vers la gauche → Déplacement vers la droite ↑ Déplacement vers le…" at bounding box center [641, 744] width 1283 height 2008
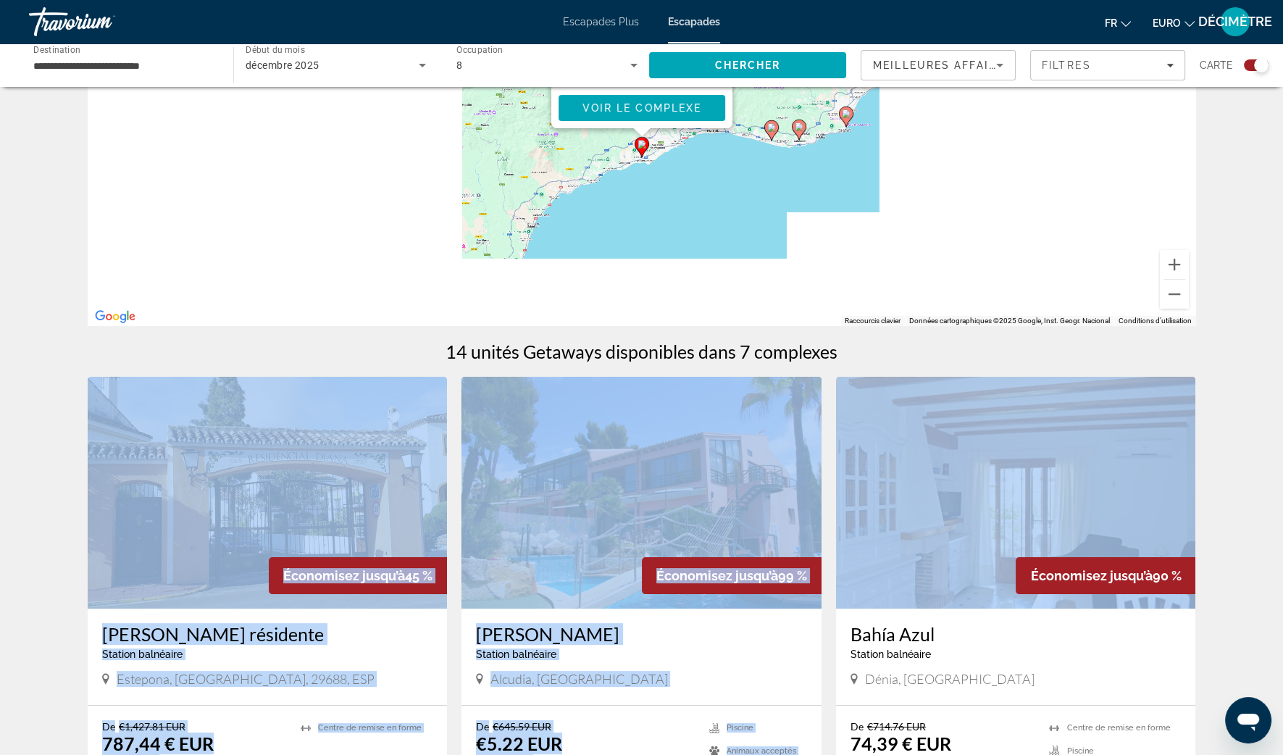
scroll to position [90, 0]
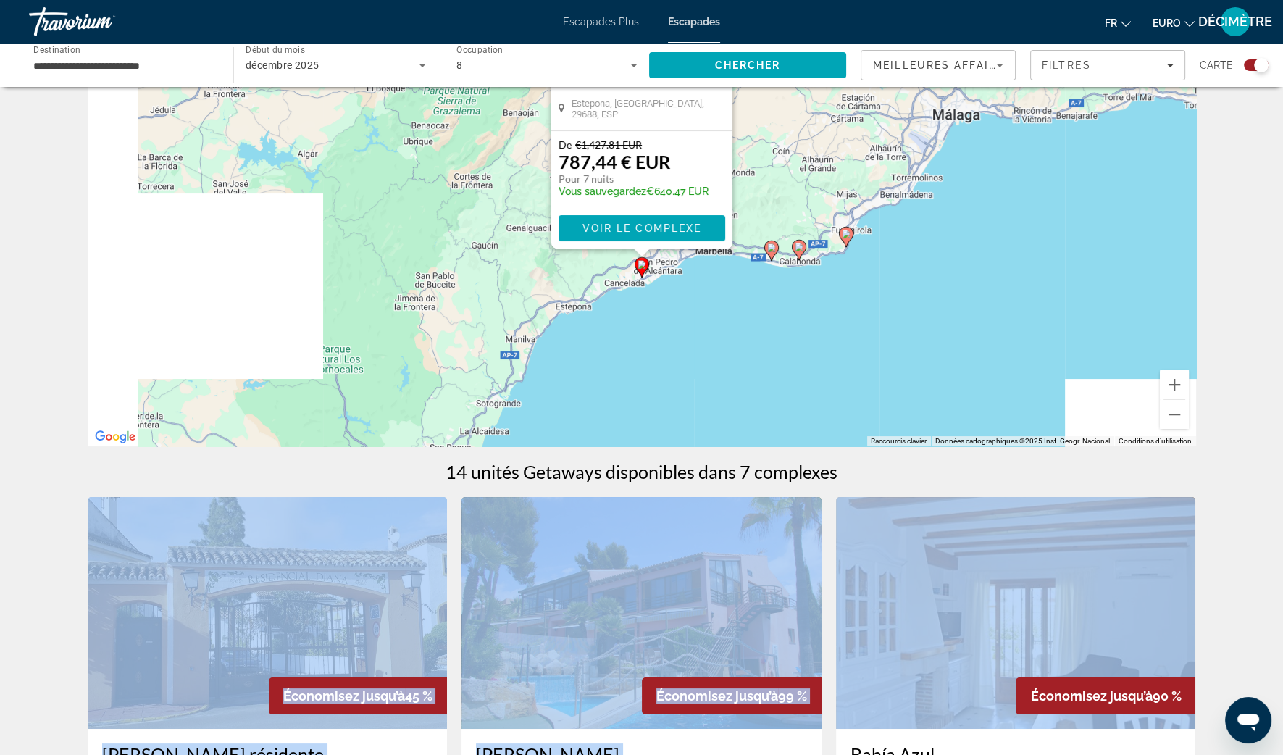
click at [1003, 241] on div "Pour activer le glissement avec le clavier, appuyez sur Alt+Entrée. Une fois ce…" at bounding box center [642, 229] width 1108 height 435
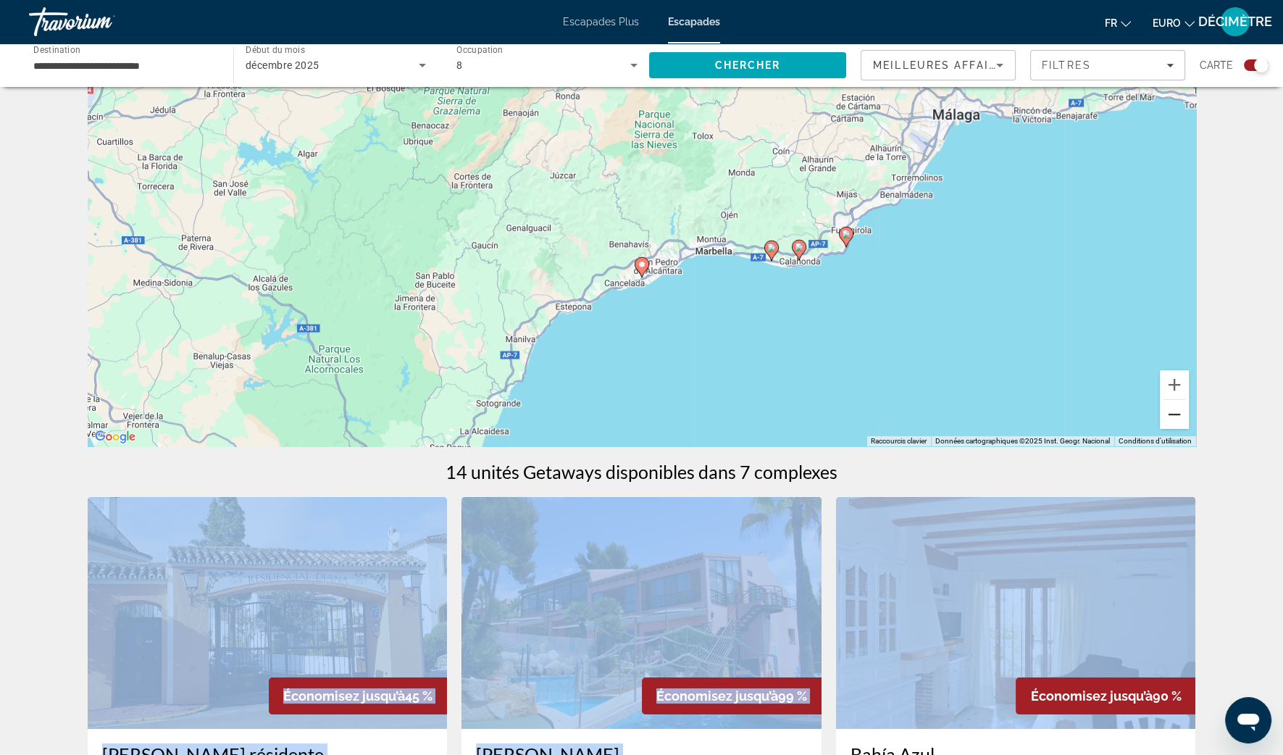
click at [1174, 409] on button "Zoom arrière" at bounding box center [1174, 414] width 29 height 29
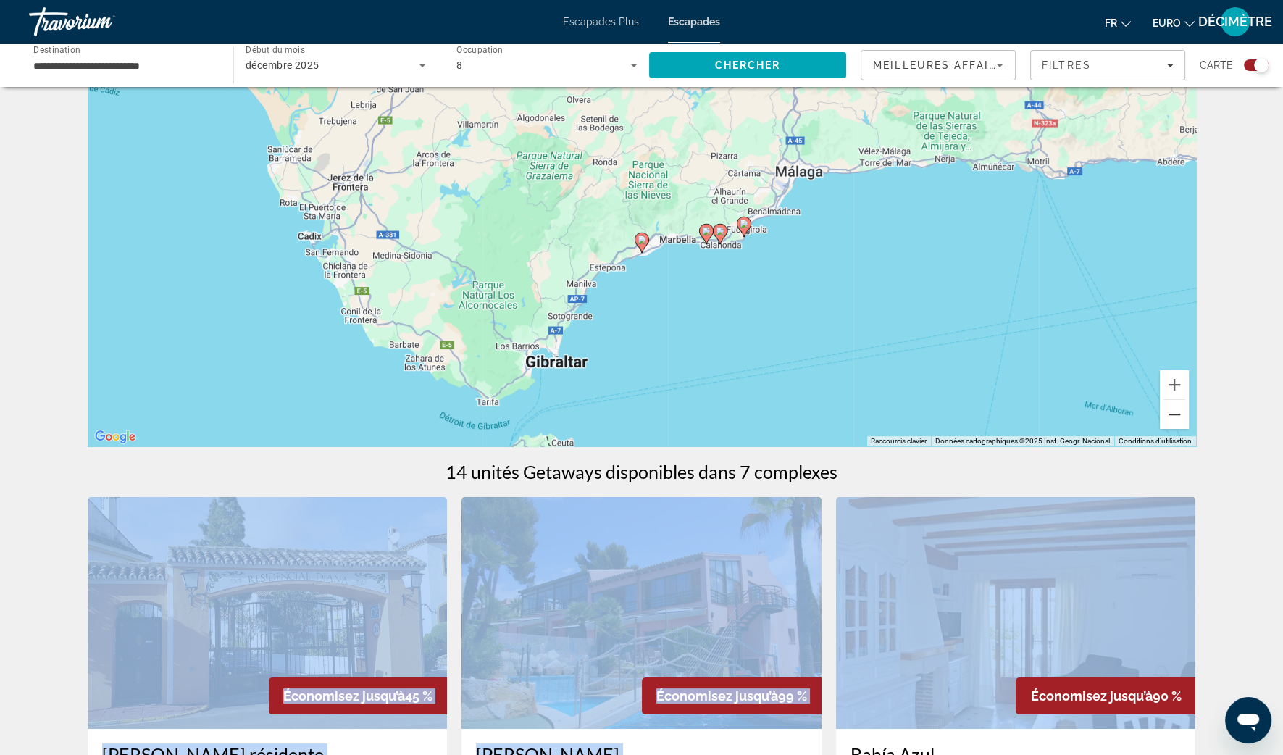
click at [1173, 409] on button "Zoom arrière" at bounding box center [1174, 414] width 29 height 29
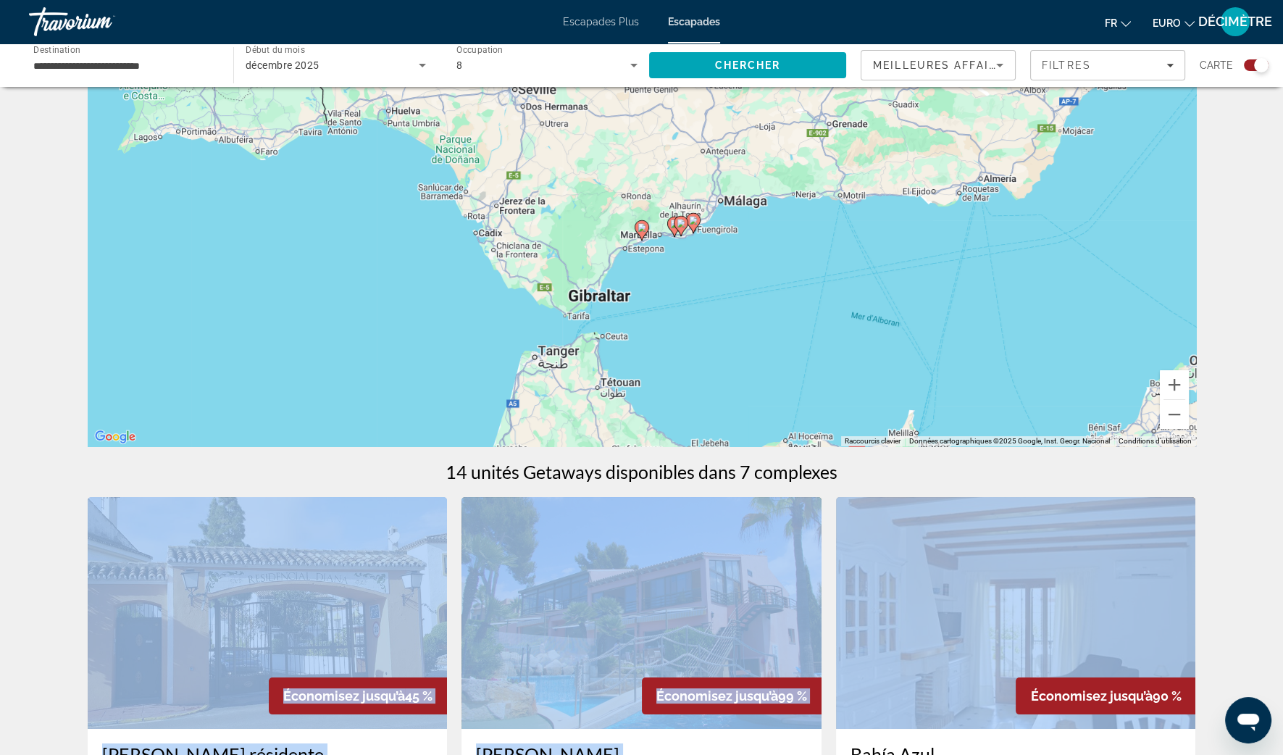
click at [622, 612] on img "Contenu principal" at bounding box center [641, 613] width 360 height 232
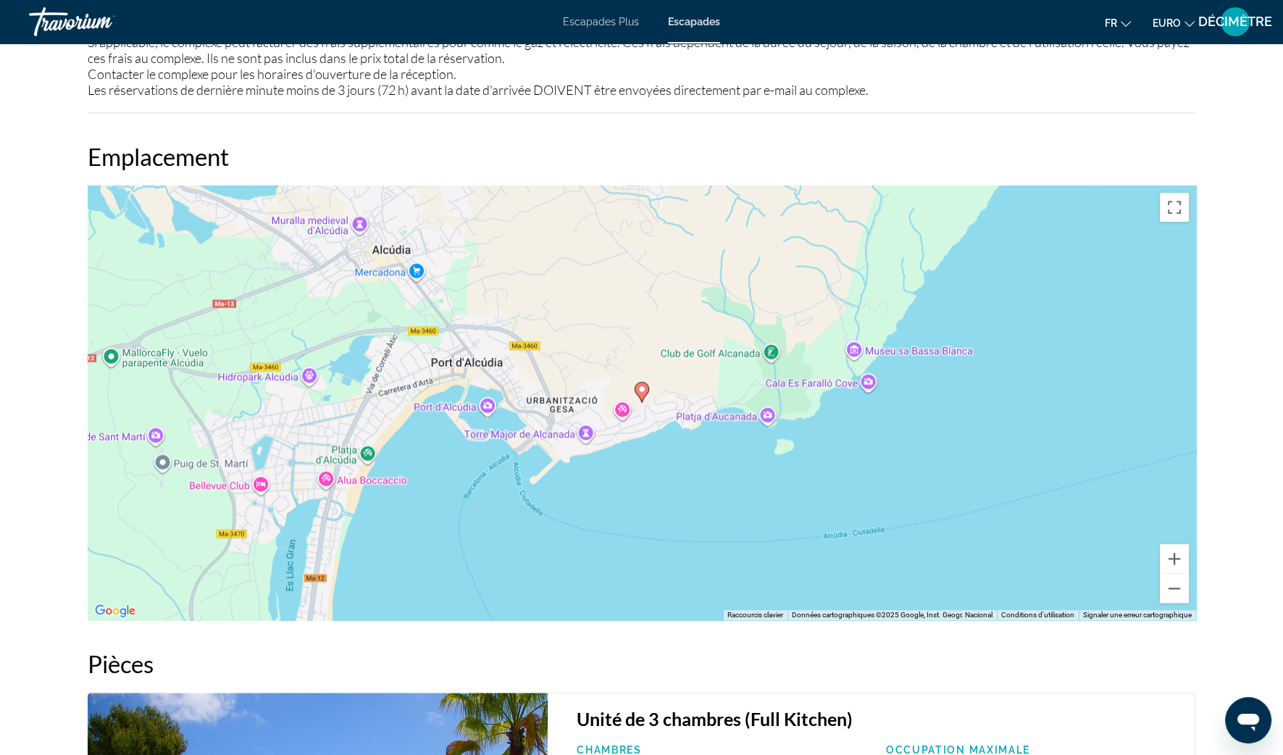
scroll to position [1902, 0]
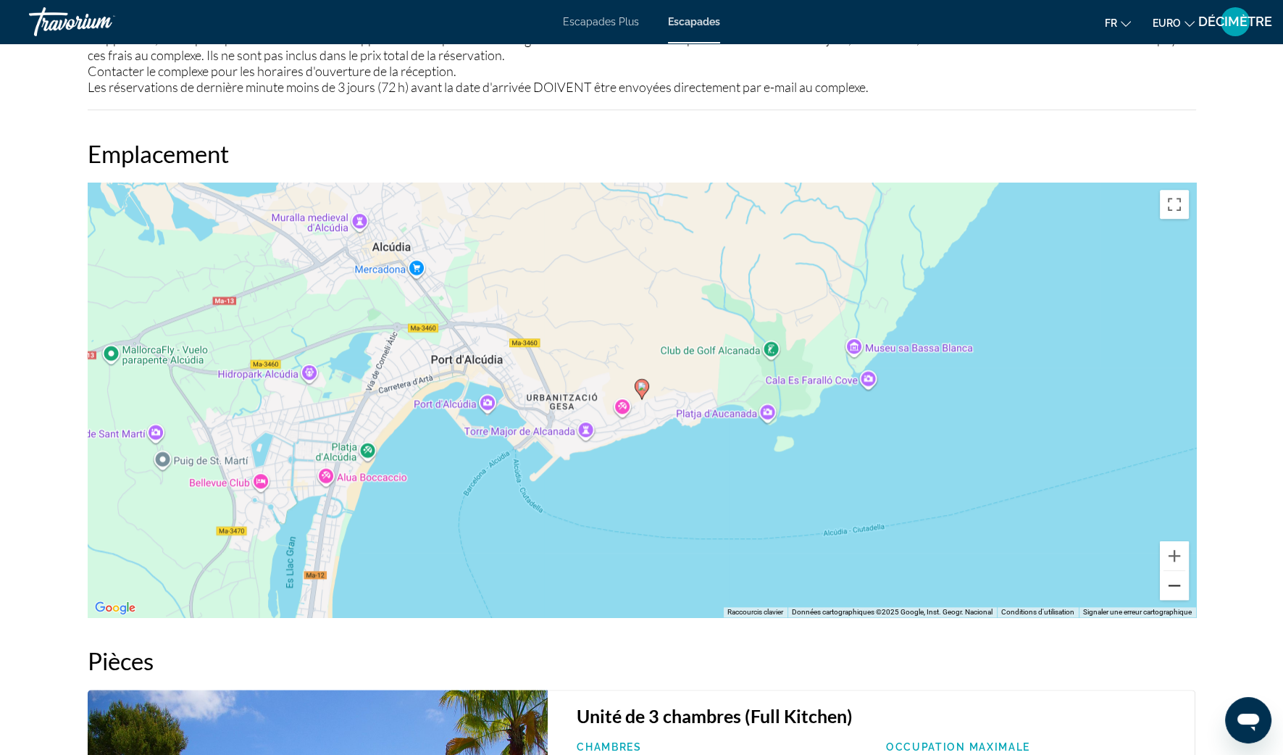
click at [1166, 597] on button "Zoom arrière" at bounding box center [1174, 585] width 29 height 29
click at [1166, 596] on button "Zoom arrière" at bounding box center [1174, 585] width 29 height 29
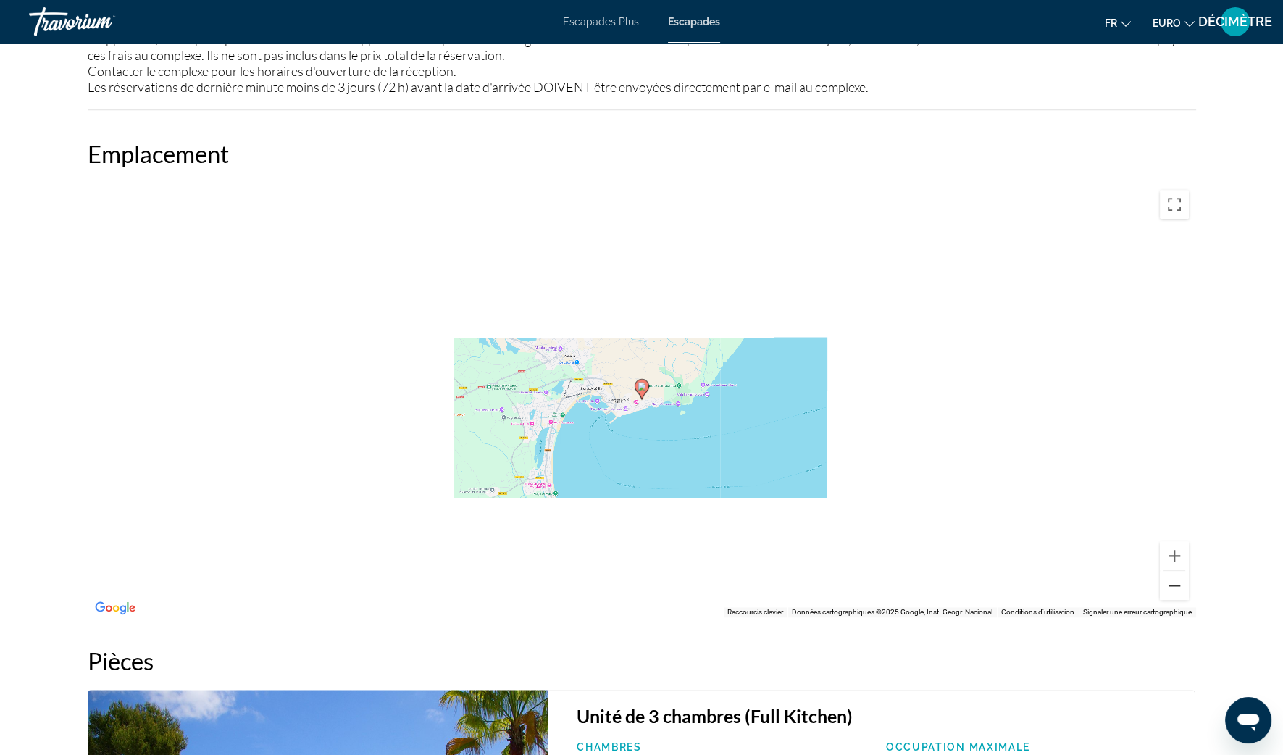
click at [1165, 593] on button "Zoom arrière" at bounding box center [1174, 585] width 29 height 29
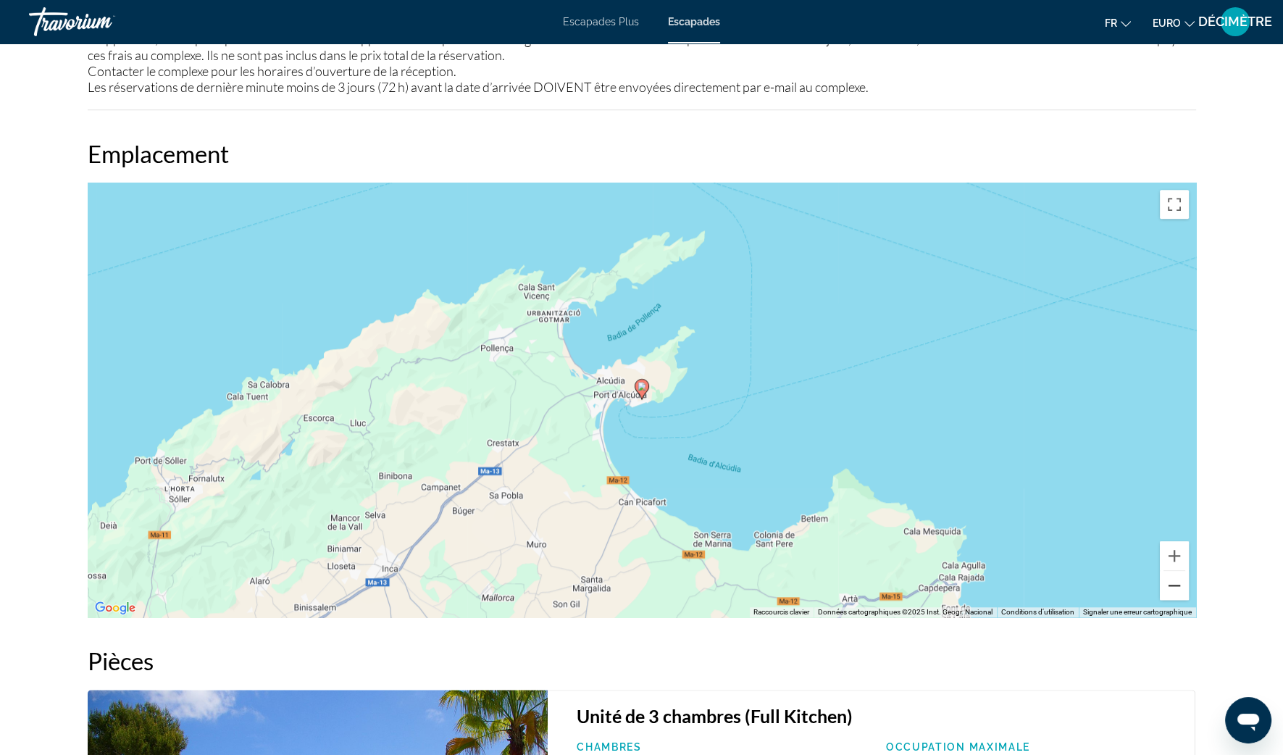
click at [1163, 582] on button "Zoom arrière" at bounding box center [1174, 585] width 29 height 29
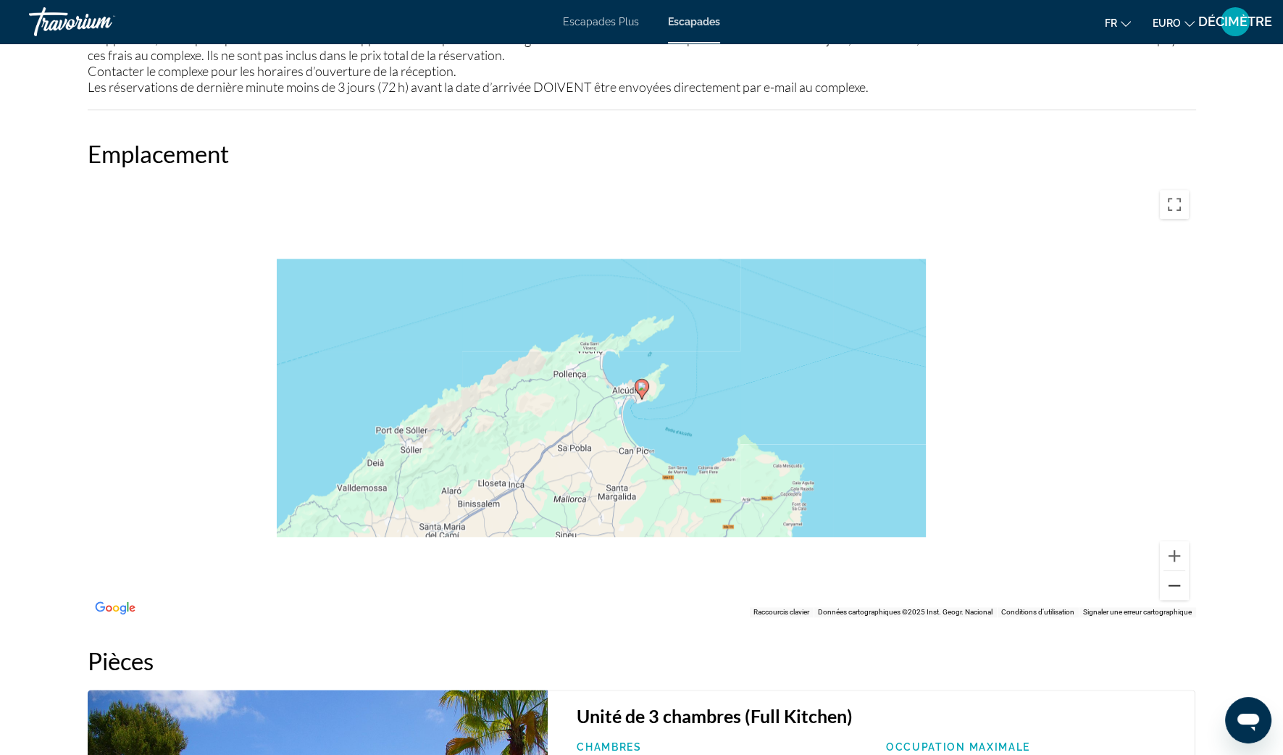
click at [1163, 582] on button "Zoom arrière" at bounding box center [1174, 585] width 29 height 29
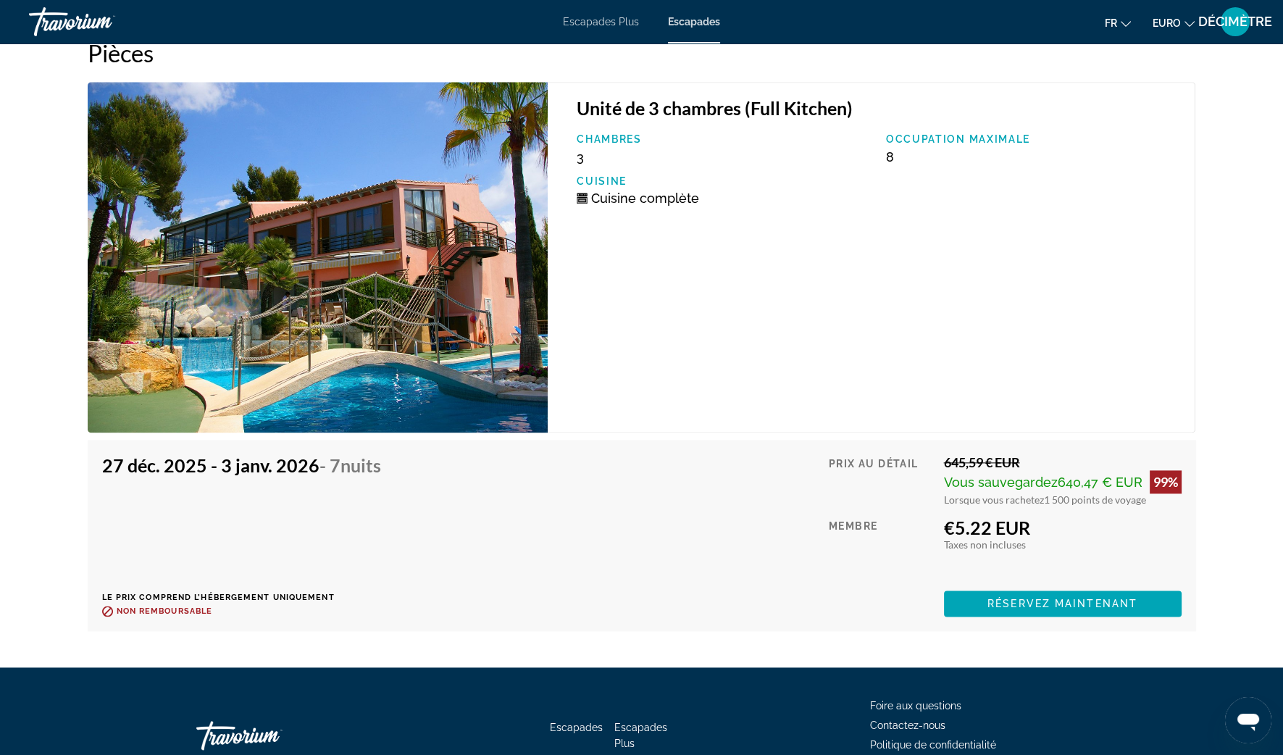
scroll to position [2415, 0]
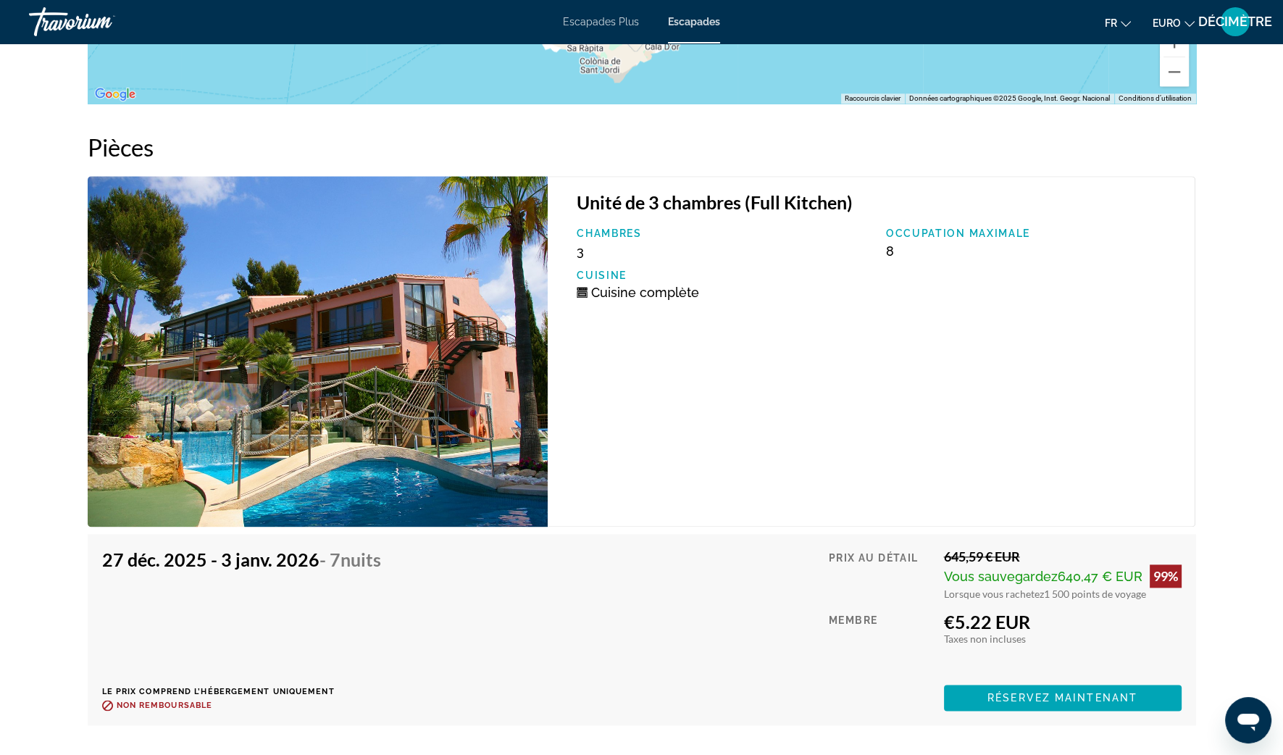
click at [338, 402] on img "Contenu principal" at bounding box center [318, 351] width 461 height 351
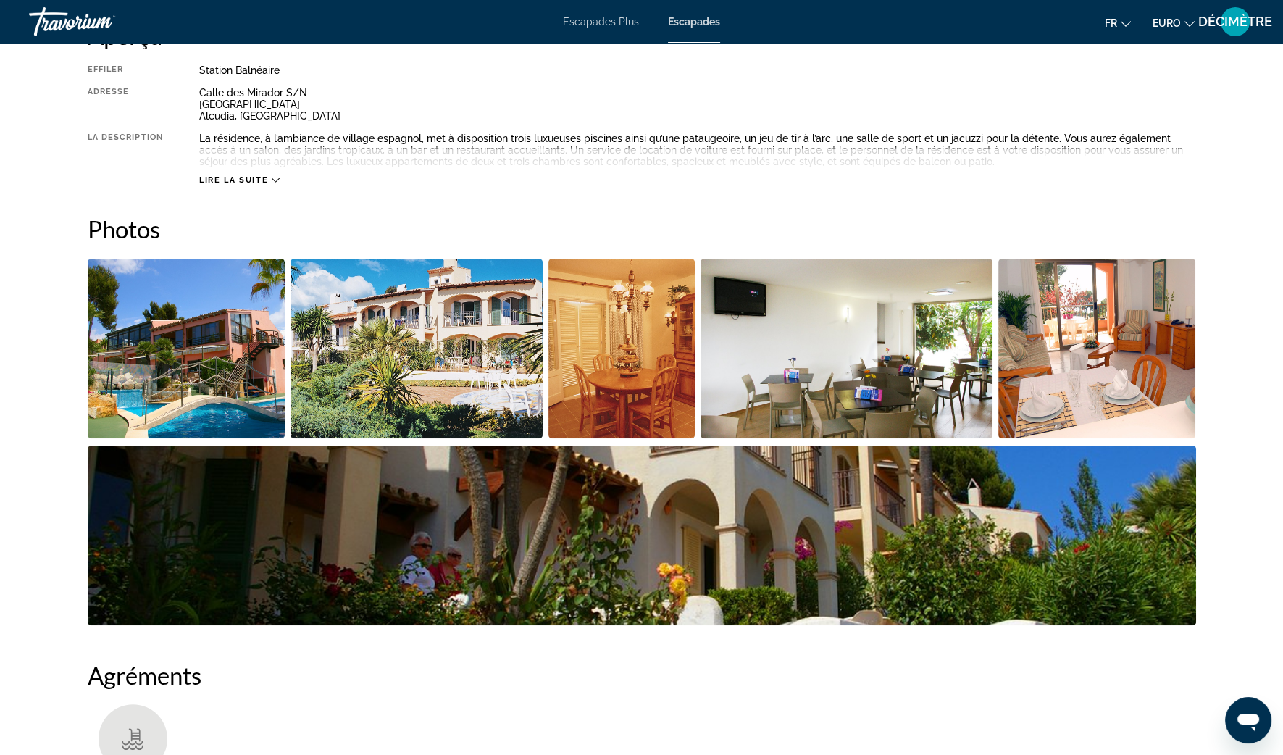
scroll to position [514, 0]
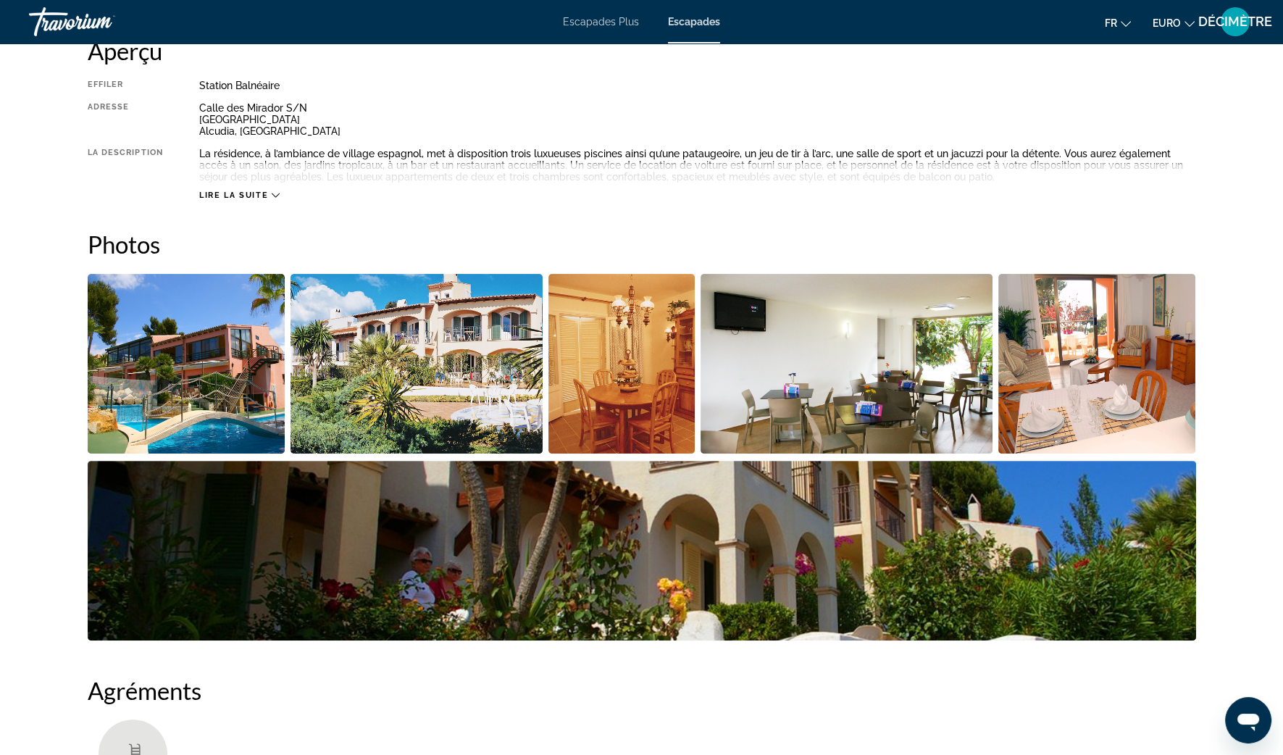
click at [209, 380] on img "Ouvrir le curseur d’image en plein écran" at bounding box center [187, 364] width 198 height 180
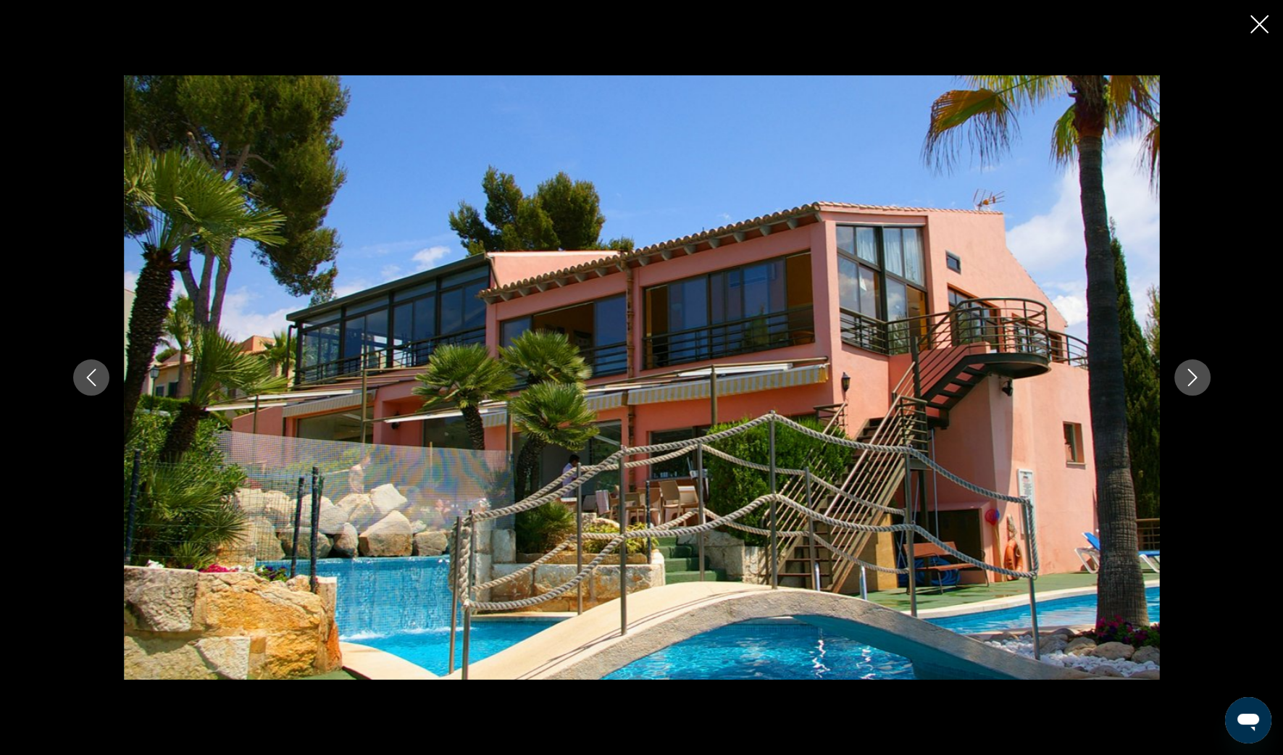
click at [1206, 368] on button "Image suivante" at bounding box center [1192, 377] width 36 height 36
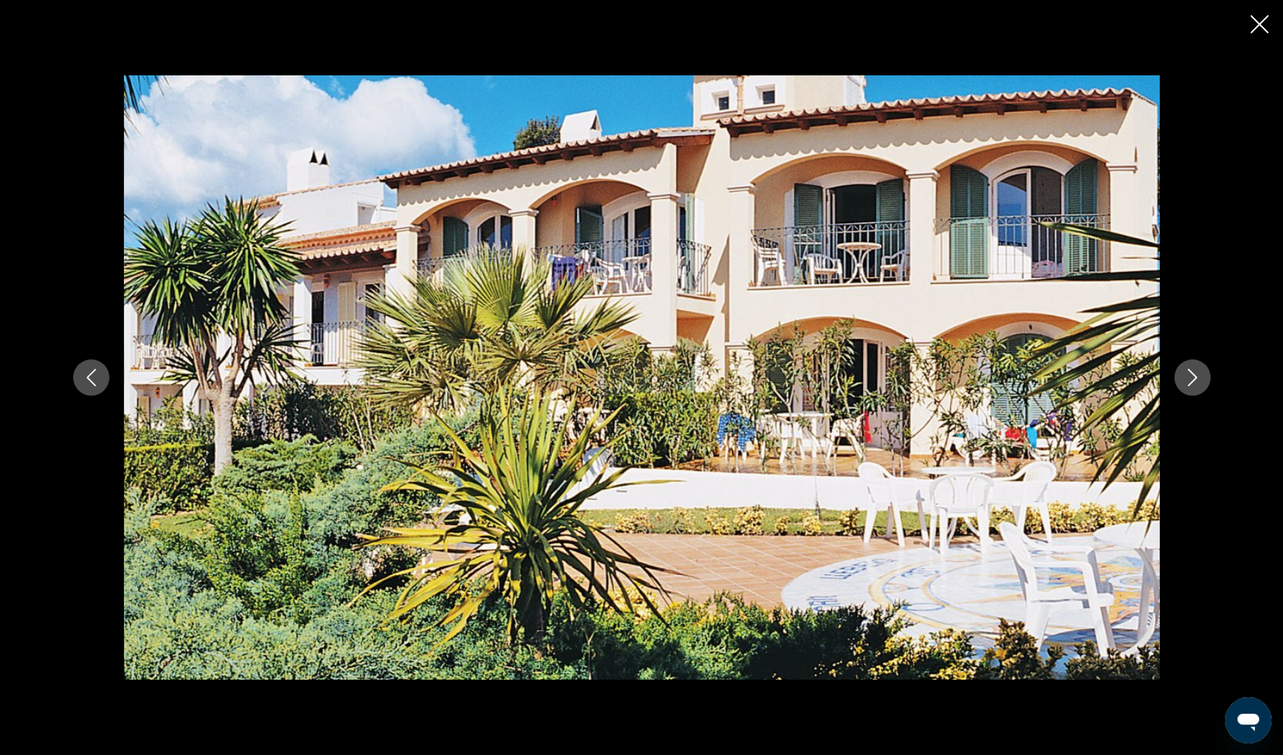
click at [1206, 368] on button "Image suivante" at bounding box center [1192, 377] width 36 height 36
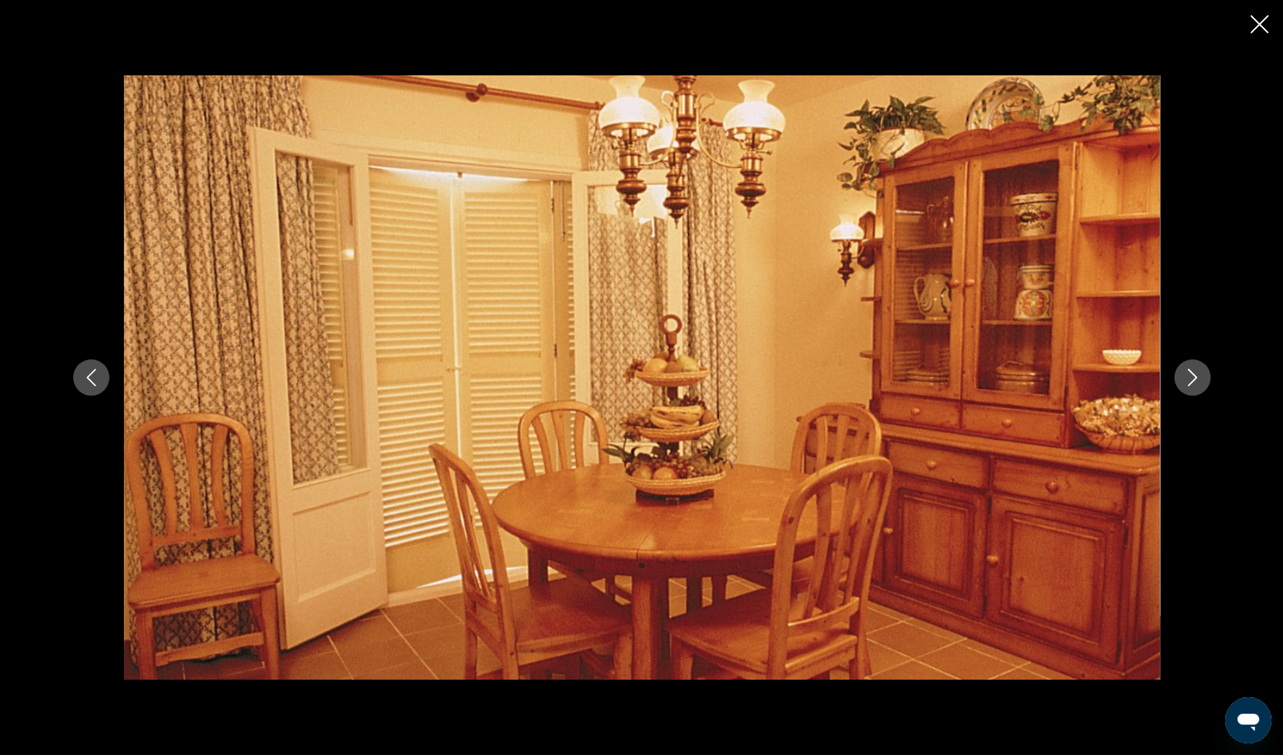
click at [1206, 369] on button "Image suivante" at bounding box center [1192, 377] width 36 height 36
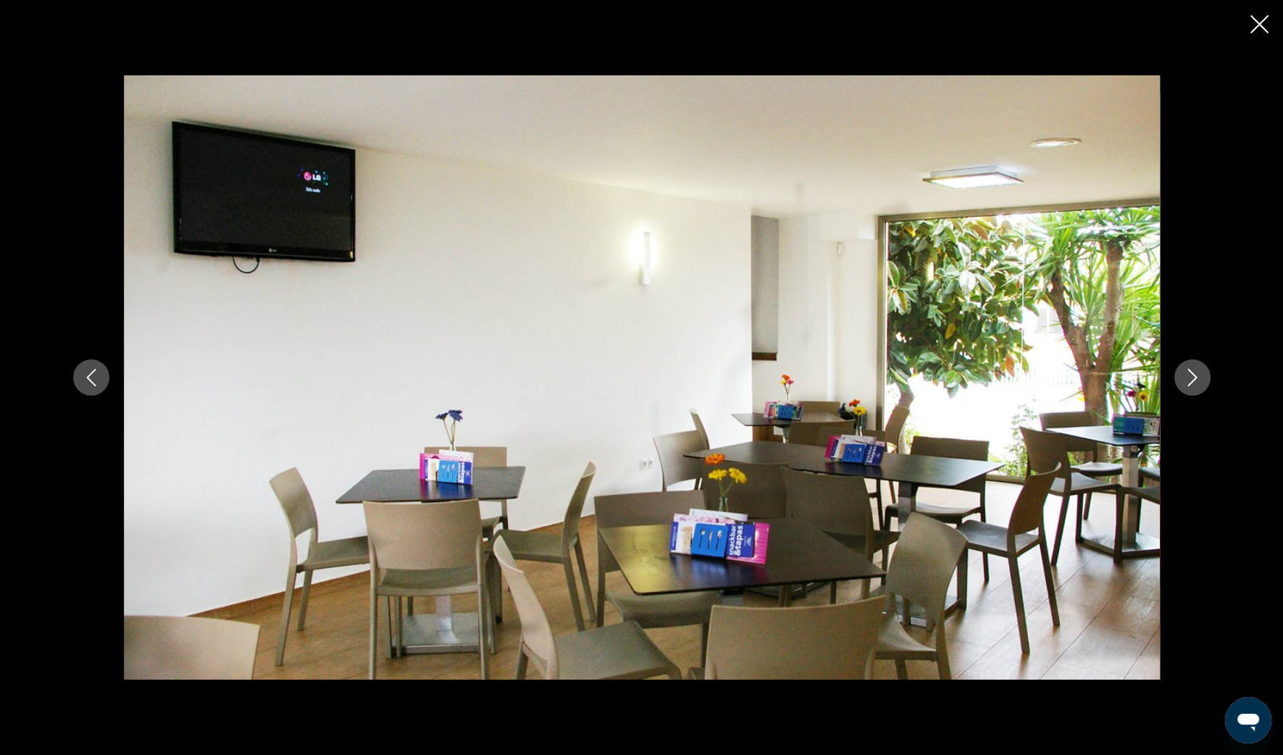
click at [1206, 369] on button "Image suivante" at bounding box center [1192, 377] width 36 height 36
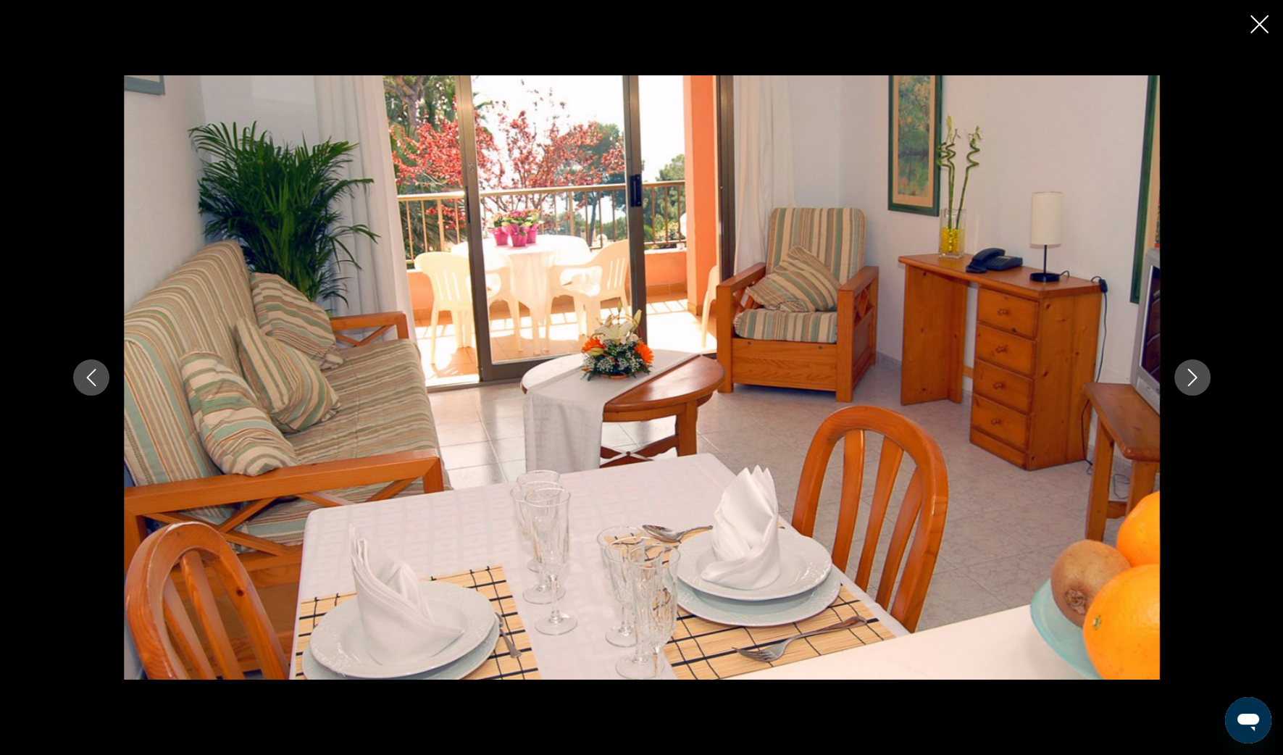
click at [1206, 371] on button "Image suivante" at bounding box center [1192, 377] width 36 height 36
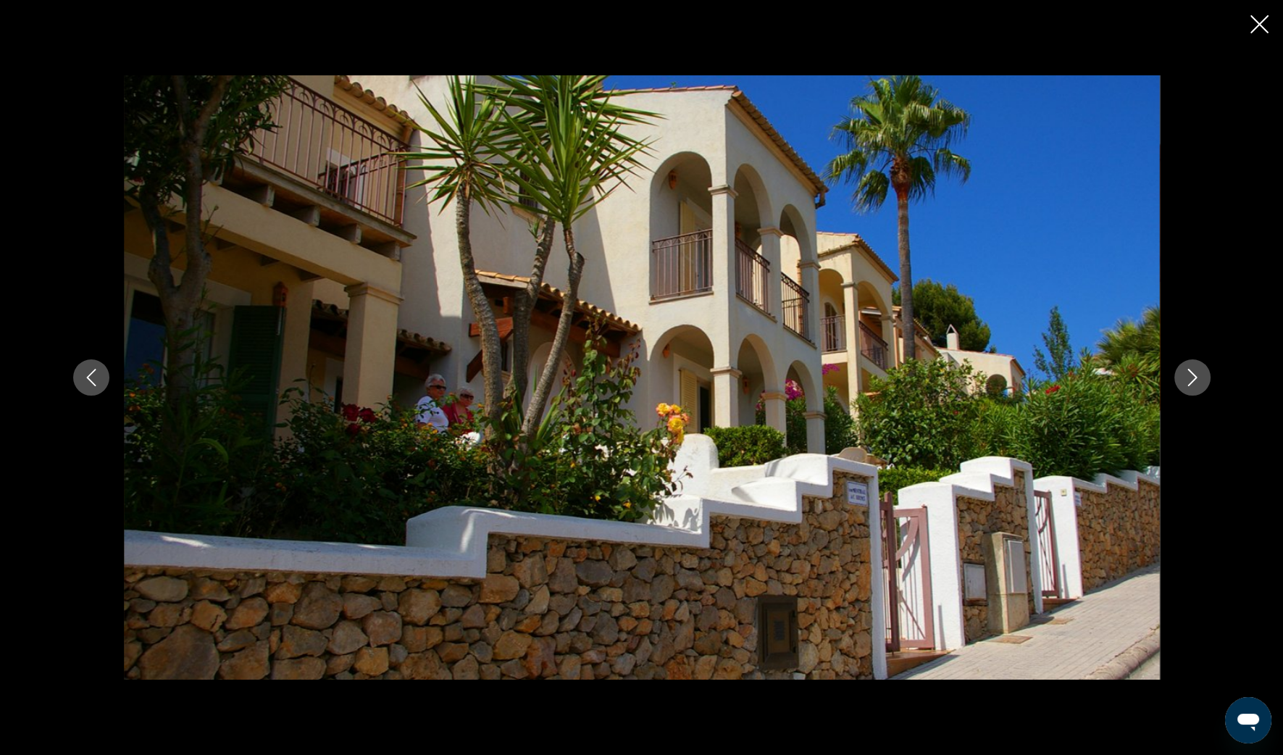
click at [1206, 371] on button "Image suivante" at bounding box center [1192, 377] width 36 height 36
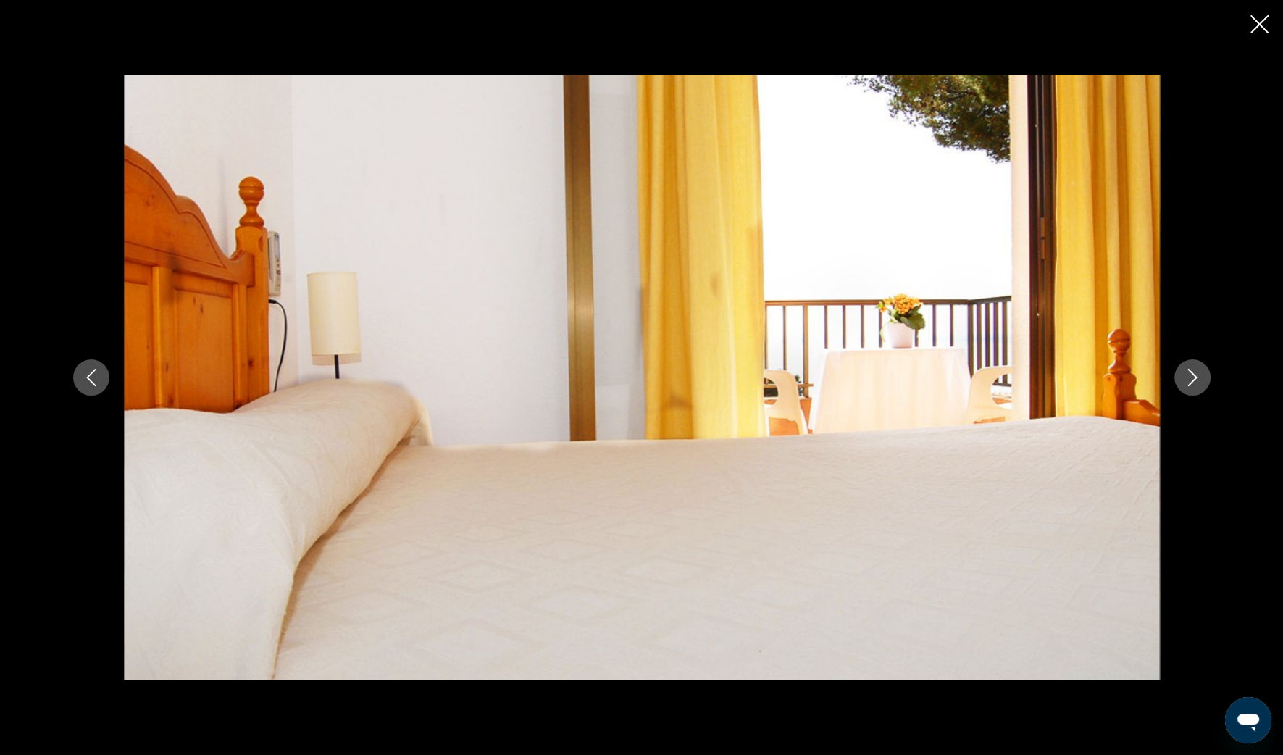
click at [1206, 371] on button "Image suivante" at bounding box center [1192, 377] width 36 height 36
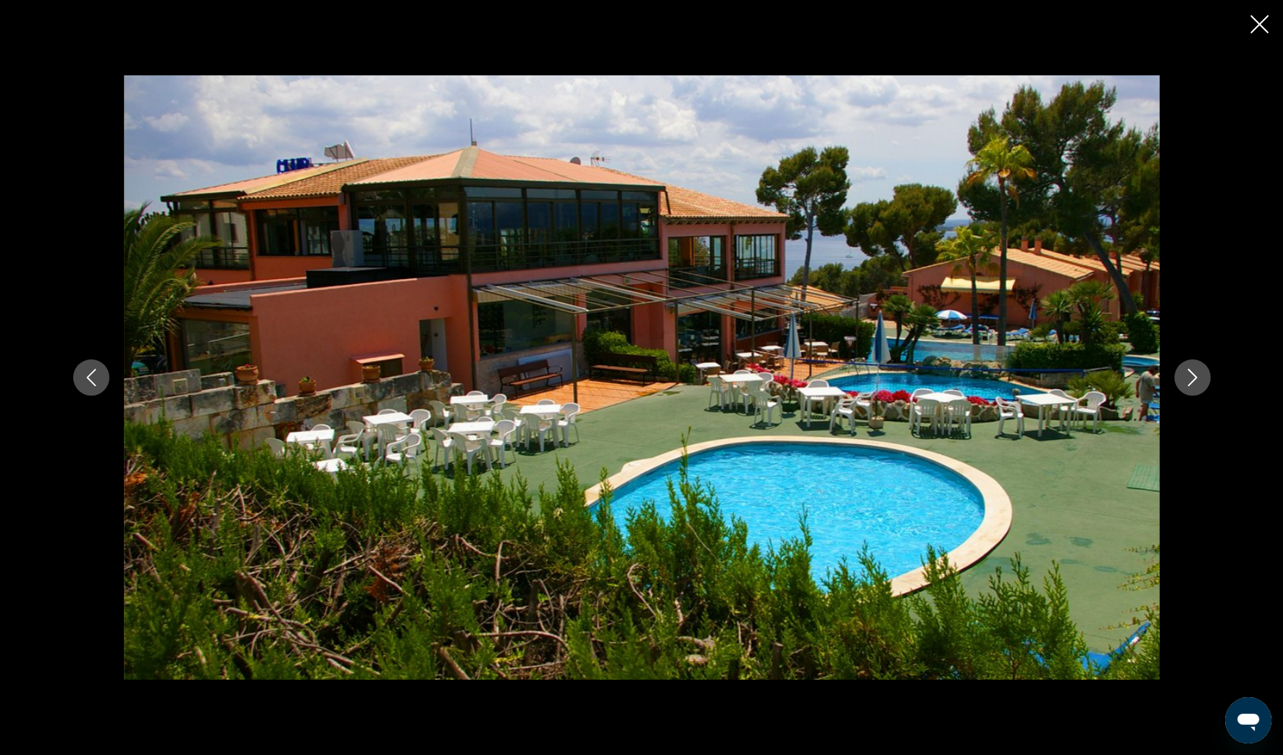
click at [1206, 371] on button "Image suivante" at bounding box center [1192, 377] width 36 height 36
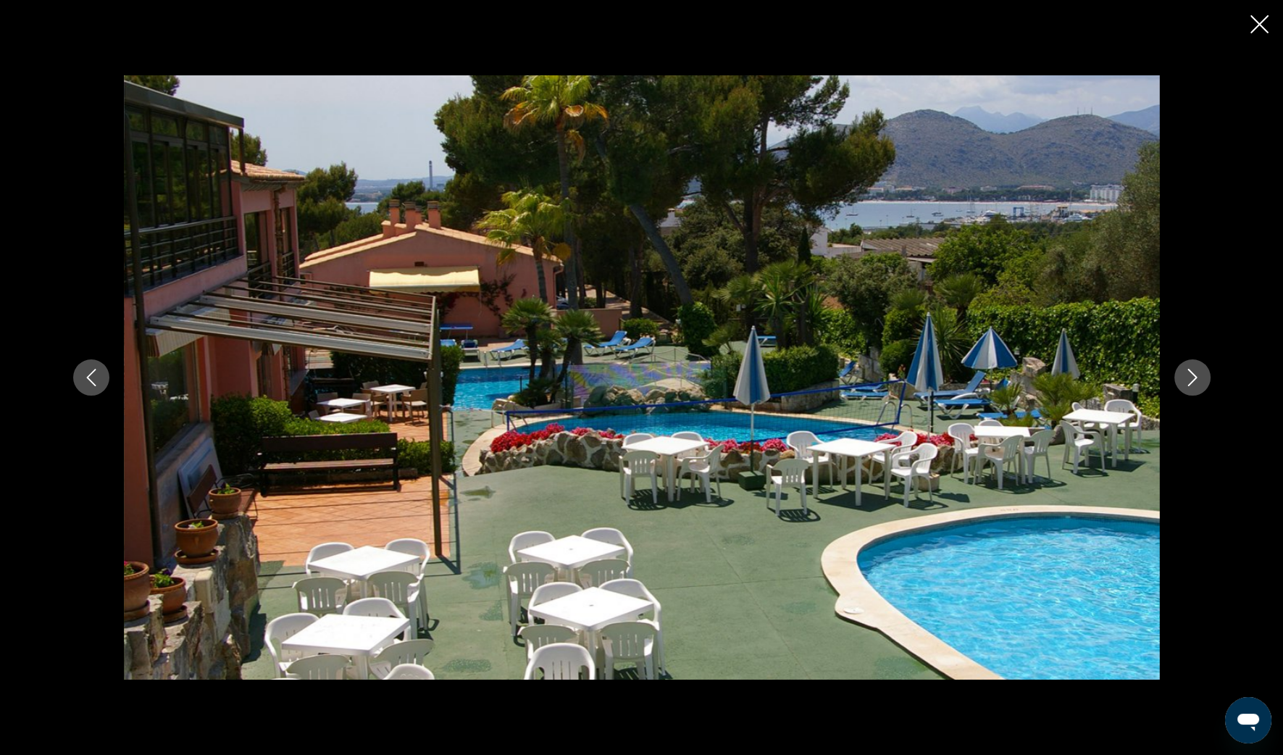
click at [1206, 371] on button "Image suivante" at bounding box center [1192, 377] width 36 height 36
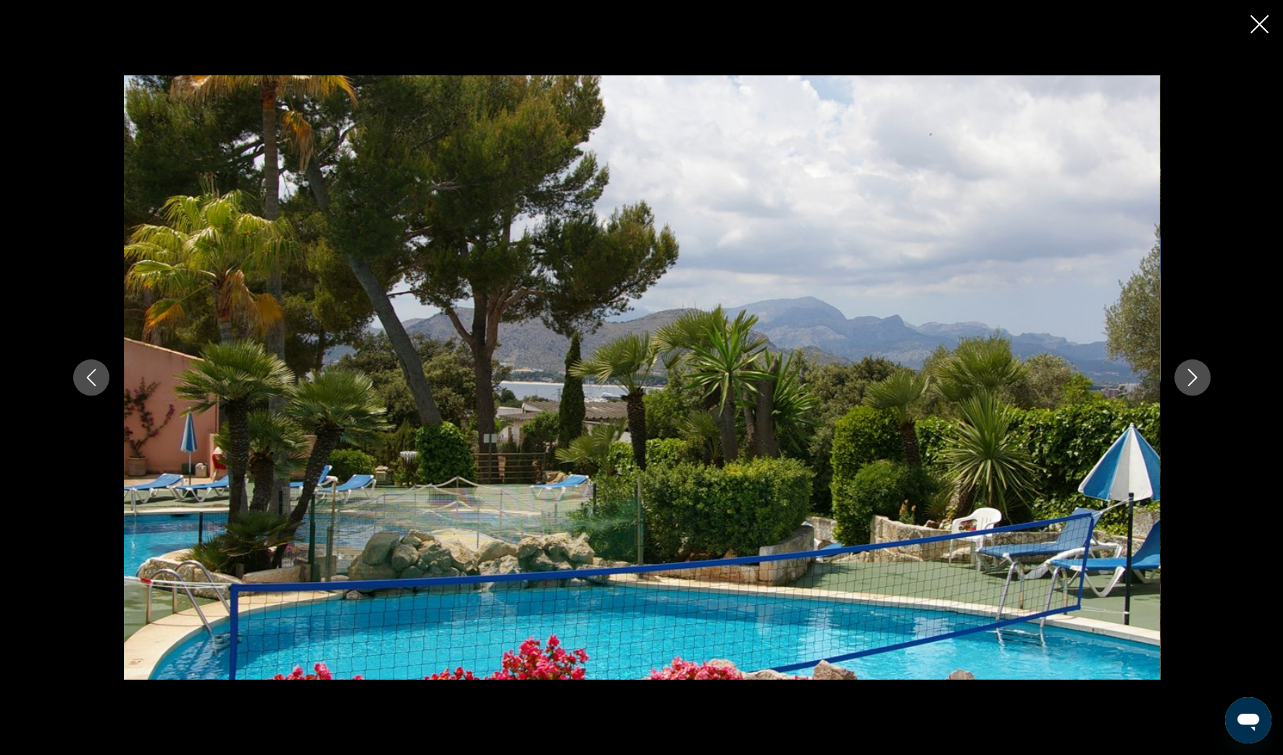
click at [1206, 371] on button "Image suivante" at bounding box center [1192, 377] width 36 height 36
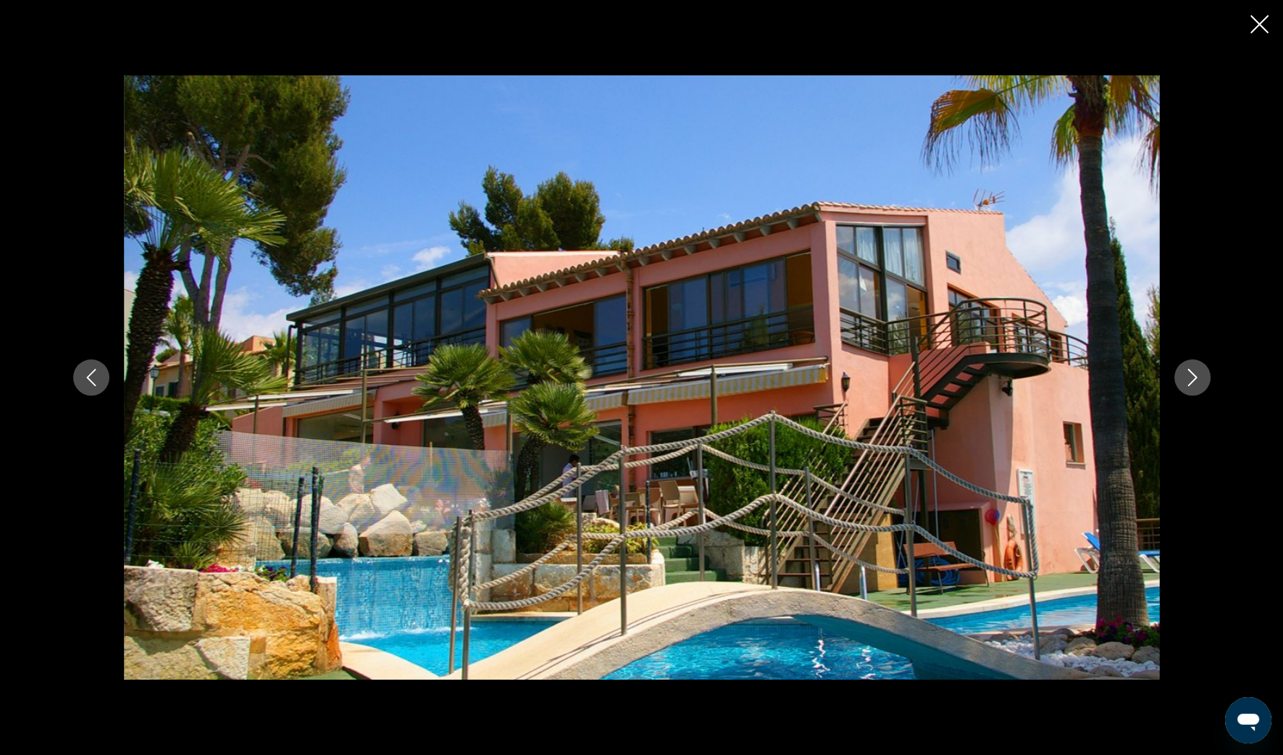
click at [1206, 372] on button "Image suivante" at bounding box center [1192, 377] width 36 height 36
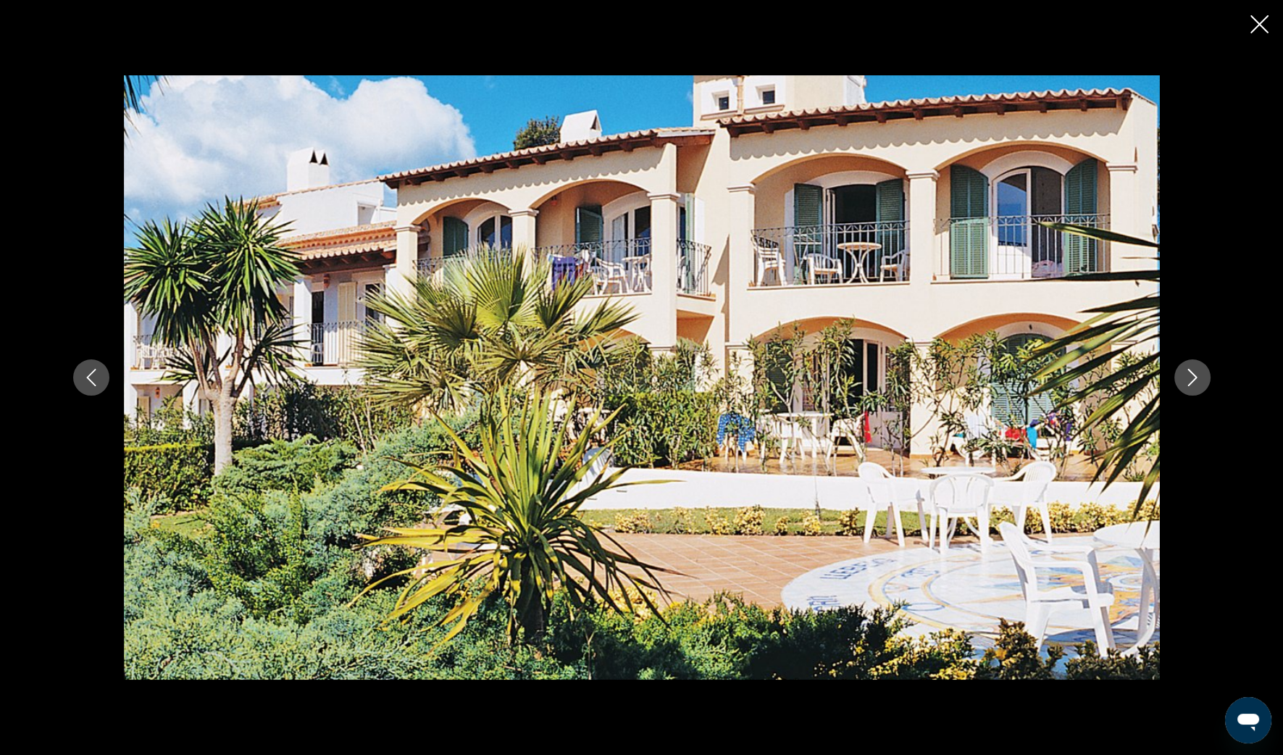
click at [1206, 372] on button "Image suivante" at bounding box center [1192, 377] width 36 height 36
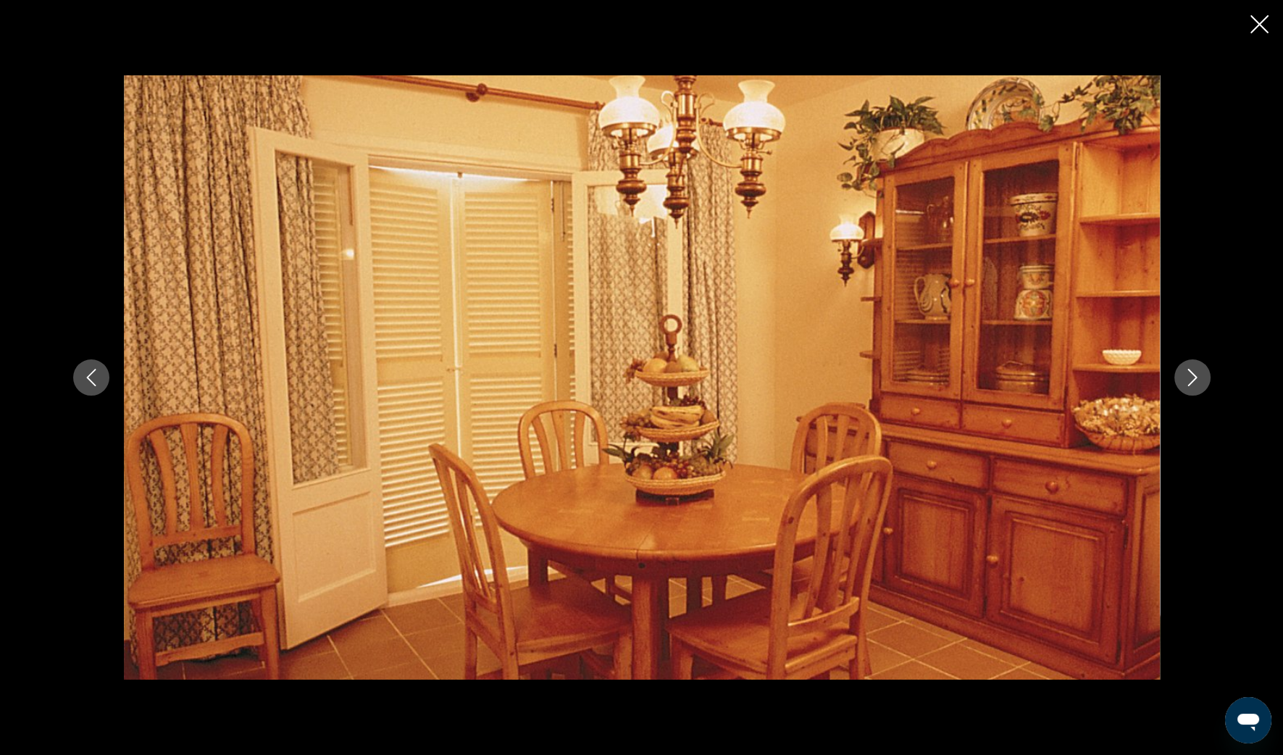
click at [1206, 373] on button "Image suivante" at bounding box center [1192, 377] width 36 height 36
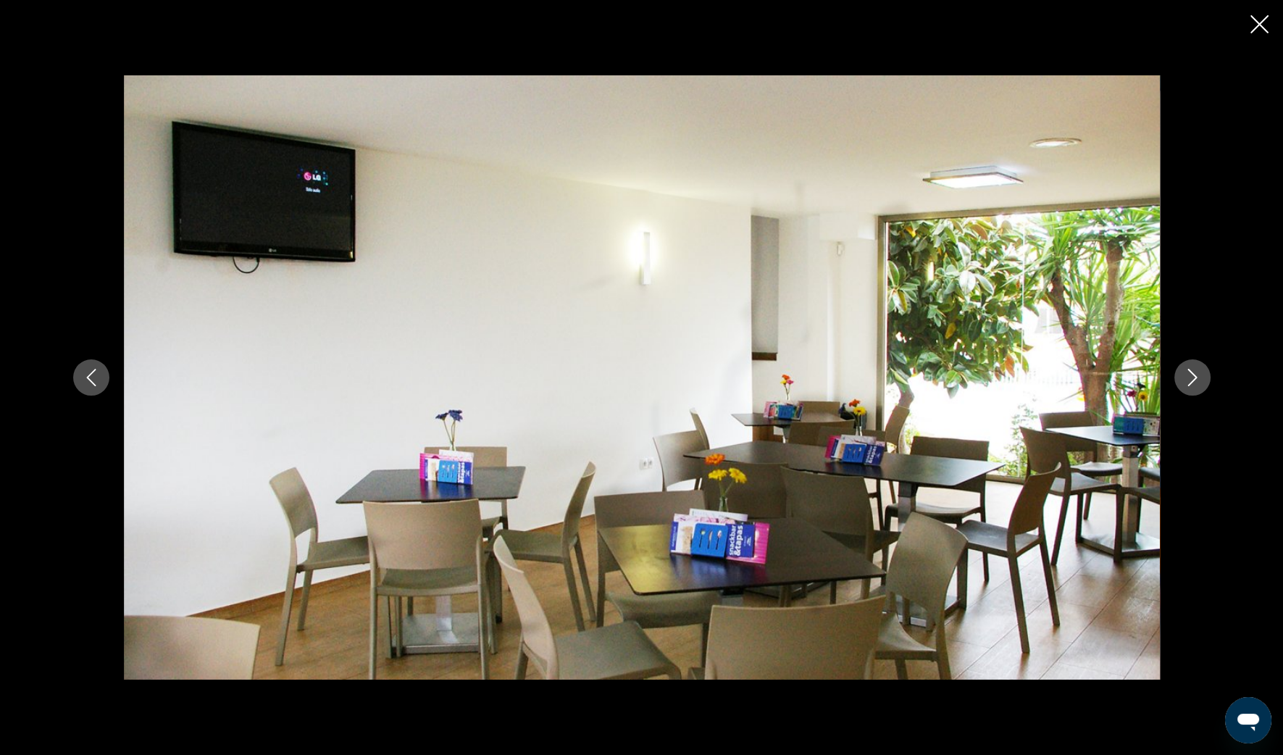
click at [1258, 28] on icon "Fermer le diaporama" at bounding box center [1259, 24] width 18 height 18
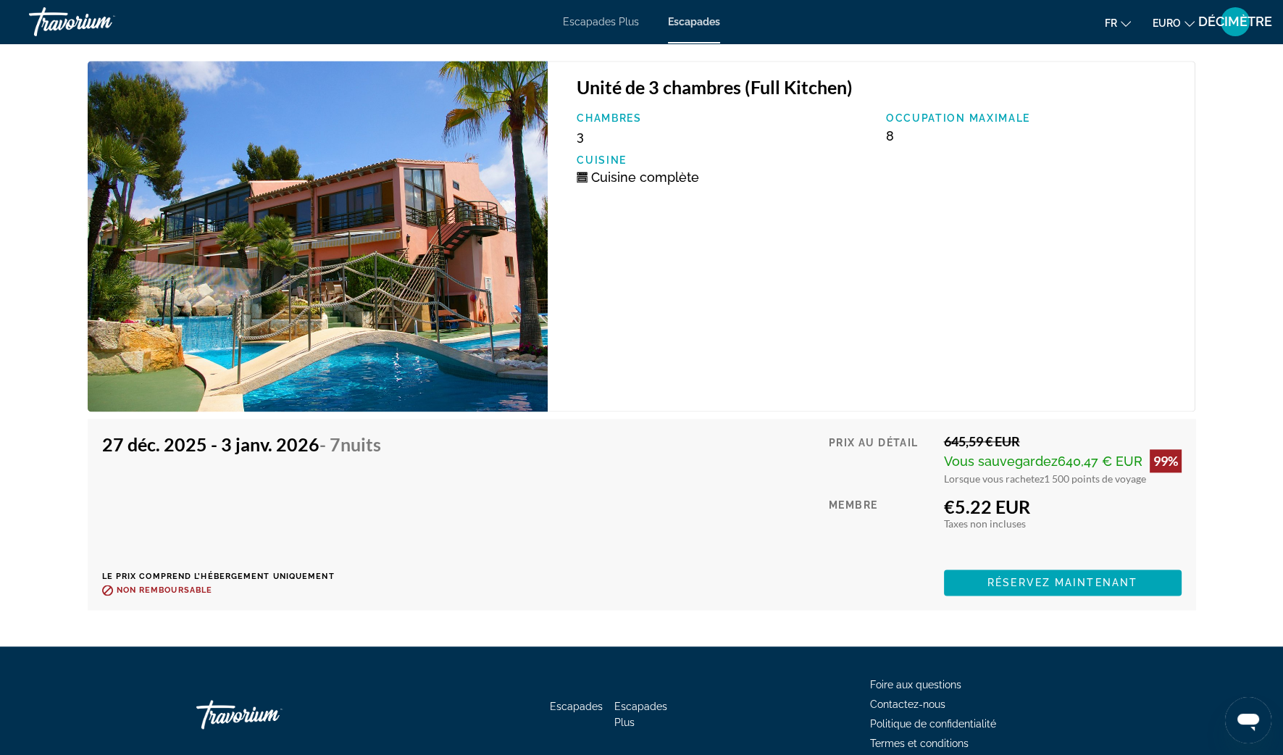
scroll to position [2596, 0]
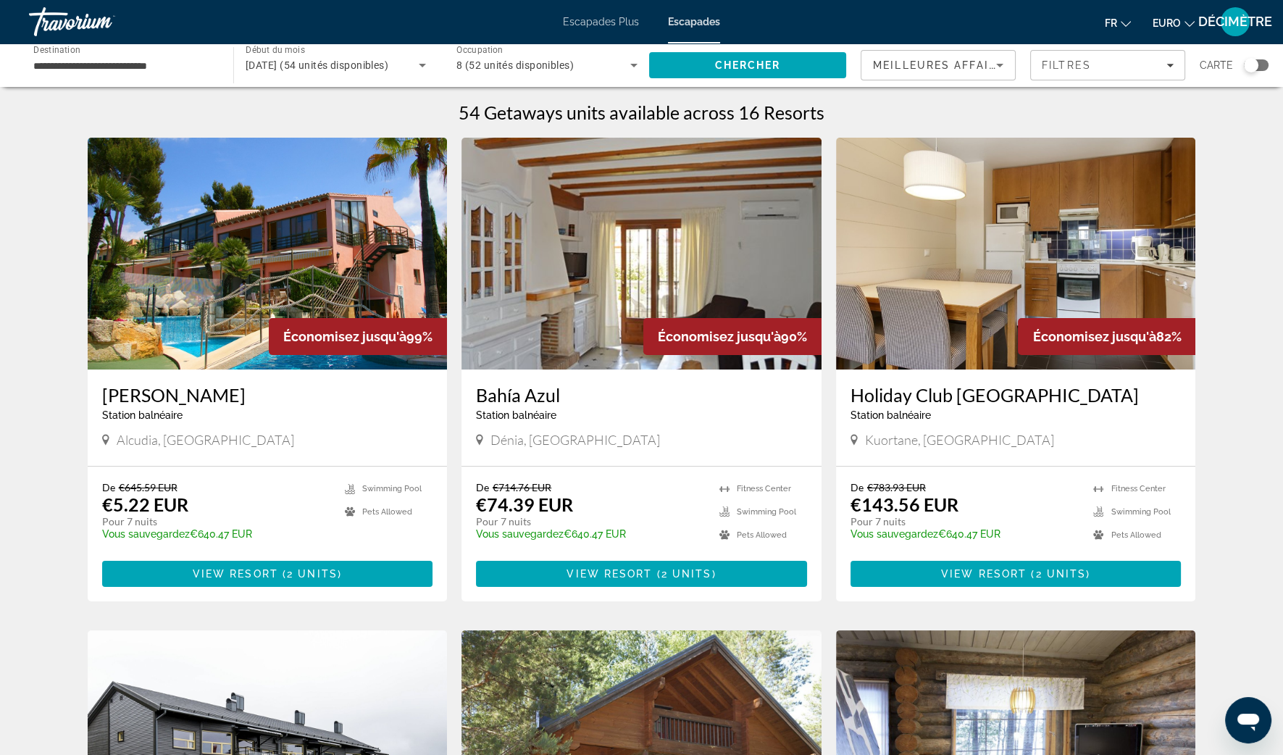
click at [176, 75] on div "**********" at bounding box center [123, 65] width 181 height 41
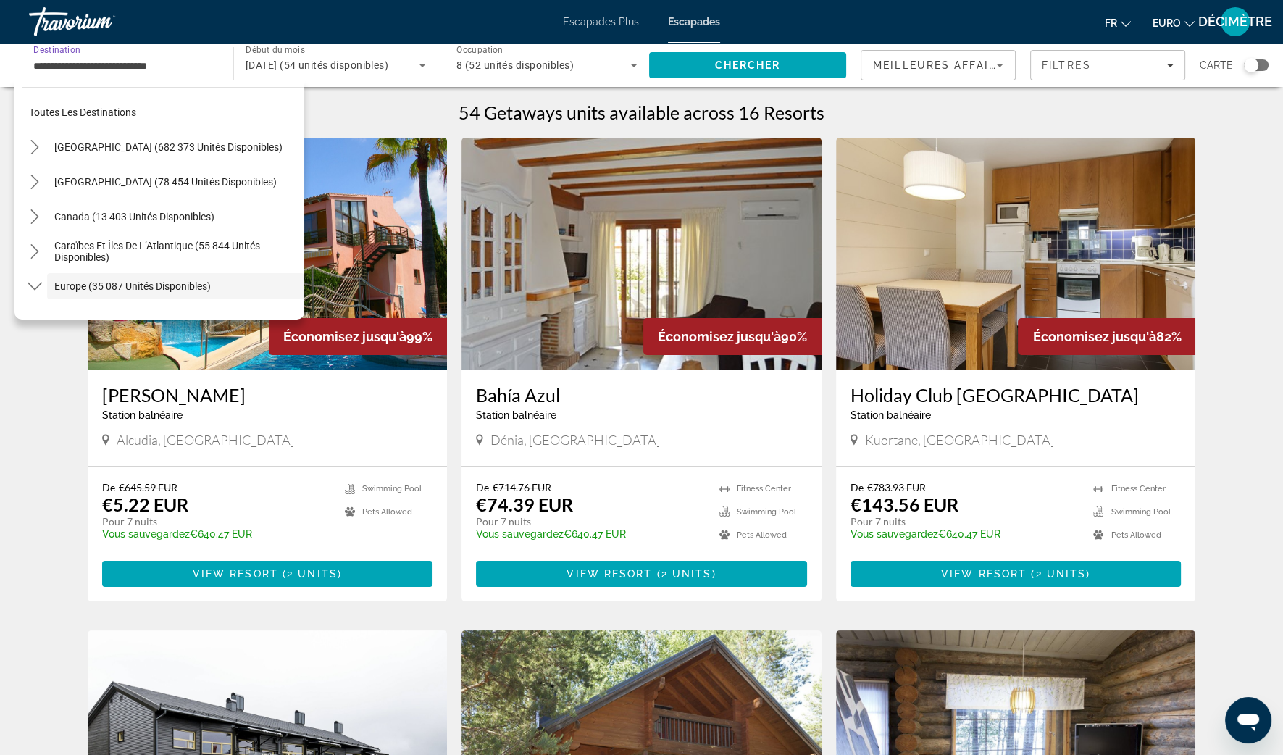
scroll to position [86, 0]
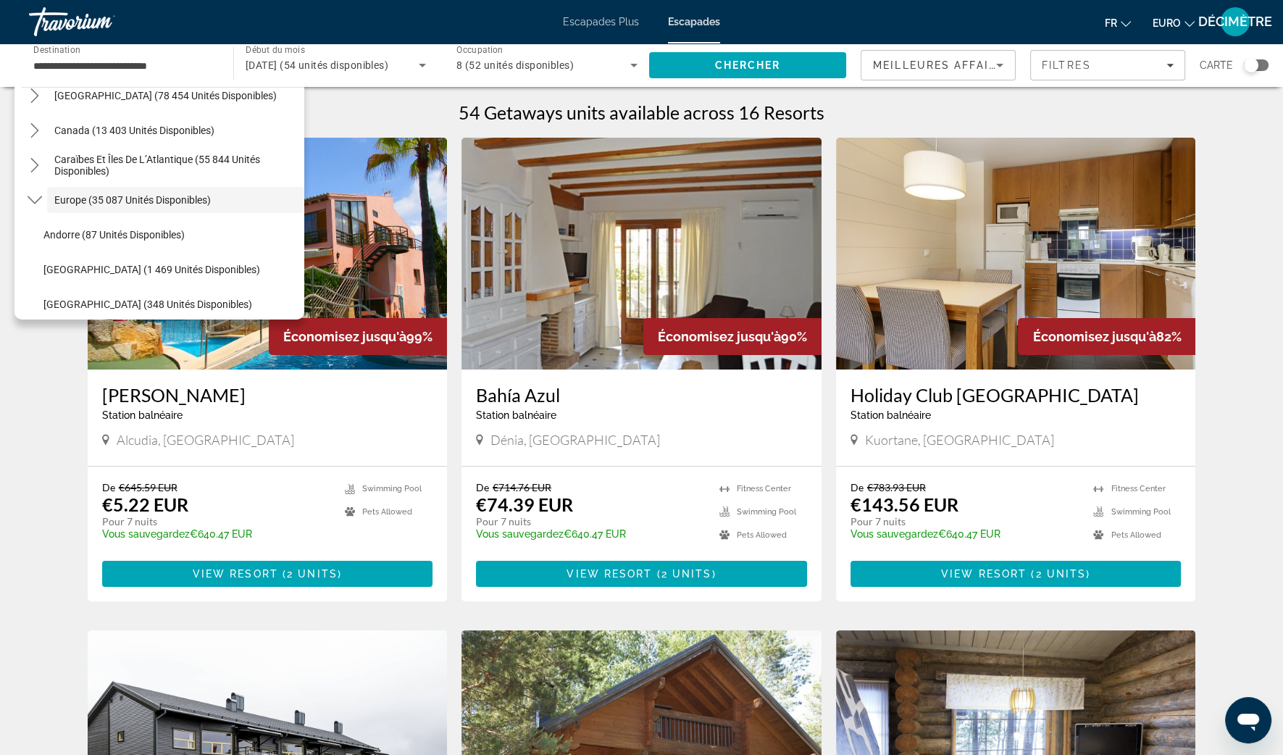
click at [1242, 78] on div "Carte" at bounding box center [1234, 65] width 69 height 30
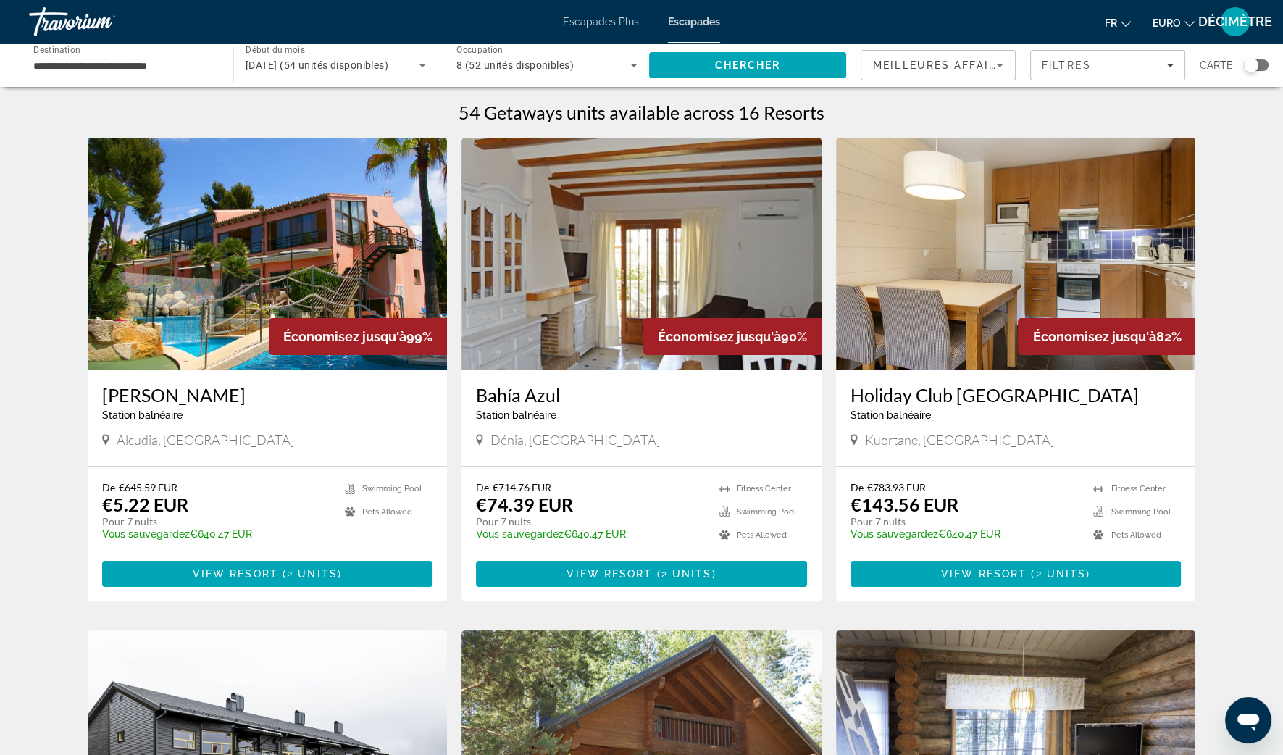
click at [1247, 67] on div "Widget de recherche" at bounding box center [1251, 65] width 14 height 14
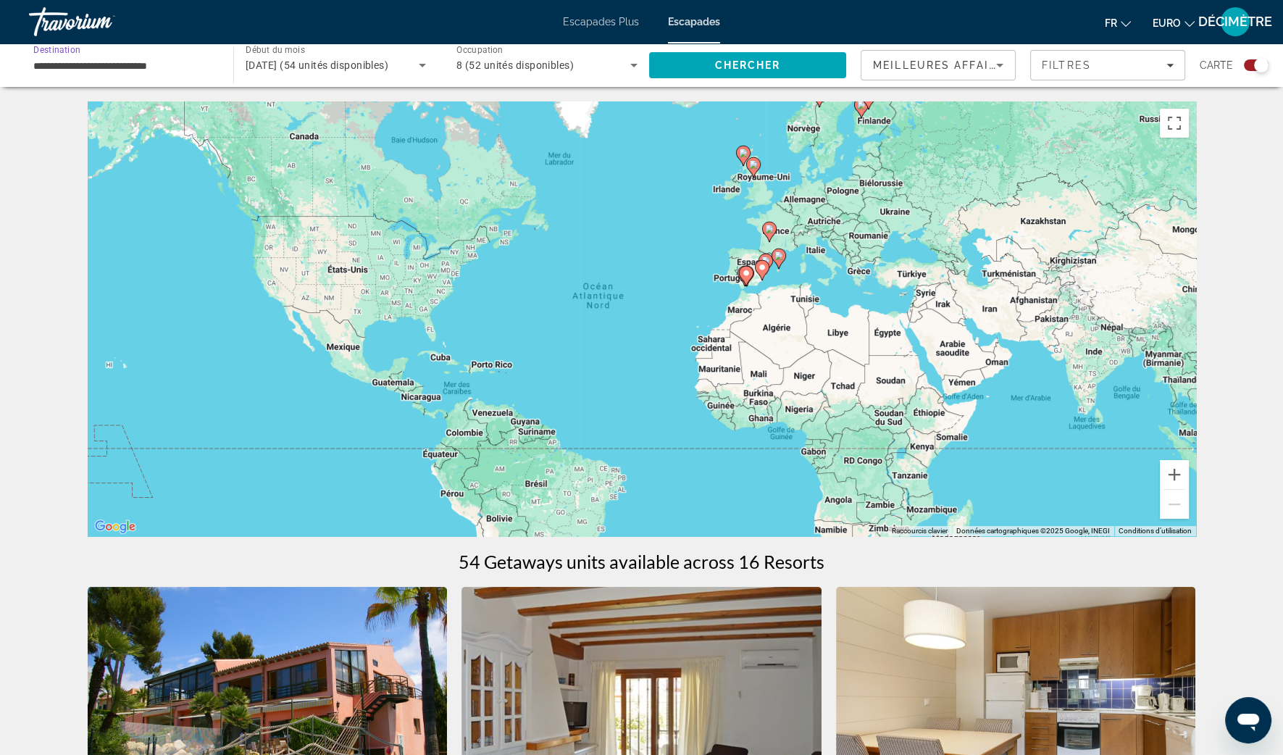
click at [127, 65] on input "**********" at bounding box center [123, 65] width 181 height 17
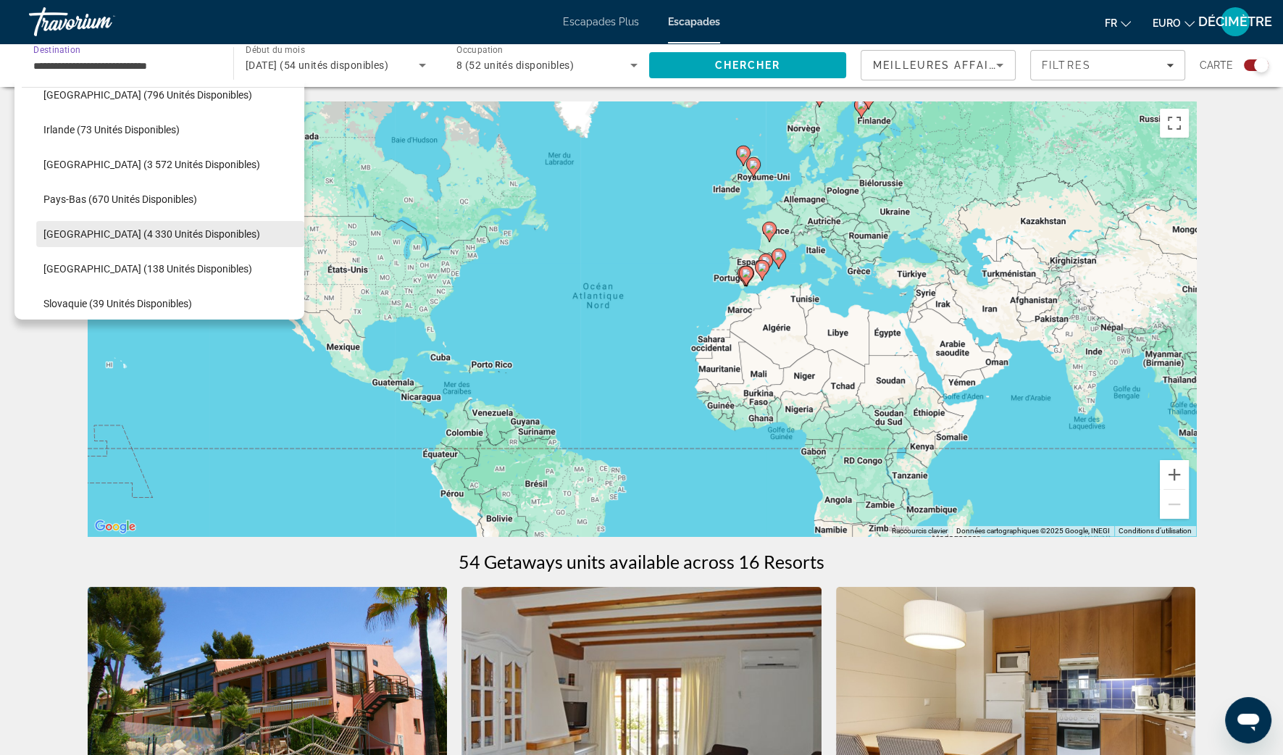
scroll to position [630, 0]
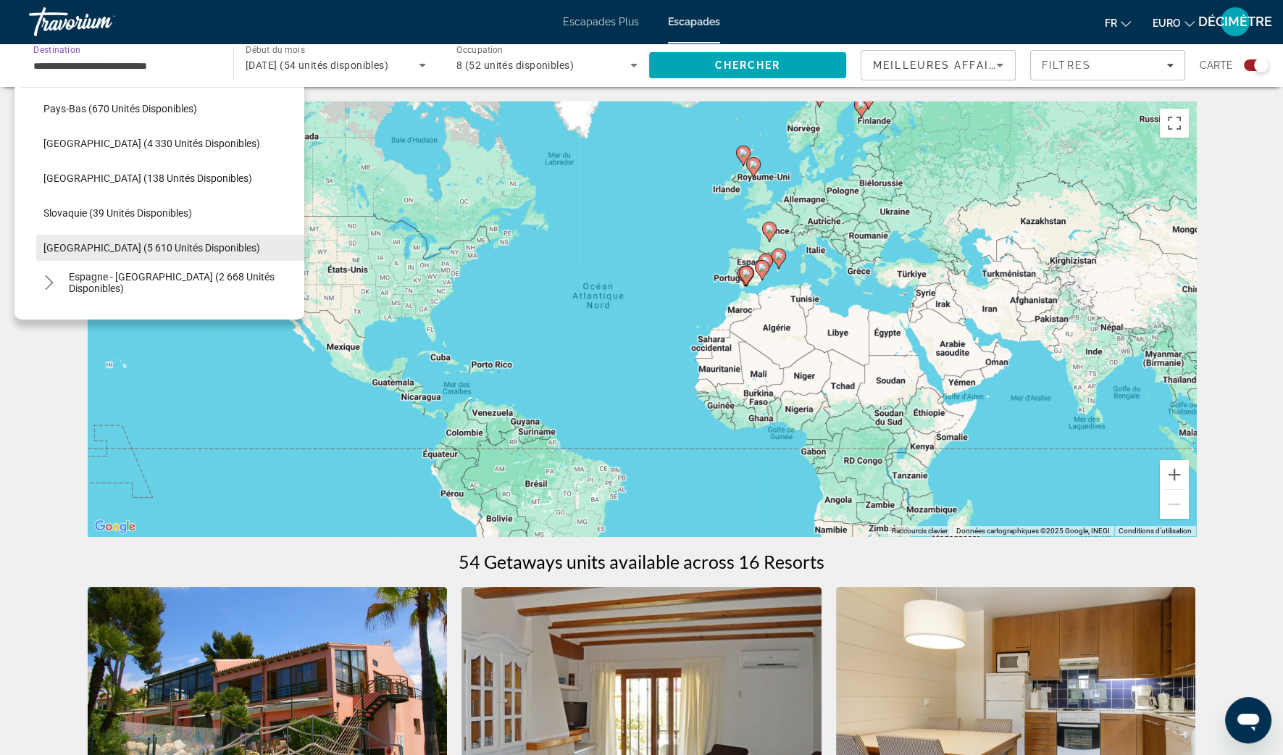
click at [91, 245] on span "[GEOGRAPHIC_DATA] (5 610 unités disponibles)" at bounding box center [151, 248] width 217 height 12
type input "**********"
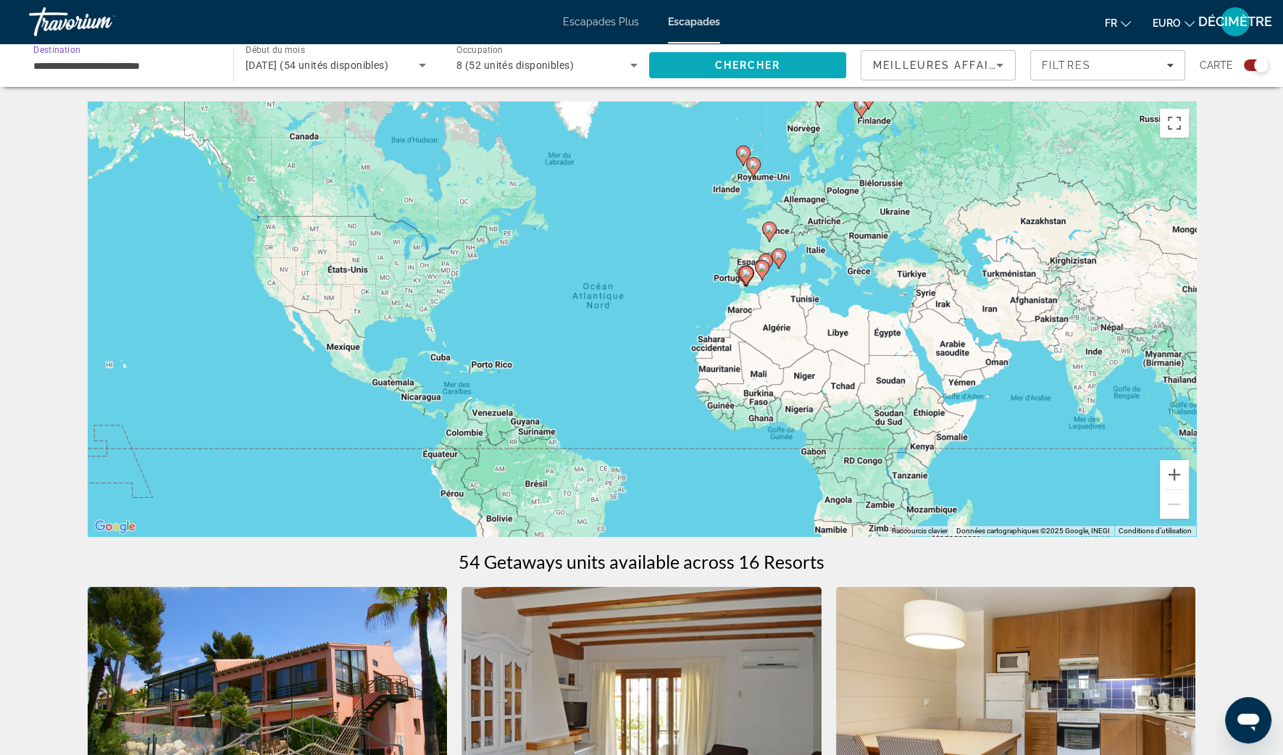
click at [750, 54] on span "Rechercher" at bounding box center [747, 65] width 197 height 35
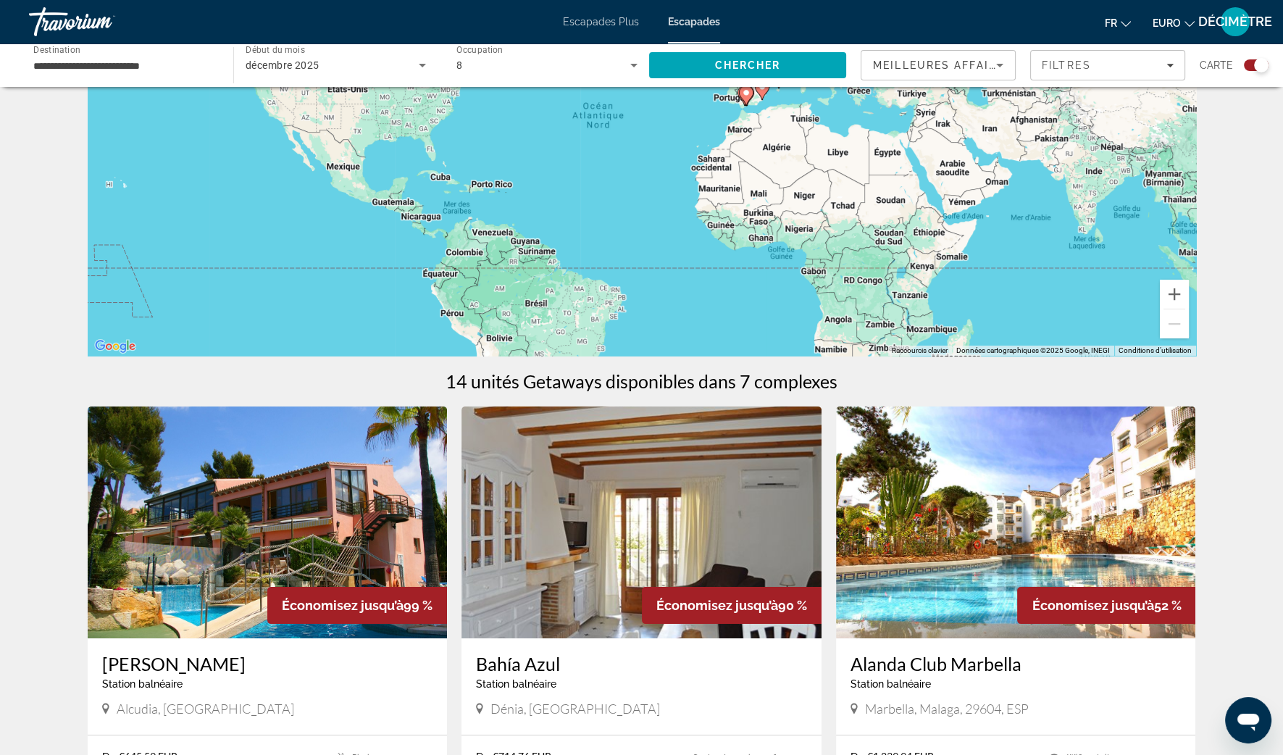
scroll to position [90, 0]
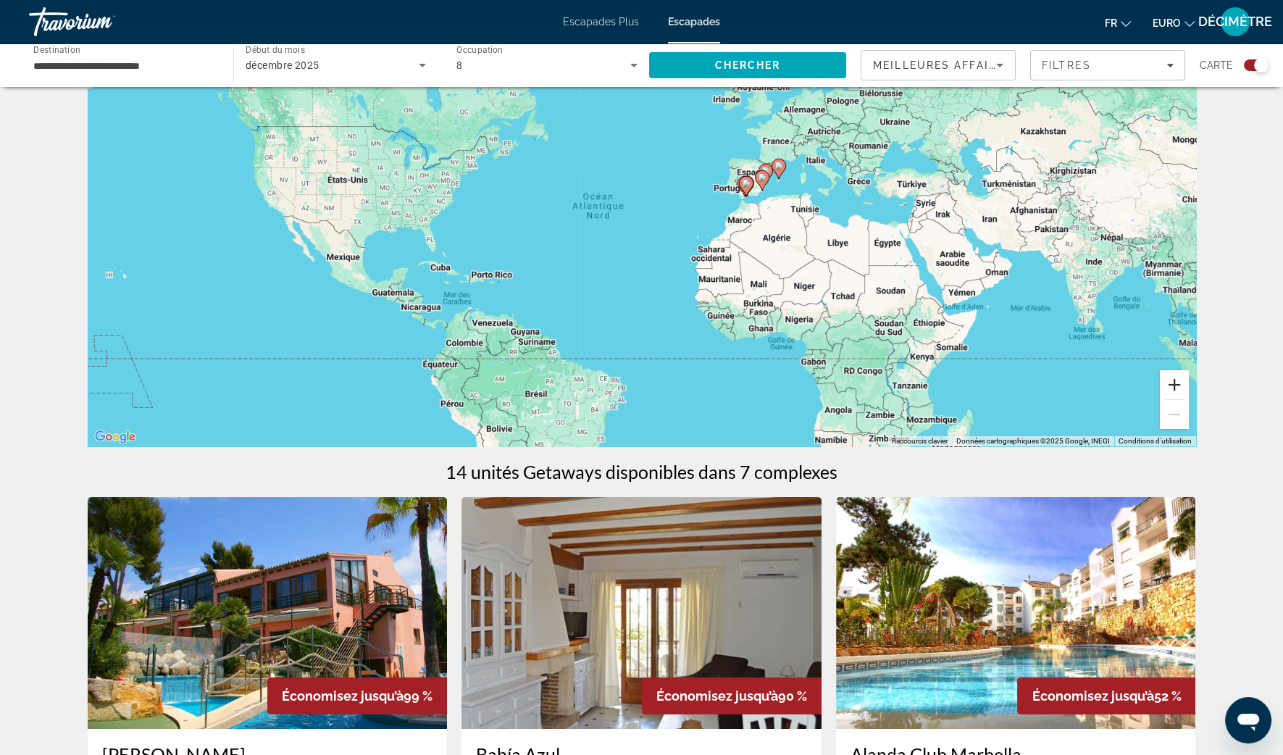
click at [1184, 385] on button "Zoom avant" at bounding box center [1174, 384] width 29 height 29
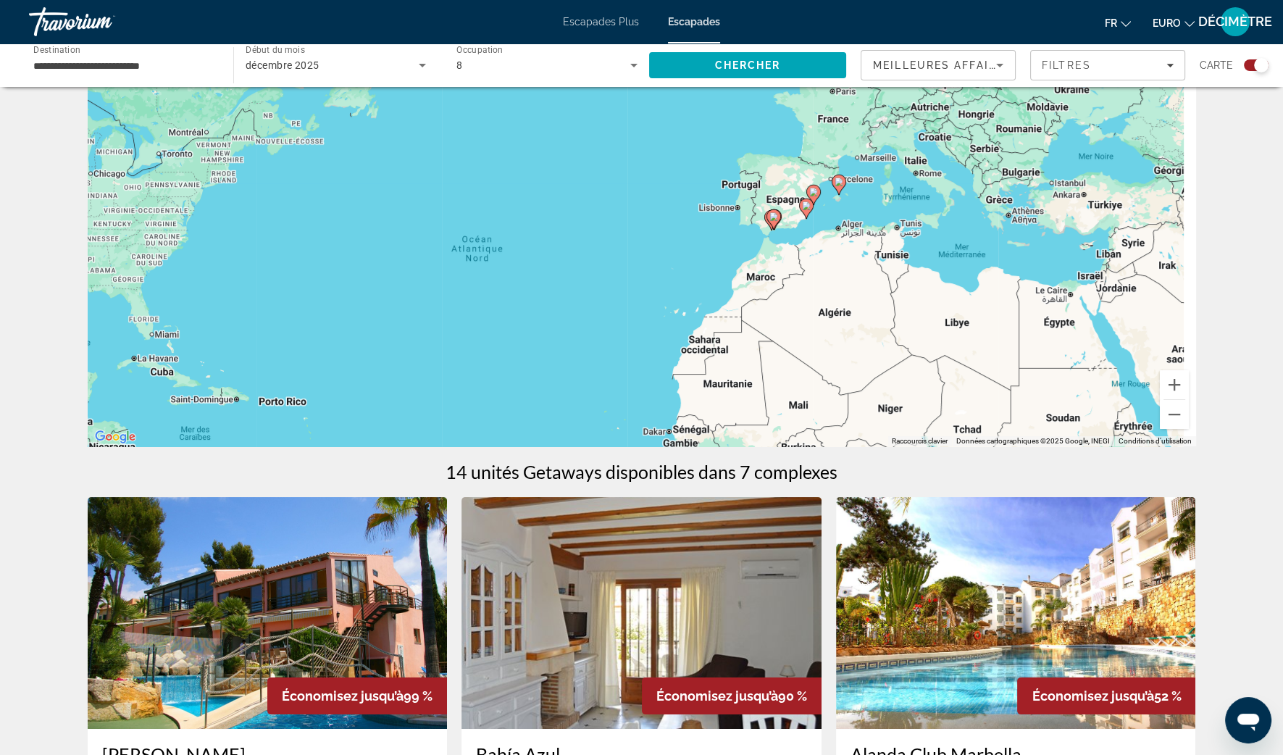
drag, startPoint x: 1083, startPoint y: 266, endPoint x: 1000, endPoint y: 338, distance: 109.4
click at [1000, 338] on div "Pour activer le glissement avec le clavier, appuyez sur Alt+Entrée. Une fois ce…" at bounding box center [642, 229] width 1108 height 435
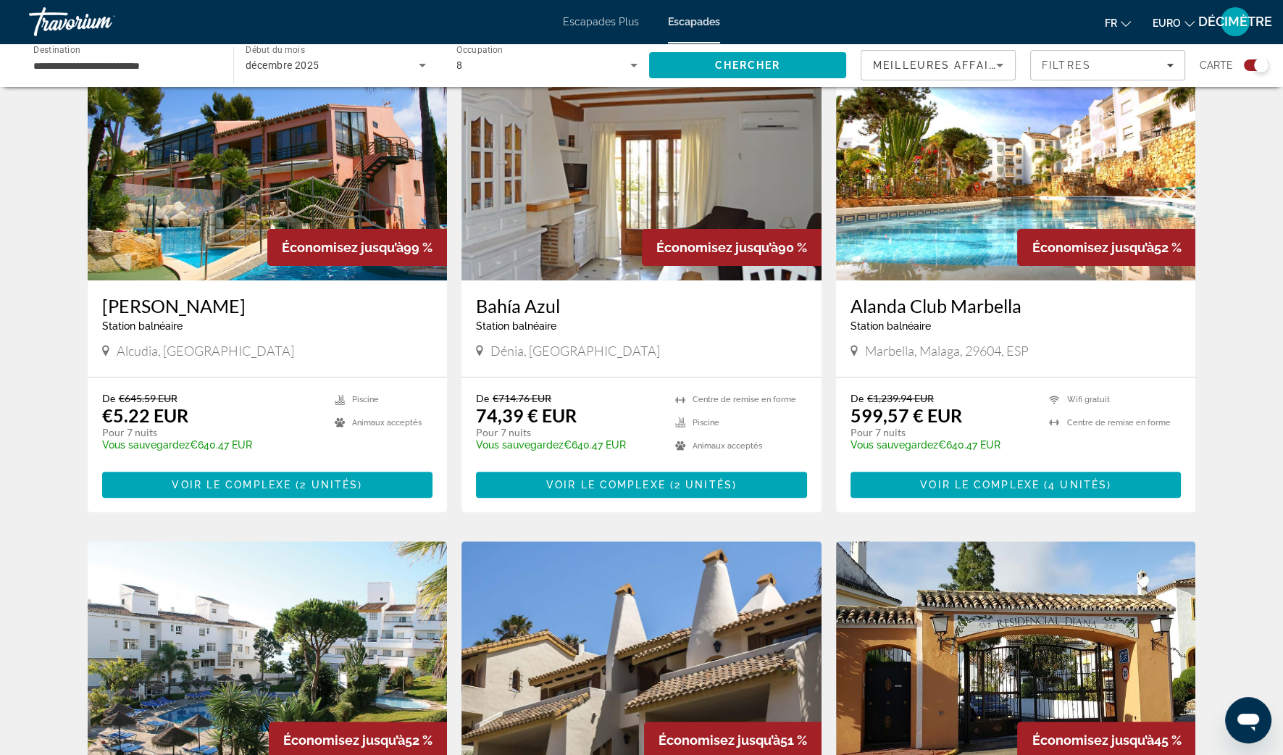
scroll to position [633, 0]
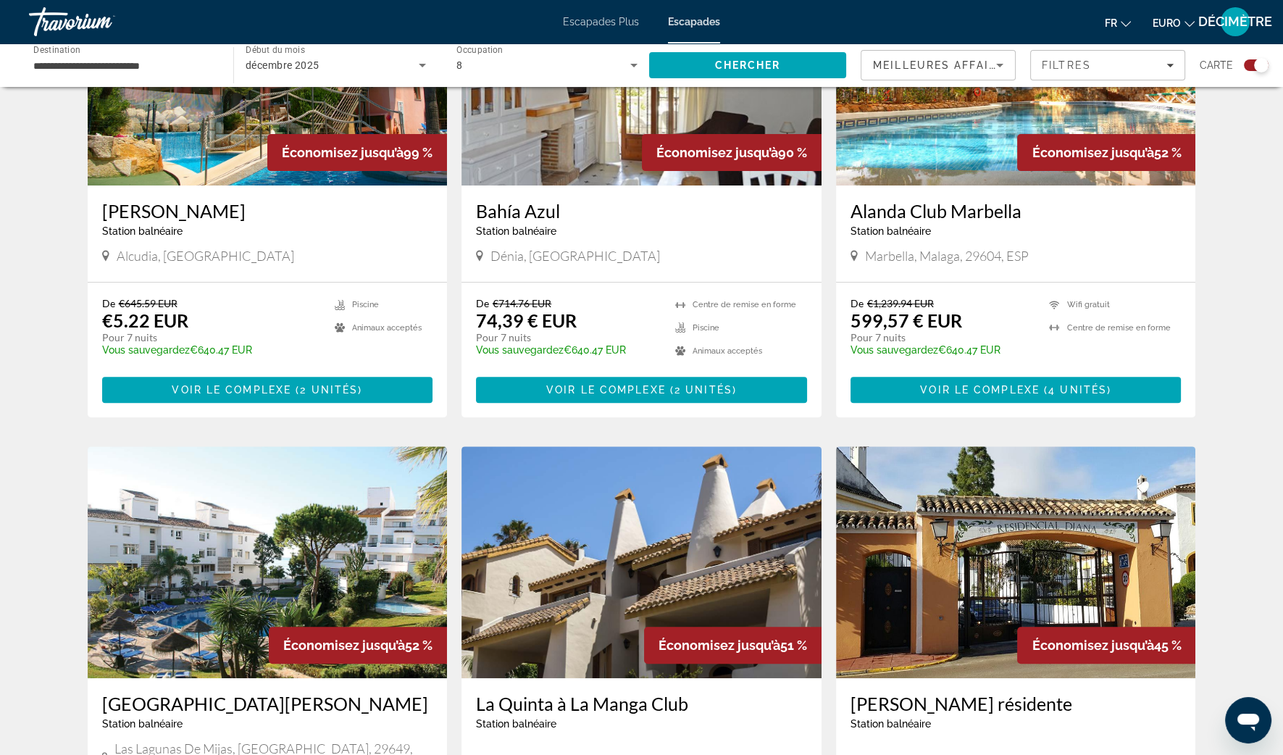
click at [522, 233] on span "Station balnéaire" at bounding box center [516, 231] width 80 height 12
click at [576, 164] on img "Contenu principal" at bounding box center [641, 70] width 360 height 232
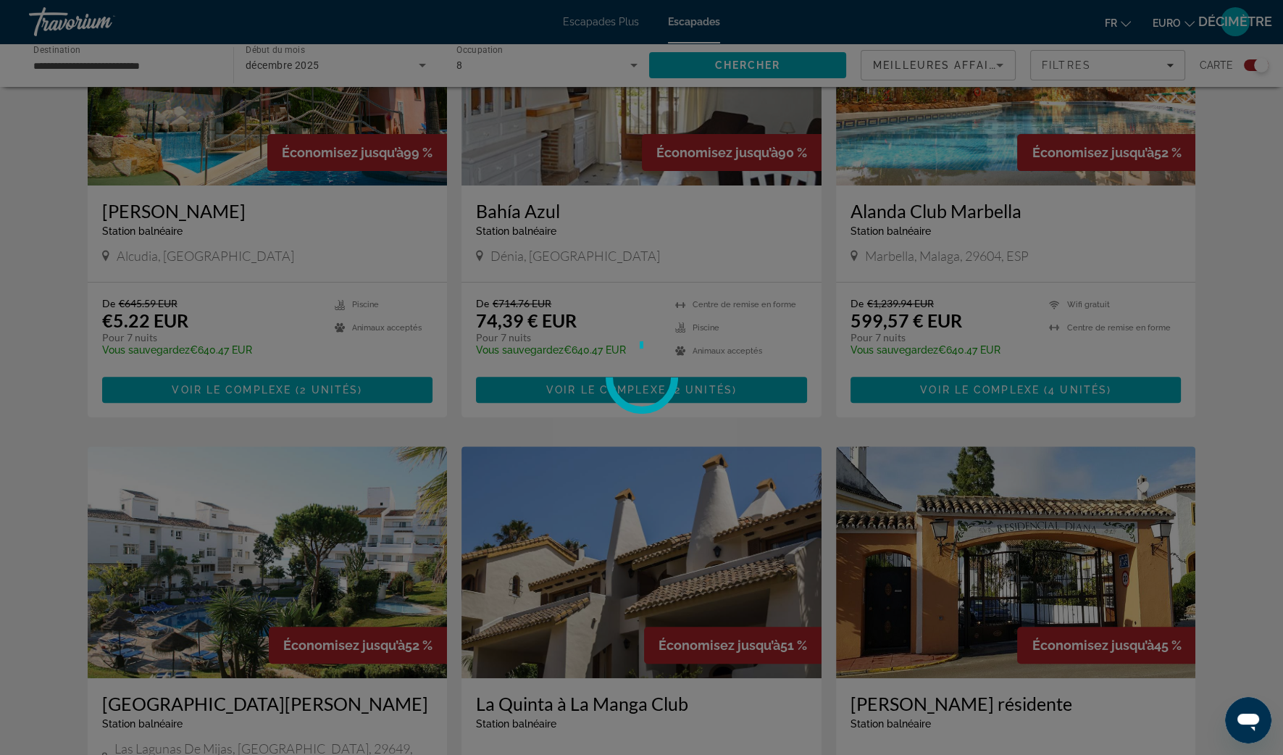
click at [576, 164] on div at bounding box center [641, 377] width 1283 height 755
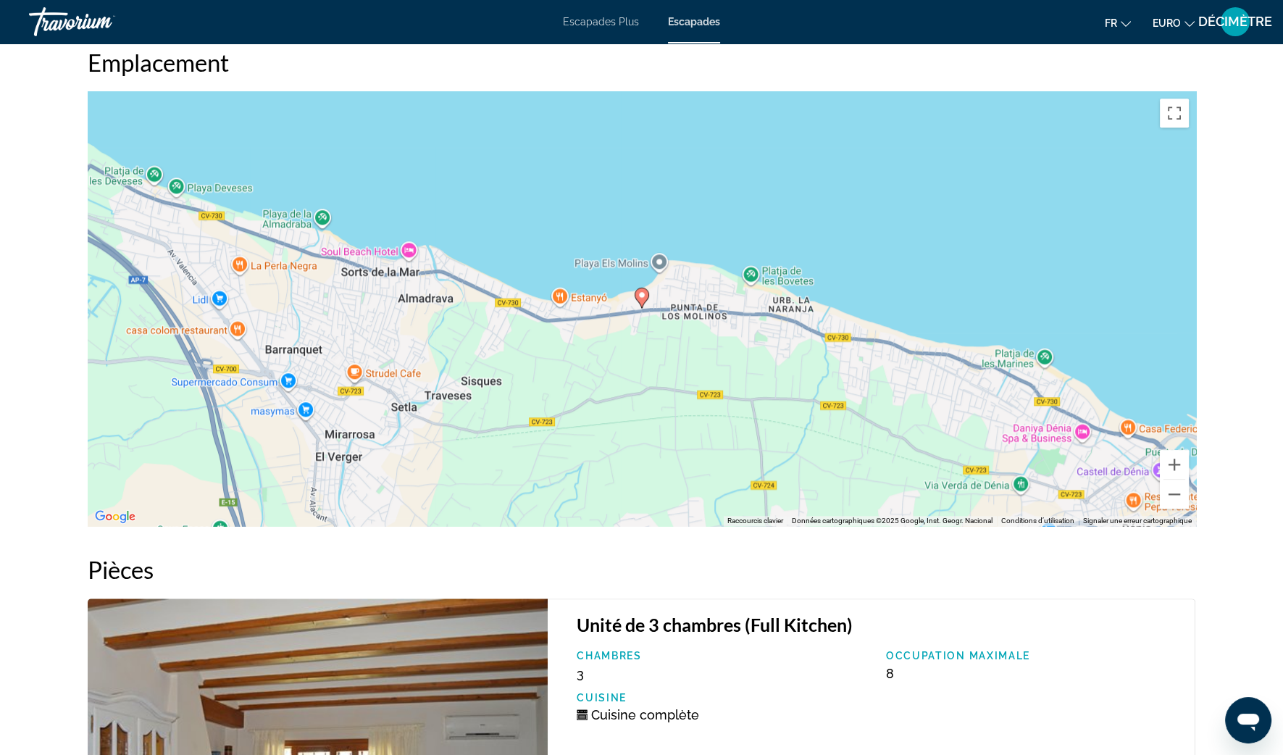
scroll to position [1992, 0]
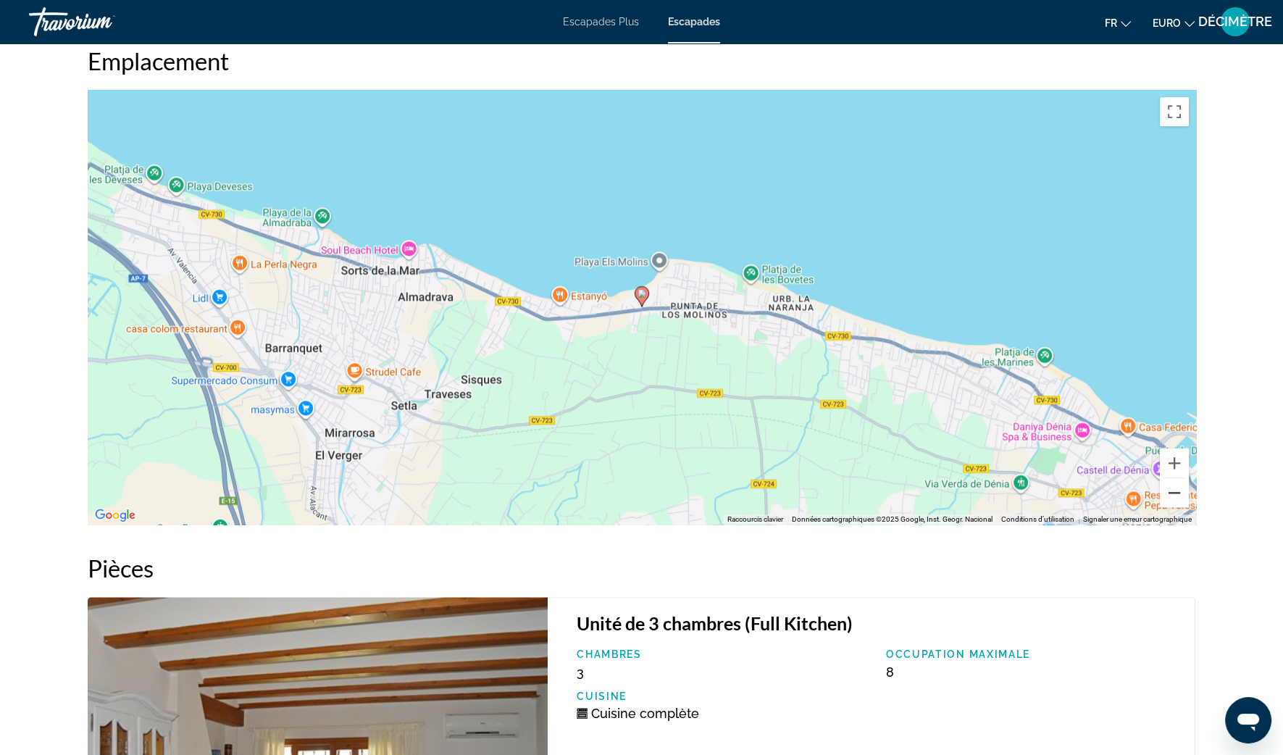
click at [1177, 485] on button "Zoom arrière" at bounding box center [1174, 492] width 29 height 29
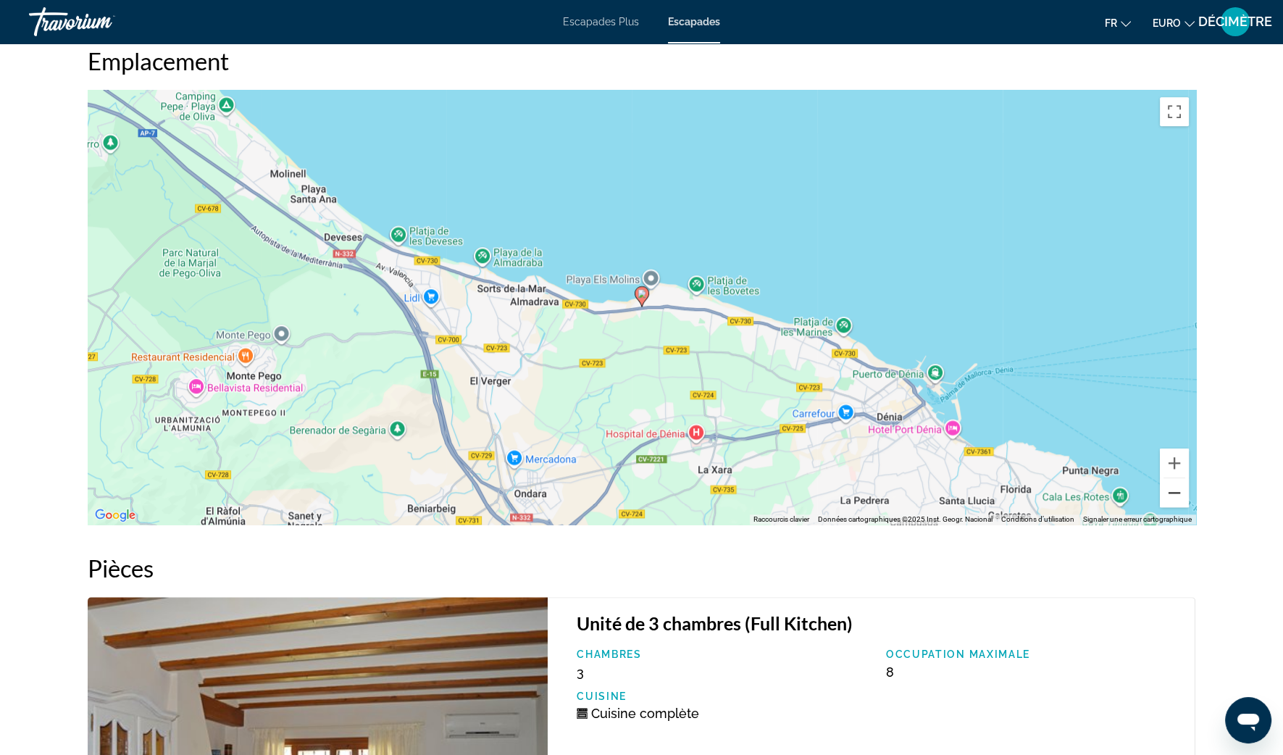
click at [1178, 485] on button "Zoom arrière" at bounding box center [1174, 492] width 29 height 29
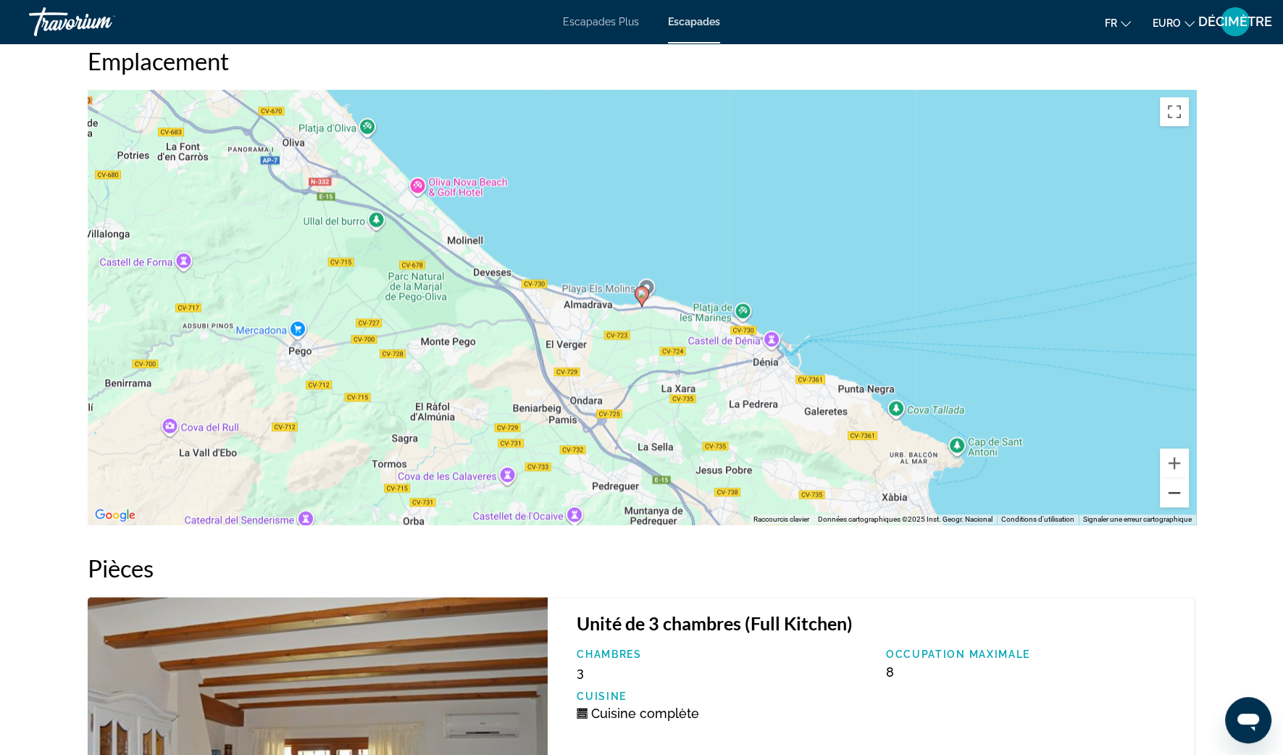
click at [1178, 484] on button "Zoom arrière" at bounding box center [1174, 492] width 29 height 29
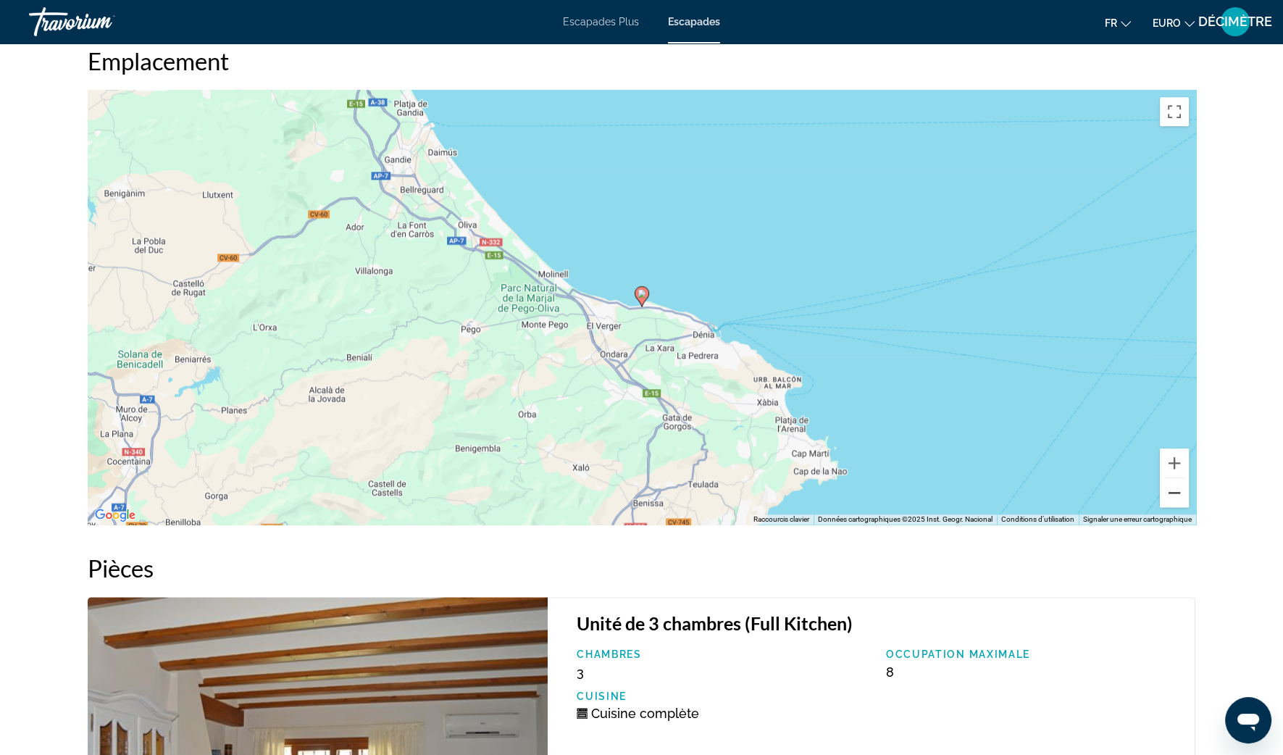
click at [1178, 482] on button "Zoom arrière" at bounding box center [1174, 492] width 29 height 29
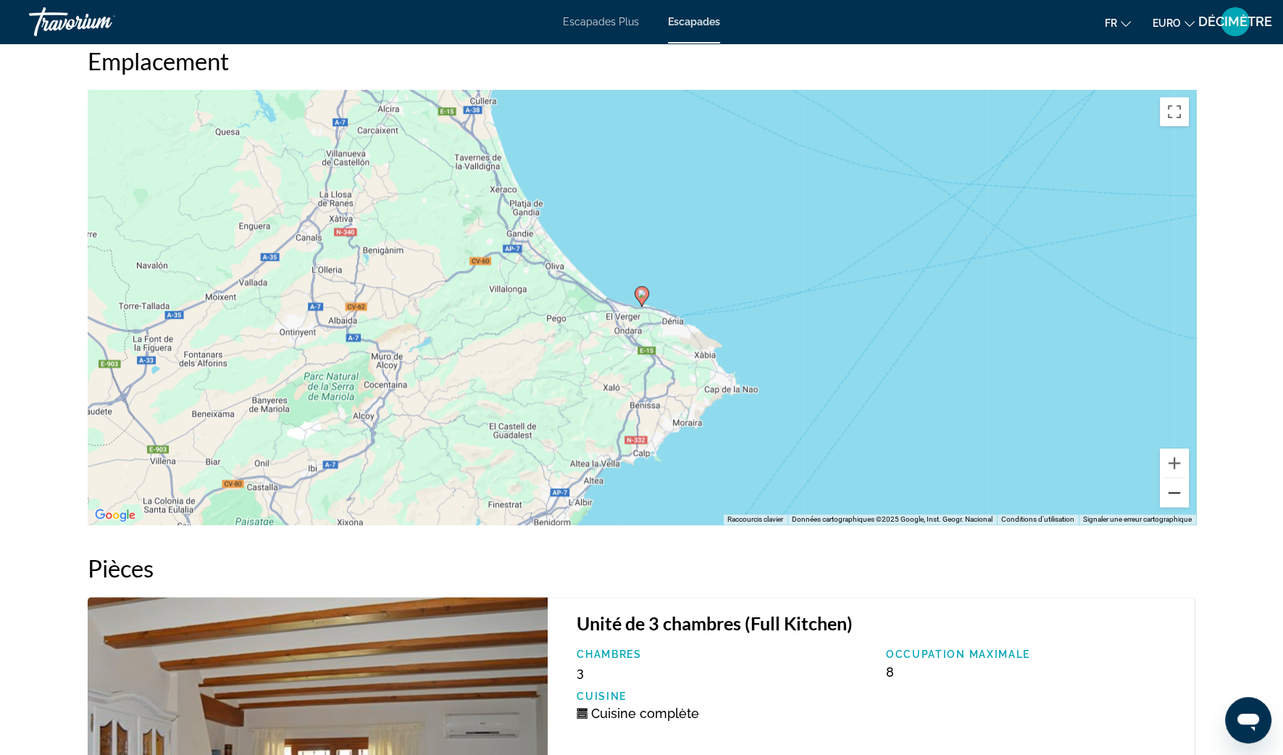
click at [1178, 482] on button "Zoom arrière" at bounding box center [1174, 492] width 29 height 29
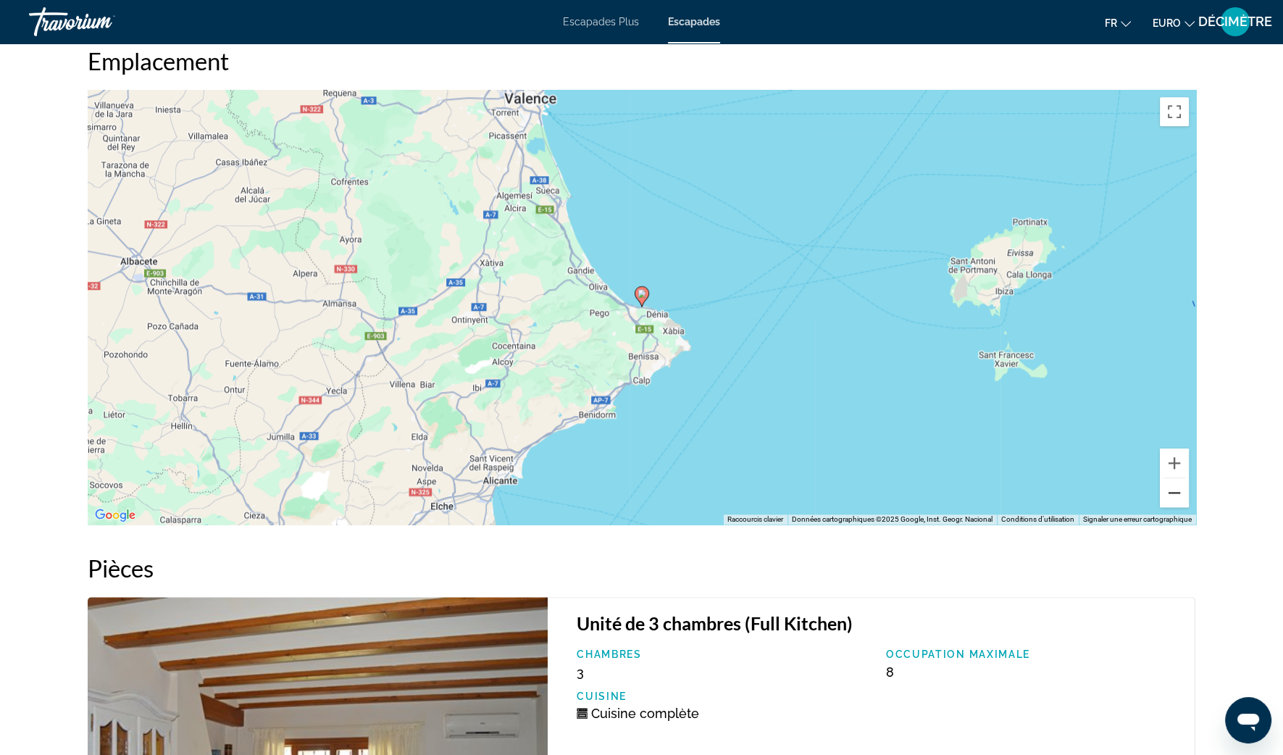
click at [1178, 482] on button "Zoom arrière" at bounding box center [1174, 492] width 29 height 29
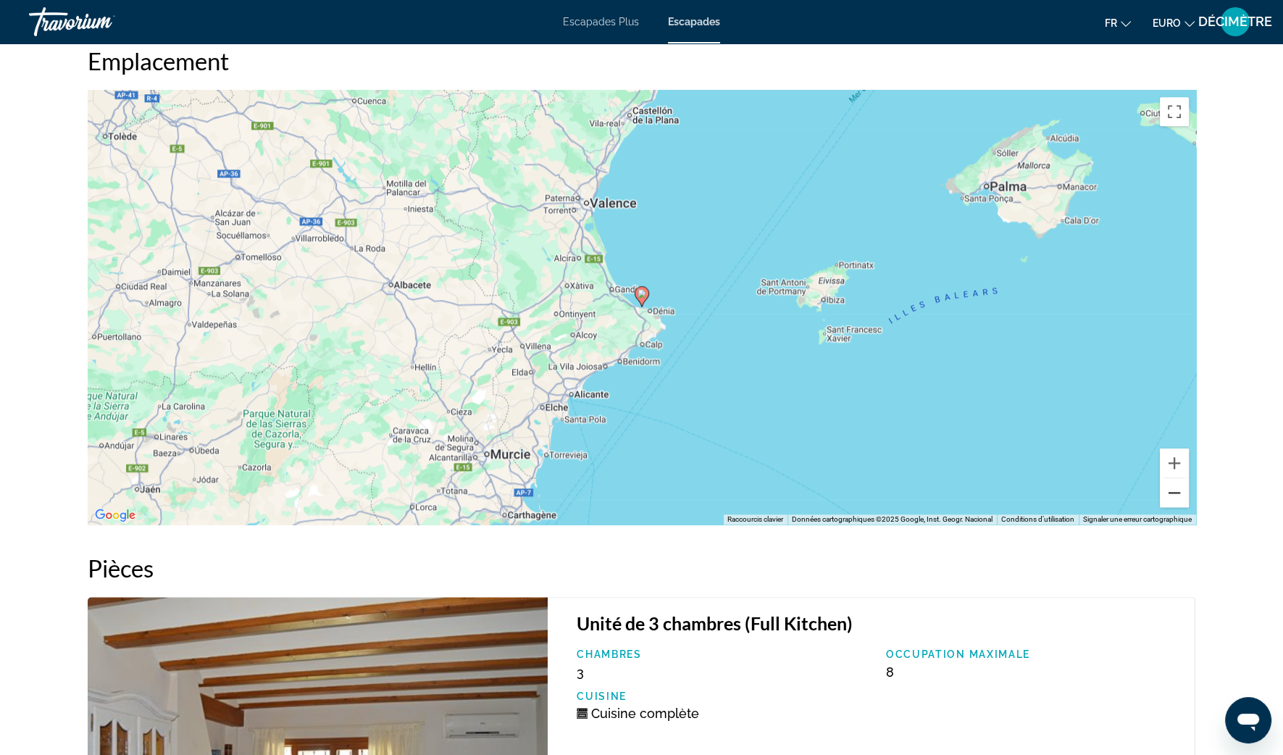
click at [1178, 482] on button "Zoom arrière" at bounding box center [1174, 492] width 29 height 29
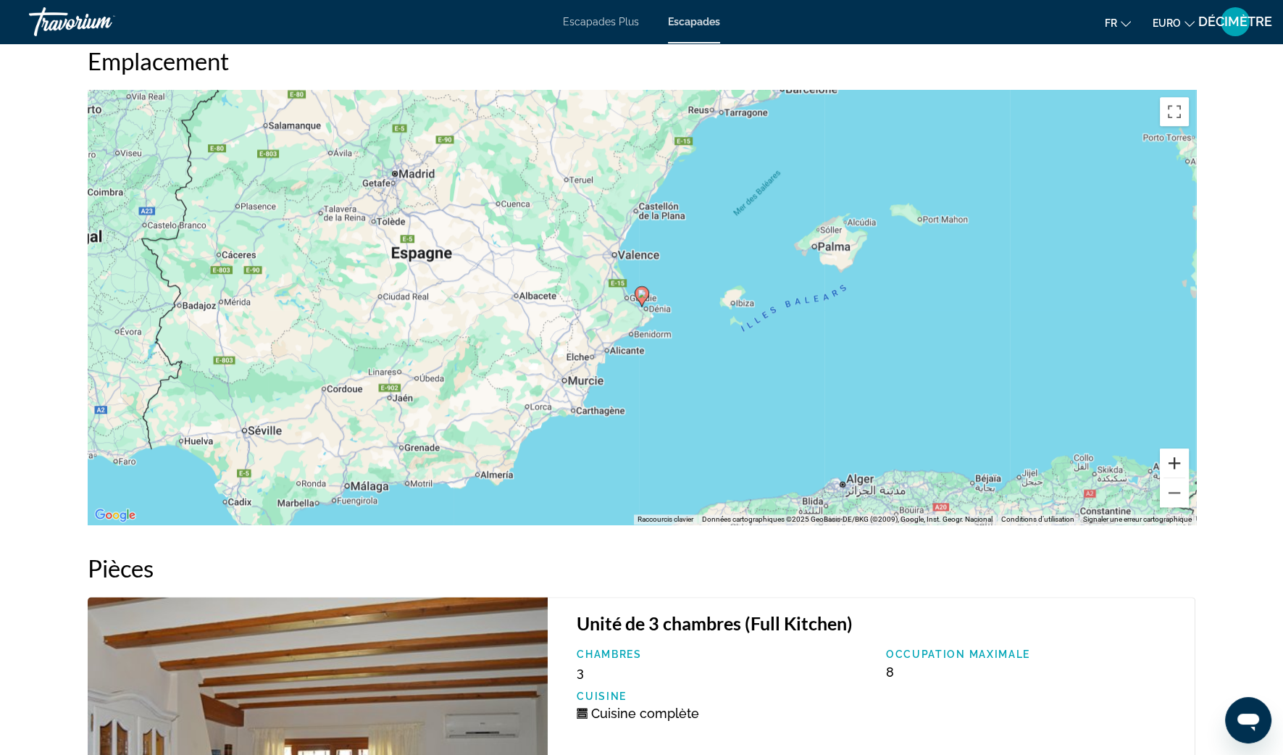
click at [1170, 451] on button "Zoom avant" at bounding box center [1174, 462] width 29 height 29
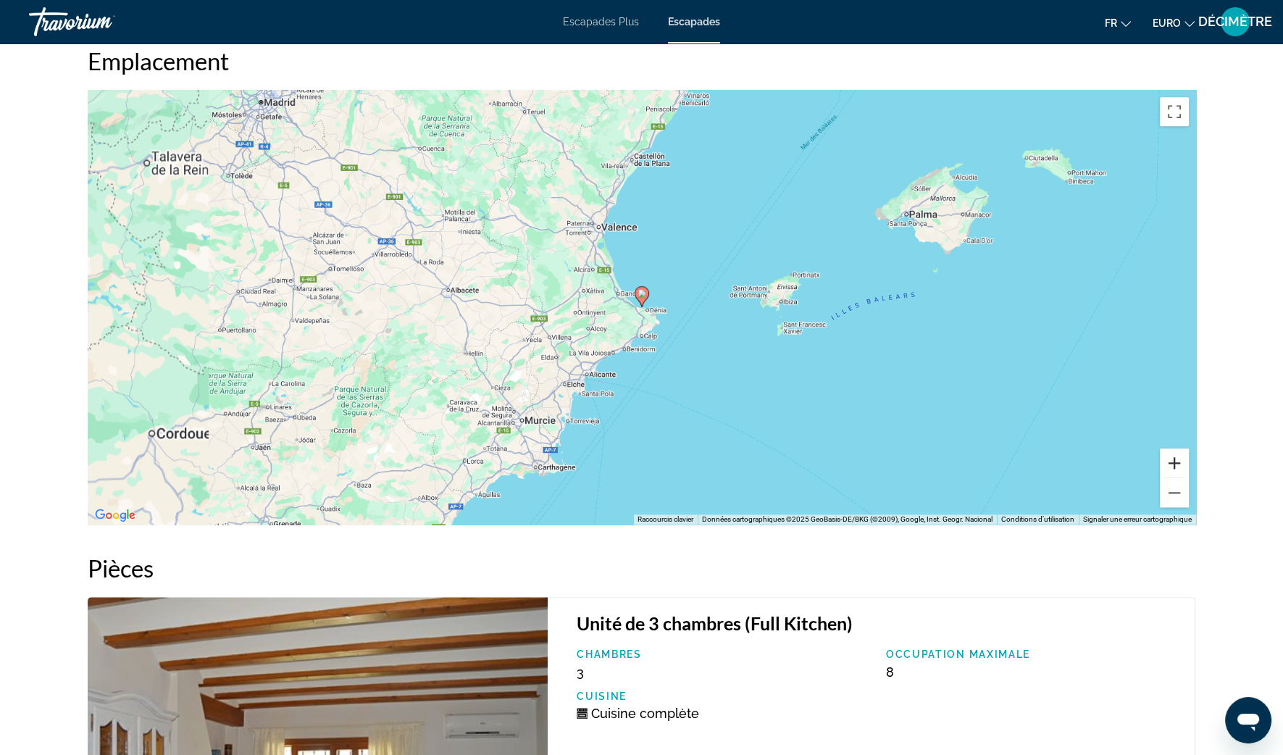
click at [1170, 451] on button "Zoom avant" at bounding box center [1174, 462] width 29 height 29
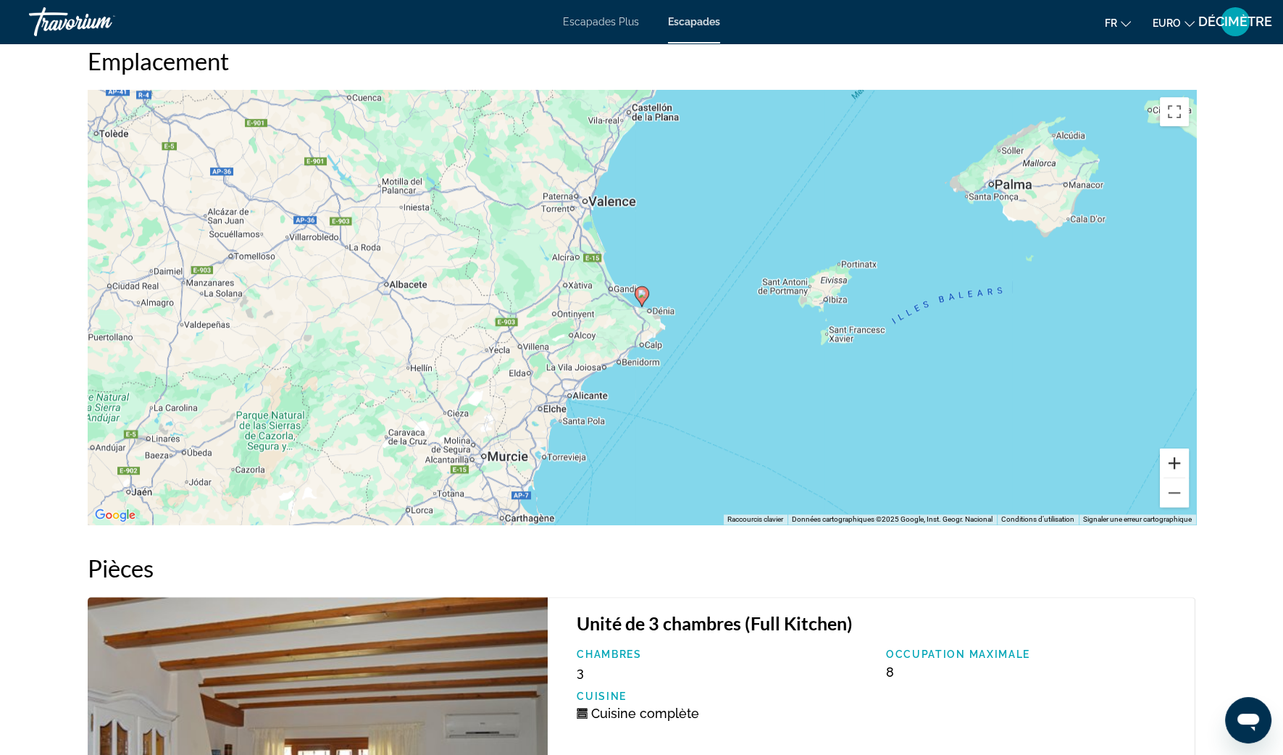
click at [1172, 453] on button "Zoom avant" at bounding box center [1174, 462] width 29 height 29
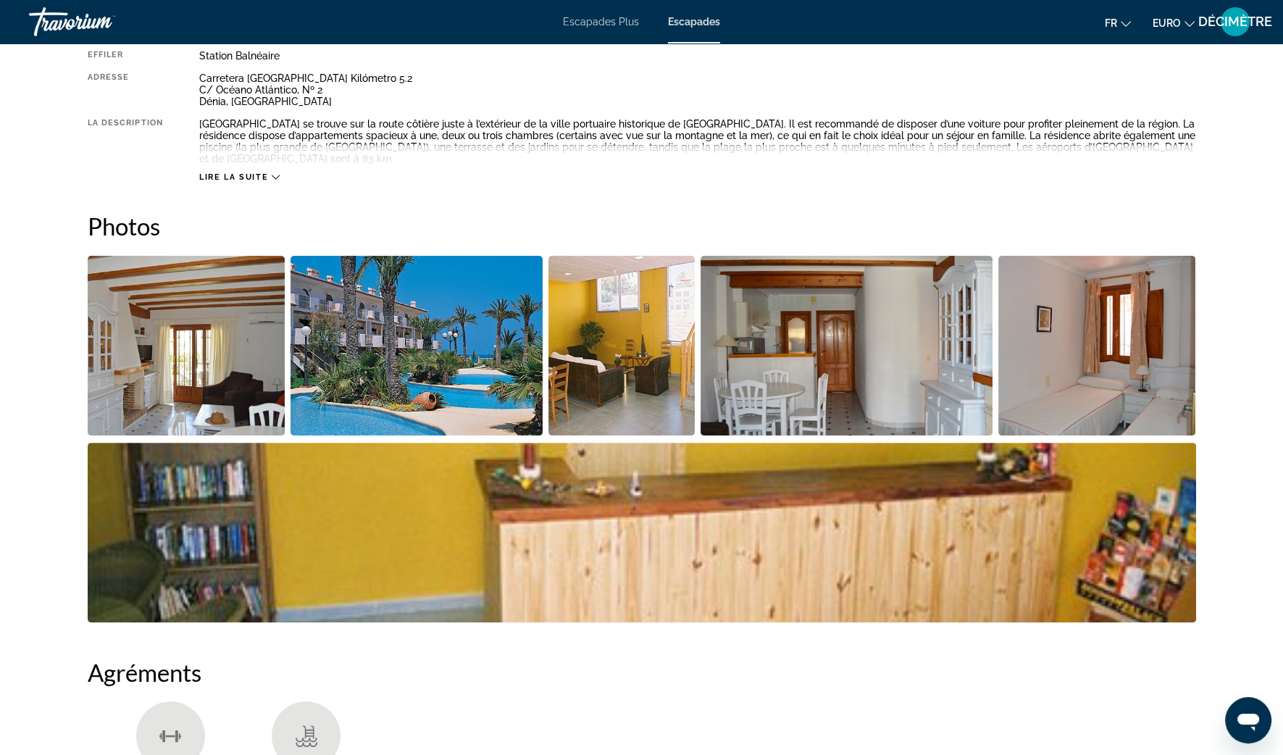
scroll to position [543, 0]
click at [219, 325] on img "Ouvrir le curseur d’image en plein écran" at bounding box center [187, 346] width 198 height 180
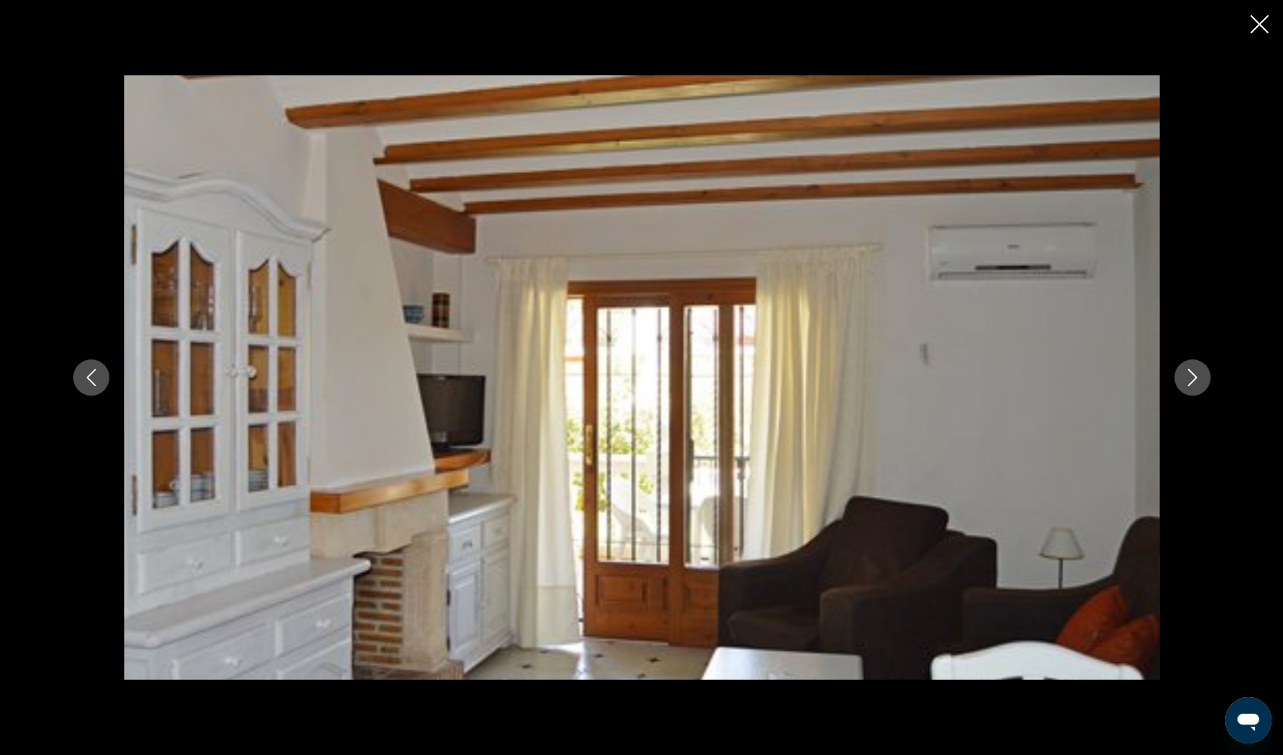
click at [1191, 370] on icon "Image suivante" at bounding box center [1192, 377] width 17 height 17
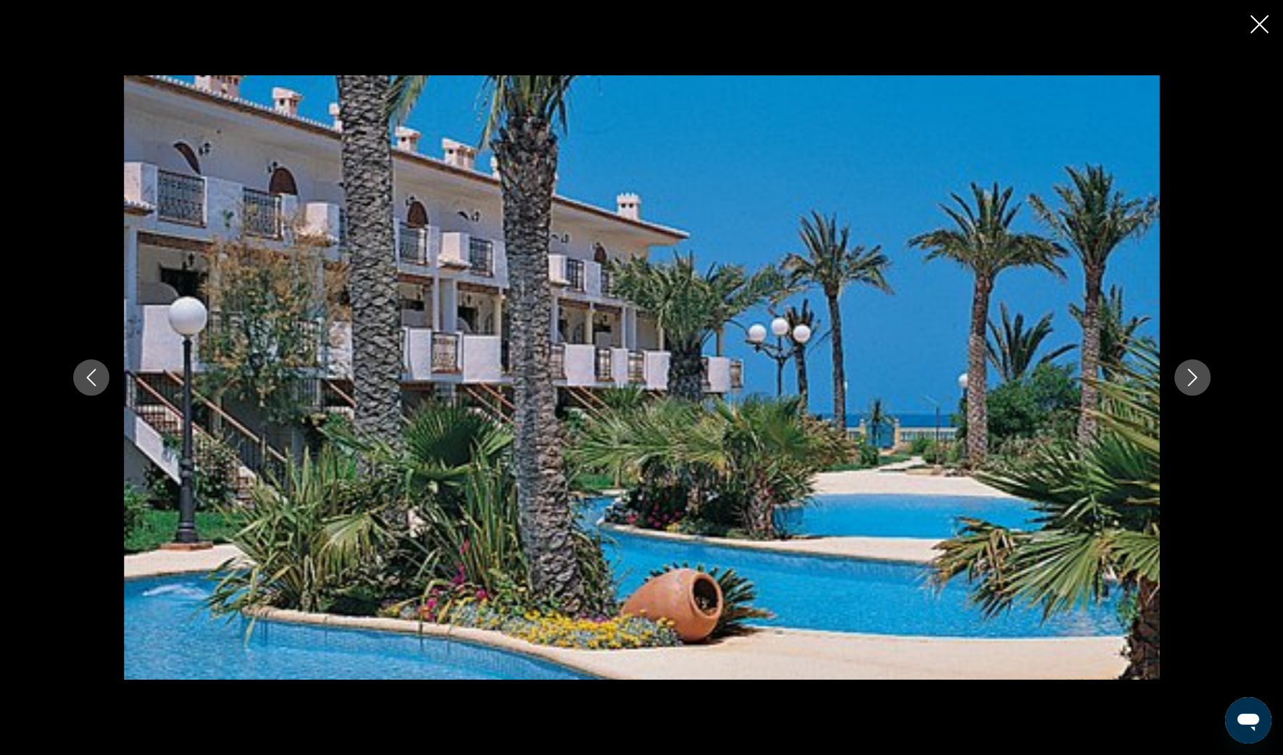
click at [1188, 369] on icon "Image suivante" at bounding box center [1191, 377] width 9 height 17
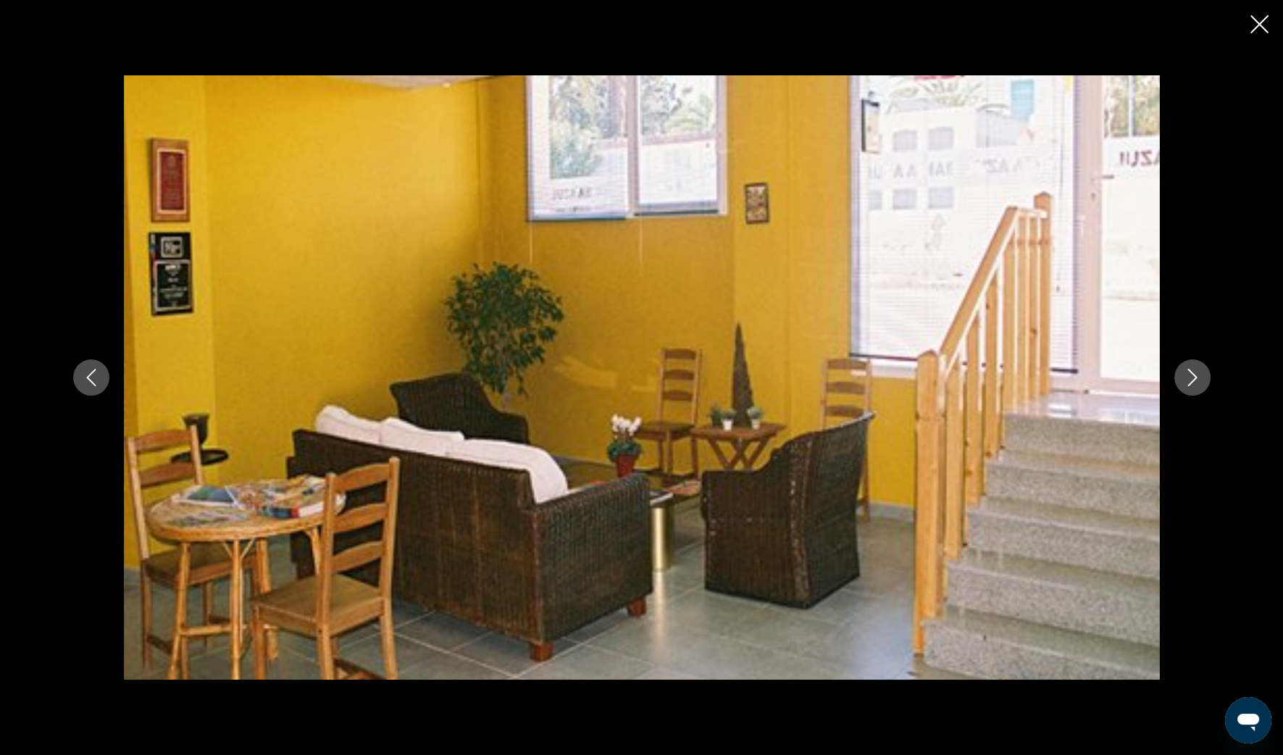
click at [1188, 369] on icon "Image suivante" at bounding box center [1191, 377] width 9 height 17
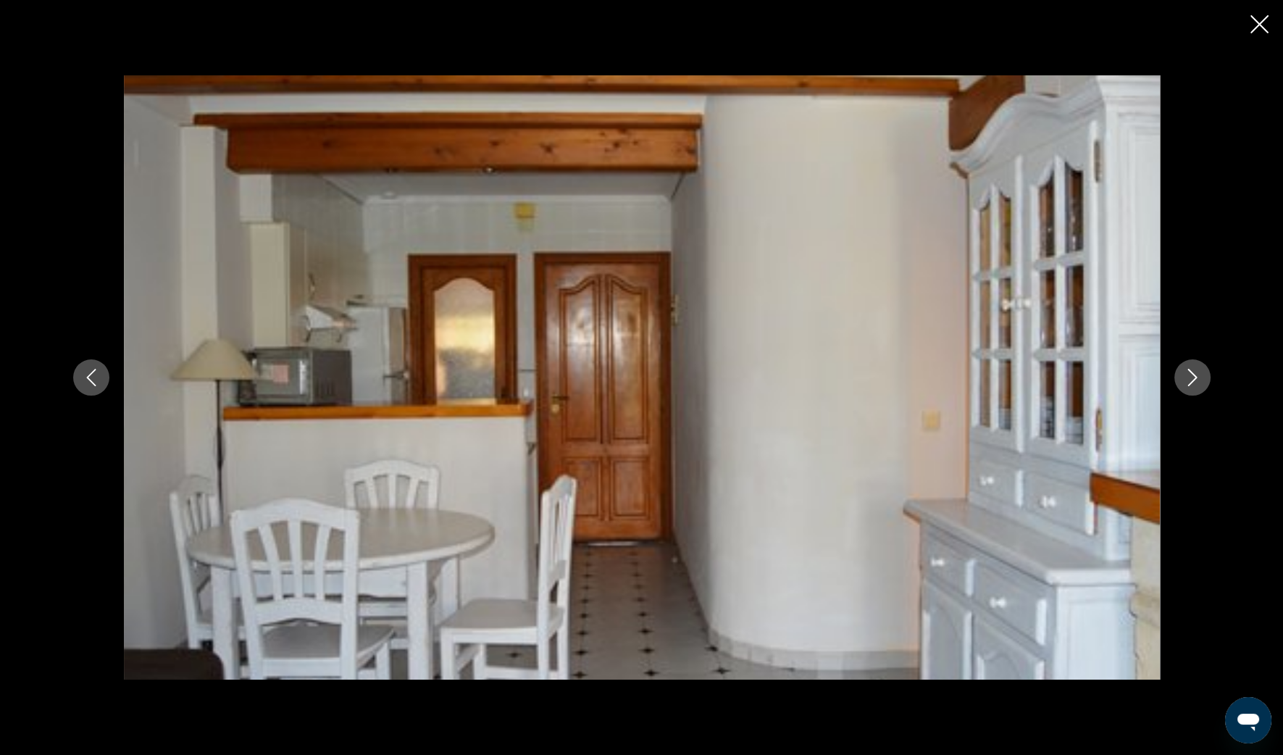
click at [1188, 369] on icon "Image suivante" at bounding box center [1191, 377] width 9 height 17
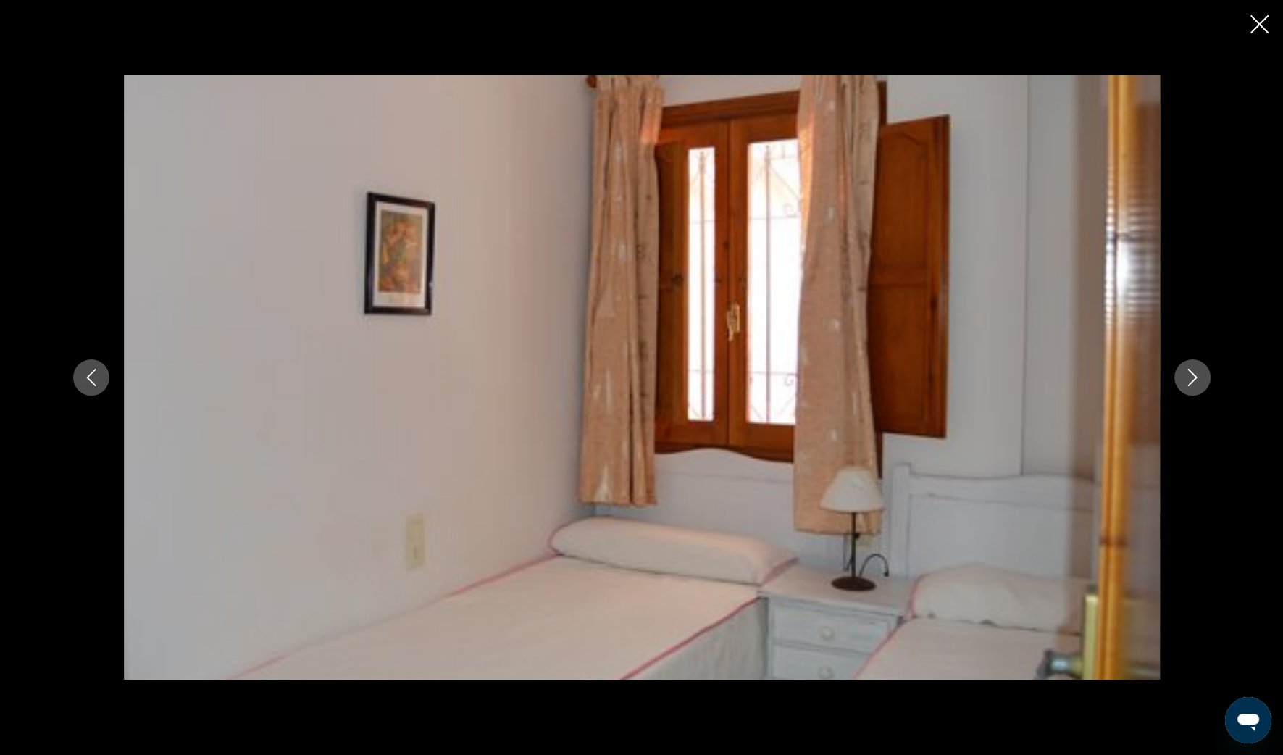
click at [1188, 369] on icon "Image suivante" at bounding box center [1191, 377] width 9 height 17
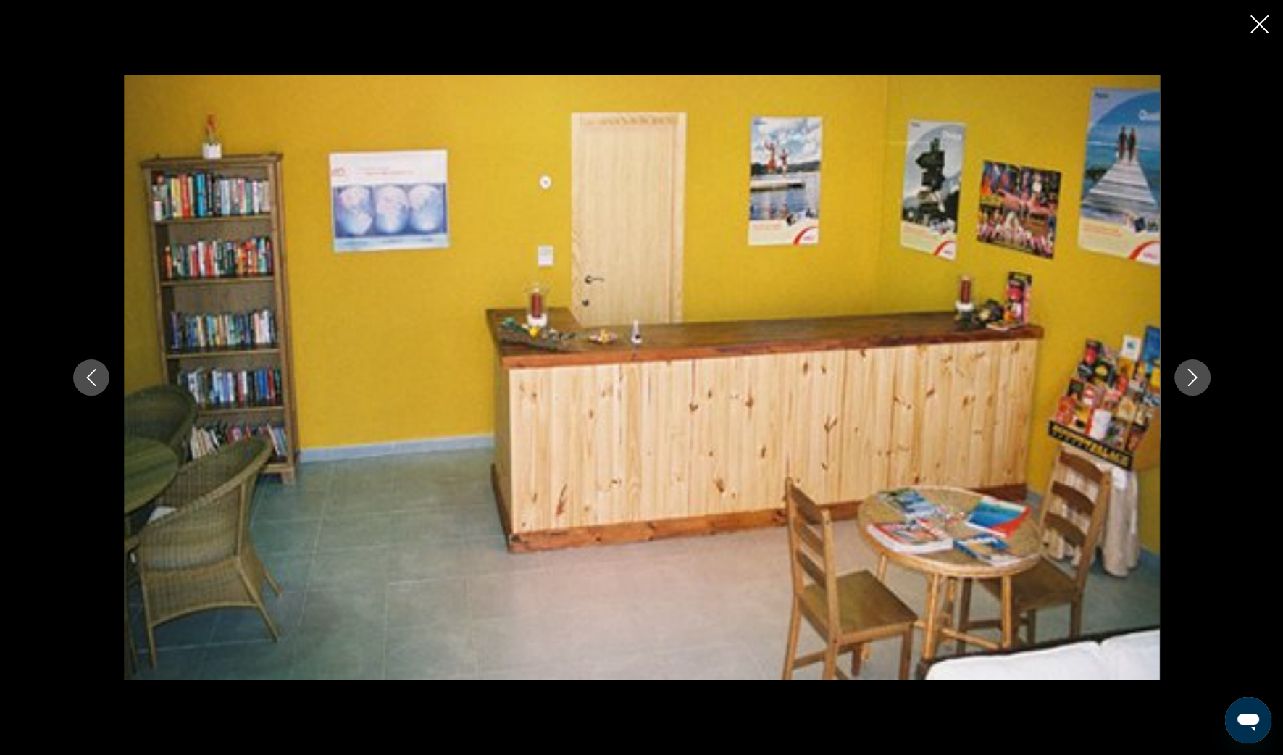
click at [1262, 25] on icon "Fermer le diaporama" at bounding box center [1259, 24] width 18 height 18
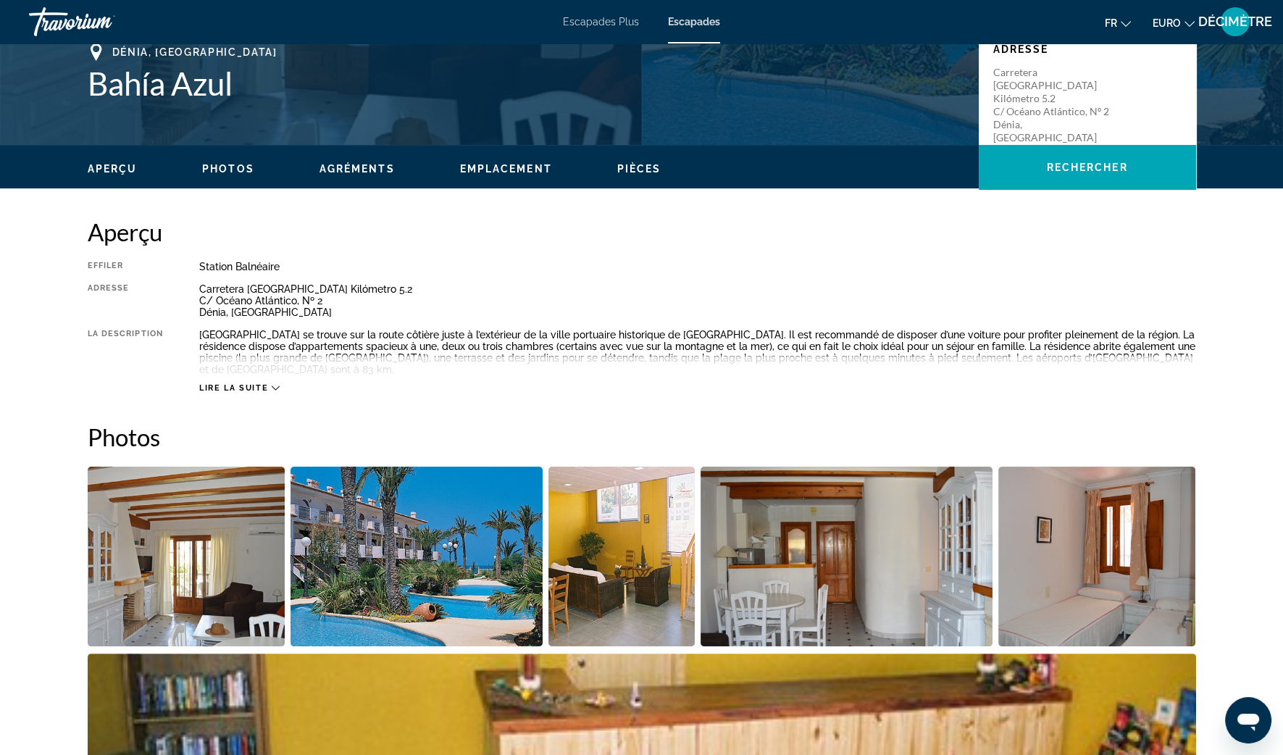
scroll to position [272, 0]
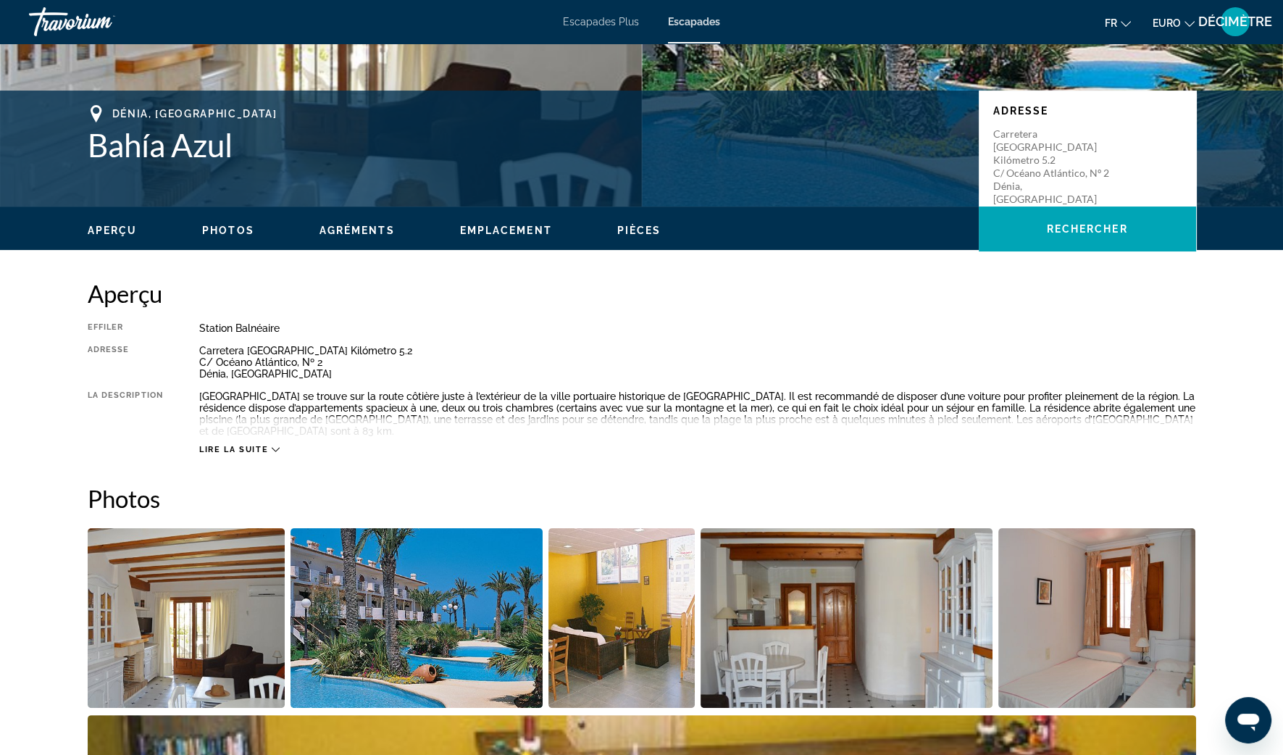
click at [235, 445] on span "Lire la suite" at bounding box center [233, 449] width 69 height 9
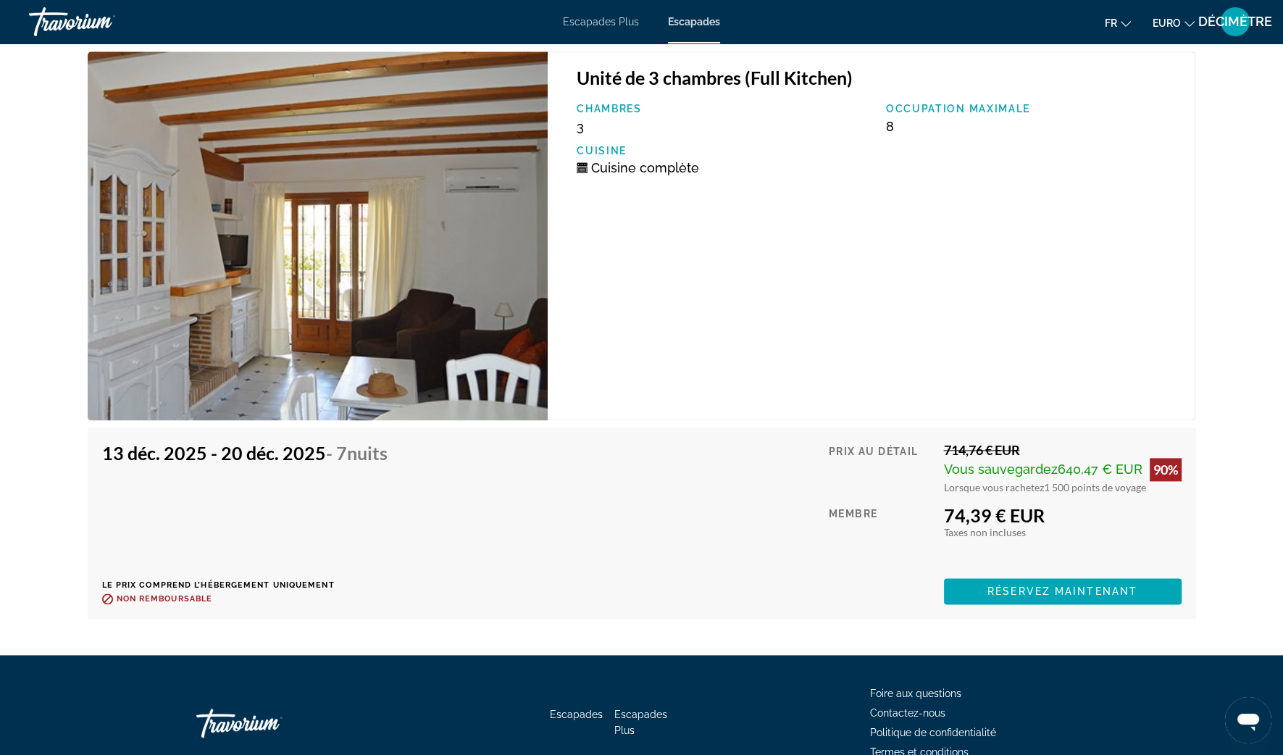
scroll to position [2510, 0]
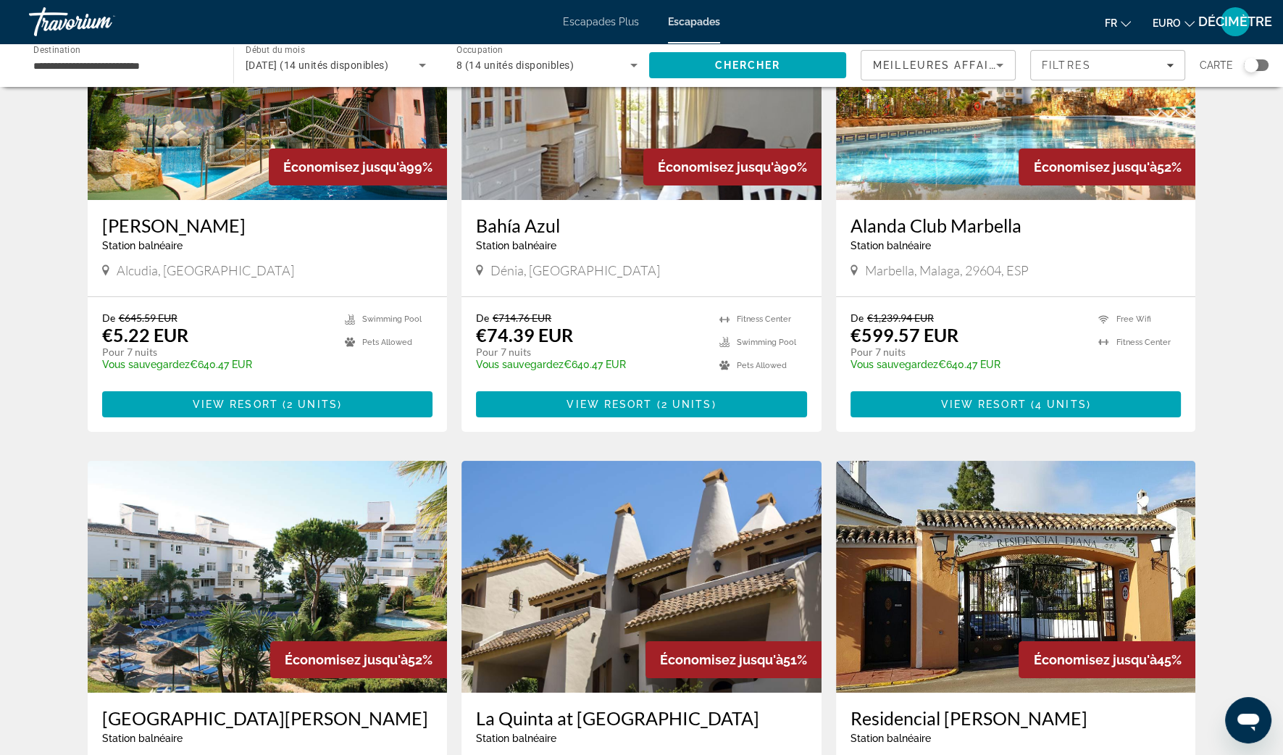
scroll to position [180, 0]
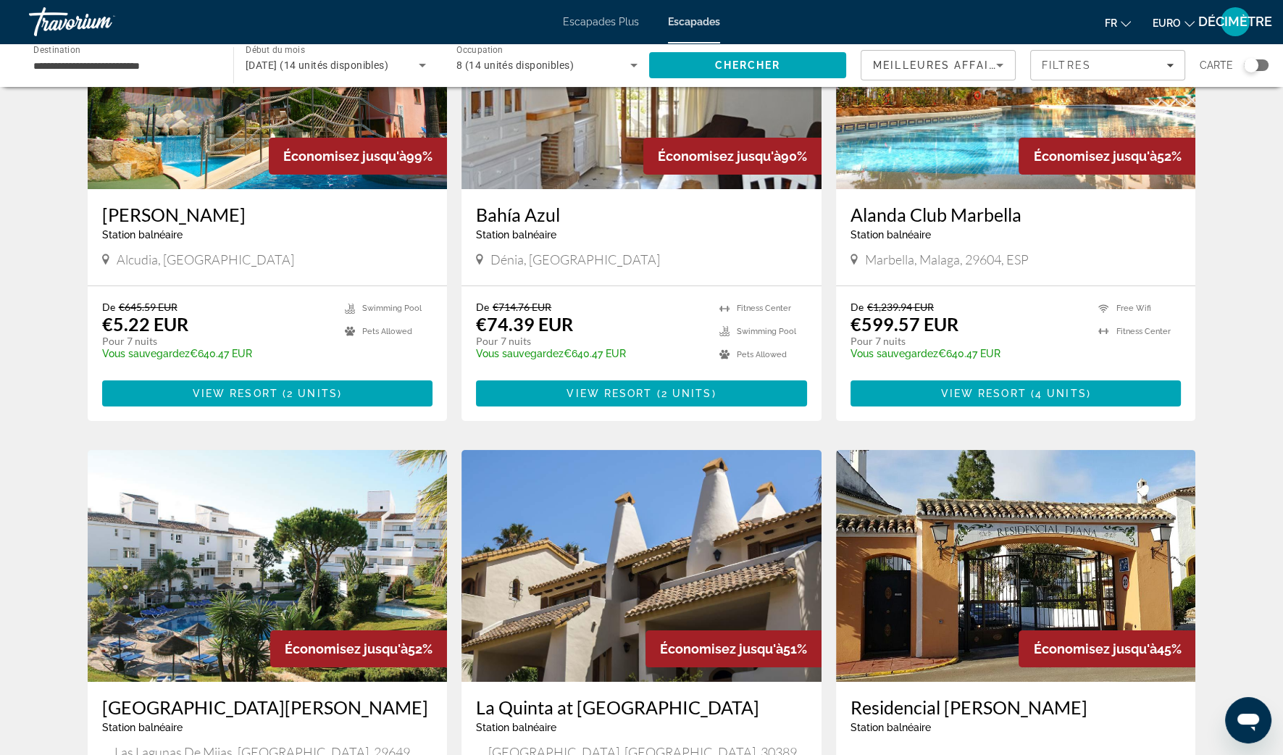
click at [965, 219] on h3 "Alanda Club Marbella" at bounding box center [1015, 215] width 331 height 22
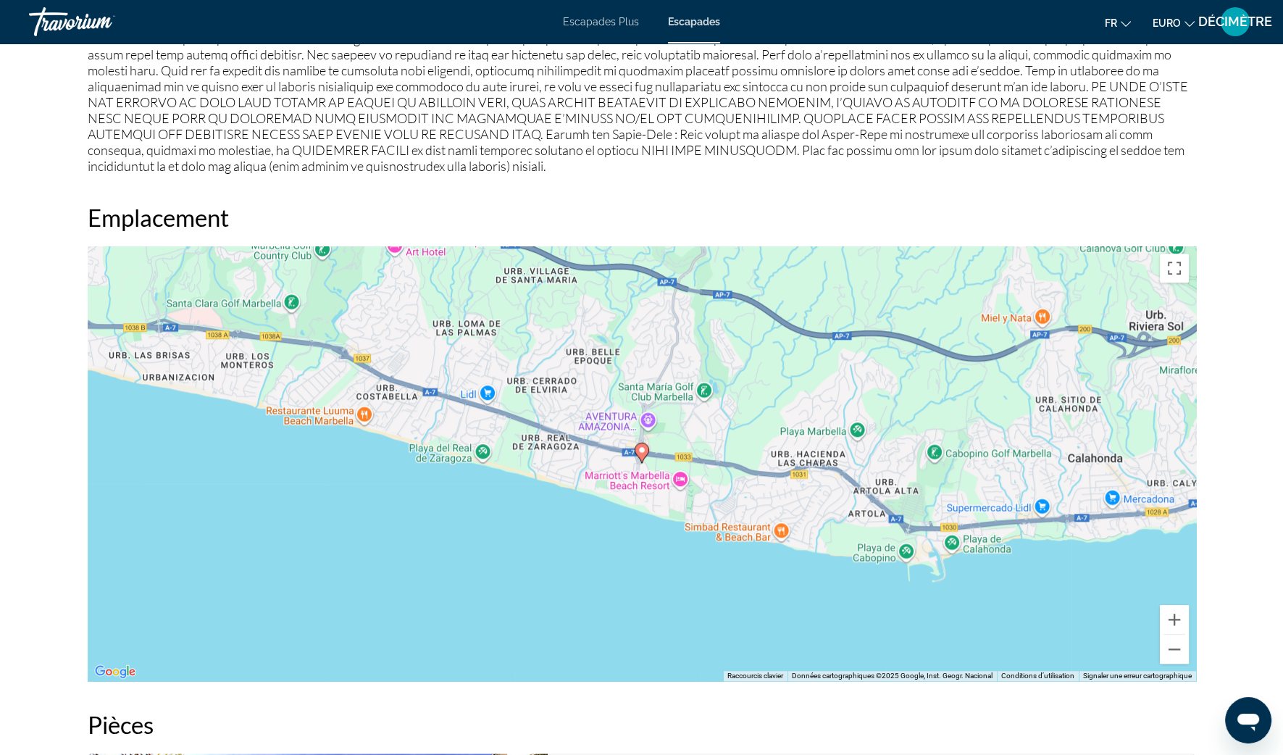
scroll to position [1720, 0]
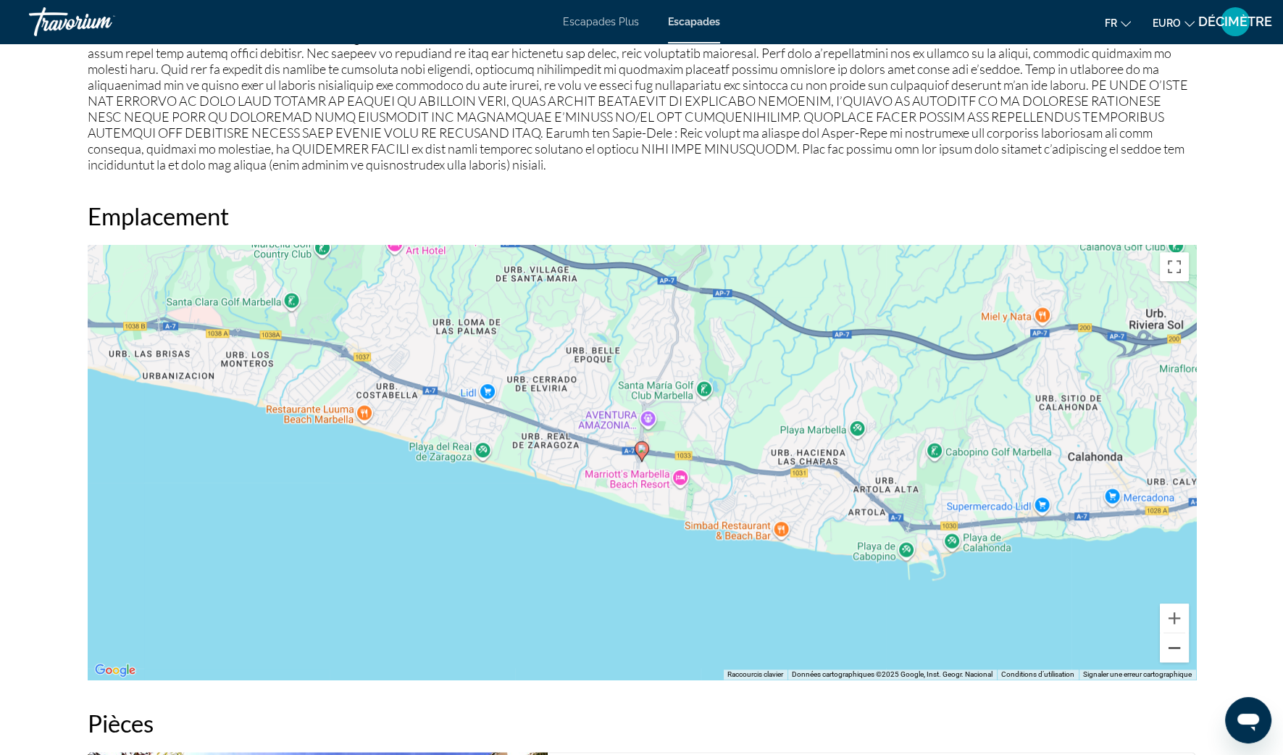
click at [1174, 652] on button "Zoom arrière" at bounding box center [1174, 647] width 29 height 29
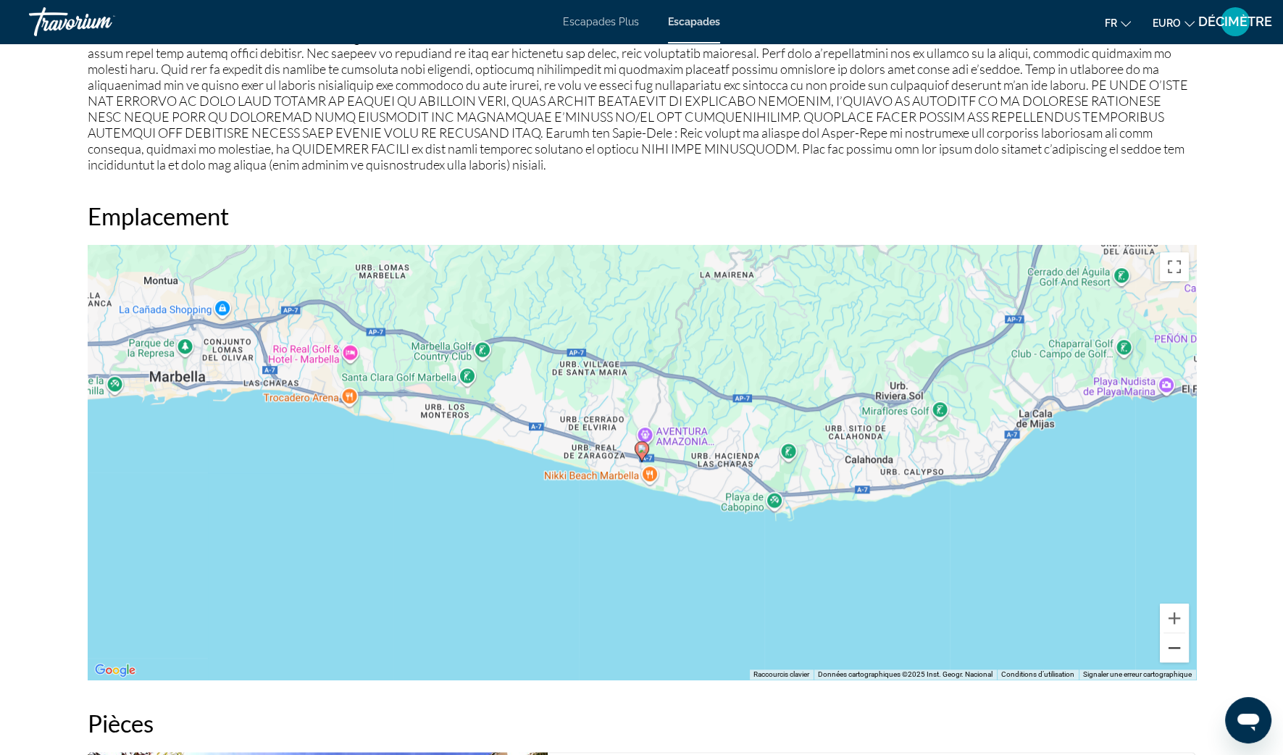
click at [1173, 650] on button "Zoom arrière" at bounding box center [1174, 647] width 29 height 29
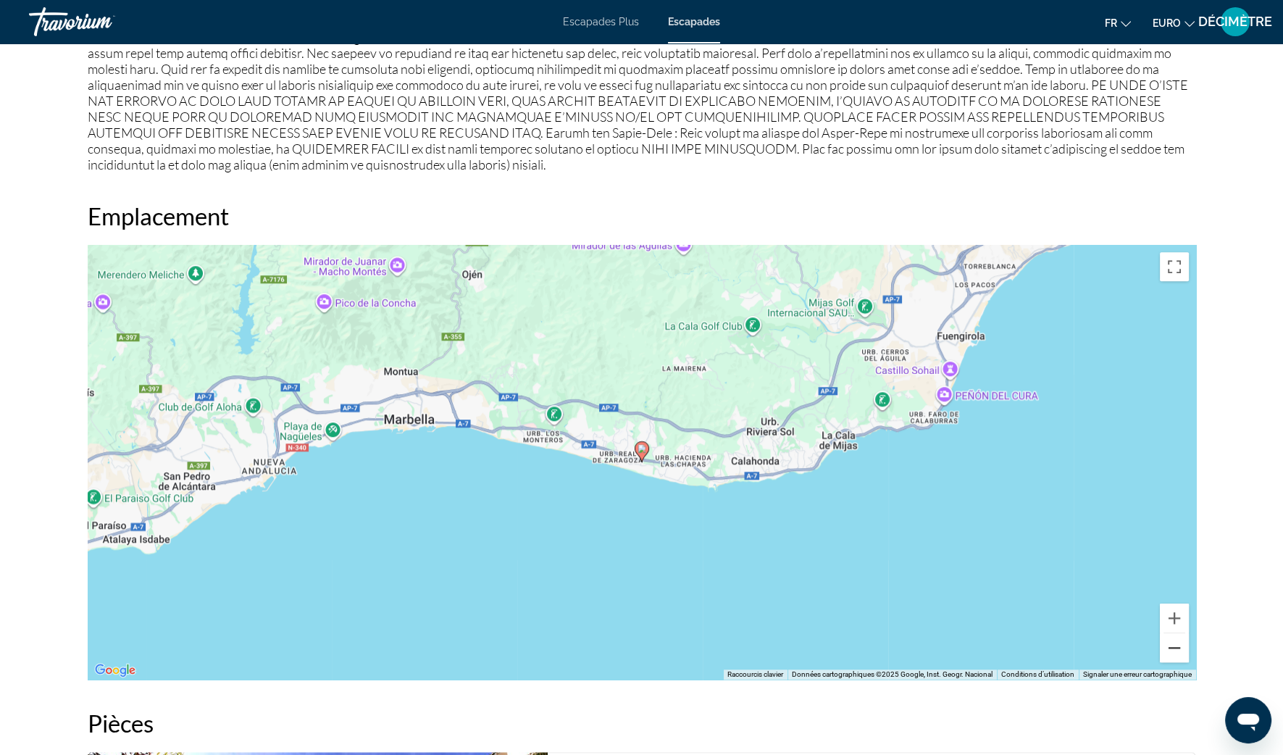
click at [1173, 650] on button "Zoom arrière" at bounding box center [1174, 647] width 29 height 29
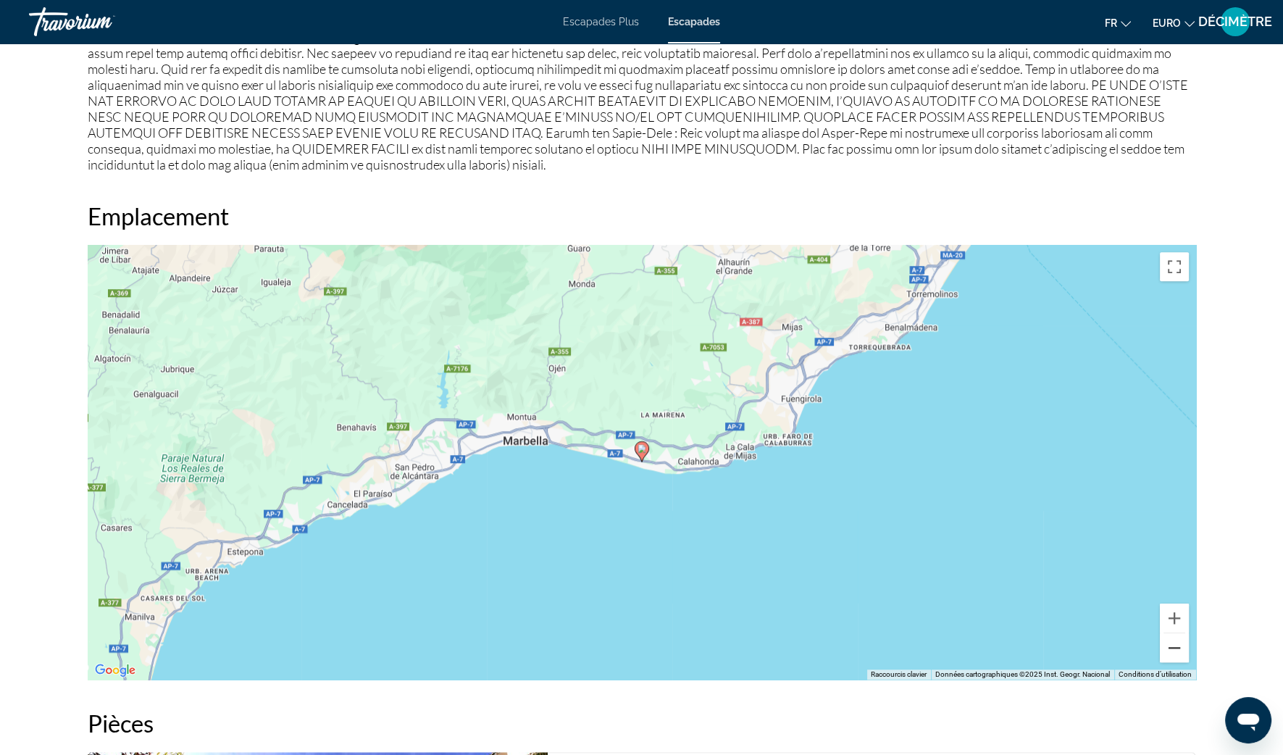
click at [1173, 649] on button "Zoom arrière" at bounding box center [1174, 647] width 29 height 29
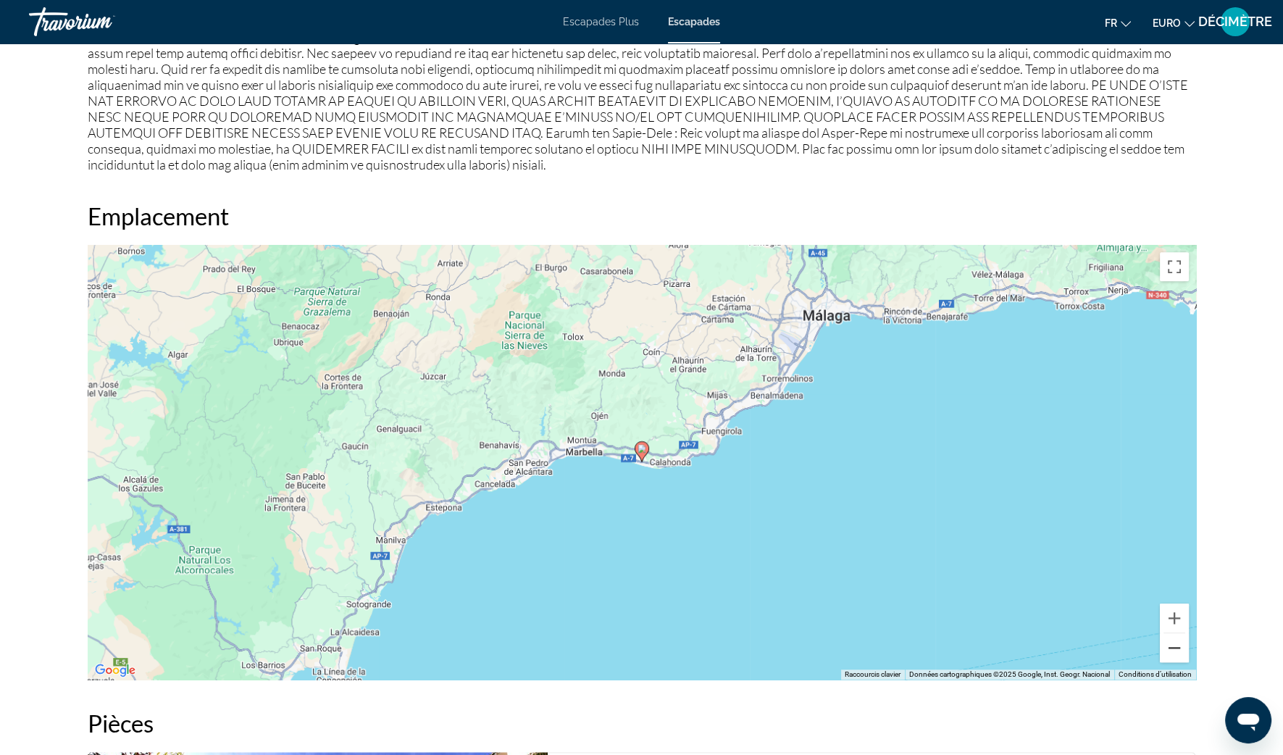
click at [1173, 649] on button "Zoom arrière" at bounding box center [1174, 647] width 29 height 29
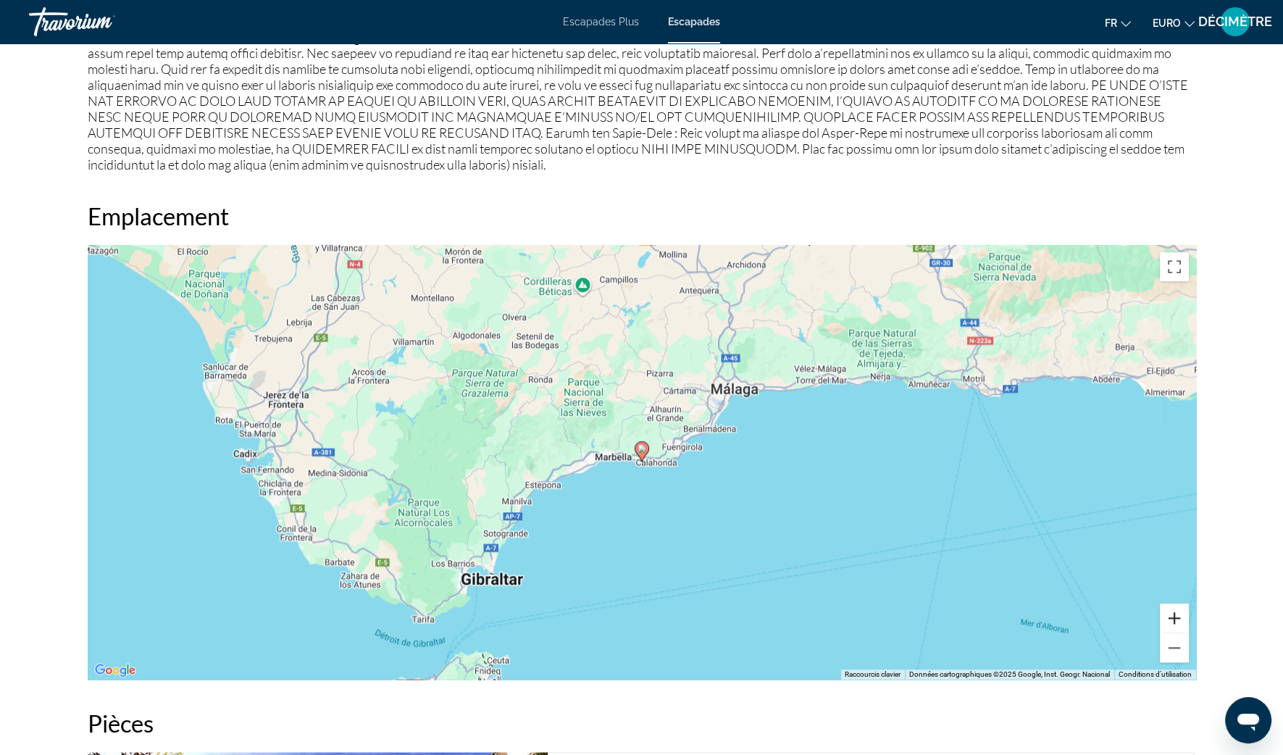
click at [1171, 612] on button "Zoom avant" at bounding box center [1174, 617] width 29 height 29
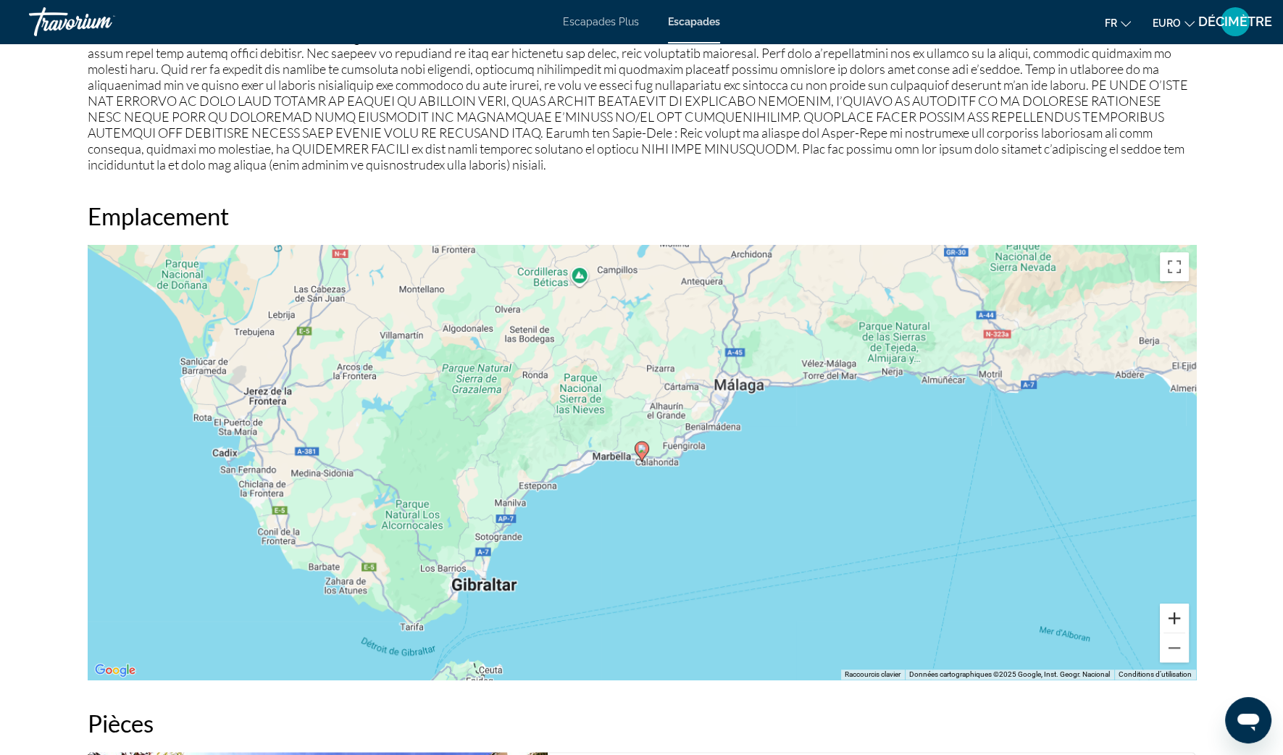
click at [1171, 613] on button "Zoom avant" at bounding box center [1174, 617] width 29 height 29
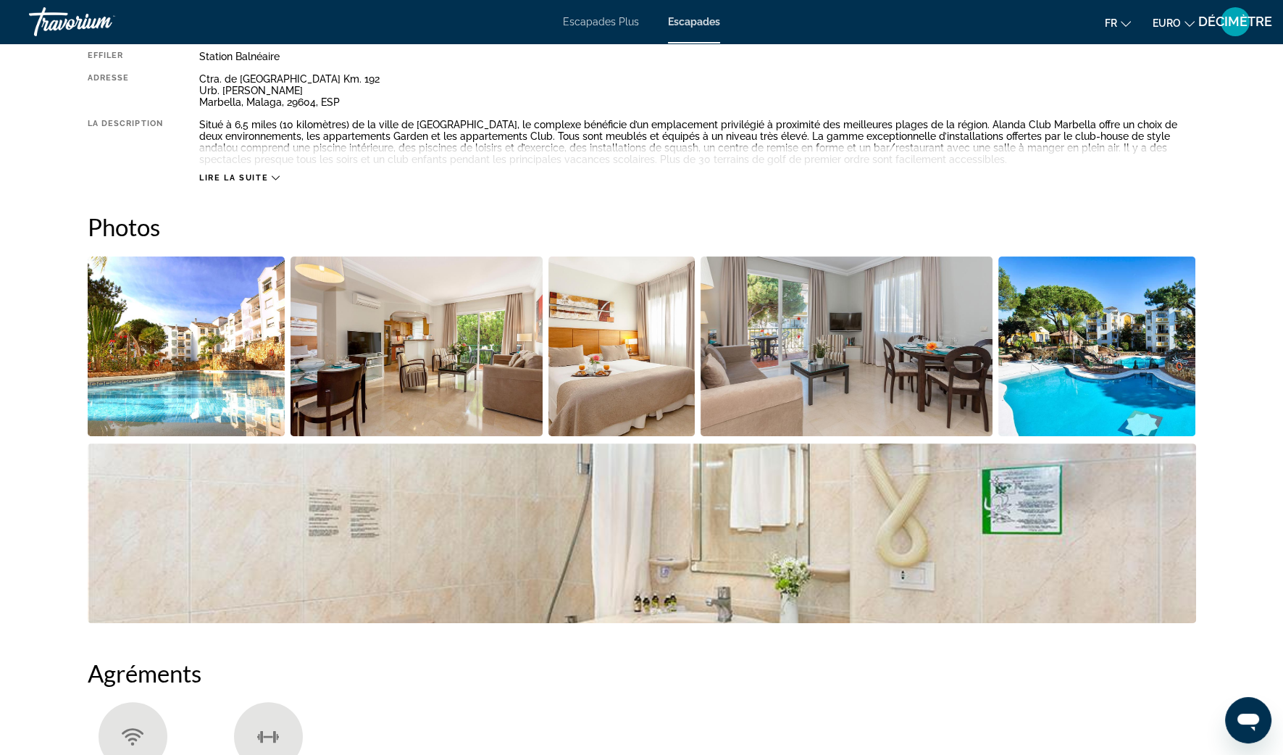
scroll to position [272, 0]
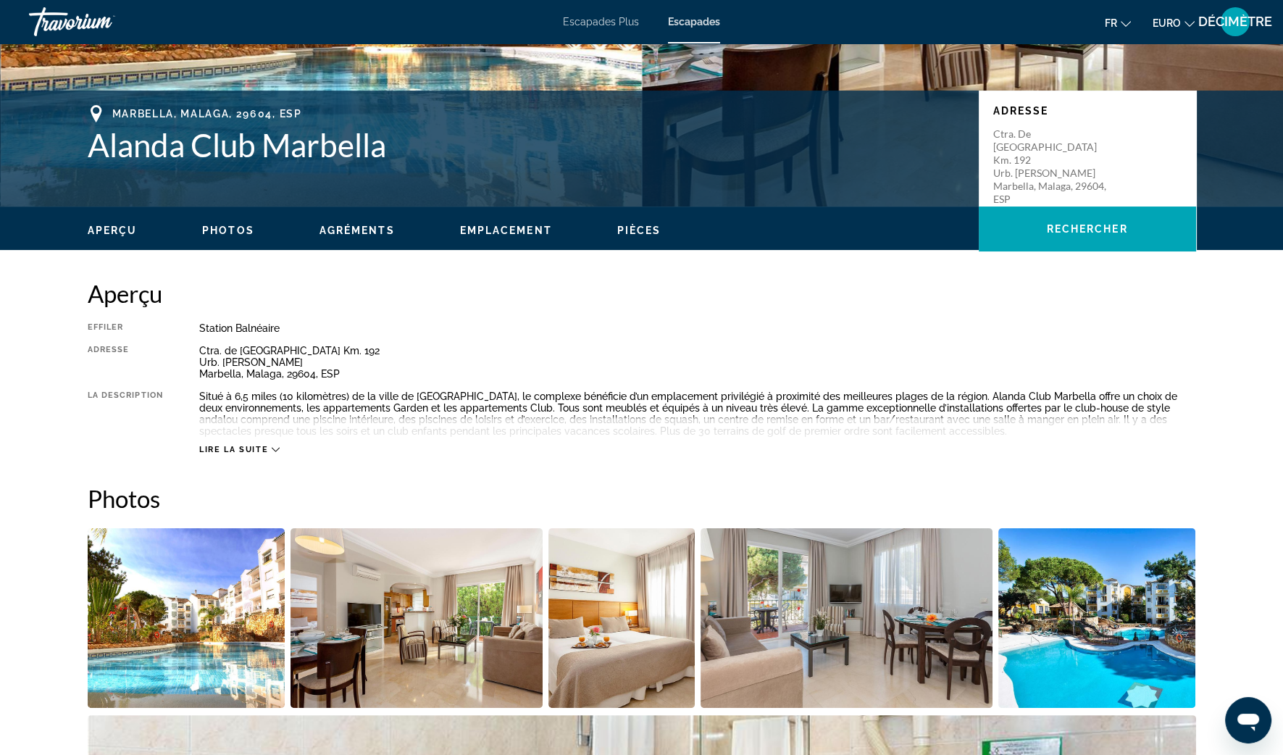
click at [261, 451] on span "Lire la suite" at bounding box center [233, 449] width 69 height 9
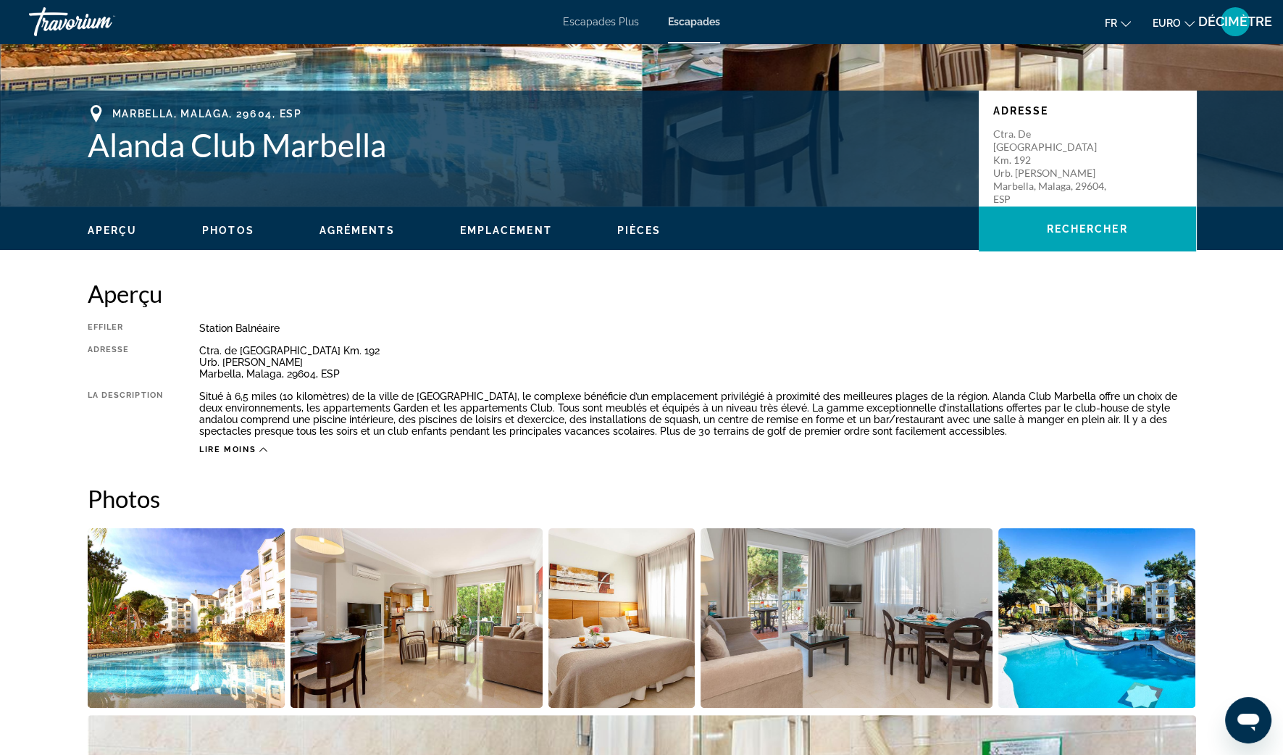
click at [261, 451] on icon "Contenu principal" at bounding box center [263, 450] width 8 height 8
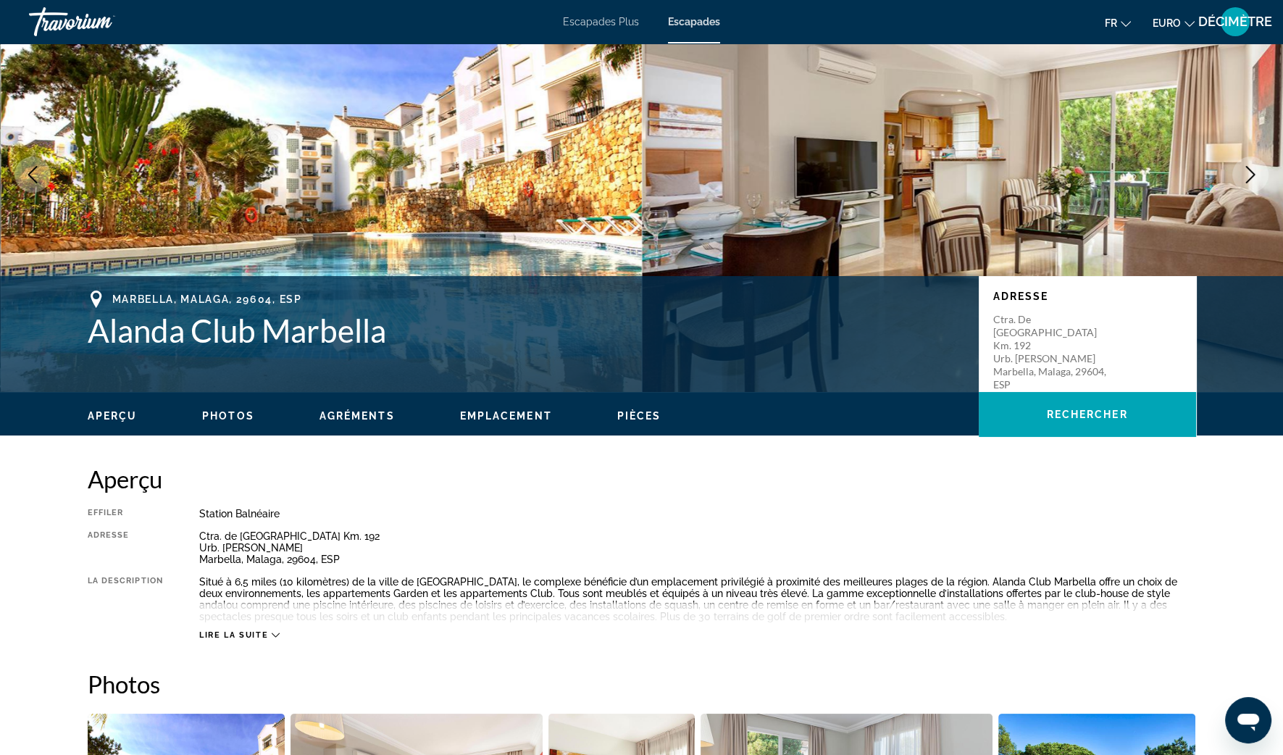
click at [261, 635] on span "Lire la suite" at bounding box center [233, 634] width 69 height 9
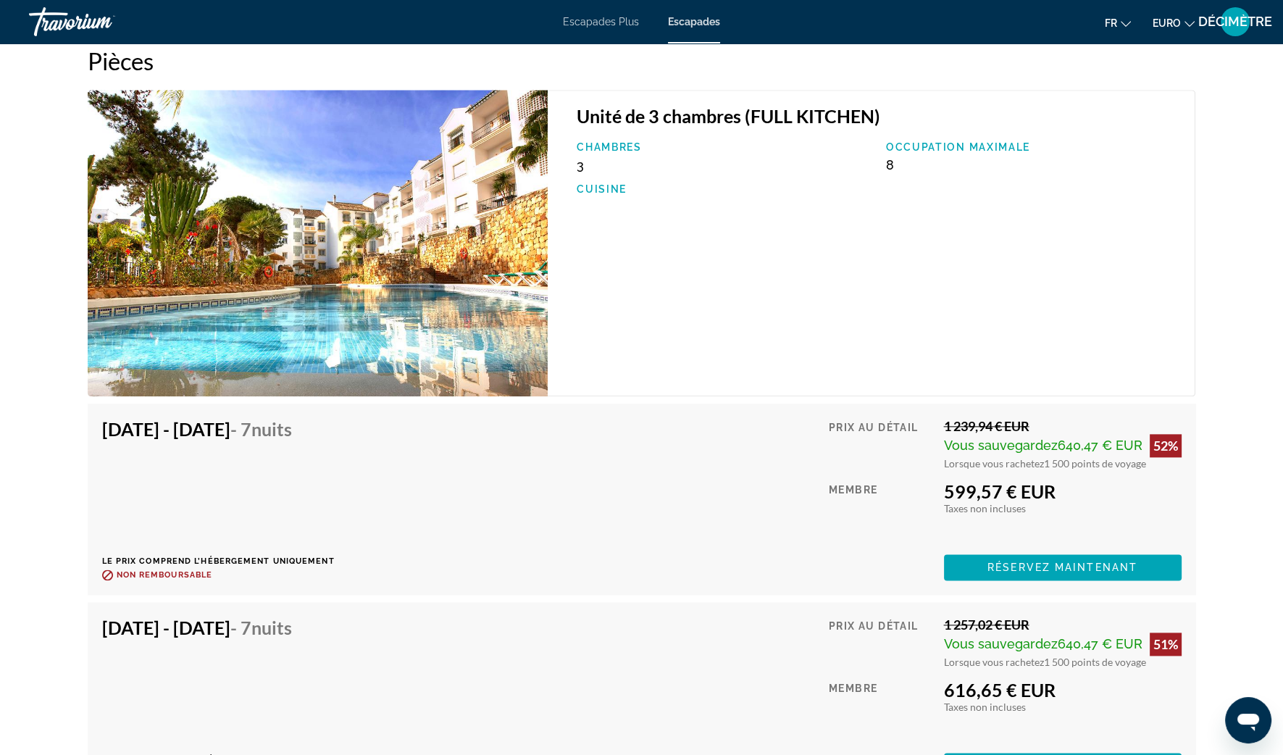
scroll to position [2181, 0]
